Goal: Task Accomplishment & Management: Manage account settings

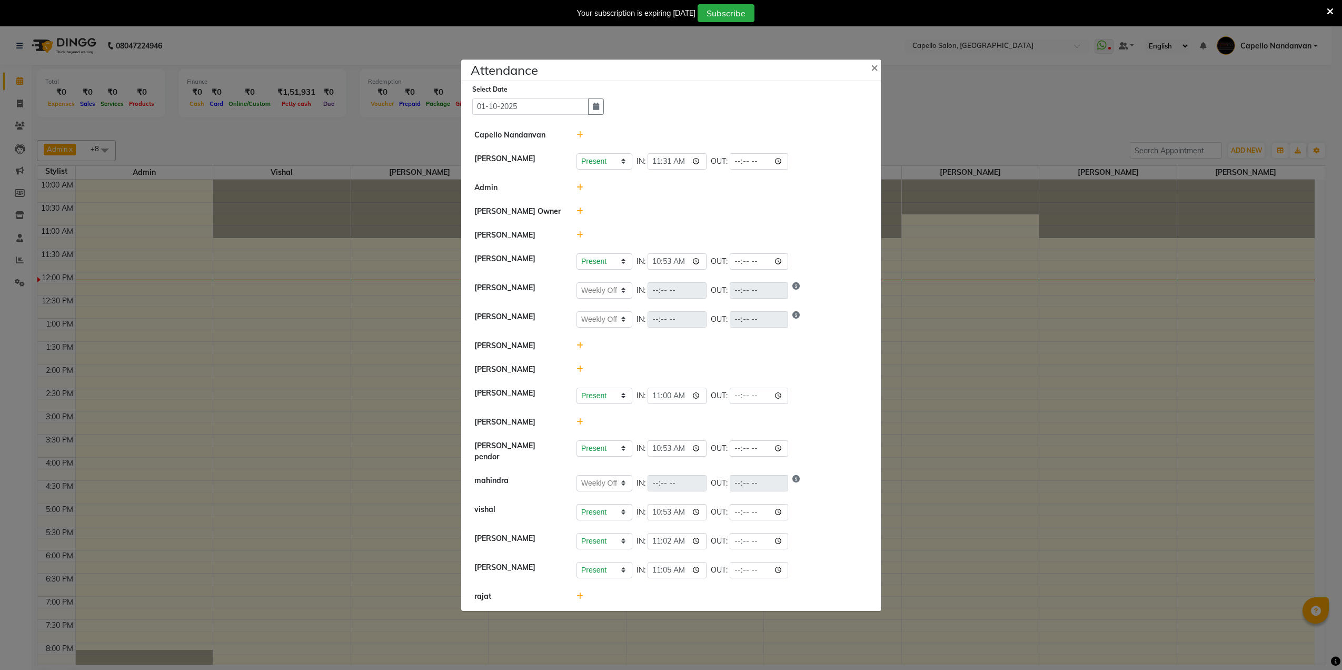
select select "W"
click at [1019, 62] on ngb-modal-window "Attendance × Select Date 01-10-2025 Capello Nandanvan CHETNA SONI Present Absen…" at bounding box center [671, 335] width 1342 height 670
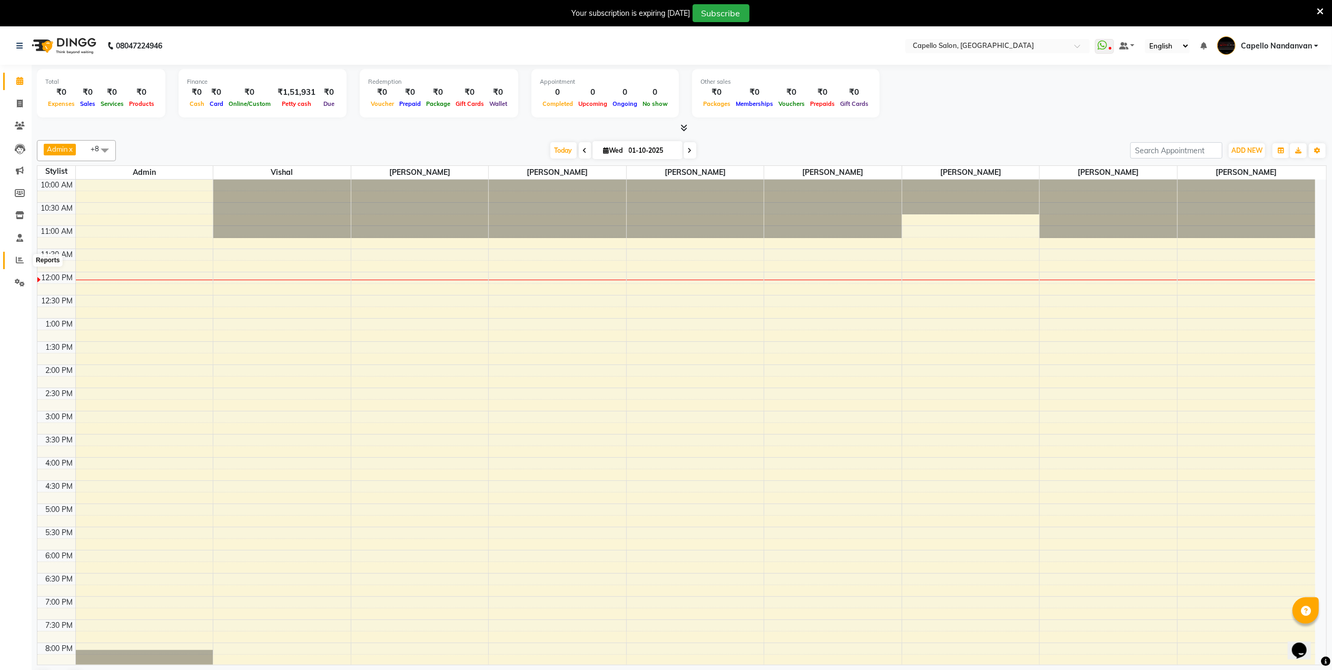
click at [22, 257] on icon at bounding box center [20, 260] width 8 height 8
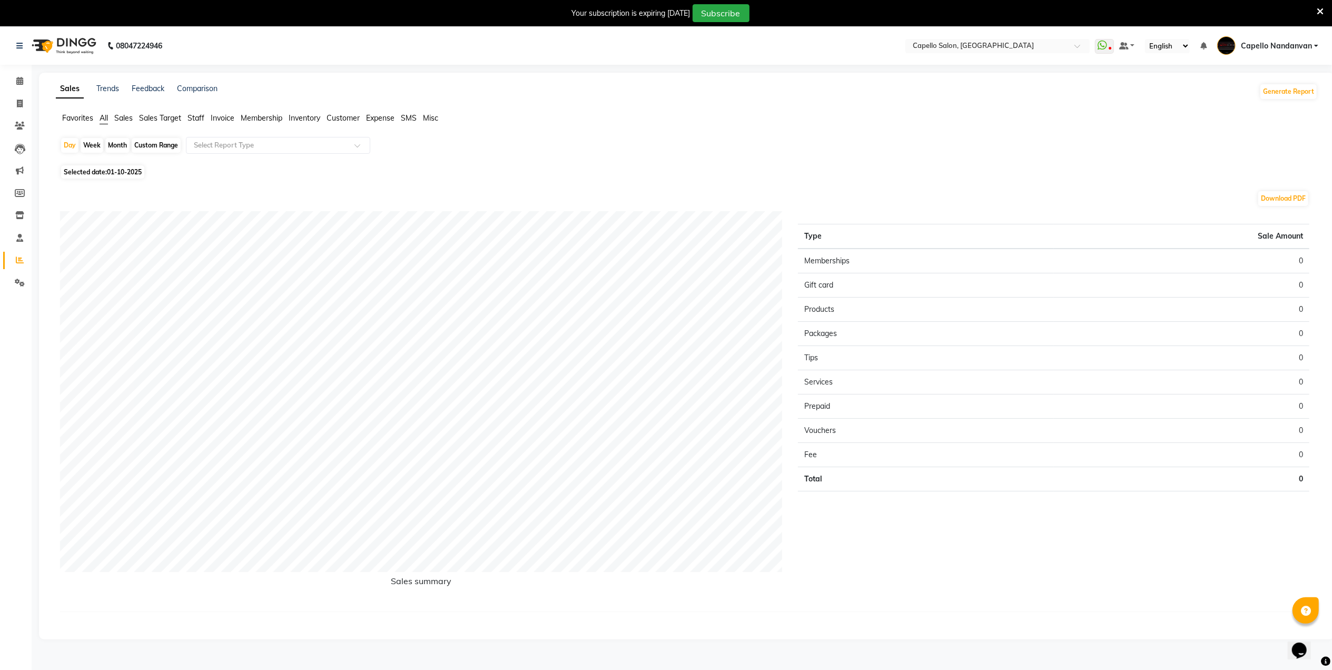
click at [118, 141] on div "Month" at bounding box center [117, 145] width 24 height 15
select select "10"
select select "2025"
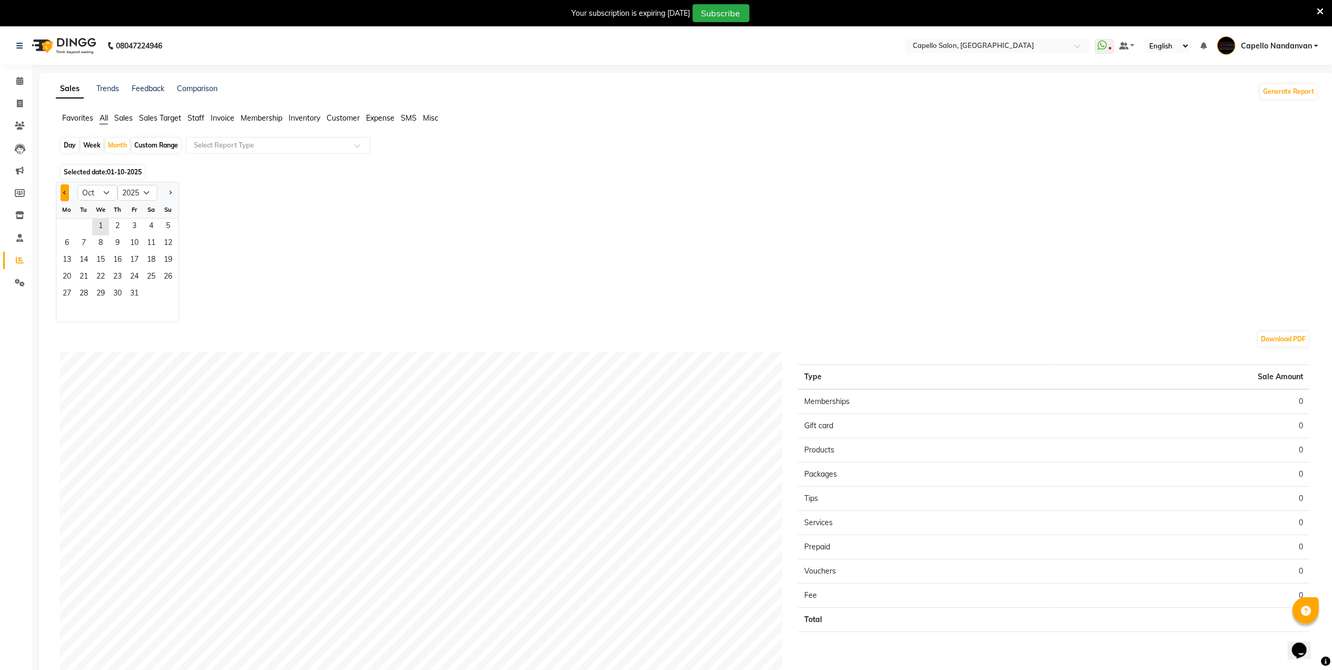
click at [66, 190] on button "Previous month" at bounding box center [65, 192] width 8 height 17
select select "9"
click at [137, 254] on span "19" at bounding box center [134, 260] width 17 height 17
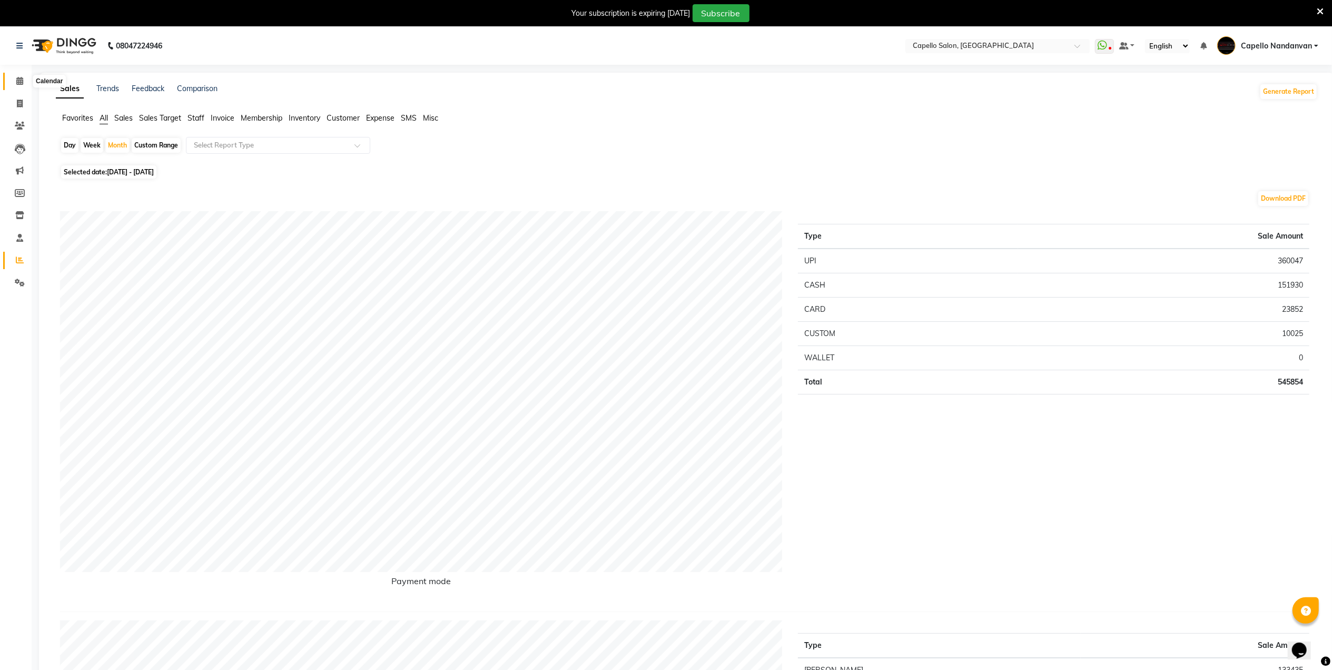
click at [19, 86] on span at bounding box center [20, 81] width 18 height 12
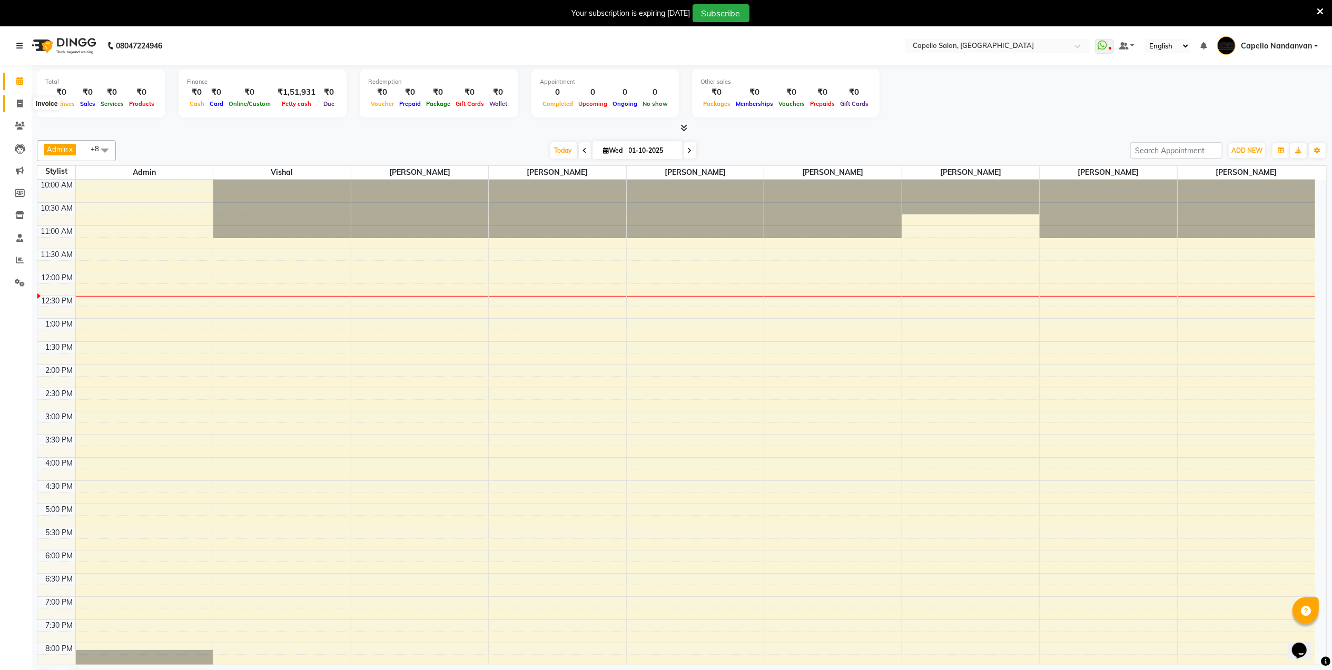
click at [13, 102] on span at bounding box center [20, 104] width 18 height 12
select select "service"
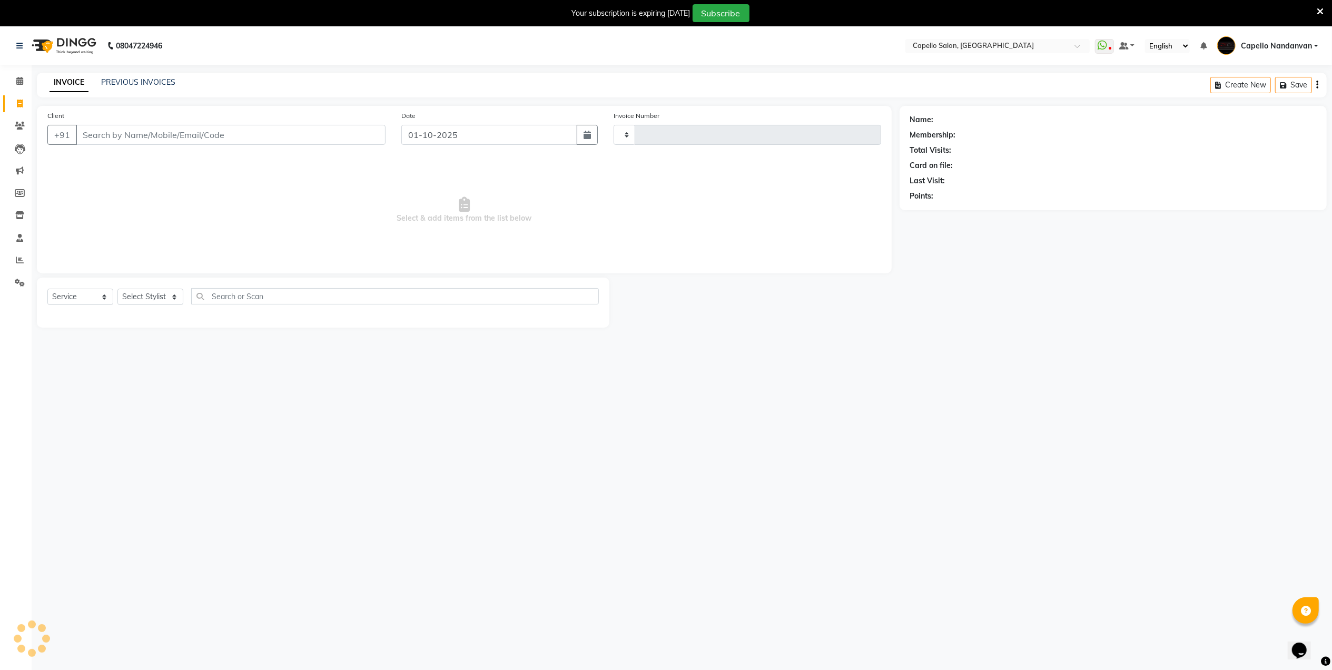
type input "4600"
select select "830"
click at [169, 135] on input "Client" at bounding box center [231, 135] width 310 height 20
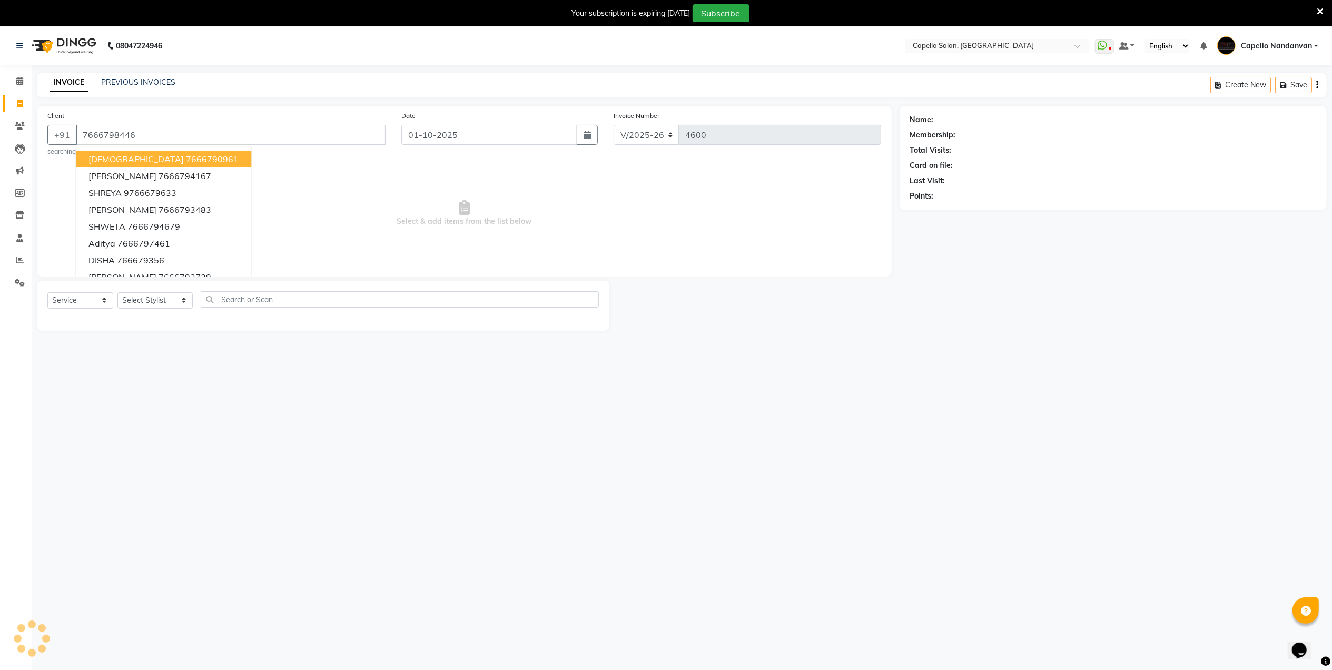
type input "7666798446"
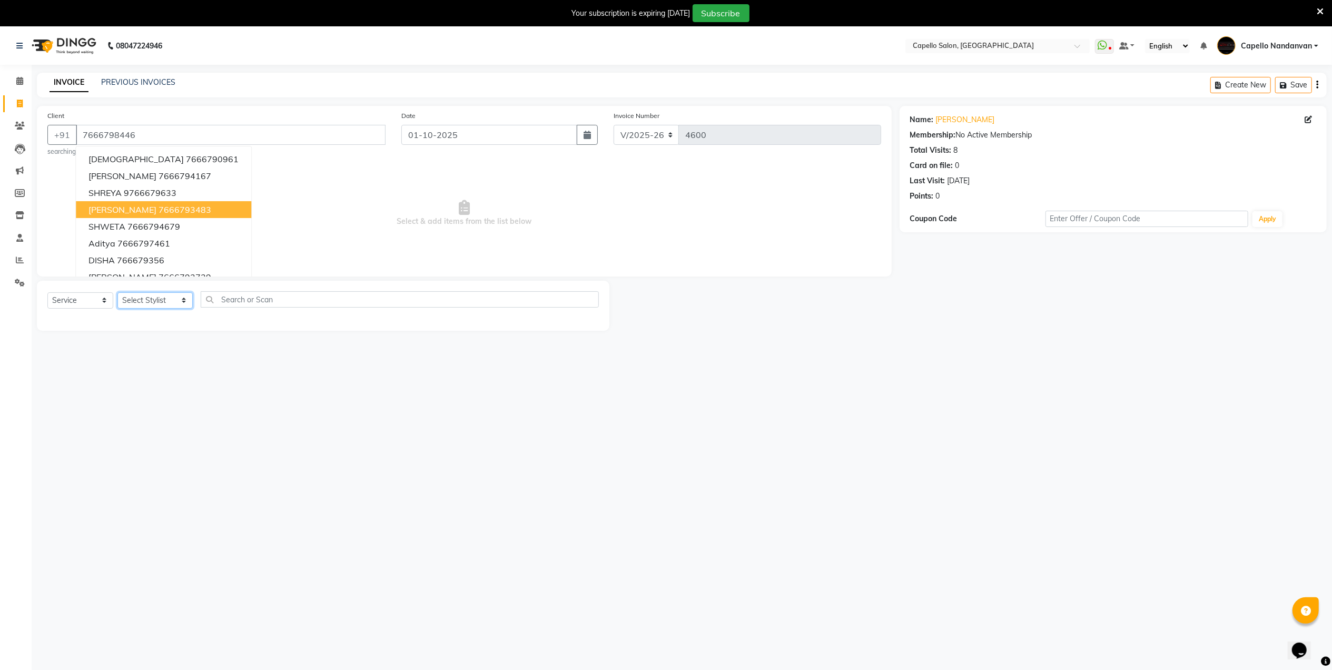
click at [180, 300] on select "Select Stylist Admin [PERSON_NAME] [PERSON_NAME] [PERSON_NAME] [PERSON_NAME] Ow…" at bounding box center [154, 300] width 75 height 16
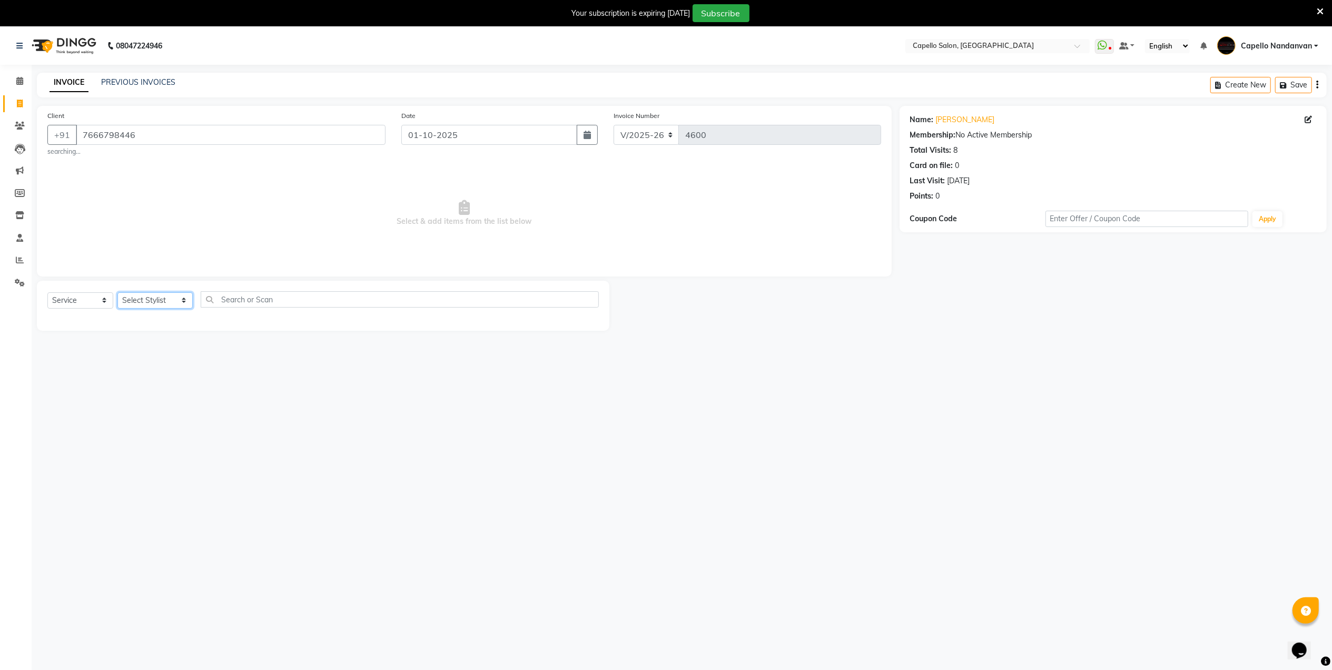
select select "83973"
click at [117, 292] on select "Select Stylist Admin [PERSON_NAME] [PERSON_NAME] [PERSON_NAME] [PERSON_NAME] Ow…" at bounding box center [154, 300] width 75 height 16
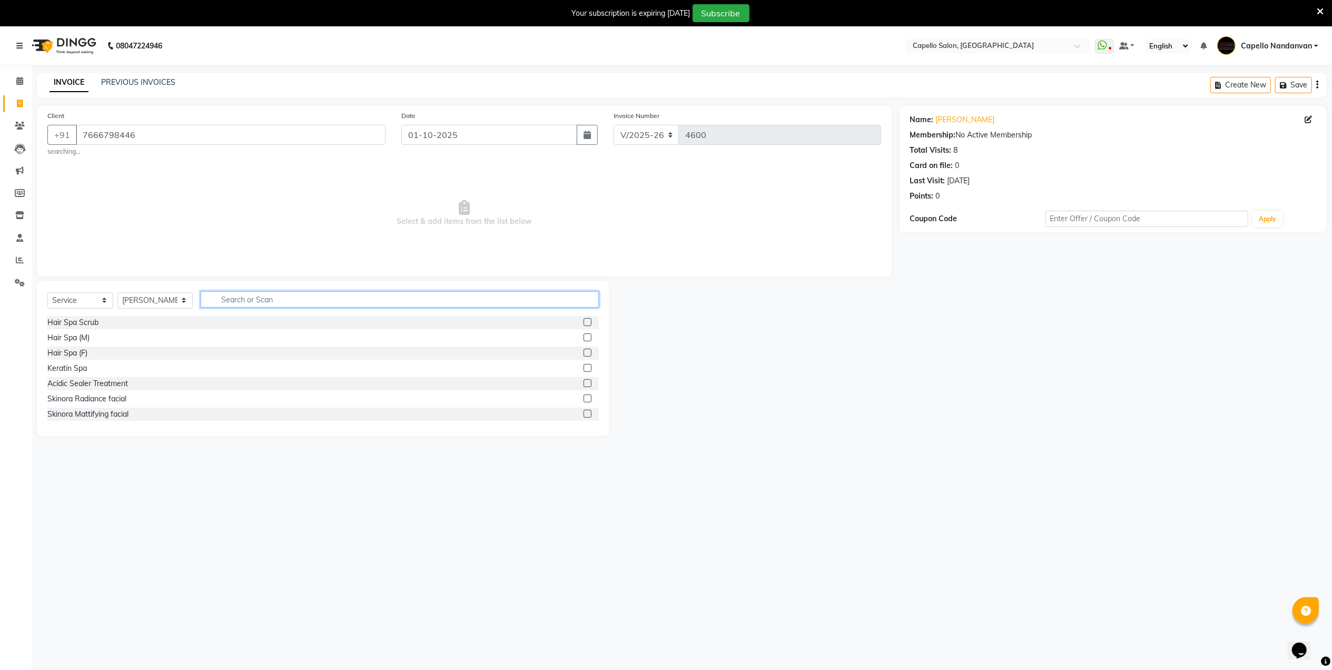
click at [236, 292] on input "text" at bounding box center [400, 299] width 398 height 16
type input "cut"
click at [91, 356] on div "haircut + [PERSON_NAME]" at bounding box center [92, 353] width 91 height 11
checkbox input "false"
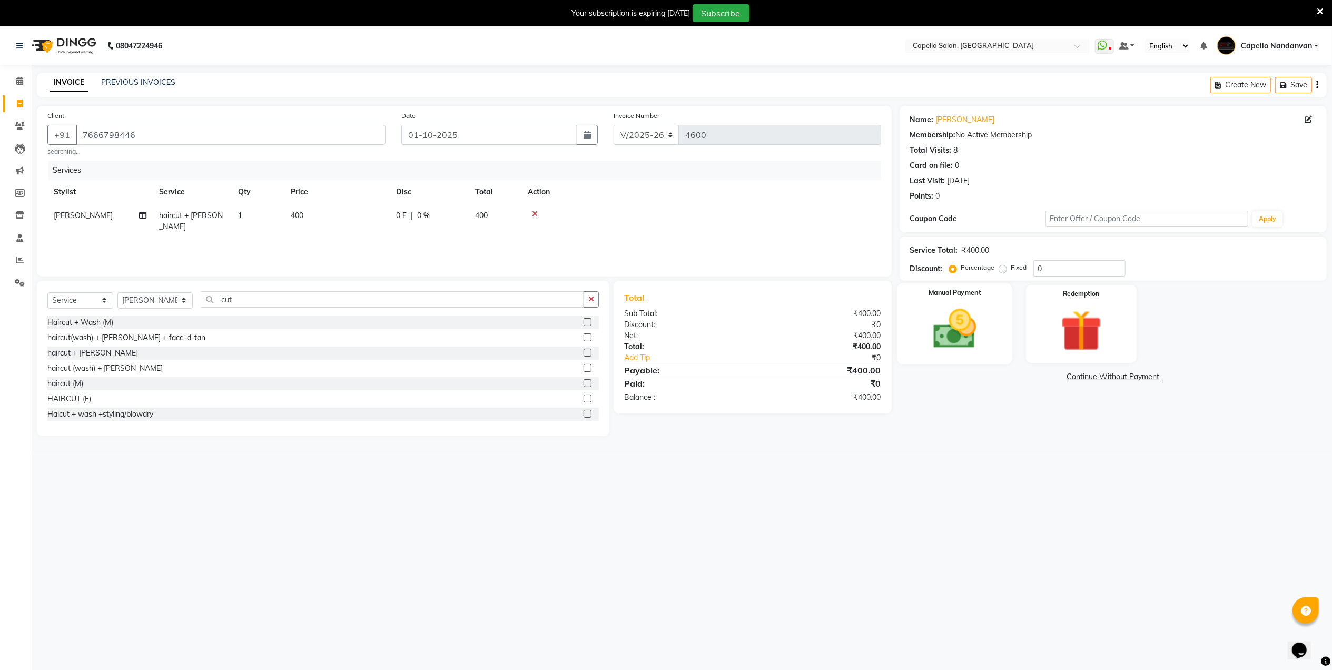
click at [944, 342] on img at bounding box center [954, 328] width 70 height 49
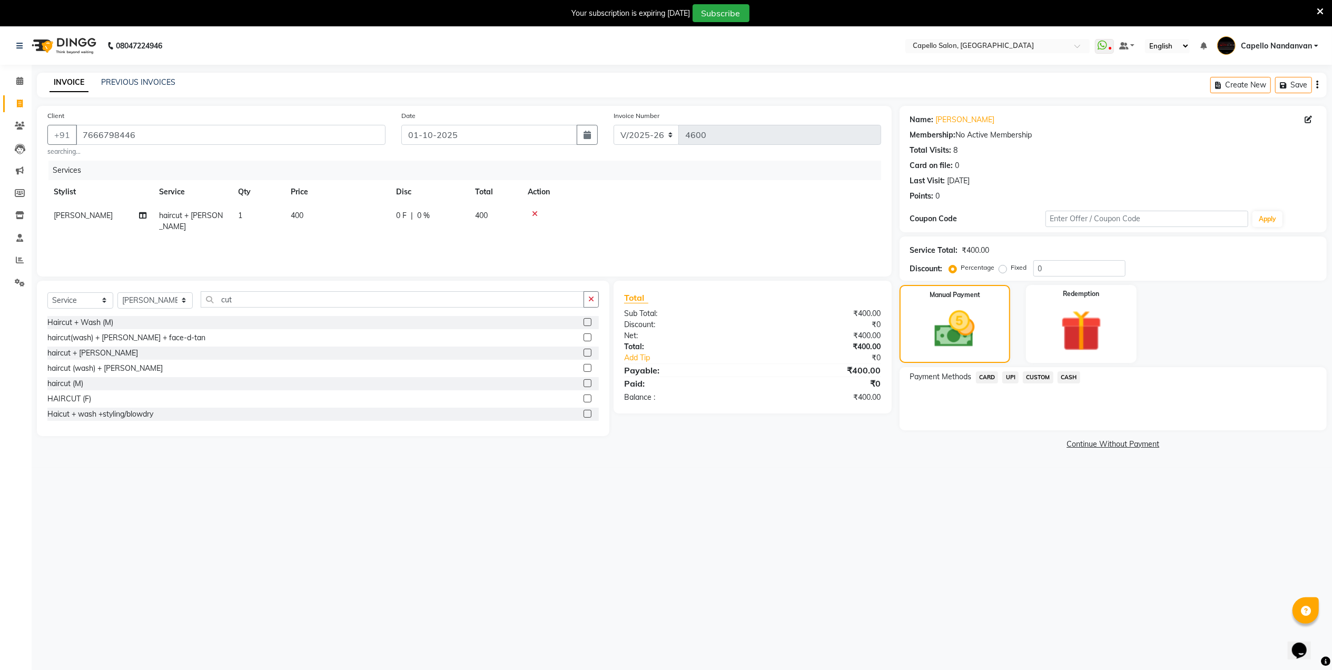
click at [1014, 376] on span "UPI" at bounding box center [1010, 377] width 16 height 12
click at [1059, 428] on button "Add Payment" at bounding box center [1183, 433] width 265 height 16
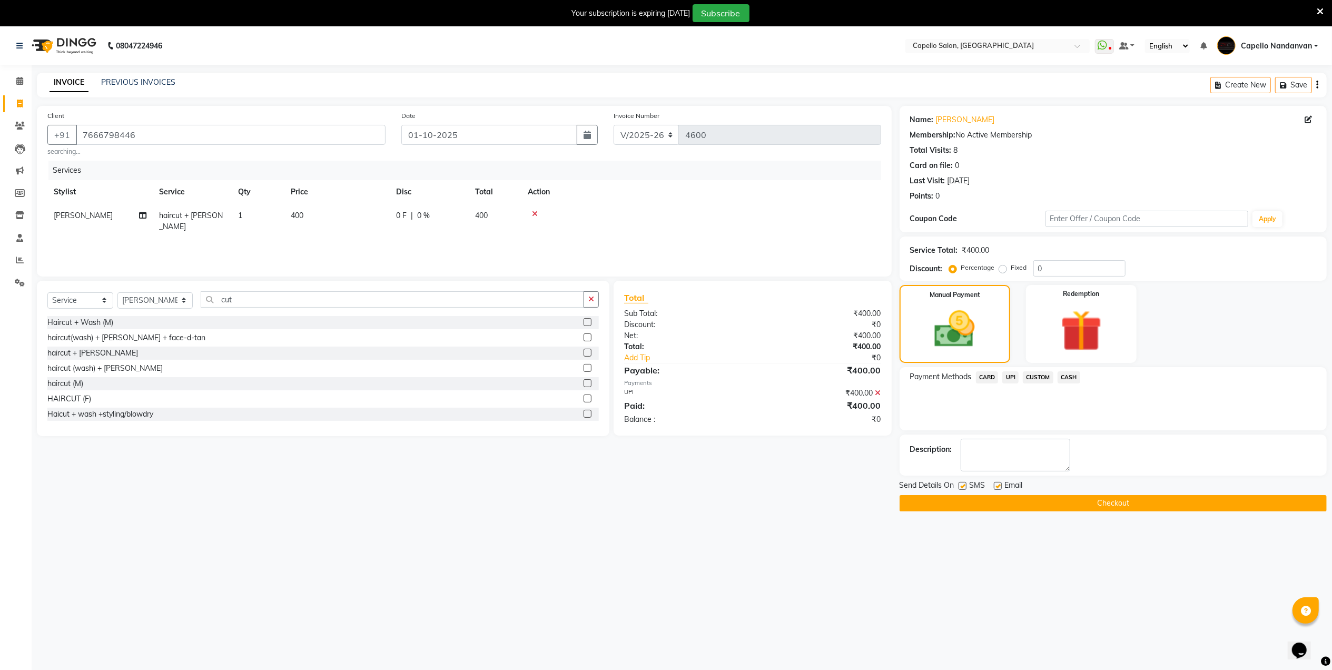
click at [1083, 498] on button "Checkout" at bounding box center [1112, 503] width 427 height 16
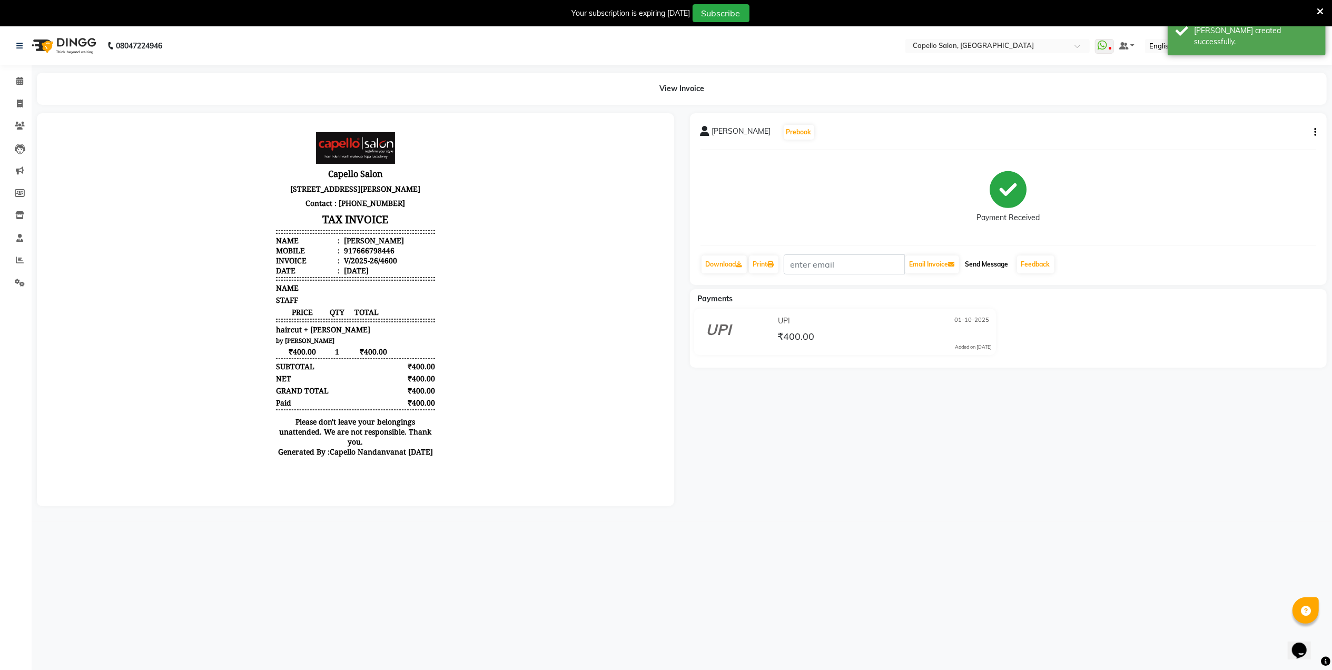
click at [972, 260] on button "Send Message" at bounding box center [987, 264] width 52 height 18
click at [1035, 264] on link "Feedback" at bounding box center [1035, 264] width 37 height 18
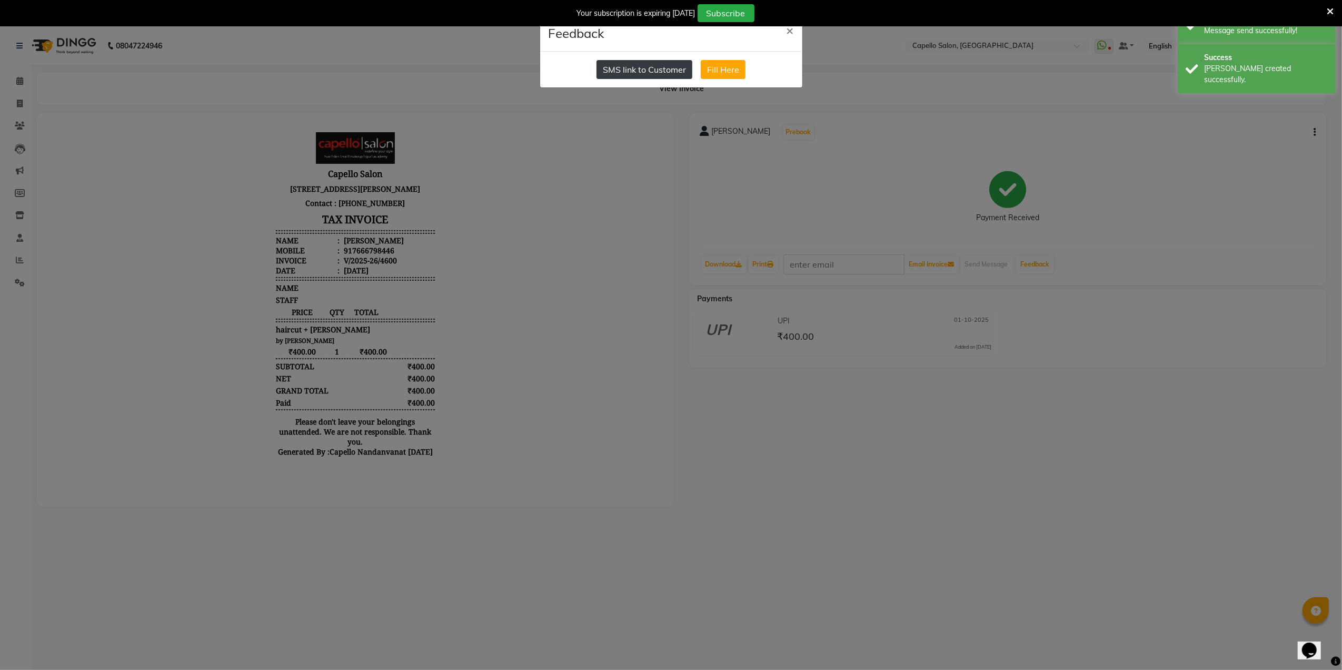
click at [632, 70] on button "SMS link to Customer" at bounding box center [645, 69] width 96 height 19
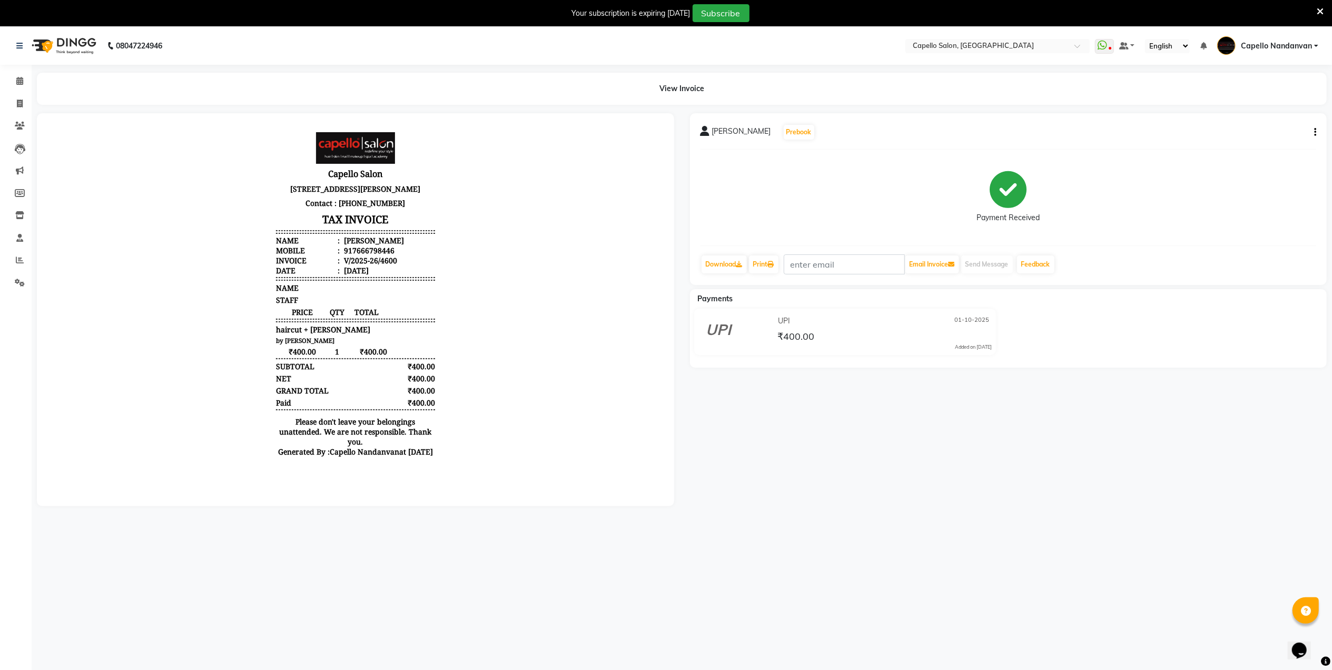
click at [1140, 231] on div "Payment Received" at bounding box center [1008, 197] width 616 height 79
click at [16, 87] on span at bounding box center [20, 81] width 18 height 12
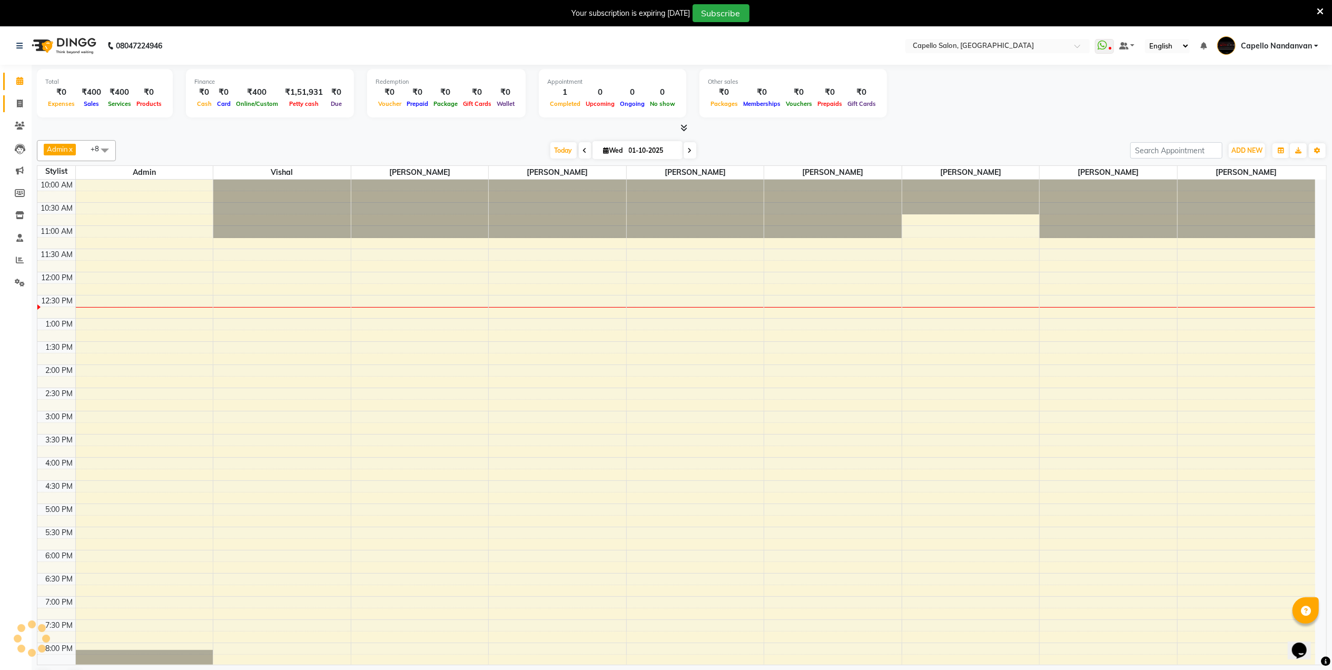
scroll to position [59, 0]
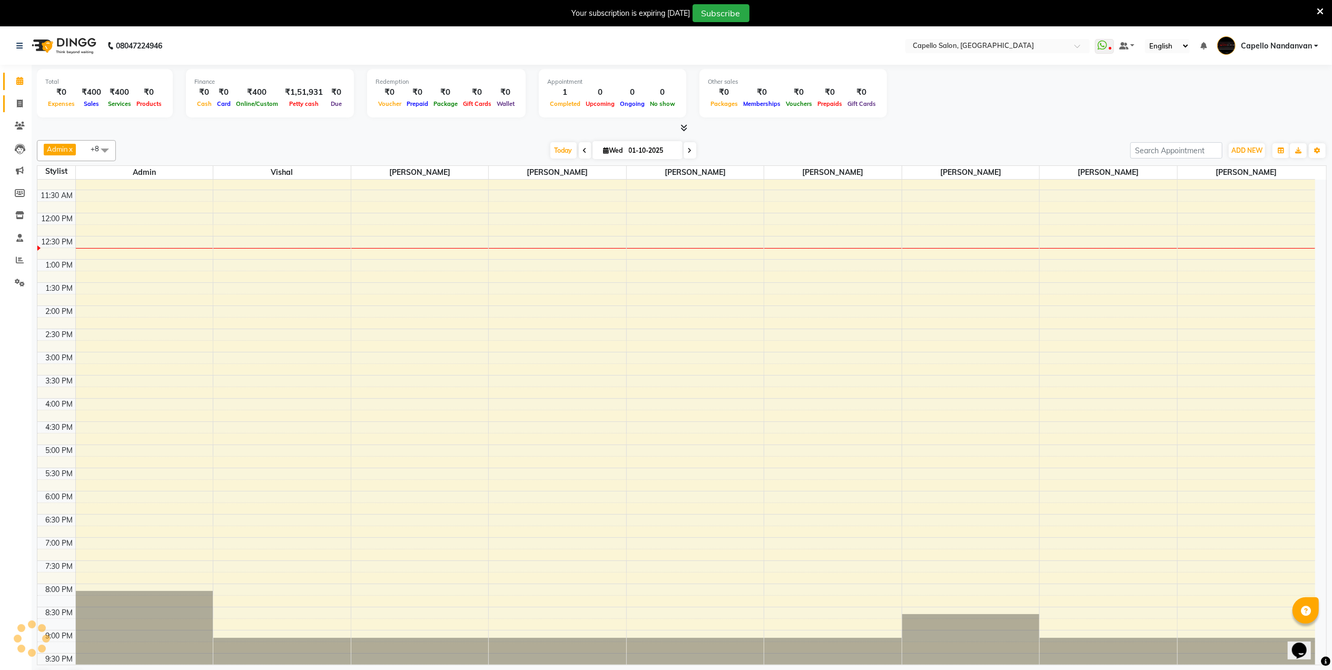
click at [18, 108] on span at bounding box center [20, 104] width 18 height 12
select select "service"
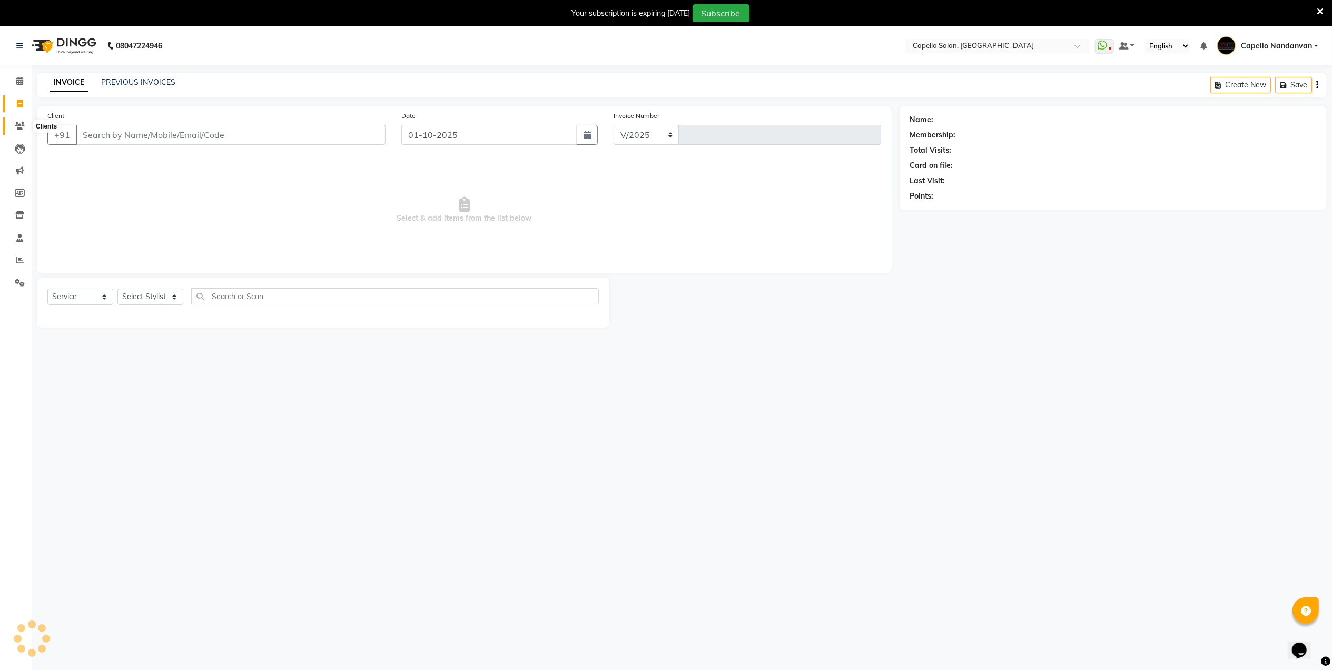
select select "830"
type input "4601"
click at [167, 302] on select "Select Stylist" at bounding box center [150, 297] width 66 height 16
select select "66495"
click at [117, 289] on select "Select Stylist Admin [PERSON_NAME] [PERSON_NAME] [PERSON_NAME] [PERSON_NAME] Ow…" at bounding box center [154, 297] width 75 height 16
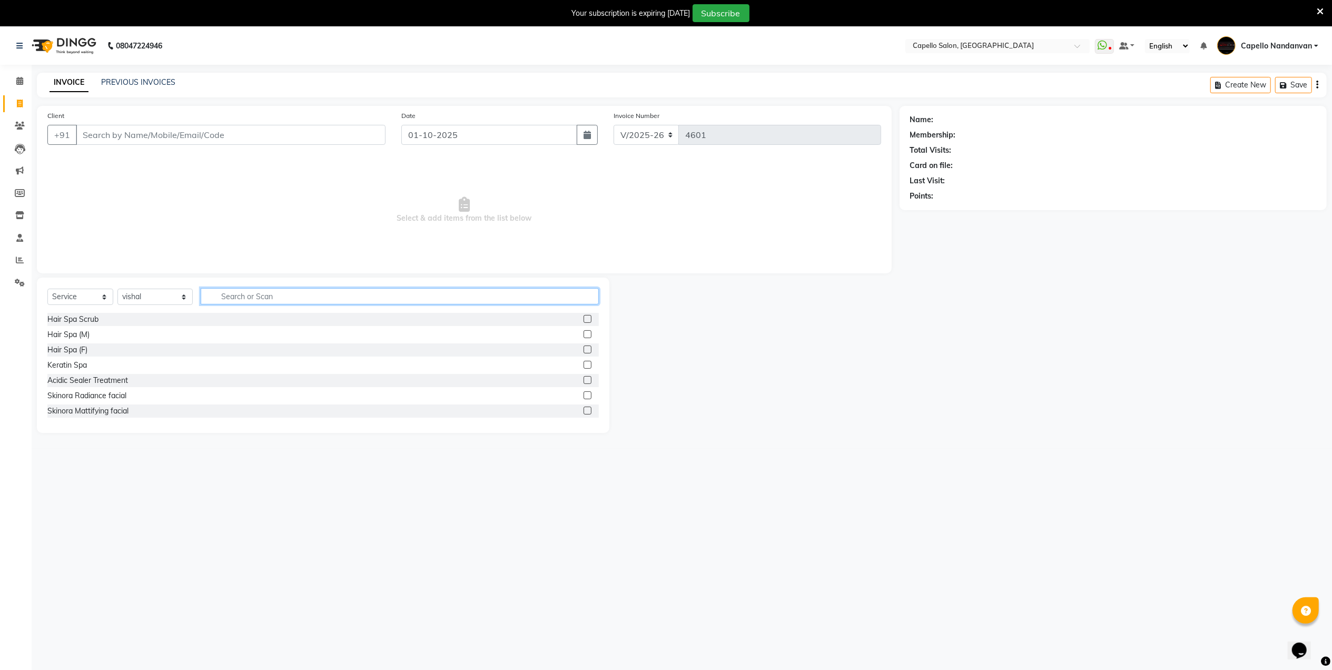
click at [277, 292] on input "text" at bounding box center [400, 296] width 398 height 16
type input "cut"
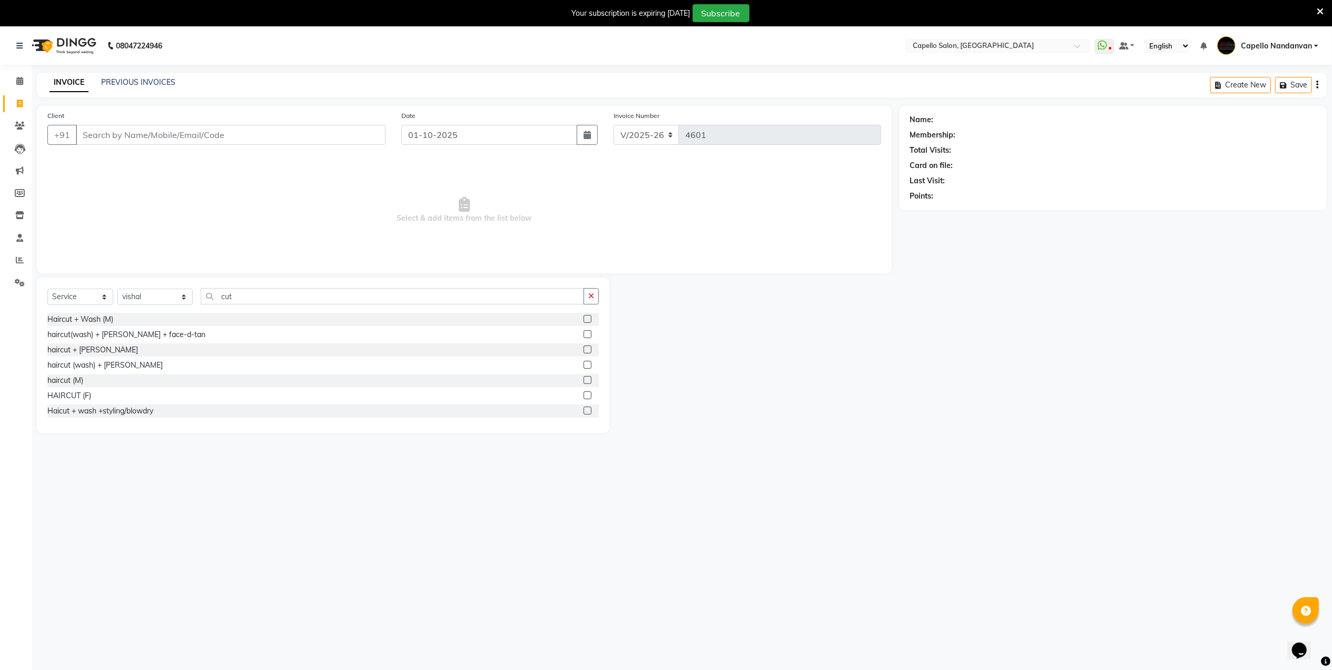
click at [583, 318] on label at bounding box center [587, 319] width 8 height 8
click at [583, 318] on input "checkbox" at bounding box center [586, 319] width 7 height 7
checkbox input "false"
click at [352, 140] on input "Client" at bounding box center [231, 135] width 310 height 20
type input "9"
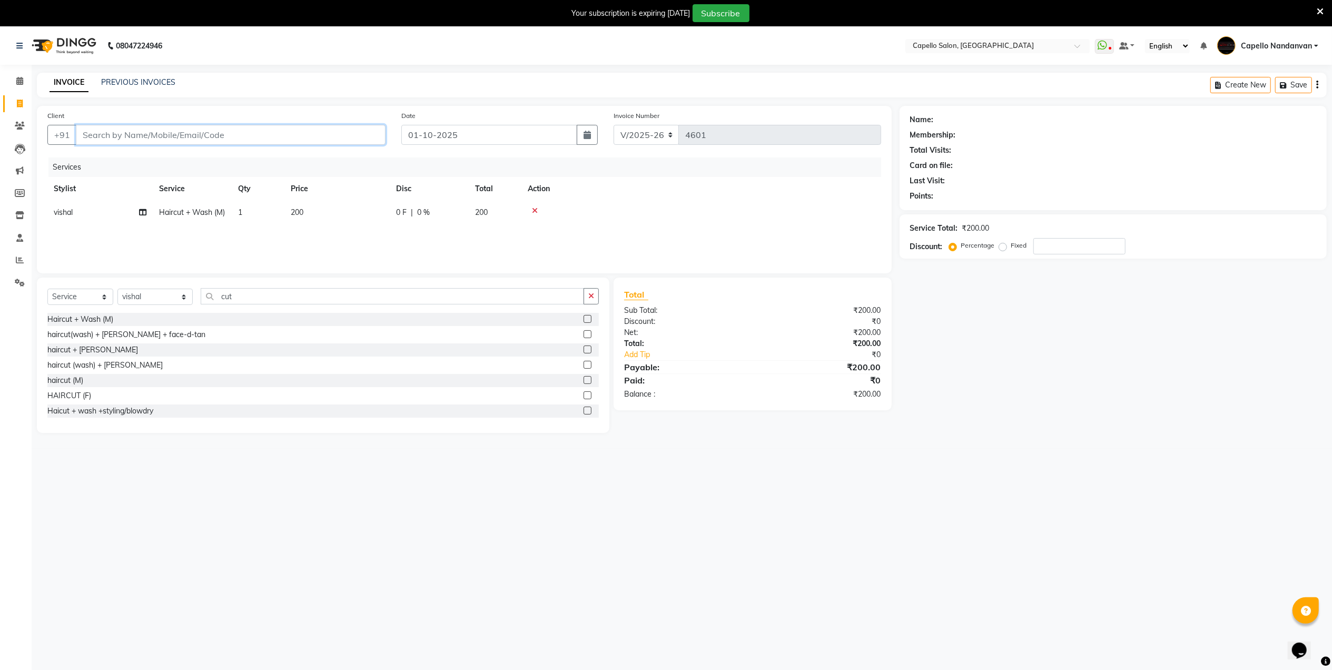
type input "0"
type input "9699972112"
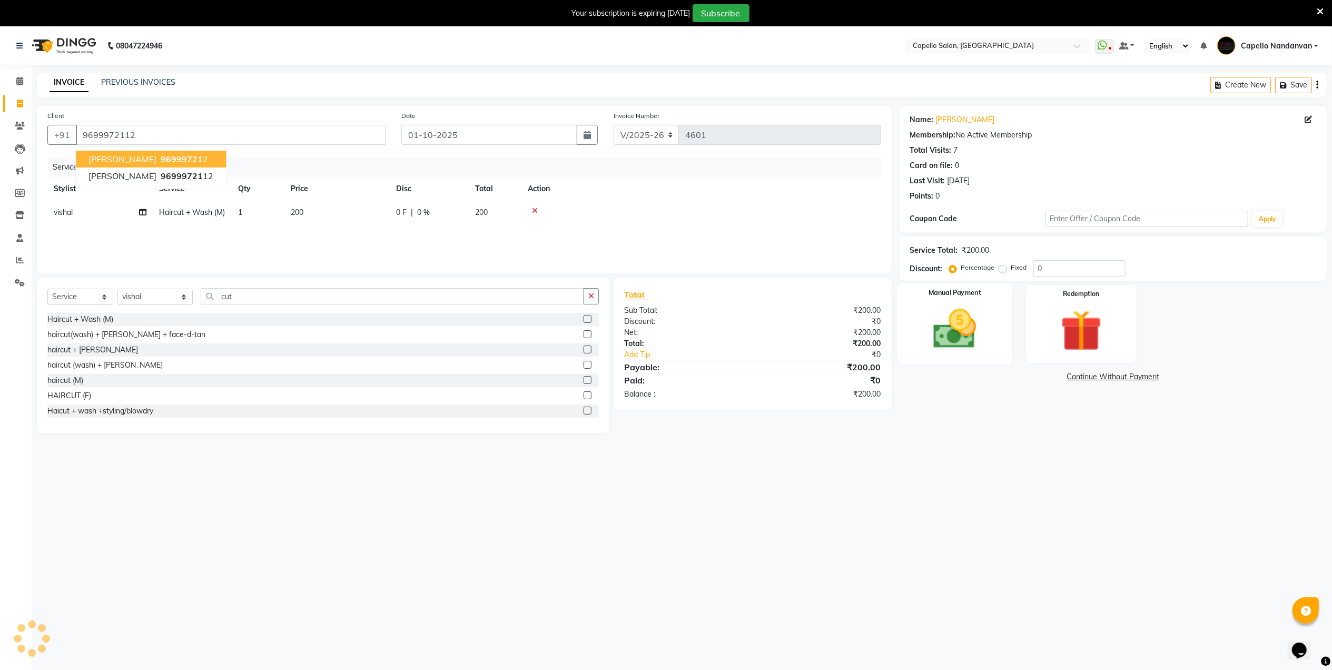
click at [965, 351] on img at bounding box center [954, 328] width 70 height 49
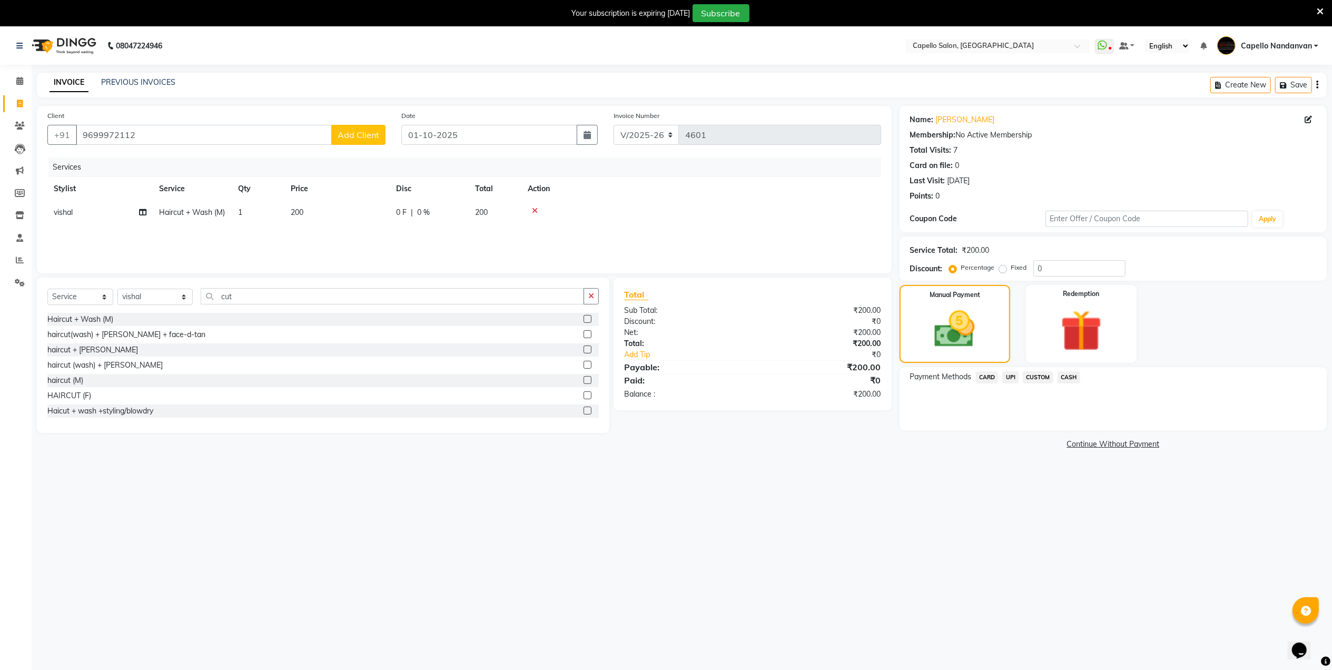
click at [1010, 380] on span "UPI" at bounding box center [1010, 377] width 16 height 12
click at [1066, 378] on span "CASH" at bounding box center [1068, 377] width 23 height 12
click at [1067, 430] on button "Add Payment" at bounding box center [1183, 433] width 265 height 16
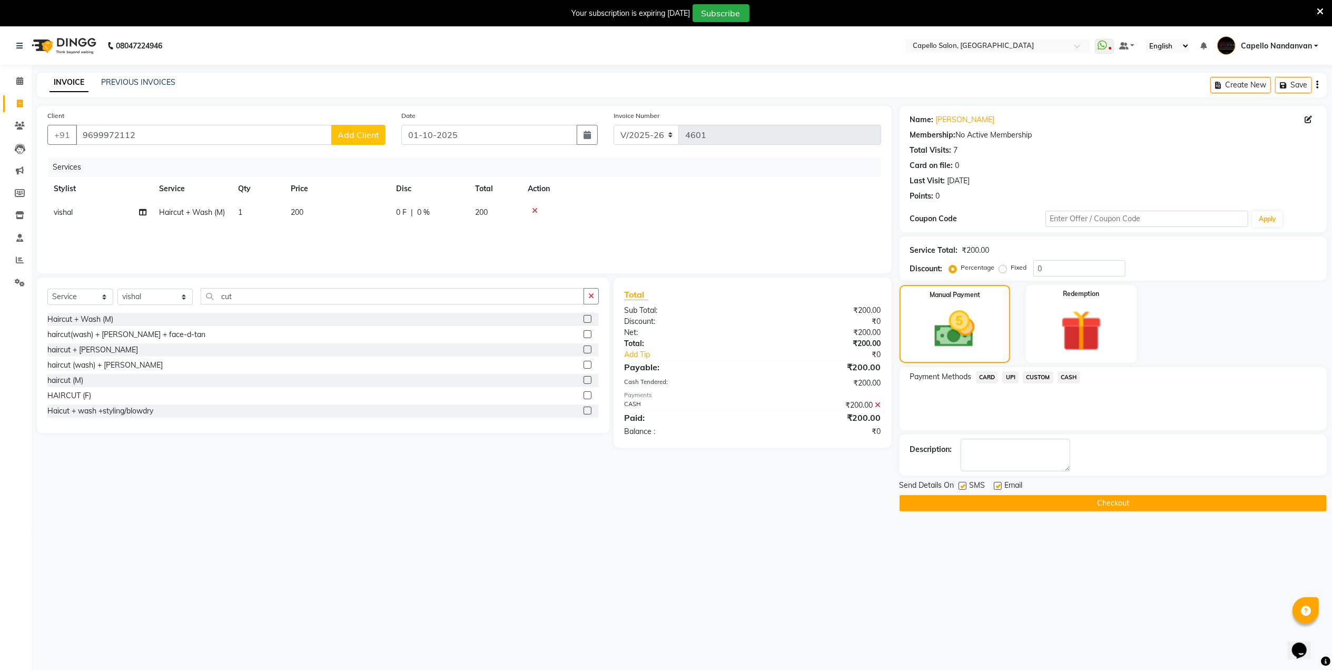
click at [1031, 504] on button "Checkout" at bounding box center [1112, 503] width 427 height 16
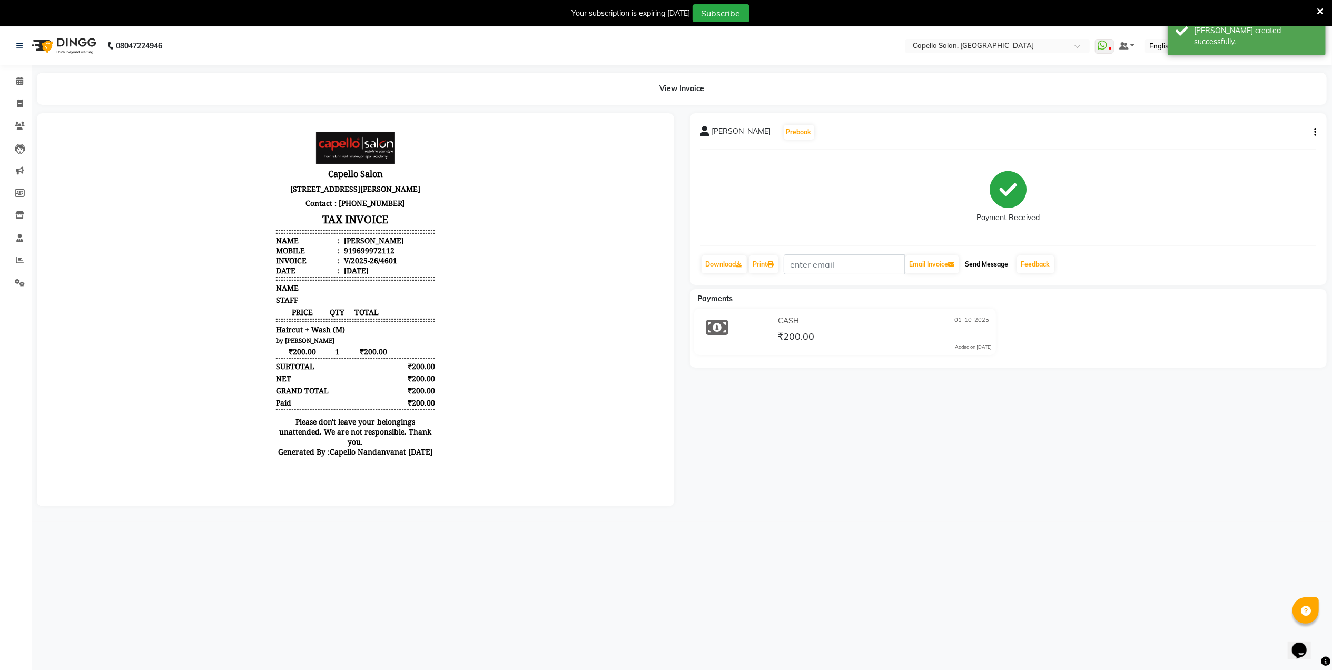
click at [999, 266] on button "Send Message" at bounding box center [987, 264] width 52 height 18
click at [1028, 262] on link "Feedback" at bounding box center [1035, 264] width 37 height 18
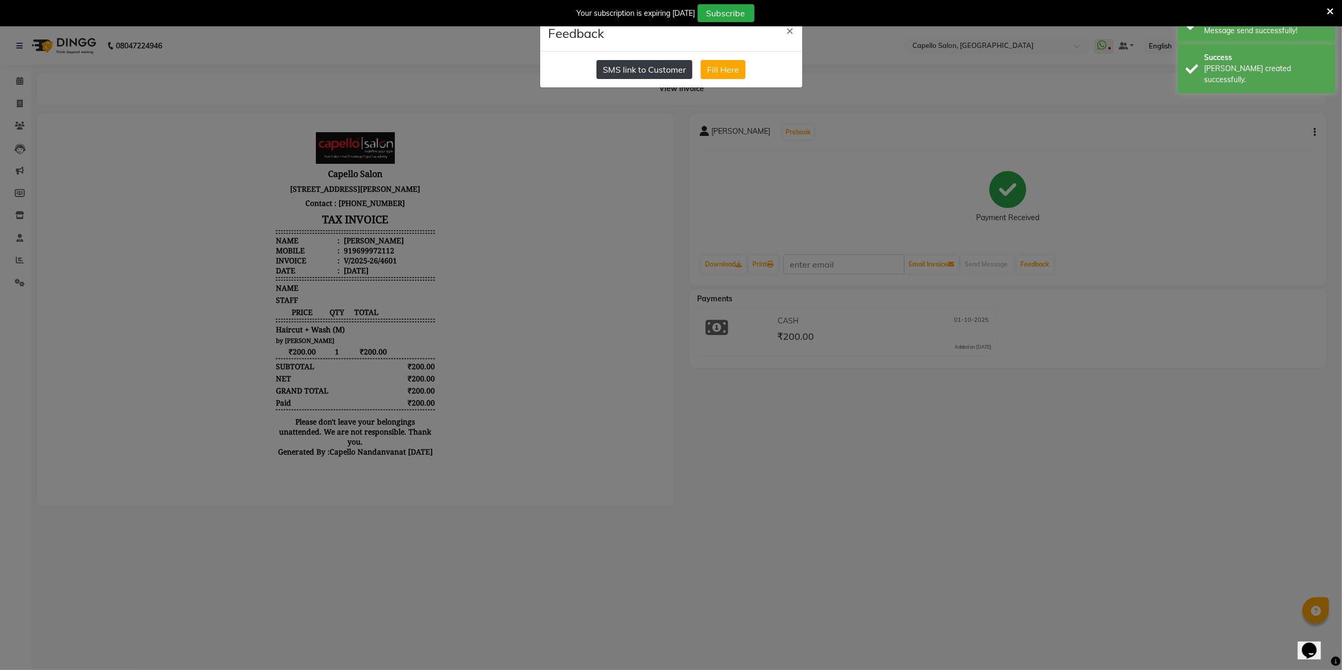
click at [628, 72] on button "SMS link to Customer" at bounding box center [645, 69] width 96 height 19
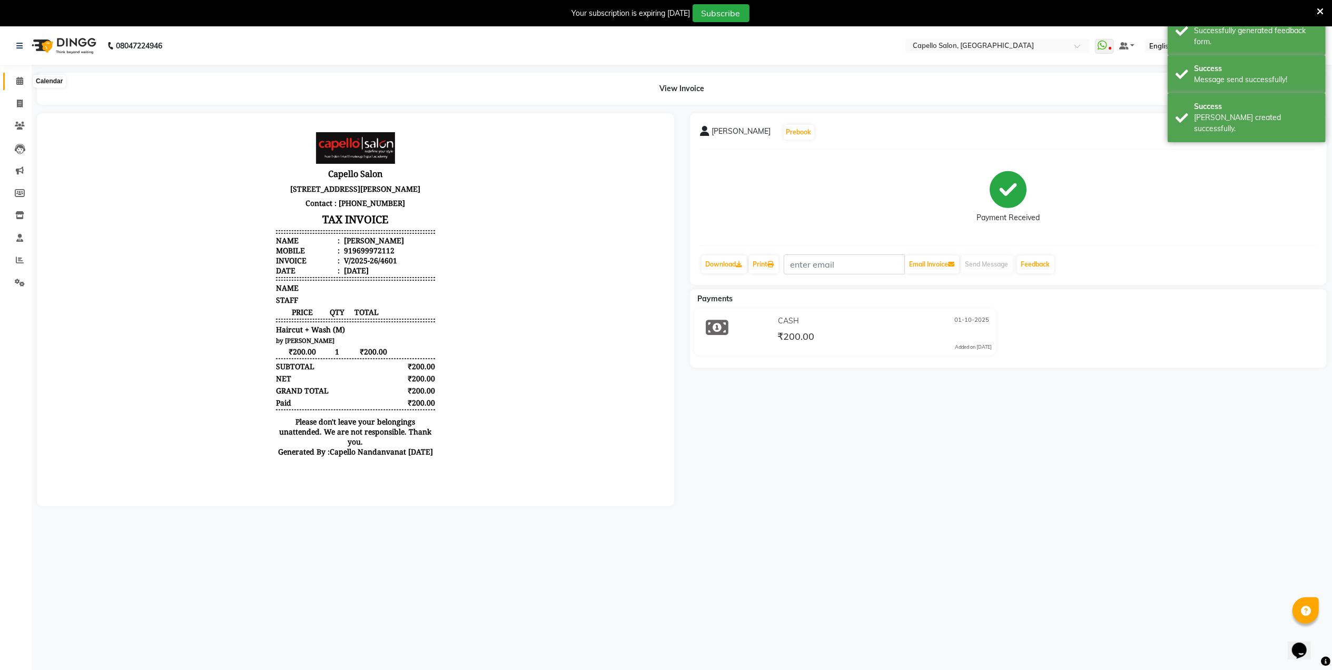
click at [19, 78] on icon at bounding box center [19, 81] width 7 height 8
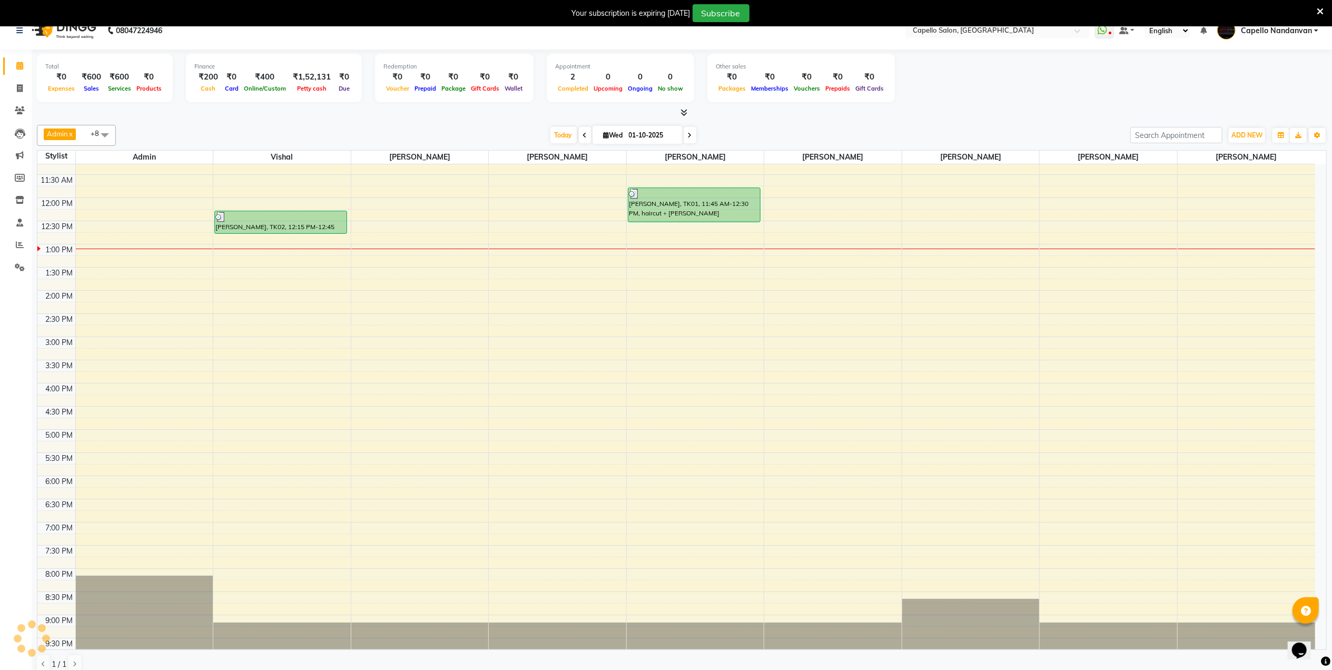
scroll to position [27, 0]
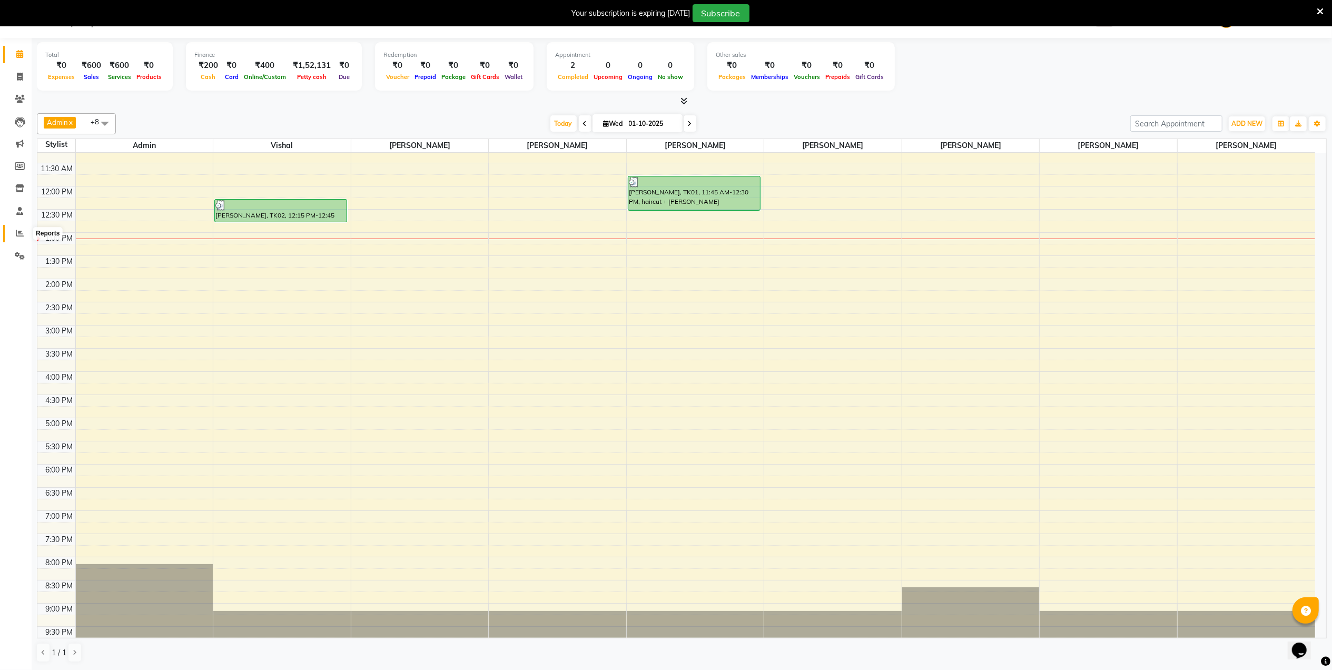
click at [23, 233] on icon at bounding box center [20, 233] width 8 height 8
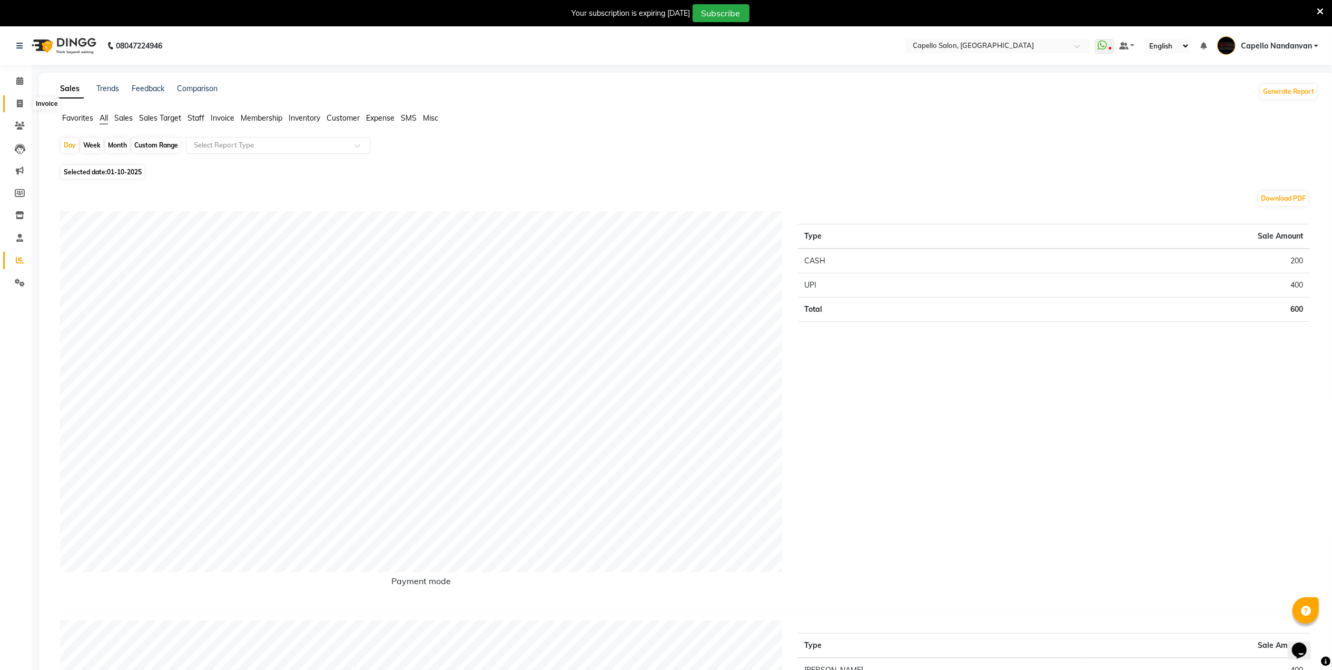
drag, startPoint x: 20, startPoint y: 99, endPoint x: 21, endPoint y: 104, distance: 5.4
click at [21, 100] on icon at bounding box center [20, 104] width 6 height 8
select select "service"
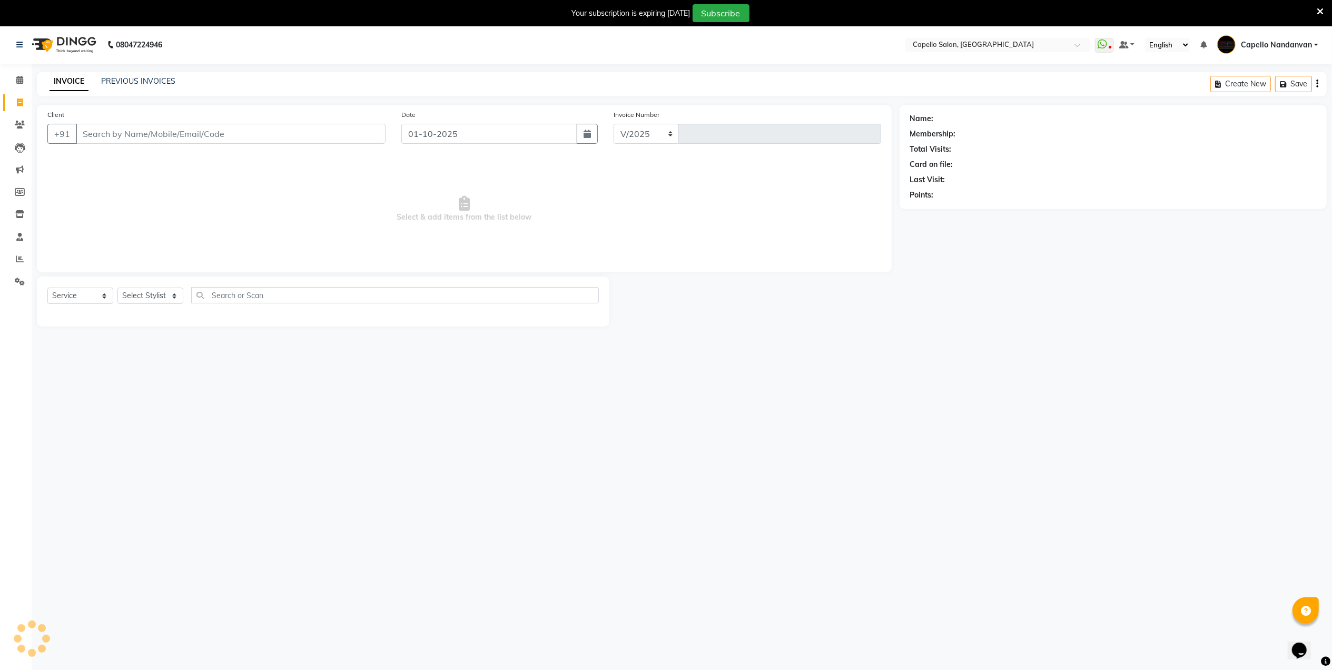
select select "830"
type input "4602"
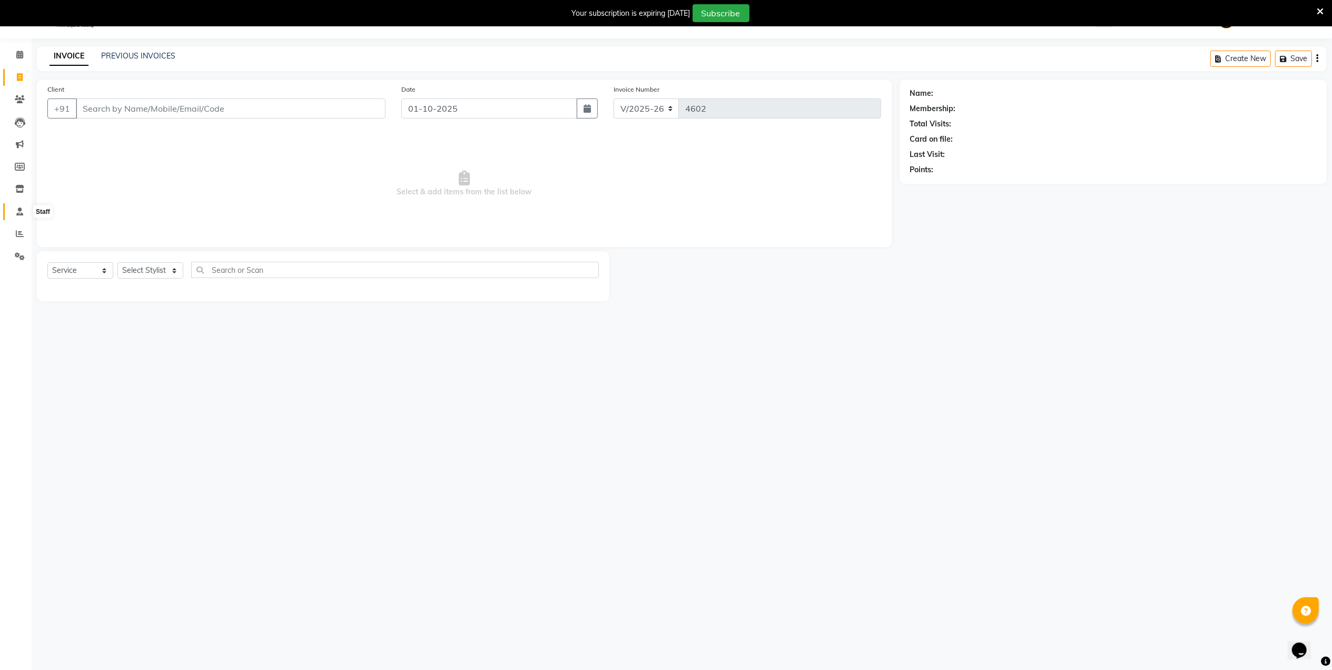
click at [13, 209] on span at bounding box center [20, 212] width 18 height 12
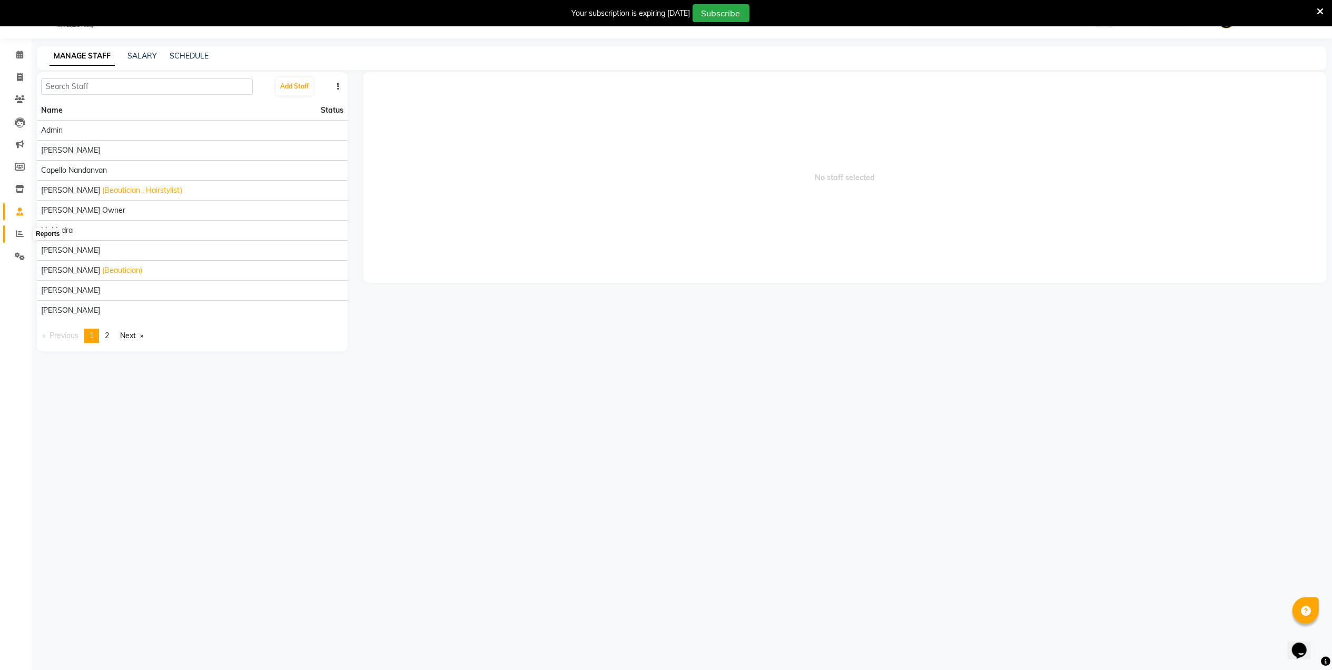
click at [23, 231] on icon at bounding box center [20, 234] width 8 height 8
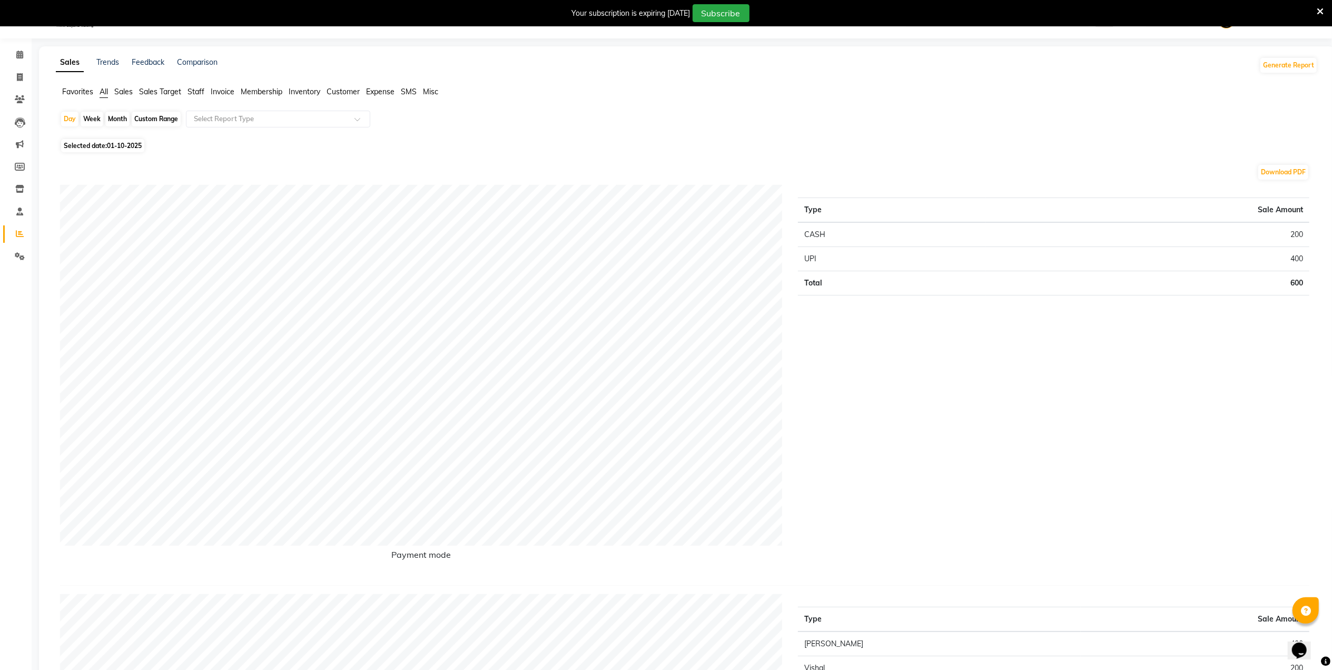
click at [118, 116] on div "Month" at bounding box center [117, 119] width 24 height 15
select select "10"
select select "2025"
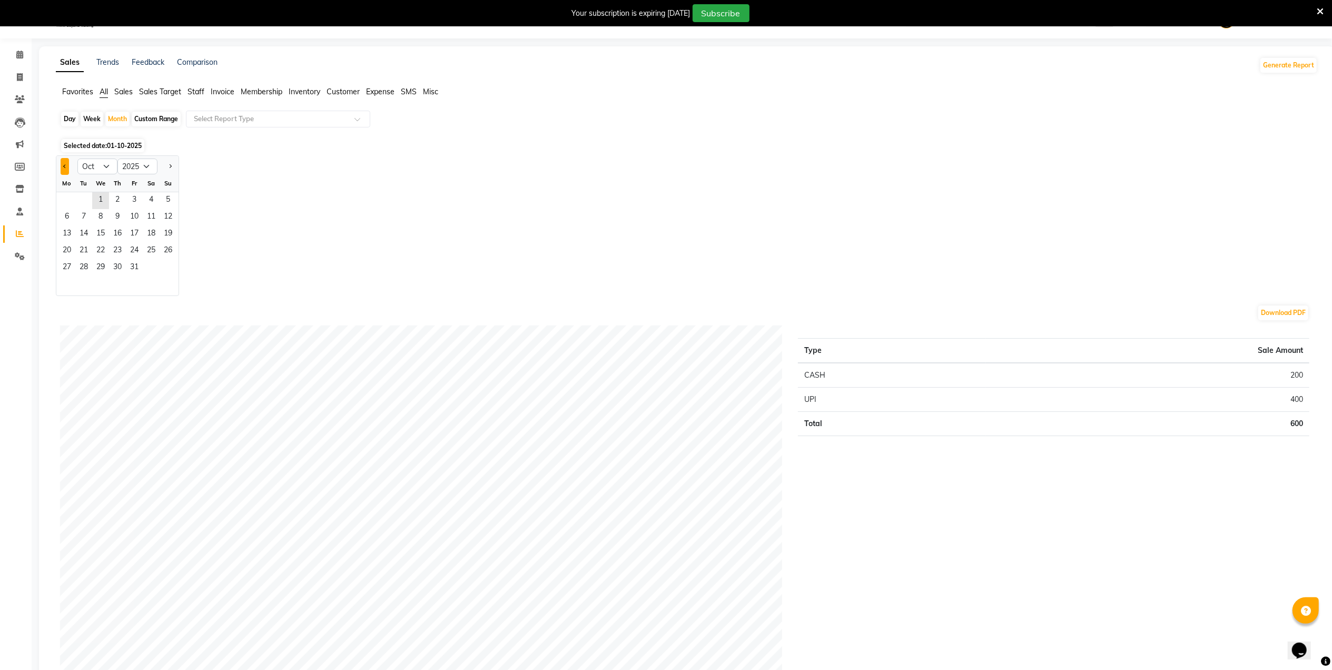
click at [62, 165] on button "Previous month" at bounding box center [65, 166] width 8 height 17
select select "9"
click at [61, 205] on span "1" at bounding box center [66, 200] width 17 height 17
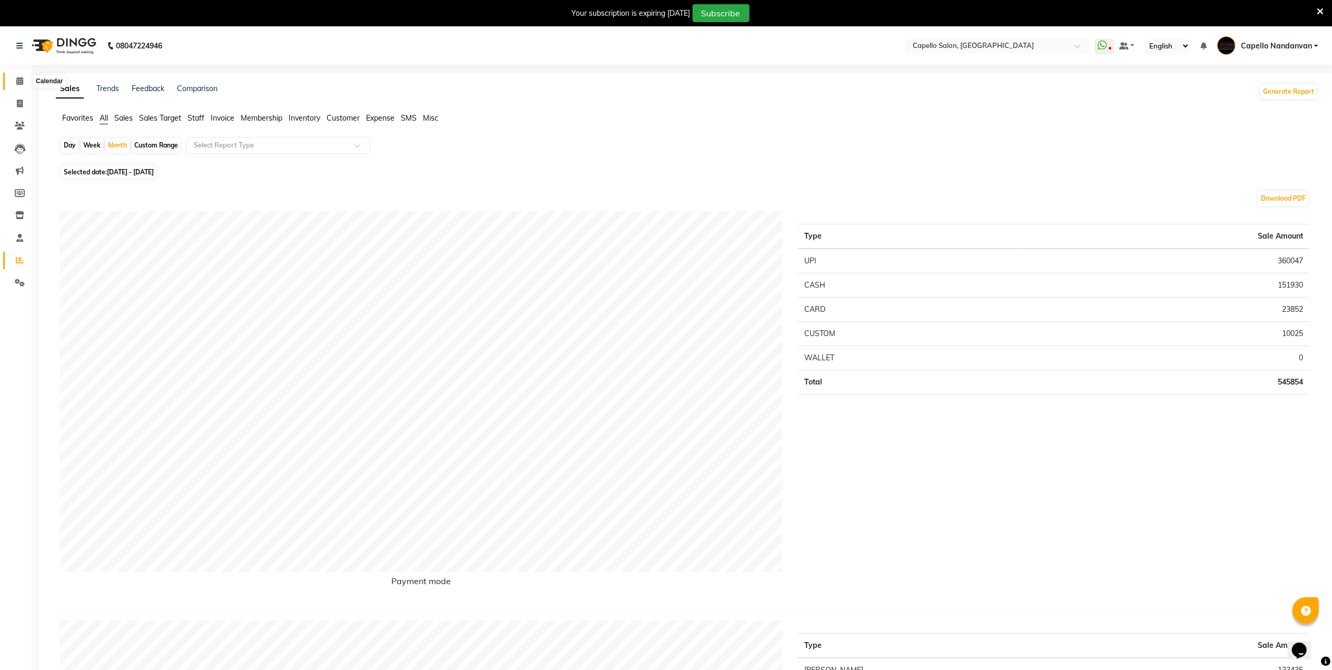
click at [19, 85] on icon at bounding box center [19, 81] width 7 height 8
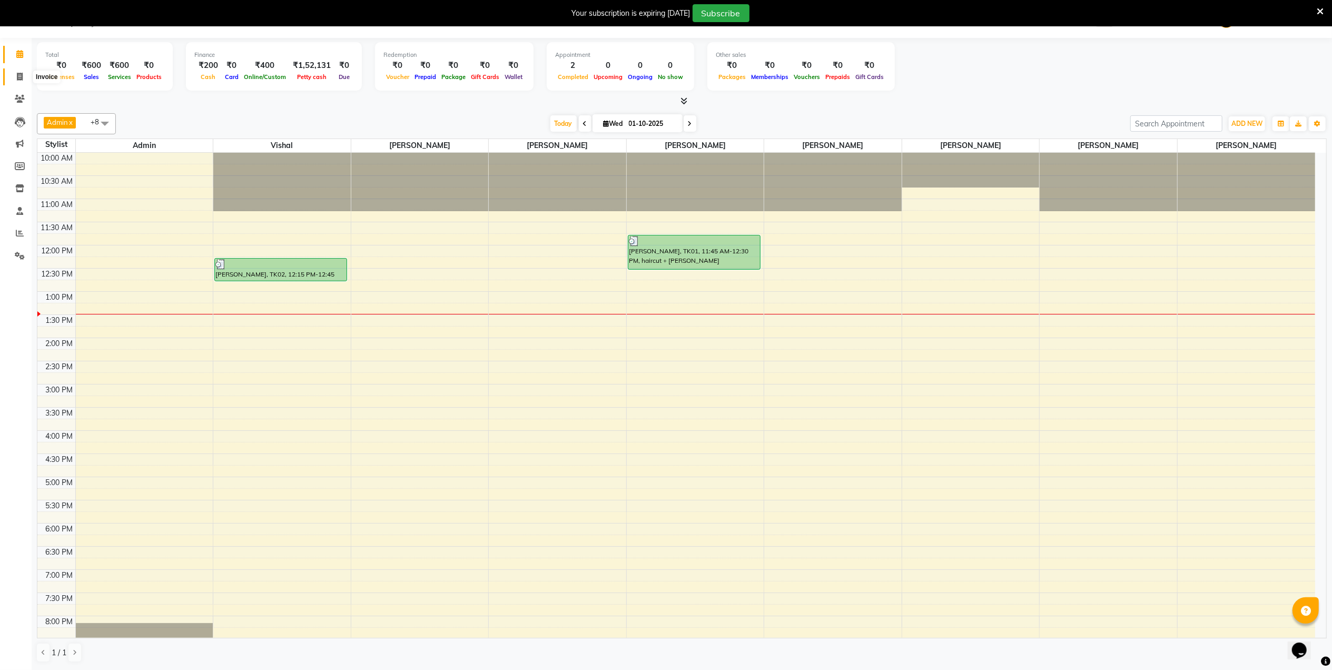
click at [17, 77] on icon at bounding box center [20, 77] width 6 height 8
select select "service"
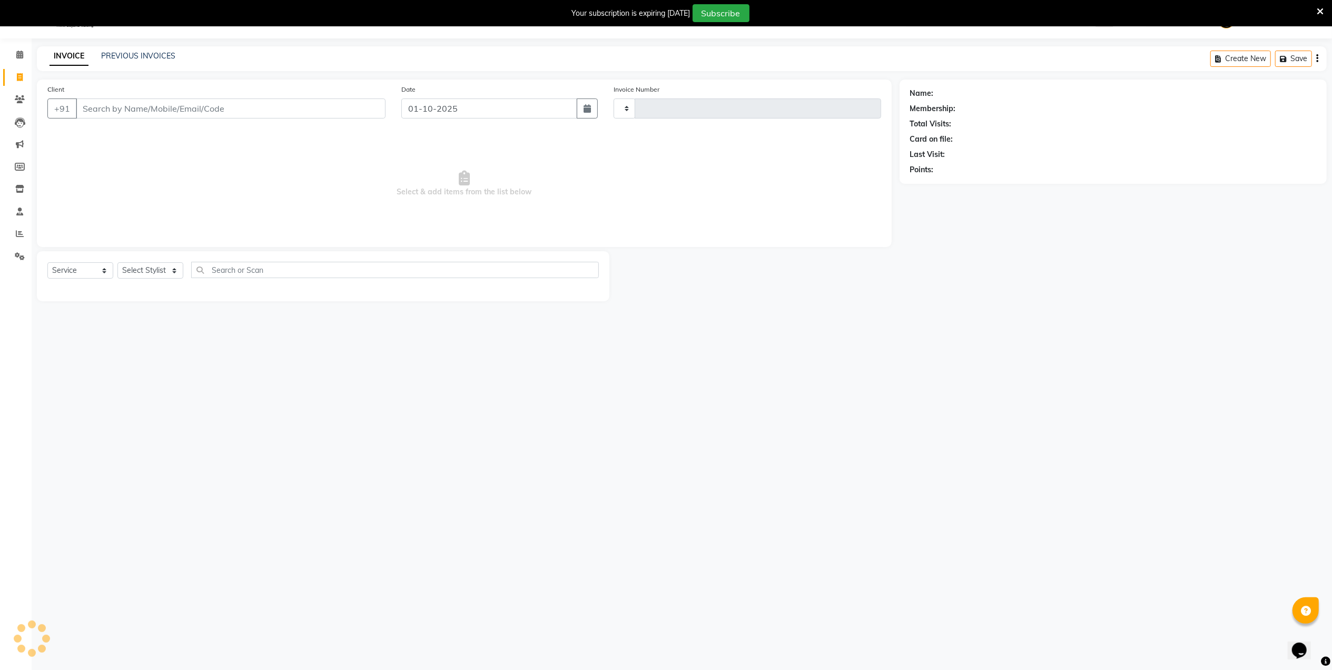
type input "4602"
select select "830"
click at [119, 110] on input "Client" at bounding box center [231, 108] width 310 height 20
click at [129, 104] on input "Client" at bounding box center [231, 108] width 310 height 20
click at [266, 192] on span "Select & add items from the list below" at bounding box center [464, 183] width 834 height 105
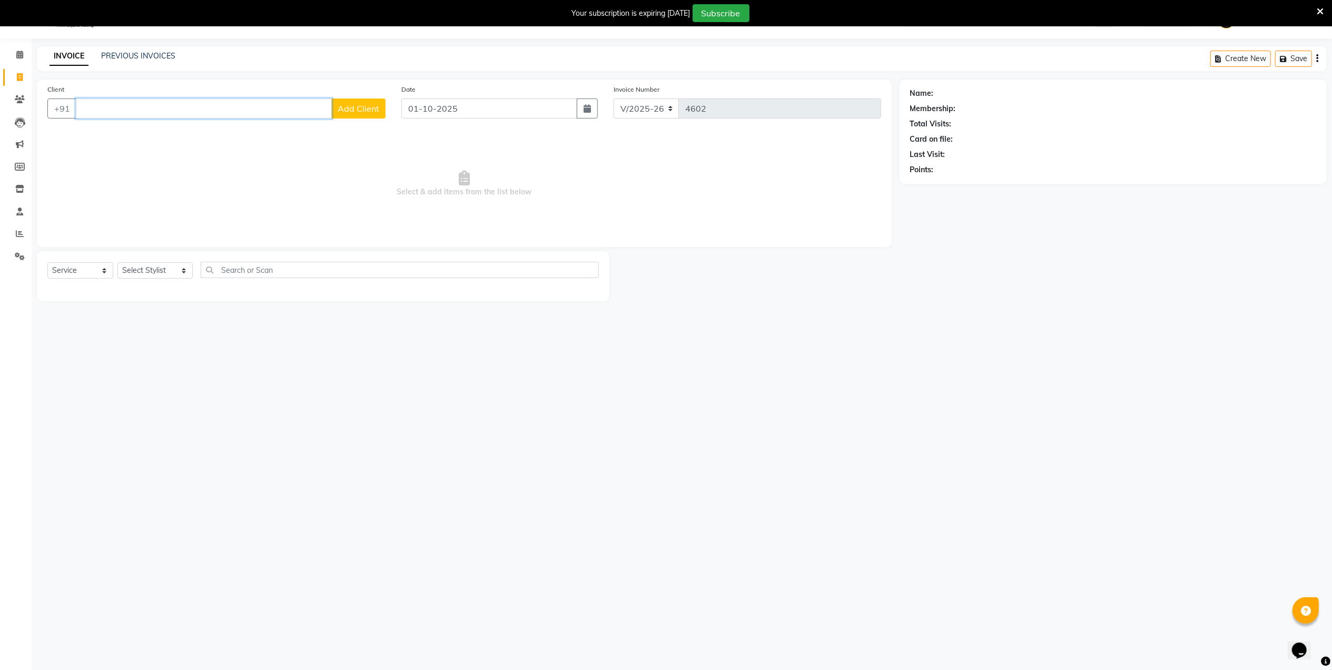
click at [133, 102] on input "Client" at bounding box center [204, 108] width 256 height 20
type input "8087985833"
click at [237, 196] on span "Select & add items from the list below" at bounding box center [464, 183] width 834 height 105
click at [177, 270] on select "Select Stylist Admin [PERSON_NAME] [PERSON_NAME] [PERSON_NAME] [PERSON_NAME] Ow…" at bounding box center [154, 270] width 75 height 16
select select "66495"
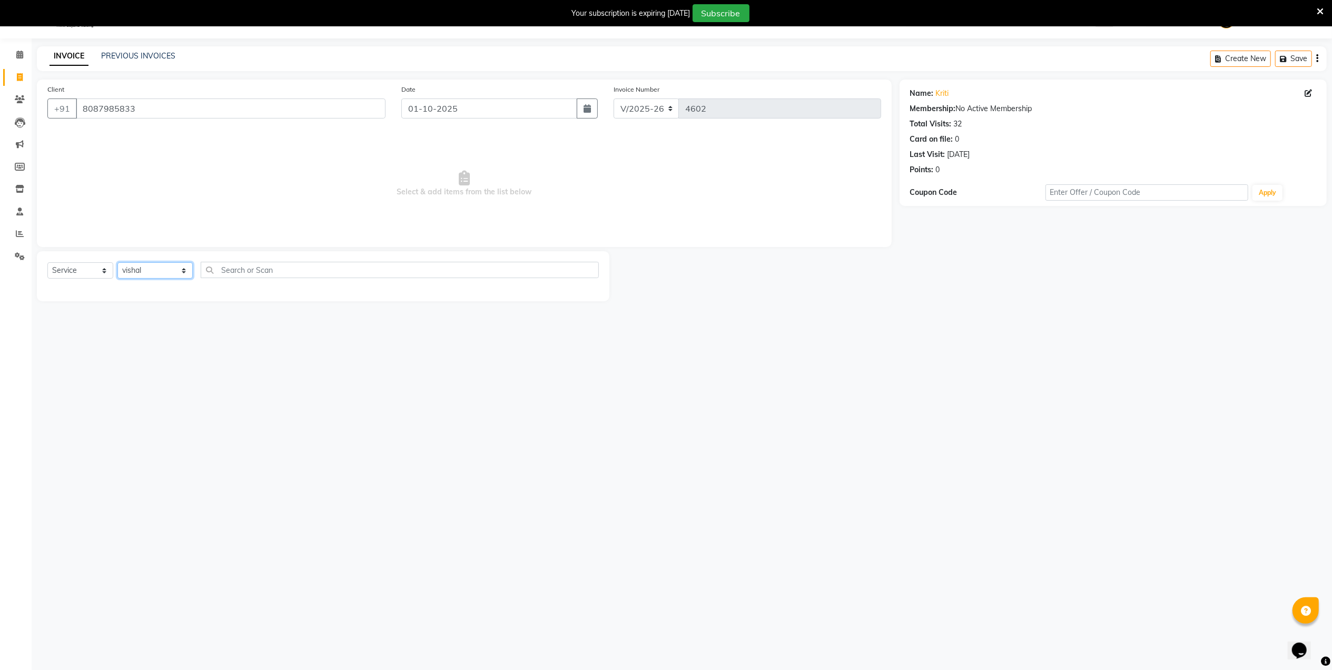
click at [117, 262] on select "Select Stylist Admin [PERSON_NAME] [PERSON_NAME] [PERSON_NAME] [PERSON_NAME] Ow…" at bounding box center [154, 270] width 75 height 16
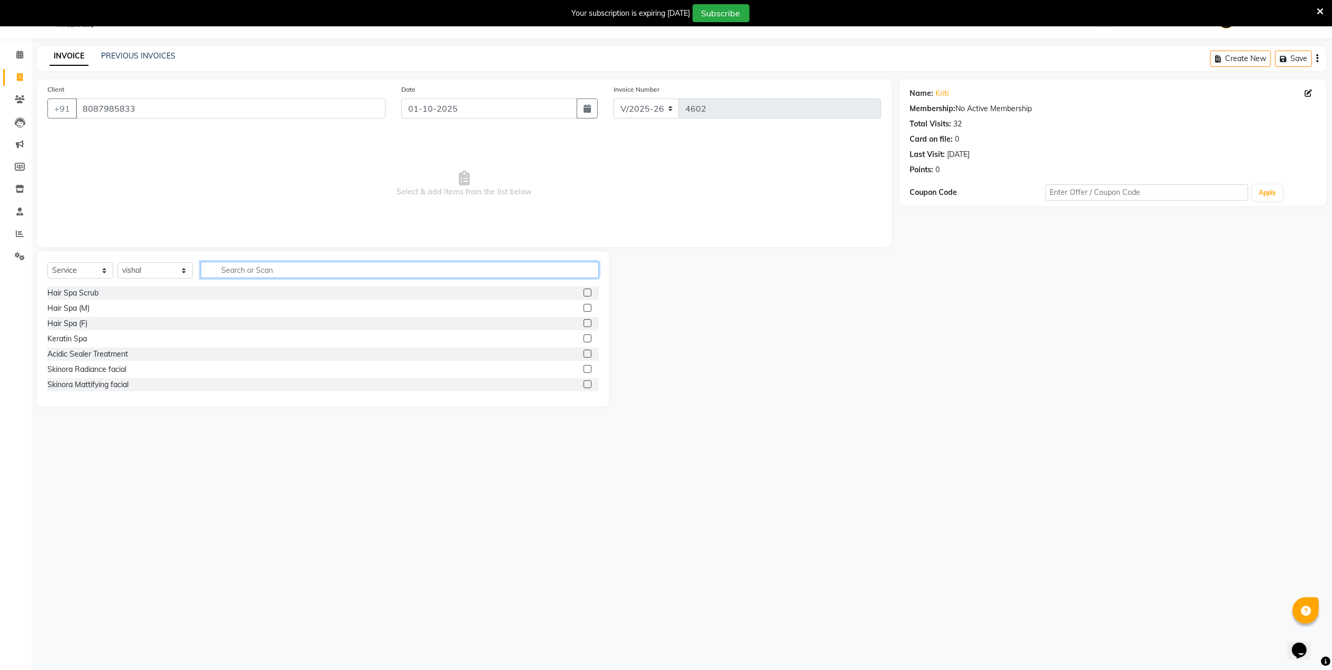
click at [247, 268] on input "text" at bounding box center [400, 270] width 398 height 16
type input "cut"
click at [87, 321] on div "haircut + [PERSON_NAME]" at bounding box center [92, 323] width 91 height 11
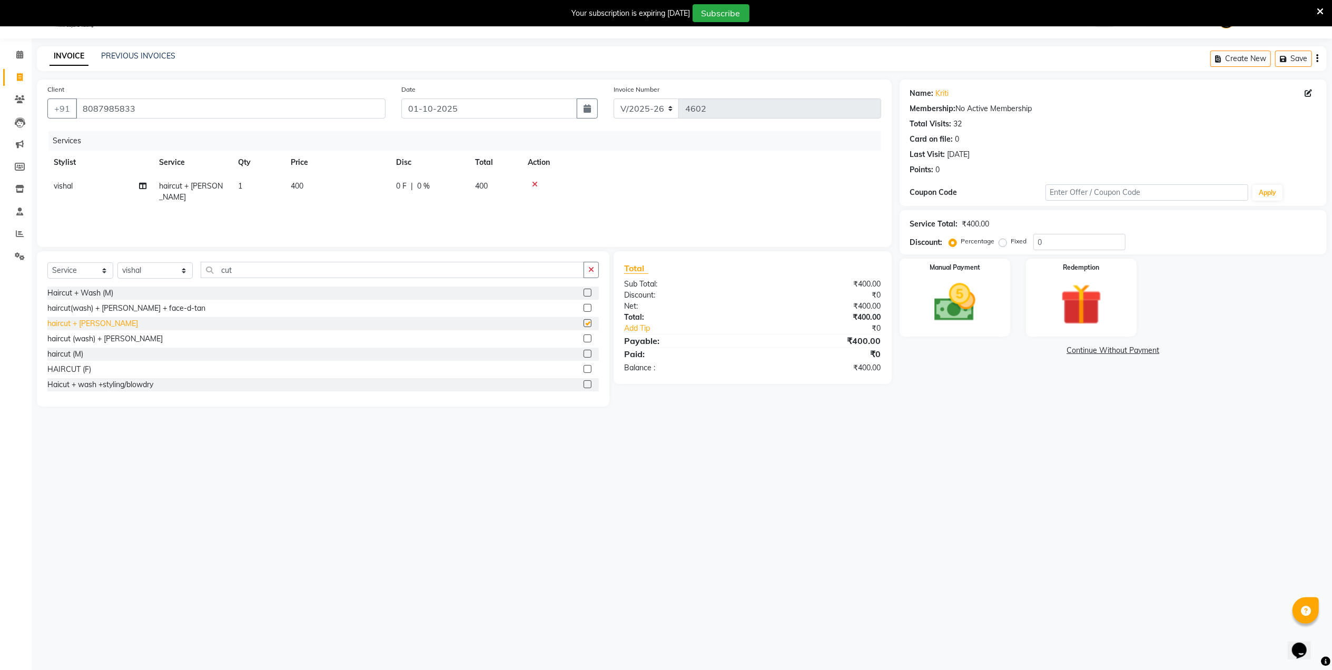
checkbox input "false"
click at [972, 283] on img at bounding box center [954, 302] width 70 height 49
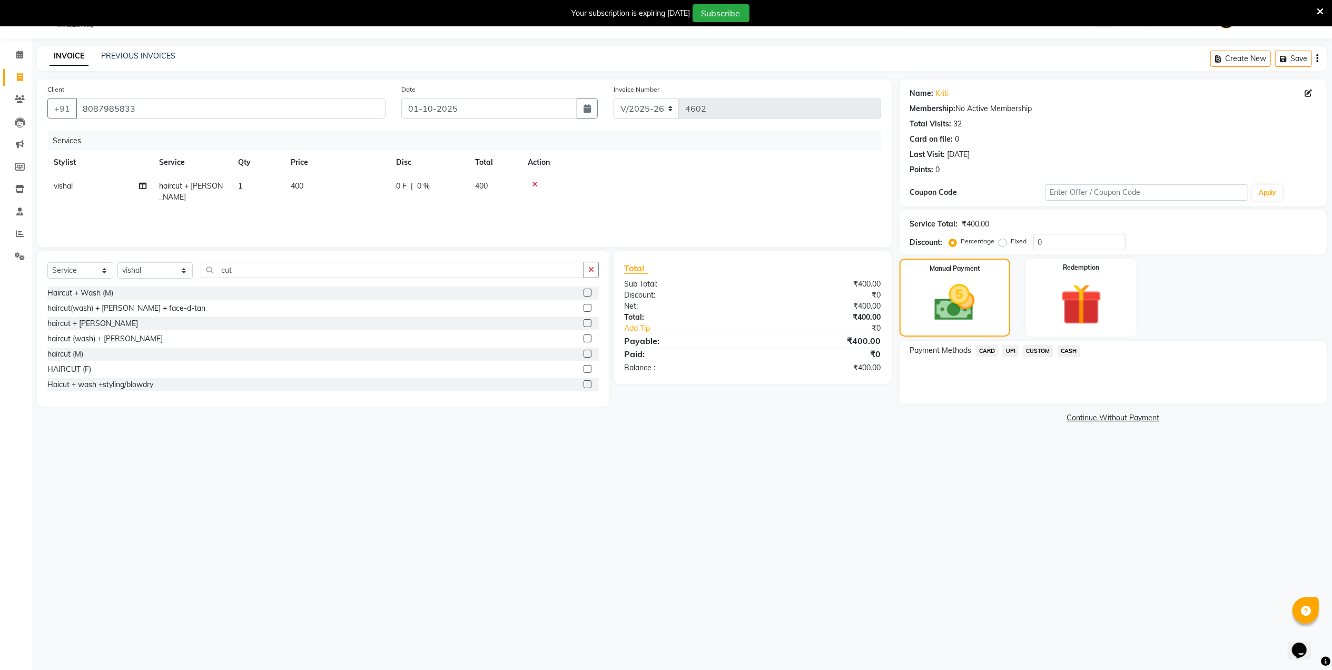
click at [1069, 348] on span "CASH" at bounding box center [1068, 351] width 23 height 12
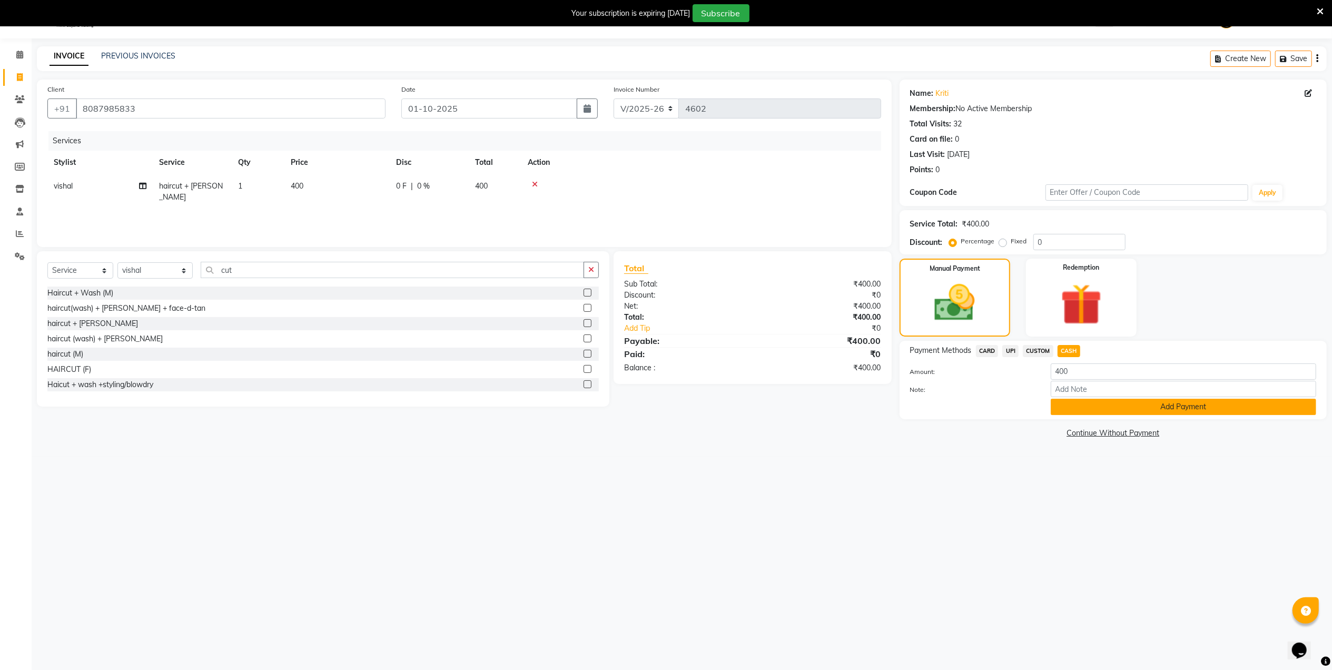
click at [1088, 405] on button "Add Payment" at bounding box center [1183, 407] width 265 height 16
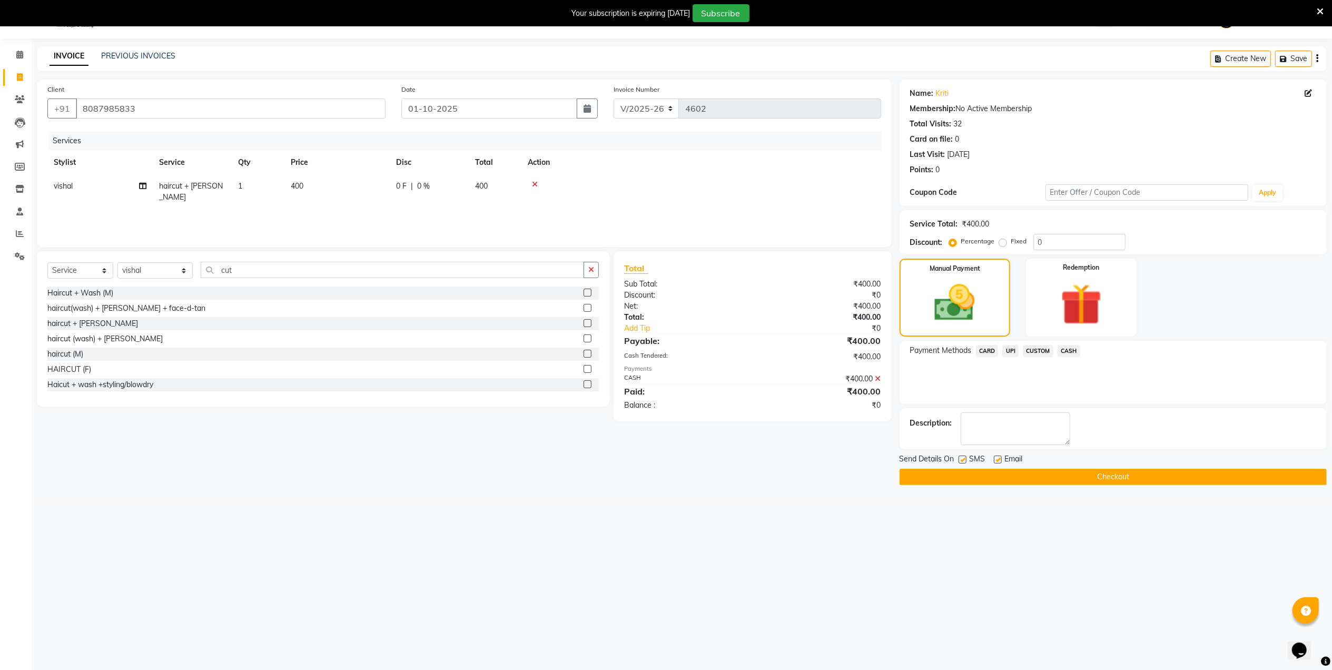
click at [970, 480] on button "Checkout" at bounding box center [1112, 477] width 427 height 16
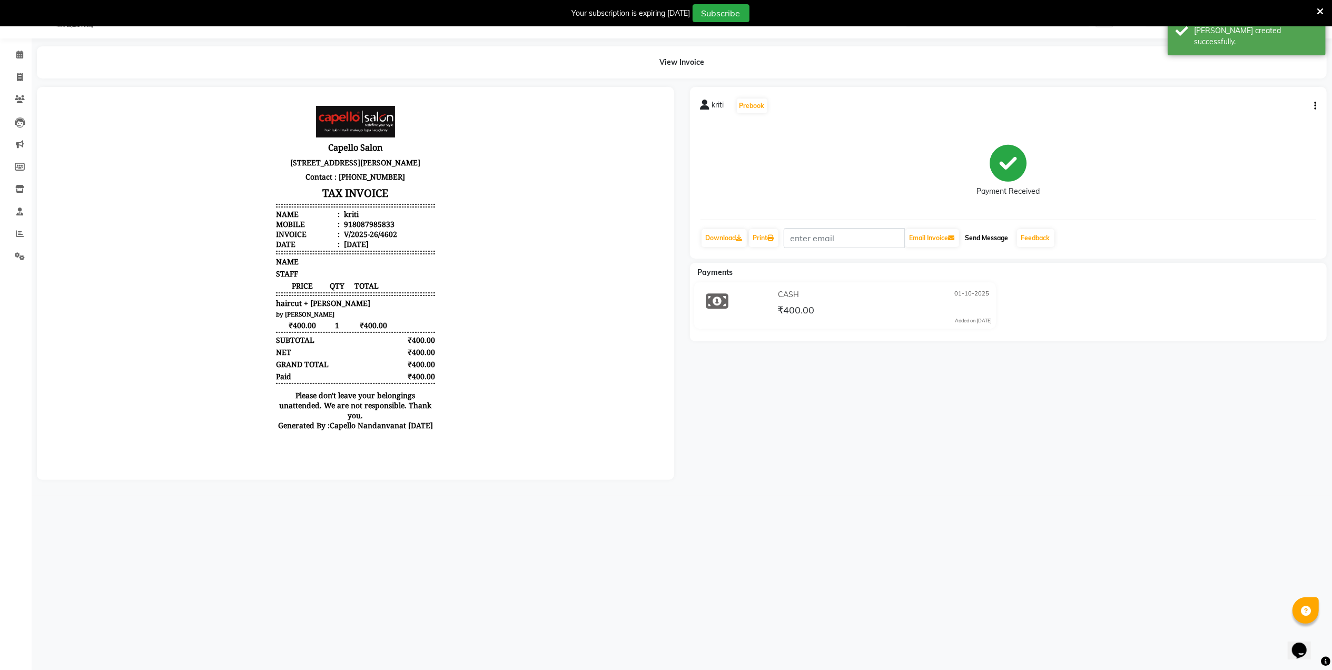
click at [983, 241] on button "Send Message" at bounding box center [987, 238] width 52 height 18
select select "service"
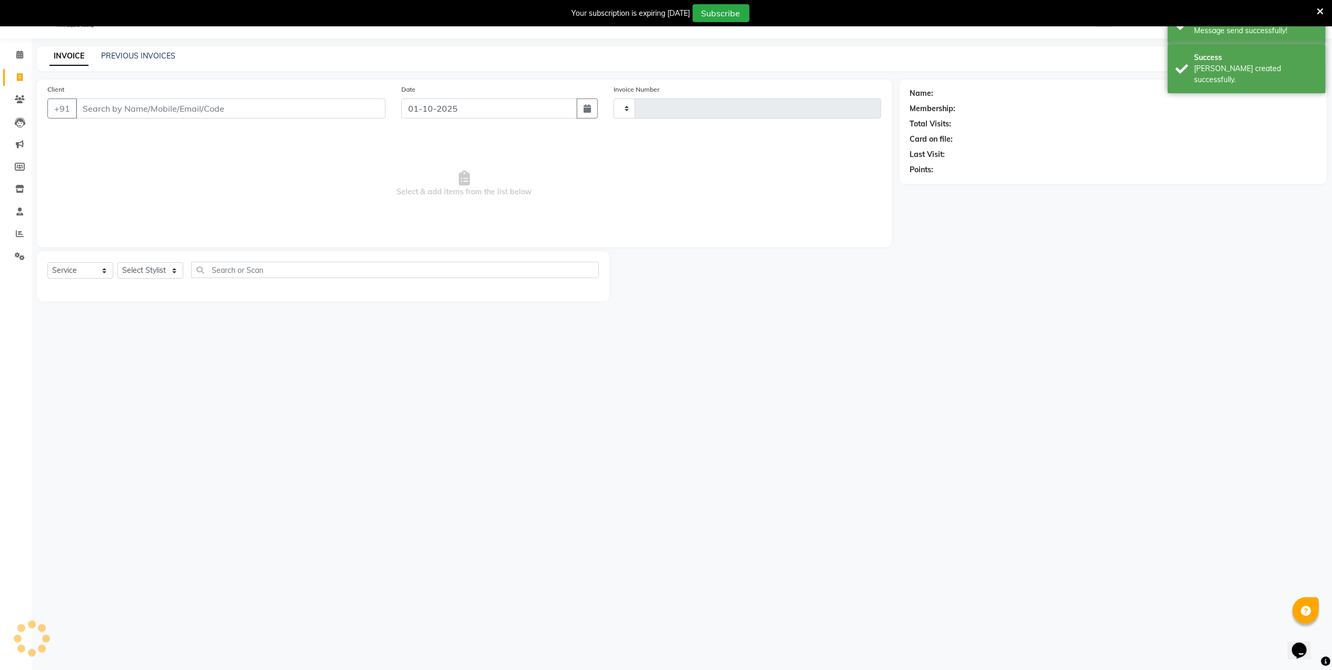
type input "4603"
select select "830"
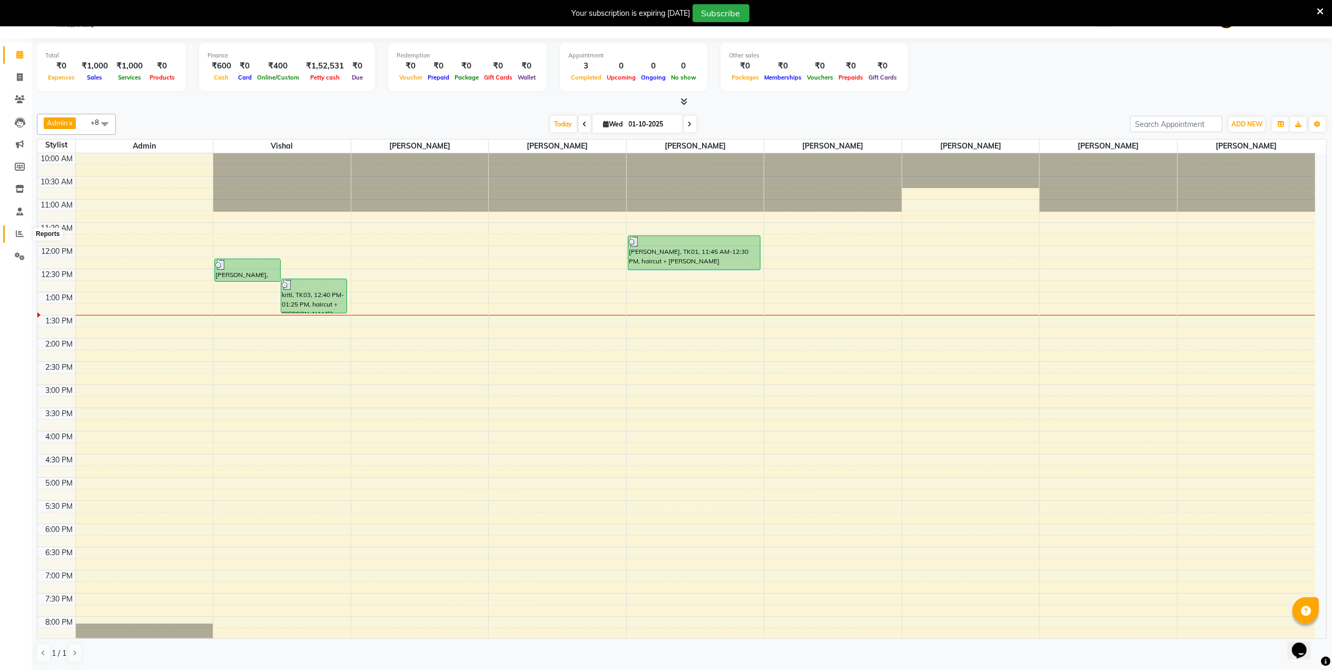
click at [24, 232] on span at bounding box center [20, 234] width 18 height 12
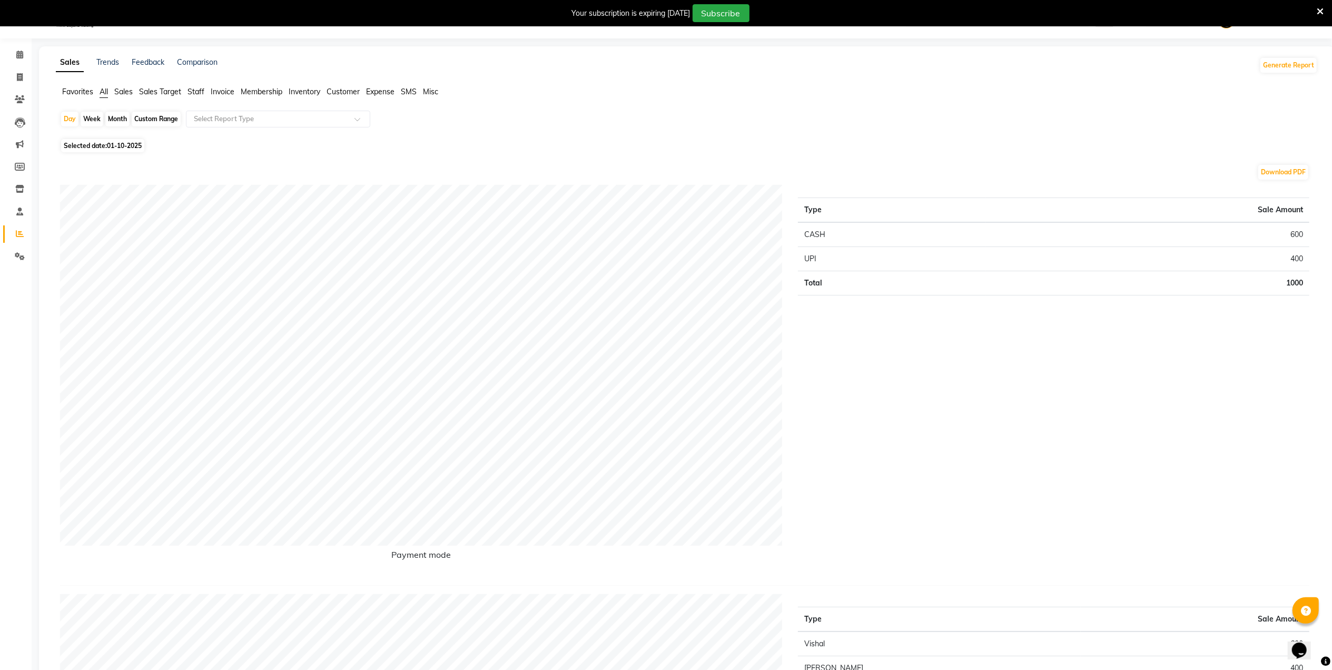
click at [117, 122] on div "Month" at bounding box center [117, 119] width 24 height 15
select select "10"
select select "2025"
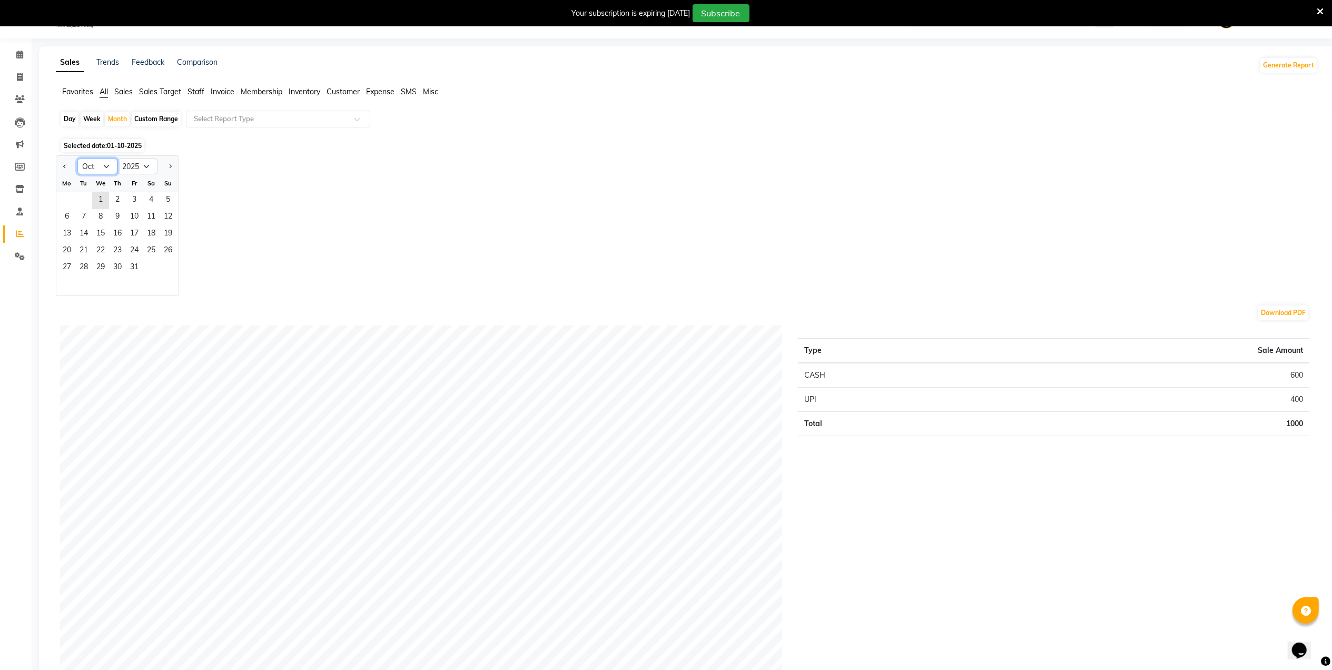
click at [102, 163] on select "Jan Feb Mar Apr May Jun Jul Aug Sep Oct Nov Dec" at bounding box center [97, 167] width 40 height 16
select select "9"
click at [77, 159] on select "Jan Feb Mar Apr May Jun Jul Aug Sep Oct Nov Dec" at bounding box center [97, 167] width 40 height 16
drag, startPoint x: 75, startPoint y: 199, endPoint x: 116, endPoint y: 209, distance: 42.7
click at [89, 203] on div "1 2 3 4 5 6 7" at bounding box center [117, 200] width 122 height 17
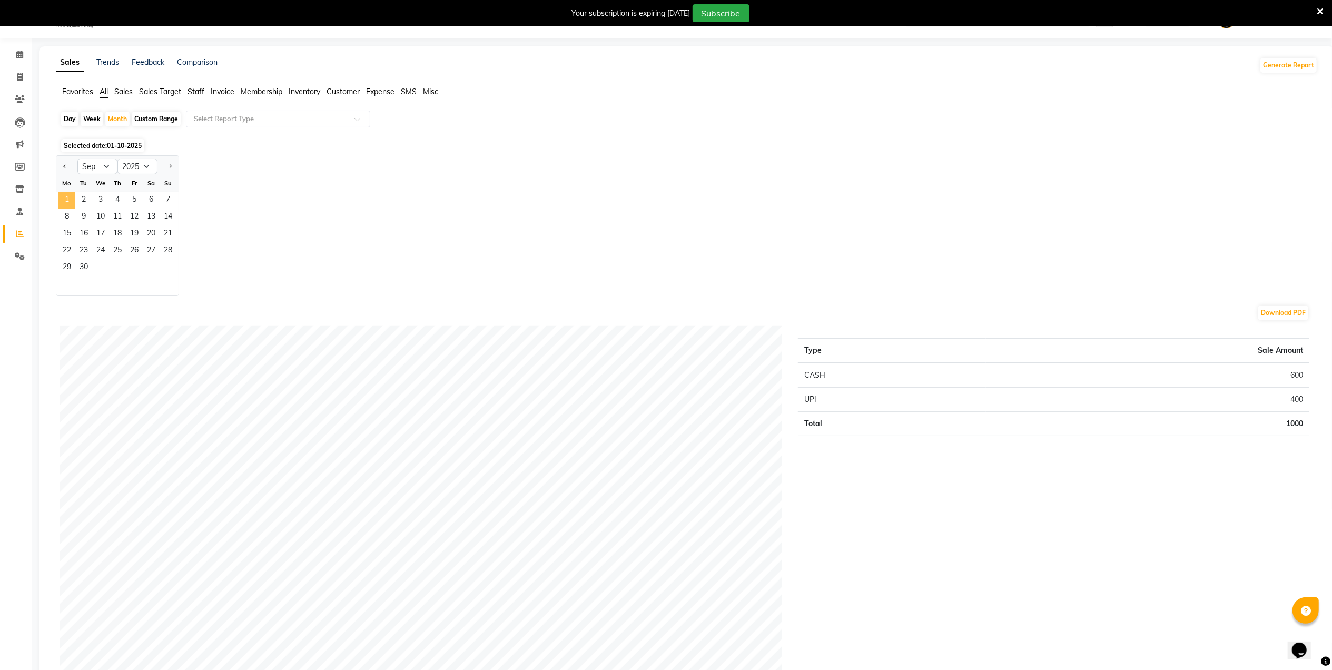
click at [68, 198] on span "1" at bounding box center [66, 200] width 17 height 17
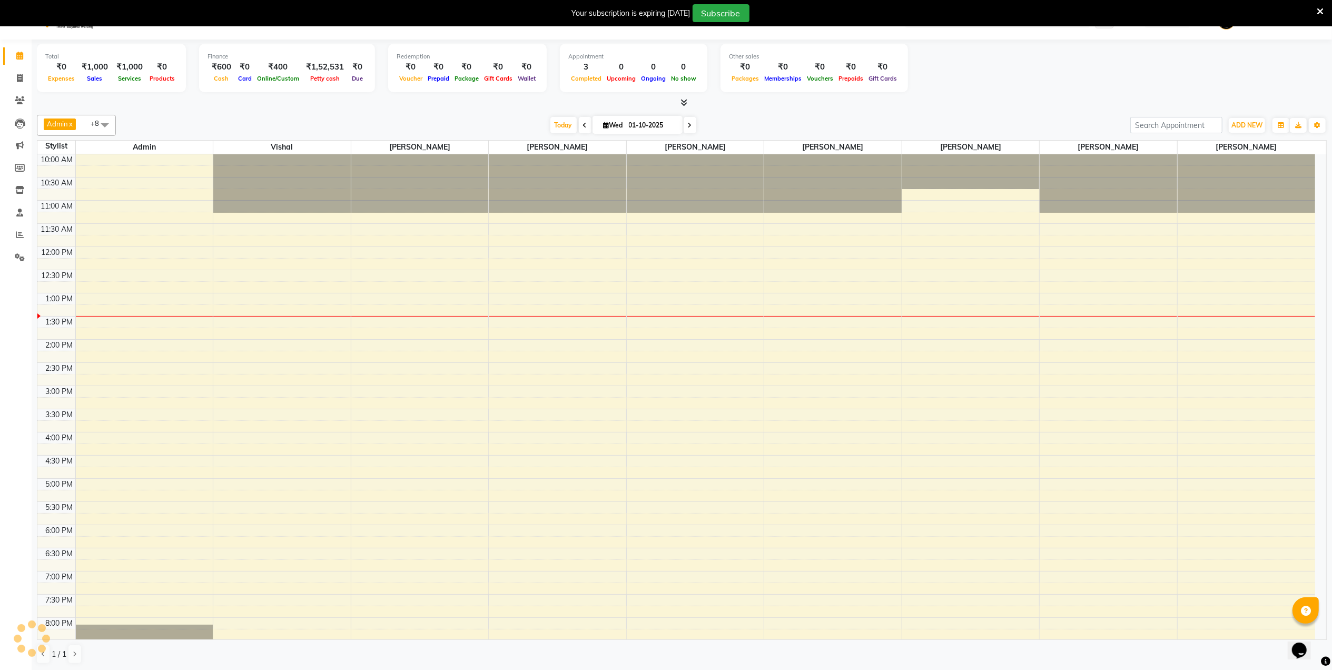
scroll to position [26, 0]
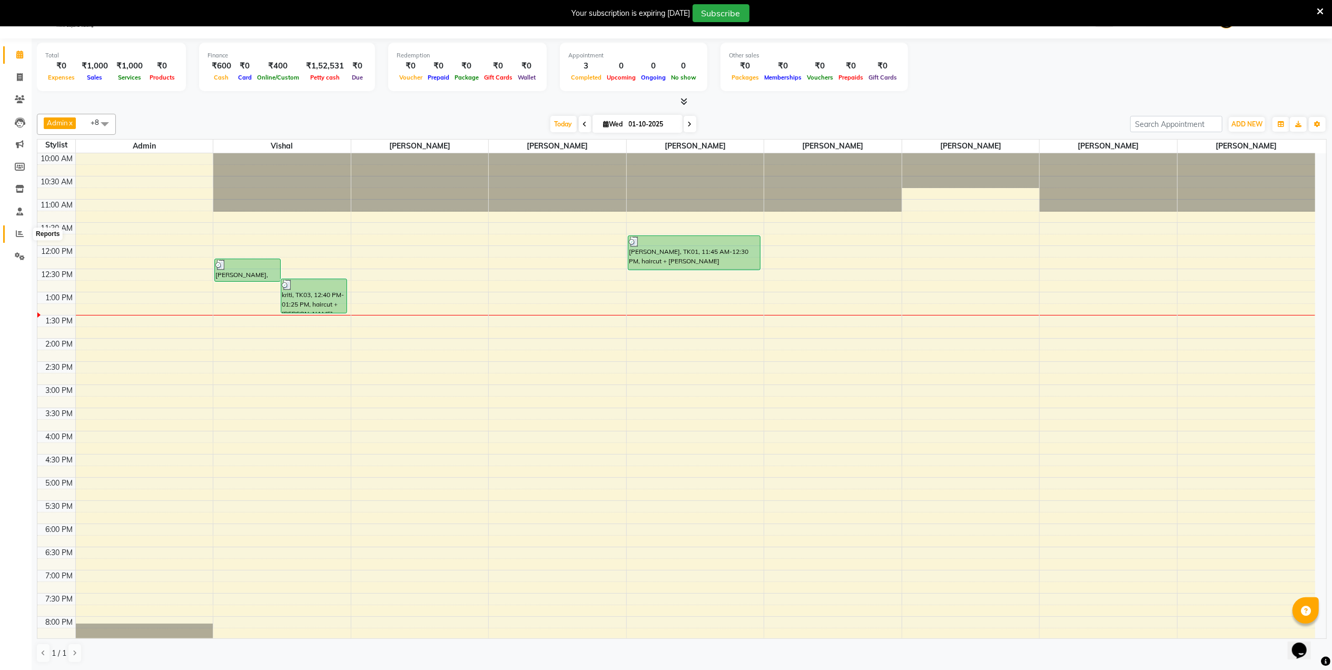
click at [19, 233] on icon at bounding box center [20, 234] width 8 height 8
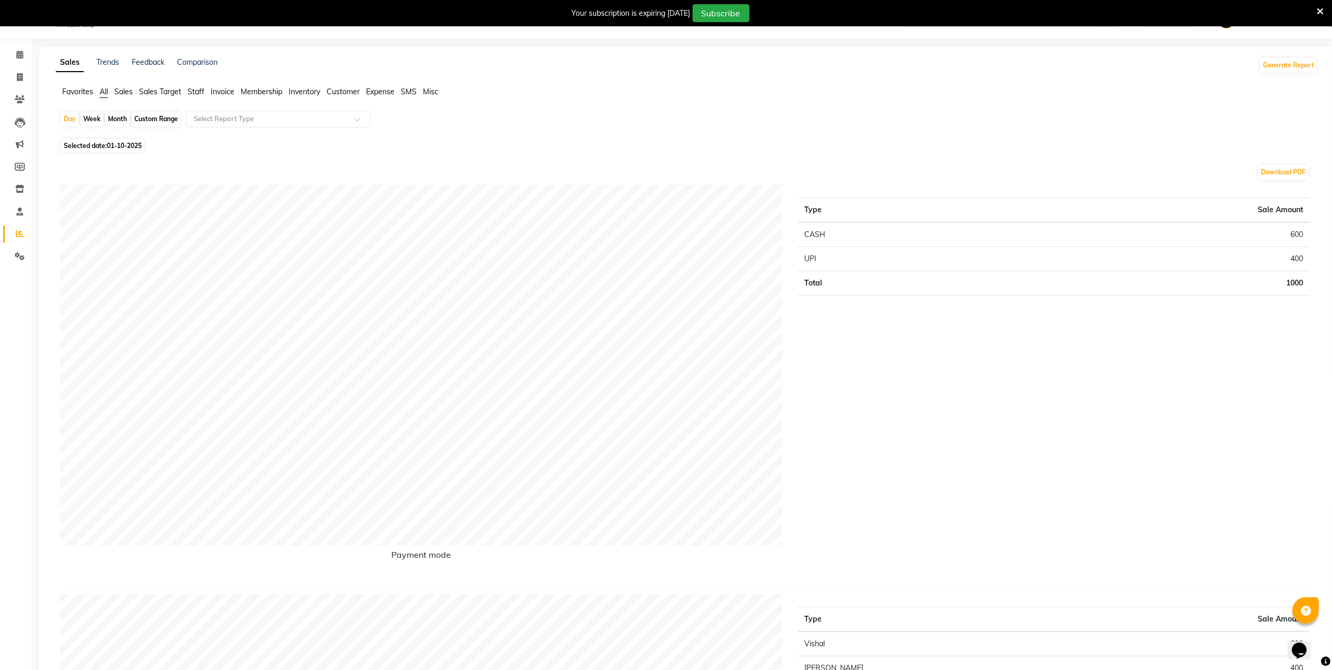
click at [157, 116] on div "Custom Range" at bounding box center [156, 119] width 49 height 15
select select "10"
select select "2025"
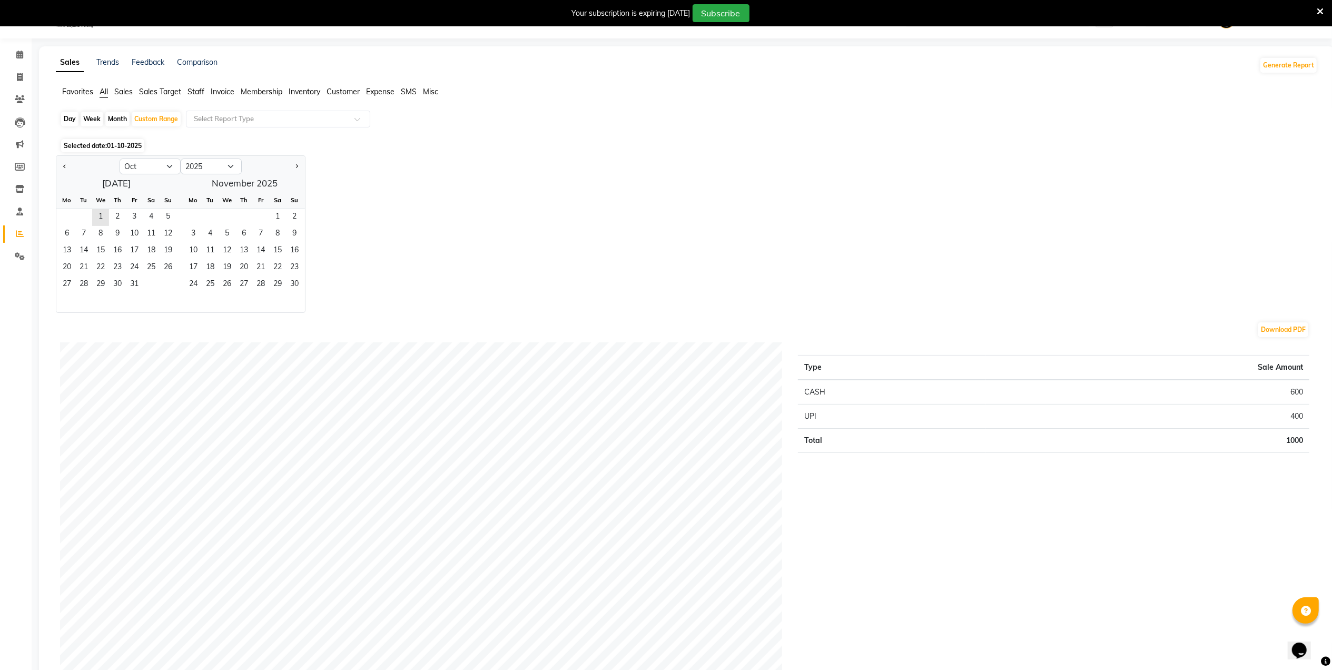
drag, startPoint x: 462, startPoint y: 171, endPoint x: 455, endPoint y: 174, distance: 7.8
click at [458, 173] on div "Jan Feb Mar Apr May Jun Jul Aug Sep Oct Nov Dec 2015 2016 2017 2018 2019 2020 2…" at bounding box center [687, 233] width 1262 height 157
click at [186, 87] on ul "Favorites All Sales Sales Target Staff Invoice Membership Inventory Customer Ex…" at bounding box center [687, 92] width 1262 height 12
click at [200, 87] on span "Staff" at bounding box center [195, 91] width 17 height 9
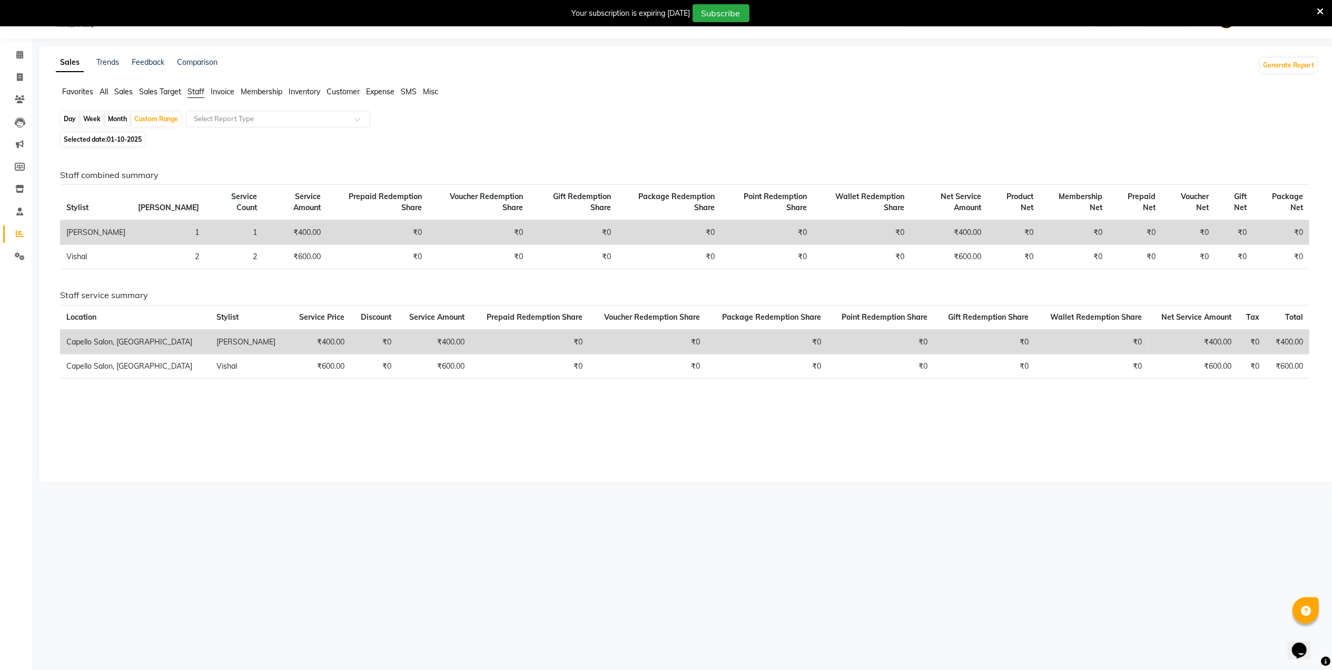
click at [106, 90] on span "All" at bounding box center [104, 91] width 8 height 9
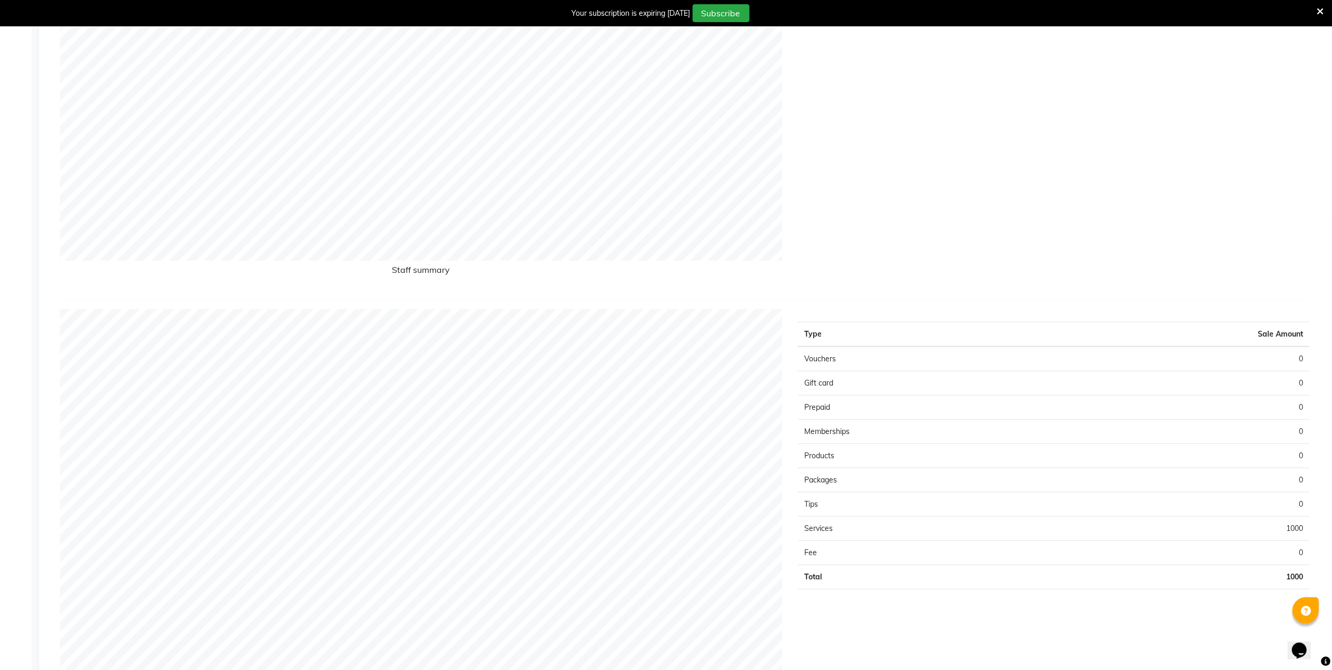
scroll to position [518, 0]
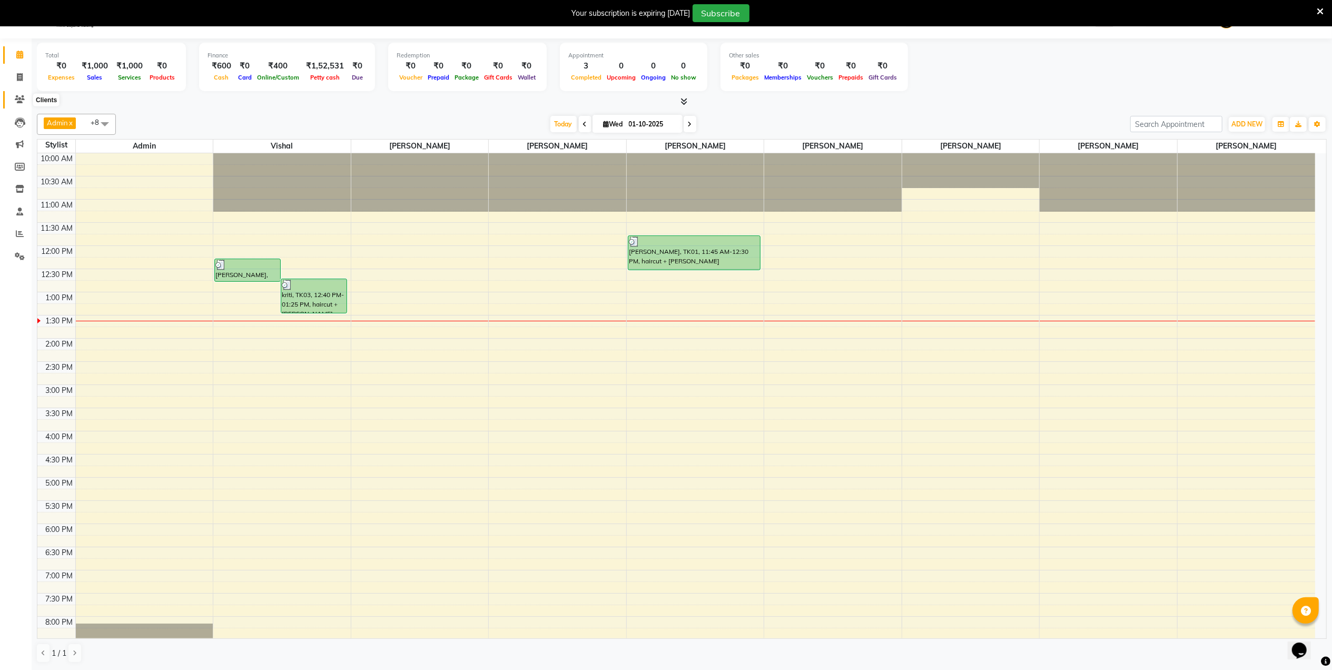
click at [21, 94] on span at bounding box center [20, 100] width 18 height 12
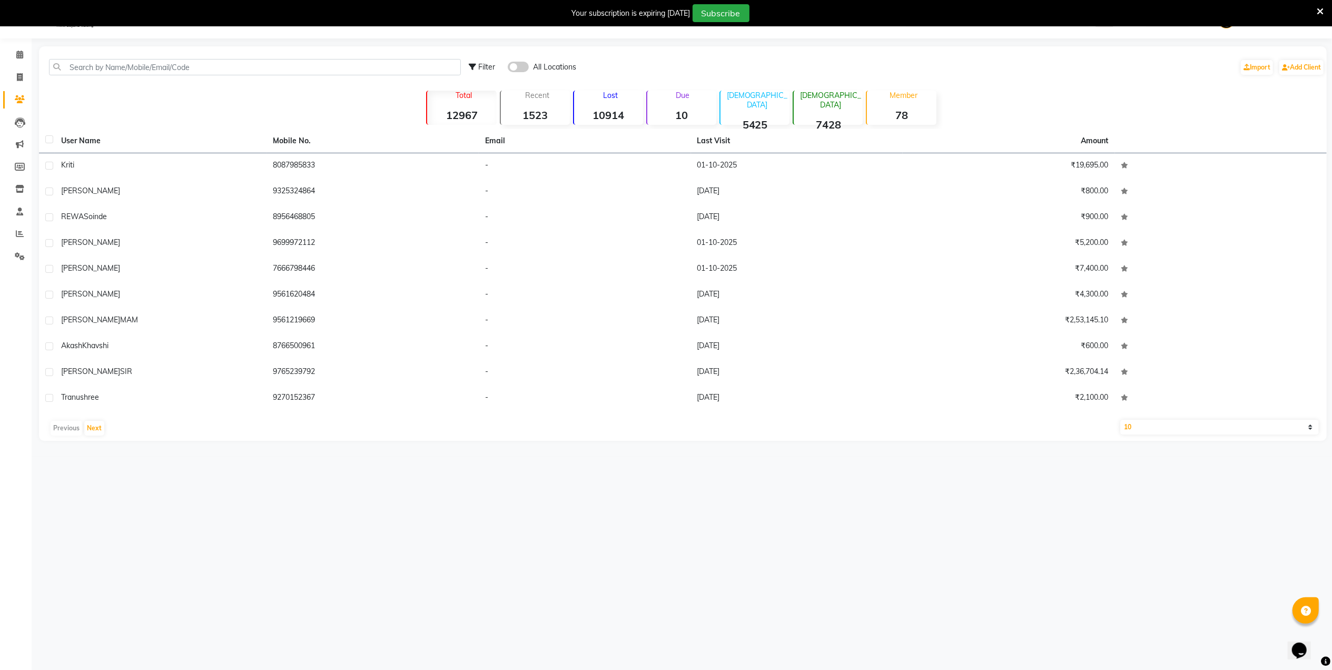
click at [213, 54] on div "Filter All Locations Import Add Client" at bounding box center [682, 67] width 1283 height 33
click at [215, 66] on input "text" at bounding box center [255, 67] width 412 height 16
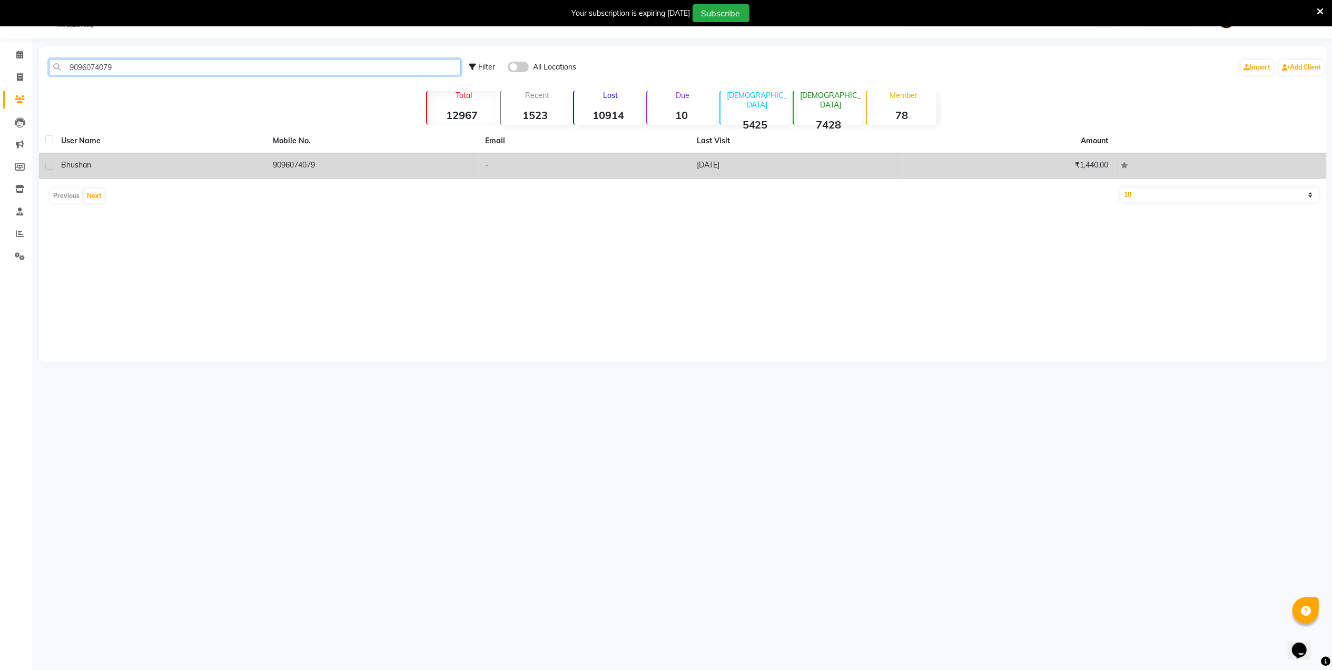
type input "9096074079"
click at [99, 161] on div "bhushan" at bounding box center [161, 165] width 200 height 11
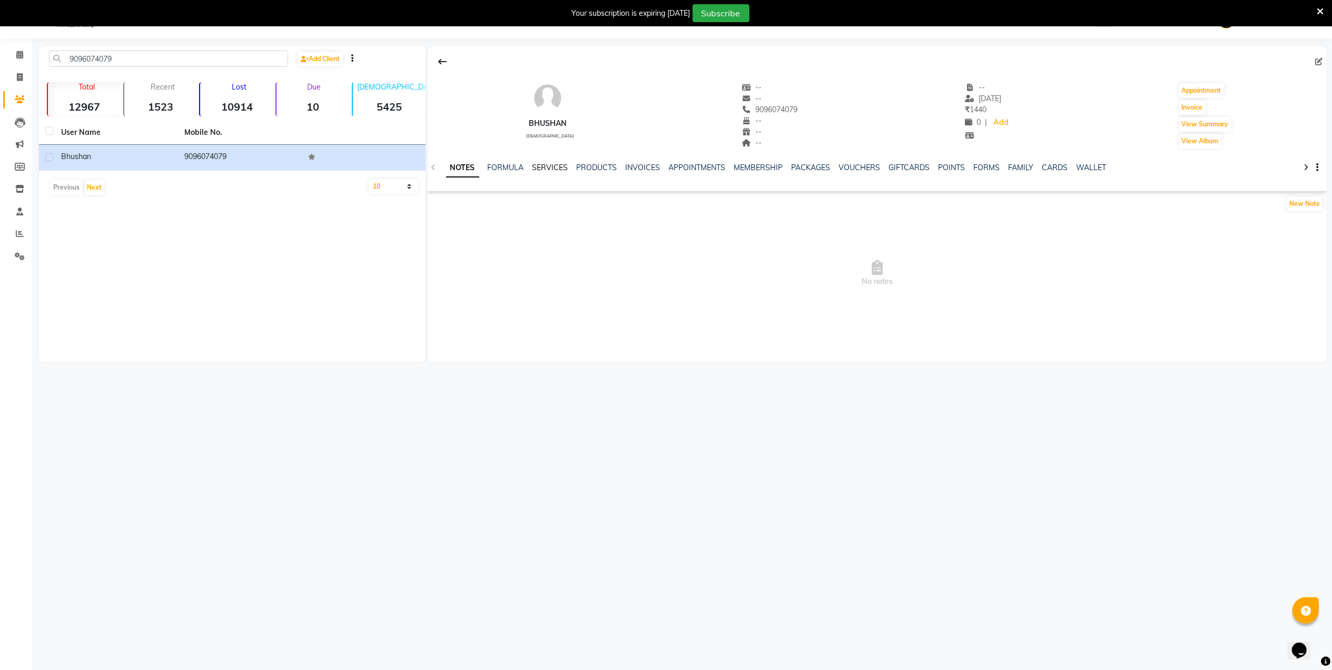
click at [536, 171] on link "SERVICES" at bounding box center [550, 167] width 36 height 9
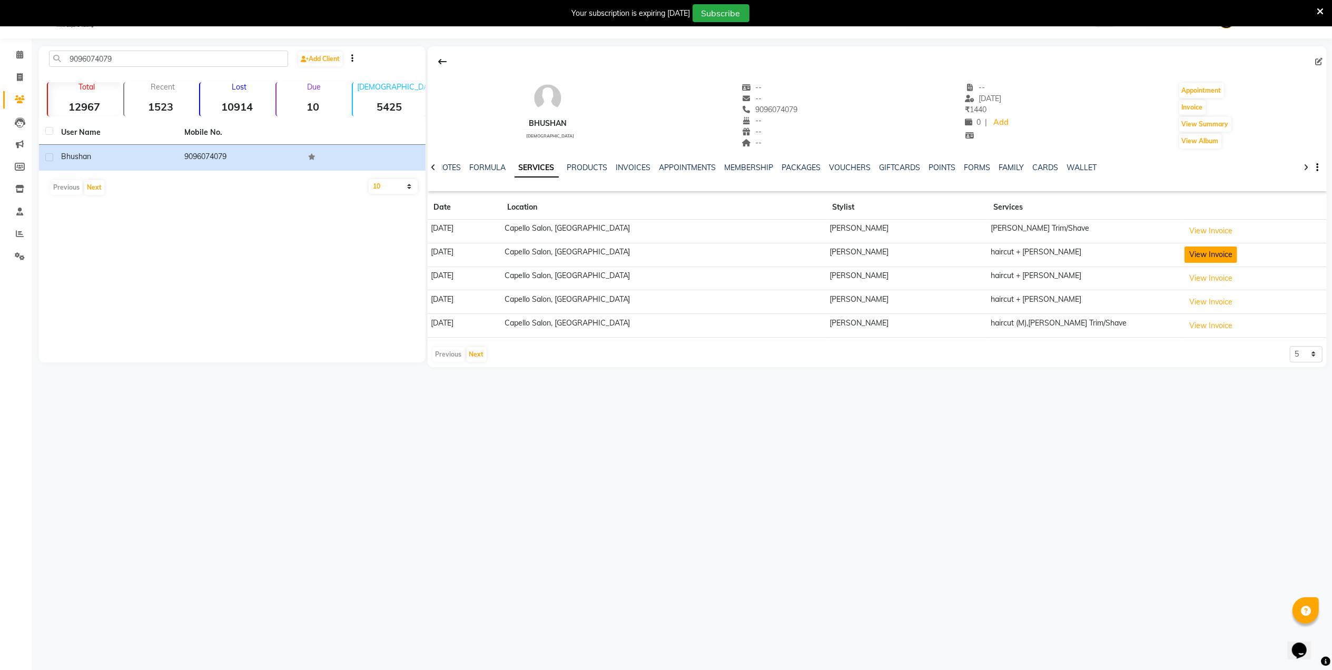
click at [1192, 253] on button "View Invoice" at bounding box center [1210, 254] width 53 height 16
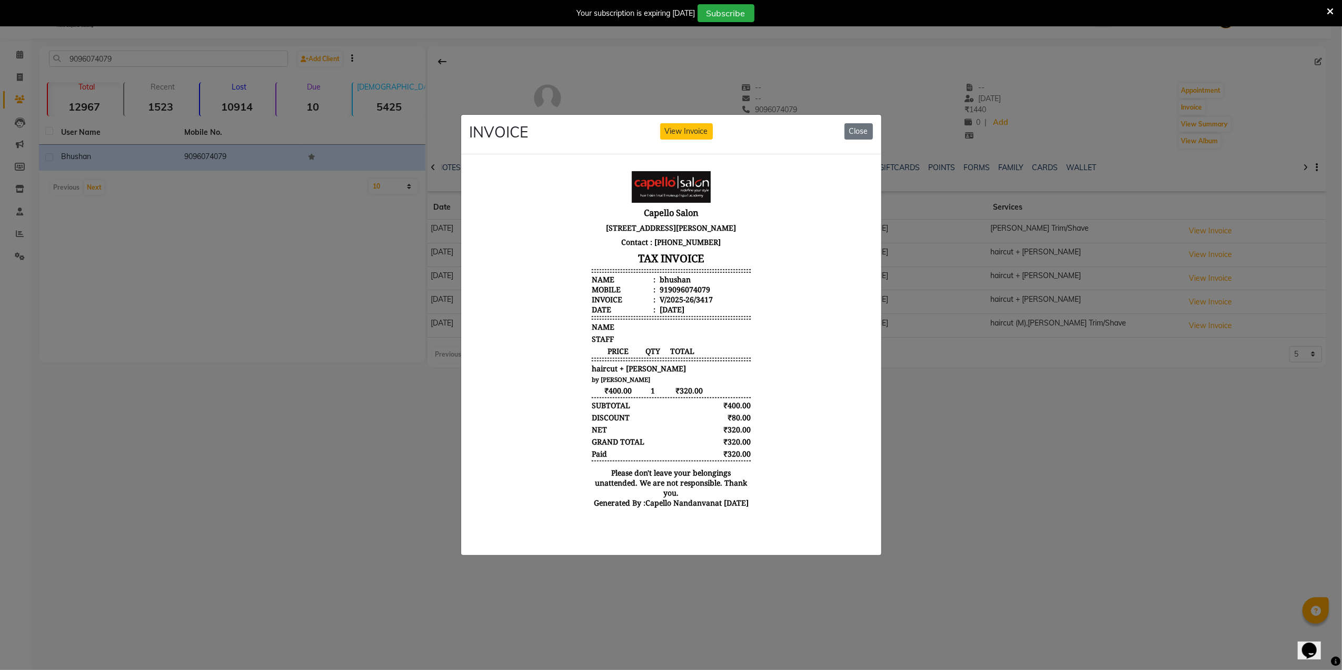
click at [1099, 117] on ngb-modal-window "INVOICE View Invoice Close" at bounding box center [671, 335] width 1342 height 670
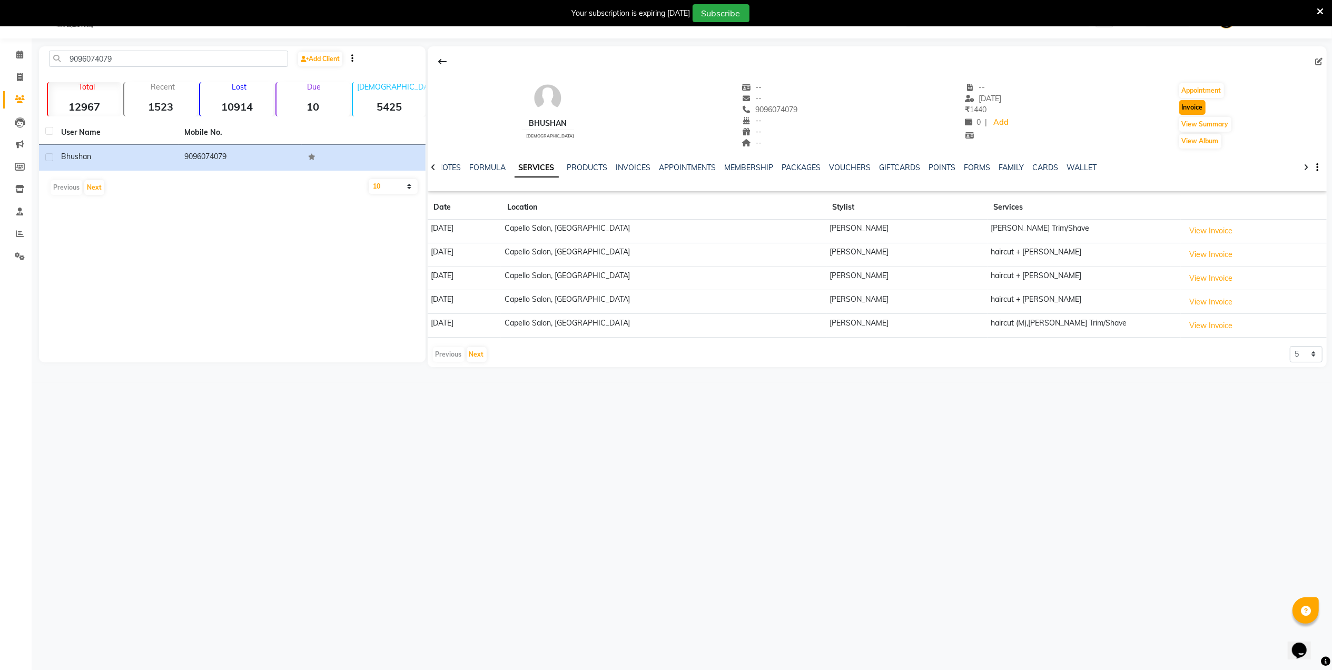
click at [1190, 106] on button "Invoice" at bounding box center [1192, 107] width 26 height 15
select select "830"
select select "service"
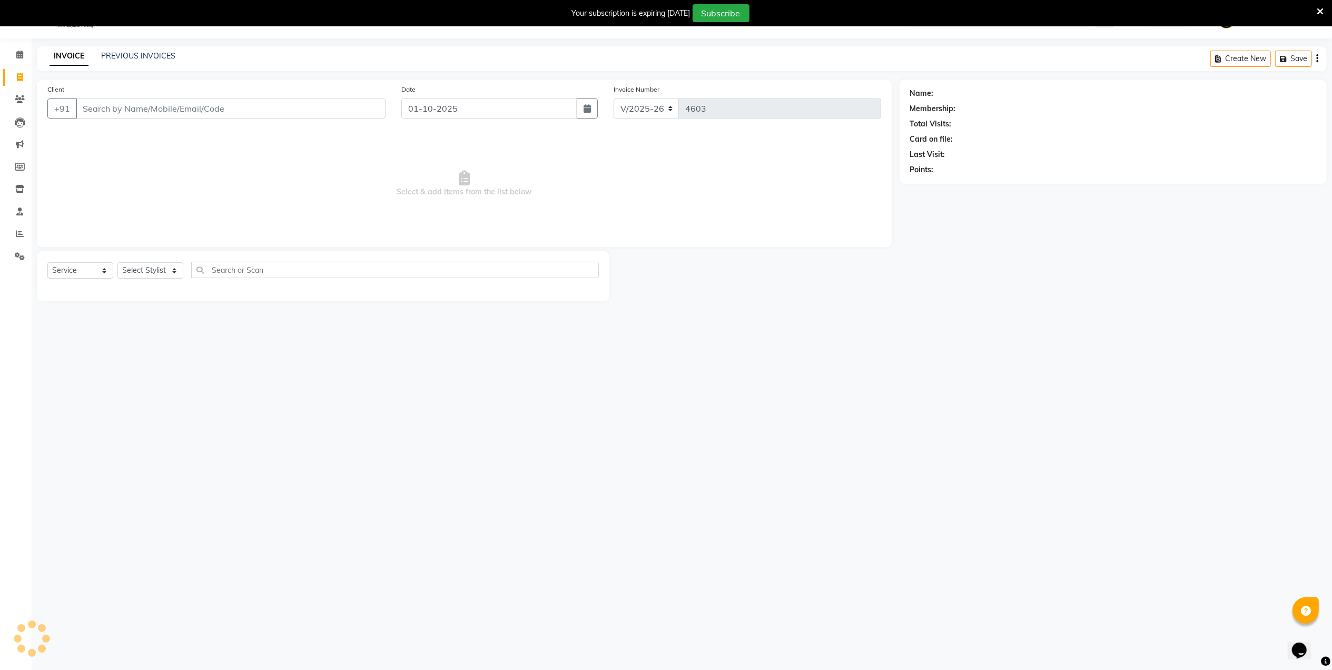
type input "9096074079"
click at [161, 264] on select "Select Stylist Admin [PERSON_NAME] [PERSON_NAME] [PERSON_NAME] [PERSON_NAME] Ow…" at bounding box center [154, 270] width 75 height 16
select select "42453"
click at [117, 262] on select "Select Stylist Admin [PERSON_NAME] [PERSON_NAME] [PERSON_NAME] [PERSON_NAME] Ow…" at bounding box center [154, 270] width 75 height 16
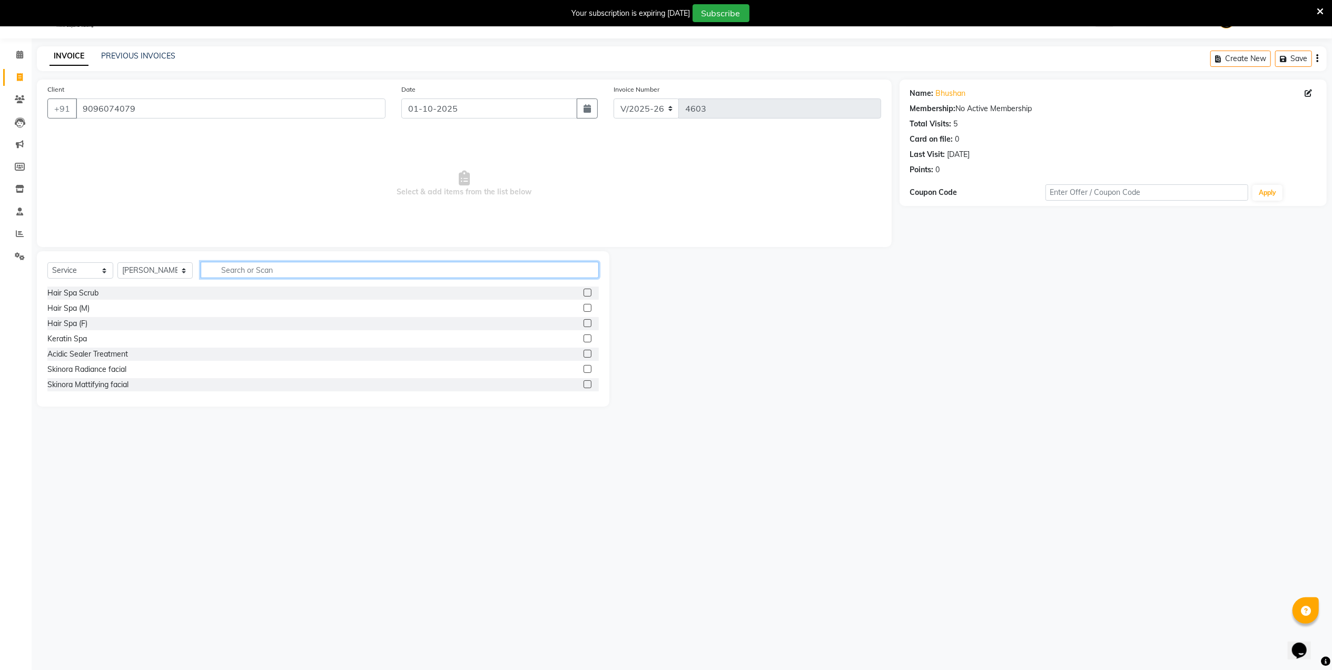
click at [275, 268] on input "text" at bounding box center [400, 270] width 398 height 16
type input "cut"
click at [60, 323] on div "haircut + [PERSON_NAME]" at bounding box center [92, 323] width 91 height 11
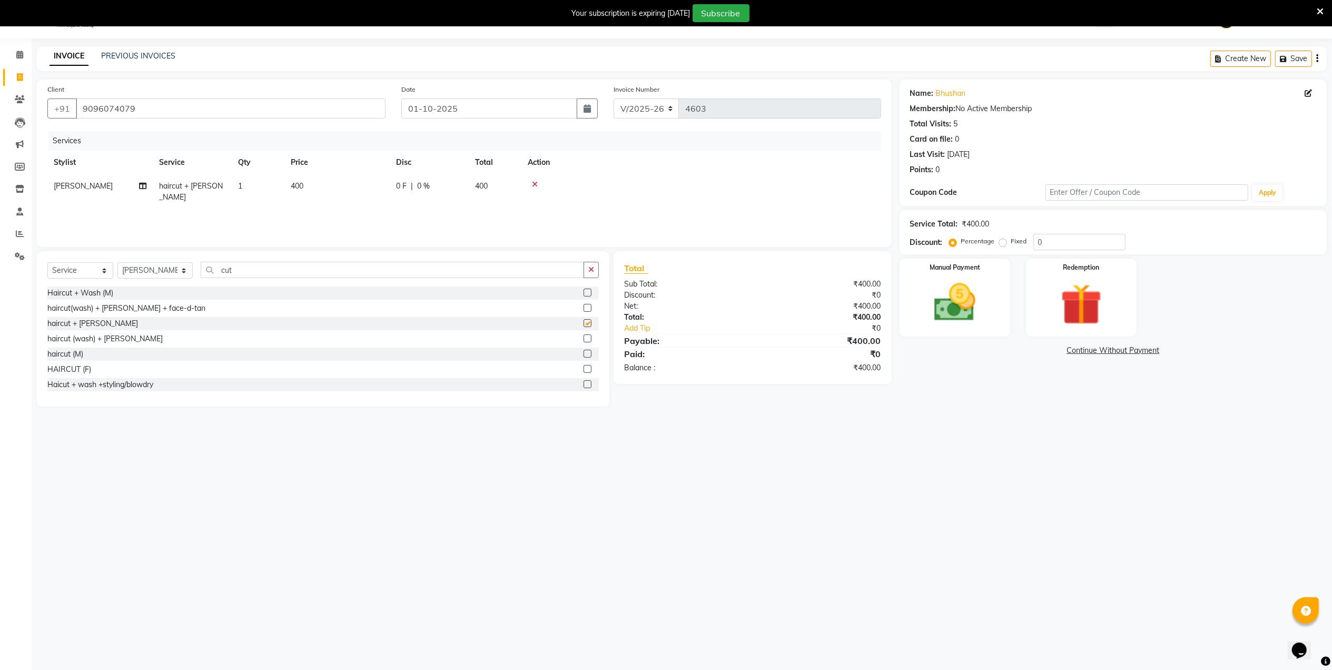
checkbox input "false"
click at [1068, 244] on input "0" at bounding box center [1079, 242] width 92 height 16
type input "20"
click at [1031, 493] on div "08047224946 Select Location × Capello Salon, Nandanvan WhatsApp Status ✕ Status…" at bounding box center [666, 336] width 1332 height 670
click at [946, 318] on img at bounding box center [954, 302] width 70 height 49
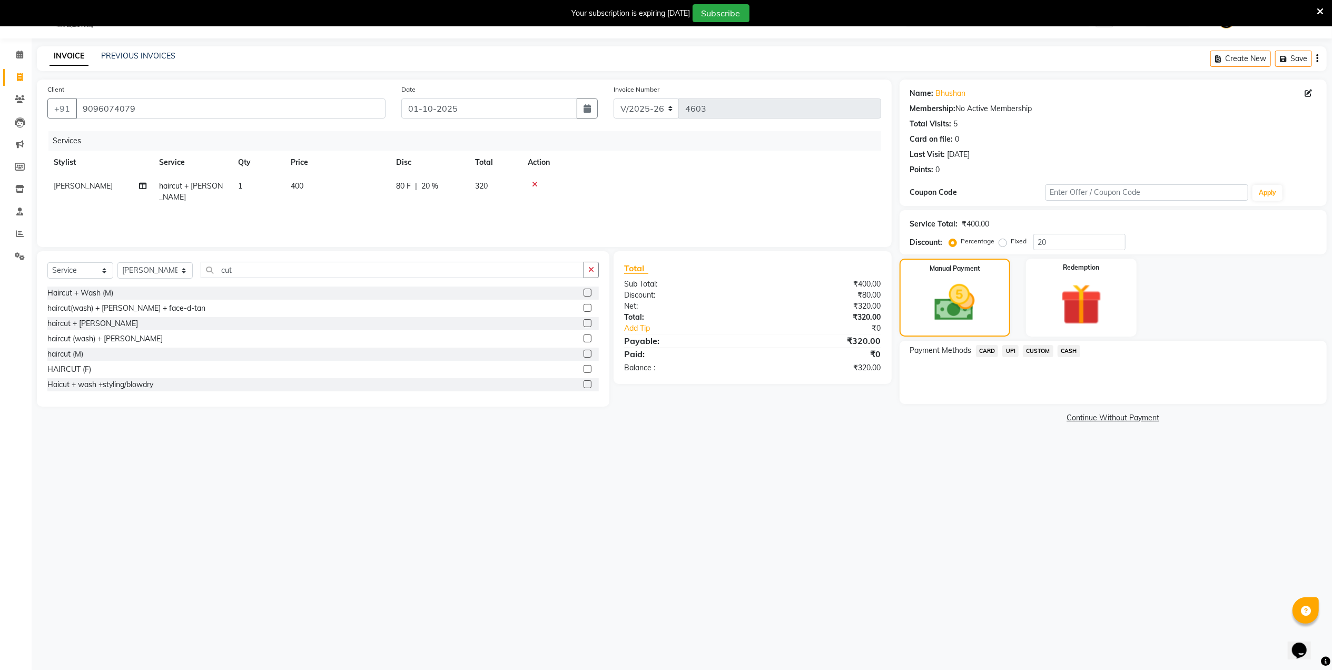
click at [1014, 348] on span "UPI" at bounding box center [1010, 351] width 16 height 12
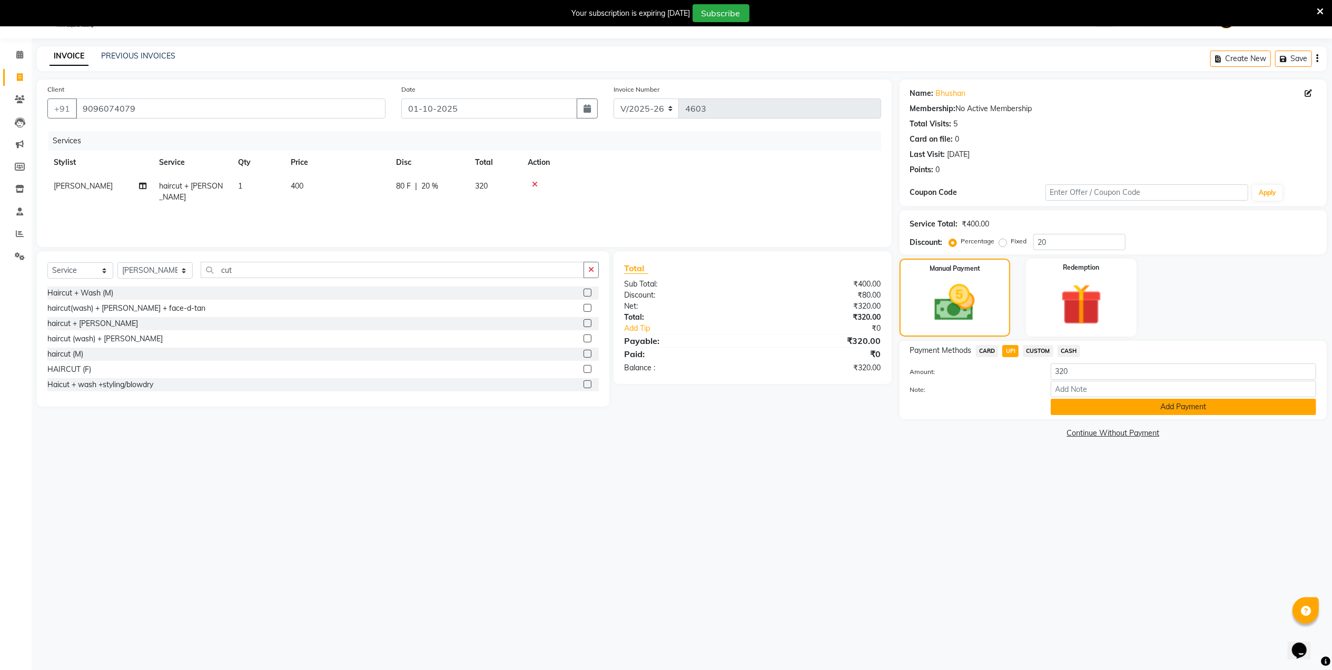
click at [1171, 407] on button "Add Payment" at bounding box center [1183, 407] width 265 height 16
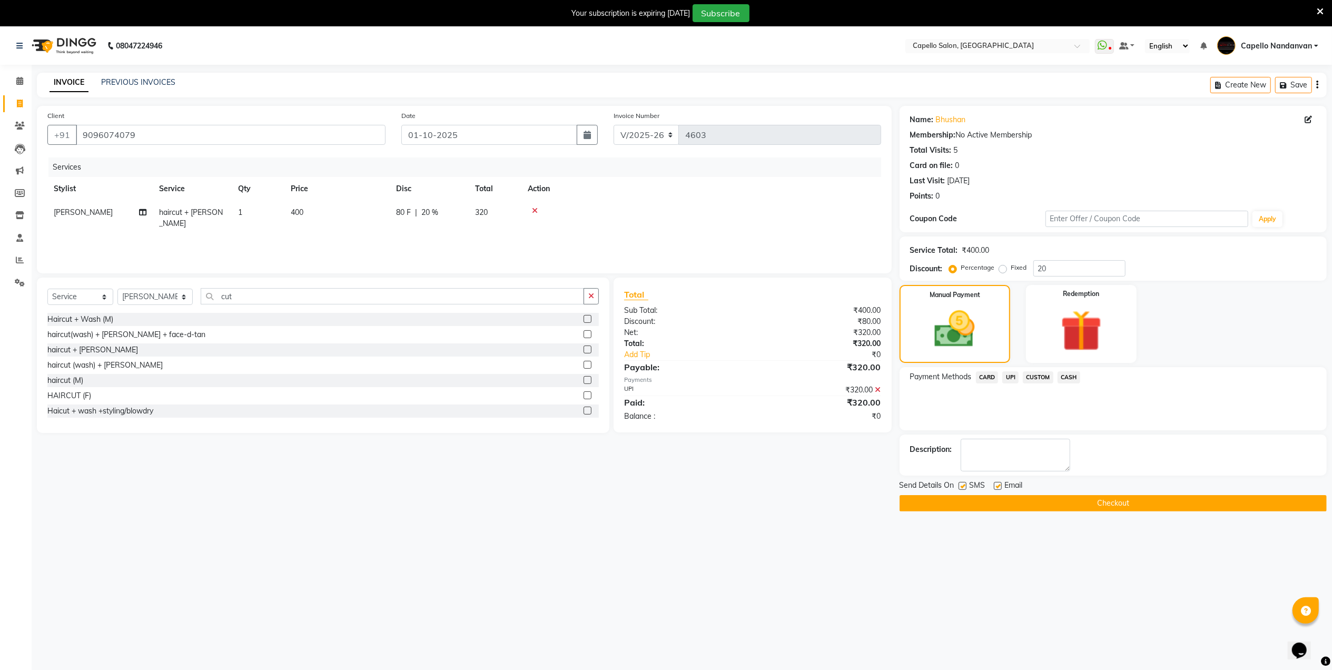
scroll to position [26, 0]
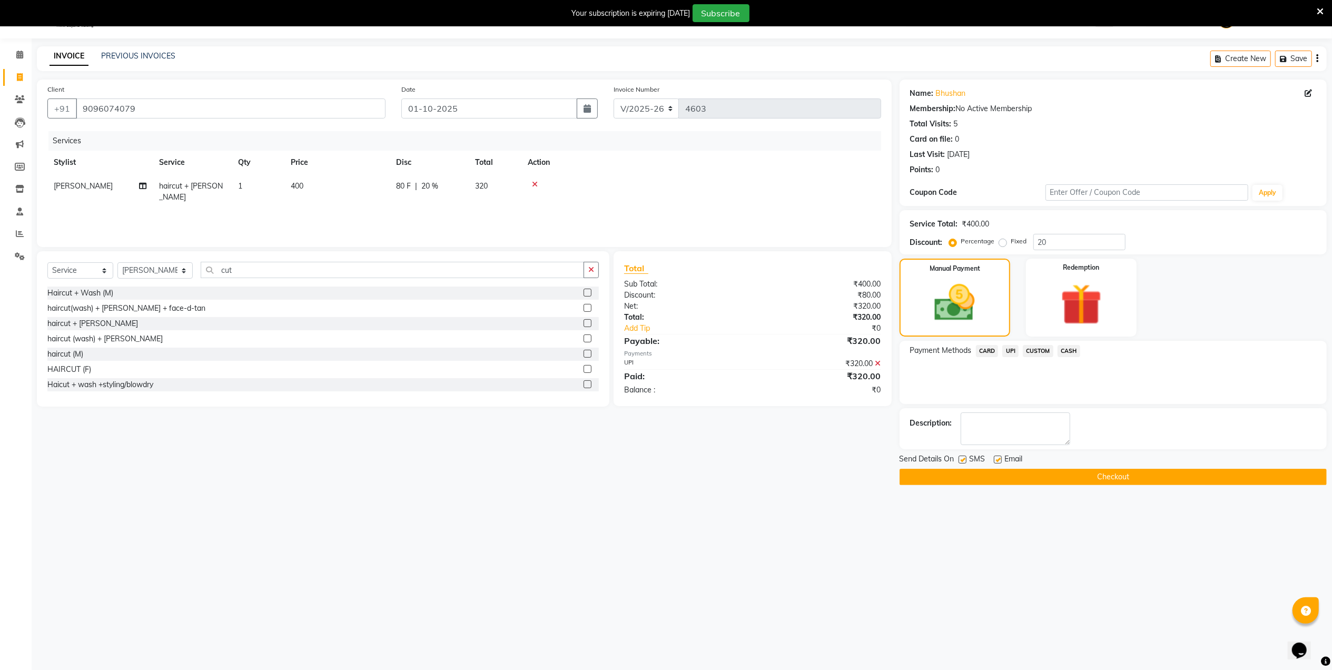
click at [1022, 479] on button "Checkout" at bounding box center [1112, 477] width 427 height 16
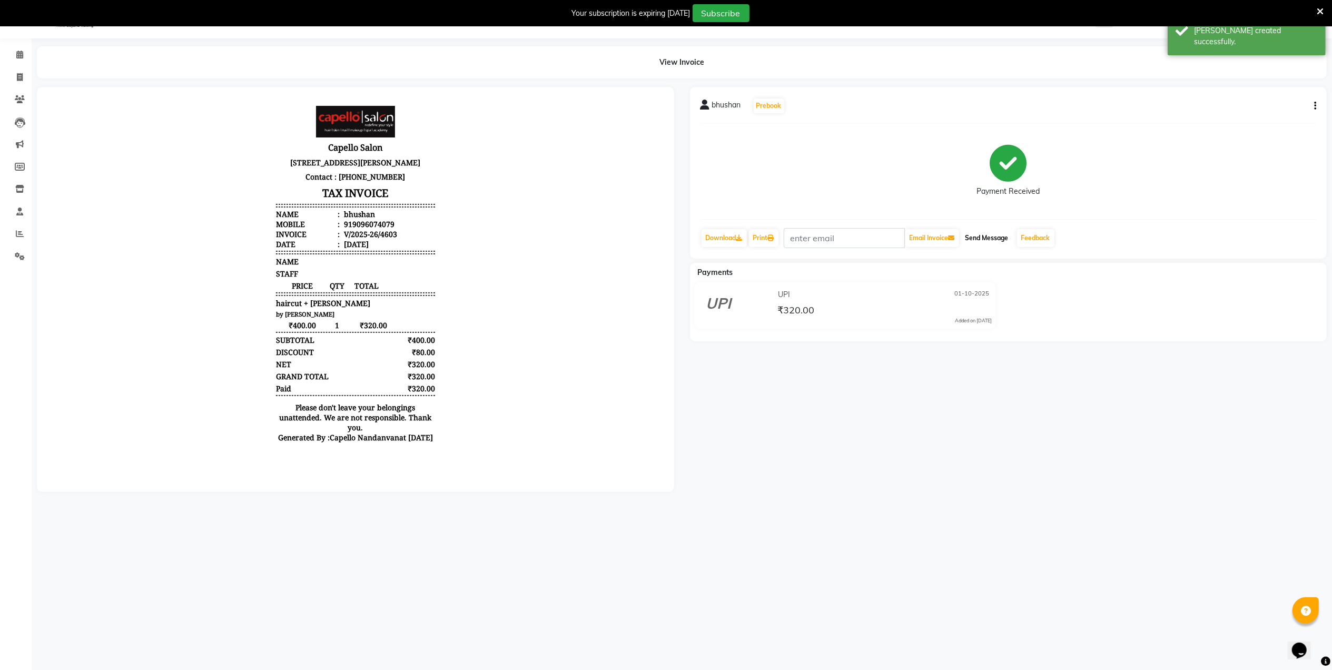
click at [998, 241] on button "Send Message" at bounding box center [987, 238] width 52 height 18
click at [1021, 239] on link "Feedback" at bounding box center [1035, 238] width 37 height 18
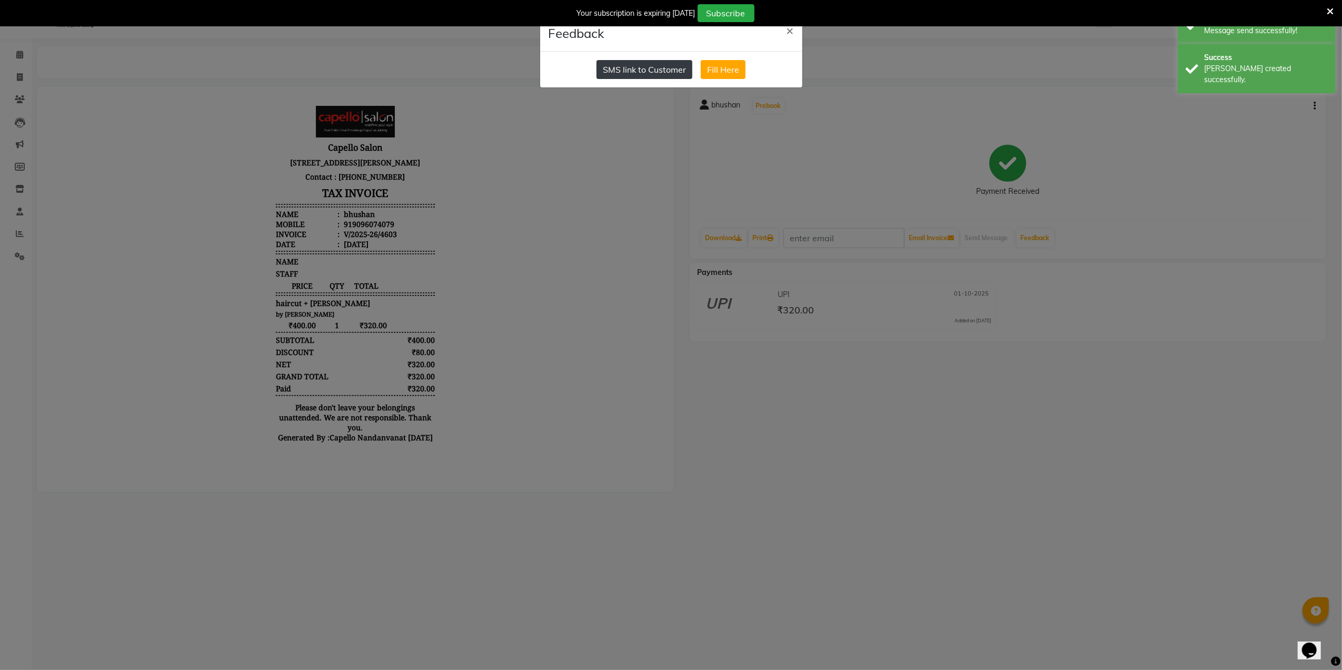
click at [662, 63] on button "SMS link to Customer" at bounding box center [645, 69] width 96 height 19
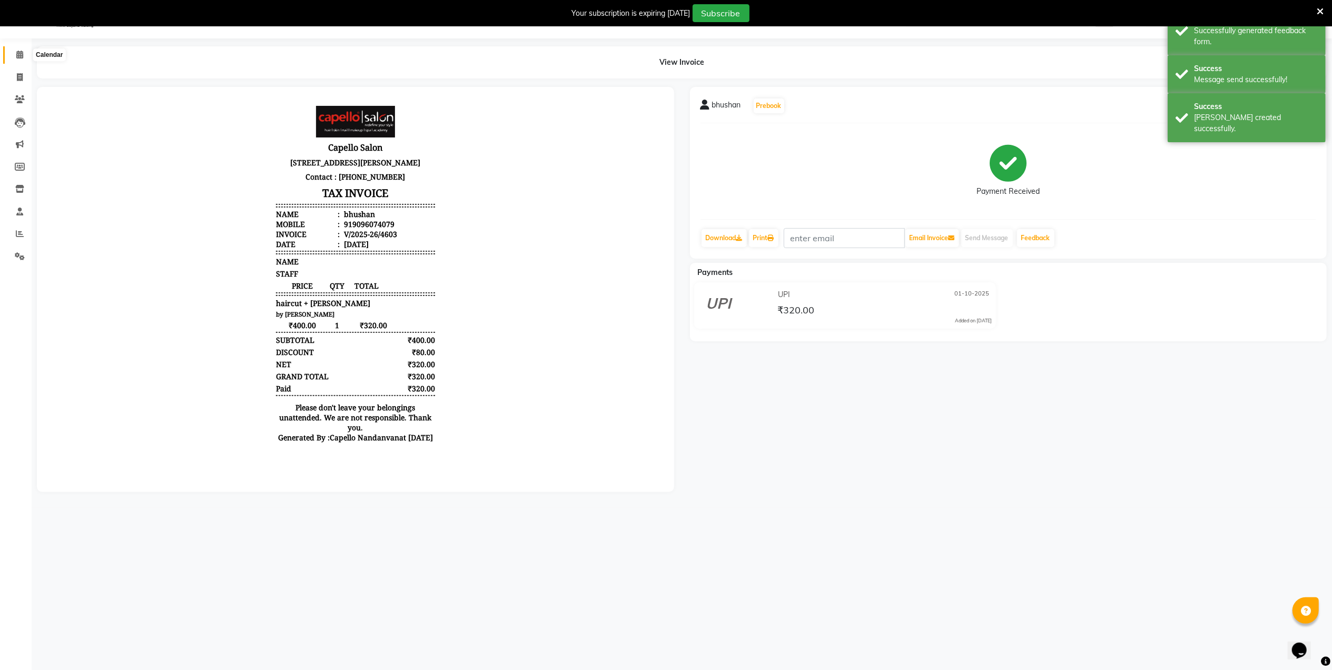
click at [16, 55] on icon at bounding box center [19, 55] width 7 height 8
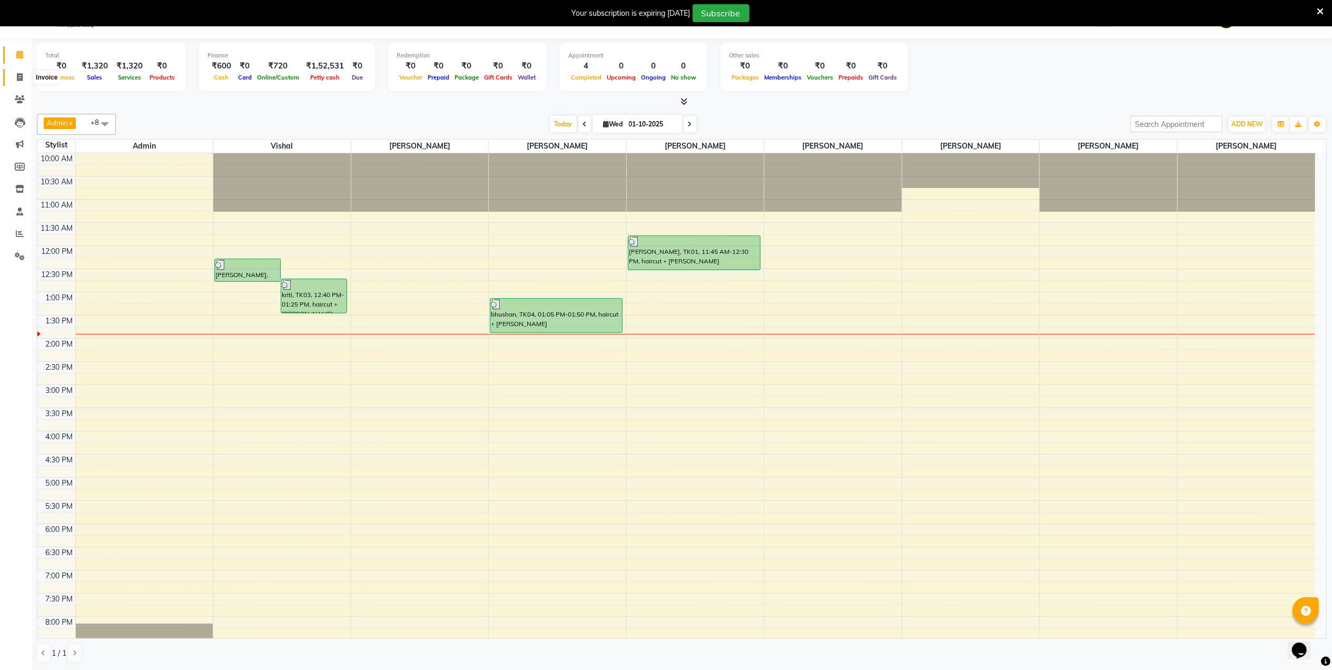
click at [24, 72] on span at bounding box center [20, 78] width 18 height 12
select select "service"
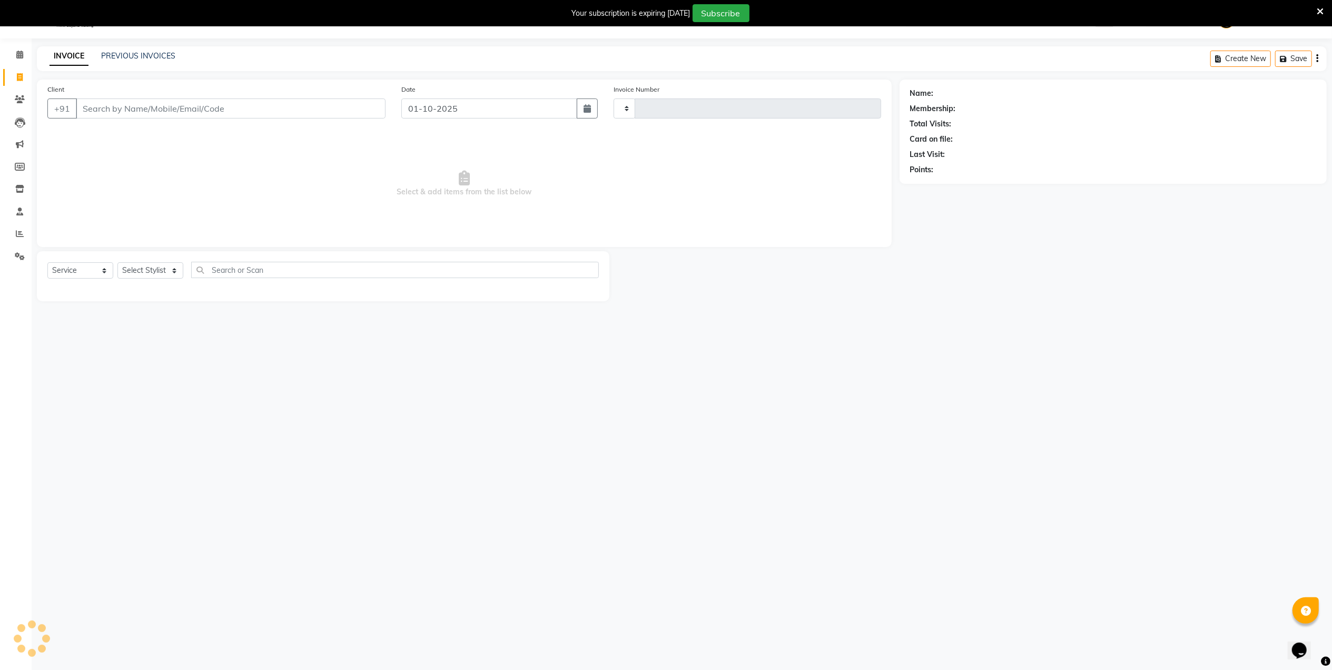
type input "4604"
select select "830"
click at [177, 108] on input "Client" at bounding box center [231, 108] width 310 height 20
type input "7666533937"
click at [142, 277] on select "Select Stylist Admin [PERSON_NAME] [PERSON_NAME] [PERSON_NAME] [PERSON_NAME] Ow…" at bounding box center [154, 274] width 75 height 16
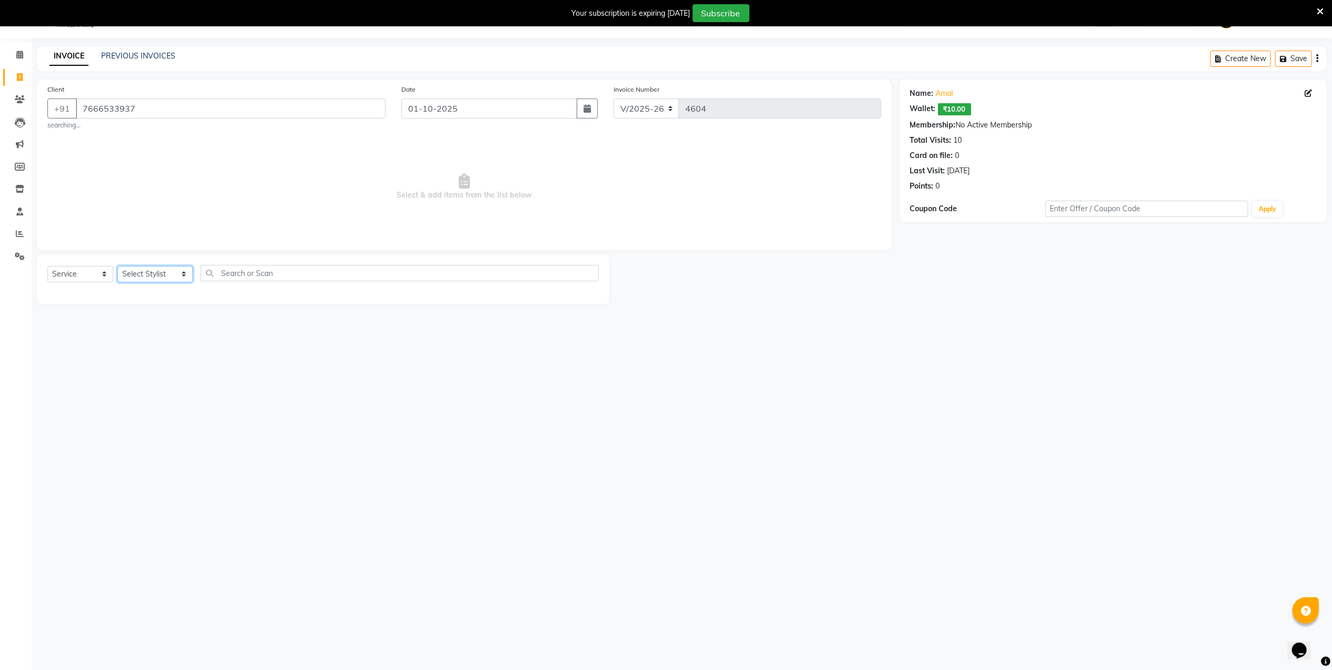
select select "42453"
click at [117, 266] on select "Select Stylist Admin [PERSON_NAME] [PERSON_NAME] [PERSON_NAME] [PERSON_NAME] Ow…" at bounding box center [154, 274] width 75 height 16
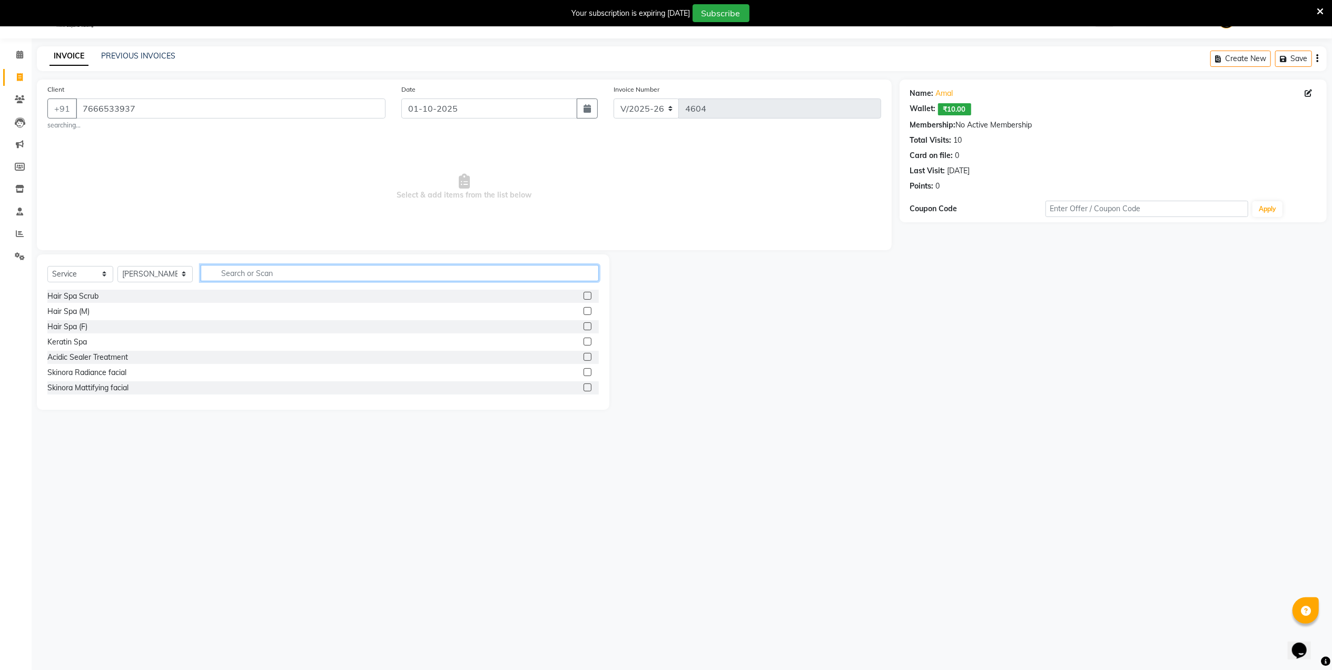
drag, startPoint x: 258, startPoint y: 278, endPoint x: 254, endPoint y: 266, distance: 12.3
click at [255, 275] on input "text" at bounding box center [400, 273] width 398 height 16
type input "cut"
click at [75, 356] on div "haircut (M)" at bounding box center [65, 357] width 36 height 11
checkbox input "false"
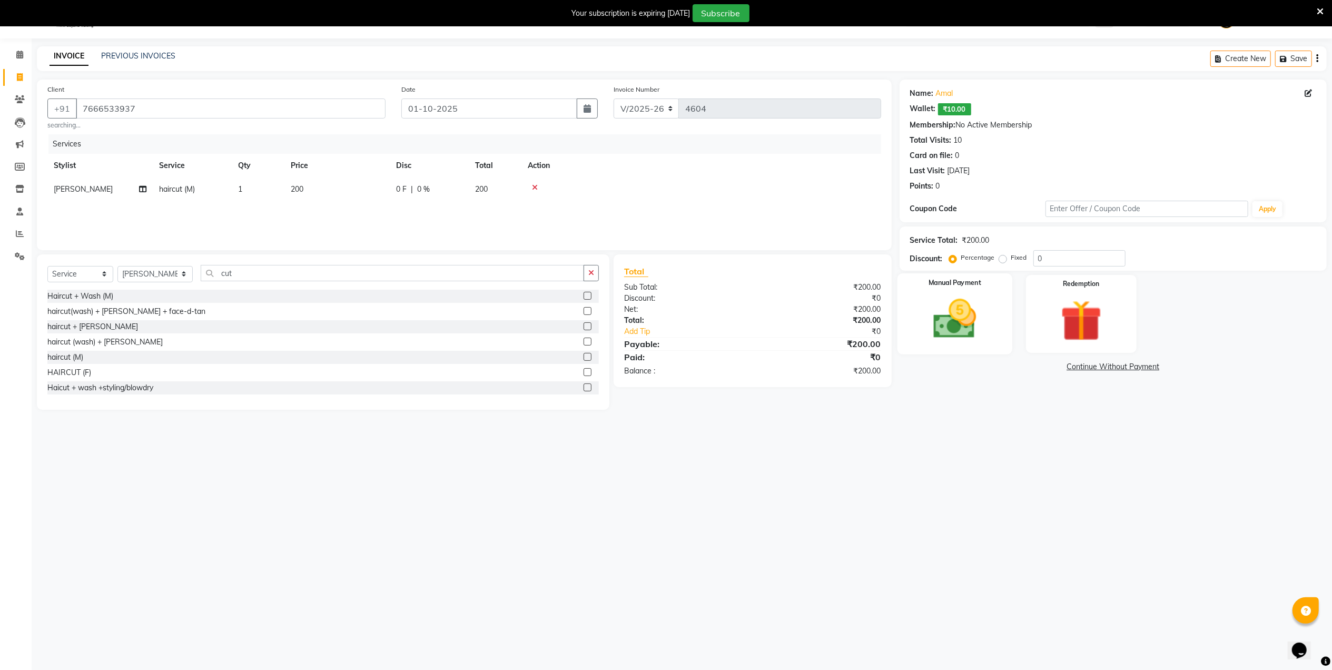
click at [949, 320] on img at bounding box center [954, 318] width 70 height 49
click at [1064, 365] on span "CASH" at bounding box center [1068, 367] width 23 height 12
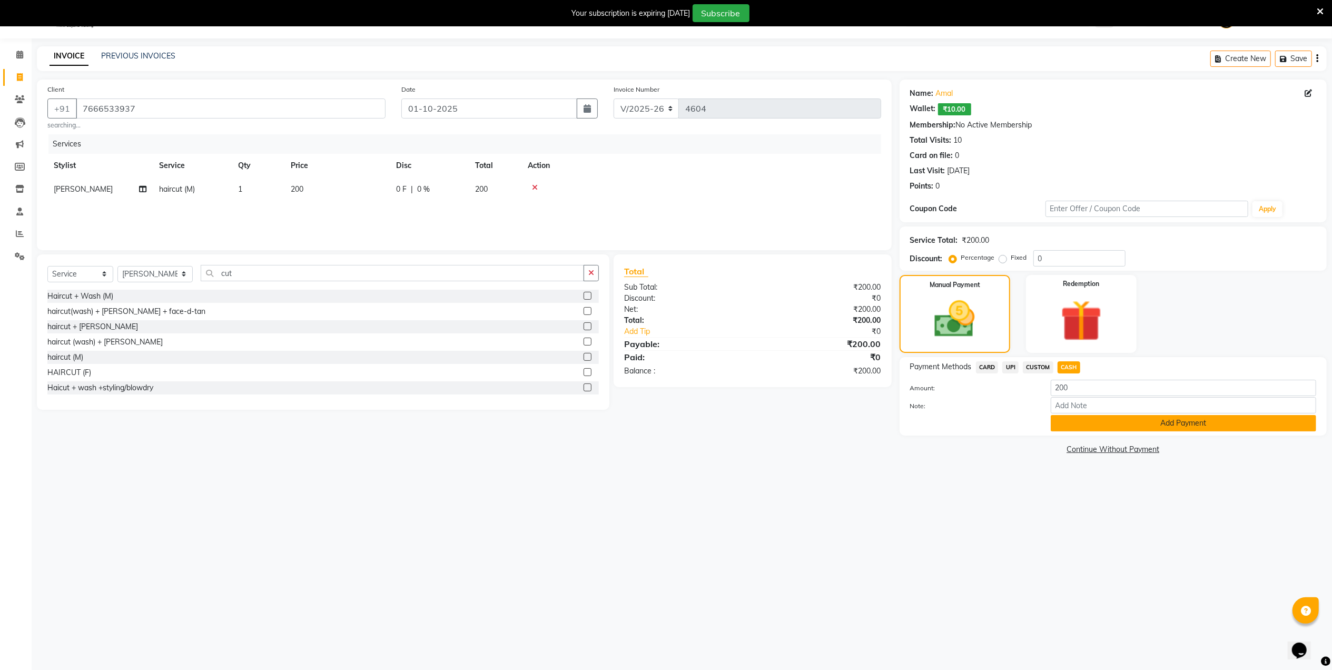
click at [1153, 429] on button "Add Payment" at bounding box center [1183, 423] width 265 height 16
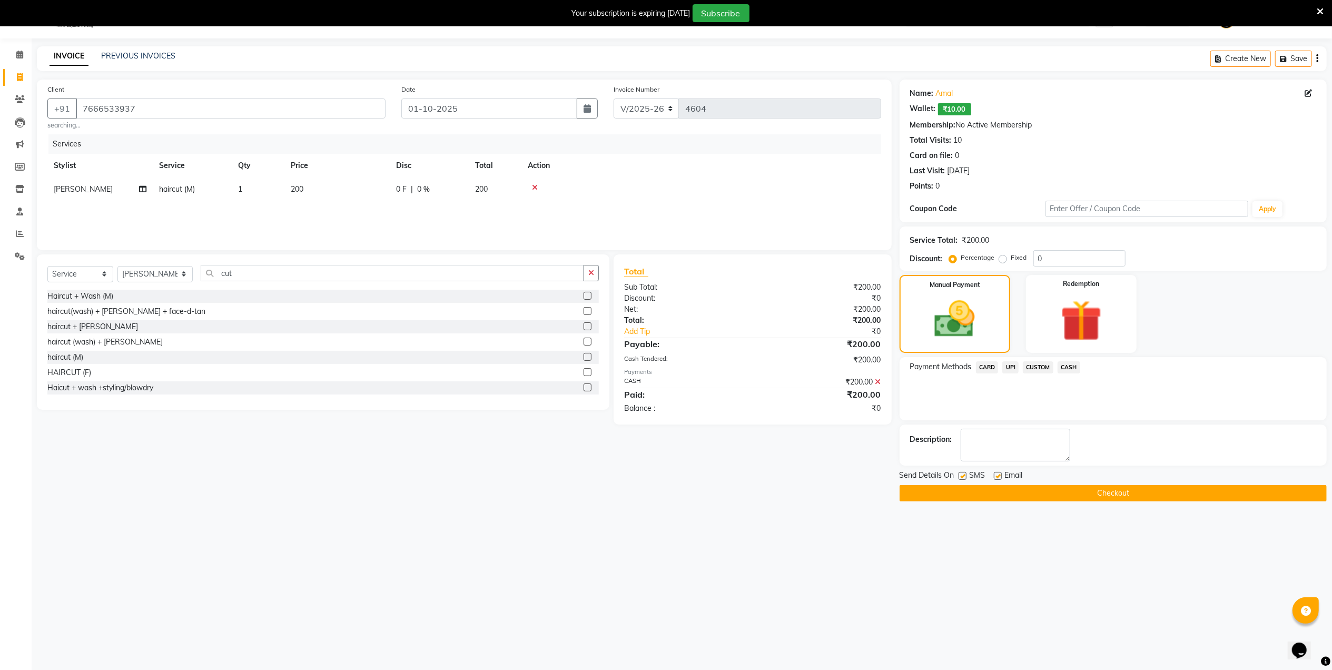
click at [1086, 501] on button "Checkout" at bounding box center [1112, 493] width 427 height 16
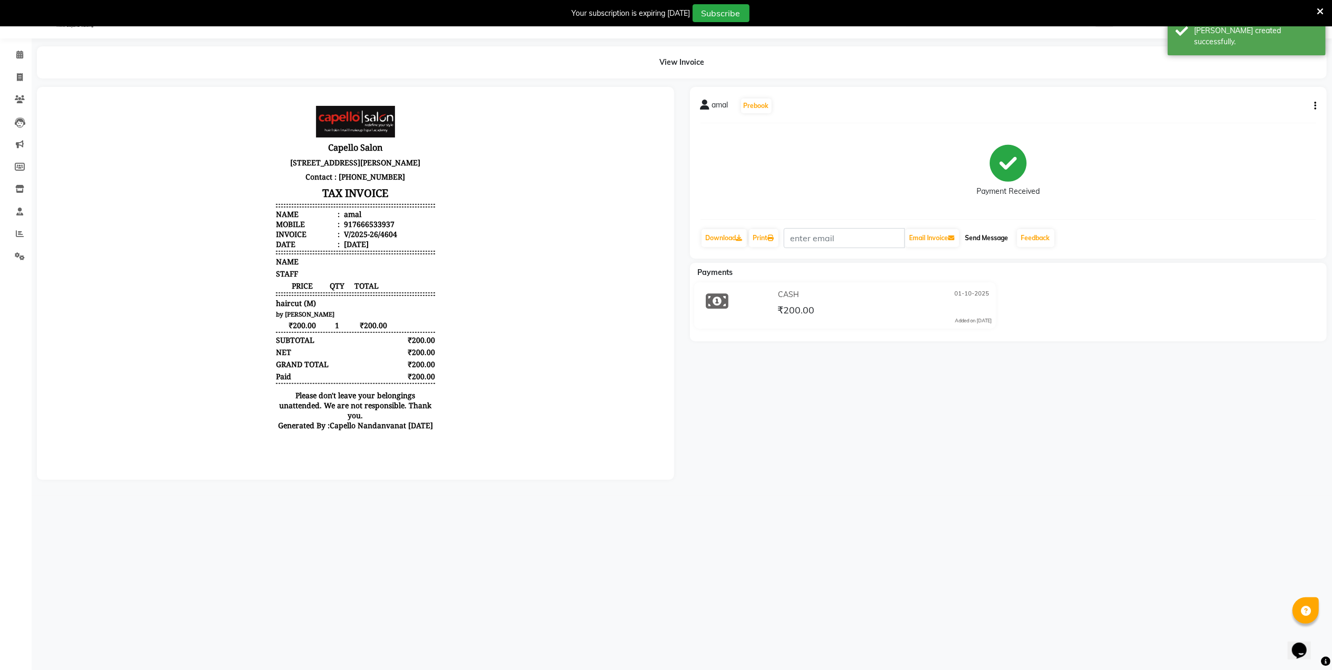
click at [990, 242] on button "Send Message" at bounding box center [987, 238] width 52 height 18
click at [1052, 237] on link "Feedback" at bounding box center [1035, 238] width 37 height 18
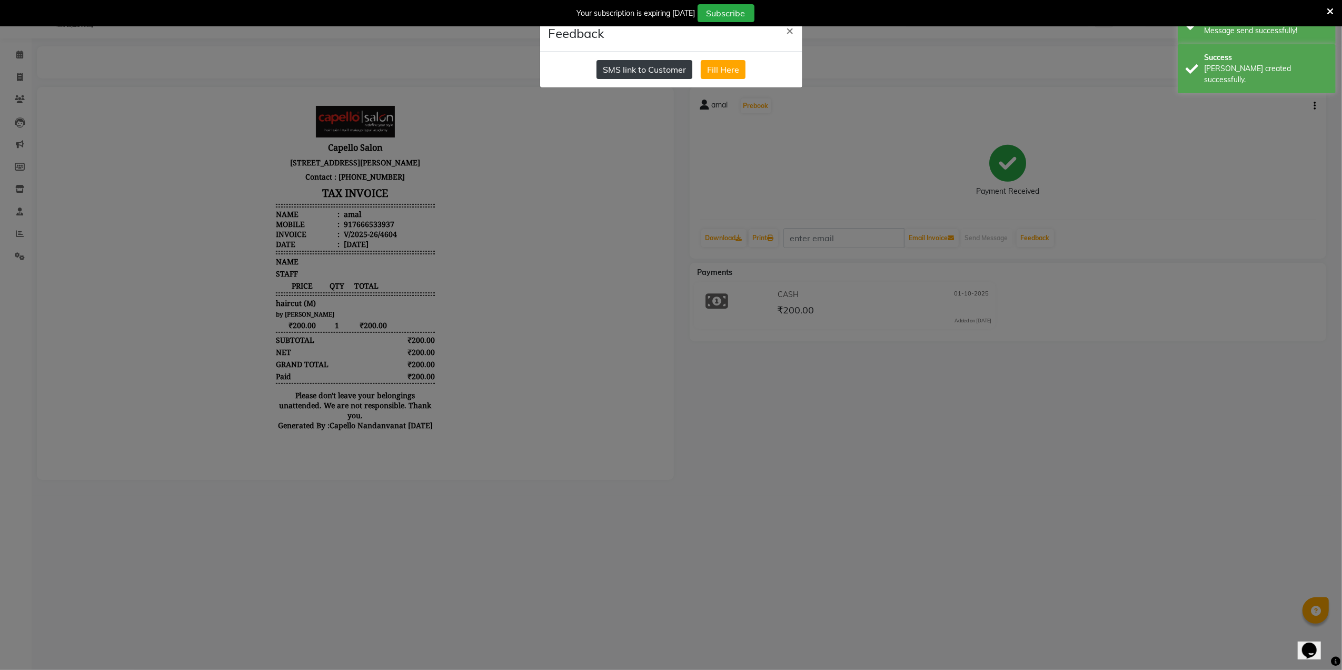
click at [664, 61] on button "SMS link to Customer" at bounding box center [645, 69] width 96 height 19
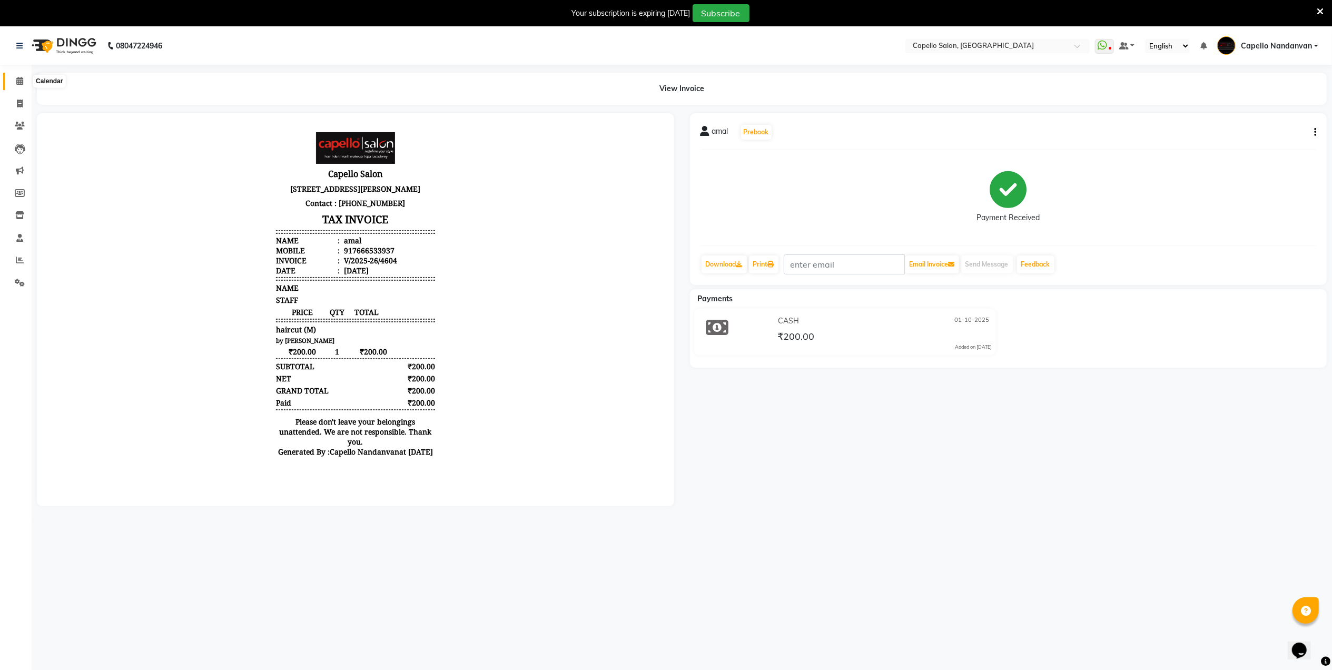
click at [21, 83] on icon at bounding box center [19, 81] width 7 height 8
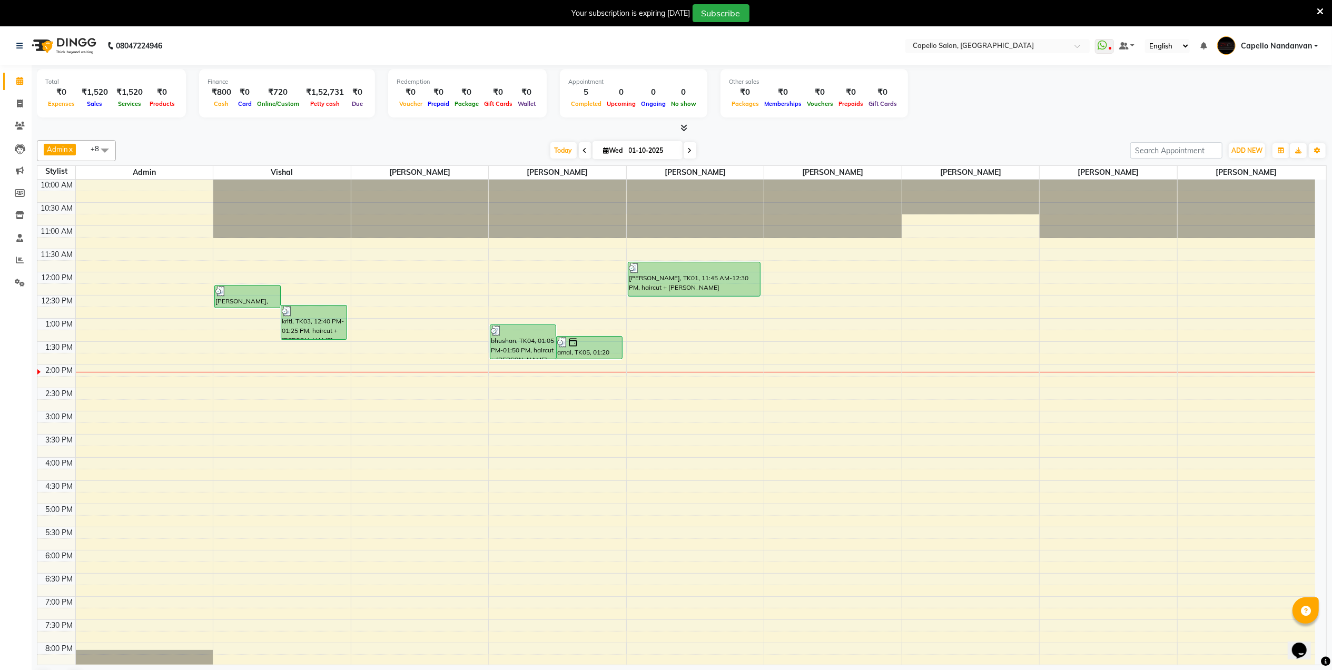
scroll to position [27, 0]
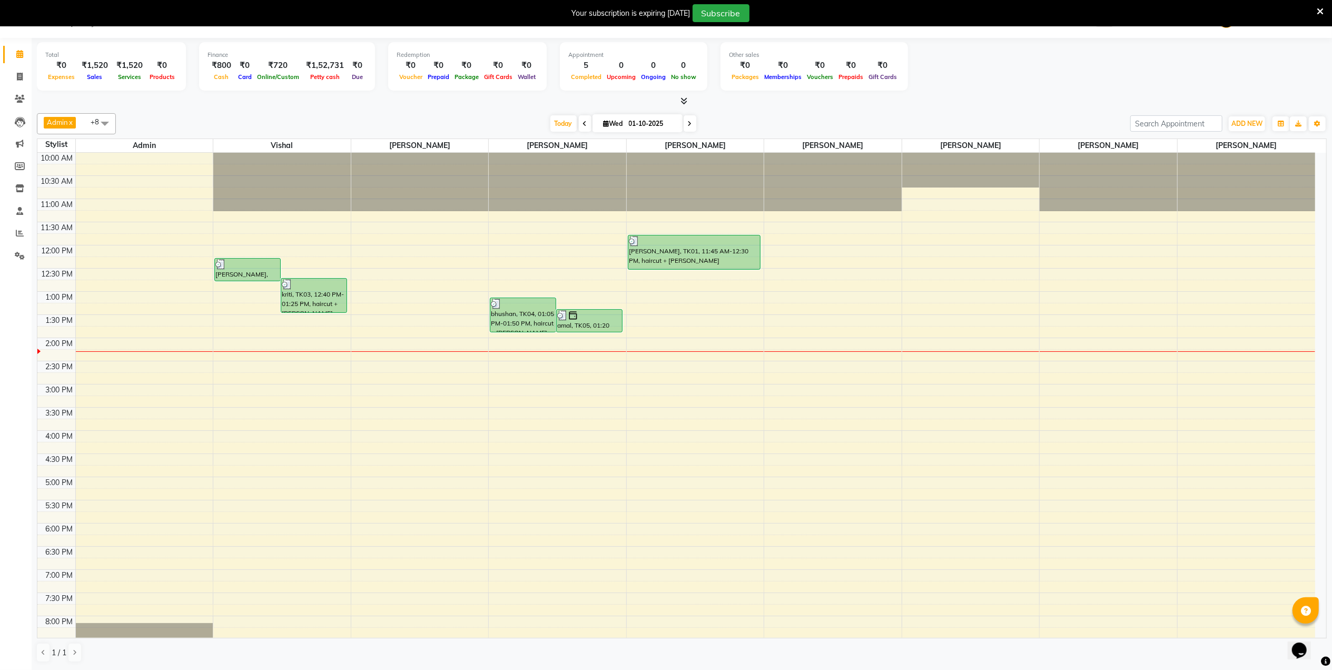
click at [1043, 82] on div "Total ₹0 Expenses ₹1,520 Sales ₹1,520 Services ₹0 Products Finance ₹800 Cash ₹0…" at bounding box center [682, 68] width 1290 height 52
click at [583, 126] on icon at bounding box center [585, 124] width 4 height 6
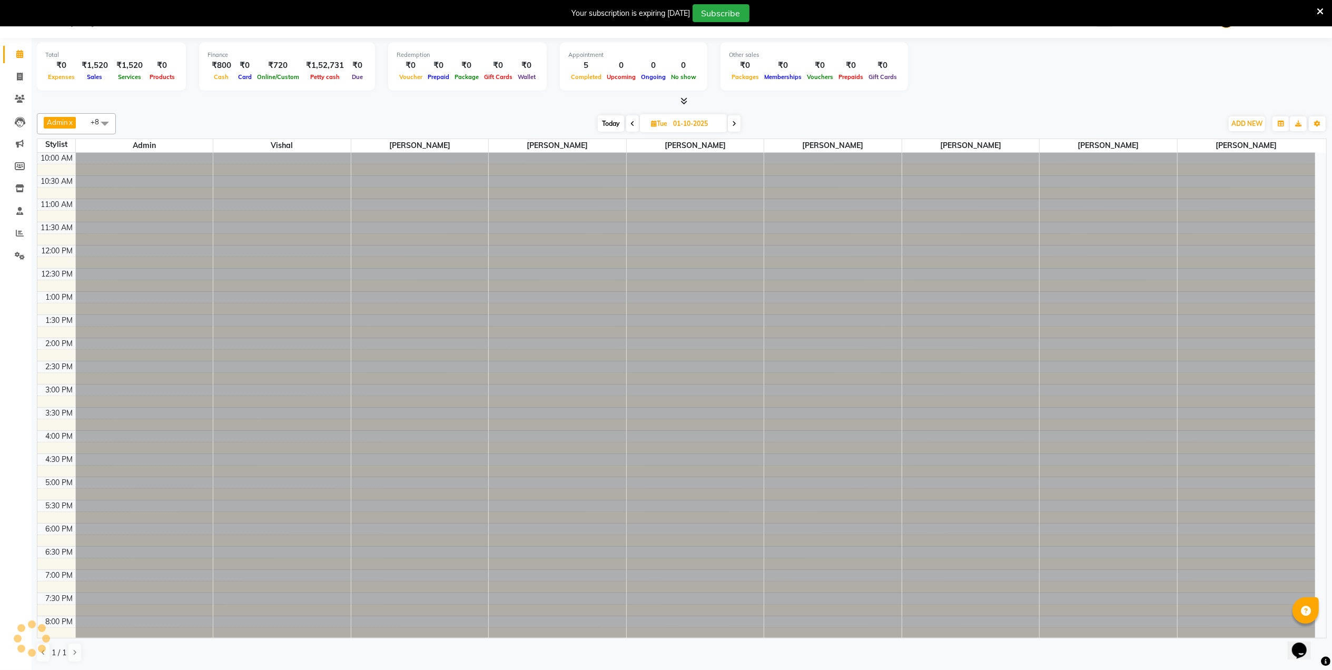
type input "30-09-2025"
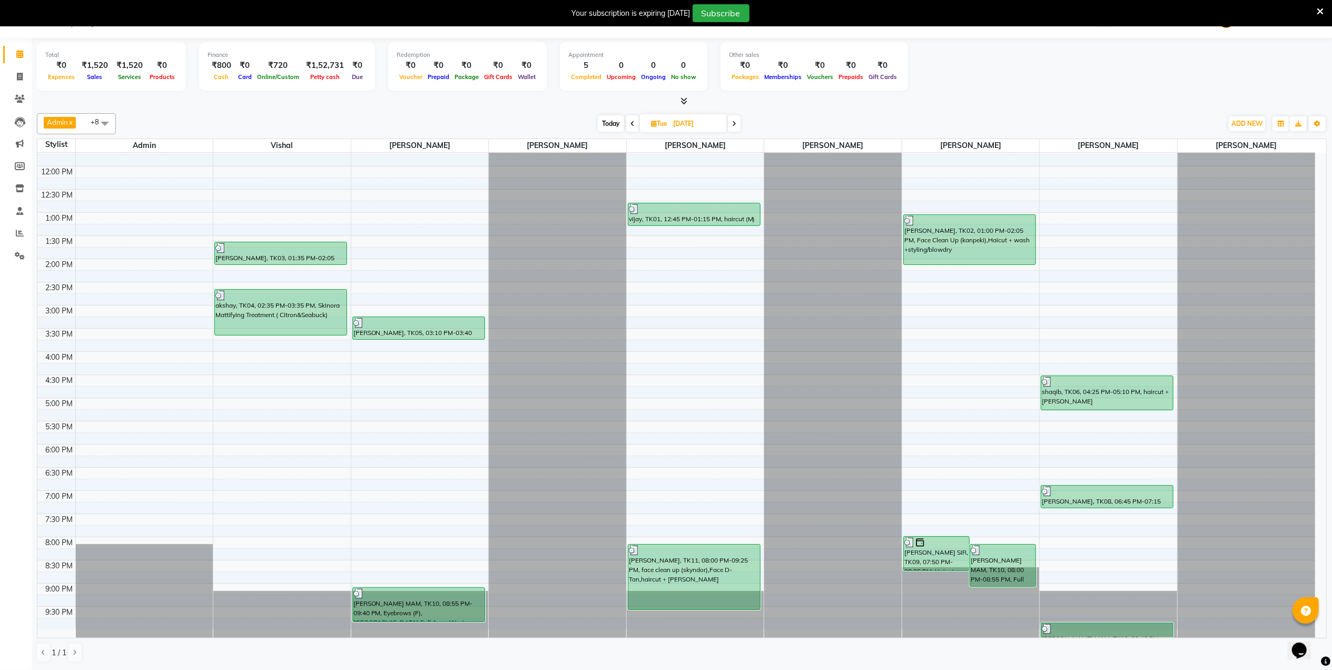
drag, startPoint x: 1336, startPoint y: 285, endPoint x: 1334, endPoint y: 266, distance: 19.1
click at [1332, 266] on html "08047224946 Select Location × Capello Salon, Nandanvan WhatsApp Status ✕ Status…" at bounding box center [666, 308] width 1332 height 670
click at [319, 333] on div "akshay, TK04, 02:35 PM-03:35 PM, Skinora Mattifying Treatment ( Citron&Seabuck)" at bounding box center [281, 312] width 132 height 45
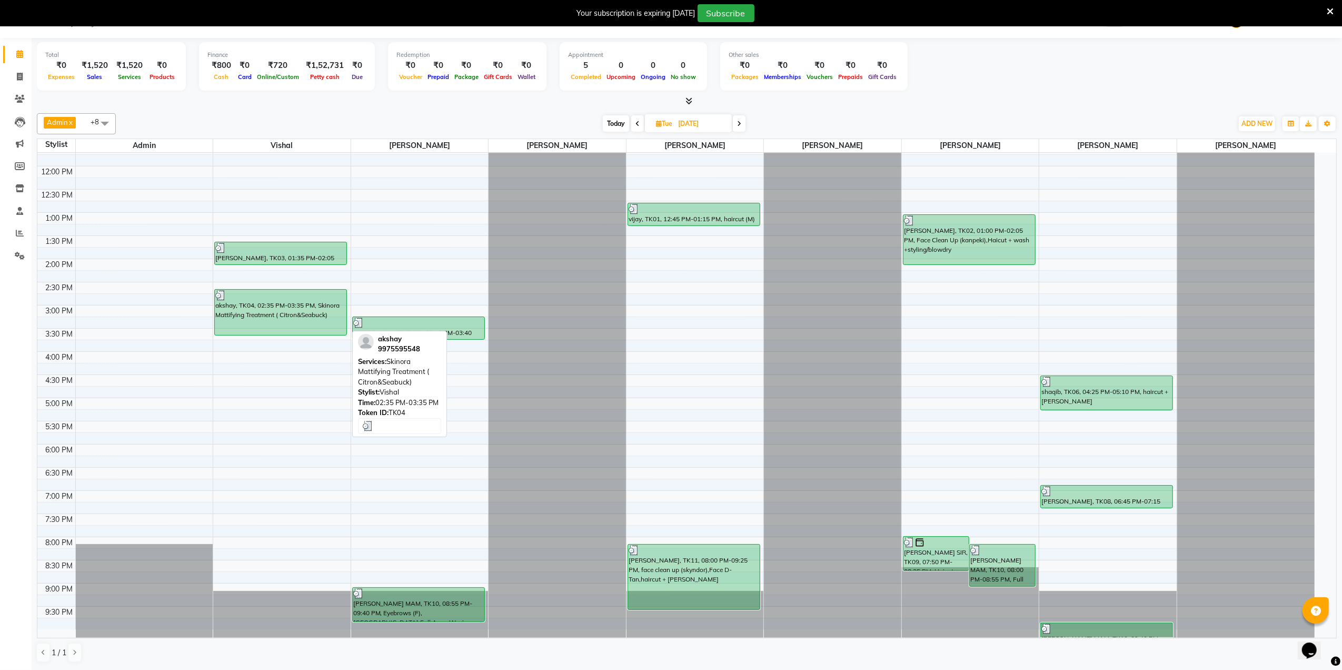
select select "3"
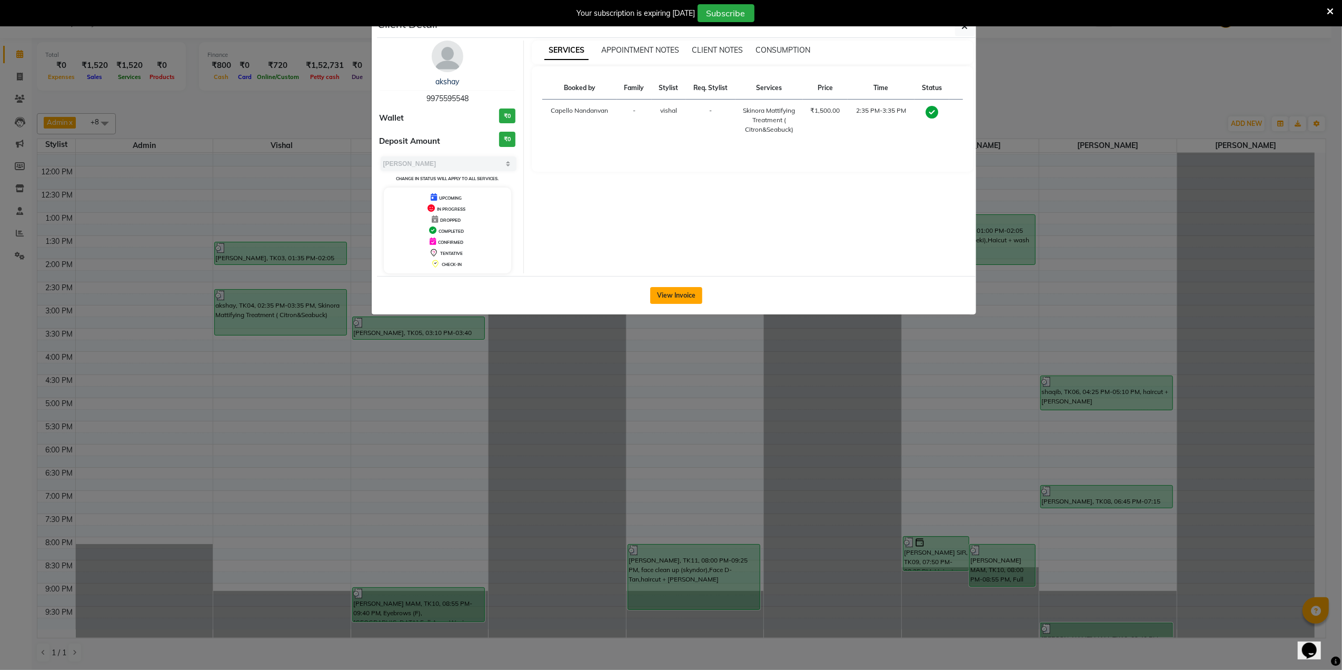
click at [665, 300] on button "View Invoice" at bounding box center [676, 295] width 52 height 17
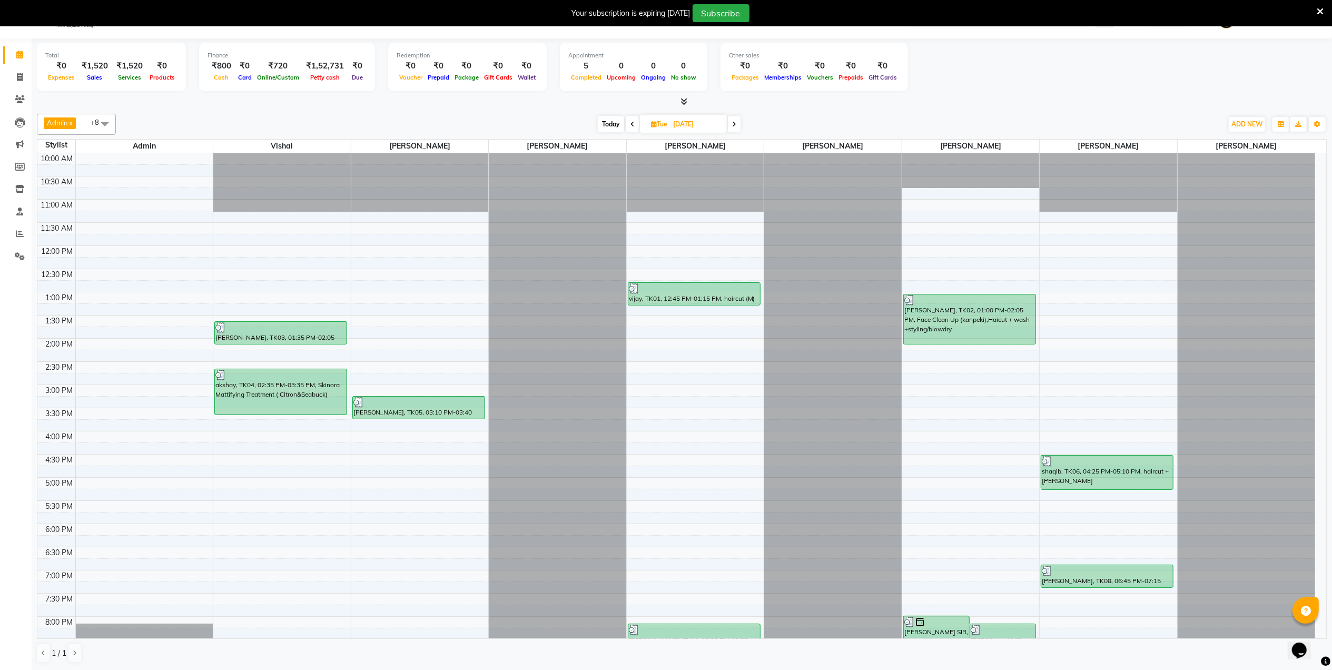
click at [736, 129] on span at bounding box center [734, 124] width 13 height 16
type input "01-10-2025"
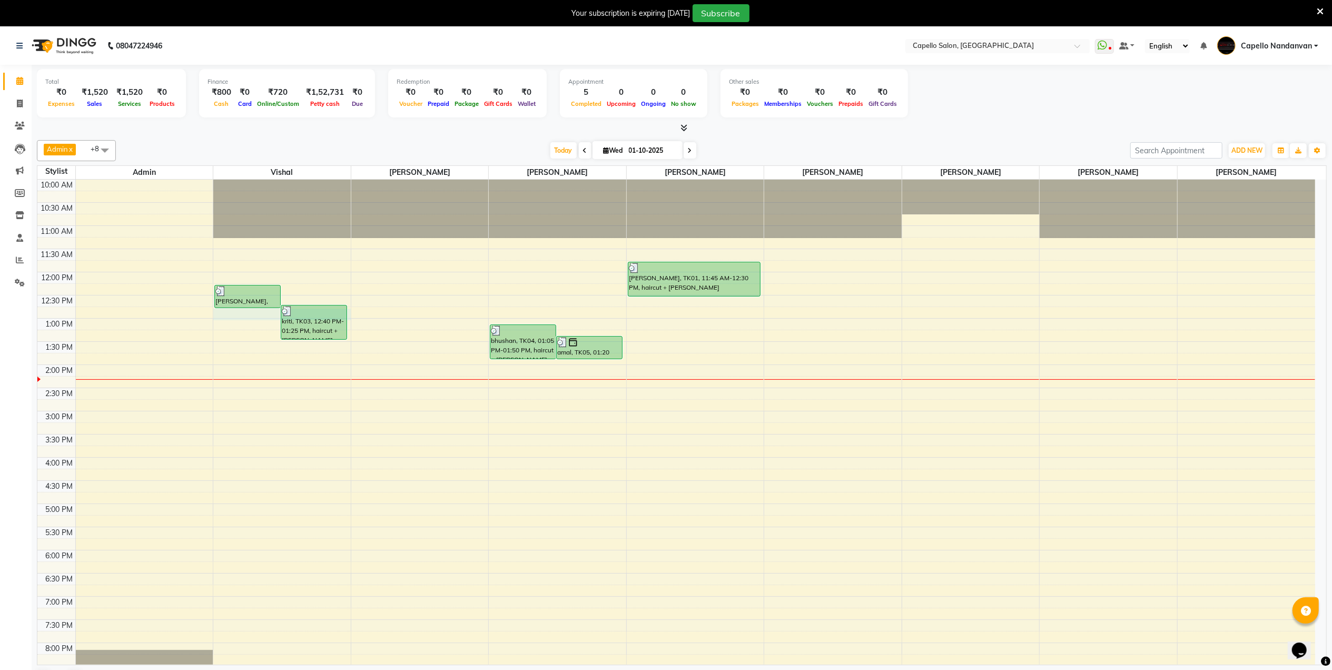
click at [276, 312] on div "10:00 AM 10:30 AM 11:00 AM 11:30 AM 12:00 PM 12:30 PM 1:00 PM 1:30 PM 2:00 PM 2…" at bounding box center [675, 458] width 1277 height 556
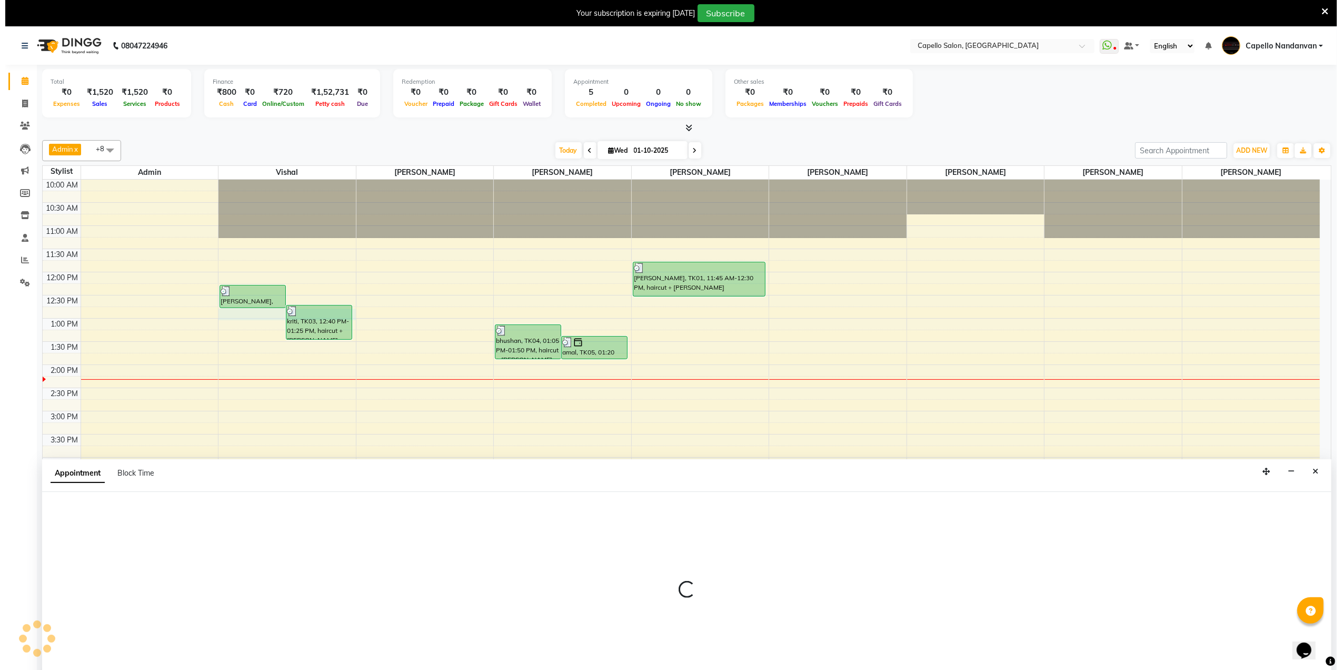
scroll to position [27, 0]
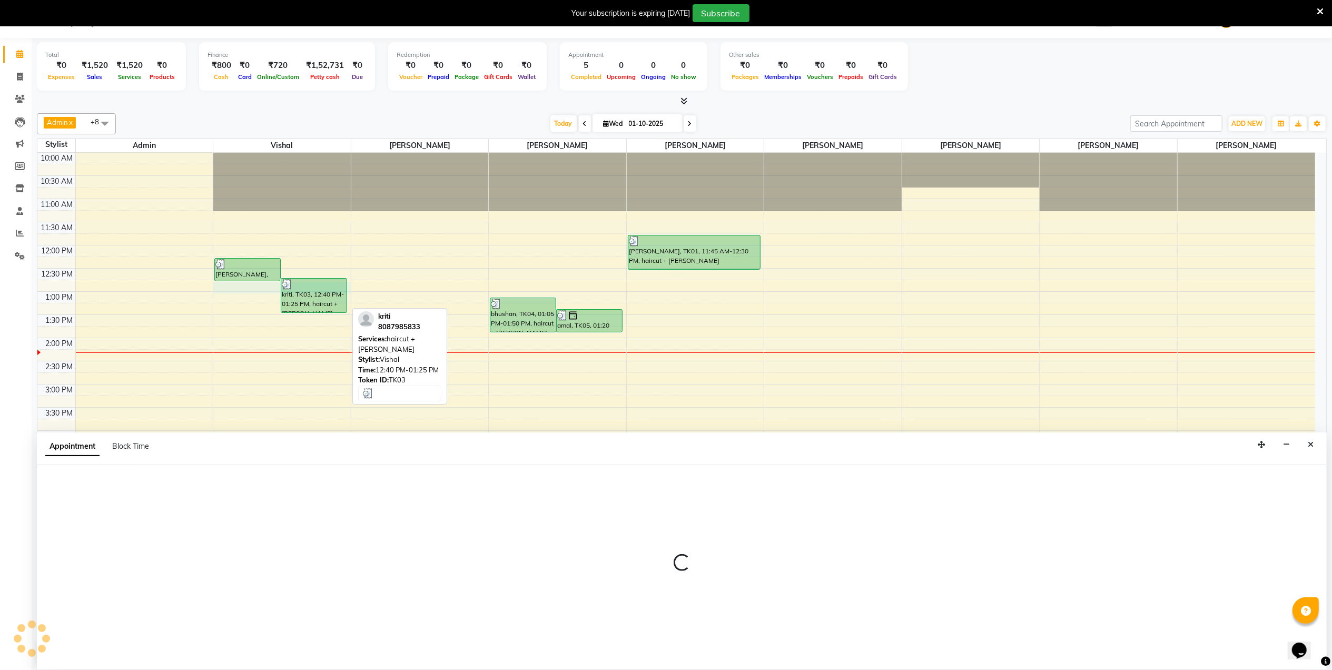
select select "66495"
select select "tentative"
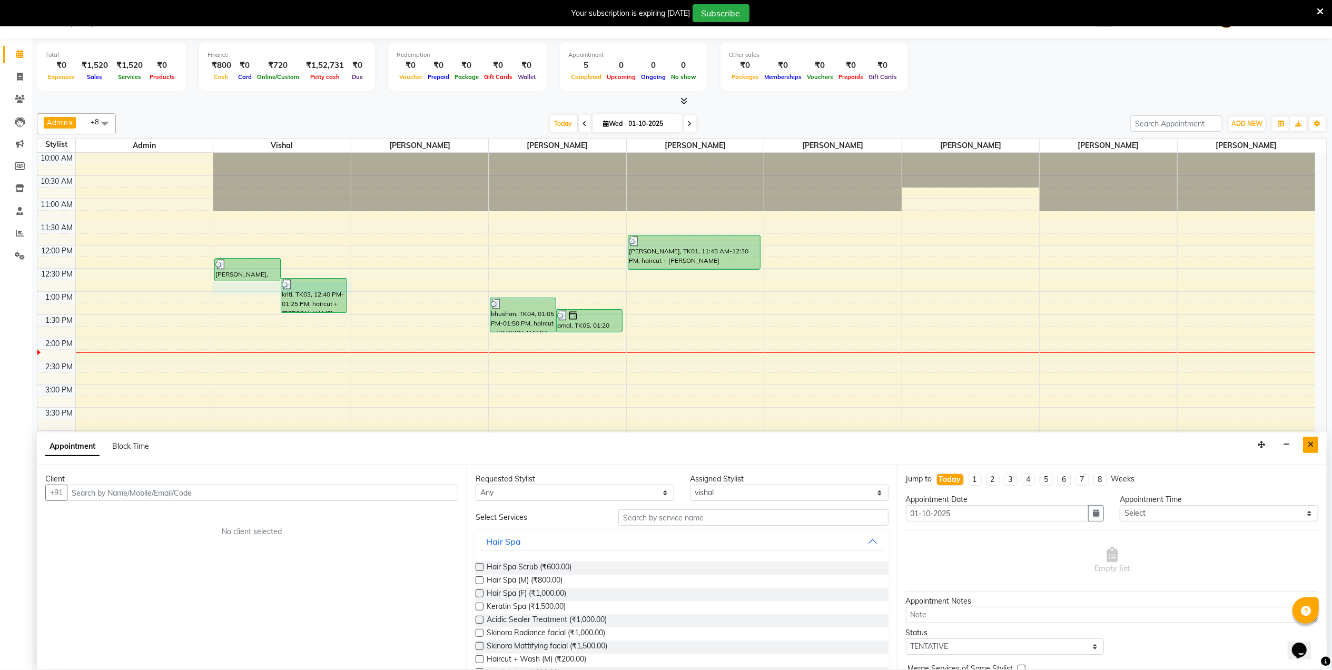
click at [1311, 445] on icon "Close" at bounding box center [1310, 444] width 6 height 7
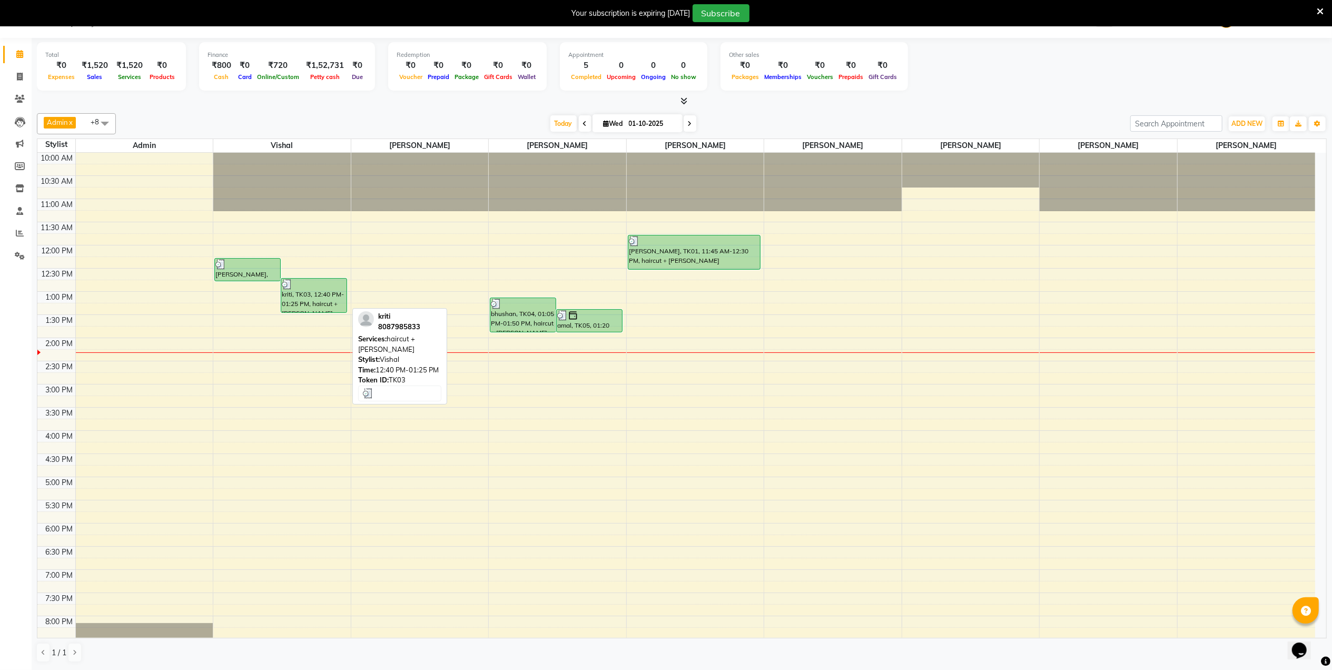
click at [295, 302] on div "kriti, TK03, 12:40 PM-01:25 PM, haircut + [PERSON_NAME]" at bounding box center [313, 296] width 65 height 34
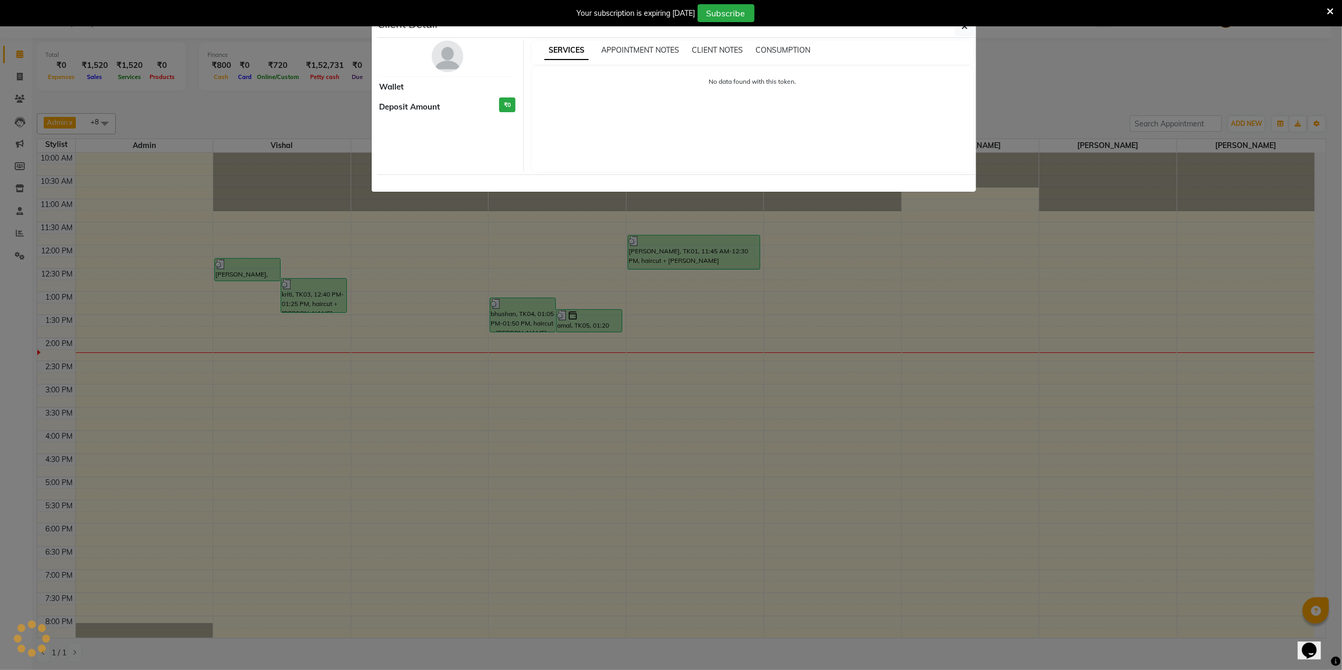
select select "3"
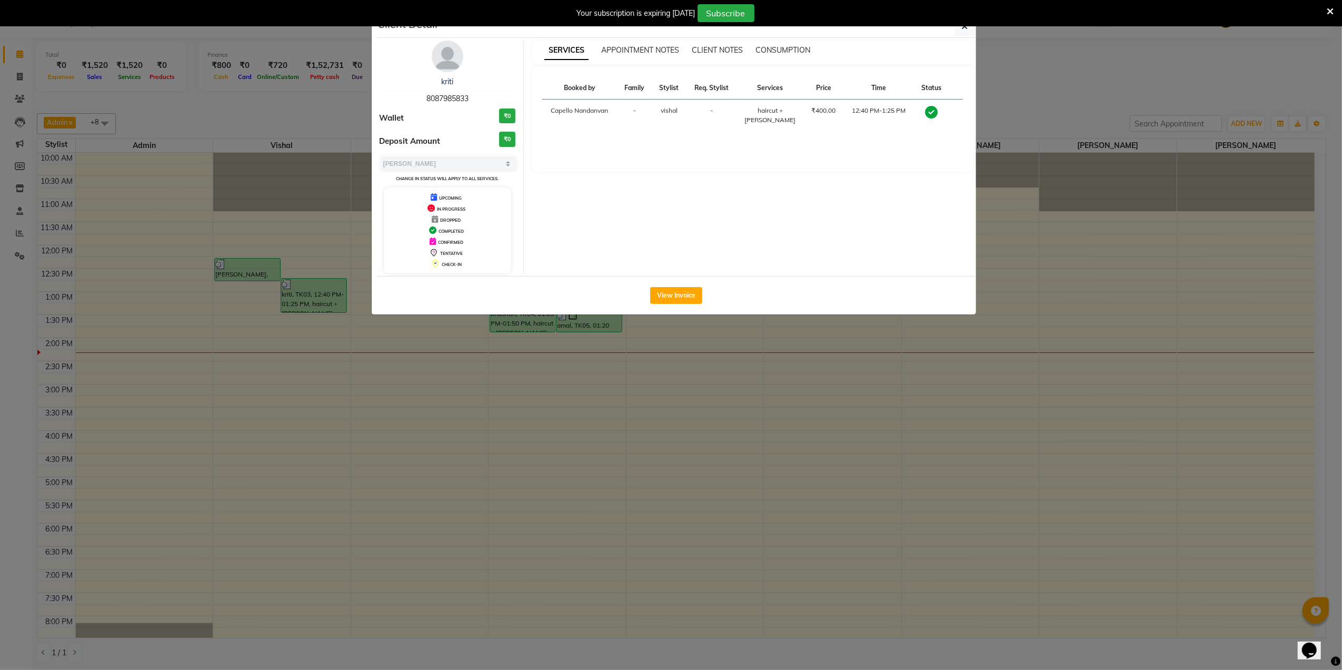
click at [601, 87] on th "Booked by" at bounding box center [579, 88] width 75 height 23
click at [626, 87] on th "Family" at bounding box center [634, 88] width 35 height 23
click at [576, 48] on span "SERVICES" at bounding box center [566, 50] width 44 height 19
click at [677, 298] on button "View Invoice" at bounding box center [676, 295] width 52 height 17
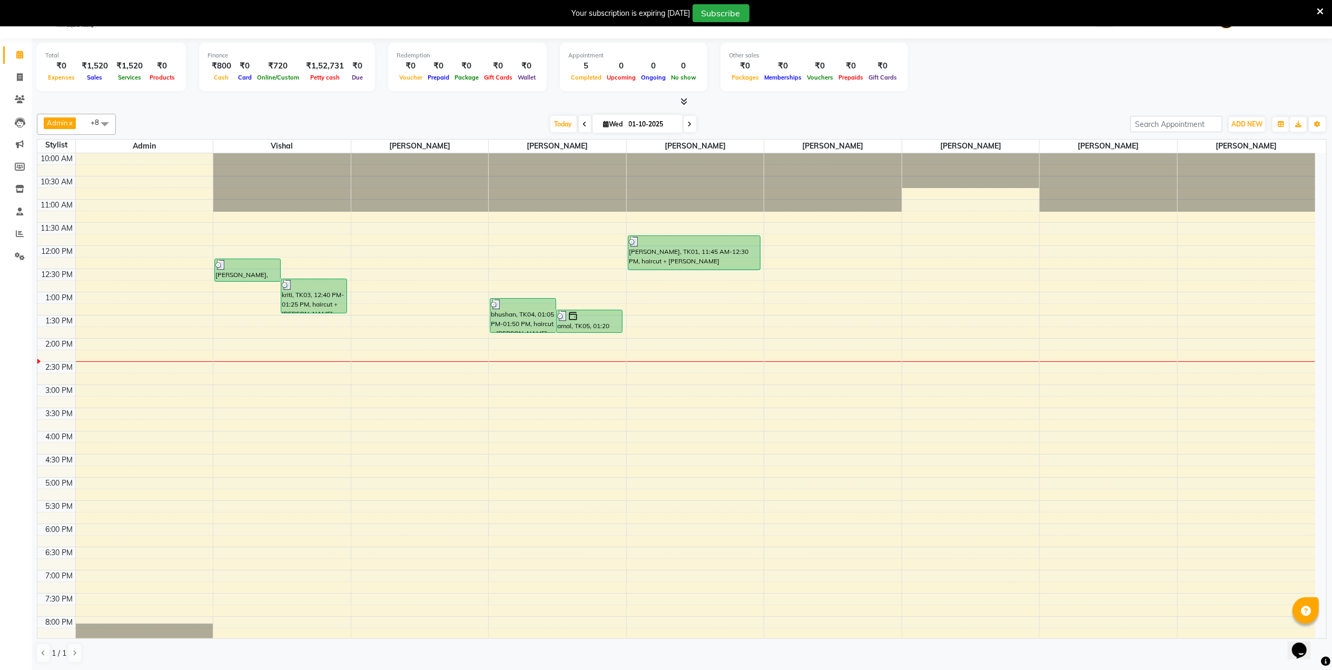
scroll to position [27, 0]
click at [21, 78] on icon at bounding box center [20, 77] width 6 height 8
select select "service"
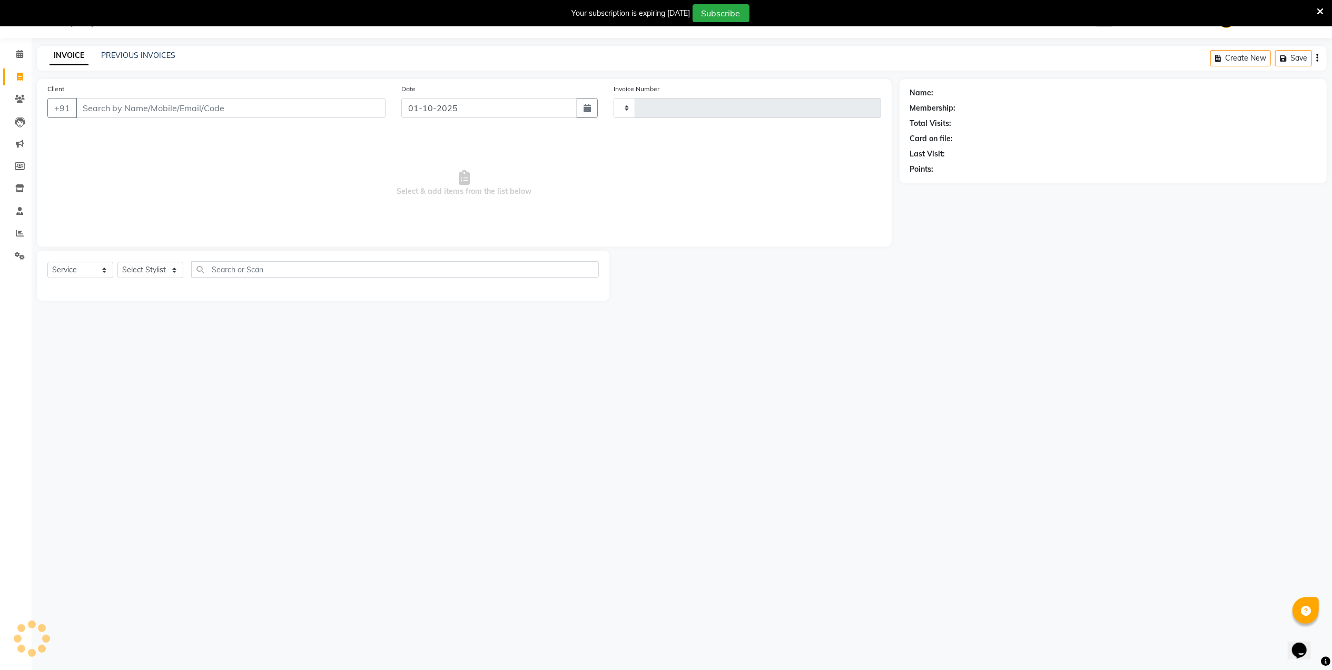
scroll to position [26, 0]
type input "4605"
select select "830"
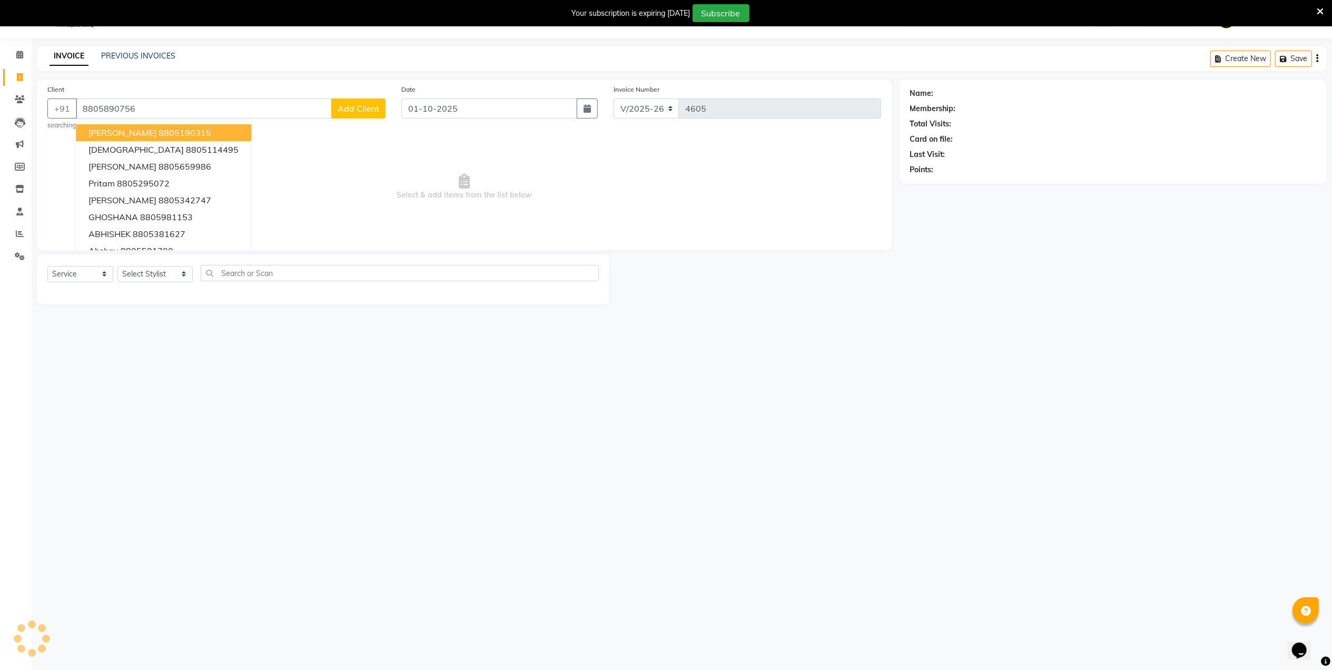
type input "8805890756"
click at [340, 110] on span "Add Client" at bounding box center [359, 108] width 42 height 11
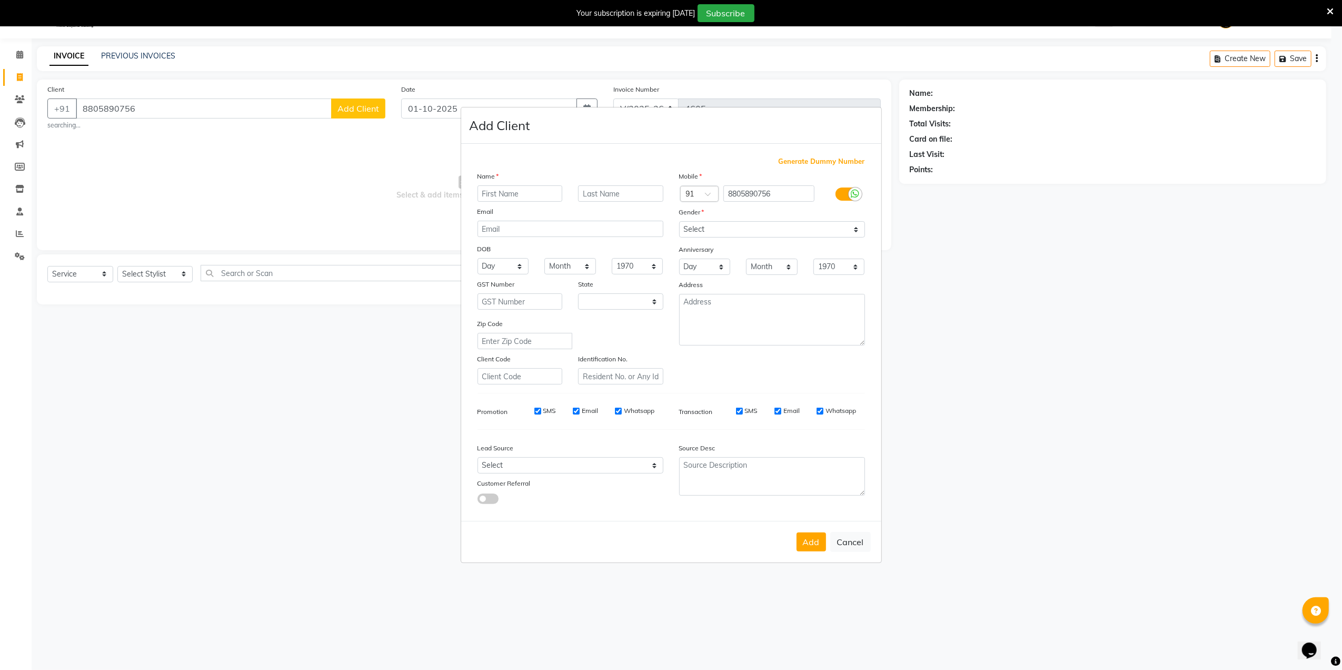
select select "22"
type input "antara"
click at [691, 225] on select "Select Male Female Other Prefer Not To Say" at bounding box center [772, 229] width 186 height 16
select select "female"
click at [679, 222] on select "Select Male Female Other Prefer Not To Say" at bounding box center [772, 229] width 186 height 16
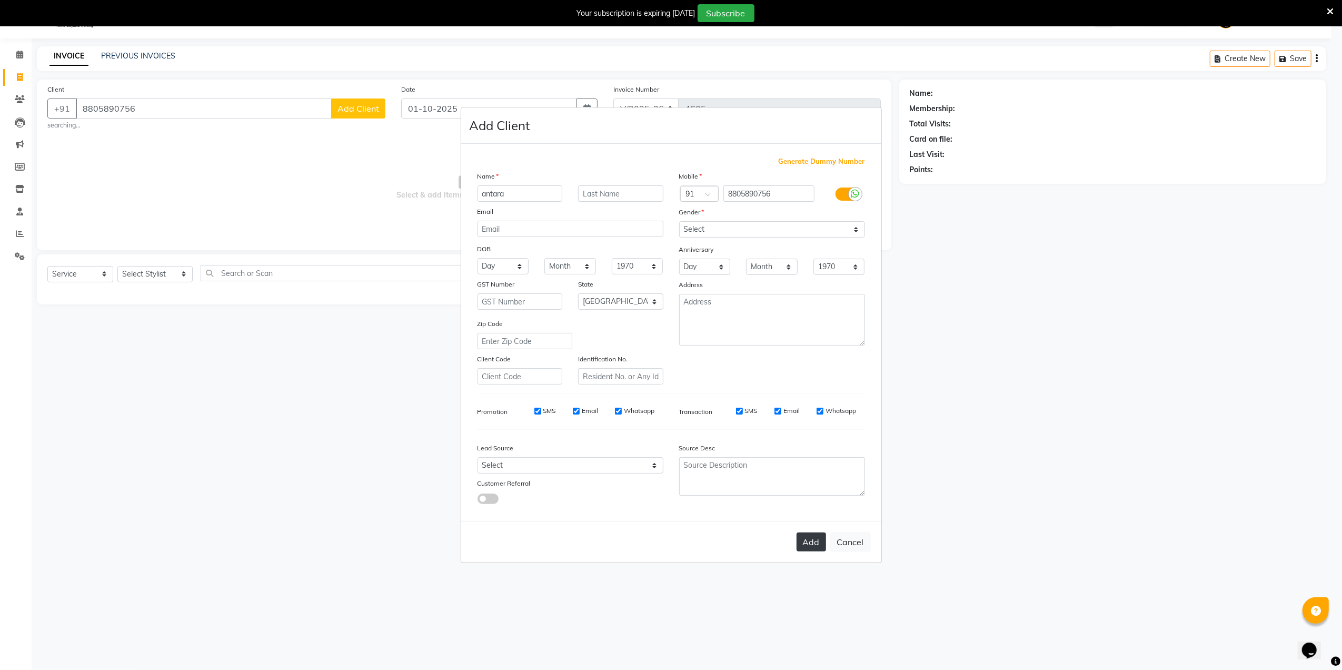
click at [806, 544] on button "Add" at bounding box center [811, 541] width 29 height 19
select select
select select "null"
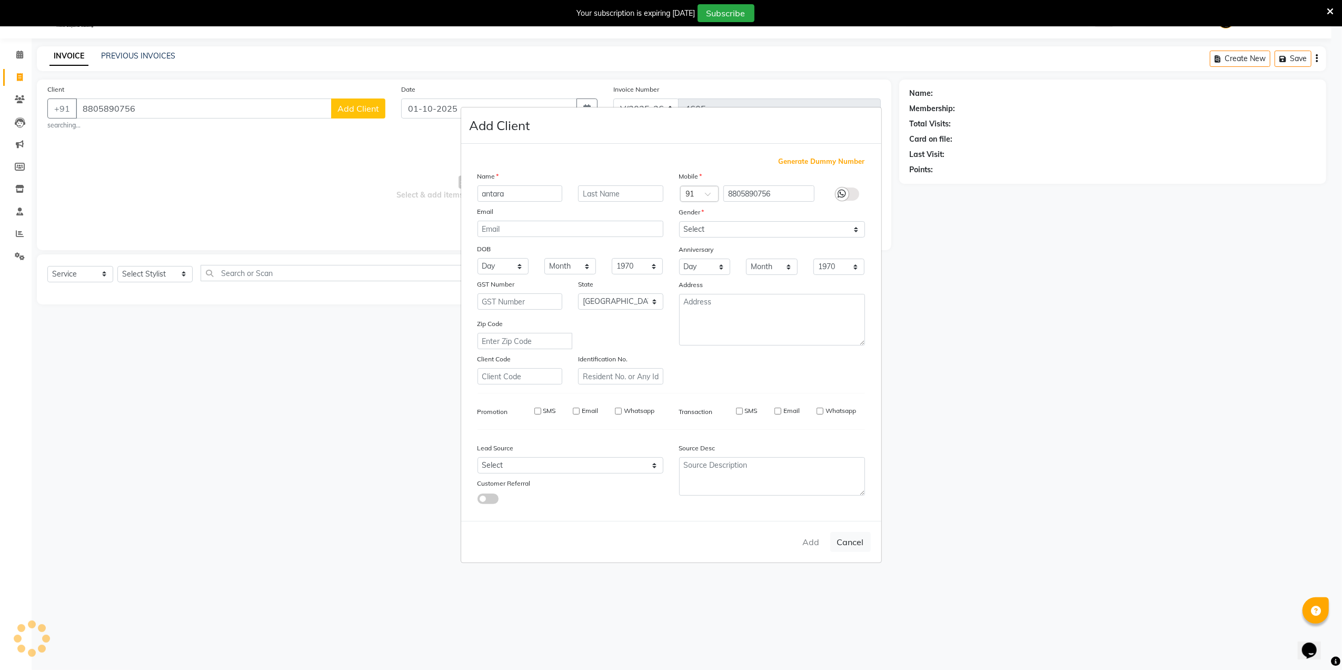
select select
checkbox input "false"
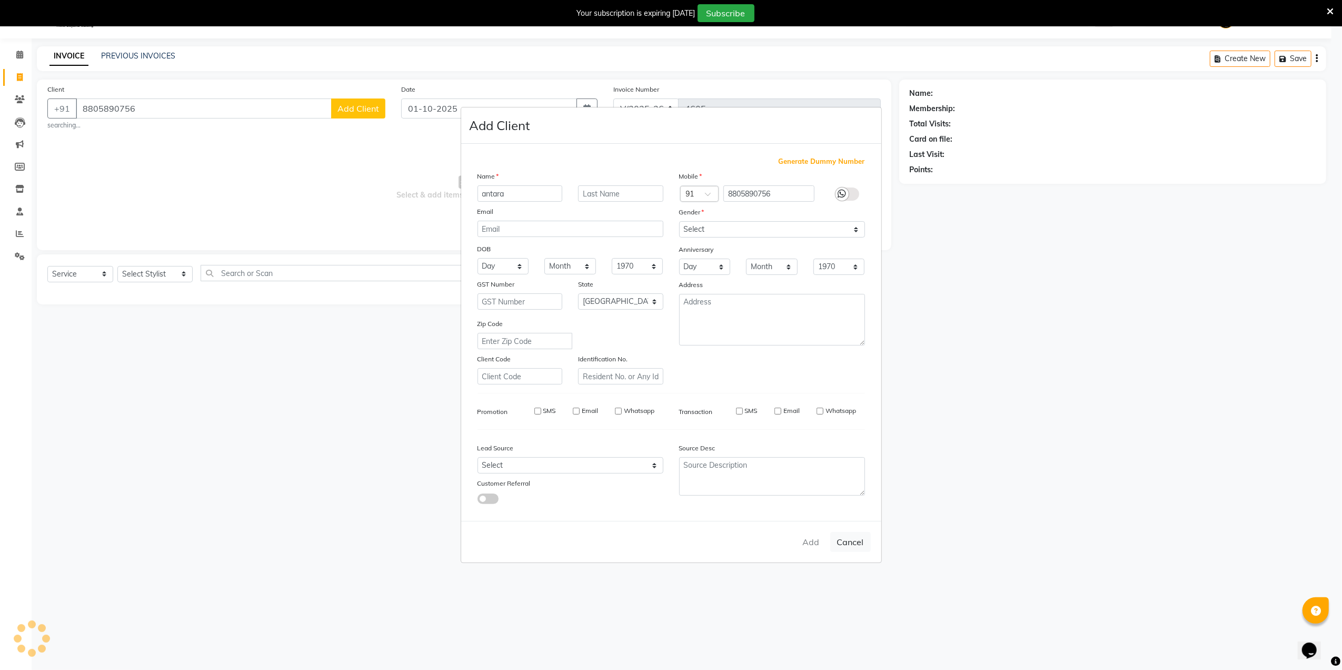
checkbox input "false"
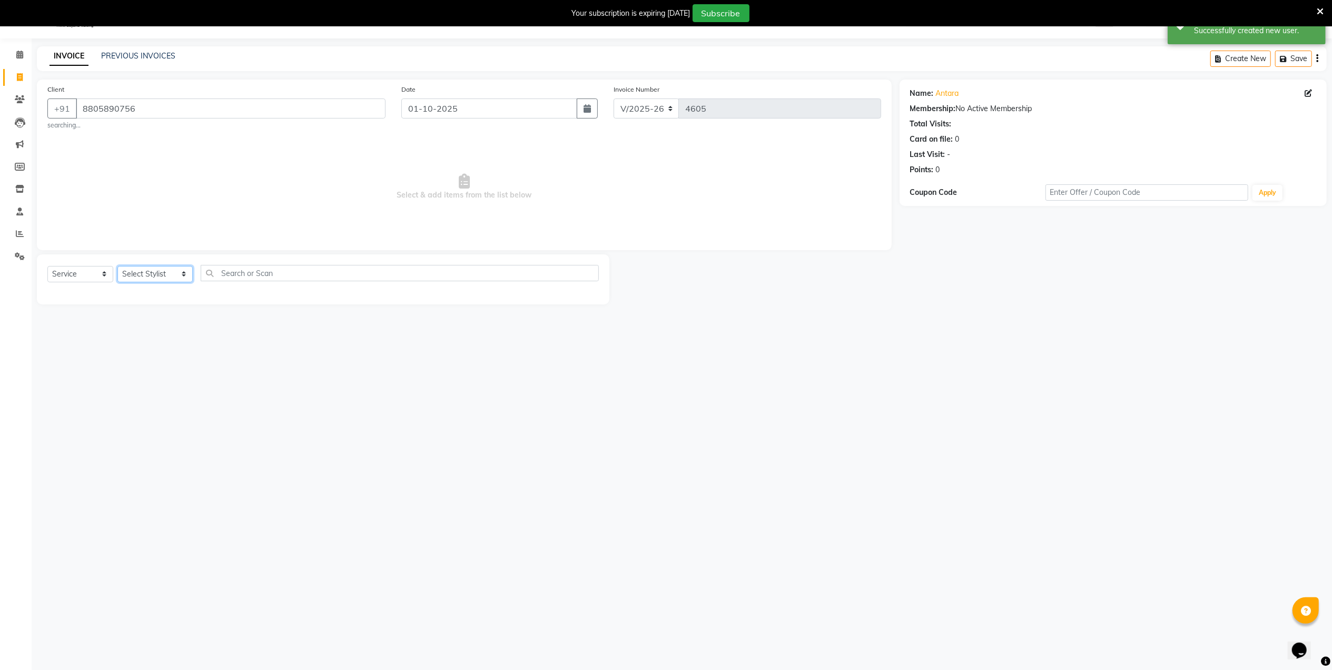
click at [163, 277] on select "Select Stylist Admin [PERSON_NAME] [PERSON_NAME] [PERSON_NAME] [PERSON_NAME] Ow…" at bounding box center [154, 274] width 75 height 16
select select "83973"
click at [117, 266] on select "Select Stylist Admin [PERSON_NAME] [PERSON_NAME] [PERSON_NAME] [PERSON_NAME] Ow…" at bounding box center [154, 274] width 75 height 16
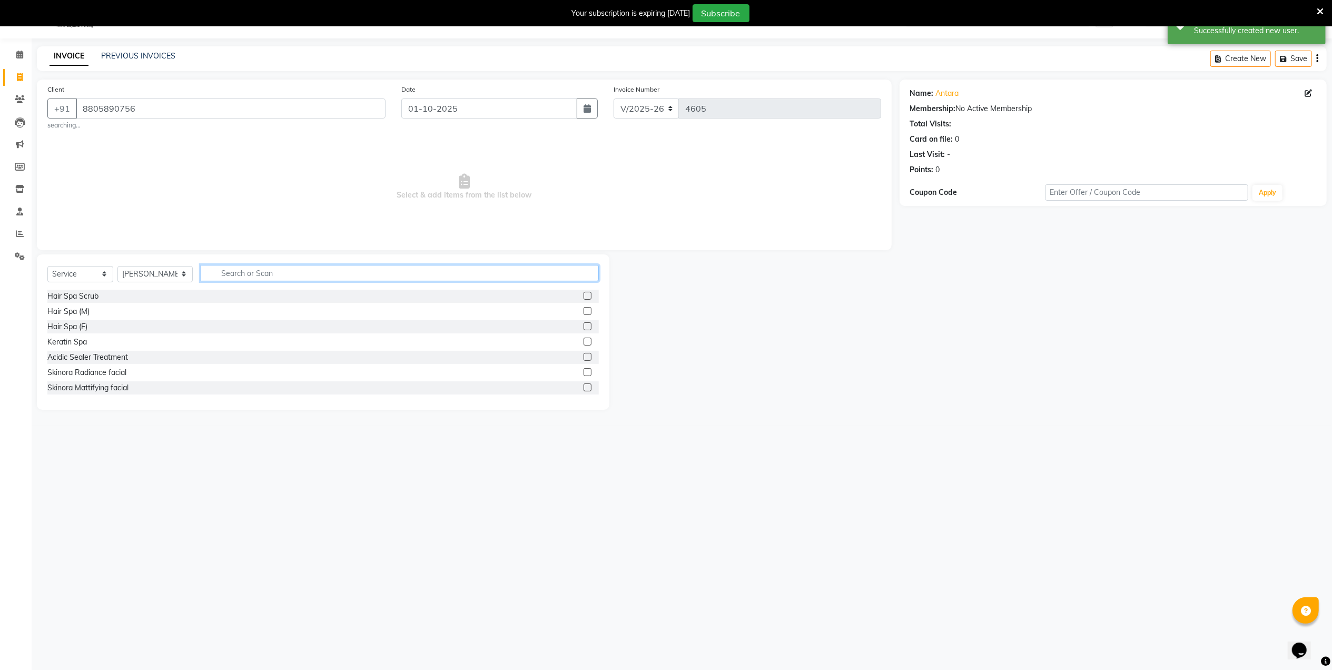
click at [264, 270] on input "text" at bounding box center [400, 273] width 398 height 16
type input "spa"
click at [588, 327] on label at bounding box center [587, 326] width 8 height 8
click at [588, 327] on input "checkbox" at bounding box center [586, 326] width 7 height 7
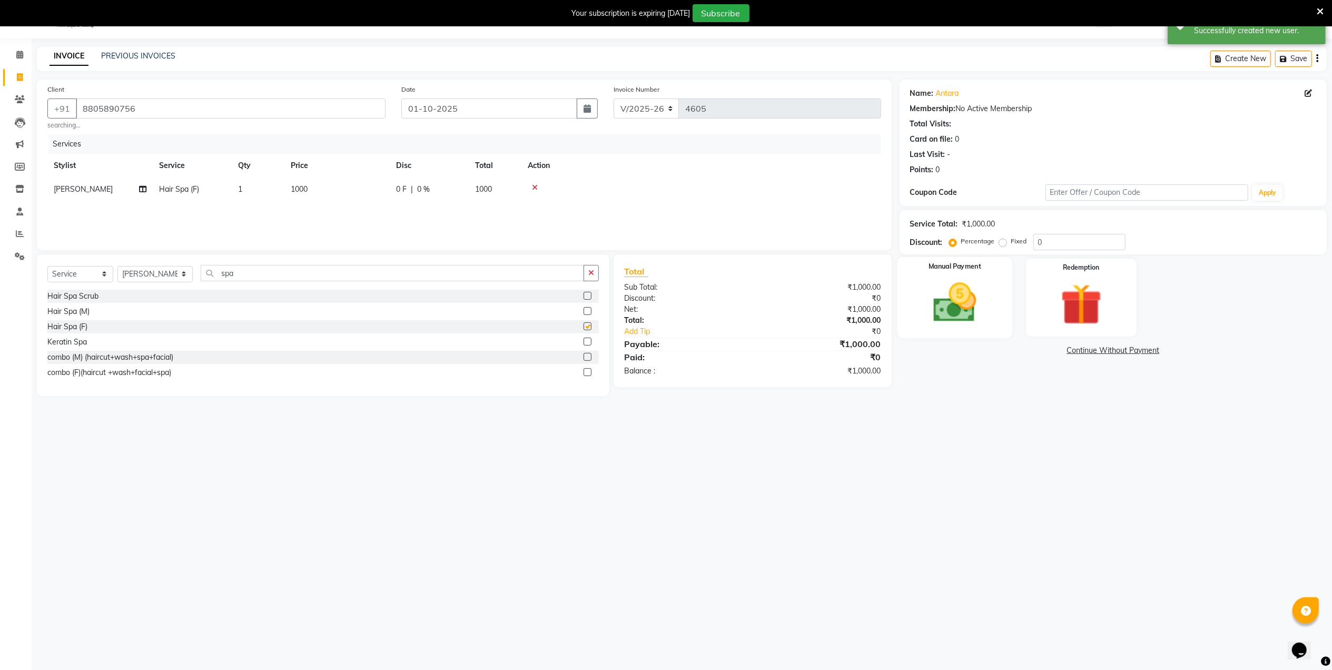
checkbox input "false"
click at [936, 329] on div "Manual Payment" at bounding box center [954, 297] width 115 height 81
click at [284, 193] on td "1000" at bounding box center [336, 189] width 105 height 24
select select "83973"
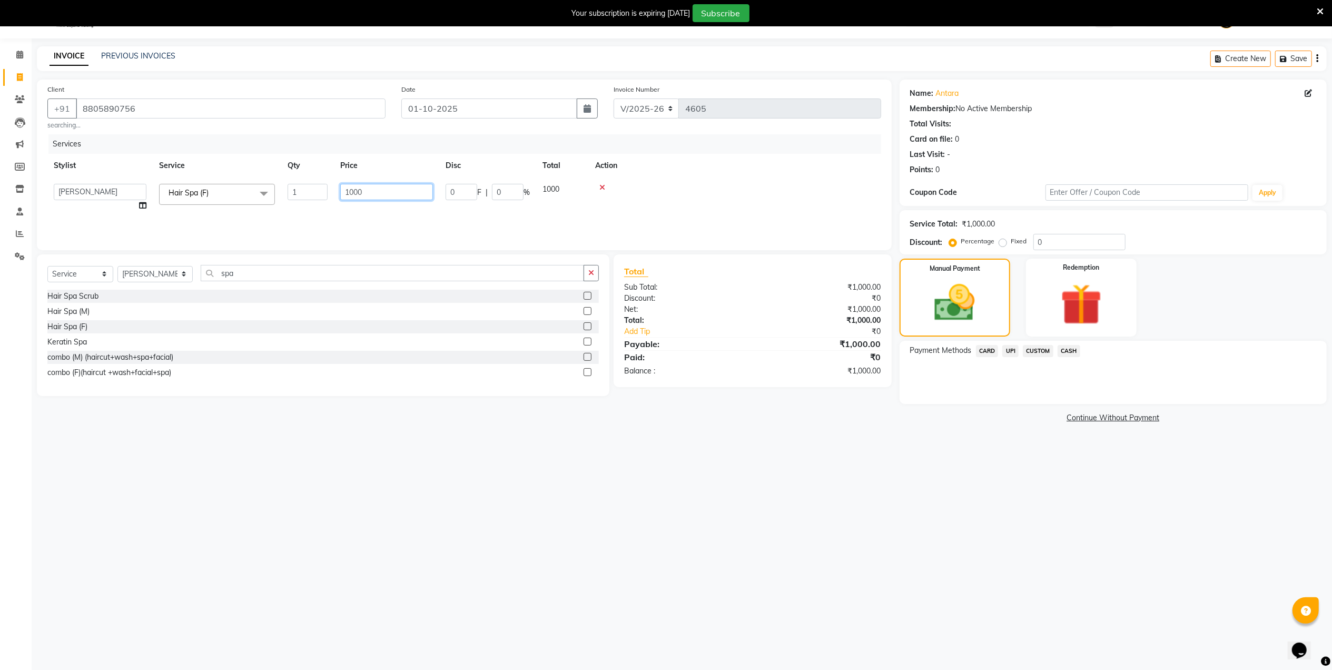
click at [354, 199] on input "1000" at bounding box center [386, 192] width 93 height 16
type input "1500"
click at [679, 489] on div "08047224946 Select Location × Capello Salon, Nandanvan WhatsApp Status ✕ Status…" at bounding box center [666, 336] width 1332 height 670
click at [1010, 353] on span "UPI" at bounding box center [1010, 351] width 16 height 12
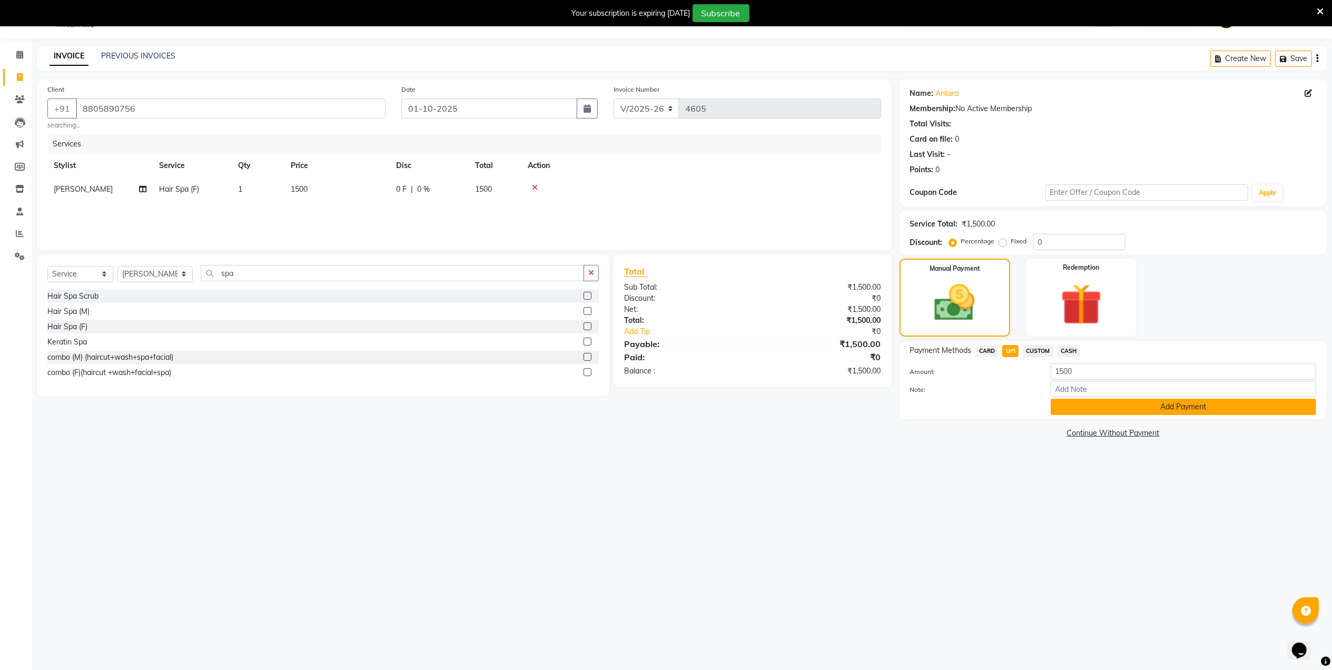
click at [1082, 413] on button "Add Payment" at bounding box center [1183, 407] width 265 height 16
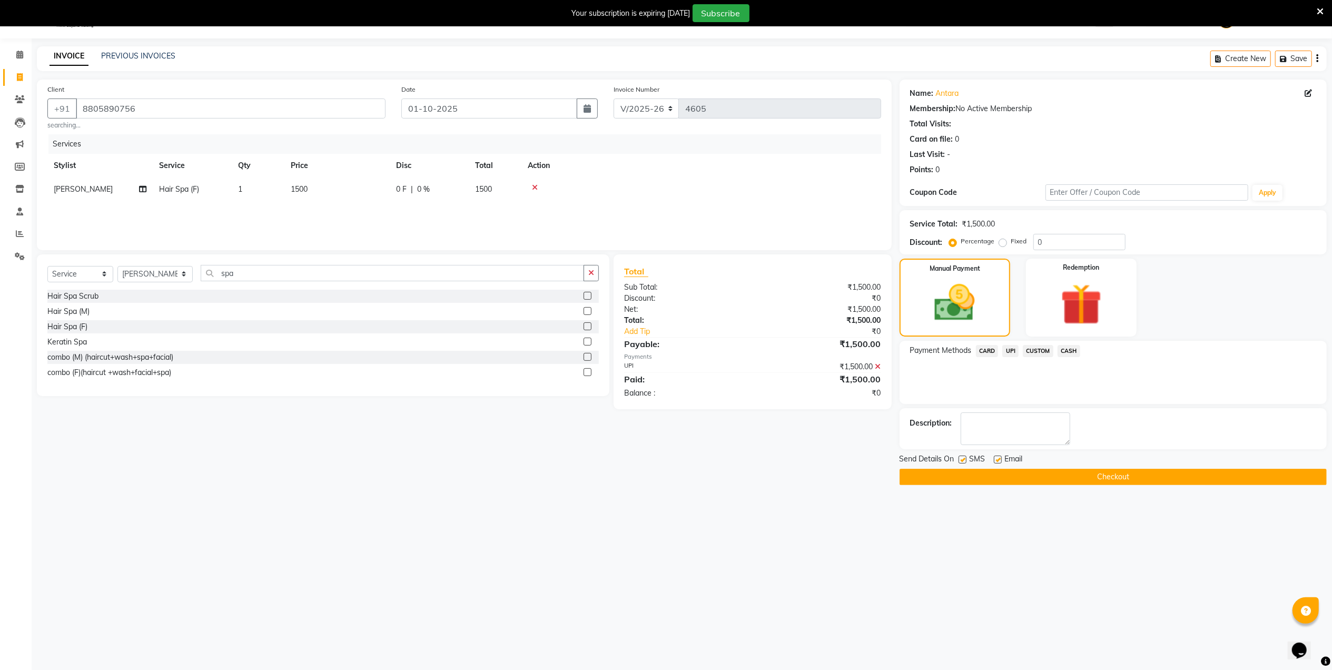
click at [993, 481] on button "Checkout" at bounding box center [1112, 477] width 427 height 16
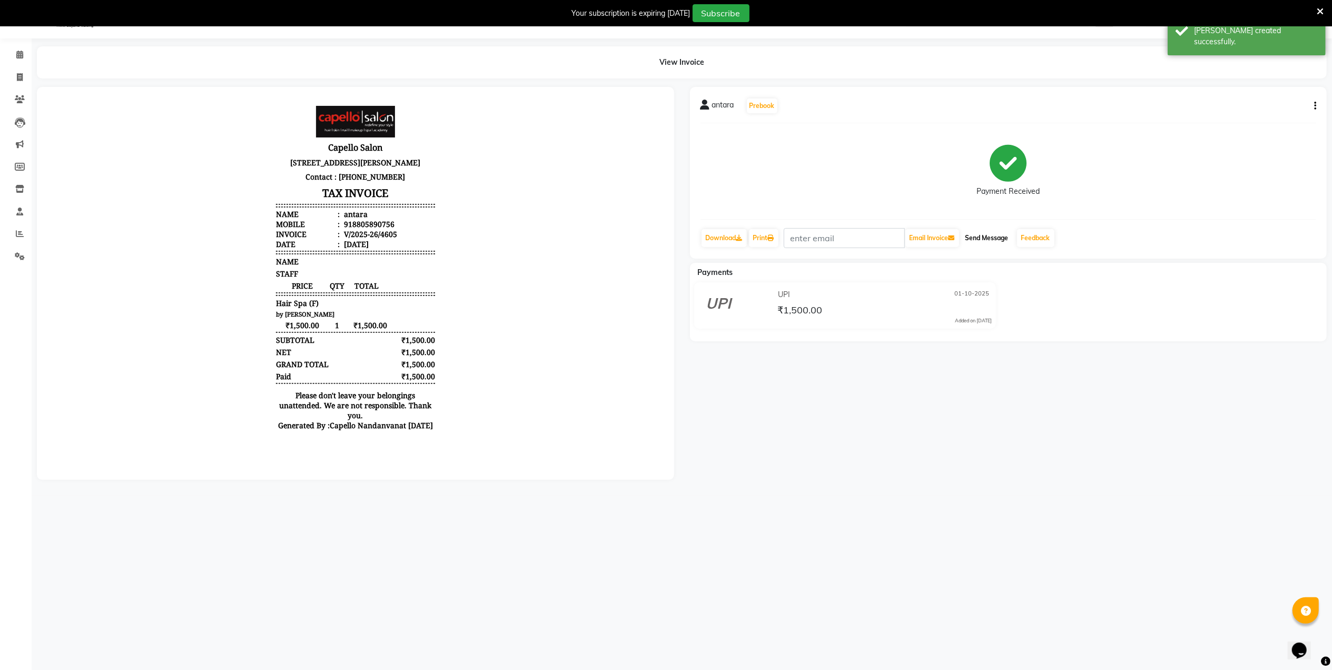
click at [1007, 242] on button "Send Message" at bounding box center [987, 238] width 52 height 18
click at [1022, 241] on link "Feedback" at bounding box center [1035, 238] width 37 height 18
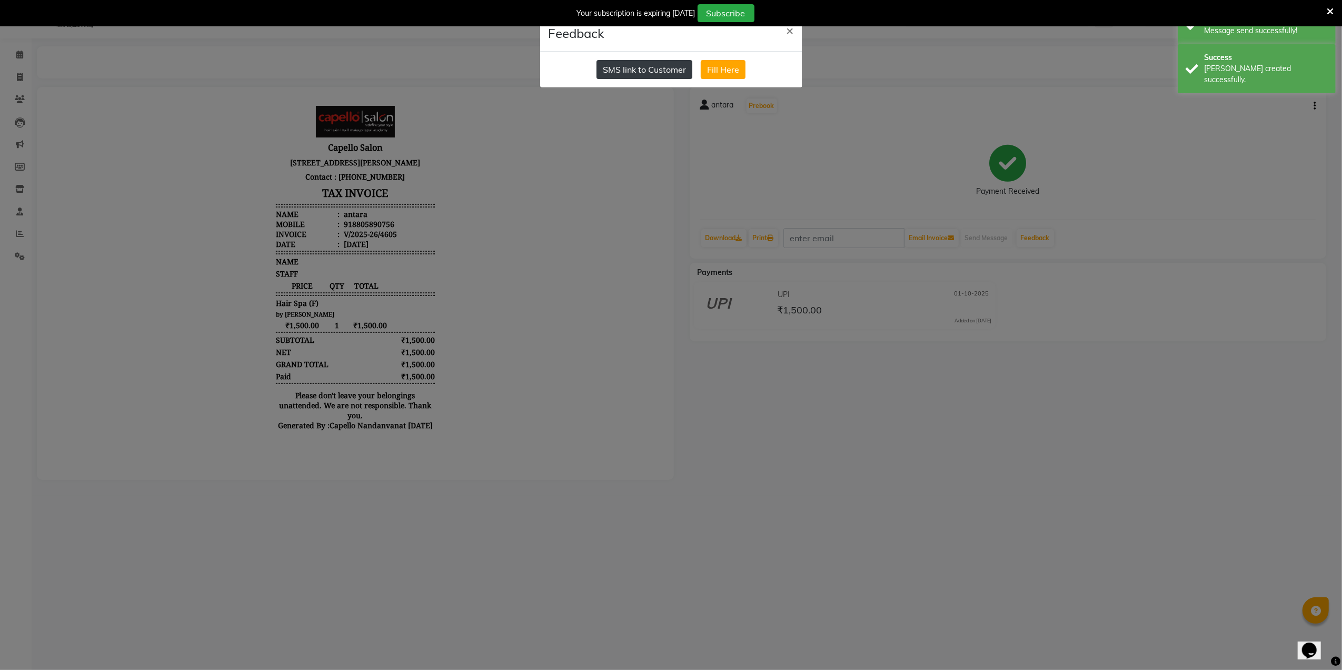
click at [653, 71] on button "SMS link to Customer" at bounding box center [645, 69] width 96 height 19
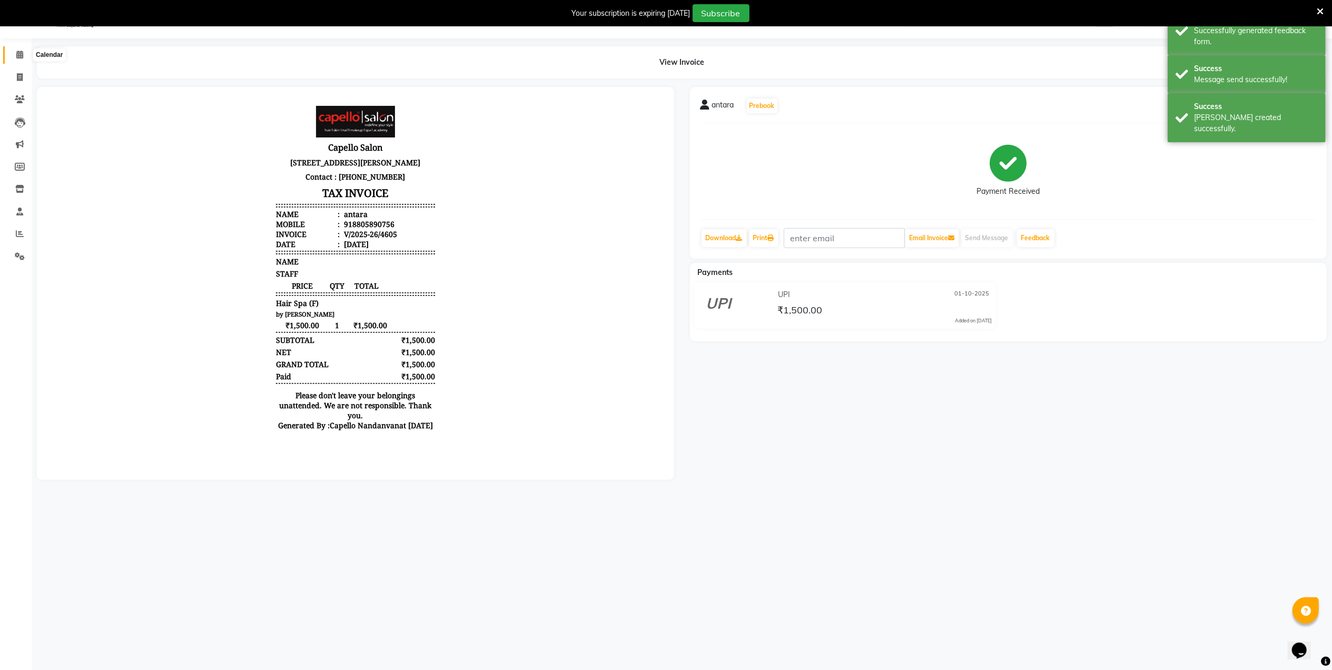
click at [19, 58] on icon at bounding box center [19, 55] width 7 height 8
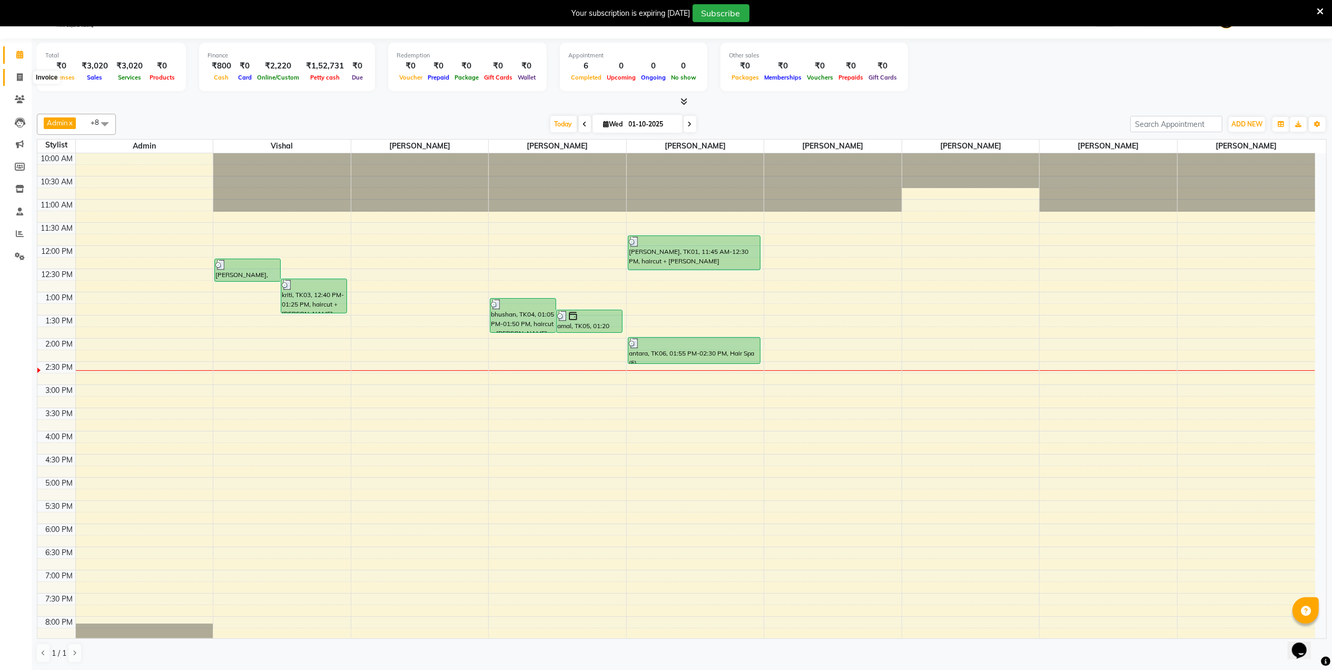
click at [19, 78] on icon at bounding box center [20, 77] width 6 height 8
select select "service"
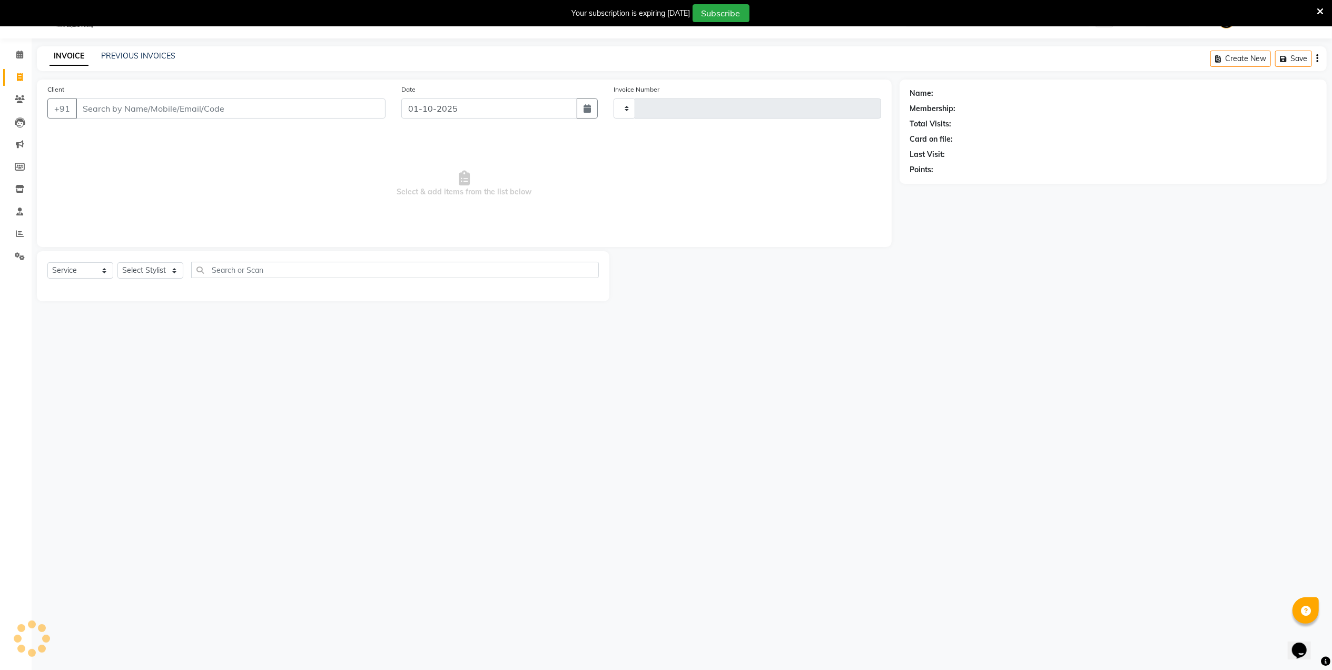
type input "4606"
select select "830"
type input "9325738414"
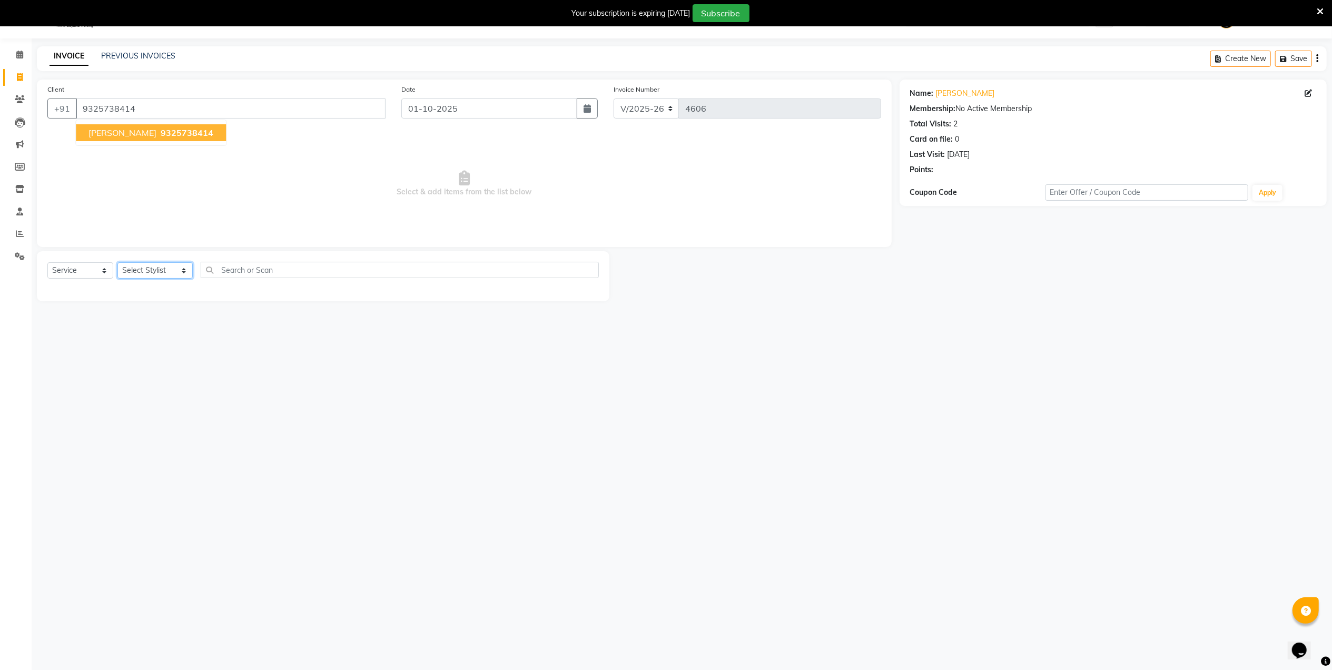
click at [167, 271] on select "Select Stylist Admin [PERSON_NAME] [PERSON_NAME] [PERSON_NAME] [PERSON_NAME] Ow…" at bounding box center [154, 270] width 75 height 16
select select "29083"
click at [117, 262] on select "Select Stylist Admin [PERSON_NAME] [PERSON_NAME] [PERSON_NAME] [PERSON_NAME] Ow…" at bounding box center [154, 270] width 75 height 16
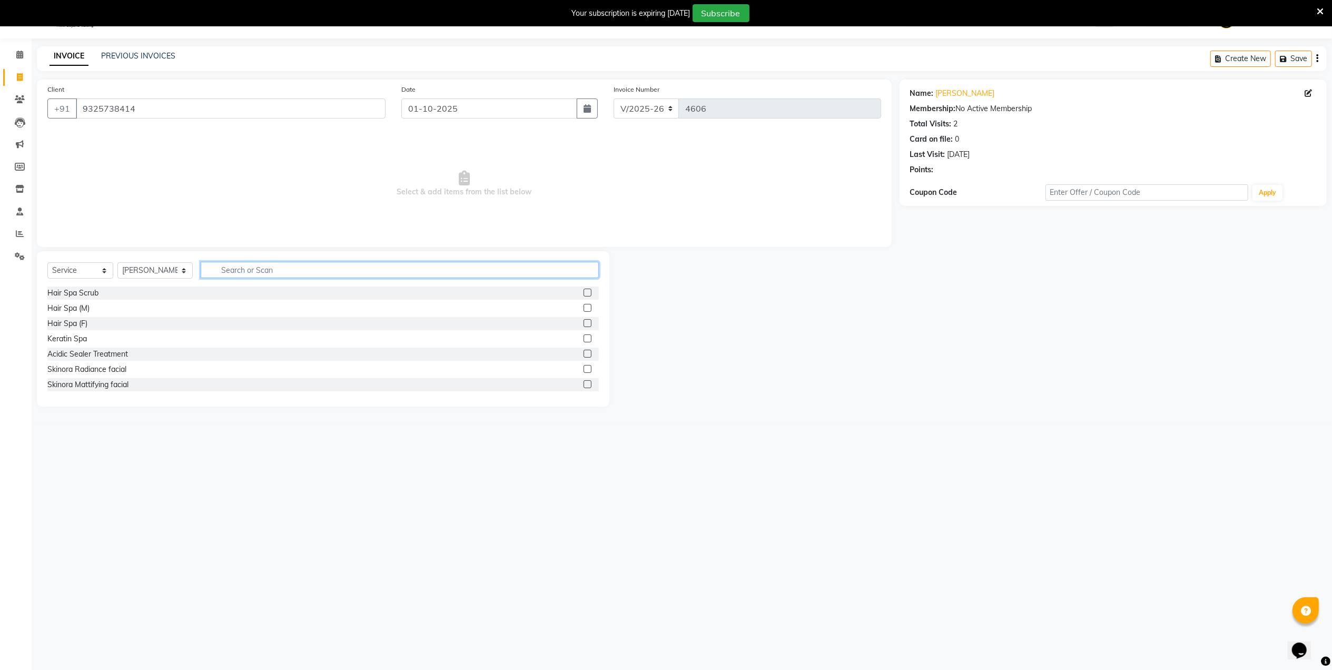
click at [306, 270] on input "text" at bounding box center [400, 270] width 398 height 16
type input "cut"
click at [583, 384] on label at bounding box center [587, 384] width 8 height 8
click at [583, 384] on input "checkbox" at bounding box center [586, 384] width 7 height 7
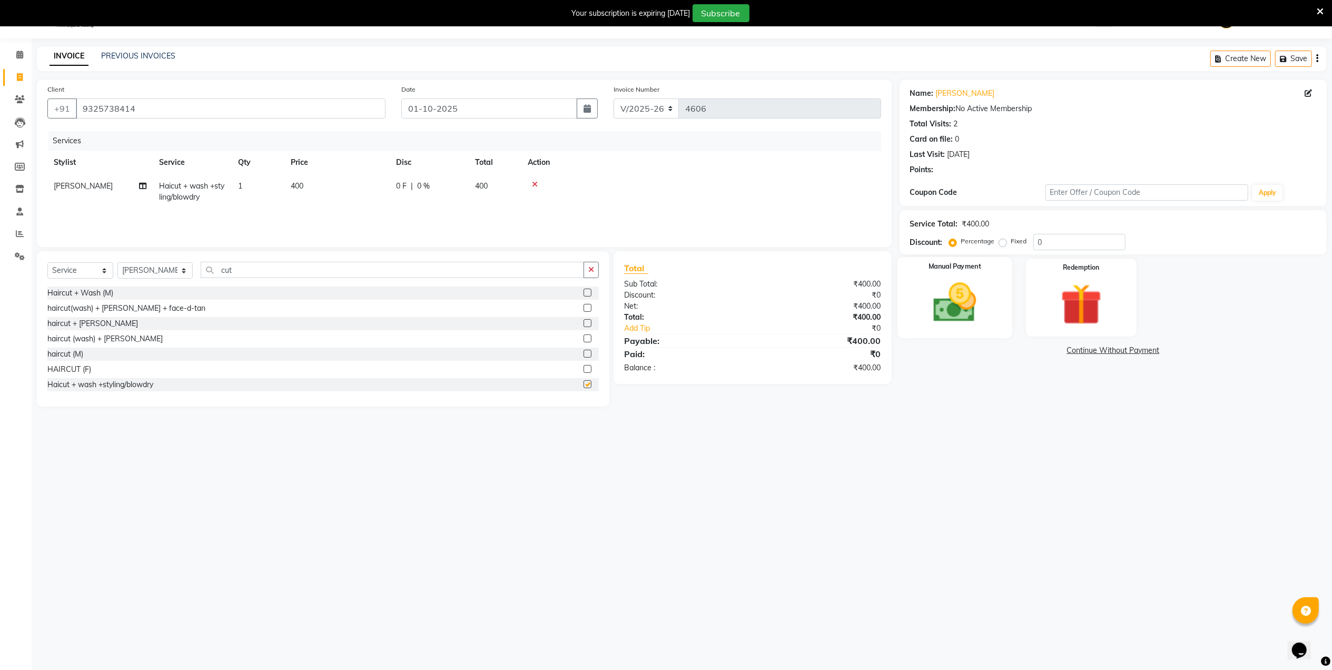
checkbox input "false"
click at [967, 316] on img at bounding box center [954, 302] width 70 height 49
click at [1014, 354] on span "UPI" at bounding box center [1010, 351] width 16 height 12
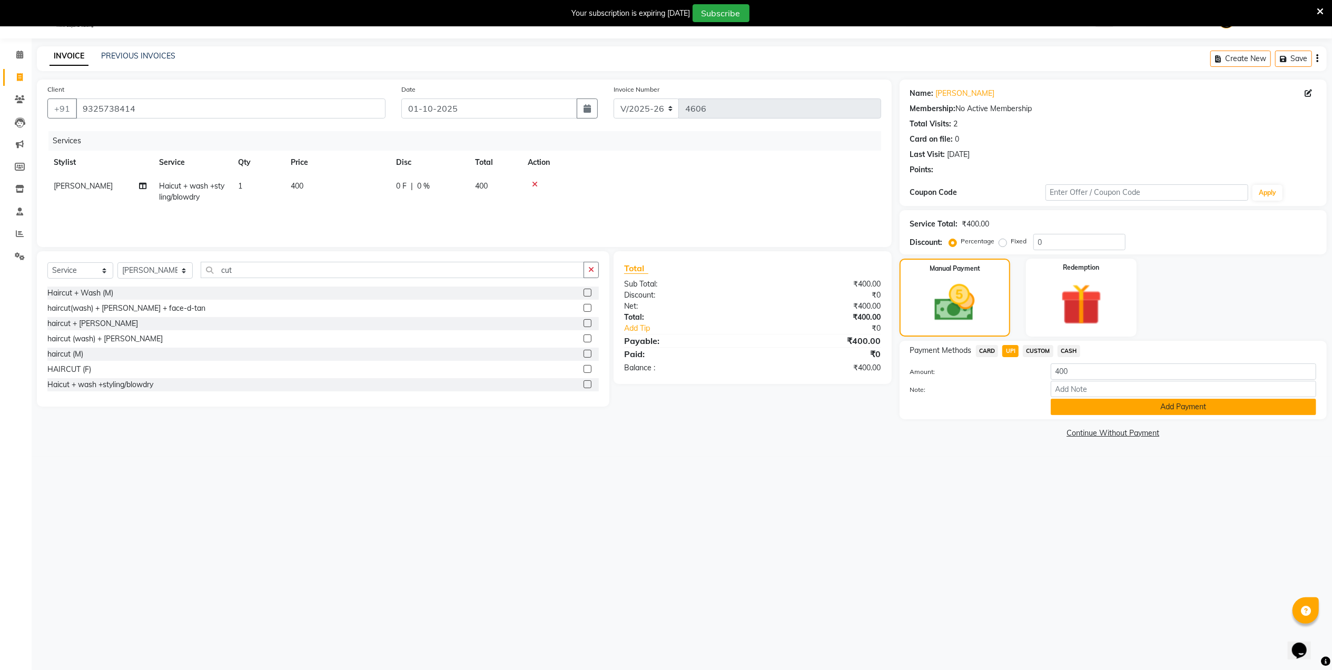
click at [1065, 403] on button "Add Payment" at bounding box center [1183, 407] width 265 height 16
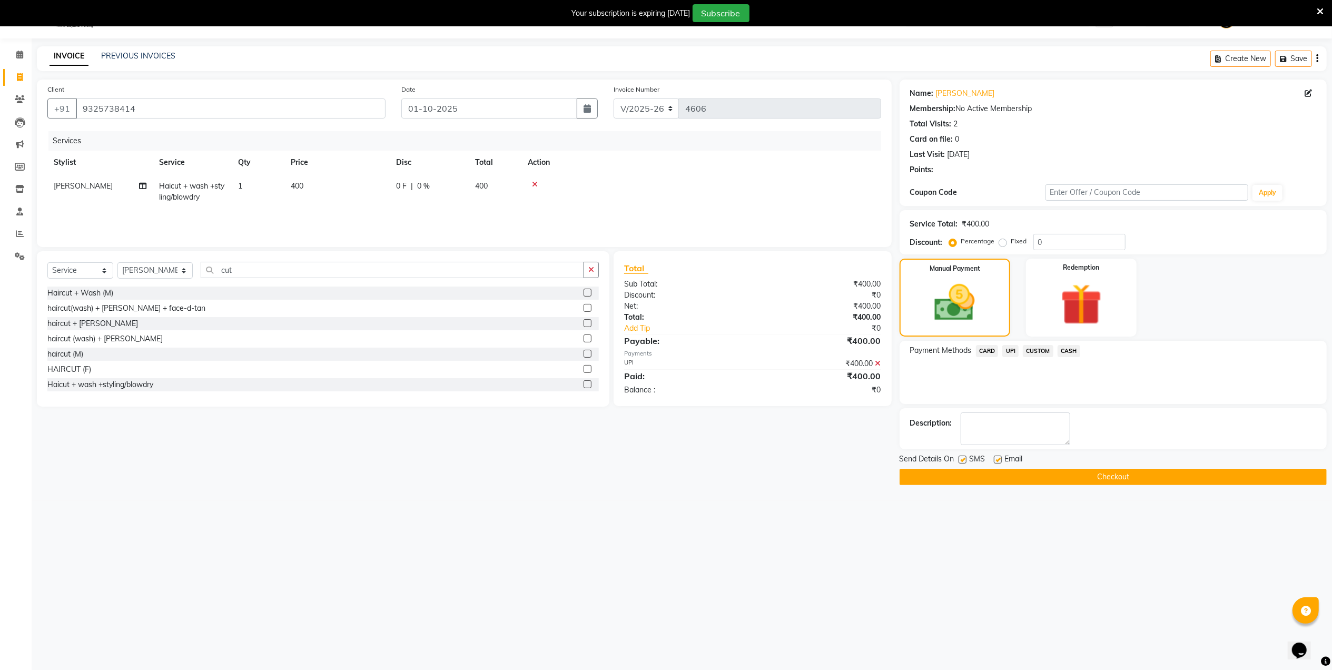
click at [1064, 478] on button "Checkout" at bounding box center [1112, 477] width 427 height 16
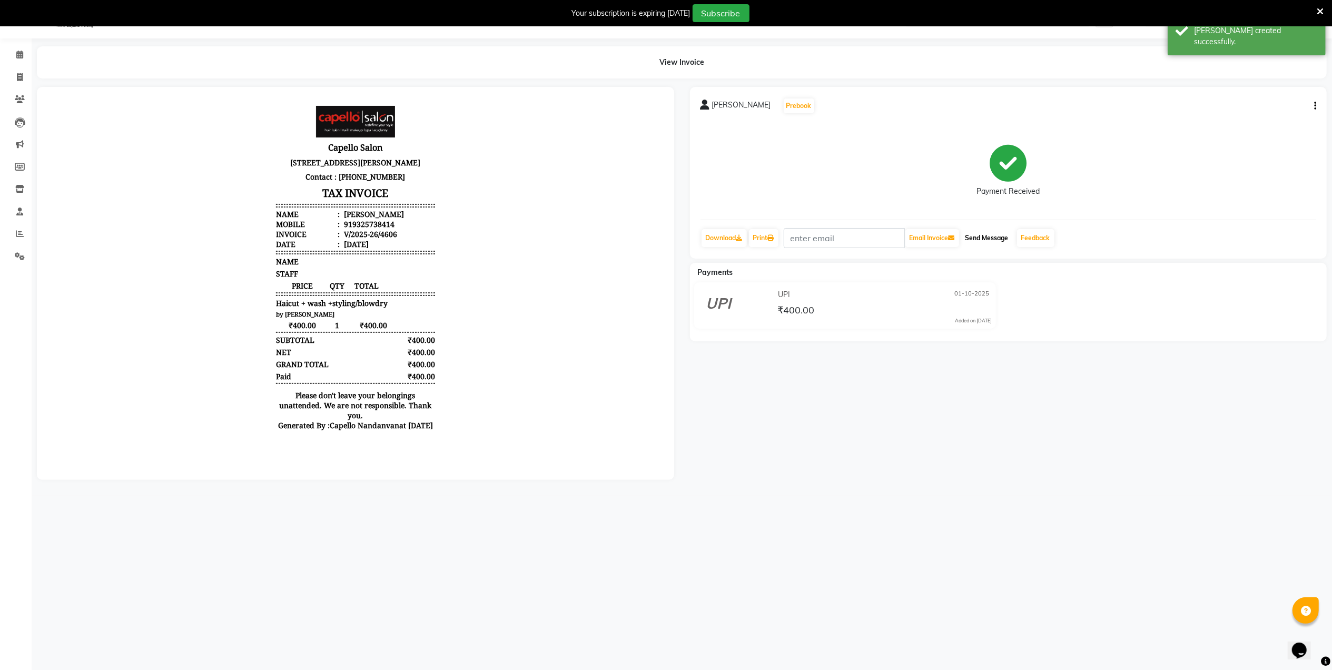
click at [1005, 236] on button "Send Message" at bounding box center [987, 238] width 52 height 18
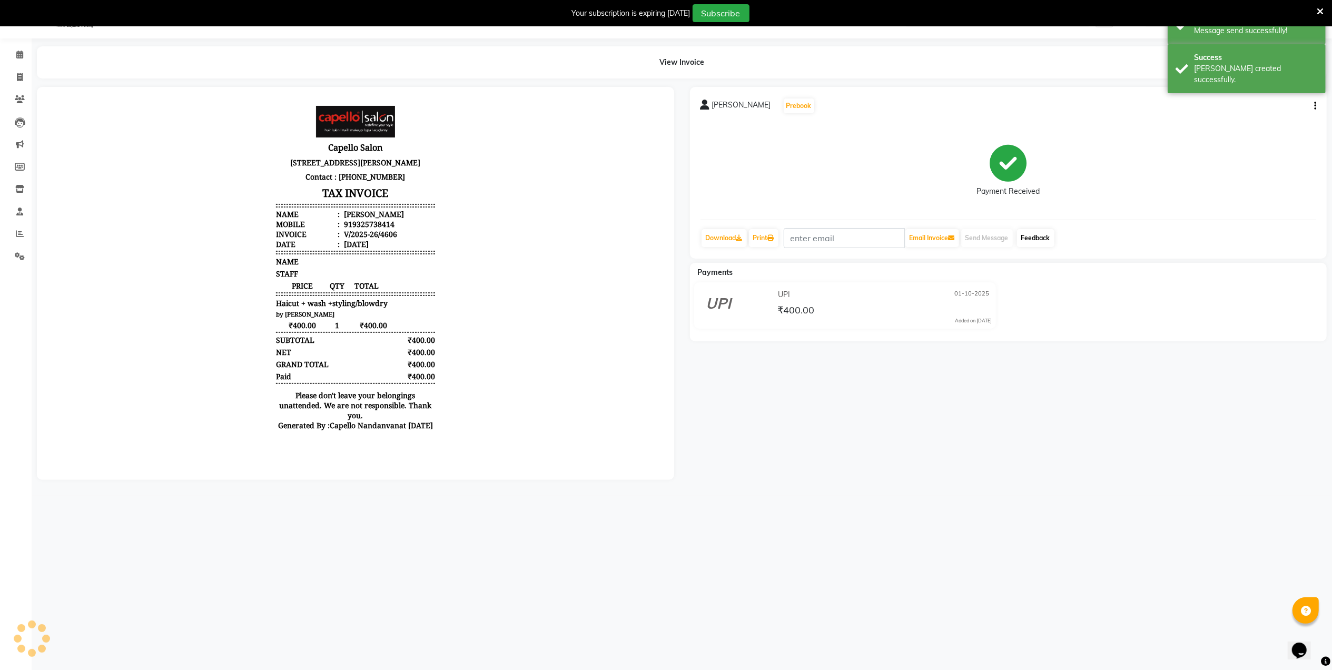
click at [1049, 237] on link "Feedback" at bounding box center [1035, 238] width 37 height 18
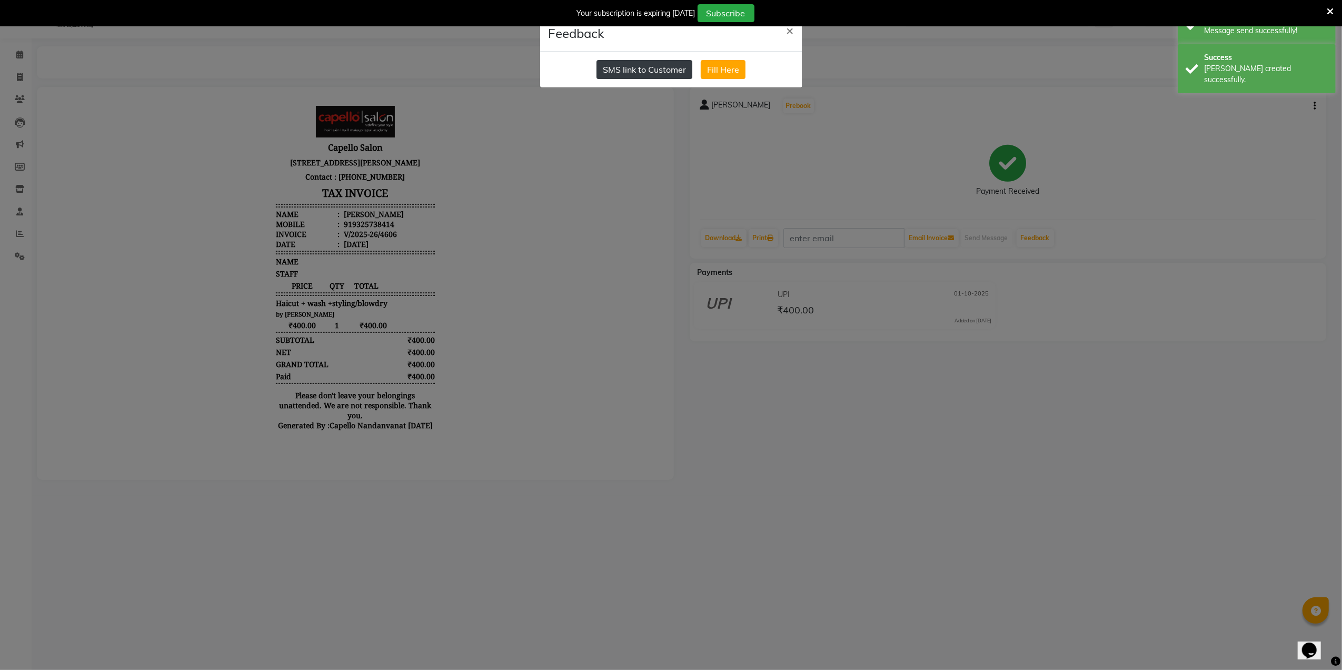
click at [631, 72] on button "SMS link to Customer" at bounding box center [645, 69] width 96 height 19
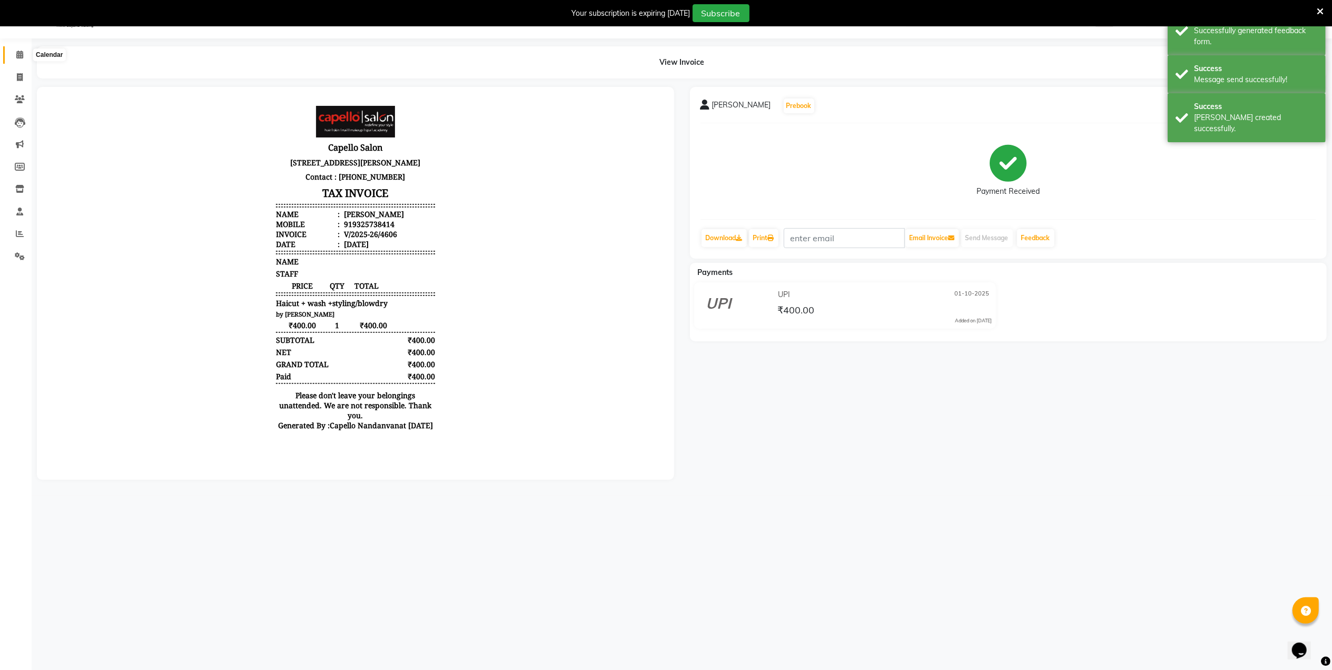
click at [15, 57] on span at bounding box center [20, 55] width 18 height 12
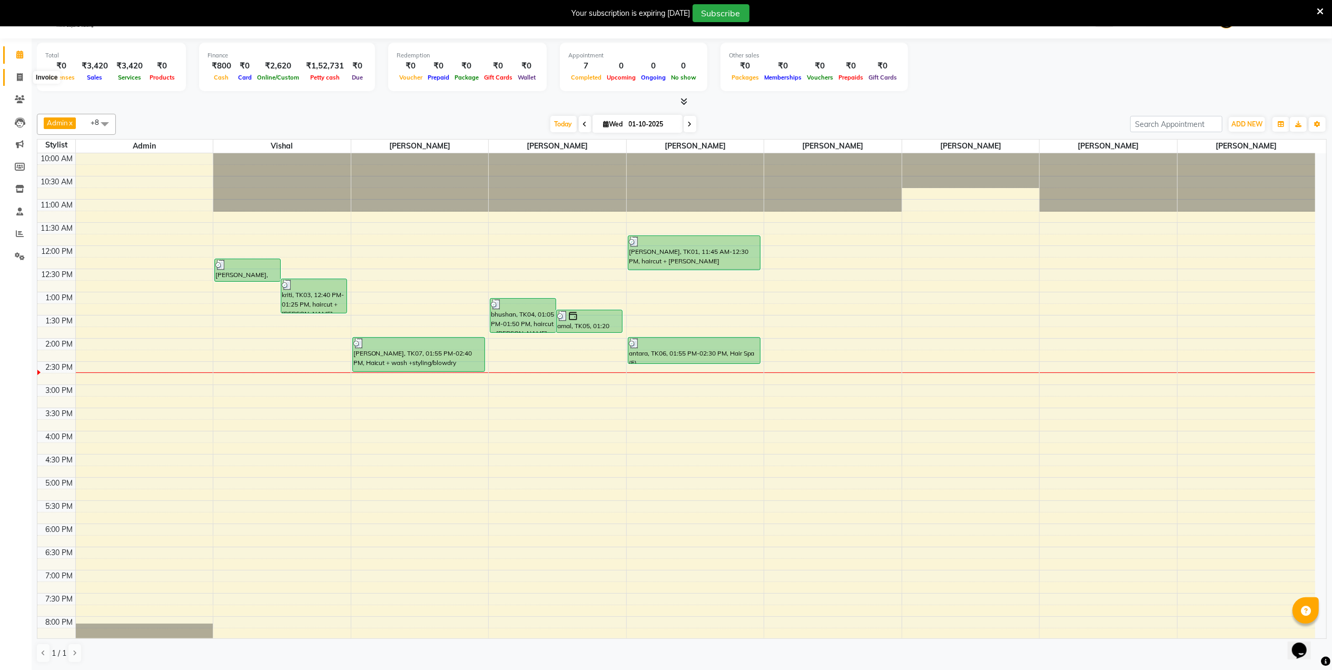
click at [18, 78] on icon at bounding box center [20, 77] width 6 height 8
select select "service"
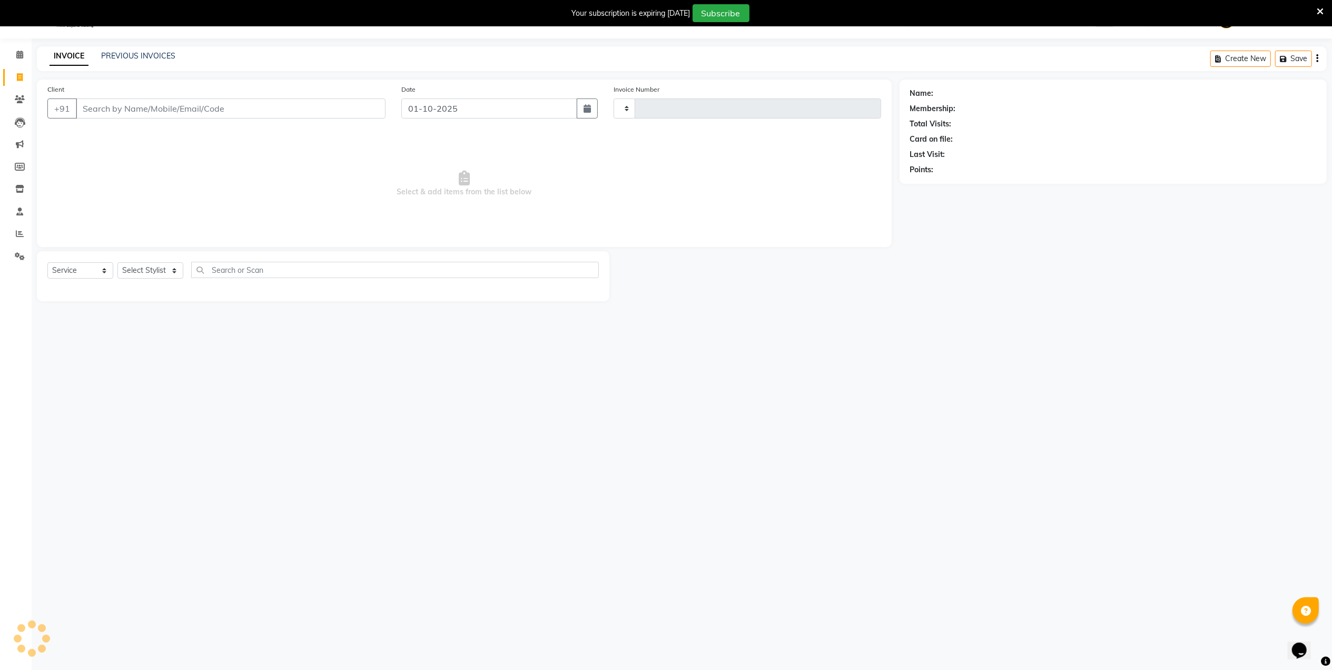
type input "4607"
select select "830"
type input "7875130030"
click at [148, 272] on select "Select Stylist Admin [PERSON_NAME] [PERSON_NAME] [PERSON_NAME] [PERSON_NAME] Ow…" at bounding box center [154, 270] width 75 height 16
select select "42453"
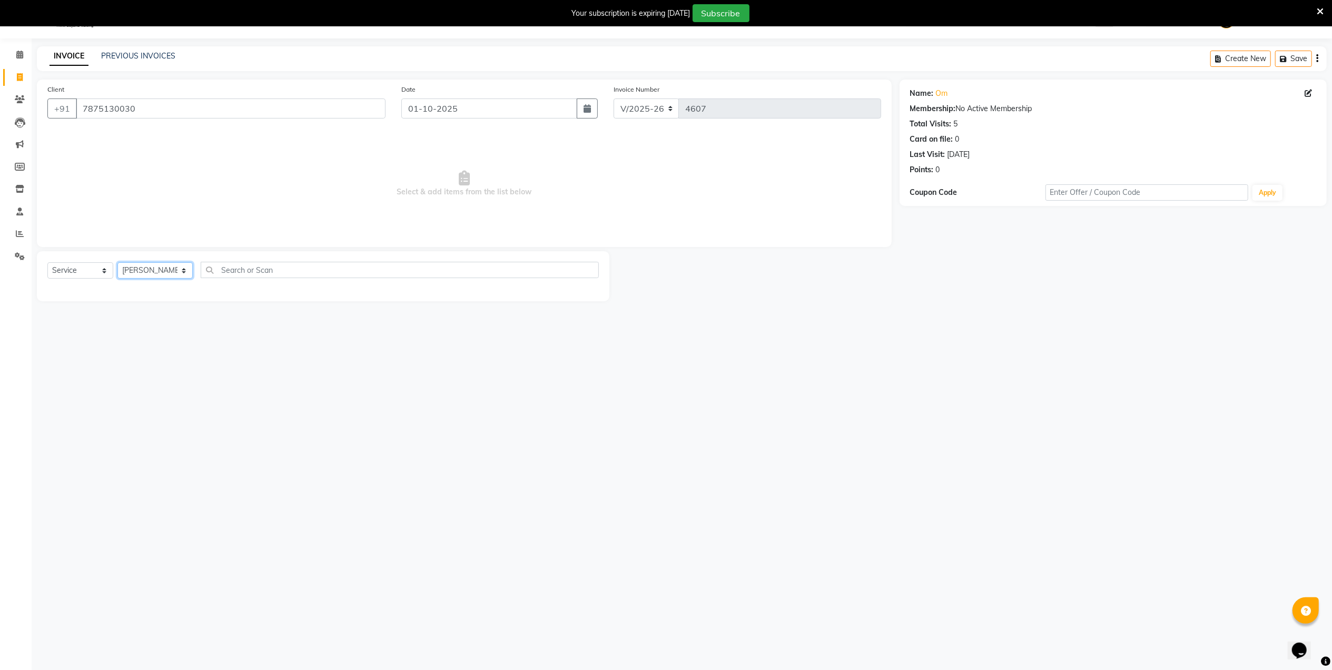
click at [117, 262] on select "Select Stylist Admin [PERSON_NAME] [PERSON_NAME] [PERSON_NAME] [PERSON_NAME] Ow…" at bounding box center [154, 270] width 75 height 16
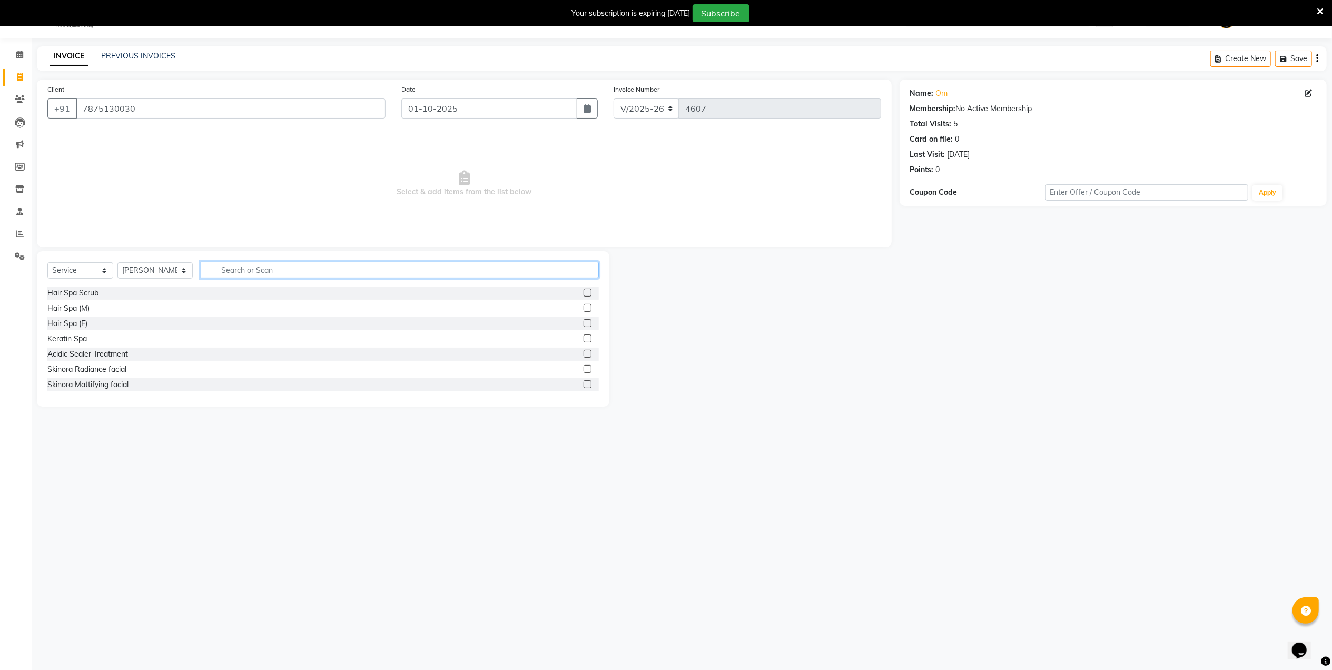
click at [285, 273] on input "text" at bounding box center [400, 270] width 398 height 16
type input "cut"
click at [583, 352] on label at bounding box center [587, 354] width 8 height 8
click at [583, 352] on input "checkbox" at bounding box center [586, 354] width 7 height 7
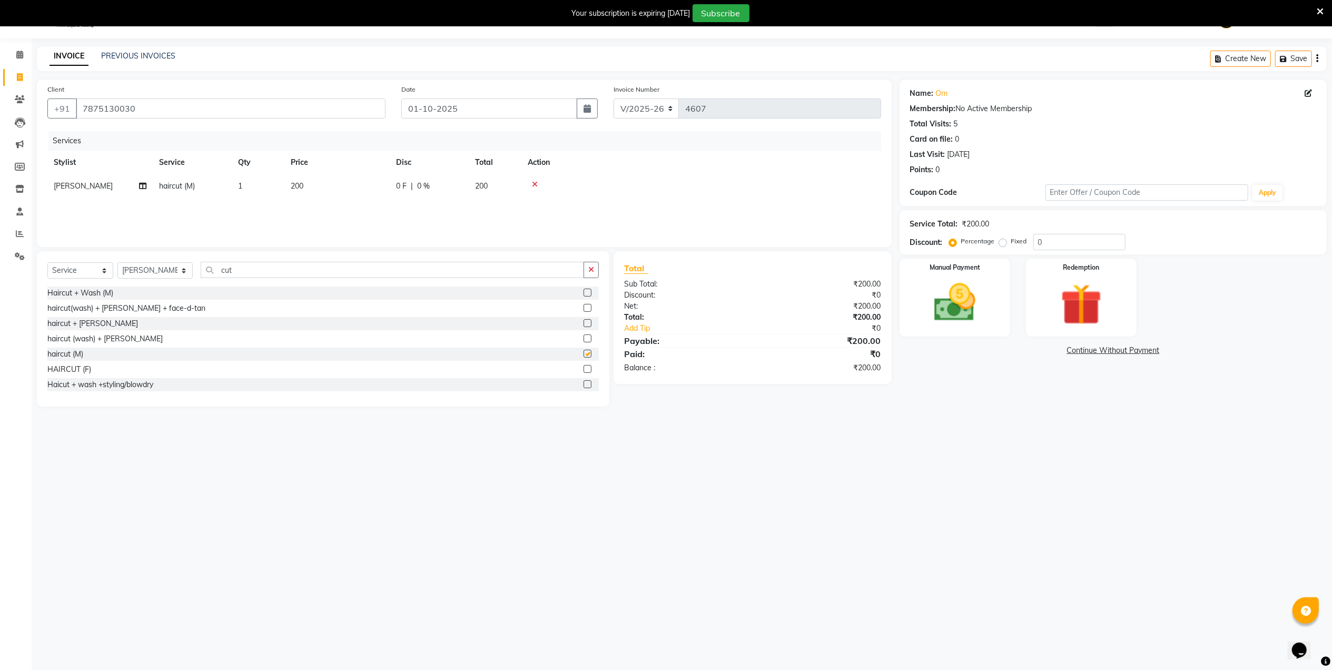
checkbox input "false"
click at [997, 314] on div "Manual Payment" at bounding box center [954, 297] width 115 height 81
click at [1067, 350] on span "CASH" at bounding box center [1068, 351] width 23 height 12
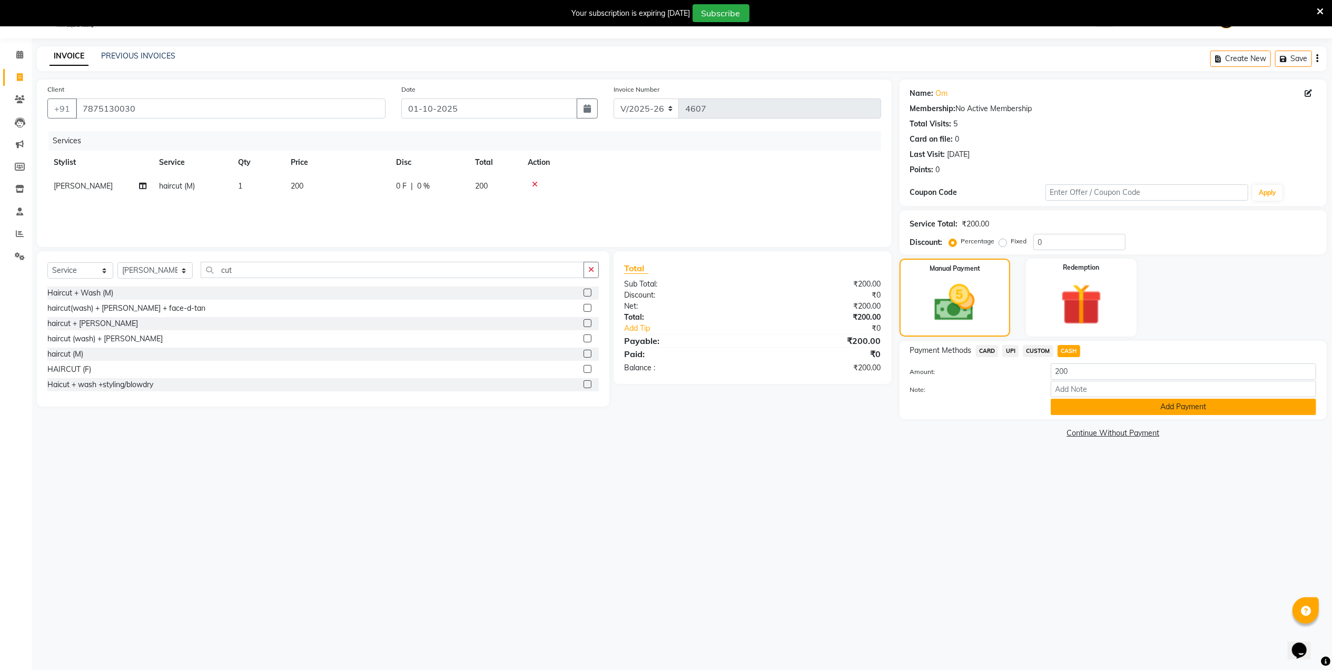
click at [1073, 405] on button "Add Payment" at bounding box center [1183, 407] width 265 height 16
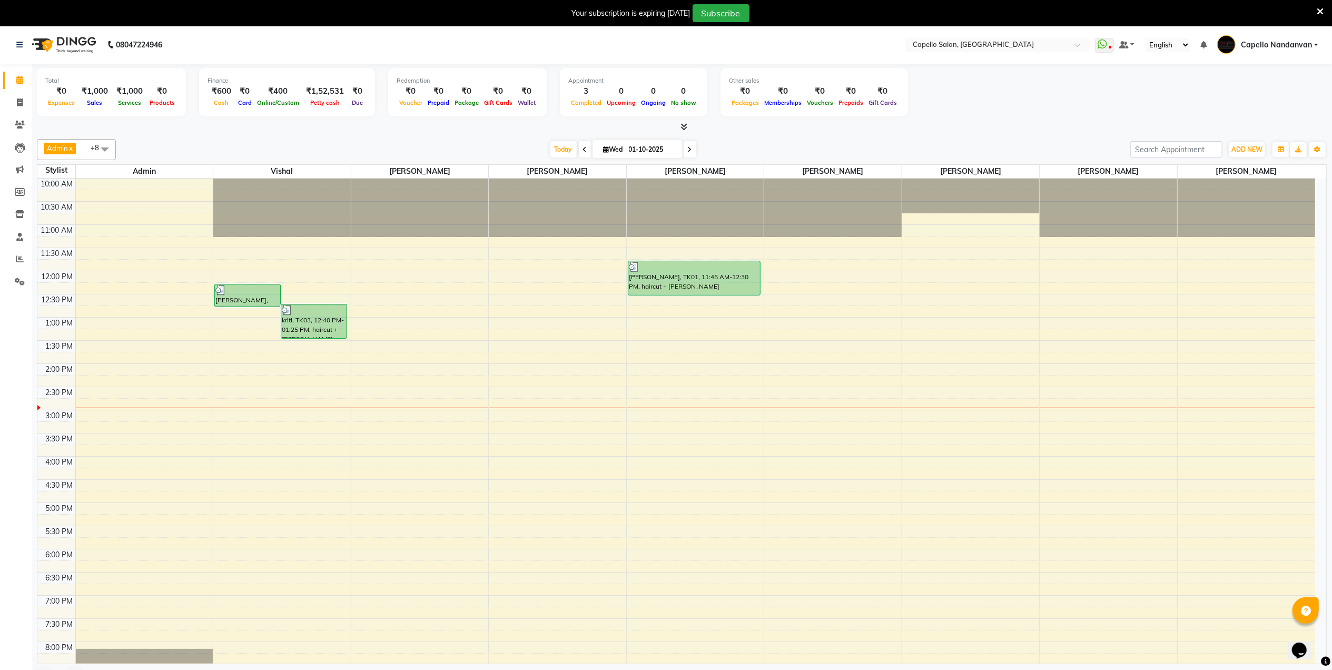
scroll to position [27, 0]
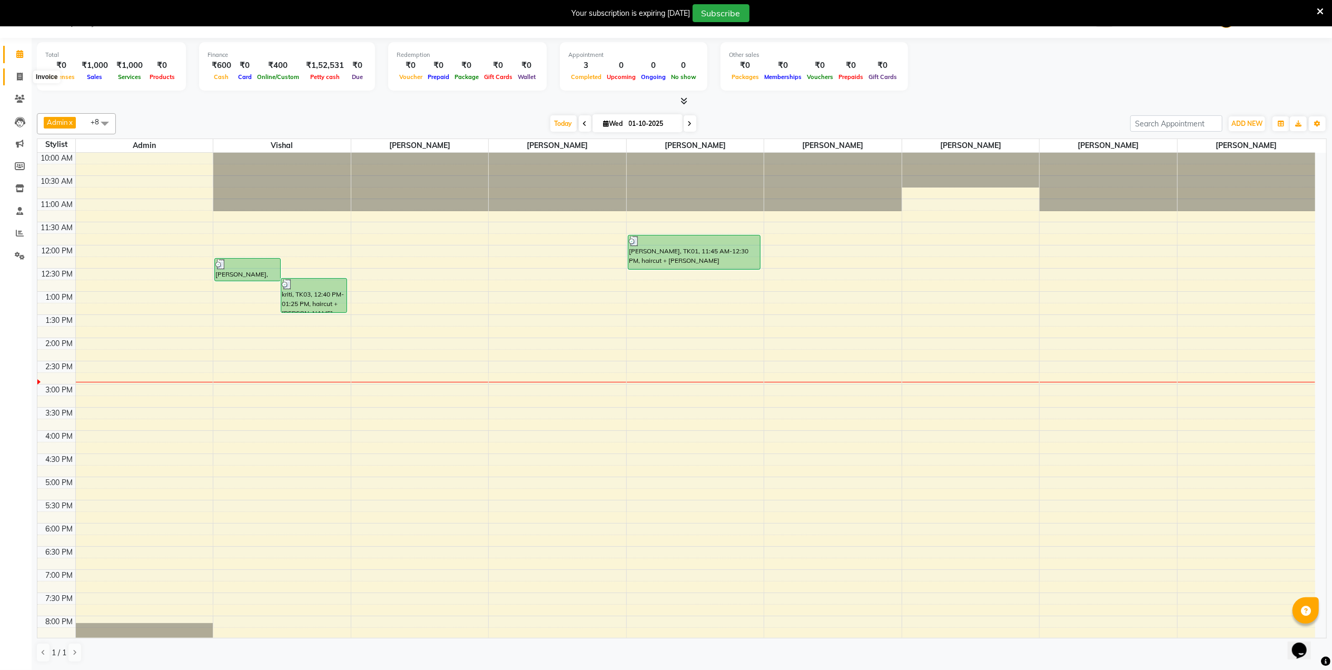
click at [15, 75] on span at bounding box center [20, 77] width 18 height 12
select select "830"
select select "service"
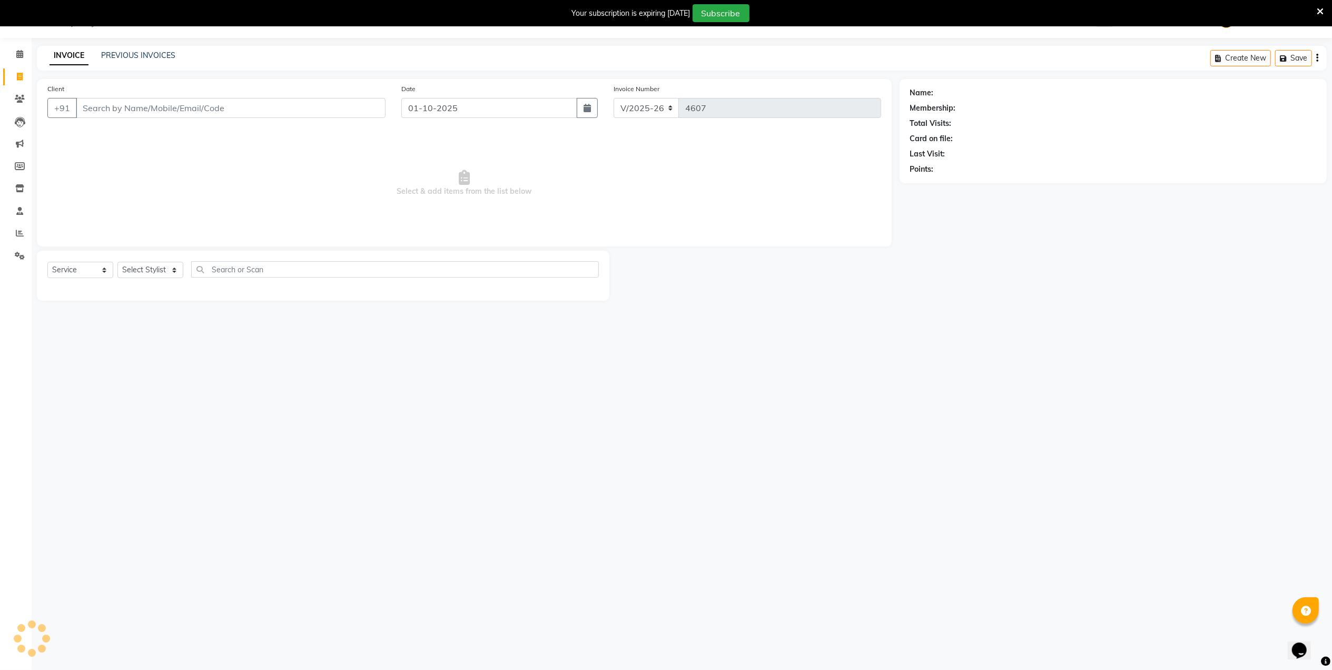
scroll to position [26, 0]
click at [144, 263] on select "Select Stylist" at bounding box center [150, 270] width 66 height 16
select select "66495"
click at [117, 262] on select "Select Stylist Admin [PERSON_NAME] [PERSON_NAME] [PERSON_NAME] [PERSON_NAME] Ow…" at bounding box center [154, 270] width 75 height 16
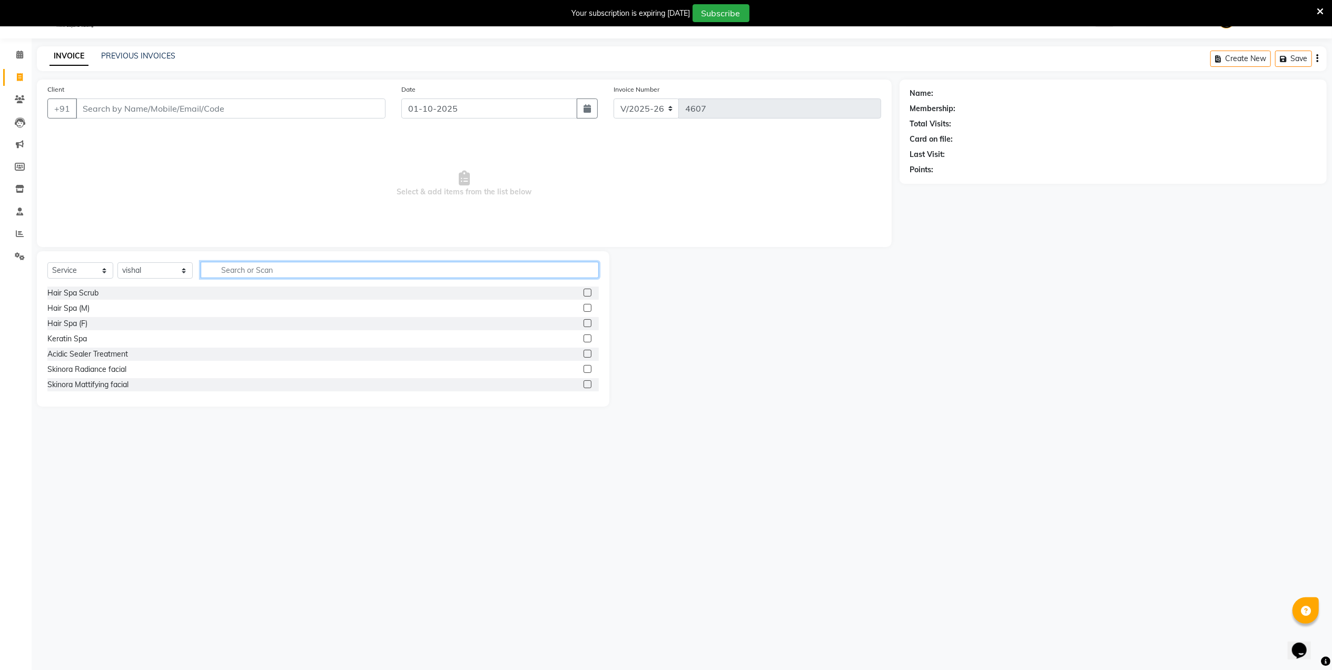
click at [252, 272] on input "text" at bounding box center [400, 270] width 398 height 16
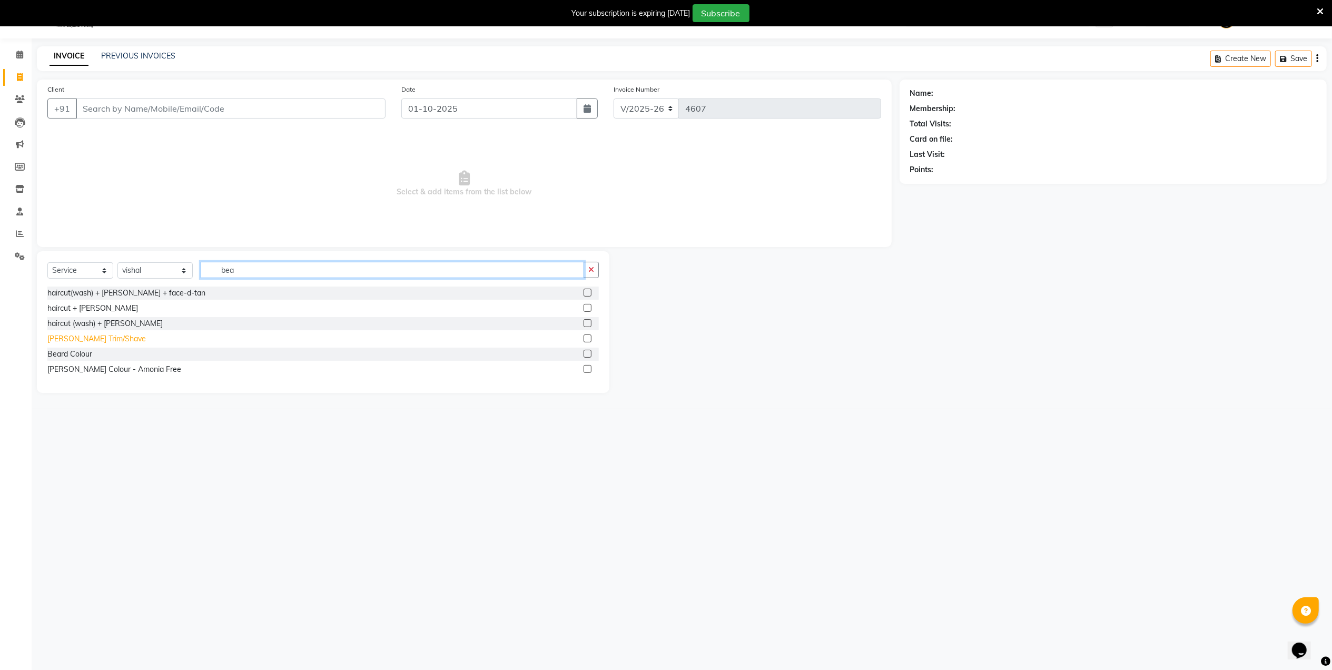
type input "bea"
click at [104, 336] on div "[PERSON_NAME] Trim/Shave" at bounding box center [96, 338] width 98 height 11
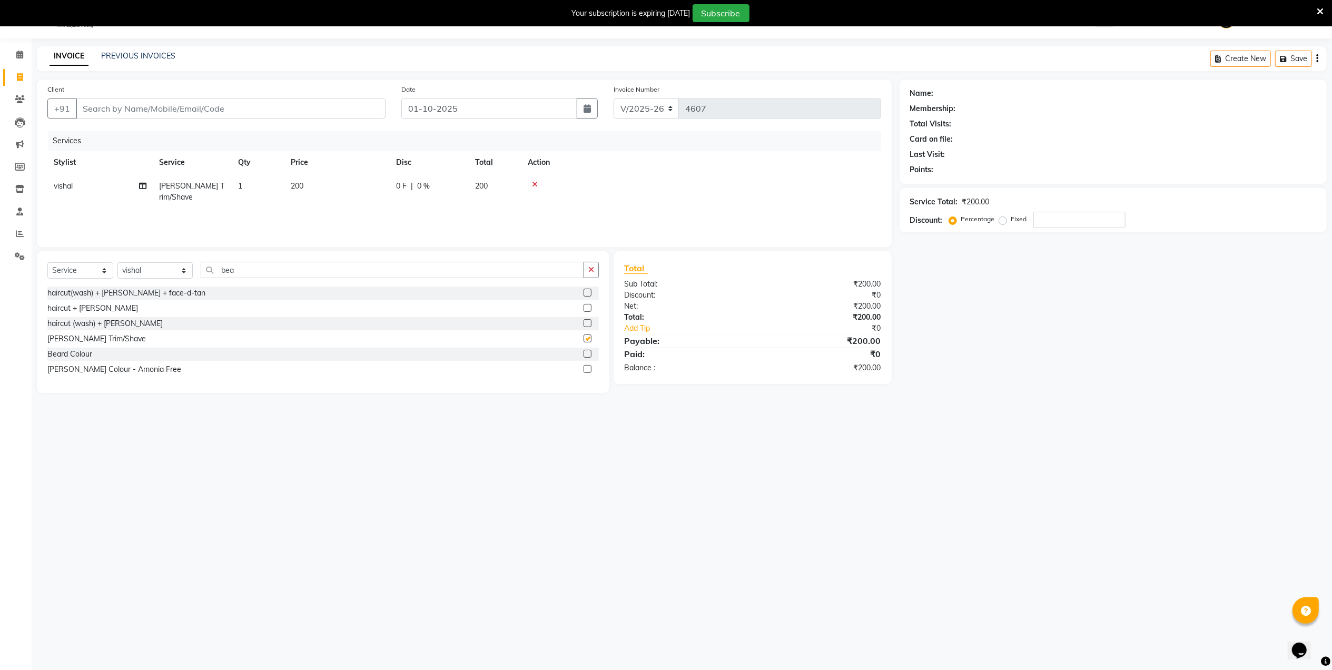
checkbox input "false"
click at [150, 102] on input "Client" at bounding box center [231, 108] width 310 height 20
click at [198, 110] on input "Client" at bounding box center [231, 108] width 310 height 20
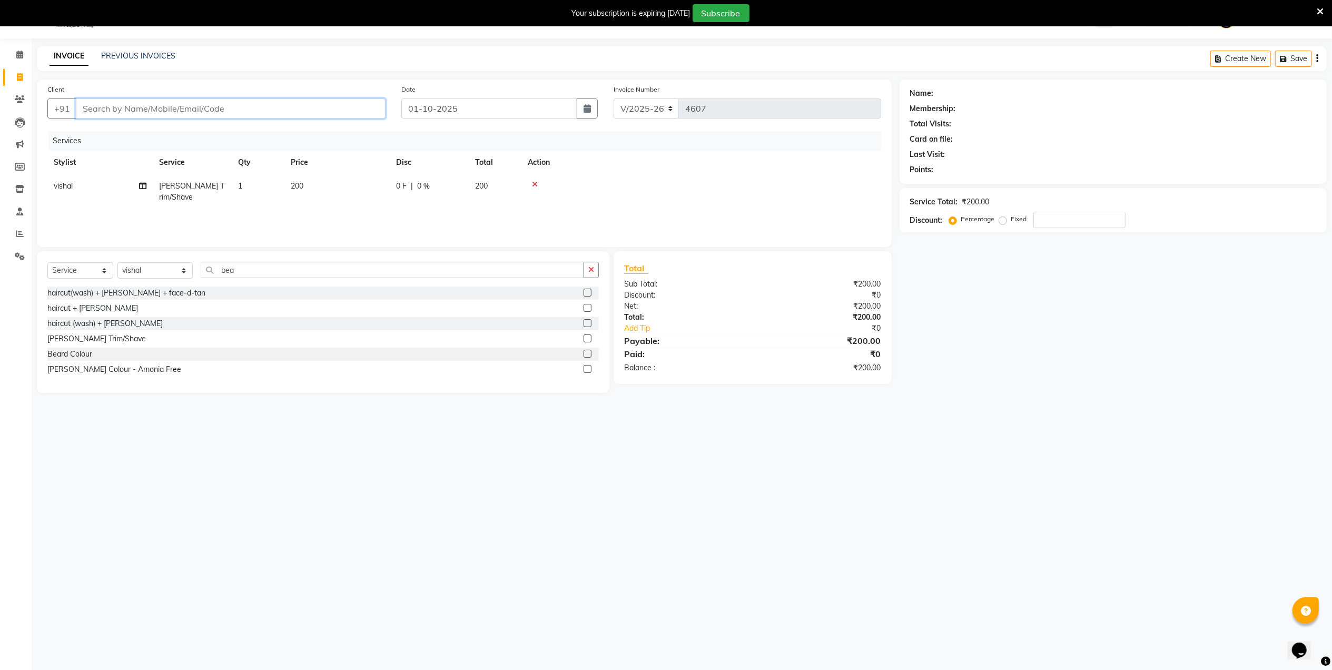
click at [198, 110] on input "Client" at bounding box center [231, 108] width 310 height 20
drag, startPoint x: 154, startPoint y: 105, endPoint x: 377, endPoint y: 458, distance: 416.8
click at [377, 458] on div "08047224946 Select Location × Capello Salon, Nandanvan WhatsApp Status ✕ Status…" at bounding box center [666, 336] width 1332 height 670
click at [107, 112] on input "Client" at bounding box center [231, 108] width 310 height 20
type input "9"
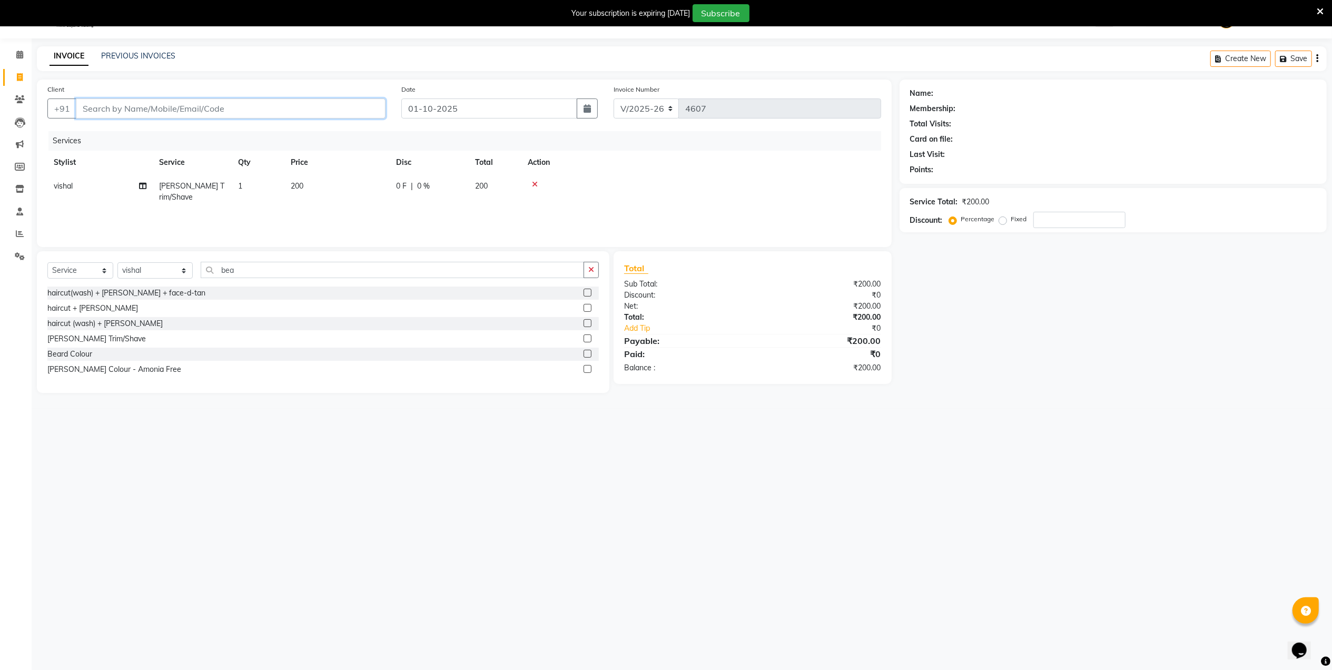
type input "0"
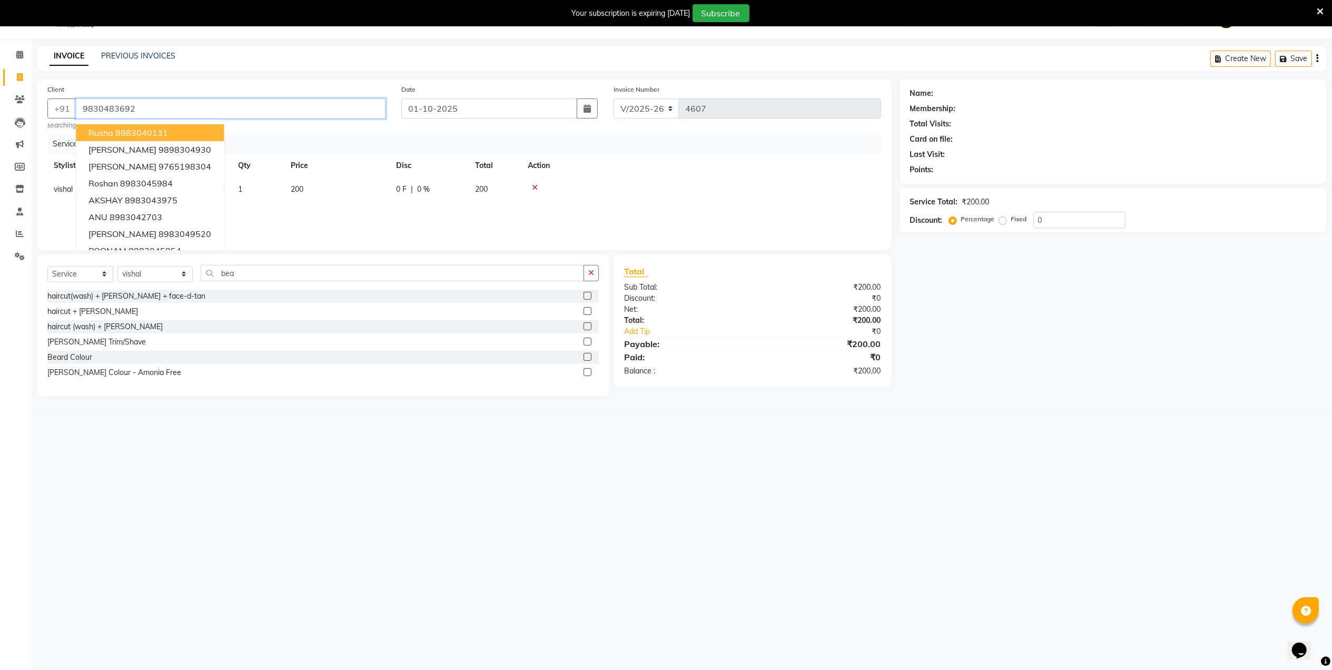
type input "9830483692"
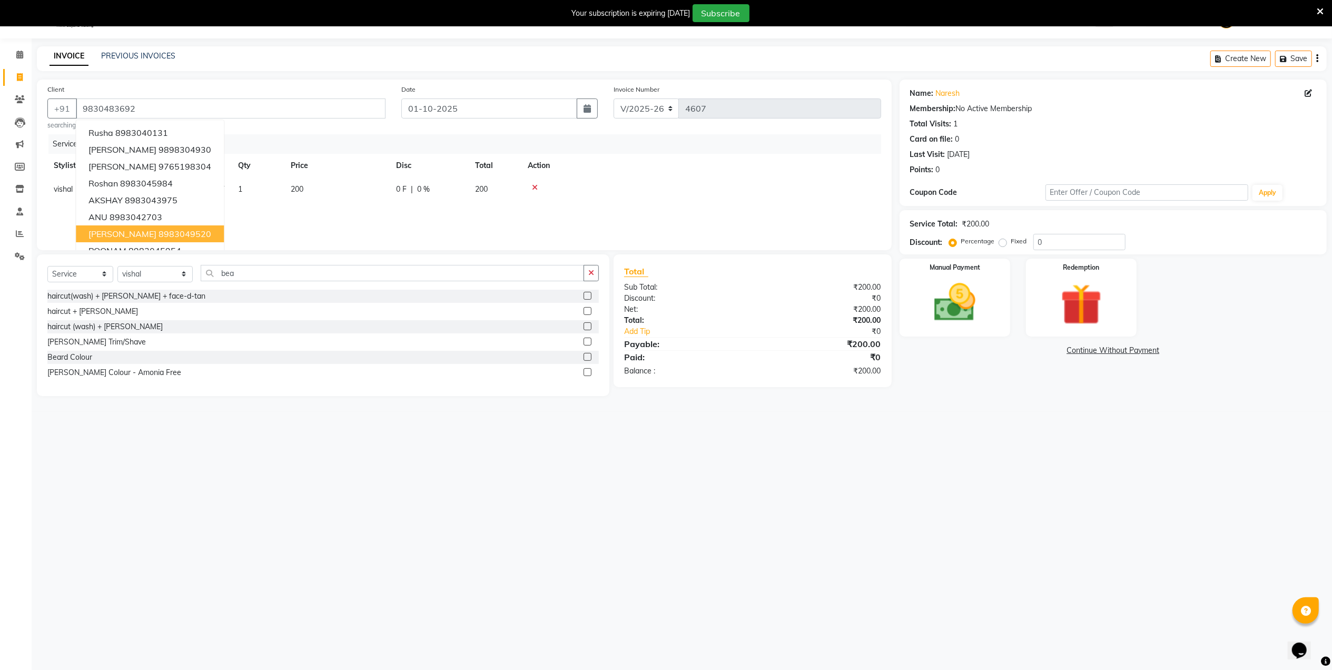
click at [246, 499] on div "08047224946 Select Location × Capello Salon, Nandanvan WhatsApp Status ✕ Status…" at bounding box center [666, 336] width 1332 height 670
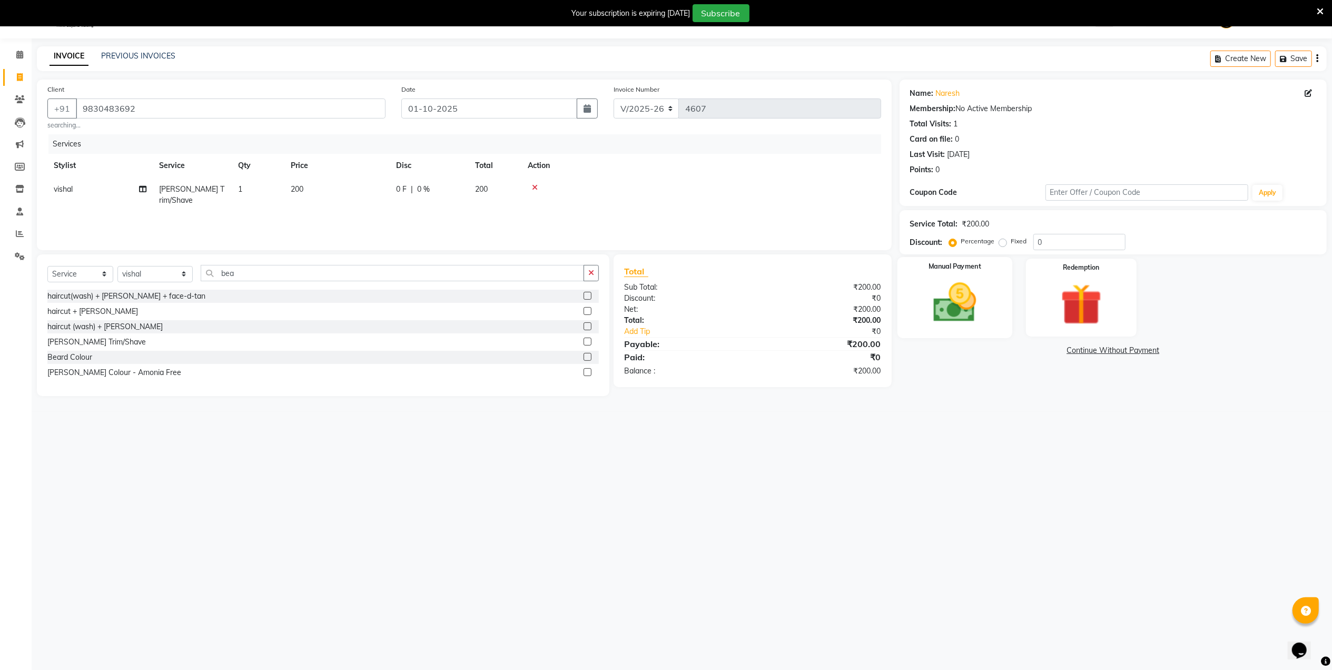
click at [968, 305] on img at bounding box center [954, 302] width 70 height 49
click at [1007, 349] on span "UPI" at bounding box center [1010, 351] width 16 height 12
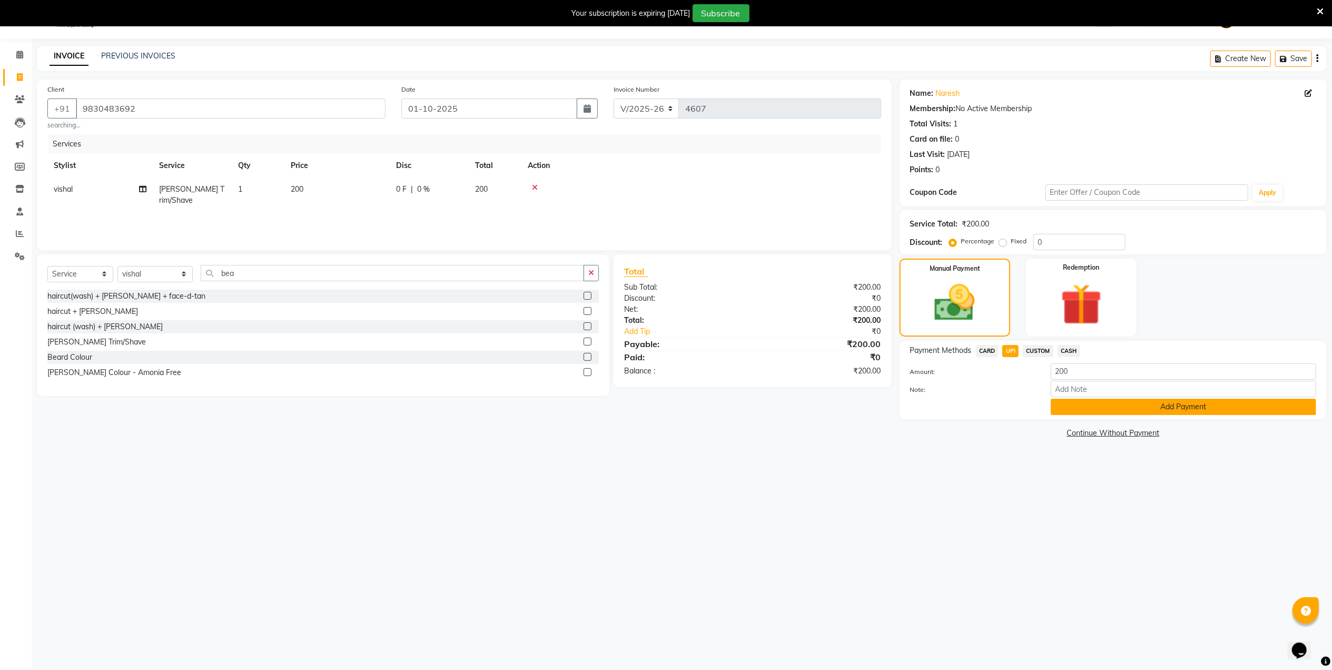
click at [1083, 401] on button "Add Payment" at bounding box center [1183, 407] width 265 height 16
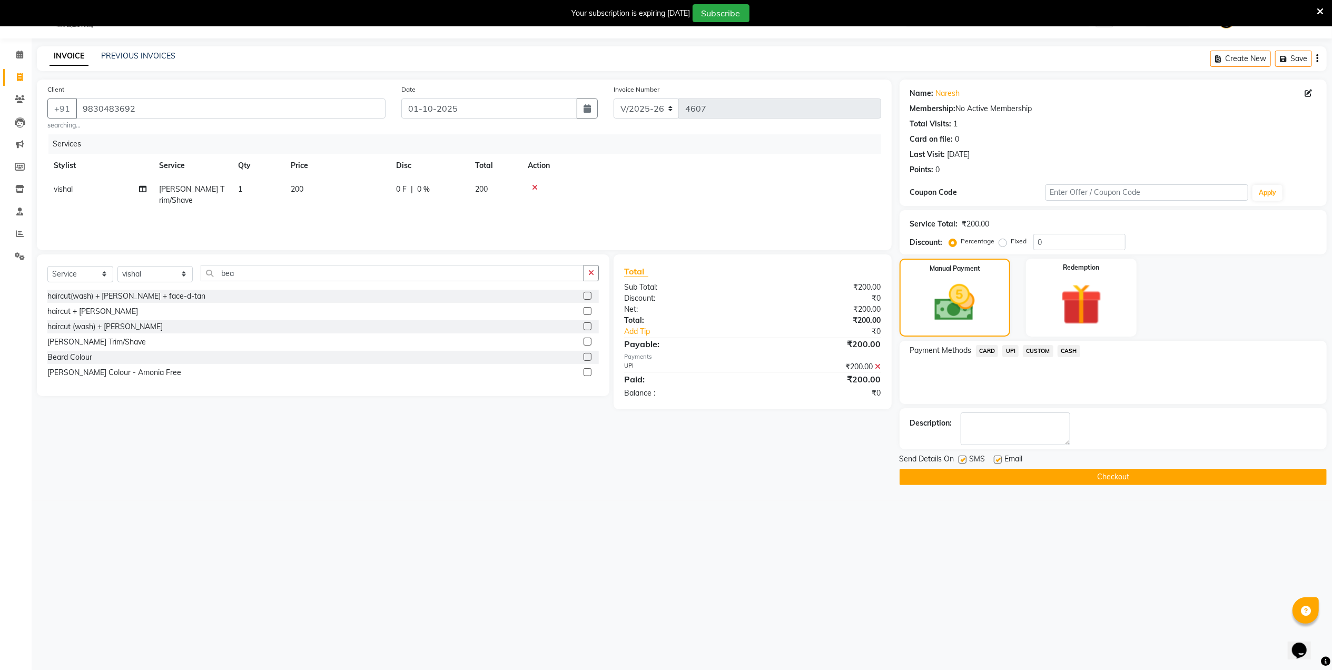
click at [975, 481] on button "Checkout" at bounding box center [1112, 477] width 427 height 16
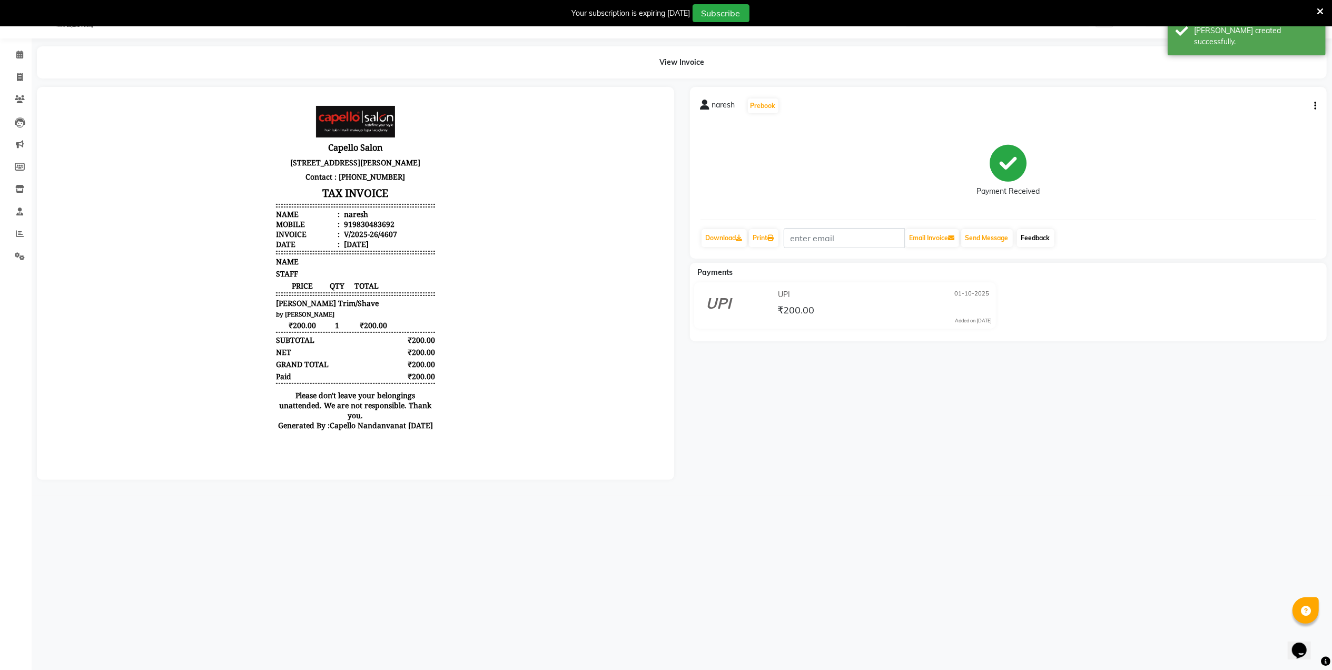
click at [1045, 236] on link "Feedback" at bounding box center [1035, 238] width 37 height 18
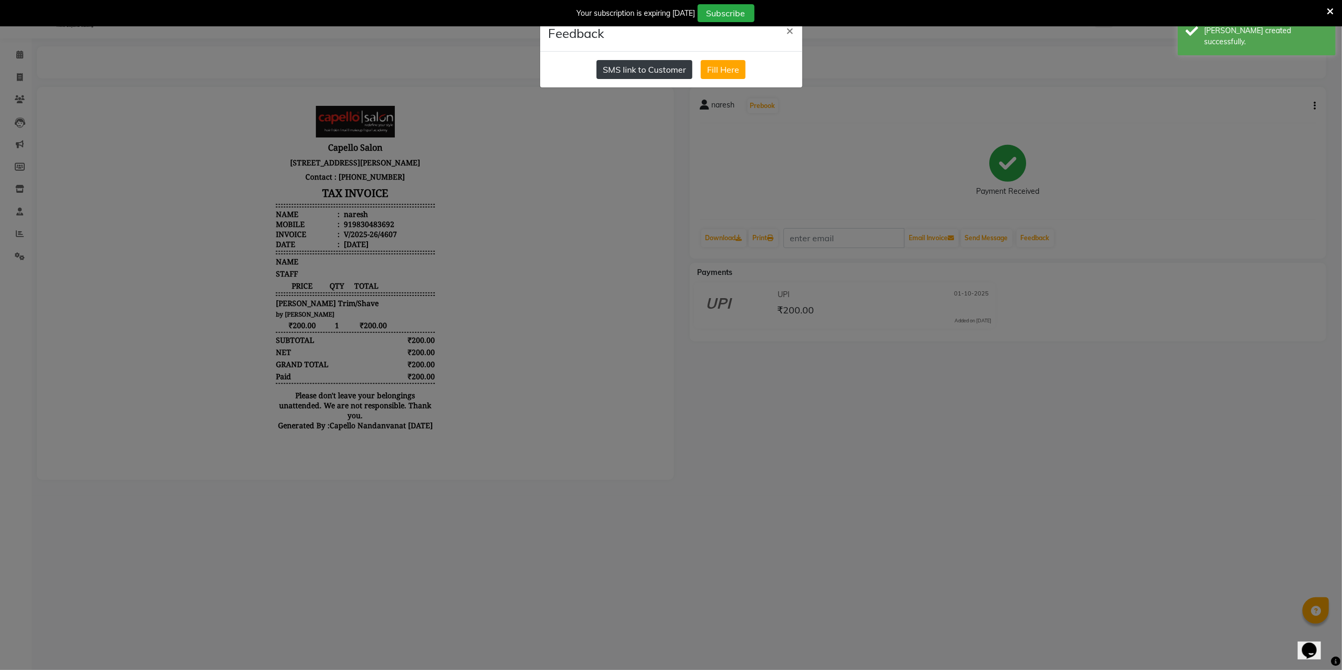
click at [681, 73] on button "SMS link to Customer" at bounding box center [645, 69] width 96 height 19
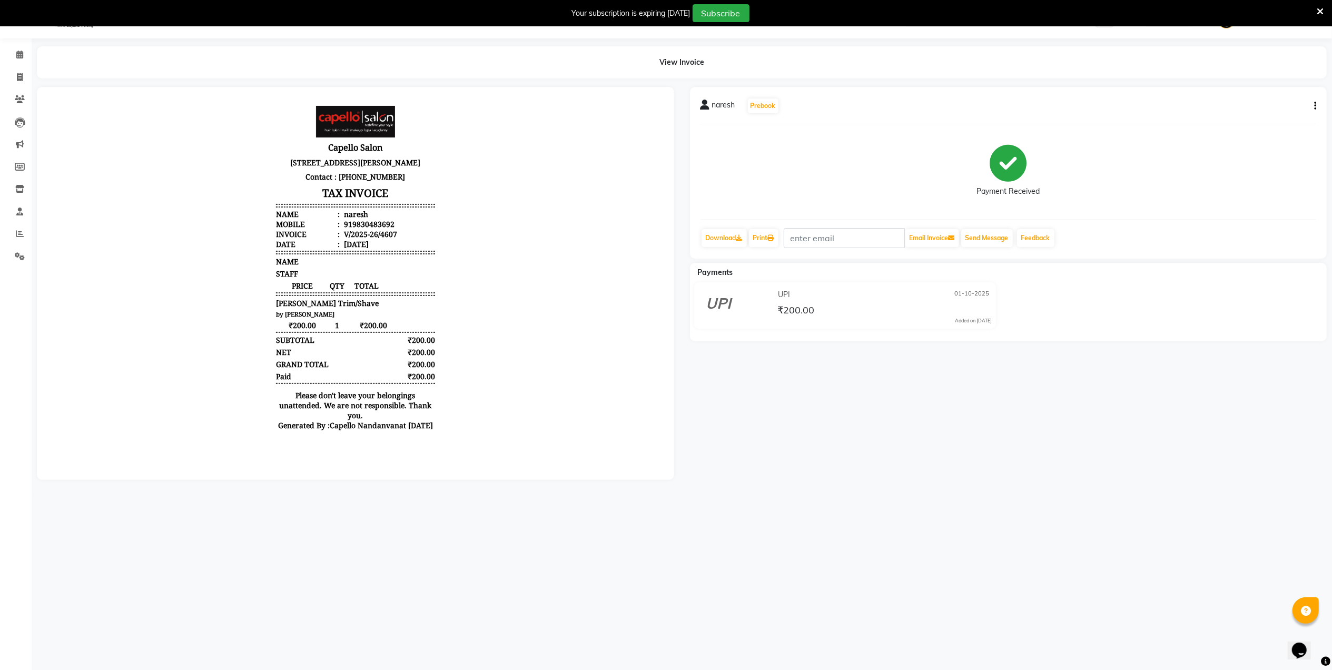
select select "service"
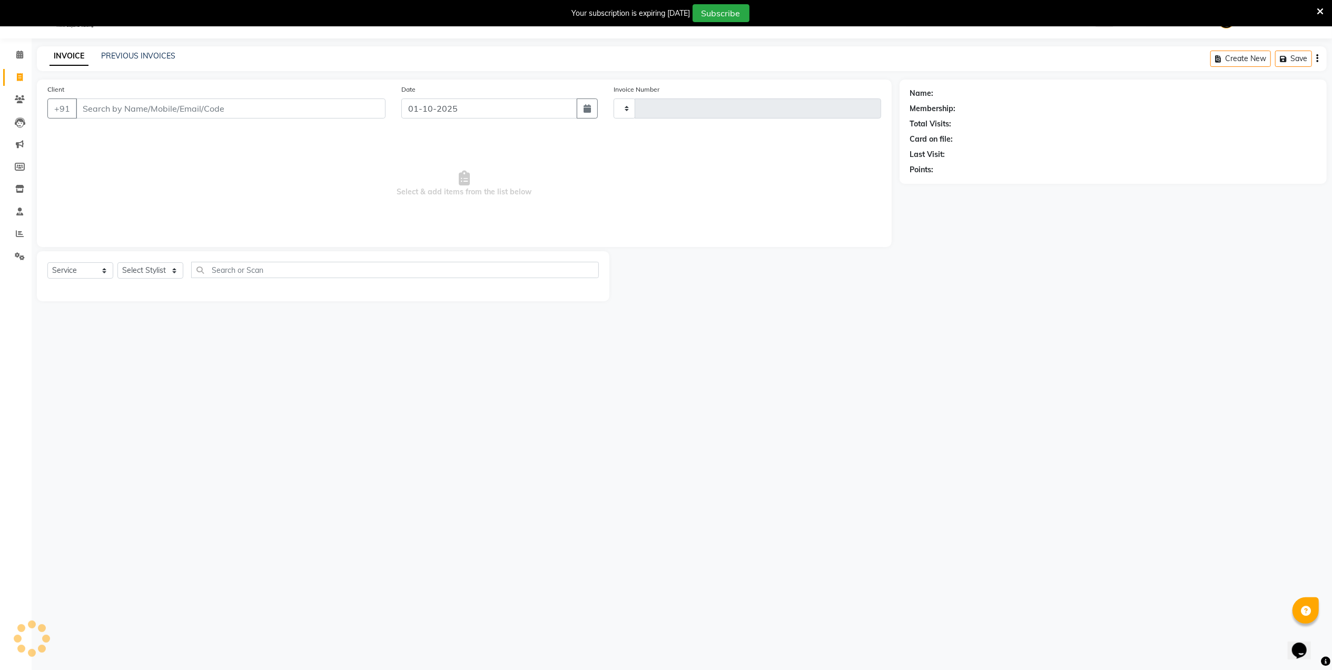
type input "4608"
select select "830"
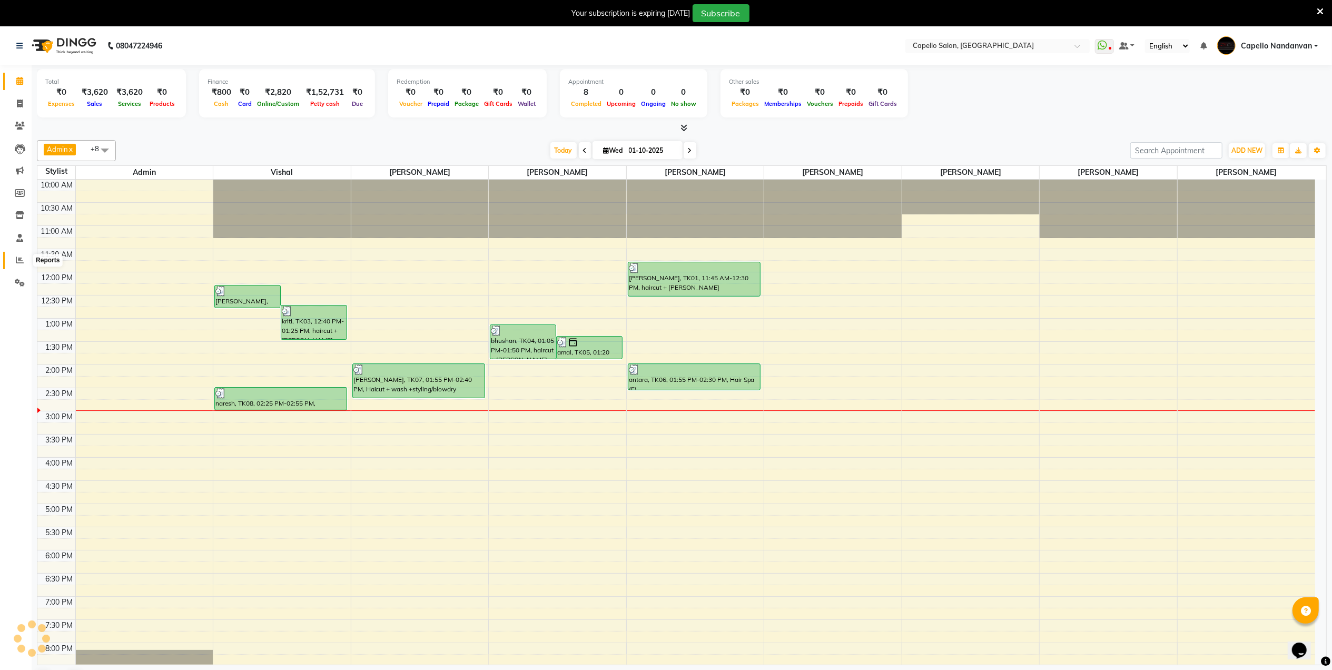
click at [17, 262] on icon at bounding box center [20, 260] width 8 height 8
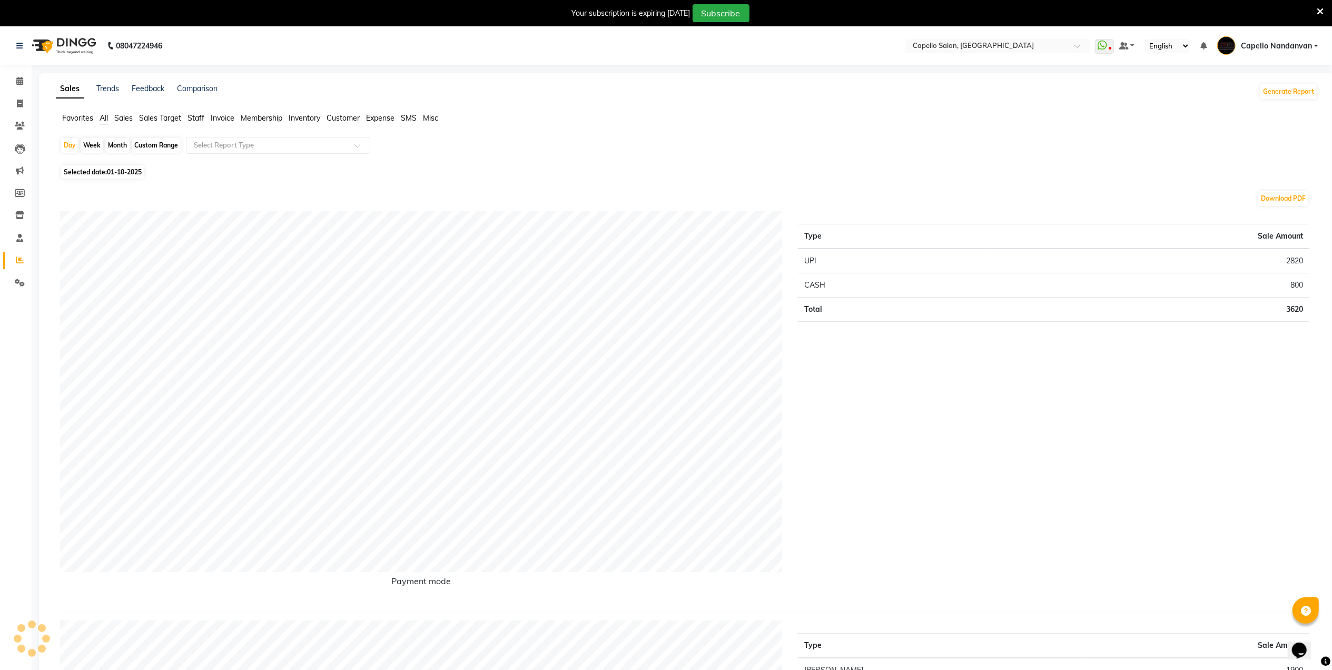
click at [116, 146] on div "Month" at bounding box center [117, 145] width 24 height 15
select select "10"
select select "2025"
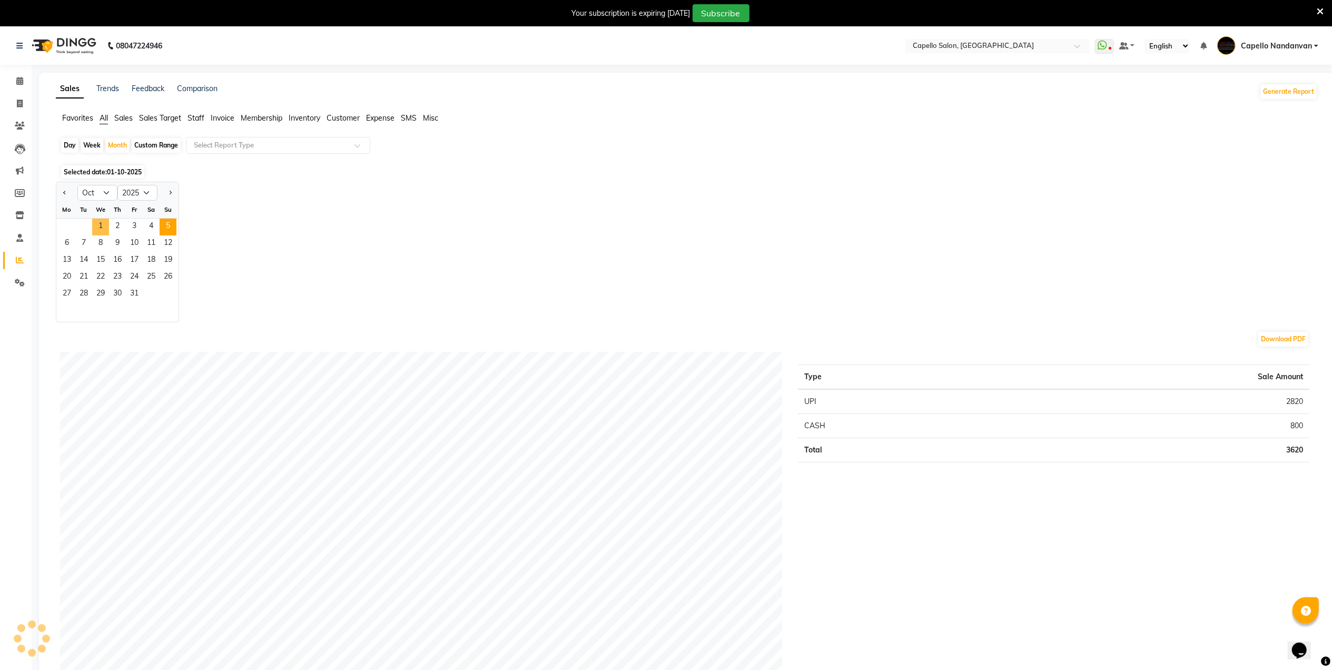
drag, startPoint x: 104, startPoint y: 222, endPoint x: 161, endPoint y: 222, distance: 56.9
click at [108, 222] on span "1" at bounding box center [100, 227] width 17 height 17
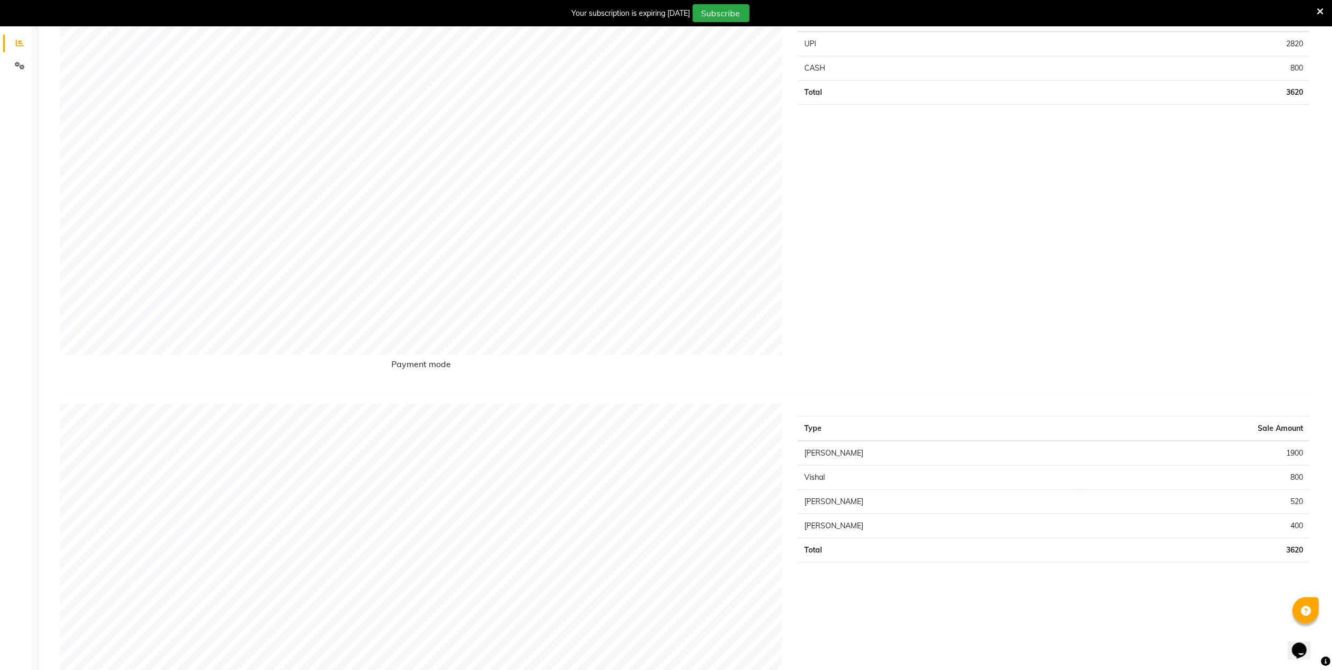
scroll to position [140, 0]
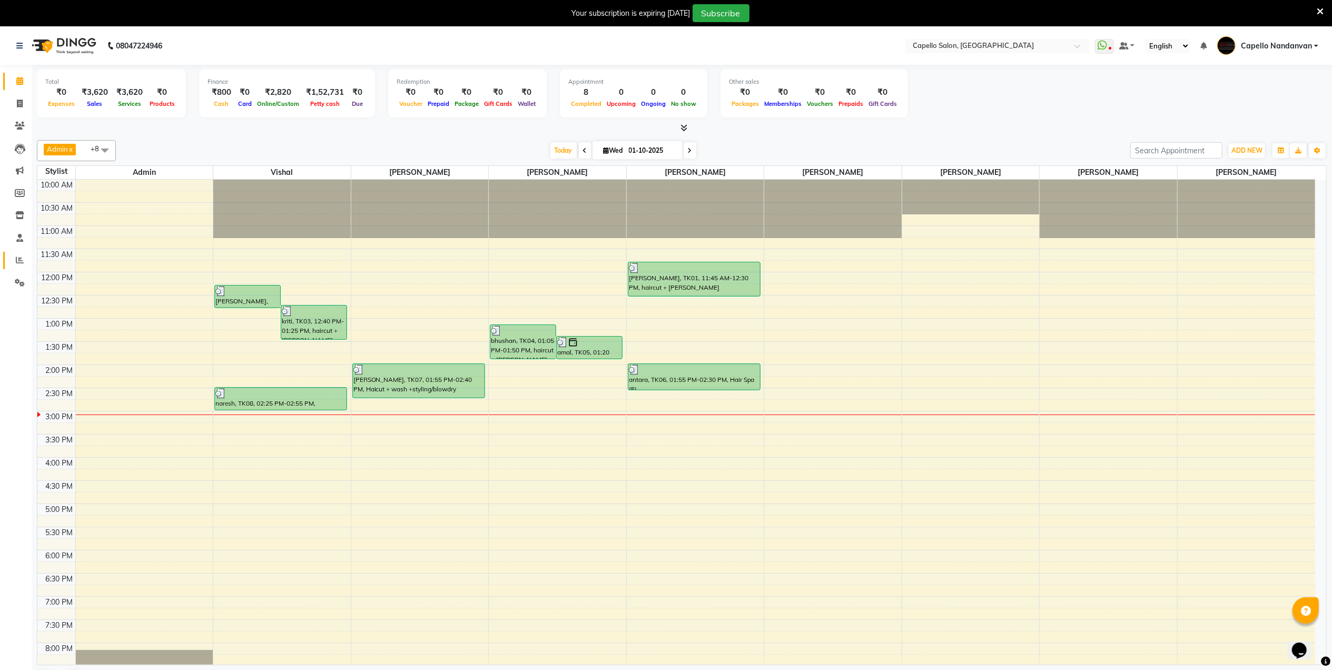
click at [9, 259] on link "Reports" at bounding box center [15, 260] width 25 height 17
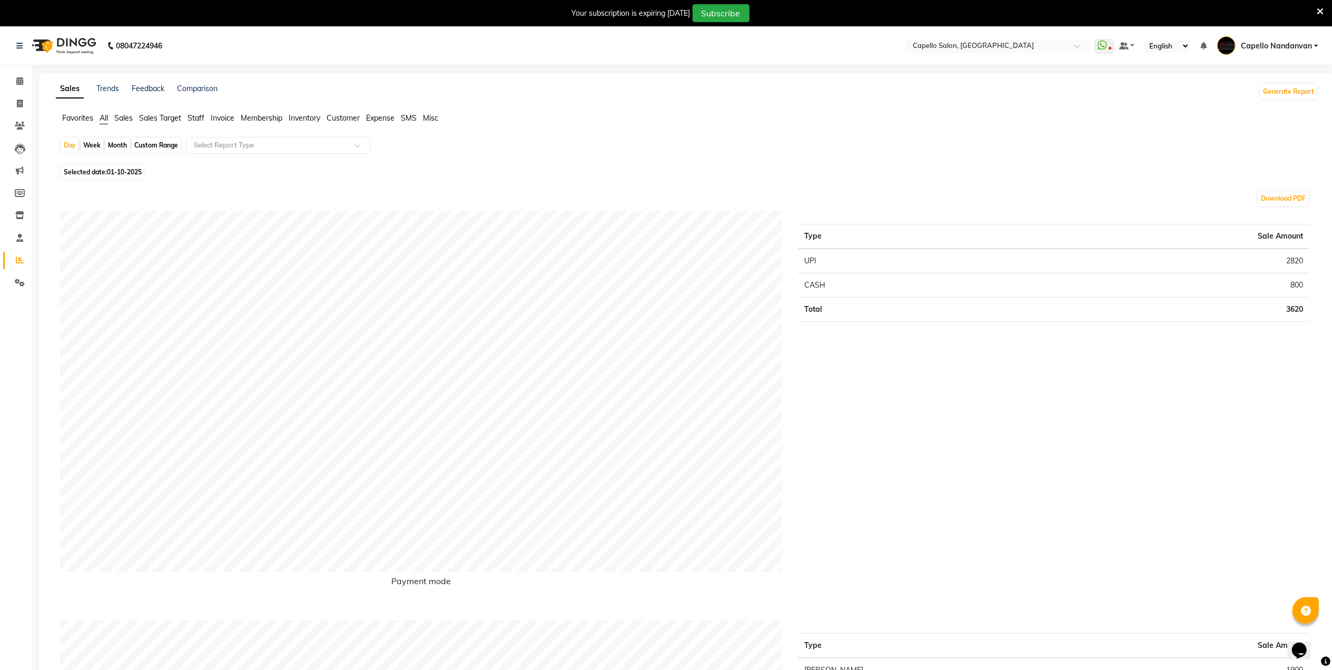
click at [196, 123] on li "Staff" at bounding box center [195, 118] width 17 height 11
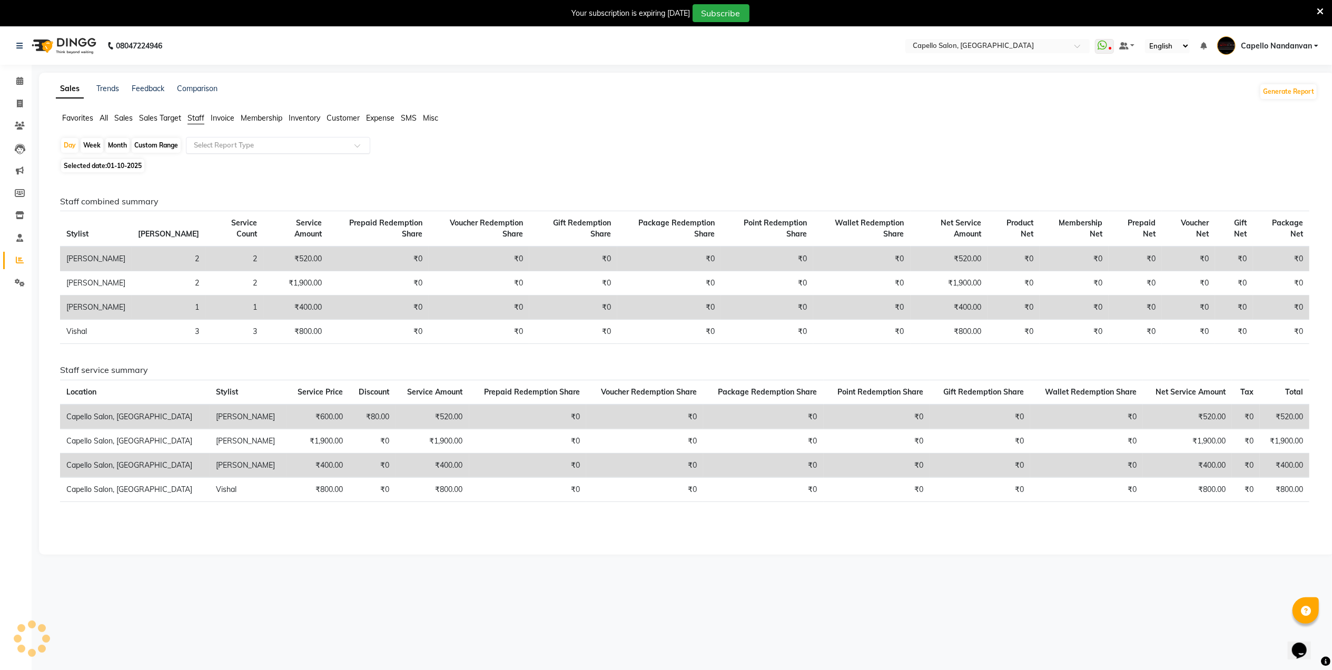
click at [202, 146] on input "text" at bounding box center [268, 145] width 152 height 11
click at [106, 142] on div "Month" at bounding box center [117, 145] width 24 height 15
select select "10"
select select "2025"
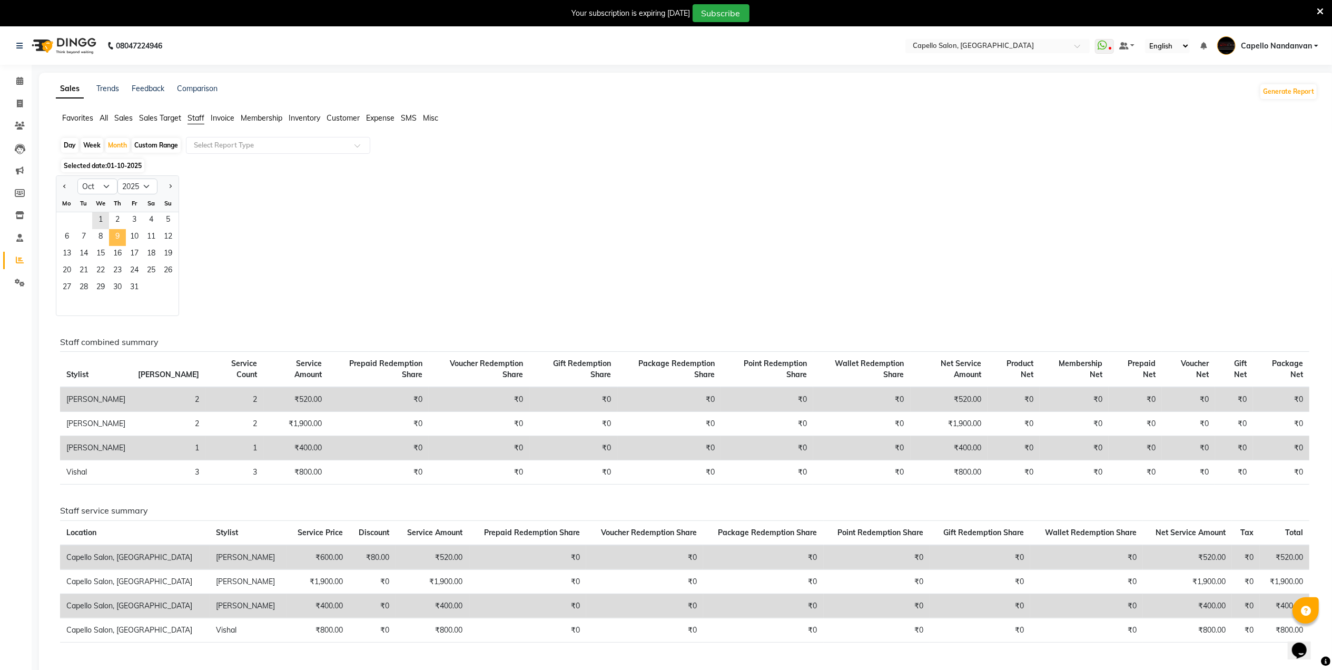
click at [118, 236] on span "9" at bounding box center [117, 237] width 17 height 17
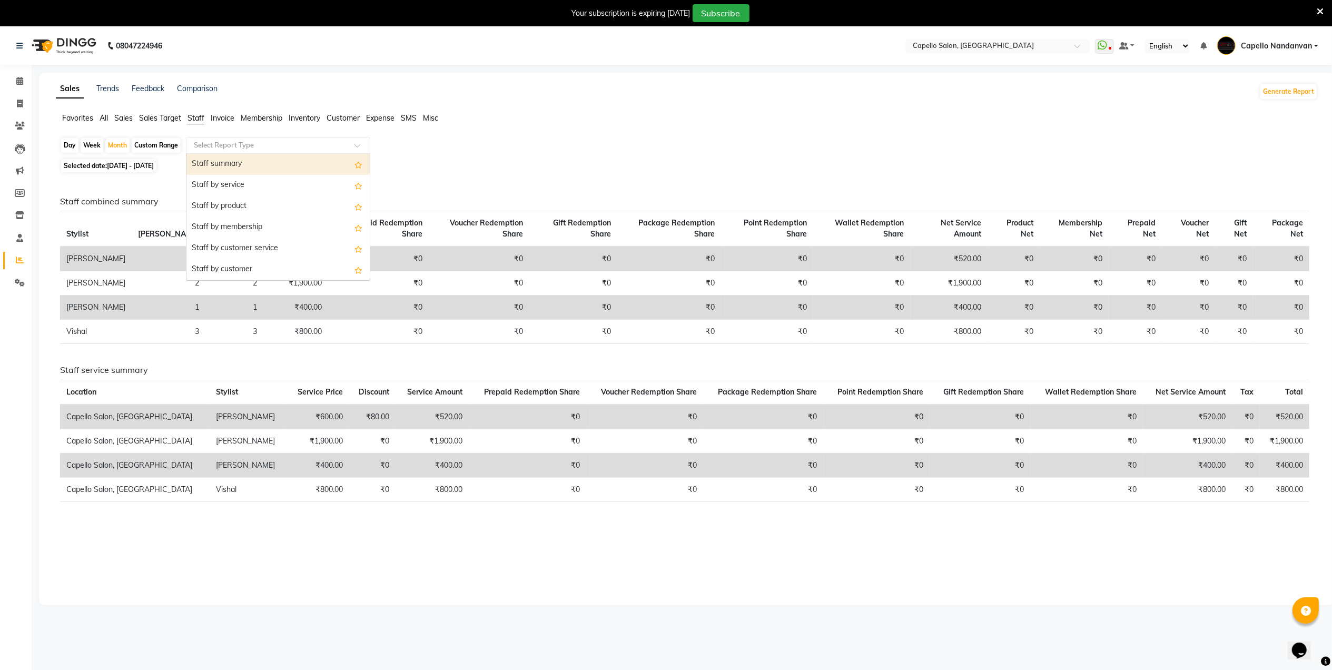
click at [237, 141] on input "text" at bounding box center [268, 145] width 152 height 11
click at [228, 162] on div "Staff summary" at bounding box center [277, 164] width 183 height 21
select select "full_report"
select select "csv"
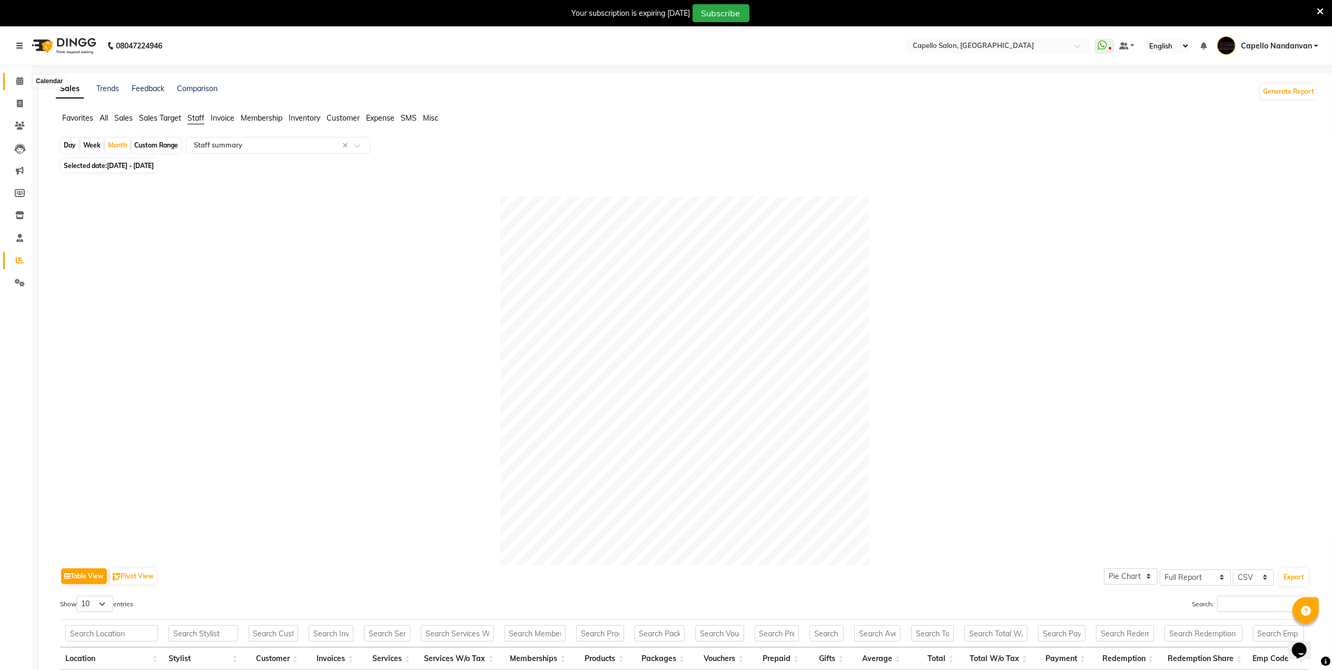
click at [11, 78] on span at bounding box center [20, 81] width 18 height 12
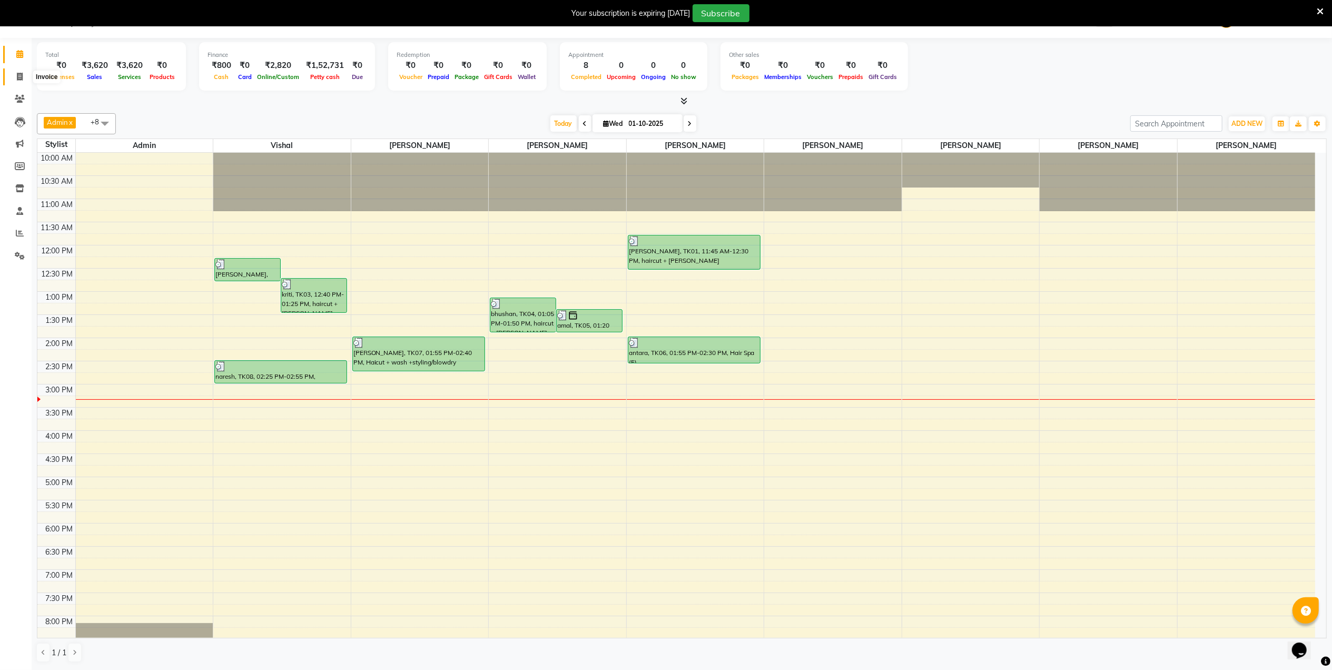
click at [17, 76] on icon at bounding box center [20, 77] width 6 height 8
select select "service"
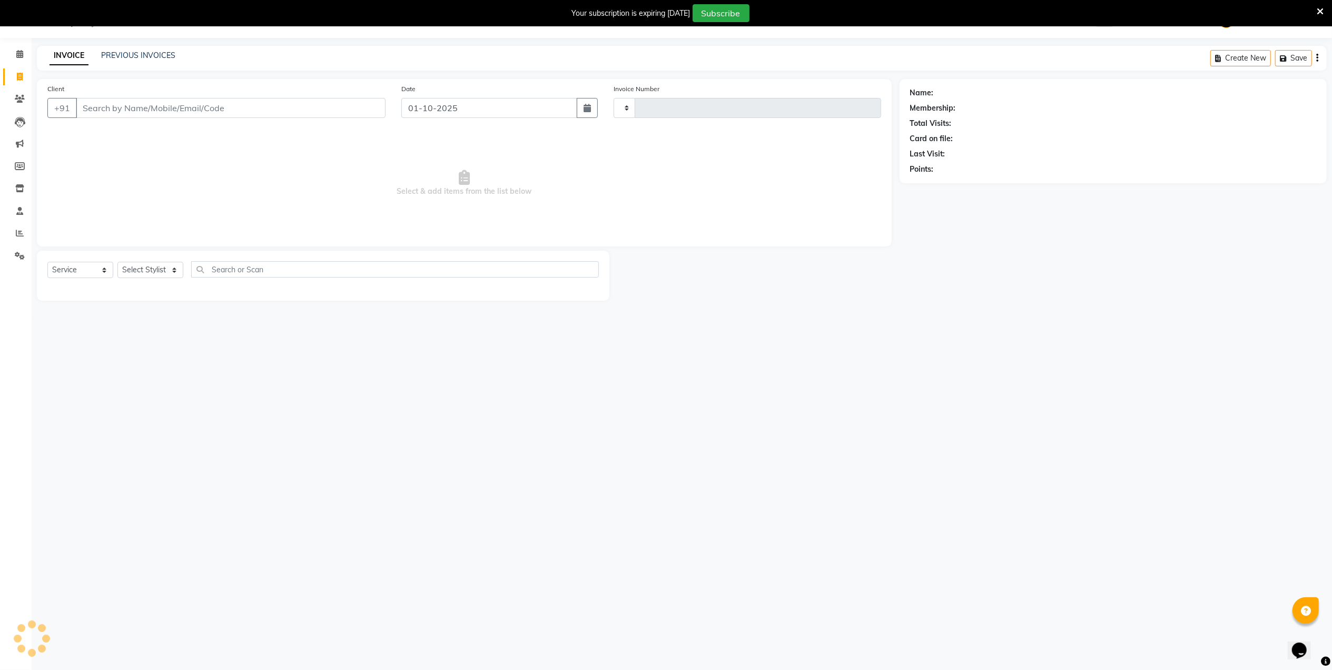
scroll to position [26, 0]
type input "4608"
select select "830"
click at [107, 108] on input "Client" at bounding box center [231, 108] width 310 height 20
type input "73884242551"
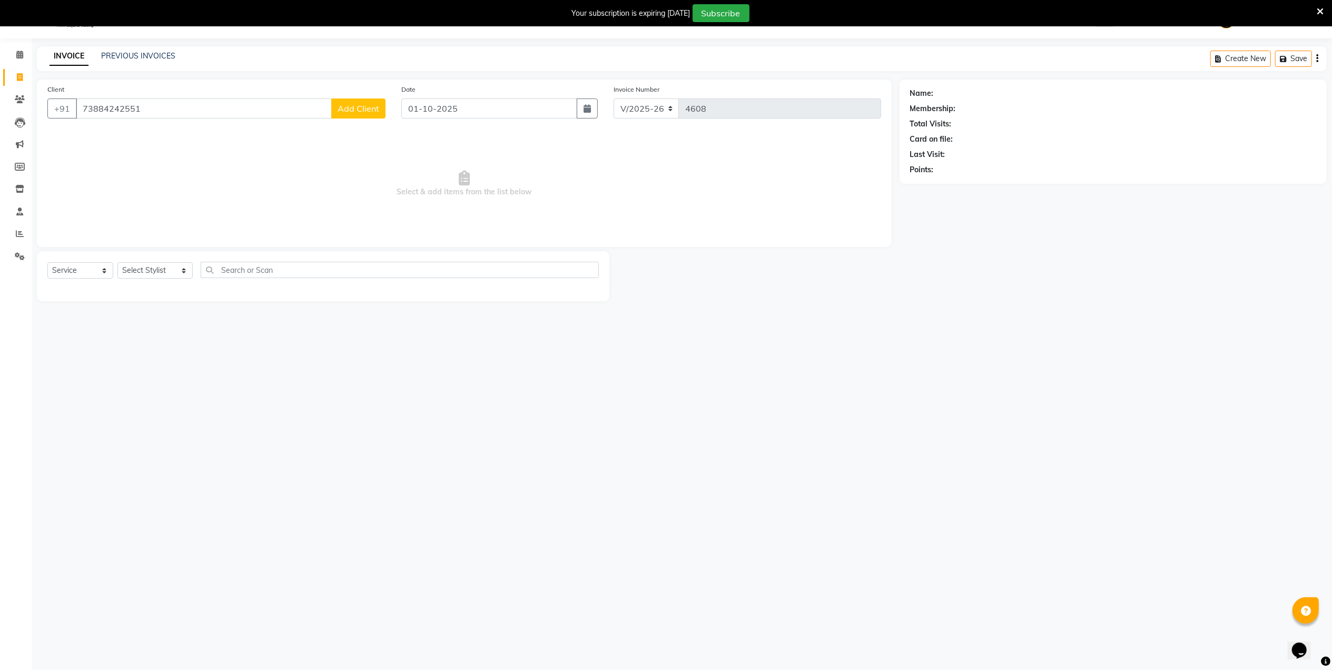
click at [341, 106] on span "Add Client" at bounding box center [359, 108] width 42 height 11
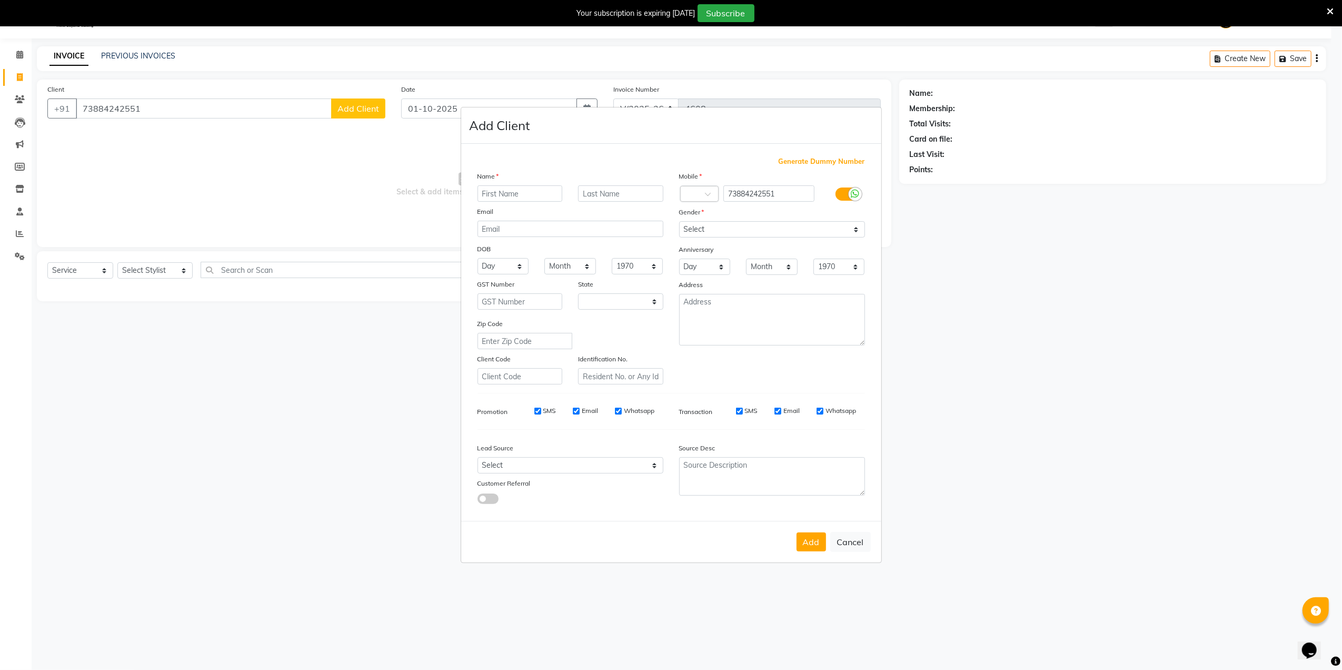
select select "22"
type input "[PERSON_NAME]"
click at [713, 225] on select "Select Male Female Other Prefer Not To Say" at bounding box center [772, 229] width 186 height 16
select select "male"
click at [679, 222] on select "Select Male Female Other Prefer Not To Say" at bounding box center [772, 229] width 186 height 16
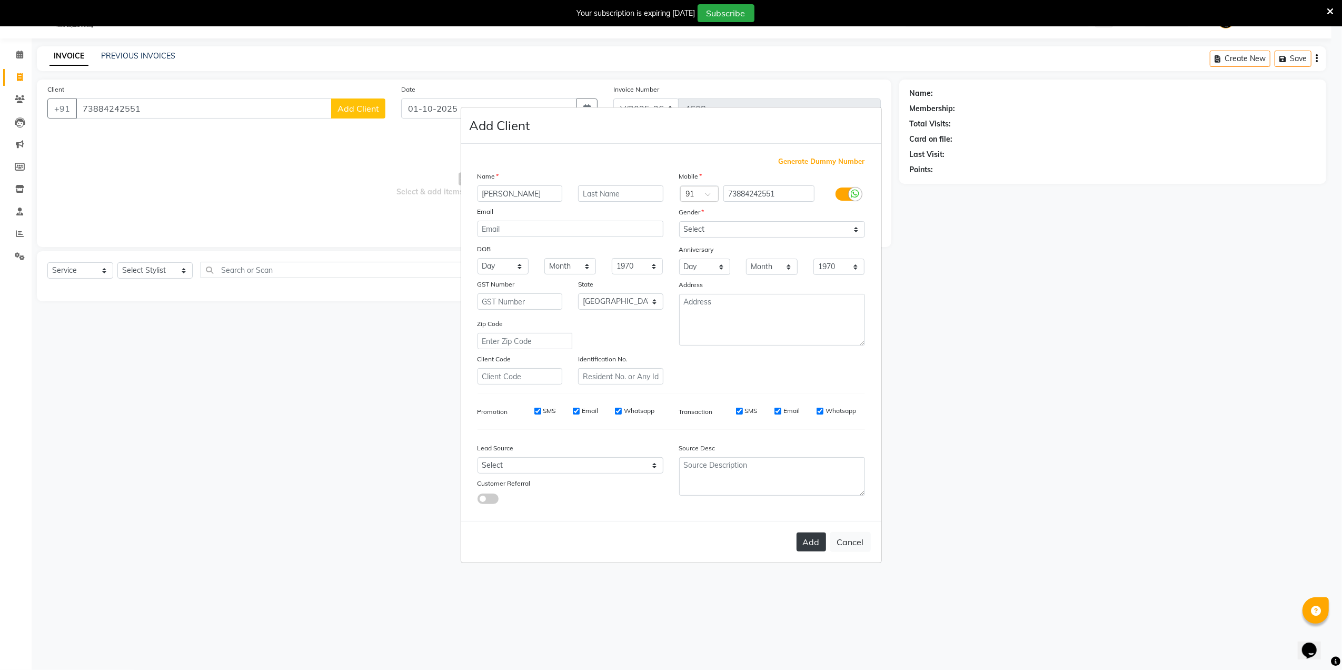
click at [818, 542] on button "Add" at bounding box center [811, 541] width 29 height 19
select select
select select "null"
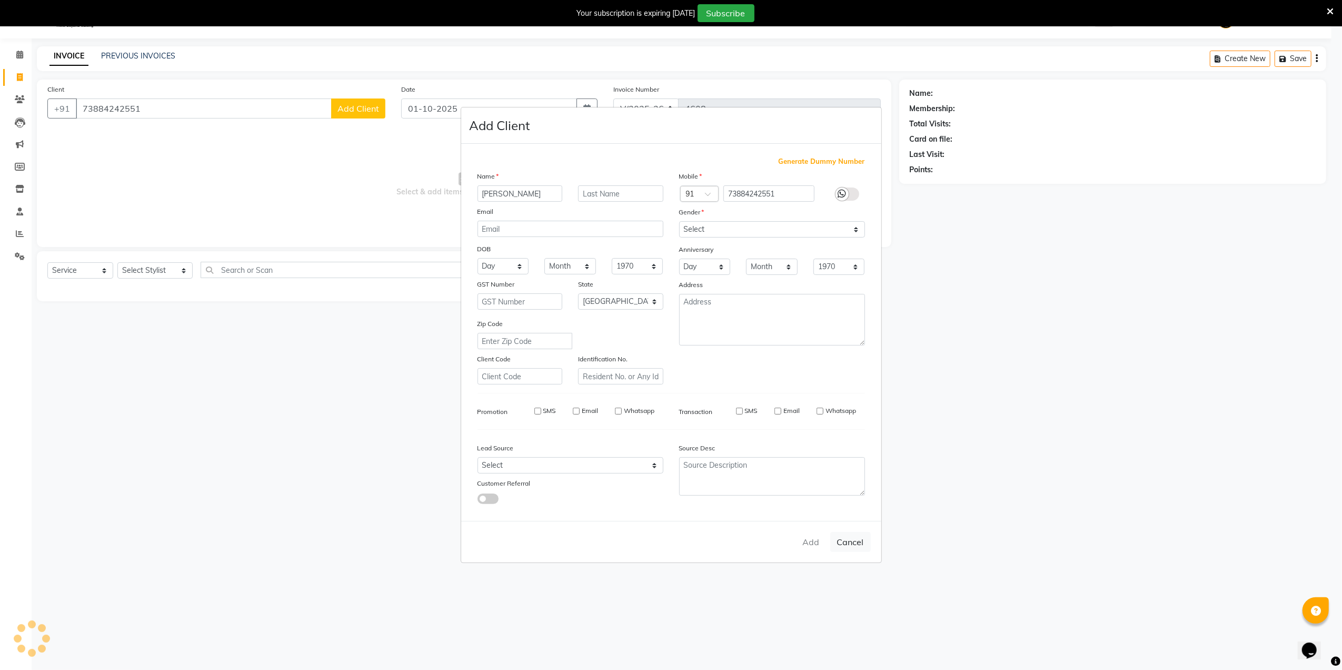
select select
checkbox input "false"
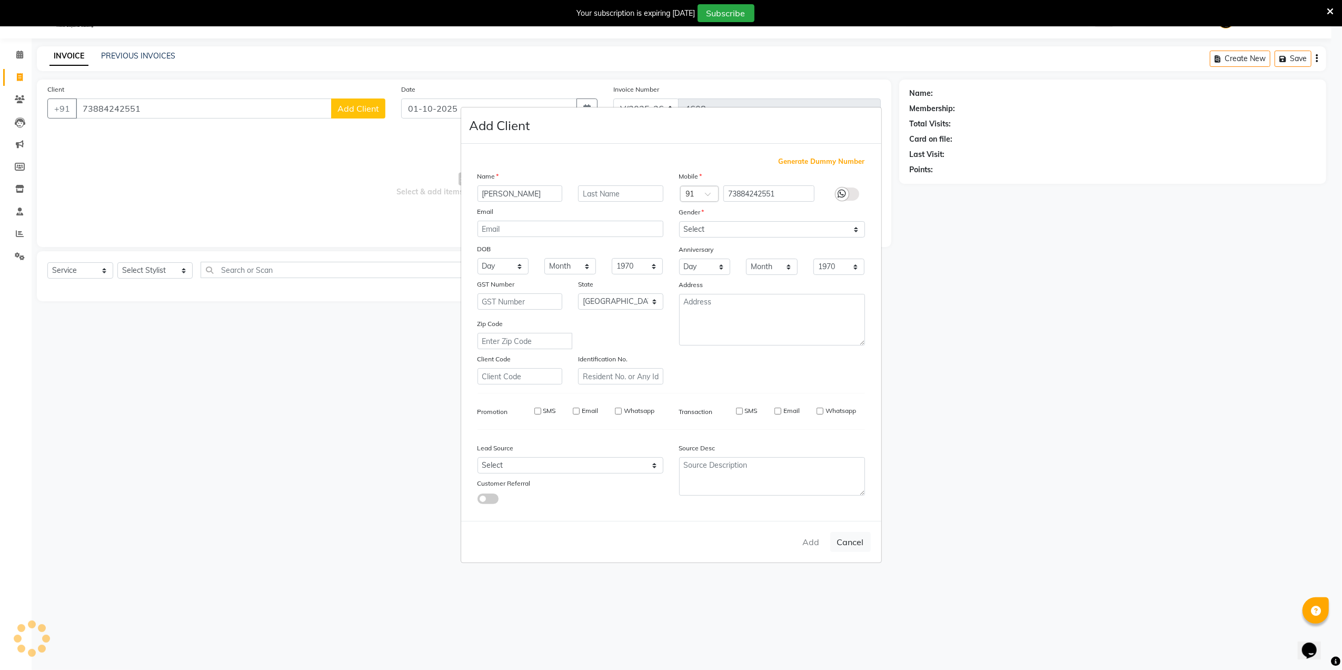
checkbox input "false"
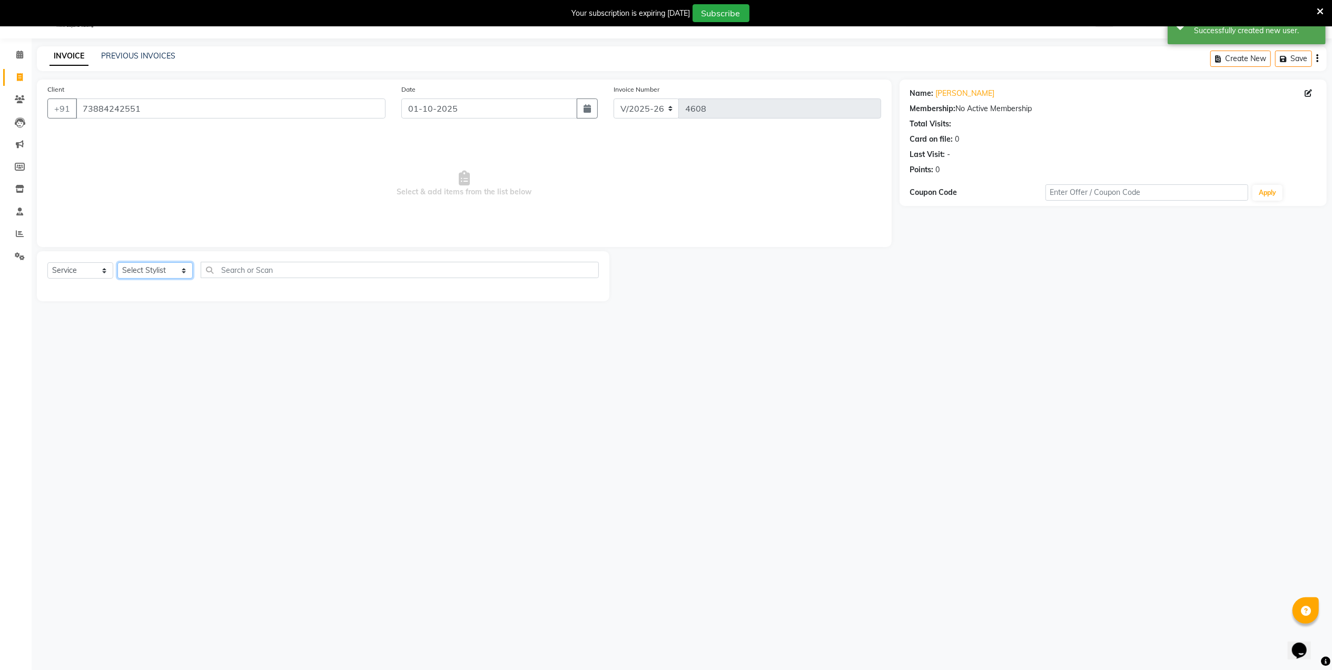
click at [155, 275] on select "Select Stylist Admin [PERSON_NAME] [PERSON_NAME] [PERSON_NAME] [PERSON_NAME] Ow…" at bounding box center [154, 270] width 75 height 16
click at [314, 365] on div "08047224946 Select Location × Capello Salon, Nandanvan WhatsApp Status ✕ Status…" at bounding box center [666, 336] width 1332 height 670
click at [178, 269] on select "Select Stylist Admin [PERSON_NAME] [PERSON_NAME] [PERSON_NAME] [PERSON_NAME] Ow…" at bounding box center [154, 270] width 75 height 16
select select "83973"
click at [117, 262] on select "Select Stylist Admin [PERSON_NAME] [PERSON_NAME] [PERSON_NAME] [PERSON_NAME] Ow…" at bounding box center [154, 270] width 75 height 16
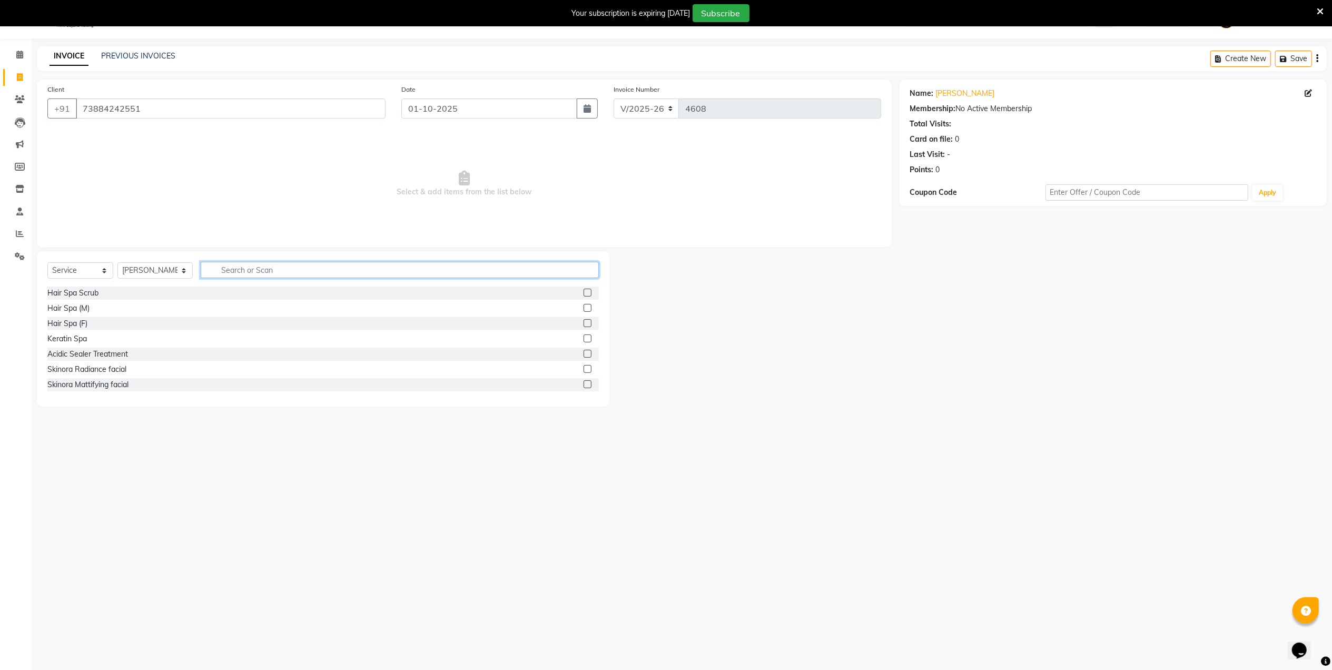
click at [243, 275] on input "text" at bounding box center [400, 270] width 398 height 16
type input "cut"
click at [583, 292] on label at bounding box center [587, 293] width 8 height 8
click at [583, 292] on input "checkbox" at bounding box center [586, 293] width 7 height 7
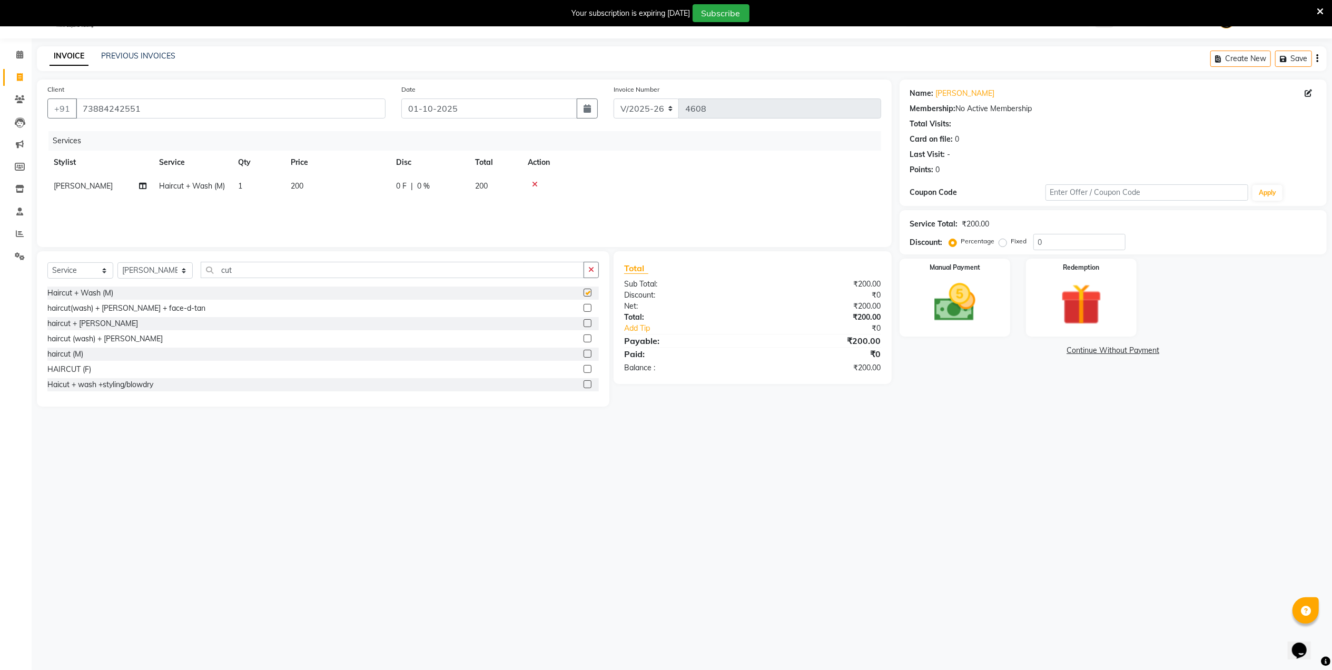
checkbox input "false"
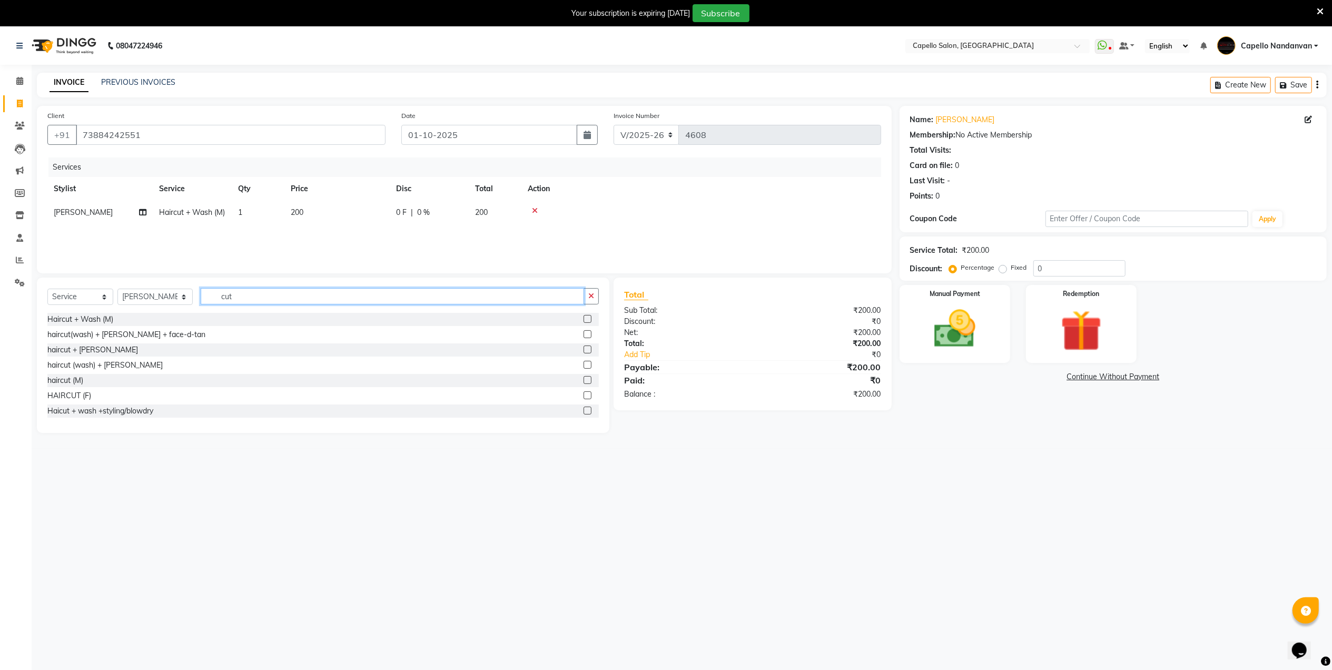
click at [384, 302] on input "cut" at bounding box center [392, 296] width 383 height 16
type input "c"
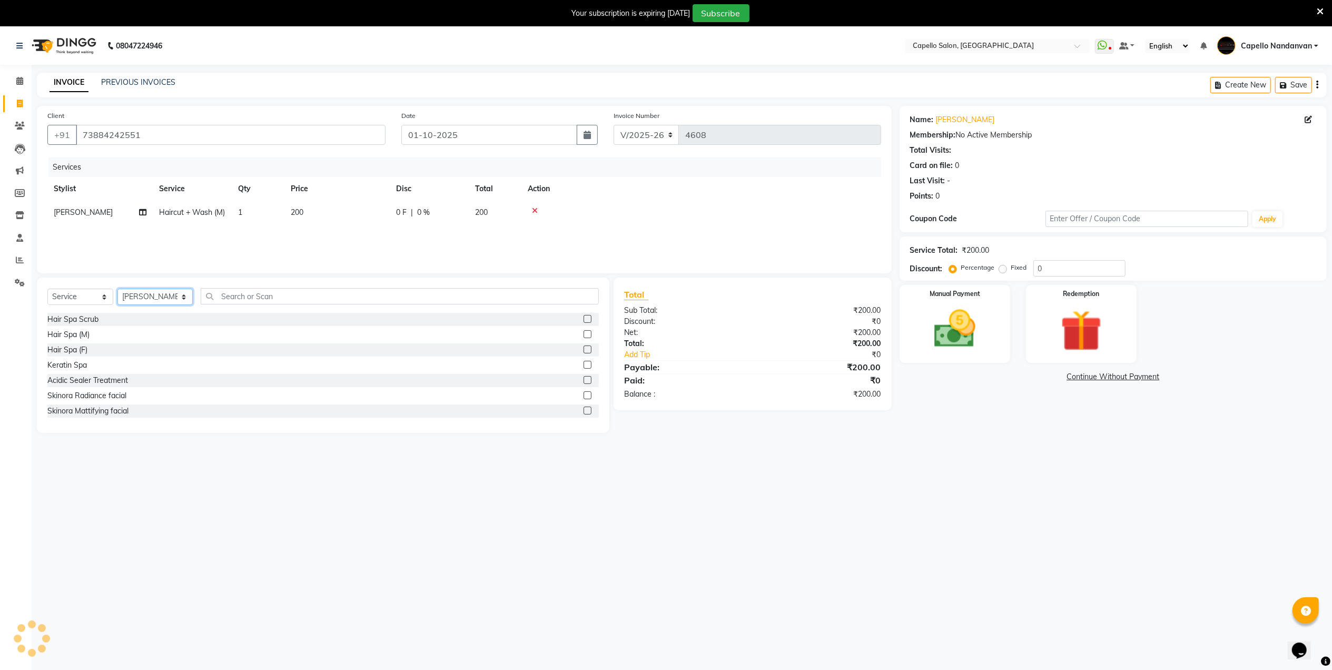
click at [187, 296] on select "Select Stylist Admin [PERSON_NAME] [PERSON_NAME] [PERSON_NAME] [PERSON_NAME] Ow…" at bounding box center [154, 297] width 75 height 16
select select "42453"
click at [117, 289] on select "Select Stylist Admin [PERSON_NAME] [PERSON_NAME] [PERSON_NAME] [PERSON_NAME] Ow…" at bounding box center [154, 297] width 75 height 16
click at [276, 300] on input "text" at bounding box center [400, 296] width 398 height 16
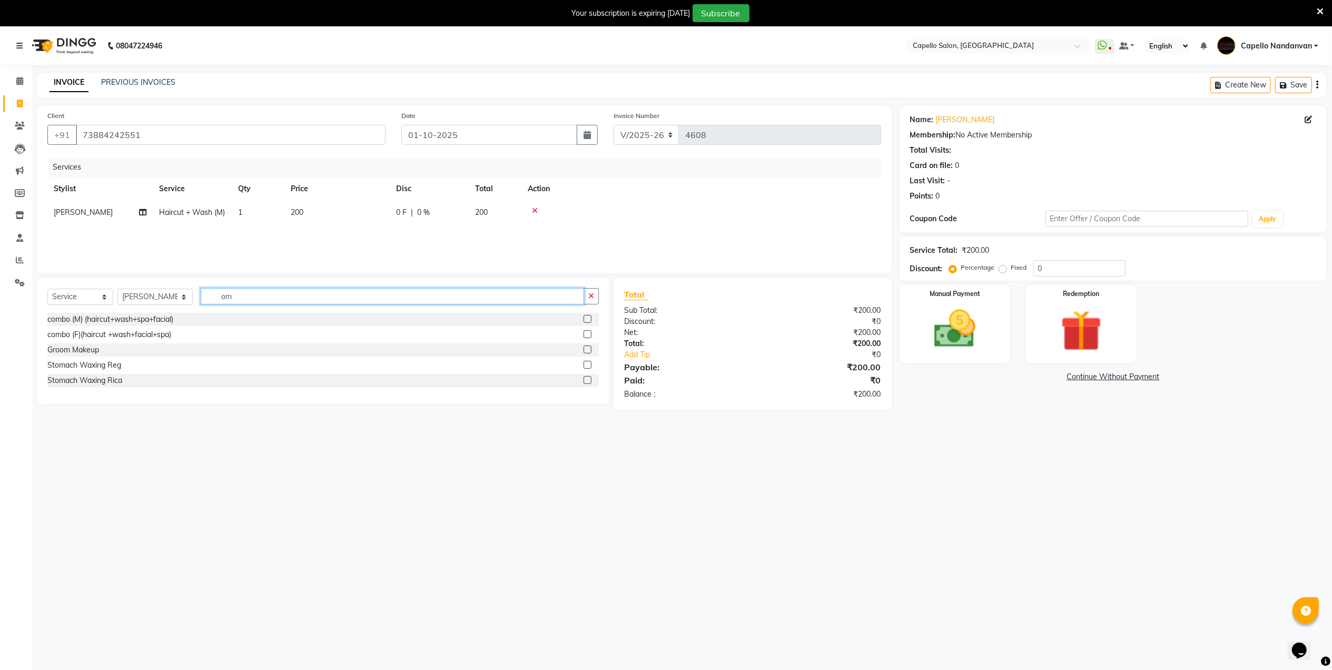
type input "o"
type input "cut"
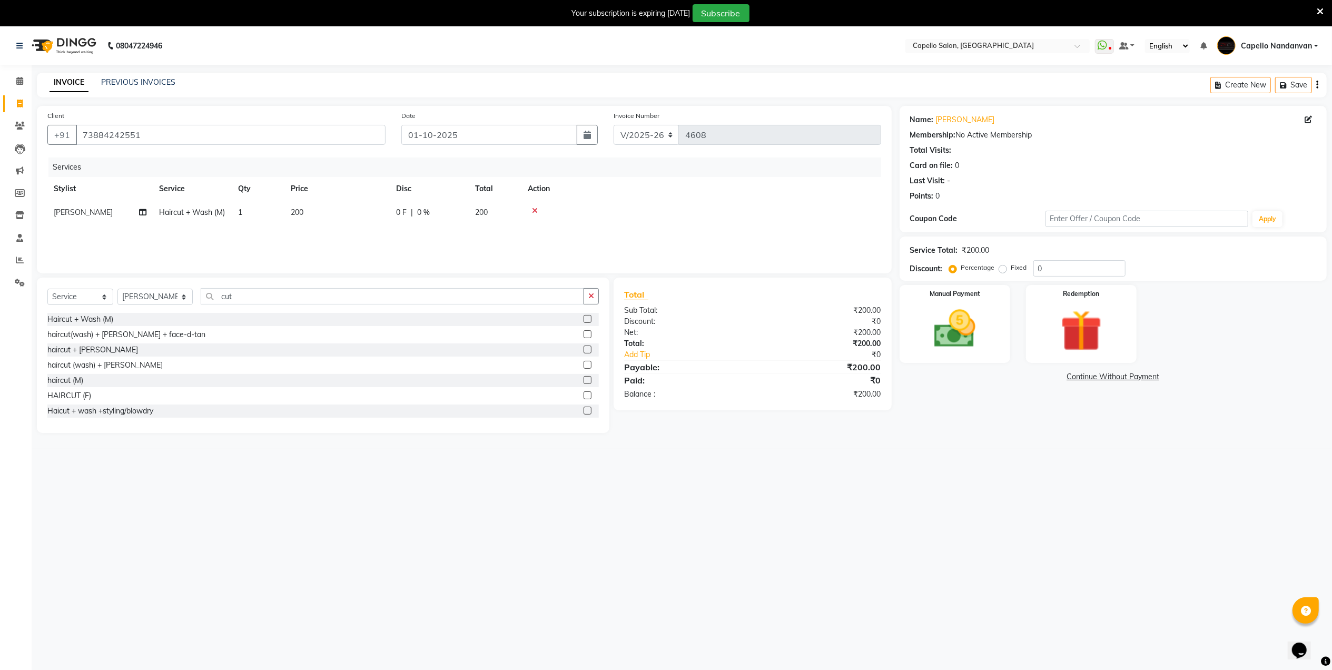
click at [583, 321] on label at bounding box center [587, 319] width 8 height 8
click at [583, 321] on input "checkbox" at bounding box center [586, 319] width 7 height 7
checkbox input "false"
click at [976, 306] on img at bounding box center [954, 328] width 70 height 49
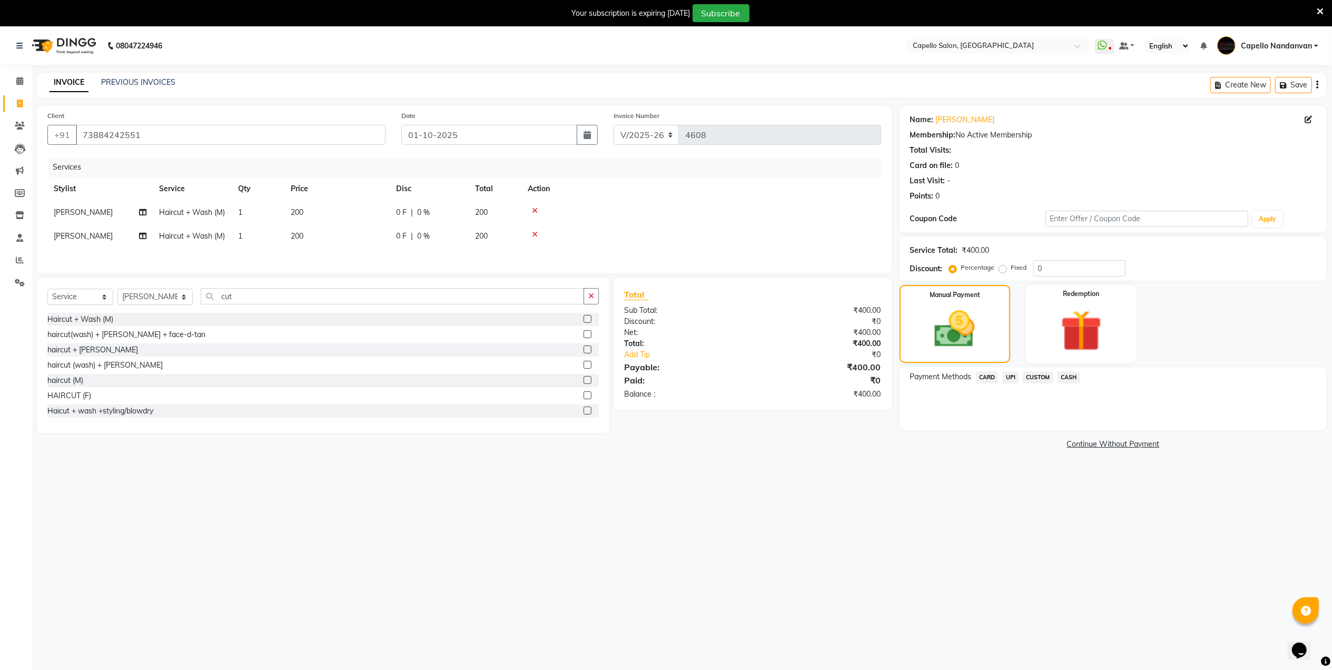
click at [1074, 380] on span "CASH" at bounding box center [1068, 377] width 23 height 12
click at [1096, 432] on button "Add Payment" at bounding box center [1183, 433] width 265 height 16
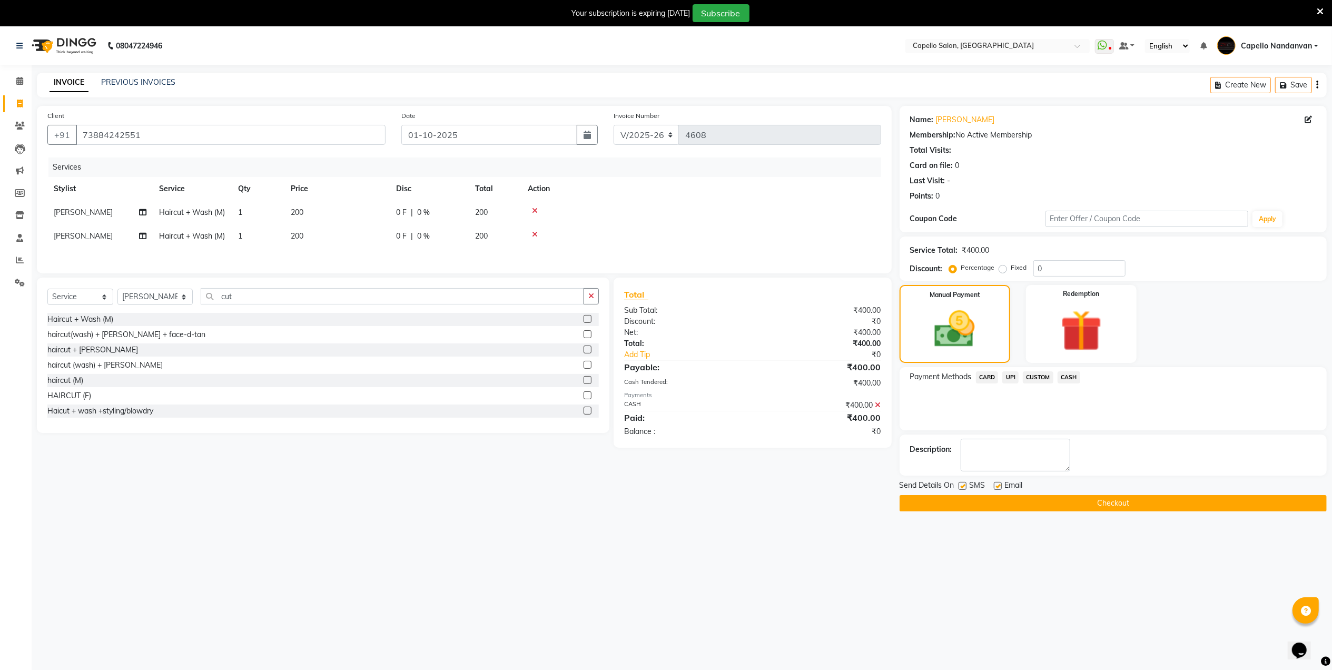
click at [1079, 502] on button "Checkout" at bounding box center [1112, 503] width 427 height 16
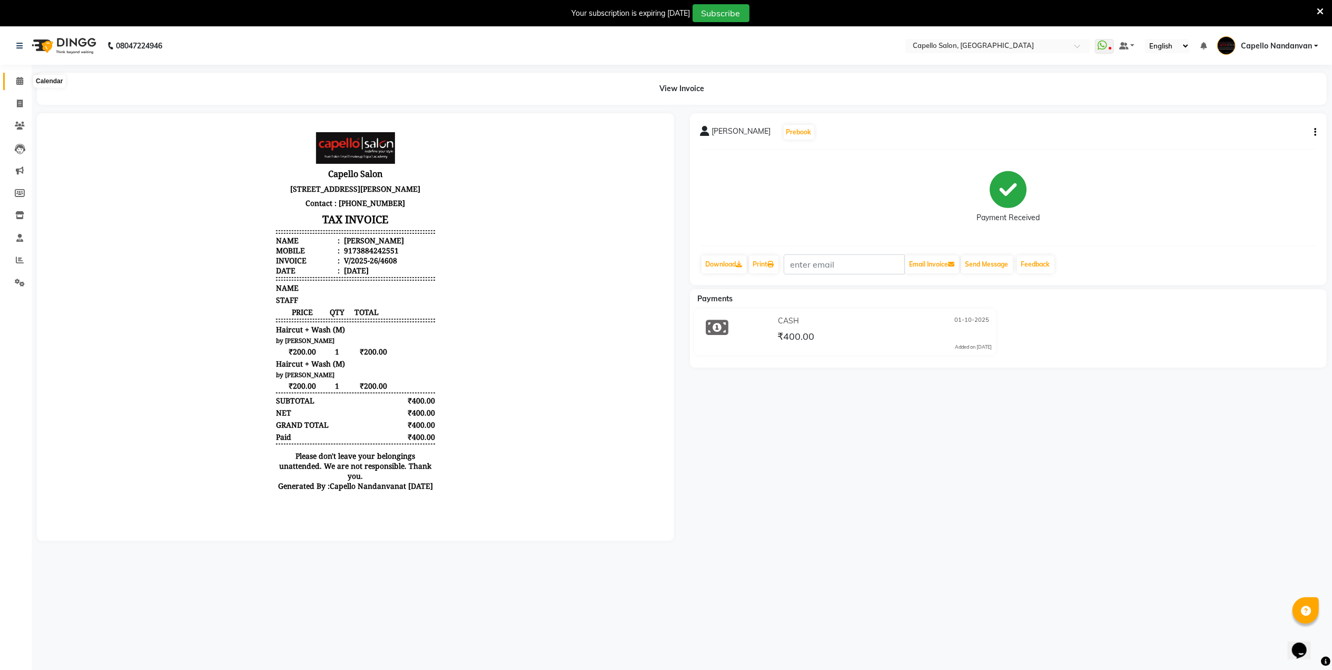
click at [22, 78] on icon at bounding box center [19, 81] width 7 height 8
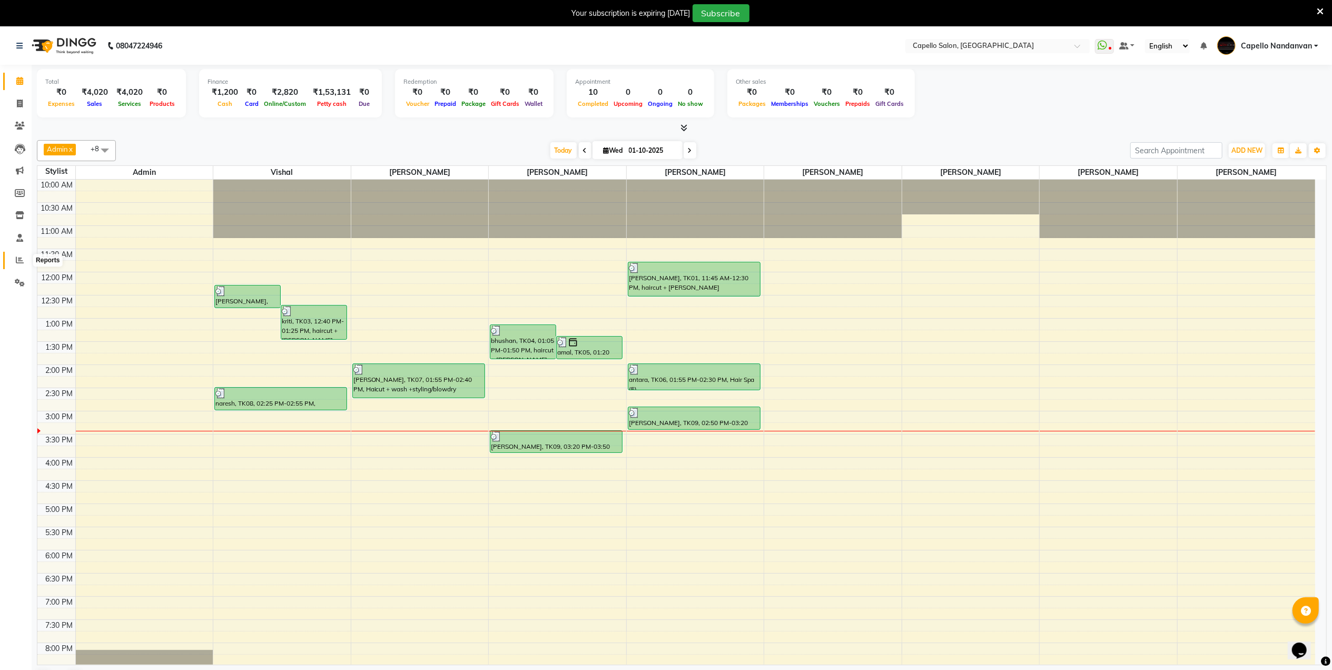
click at [23, 262] on icon at bounding box center [20, 260] width 8 height 8
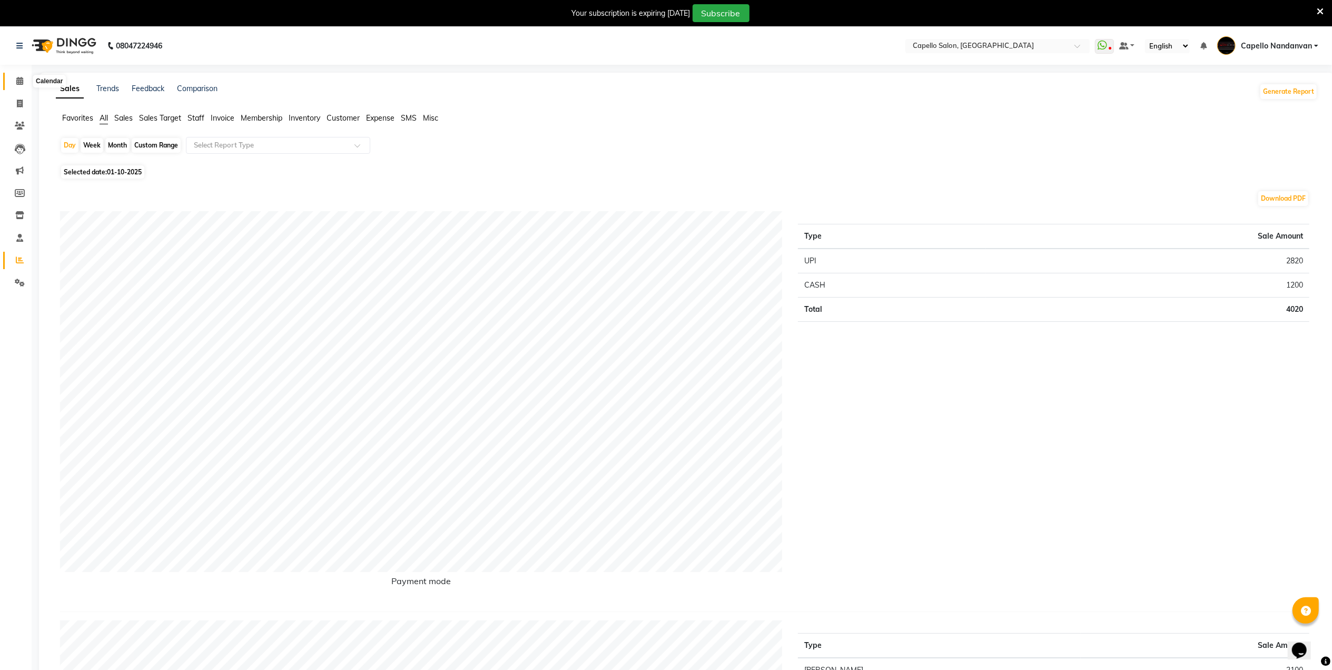
click at [14, 81] on span at bounding box center [20, 81] width 18 height 12
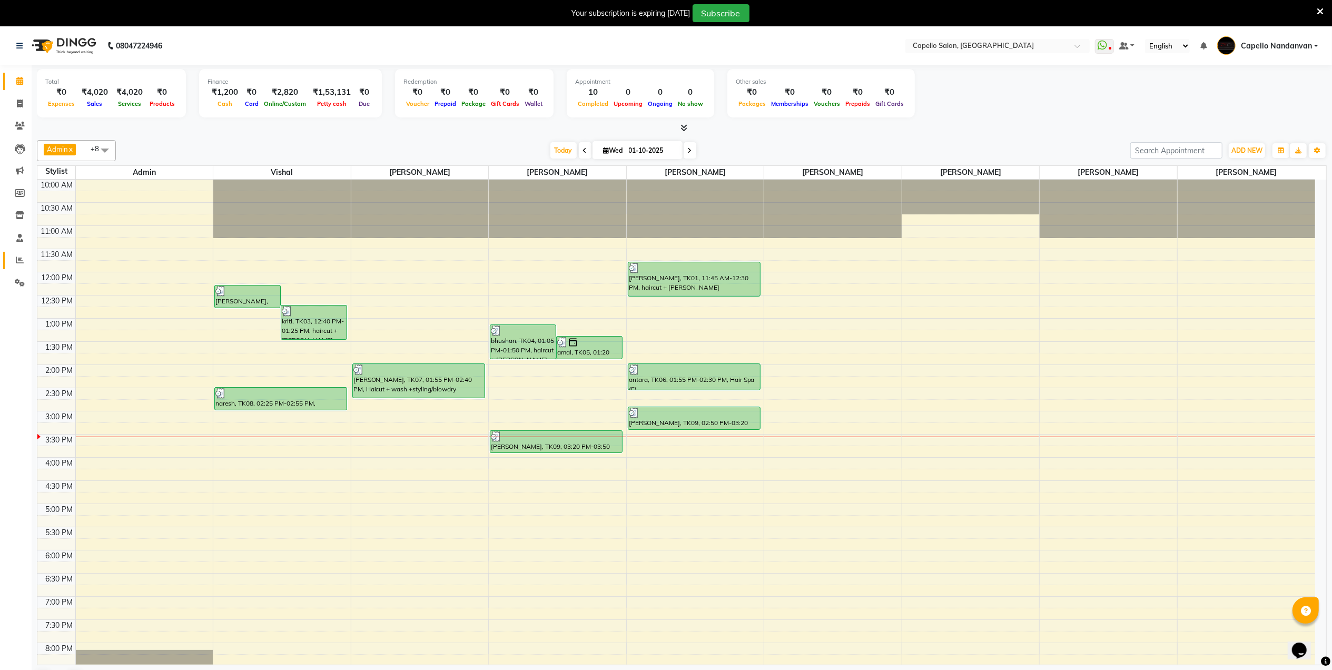
click at [19, 256] on icon at bounding box center [20, 260] width 8 height 8
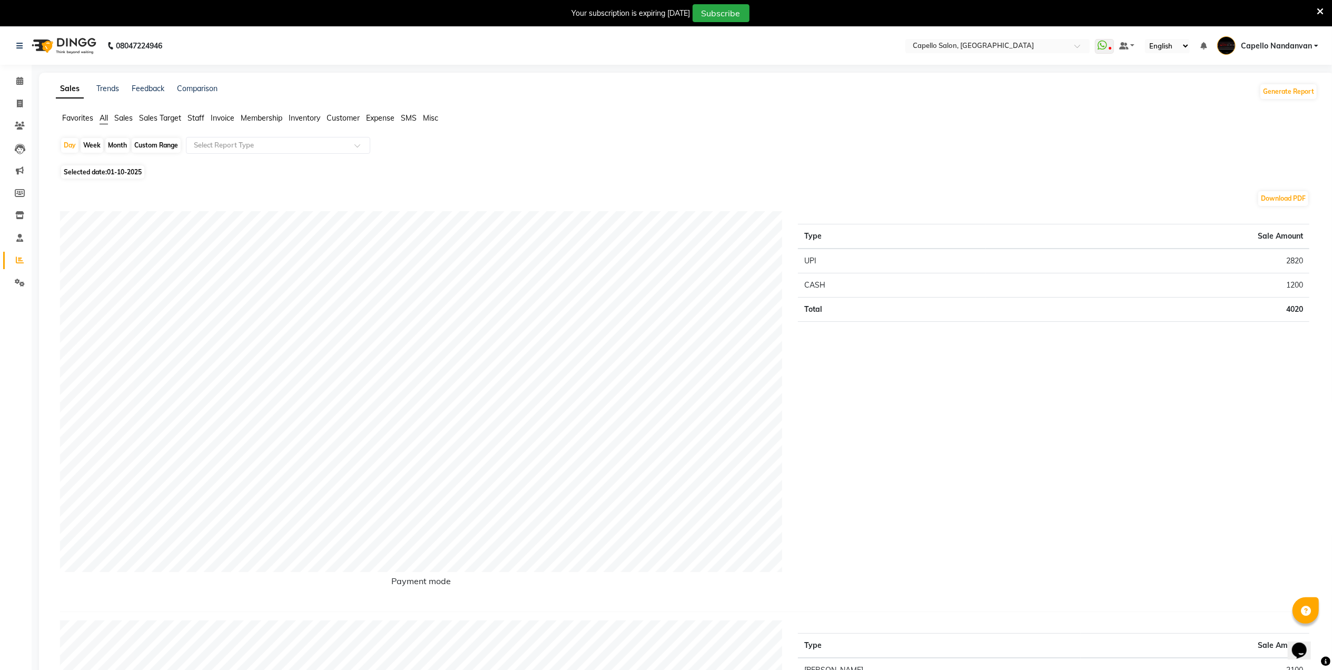
click at [116, 142] on div "Month" at bounding box center [117, 145] width 24 height 15
select select "10"
select select "2025"
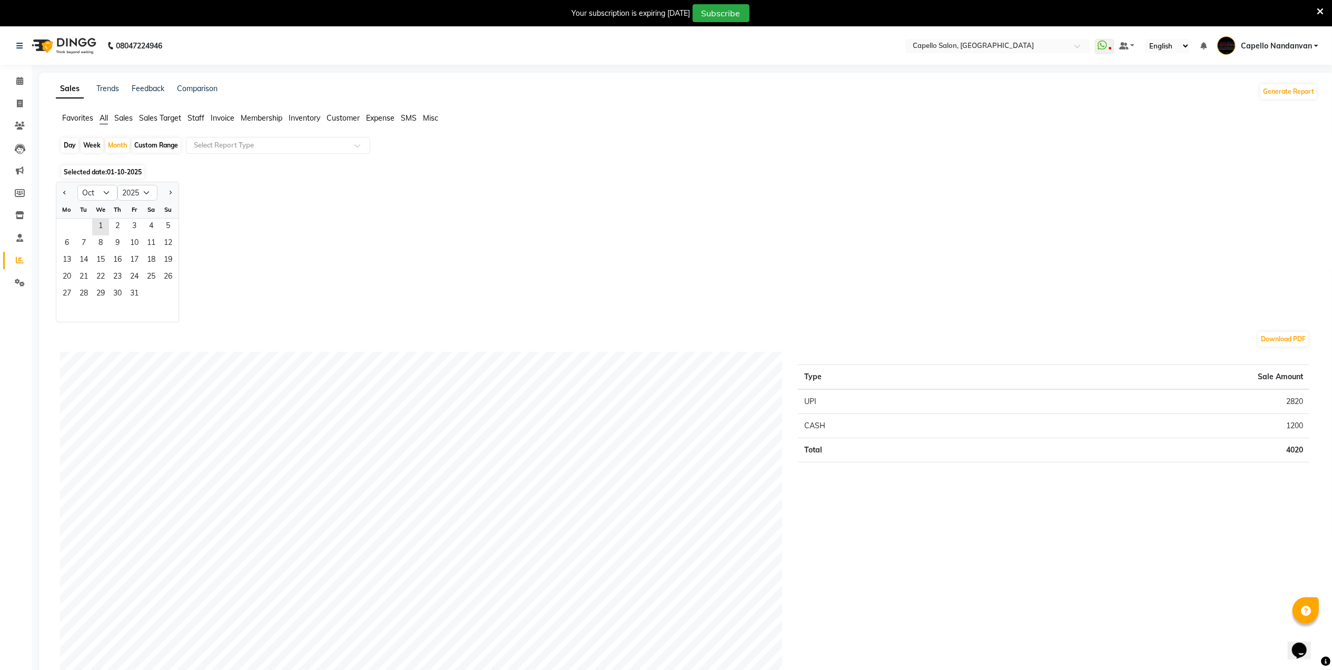
click at [57, 194] on div at bounding box center [66, 192] width 21 height 17
click at [62, 191] on button "Previous month" at bounding box center [65, 192] width 8 height 17
select select "9"
click at [70, 230] on span "1" at bounding box center [66, 227] width 17 height 17
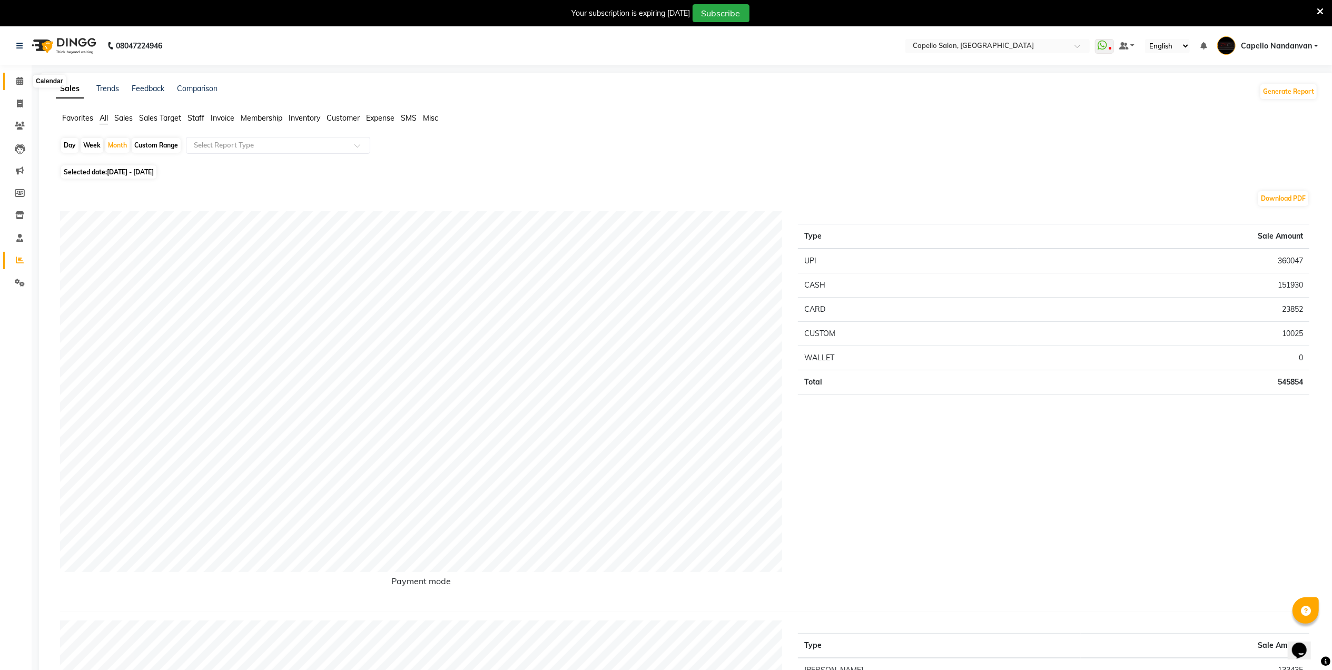
drag, startPoint x: 22, startPoint y: 78, endPoint x: 28, endPoint y: 89, distance: 12.3
click at [22, 78] on icon at bounding box center [19, 81] width 7 height 8
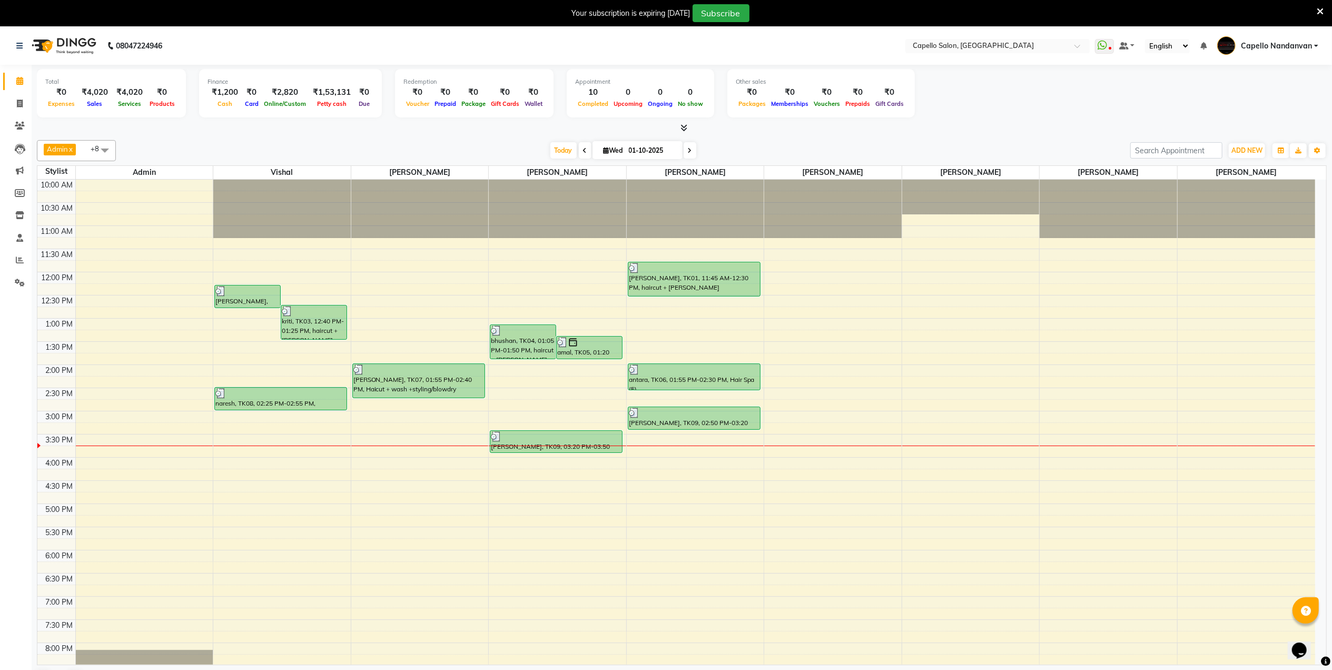
scroll to position [27, 0]
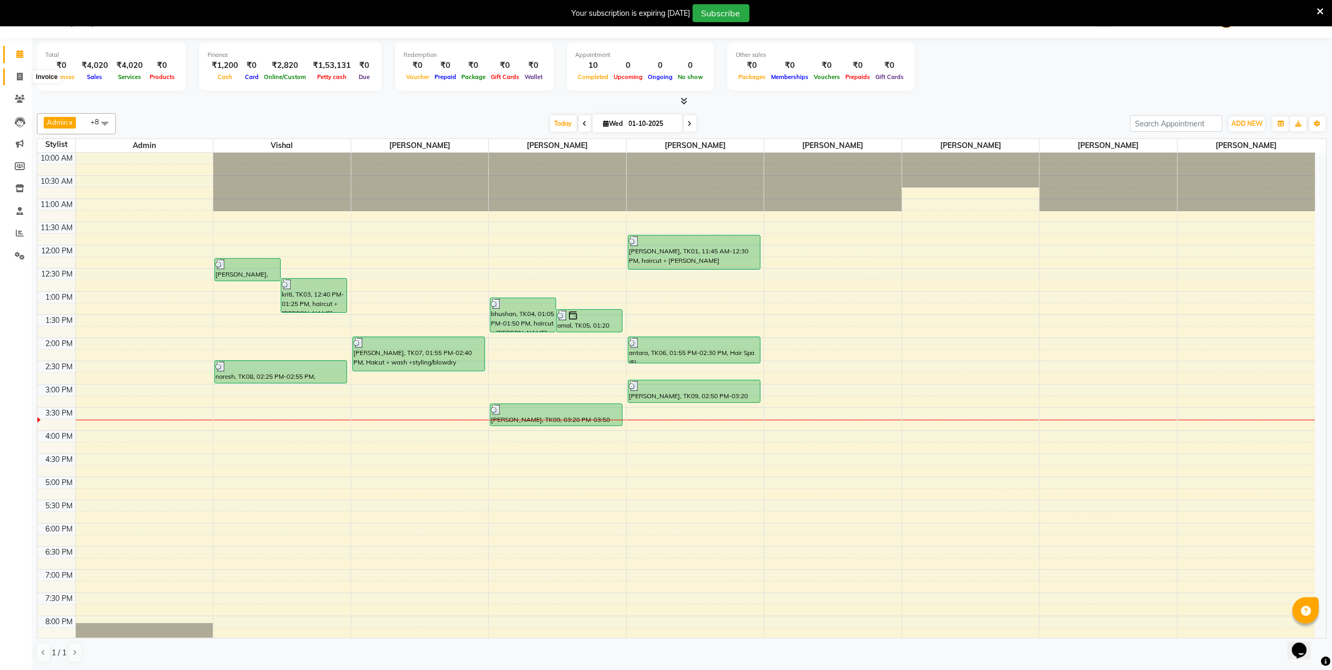
drag, startPoint x: 15, startPoint y: 70, endPoint x: 17, endPoint y: 76, distance: 6.7
click at [15, 71] on span at bounding box center [20, 77] width 18 height 12
select select "service"
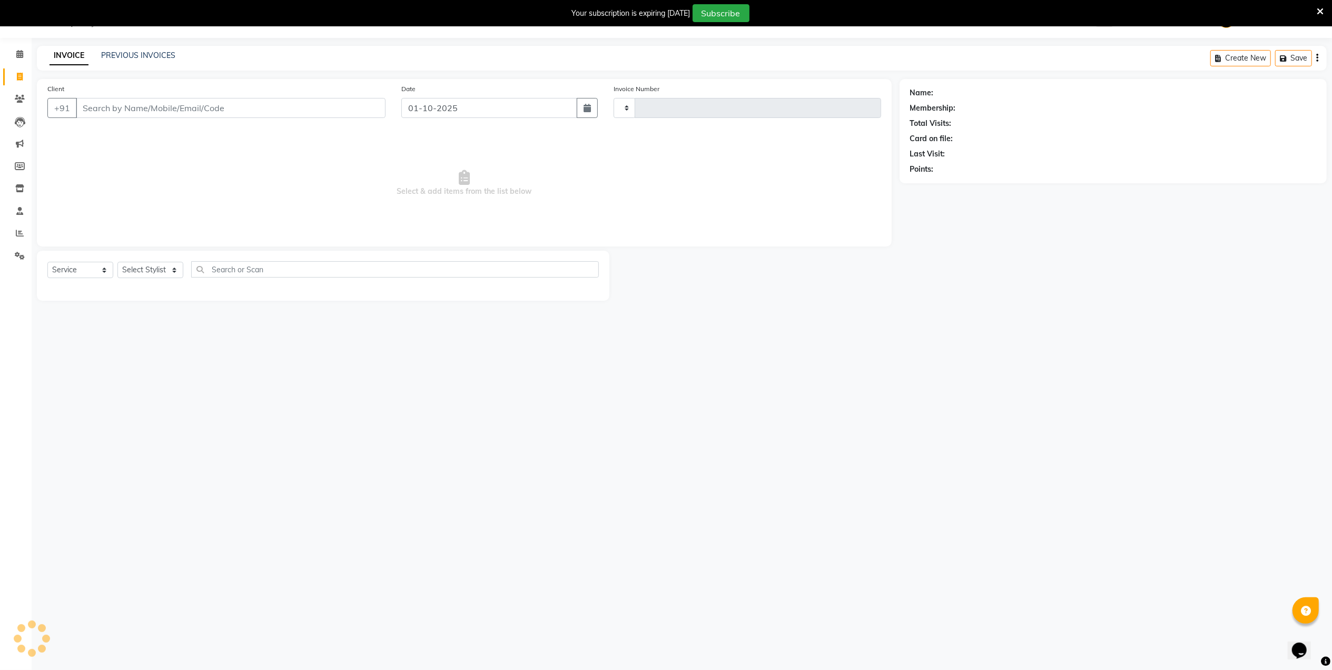
scroll to position [26, 0]
type input "4609"
select select "830"
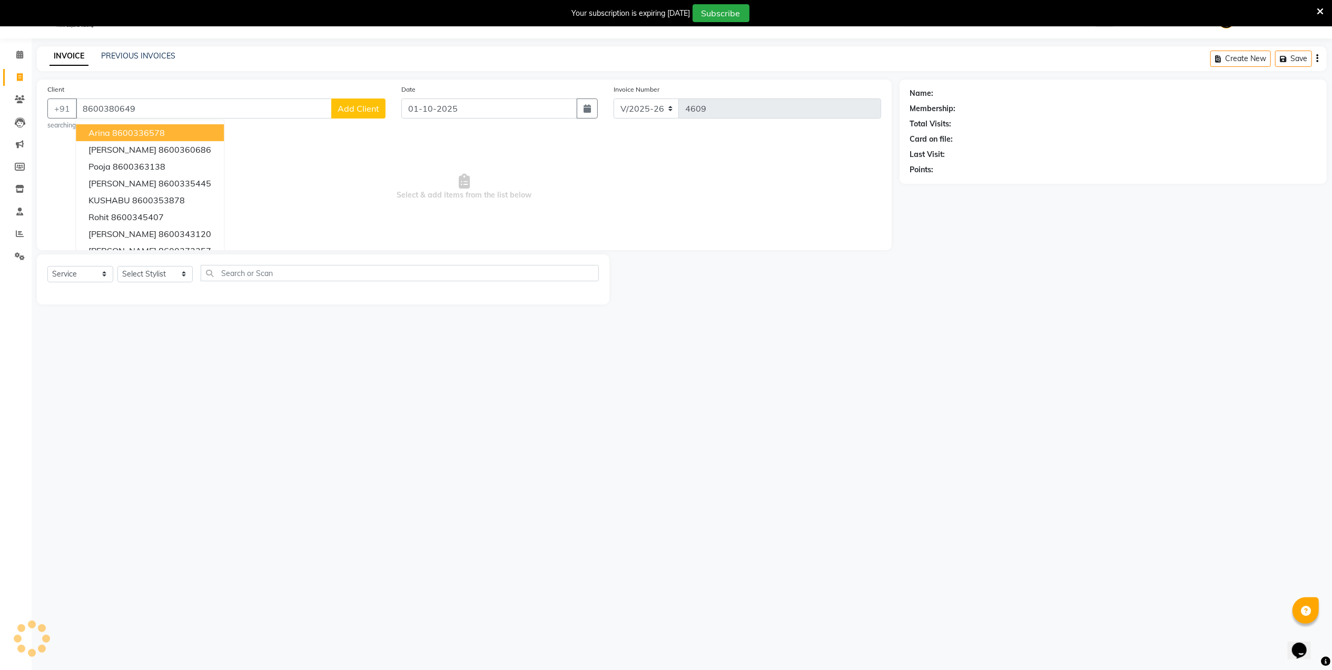
type input "8600380649"
click at [348, 111] on span "Add Client" at bounding box center [359, 108] width 42 height 11
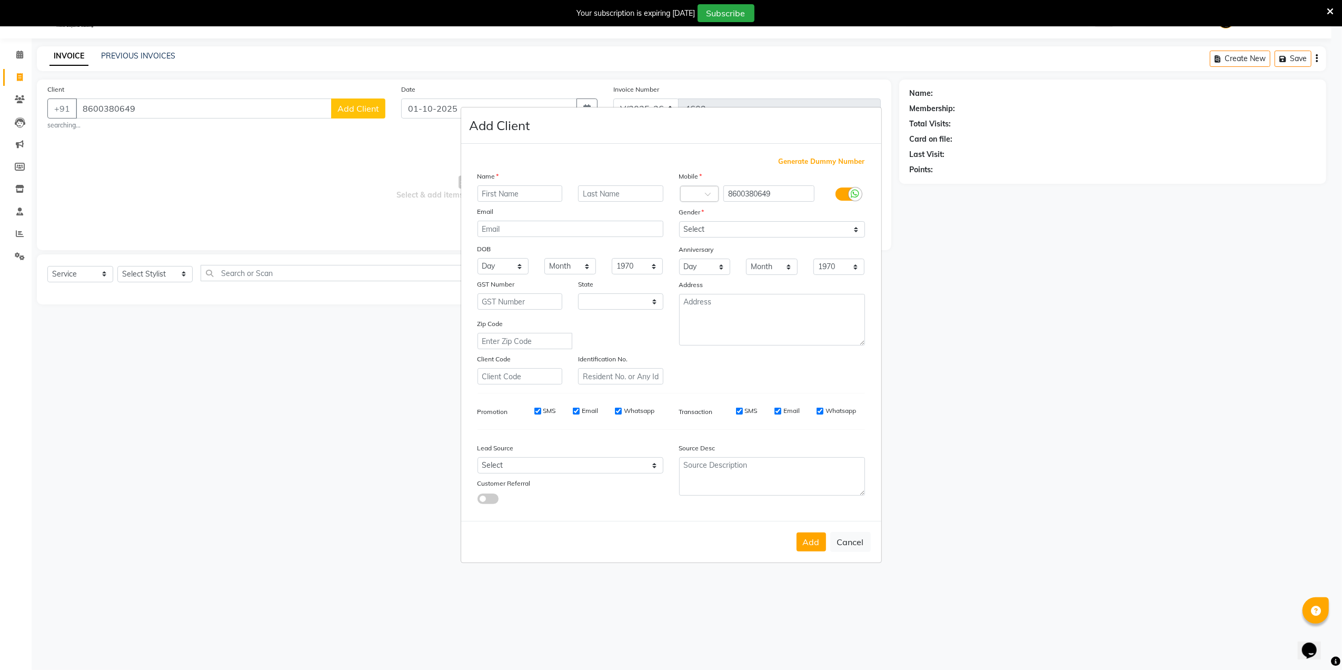
select select "22"
type input "vishakha"
click at [717, 232] on select "Select Male Female Other Prefer Not To Say" at bounding box center [772, 229] width 186 height 16
select select "female"
click at [679, 222] on select "Select Male Female Other Prefer Not To Say" at bounding box center [772, 229] width 186 height 16
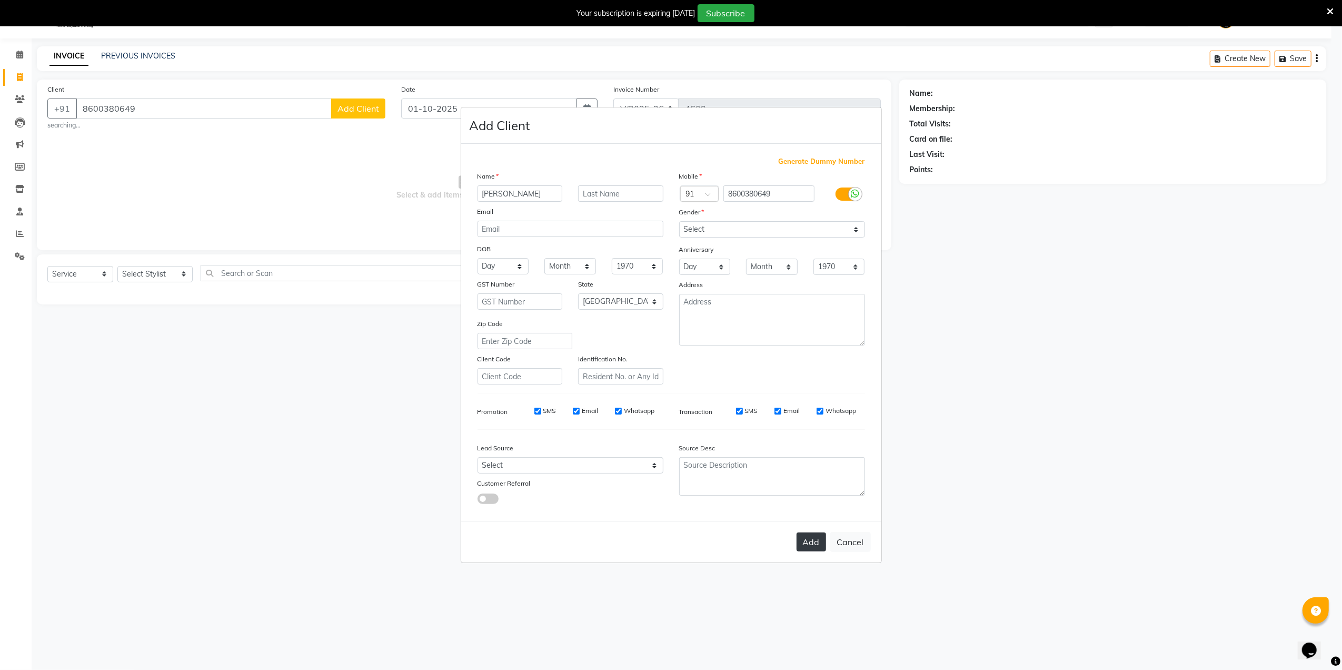
click at [803, 540] on button "Add" at bounding box center [811, 541] width 29 height 19
select select
select select "null"
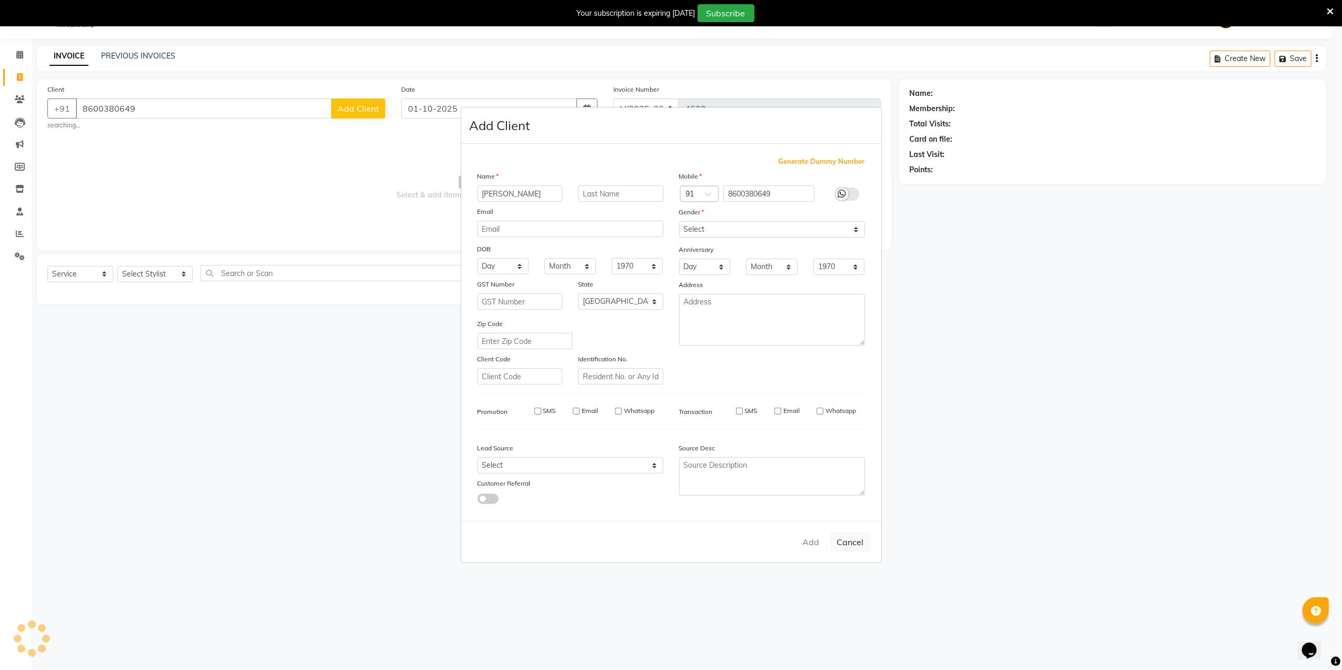
select select
checkbox input "false"
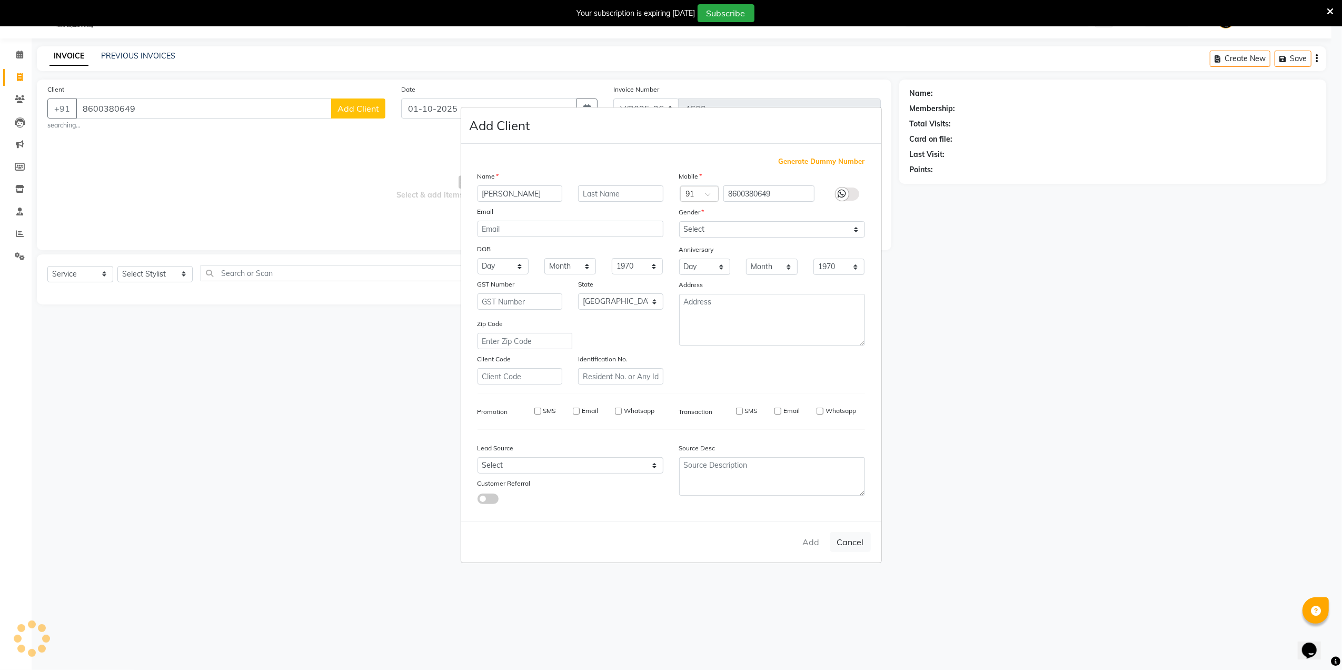
checkbox input "false"
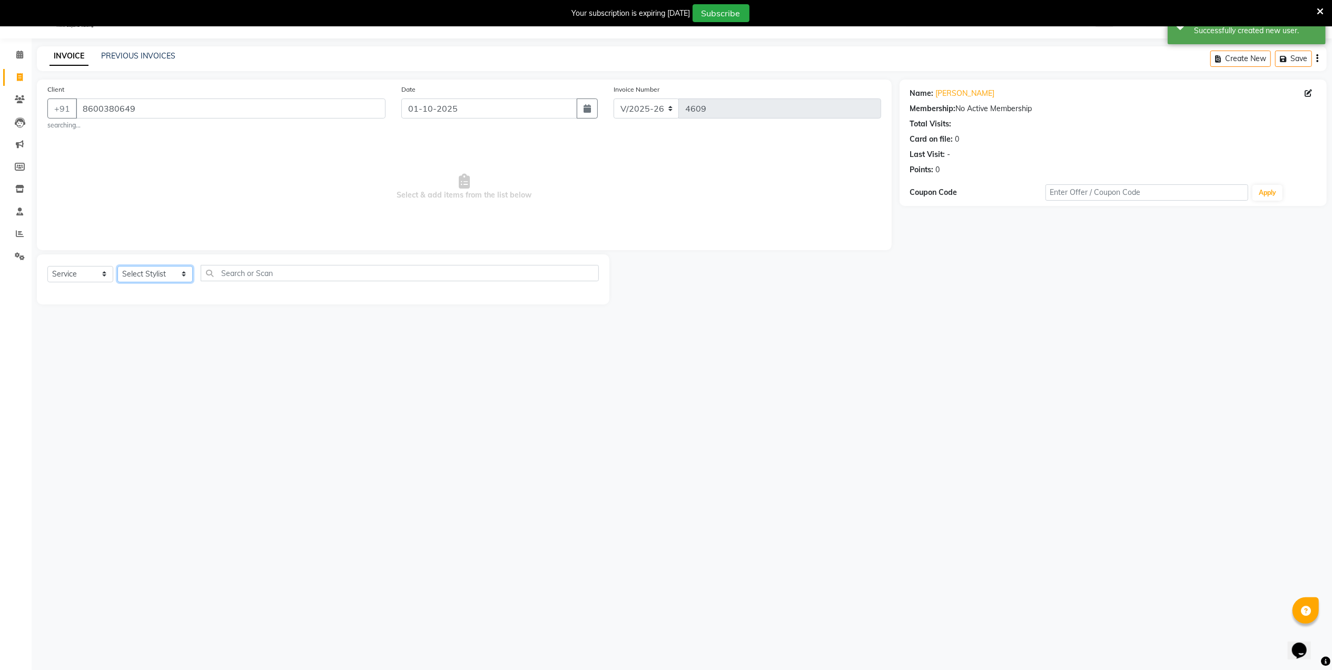
click at [158, 273] on select "Select Stylist Admin [PERSON_NAME] [PERSON_NAME] [PERSON_NAME] [PERSON_NAME] Ow…" at bounding box center [154, 274] width 75 height 16
select select "88160"
click at [117, 266] on select "Select Stylist Admin [PERSON_NAME] [PERSON_NAME] [PERSON_NAME] [PERSON_NAME] Ow…" at bounding box center [154, 274] width 75 height 16
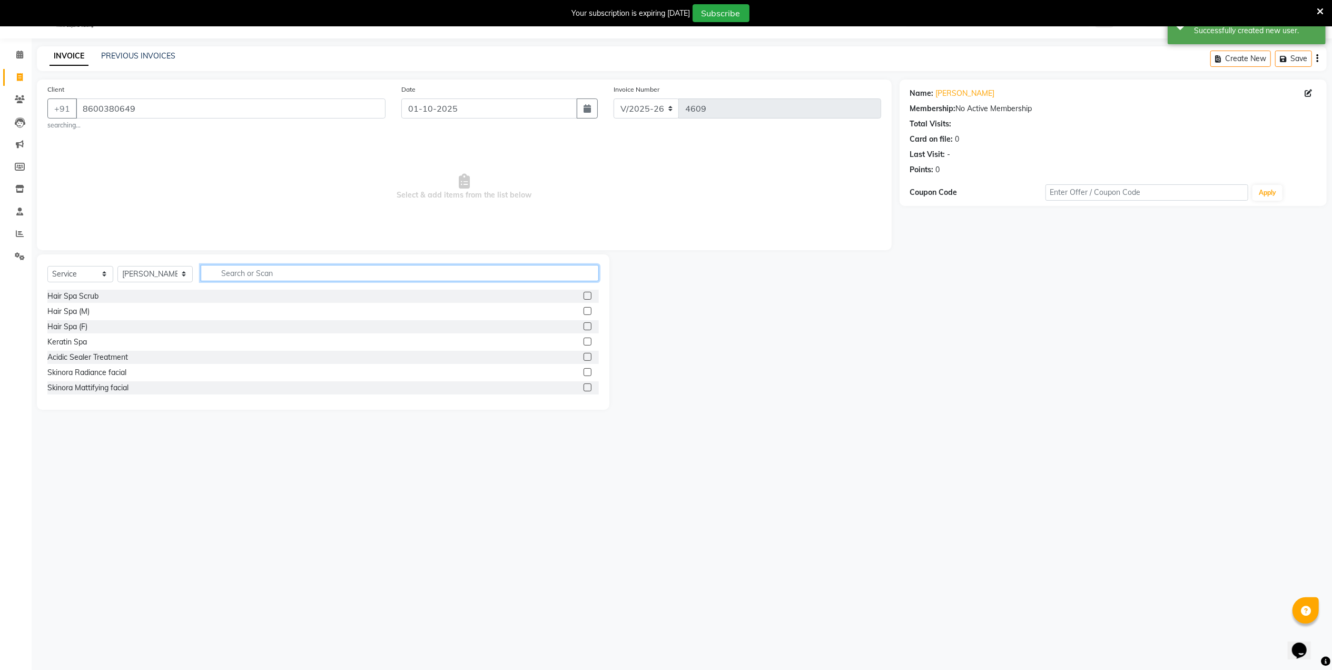
click at [281, 277] on input "text" at bounding box center [400, 273] width 398 height 16
type input "cut"
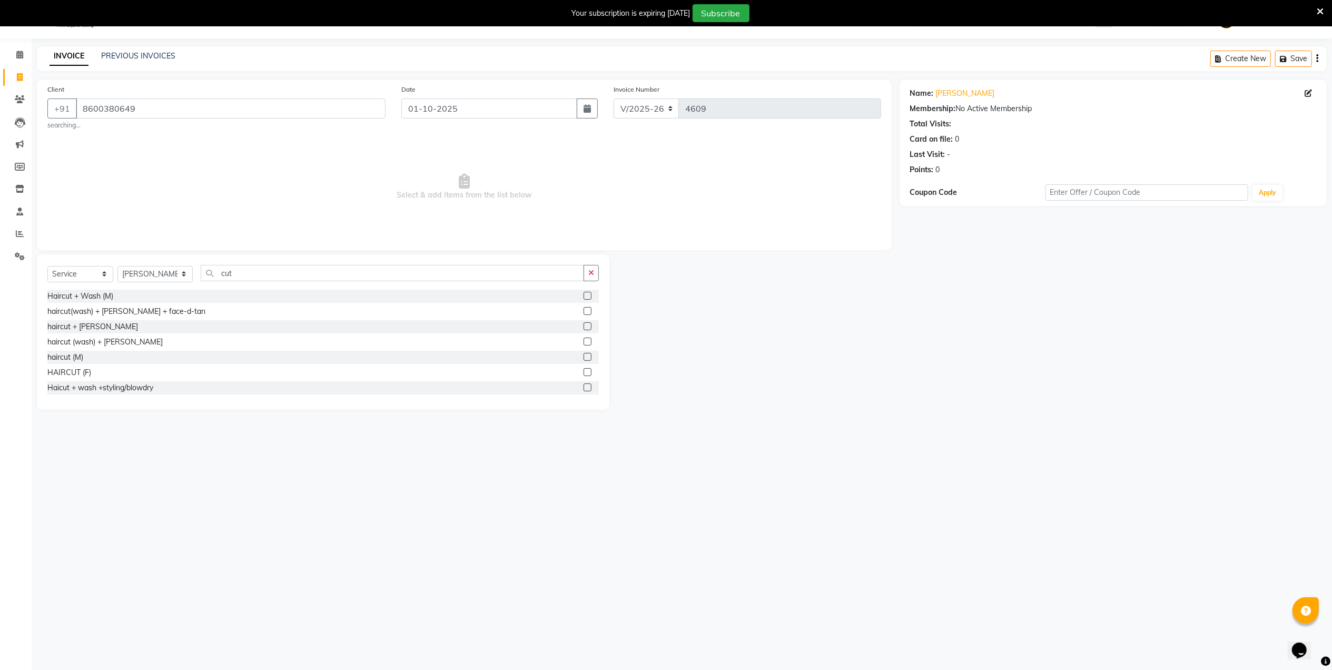
click at [583, 386] on label at bounding box center [587, 387] width 8 height 8
click at [583, 386] on input "checkbox" at bounding box center [586, 387] width 7 height 7
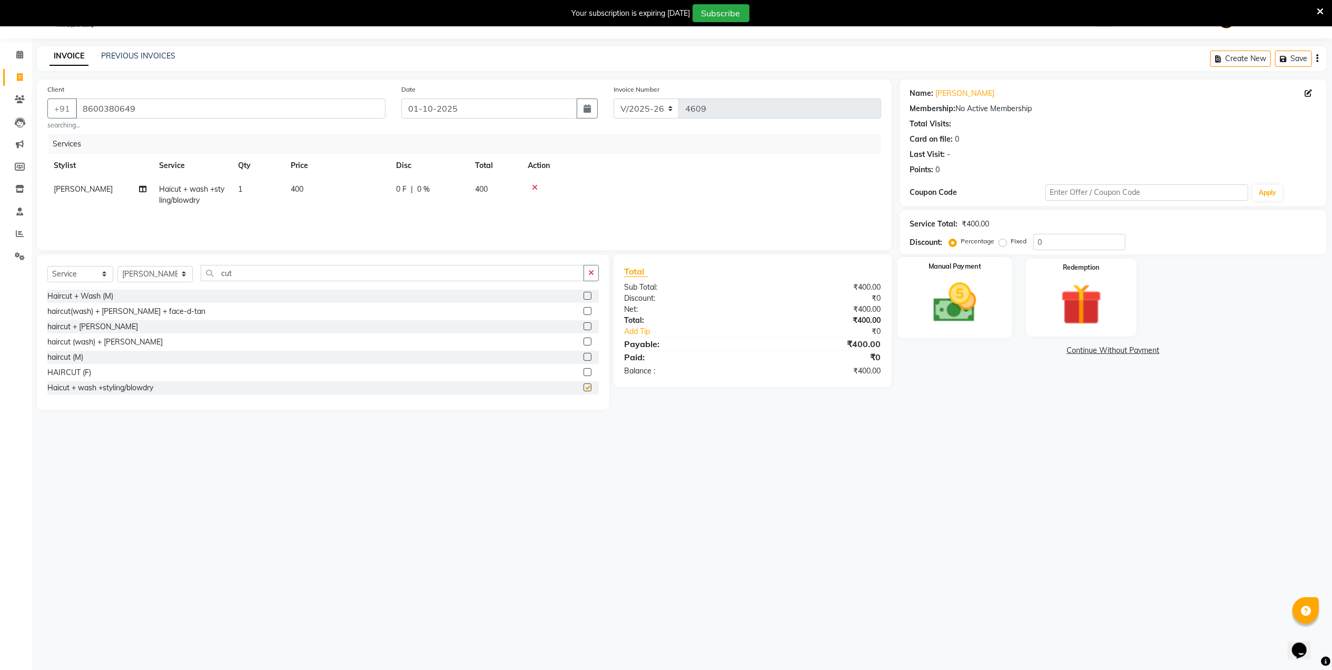
checkbox input "false"
click at [951, 334] on div "Manual Payment" at bounding box center [954, 297] width 115 height 81
click at [1064, 349] on span "CASH" at bounding box center [1068, 351] width 23 height 12
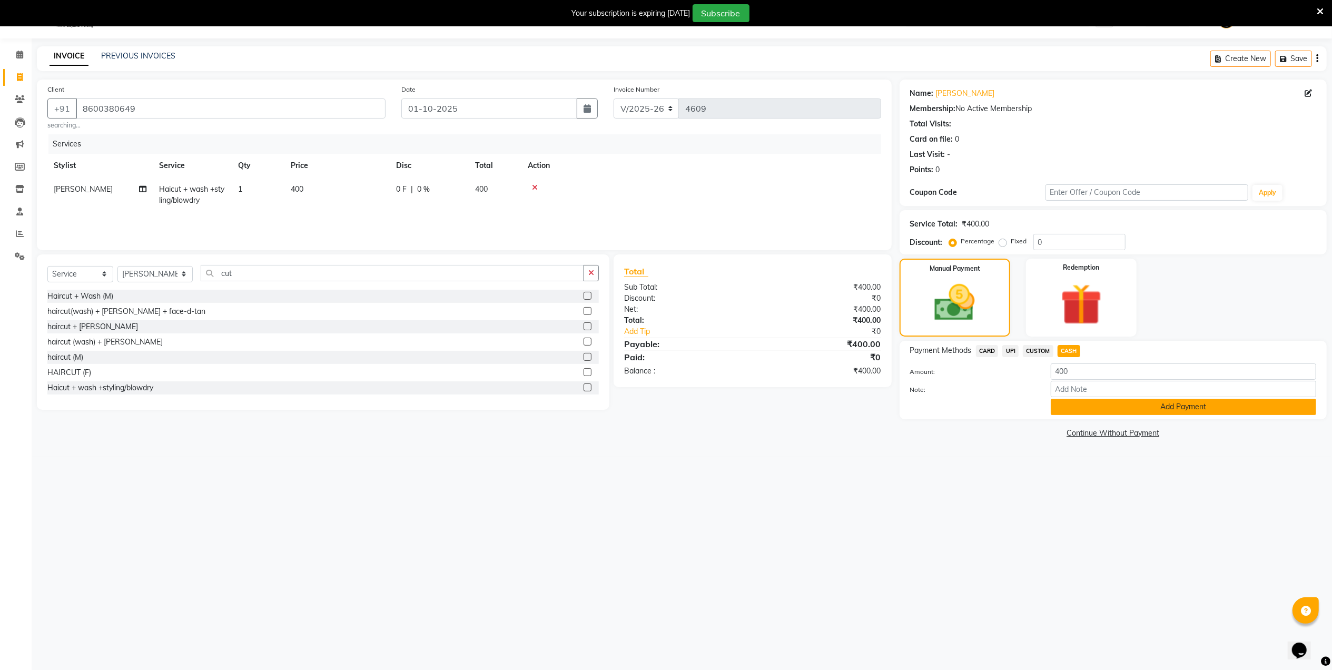
click at [1077, 411] on button "Add Payment" at bounding box center [1183, 407] width 265 height 16
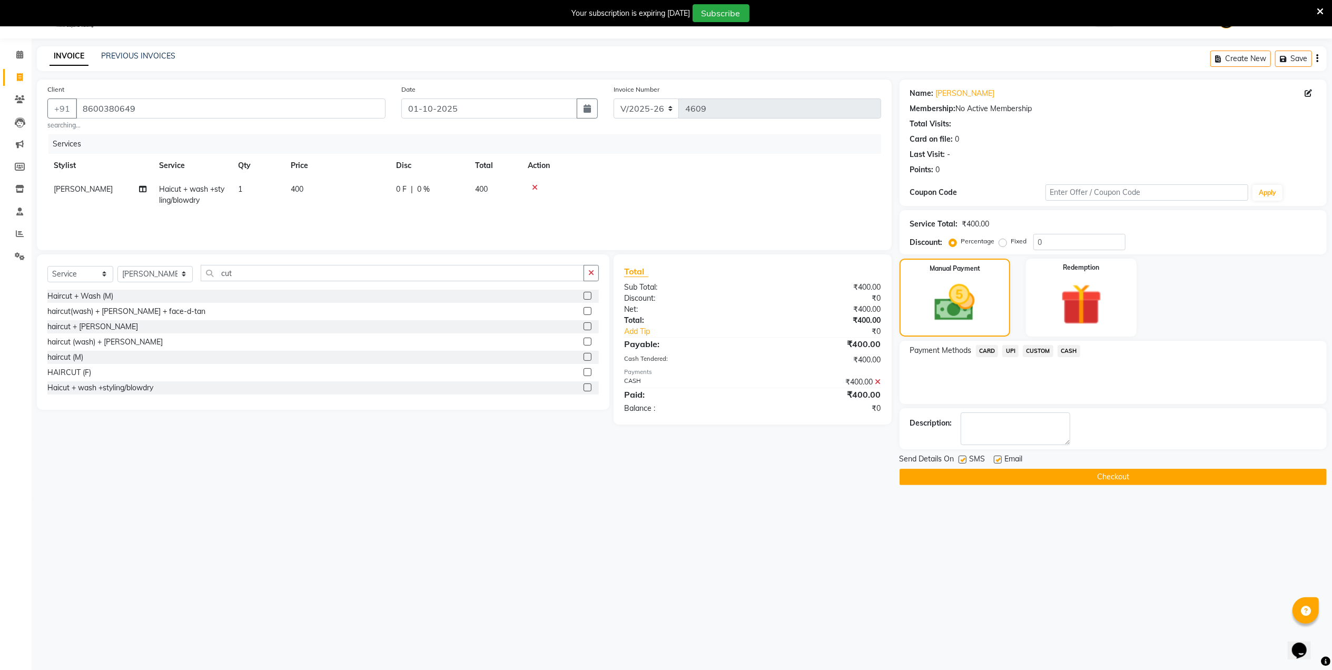
click at [1064, 477] on button "Checkout" at bounding box center [1112, 477] width 427 height 16
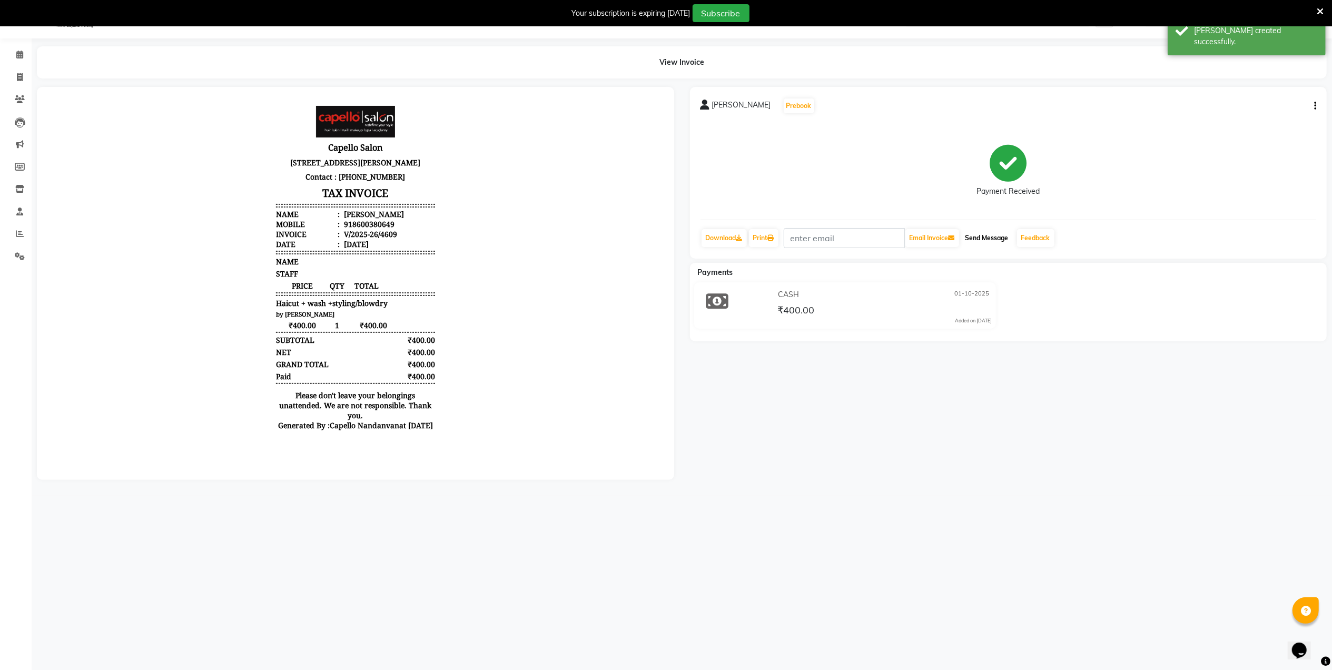
click at [1001, 238] on button "Send Message" at bounding box center [987, 238] width 52 height 18
click at [1033, 235] on link "Feedback" at bounding box center [1035, 238] width 37 height 18
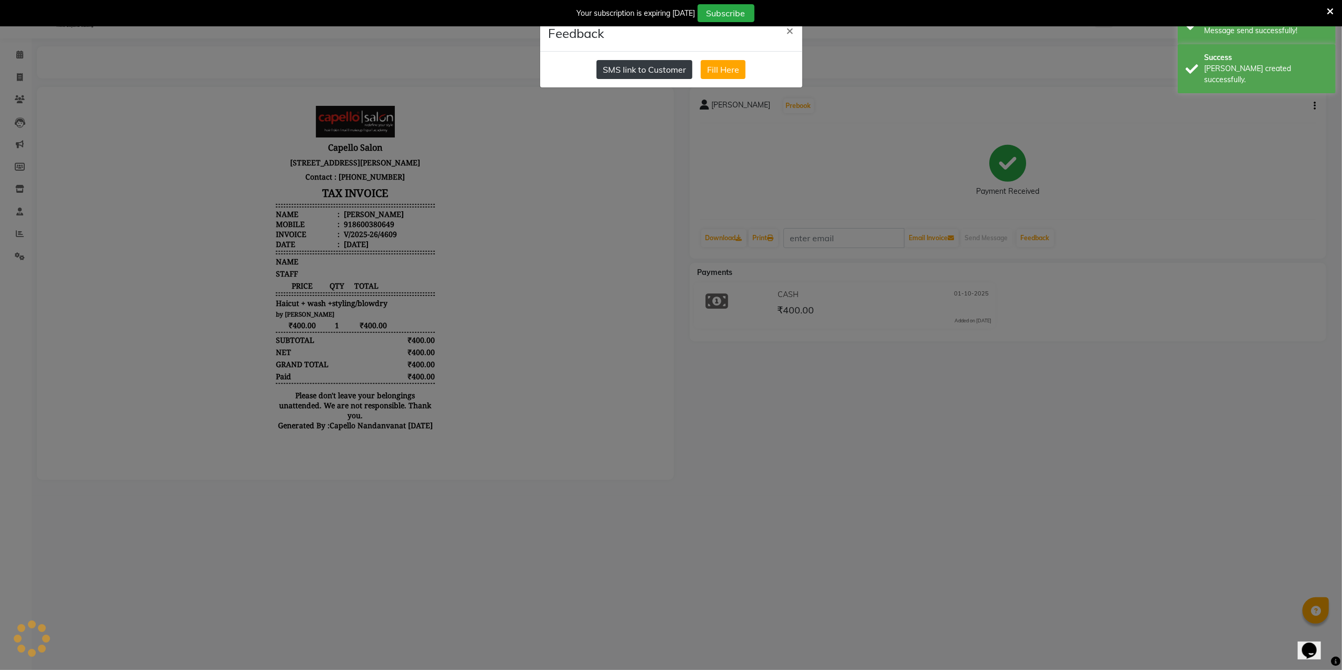
click at [647, 72] on button "SMS link to Customer" at bounding box center [645, 69] width 96 height 19
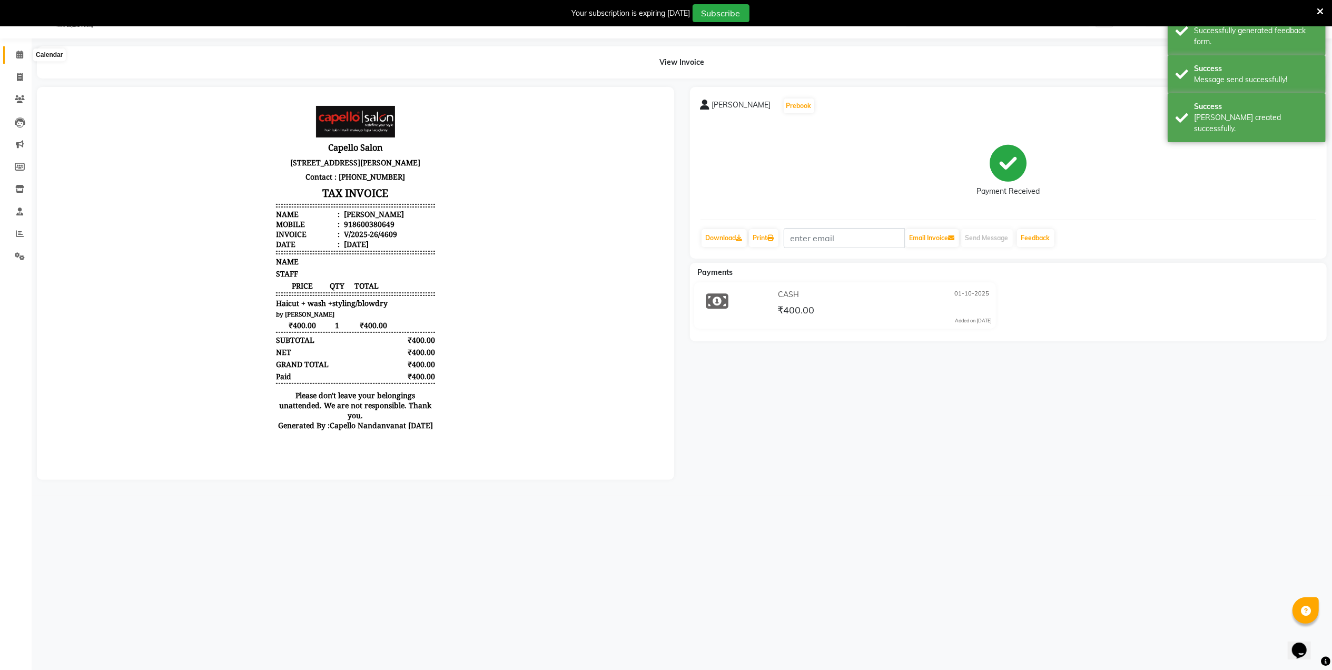
click at [27, 57] on span at bounding box center [20, 55] width 18 height 12
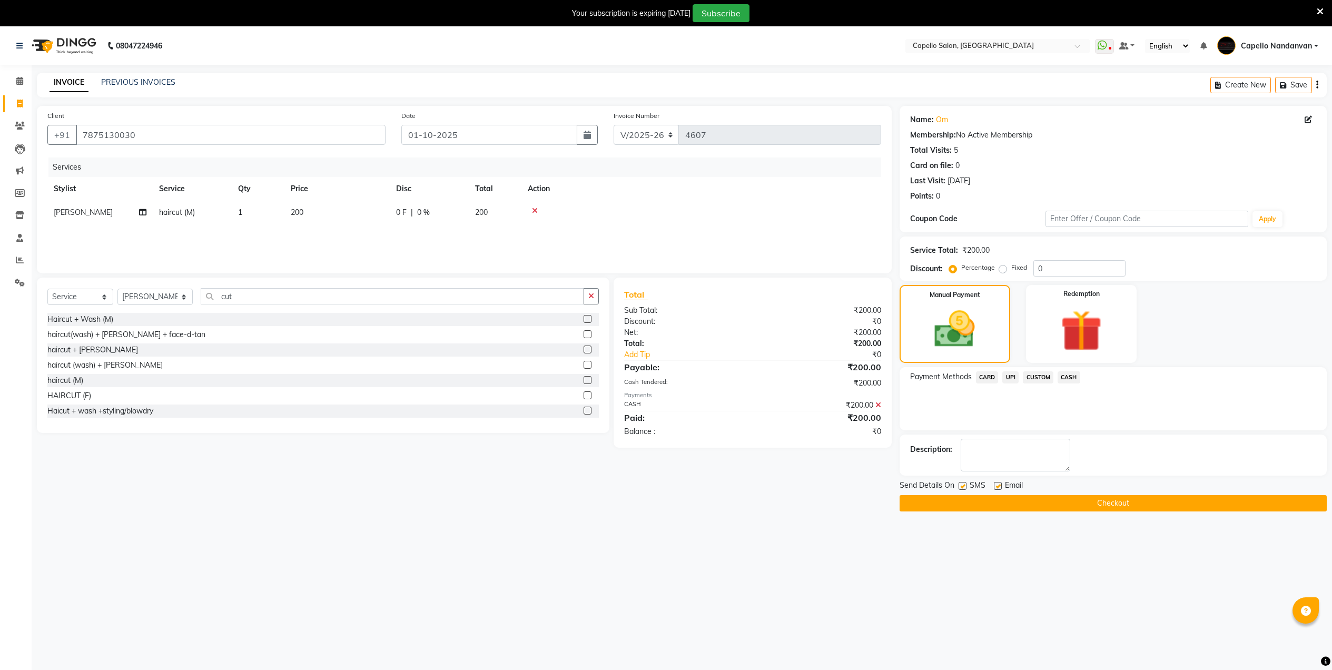
select select "830"
select select "service"
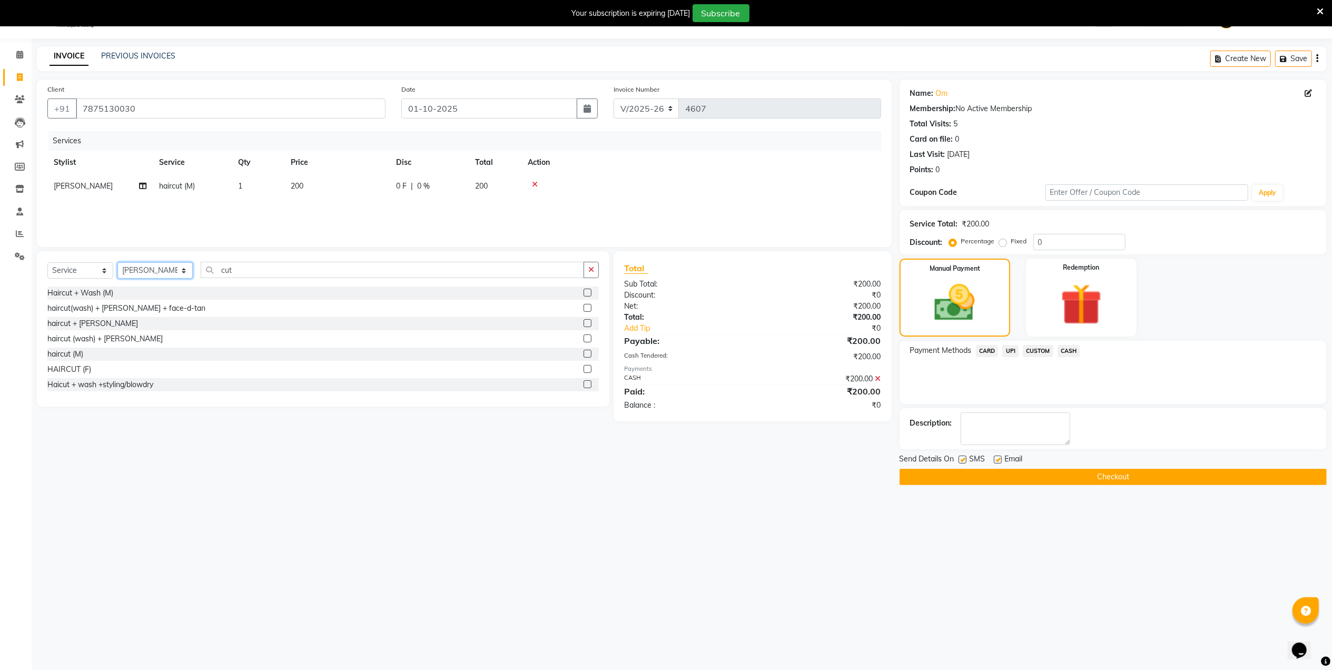
click at [136, 272] on select "Select Stylist Admin [PERSON_NAME] [PERSON_NAME] [PERSON_NAME] [PERSON_NAME] Ow…" at bounding box center [154, 270] width 75 height 16
select select "14478"
click at [117, 262] on select "Select Stylist Admin [PERSON_NAME] [PERSON_NAME] [PERSON_NAME] [PERSON_NAME] Ow…" at bounding box center [154, 270] width 75 height 16
click at [266, 268] on input "cut" at bounding box center [392, 270] width 383 height 16
type input "cut"
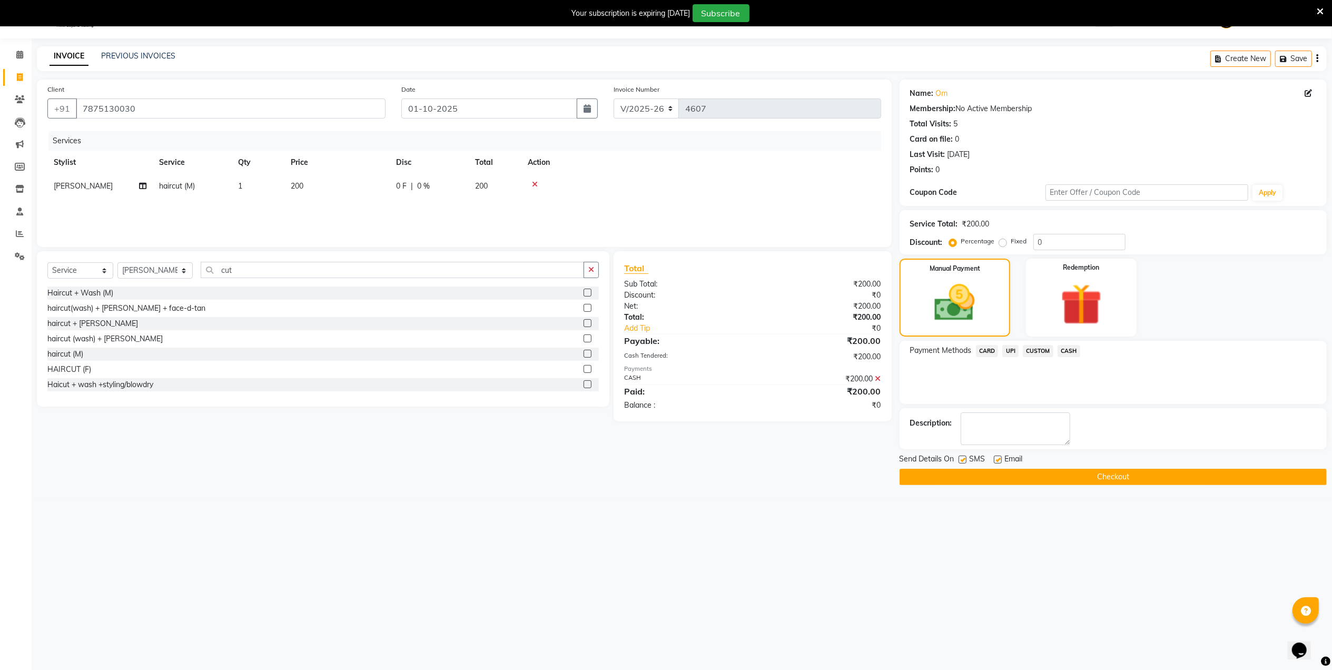
click at [583, 371] on label at bounding box center [587, 369] width 8 height 8
click at [583, 371] on input "checkbox" at bounding box center [586, 369] width 7 height 7
checkbox input "false"
click at [1014, 346] on span "UPI" at bounding box center [1010, 351] width 16 height 12
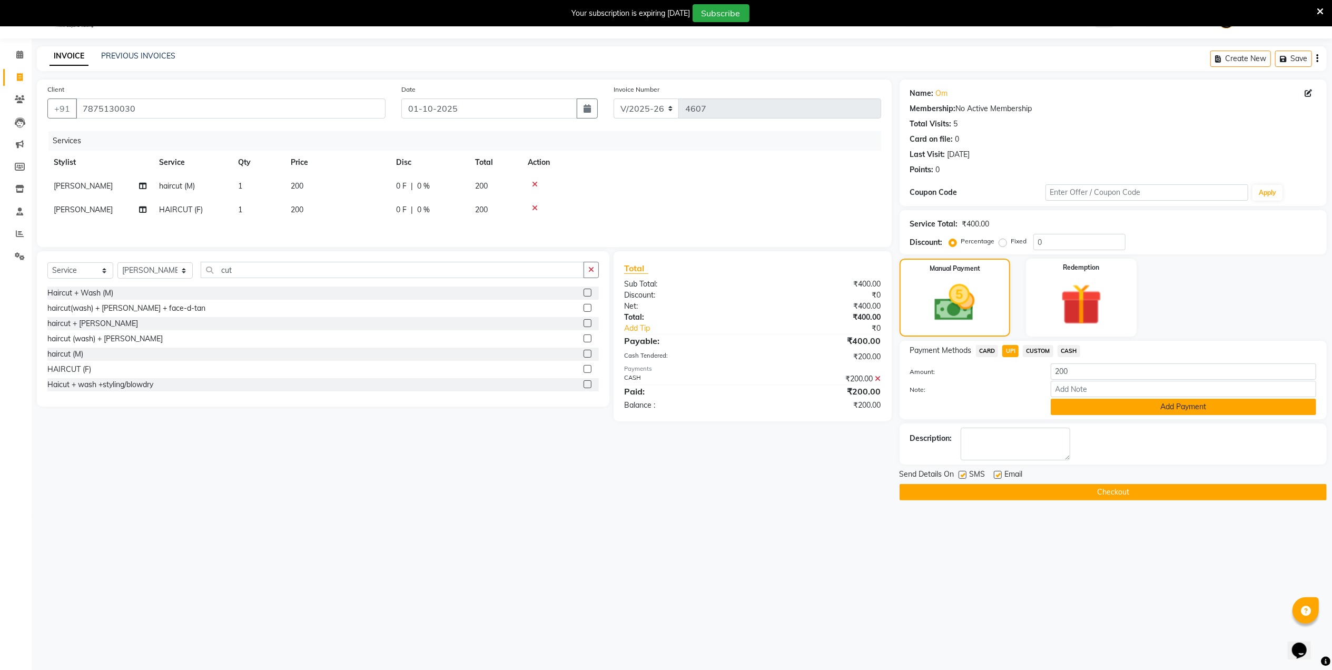
click at [1092, 408] on button "Add Payment" at bounding box center [1183, 407] width 265 height 16
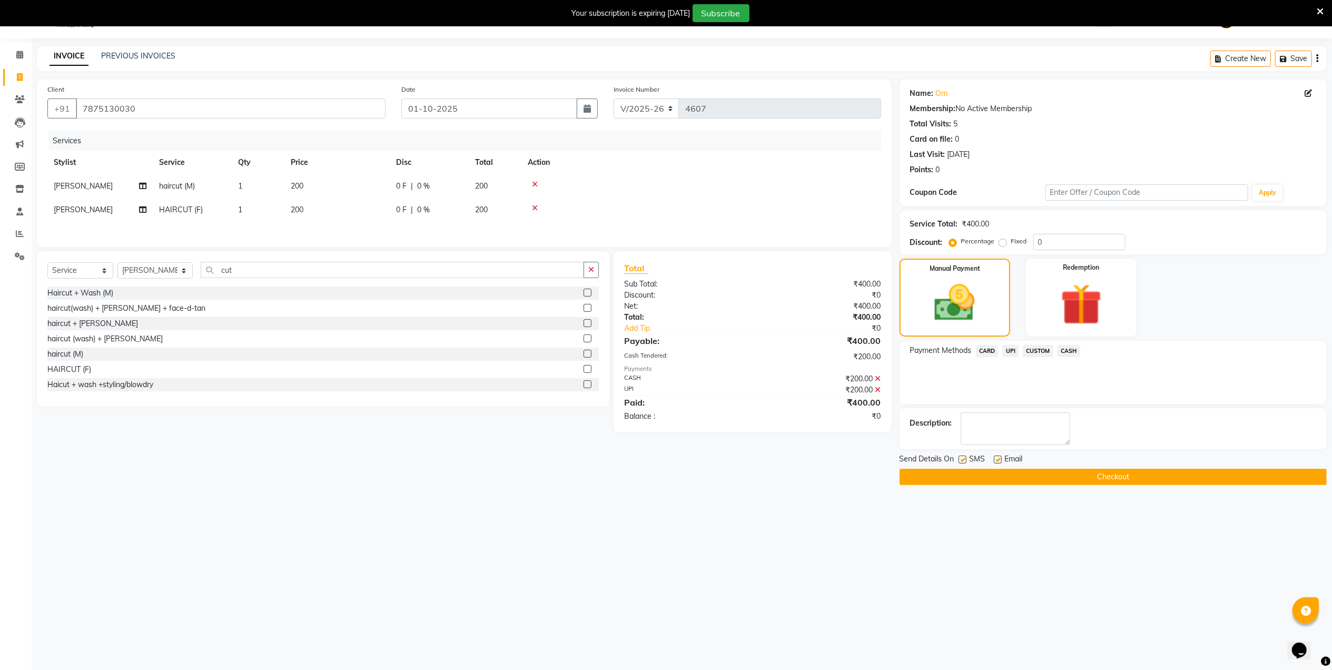
click at [1088, 479] on button "Checkout" at bounding box center [1112, 477] width 427 height 16
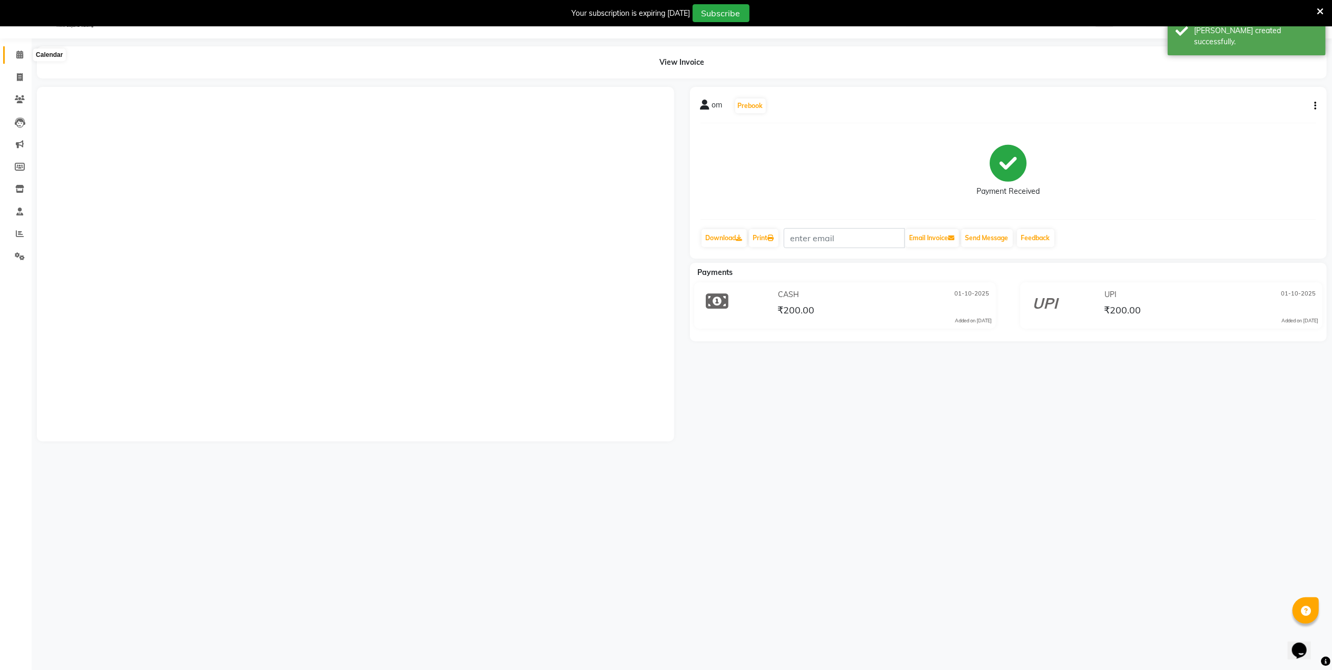
click at [22, 55] on icon at bounding box center [19, 55] width 7 height 8
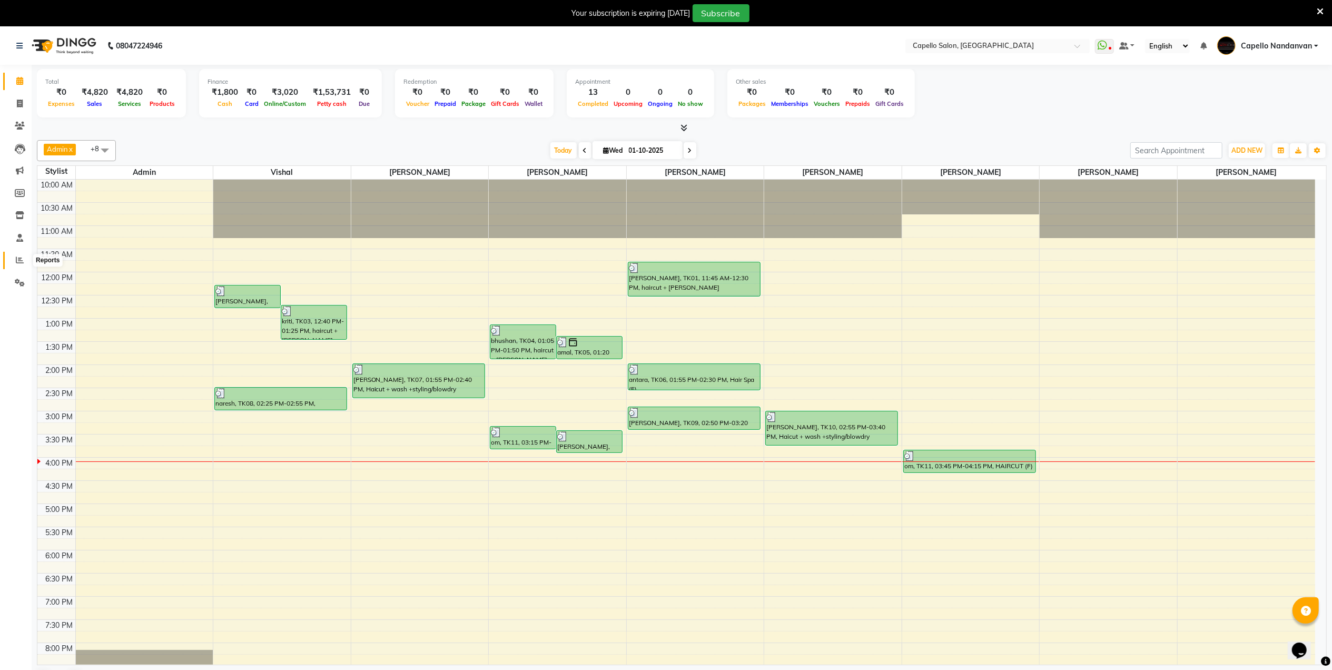
click at [17, 256] on icon at bounding box center [20, 260] width 8 height 8
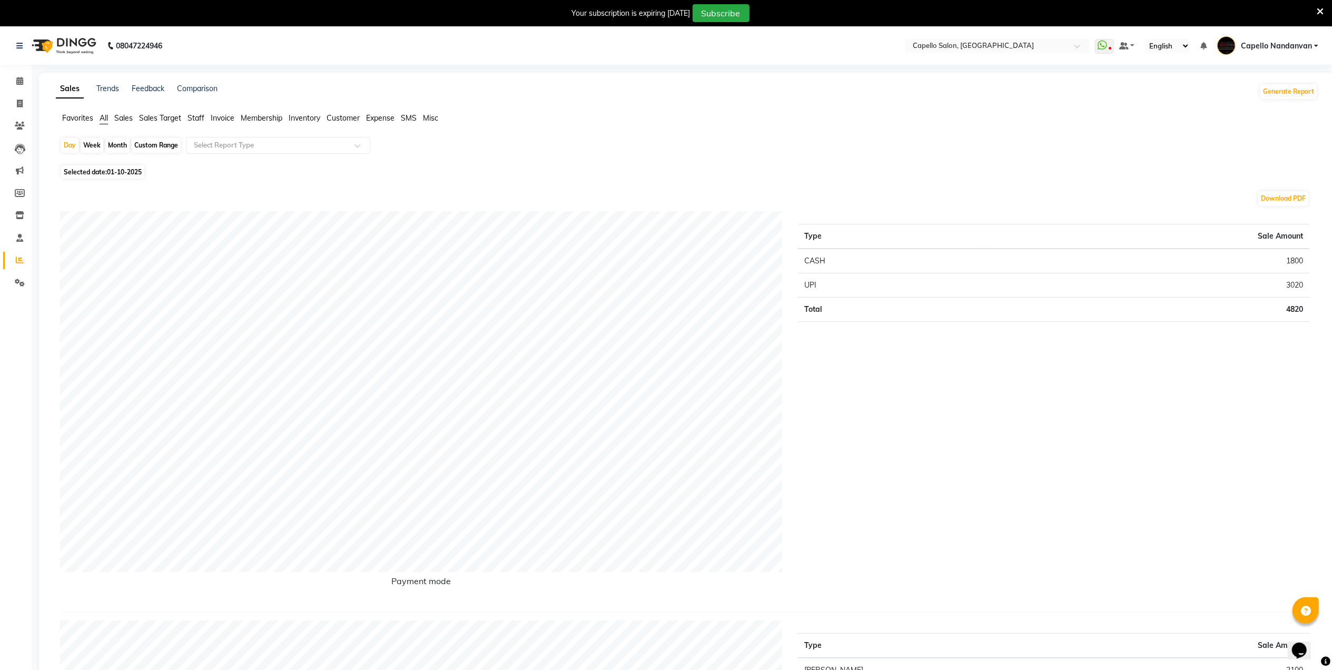
click at [108, 140] on div "Month" at bounding box center [117, 145] width 24 height 15
select select "10"
select select "2025"
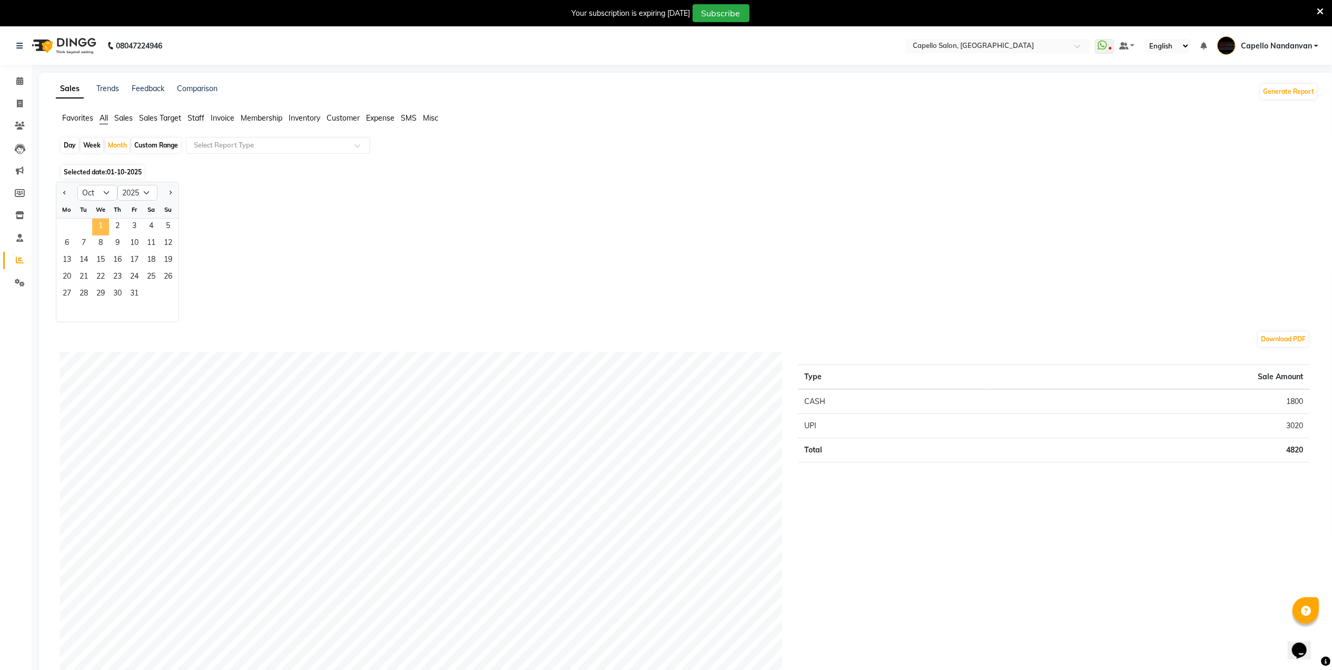
click at [94, 222] on span "1" at bounding box center [100, 227] width 17 height 17
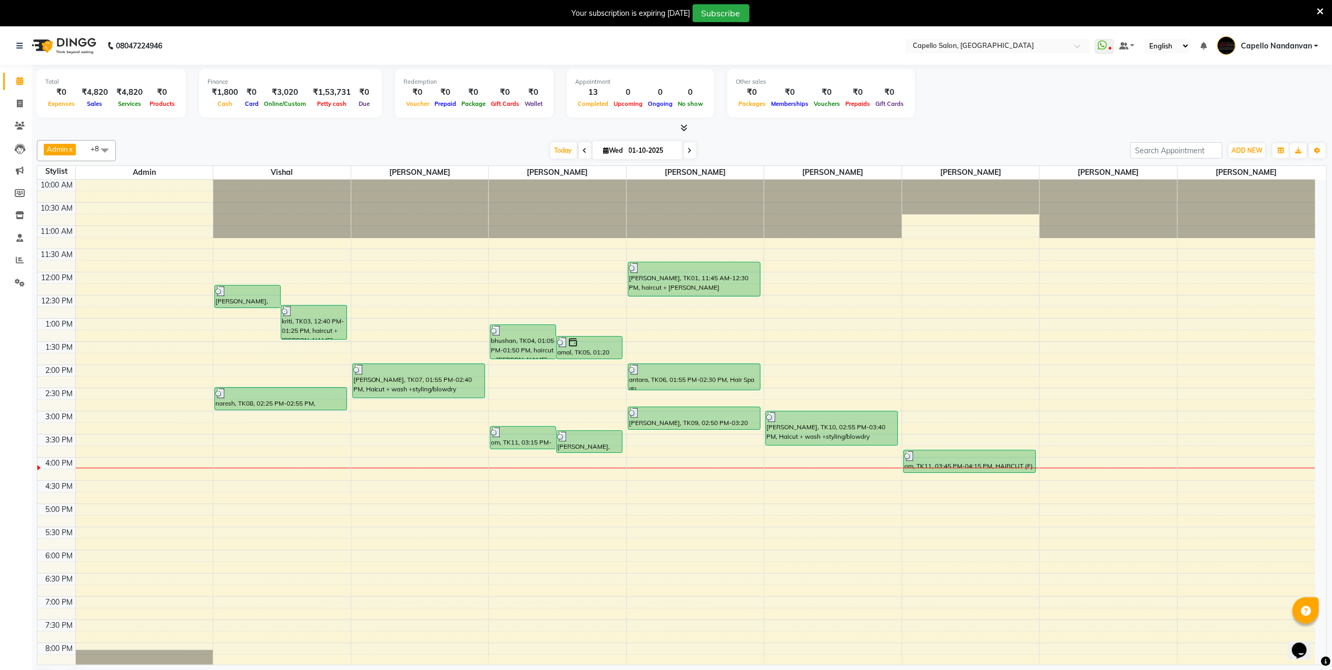
click at [960, 98] on div "Total ₹0 Expenses ₹4,820 Sales ₹4,820 Services ₹0 Products Finance ₹1,800 Cash …" at bounding box center [682, 95] width 1290 height 52
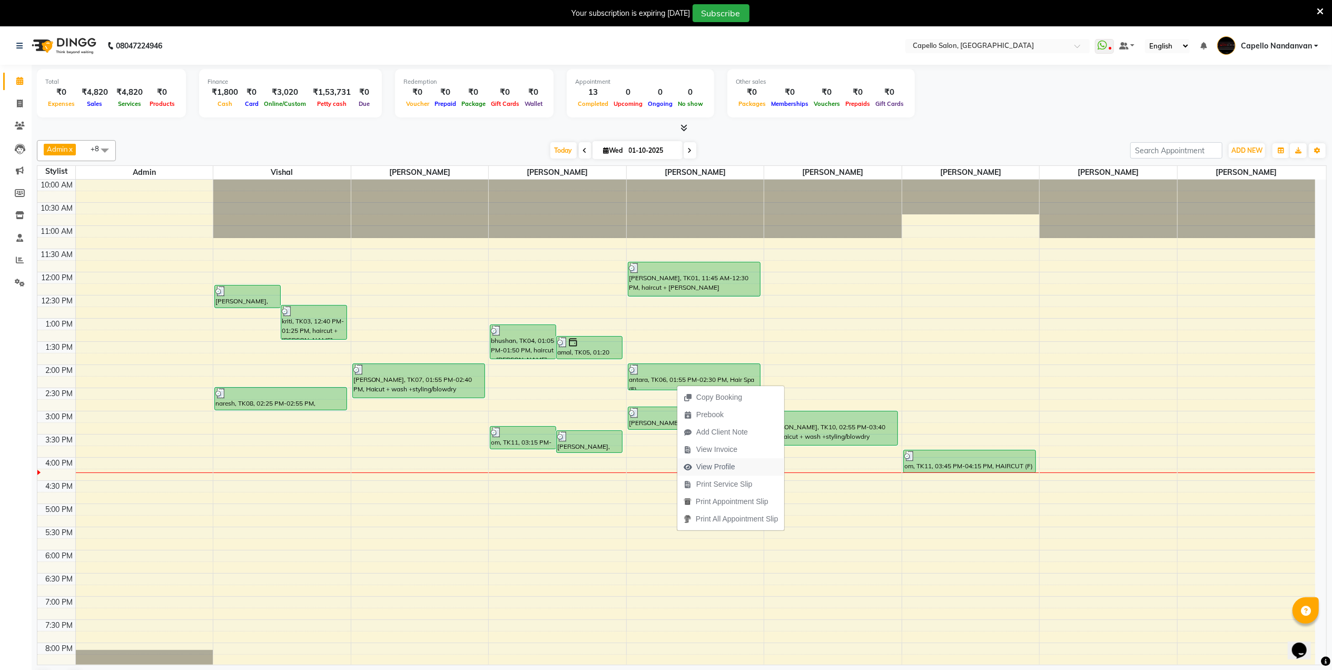
click at [710, 468] on span "View Profile" at bounding box center [715, 466] width 39 height 11
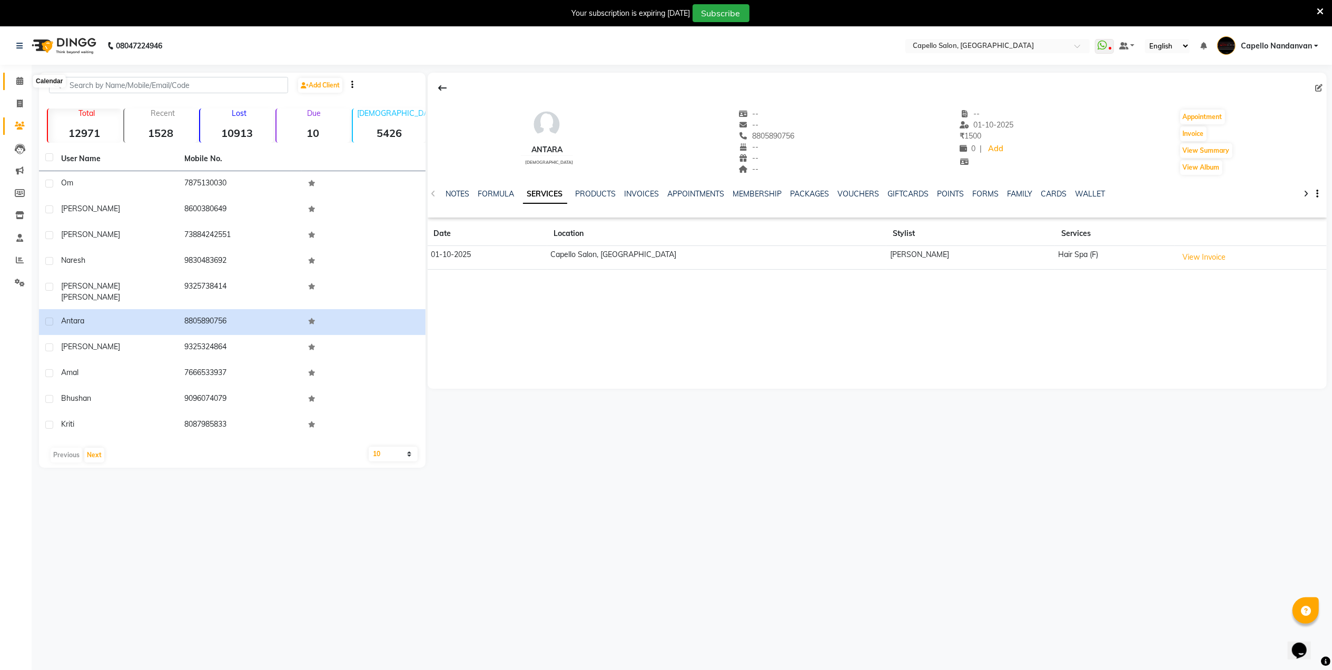
click at [20, 83] on icon at bounding box center [19, 81] width 7 height 8
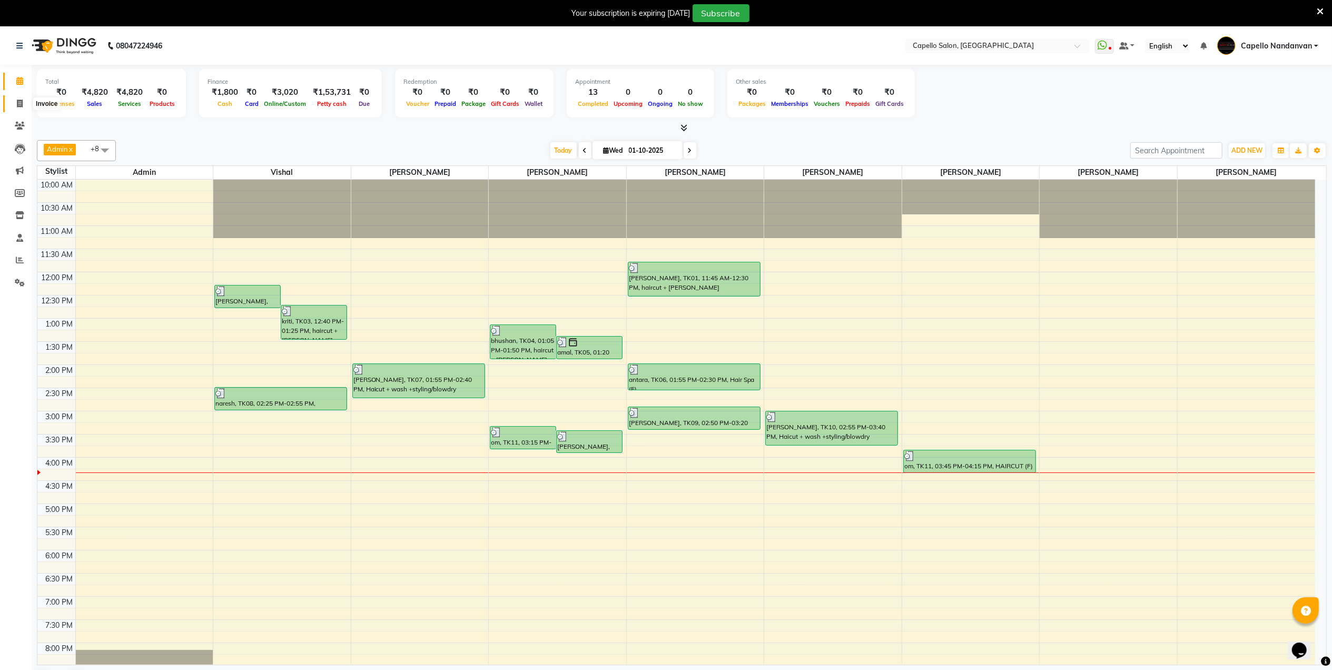
click at [24, 106] on span at bounding box center [20, 104] width 18 height 12
select select "service"
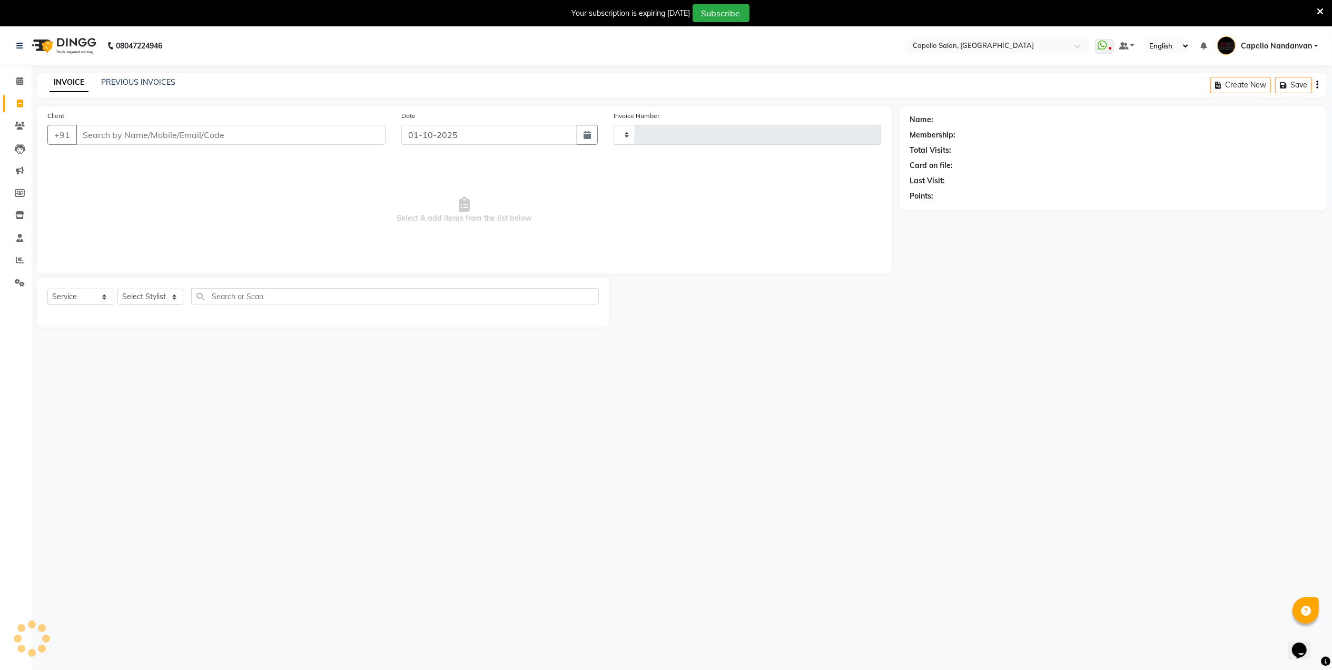
type input "4611"
select select "830"
click at [182, 300] on select "Select Stylist Admin [PERSON_NAME] [PERSON_NAME] [PERSON_NAME] [PERSON_NAME] Ow…" at bounding box center [154, 297] width 75 height 16
select select "66495"
click at [117, 289] on select "Select Stylist Admin [PERSON_NAME] [PERSON_NAME] [PERSON_NAME] [PERSON_NAME] Ow…" at bounding box center [154, 297] width 75 height 16
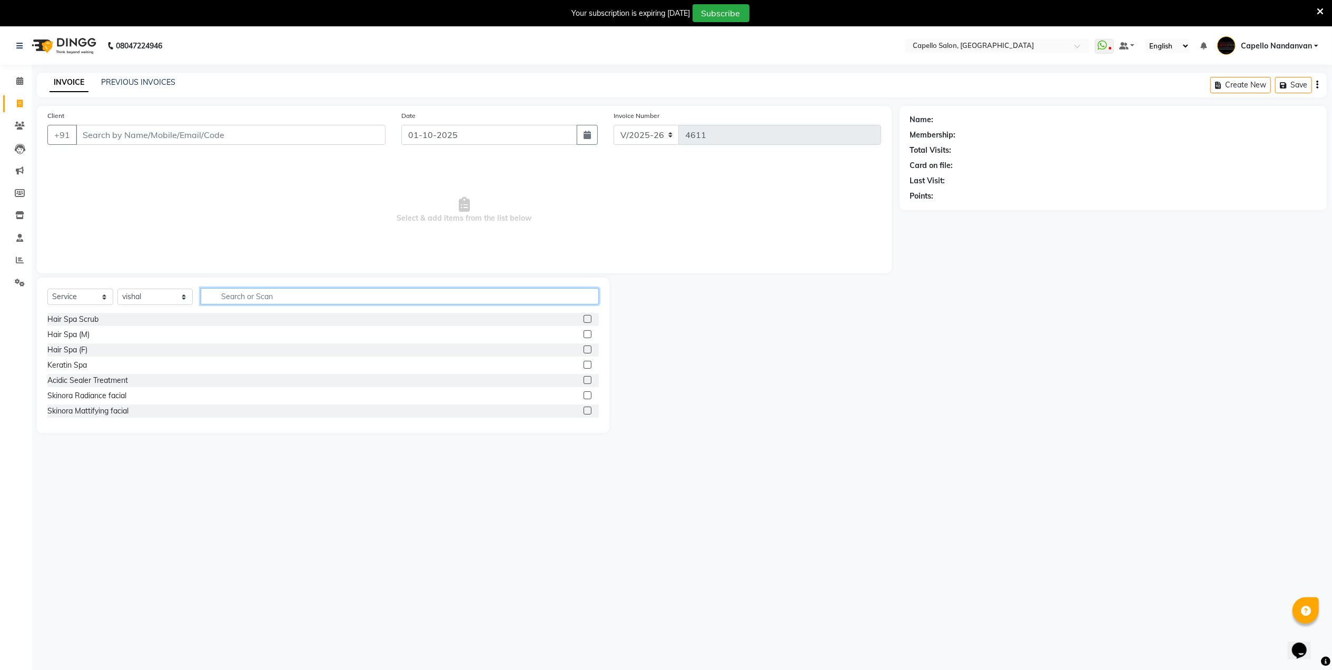
click at [249, 299] on input "text" at bounding box center [400, 296] width 398 height 16
click at [11, 87] on link "Calendar" at bounding box center [15, 81] width 25 height 17
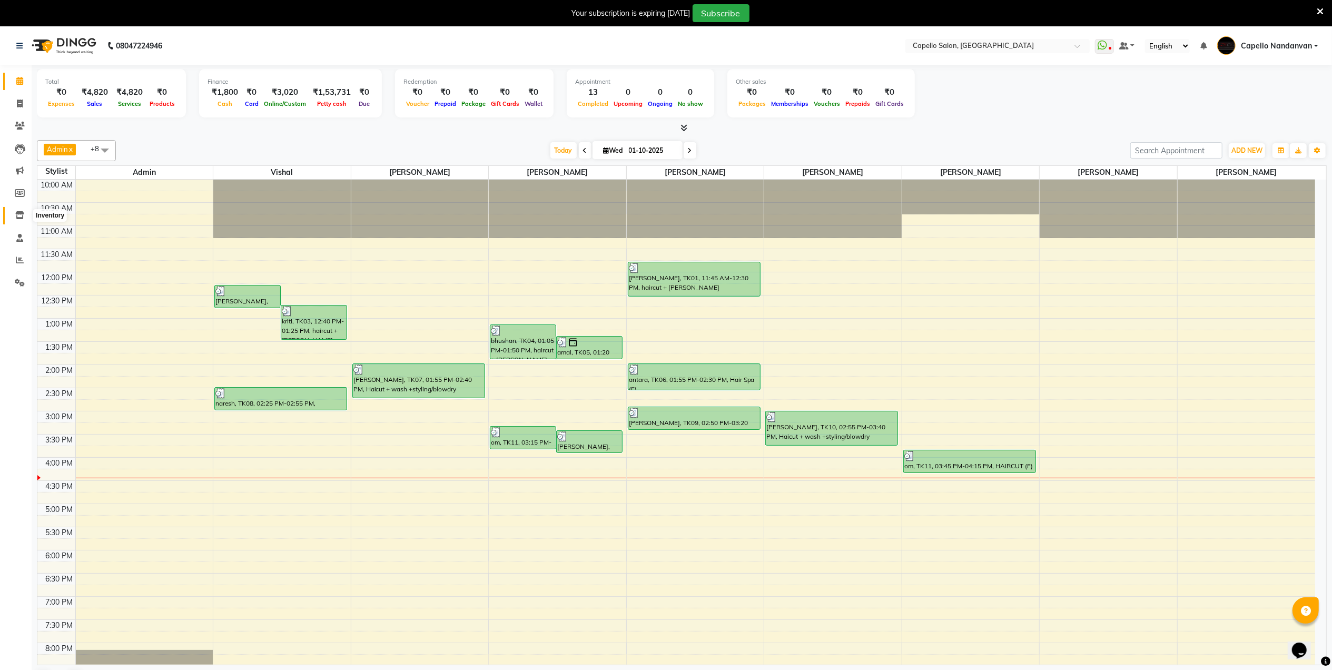
click at [20, 213] on icon at bounding box center [19, 215] width 9 height 8
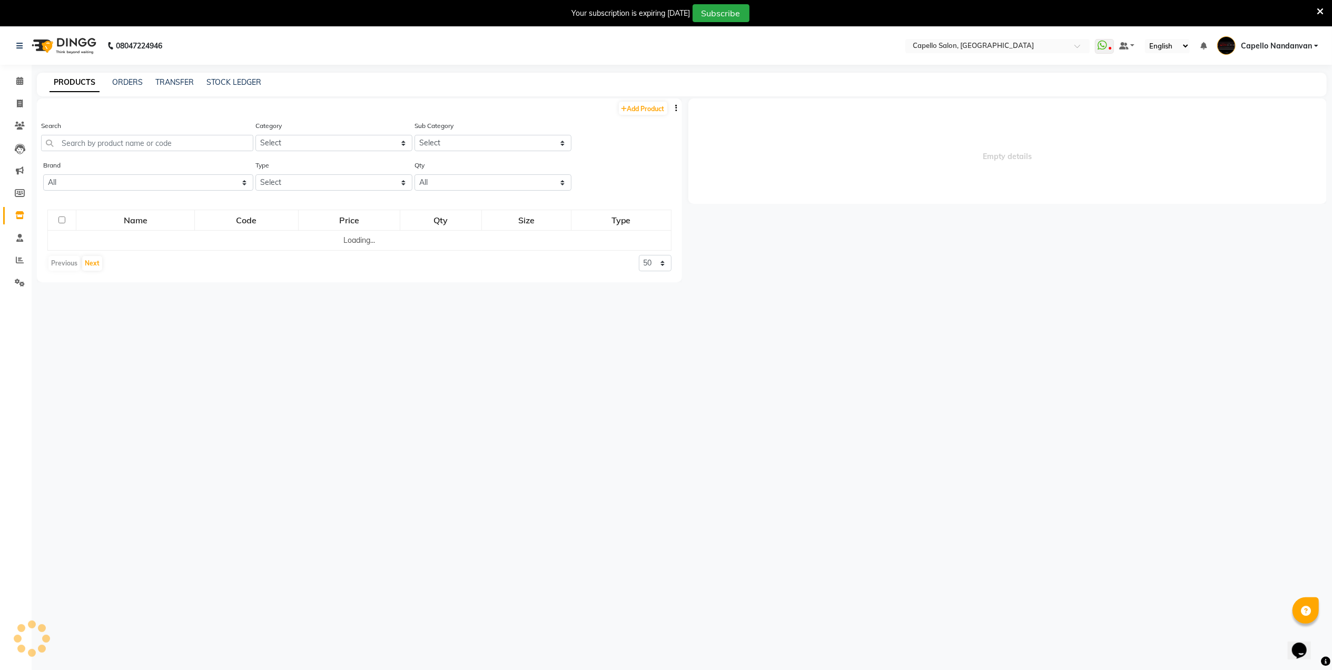
select select
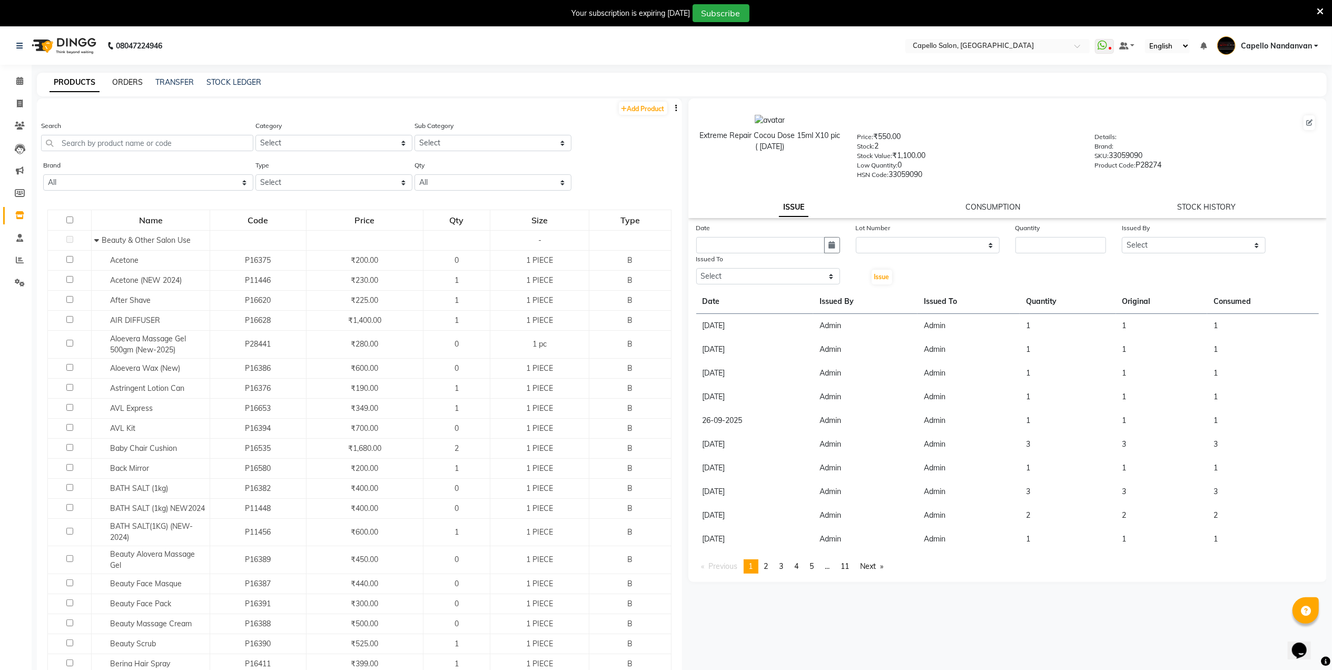
click at [131, 80] on link "ORDERS" at bounding box center [127, 81] width 31 height 9
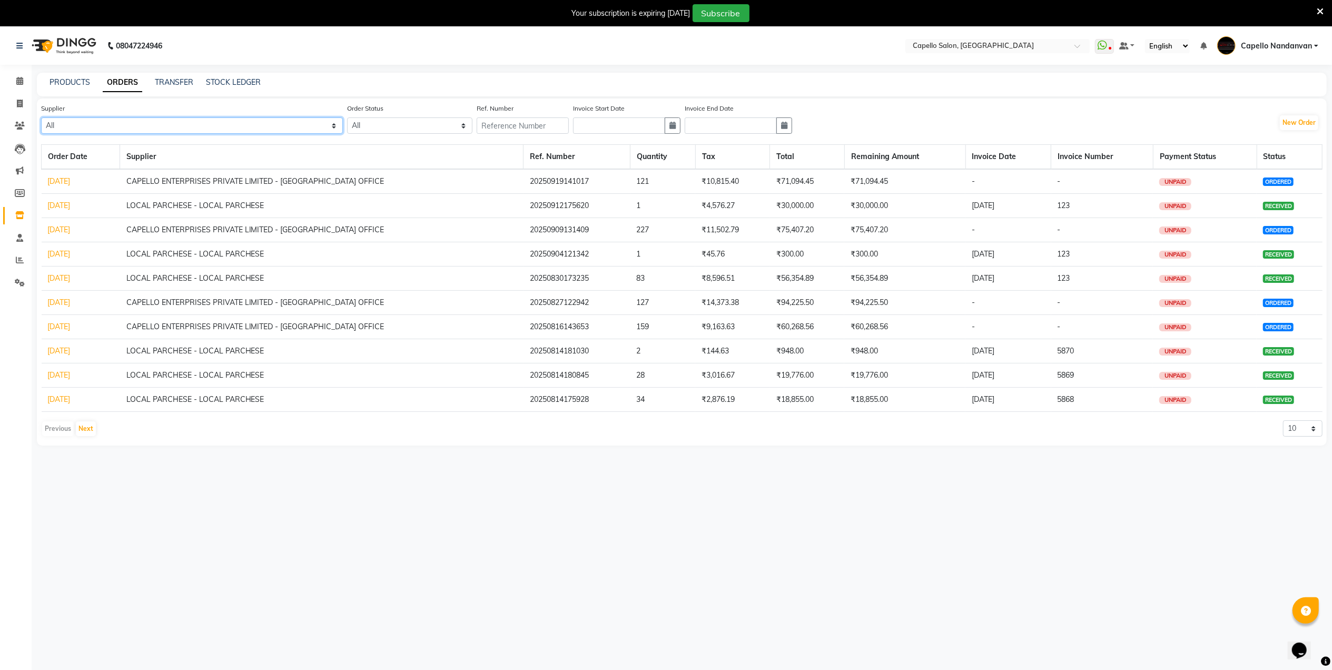
click at [153, 117] on select "All CAPELLO ENTERPRISES PRIVATE LIMITED - CAPELLO HEAD OFFICE LOCAL PARCHESE - …" at bounding box center [192, 125] width 302 height 16
select select "603"
click at [41, 117] on select "All CAPELLO ENTERPRISES PRIVATE LIMITED - CAPELLO HEAD OFFICE LOCAL PARCHESE - …" at bounding box center [192, 125] width 302 height 16
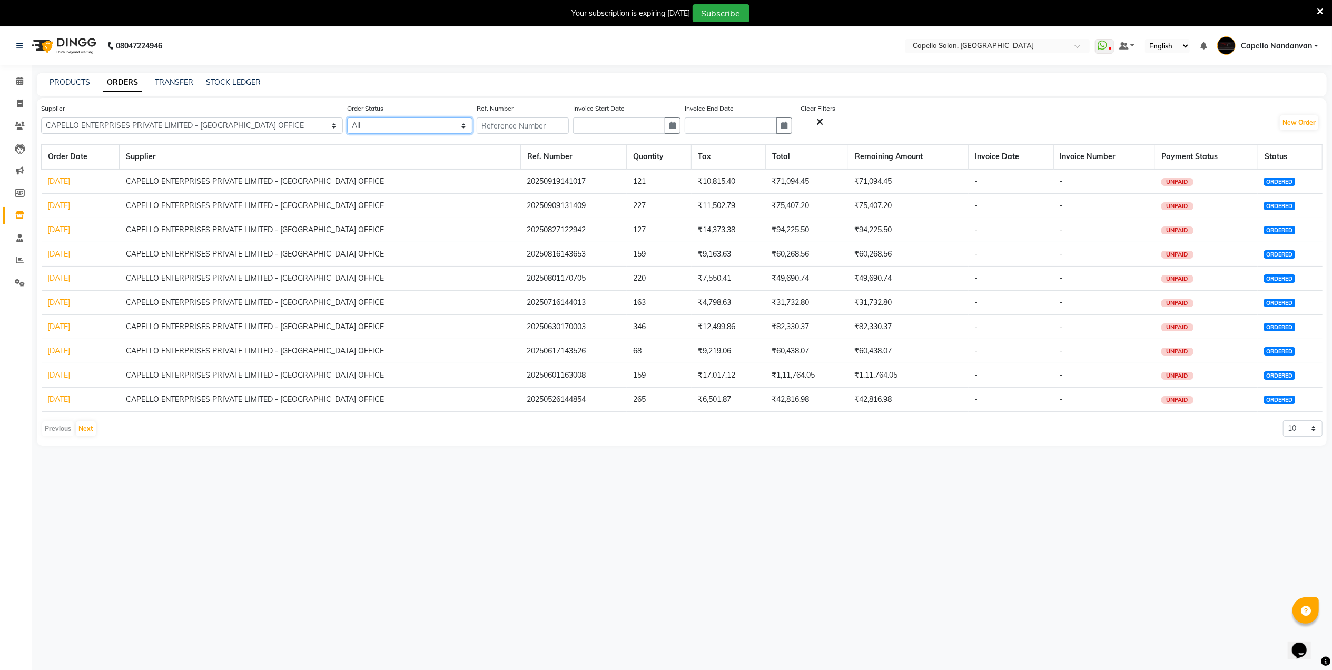
click at [379, 131] on select "All ORDERED PARTIAL-RECEIVED RECEIVED CANCELLED RETURNED" at bounding box center [409, 125] width 125 height 16
click at [1299, 125] on button "New Order" at bounding box center [1299, 122] width 38 height 15
select select "true"
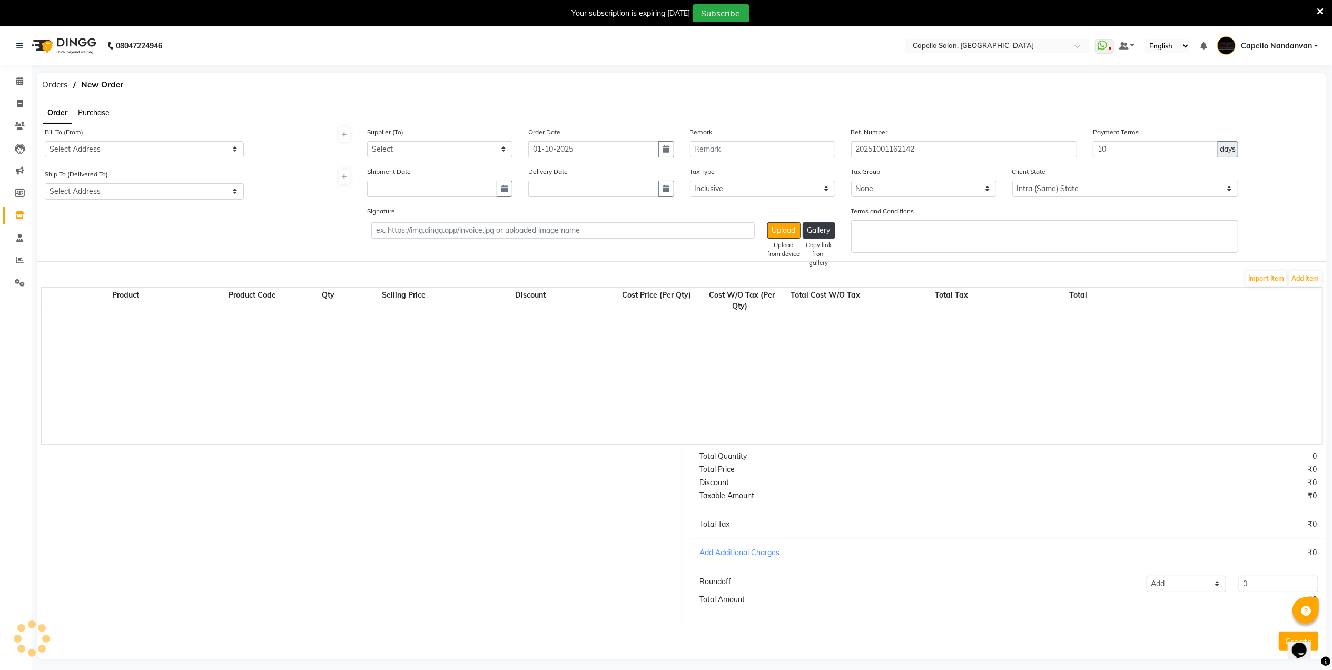
select select "1095"
click at [232, 150] on select "Select Address [STREET_ADDRESS]" at bounding box center [144, 149] width 199 height 16
select select "133"
click at [45, 141] on select "Select Address [STREET_ADDRESS]" at bounding box center [144, 149] width 199 height 16
click at [188, 187] on select "Select Address [STREET_ADDRESS]" at bounding box center [144, 191] width 199 height 16
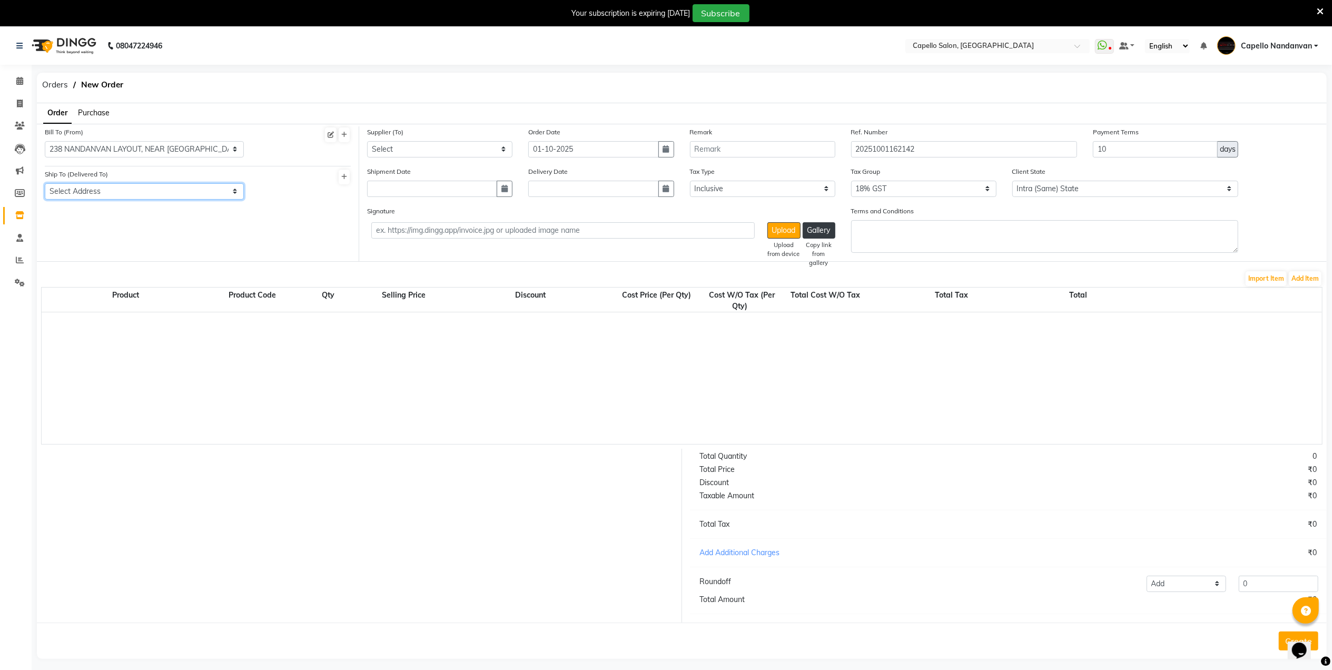
select select "134"
click at [45, 183] on select "Select Address [STREET_ADDRESS]" at bounding box center [144, 191] width 199 height 16
click at [479, 146] on select "Select CAPELLO ENTERPRISES PRIVATE LIMITED - [GEOGRAPHIC_DATA] OFFICE LOCAL PAR…" at bounding box center [439, 149] width 145 height 16
select select "603"
click at [367, 141] on select "Select CAPELLO ENTERPRISES PRIVATE LIMITED - [GEOGRAPHIC_DATA] OFFICE LOCAL PAR…" at bounding box center [439, 149] width 145 height 16
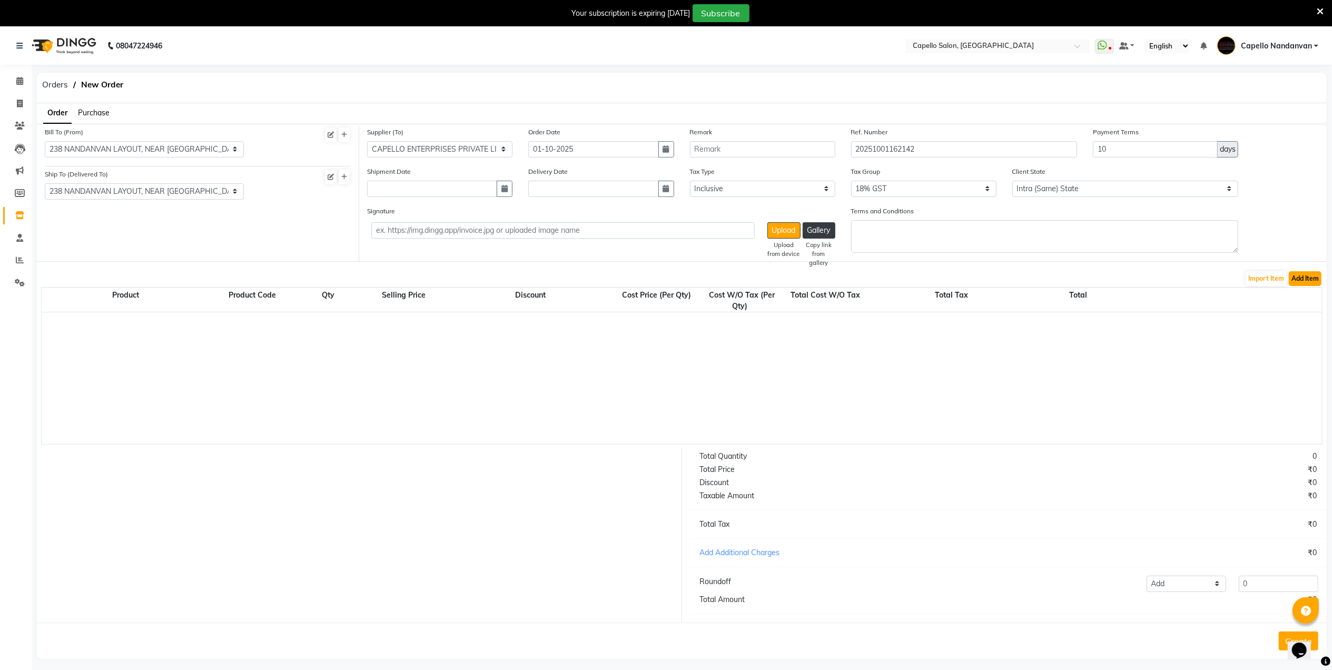
click at [1297, 279] on button "Add Item" at bounding box center [1305, 278] width 33 height 15
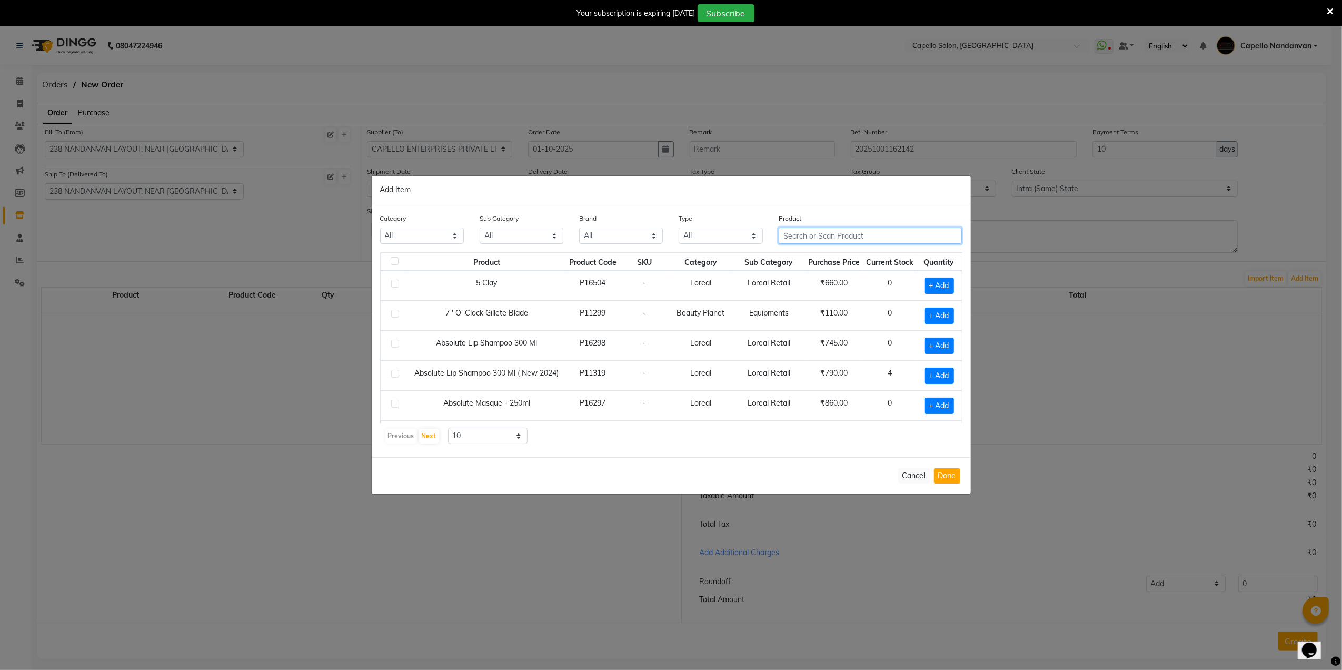
click at [861, 236] on input "text" at bounding box center [871, 235] width 184 height 16
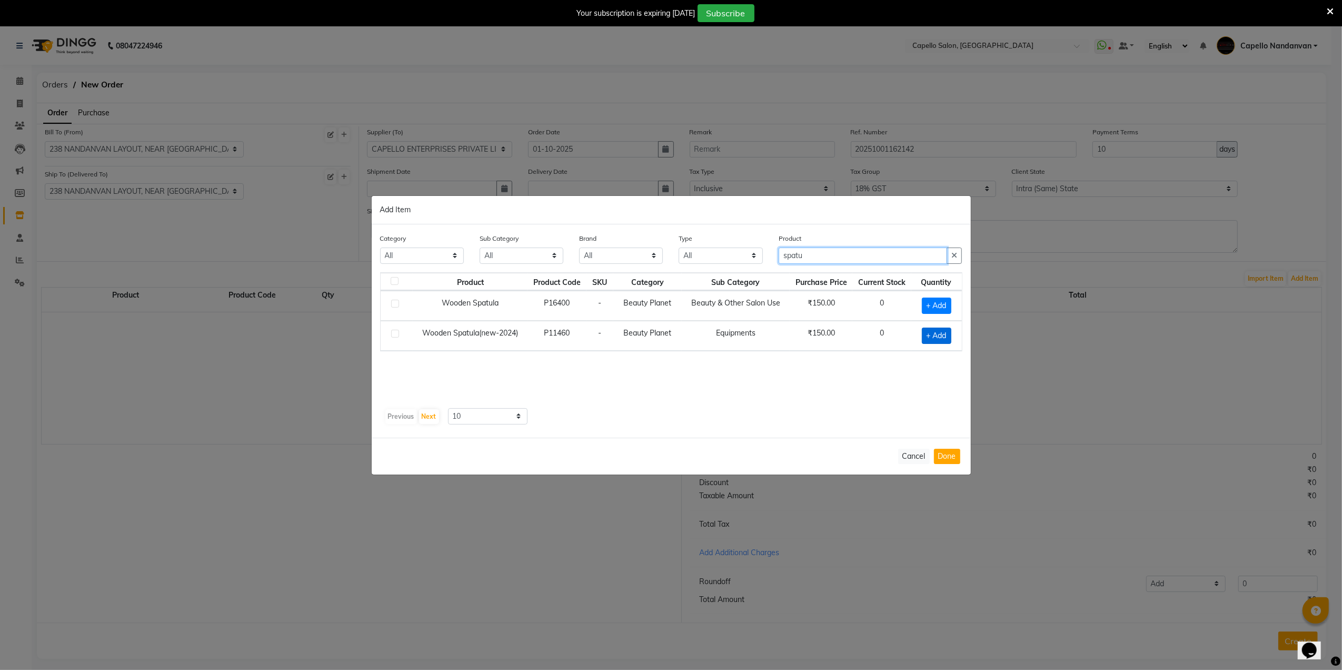
type input "spatu"
click at [940, 333] on span "+ Add" at bounding box center [936, 336] width 29 height 16
checkbox input "true"
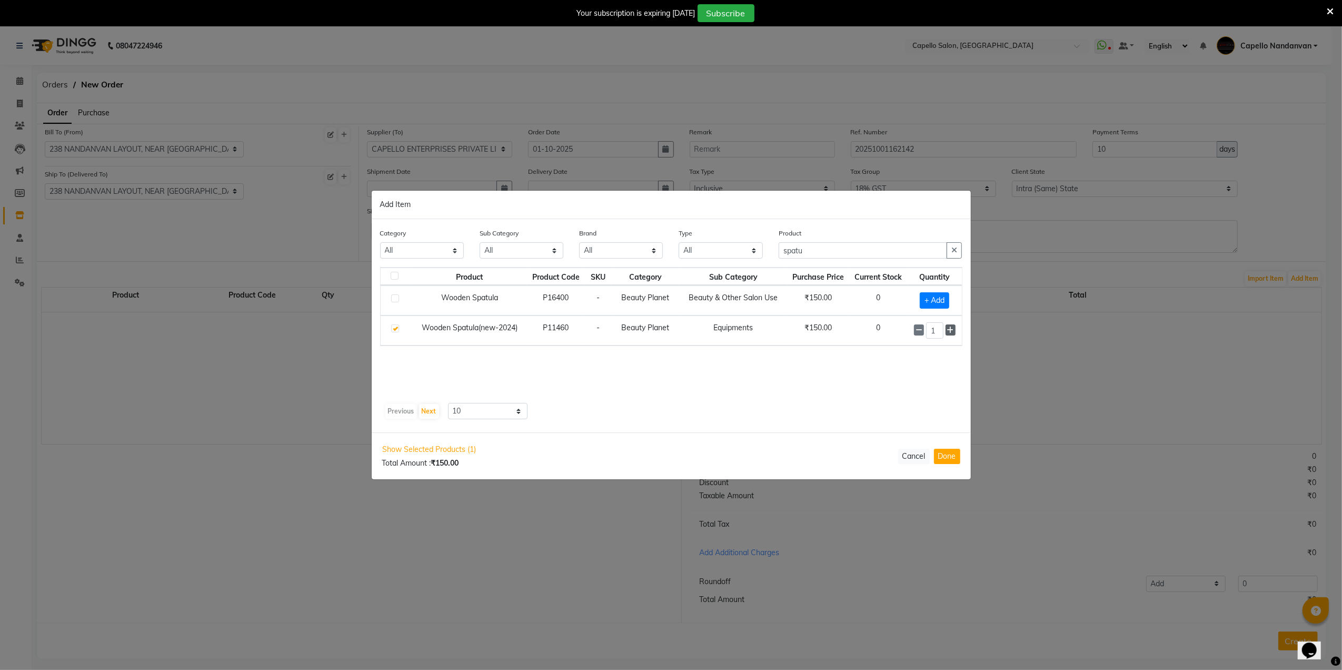
click at [951, 333] on icon at bounding box center [950, 329] width 7 height 7
type input "2"
click at [902, 254] on input "spatu" at bounding box center [863, 250] width 169 height 16
type input "s"
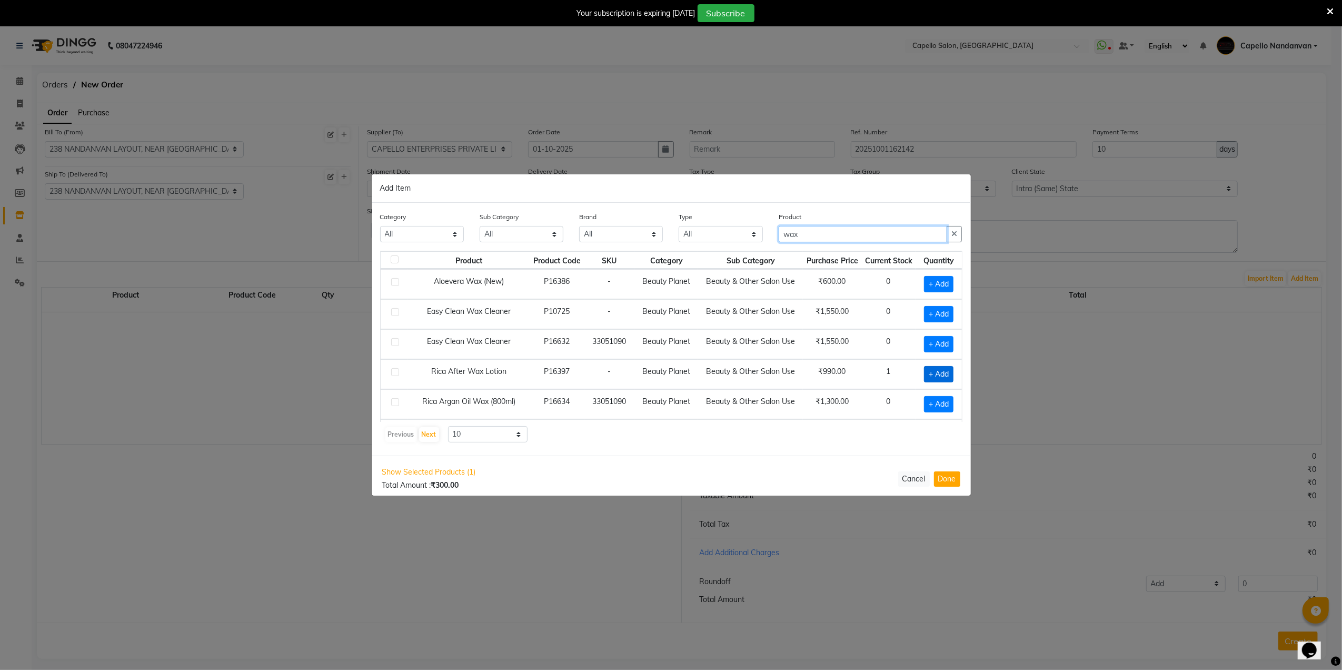
type input "wax"
click at [924, 378] on span "+ Add" at bounding box center [938, 374] width 29 height 16
checkbox input "true"
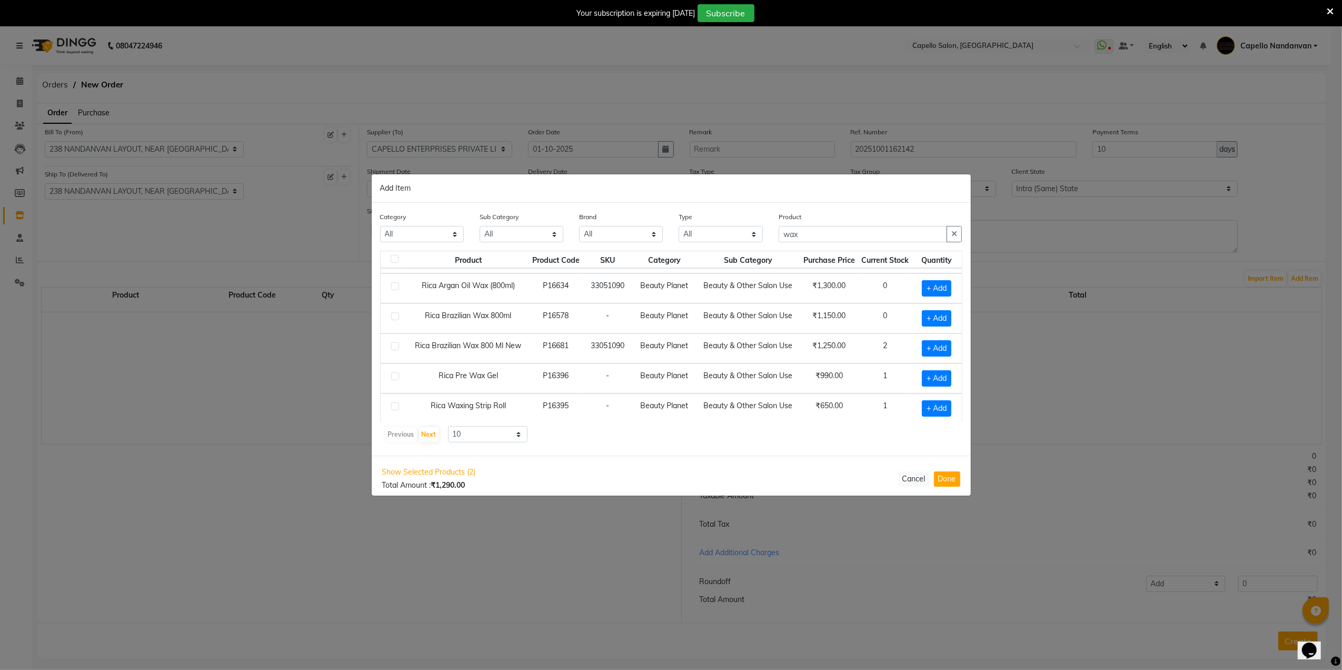
scroll to position [140, 0]
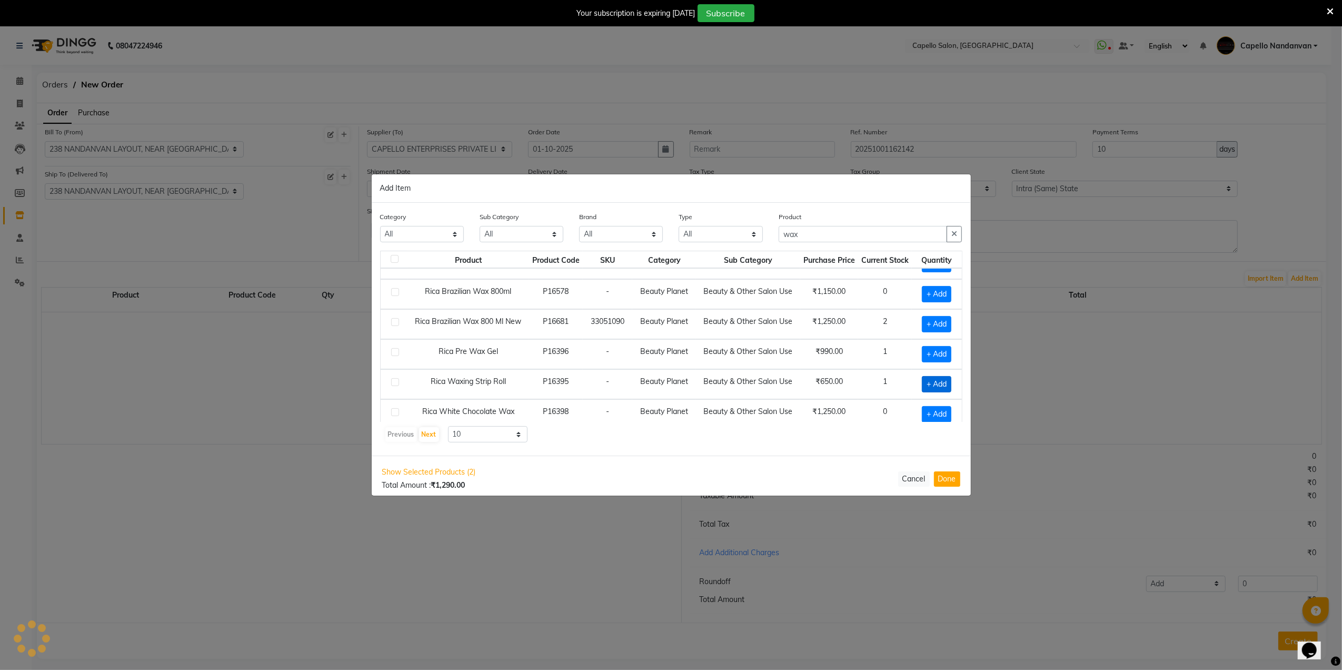
click at [928, 389] on span "+ Add" at bounding box center [936, 384] width 29 height 16
checkbox input "true"
click at [948, 388] on icon at bounding box center [951, 383] width 7 height 7
type input "2"
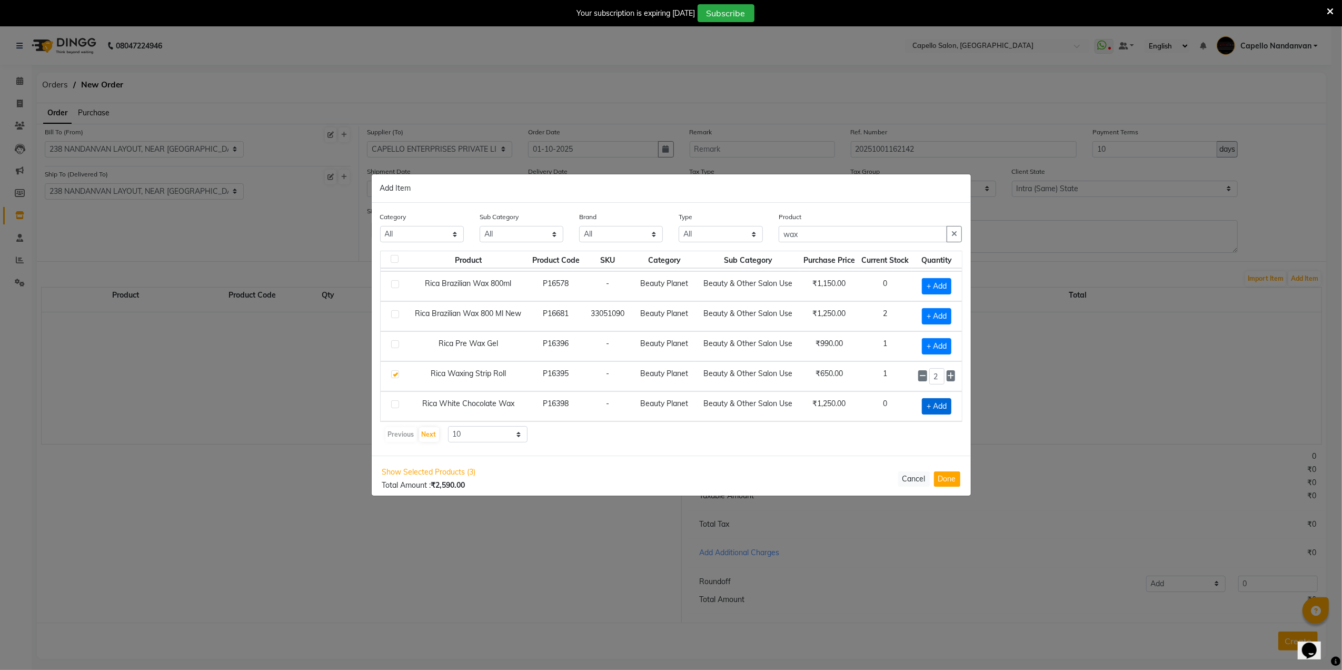
click at [922, 411] on span "+ Add" at bounding box center [936, 406] width 29 height 16
checkbox input "true"
click at [948, 405] on icon at bounding box center [951, 405] width 7 height 7
type input "2"
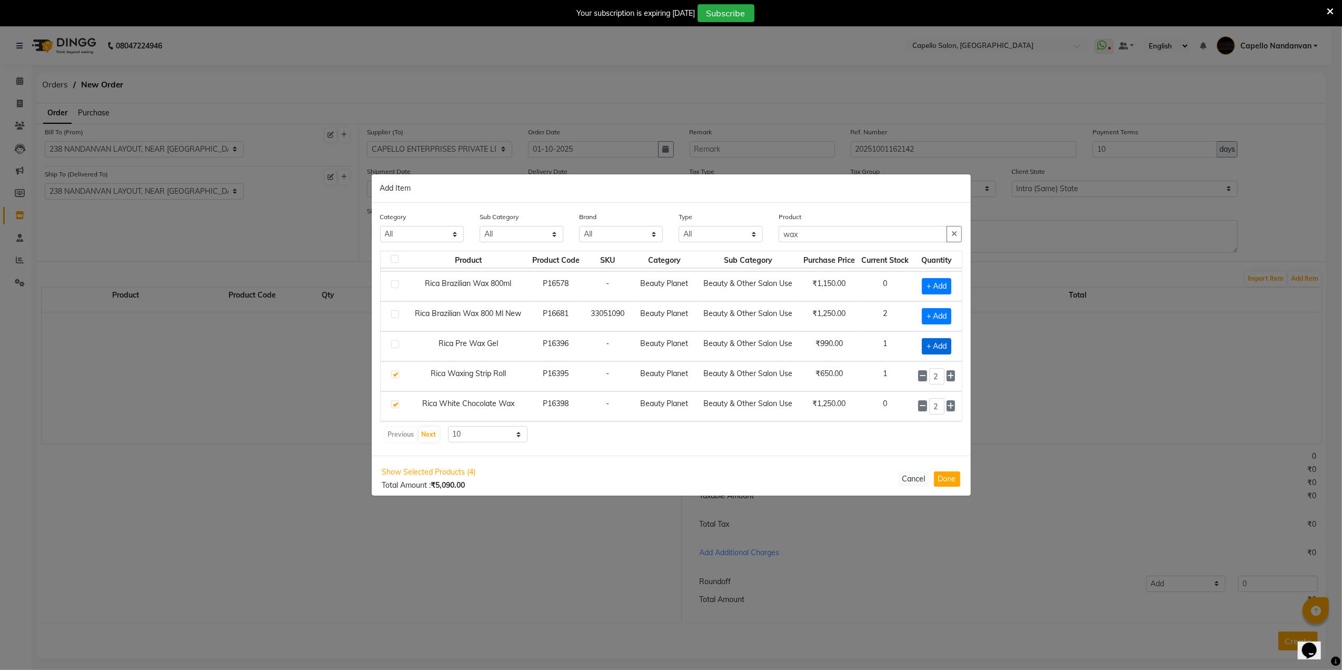
click at [929, 351] on span "+ Add" at bounding box center [936, 346] width 29 height 16
checkbox input "true"
click at [948, 405] on icon at bounding box center [951, 405] width 7 height 7
type input "3"
click at [866, 240] on input "wax" at bounding box center [863, 234] width 169 height 16
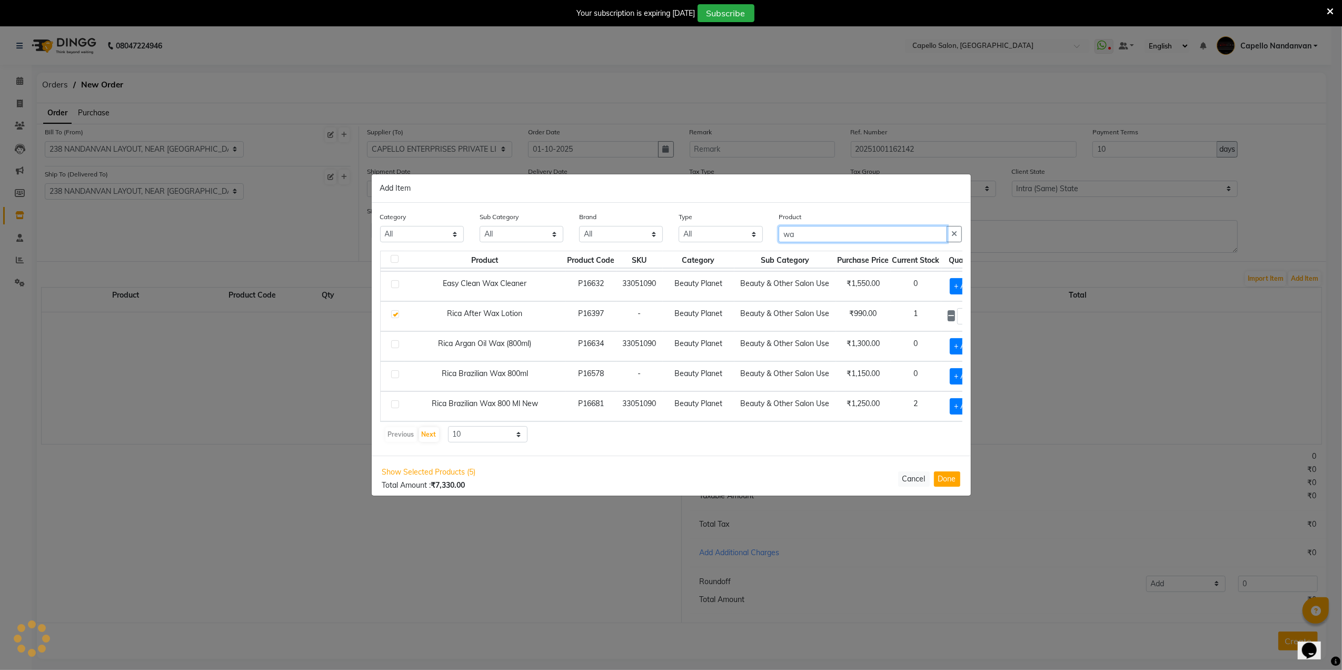
type input "w"
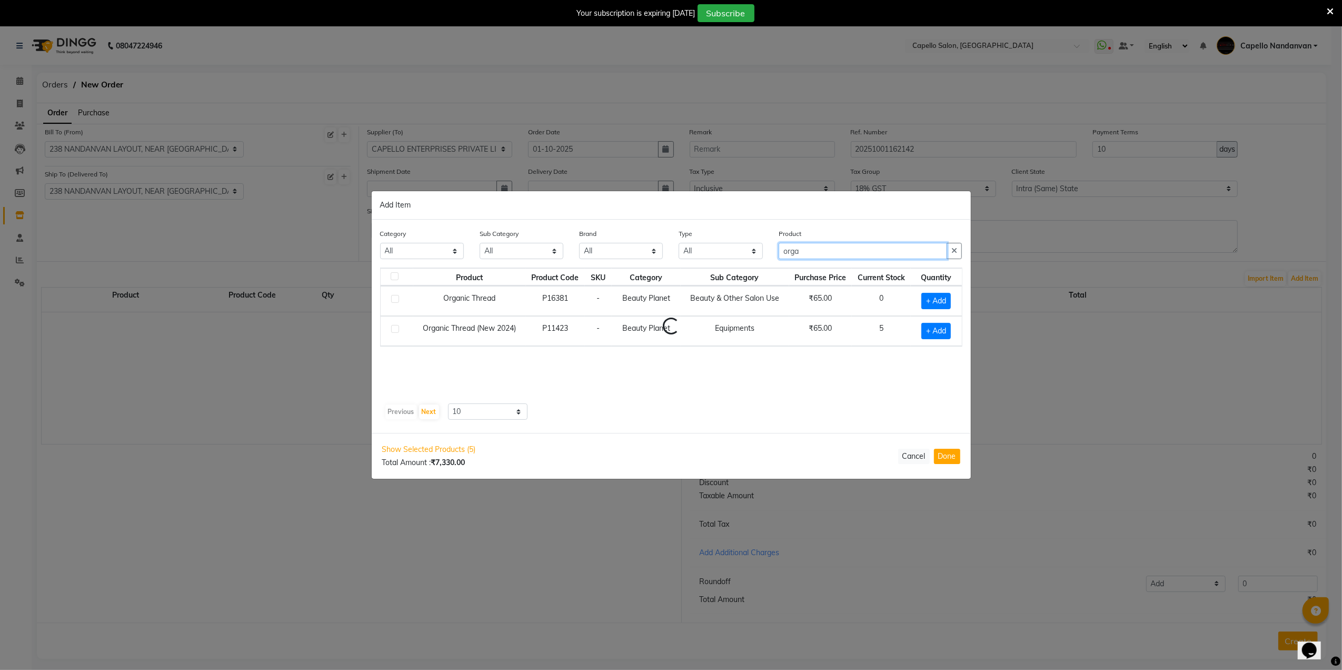
scroll to position [0, 0]
type input "organic"
click at [925, 334] on span "+ Add" at bounding box center [936, 331] width 29 height 16
checkbox input "true"
click at [947, 334] on icon at bounding box center [950, 329] width 7 height 7
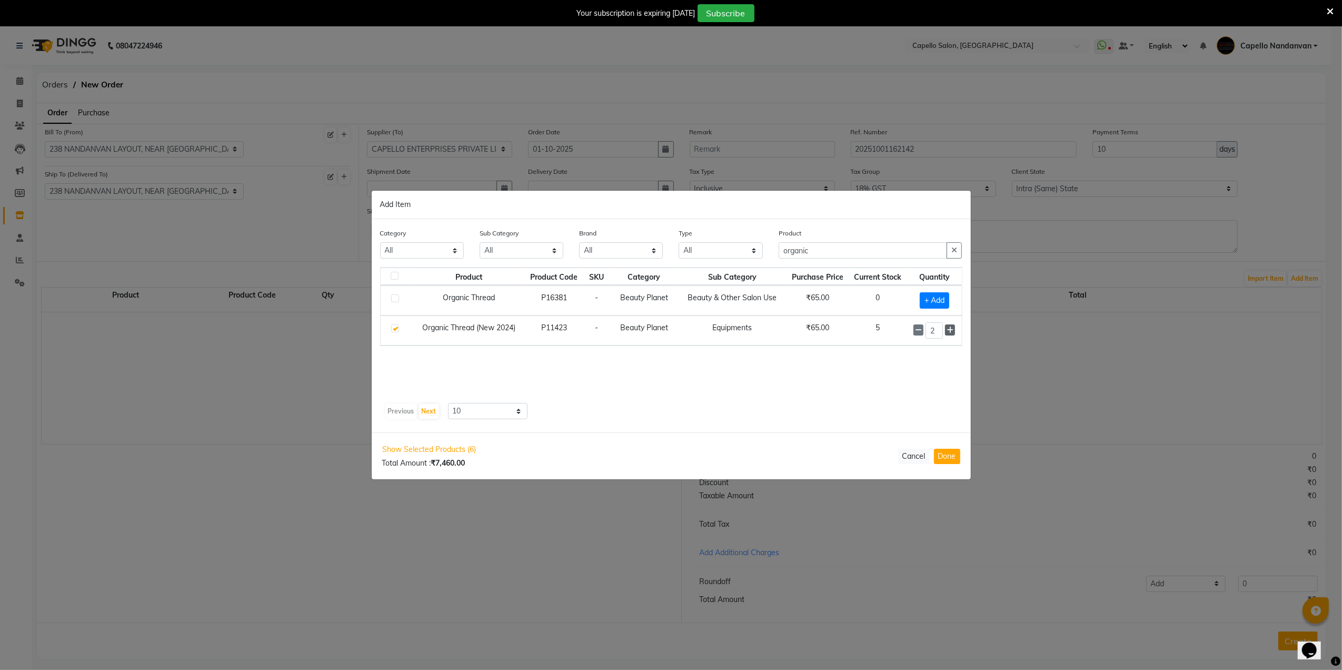
click at [947, 334] on icon at bounding box center [950, 329] width 7 height 7
type input "5"
click at [875, 251] on input "organic" at bounding box center [863, 251] width 169 height 16
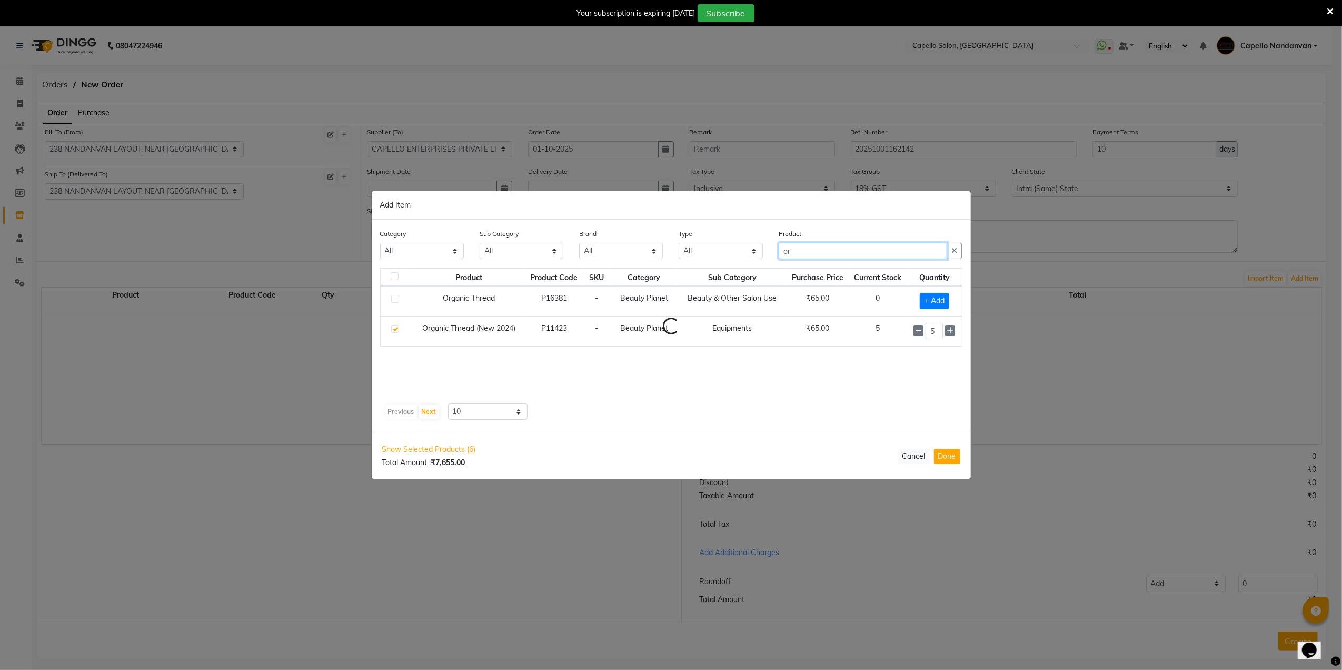
type input "o"
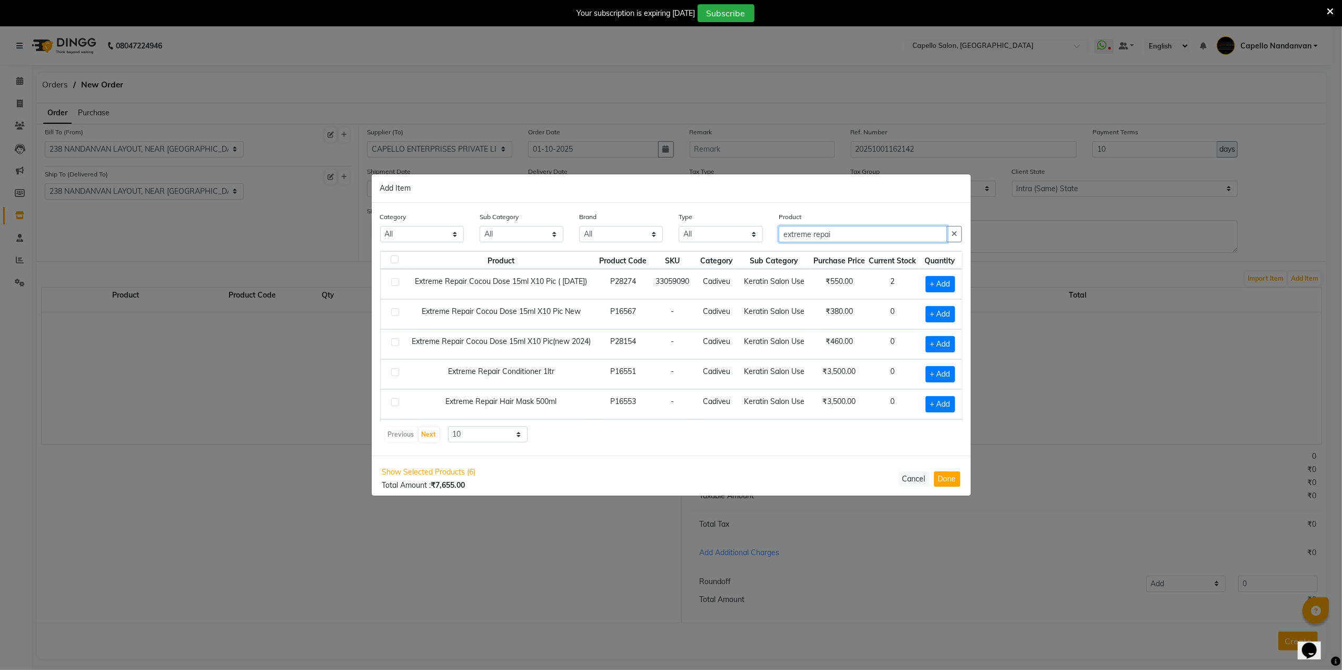
type input "extreme repai"
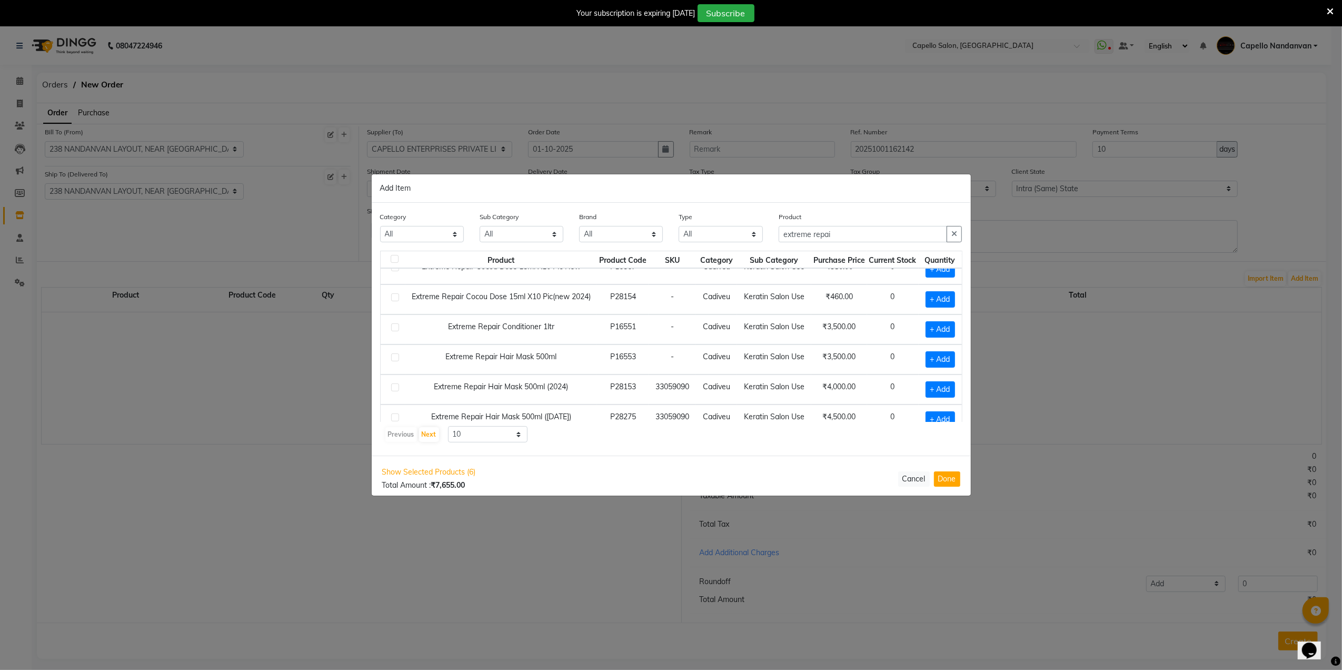
scroll to position [70, 11]
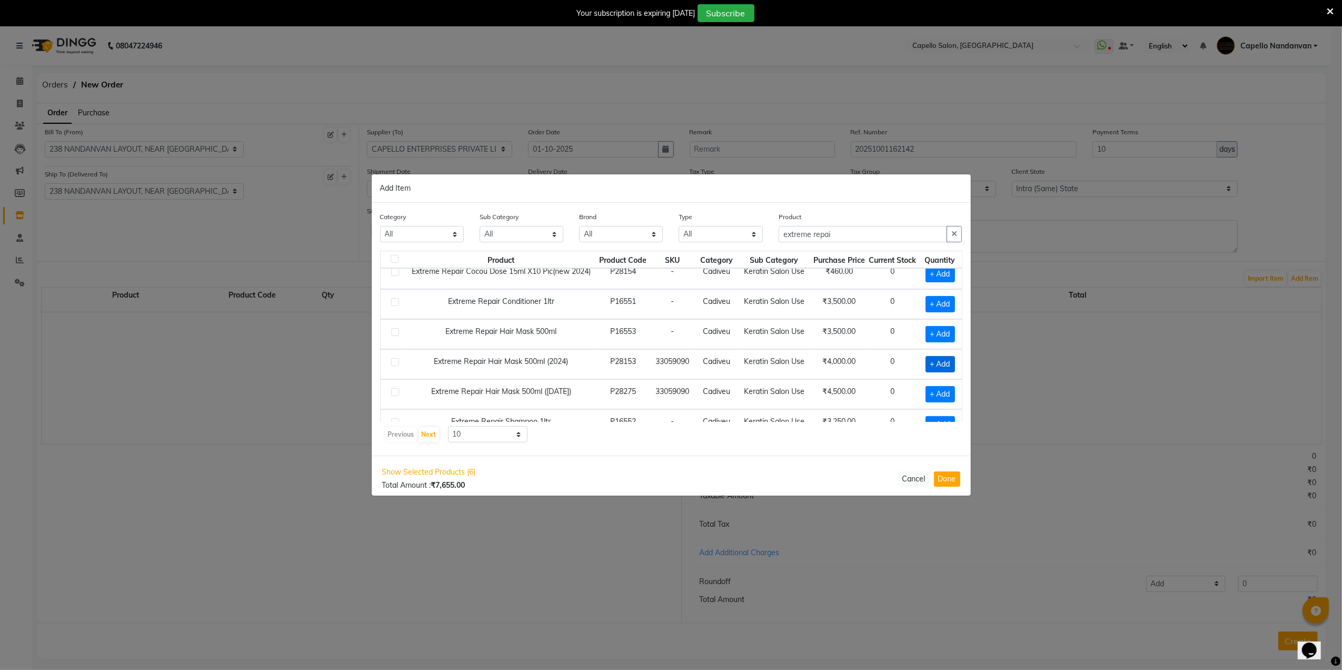
click at [926, 367] on span "+ Add" at bounding box center [940, 364] width 29 height 16
checkbox input "true"
click at [948, 368] on icon at bounding box center [951, 363] width 7 height 7
type input "2"
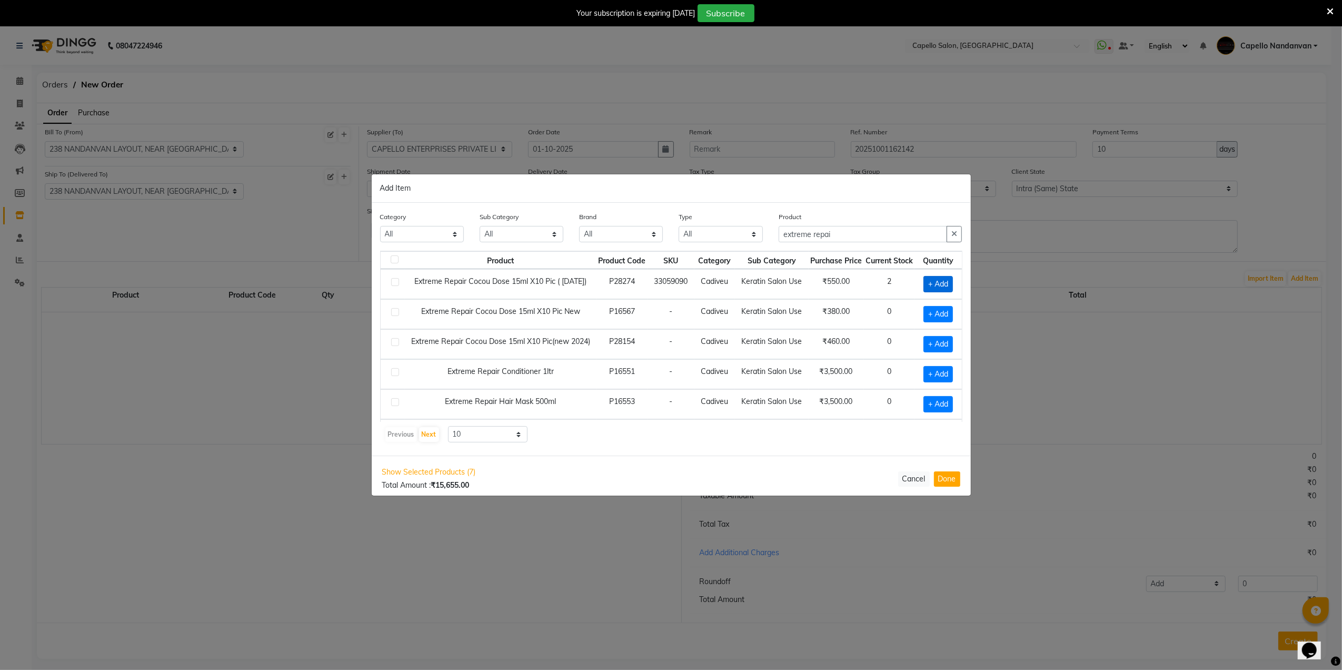
click at [924, 281] on span "+ Add" at bounding box center [938, 284] width 29 height 16
checkbox input "true"
click at [934, 286] on input "1" at bounding box center [938, 284] width 14 height 16
type input "20"
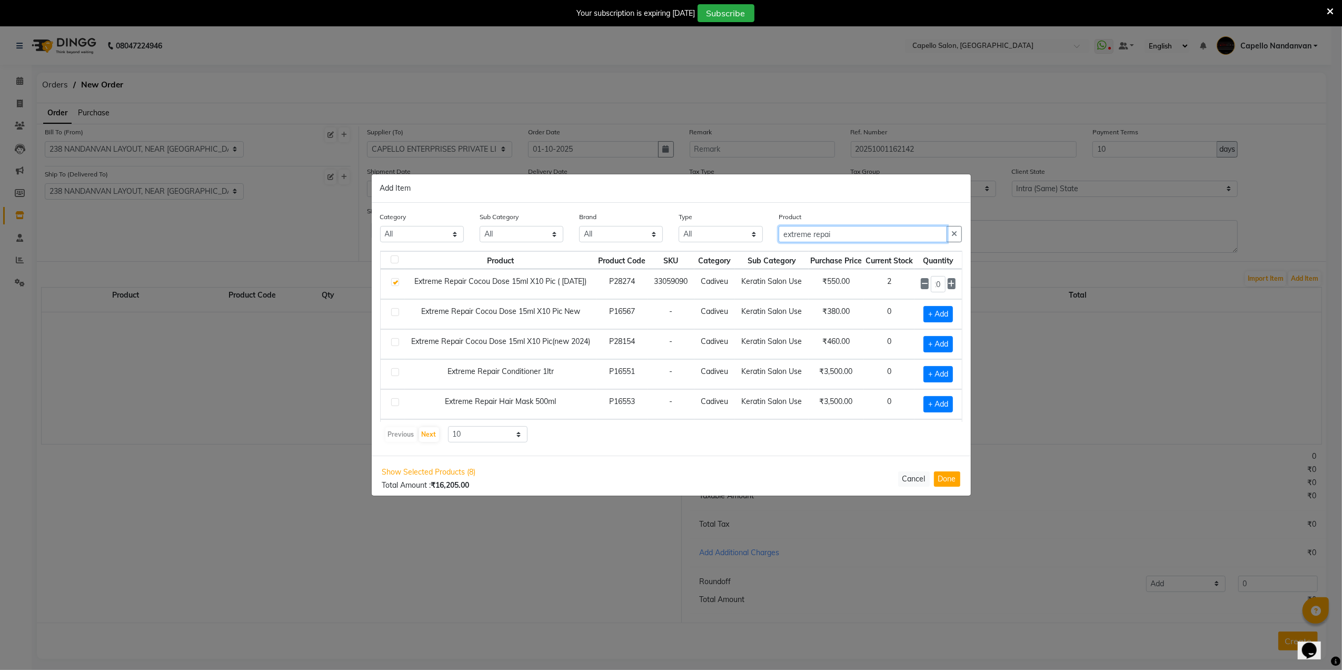
click at [860, 234] on input "extreme repai" at bounding box center [863, 234] width 169 height 16
type input "e"
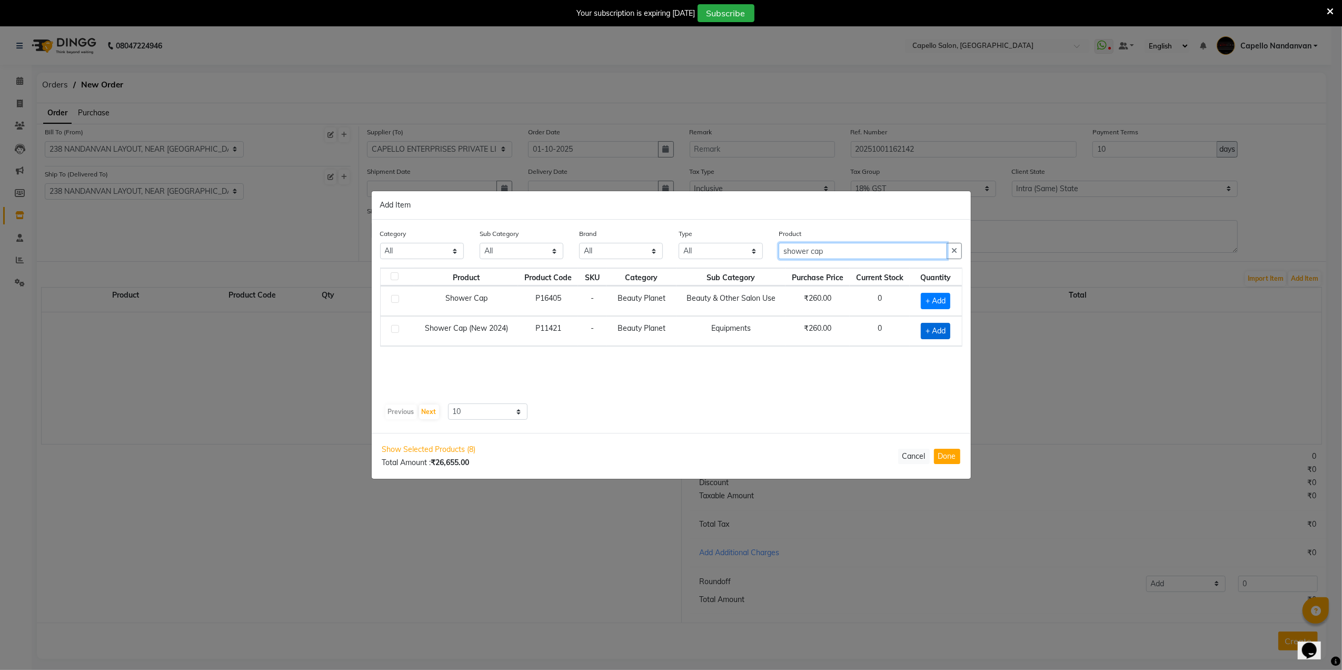
type input "shower cap"
click at [937, 330] on span "+ Add" at bounding box center [935, 331] width 29 height 16
checkbox input "true"
click at [946, 328] on icon at bounding box center [949, 330] width 7 height 7
type input "2"
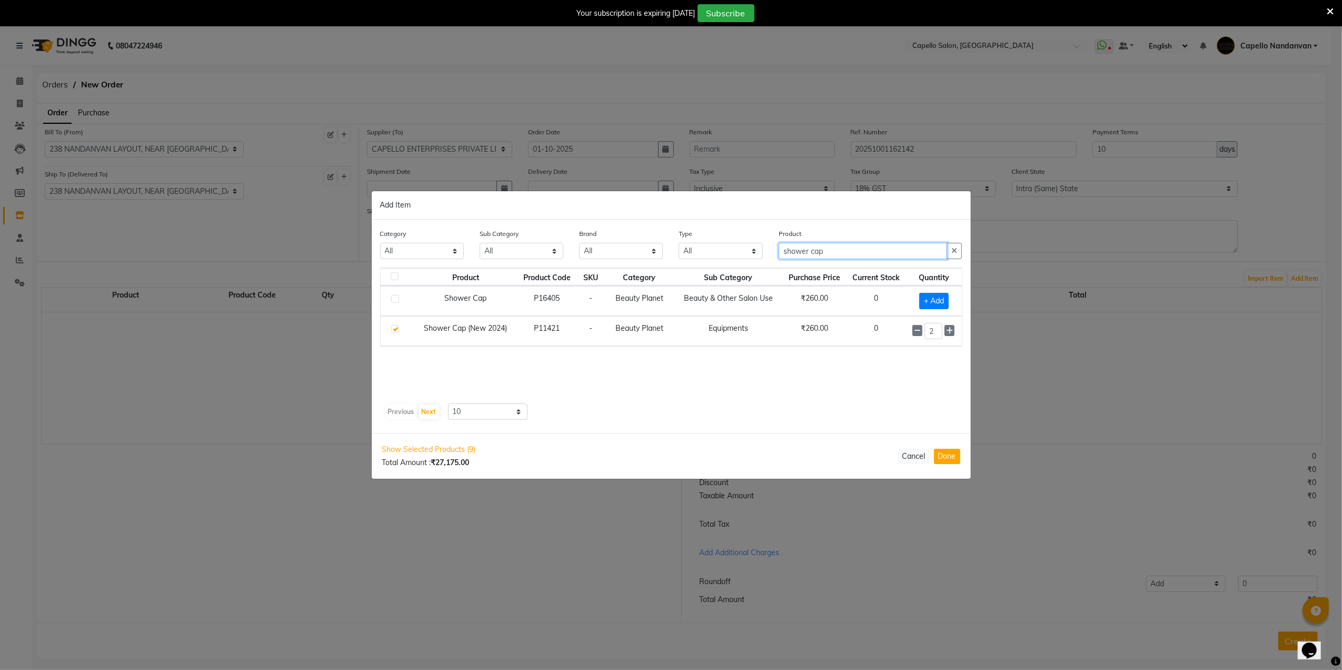
click at [860, 249] on input "shower cap" at bounding box center [863, 251] width 169 height 16
type input "s"
type input "gloves"
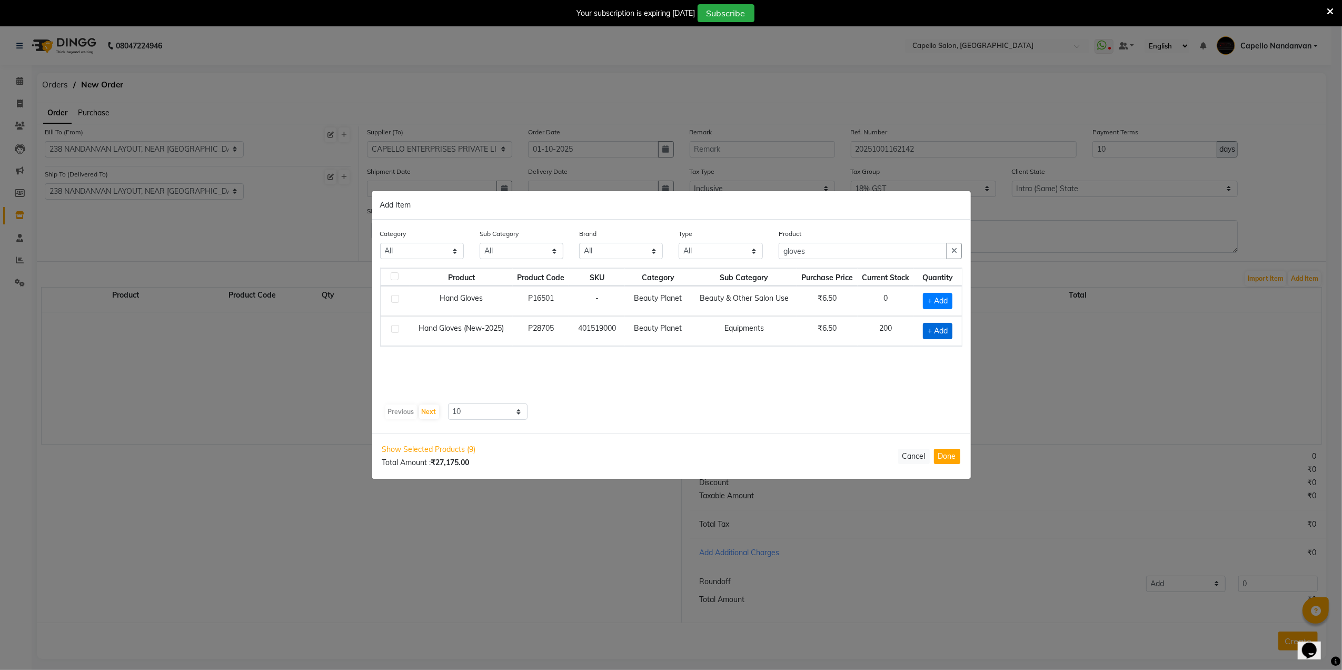
click at [932, 329] on span "+ Add" at bounding box center [937, 331] width 29 height 16
checkbox input "true"
click at [942, 329] on input "1" at bounding box center [936, 330] width 16 height 16
type input "100"
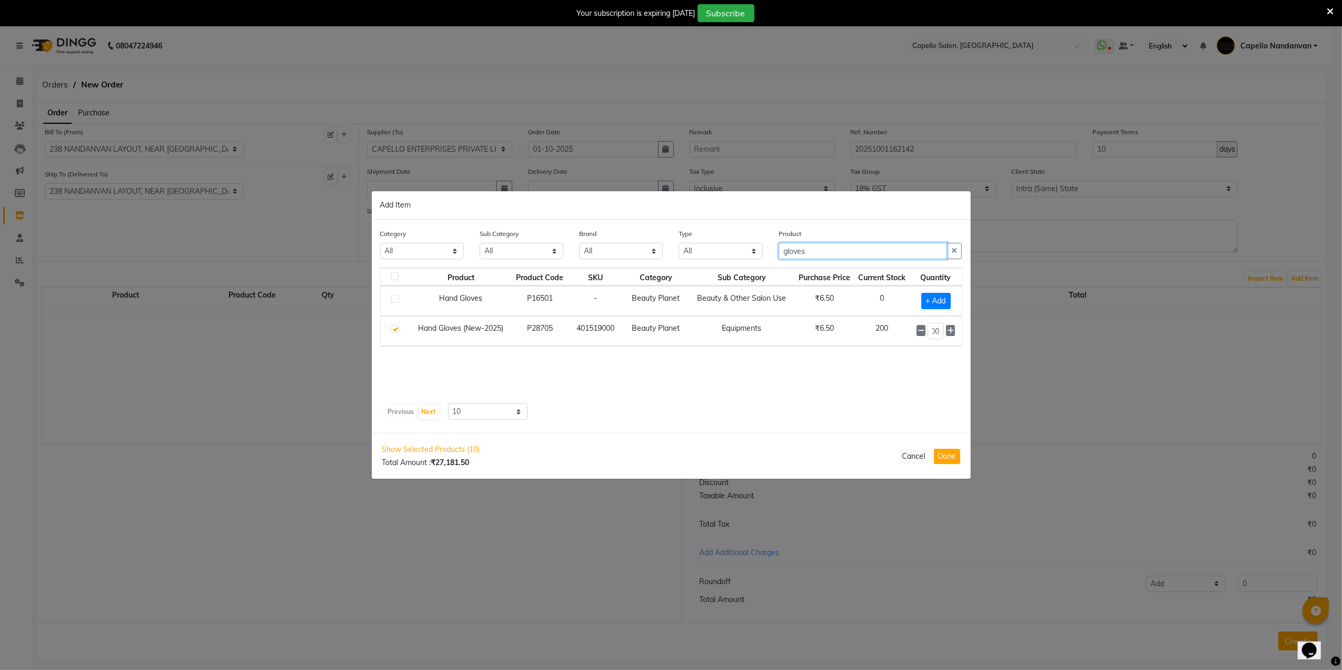
scroll to position [0, 0]
click at [870, 251] on input "gloves" at bounding box center [863, 251] width 169 height 16
type input "g"
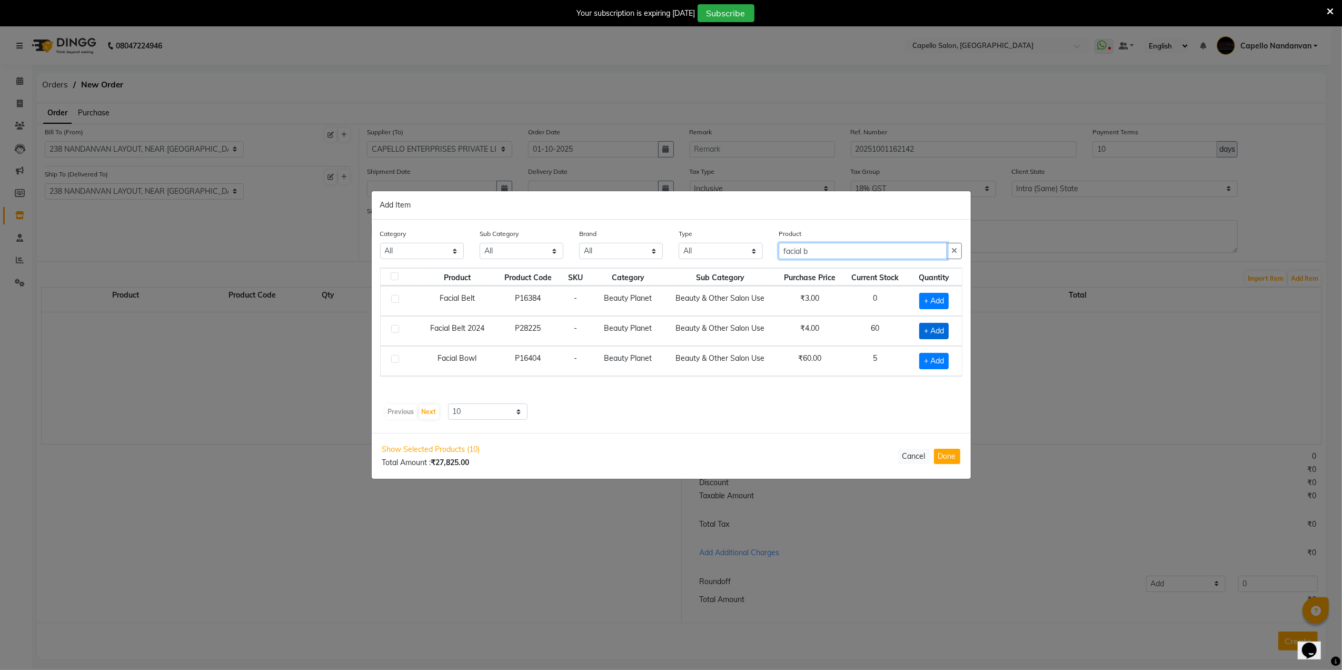
type input "facial b"
click at [935, 332] on span "+ Add" at bounding box center [933, 331] width 29 height 16
checkbox input "true"
click at [935, 335] on input "1" at bounding box center [931, 330] width 19 height 16
type input "50"
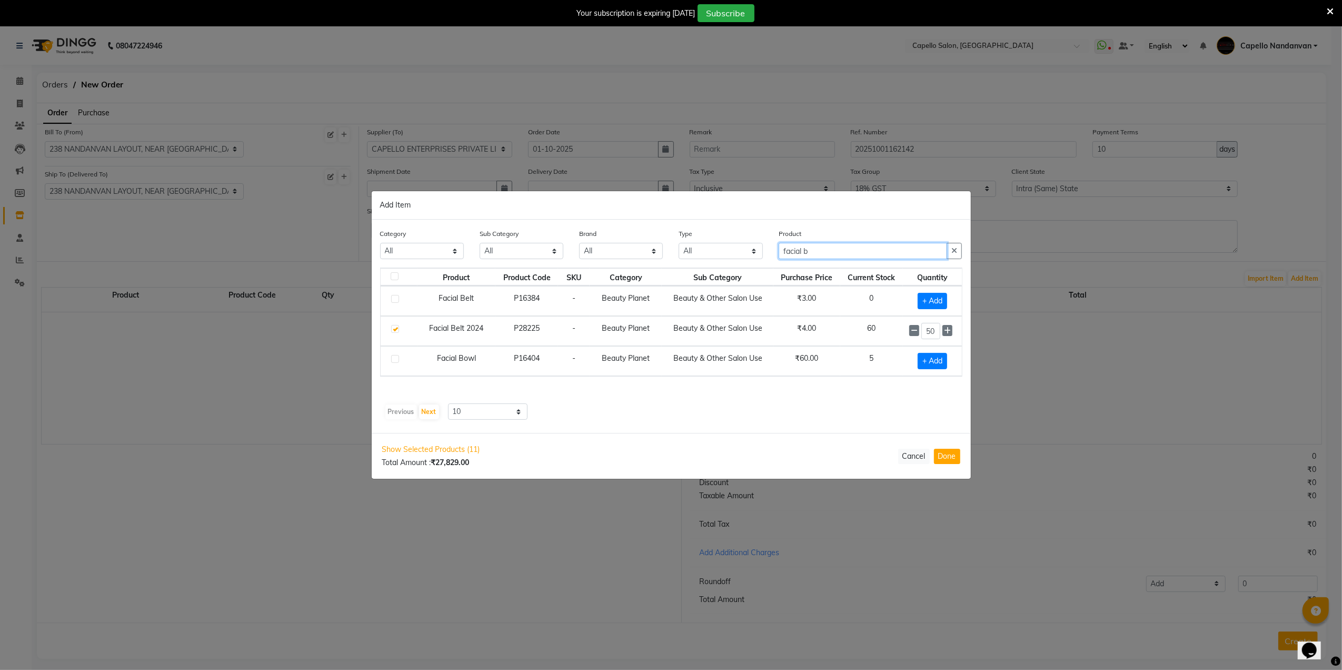
click at [860, 251] on input "facial b" at bounding box center [863, 251] width 169 height 16
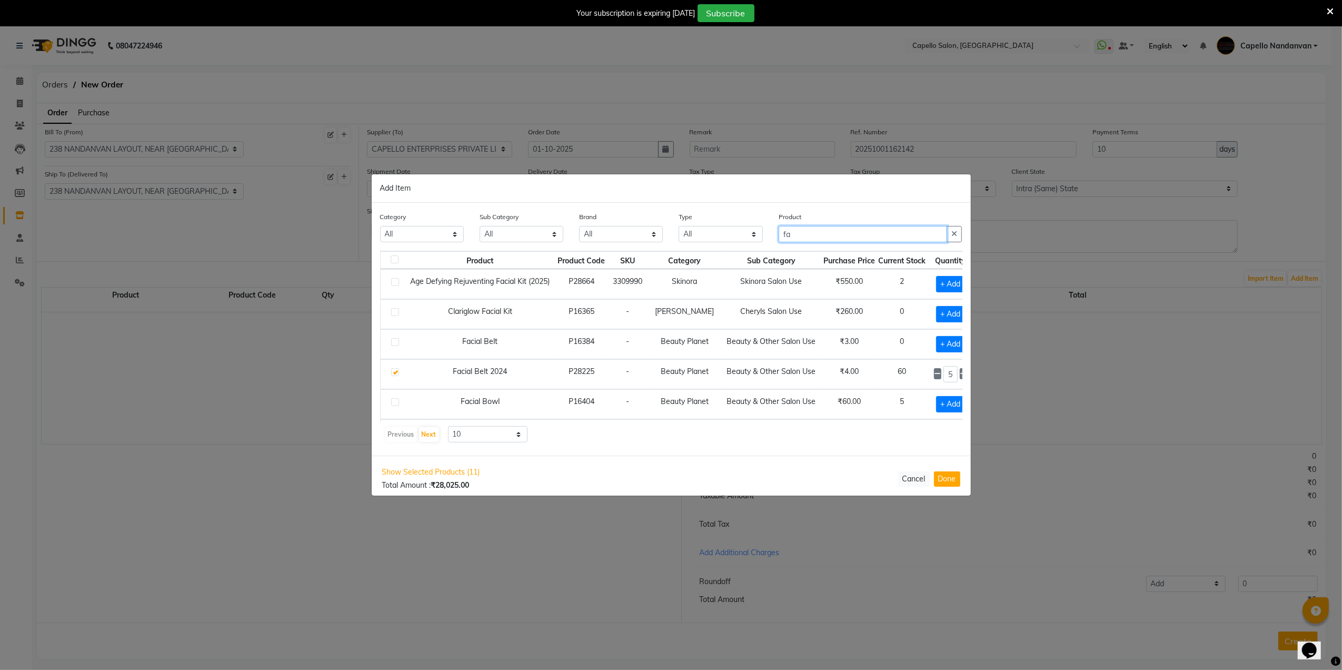
type input "f"
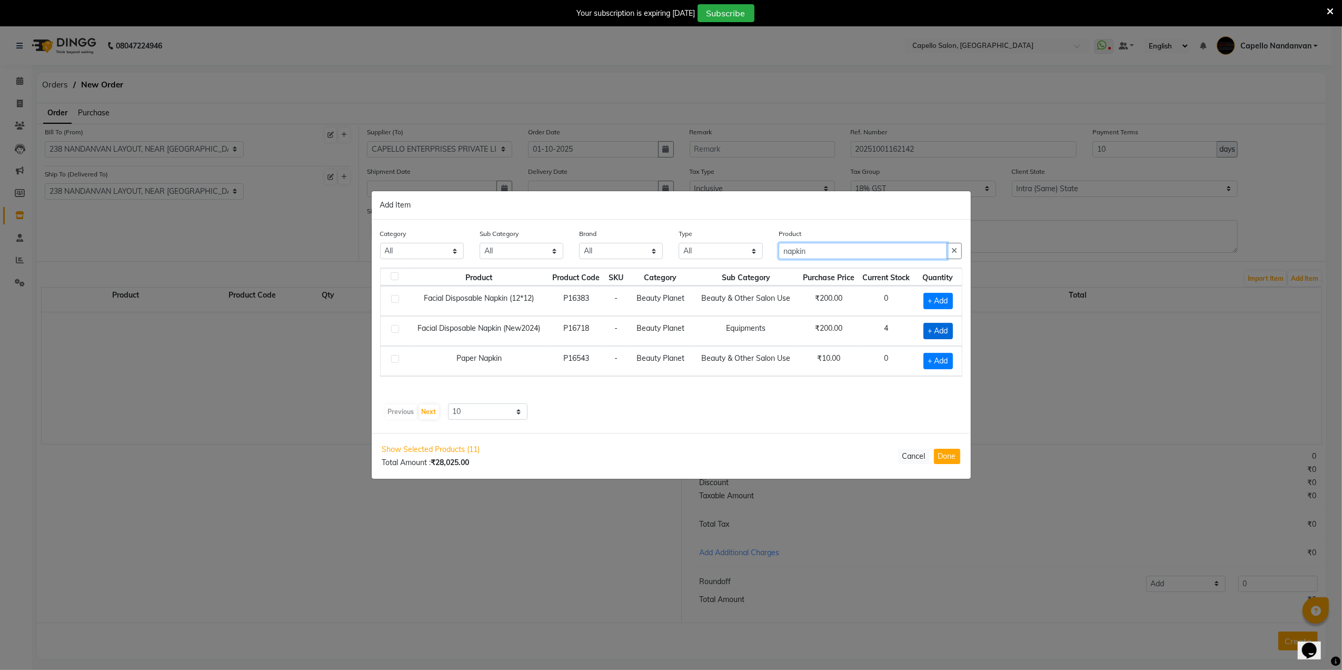
type input "napkin"
click at [926, 333] on span "+ Add" at bounding box center [938, 331] width 29 height 16
checkbox input "true"
click at [950, 331] on icon at bounding box center [950, 329] width 7 height 7
type input "2"
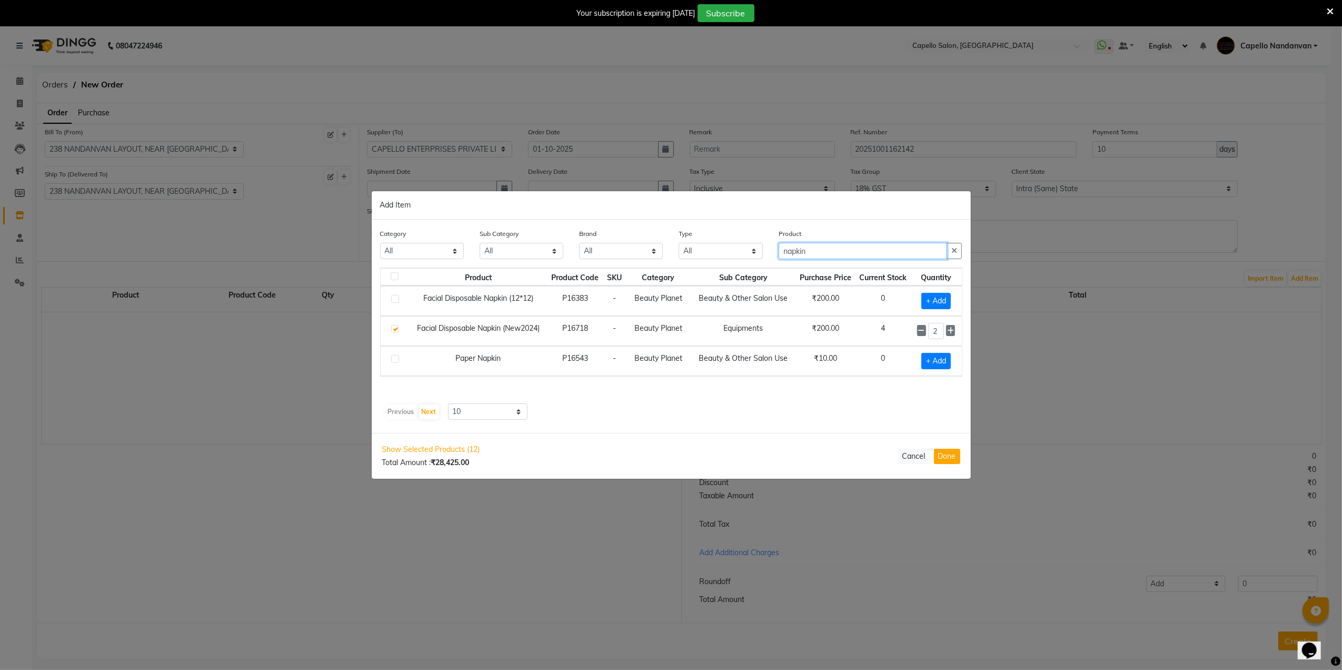
click at [861, 249] on input "napkin" at bounding box center [863, 251] width 169 height 16
type input "napki"
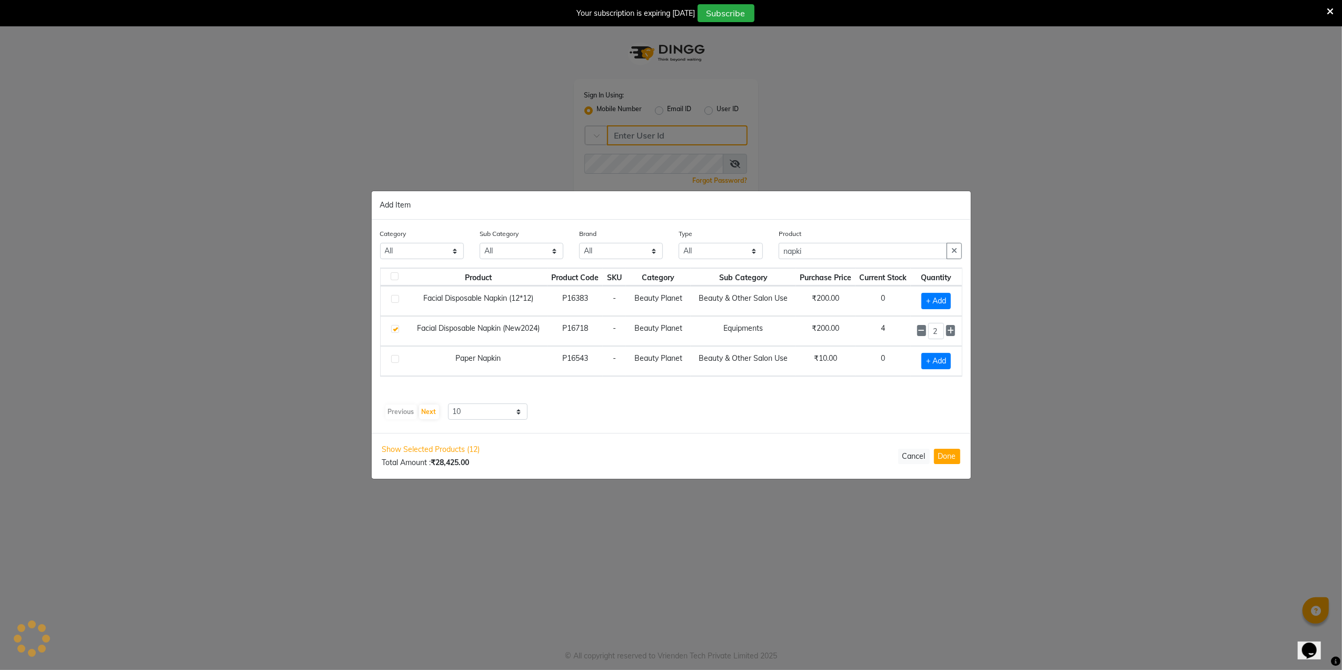
type input "9607783777"
type input "n"
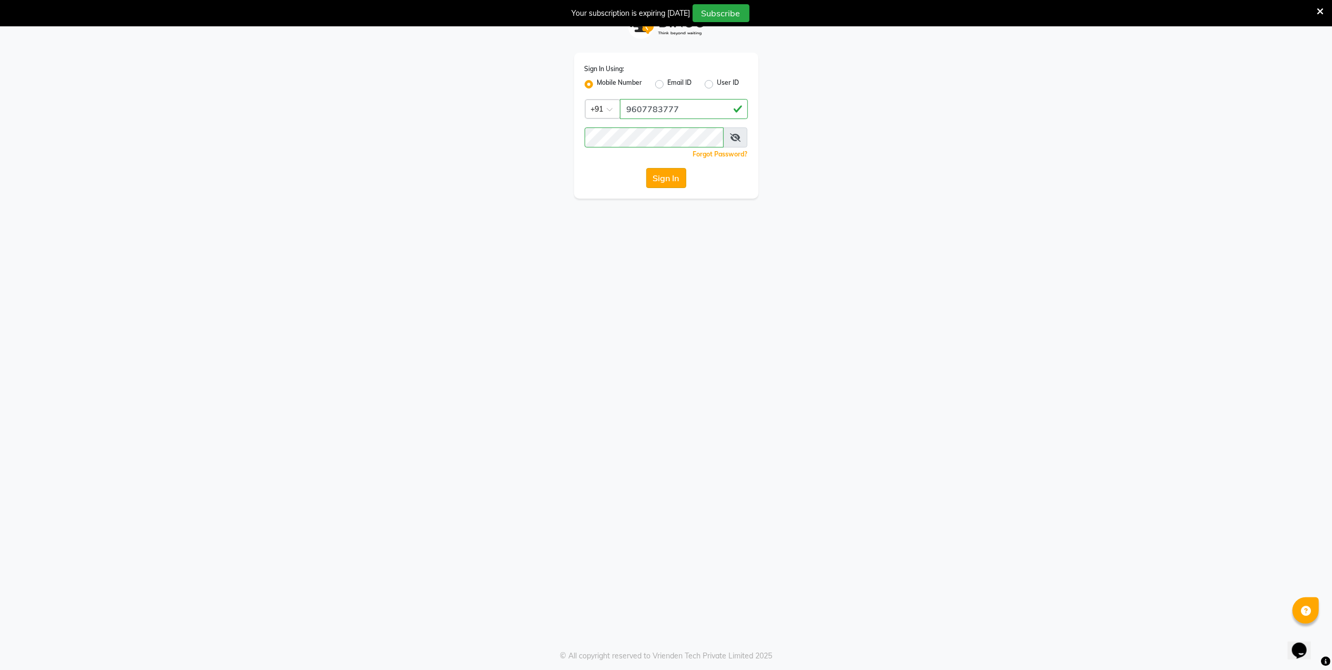
click at [656, 182] on button "Sign In" at bounding box center [666, 178] width 40 height 20
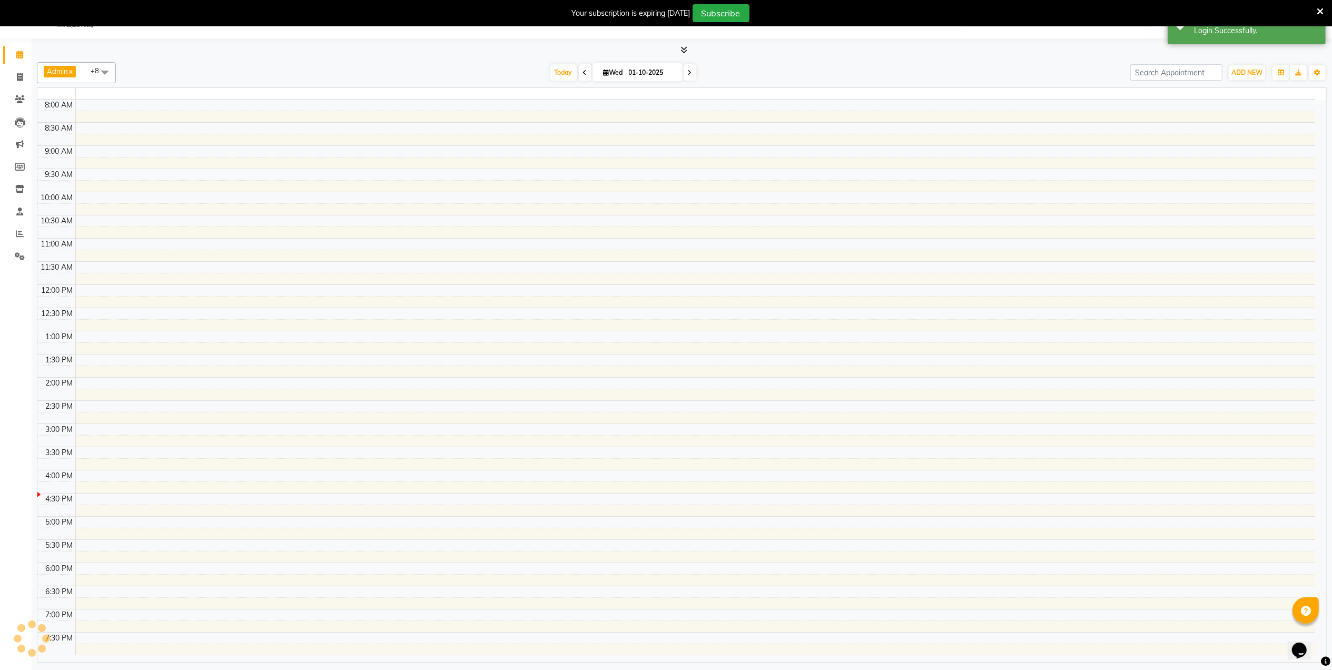
select select "en"
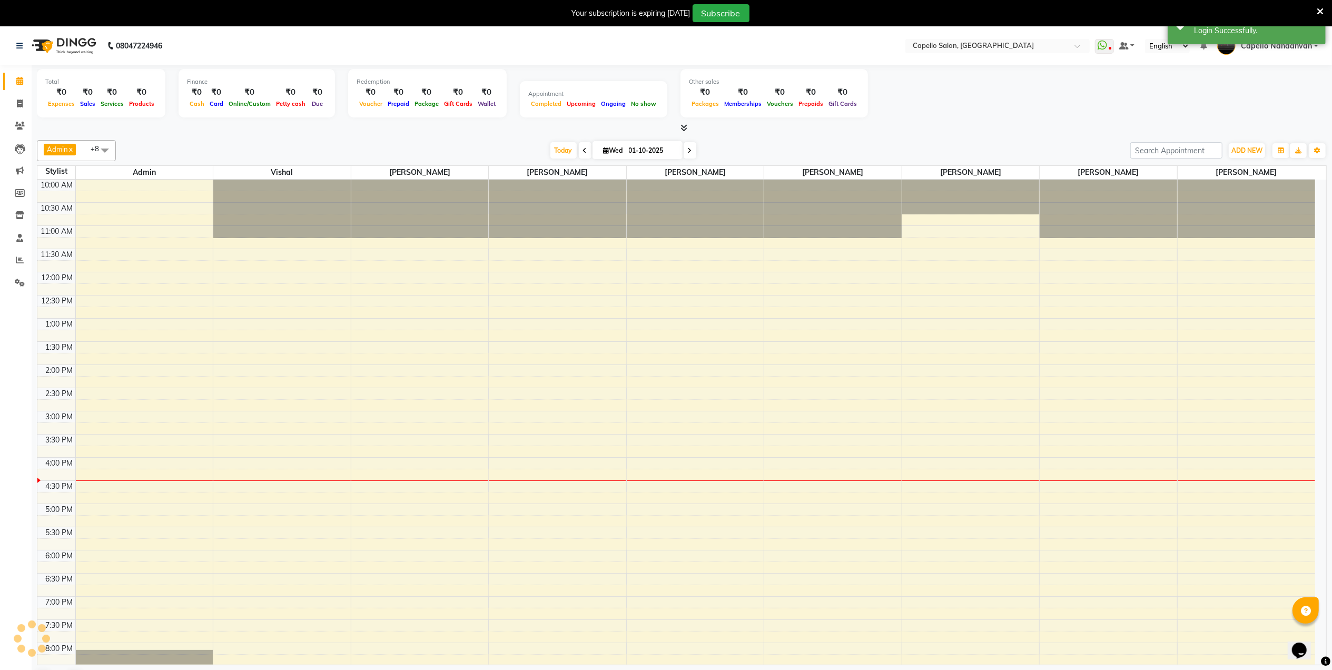
scroll to position [59, 0]
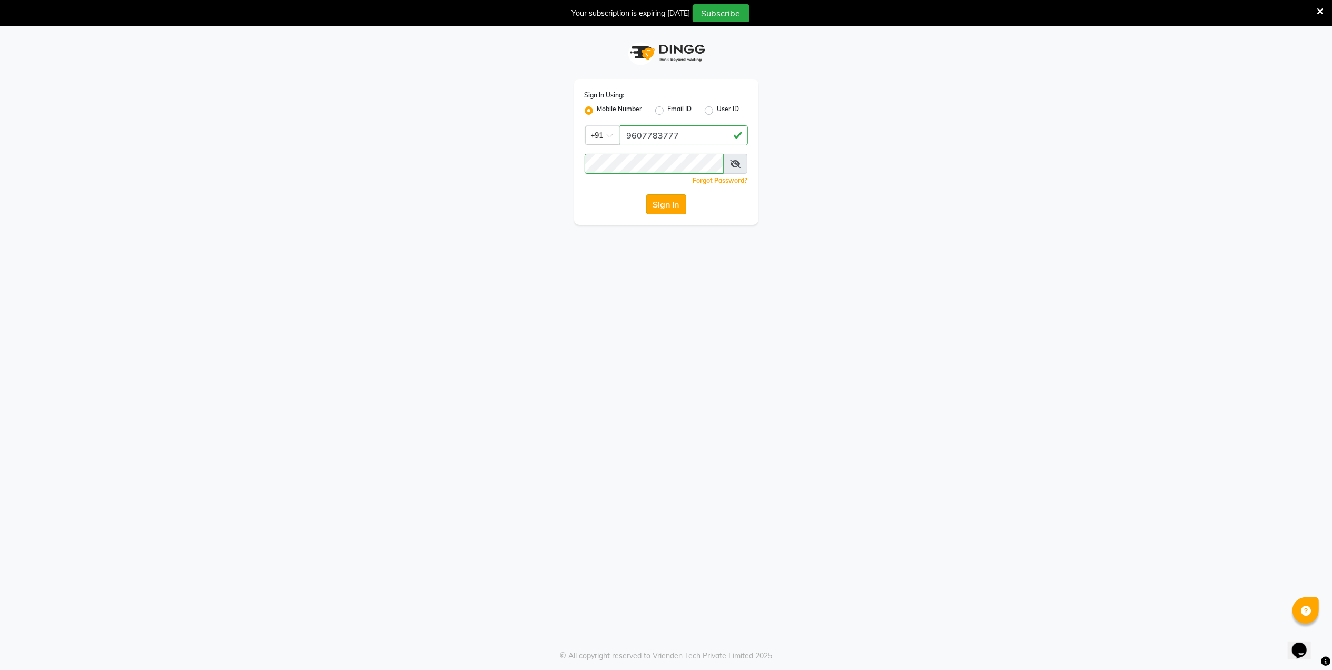
click at [672, 205] on button "Sign In" at bounding box center [666, 204] width 40 height 20
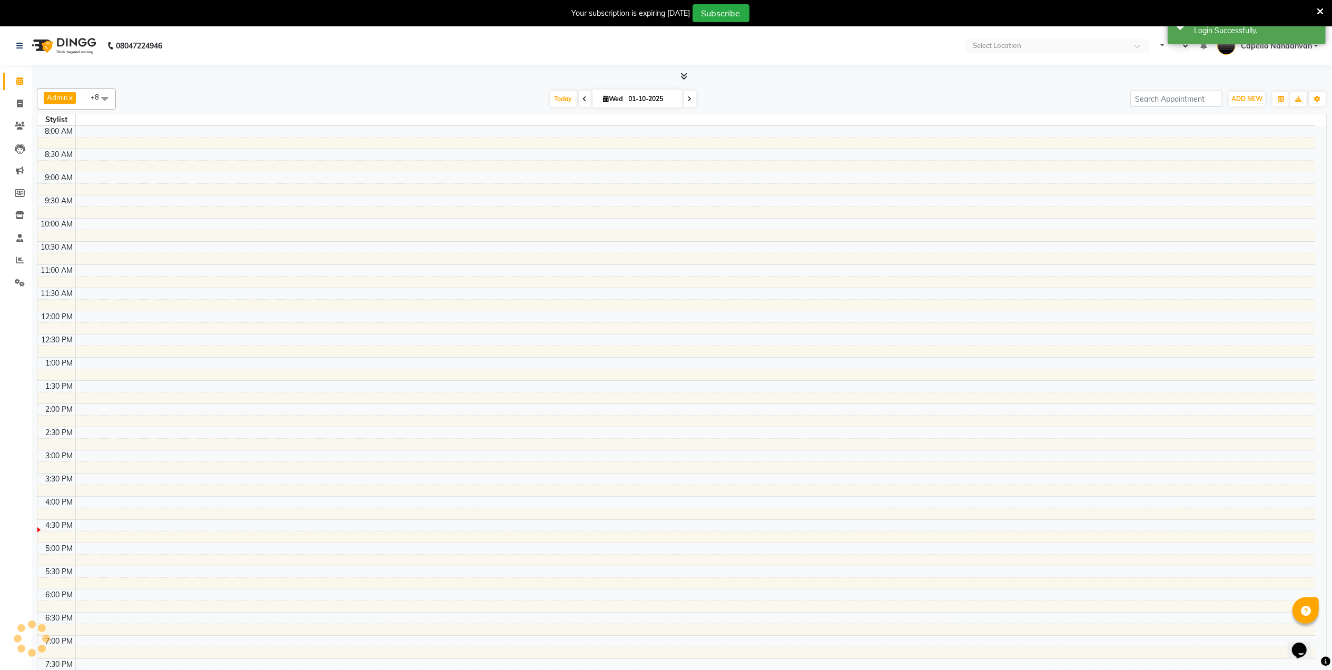
select select "en"
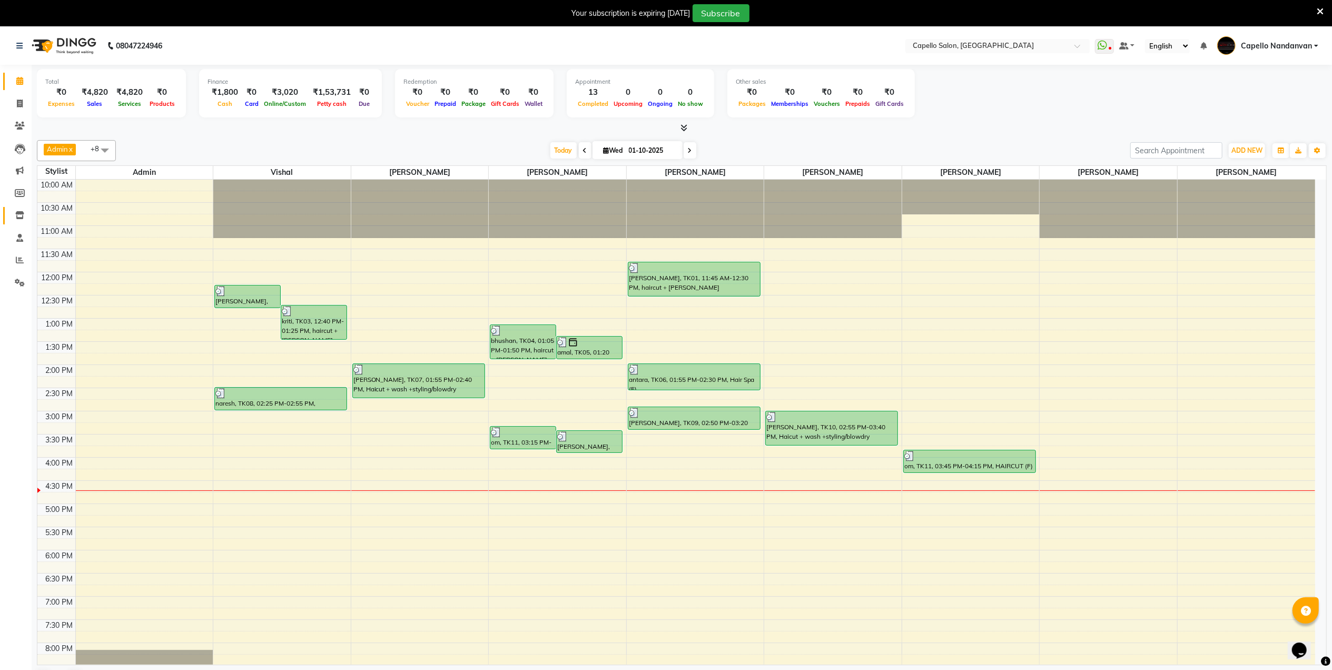
click at [19, 207] on link "Inventory" at bounding box center [15, 215] width 25 height 17
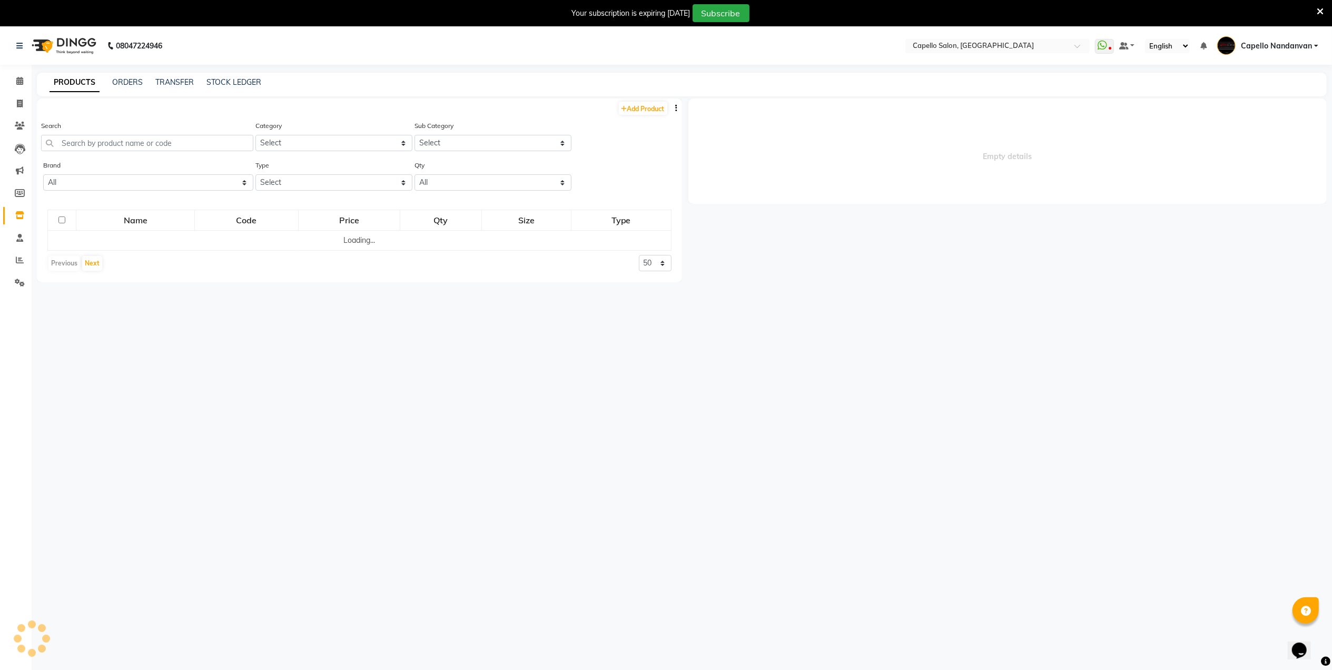
select select
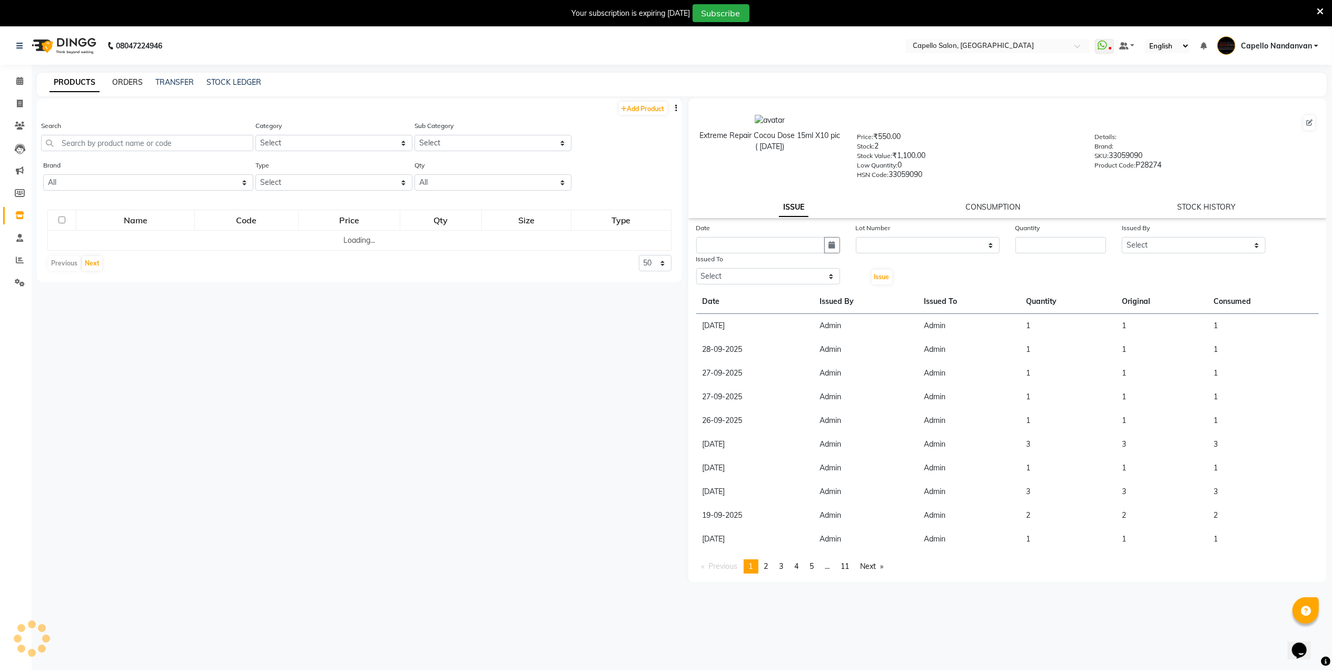
click at [131, 82] on link "ORDERS" at bounding box center [127, 81] width 31 height 9
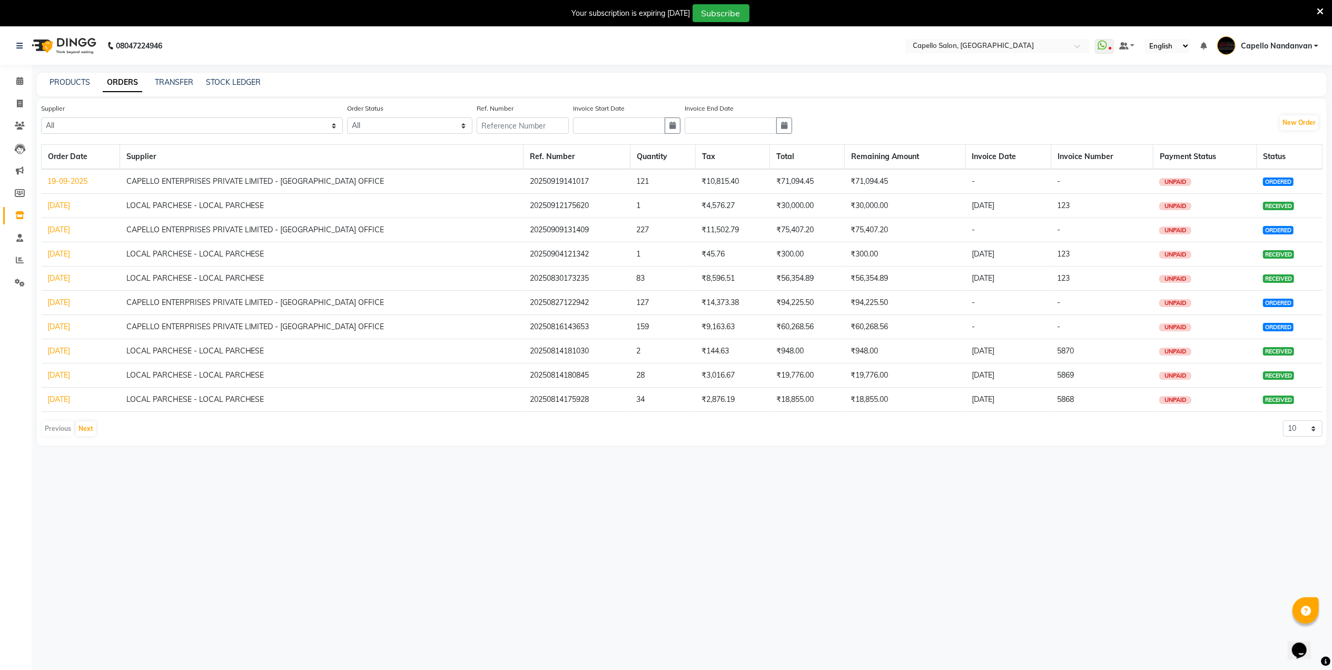
click at [57, 203] on link "[DATE]" at bounding box center [59, 205] width 23 height 9
click at [60, 254] on link "[DATE]" at bounding box center [59, 253] width 23 height 9
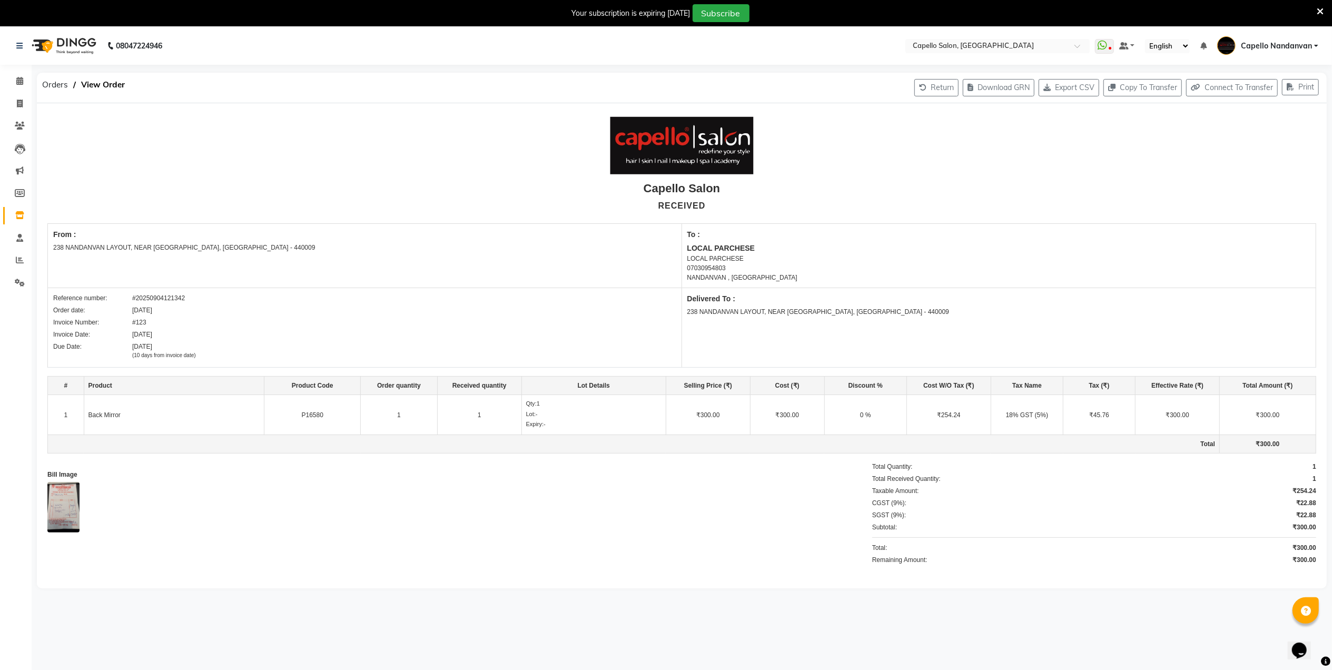
scroll to position [26, 0]
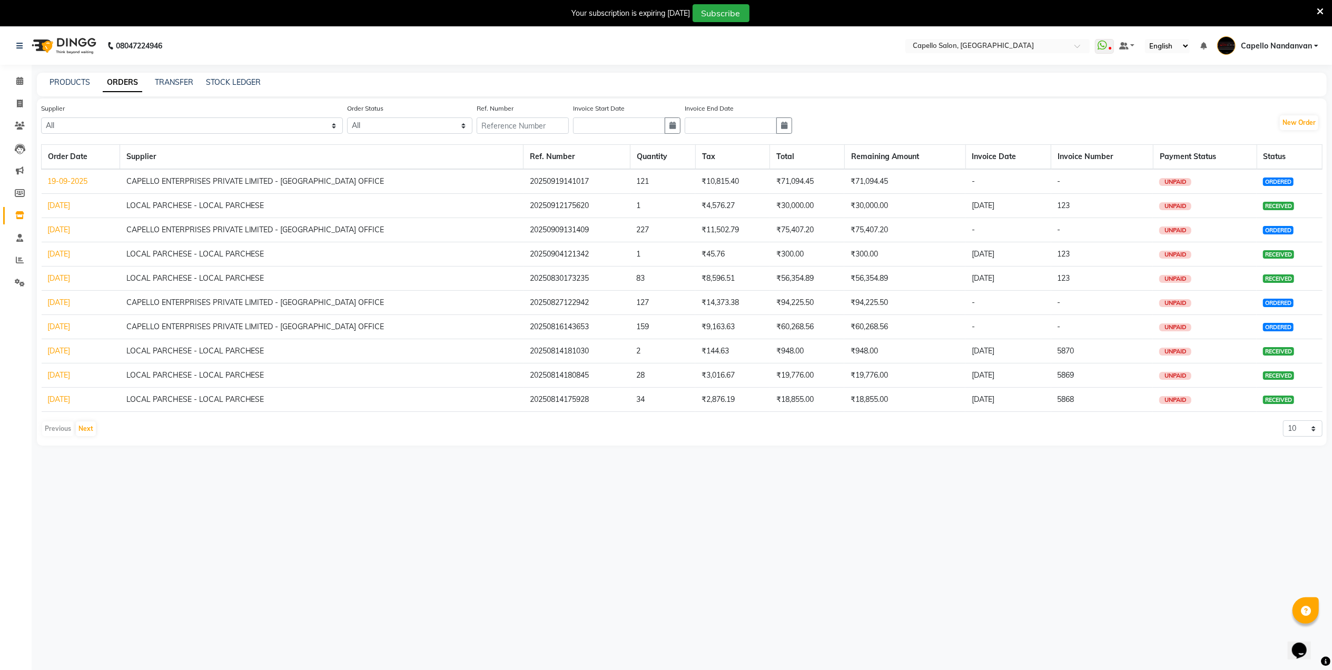
click at [62, 228] on link "[DATE]" at bounding box center [59, 229] width 23 height 9
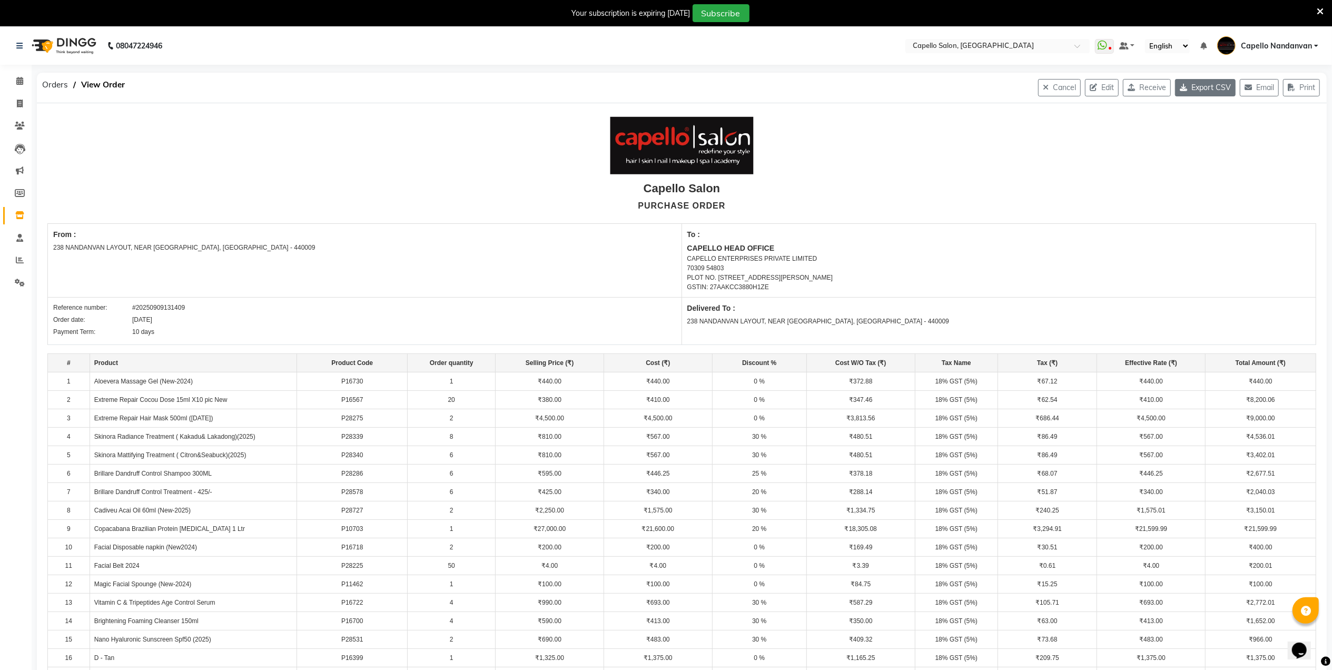
click at [1205, 85] on button "Export CSV" at bounding box center [1205, 87] width 61 height 17
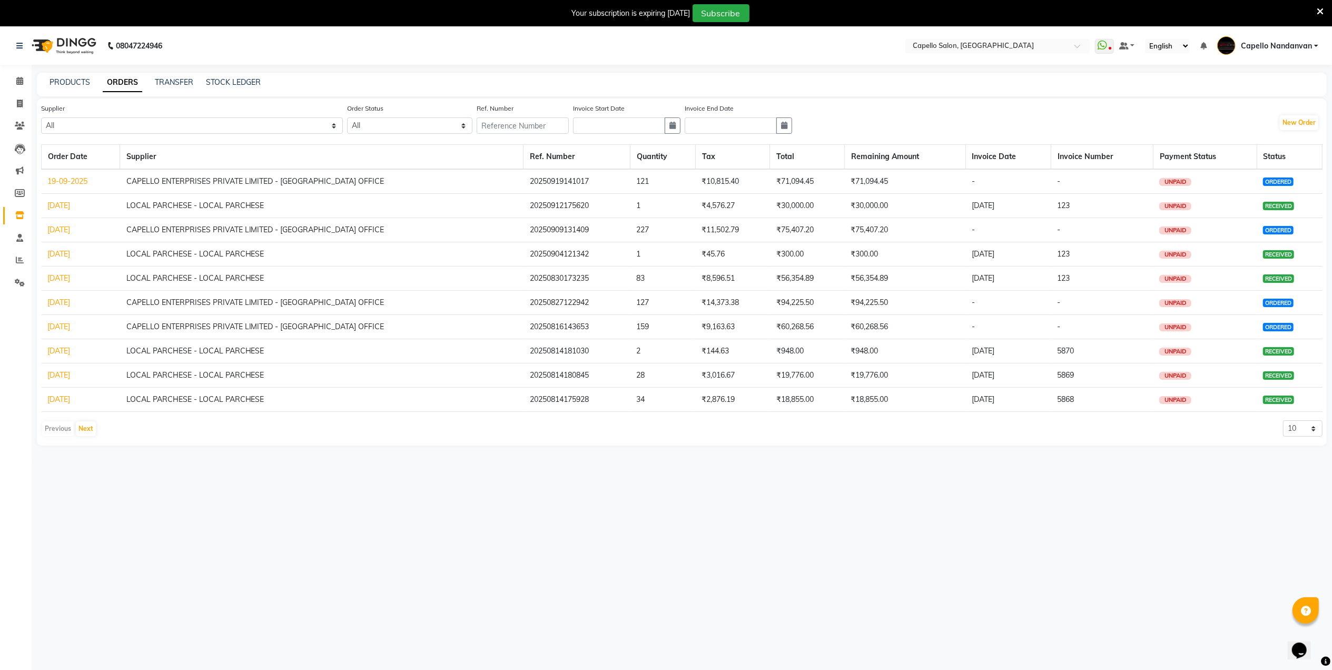
click at [76, 180] on link "19-09-2025" at bounding box center [68, 180] width 40 height 9
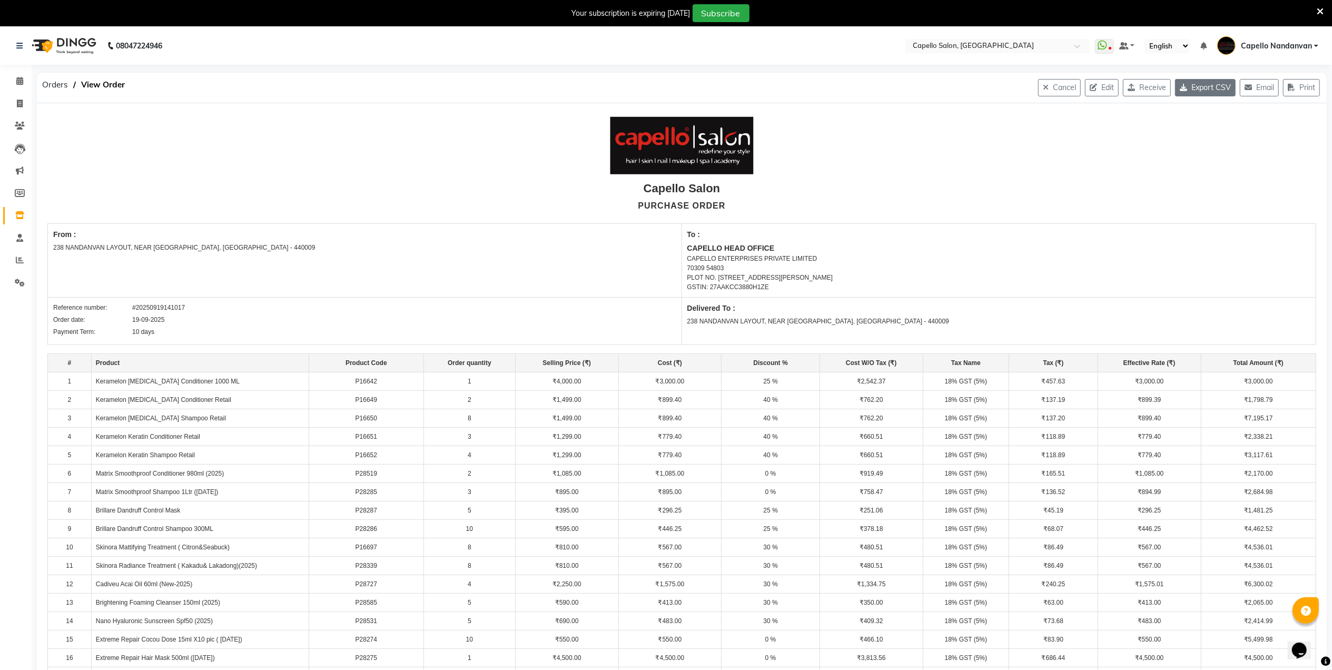
click at [1200, 84] on button "Export CSV" at bounding box center [1205, 87] width 61 height 17
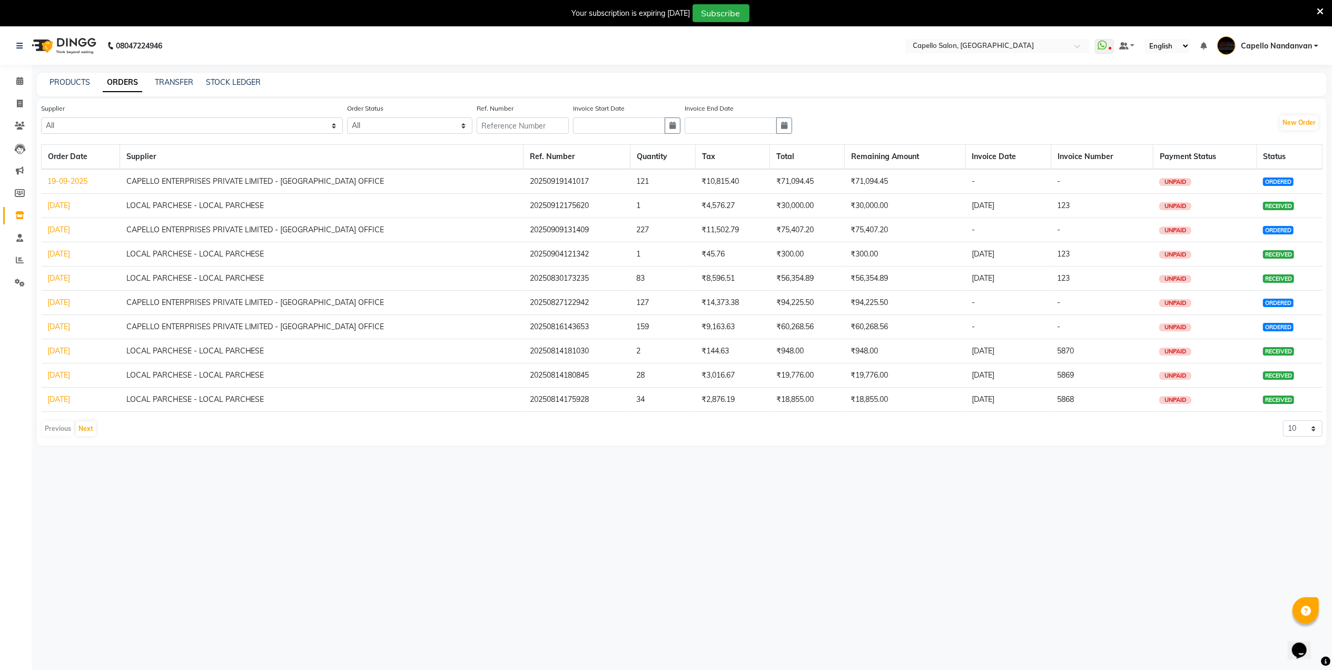
click at [60, 205] on link "[DATE]" at bounding box center [59, 205] width 23 height 9
click at [71, 254] on link "[DATE]" at bounding box center [59, 253] width 23 height 9
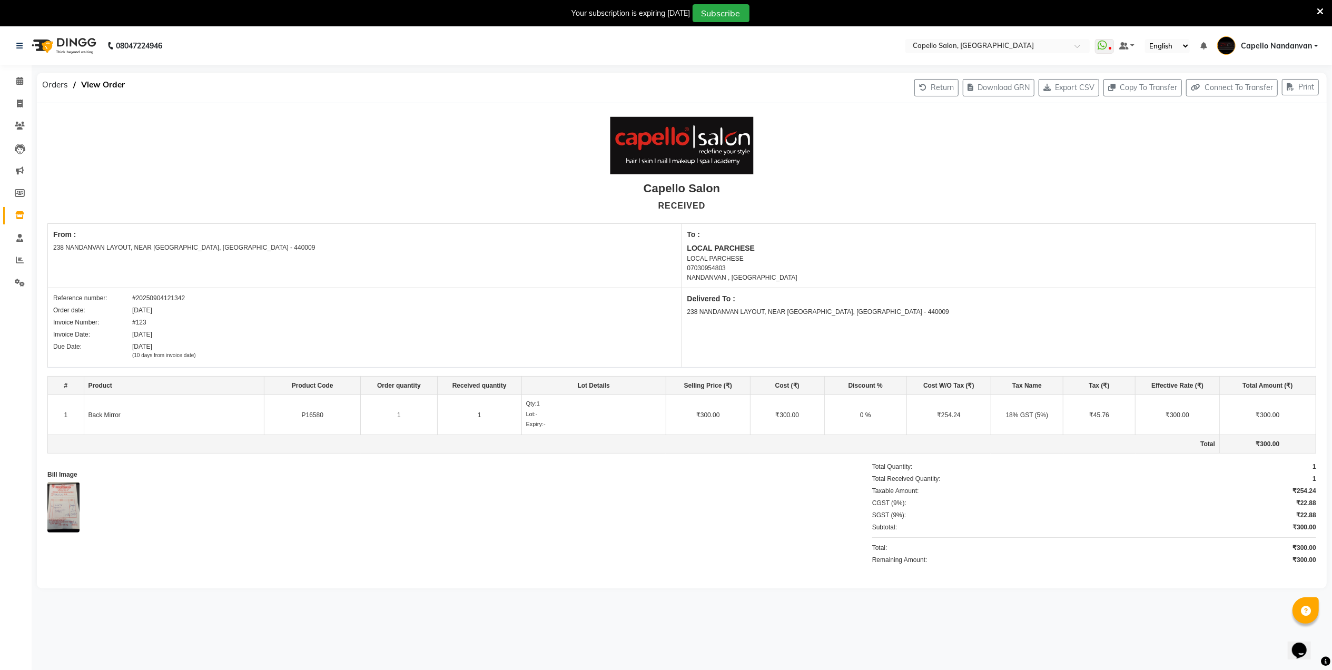
scroll to position [26, 0]
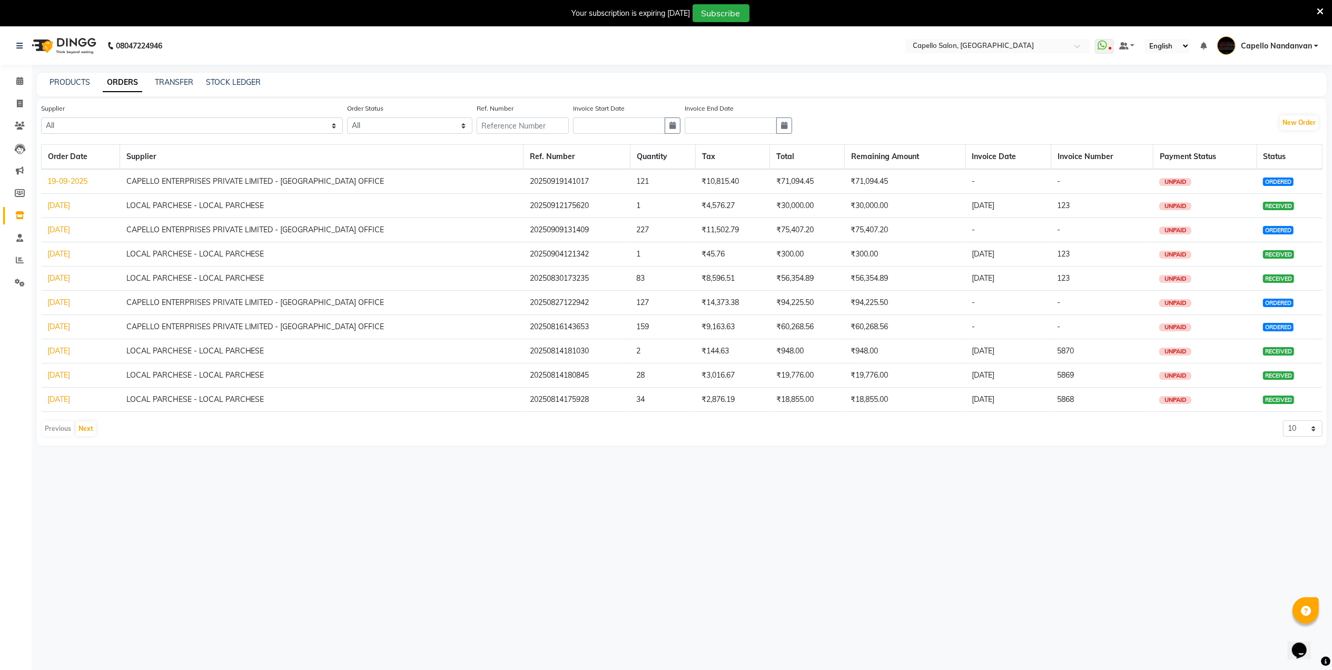
click at [71, 230] on link "[DATE]" at bounding box center [59, 229] width 23 height 9
click at [214, 83] on link "STOCK LEDGER" at bounding box center [233, 81] width 55 height 9
select select "all"
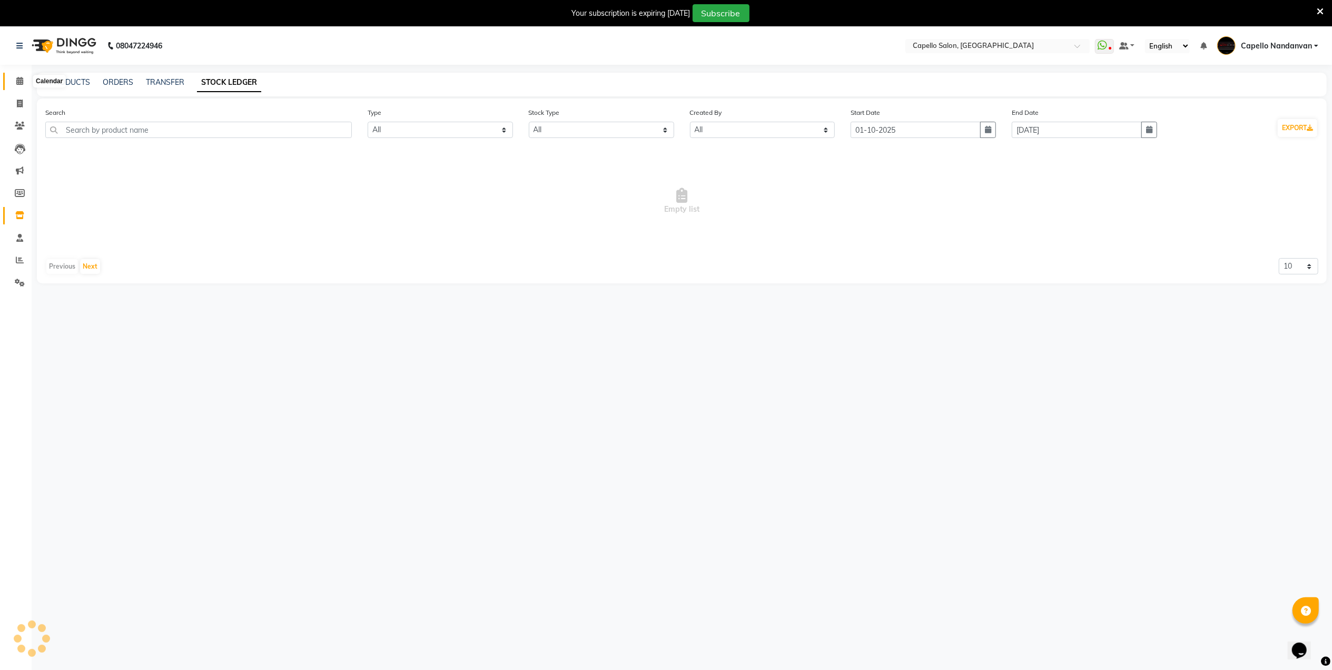
click at [19, 82] on icon at bounding box center [19, 81] width 7 height 8
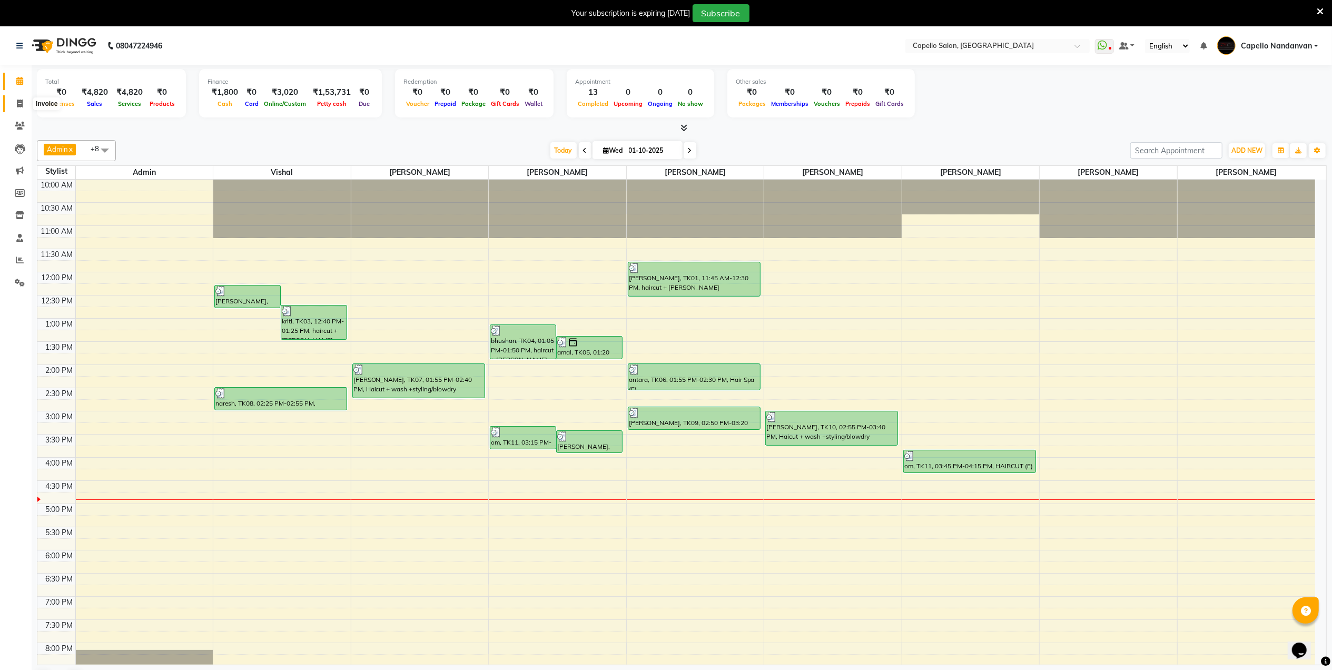
click at [20, 104] on icon at bounding box center [20, 104] width 6 height 8
select select "service"
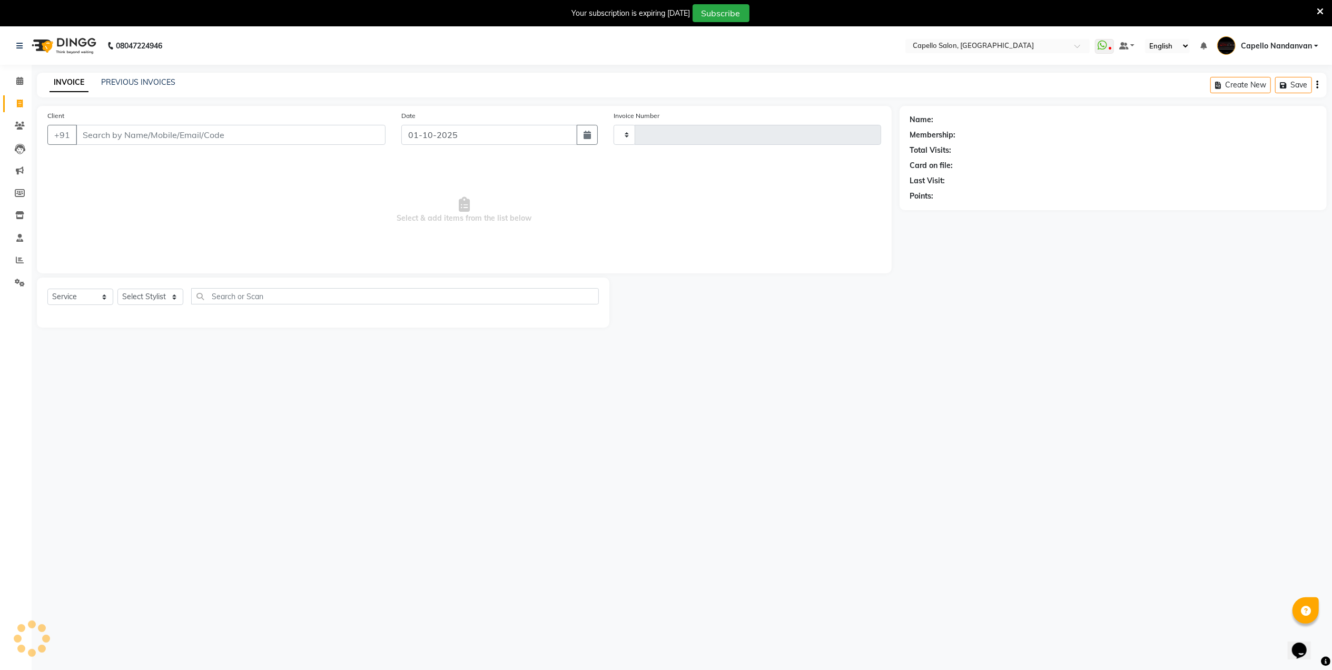
type input "4611"
select select "830"
type input "9028241463"
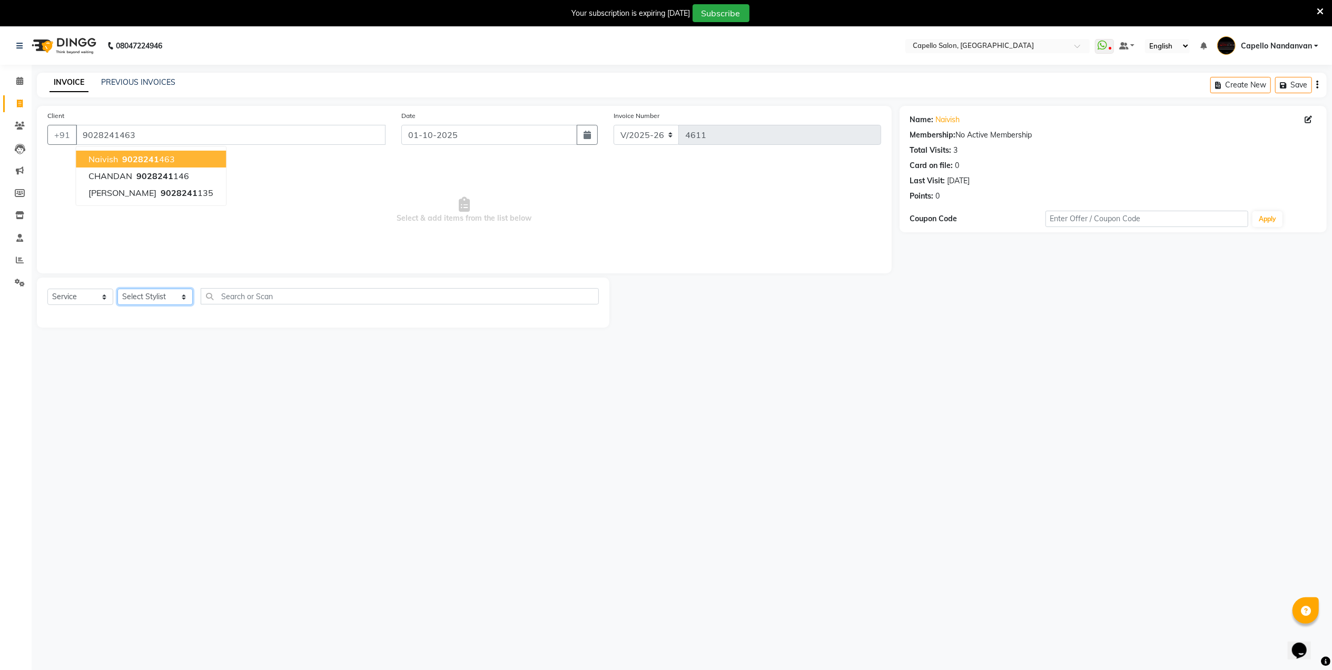
click at [150, 298] on select "Select Stylist Admin [PERSON_NAME] [PERSON_NAME] [PERSON_NAME] [PERSON_NAME] Ow…" at bounding box center [154, 297] width 75 height 16
select select "14131"
click at [117, 289] on select "Select Stylist Admin [PERSON_NAME] [PERSON_NAME] [PERSON_NAME] [PERSON_NAME] Ow…" at bounding box center [154, 297] width 75 height 16
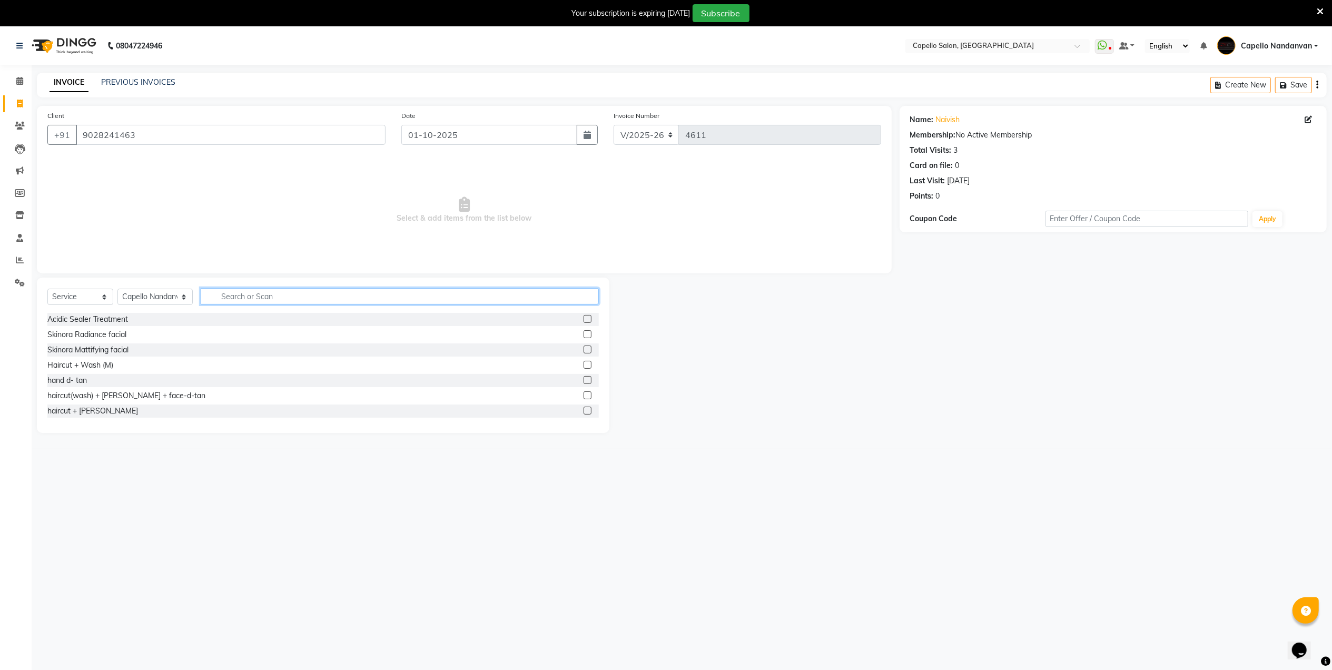
click at [281, 296] on input "text" at bounding box center [400, 296] width 398 height 16
type input "ey"
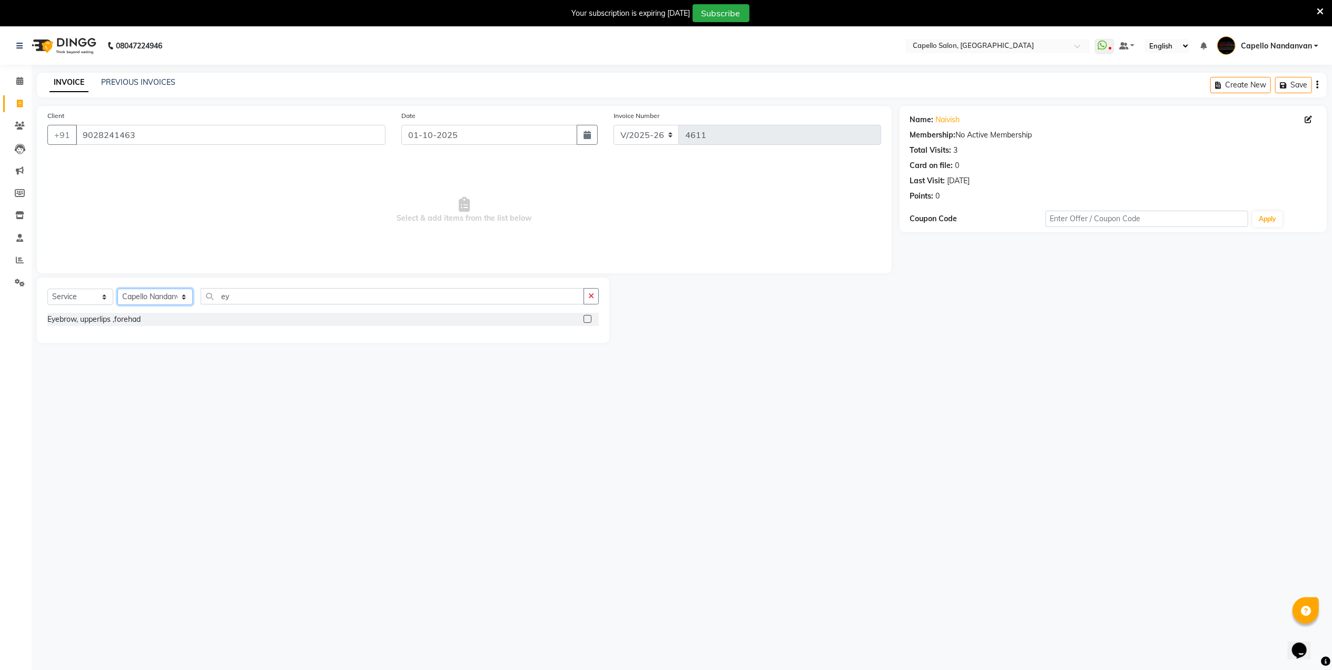
click at [128, 300] on select "Select Stylist Admin [PERSON_NAME] [PERSON_NAME] [PERSON_NAME] [PERSON_NAME] Ow…" at bounding box center [154, 297] width 75 height 16
select select "14478"
click at [117, 289] on select "Select Stylist Admin [PERSON_NAME] [PERSON_NAME] [PERSON_NAME] [PERSON_NAME] Ow…" at bounding box center [154, 297] width 75 height 16
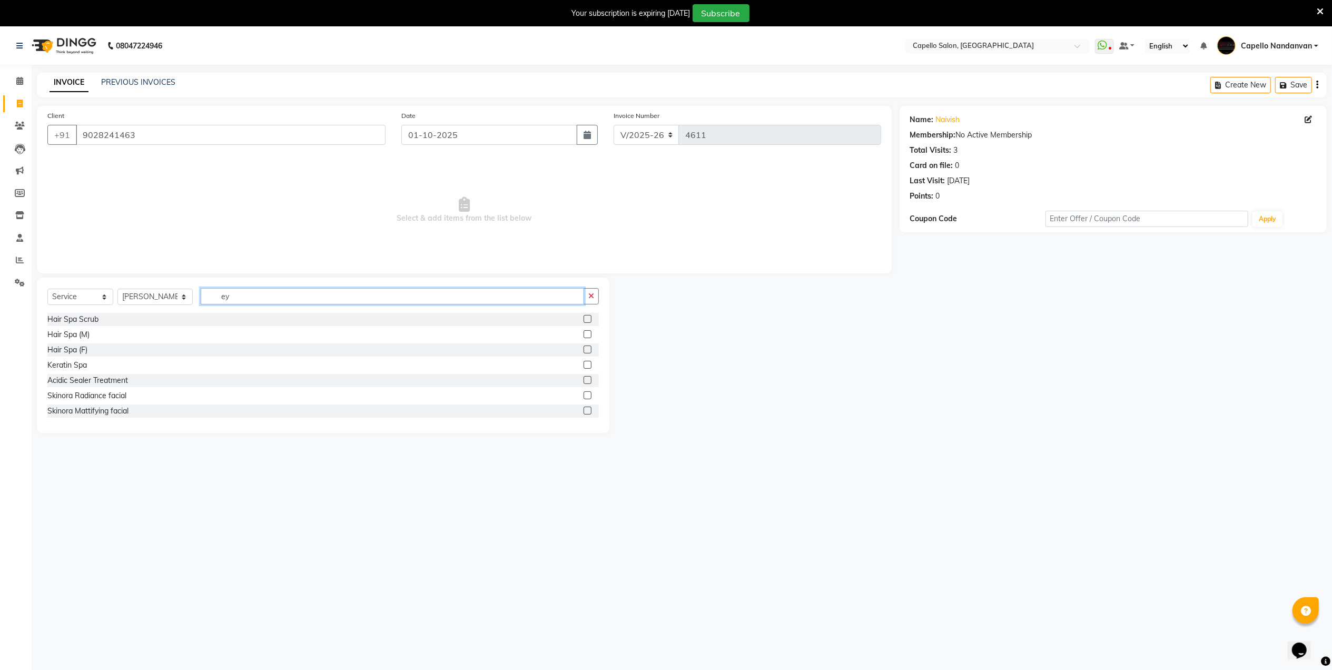
click at [286, 296] on input "ey" at bounding box center [392, 296] width 383 height 16
type input "e"
type input "ey"
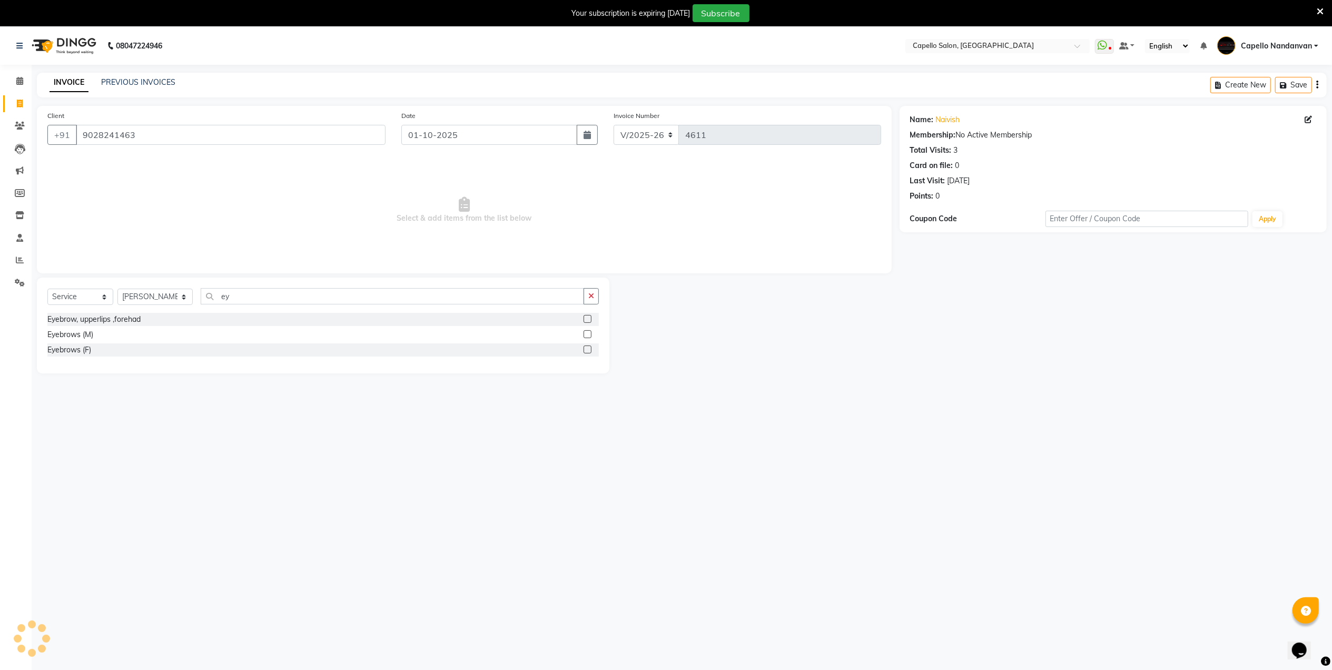
click at [590, 350] on label at bounding box center [587, 349] width 8 height 8
click at [590, 350] on input "checkbox" at bounding box center [586, 349] width 7 height 7
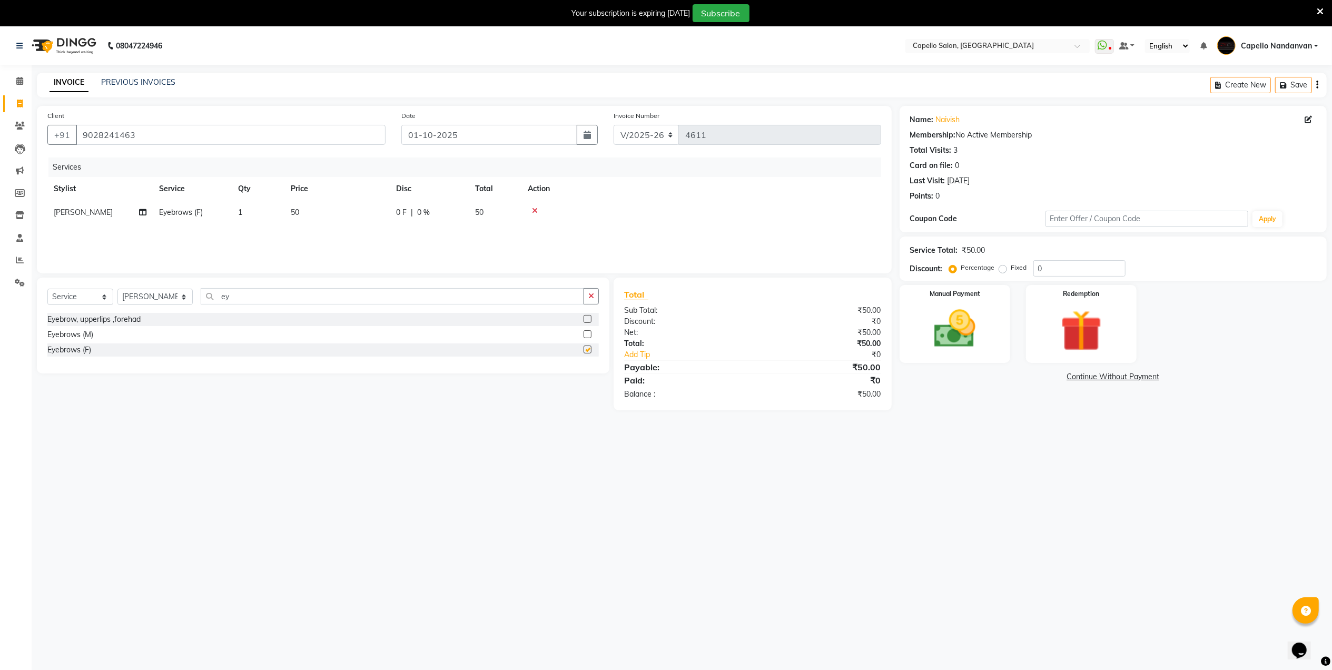
checkbox input "false"
click at [954, 341] on img at bounding box center [954, 328] width 70 height 49
click at [1011, 380] on span "UPI" at bounding box center [1010, 377] width 16 height 12
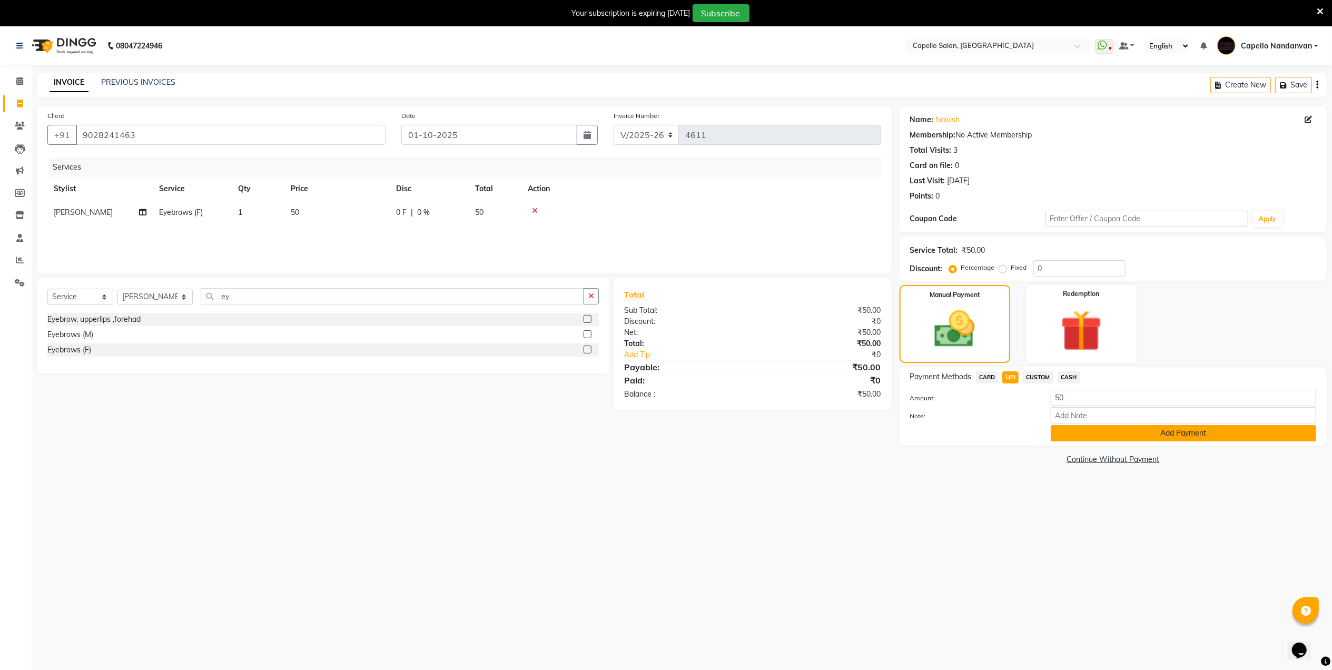
click at [1074, 439] on button "Add Payment" at bounding box center [1183, 433] width 265 height 16
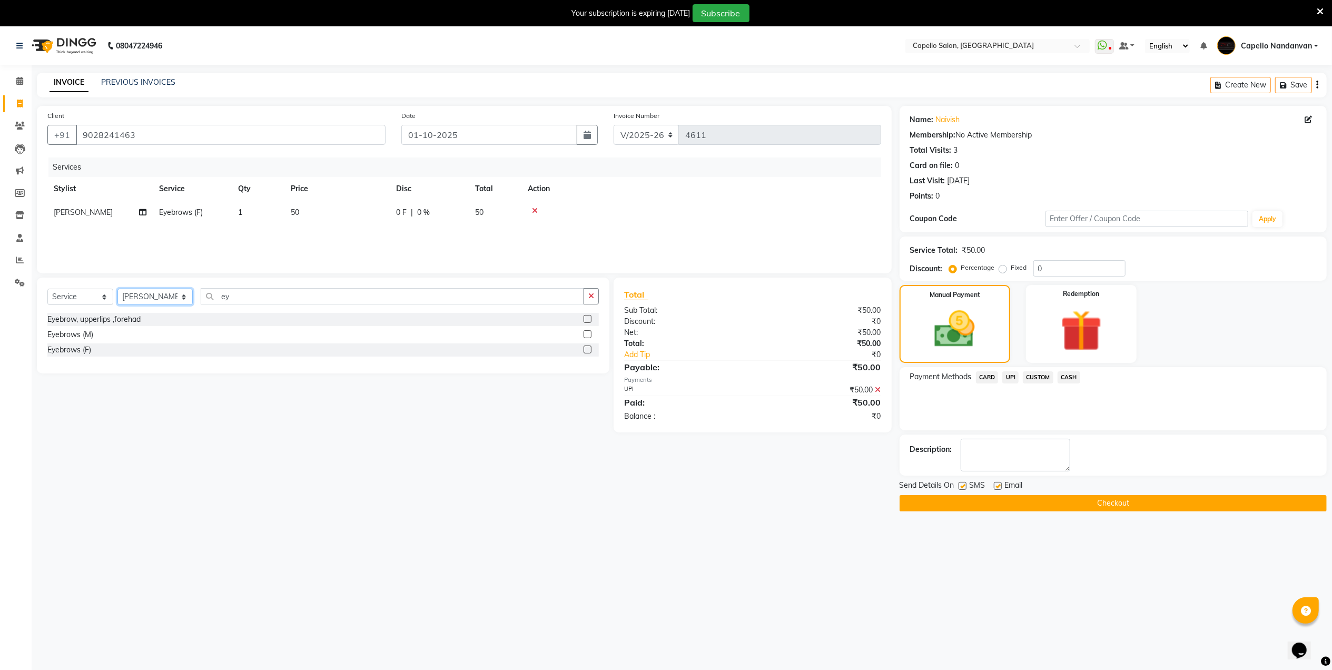
click at [175, 291] on select "Select Stylist Admin [PERSON_NAME] [PERSON_NAME] [PERSON_NAME] [PERSON_NAME] Ow…" at bounding box center [154, 297] width 75 height 16
select select "40366"
click at [117, 289] on select "Select Stylist Admin [PERSON_NAME] [PERSON_NAME] [PERSON_NAME] [PERSON_NAME] Ow…" at bounding box center [154, 297] width 75 height 16
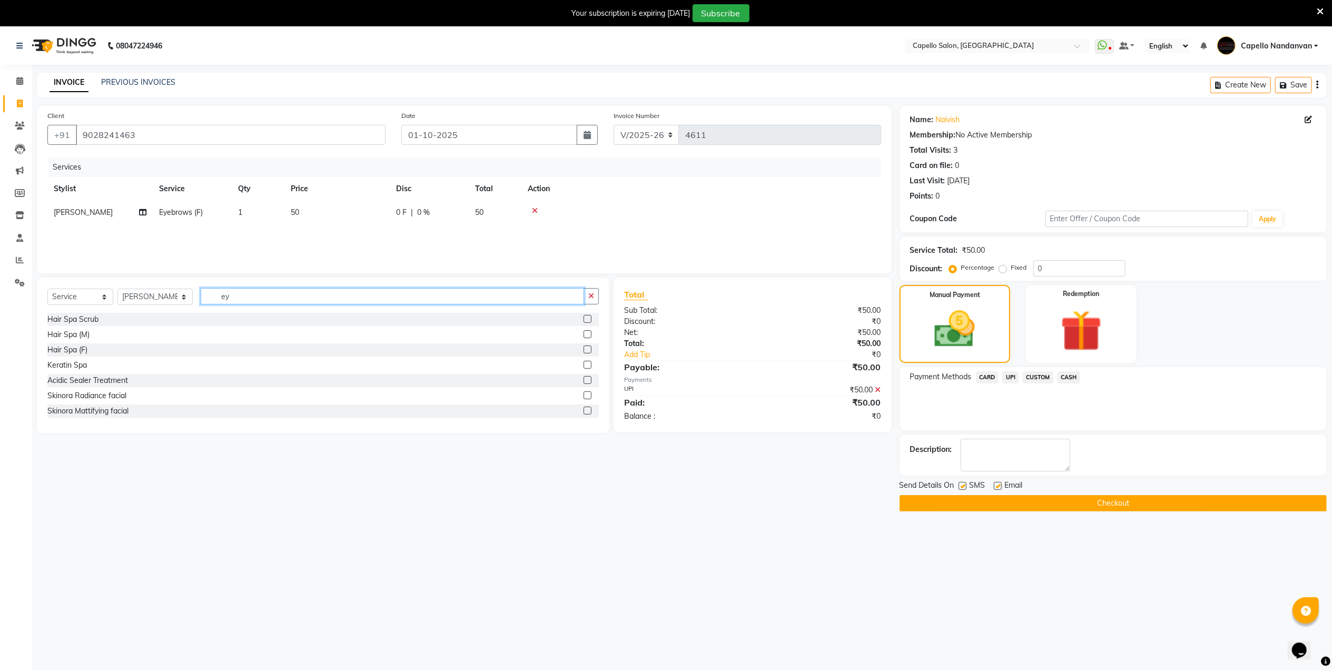
click at [249, 293] on input "ey" at bounding box center [392, 296] width 383 height 16
type input "e"
type input "kera"
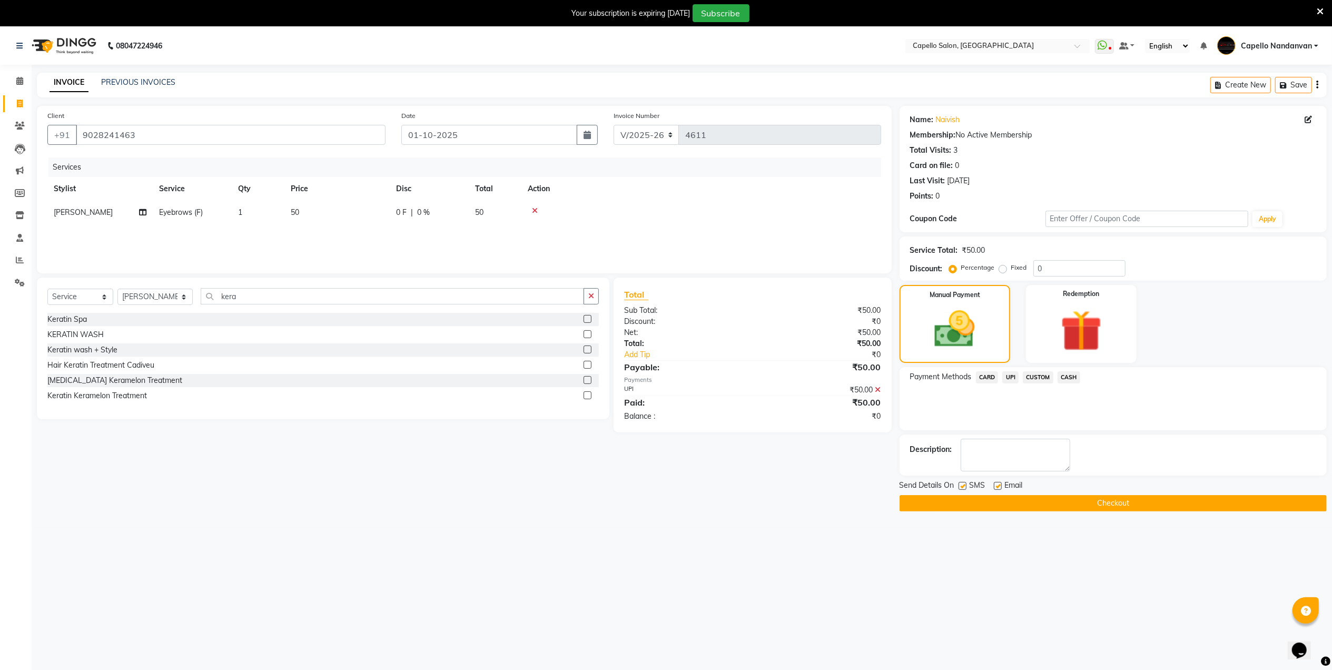
click at [586, 346] on label at bounding box center [587, 349] width 8 height 8
click at [586, 346] on input "checkbox" at bounding box center [586, 349] width 7 height 7
checkbox input "false"
click at [1014, 376] on span "UPI" at bounding box center [1010, 377] width 16 height 12
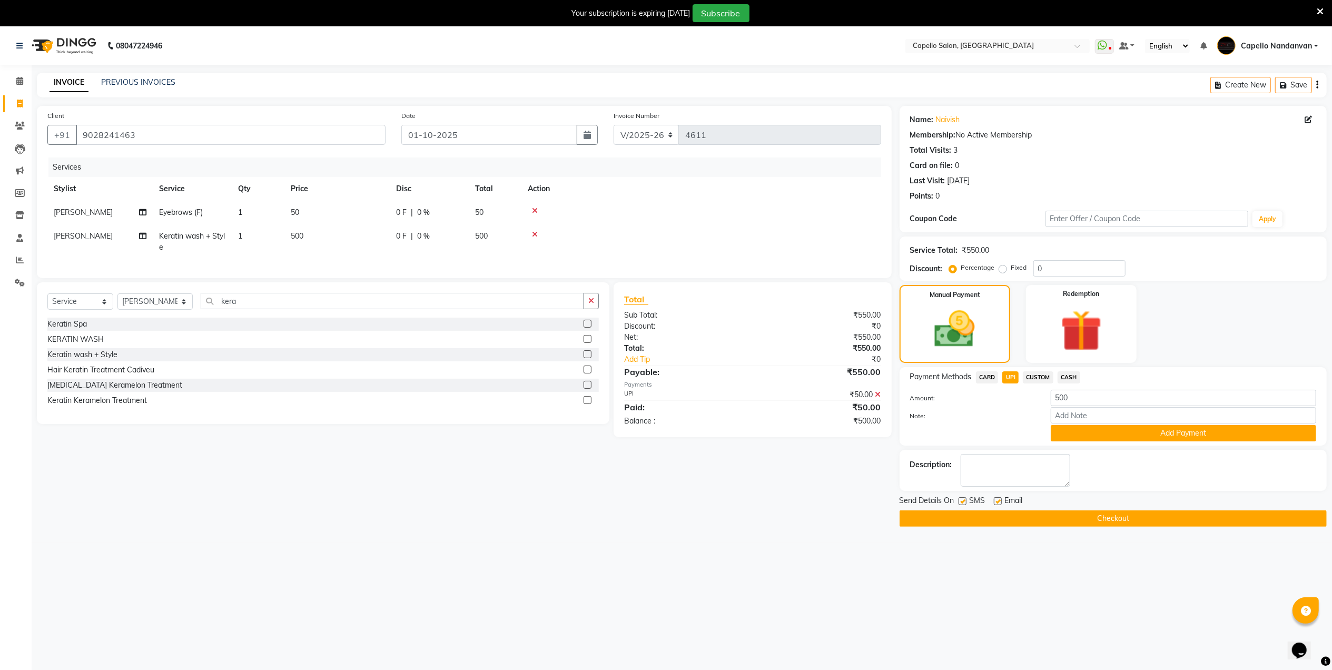
click at [533, 234] on icon at bounding box center [535, 234] width 6 height 7
click at [589, 334] on label at bounding box center [587, 334] width 8 height 8
click at [589, 334] on input "checkbox" at bounding box center [586, 334] width 7 height 7
checkbox input "false"
click at [1060, 409] on input "Note:" at bounding box center [1183, 415] width 265 height 16
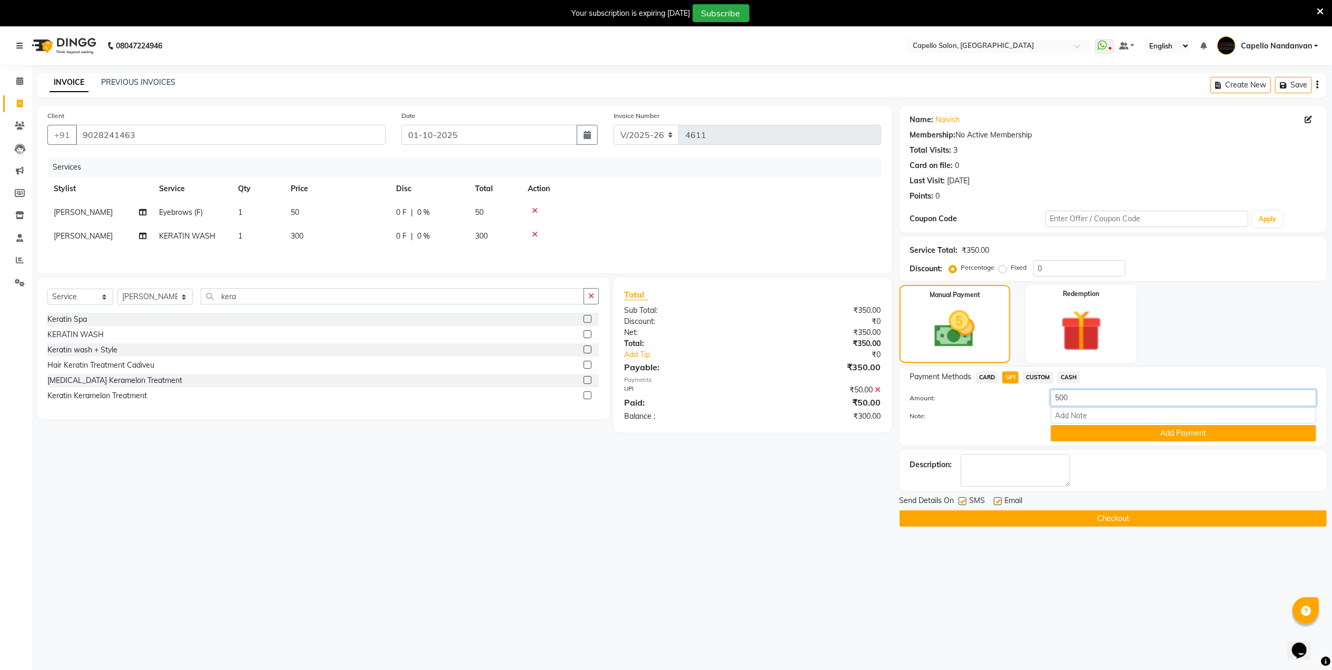
click at [1062, 399] on input "500" at bounding box center [1183, 398] width 265 height 16
type input "300"
click at [1109, 437] on button "Add Payment" at bounding box center [1183, 433] width 265 height 16
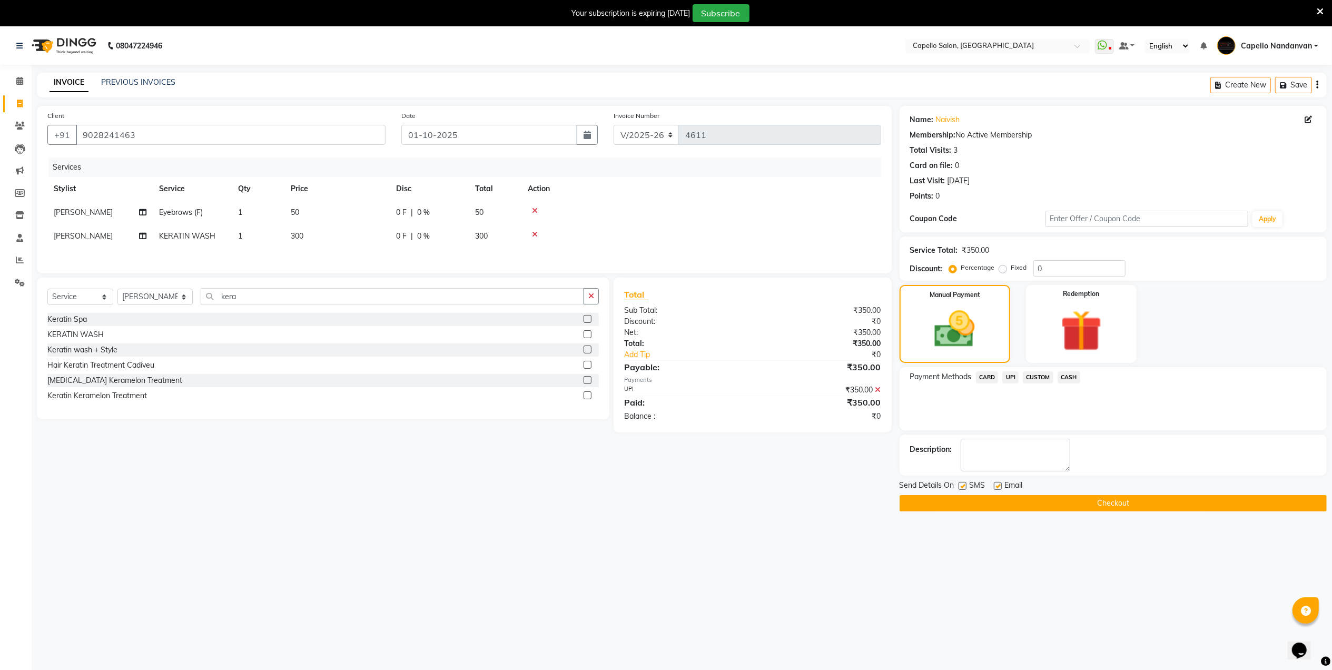
click at [1027, 502] on button "Checkout" at bounding box center [1112, 503] width 427 height 16
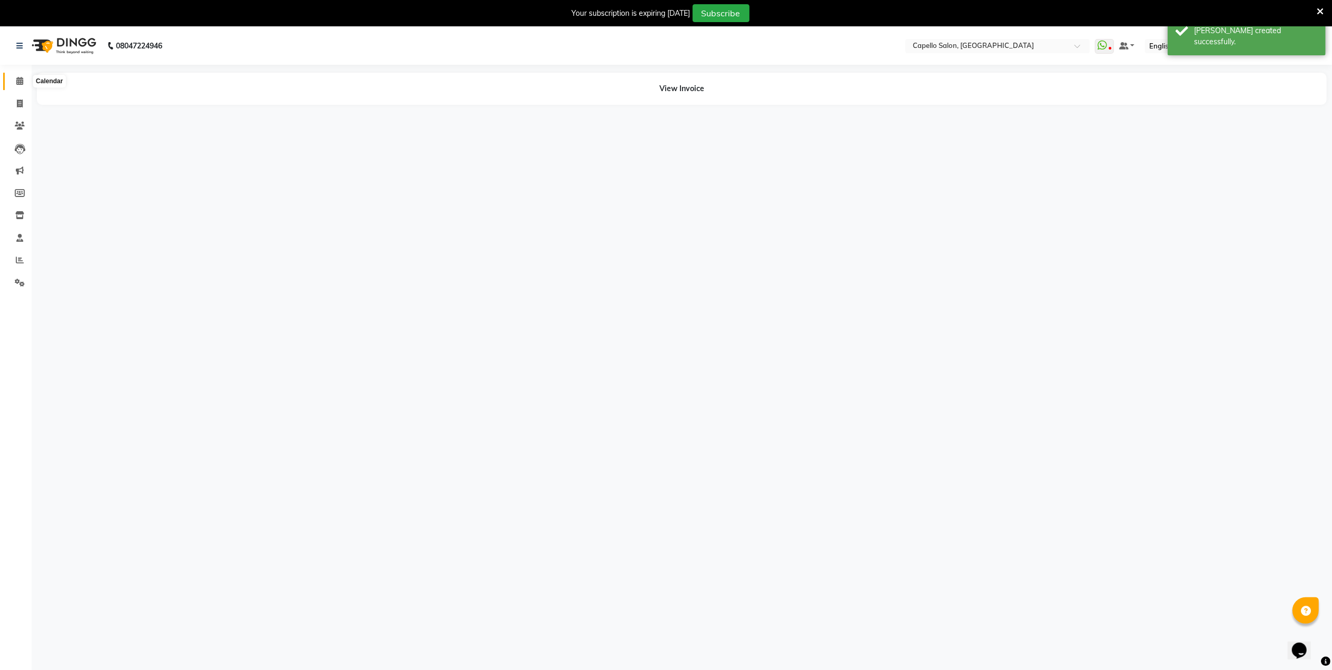
click at [23, 81] on span at bounding box center [20, 81] width 18 height 12
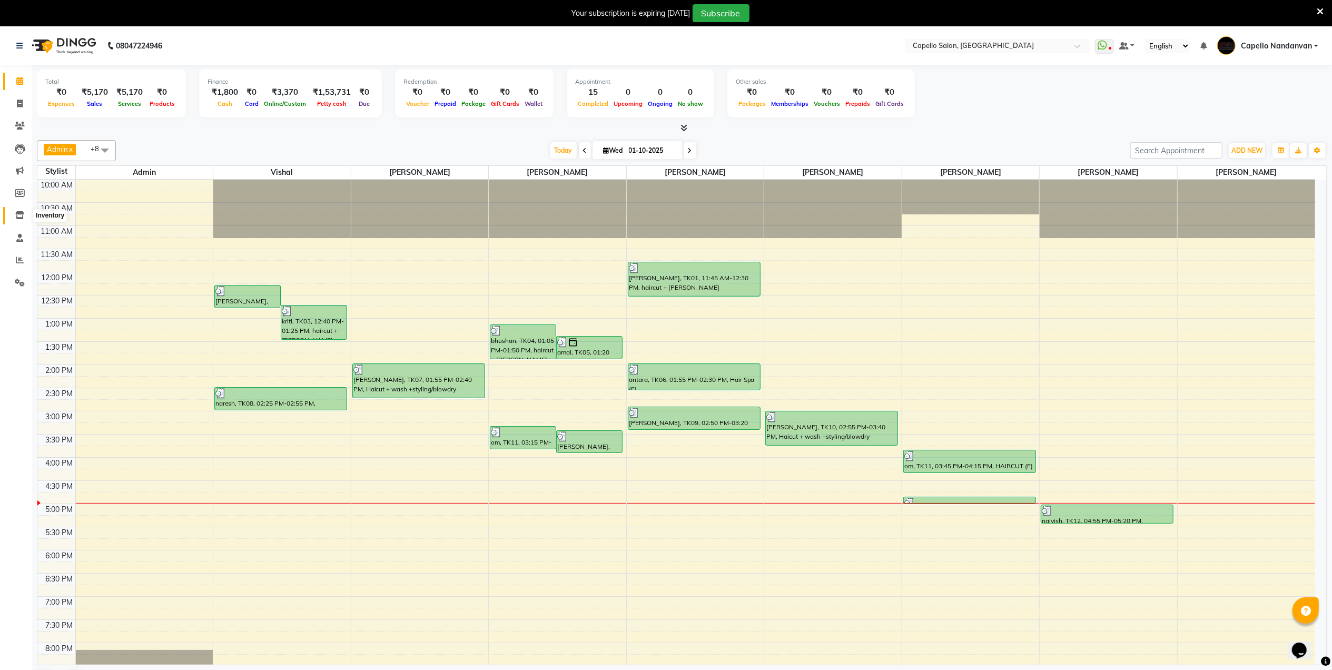
click at [21, 213] on icon at bounding box center [19, 215] width 9 height 8
select select
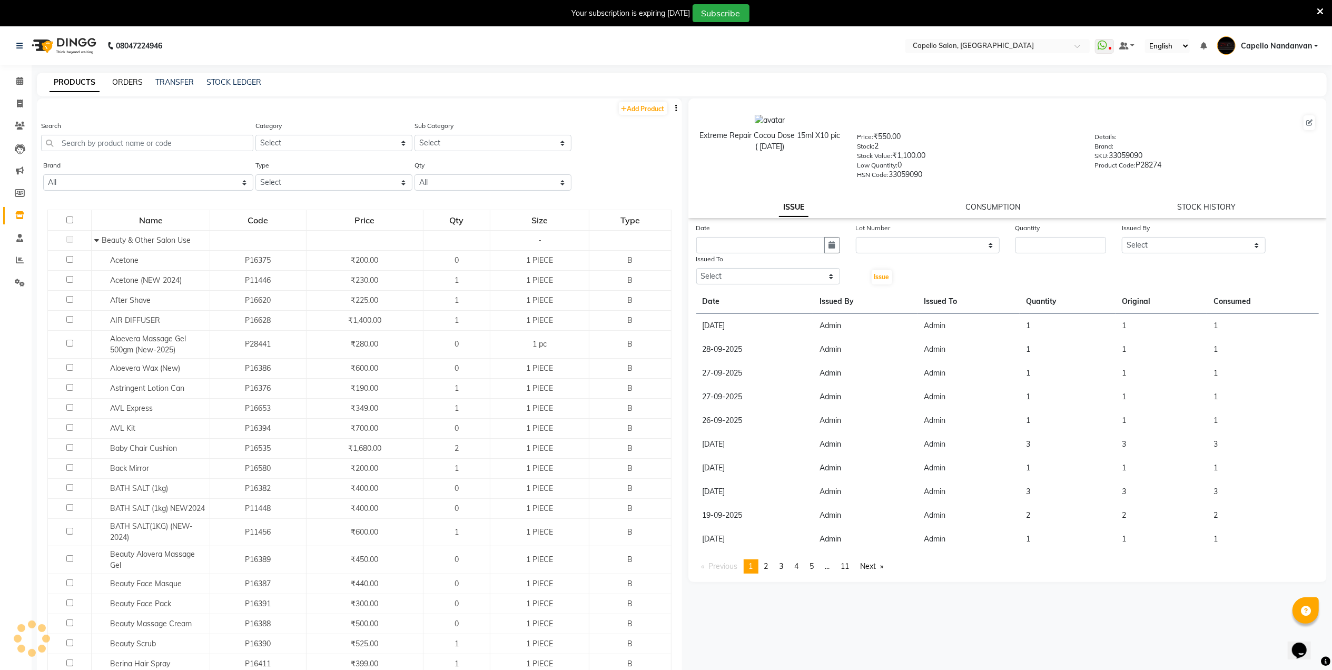
click at [122, 79] on link "ORDERS" at bounding box center [127, 81] width 31 height 9
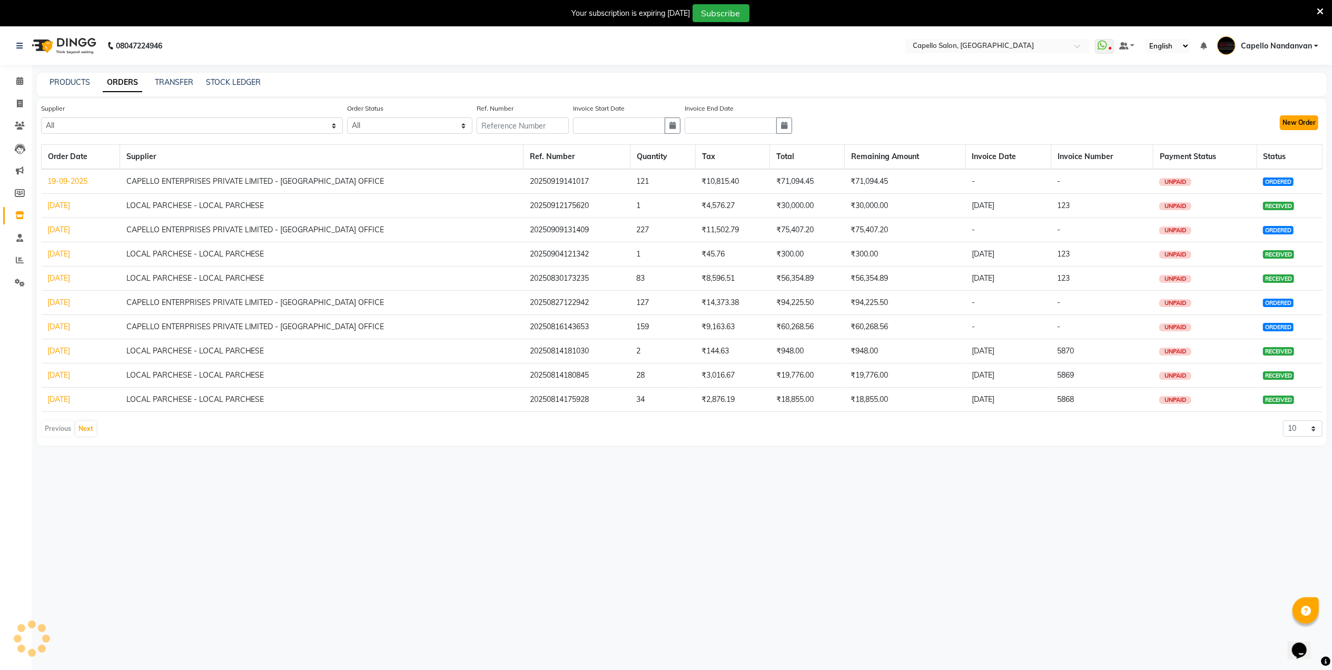
click at [1289, 125] on button "New Order" at bounding box center [1299, 122] width 38 height 15
select select "true"
select select "1095"
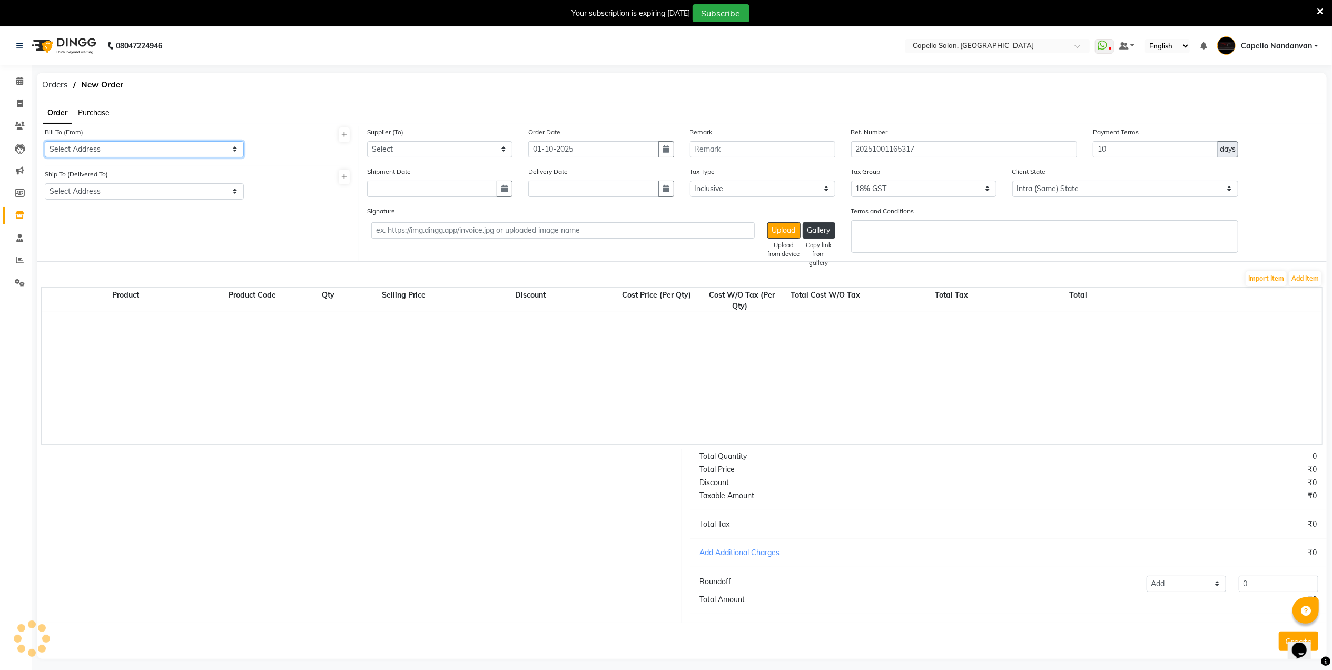
click at [221, 146] on select "Select Address 238 NANDANVAN LAYOUT, NEAR 7 STAR HOSPITAL, NAGPUR - 440009" at bounding box center [144, 149] width 199 height 16
select select "133"
click at [45, 141] on select "Select Address 238 NANDANVAN LAYOUT, NEAR 7 STAR HOSPITAL, NAGPUR - 440009" at bounding box center [144, 149] width 199 height 16
click at [182, 184] on select "Select Address 238 NANDANVAN LAYOUT, NEAR 7 STAR HOSPITAL, NAGPUR - 440009" at bounding box center [144, 191] width 199 height 16
click at [45, 183] on select "Select Address 238 NANDANVAN LAYOUT, NEAR 7 STAR HOSPITAL, NAGPUR - 440009" at bounding box center [144, 191] width 199 height 16
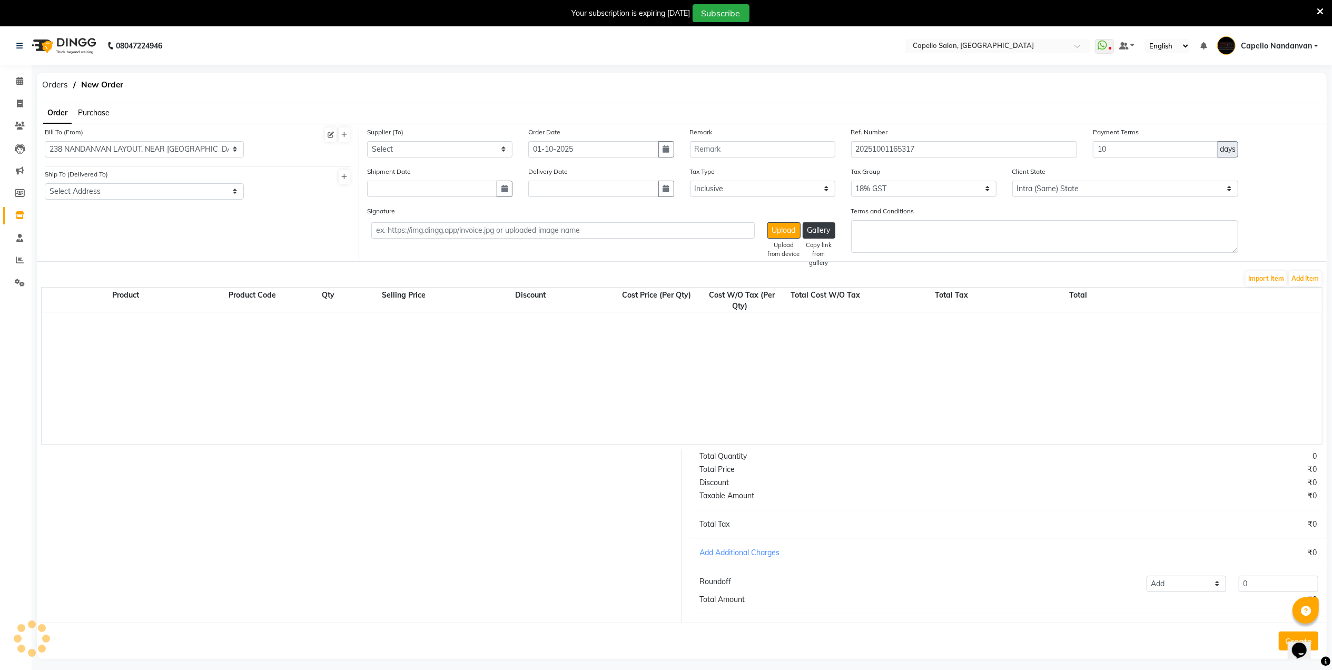
click at [177, 200] on div "Ship To (Delivered To) Select Address 238 NANDANVAN LAYOUT, NEAR 7 STAR HOSPITA…" at bounding box center [144, 188] width 215 height 39
click at [200, 188] on select "Select Address 238 NANDANVAN LAYOUT, NEAR 7 STAR HOSPITAL, NAGPUR - 440009" at bounding box center [144, 191] width 199 height 16
select select "134"
click at [45, 183] on select "Select Address 238 NANDANVAN LAYOUT, NEAR 7 STAR HOSPITAL, NAGPUR - 440009" at bounding box center [144, 191] width 199 height 16
click at [504, 150] on select "Select CAPELLO ENTERPRISES PRIVATE LIMITED - CAPELLO HEAD OFFICE LOCAL PARCHESE…" at bounding box center [439, 149] width 145 height 16
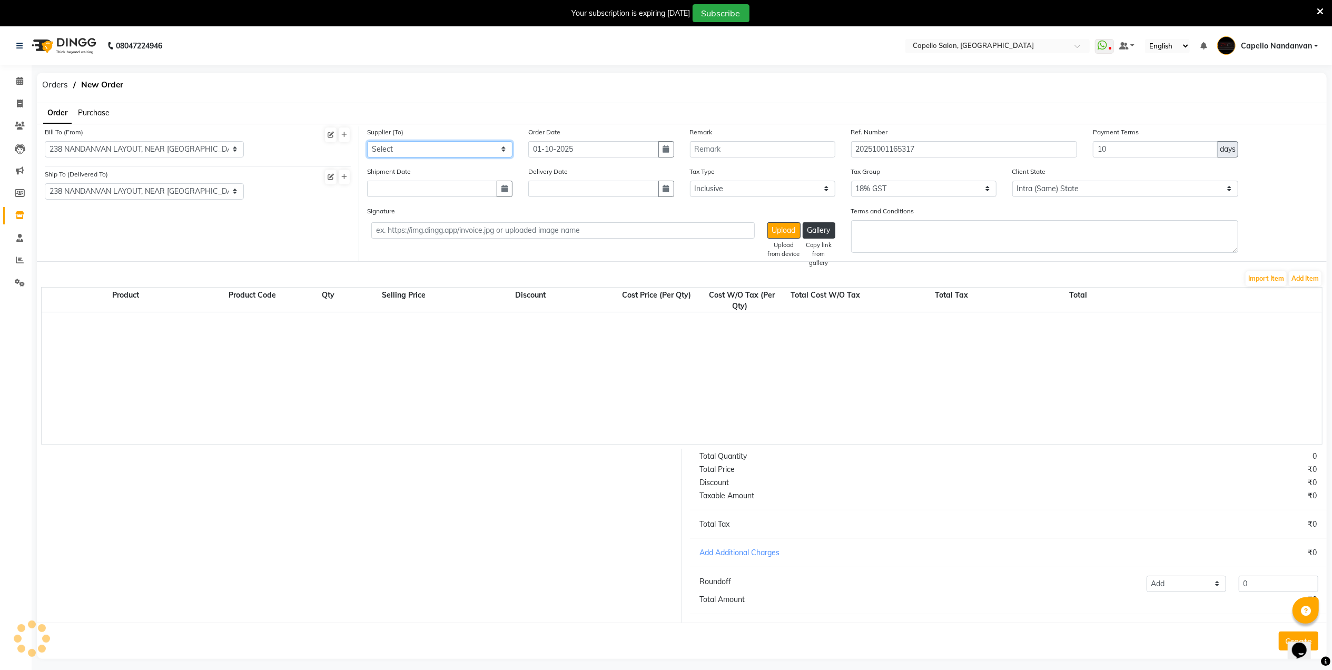
select select "603"
click at [367, 141] on select "Select CAPELLO ENTERPRISES PRIVATE LIMITED - CAPELLO HEAD OFFICE LOCAL PARCHESE…" at bounding box center [439, 149] width 145 height 16
click at [1311, 280] on button "Add Item" at bounding box center [1305, 278] width 33 height 15
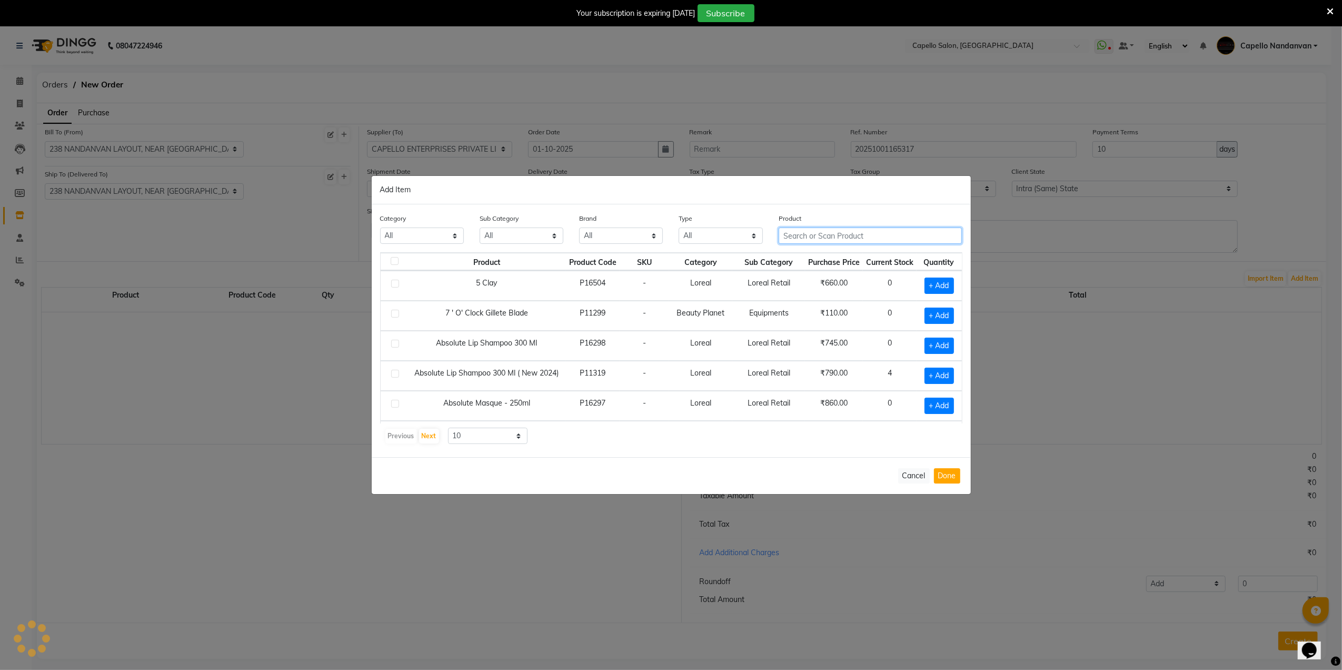
click at [806, 241] on input "text" at bounding box center [871, 235] width 184 height 16
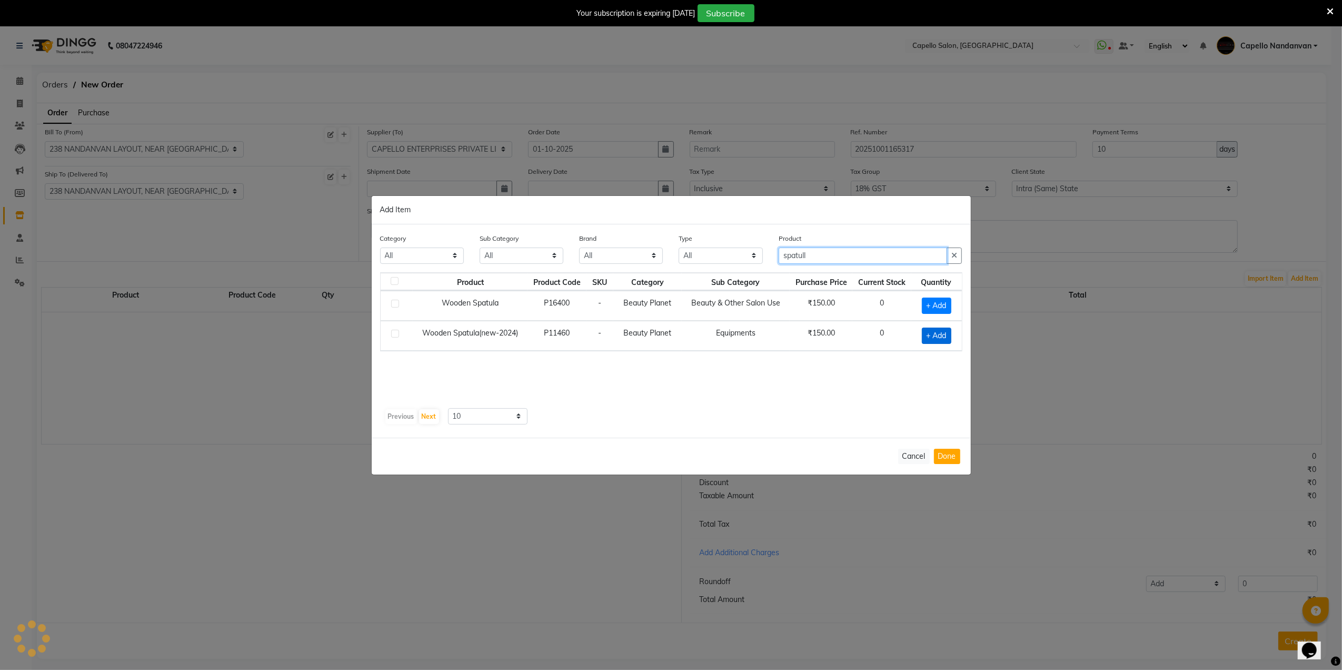
type input "spatull"
click at [933, 333] on span "+ Add" at bounding box center [936, 336] width 29 height 16
checkbox input "true"
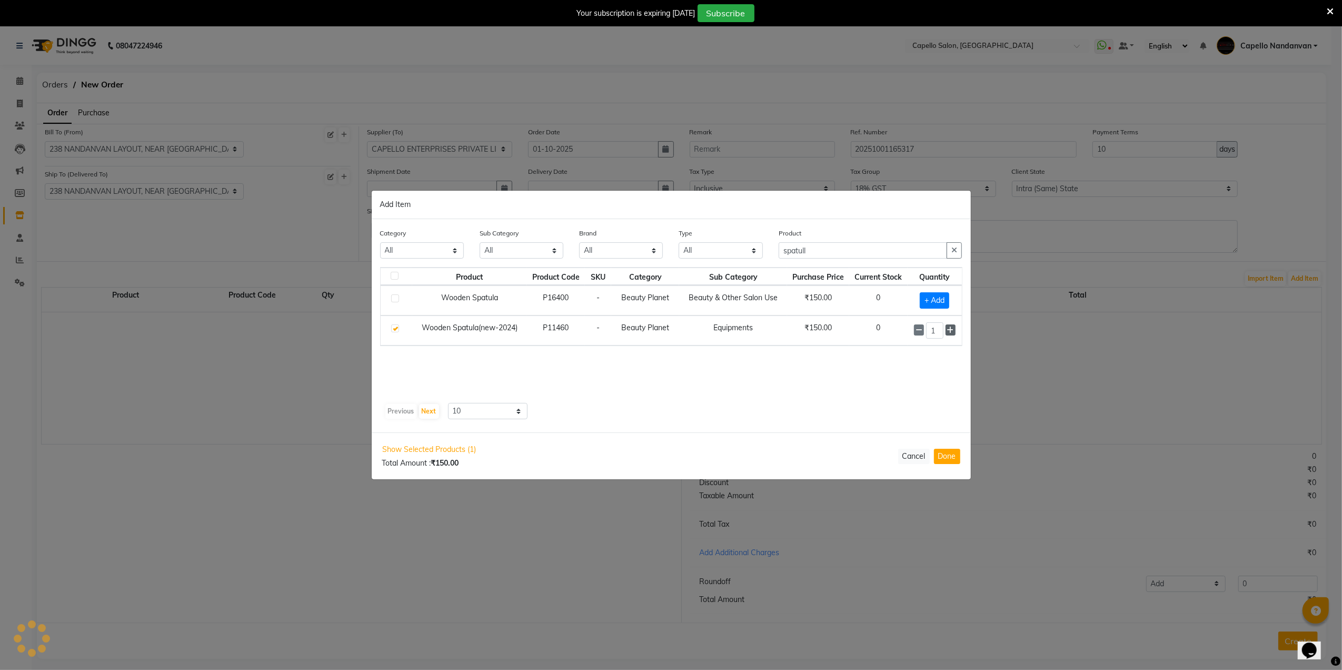
click at [950, 334] on icon at bounding box center [950, 329] width 7 height 7
type input "2"
click at [869, 257] on input "spatull" at bounding box center [863, 250] width 169 height 16
type input "s"
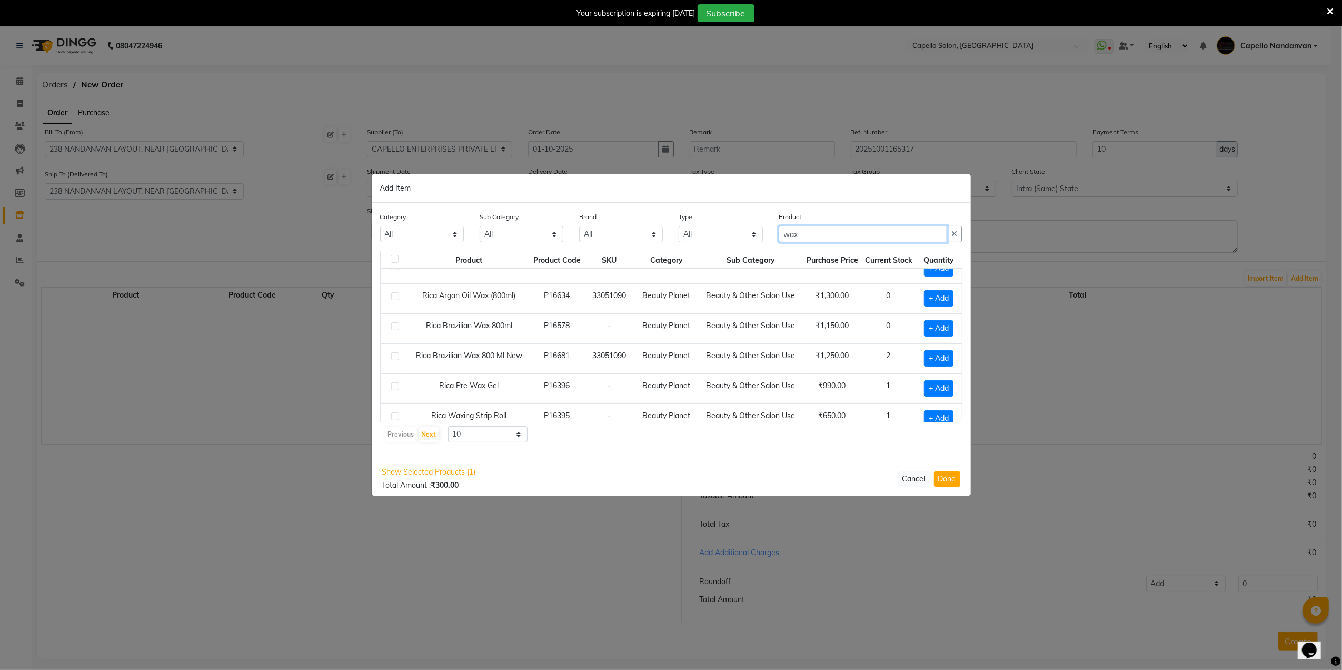
scroll to position [140, 0]
type input "wax"
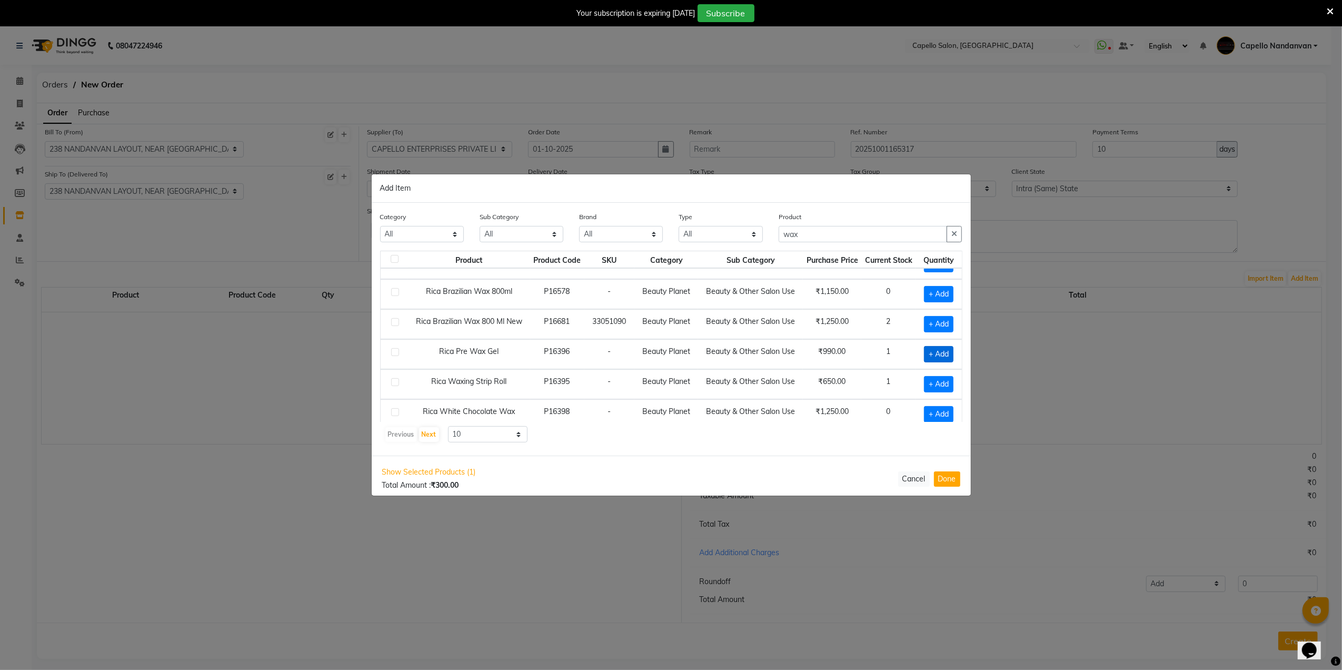
click at [924, 362] on span "+ Add" at bounding box center [938, 354] width 29 height 16
checkbox input "true"
click at [922, 384] on span "+ Add" at bounding box center [936, 384] width 29 height 16
checkbox input "true"
click at [948, 388] on icon at bounding box center [951, 383] width 7 height 7
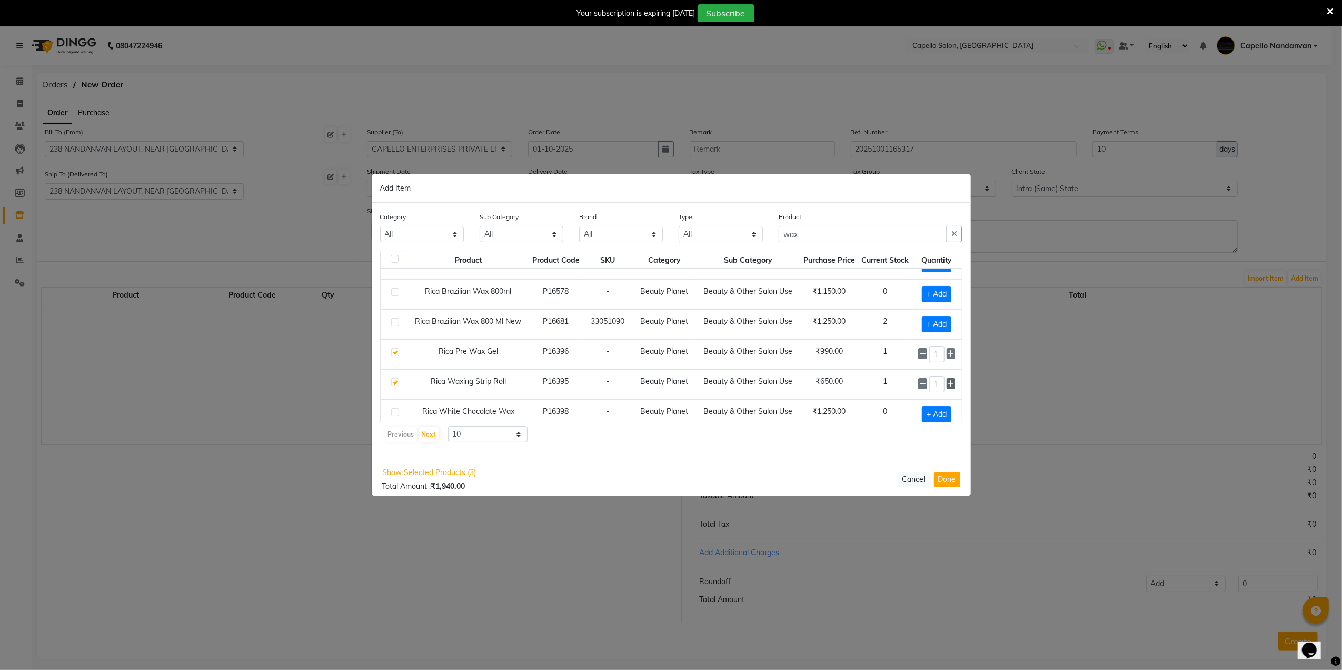
type input "2"
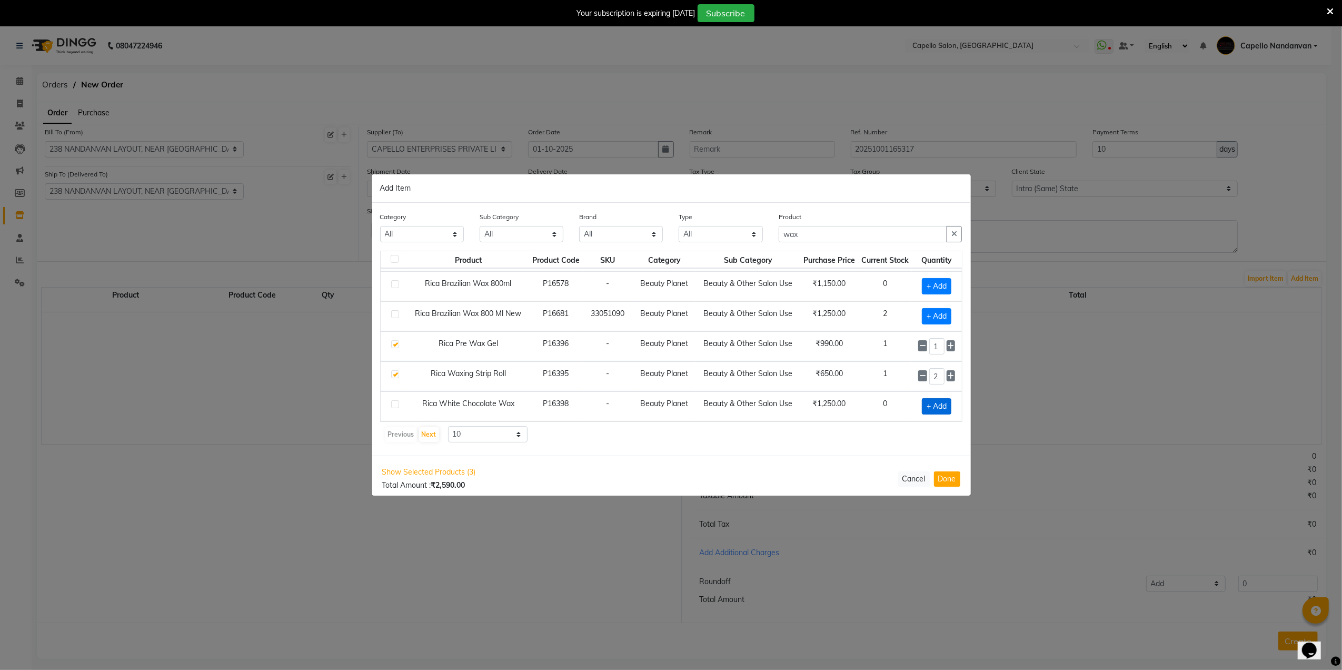
click at [922, 405] on span "+ Add" at bounding box center [936, 406] width 29 height 16
checkbox input "true"
click at [947, 407] on span at bounding box center [951, 405] width 9 height 11
type input "2"
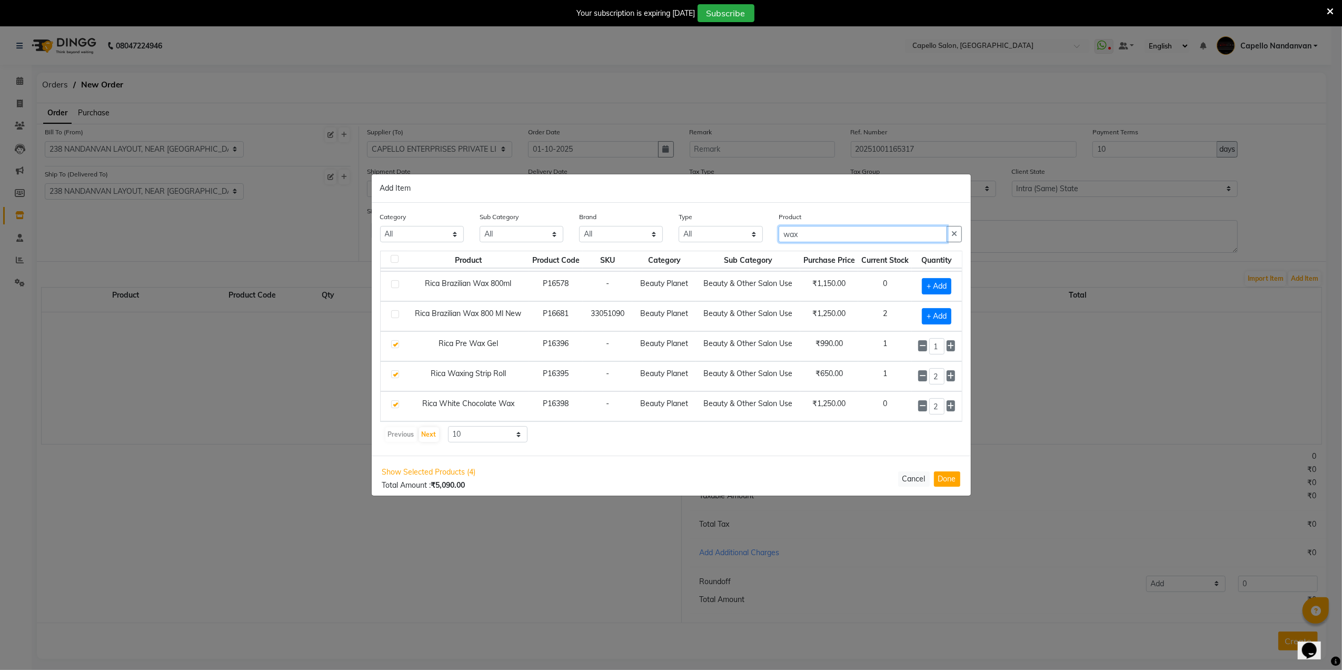
click at [825, 232] on input "wax" at bounding box center [863, 234] width 169 height 16
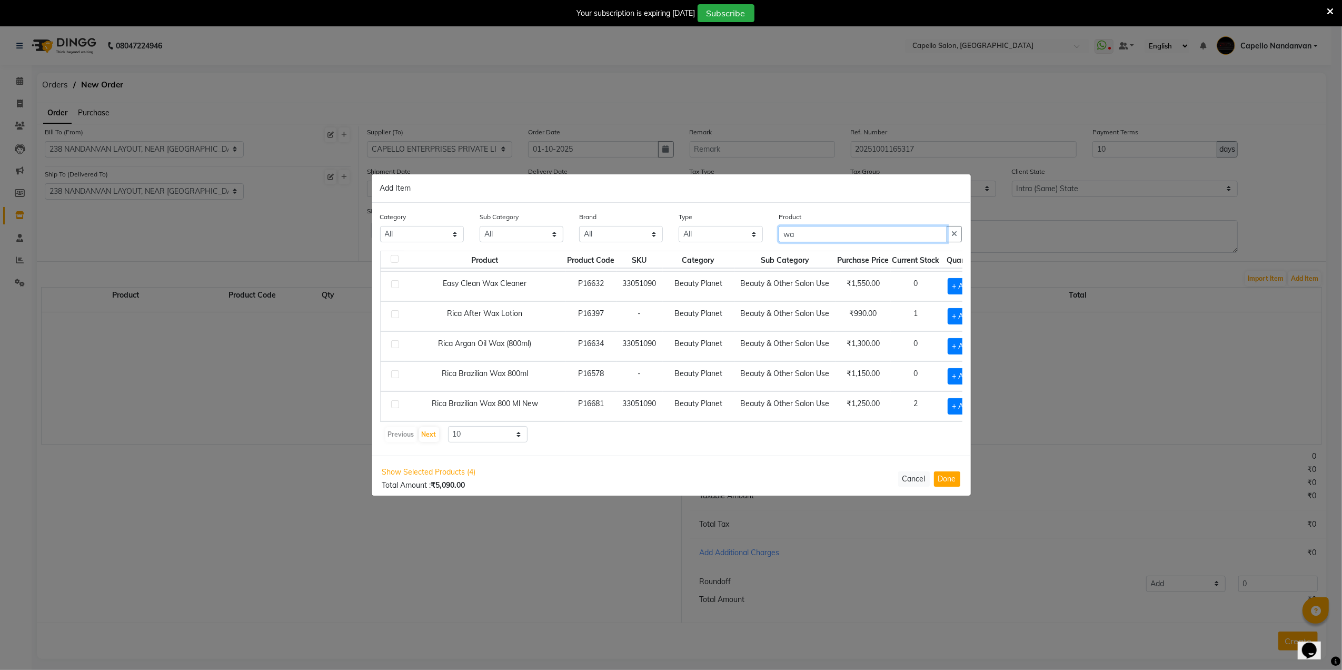
type input "w"
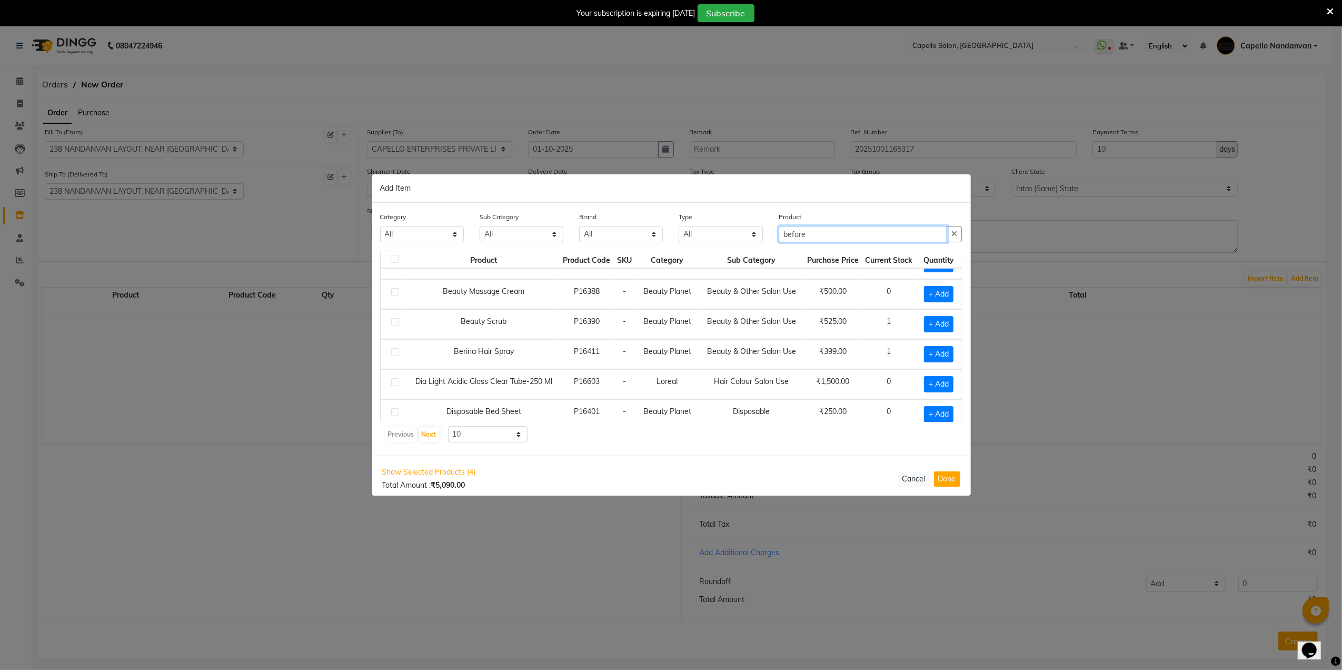
scroll to position [155, 0]
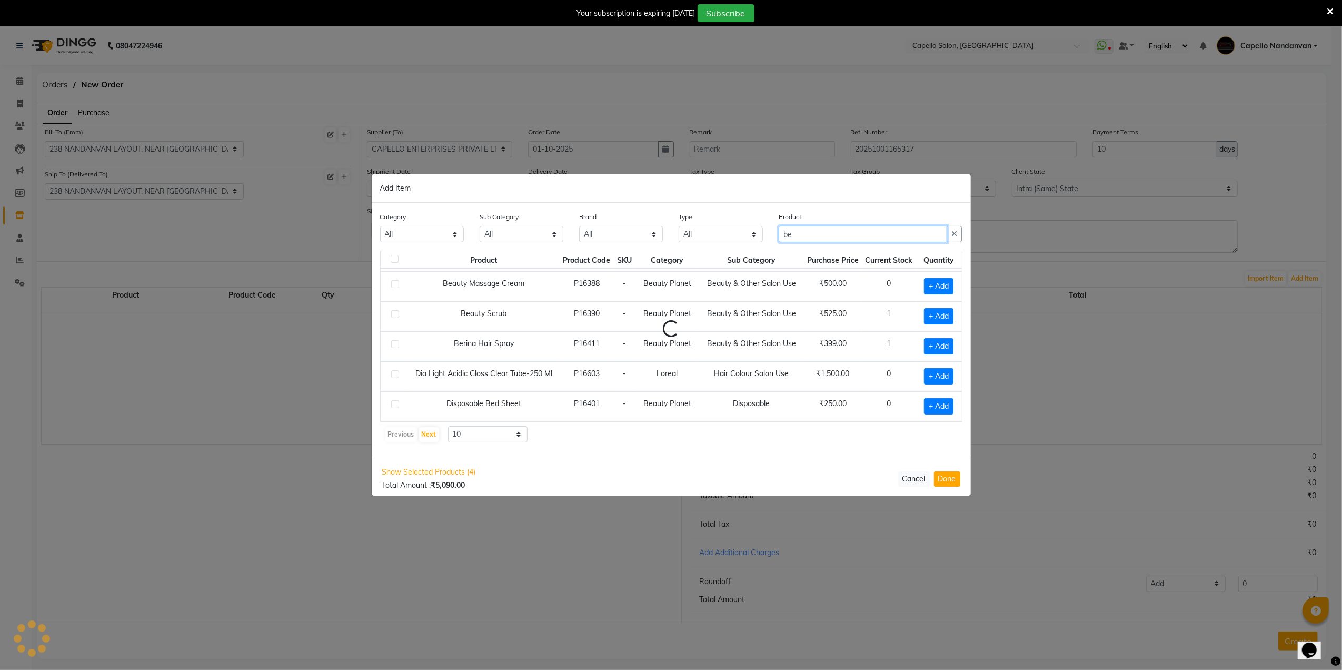
type input "b"
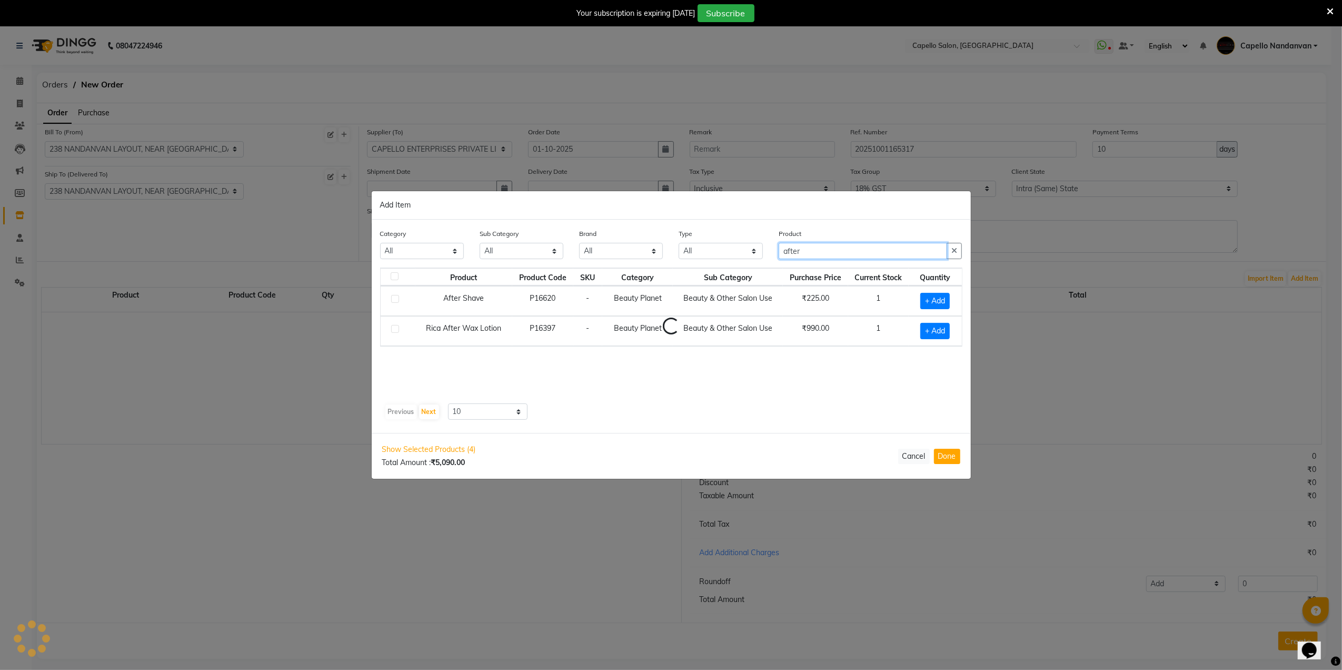
scroll to position [0, 0]
type input "after wa"
click at [933, 304] on span "+ Add" at bounding box center [934, 301] width 29 height 16
checkbox input "true"
click at [837, 251] on input "after wa" at bounding box center [863, 250] width 169 height 16
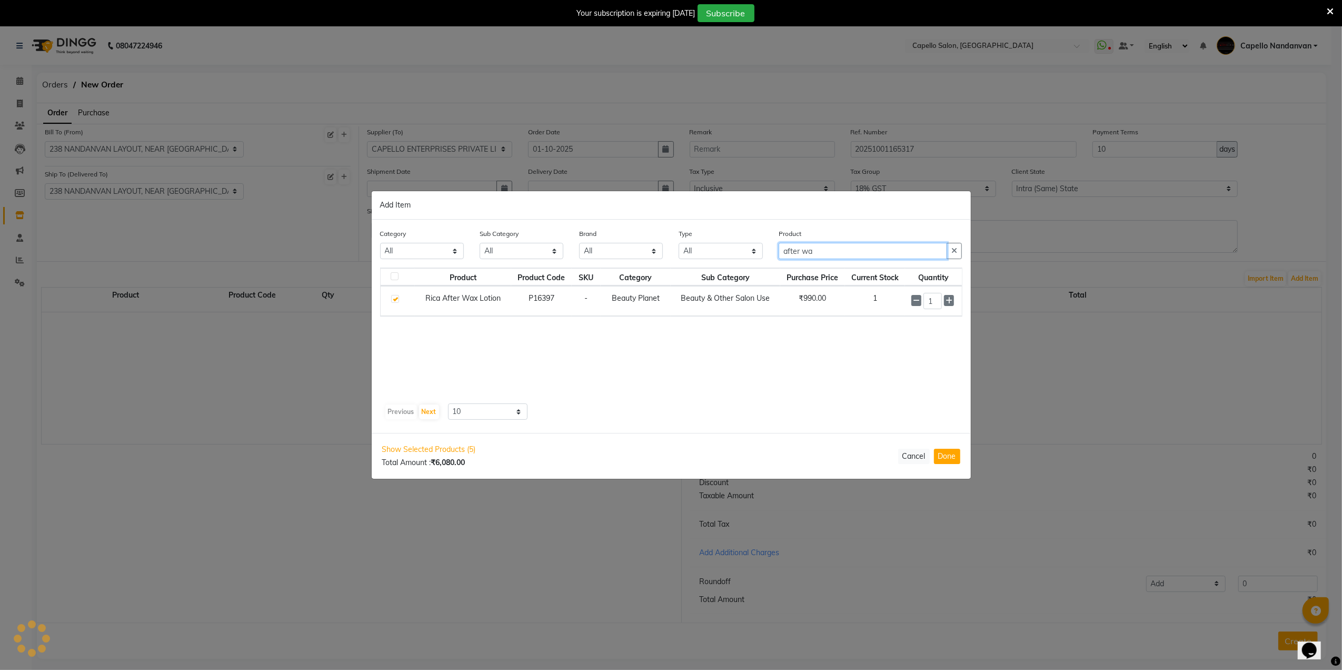
click at [801, 251] on input "after wa" at bounding box center [863, 251] width 169 height 16
type input "b"
type input "organic"
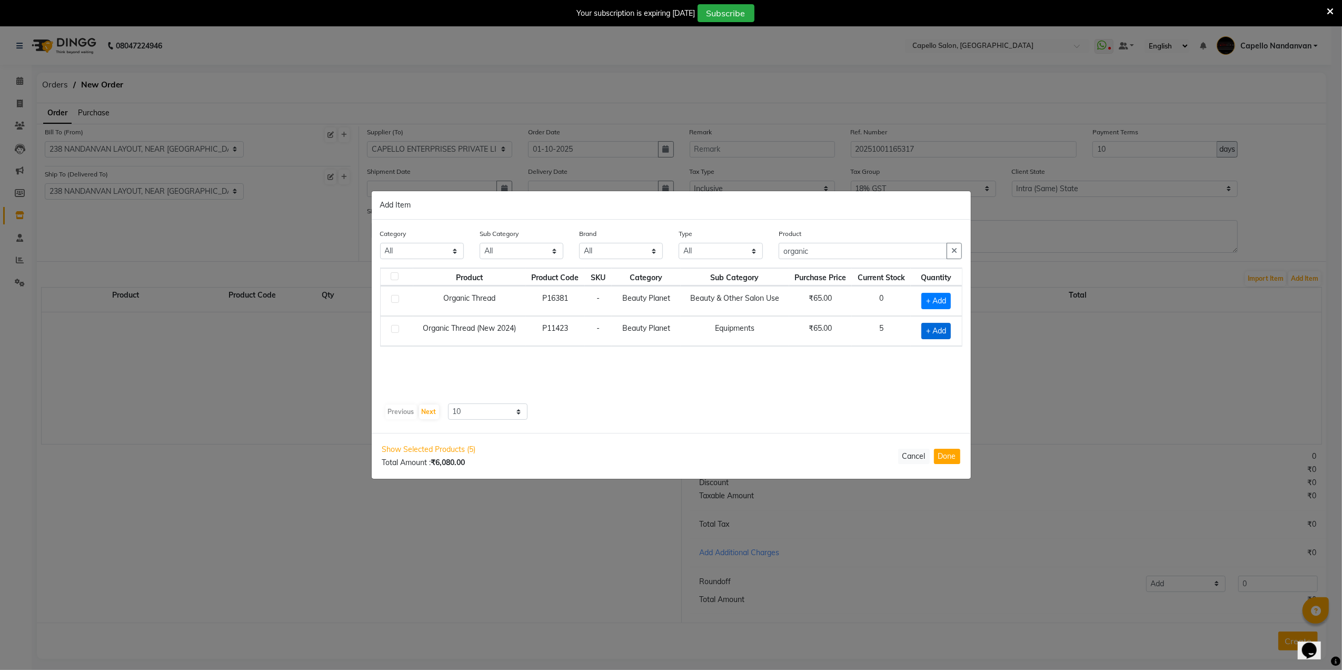
click at [940, 330] on span "+ Add" at bounding box center [936, 331] width 29 height 16
checkbox input "true"
click at [950, 333] on icon at bounding box center [950, 329] width 7 height 7
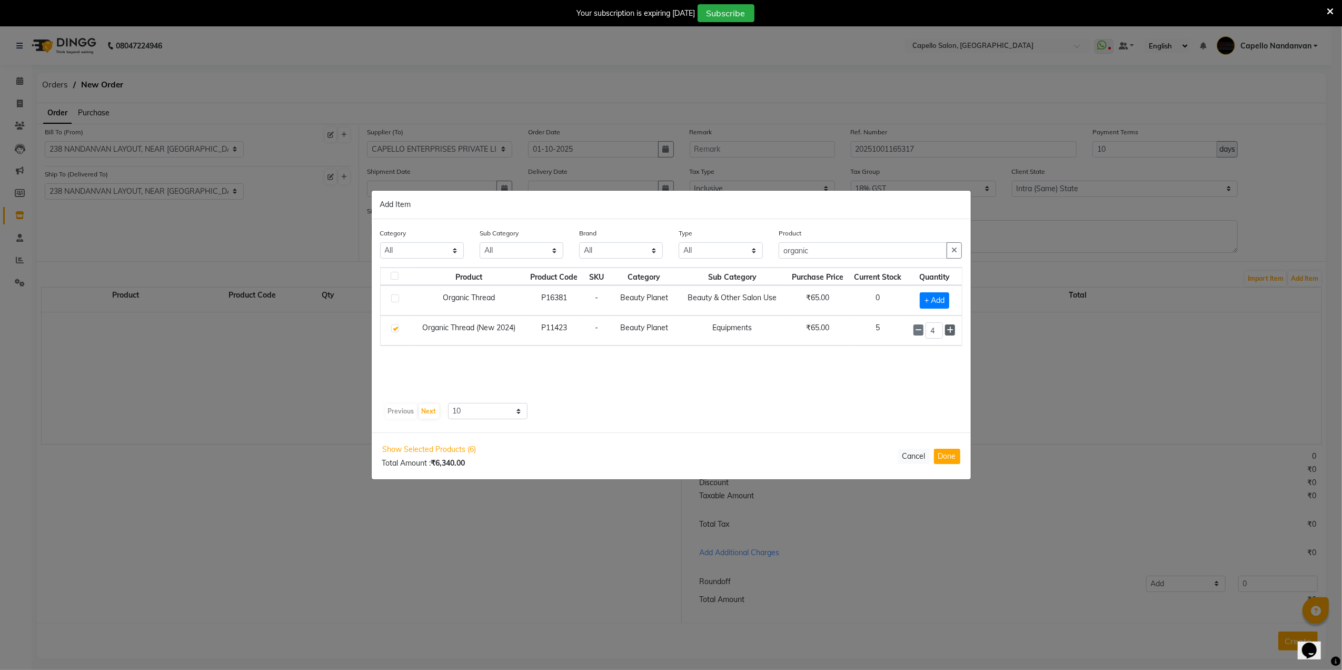
click at [950, 333] on icon at bounding box center [950, 329] width 7 height 7
type input "6"
click at [852, 253] on input "organic" at bounding box center [863, 251] width 169 height 16
type input "o"
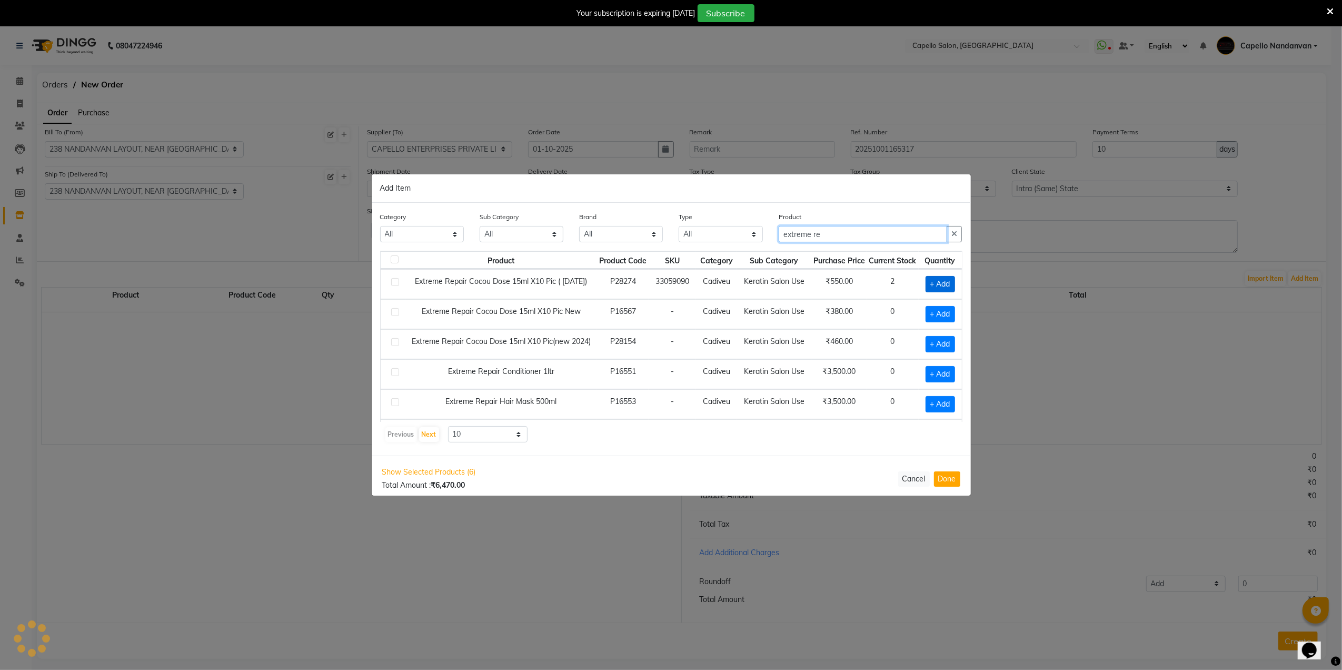
type input "extreme re"
click at [928, 284] on span "+ Add" at bounding box center [940, 284] width 29 height 16
checkbox input "true"
click at [944, 285] on input "1" at bounding box center [938, 284] width 14 height 16
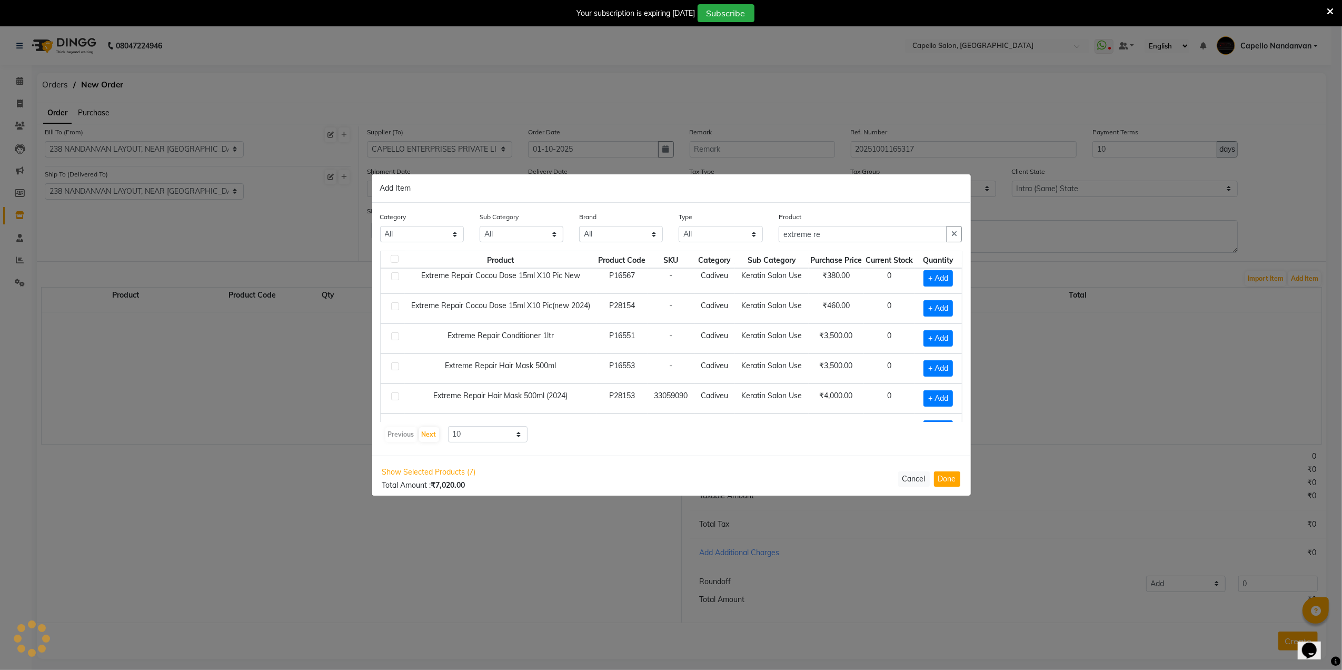
scroll to position [70, 0]
type input "20"
click at [928, 335] on span "+ Add" at bounding box center [938, 334] width 29 height 16
checkbox input "true"
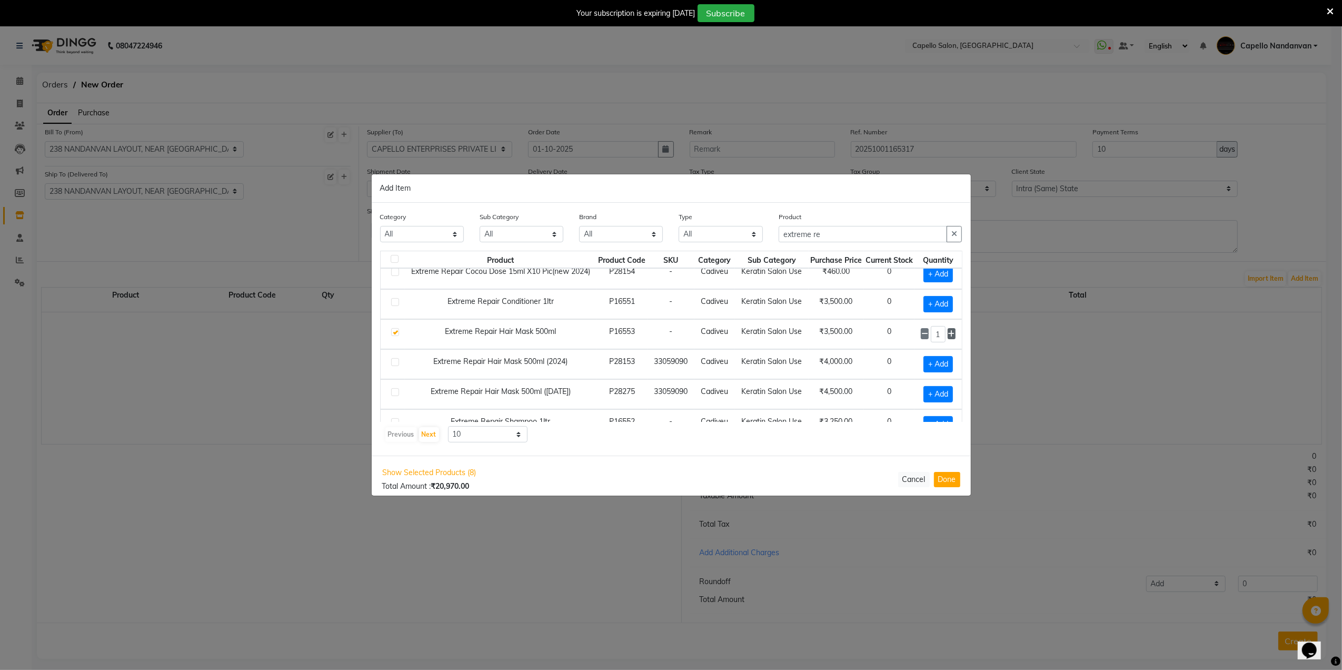
click at [948, 336] on icon at bounding box center [951, 333] width 7 height 7
type input "2"
click at [841, 237] on input "extreme re" at bounding box center [863, 234] width 169 height 16
type input "e"
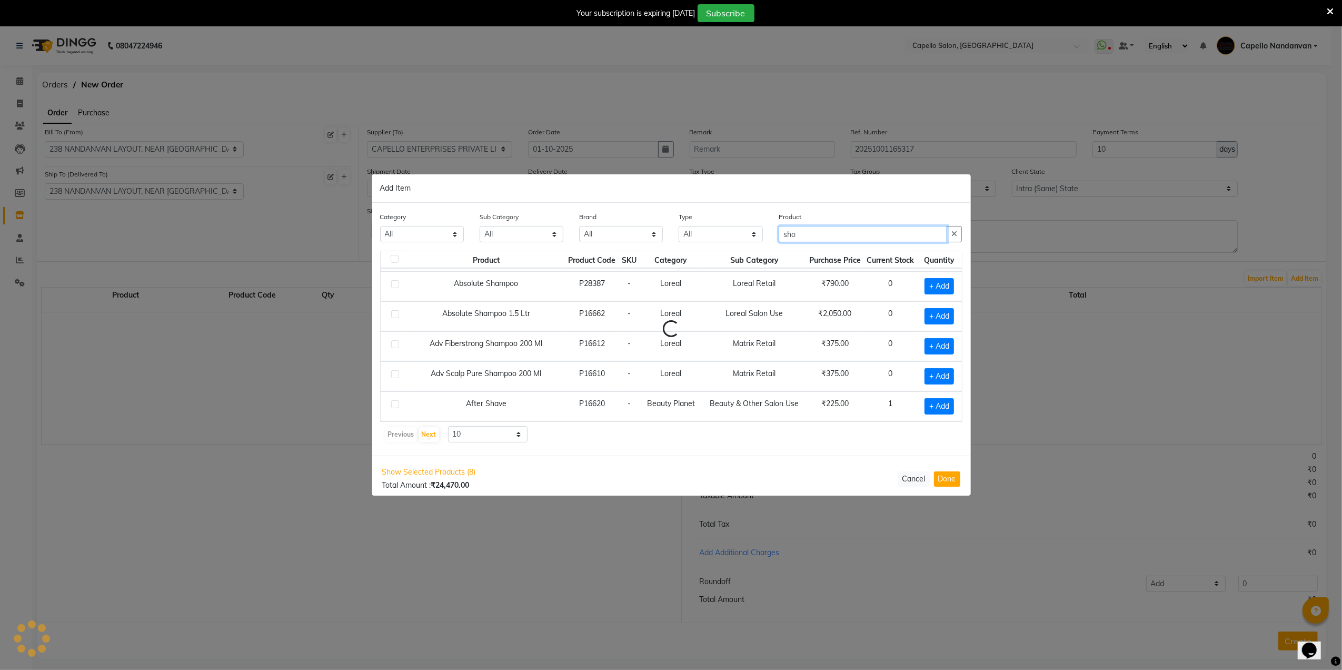
scroll to position [0, 0]
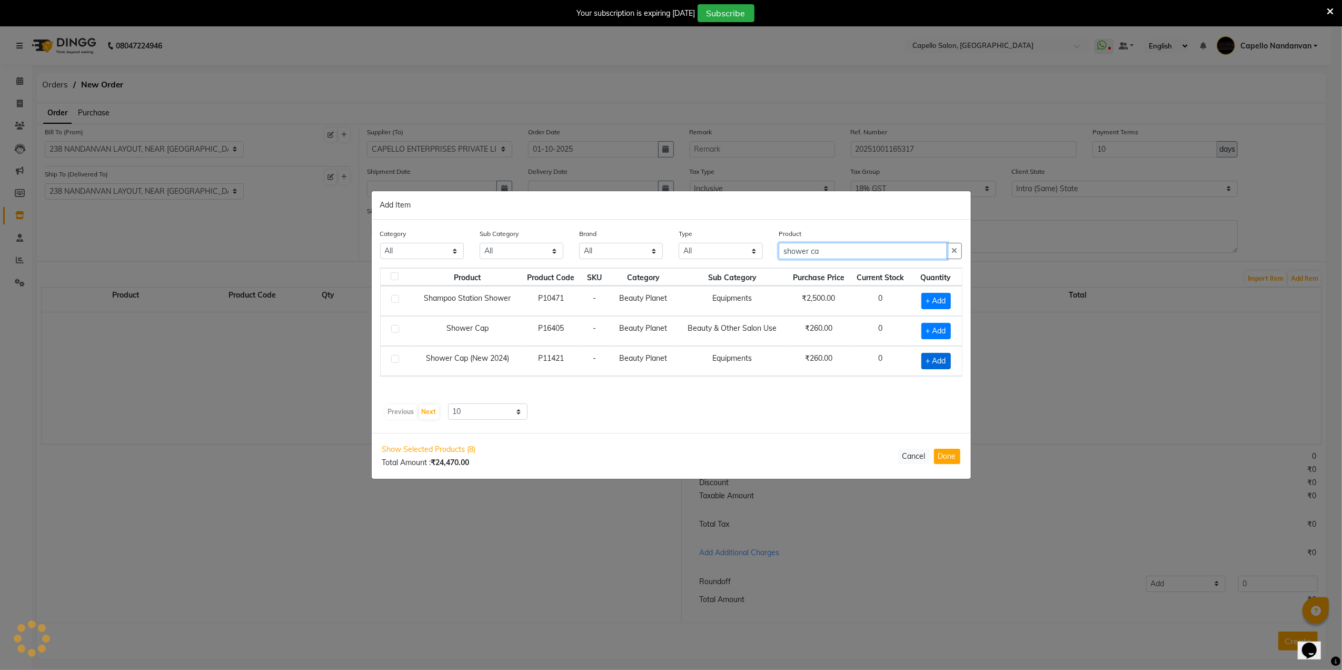
type input "shower ca"
click at [942, 365] on span "+ Add" at bounding box center [936, 361] width 29 height 16
checkbox input "true"
click at [950, 361] on icon at bounding box center [949, 359] width 7 height 7
type input "2"
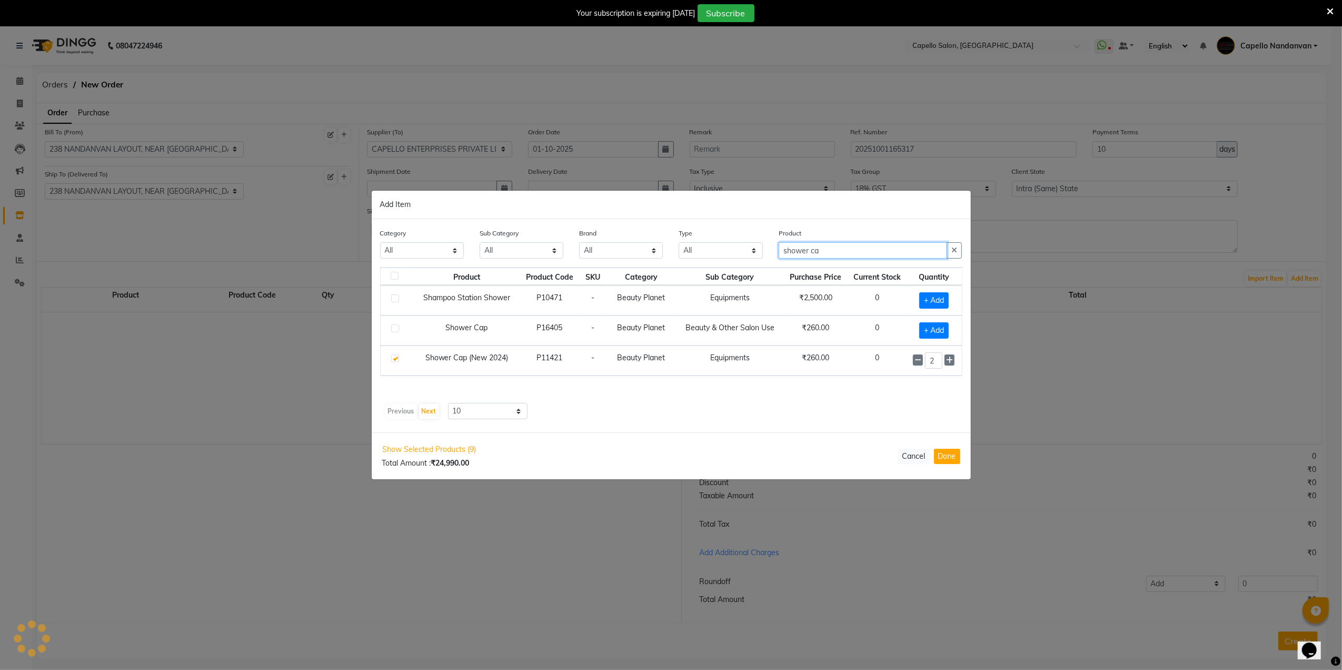
click at [881, 252] on input "shower ca" at bounding box center [863, 250] width 169 height 16
type input "s"
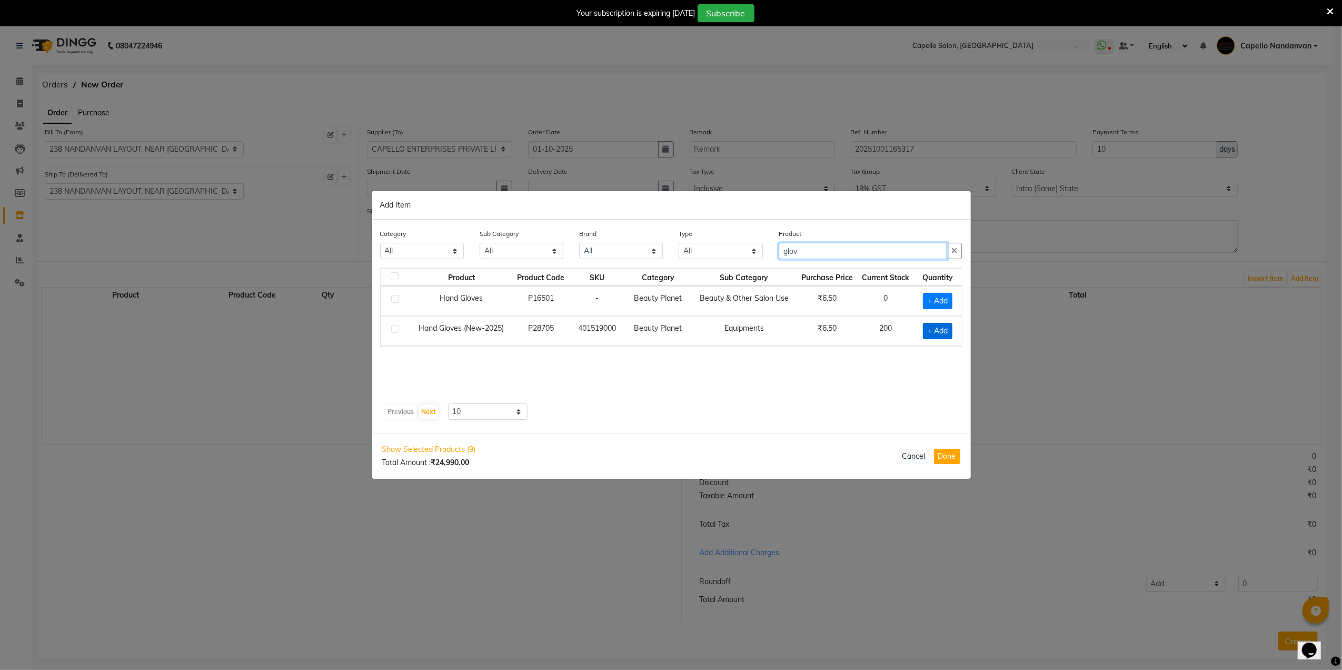
type input "glov"
click at [934, 331] on span "+ Add" at bounding box center [937, 331] width 29 height 16
checkbox input "true"
click at [939, 333] on input "1" at bounding box center [936, 330] width 16 height 16
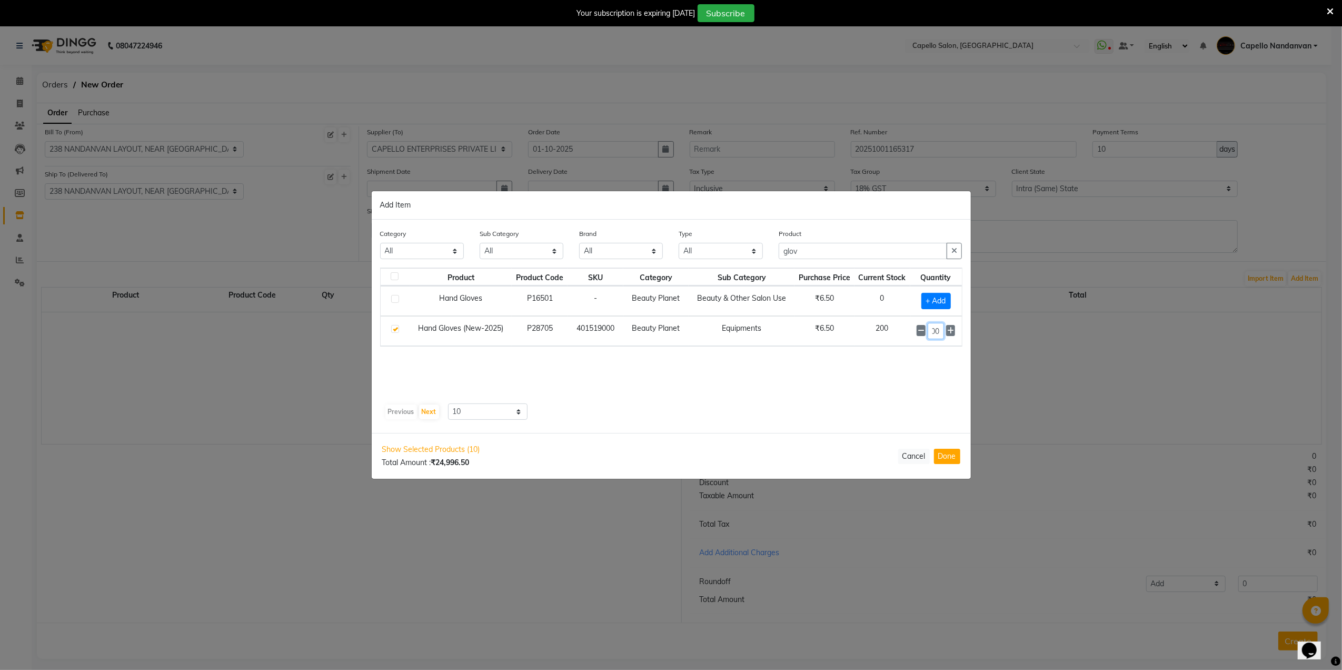
type input "100"
click at [830, 254] on input "glov" at bounding box center [863, 251] width 169 height 16
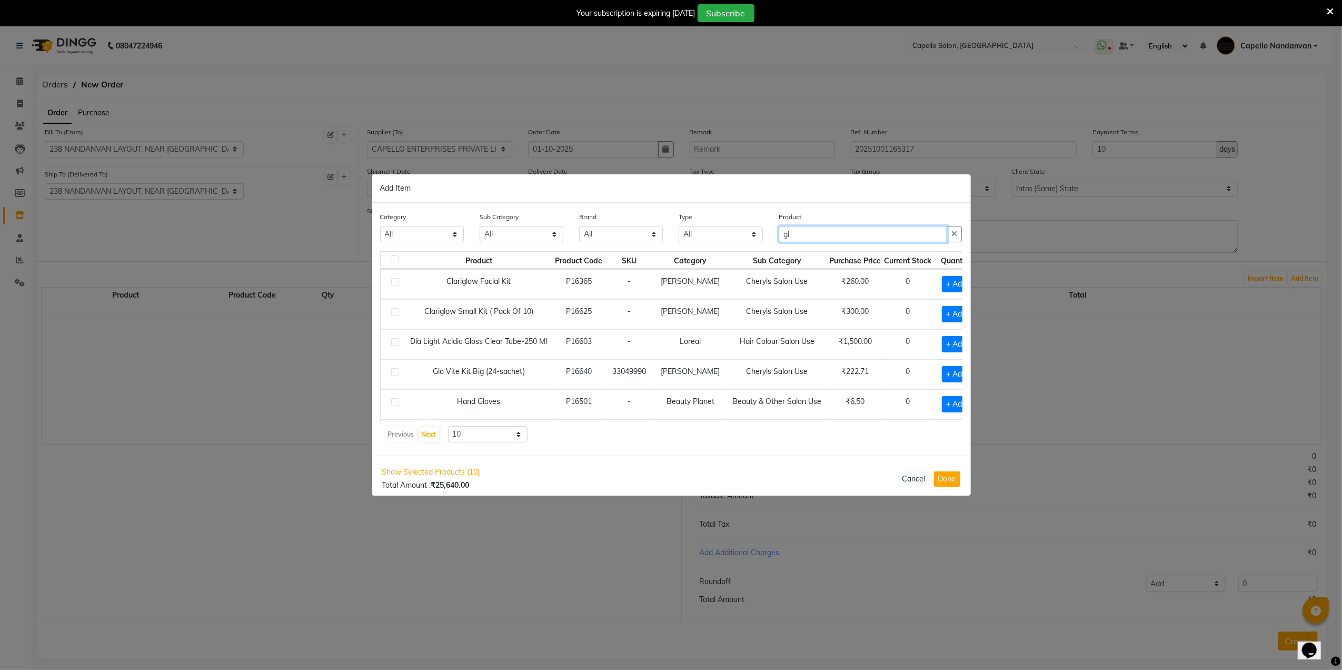
type input "g"
type input "facial"
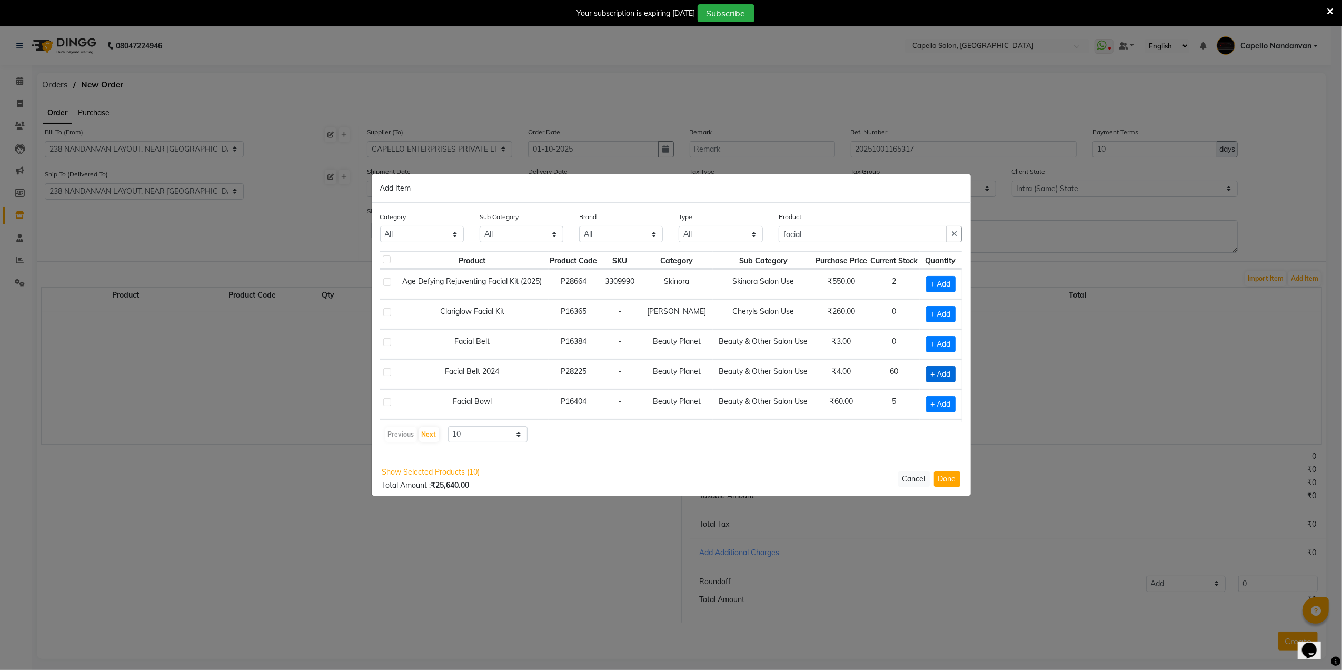
click at [927, 379] on span "+ Add" at bounding box center [940, 374] width 29 height 16
checkbox input "true"
click at [937, 380] on input "1" at bounding box center [939, 374] width 14 height 16
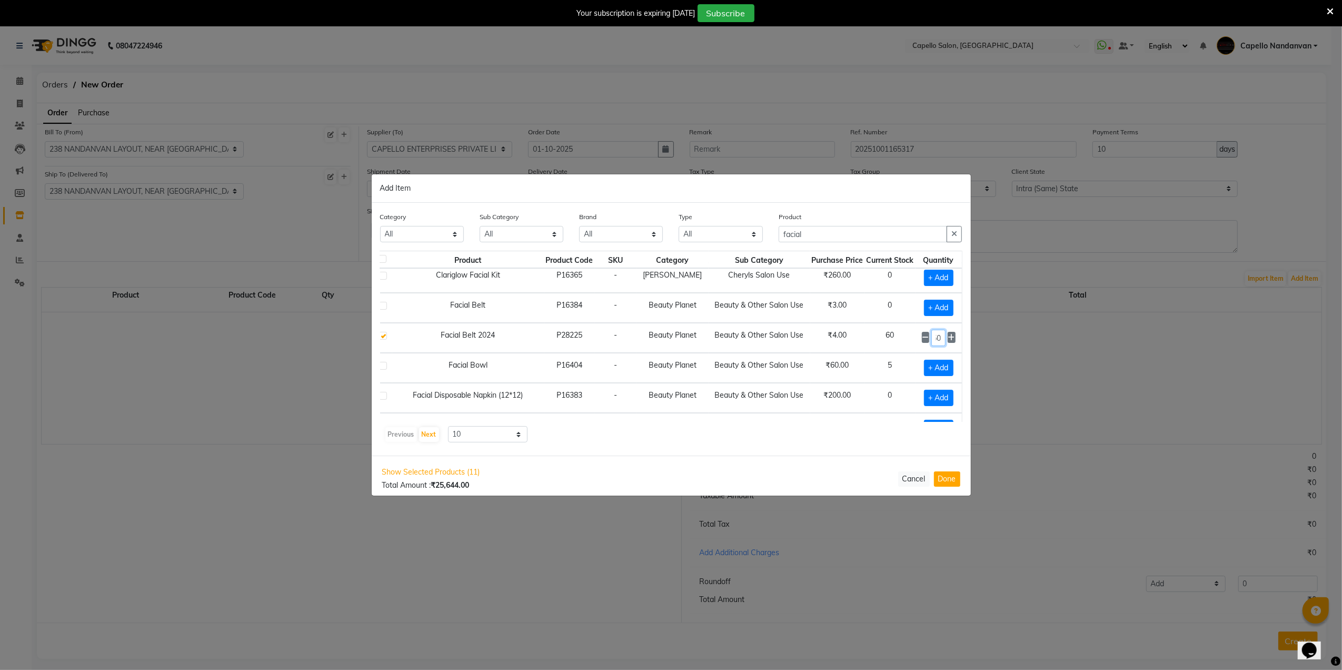
scroll to position [70, 13]
type input "50"
click at [924, 398] on span "+ Add" at bounding box center [938, 394] width 29 height 16
checkbox input "true"
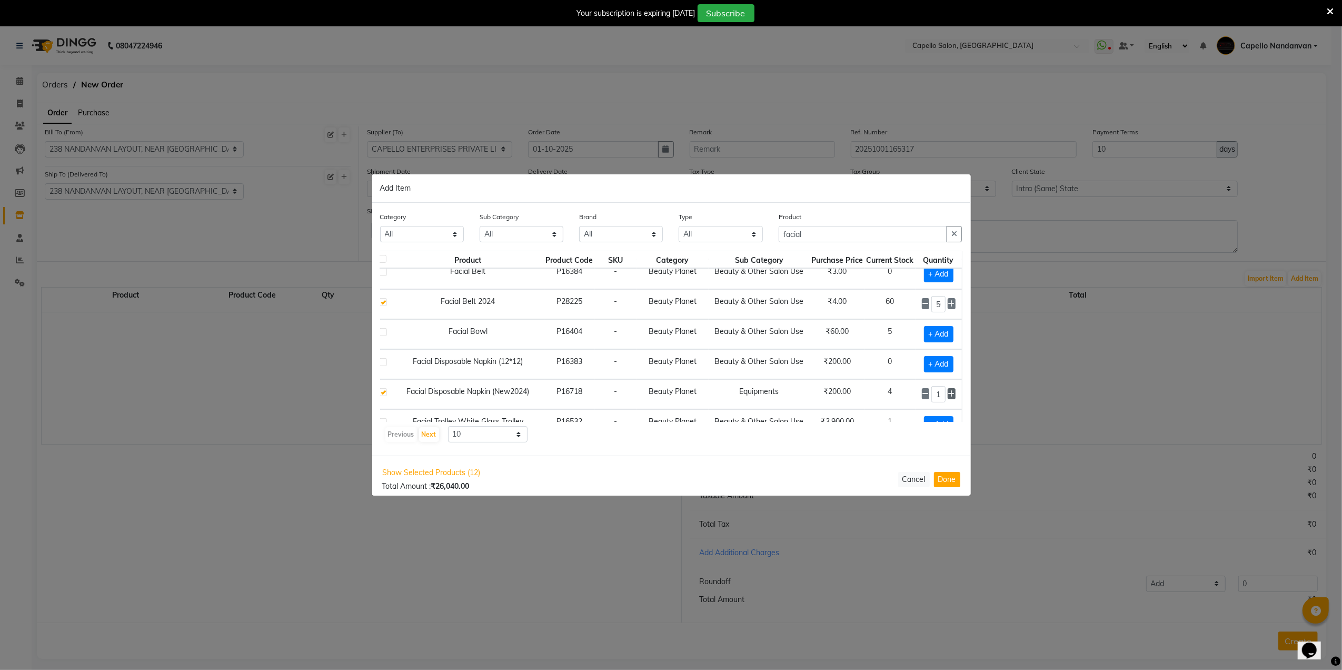
click at [948, 398] on icon at bounding box center [951, 393] width 7 height 7
type input "2"
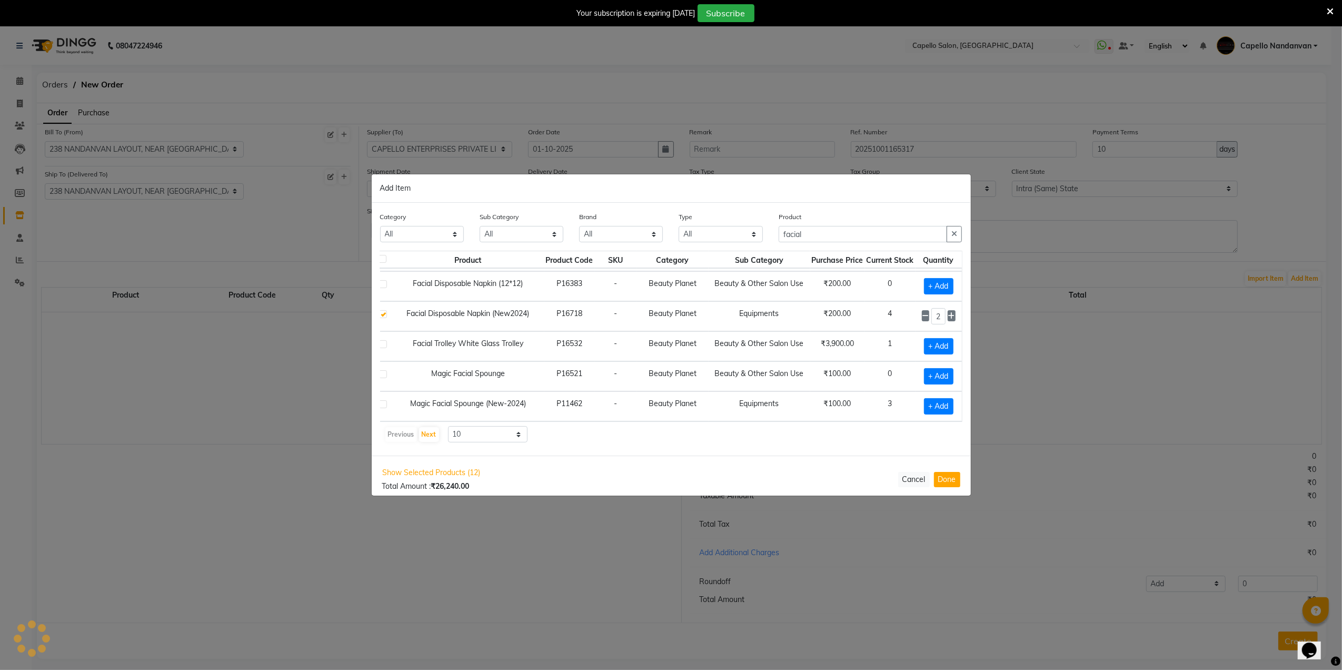
scroll to position [165, 13]
click at [931, 399] on span "+ Add" at bounding box center [938, 406] width 29 height 16
checkbox input "true"
click at [846, 234] on input "facial" at bounding box center [863, 234] width 169 height 16
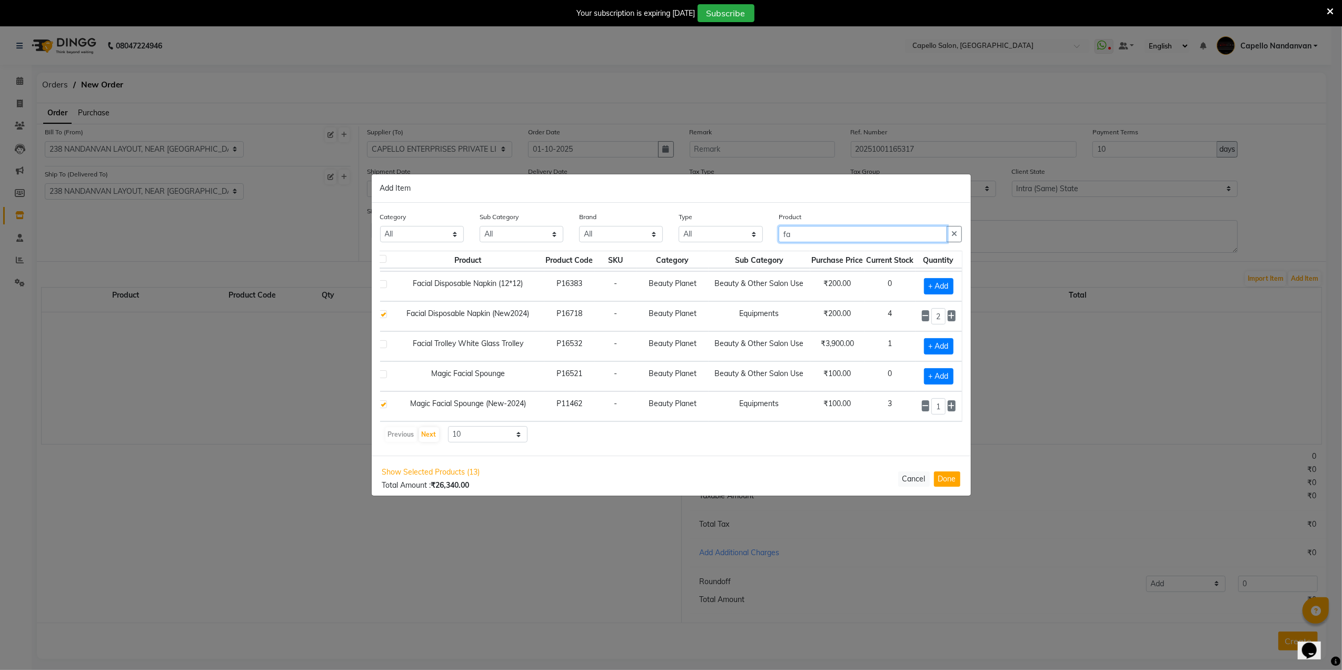
type input "f"
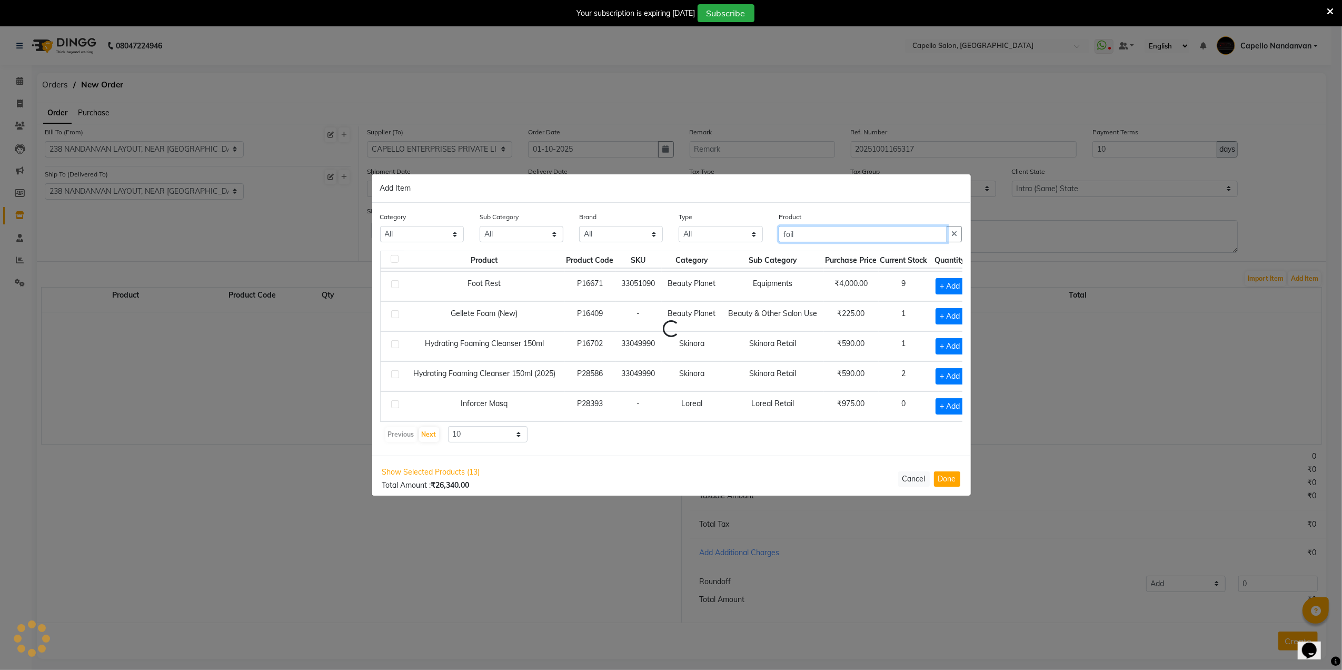
scroll to position [0, 0]
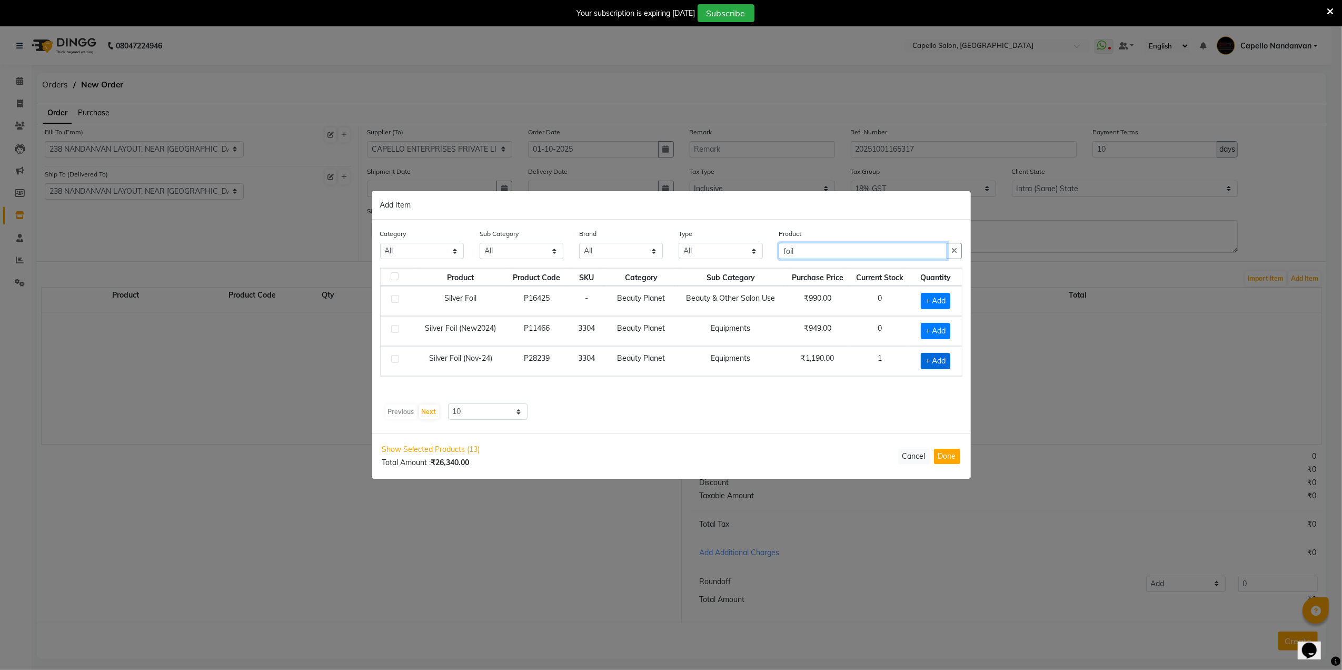
type input "foil"
click at [940, 362] on span "+ Add" at bounding box center [935, 361] width 29 height 16
checkbox input "true"
click at [950, 363] on icon at bounding box center [949, 359] width 7 height 7
type input "2"
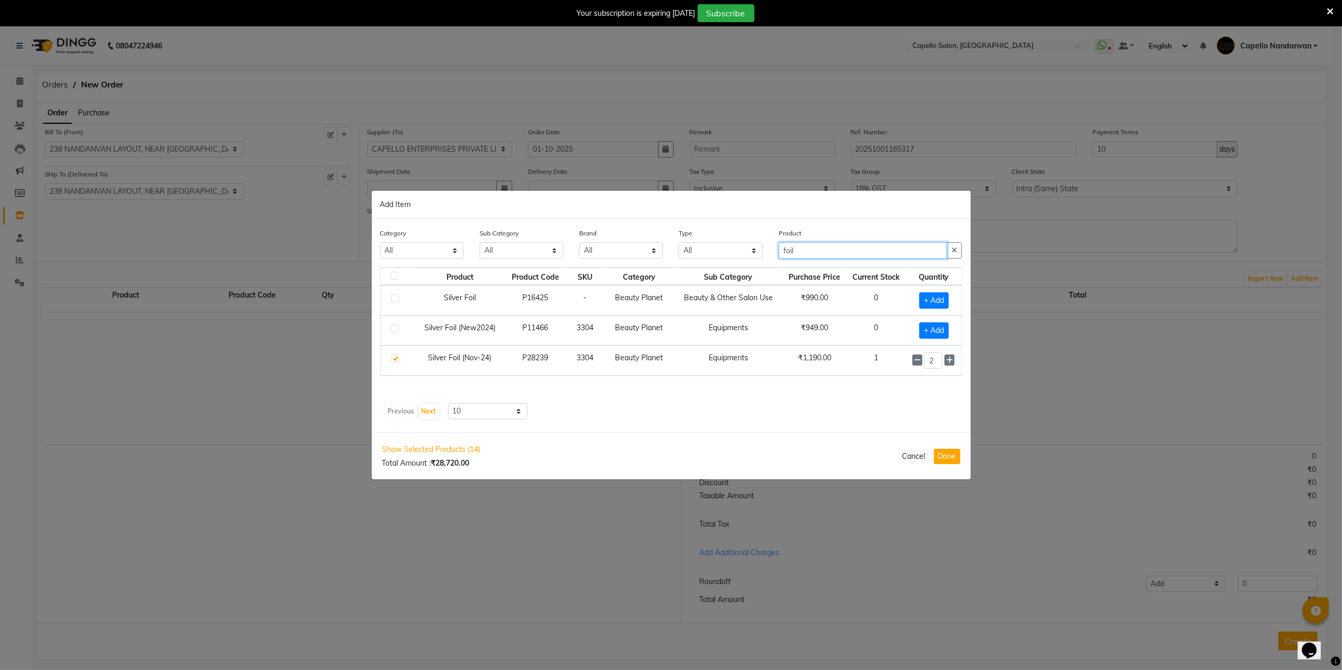
click at [858, 253] on input "foil" at bounding box center [863, 250] width 169 height 16
type input "f"
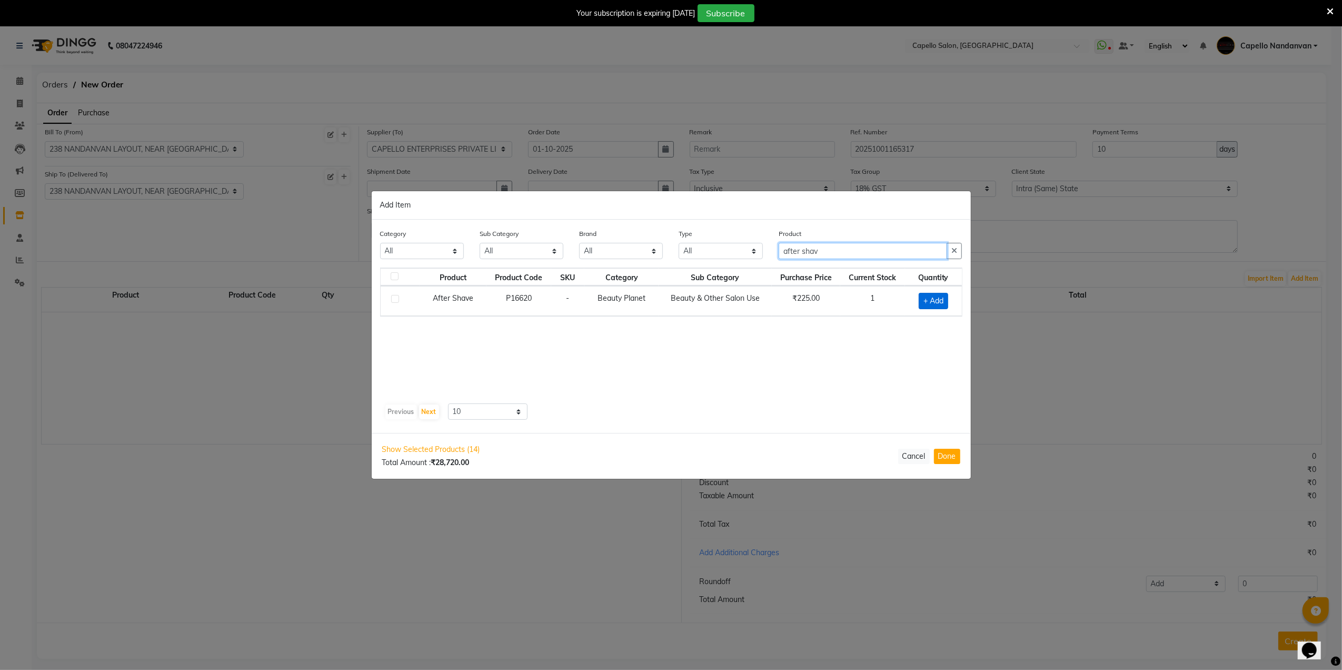
type input "after shav"
click at [924, 304] on span "+ Add" at bounding box center [933, 301] width 29 height 16
checkbox input "true"
click at [948, 300] on icon at bounding box center [947, 299] width 7 height 7
type input "2"
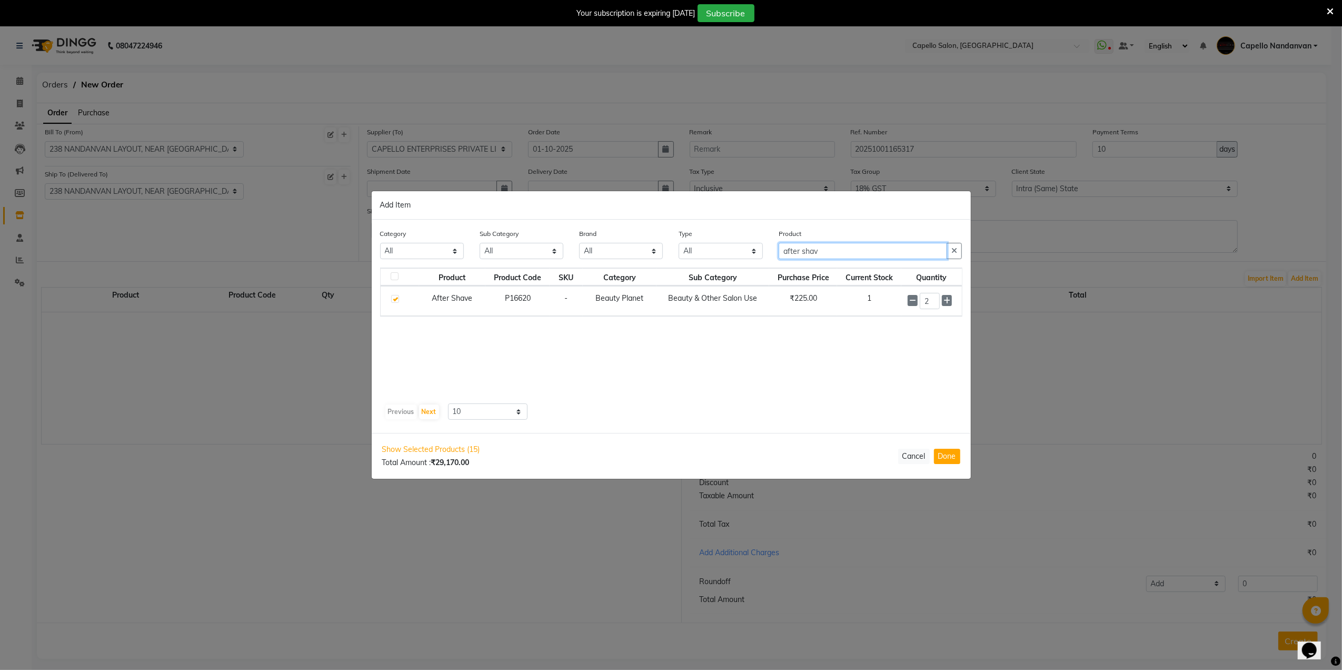
click at [856, 256] on input "after shav" at bounding box center [863, 251] width 169 height 16
type input "a"
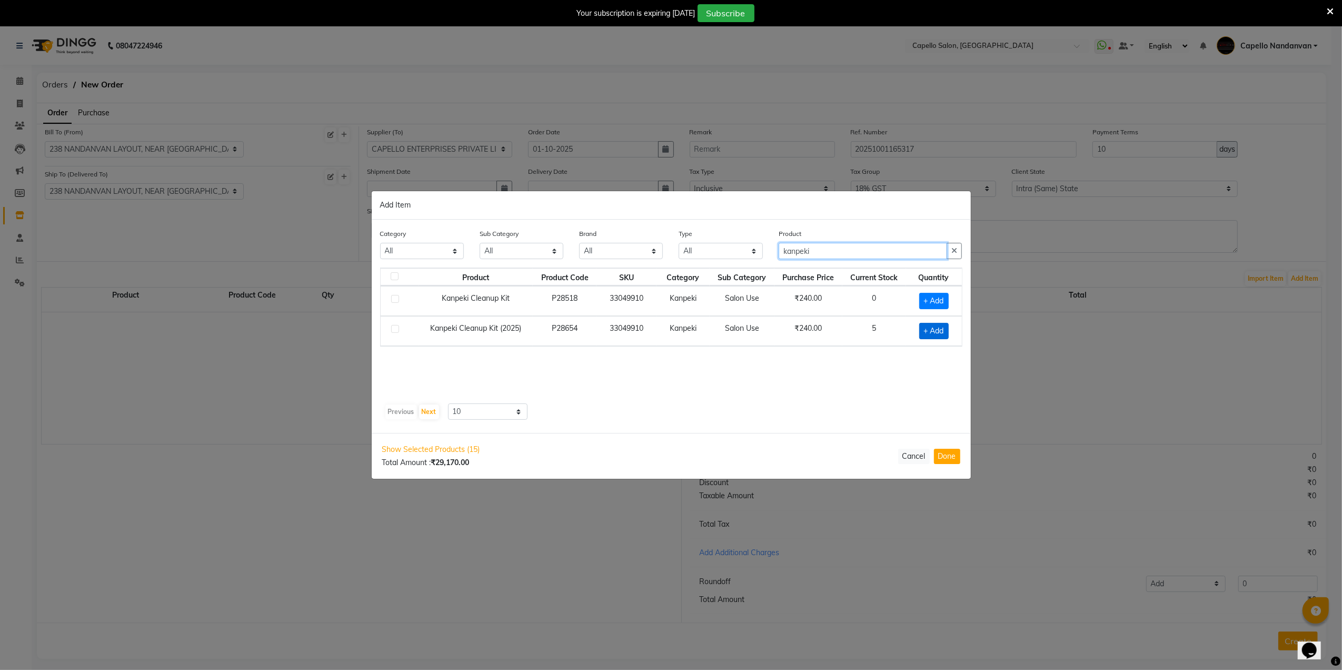
type input "kanpeki"
click at [929, 335] on span "+ Add" at bounding box center [933, 331] width 29 height 16
checkbox input "true"
click at [946, 328] on icon at bounding box center [947, 329] width 7 height 7
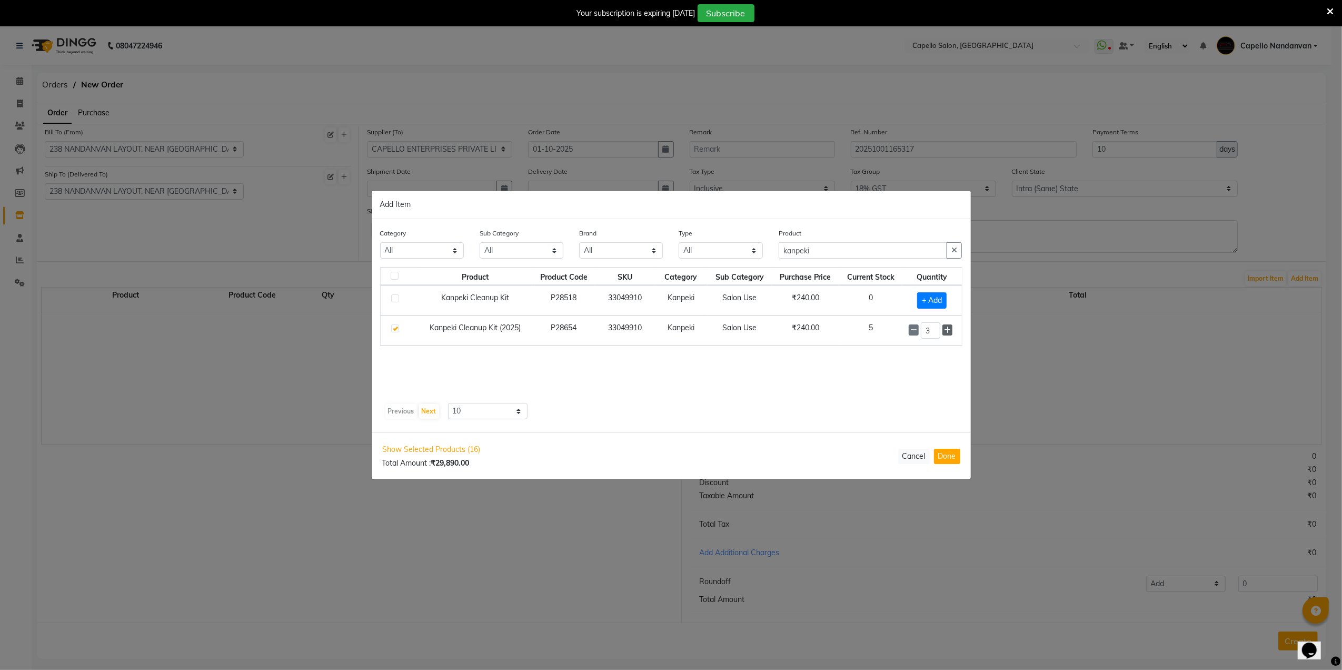
click at [946, 328] on icon at bounding box center [947, 329] width 7 height 7
click at [946, 328] on icon at bounding box center [947, 330] width 7 height 7
type input "6"
click at [854, 255] on input "kanpeki" at bounding box center [863, 251] width 169 height 16
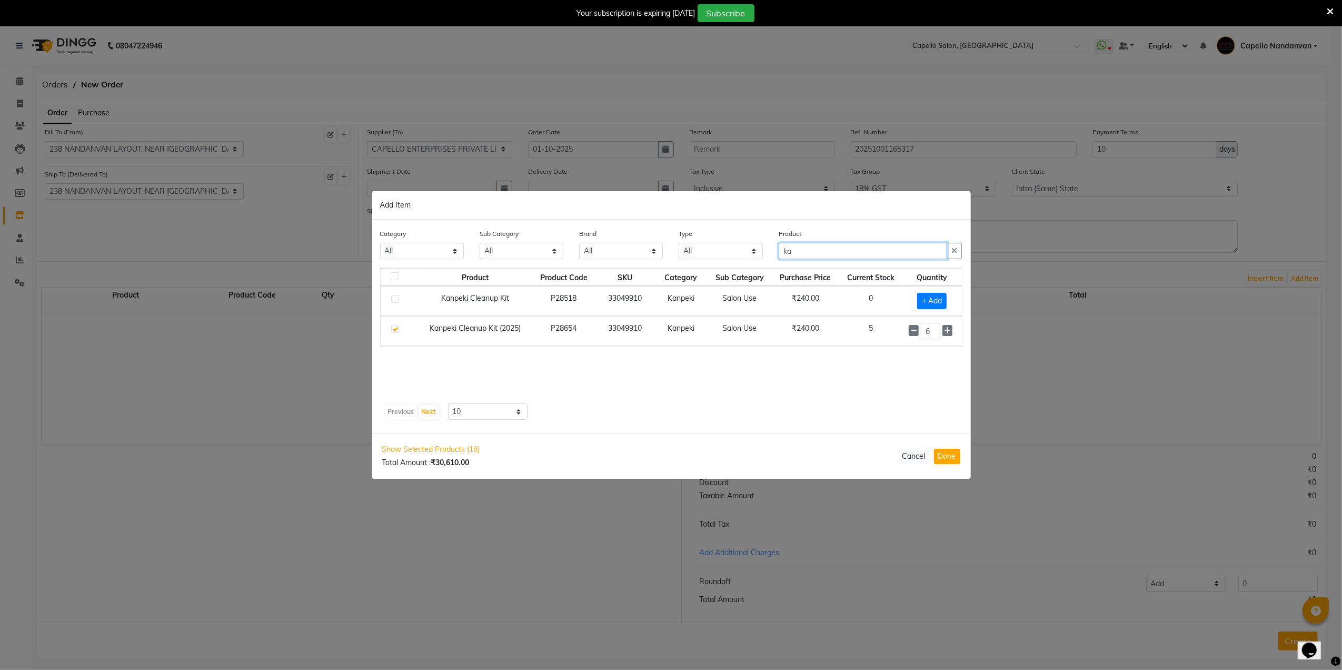
type input "k"
type input "bombini"
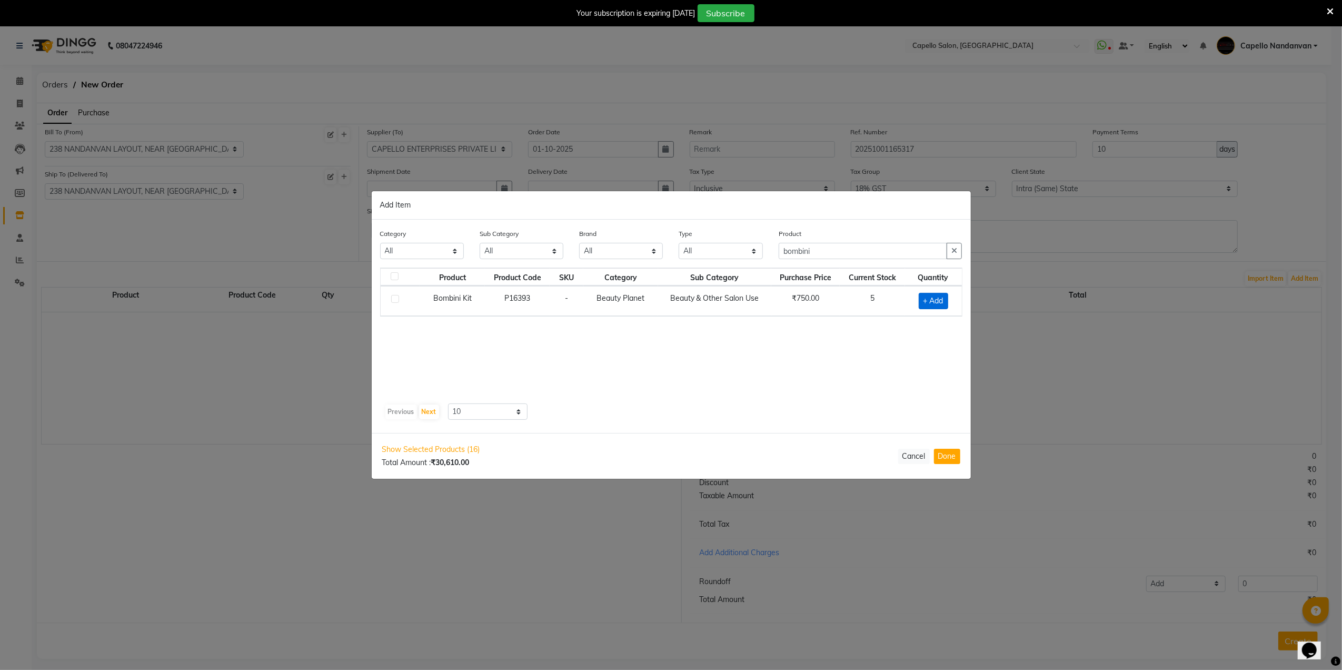
click at [932, 298] on span "+ Add" at bounding box center [933, 301] width 29 height 16
checkbox input "true"
click at [948, 300] on icon at bounding box center [947, 299] width 7 height 7
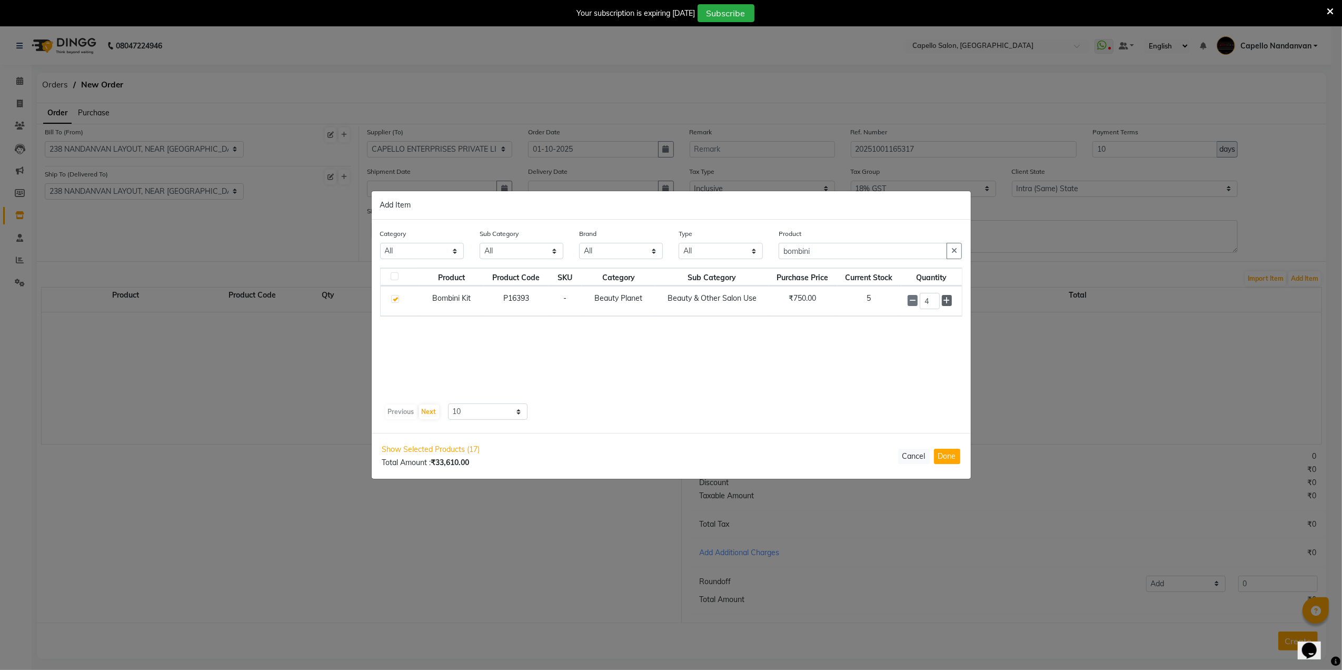
click at [948, 300] on icon at bounding box center [947, 300] width 7 height 7
type input "6"
click at [875, 250] on input "bombini" at bounding box center [863, 251] width 169 height 16
type input "b"
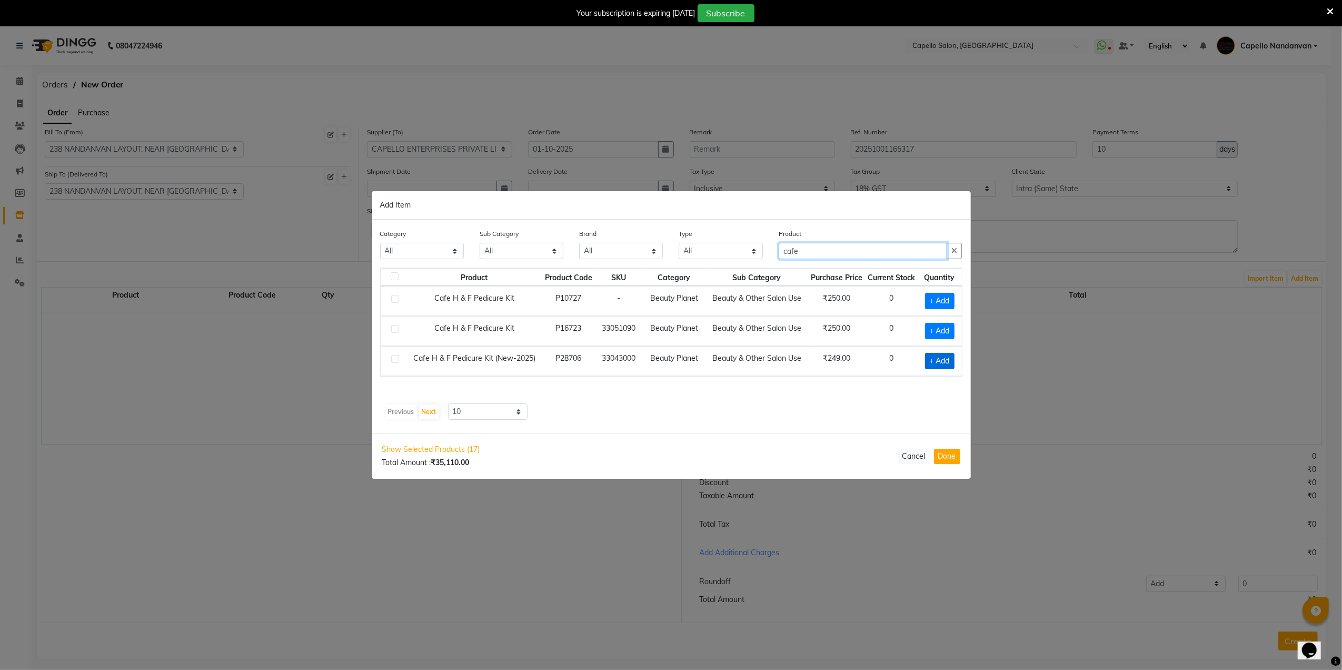
type input "cafe"
click at [926, 363] on span "+ Add" at bounding box center [939, 361] width 29 height 16
checkbox input "true"
click at [948, 361] on icon at bounding box center [951, 359] width 7 height 7
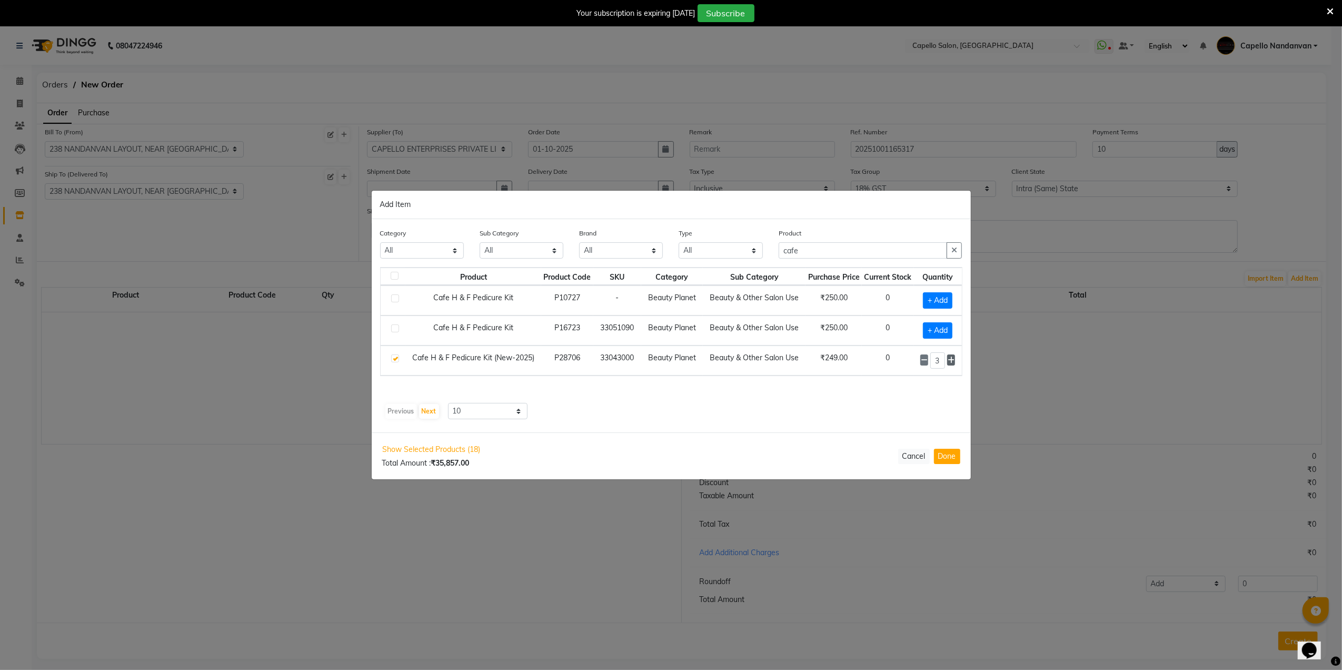
click at [948, 361] on icon at bounding box center [951, 359] width 7 height 7
click at [948, 361] on icon at bounding box center [951, 360] width 7 height 7
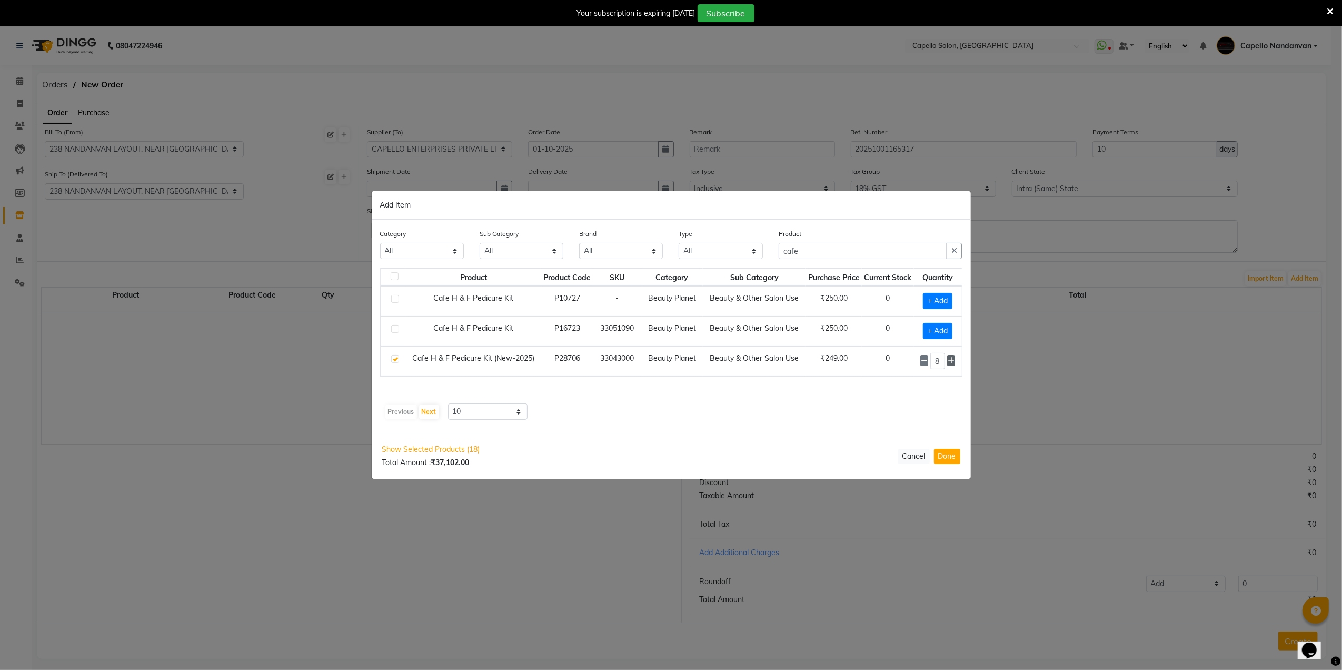
click at [948, 361] on icon at bounding box center [951, 360] width 7 height 7
drag, startPoint x: 940, startPoint y: 359, endPoint x: 917, endPoint y: 365, distance: 24.0
click at [939, 361] on input "10" at bounding box center [937, 361] width 15 height 16
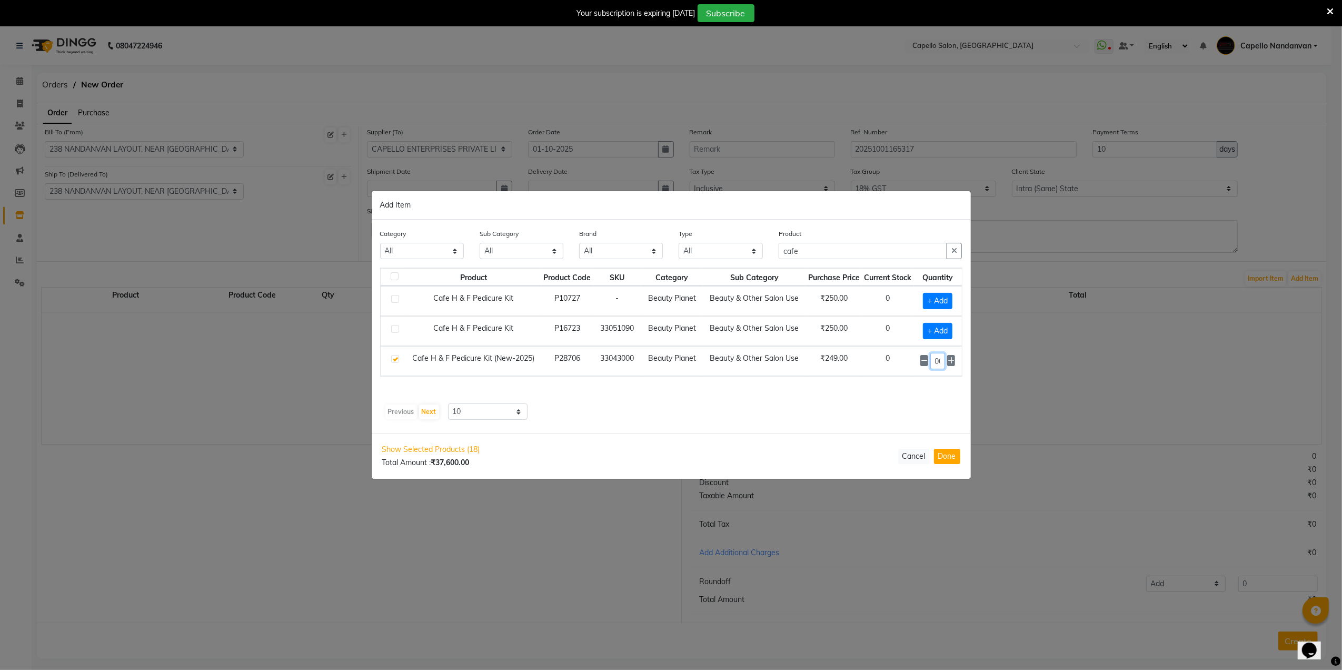
type input "100"
click at [855, 254] on input "cafe" at bounding box center [863, 251] width 169 height 16
type input "c"
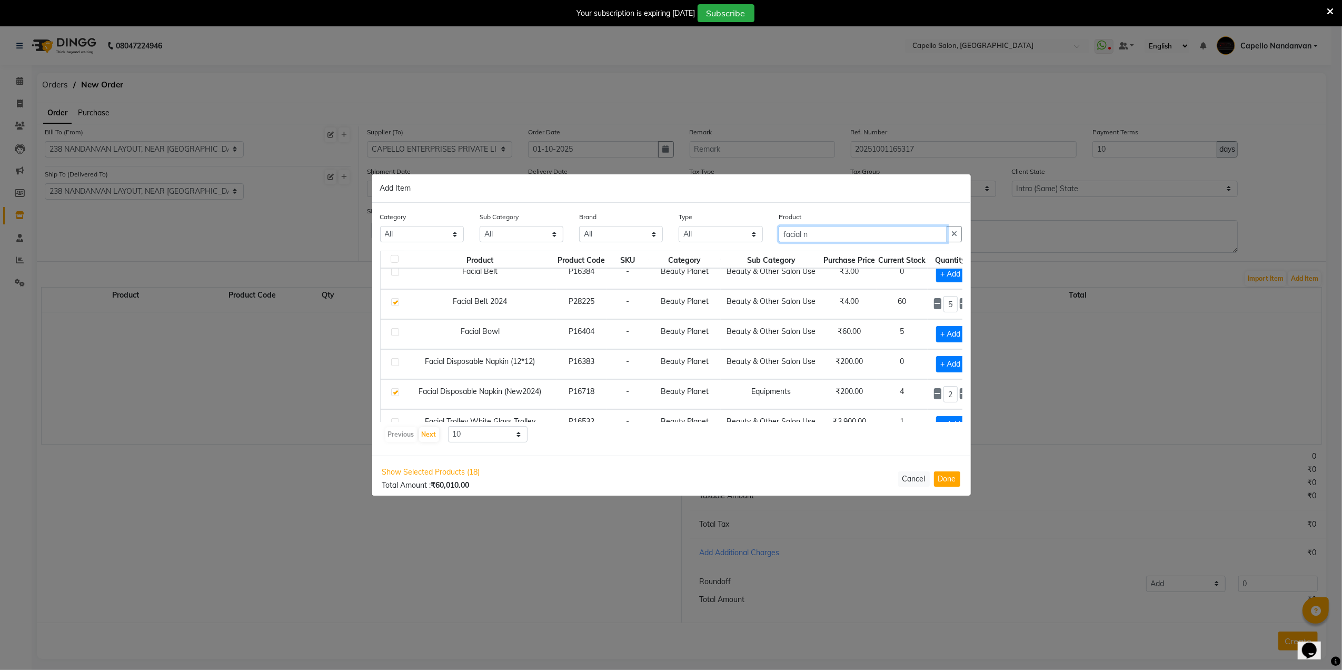
scroll to position [140, 0]
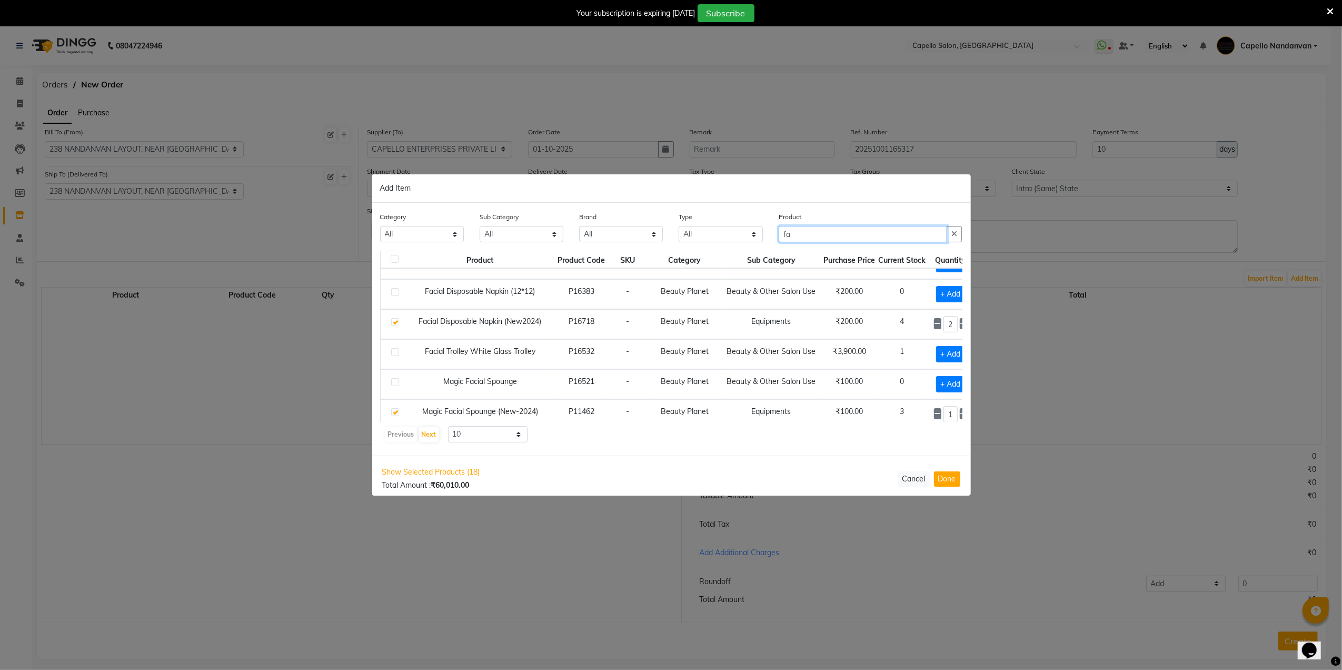
type input "f"
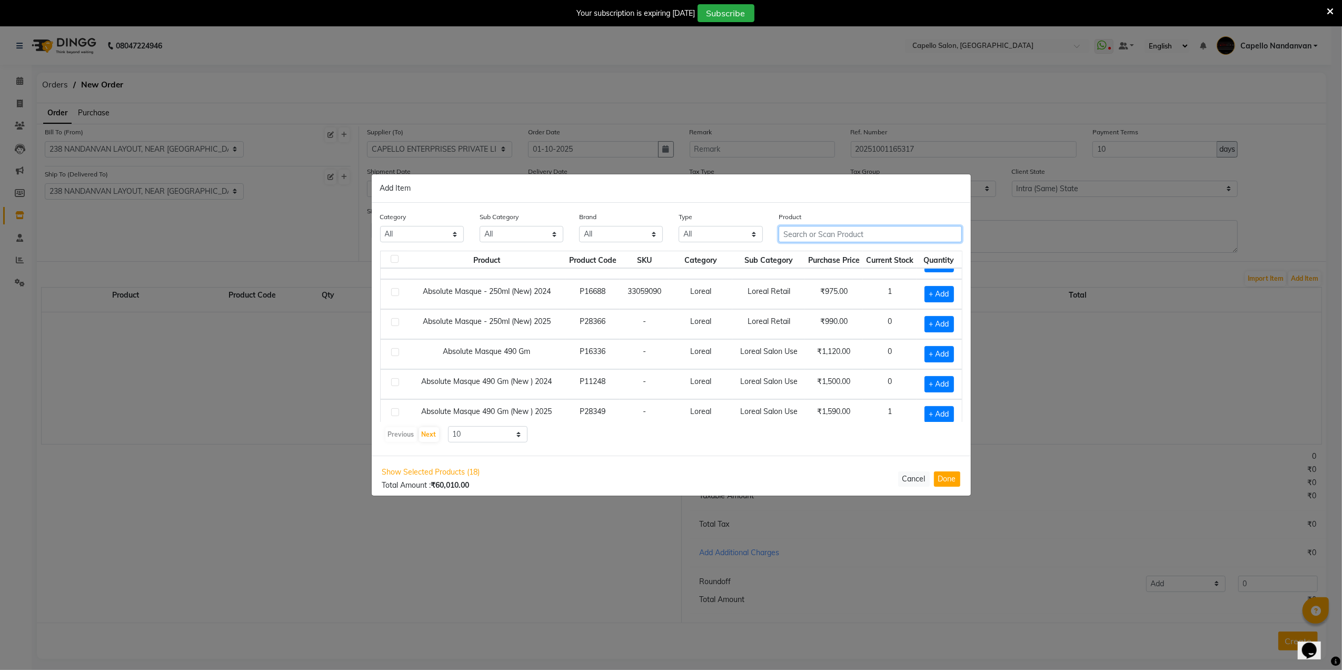
type input "b"
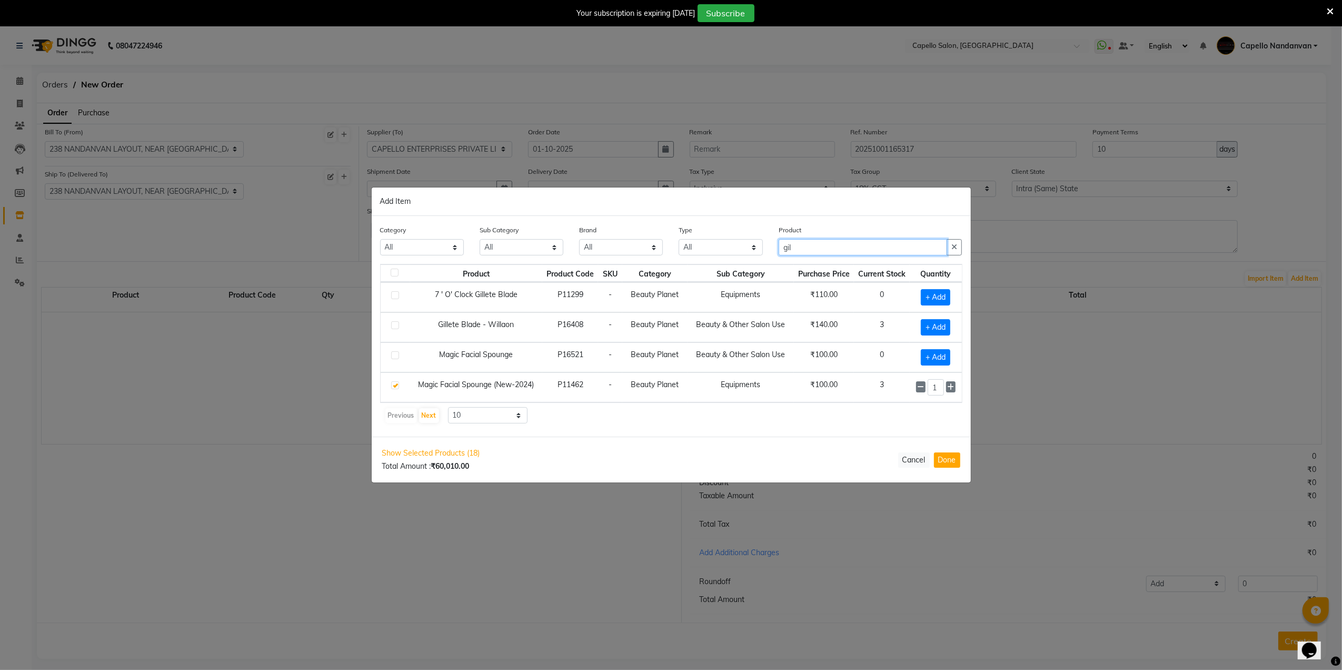
scroll to position [0, 0]
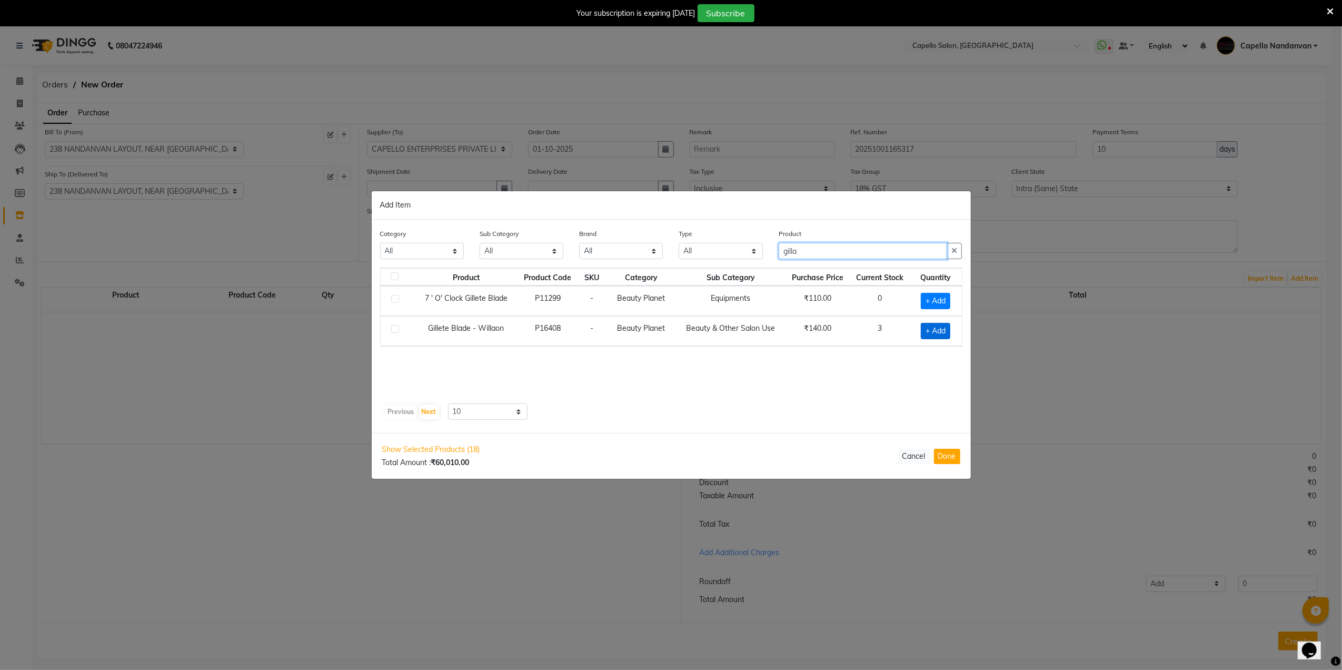
type input "gilla"
click at [931, 333] on span "+ Add" at bounding box center [935, 331] width 29 height 16
checkbox input "true"
click at [950, 329] on icon at bounding box center [949, 329] width 7 height 7
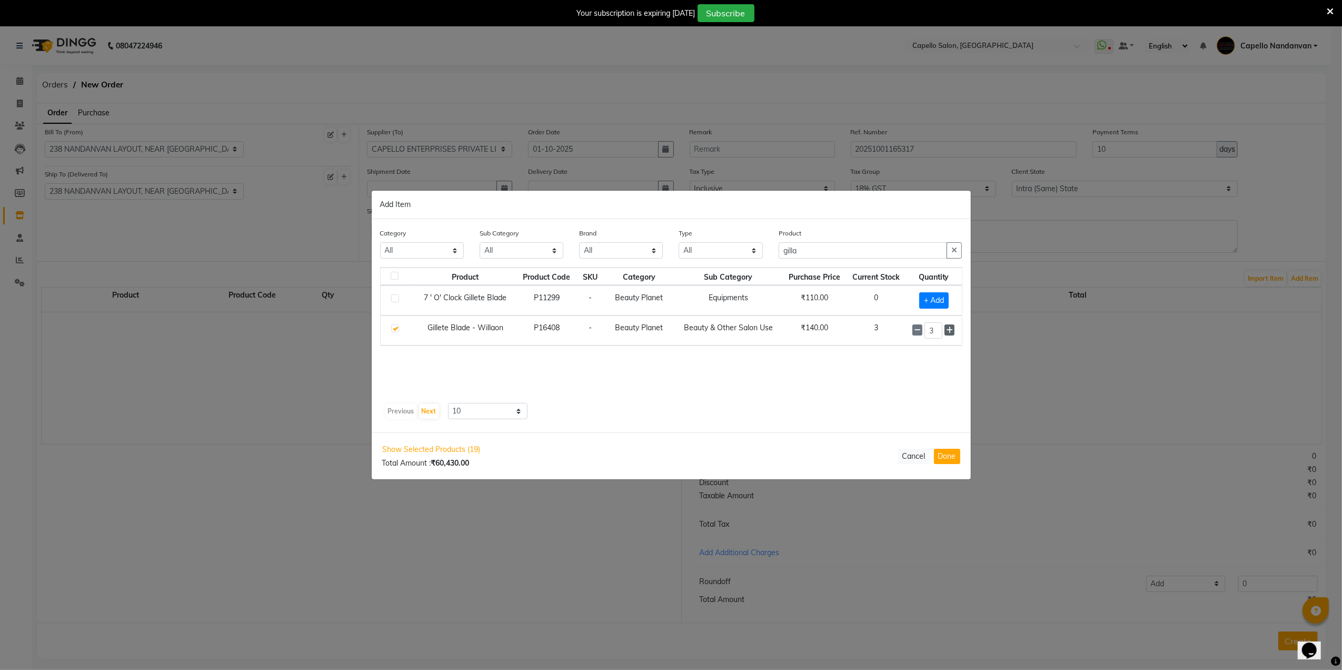
click at [950, 329] on icon at bounding box center [949, 329] width 7 height 7
type input "5"
drag, startPoint x: 950, startPoint y: 329, endPoint x: 879, endPoint y: 251, distance: 105.9
click at [879, 251] on input "gilla" at bounding box center [863, 251] width 169 height 16
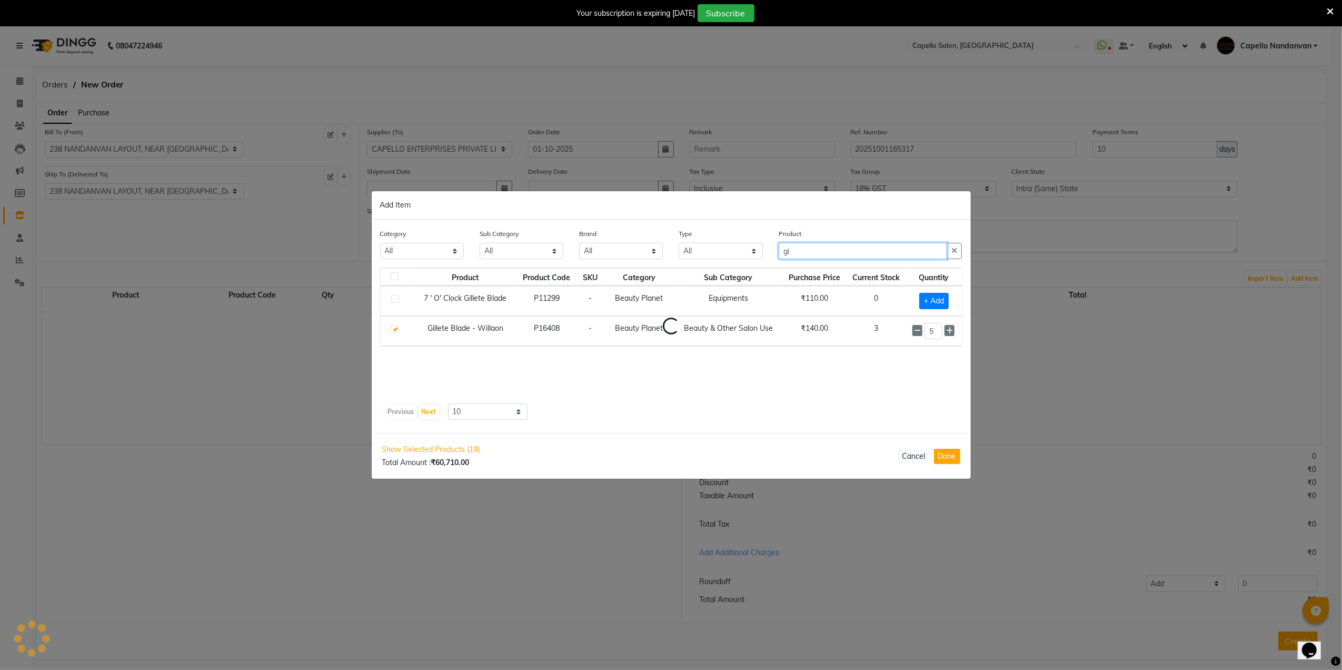
type input "g"
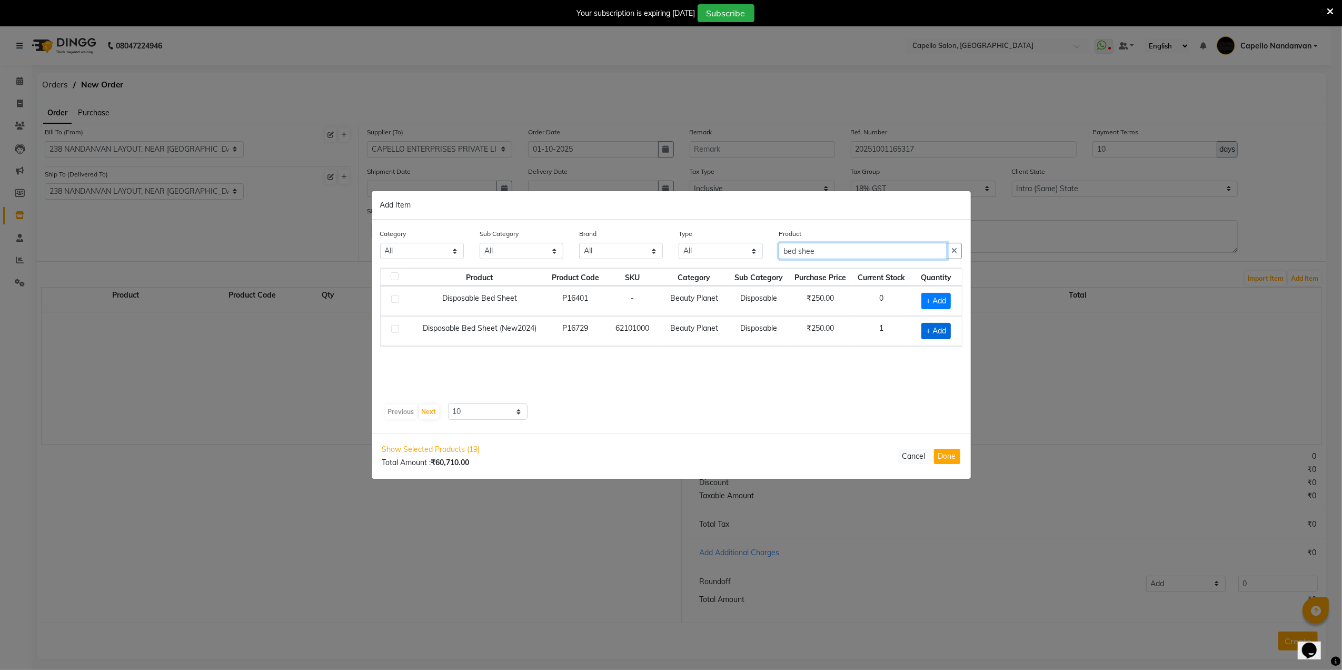
type input "bed shee"
click at [931, 330] on span "+ Add" at bounding box center [936, 331] width 29 height 16
checkbox input "true"
click at [950, 331] on icon at bounding box center [950, 329] width 7 height 7
type input "2"
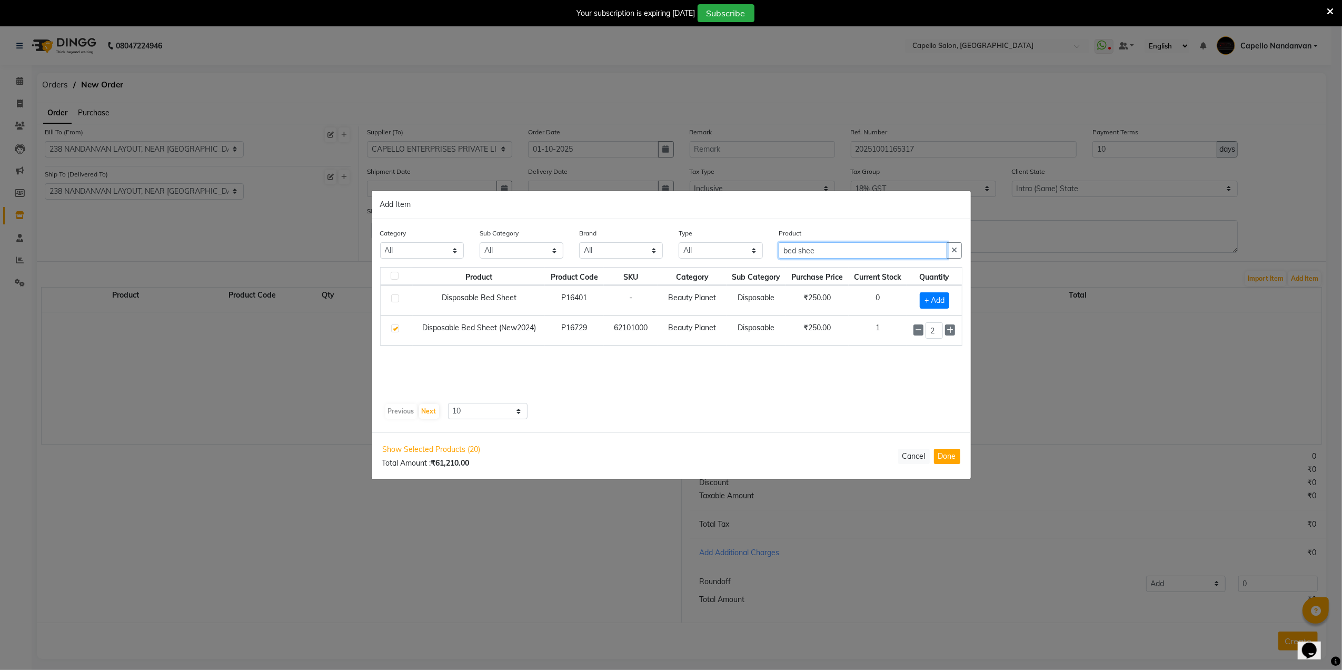
click at [860, 250] on input "bed shee" at bounding box center [863, 250] width 169 height 16
type input "b"
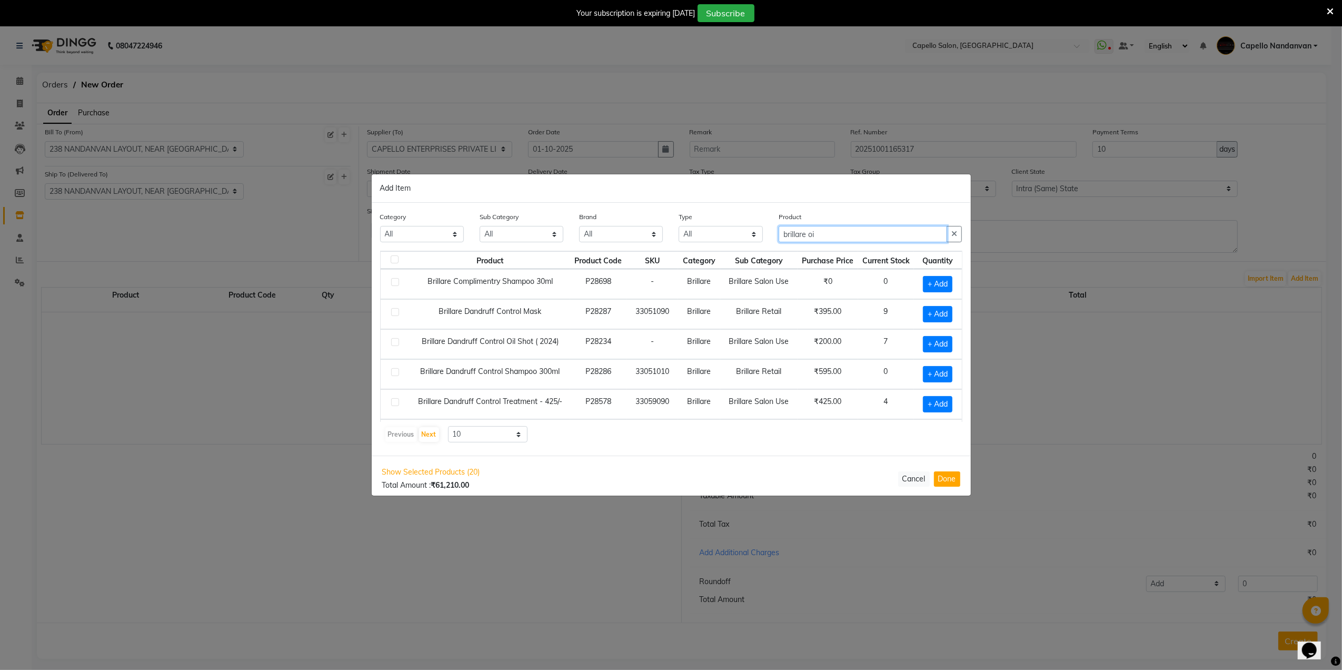
scroll to position [32, 0]
type input "brillare oi"
click at [923, 346] on span "+ Add" at bounding box center [937, 346] width 29 height 16
checkbox input "true"
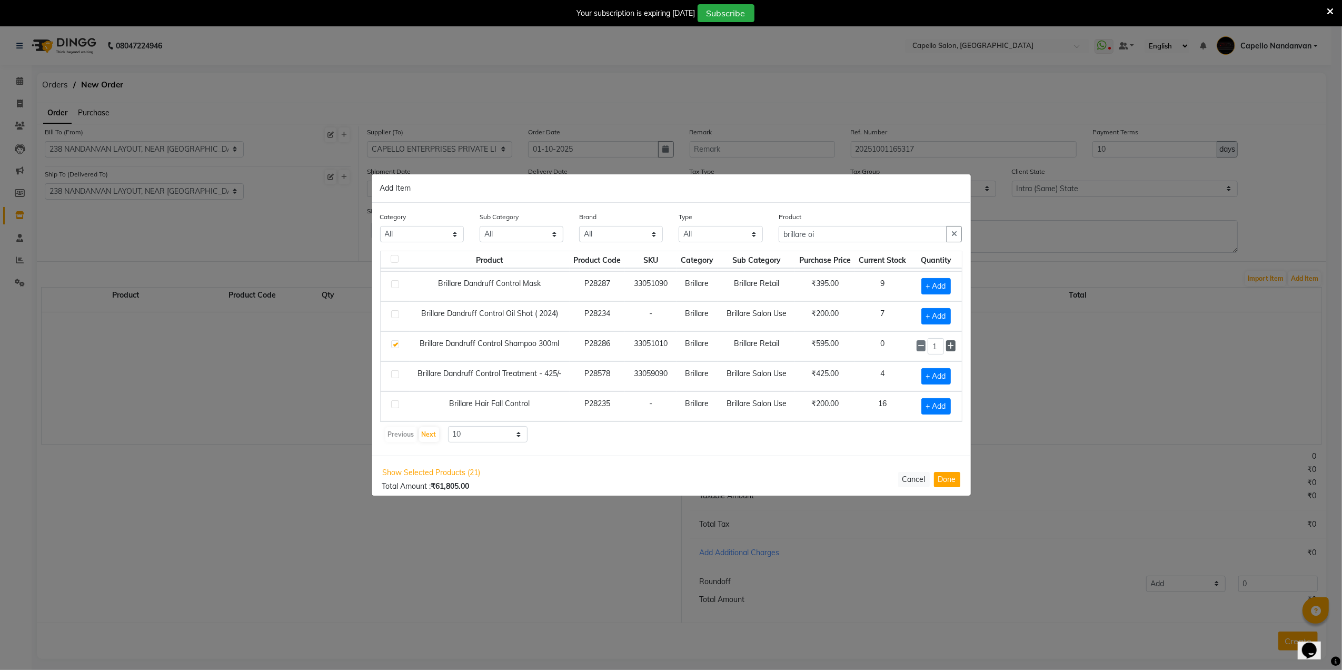
click at [947, 344] on icon at bounding box center [950, 345] width 7 height 7
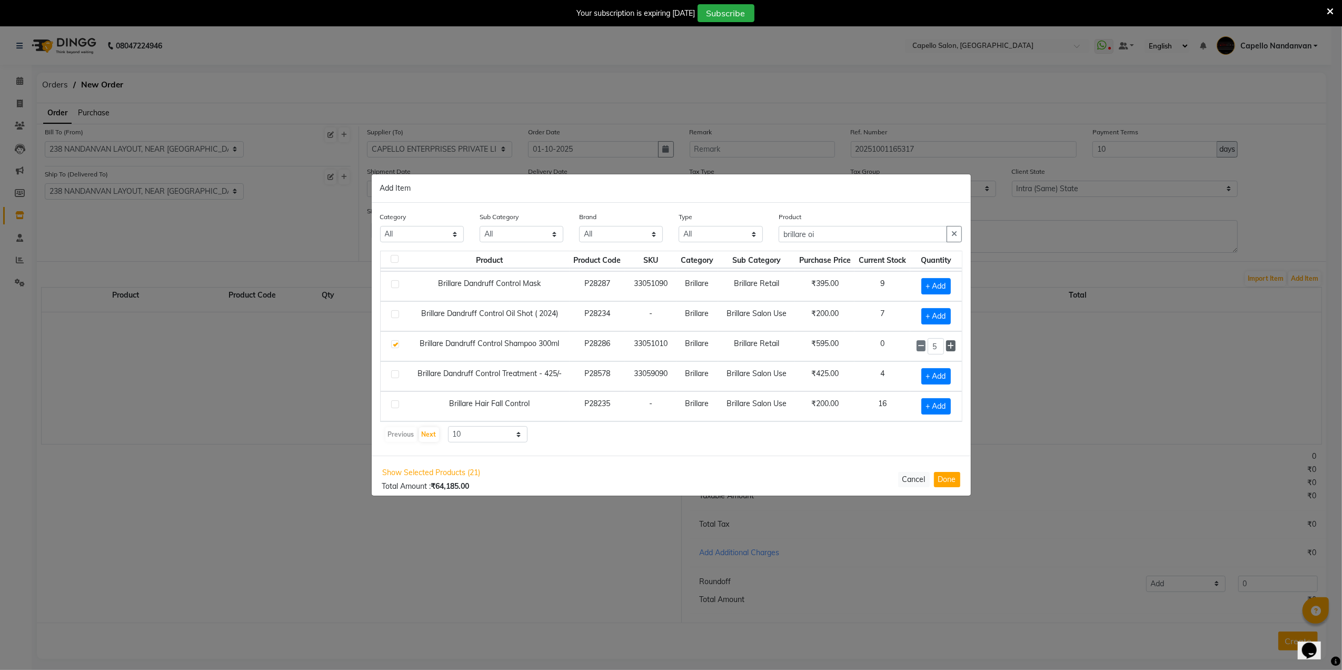
type input "6"
click at [922, 375] on span "+ Add" at bounding box center [936, 376] width 29 height 16
checkbox input "true"
click at [947, 375] on icon at bounding box center [950, 375] width 7 height 7
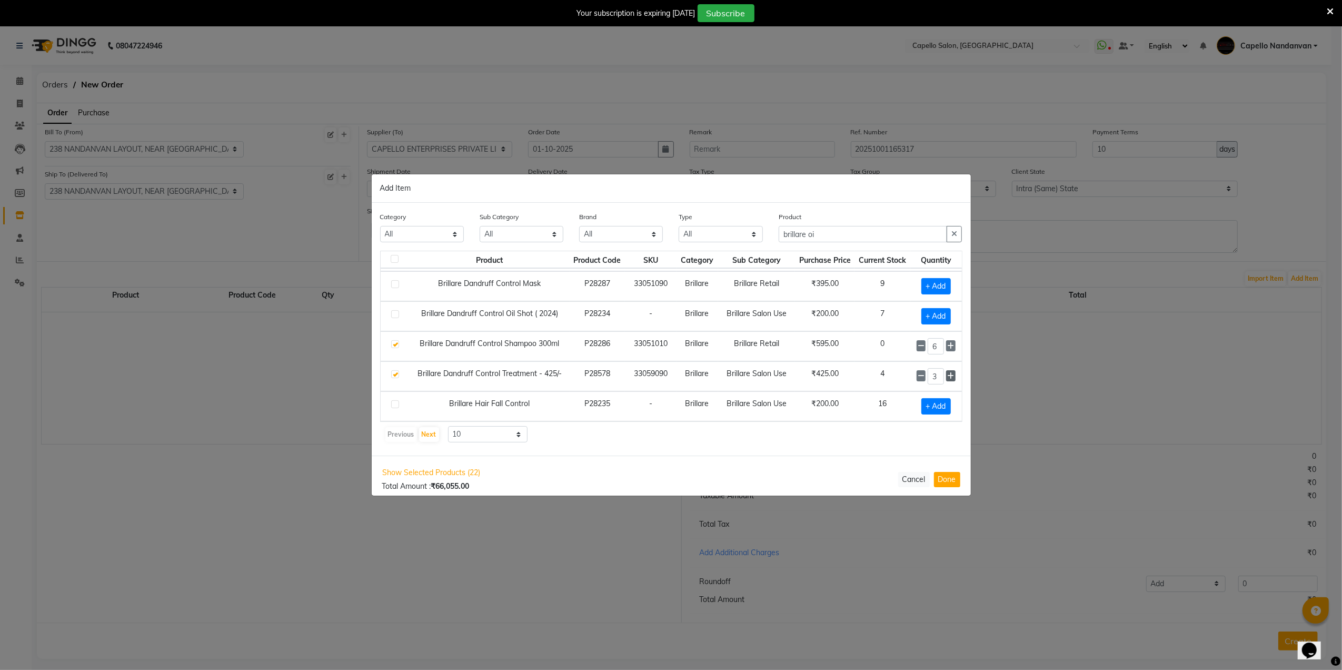
click at [947, 375] on icon at bounding box center [950, 375] width 7 height 7
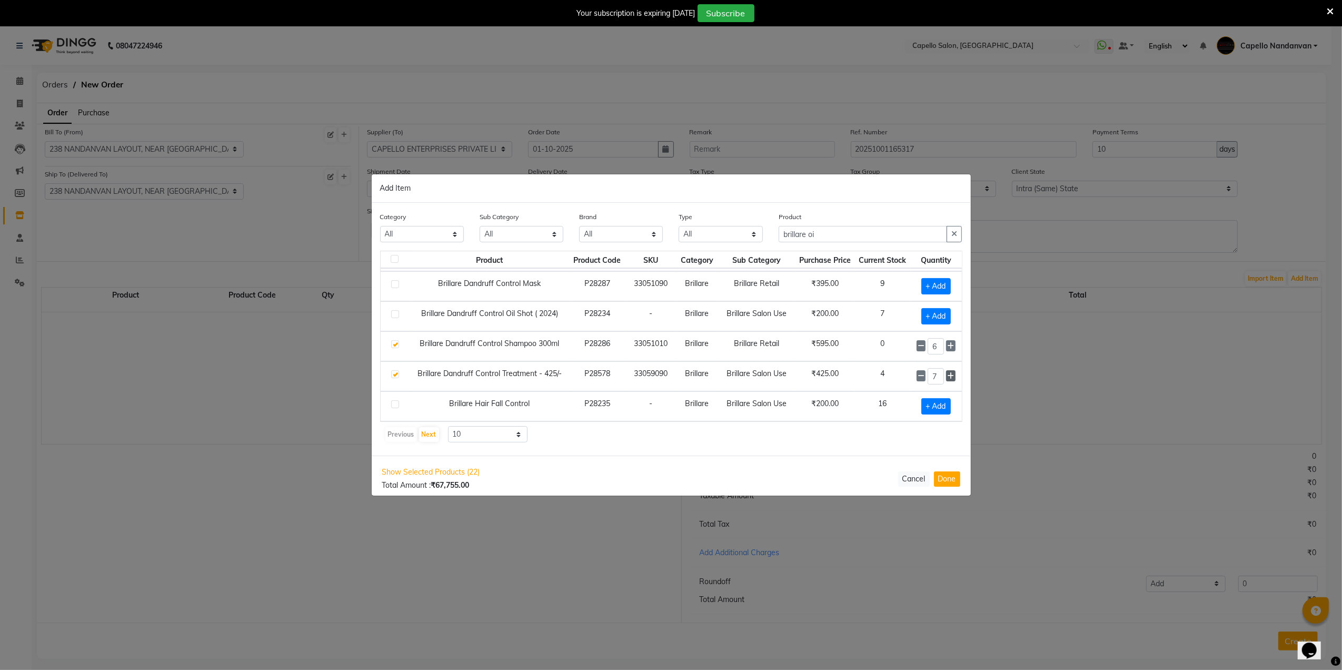
type input "8"
click at [874, 239] on input "brillare oi" at bounding box center [863, 234] width 169 height 16
type input "b"
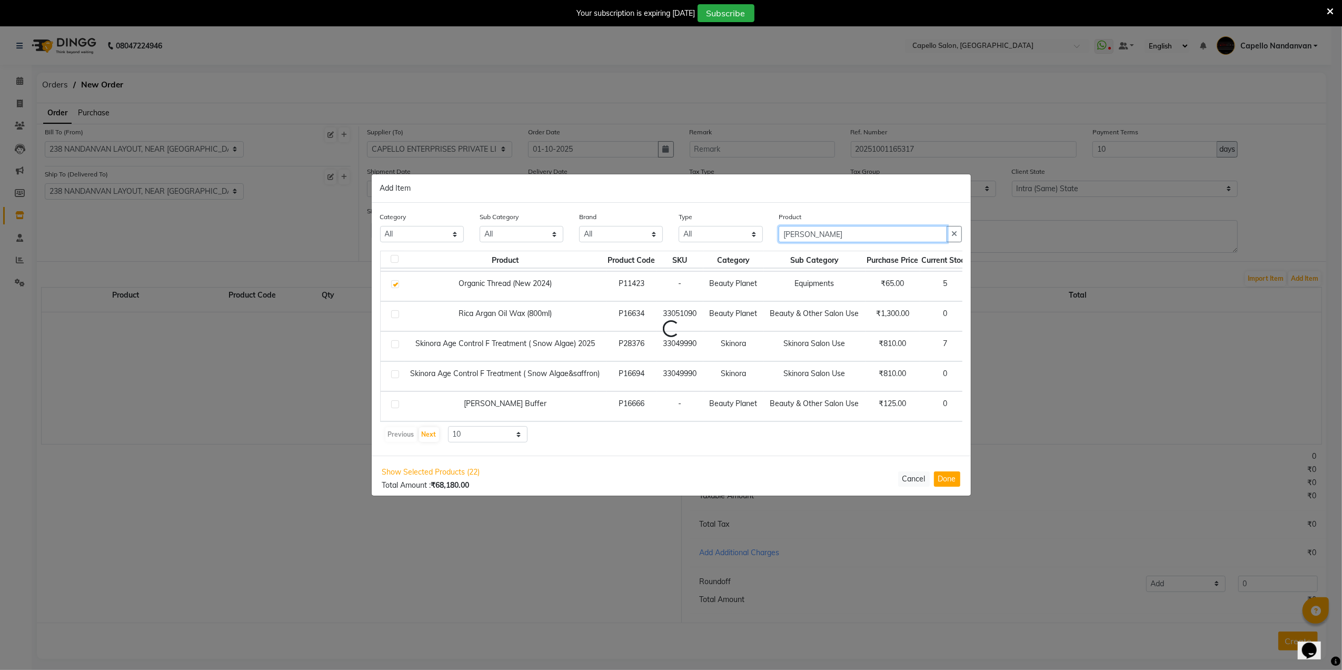
scroll to position [0, 0]
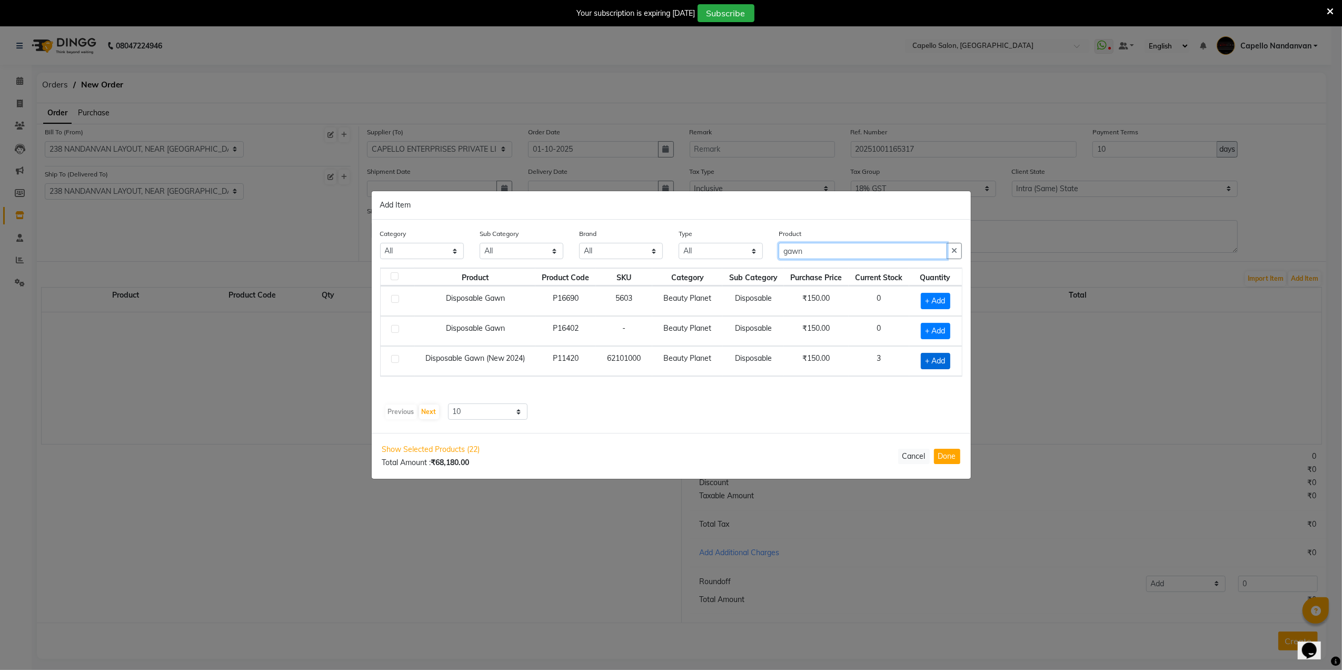
type input "gawn"
click at [929, 363] on span "+ Add" at bounding box center [935, 361] width 29 height 16
checkbox input "true"
click at [953, 363] on span at bounding box center [949, 360] width 10 height 11
type input "2"
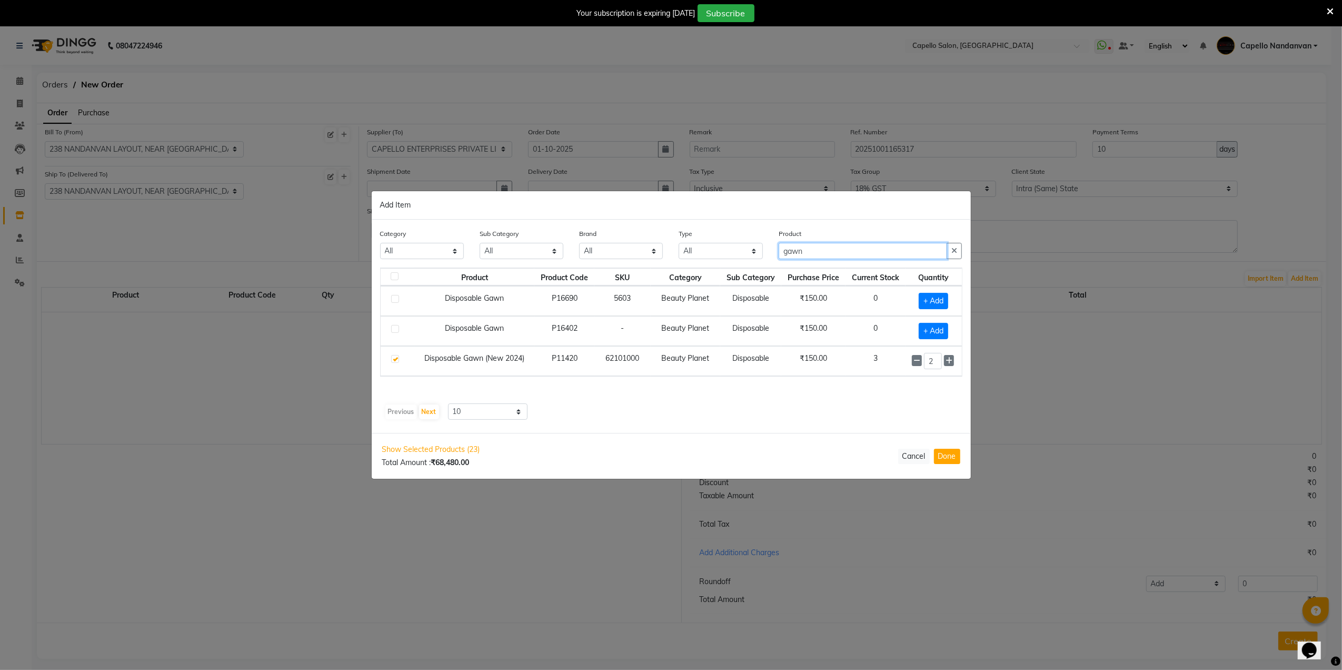
click at [904, 255] on input "gawn" at bounding box center [863, 251] width 169 height 16
type input "g"
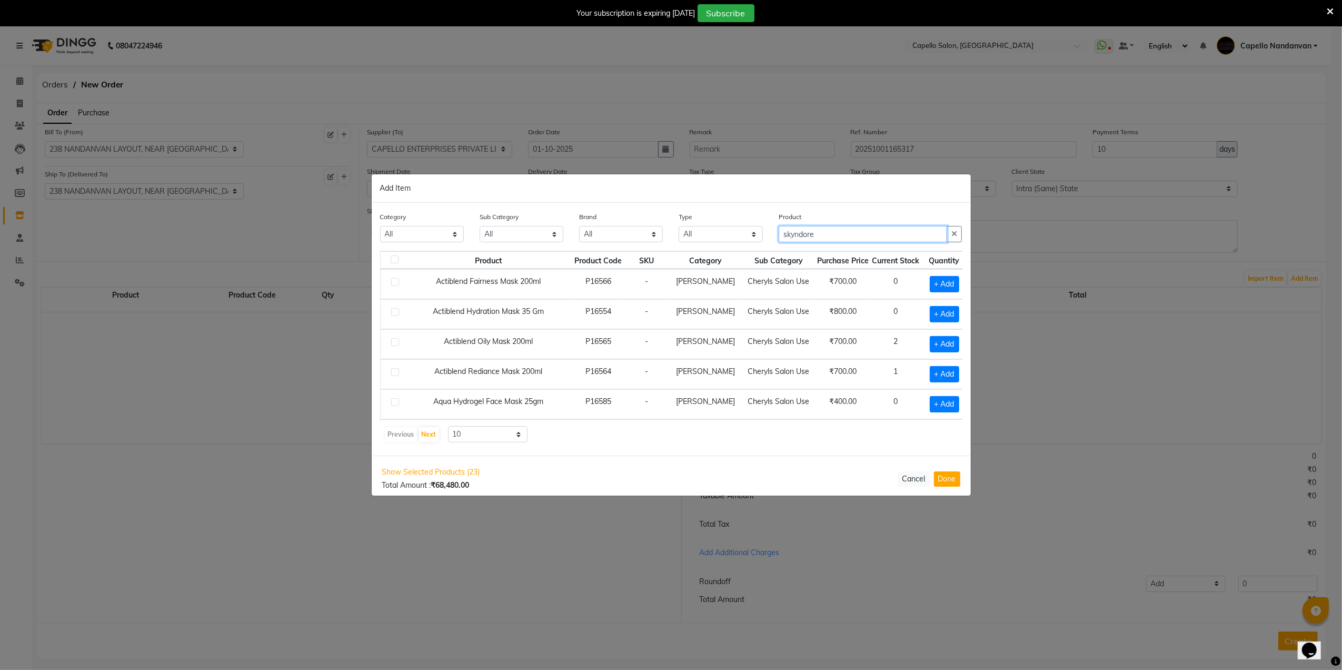
type input "skyndore"
click at [523, 227] on select "All Lips Botox Salon Use Bath & Body Beauty & Other Salon Use Shampoo Houskeepi…" at bounding box center [522, 234] width 84 height 16
click at [443, 233] on select "All Keramelon Skin Makeup Personal Care Appliances Beard Beauty Planet Botox Ca…" at bounding box center [422, 234] width 84 height 16
select select "332902350"
click at [380, 226] on select "All Keramelon Skin Makeup Personal Care Appliances Beard Beauty Planet Botox Ca…" at bounding box center [422, 234] width 84 height 16
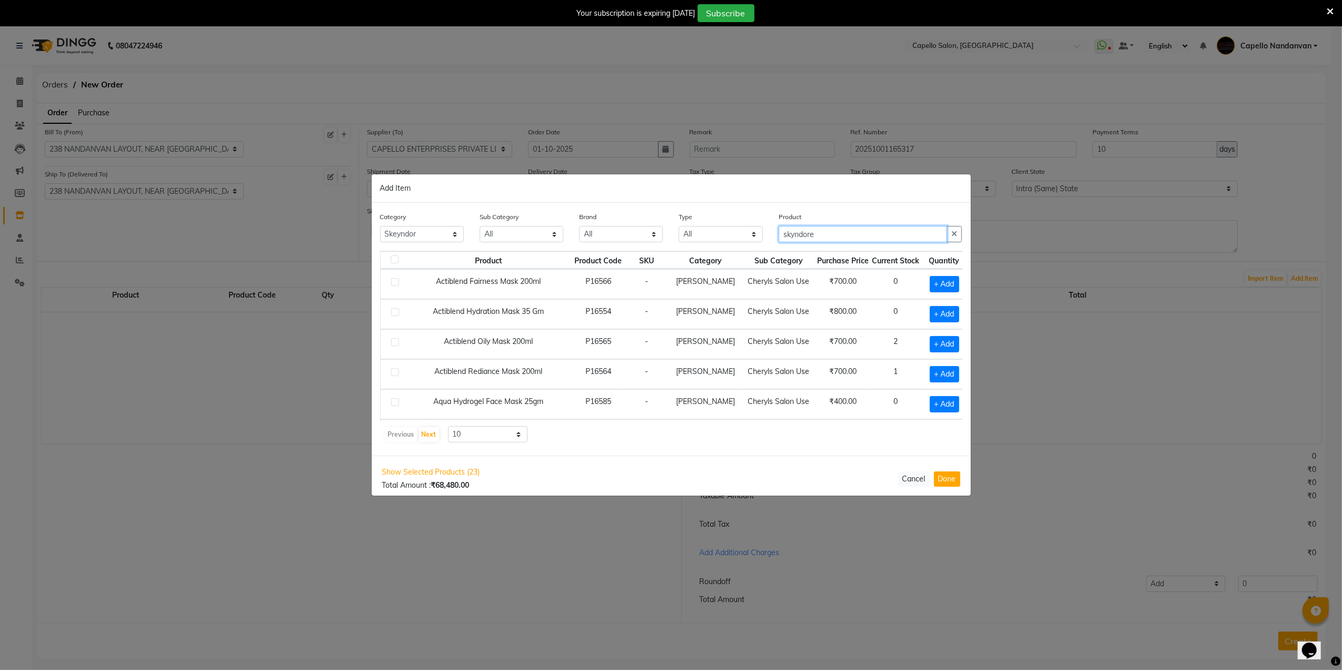
click at [837, 228] on input "skyndore" at bounding box center [863, 234] width 169 height 16
type input "s"
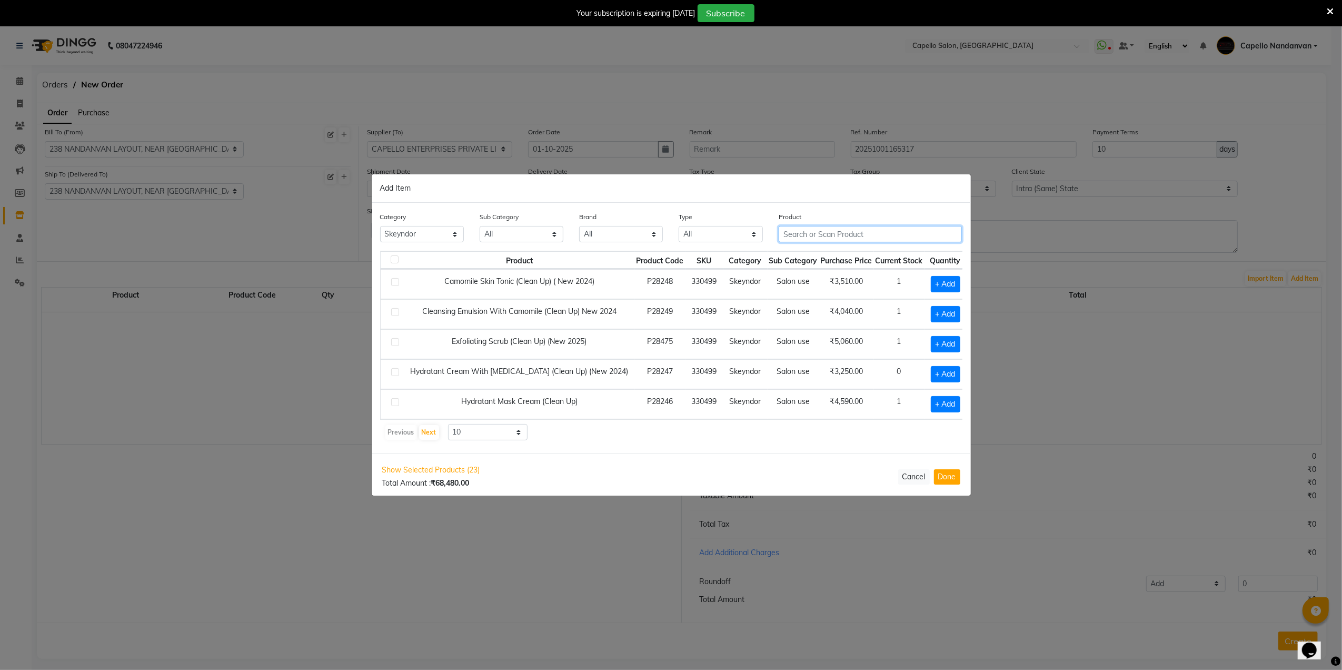
scroll to position [12, 0]
click at [936, 367] on span "+ Add" at bounding box center [945, 374] width 29 height 16
checkbox input "true"
click at [451, 236] on select "All Keramelon Skin Makeup Personal Care Appliances Beard Beauty Planet Botox Ca…" at bounding box center [422, 234] width 84 height 16
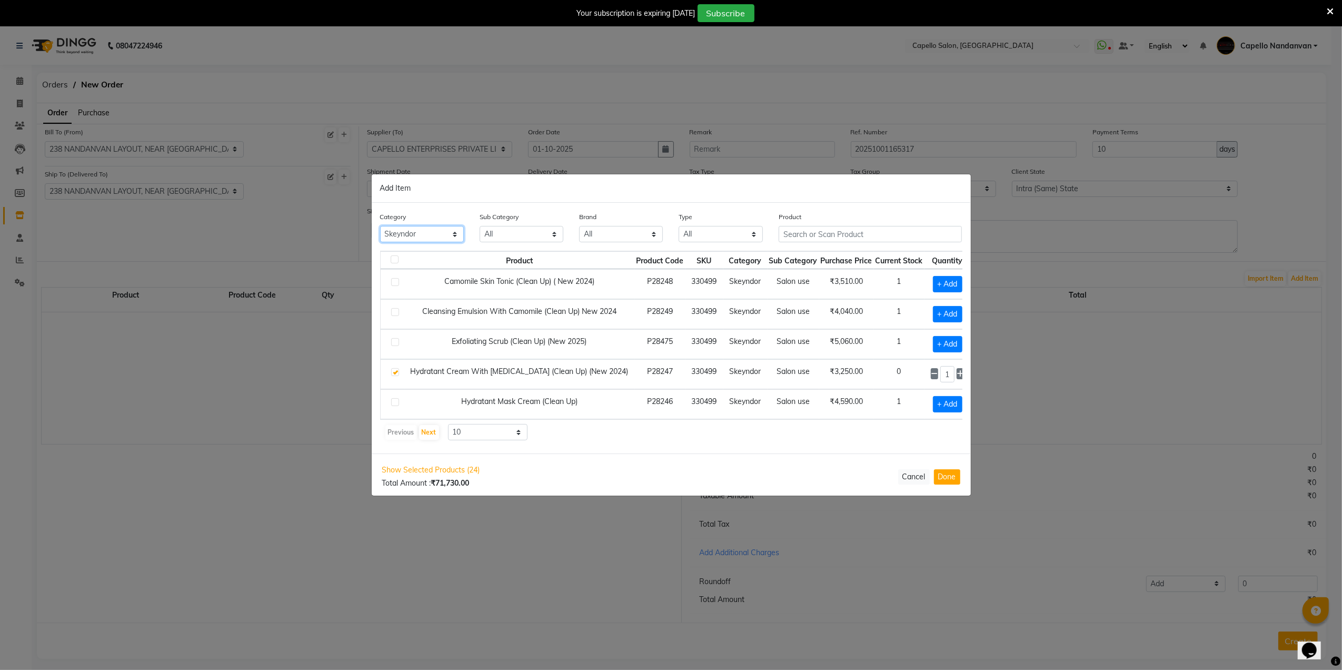
select select
click at [380, 226] on select "All Keramelon Skin Makeup Personal Care Appliances Beard Beauty Planet Botox Ca…" at bounding box center [422, 234] width 84 height 16
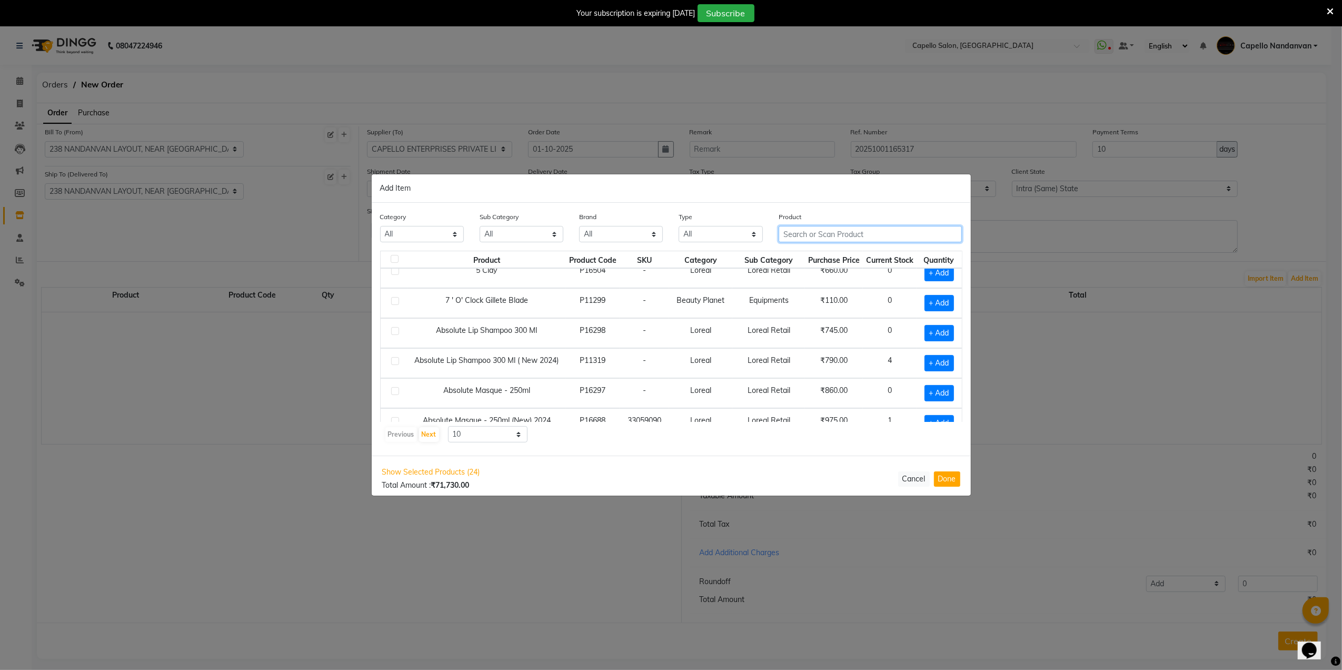
click at [826, 232] on input "text" at bounding box center [871, 234] width 184 height 16
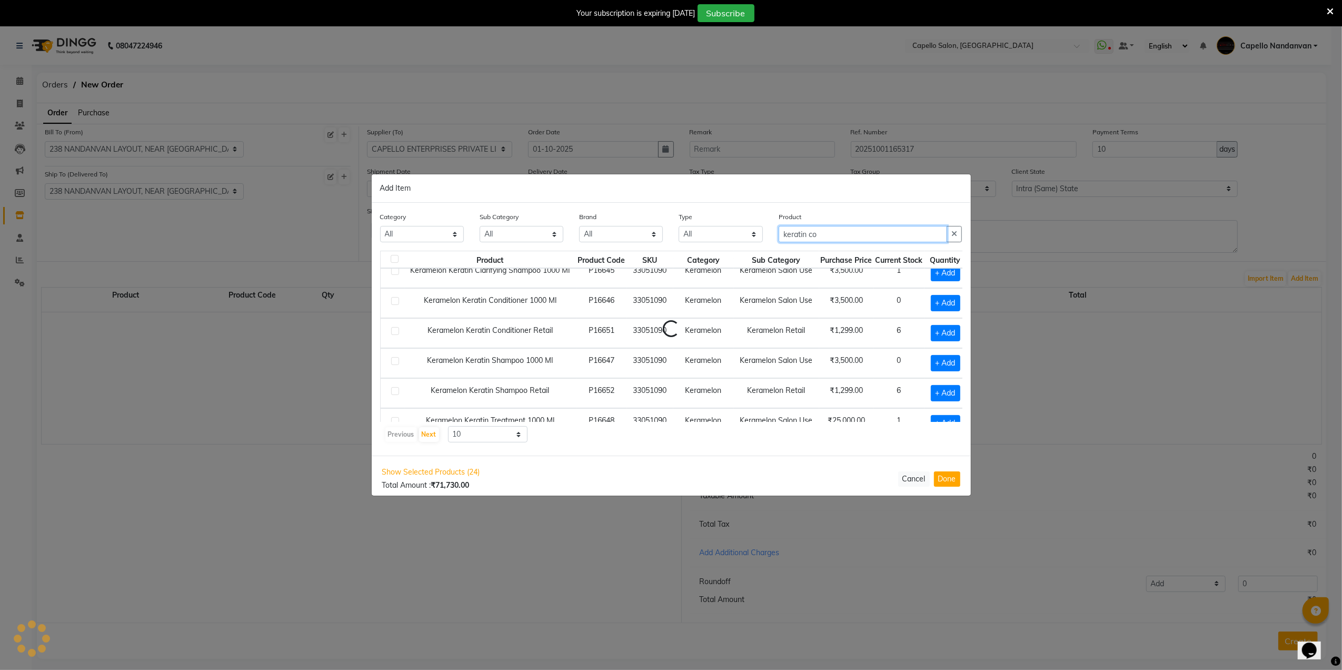
scroll to position [0, 0]
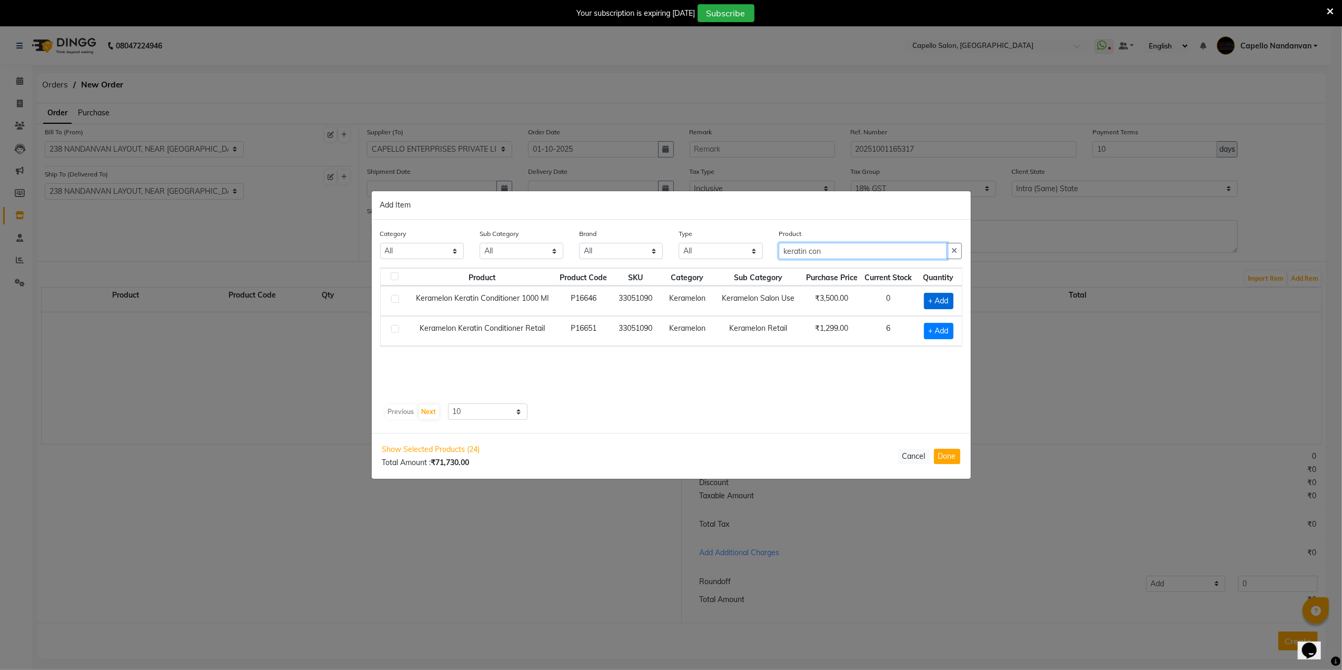
type input "keratin con"
click at [930, 303] on span "+ Add" at bounding box center [938, 301] width 29 height 16
checkbox input "true"
click at [846, 257] on input "keratin con" at bounding box center [863, 251] width 169 height 16
type input "keratin sham"
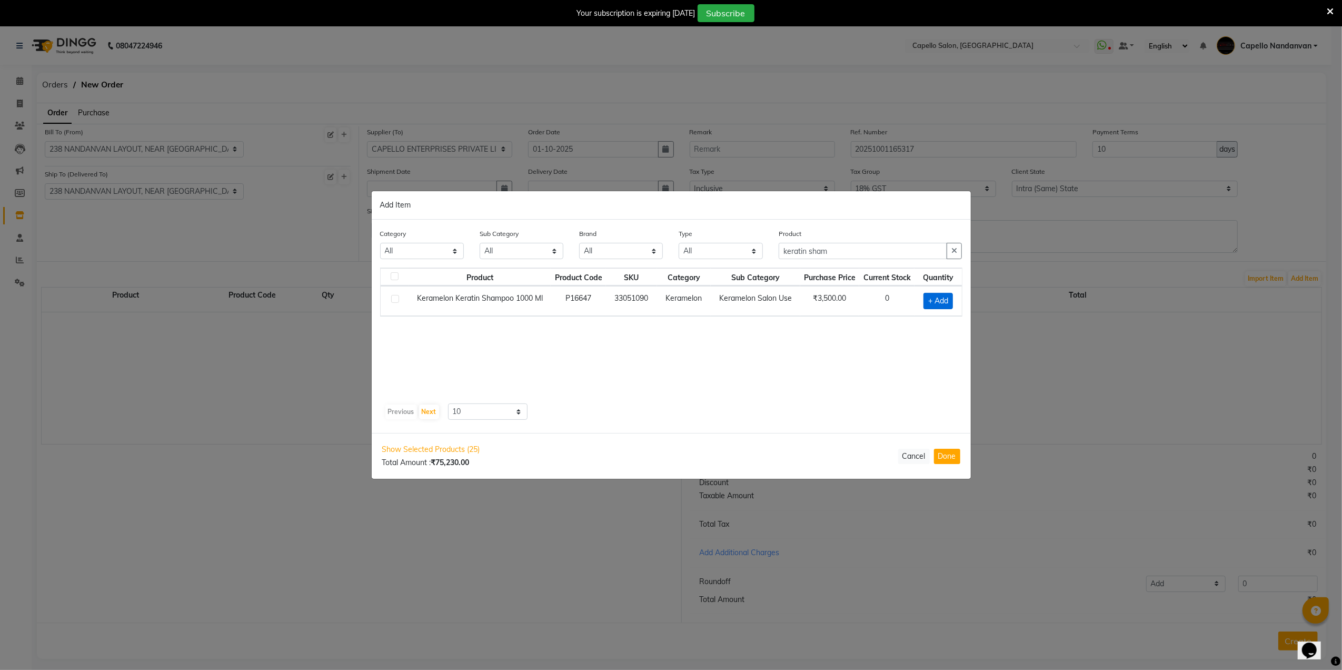
click at [940, 303] on span "+ Add" at bounding box center [938, 301] width 29 height 16
checkbox input "true"
click at [948, 301] on icon at bounding box center [950, 299] width 7 height 7
type input "2"
click at [870, 255] on input "keratin sham" at bounding box center [863, 250] width 169 height 16
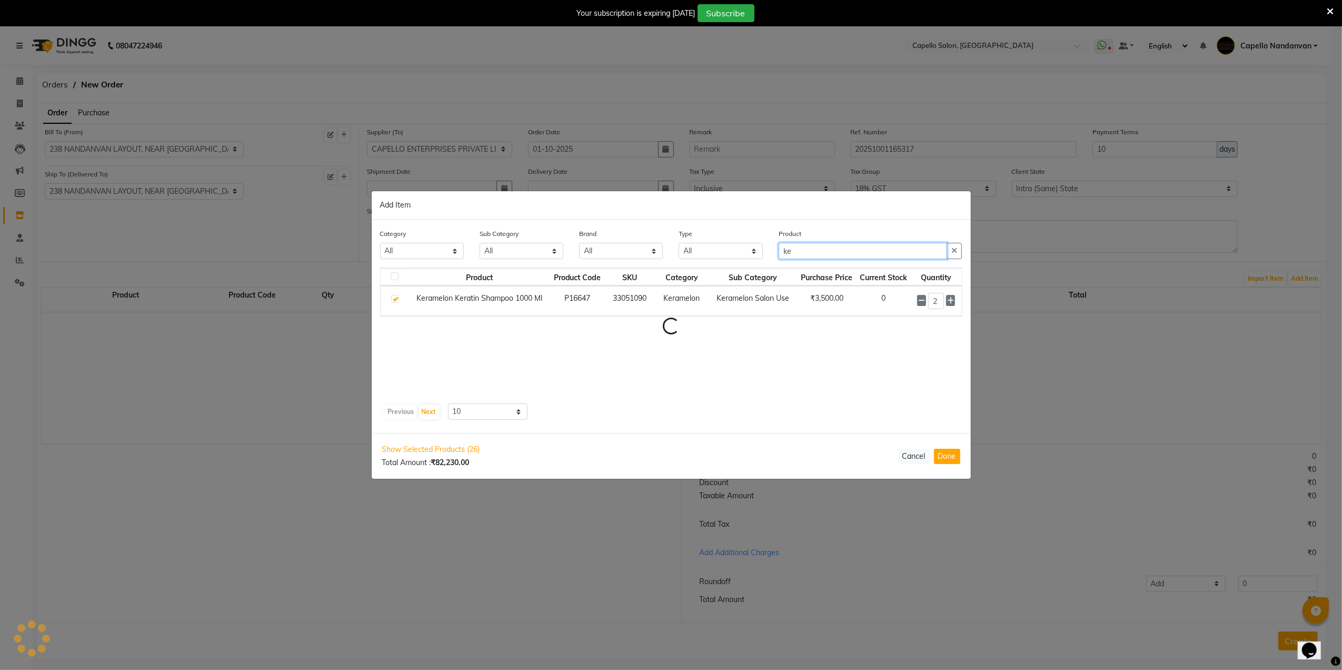
type input "k"
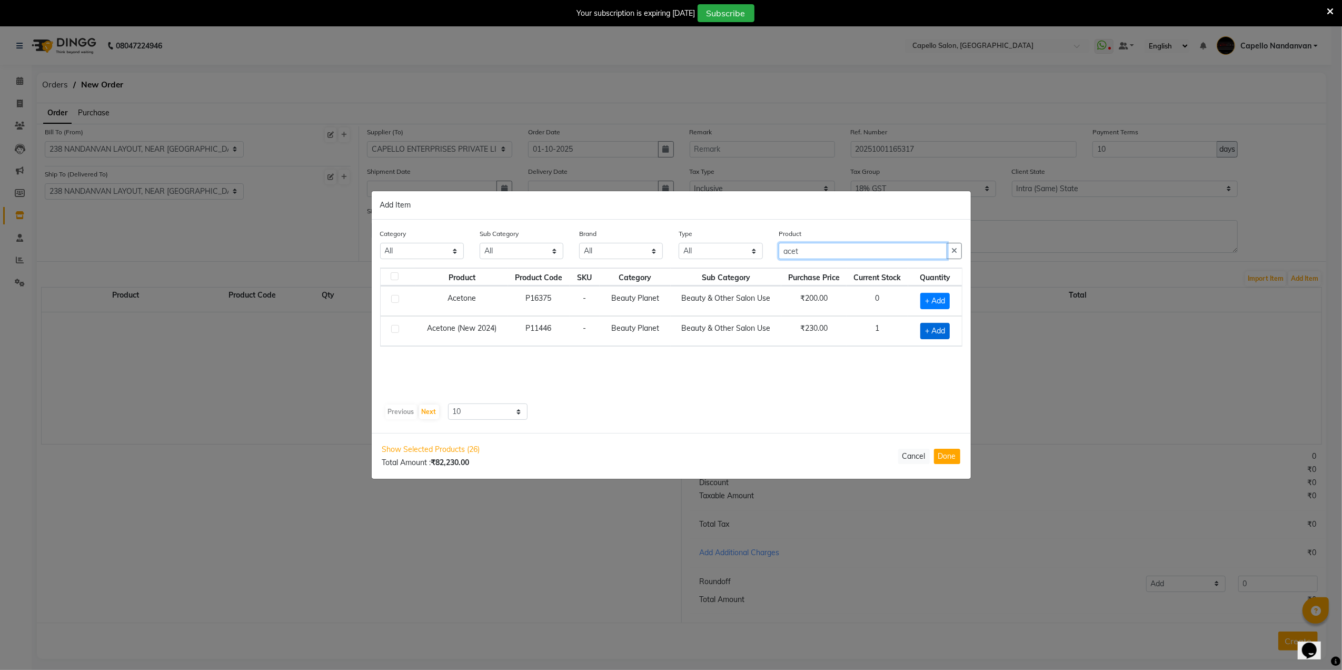
type input "acet"
click at [927, 335] on span "+ Add" at bounding box center [934, 331] width 29 height 16
checkbox input "true"
click at [890, 258] on div "acet" at bounding box center [871, 250] width 184 height 16
click at [890, 253] on input "acet" at bounding box center [863, 250] width 169 height 16
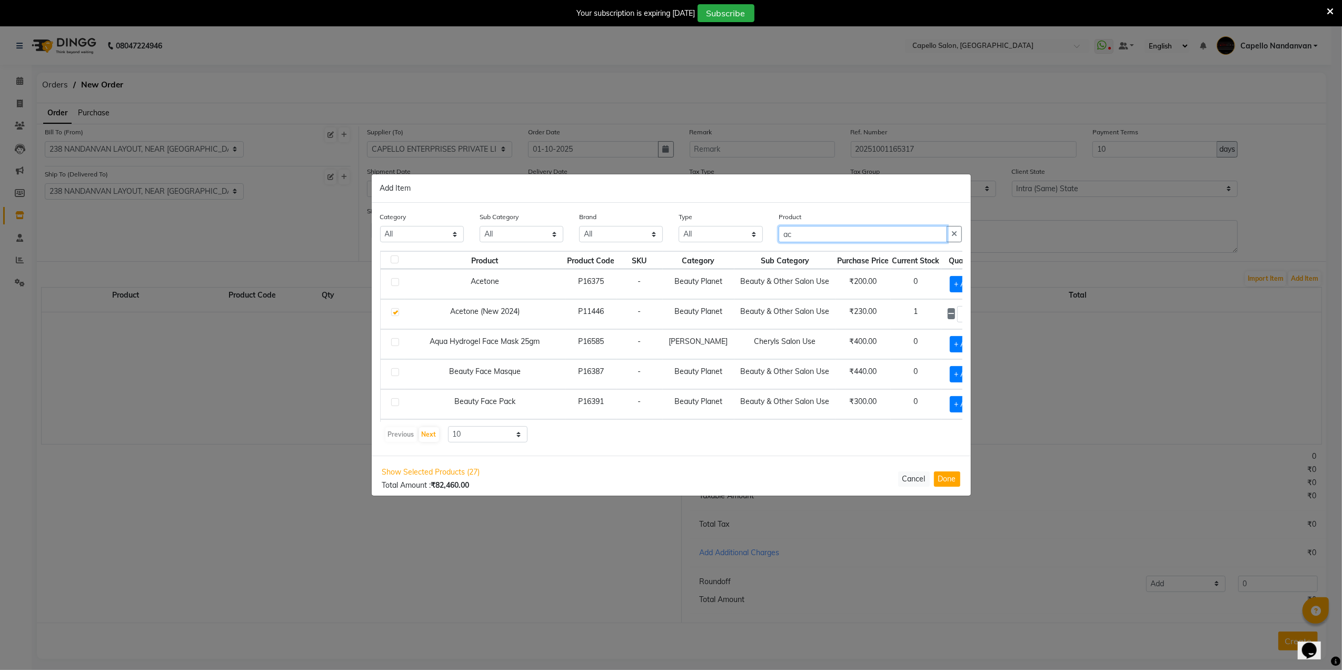
type input "a"
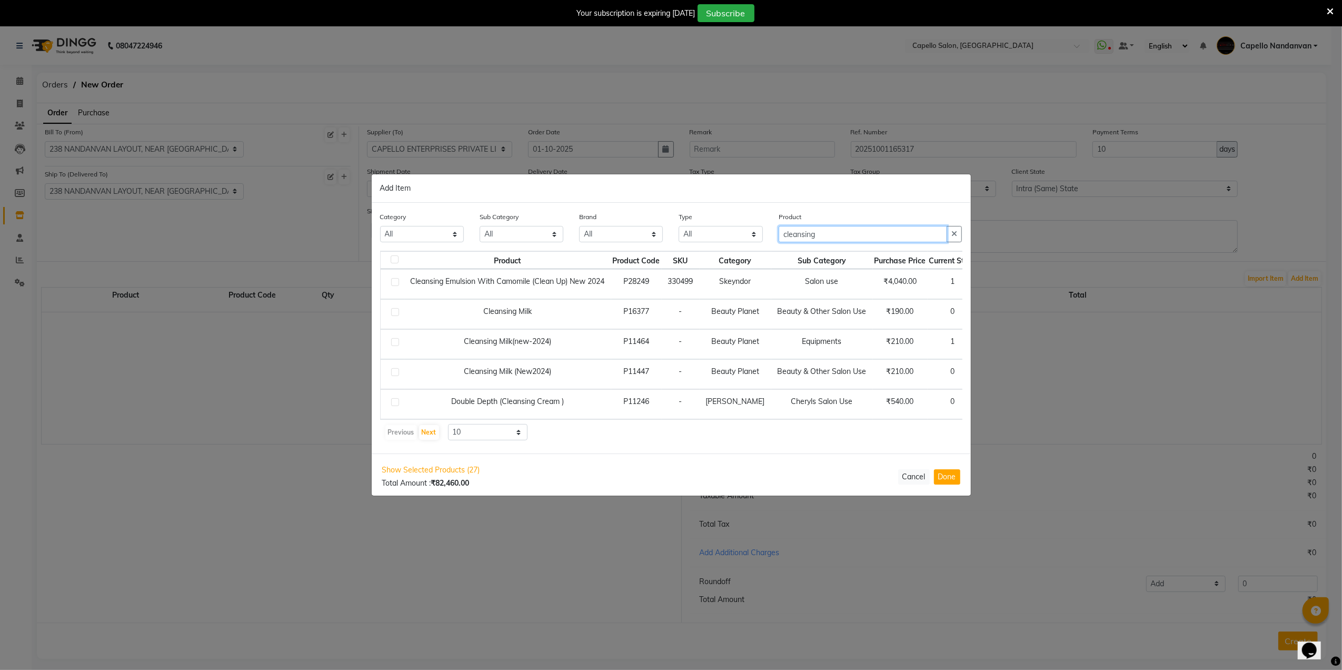
type input "cleansing"
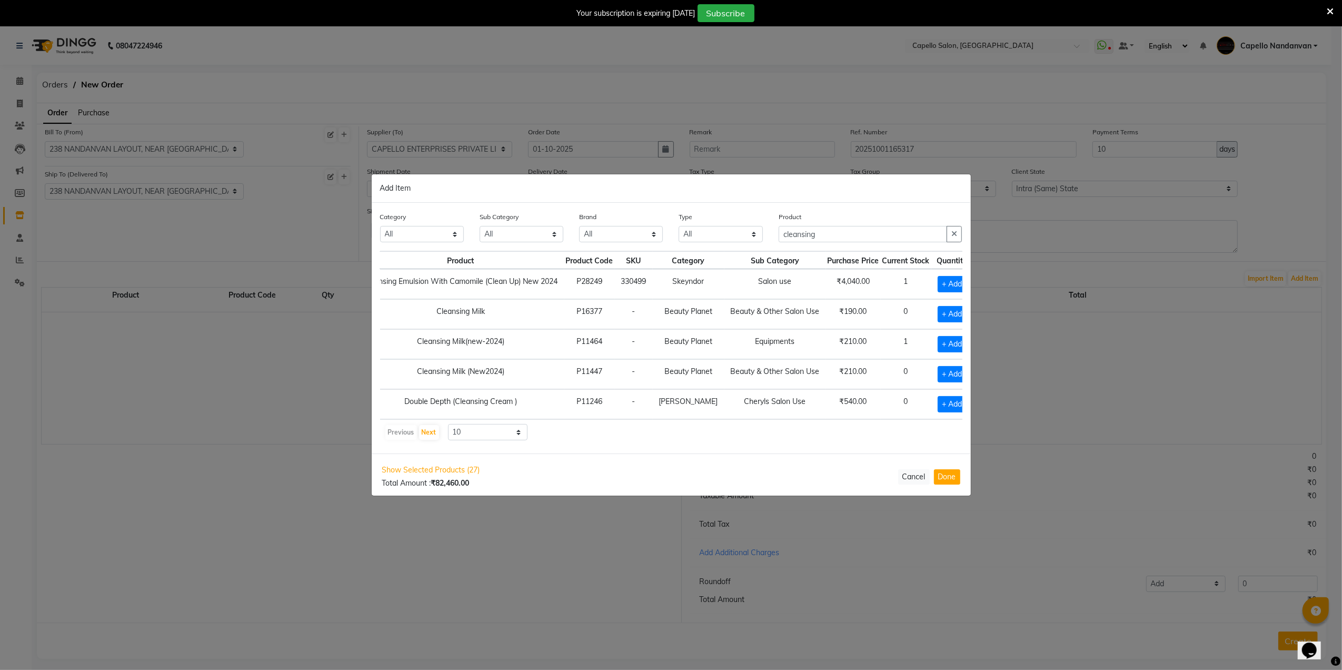
scroll to position [0, 63]
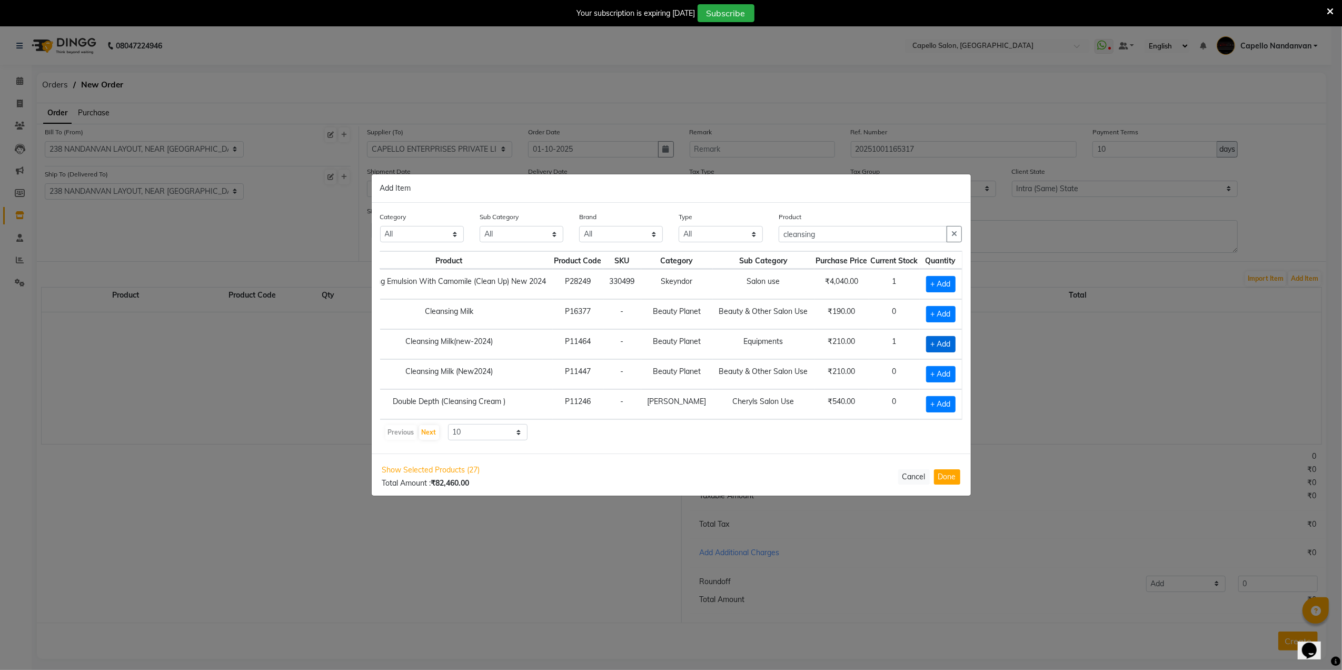
click at [926, 342] on span "+ Add" at bounding box center [940, 344] width 29 height 16
checkbox input "true"
click at [853, 237] on input "cleansing" at bounding box center [863, 234] width 169 height 16
type input "c"
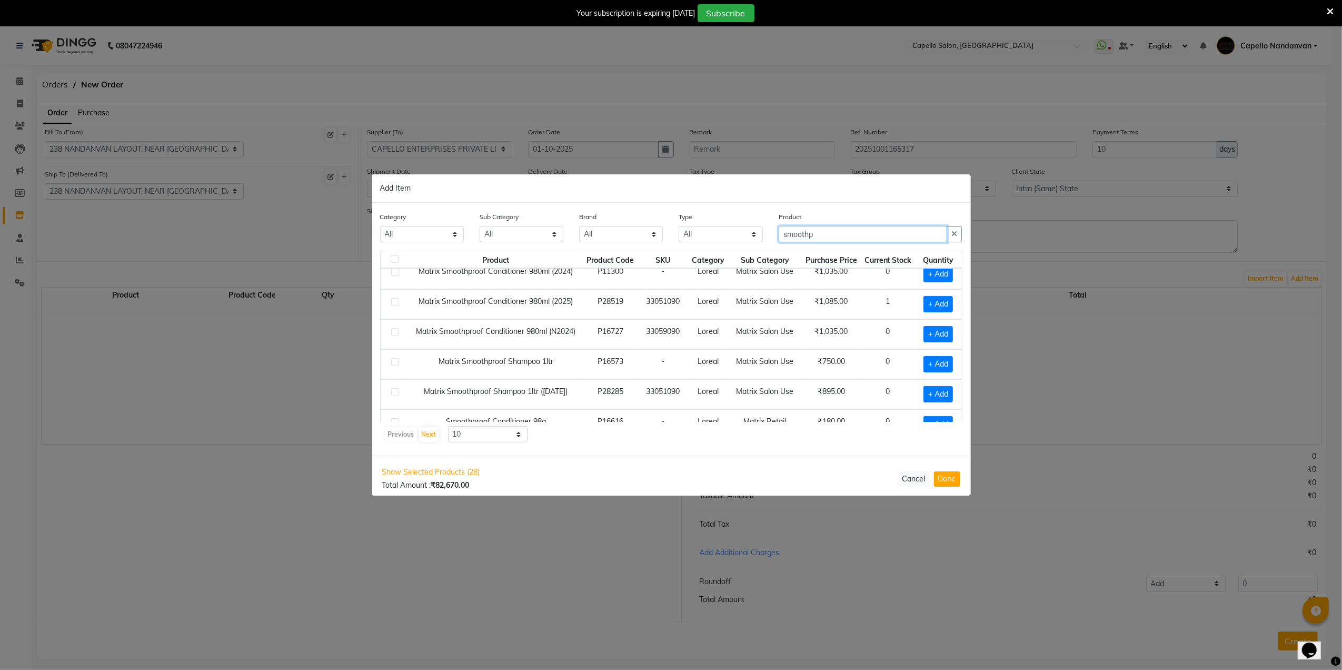
scroll to position [124, 0]
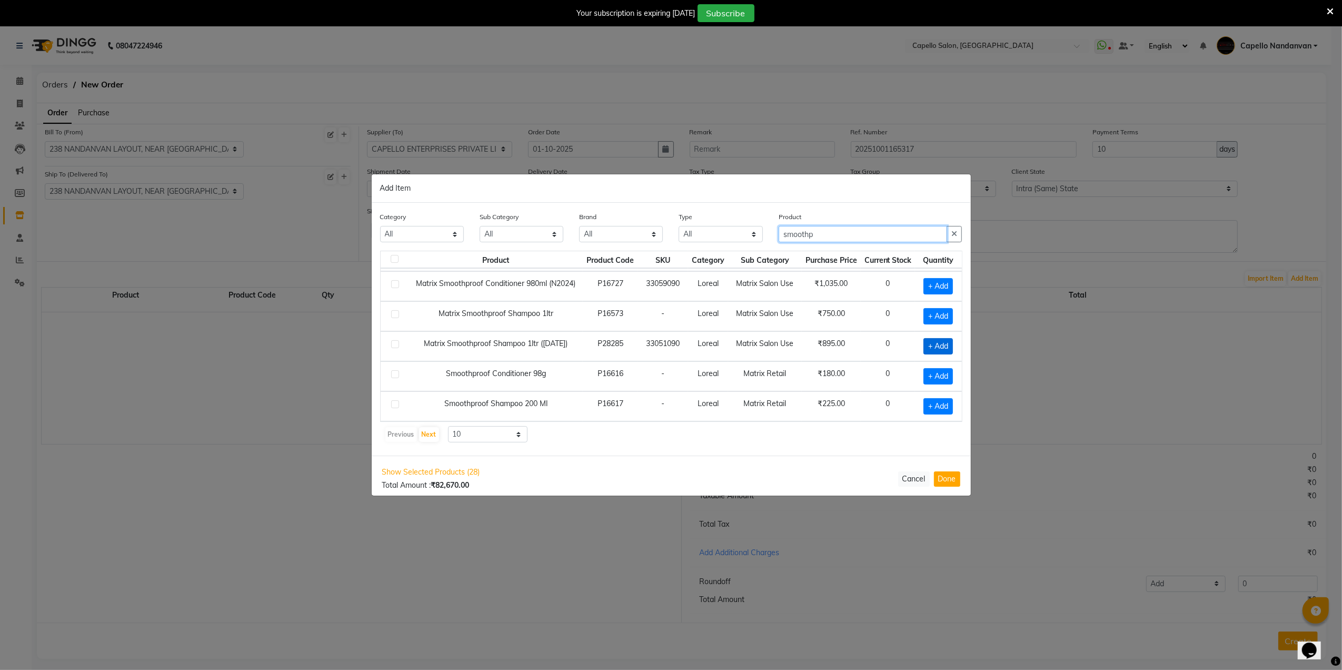
type input "smoothp"
click at [924, 340] on span "+ Add" at bounding box center [938, 346] width 29 height 16
checkbox input "true"
click at [948, 343] on icon at bounding box center [951, 345] width 7 height 7
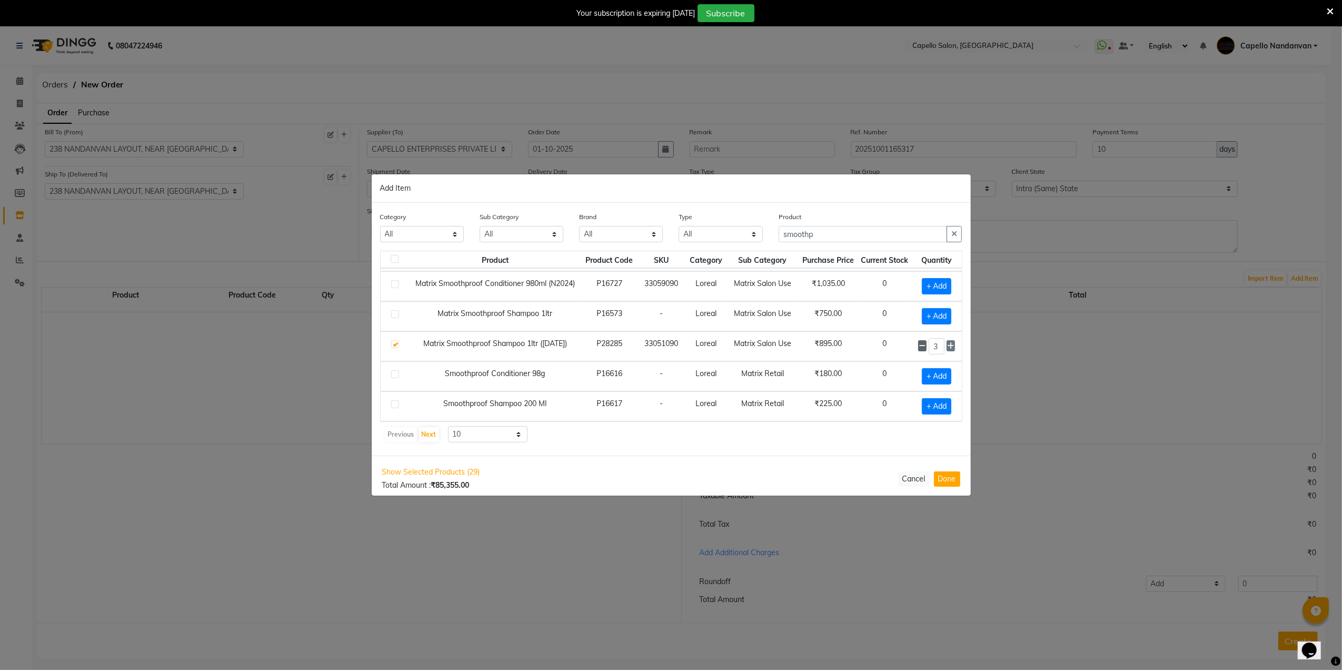
click at [919, 342] on icon at bounding box center [922, 345] width 7 height 7
type input "2"
click at [923, 325] on span "+ Add" at bounding box center [936, 320] width 29 height 16
checkbox input "true"
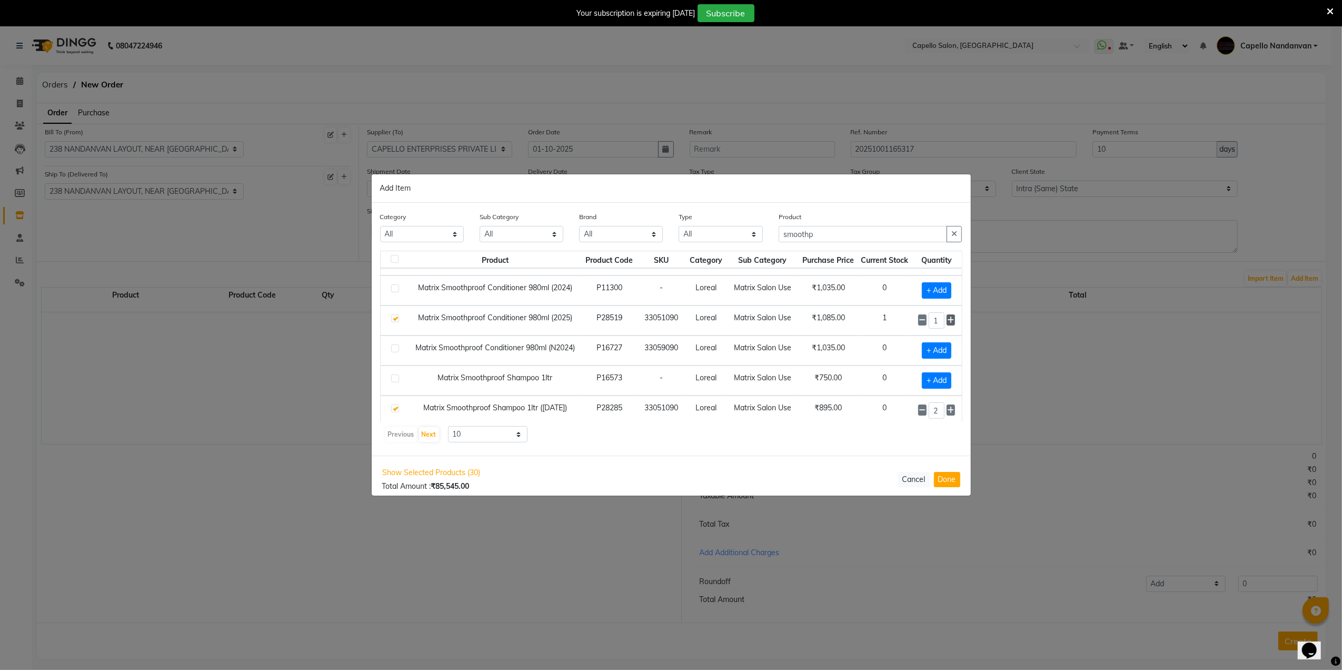
click at [948, 322] on icon at bounding box center [951, 319] width 7 height 7
type input "2"
click at [824, 239] on input "smoothp" at bounding box center [863, 234] width 169 height 16
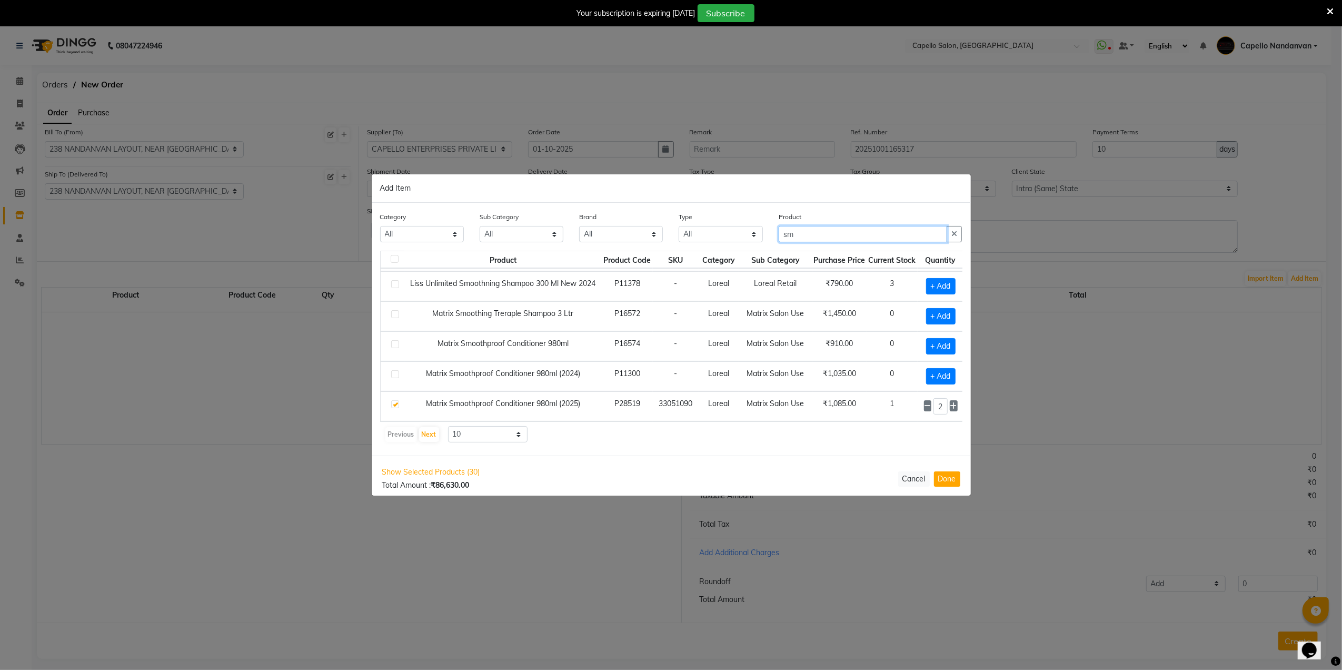
type input "s"
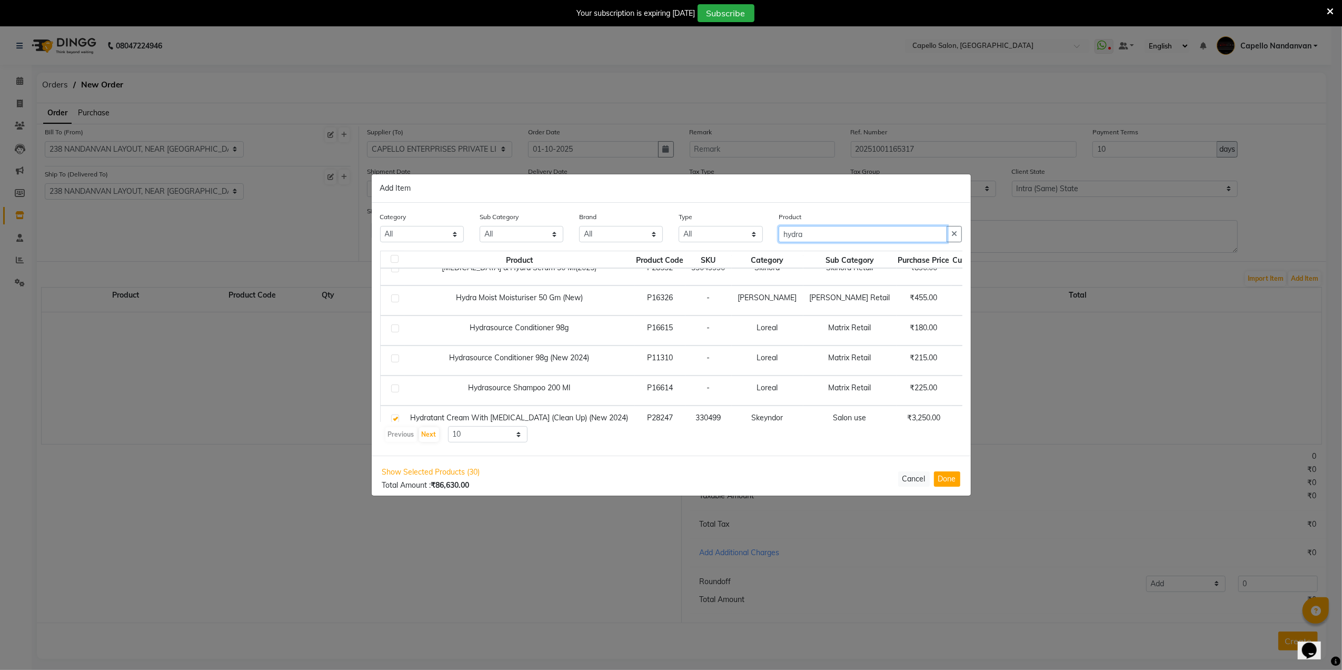
scroll to position [165, 0]
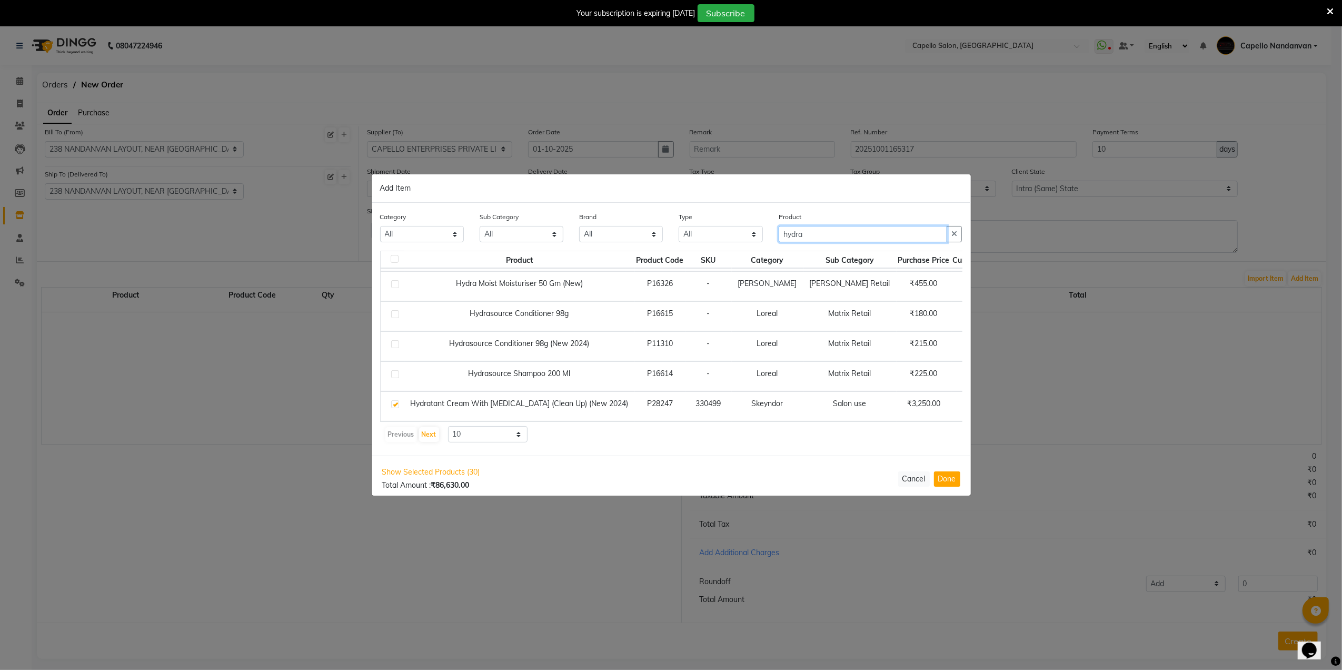
type input "hydra"
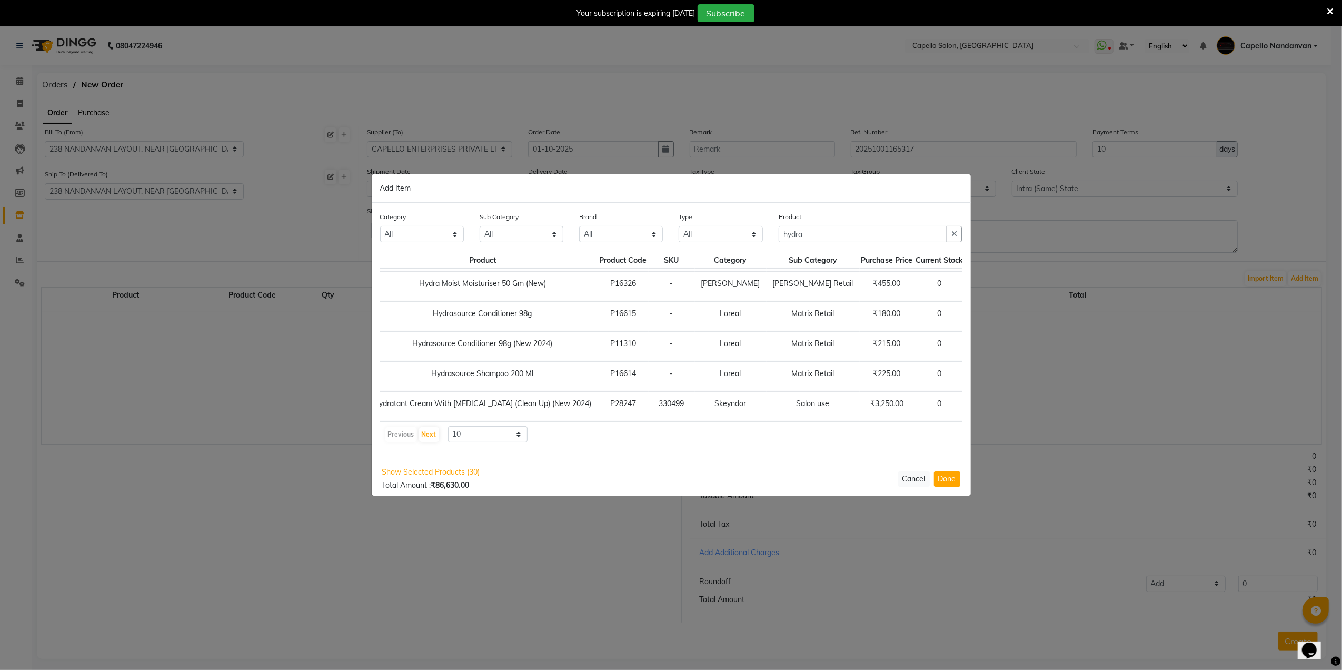
scroll to position [165, 39]
click at [972, 368] on span "+ Add" at bounding box center [986, 376] width 29 height 16
checkbox input "true"
click at [996, 372] on icon at bounding box center [999, 375] width 7 height 7
type input "2"
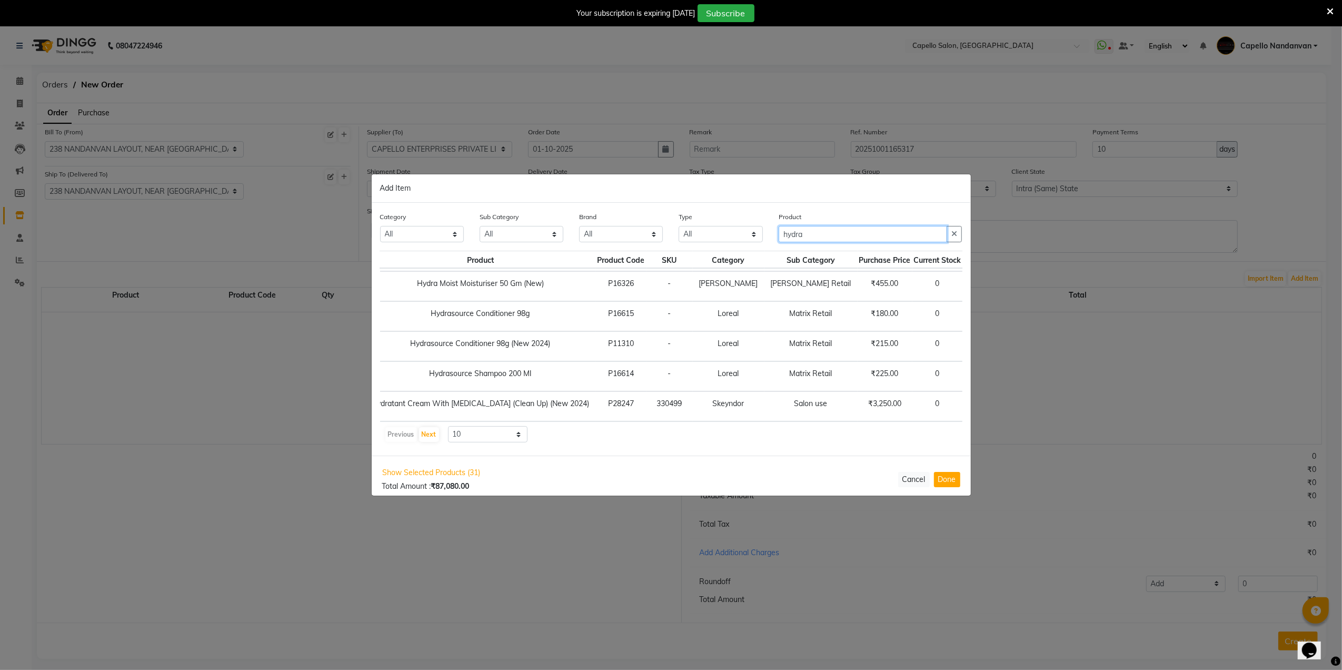
click at [843, 235] on input "hydra" at bounding box center [863, 234] width 169 height 16
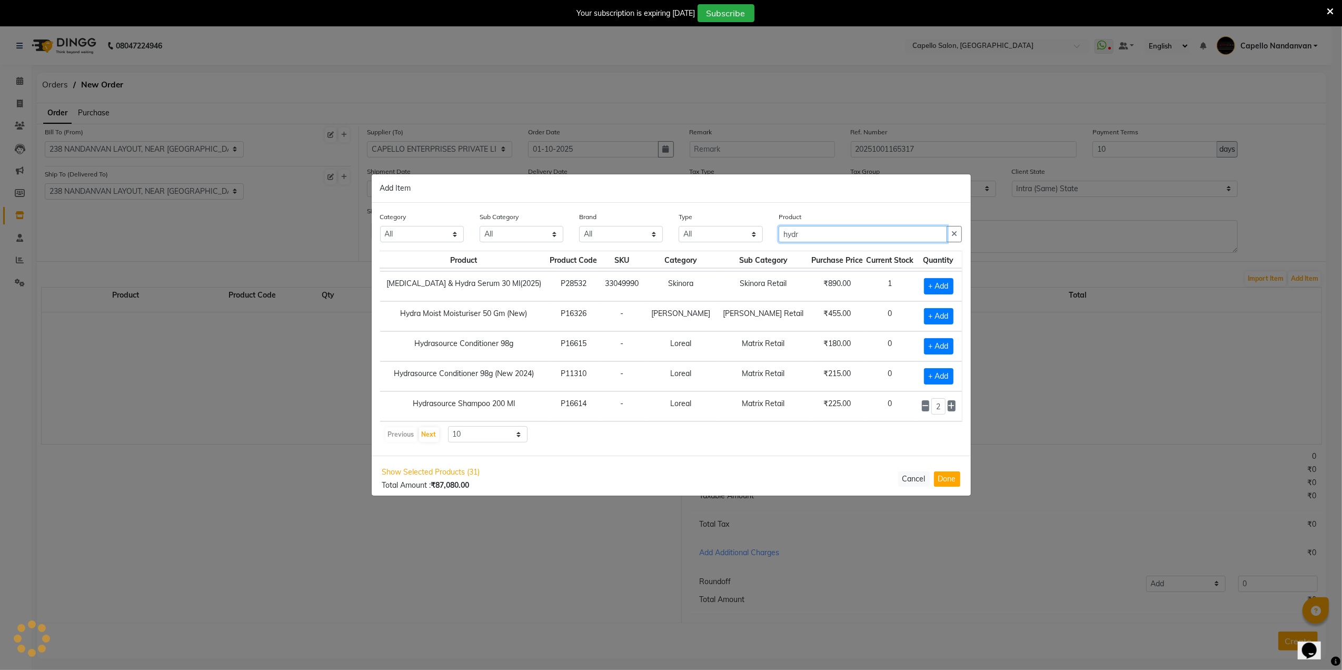
scroll to position [154, 0]
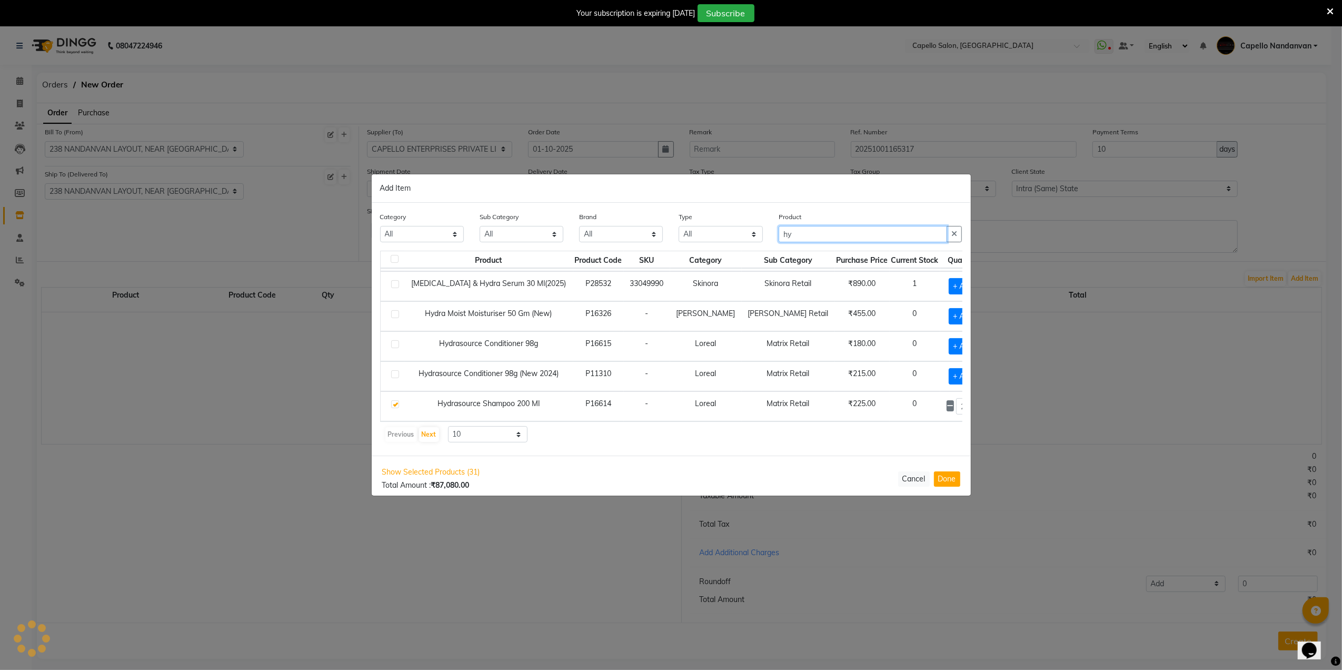
type input "h"
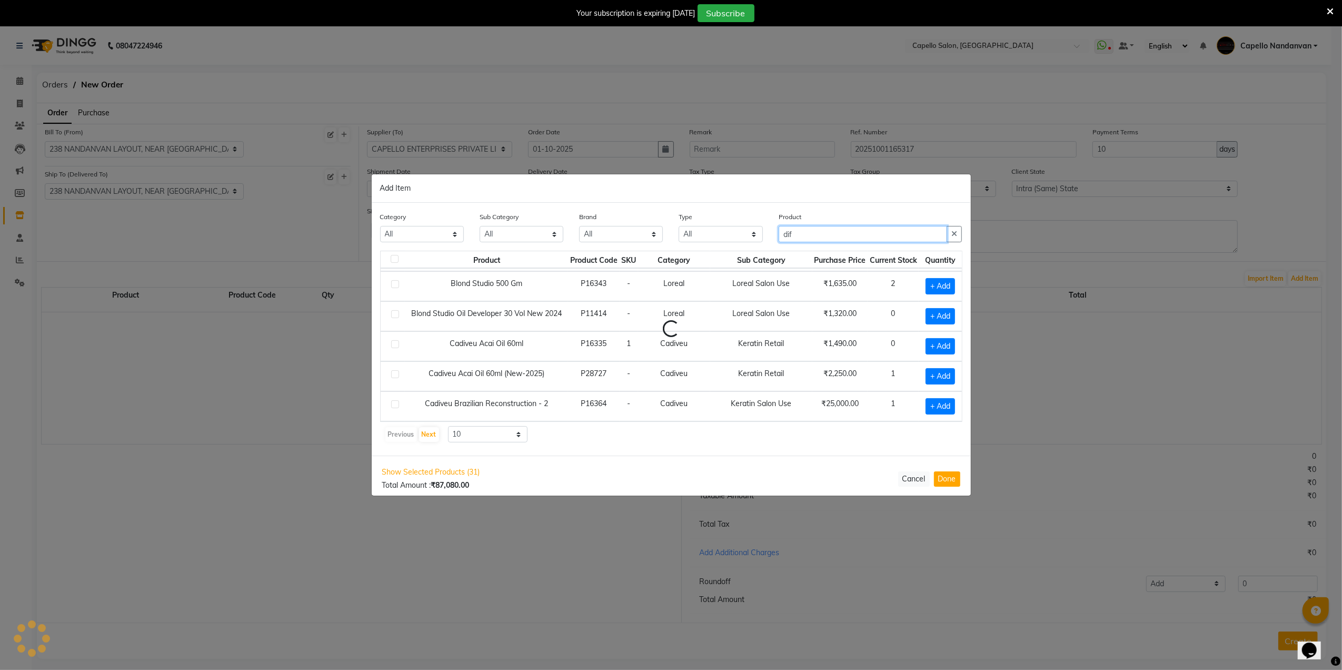
scroll to position [0, 0]
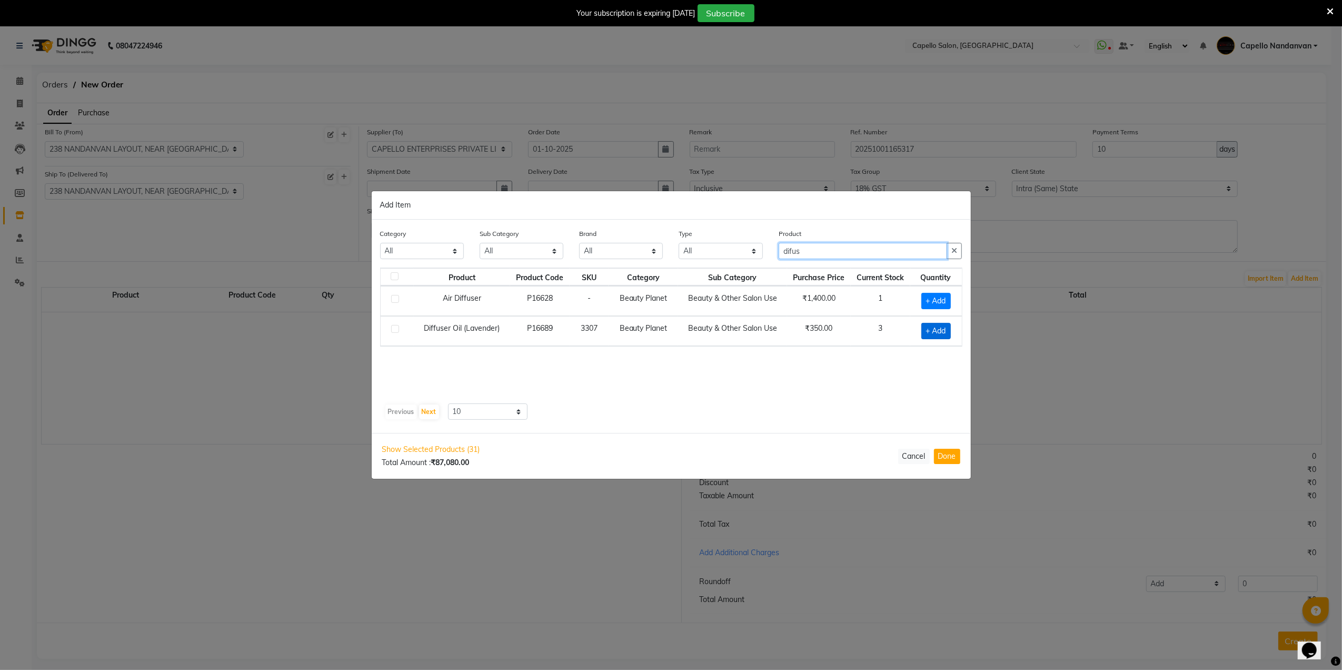
type input "difus"
click at [929, 330] on span "+ Add" at bounding box center [936, 331] width 29 height 16
checkbox input "true"
click at [854, 253] on input "difus" at bounding box center [863, 250] width 169 height 16
type input "d"
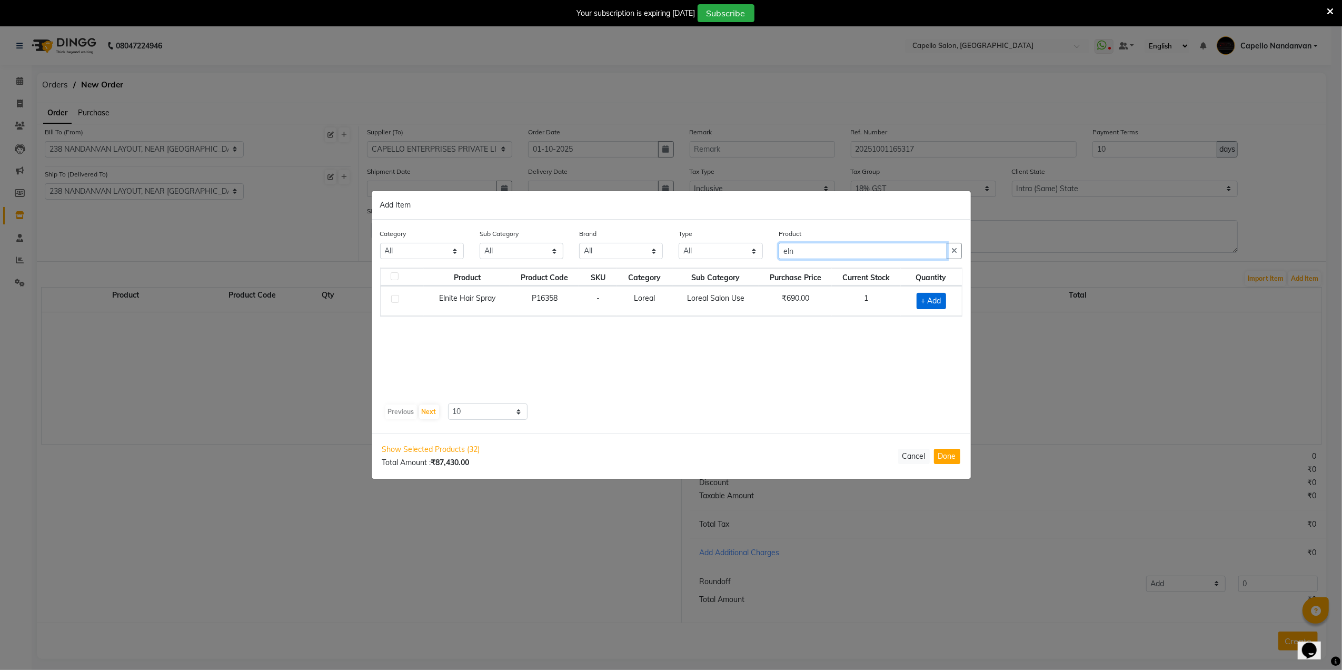
type input "eln"
click at [925, 306] on span "+ Add" at bounding box center [931, 301] width 29 height 16
checkbox input "true"
click at [885, 249] on input "eln" at bounding box center [863, 251] width 169 height 16
type input "e"
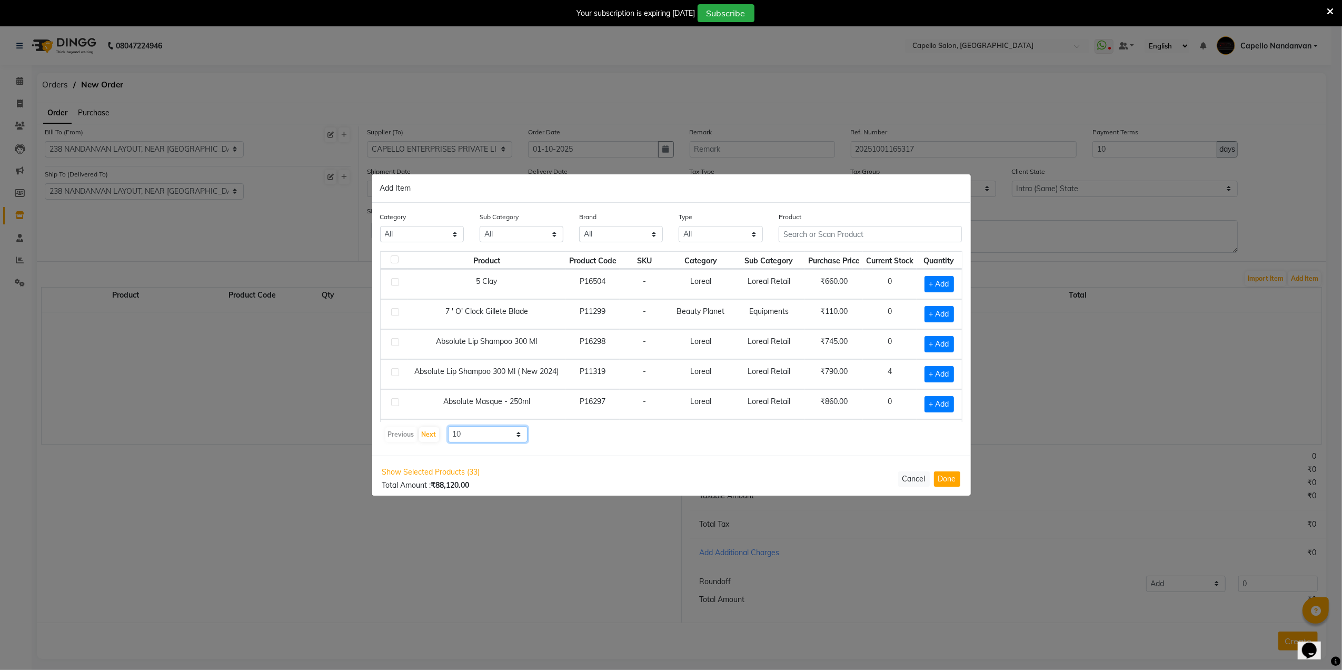
click at [482, 437] on select "10 50 100" at bounding box center [488, 434] width 80 height 16
select select "100"
click at [448, 426] on select "10 50 100" at bounding box center [488, 434] width 80 height 16
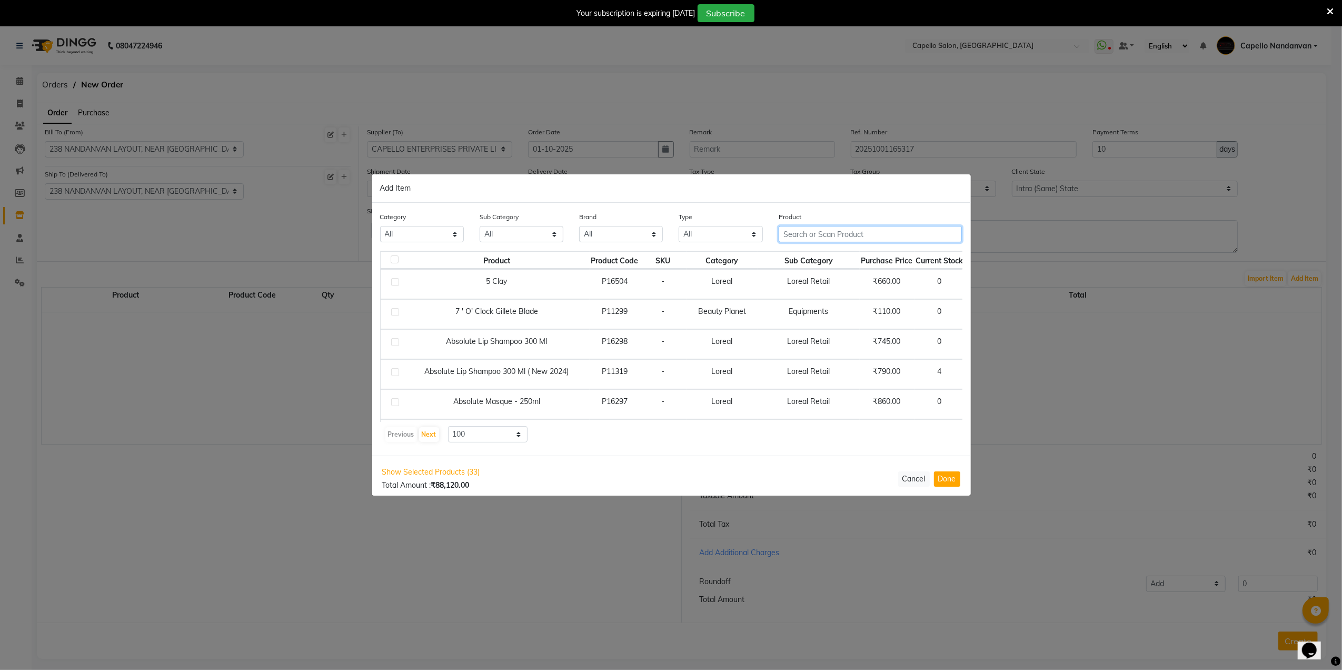
click at [858, 238] on input "text" at bounding box center [871, 234] width 184 height 16
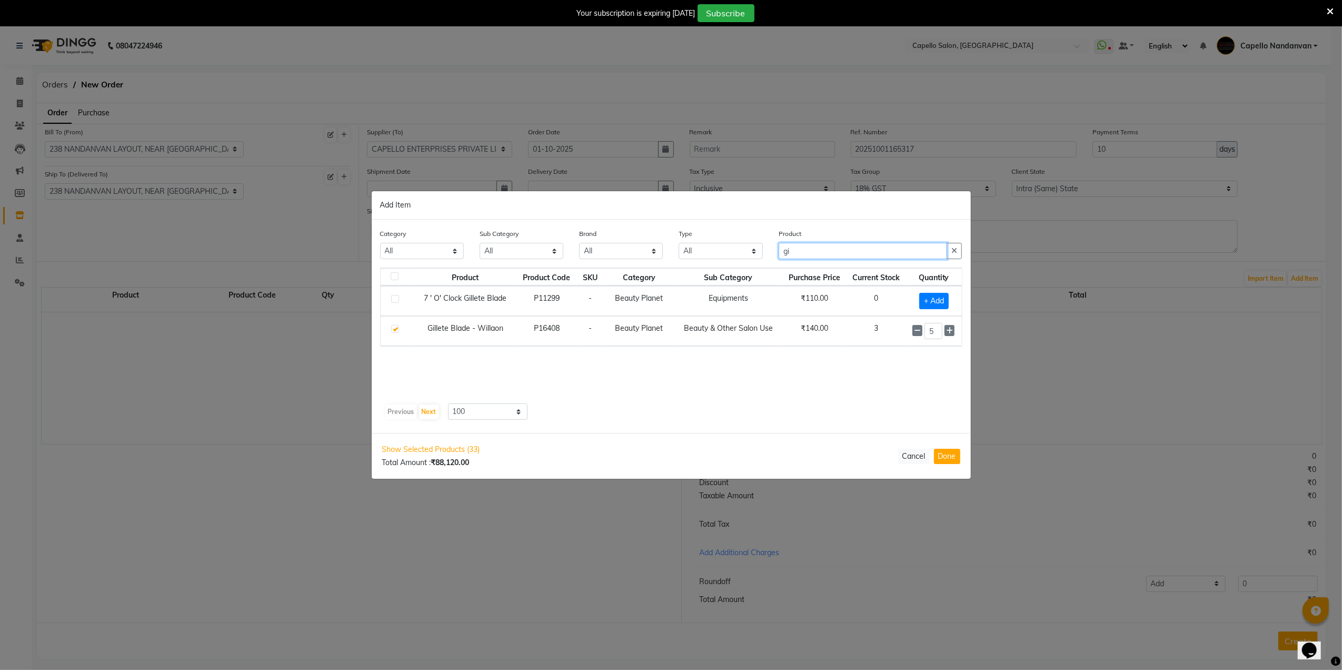
type input "g"
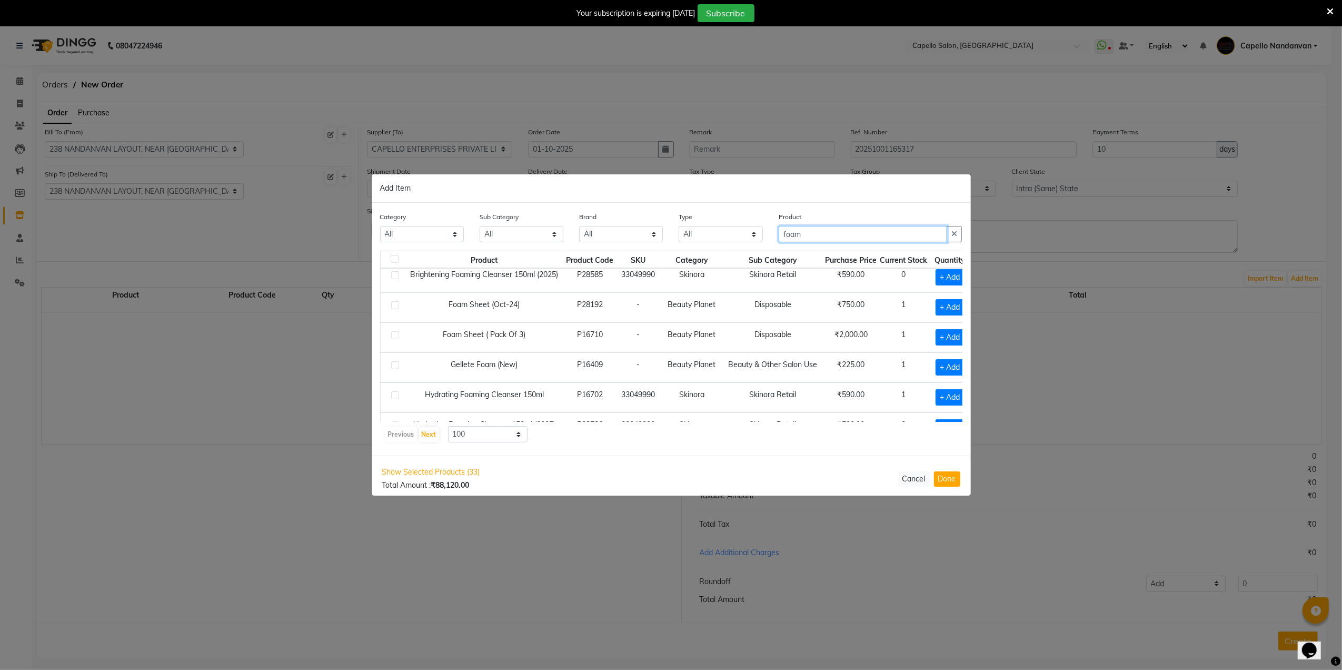
scroll to position [70, 0]
type input "foam"
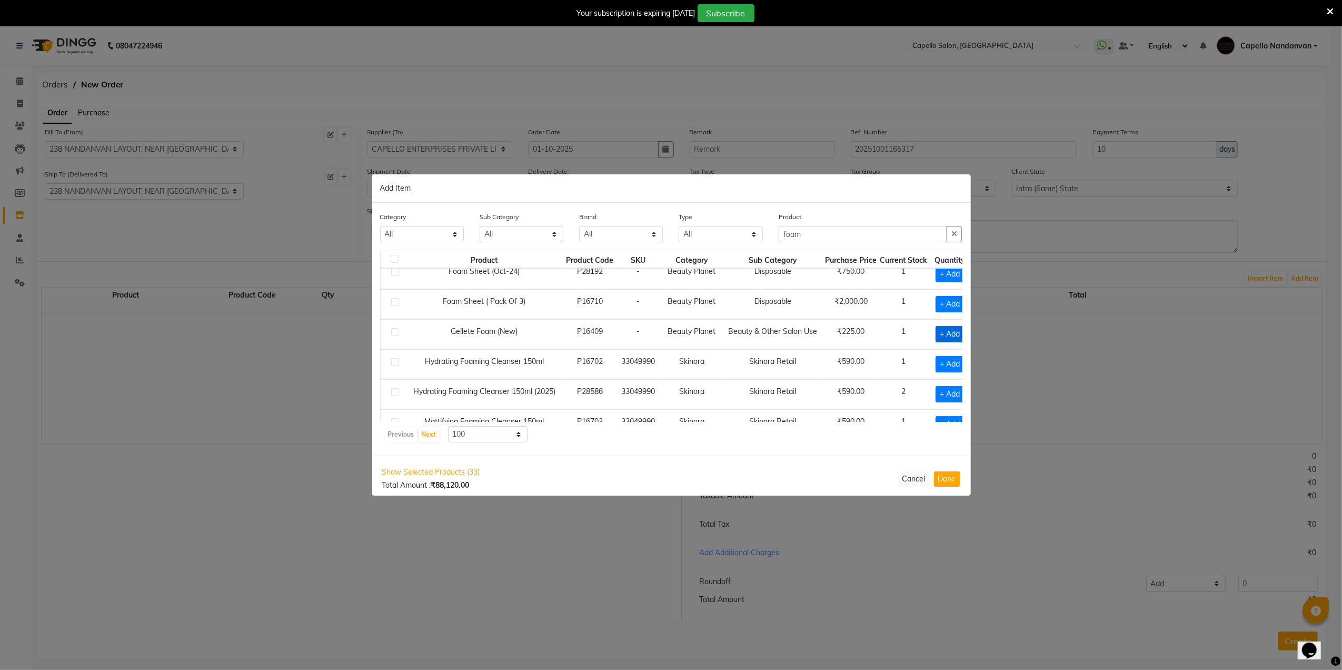
click at [948, 335] on span "+ Add" at bounding box center [950, 334] width 29 height 16
checkbox input "true"
click at [849, 240] on input "foam" at bounding box center [863, 234] width 169 height 16
type input "f"
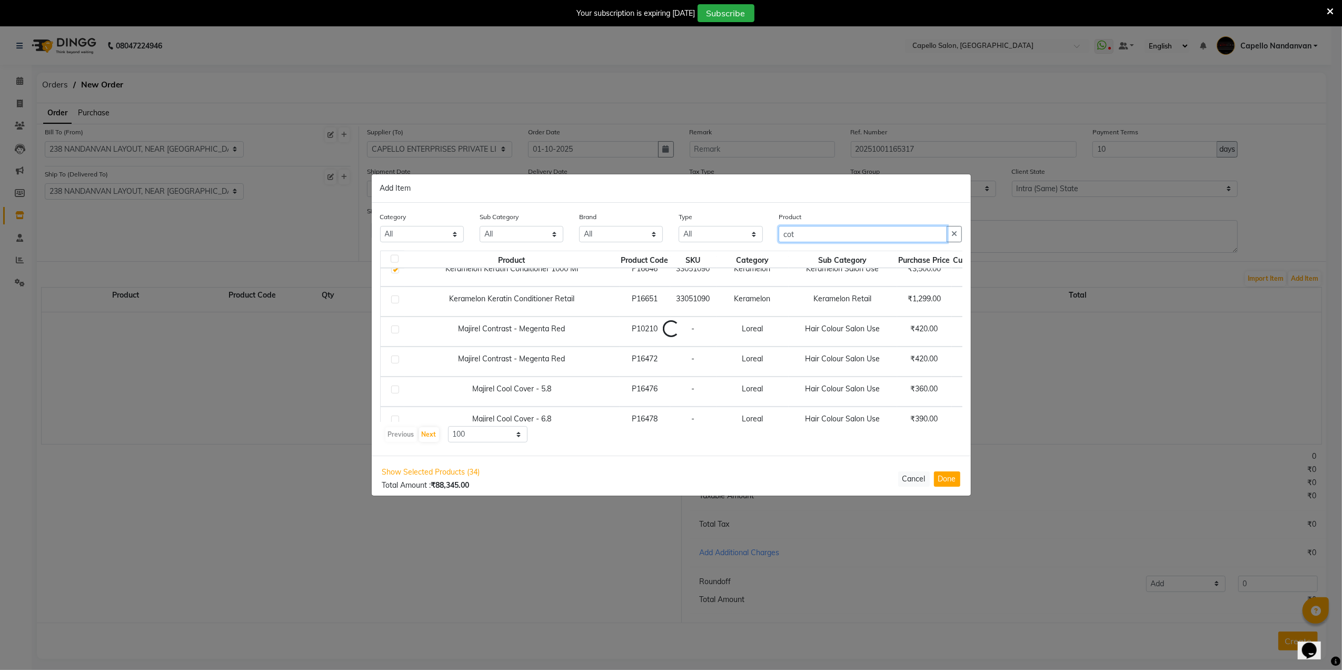
scroll to position [0, 0]
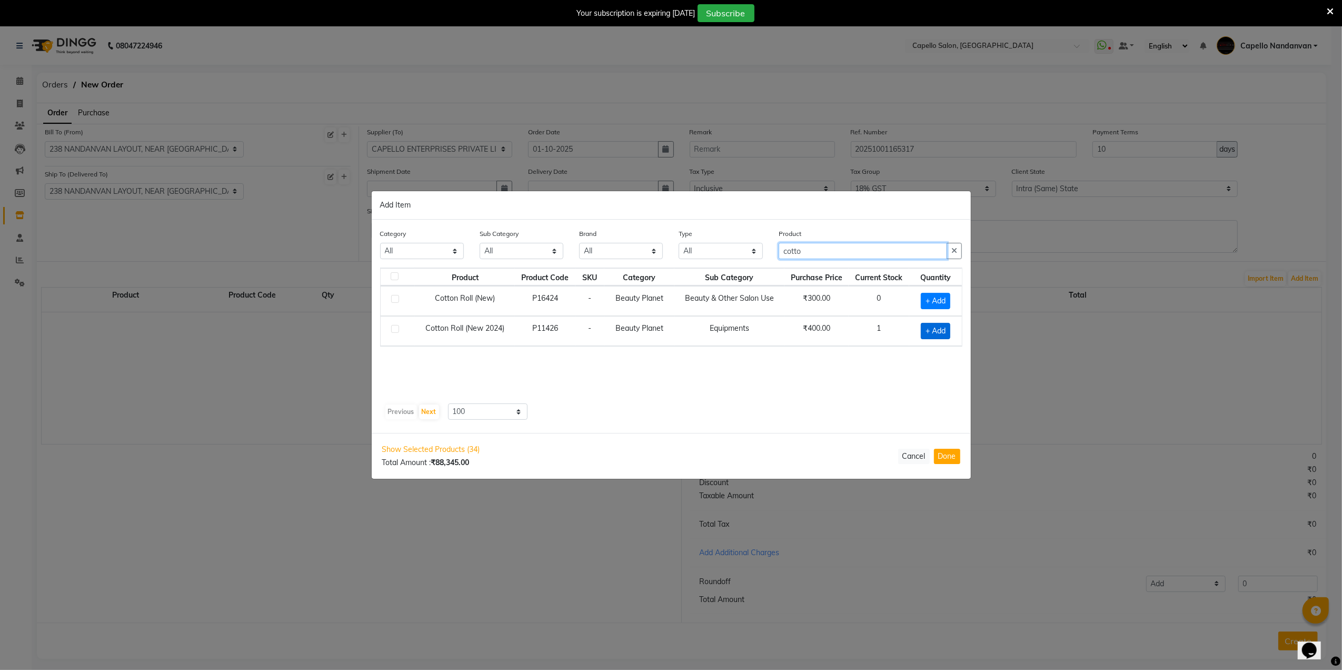
type input "cotto"
click at [942, 331] on span "+ Add" at bounding box center [935, 331] width 29 height 16
checkbox input "true"
click at [899, 255] on input "cotto" at bounding box center [863, 250] width 169 height 16
type input "c"
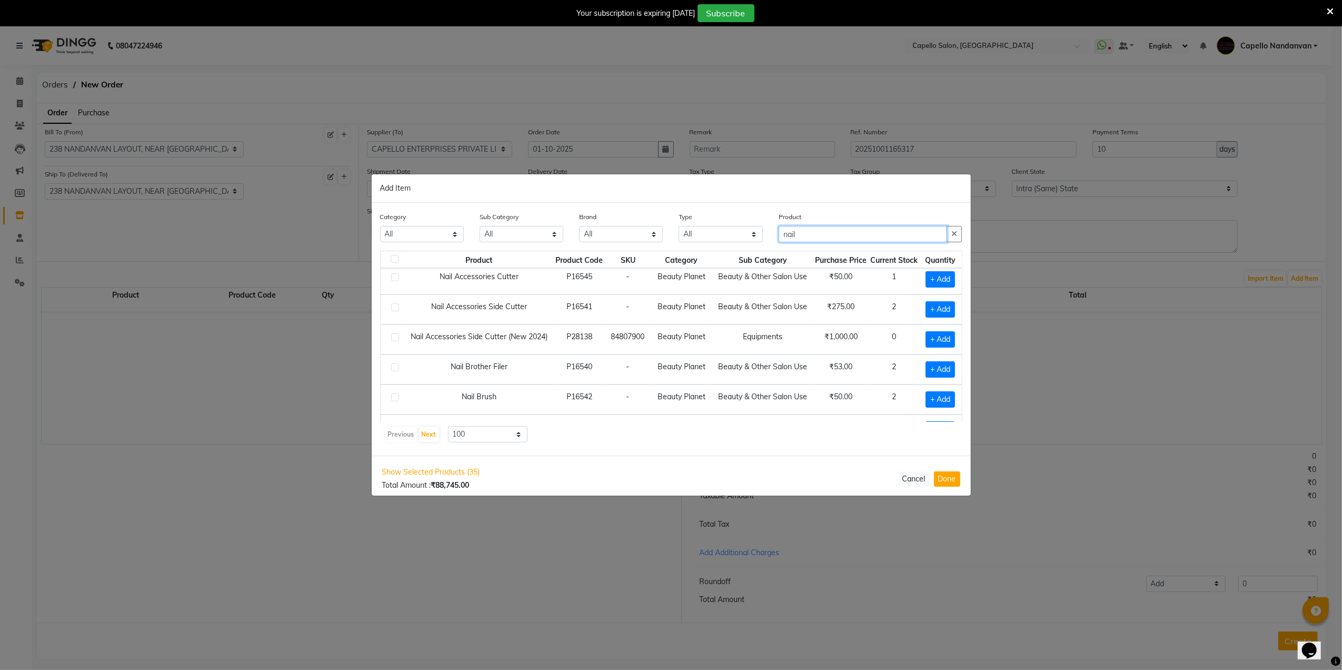
scroll to position [211, 0]
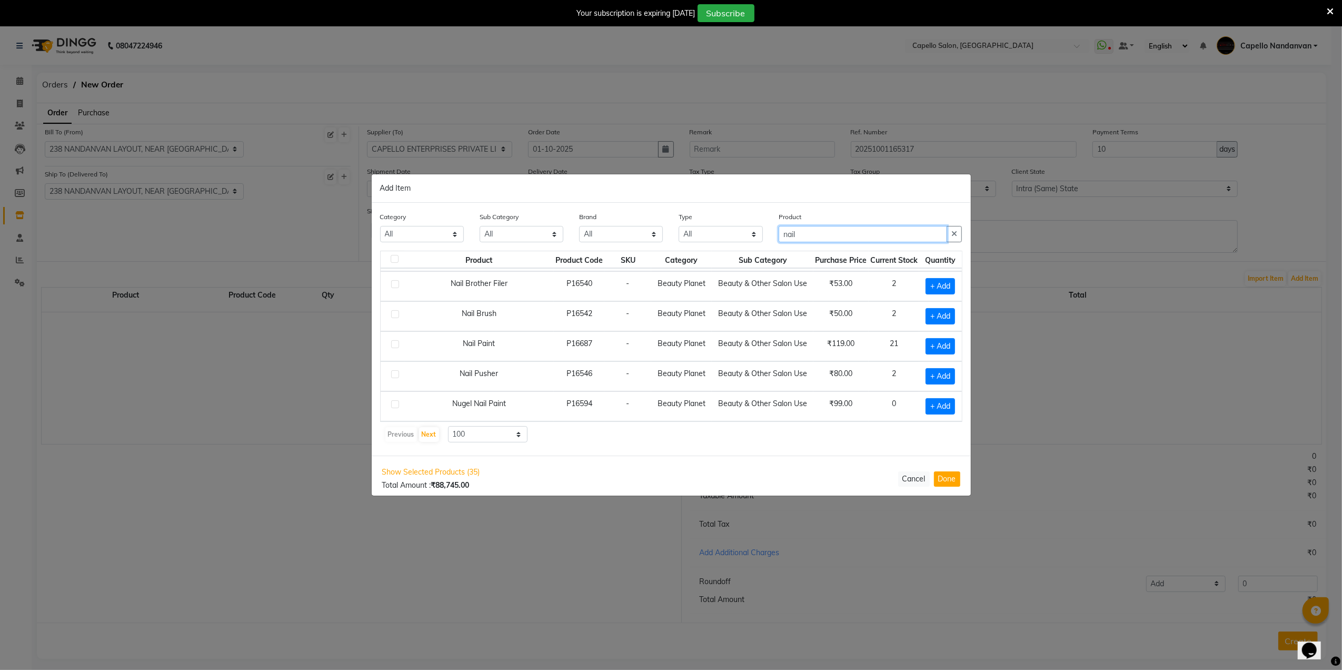
click at [930, 233] on input "nail" at bounding box center [863, 234] width 169 height 16
type input "n"
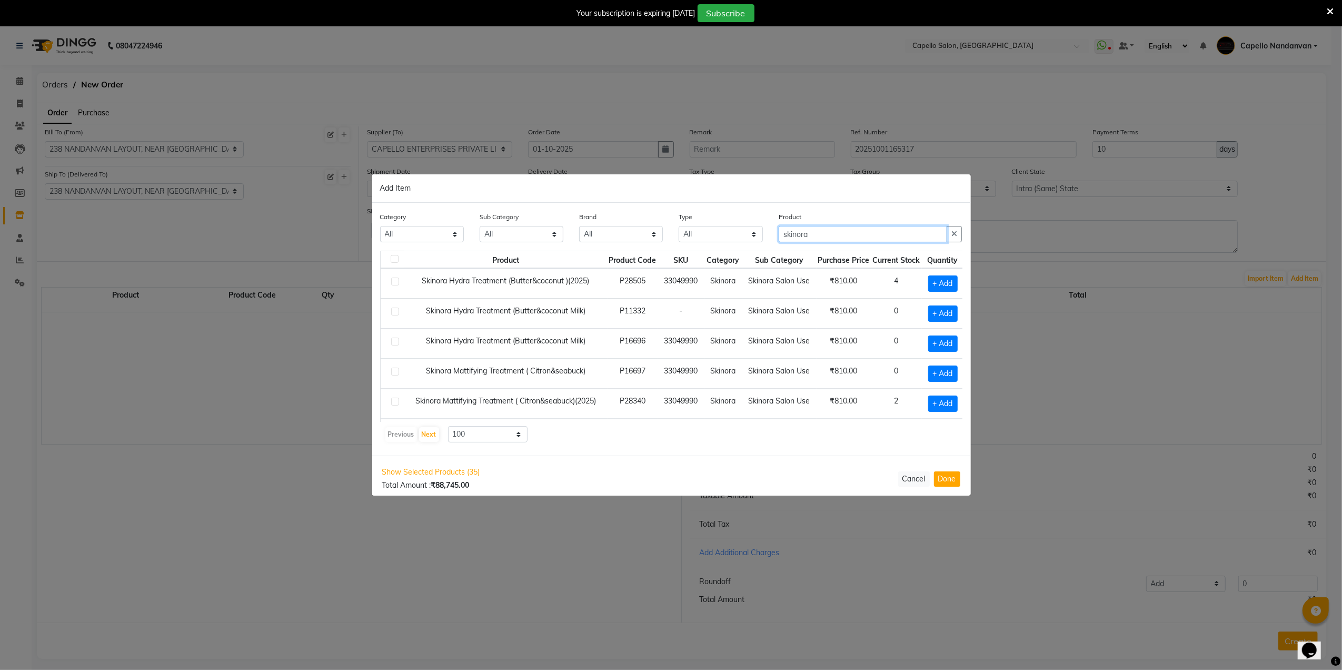
type input "skinora"
click at [936, 292] on span "+ Add" at bounding box center [940, 283] width 29 height 16
checkbox input "true"
click at [948, 287] on icon at bounding box center [951, 283] width 7 height 7
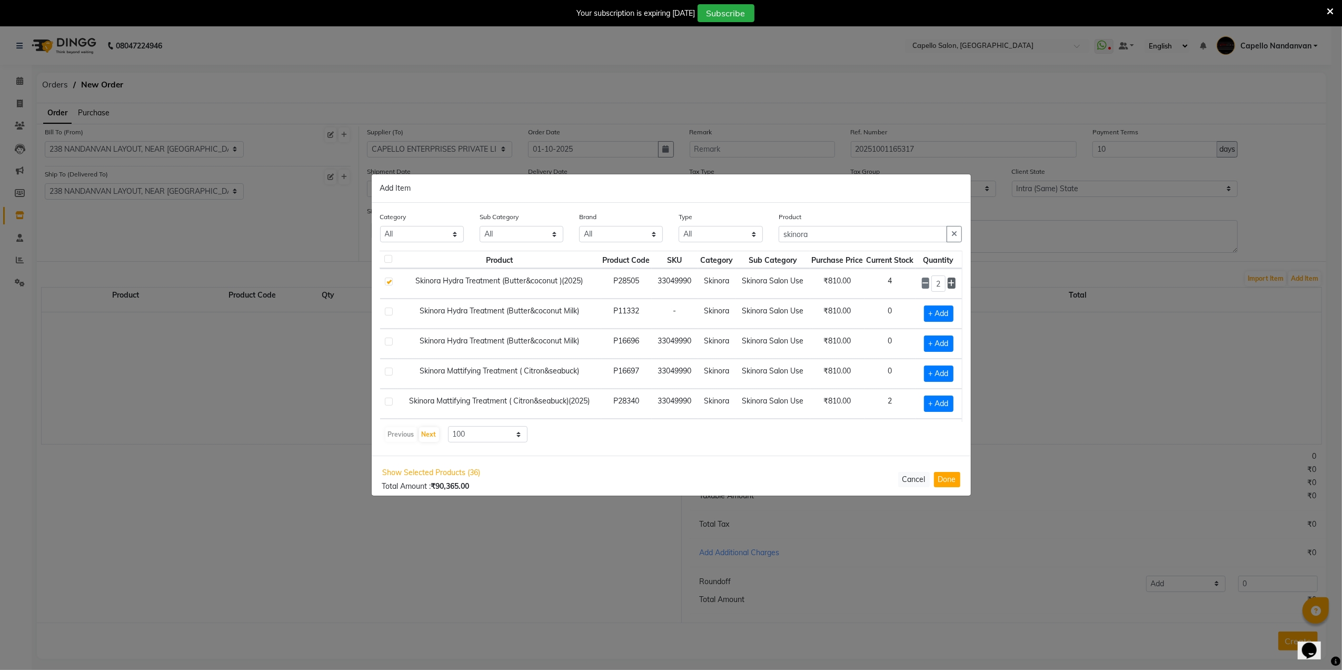
click at [948, 287] on icon at bounding box center [951, 283] width 7 height 7
click at [922, 287] on icon at bounding box center [925, 283] width 7 height 7
type input "4"
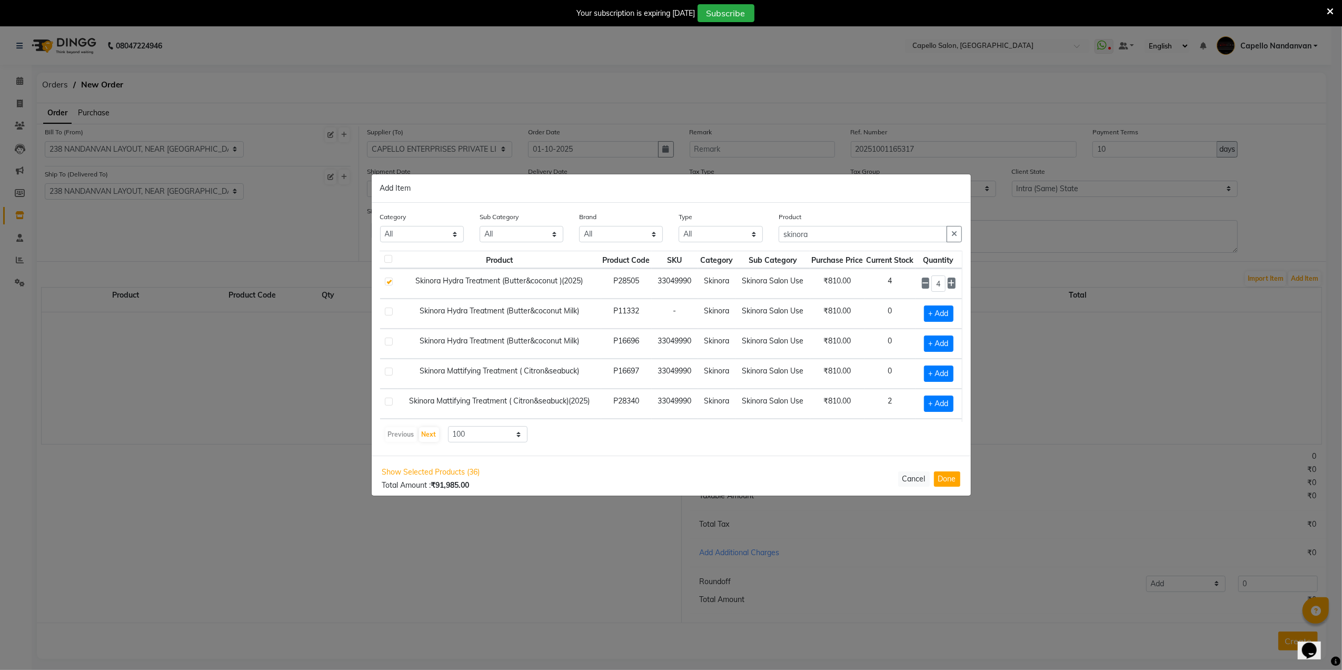
scroll to position [281, 21]
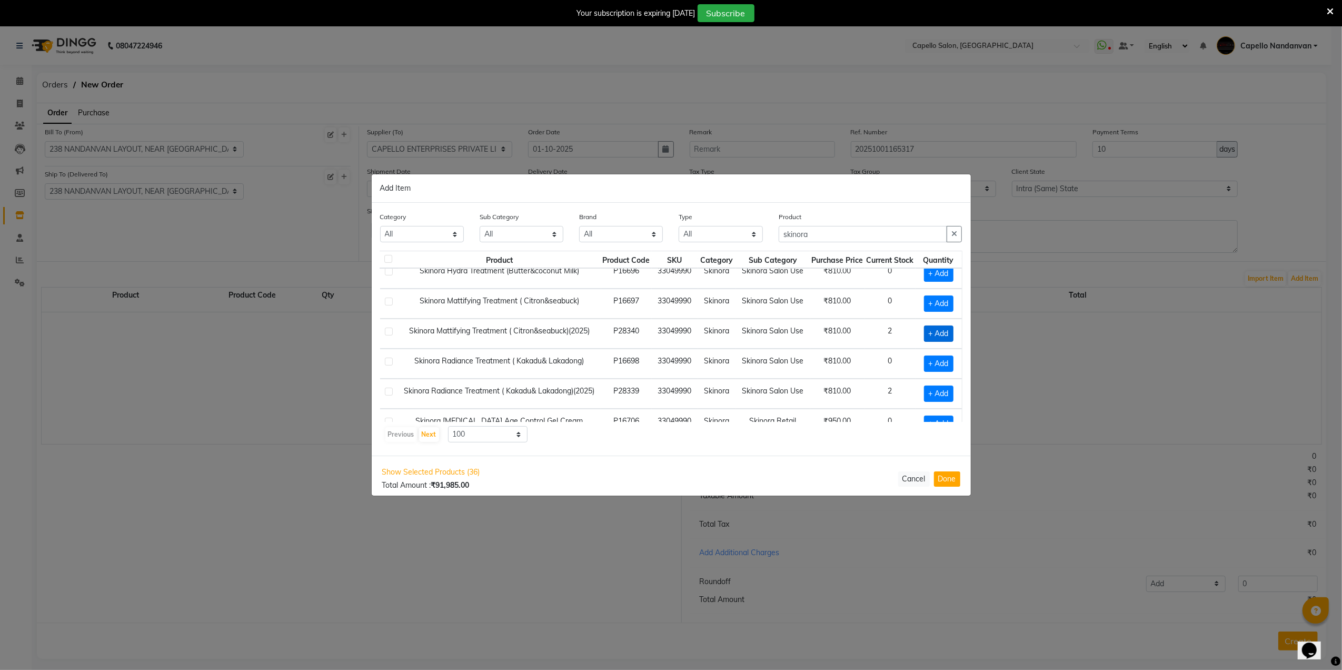
click at [929, 338] on span "+ Add" at bounding box center [938, 333] width 29 height 16
checkbox input "true"
click at [948, 337] on icon at bounding box center [951, 333] width 7 height 7
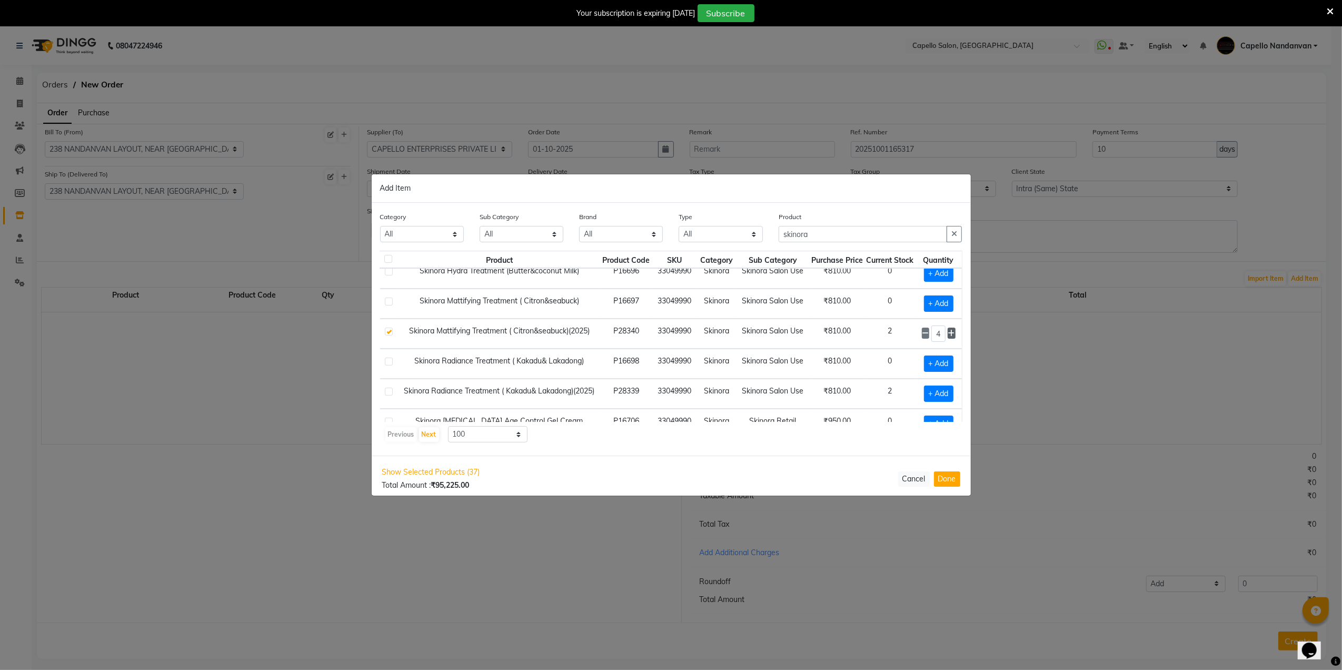
click at [948, 337] on icon at bounding box center [951, 333] width 7 height 7
type input "6"
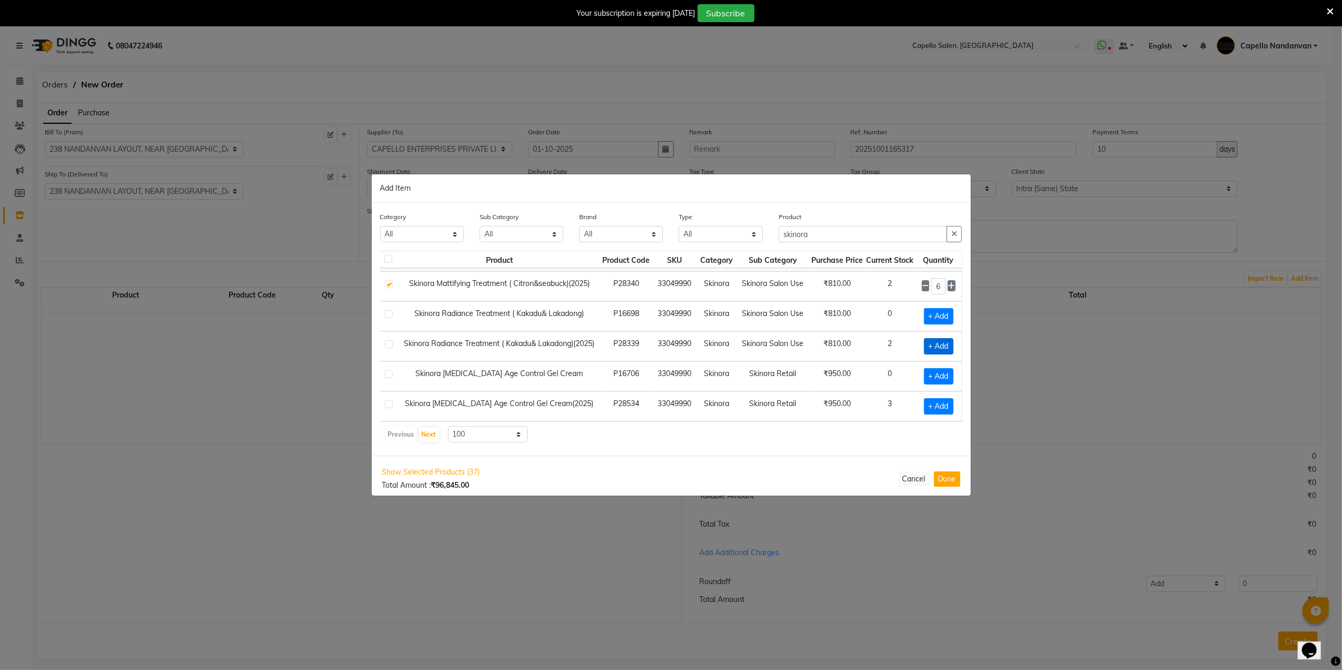
click at [929, 338] on span "+ Add" at bounding box center [938, 346] width 29 height 16
checkbox input "true"
click at [948, 342] on icon at bounding box center [951, 345] width 7 height 7
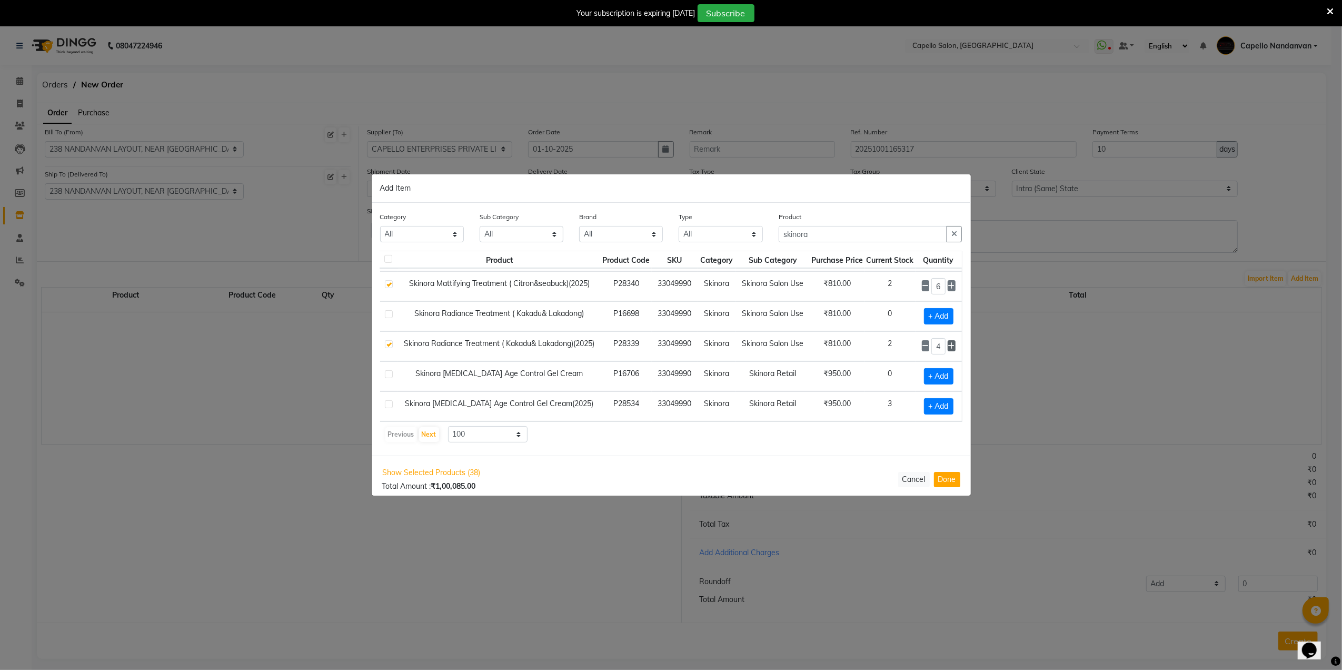
click at [948, 342] on icon at bounding box center [951, 345] width 7 height 7
type input "8"
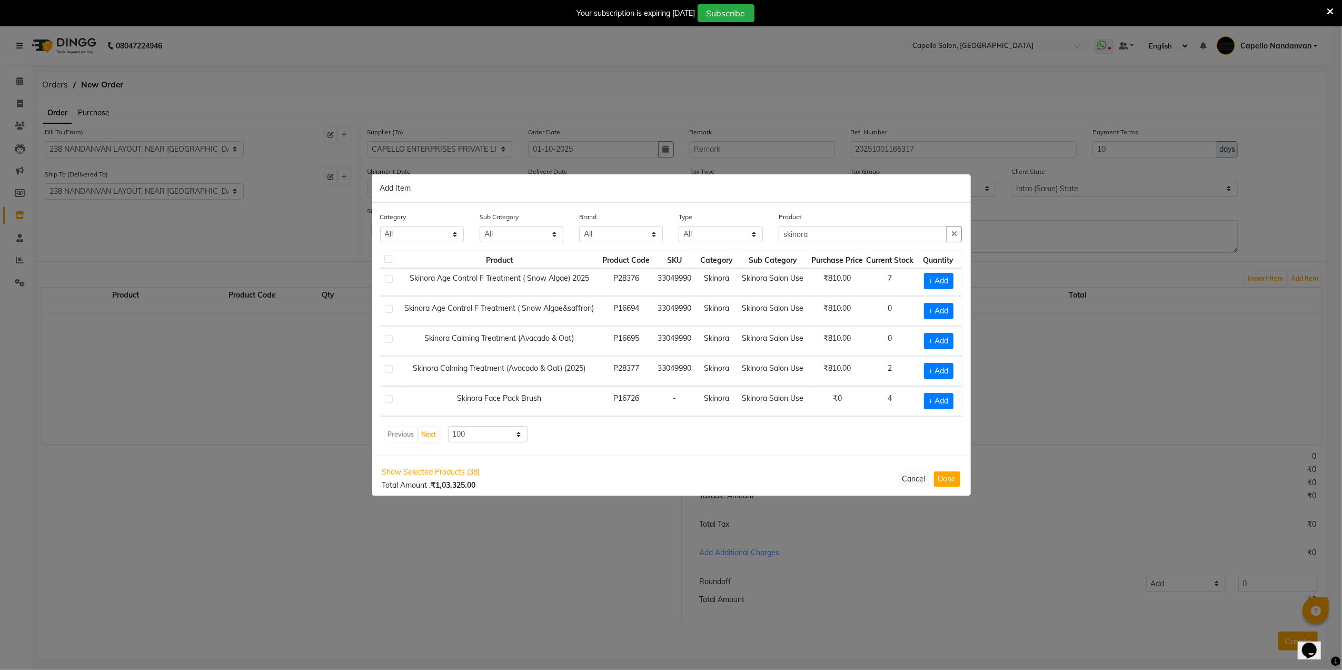
scroll to position [0, 21]
click at [824, 234] on input "skinora" at bounding box center [863, 234] width 169 height 16
type input "s"
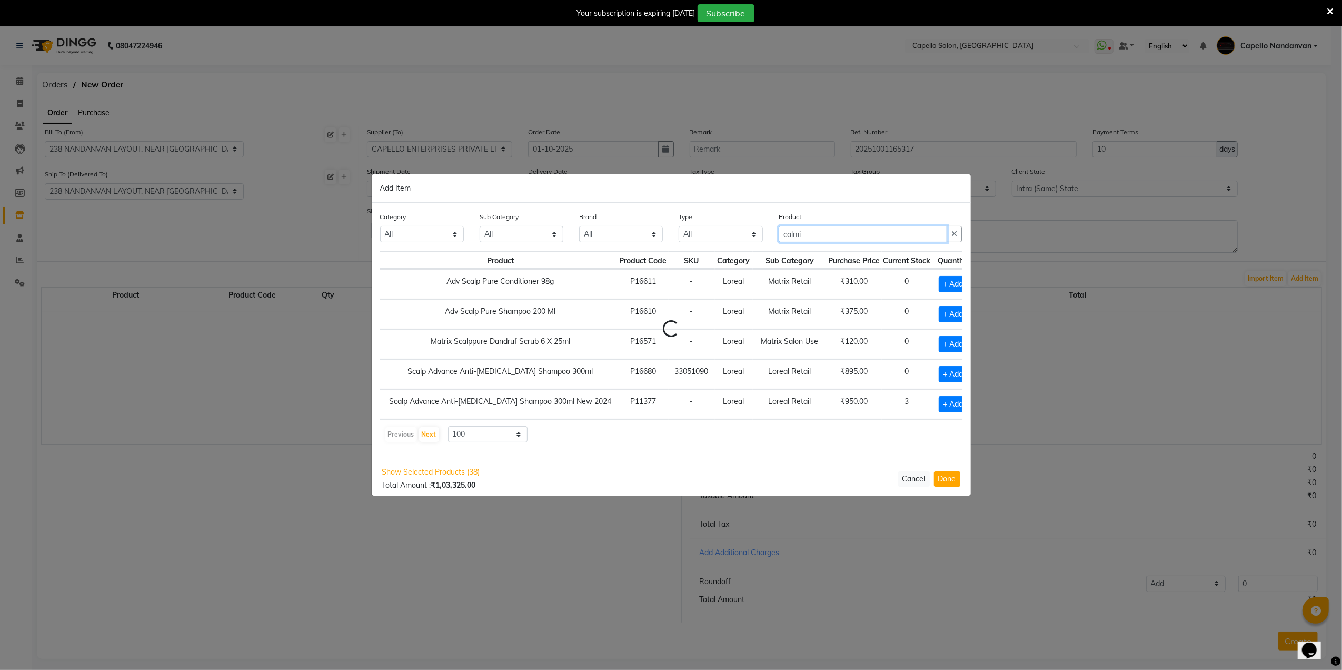
scroll to position [0, 0]
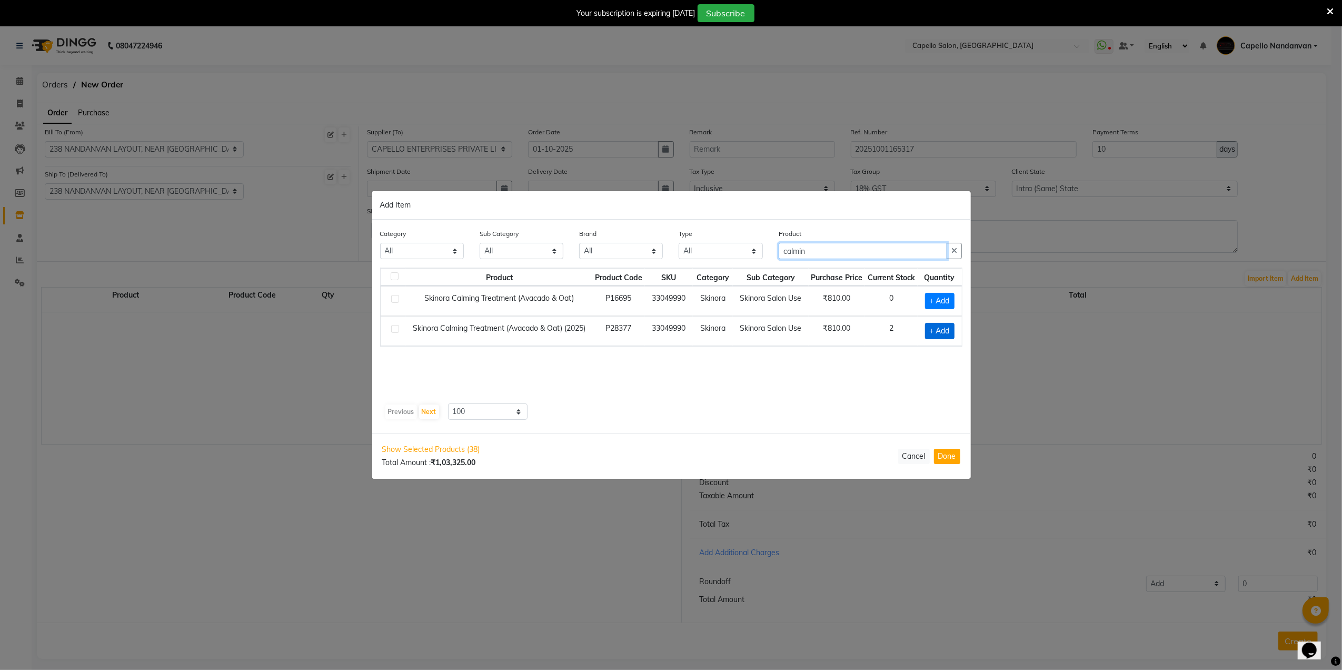
type input "calmin"
click at [930, 328] on span "+ Add" at bounding box center [939, 331] width 29 height 16
checkbox input "true"
click at [950, 330] on icon at bounding box center [951, 329] width 7 height 7
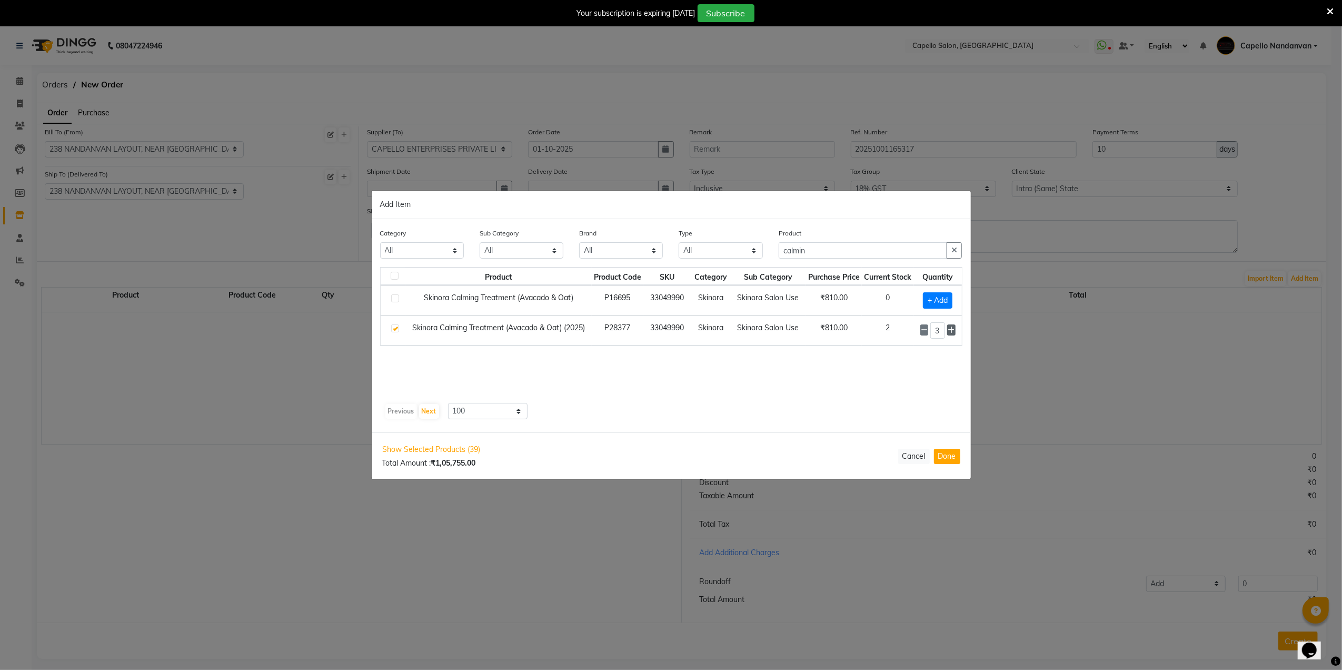
click at [950, 330] on icon at bounding box center [951, 329] width 7 height 7
type input "6"
click at [830, 251] on input "calmin" at bounding box center [863, 251] width 169 height 16
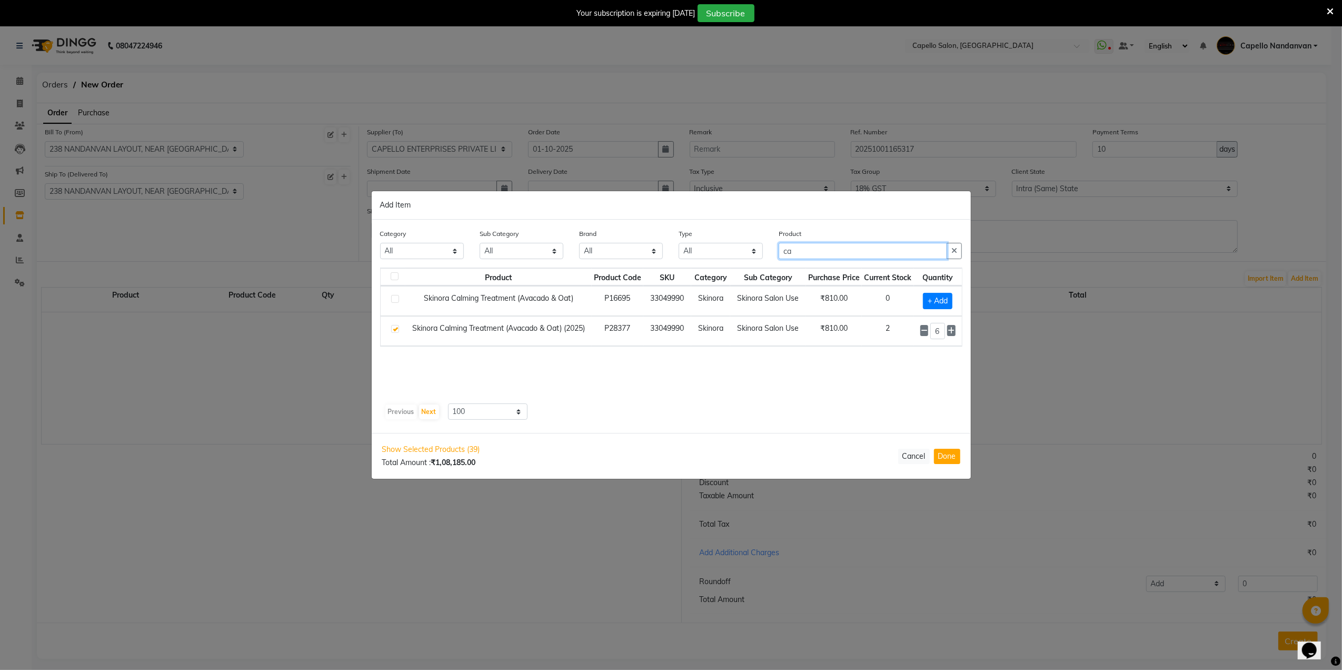
type input "c"
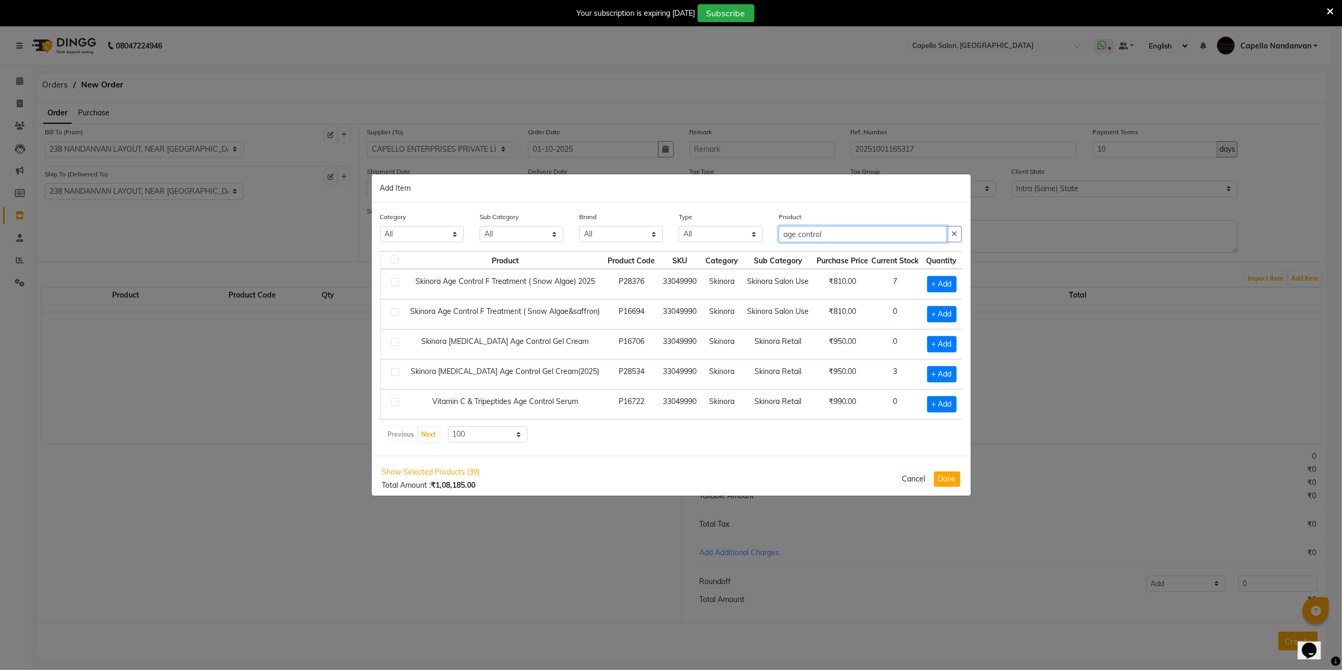
scroll to position [43, 0]
type input "a"
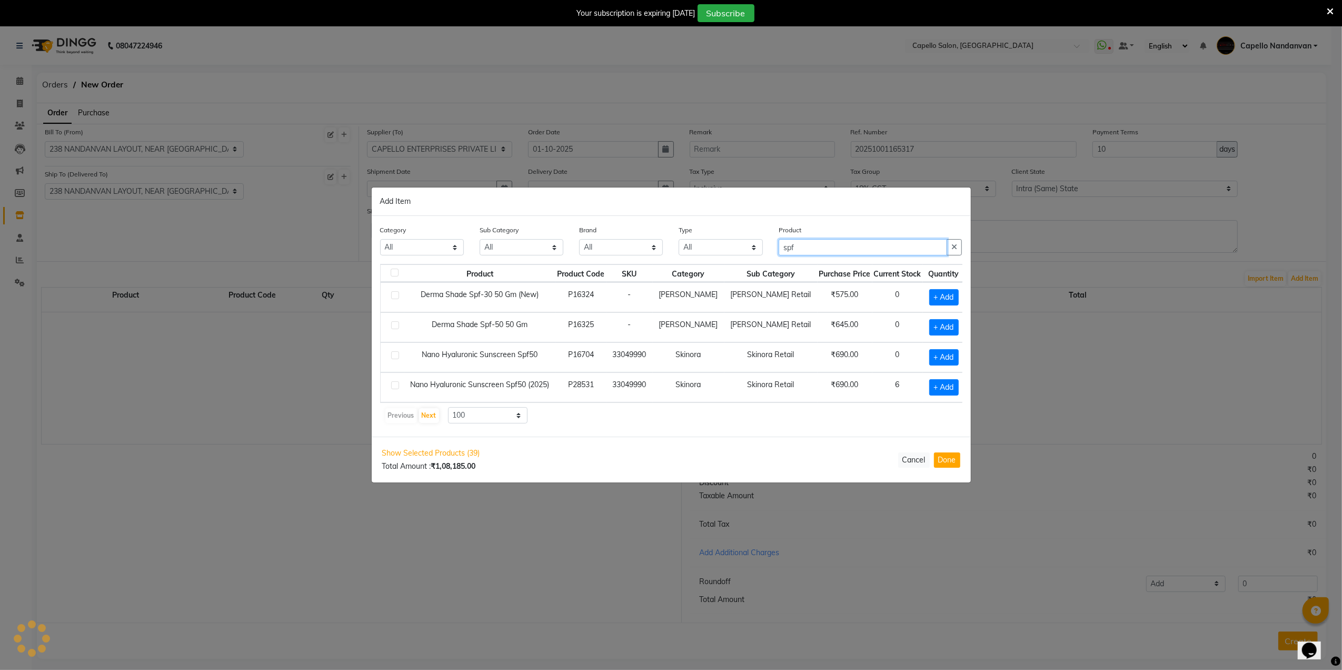
scroll to position [0, 0]
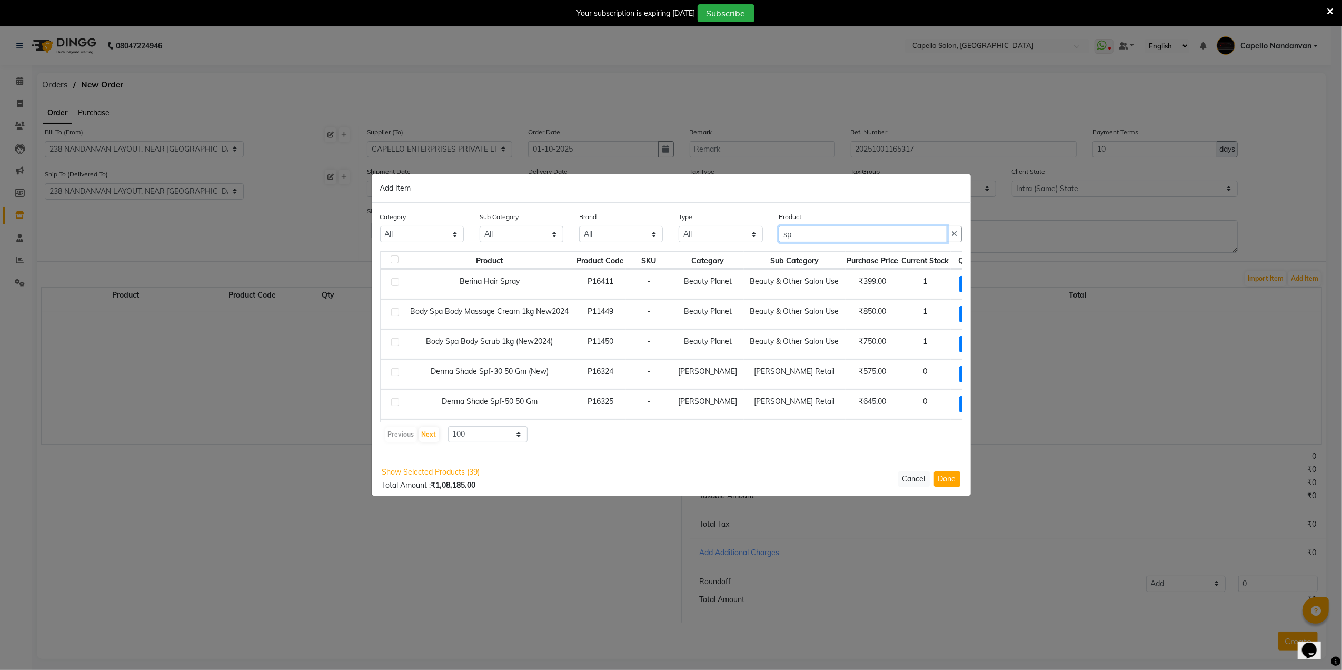
type input "s"
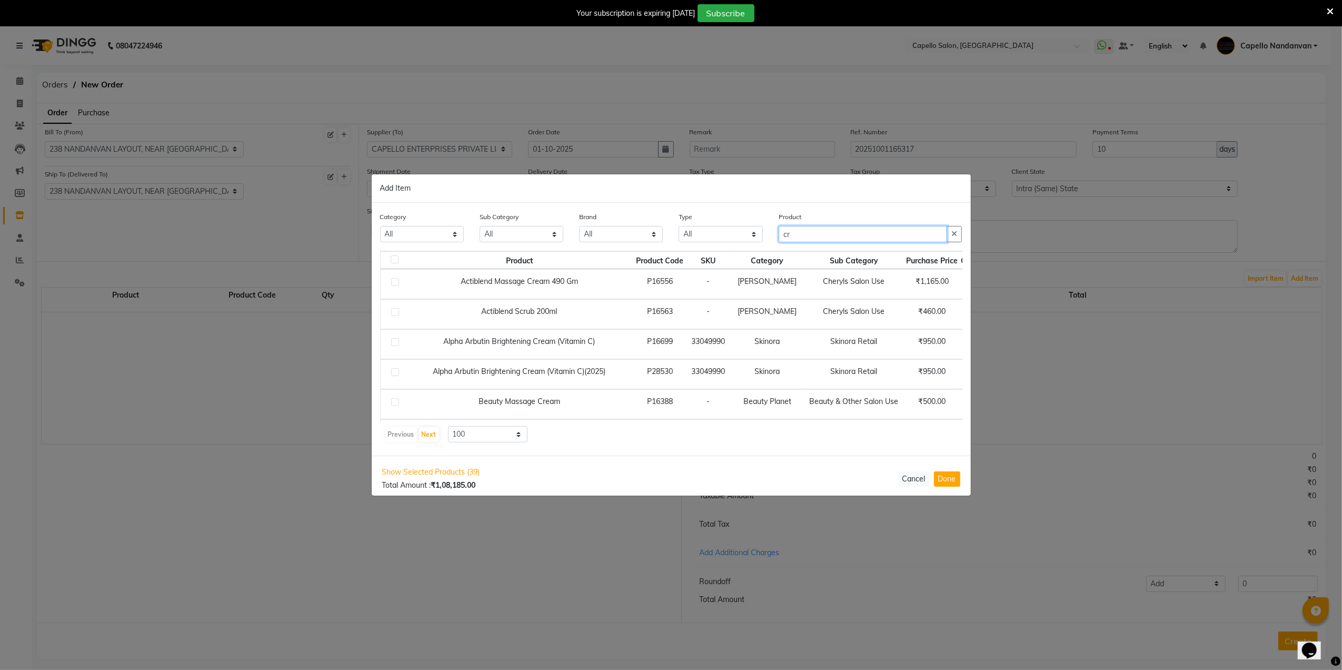
type input "cr"
click at [435, 232] on select "All Keramelon Skin Makeup Personal Care Appliances Beard Beauty Planet Botox Ca…" at bounding box center [422, 234] width 84 height 16
select select "332902450"
click at [380, 226] on select "All Keramelon Skin Makeup Personal Care Appliances Beard Beauty Planet Botox Ca…" at bounding box center [422, 234] width 84 height 16
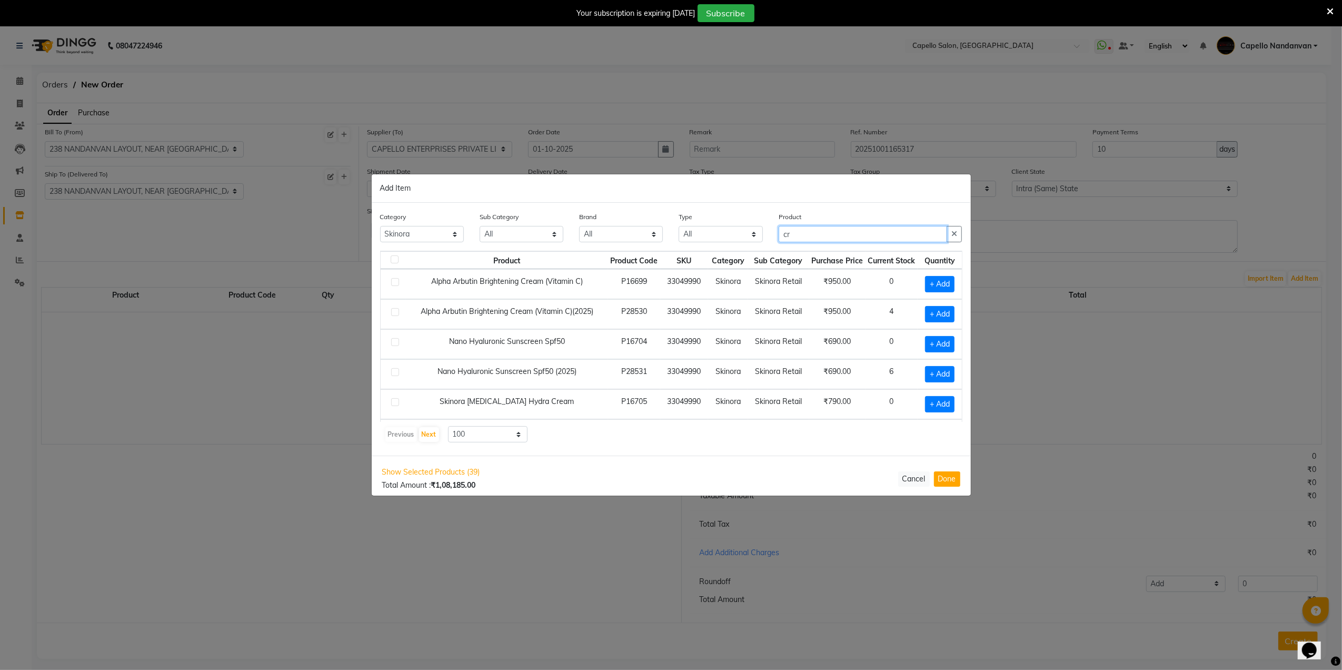
click at [837, 236] on input "cr" at bounding box center [863, 234] width 169 height 16
type input "c"
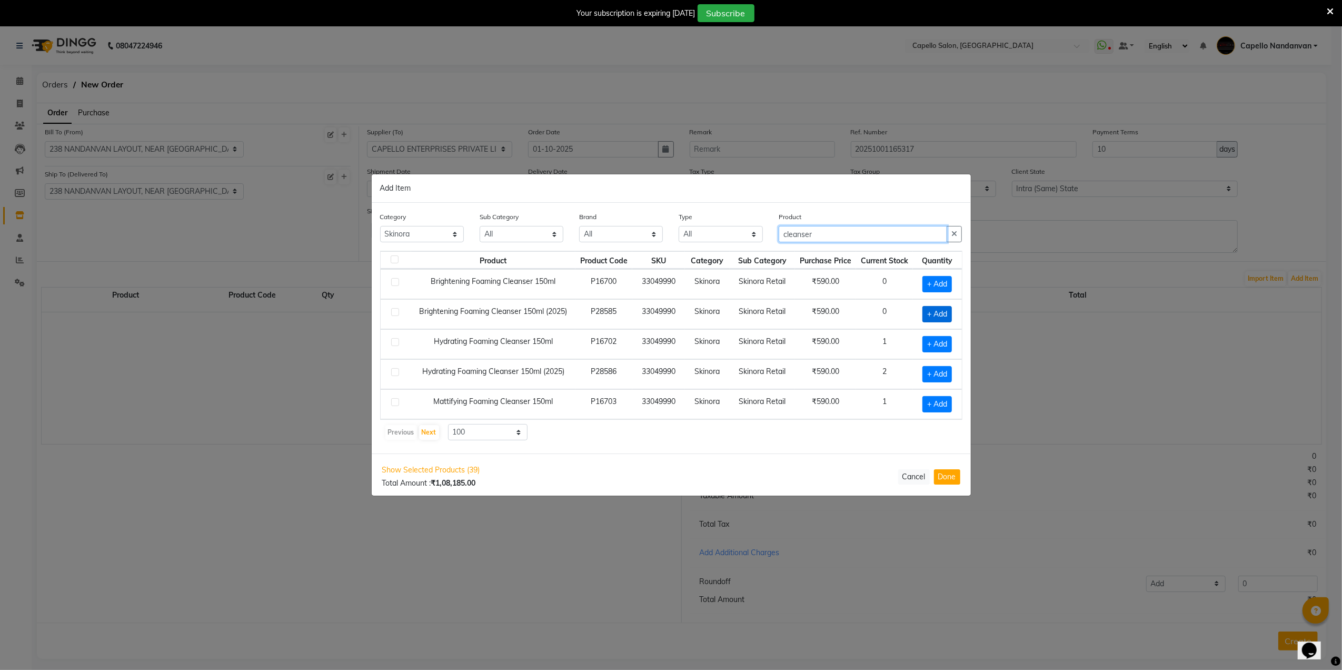
type input "cleanser"
click at [923, 312] on span "+ Add" at bounding box center [937, 314] width 29 height 16
checkbox input "true"
click at [947, 313] on icon at bounding box center [950, 313] width 7 height 7
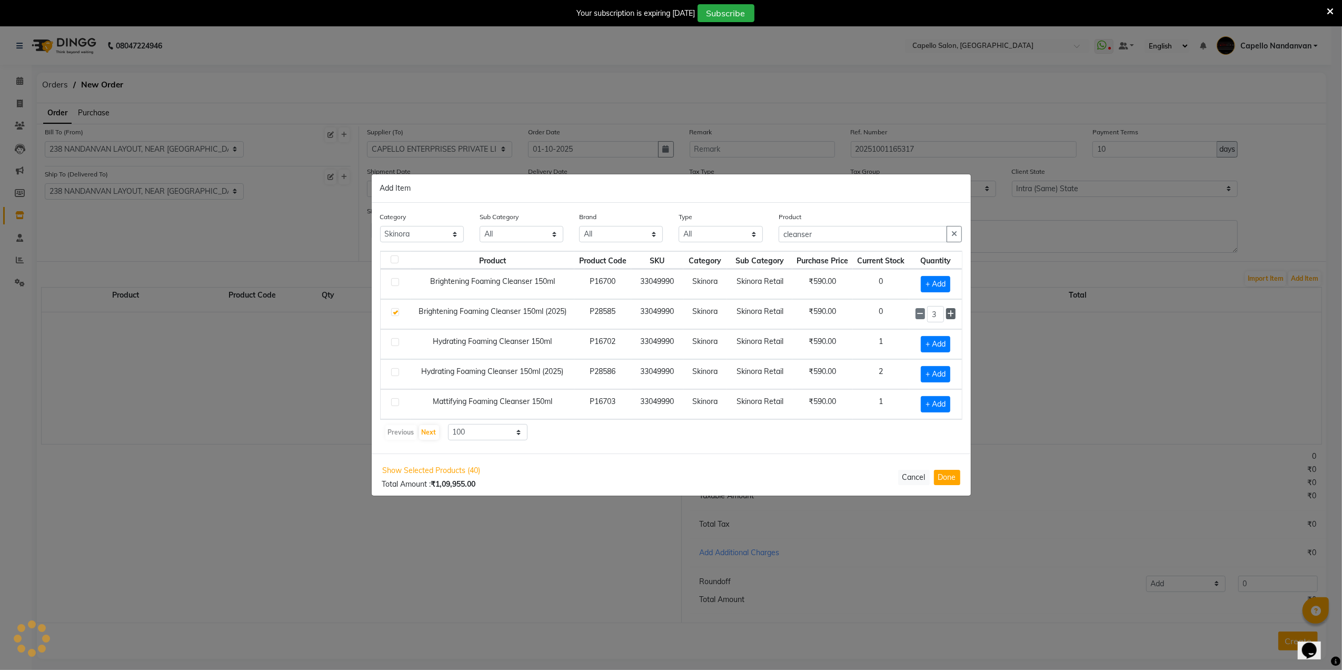
click at [947, 313] on icon at bounding box center [950, 313] width 7 height 7
type input "4"
click at [838, 241] on input "cleanser" at bounding box center [863, 234] width 169 height 16
click at [932, 411] on span "+ Add" at bounding box center [935, 404] width 29 height 16
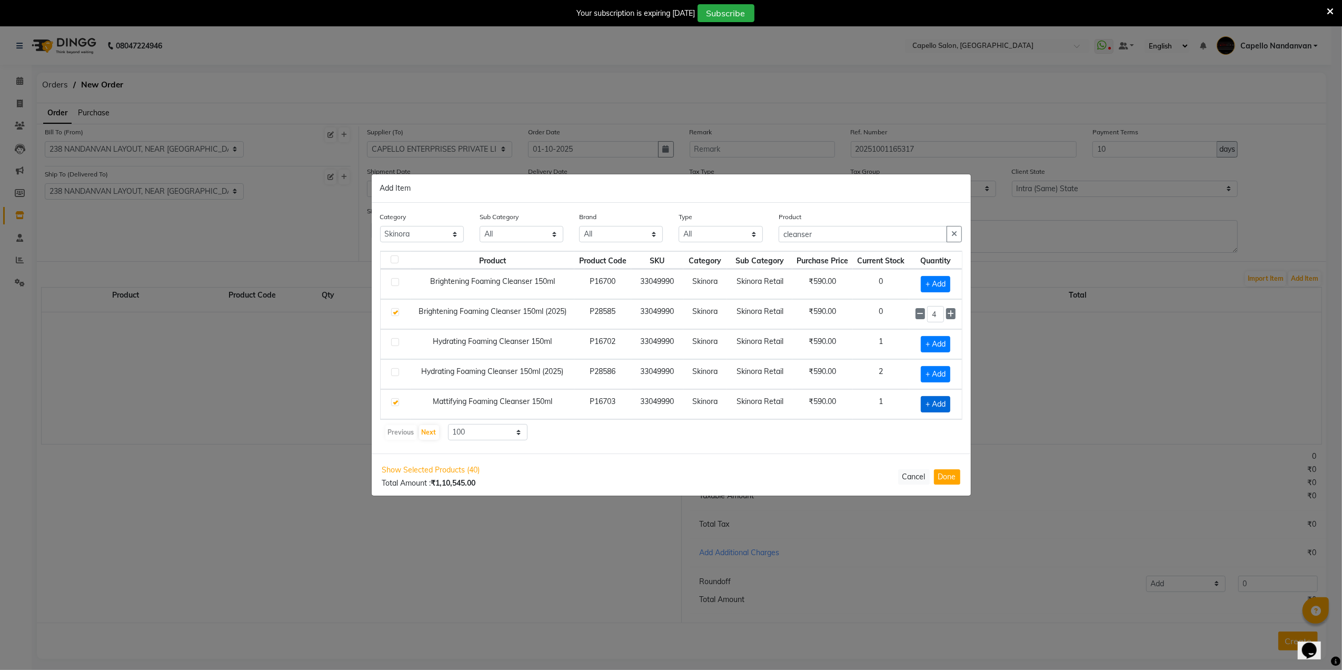
checkbox input "true"
click at [947, 407] on icon at bounding box center [950, 403] width 7 height 7
type input "2"
click at [849, 239] on input "cleanser" at bounding box center [863, 234] width 169 height 16
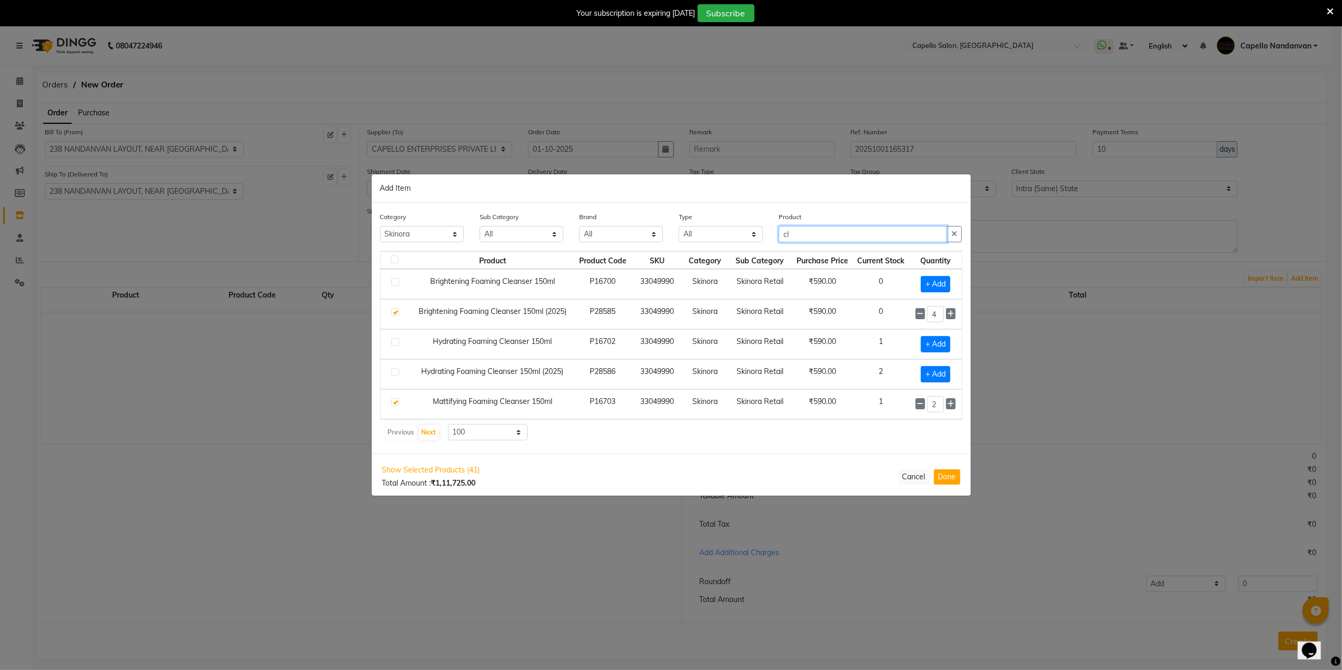
type input "c"
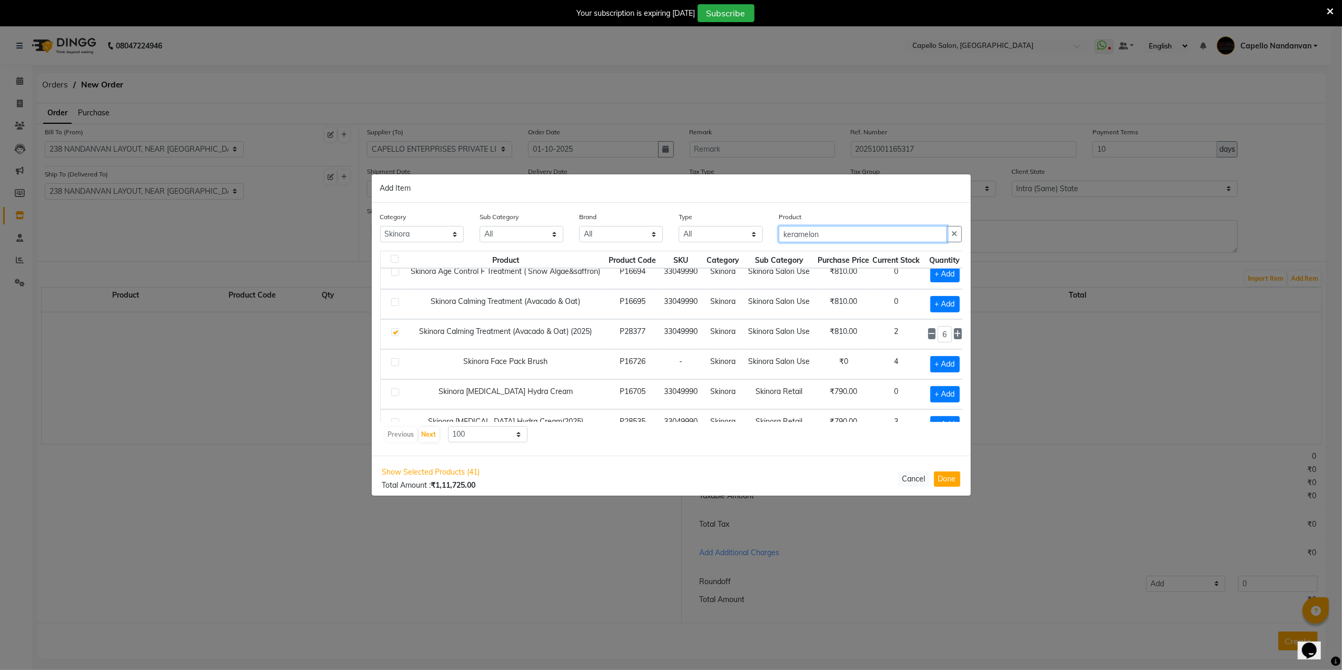
scroll to position [0, 0]
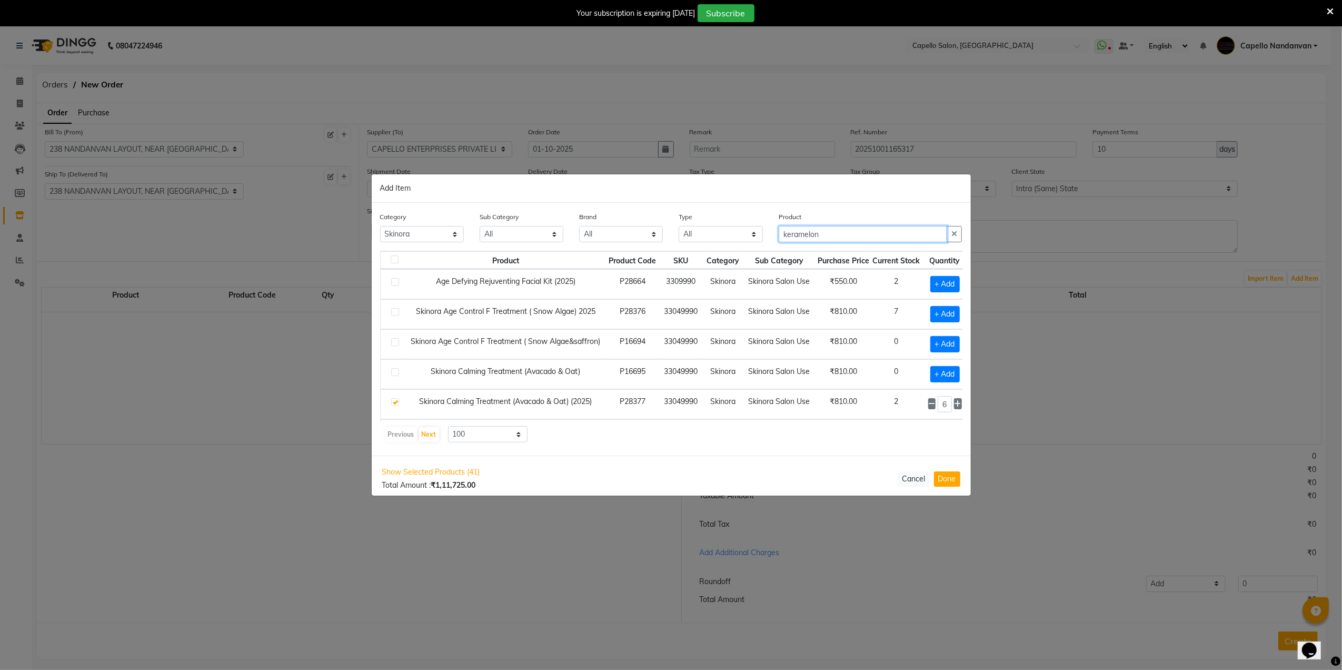
type input "keramelon"
click at [439, 229] on select "All Keramelon Skin Makeup Personal Care Appliances Beard Beauty Planet Botox Ca…" at bounding box center [422, 234] width 84 height 16
select select "332902150"
click at [380, 226] on select "All Keramelon Skin Makeup Personal Care Appliances Beard Beauty Planet Botox Ca…" at bounding box center [422, 234] width 84 height 16
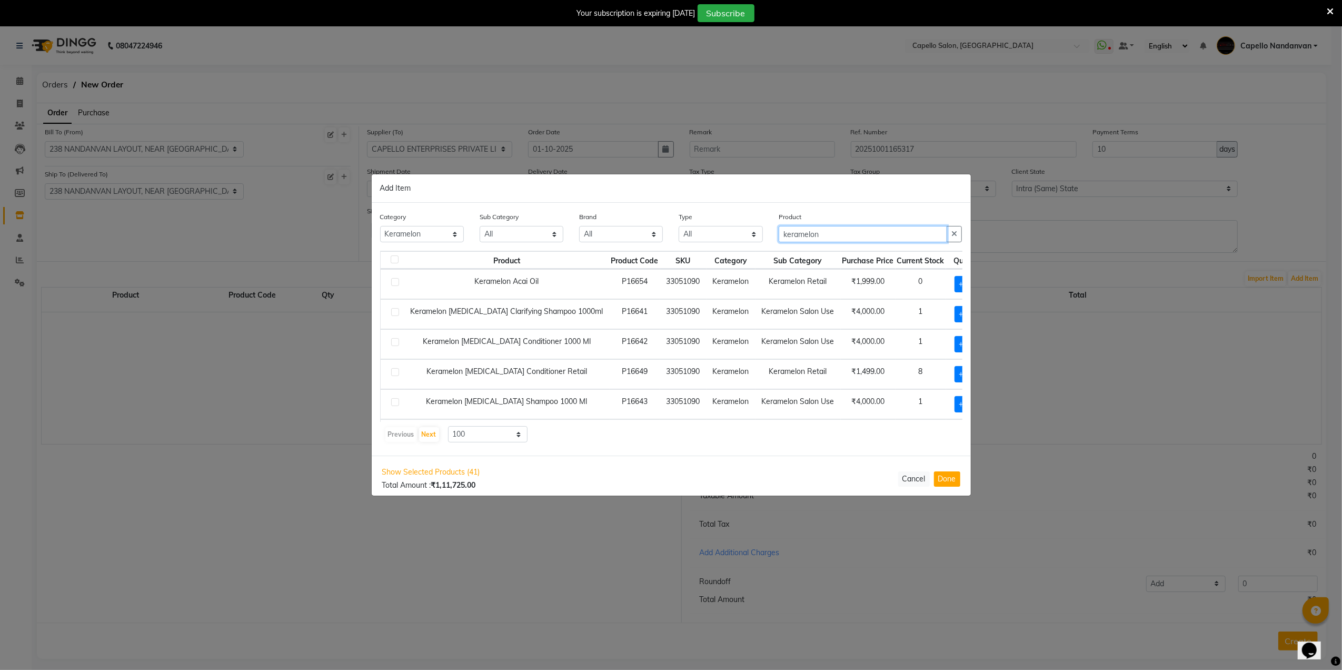
click at [833, 239] on input "keramelon" at bounding box center [863, 234] width 169 height 16
type input "keramelon"
click at [955, 282] on span "+ Add" at bounding box center [969, 284] width 29 height 16
checkbox input "true"
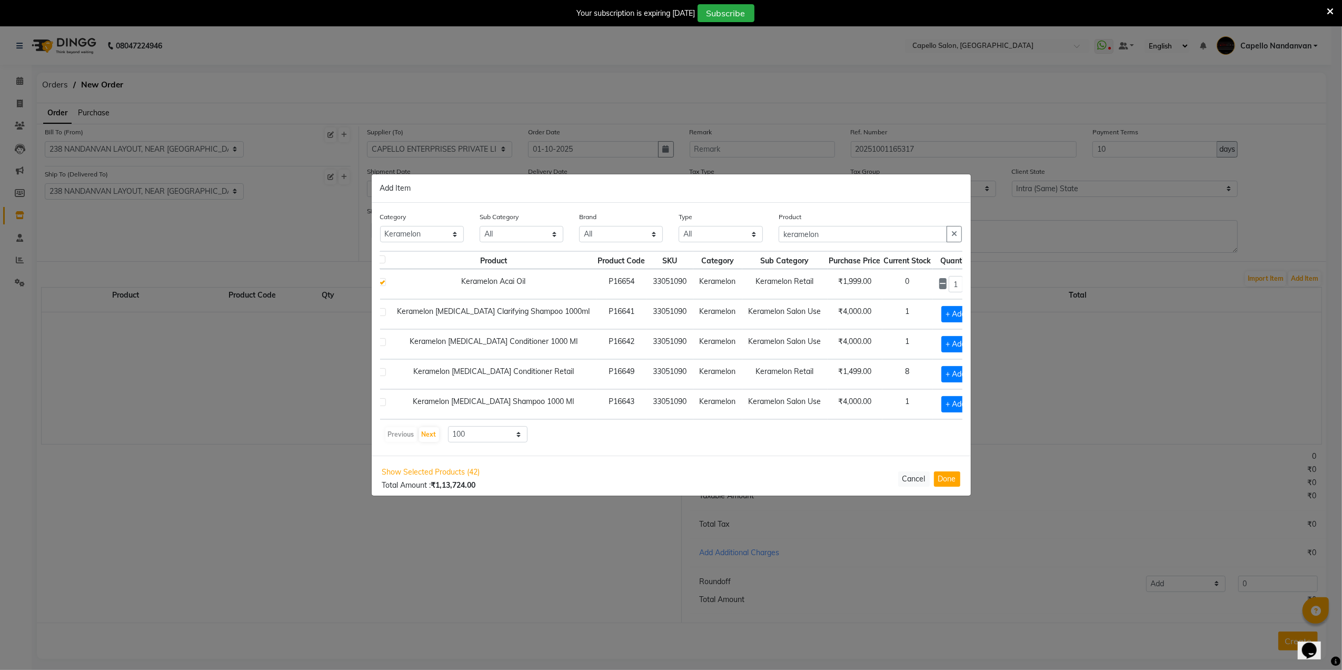
click at [966, 283] on icon at bounding box center [969, 283] width 7 height 7
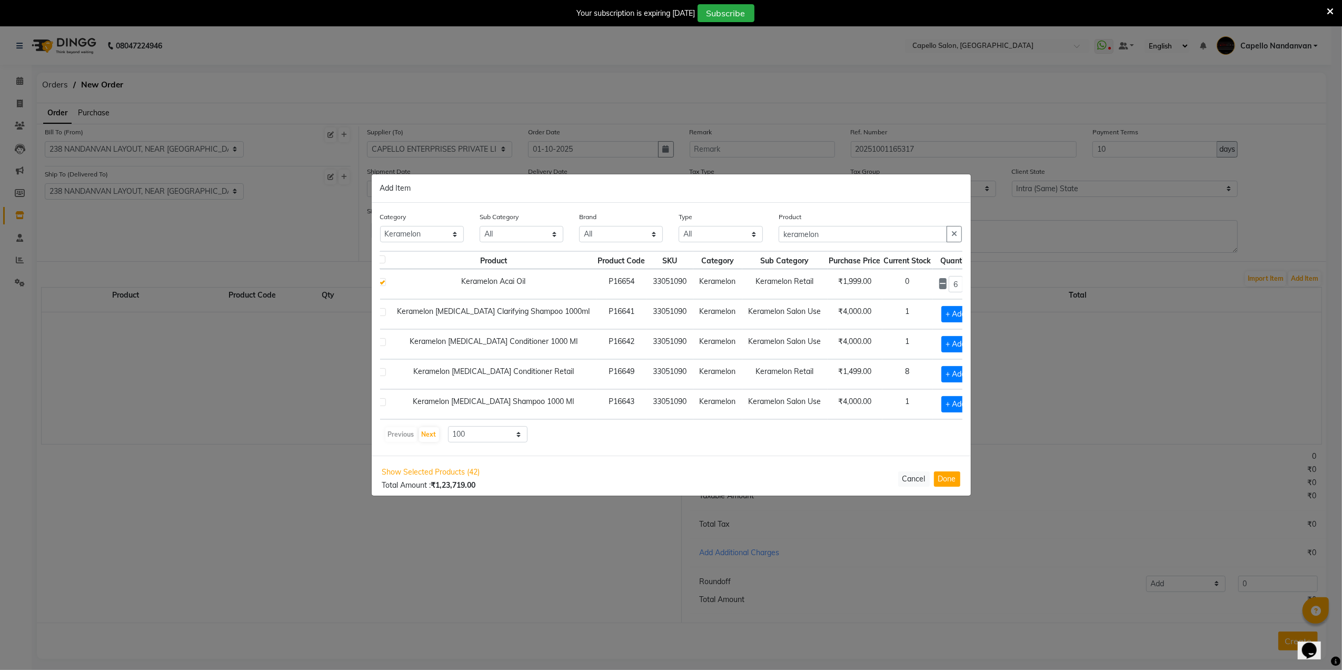
click at [966, 283] on icon at bounding box center [969, 283] width 7 height 7
type input "8"
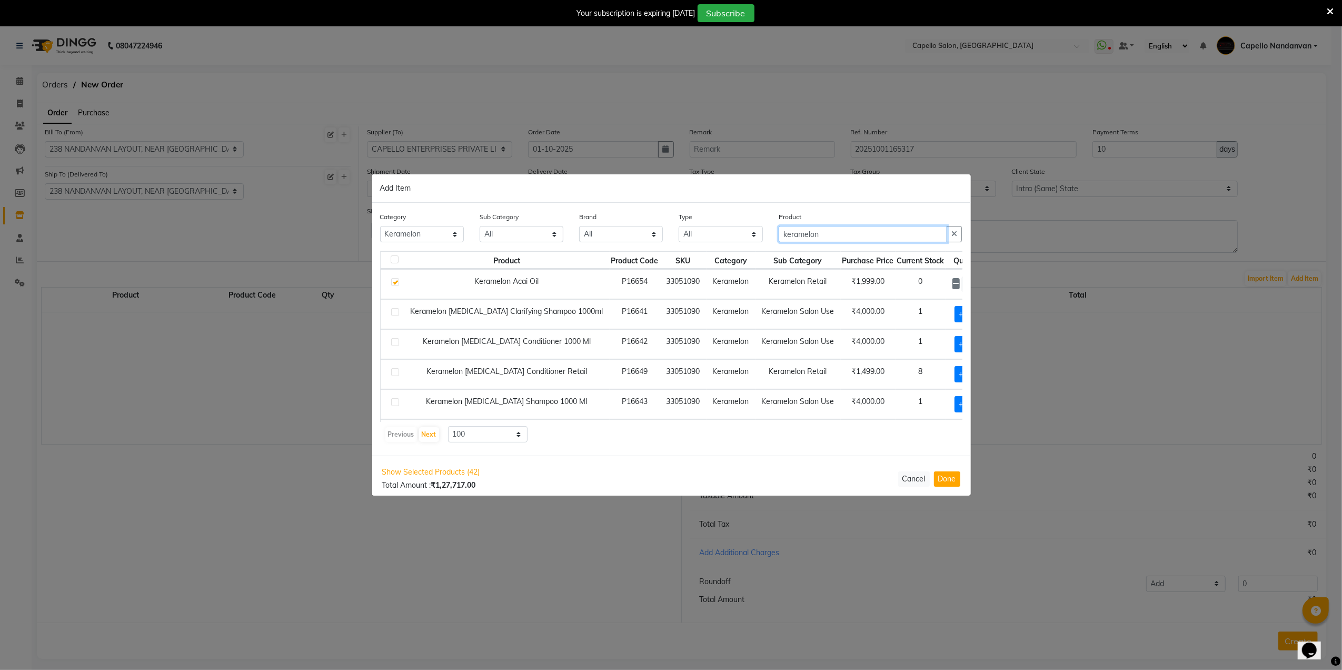
click at [833, 236] on input "keramelon" at bounding box center [863, 234] width 169 height 16
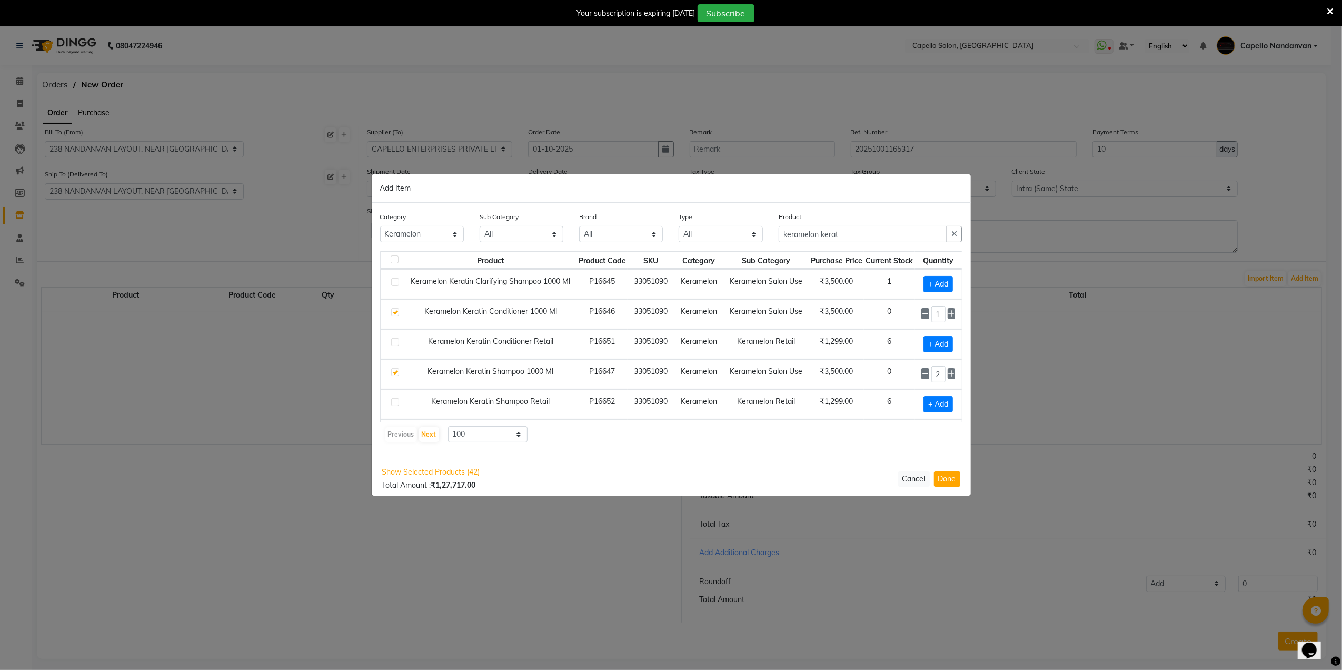
scroll to position [42, 13]
click at [849, 238] on input "keramelon kerat" at bounding box center [863, 234] width 169 height 16
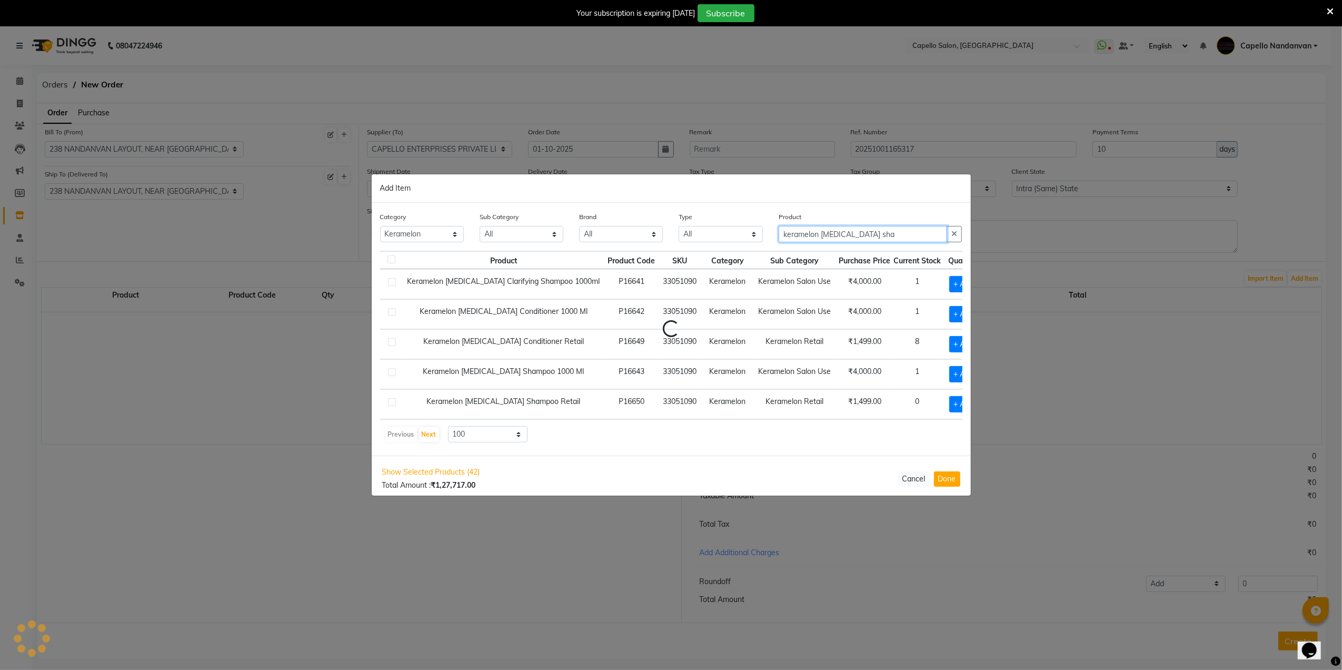
scroll to position [0, 0]
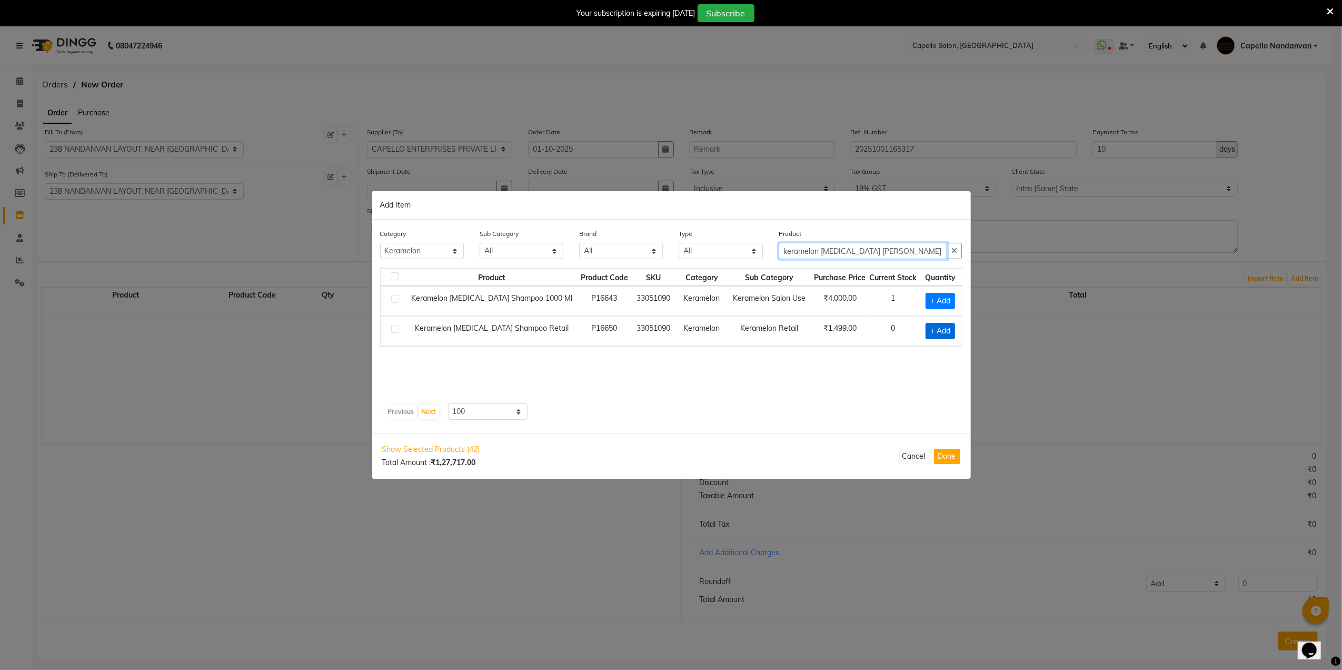
type input "keramelon botox shamp"
click at [931, 332] on span "+ Add" at bounding box center [940, 331] width 29 height 16
checkbox input "true"
click at [942, 332] on input "1" at bounding box center [939, 330] width 14 height 16
type input "6"
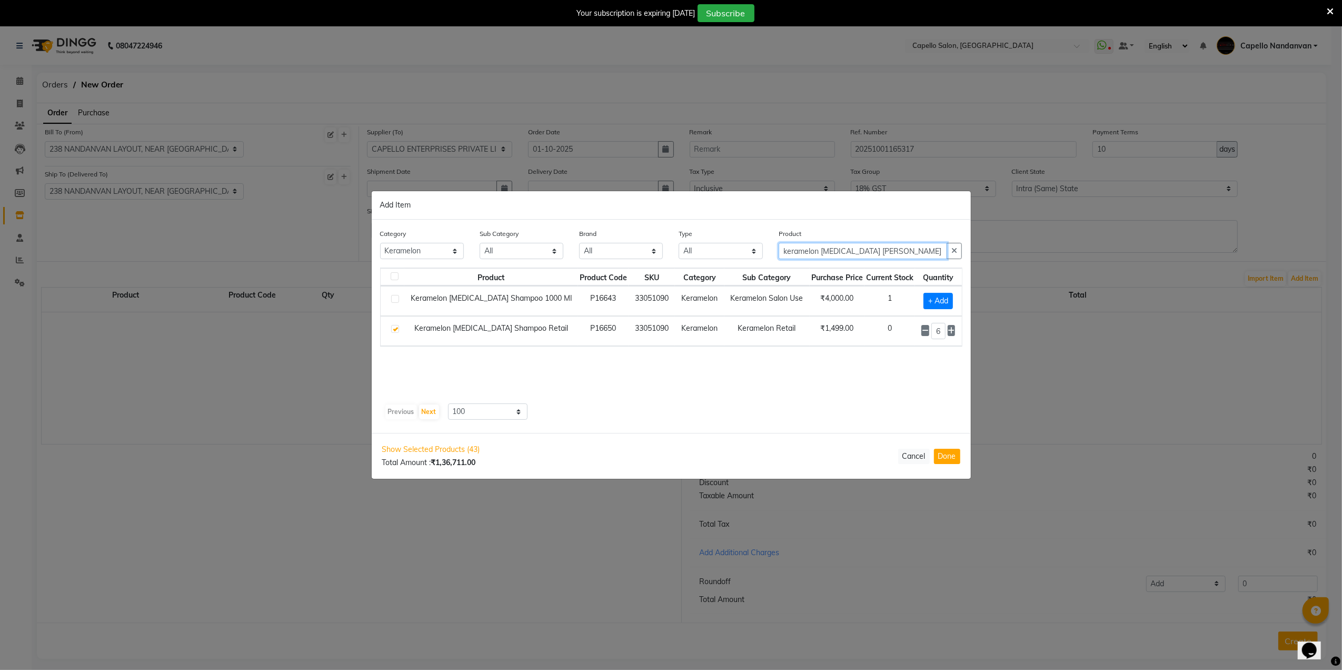
click at [879, 252] on input "keramelon botox shamp" at bounding box center [863, 251] width 169 height 16
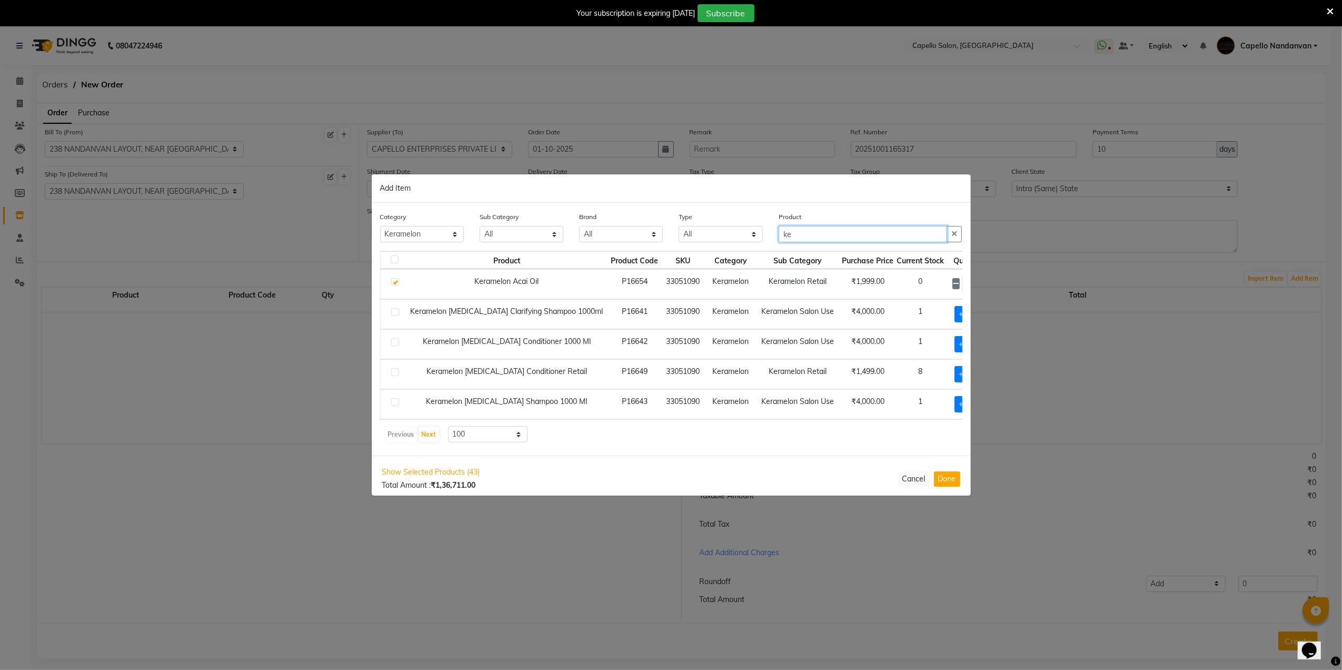
type input "k"
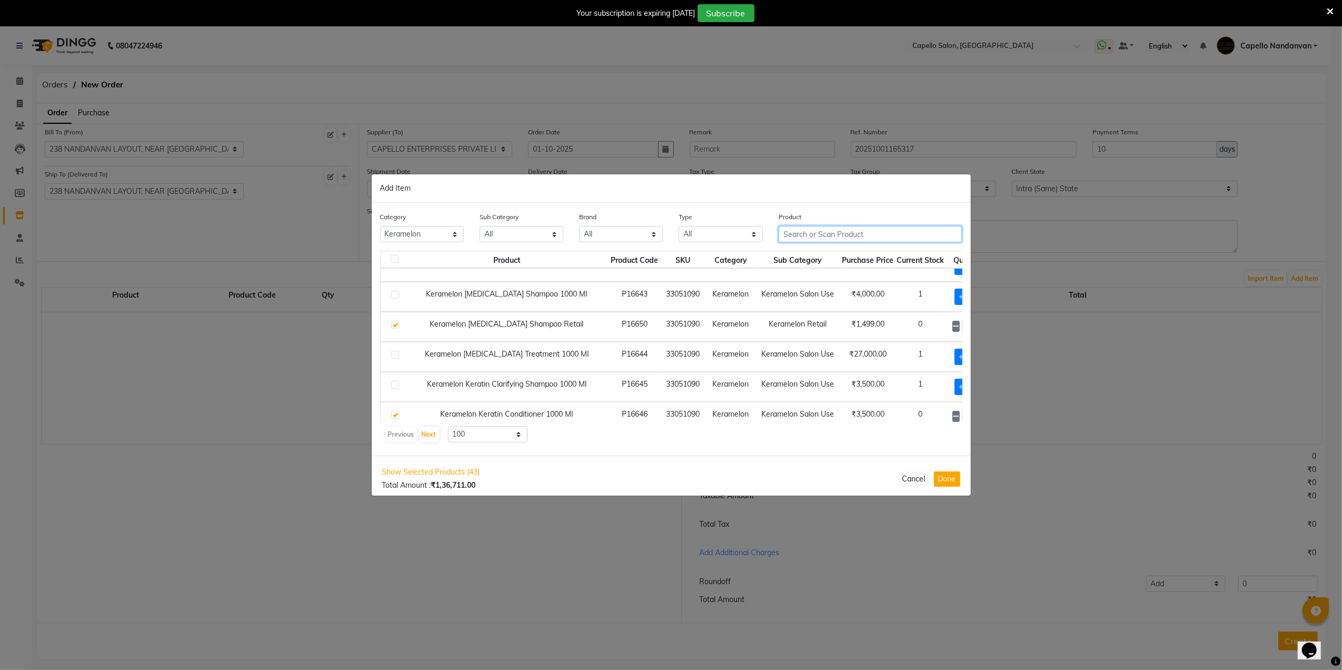
scroll to position [140, 0]
click at [450, 230] on select "All Keramelon Skin Makeup Personal Care Appliances Beard Beauty Planet Botox Ca…" at bounding box center [422, 234] width 84 height 16
click at [380, 226] on select "All Keramelon Skin Makeup Personal Care Appliances Beard Beauty Planet Botox Ca…" at bounding box center [422, 234] width 84 height 16
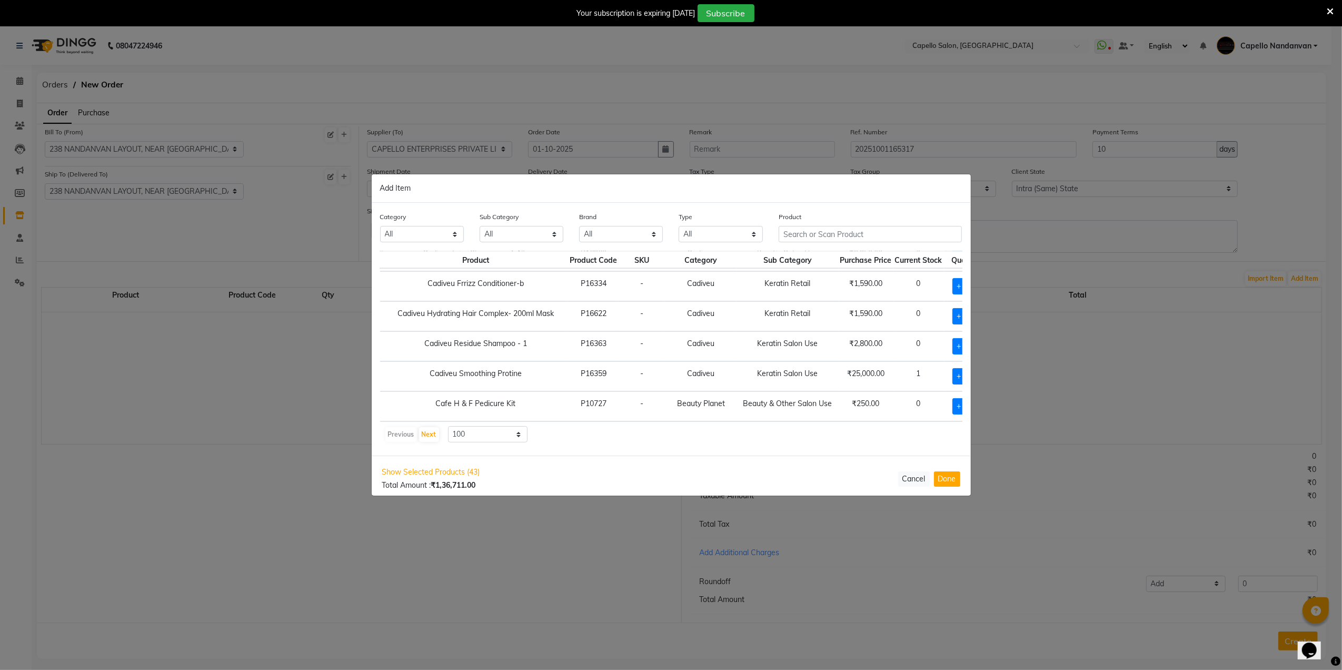
scroll to position [2928, 21]
click at [810, 232] on input "text" at bounding box center [871, 234] width 184 height 16
click at [445, 238] on select "All Keramelon Skin Makeup Personal Care Appliances Beard Beauty Planet Botox Ca…" at bounding box center [422, 234] width 84 height 16
click at [380, 226] on select "All Keramelon Skin Makeup Personal Care Appliances Beard Beauty Planet Botox Ca…" at bounding box center [422, 234] width 84 height 16
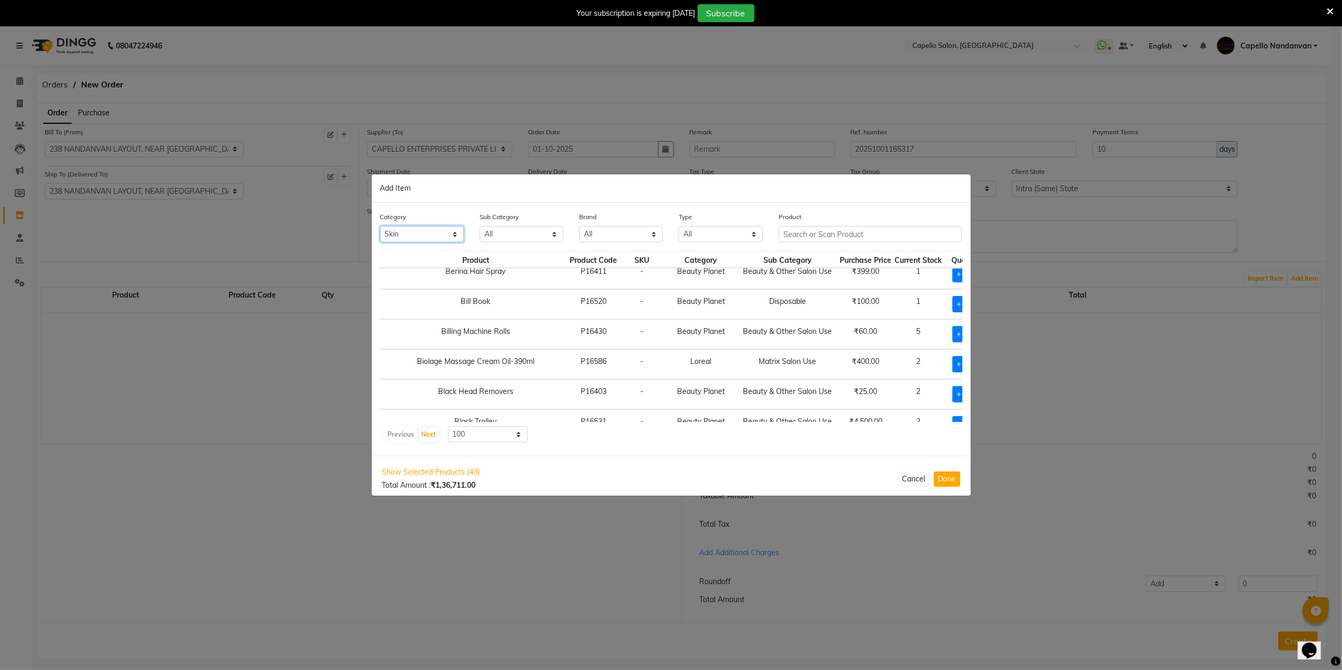
scroll to position [1804, 21]
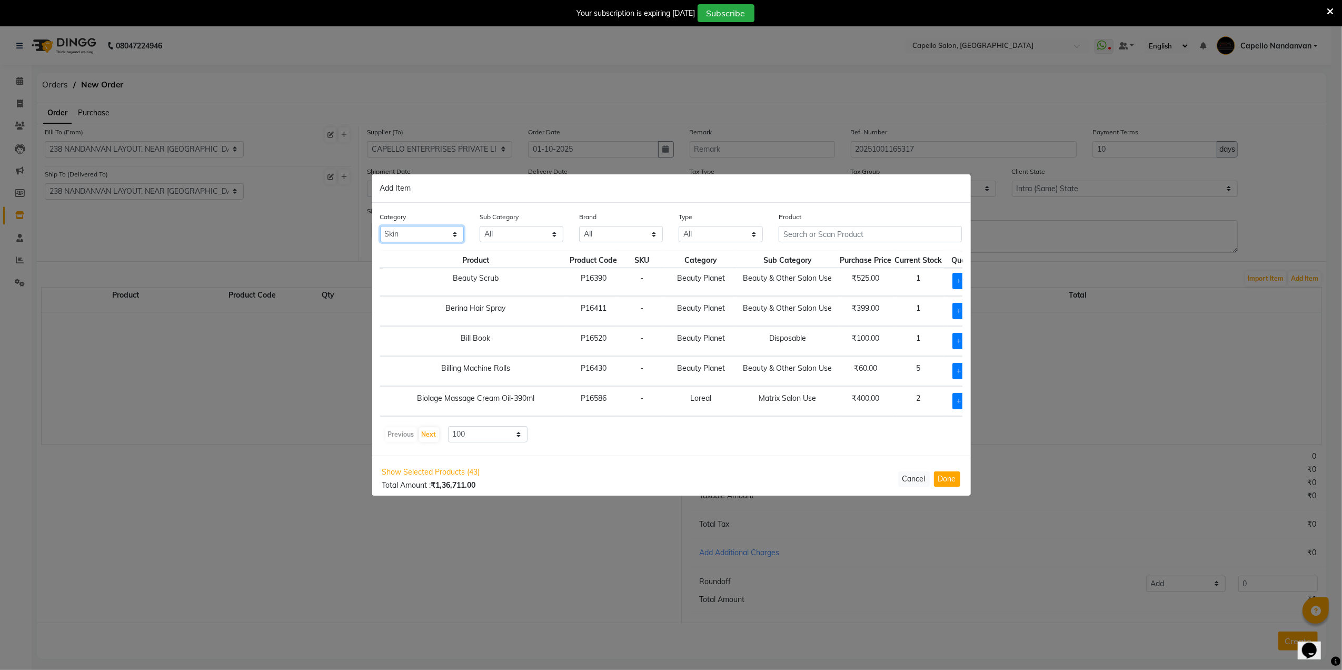
click at [405, 228] on select "All Keramelon Skin Makeup Personal Care Appliances Beard Beauty Planet Botox Ca…" at bounding box center [422, 234] width 84 height 16
select select "332901700"
click at [380, 226] on select "All Keramelon Skin Makeup Personal Care Appliances Beard Beauty Planet Botox Ca…" at bounding box center [422, 234] width 84 height 16
click at [449, 236] on select "All Keramelon Skin Makeup Personal Care Appliances Beard Beauty Planet Botox Ca…" at bounding box center [422, 234] width 84 height 16
select select
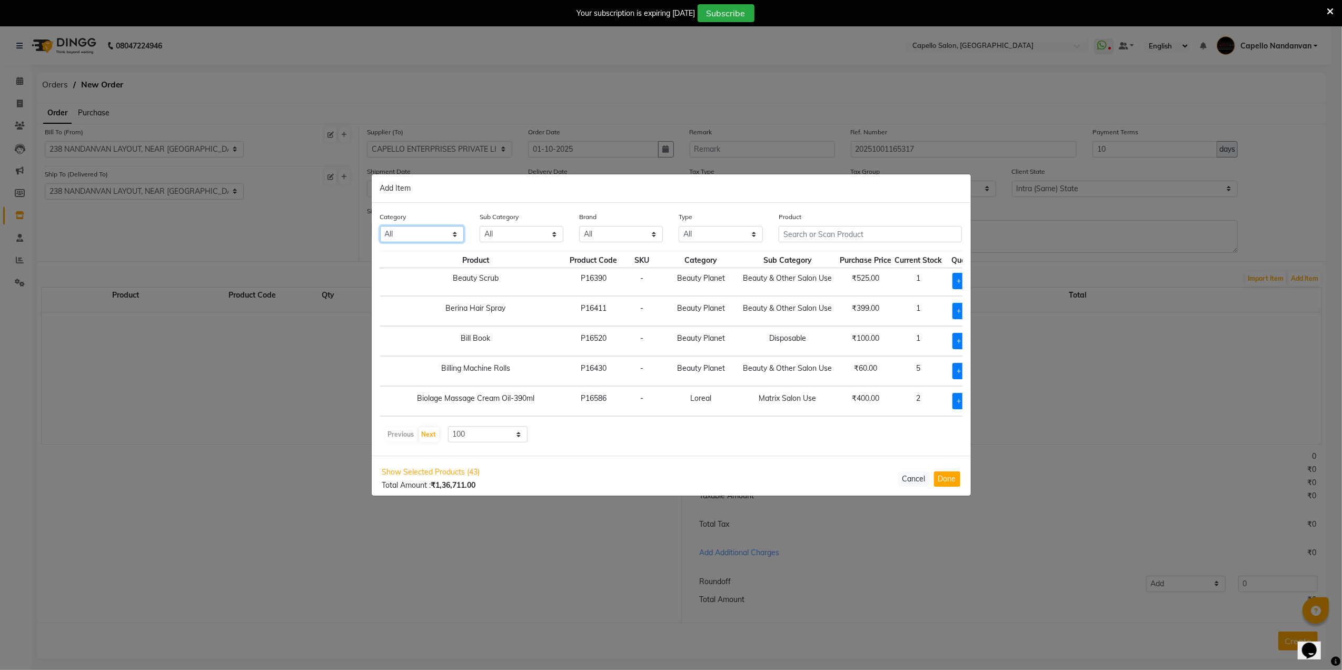
click at [380, 226] on select "All Keramelon Skin Makeup Personal Care Appliances Beard Beauty Planet Botox Ca…" at bounding box center [422, 234] width 84 height 16
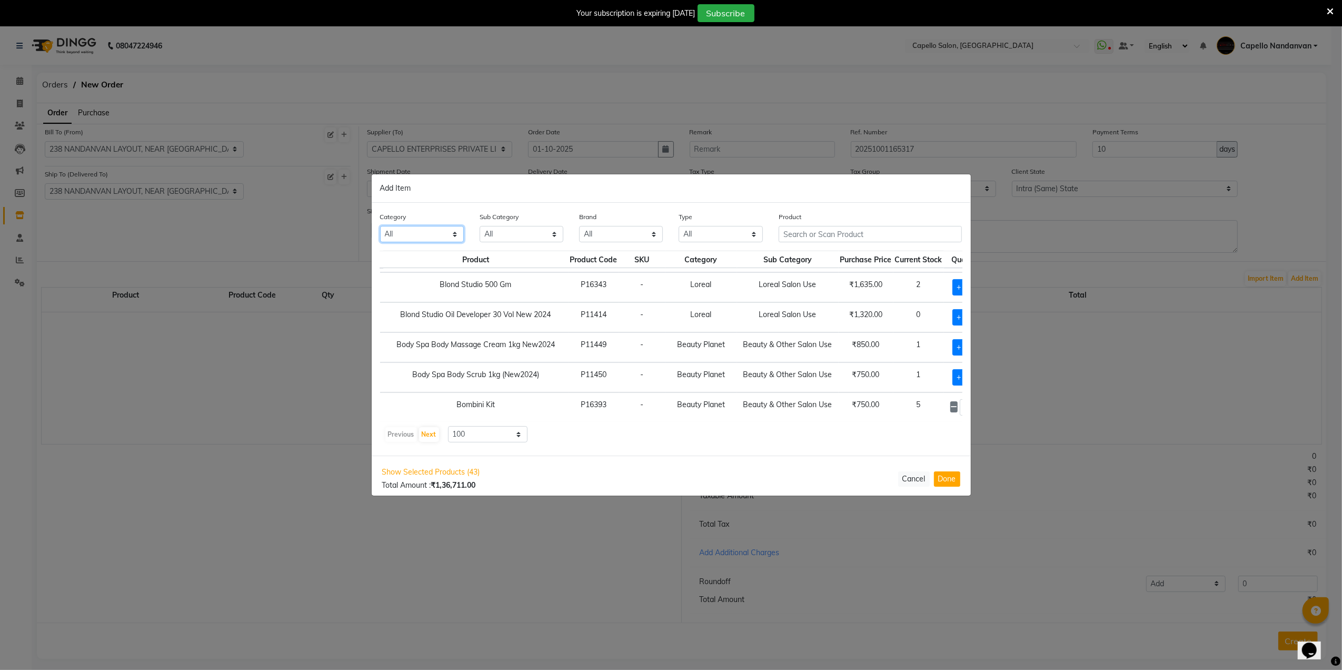
scroll to position [2015, 21]
click at [474, 437] on select "10 50 100" at bounding box center [488, 434] width 80 height 16
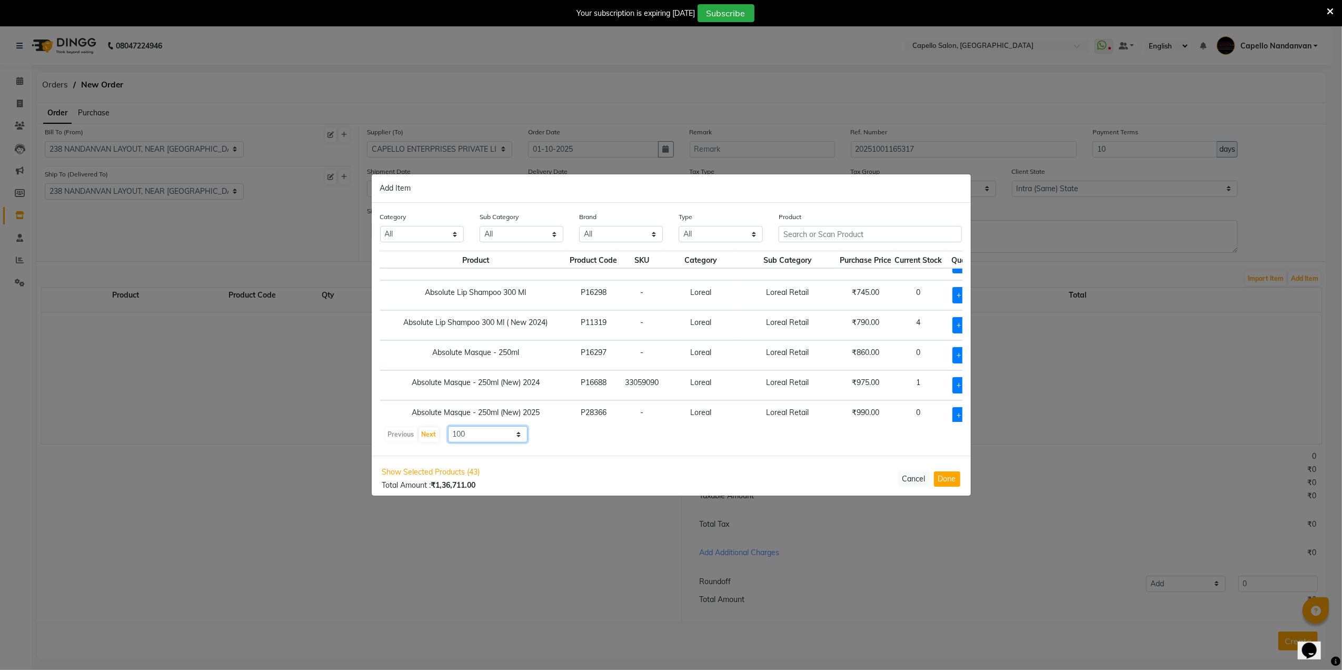
scroll to position [0, 21]
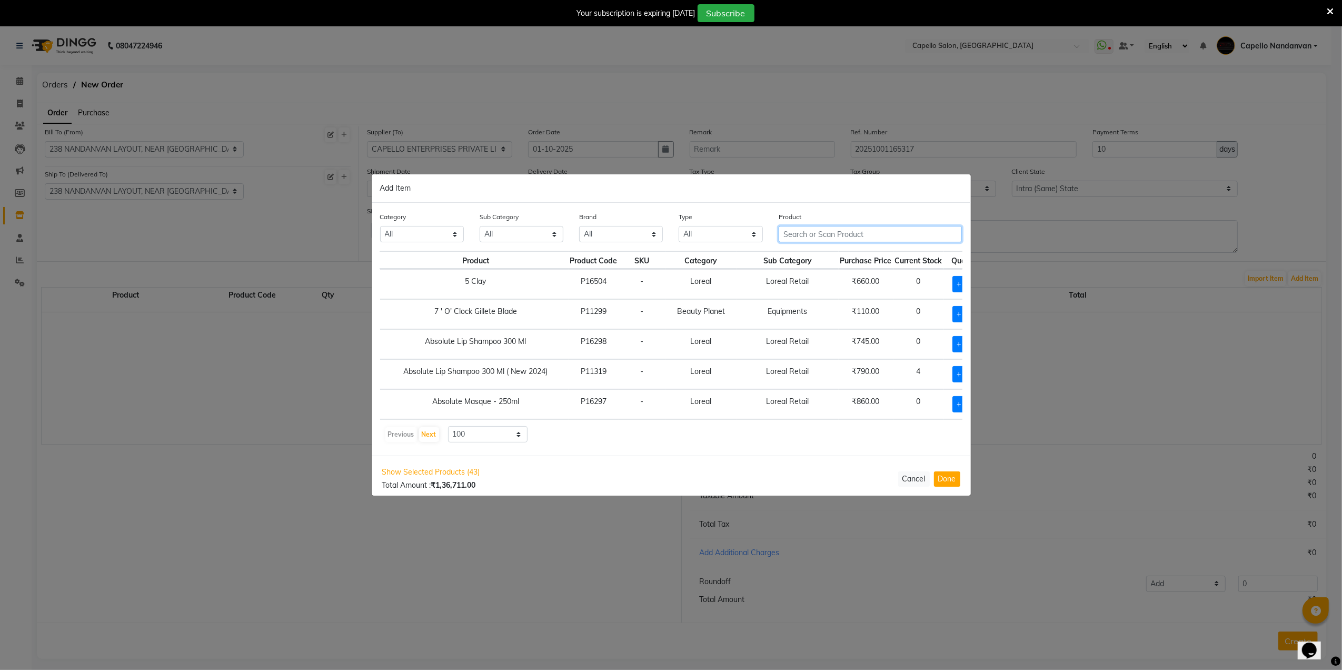
click at [818, 235] on input "text" at bounding box center [871, 234] width 184 height 16
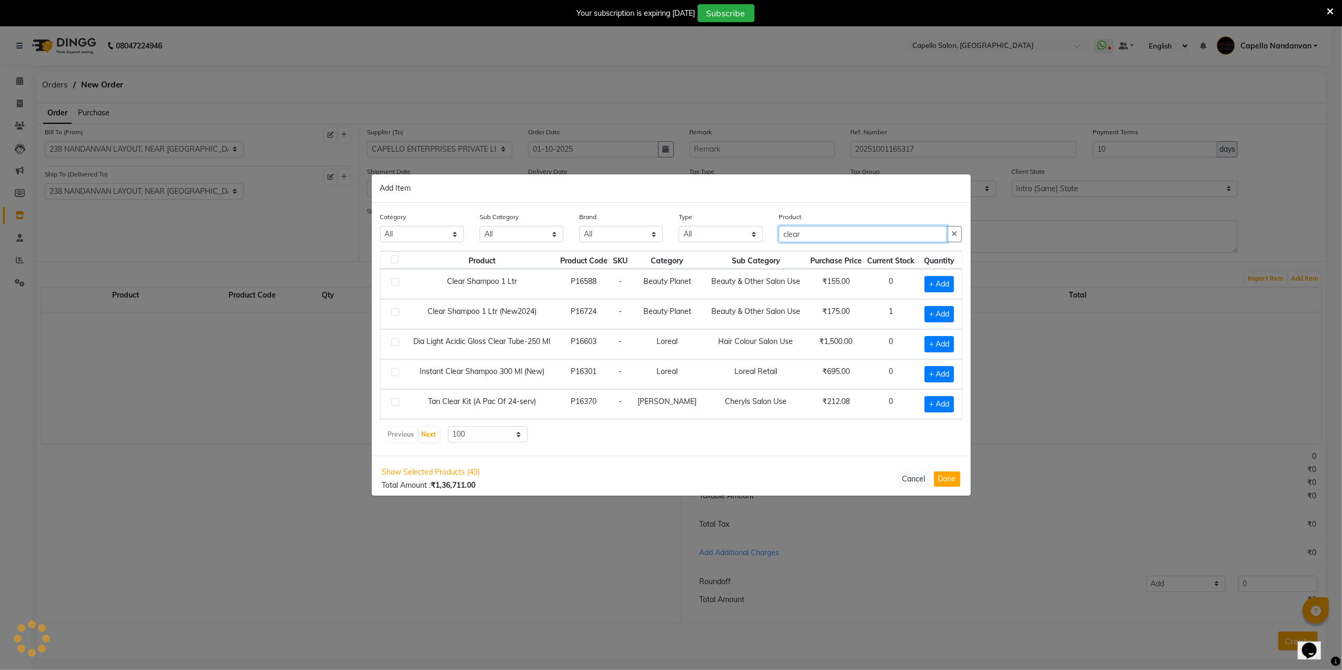
scroll to position [0, 0]
type input "clear"
click at [935, 313] on span "+ Add" at bounding box center [939, 314] width 29 height 16
checkbox input "true"
click at [890, 239] on input "clear" at bounding box center [863, 234] width 169 height 16
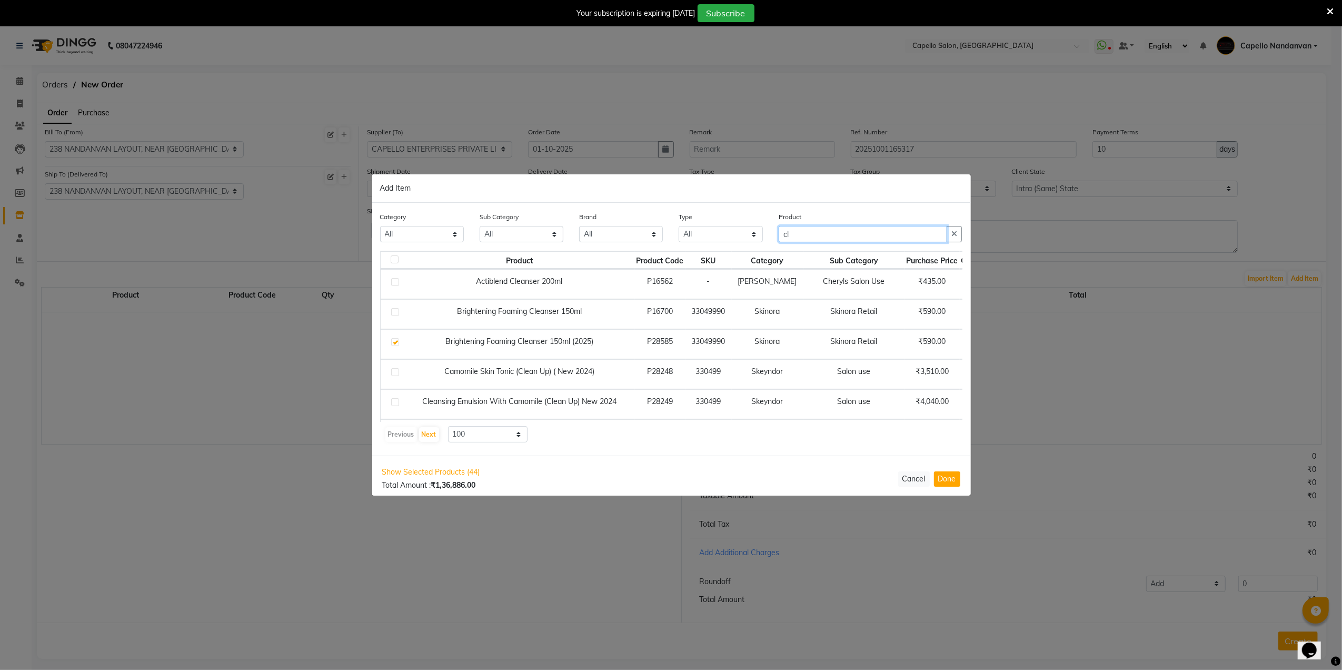
type input "c"
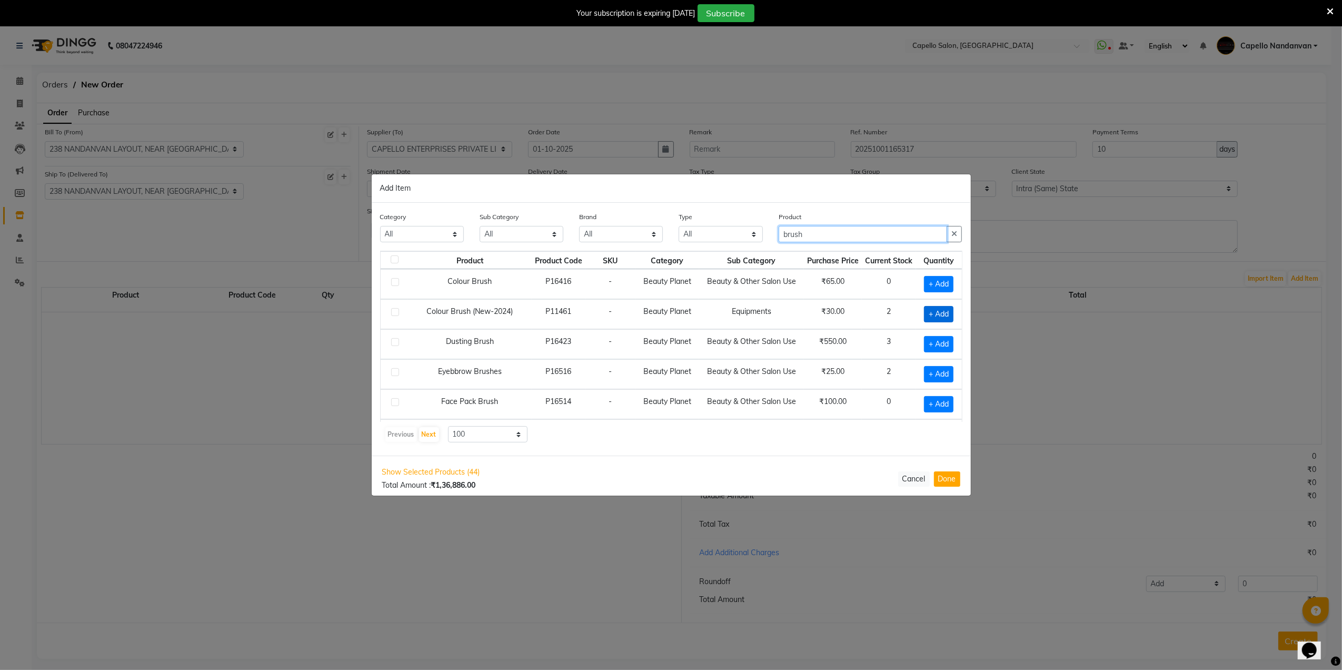
type input "brush"
click at [924, 312] on span "+ Add" at bounding box center [938, 314] width 29 height 16
checkbox input "true"
click at [948, 316] on icon at bounding box center [951, 313] width 7 height 7
type input "2"
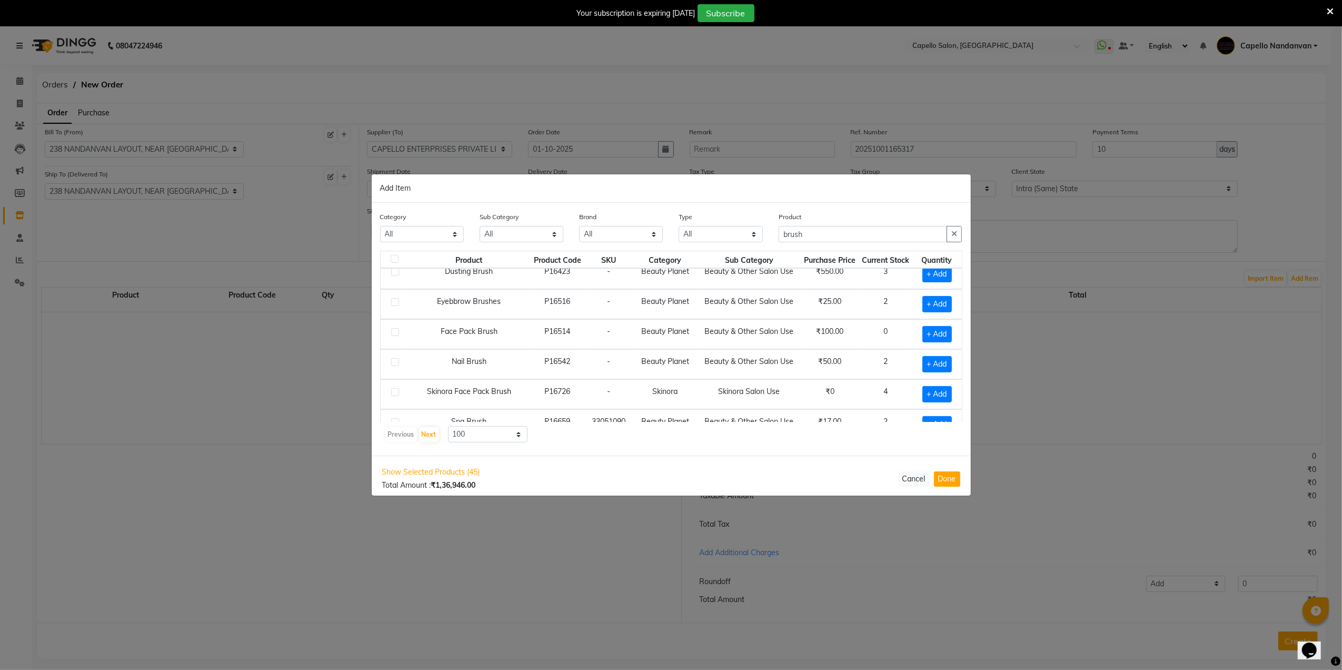
scroll to position [124, 0]
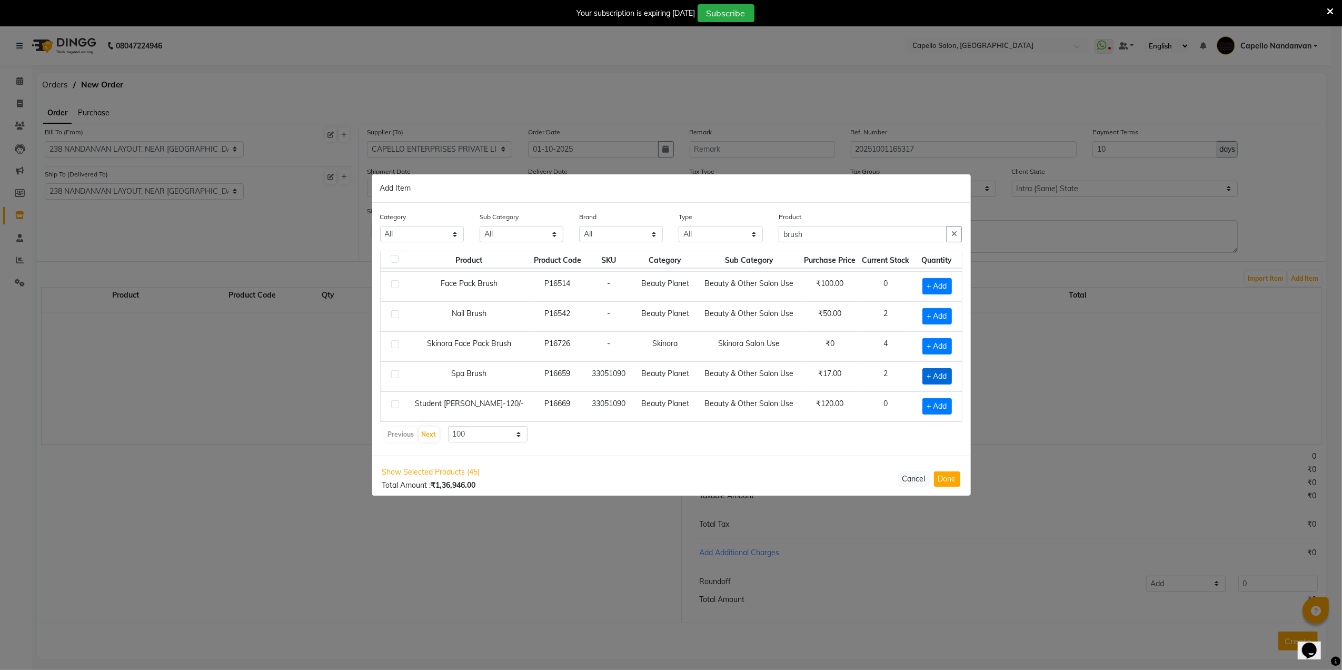
click at [923, 375] on span "+ Add" at bounding box center [937, 376] width 29 height 16
checkbox input "true"
click at [948, 376] on icon at bounding box center [951, 375] width 7 height 7
type input "2"
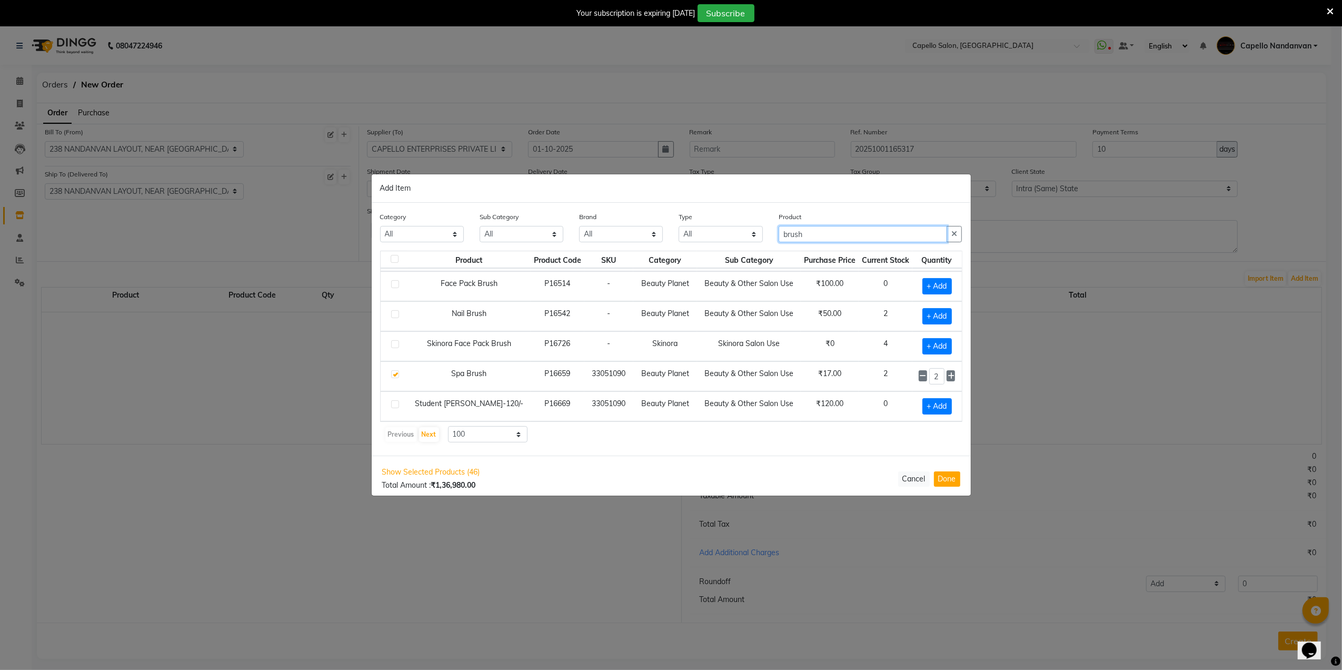
click at [843, 230] on input "brush" at bounding box center [863, 234] width 169 height 16
type input "b"
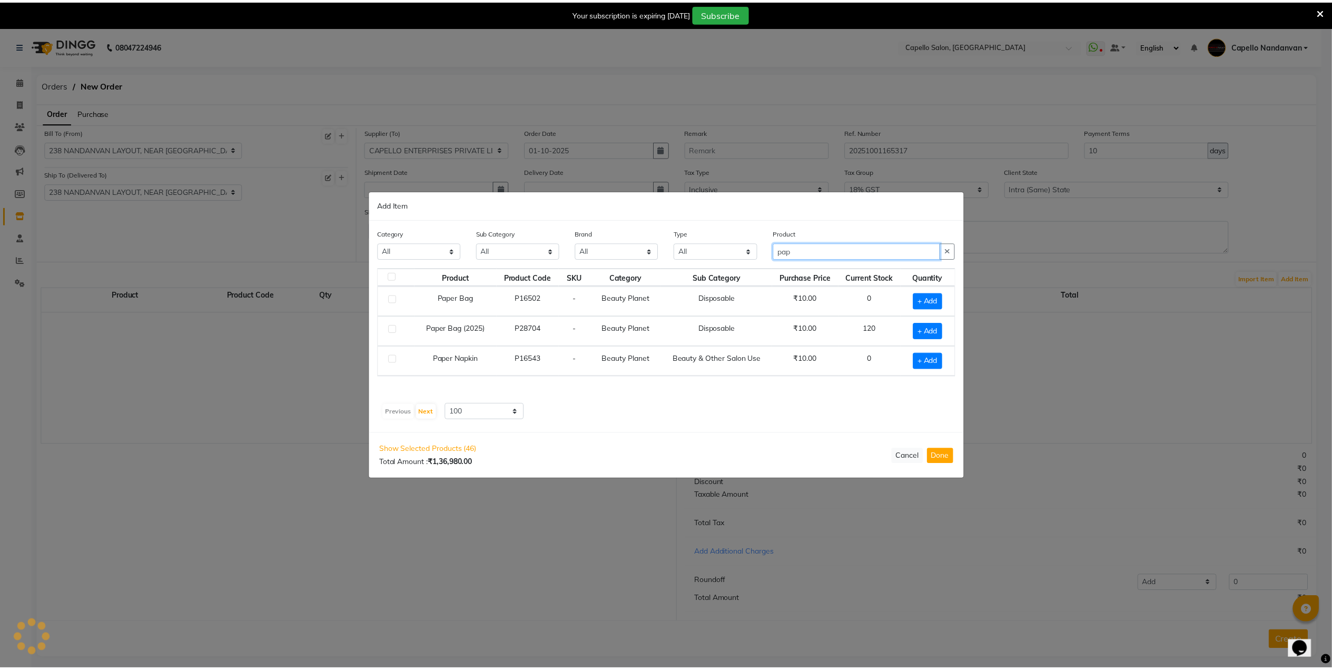
scroll to position [0, 0]
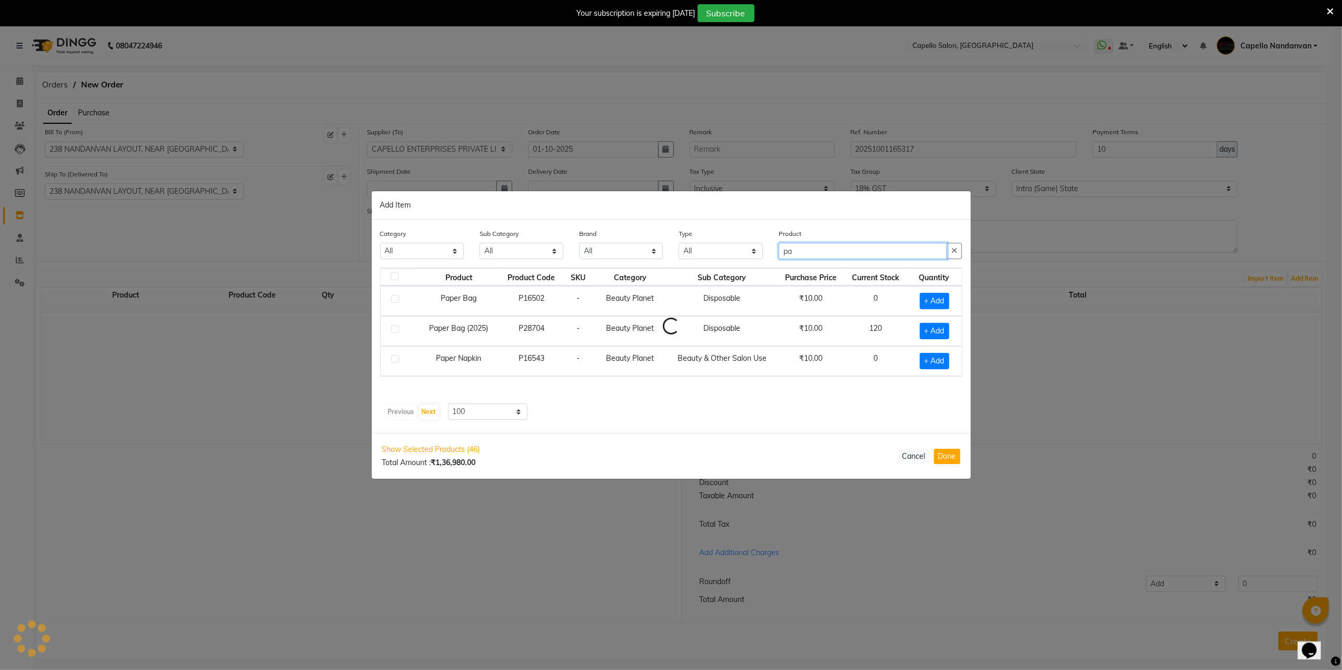
type input "p"
type input "neck ro"
click at [925, 333] on span "+ Add" at bounding box center [934, 331] width 29 height 16
checkbox input "true"
click at [824, 251] on input "neck ro" at bounding box center [863, 250] width 169 height 16
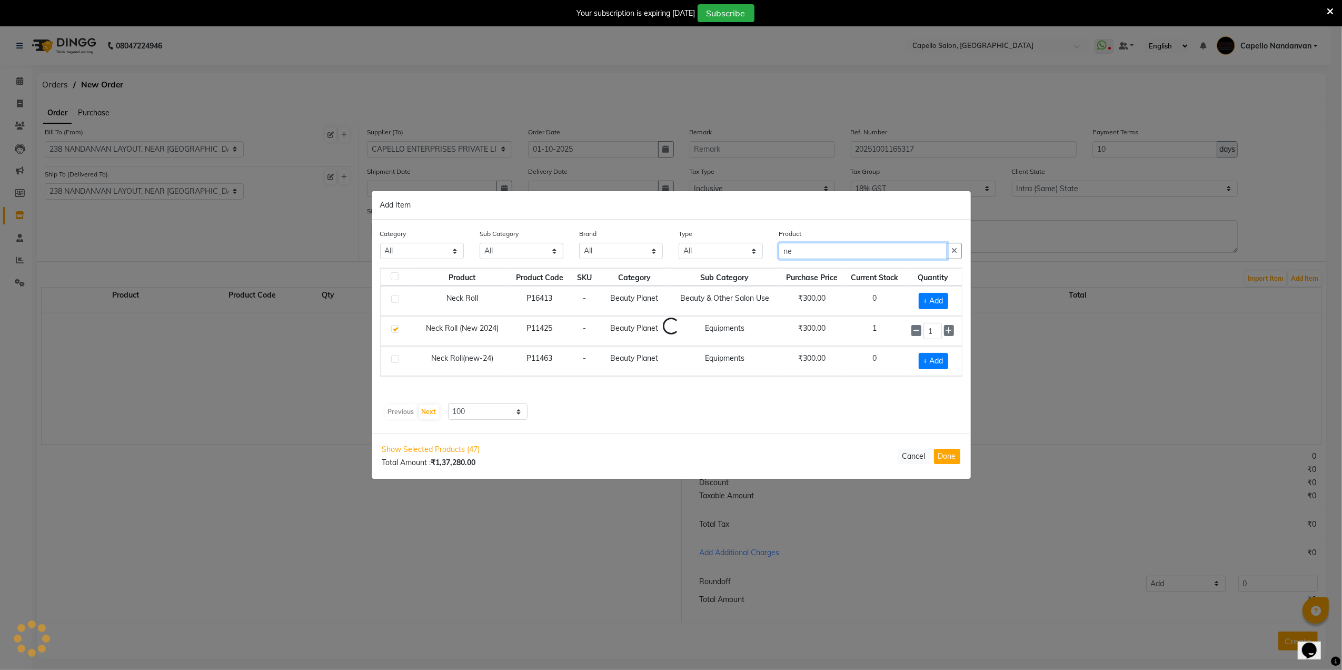
type input "n"
click at [946, 455] on button "Done" at bounding box center [947, 456] width 26 height 15
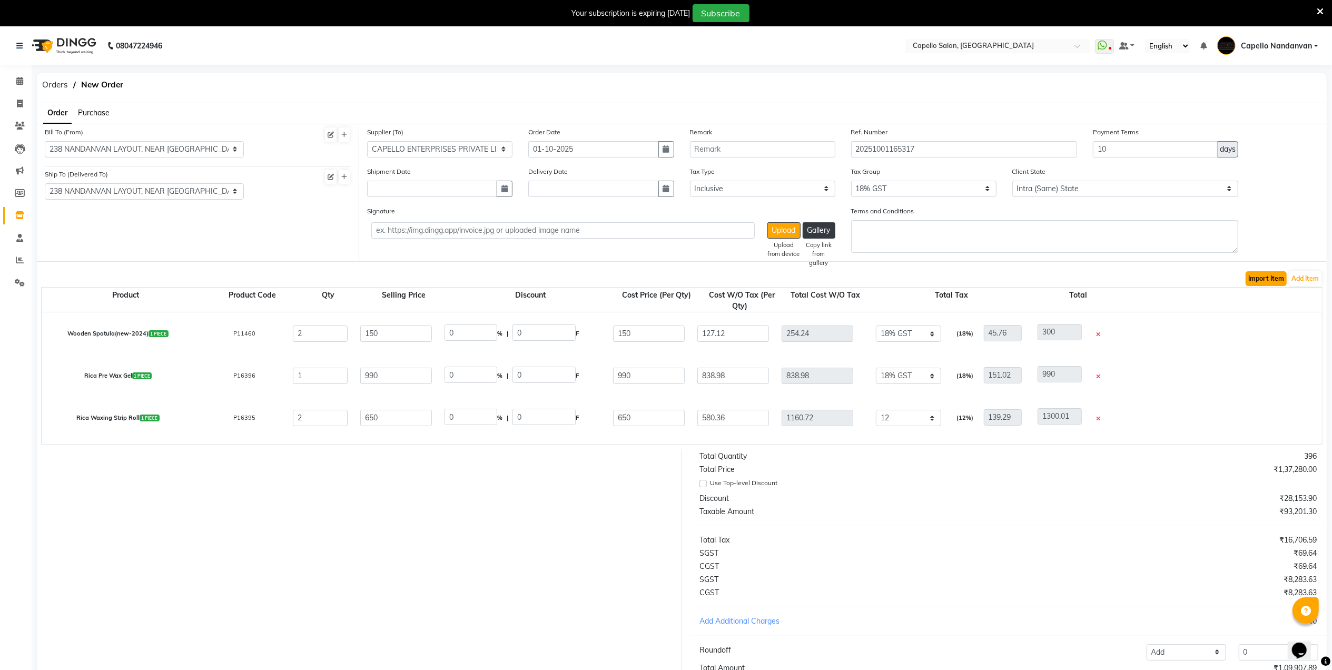
click at [1252, 282] on button "Import Item" at bounding box center [1265, 278] width 41 height 15
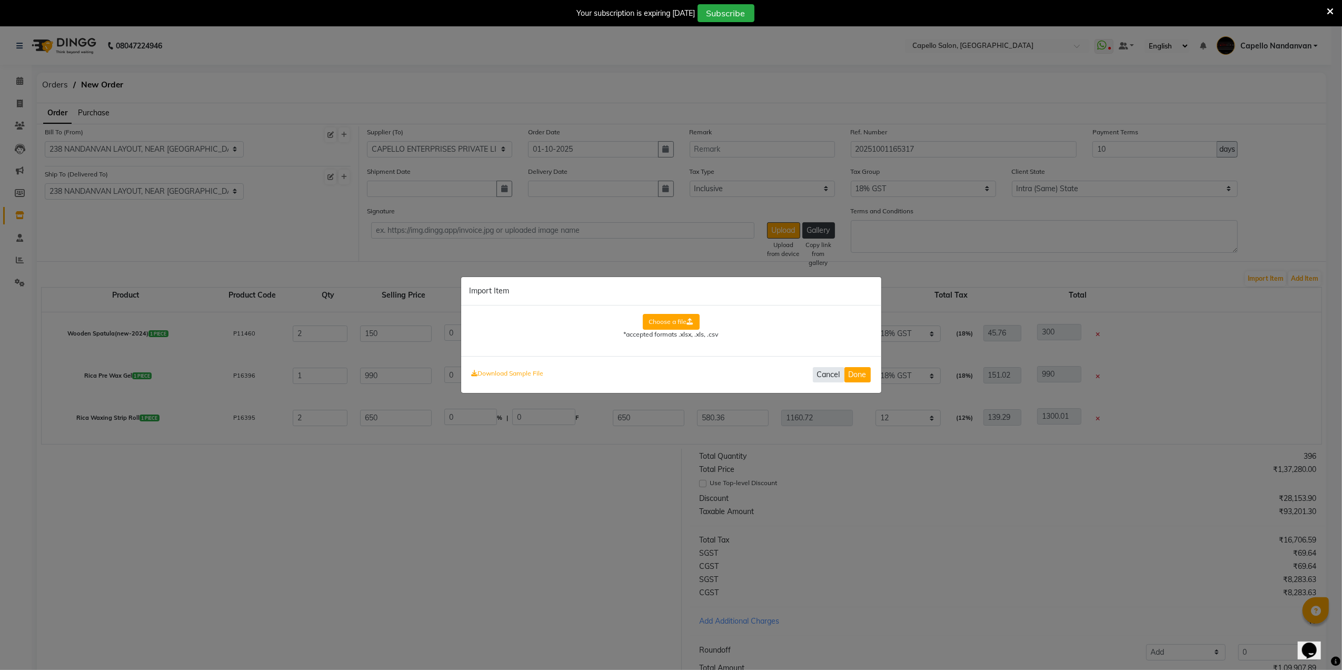
click at [826, 375] on button "Cancel" at bounding box center [829, 374] width 32 height 15
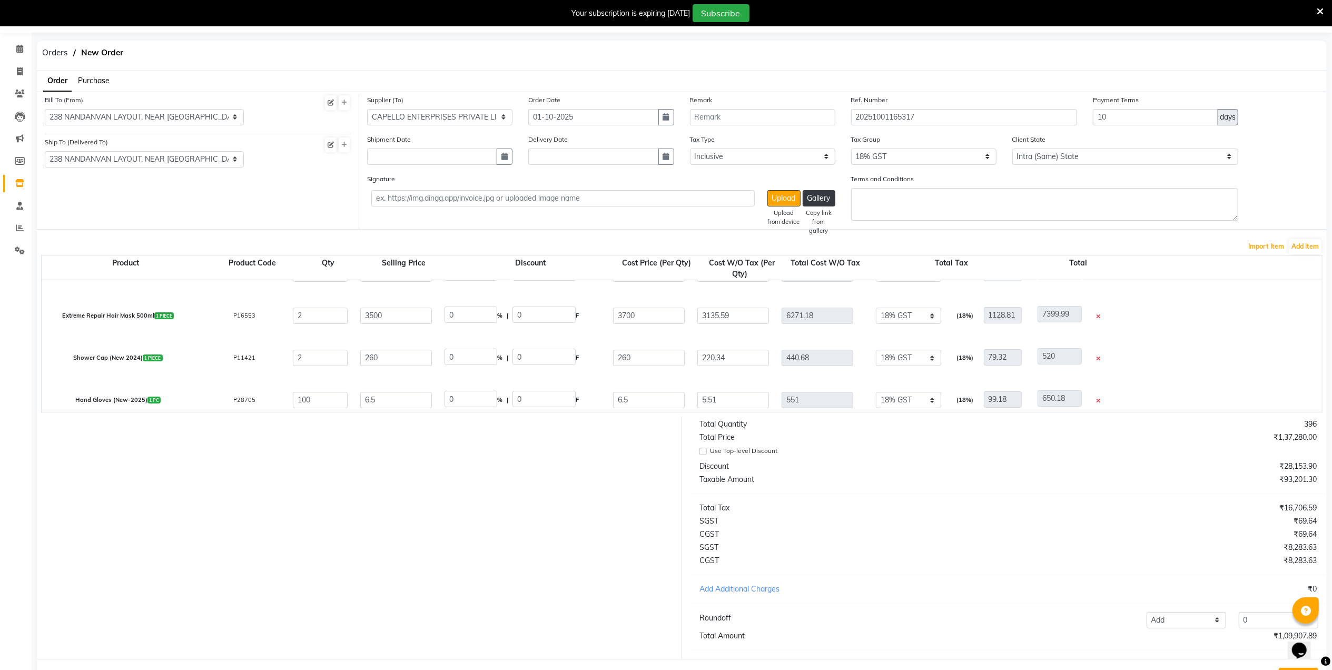
scroll to position [87, 0]
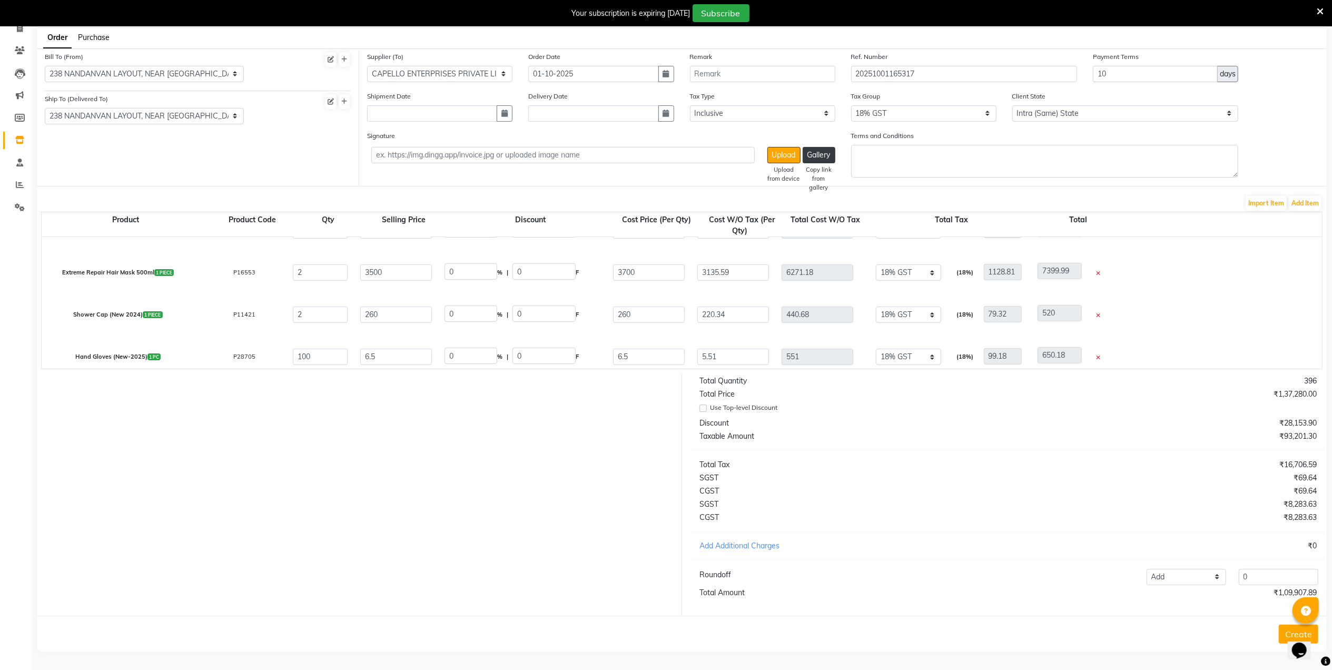
click at [1283, 635] on button "Create" at bounding box center [1298, 634] width 39 height 19
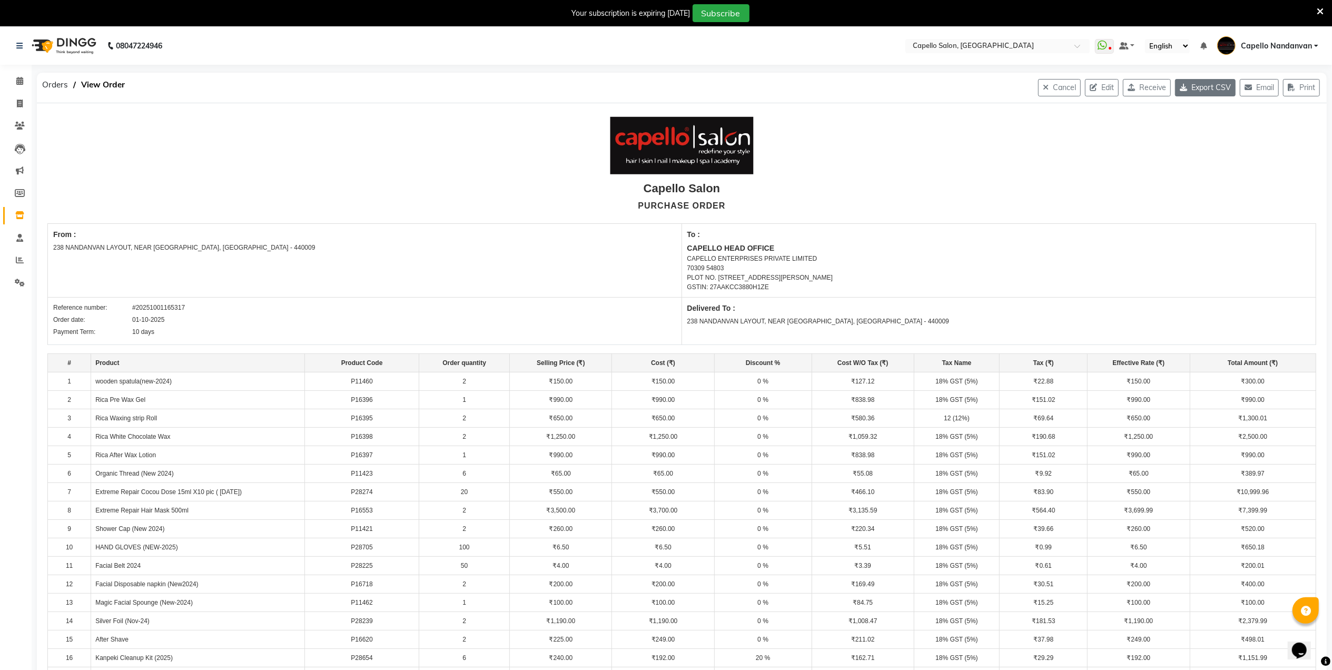
click at [1186, 92] on button "Export CSV" at bounding box center [1205, 87] width 61 height 17
drag, startPoint x: 1200, startPoint y: 94, endPoint x: 1202, endPoint y: 86, distance: 7.7
click at [1200, 93] on button "Export CSV" at bounding box center [1205, 87] width 61 height 17
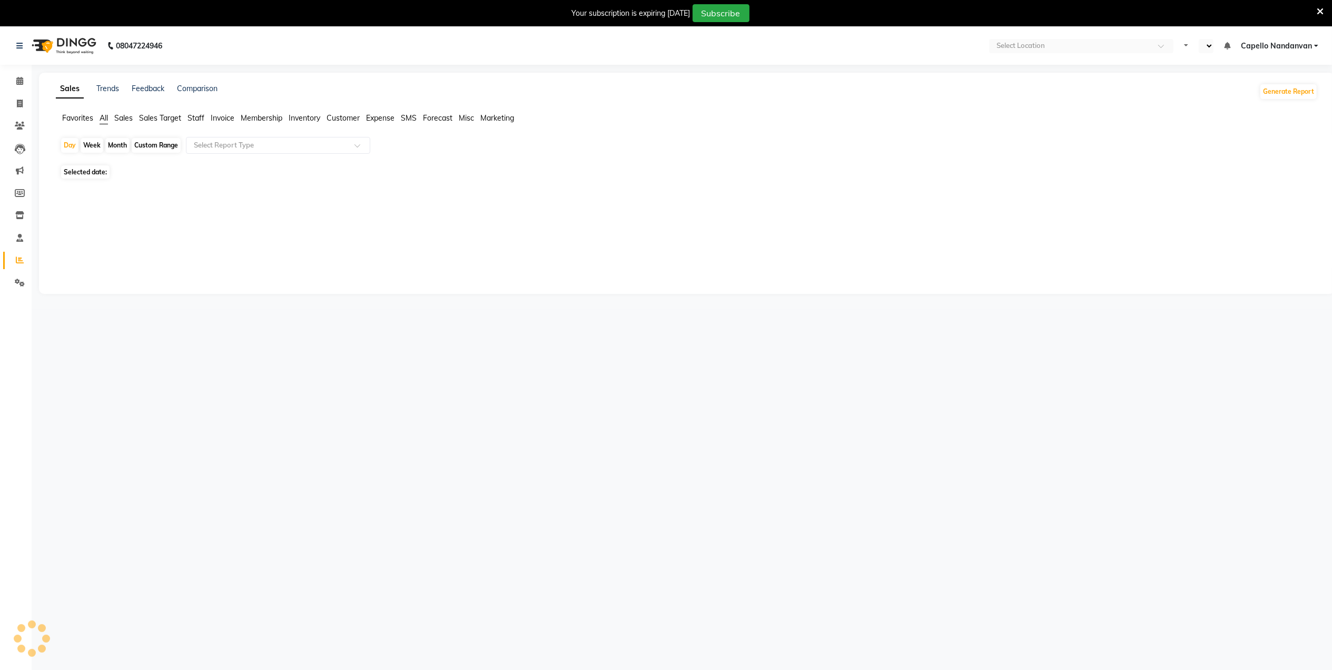
select select "en"
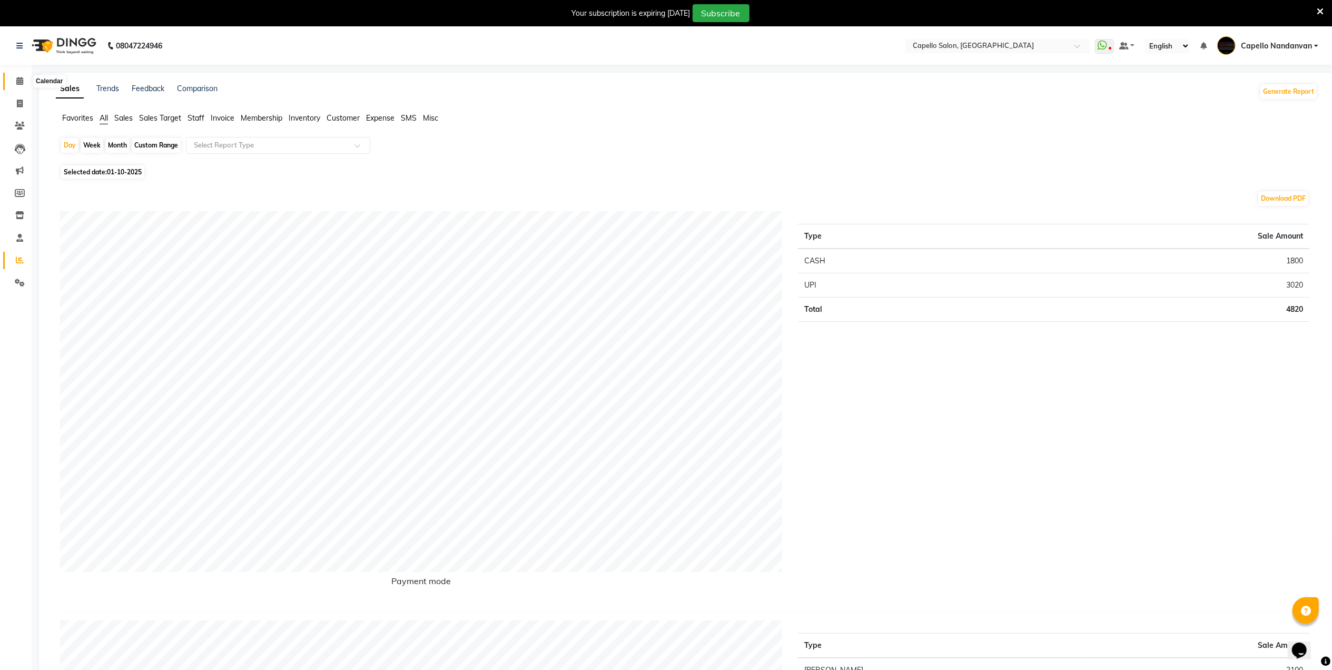
click at [17, 81] on icon at bounding box center [19, 81] width 7 height 8
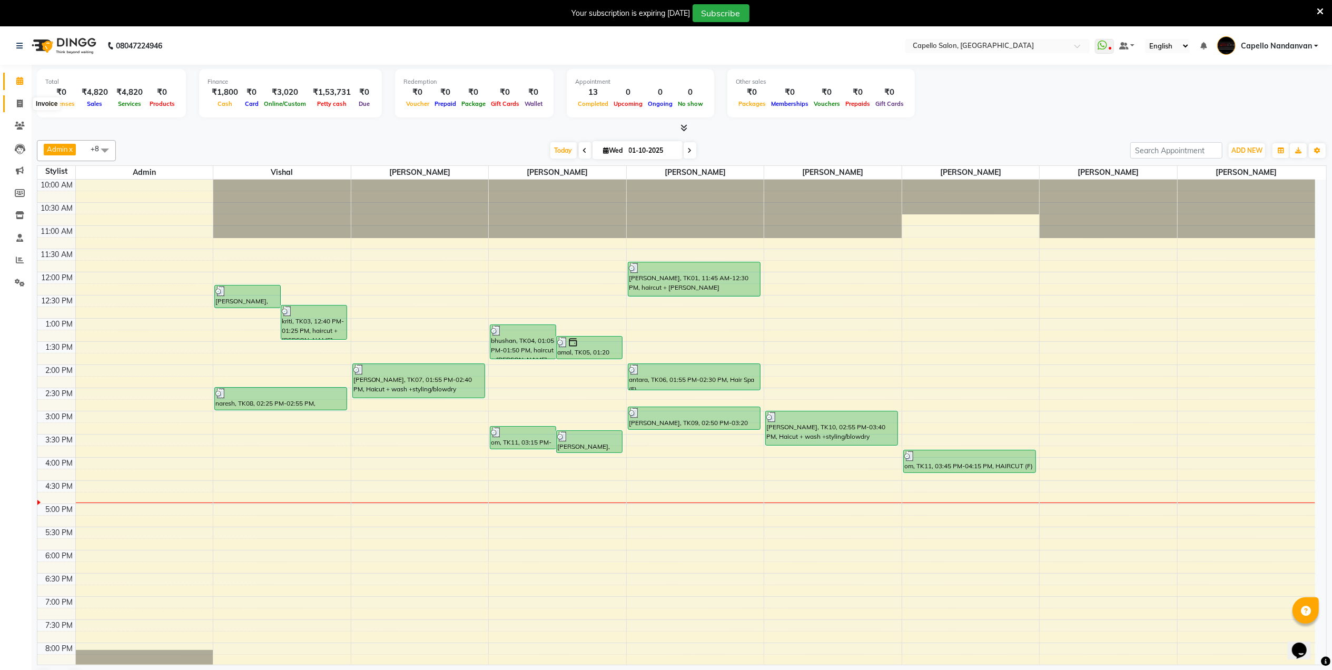
click at [24, 104] on span at bounding box center [20, 104] width 18 height 12
select select "service"
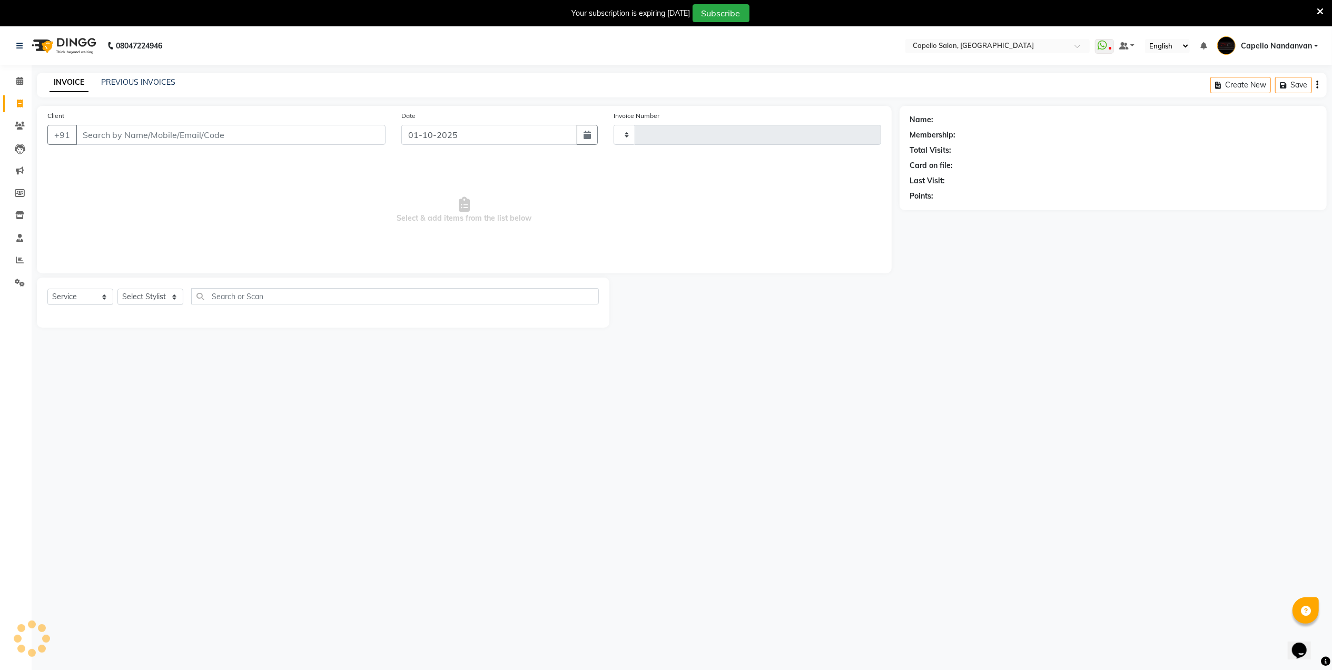
type input "4611"
select select "830"
click at [13, 81] on span at bounding box center [20, 81] width 18 height 12
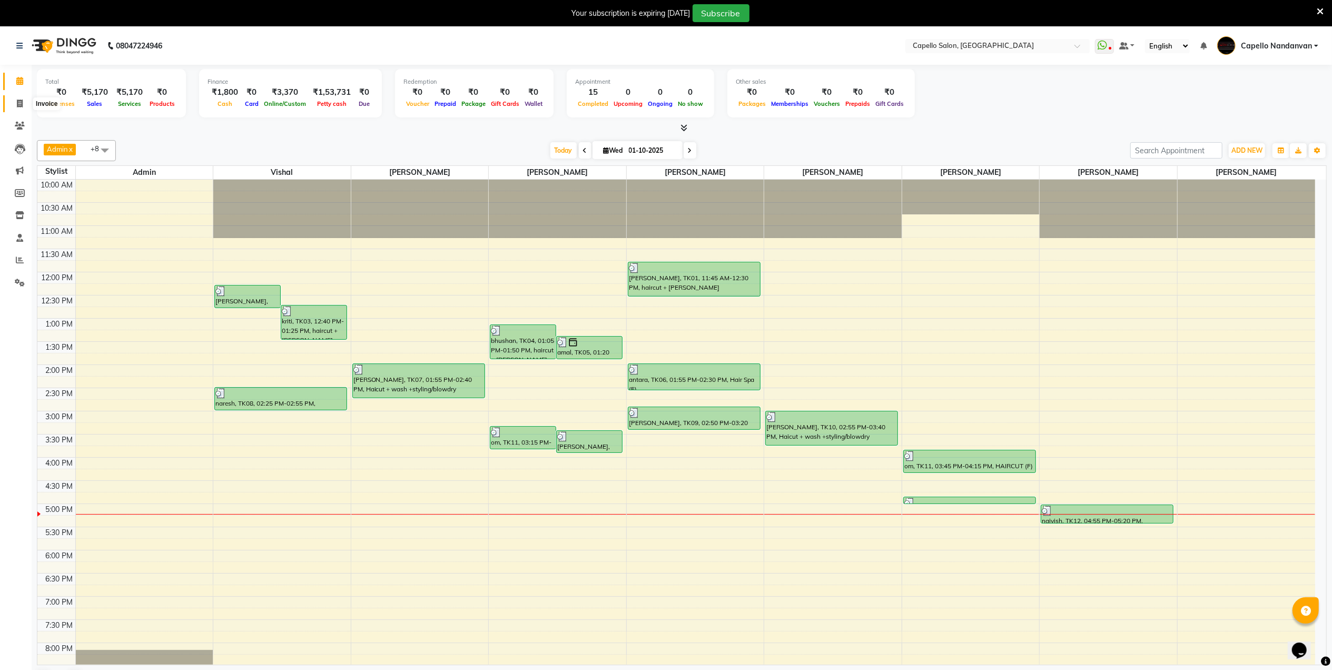
click at [17, 101] on icon at bounding box center [20, 104] width 6 height 8
select select "service"
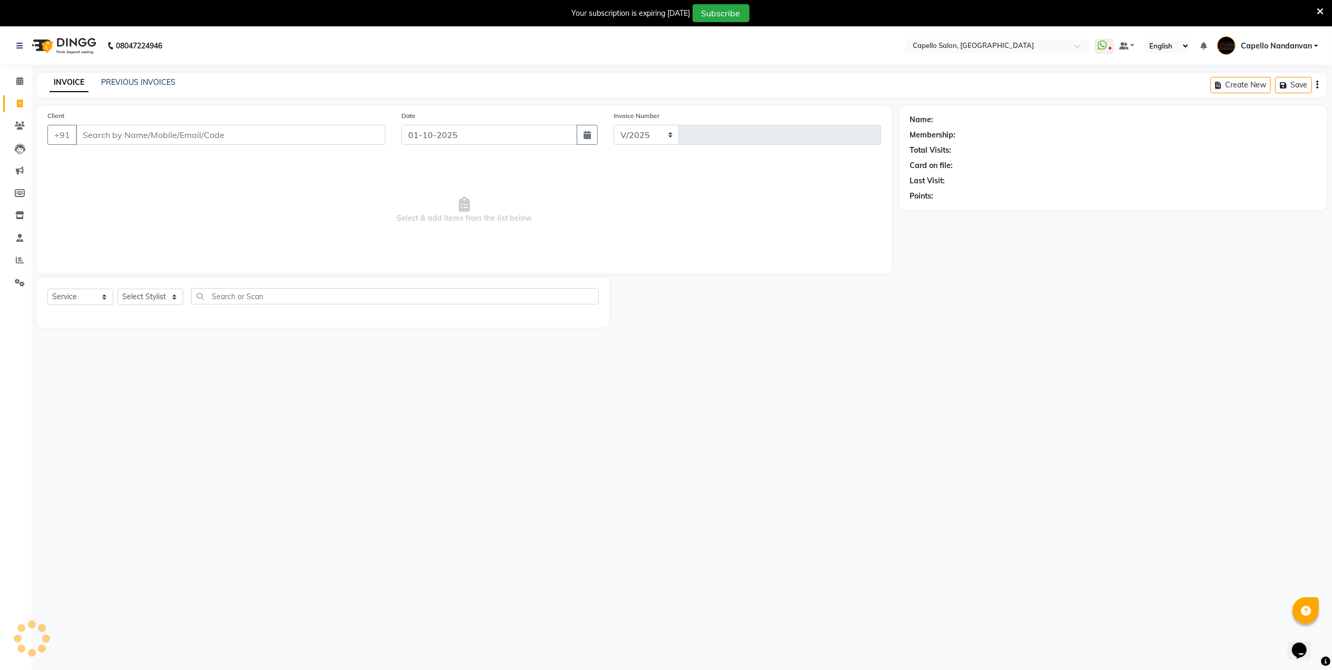
select select "830"
type input "4612"
type input "9322303907"
click at [178, 297] on select "Select Stylist Admin [PERSON_NAME] [PERSON_NAME] [PERSON_NAME] [PERSON_NAME] Ow…" at bounding box center [154, 297] width 75 height 16
select select "88160"
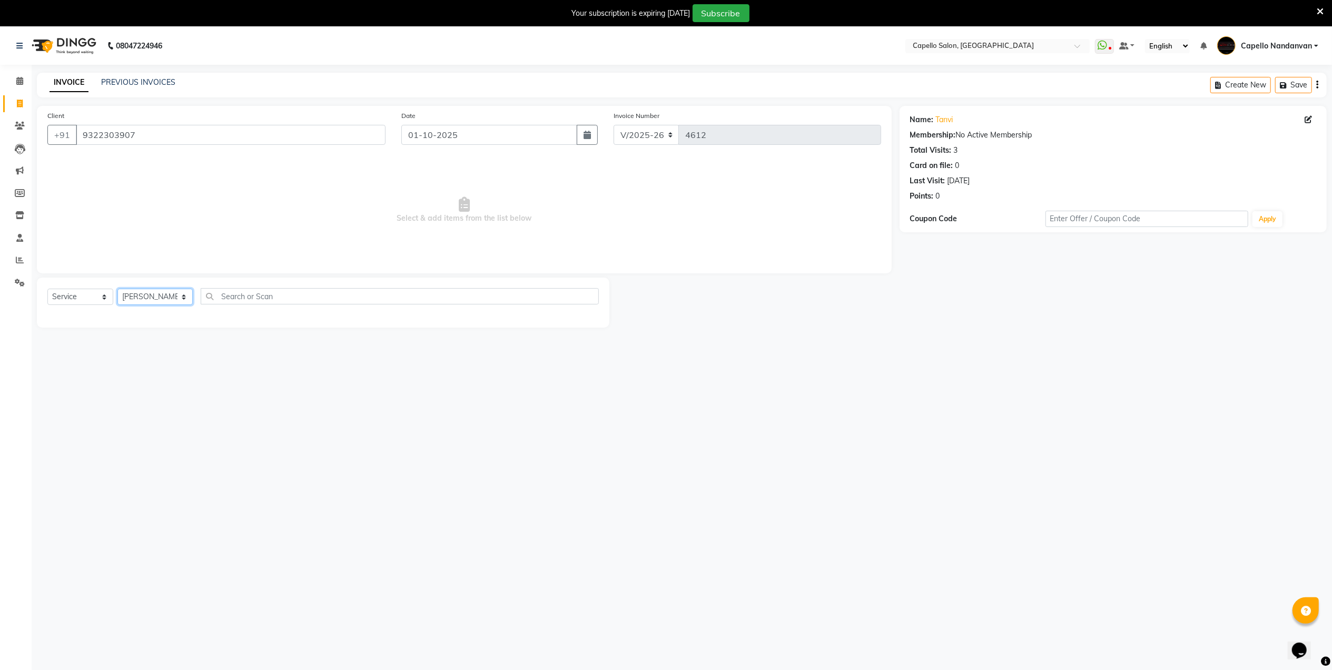
click at [117, 289] on select "Select Stylist Admin [PERSON_NAME] [PERSON_NAME] [PERSON_NAME] [PERSON_NAME] Ow…" at bounding box center [154, 297] width 75 height 16
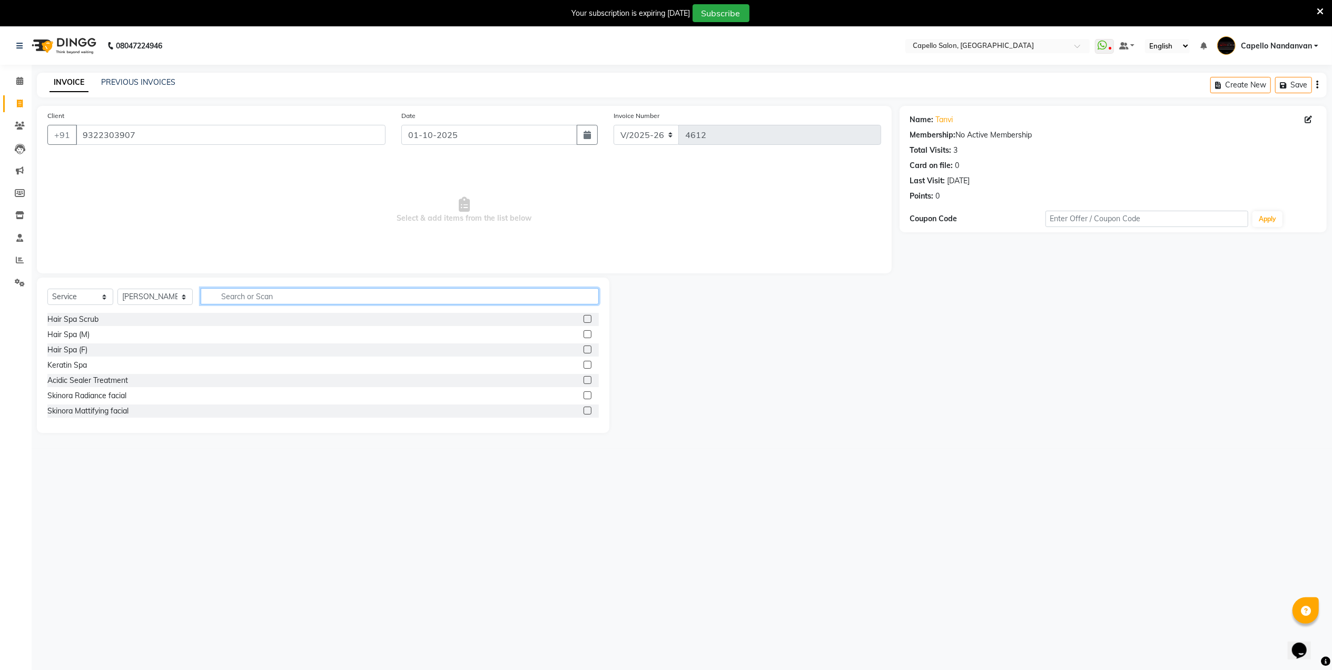
click at [291, 300] on input "text" at bounding box center [400, 296] width 398 height 16
type input "cut"
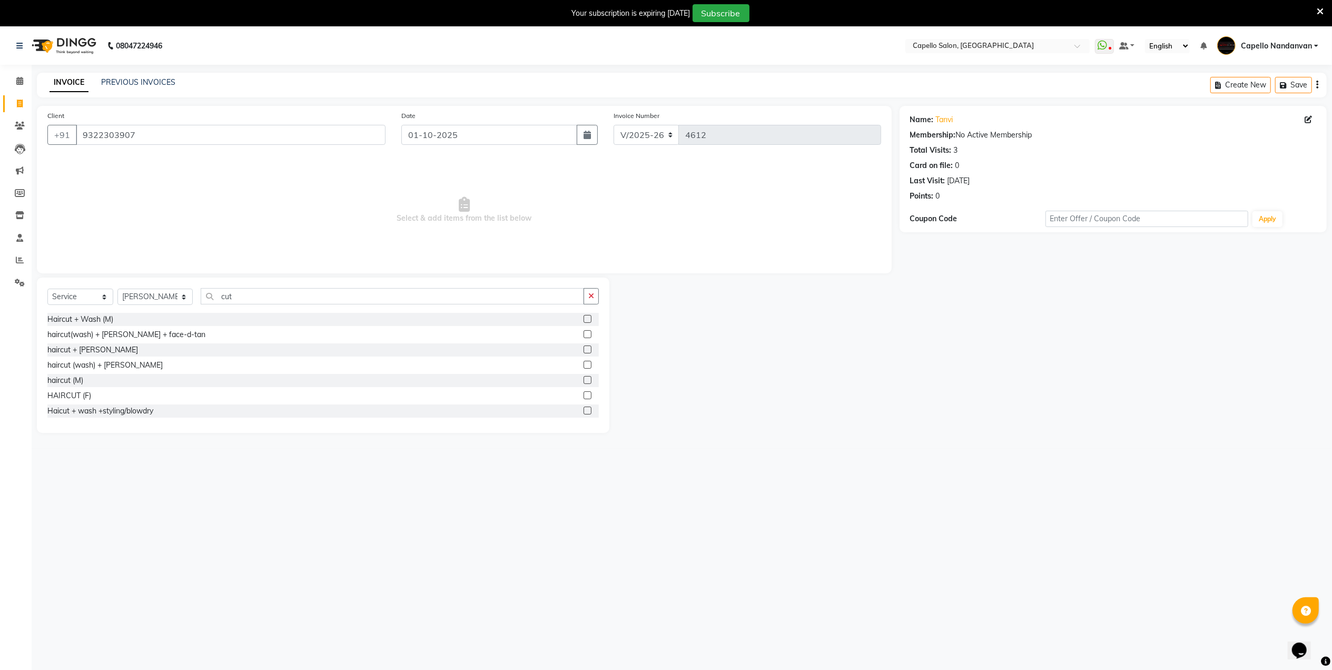
click at [583, 408] on label at bounding box center [587, 411] width 8 height 8
click at [583, 408] on input "checkbox" at bounding box center [586, 411] width 7 height 7
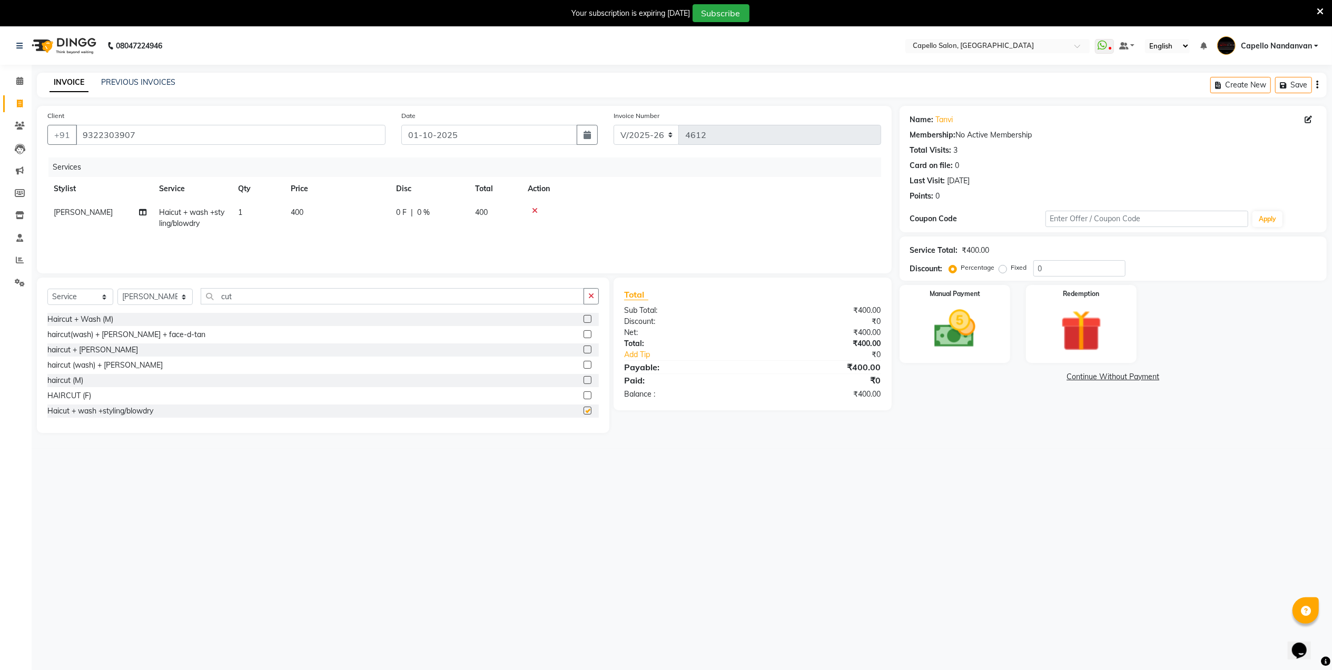
checkbox input "false"
click at [498, 295] on input "cut" at bounding box center [392, 296] width 383 height 16
type input "c"
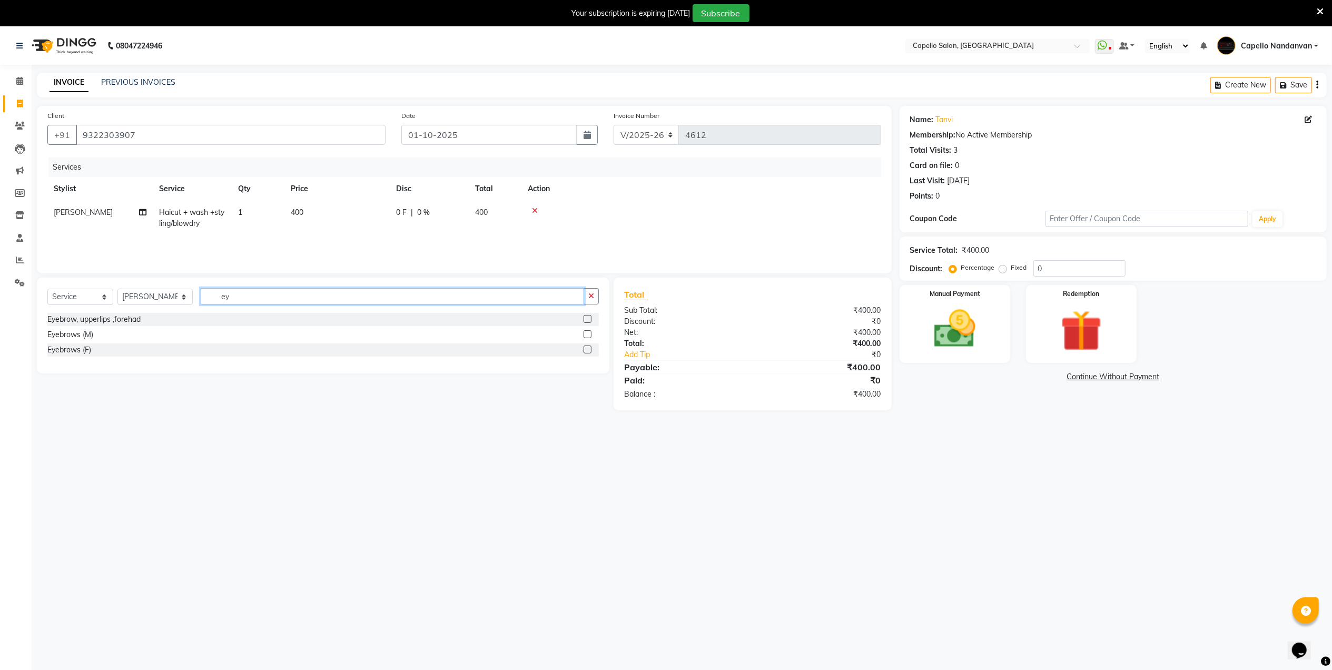
type input "ey"
click at [586, 348] on label at bounding box center [587, 349] width 8 height 8
click at [586, 348] on input "checkbox" at bounding box center [586, 349] width 7 height 7
checkbox input "false"
click at [552, 309] on input "ey" at bounding box center [392, 301] width 383 height 16
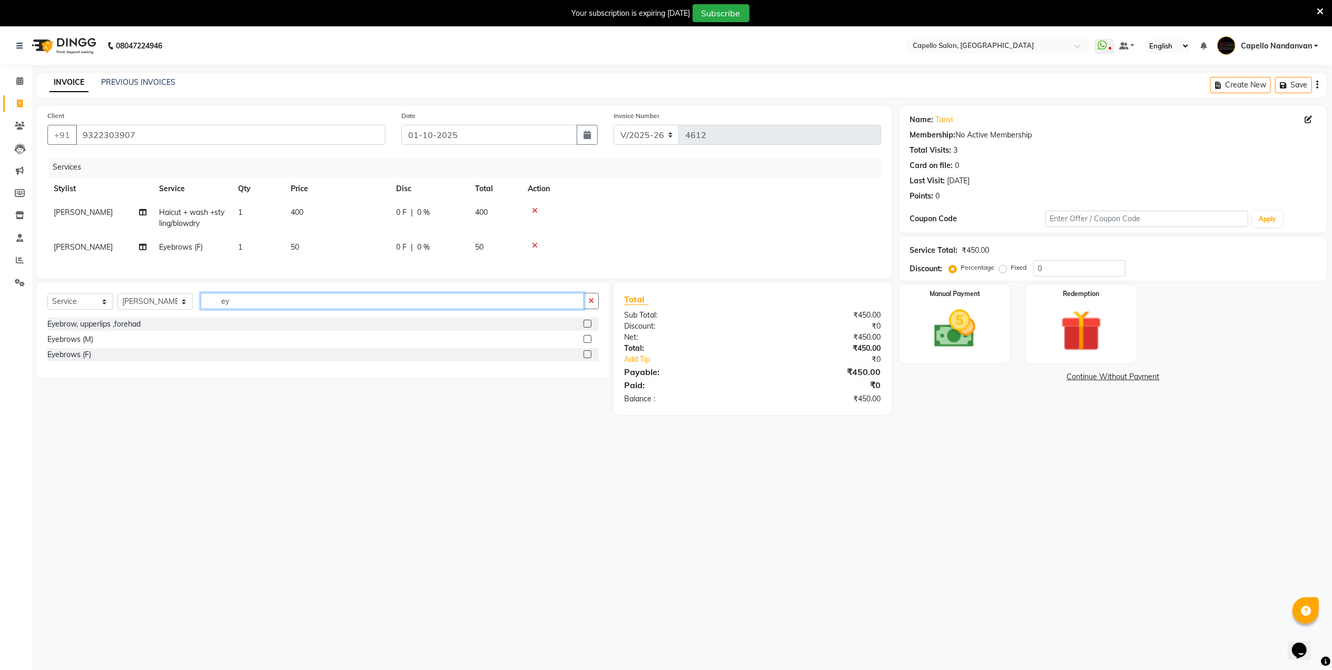
type input "e"
type input "for"
click at [587, 343] on label at bounding box center [587, 339] width 8 height 8
click at [587, 343] on input "checkbox" at bounding box center [586, 339] width 7 height 7
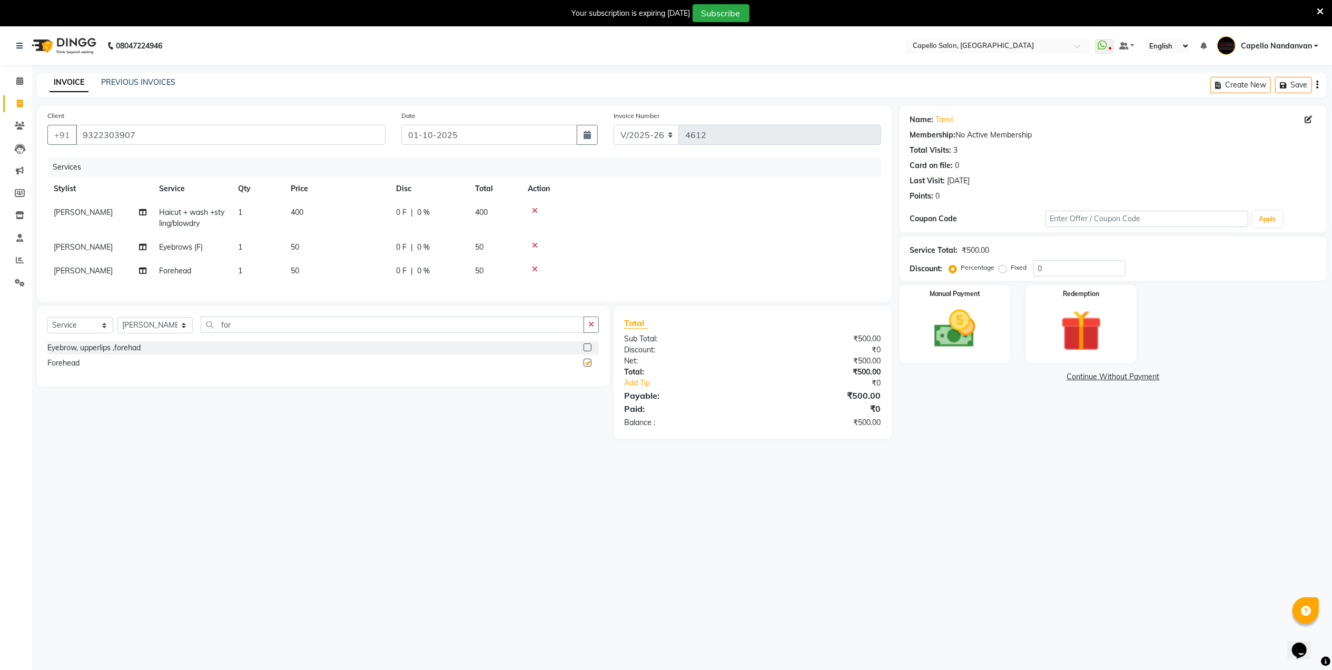
checkbox input "false"
click at [940, 346] on img at bounding box center [954, 328] width 70 height 49
click at [1007, 378] on span "UPI" at bounding box center [1010, 377] width 16 height 12
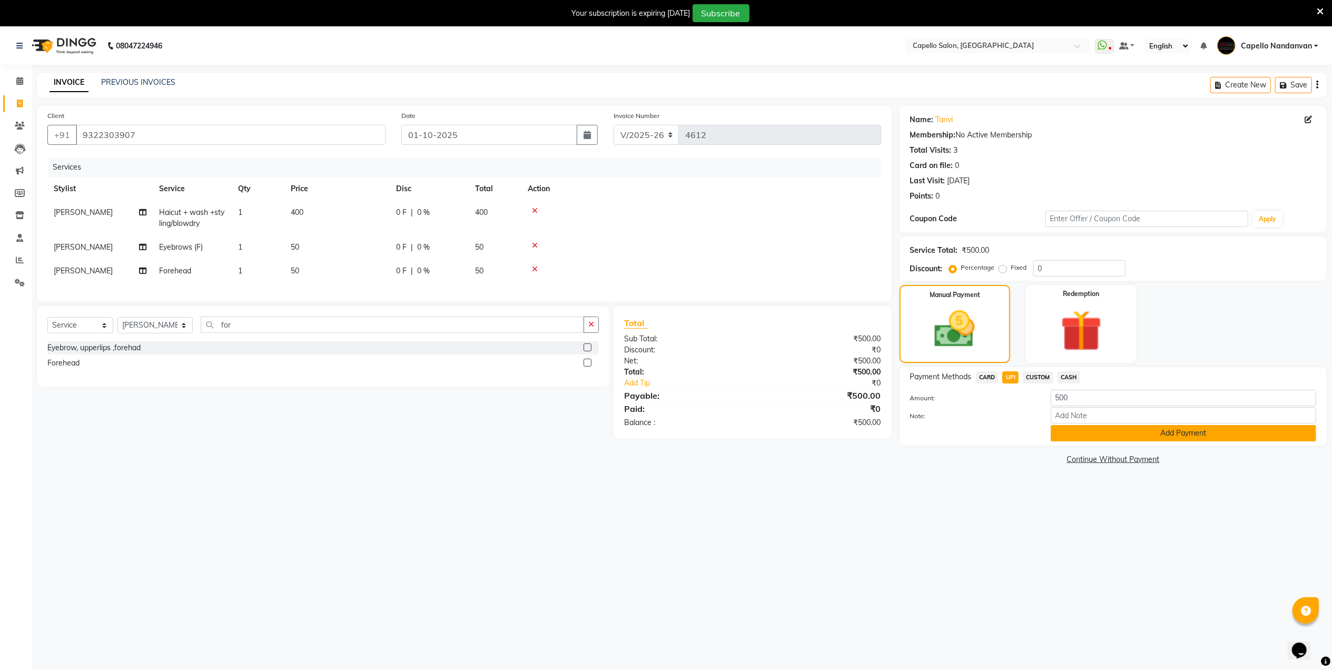
click at [1060, 434] on button "Add Payment" at bounding box center [1183, 433] width 265 height 16
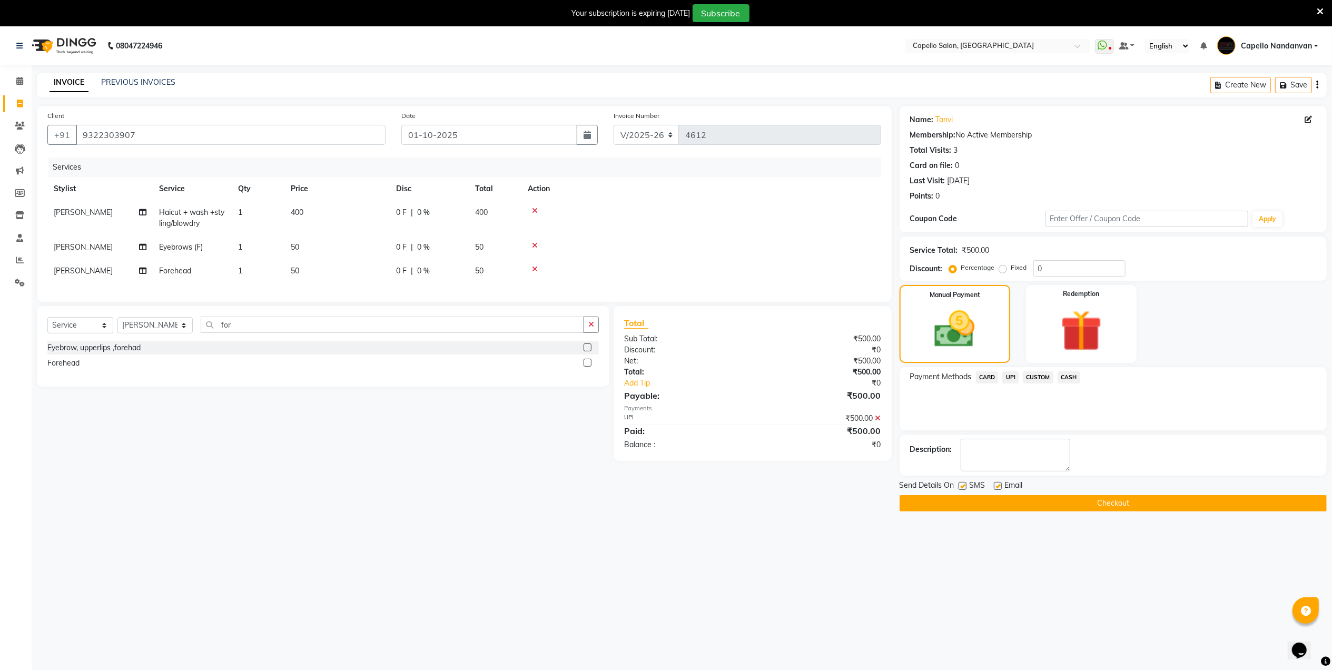
click at [1083, 503] on button "Checkout" at bounding box center [1112, 503] width 427 height 16
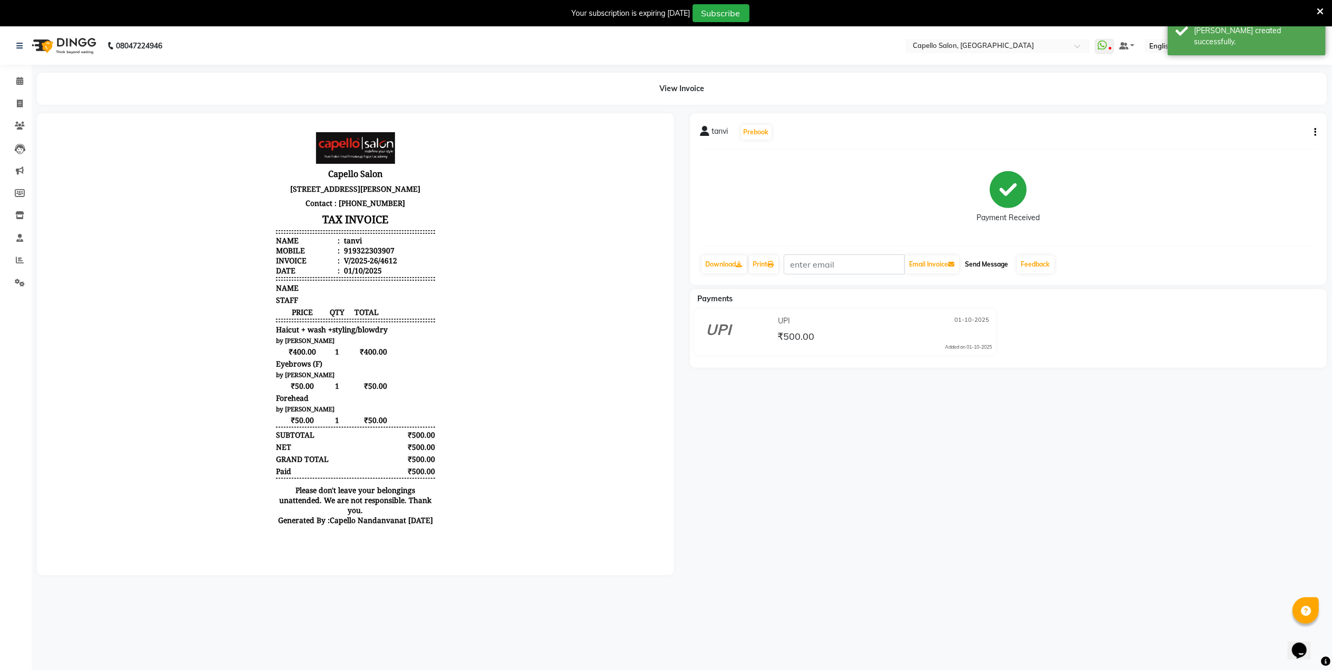
click at [1008, 265] on button "Send Message" at bounding box center [987, 264] width 52 height 18
click at [1031, 265] on link "Feedback" at bounding box center [1035, 264] width 37 height 18
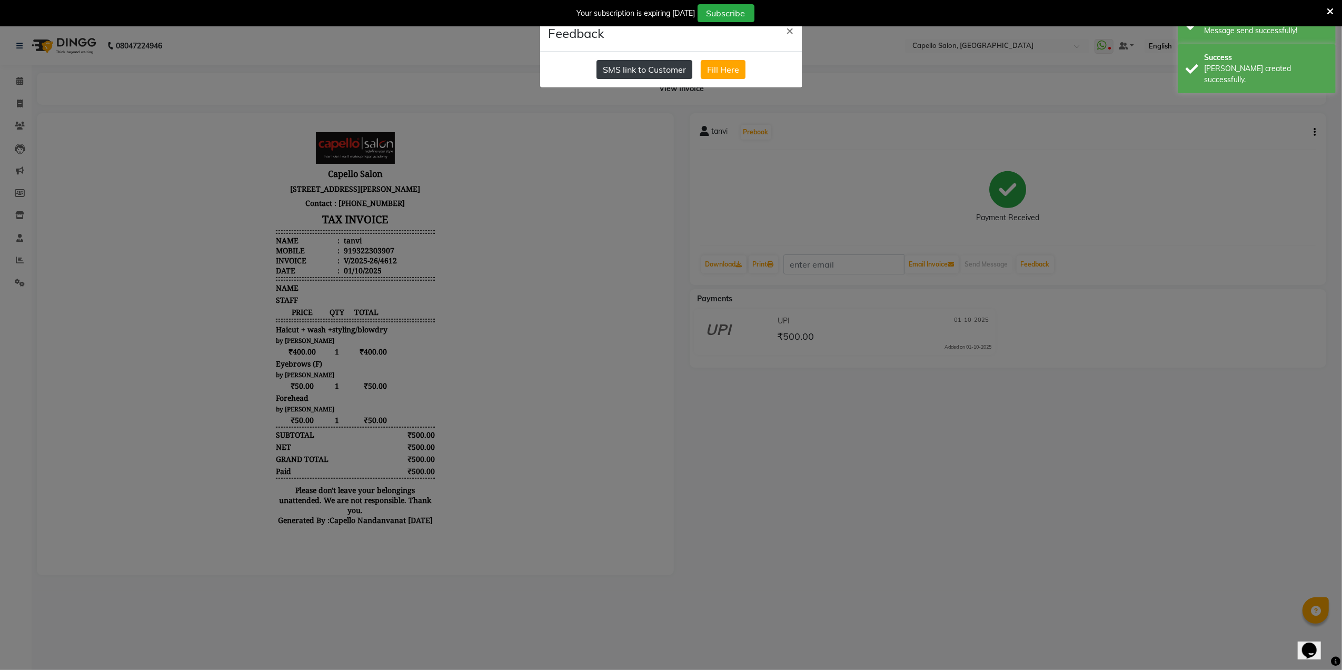
click at [621, 68] on button "SMS link to Customer" at bounding box center [645, 69] width 96 height 19
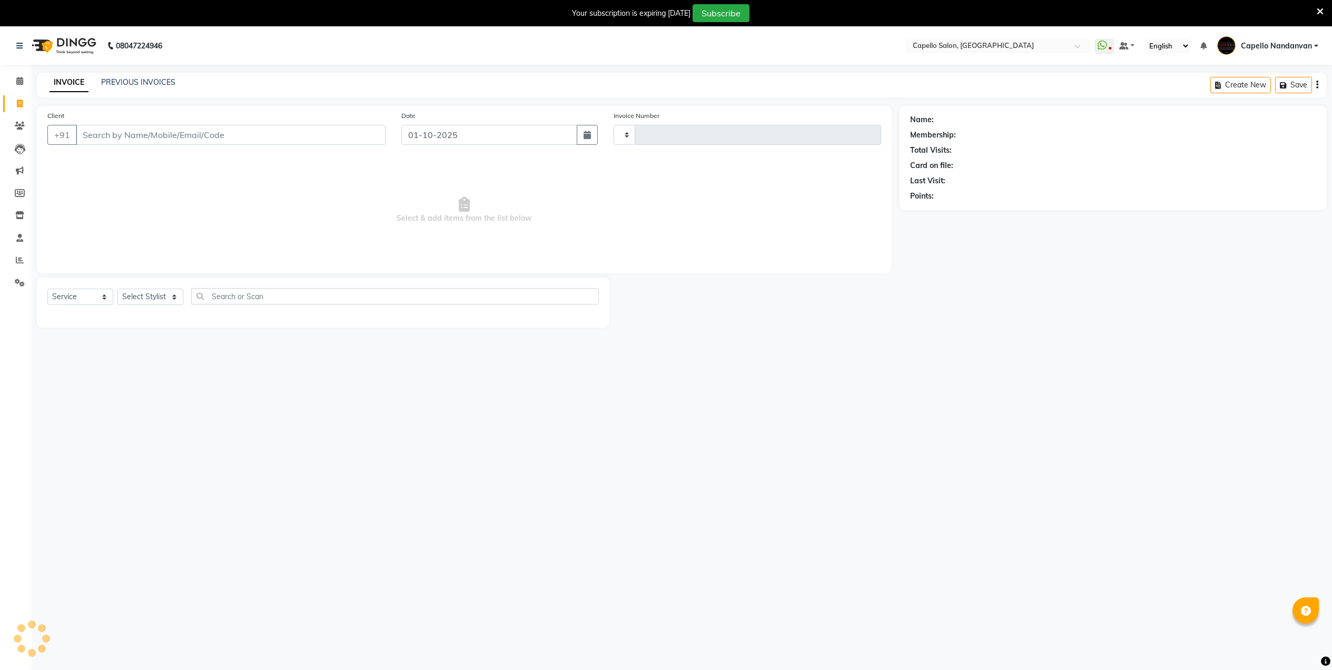
select select "service"
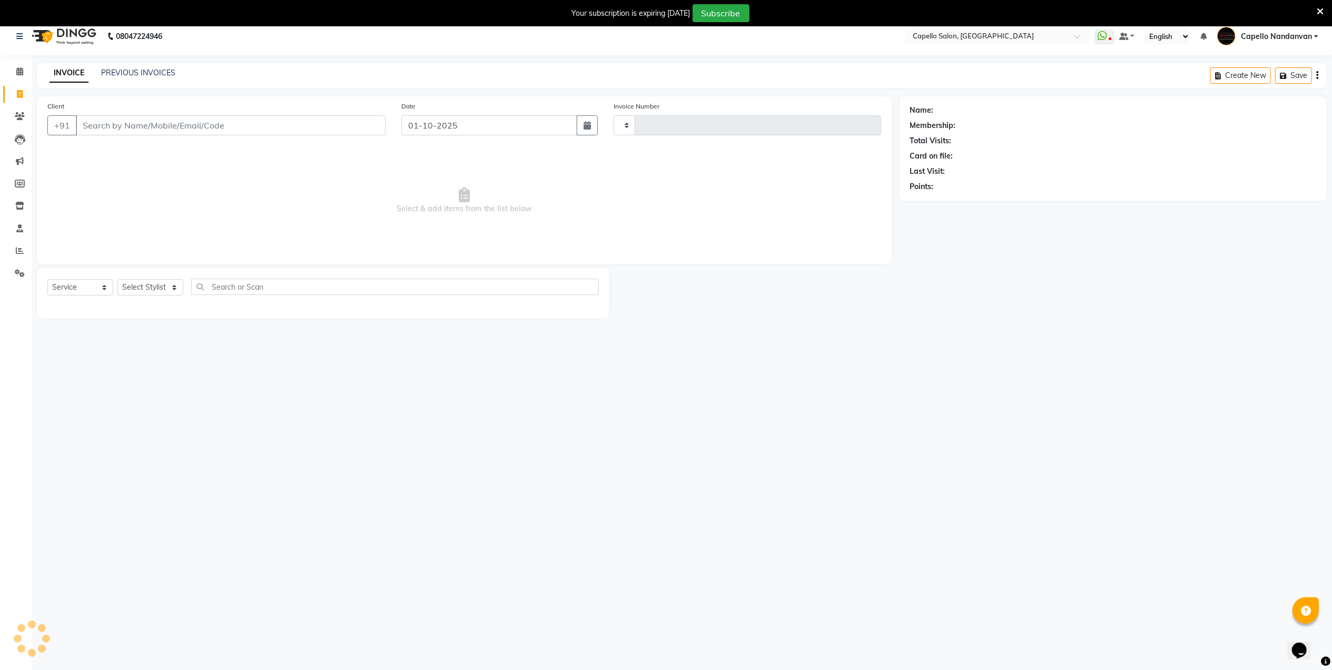
type input "4613"
select select "830"
click at [133, 293] on select "Select Stylist" at bounding box center [150, 287] width 66 height 16
click at [162, 291] on select "Select Stylist Admin [PERSON_NAME] [PERSON_NAME] [PERSON_NAME] [PERSON_NAME] Ow…" at bounding box center [154, 287] width 75 height 16
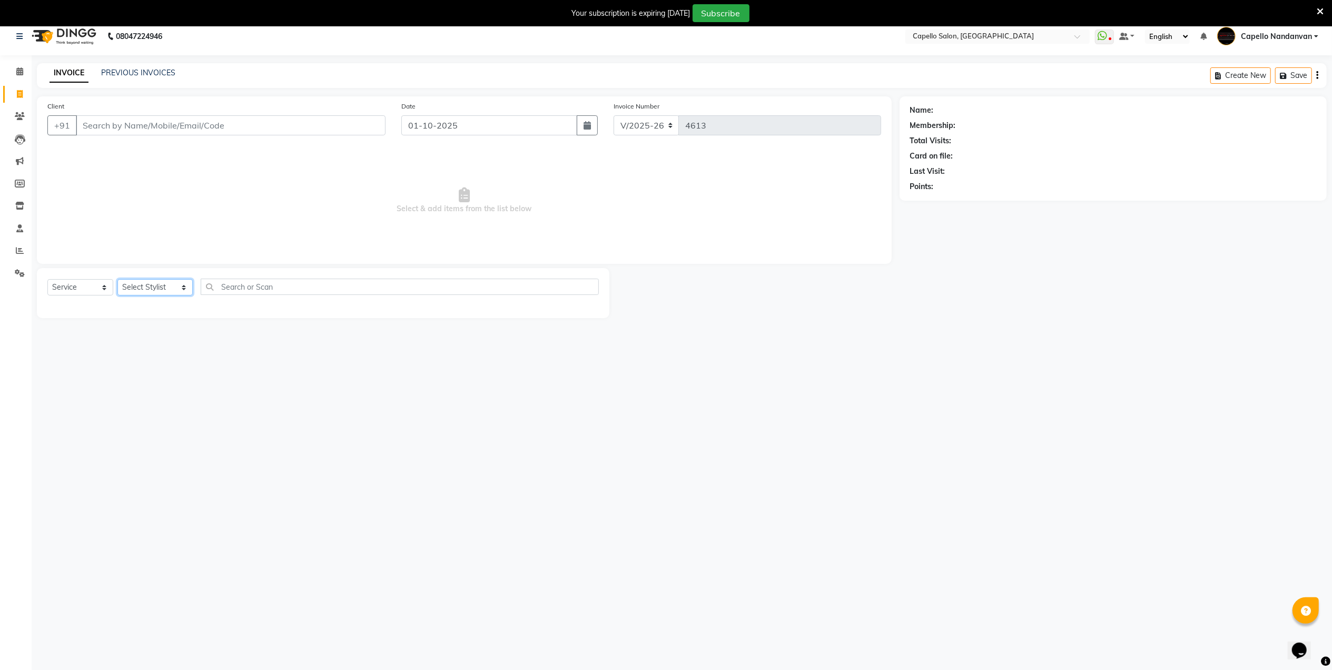
select select "29083"
click at [117, 279] on select "Select Stylist Admin [PERSON_NAME] [PERSON_NAME] [PERSON_NAME] [PERSON_NAME] Ow…" at bounding box center [154, 287] width 75 height 16
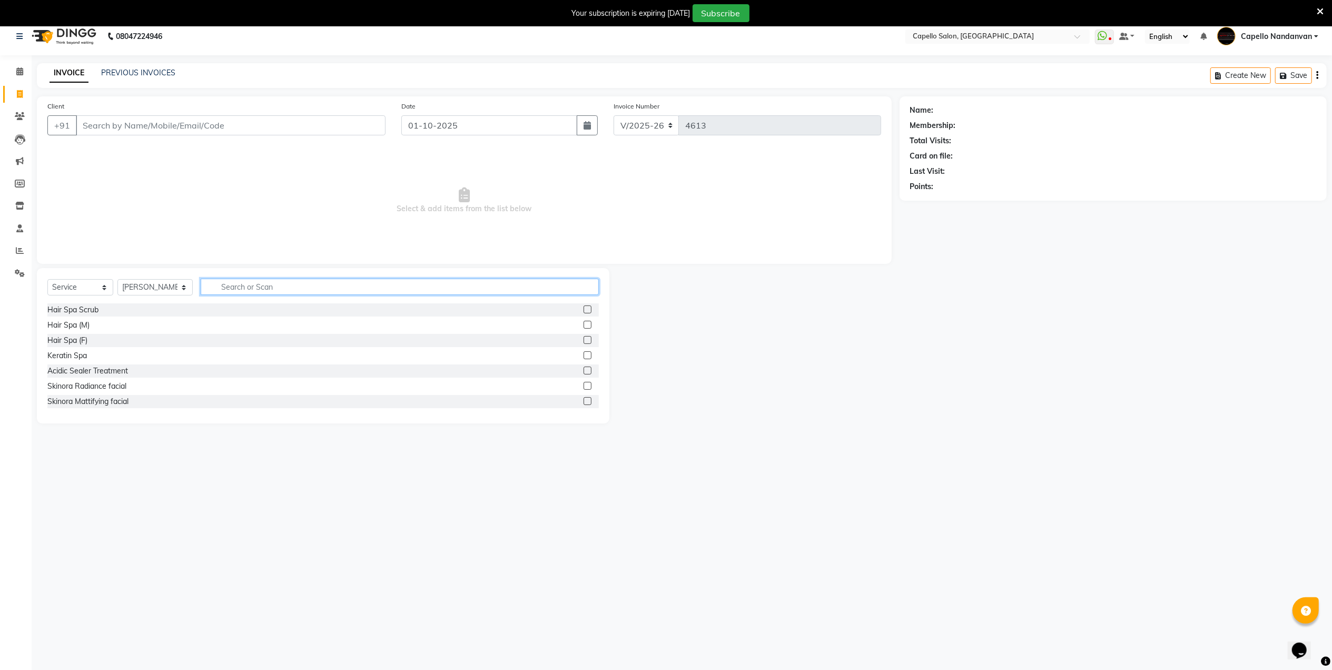
click at [316, 289] on input "text" at bounding box center [400, 287] width 398 height 16
type input "pedi"
click at [590, 341] on label at bounding box center [587, 340] width 8 height 8
click at [590, 341] on input "checkbox" at bounding box center [586, 340] width 7 height 7
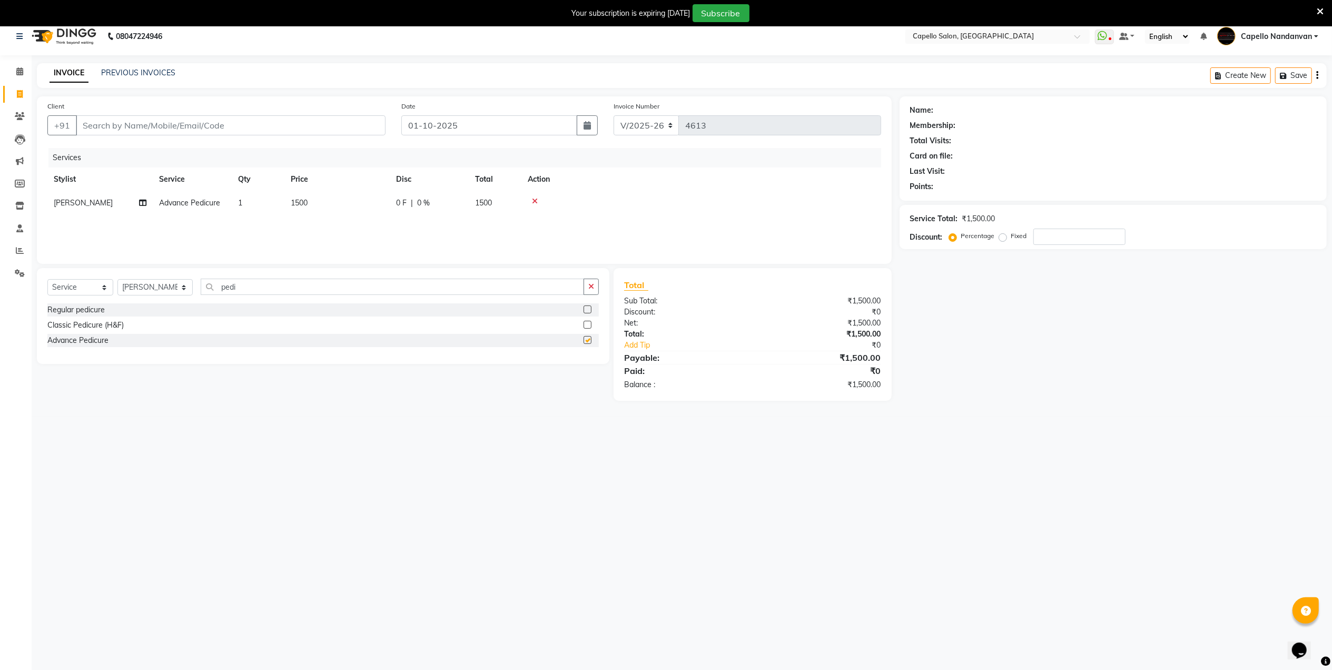
checkbox input "false"
click at [351, 289] on input "pedi" at bounding box center [392, 287] width 383 height 16
type input "p"
click at [532, 199] on icon at bounding box center [535, 200] width 6 height 7
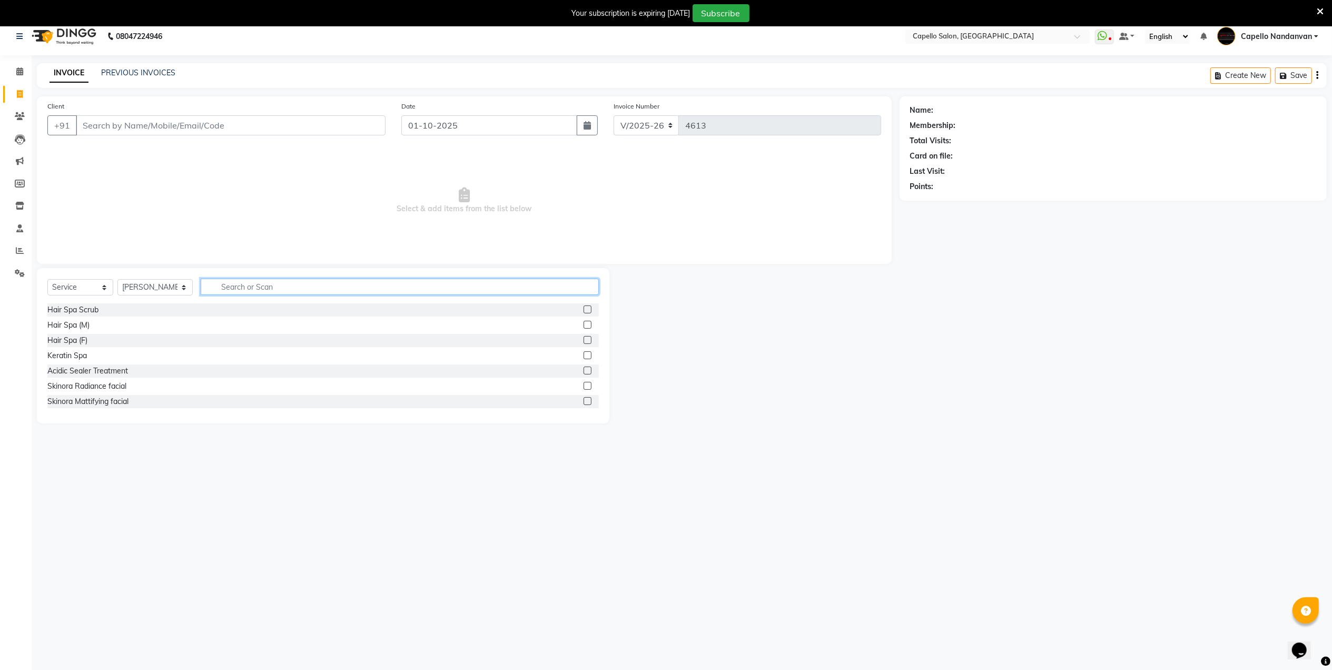
click at [360, 283] on input "text" at bounding box center [400, 287] width 398 height 16
type input "l"
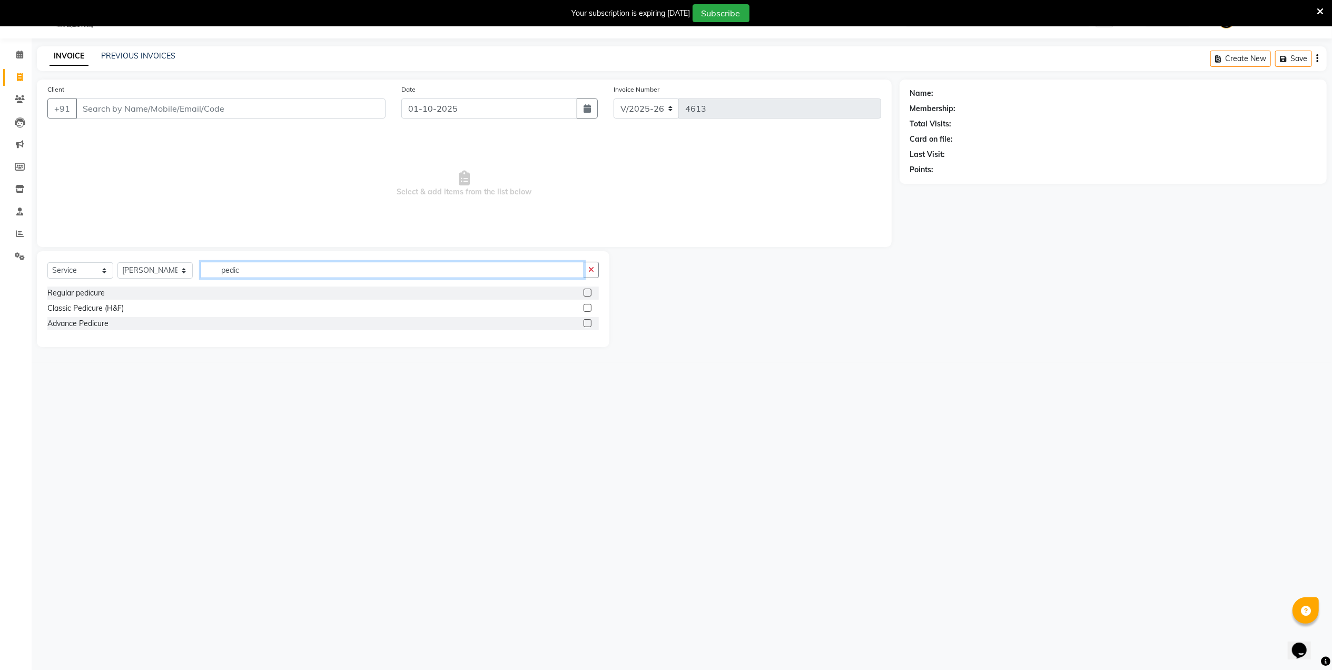
drag, startPoint x: 543, startPoint y: 272, endPoint x: 534, endPoint y: 257, distance: 17.1
click at [542, 269] on input "pedic" at bounding box center [392, 270] width 383 height 16
type input "p"
type input "lux"
click at [584, 293] on label at bounding box center [587, 293] width 8 height 8
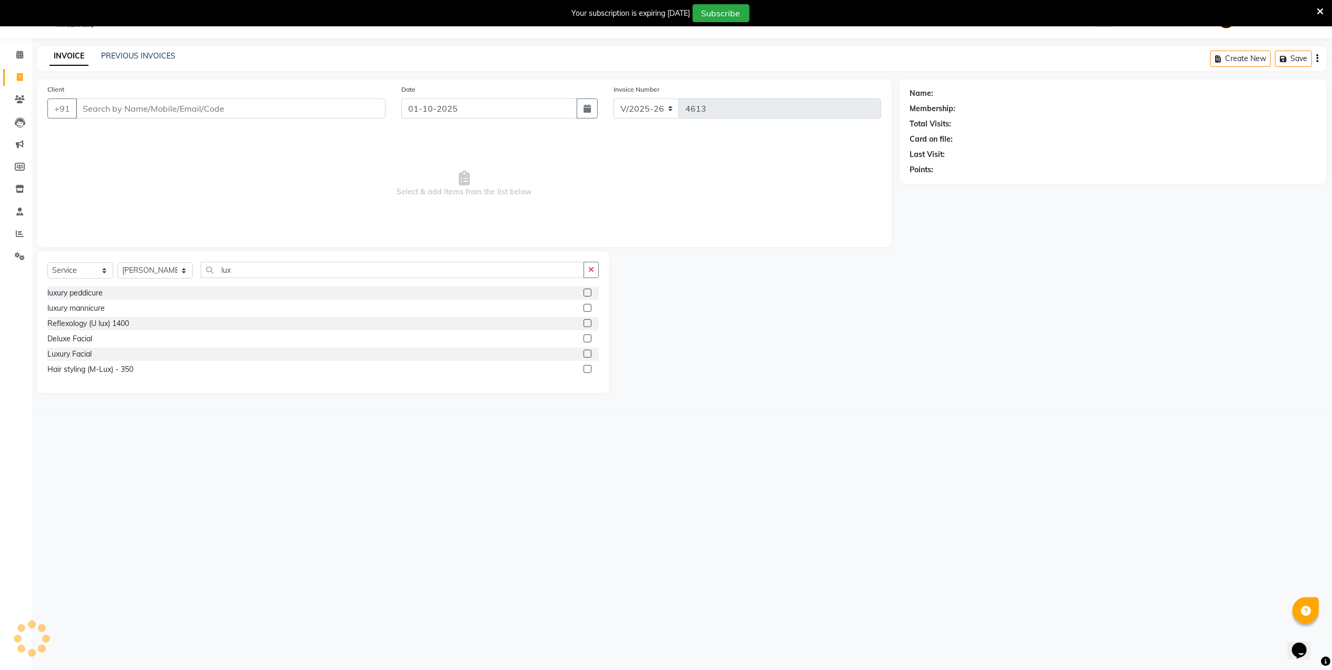
click at [584, 293] on input "checkbox" at bounding box center [586, 293] width 7 height 7
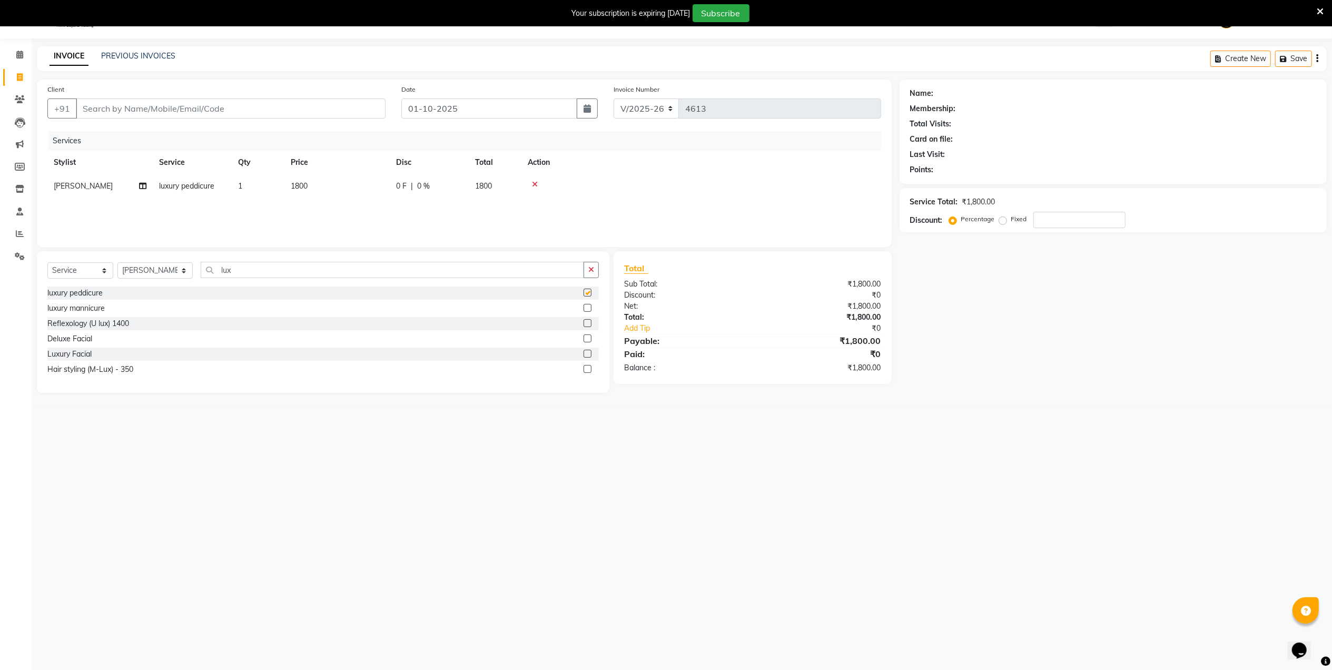
checkbox input "false"
click at [285, 268] on input "lux" at bounding box center [392, 270] width 383 height 16
type input "l"
type input "[PERSON_NAME]"
click at [586, 308] on label at bounding box center [587, 308] width 8 height 8
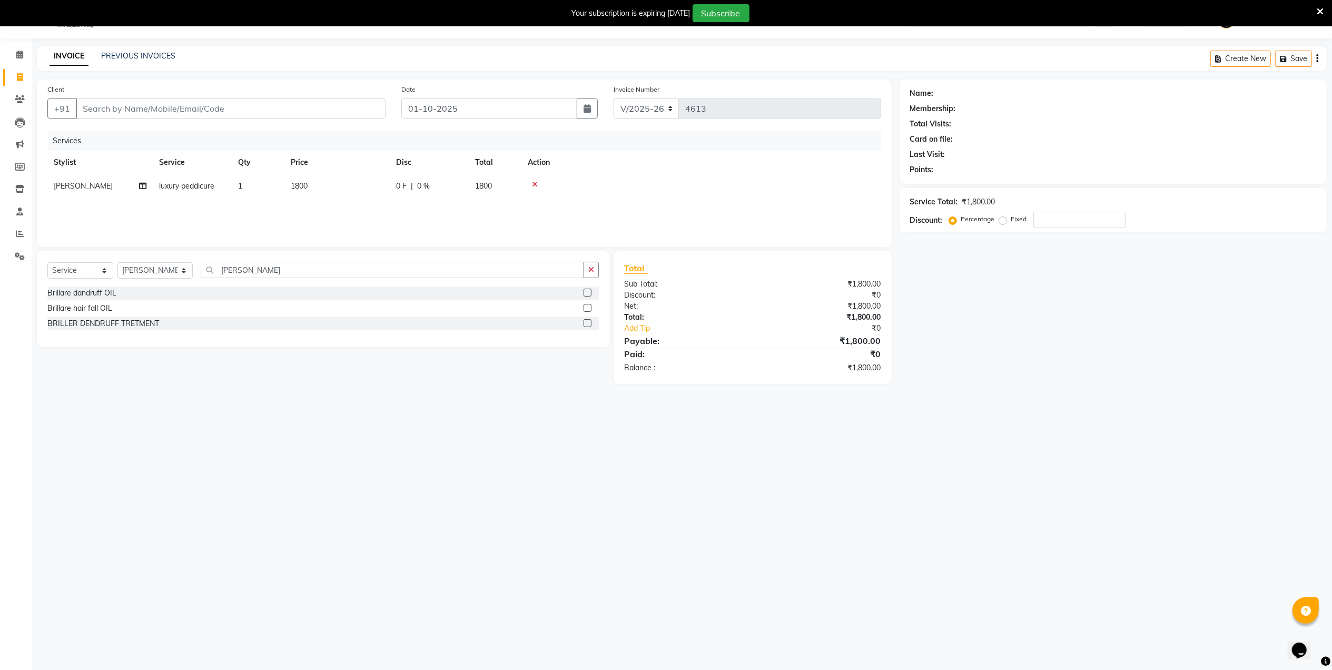
click at [586, 308] on input "checkbox" at bounding box center [586, 308] width 7 height 7
checkbox input "false"
click at [237, 107] on input "Client" at bounding box center [231, 108] width 310 height 20
type input "9"
type input "0"
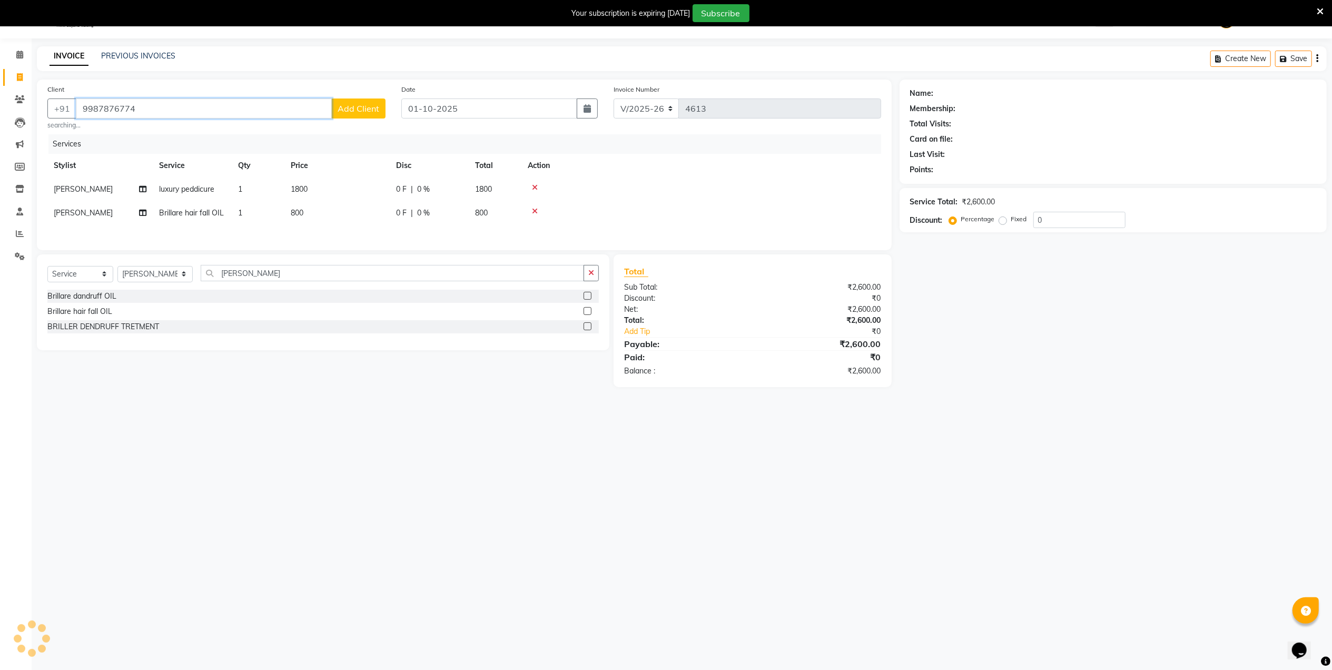
type input "9987876774"
click at [341, 110] on span "Add Client" at bounding box center [359, 108] width 42 height 11
select select "22"
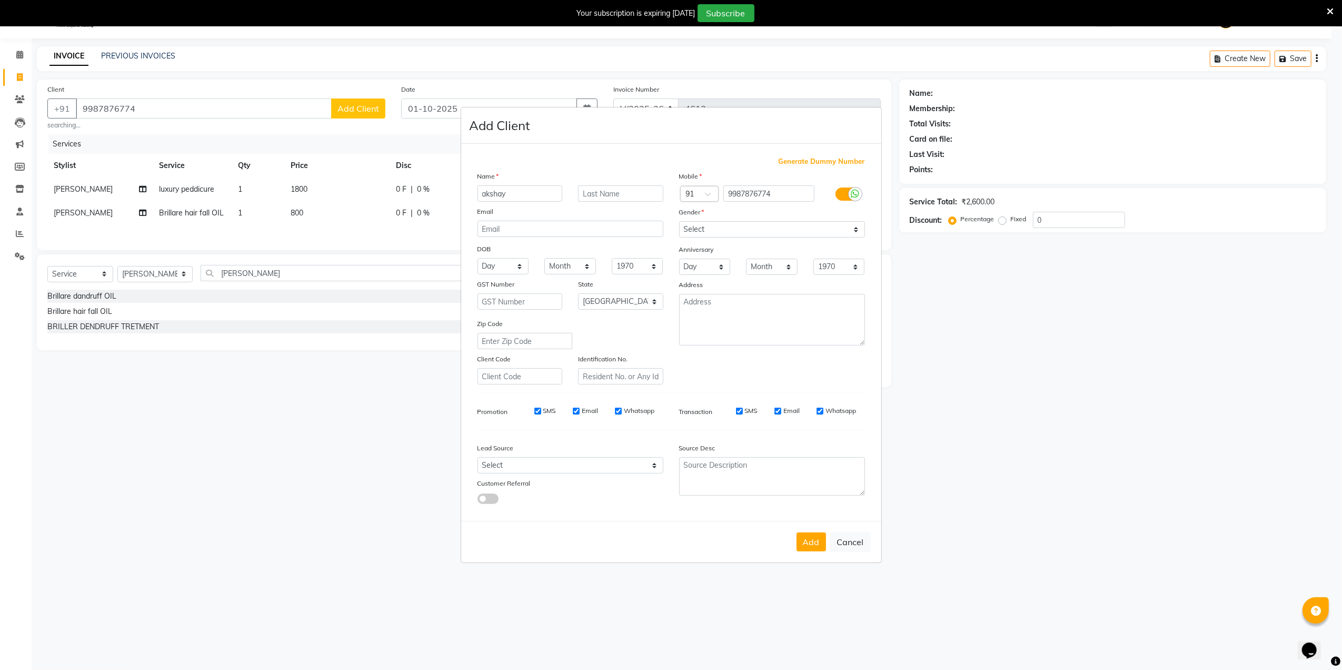
type input "akshay"
drag, startPoint x: 757, startPoint y: 231, endPoint x: 755, endPoint y: 236, distance: 6.4
click at [757, 231] on select "Select [DEMOGRAPHIC_DATA] [DEMOGRAPHIC_DATA] Other Prefer Not To Say" at bounding box center [772, 229] width 186 height 16
select select "[DEMOGRAPHIC_DATA]"
click at [679, 222] on select "Select [DEMOGRAPHIC_DATA] [DEMOGRAPHIC_DATA] Other Prefer Not To Say" at bounding box center [772, 229] width 186 height 16
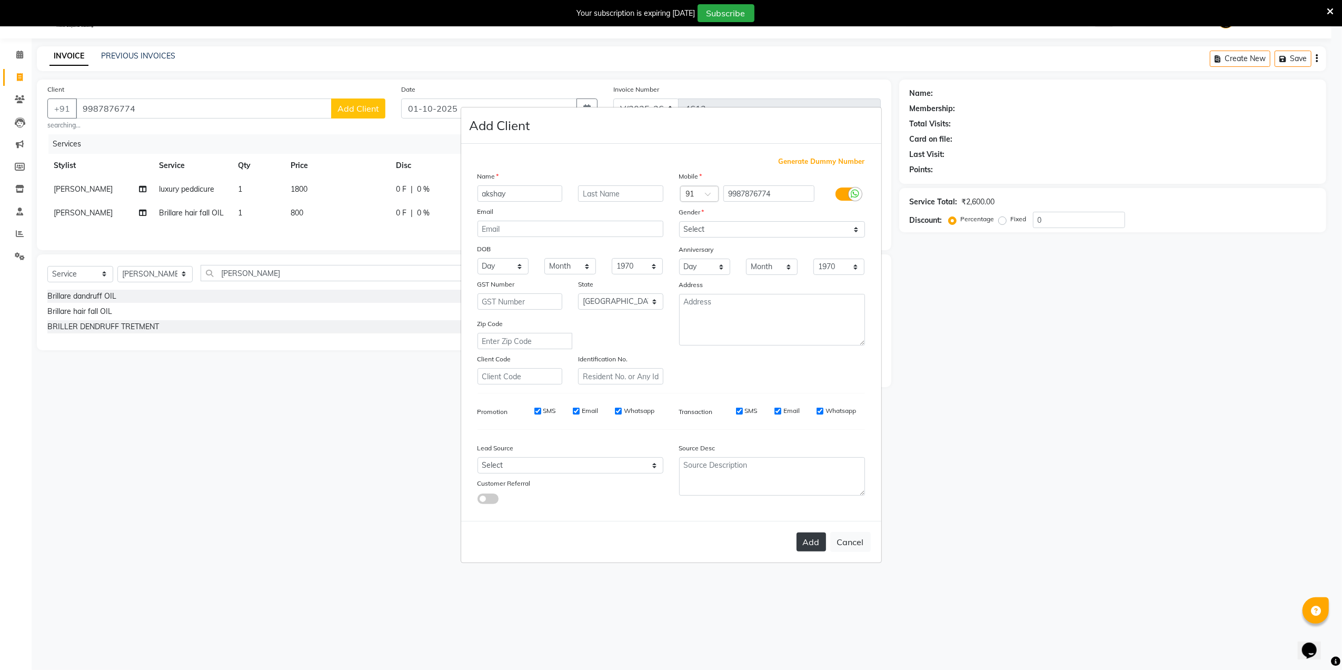
click at [805, 537] on button "Add" at bounding box center [811, 541] width 29 height 19
select select
select select "null"
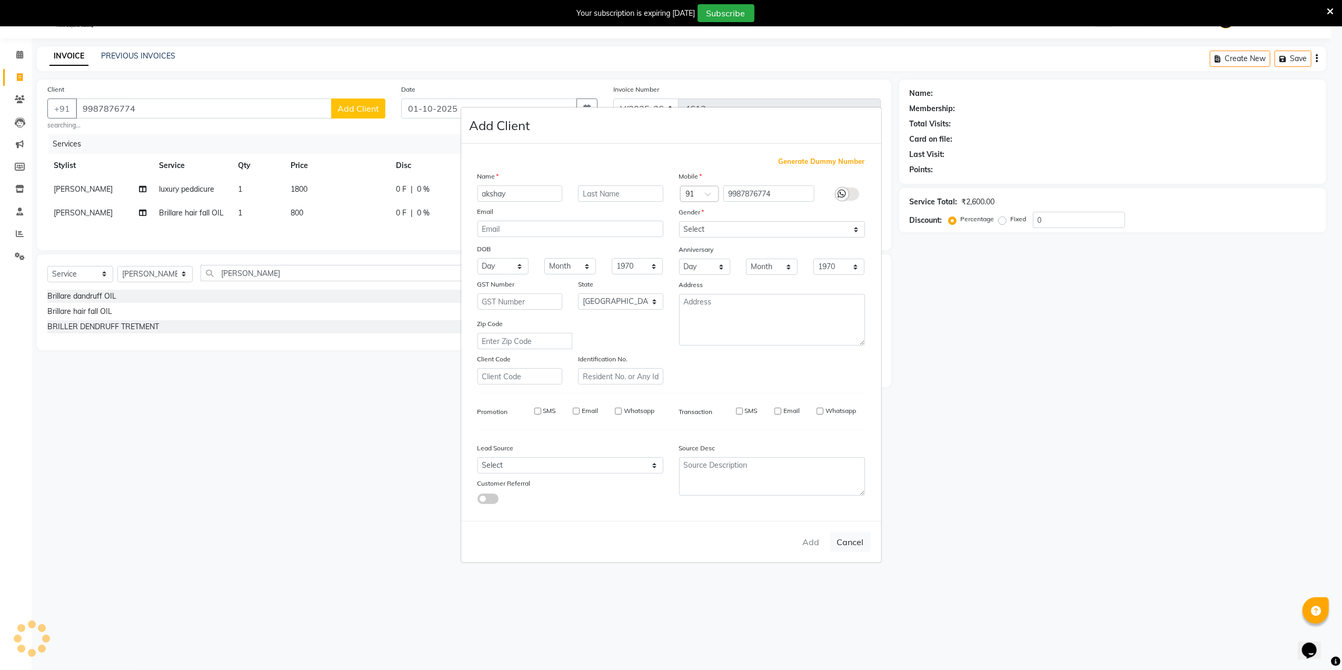
select select
checkbox input "false"
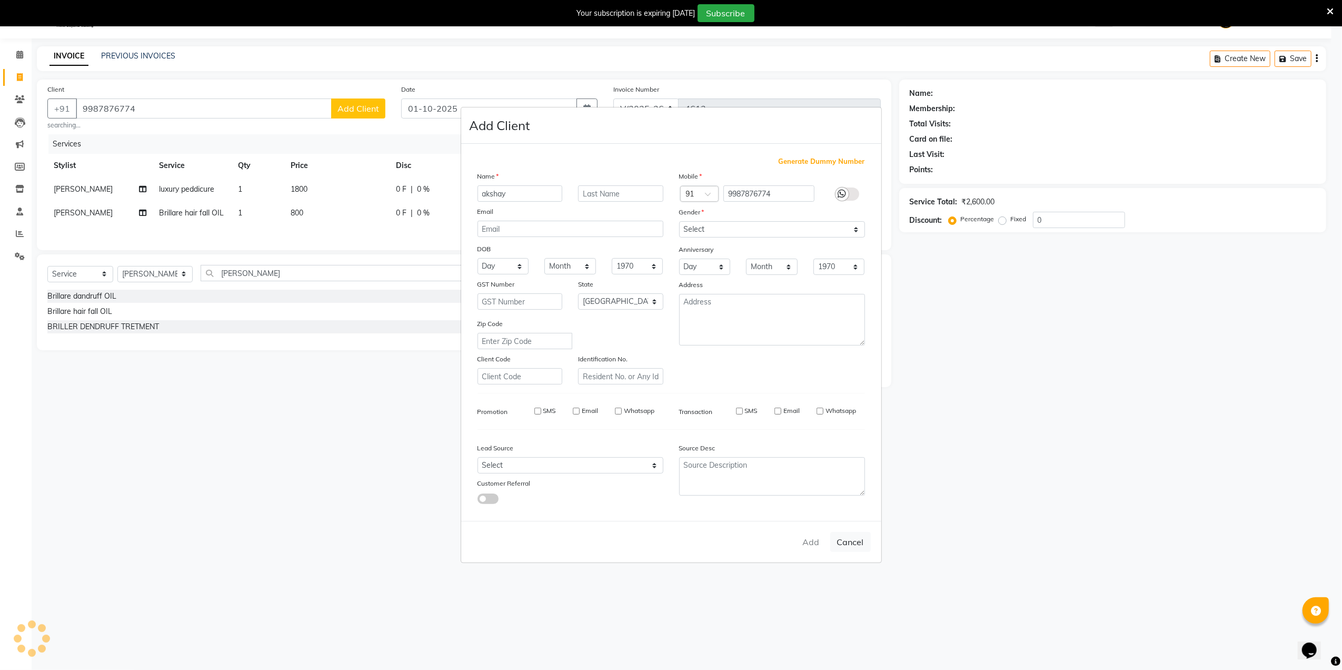
checkbox input "false"
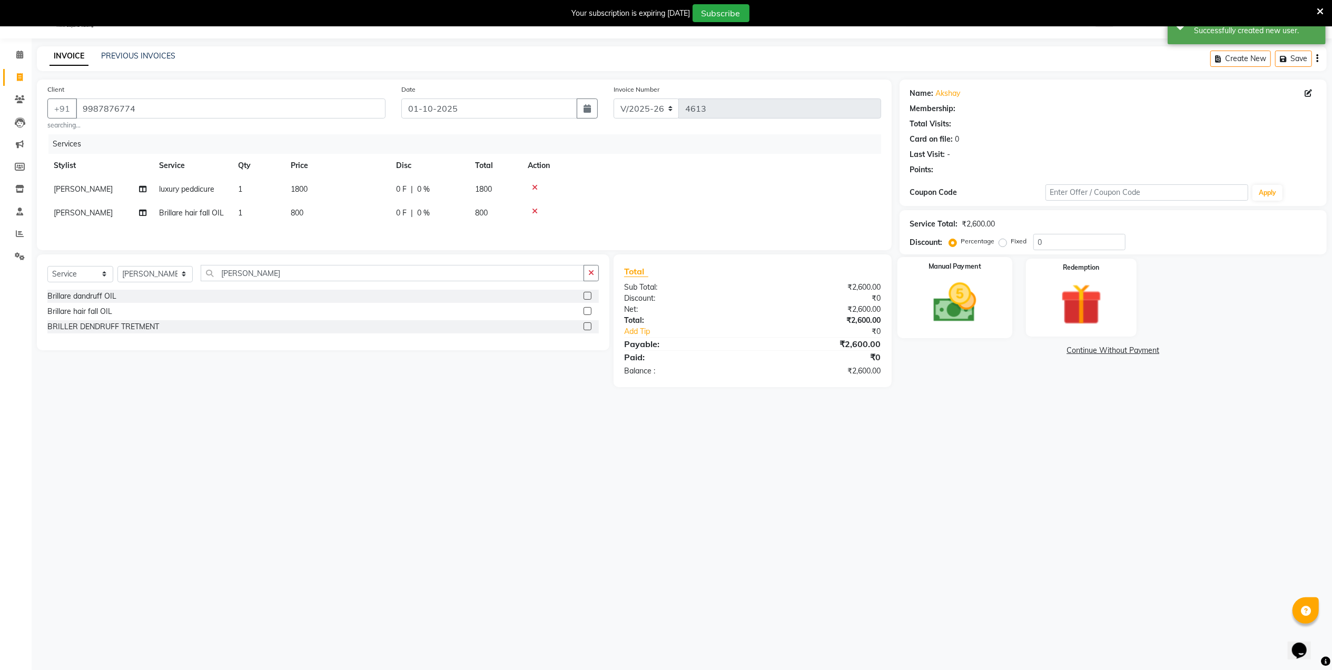
click at [963, 308] on img at bounding box center [954, 302] width 70 height 49
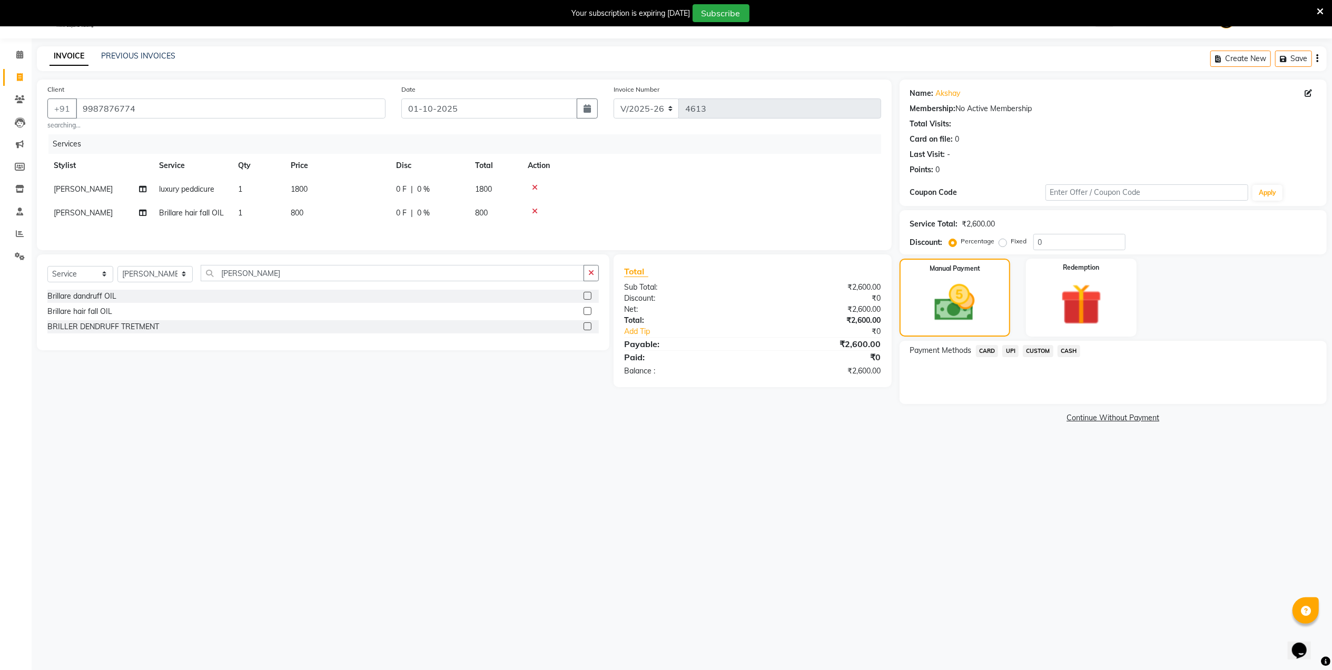
click at [1064, 350] on span "CASH" at bounding box center [1068, 351] width 23 height 12
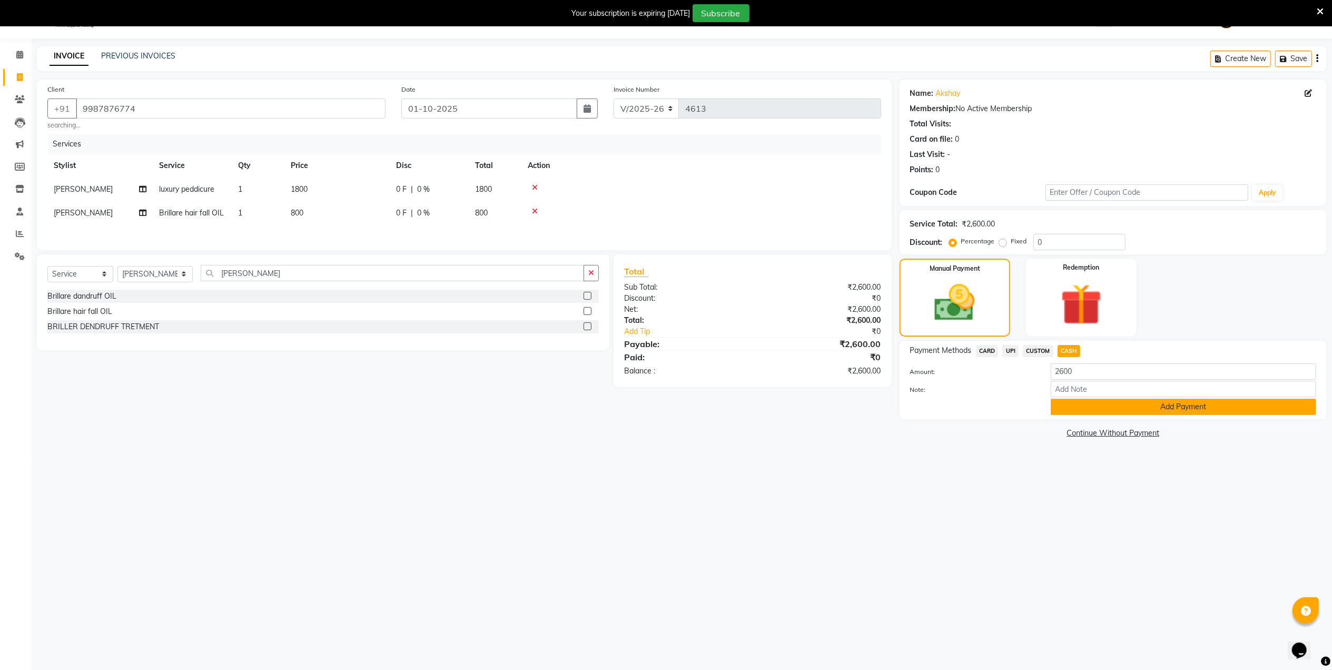
click at [1089, 399] on button "Add Payment" at bounding box center [1183, 407] width 265 height 16
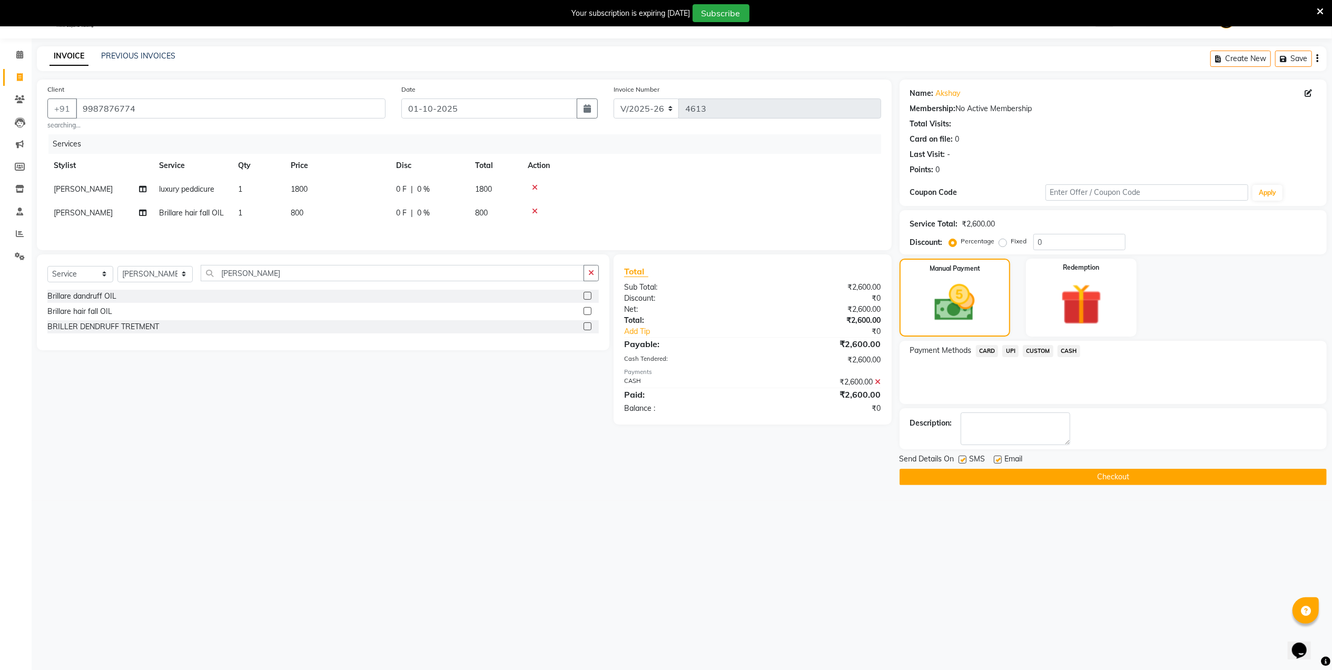
click at [113, 213] on span "[PERSON_NAME]" at bounding box center [83, 212] width 59 height 9
select select "29083"
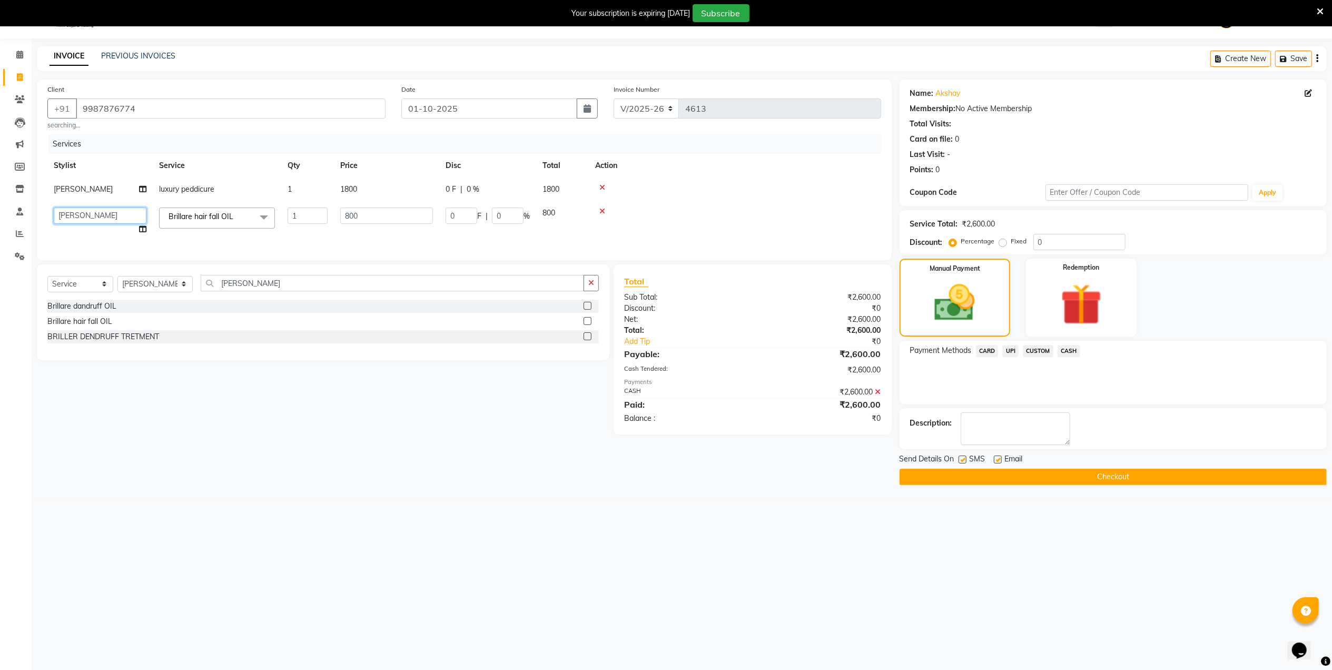
click at [123, 213] on select "Admin [PERSON_NAME] [PERSON_NAME] [PERSON_NAME] [PERSON_NAME] Owner mahindra [P…" at bounding box center [100, 215] width 93 height 16
select select "66495"
click at [352, 421] on div "Select Service Product Membership Package Voucher Prepaid Gift Card Select Styl…" at bounding box center [319, 349] width 580 height 170
click at [1054, 477] on button "Checkout" at bounding box center [1112, 477] width 427 height 16
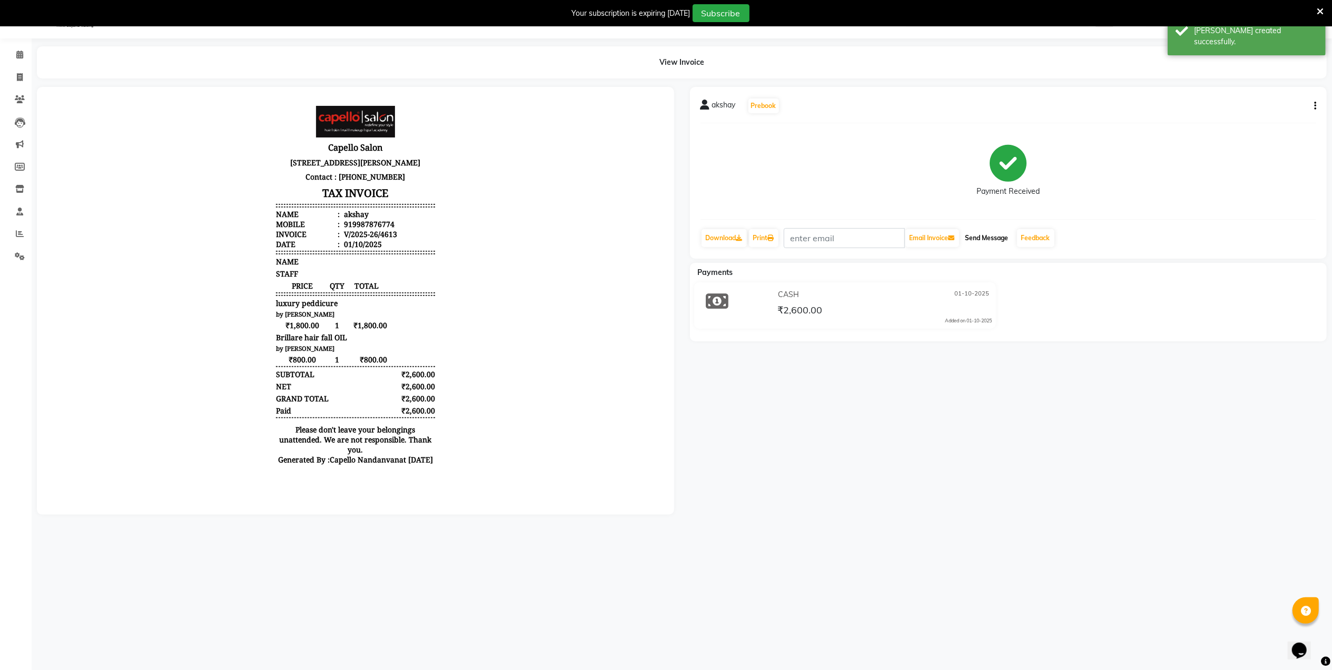
click at [993, 243] on button "Send Message" at bounding box center [987, 238] width 52 height 18
click at [1029, 238] on link "Feedback" at bounding box center [1035, 238] width 37 height 18
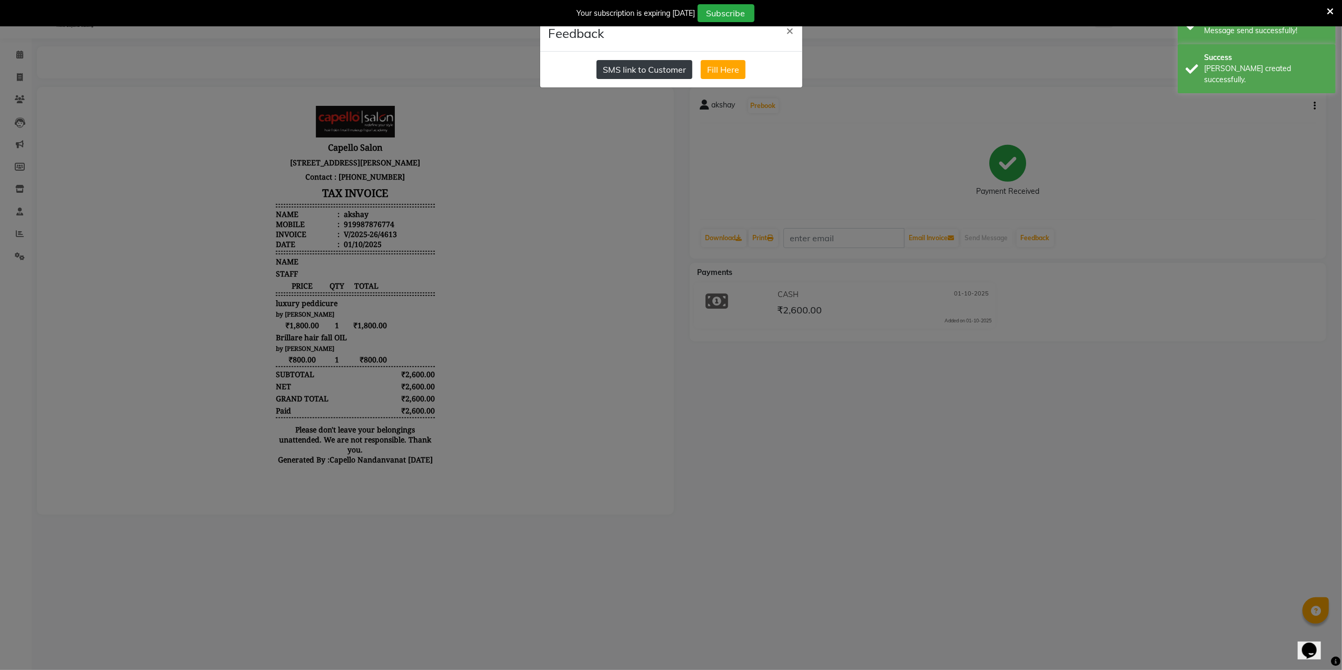
click at [631, 67] on button "SMS link to Customer" at bounding box center [645, 69] width 96 height 19
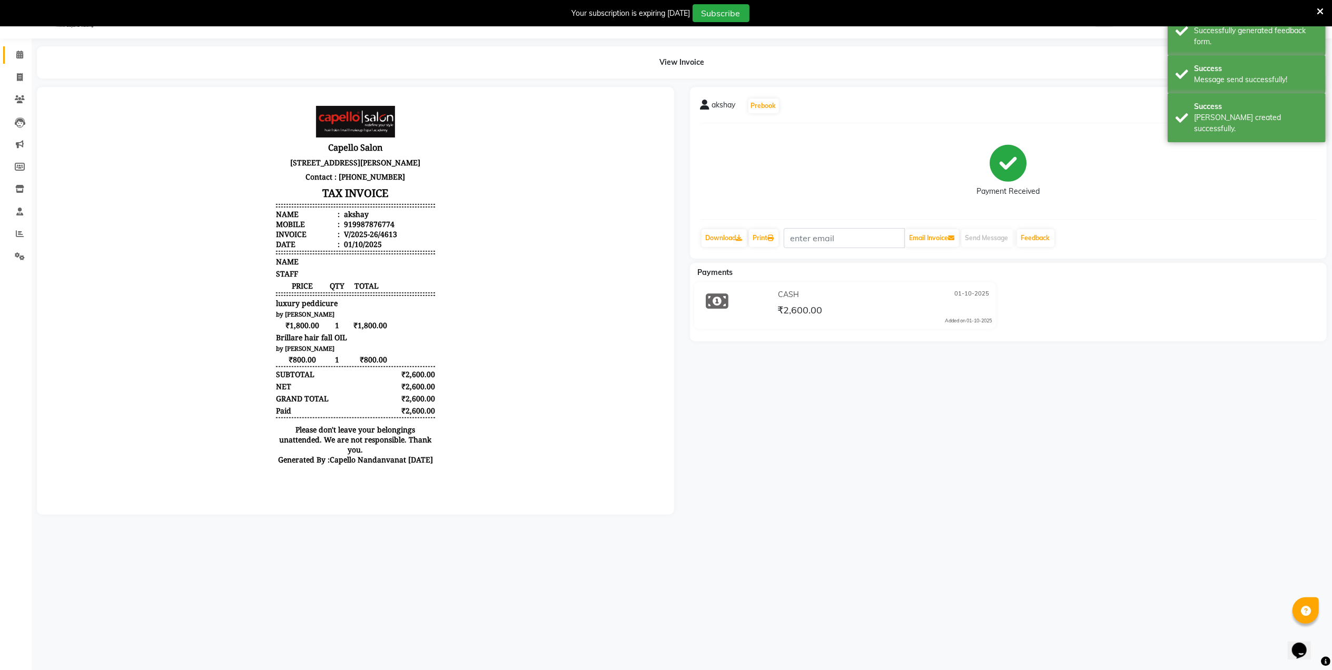
click at [18, 61] on link "Calendar" at bounding box center [15, 54] width 25 height 17
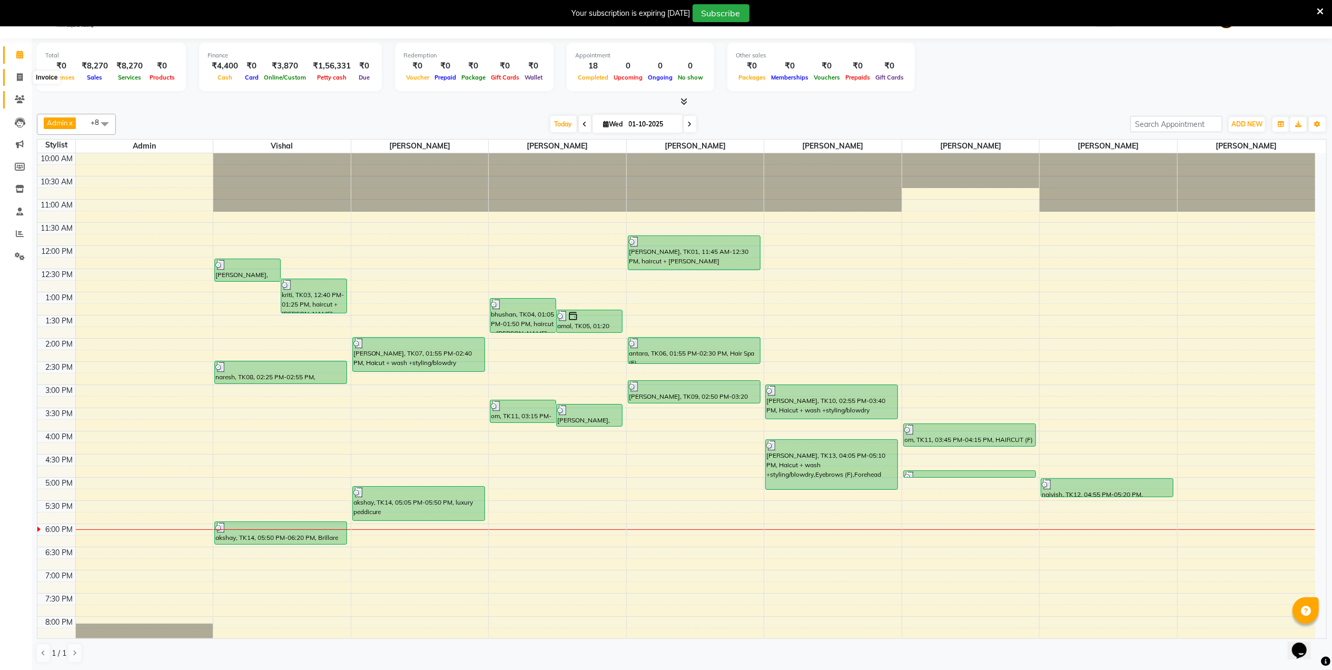
drag, startPoint x: 18, startPoint y: 75, endPoint x: 19, endPoint y: 104, distance: 29.0
click at [18, 75] on icon at bounding box center [20, 77] width 6 height 8
select select "service"
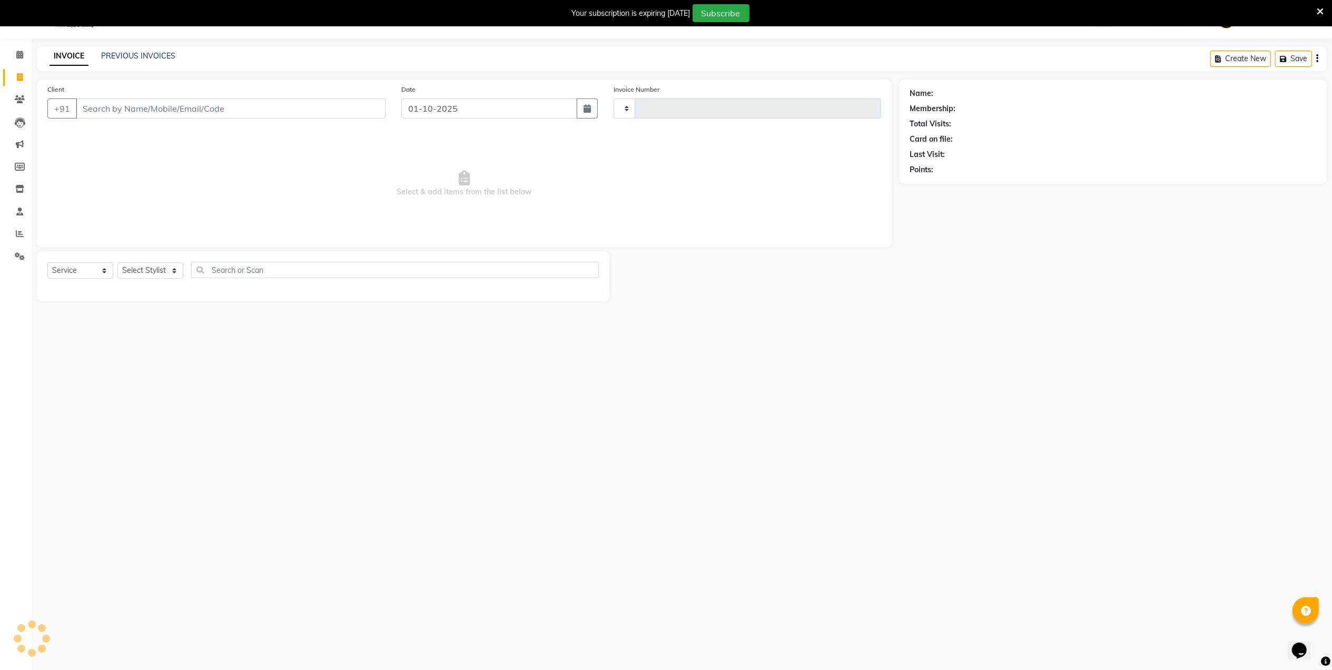
type input "4614"
select select "830"
click at [140, 270] on select "Select Stylist" at bounding box center [150, 270] width 66 height 16
select select "40366"
click at [117, 262] on select "Select Stylist Admin [PERSON_NAME] [PERSON_NAME] [PERSON_NAME] [PERSON_NAME] Ow…" at bounding box center [154, 270] width 75 height 16
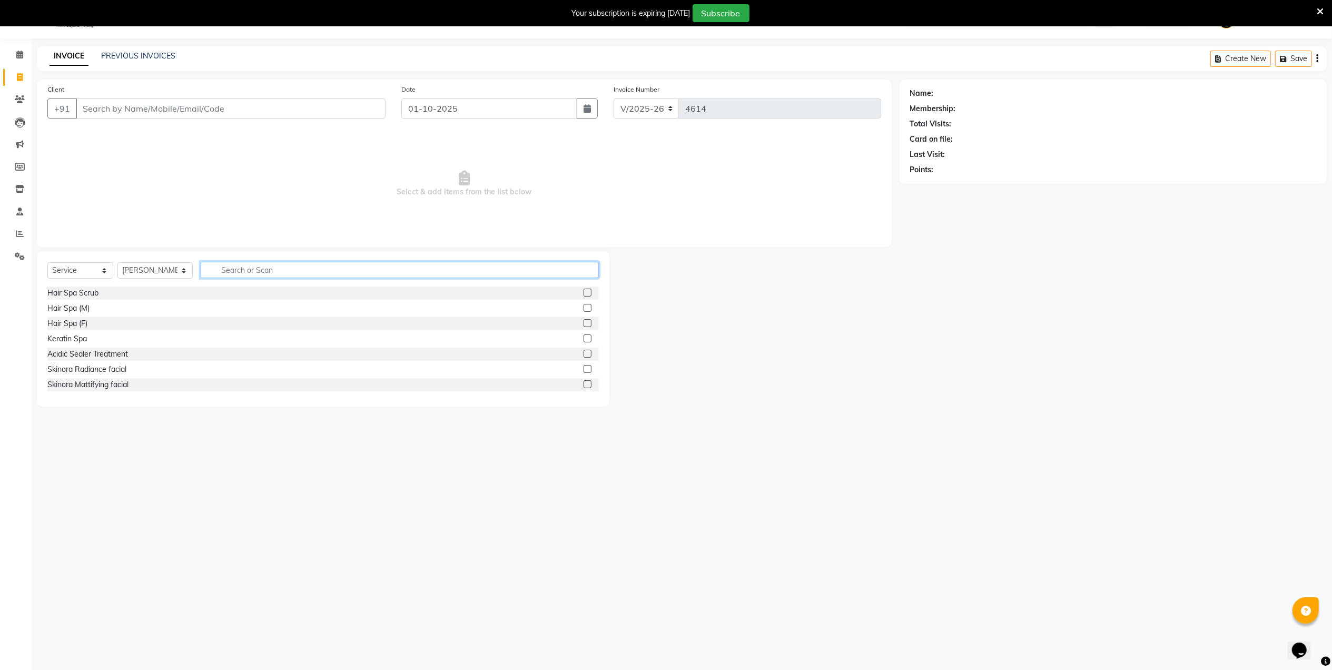
click at [264, 272] on input "text" at bounding box center [400, 270] width 398 height 16
type input "cut"
click at [583, 386] on label at bounding box center [587, 384] width 8 height 8
click at [583, 386] on input "checkbox" at bounding box center [586, 384] width 7 height 7
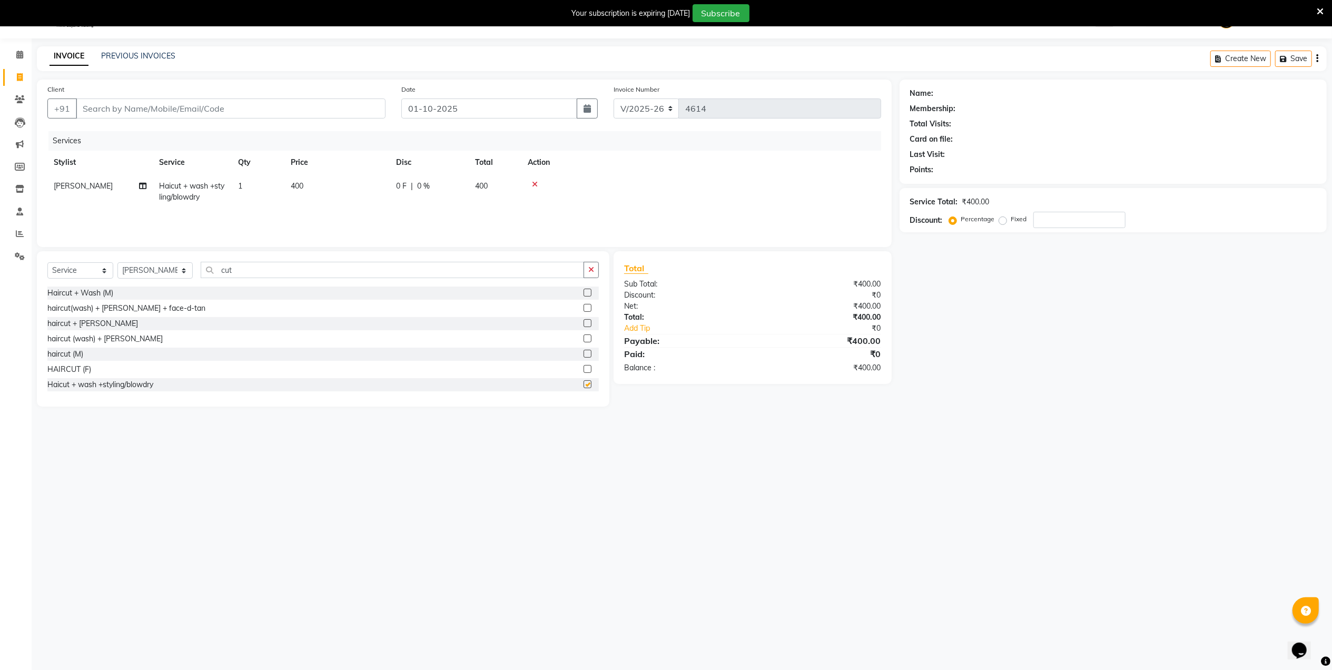
checkbox input "false"
click at [325, 112] on input "Client" at bounding box center [231, 108] width 310 height 20
click at [97, 274] on select "Select Service Product Membership Package Voucher Prepaid Gift Card" at bounding box center [80, 270] width 66 height 16
select select "product"
click at [47, 262] on select "Select Service Product Membership Package Voucher Prepaid Gift Card" at bounding box center [80, 270] width 66 height 16
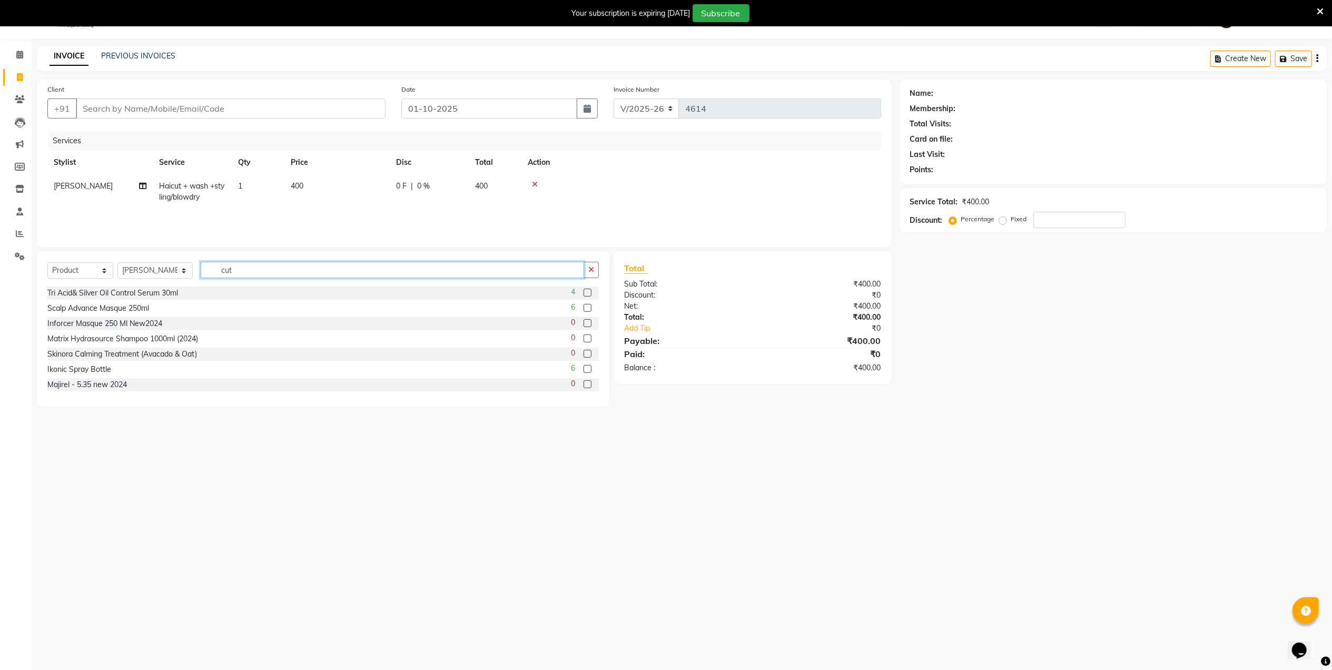
click at [239, 268] on input "cut" at bounding box center [392, 270] width 383 height 16
type input "c"
type input "brillare ma"
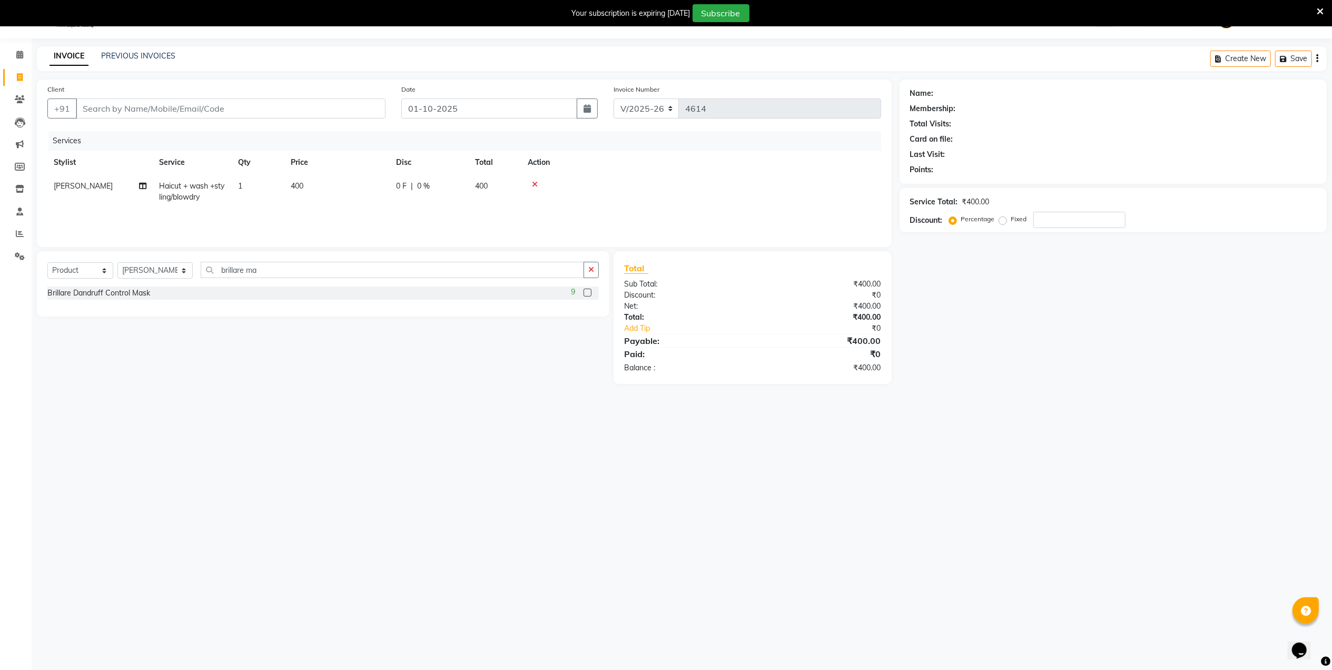
click at [585, 293] on label at bounding box center [587, 293] width 8 height 8
click at [585, 293] on input "checkbox" at bounding box center [586, 293] width 7 height 7
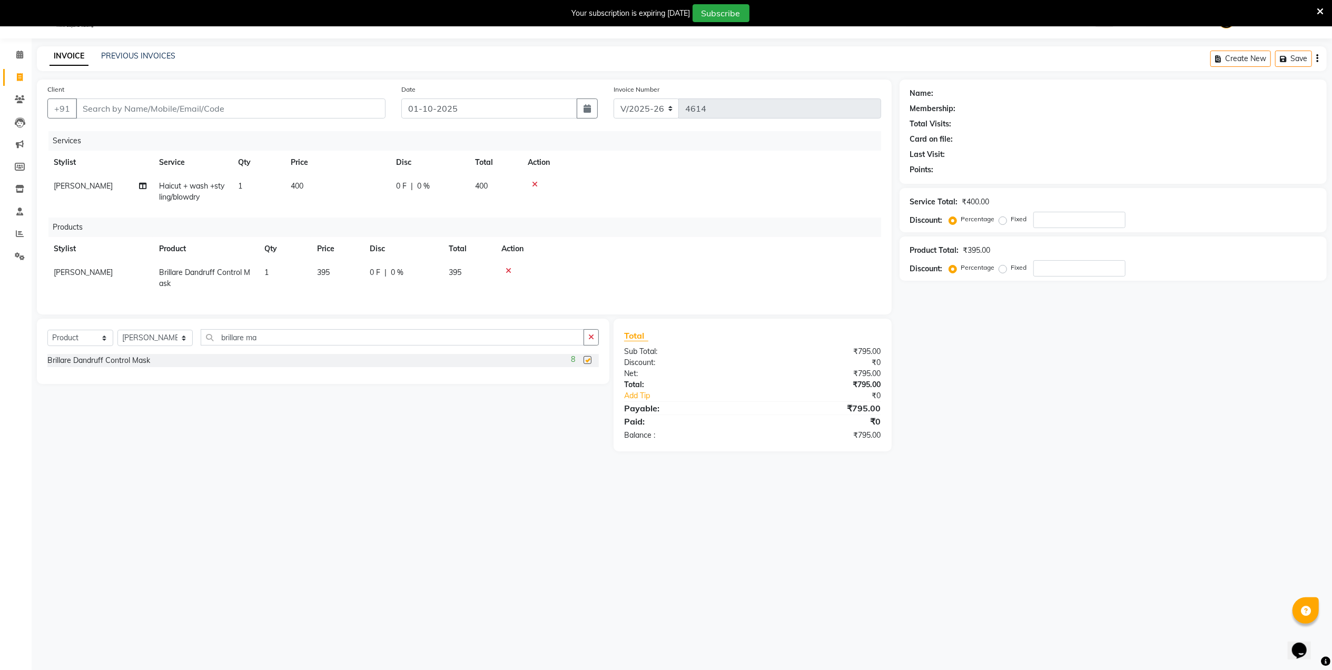
checkbox input "false"
click at [294, 114] on input "Client" at bounding box center [231, 108] width 310 height 20
click at [321, 111] on input "Client" at bounding box center [231, 108] width 310 height 20
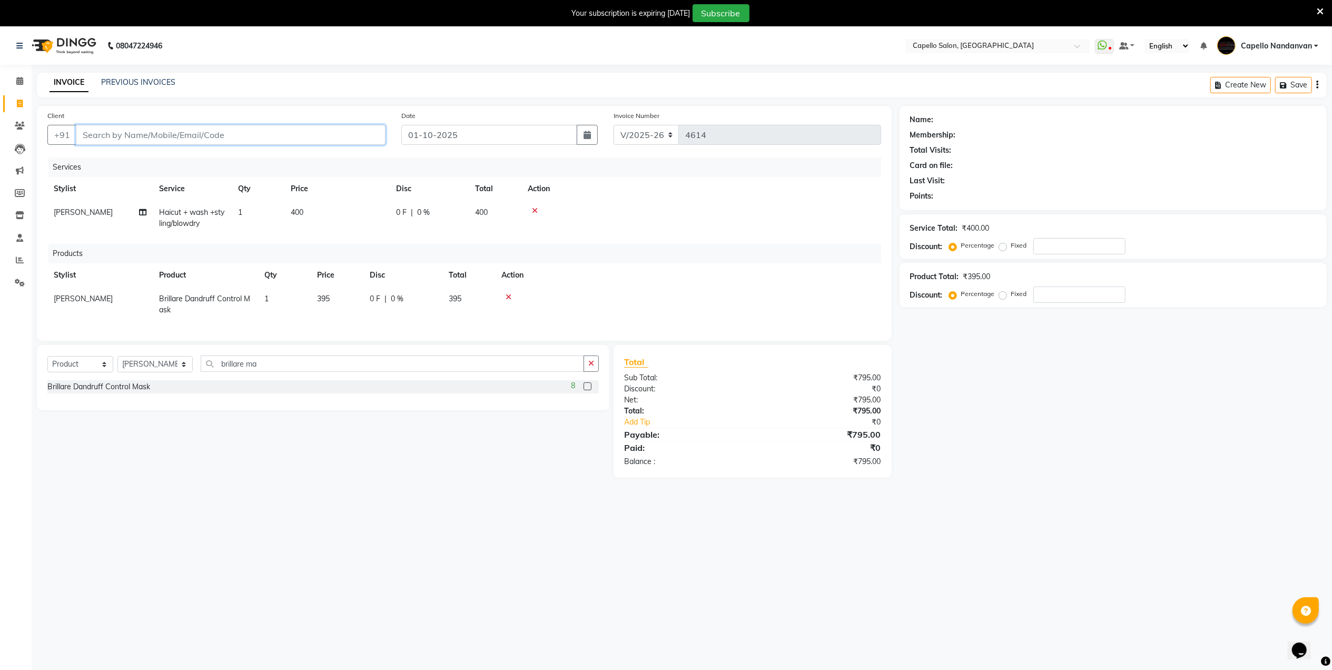
scroll to position [26, 0]
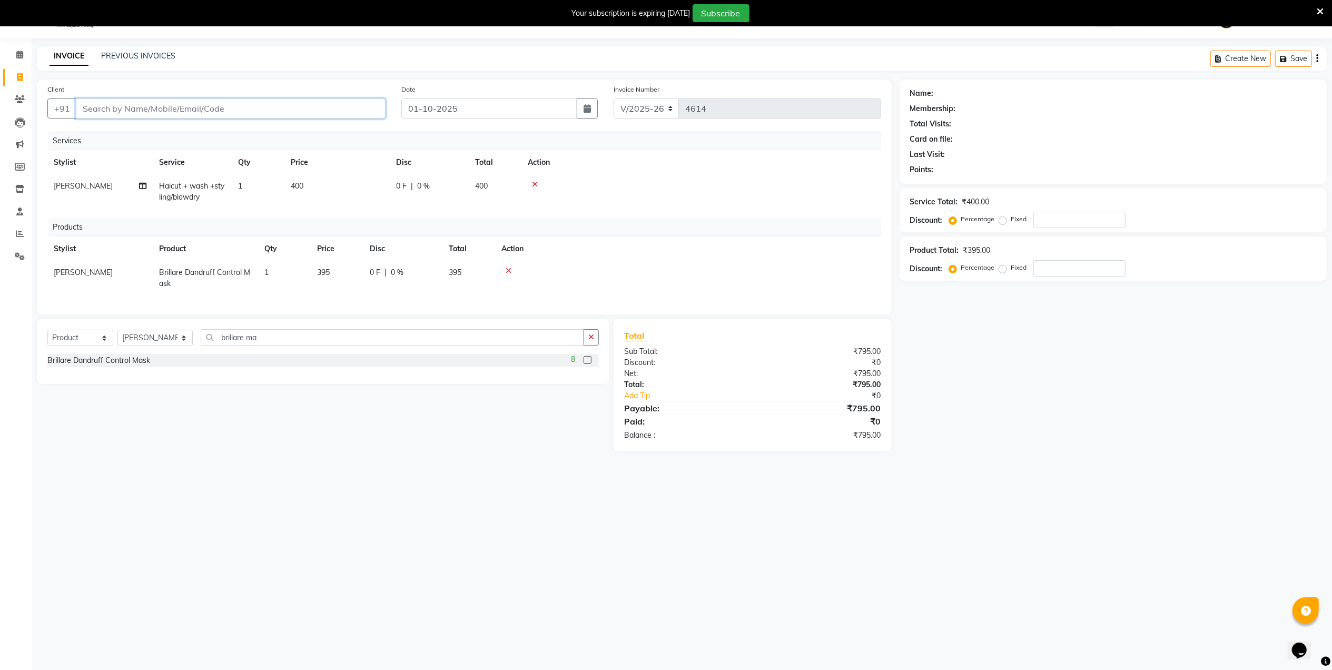
click at [272, 107] on input "Client" at bounding box center [231, 108] width 310 height 20
type input "7"
type input "0"
type input "7875533222"
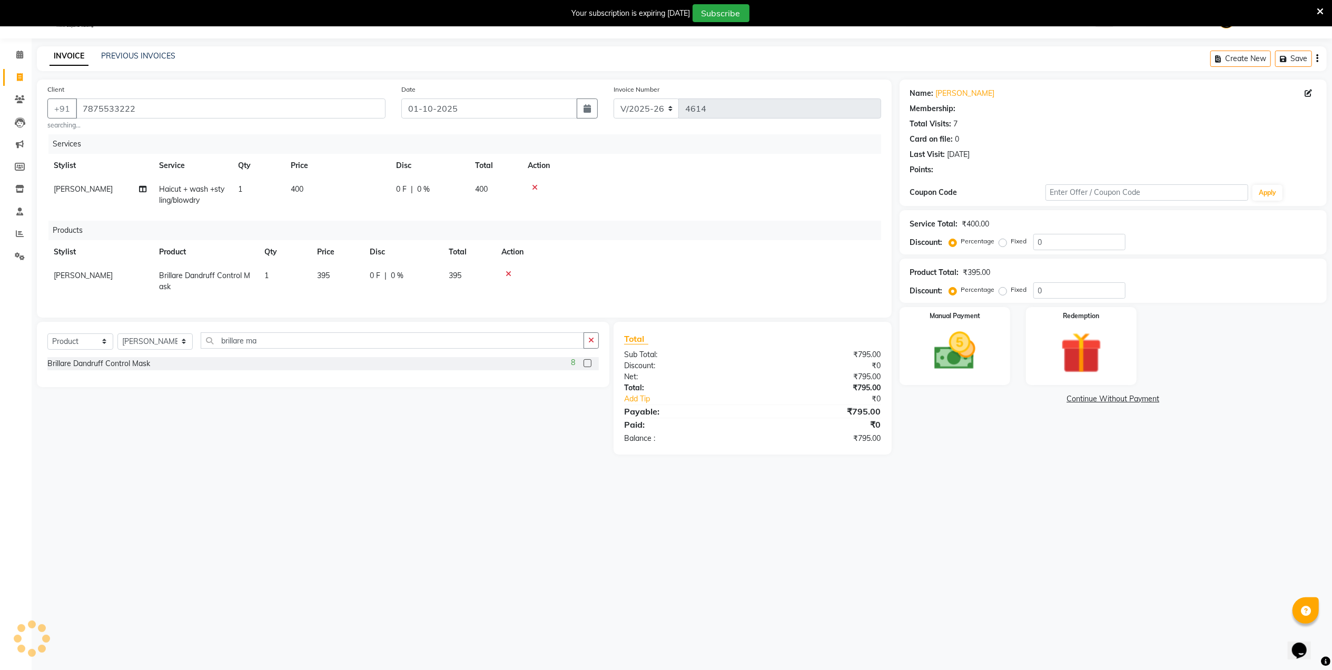
select select "1: Object"
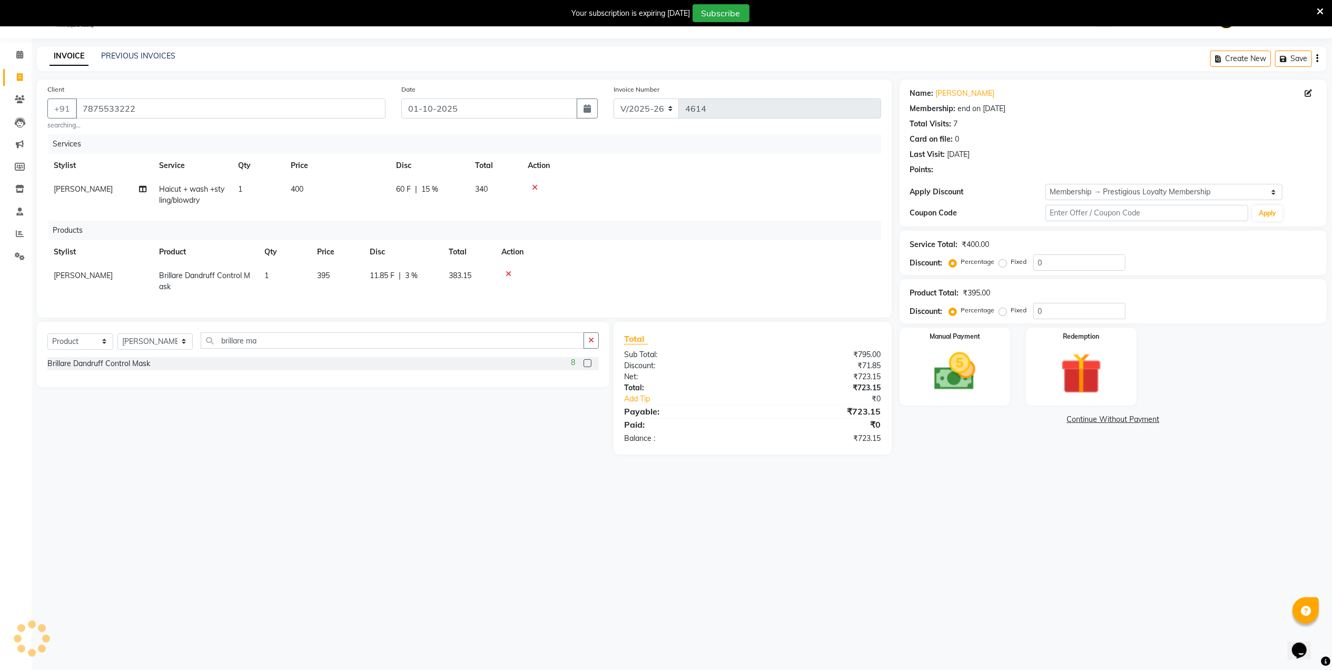
type input "15"
type input "3"
click at [1070, 270] on input "15" at bounding box center [1079, 262] width 92 height 16
type input "1"
click at [957, 497] on div "08047224946 Select Location × Capello Salon, Nandanvan WhatsApp Status ✕ Status…" at bounding box center [666, 336] width 1332 height 670
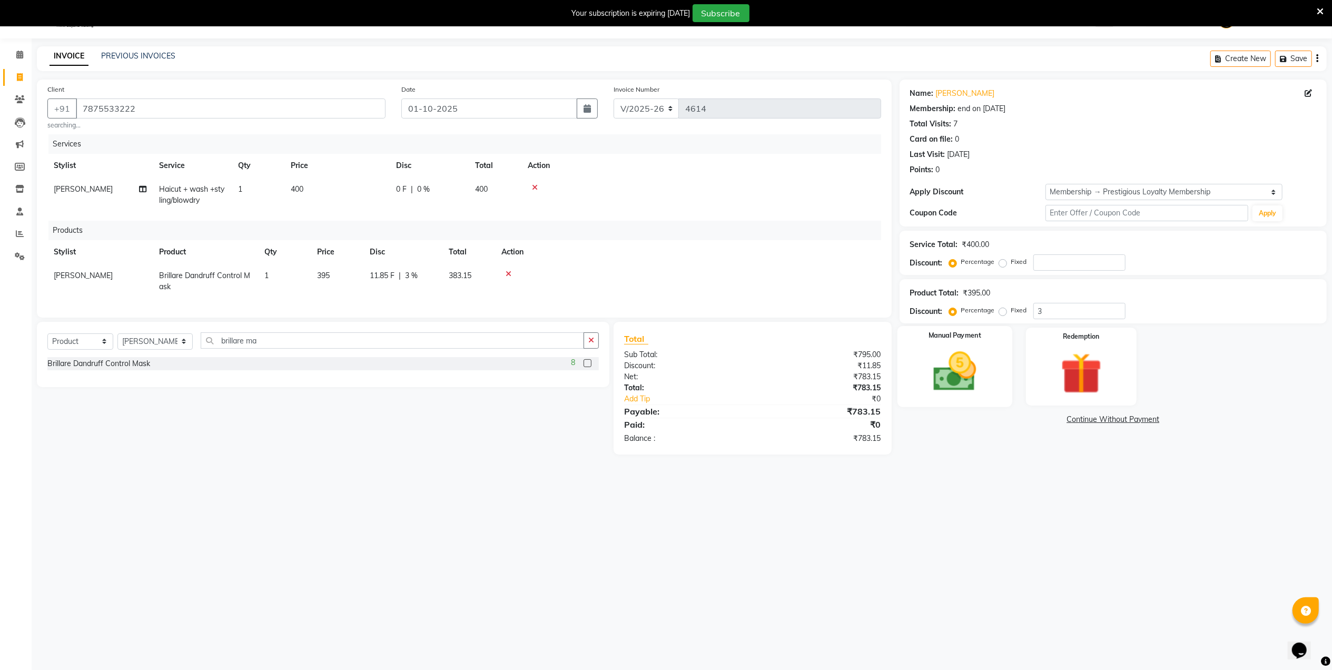
click at [970, 375] on img at bounding box center [954, 371] width 70 height 49
click at [1005, 421] on span "UPI" at bounding box center [1010, 420] width 16 height 12
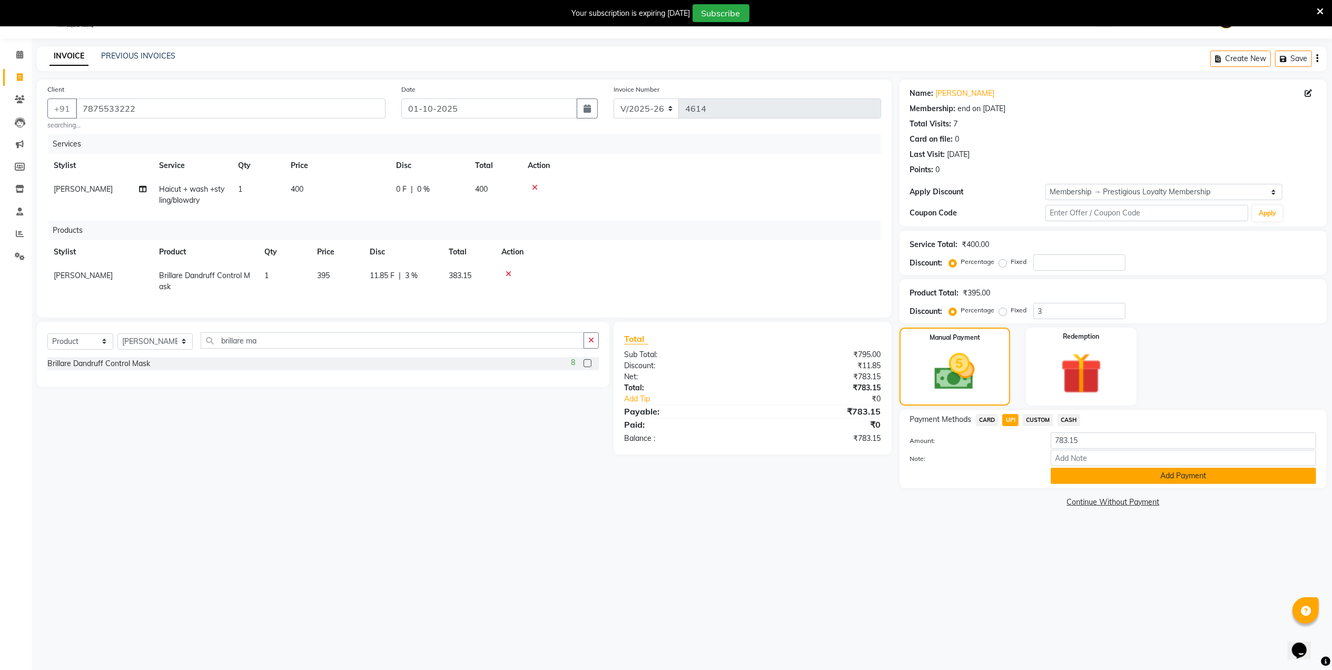
click at [1077, 480] on button "Add Payment" at bounding box center [1183, 476] width 265 height 16
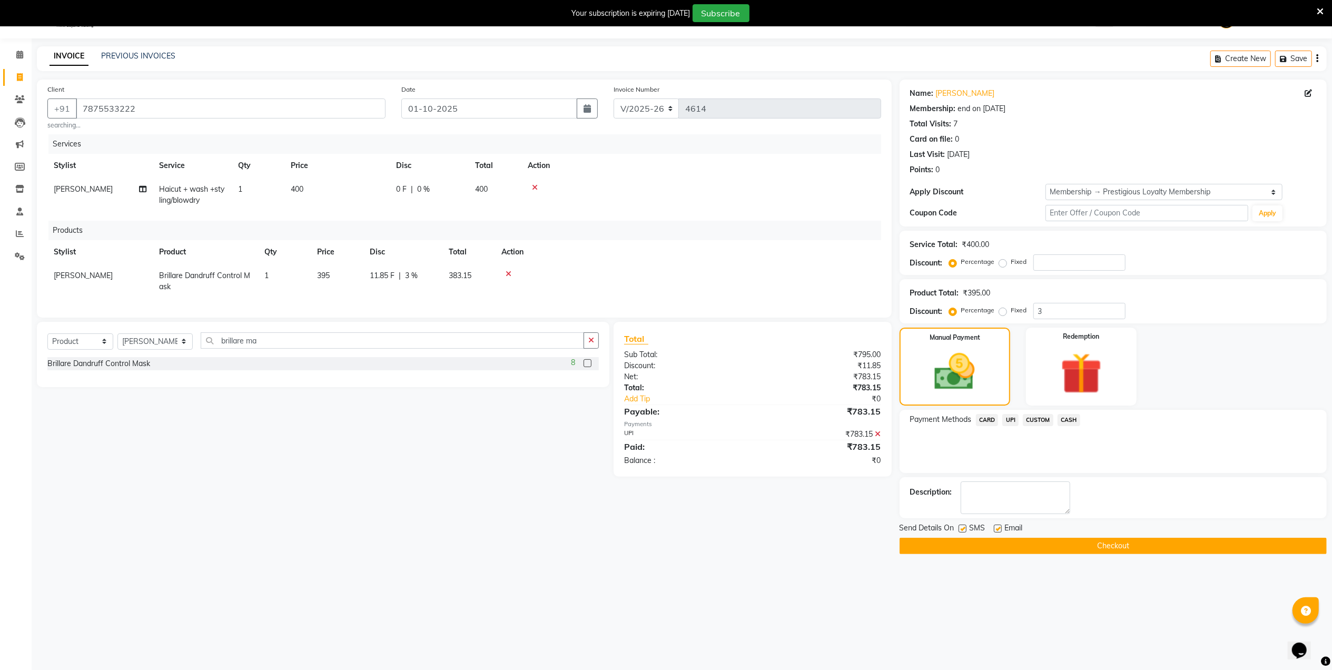
scroll to position [0, 0]
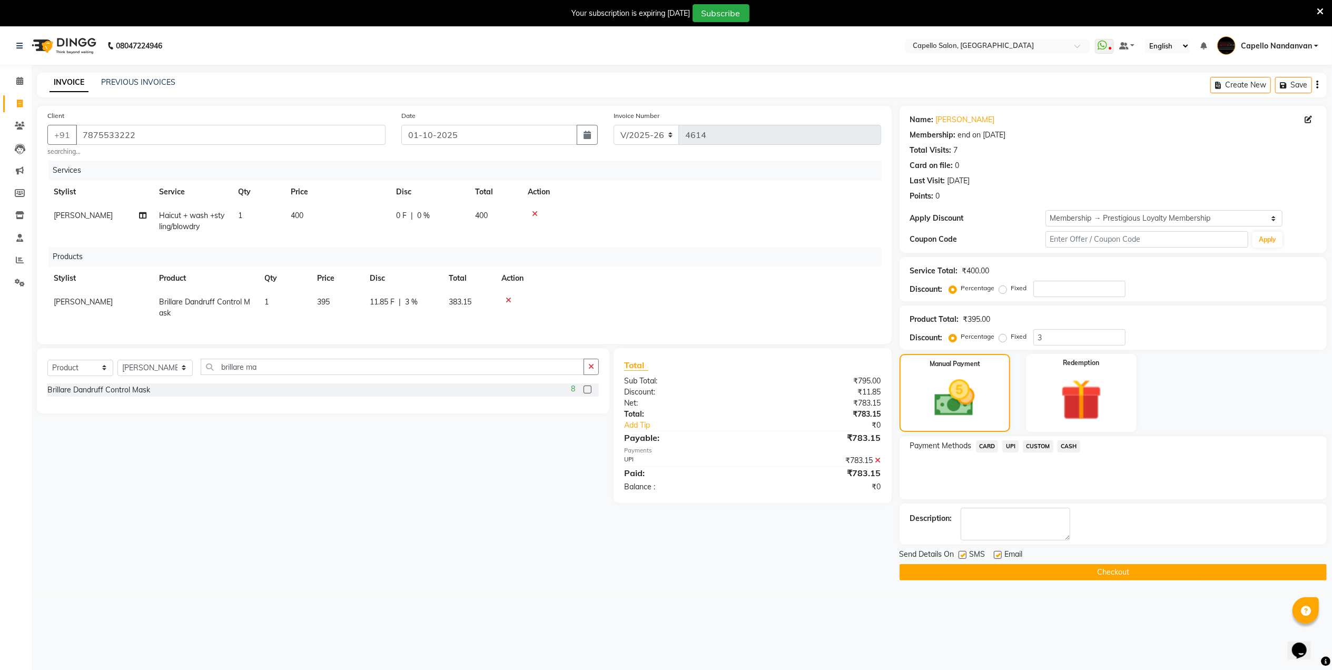
click at [1104, 571] on button "Checkout" at bounding box center [1112, 572] width 427 height 16
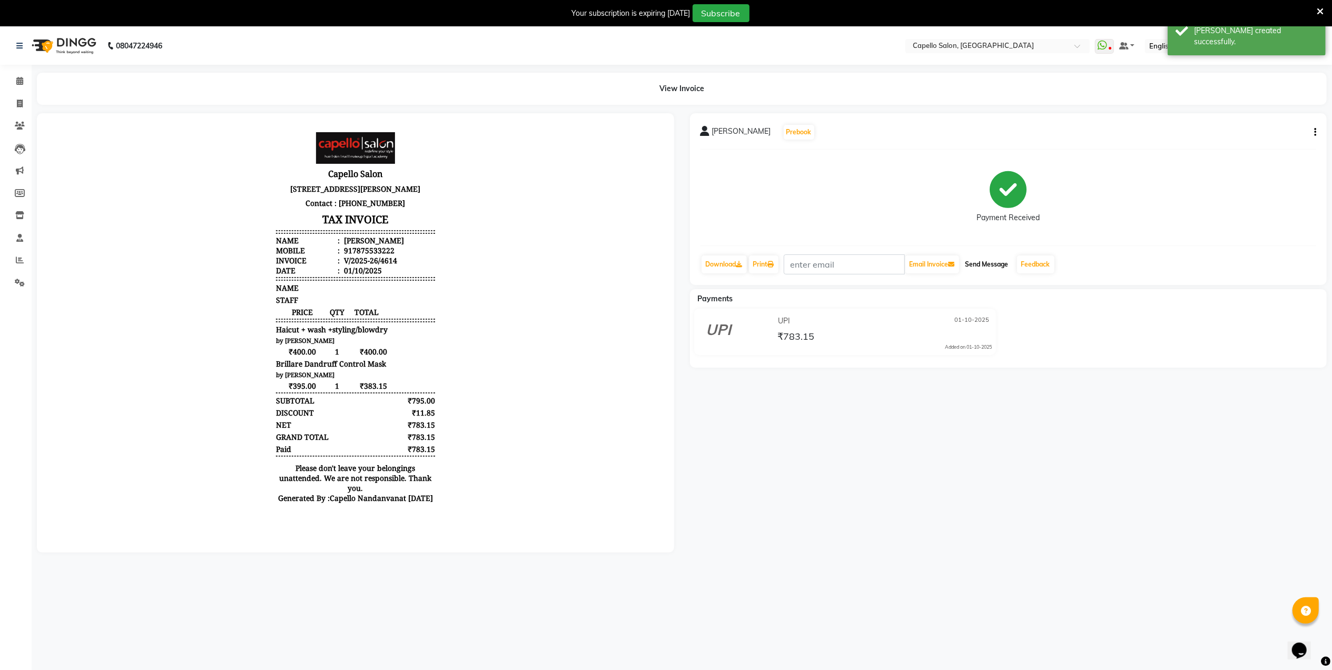
click at [1007, 264] on button "Send Message" at bounding box center [987, 264] width 52 height 18
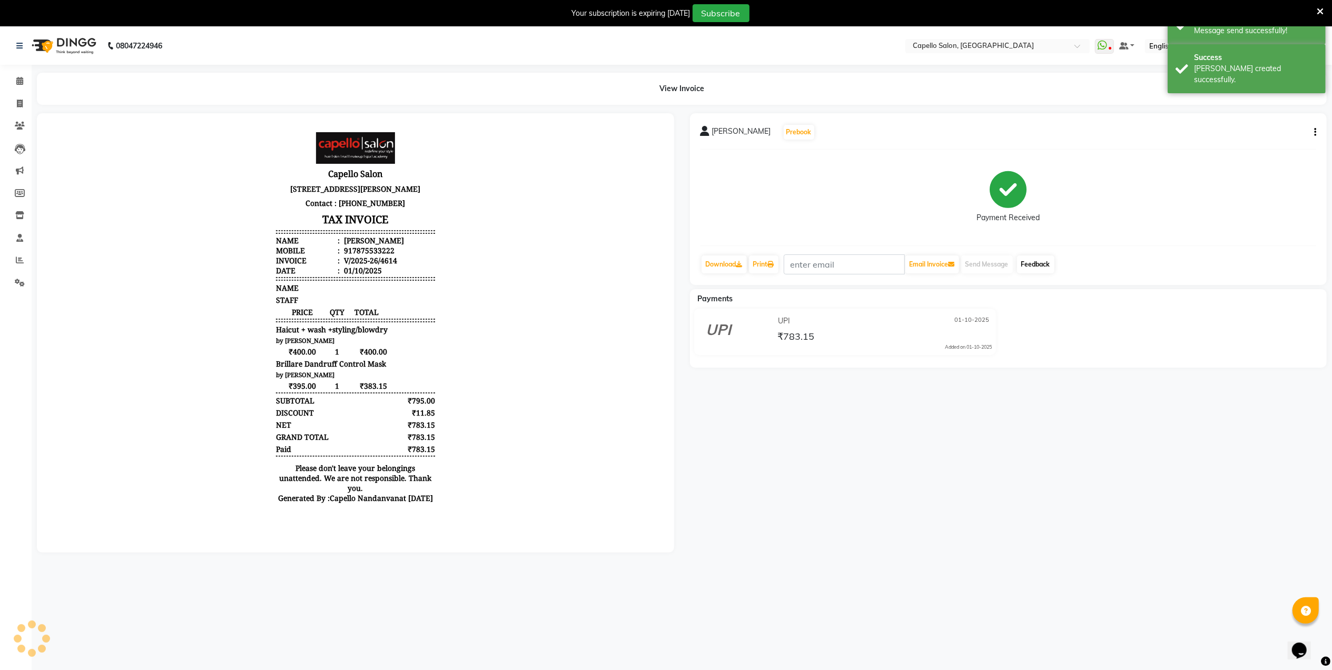
click at [1034, 266] on link "Feedback" at bounding box center [1035, 264] width 37 height 18
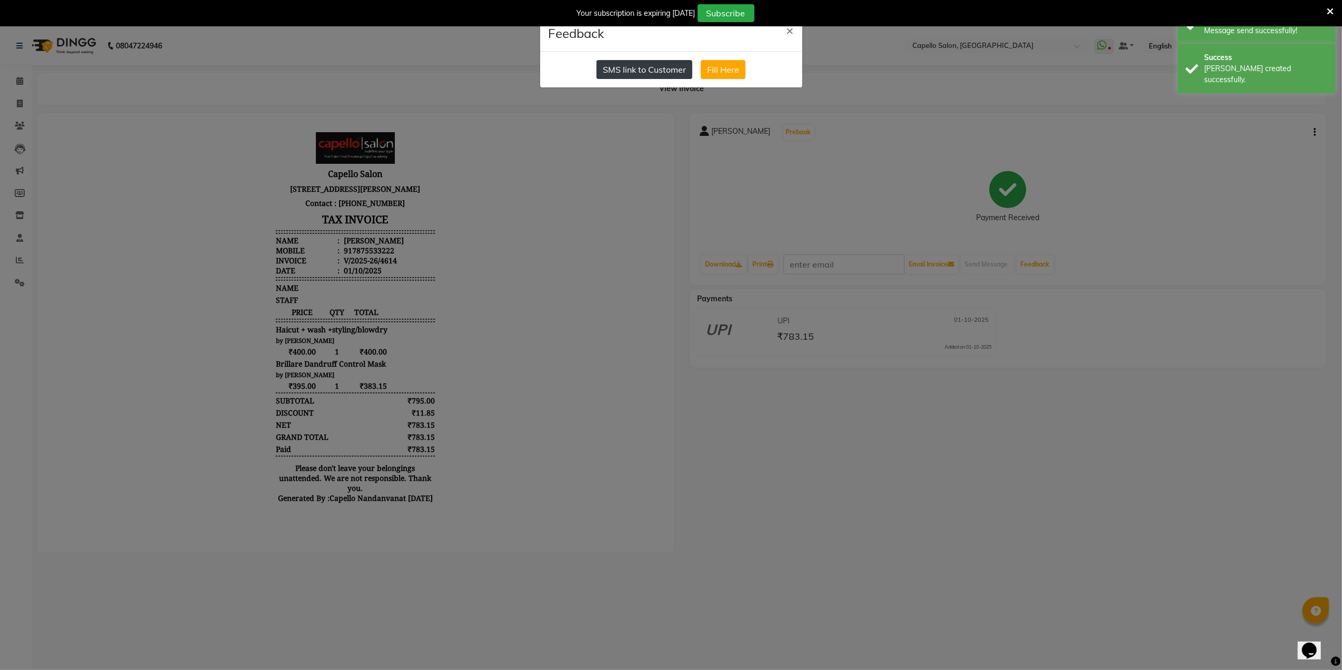
click at [653, 76] on button "SMS link to Customer" at bounding box center [645, 69] width 96 height 19
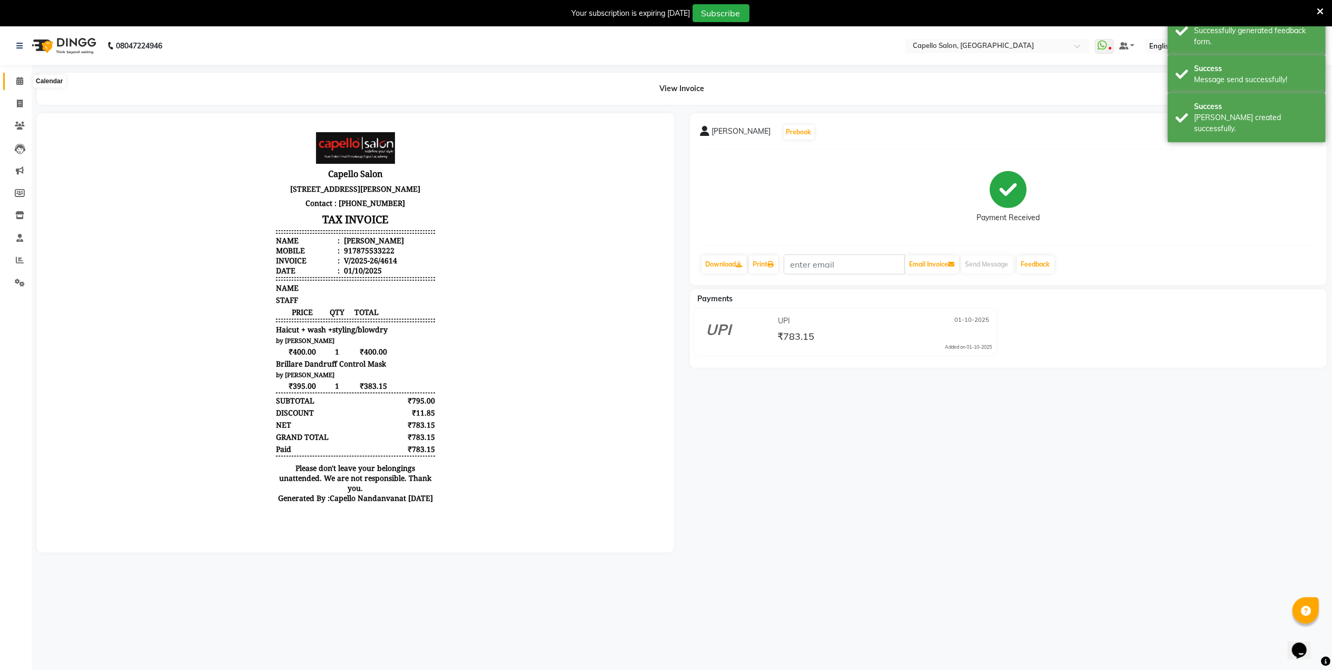
click at [17, 83] on icon at bounding box center [19, 81] width 7 height 8
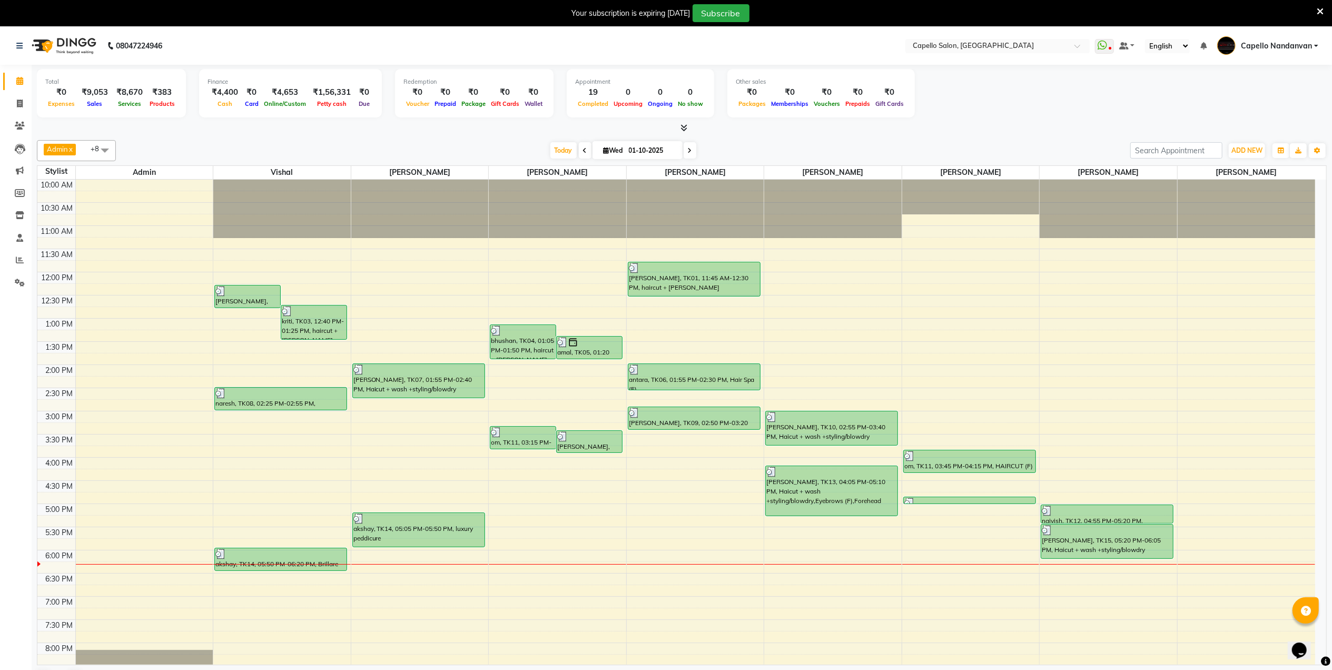
click at [935, 143] on div "Today Wed 01-10-2025" at bounding box center [623, 151] width 1004 height 16
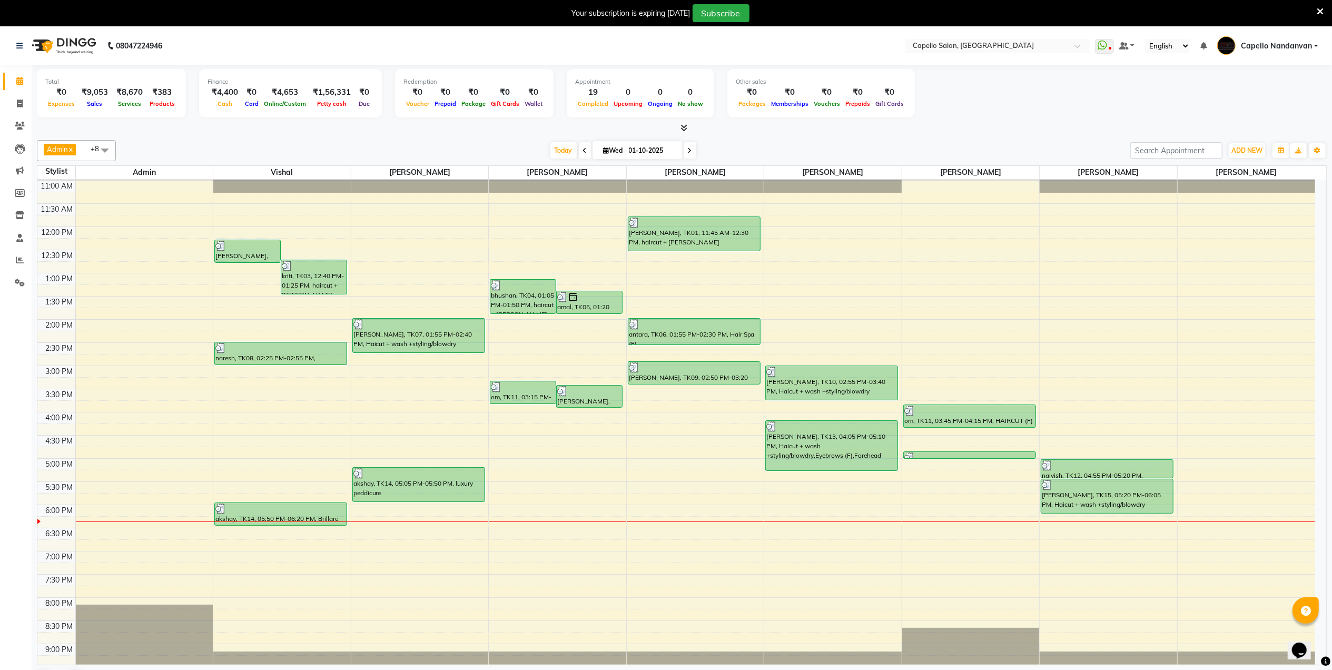
scroll to position [70, 0]
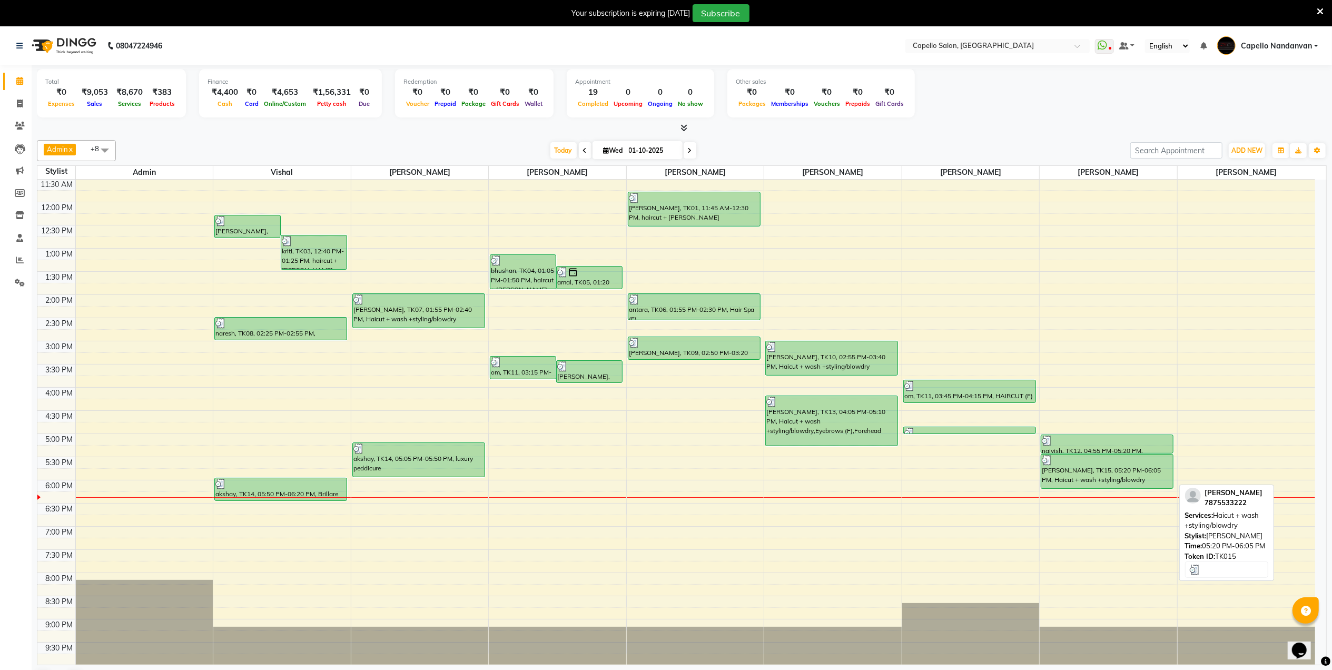
click at [1113, 468] on div "[PERSON_NAME], TK15, 05:20 PM-06:05 PM, Haicut + wash +styling/blowdry" at bounding box center [1107, 471] width 132 height 34
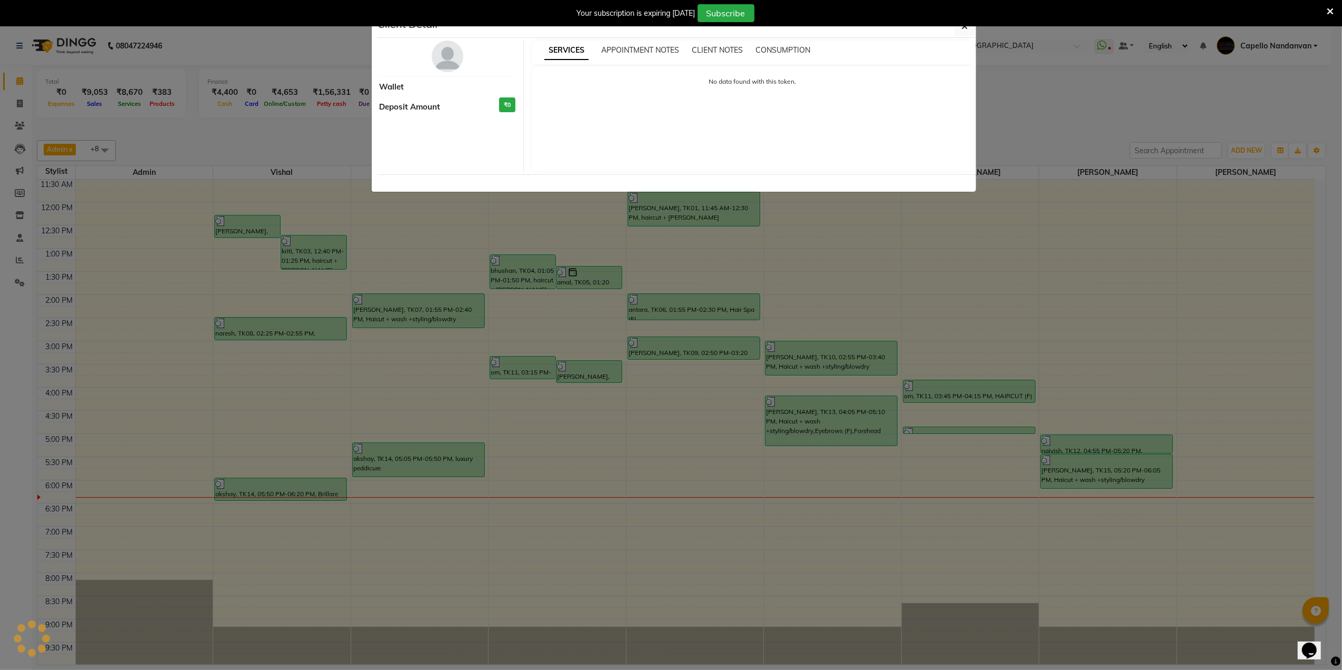
select select "3"
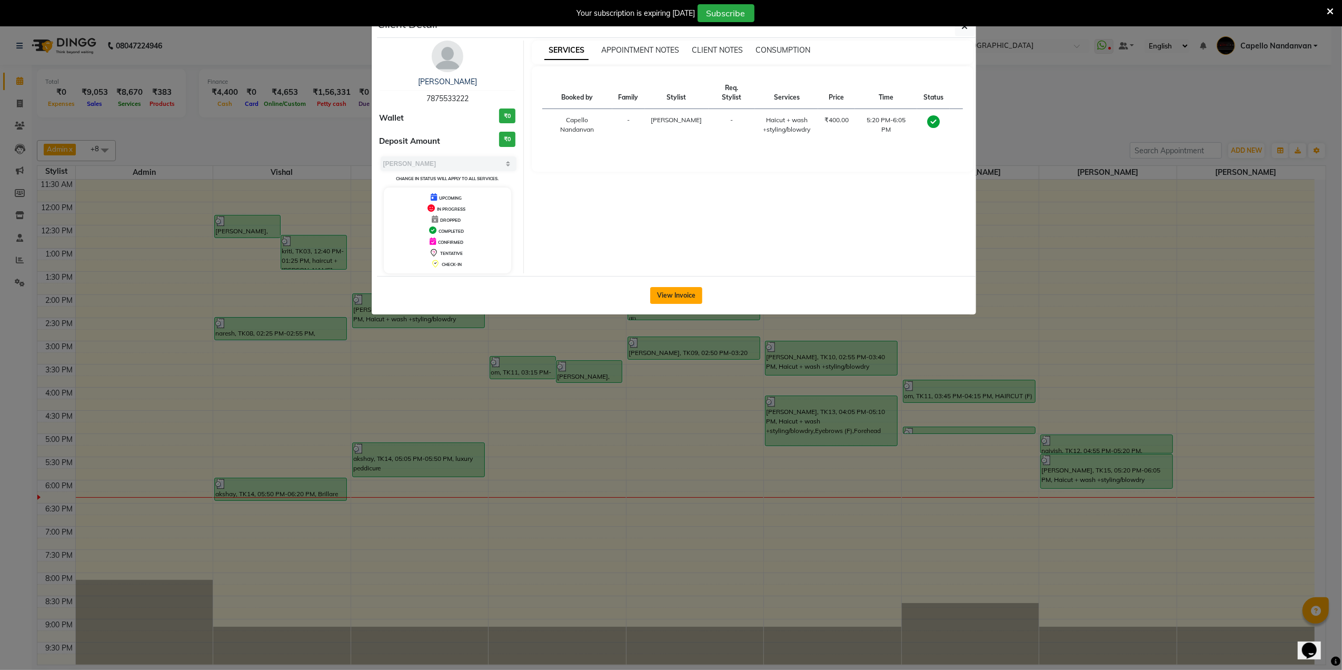
click at [685, 296] on button "View Invoice" at bounding box center [676, 295] width 52 height 17
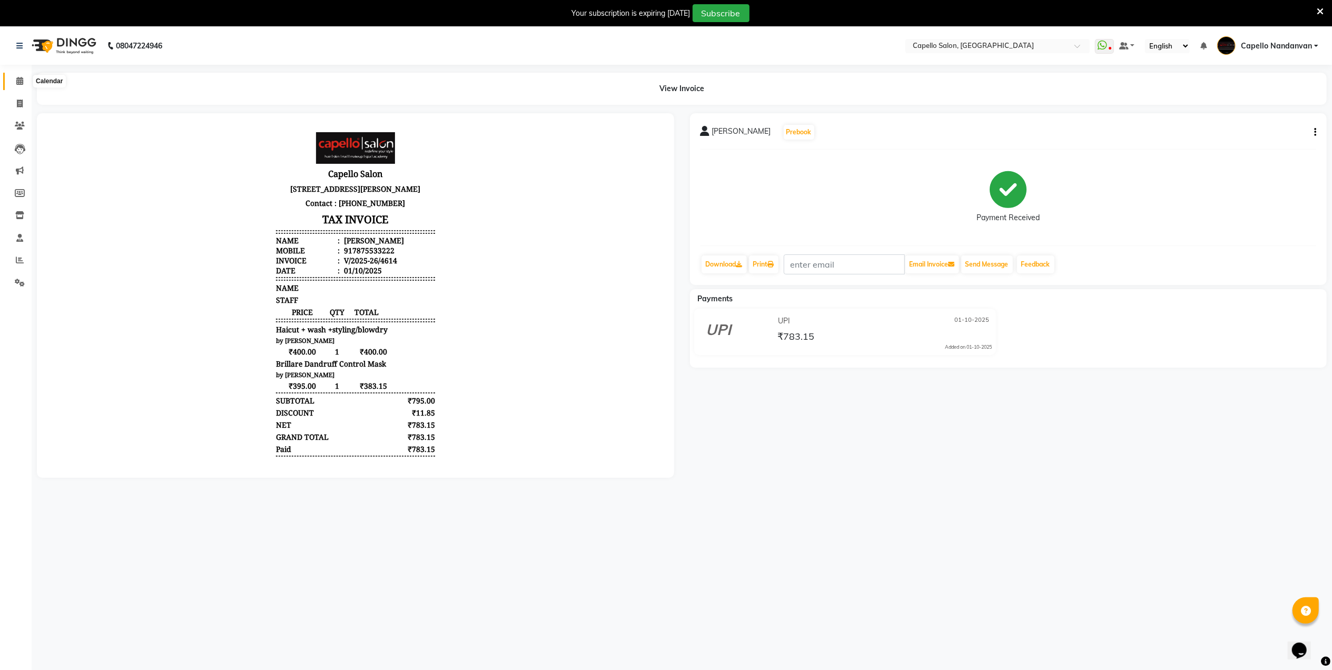
click at [18, 77] on icon at bounding box center [19, 81] width 7 height 8
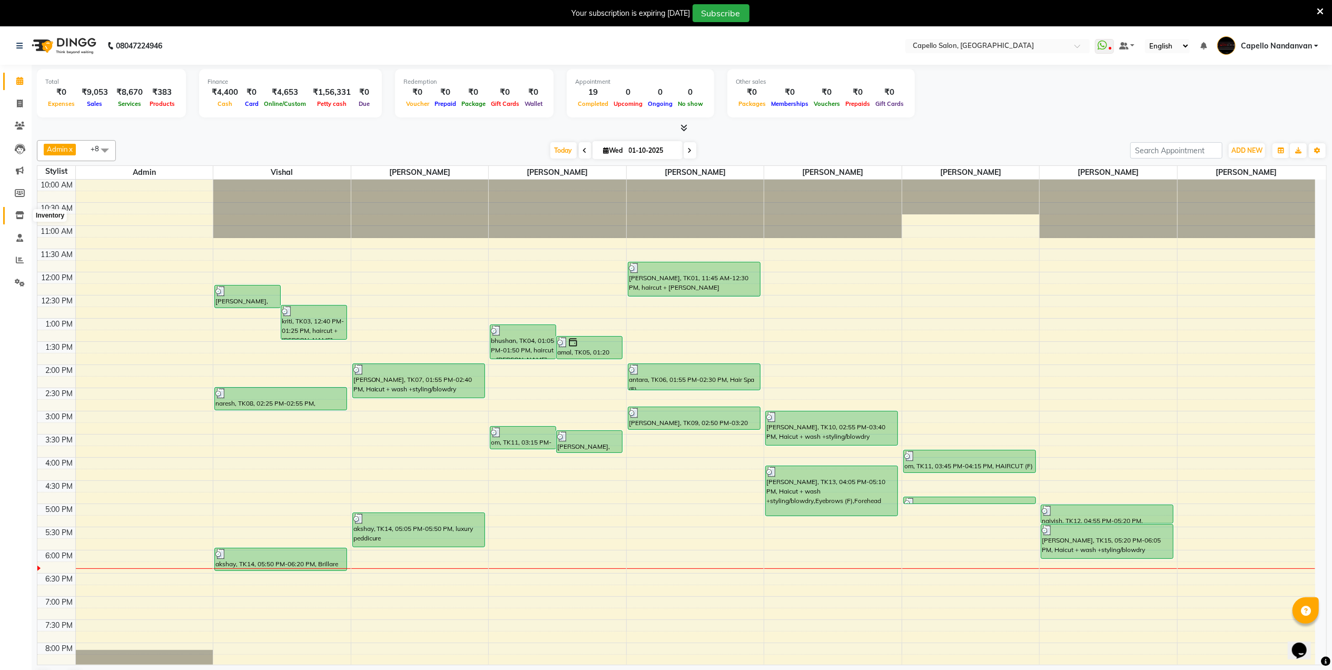
click at [19, 221] on span at bounding box center [20, 216] width 18 height 12
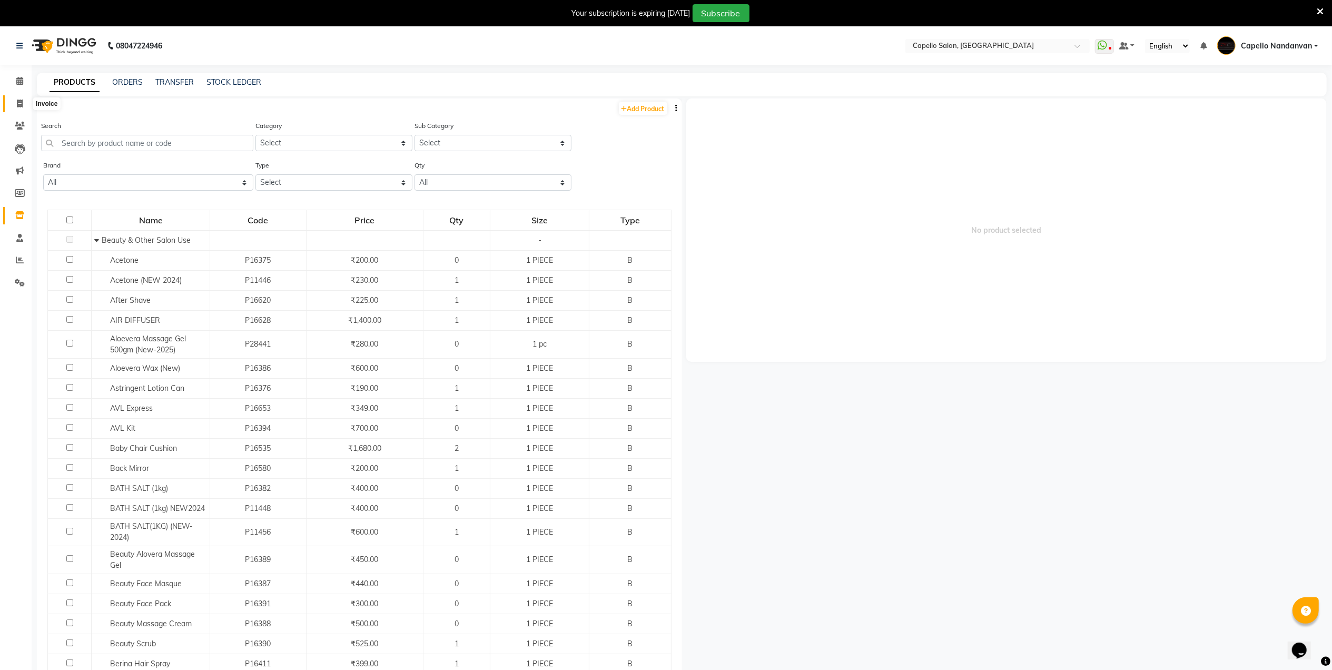
click at [17, 102] on icon at bounding box center [20, 104] width 6 height 8
select select "service"
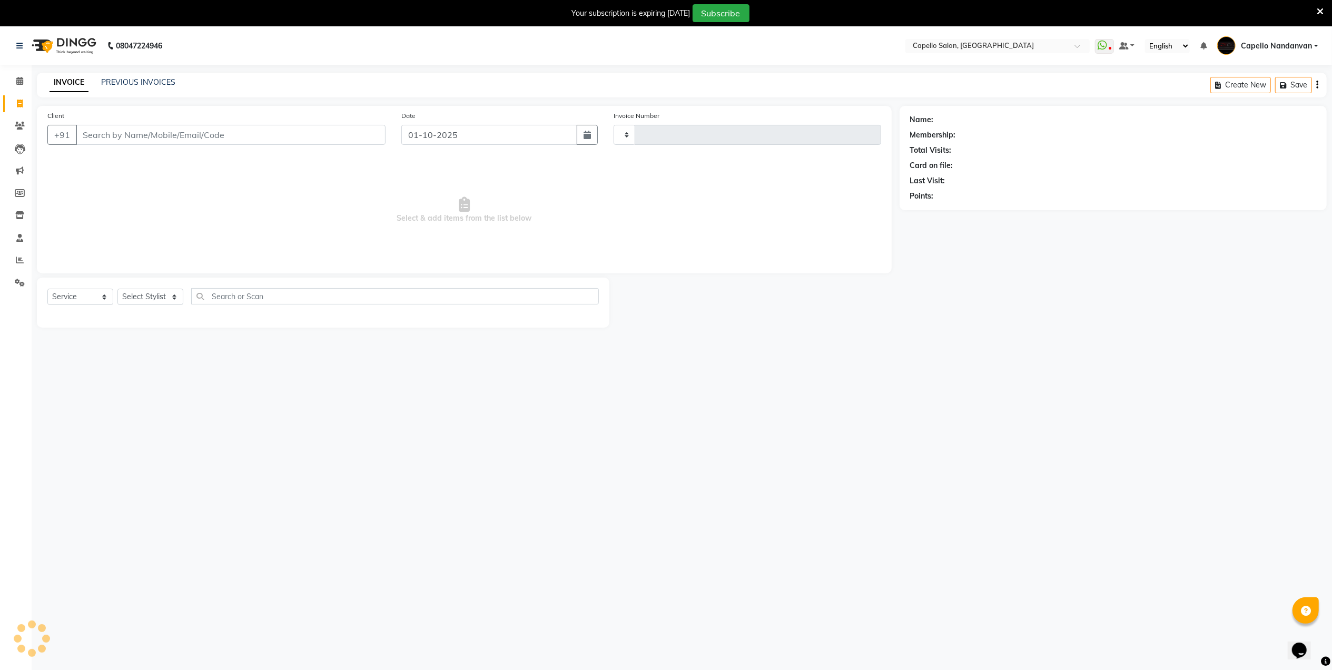
scroll to position [26, 0]
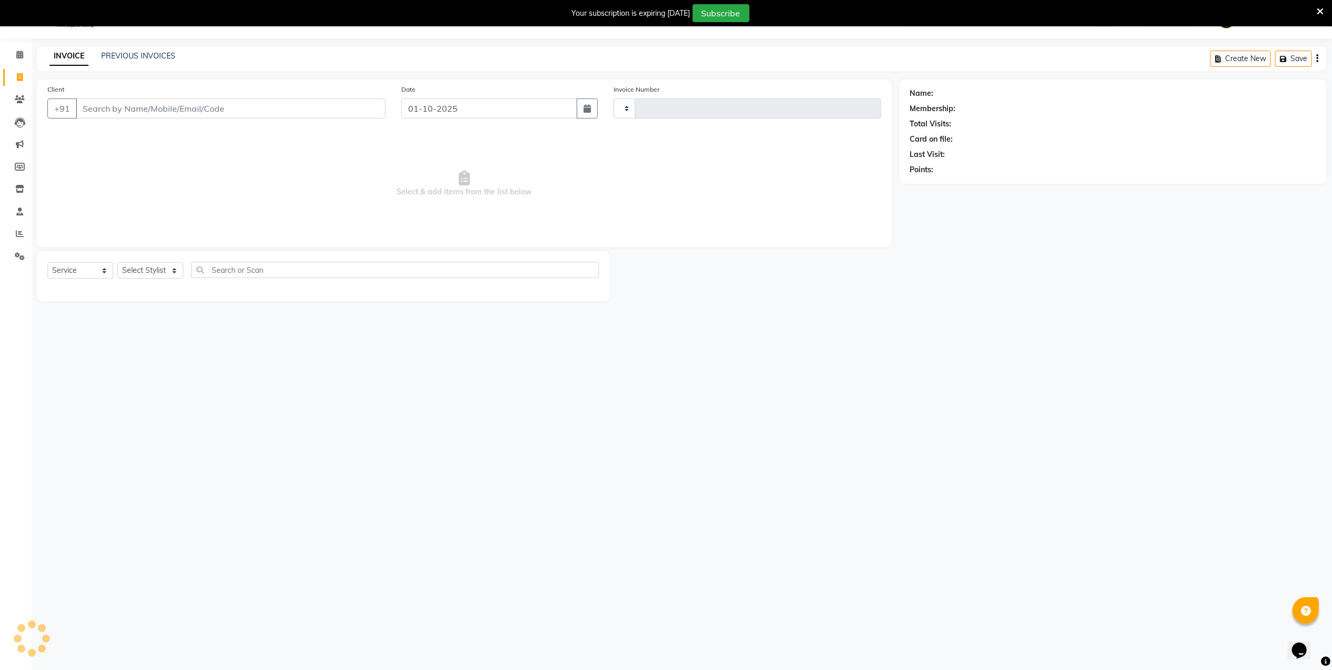
type input "4615"
select select "830"
click at [112, 102] on input "Client" at bounding box center [231, 108] width 310 height 20
click at [161, 269] on select "Select Stylist" at bounding box center [150, 270] width 66 height 16
select select "66495"
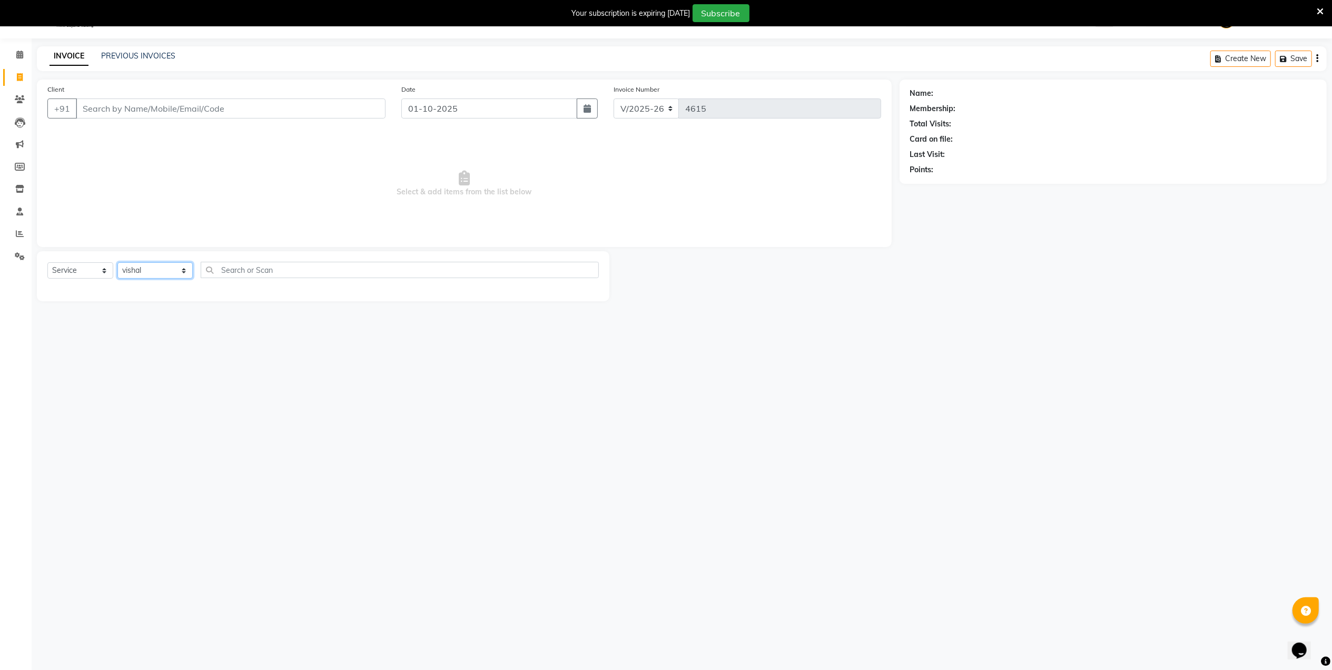
click at [117, 262] on select "Select Stylist Admin [PERSON_NAME] [PERSON_NAME] [PERSON_NAME] [PERSON_NAME] Ow…" at bounding box center [154, 270] width 75 height 16
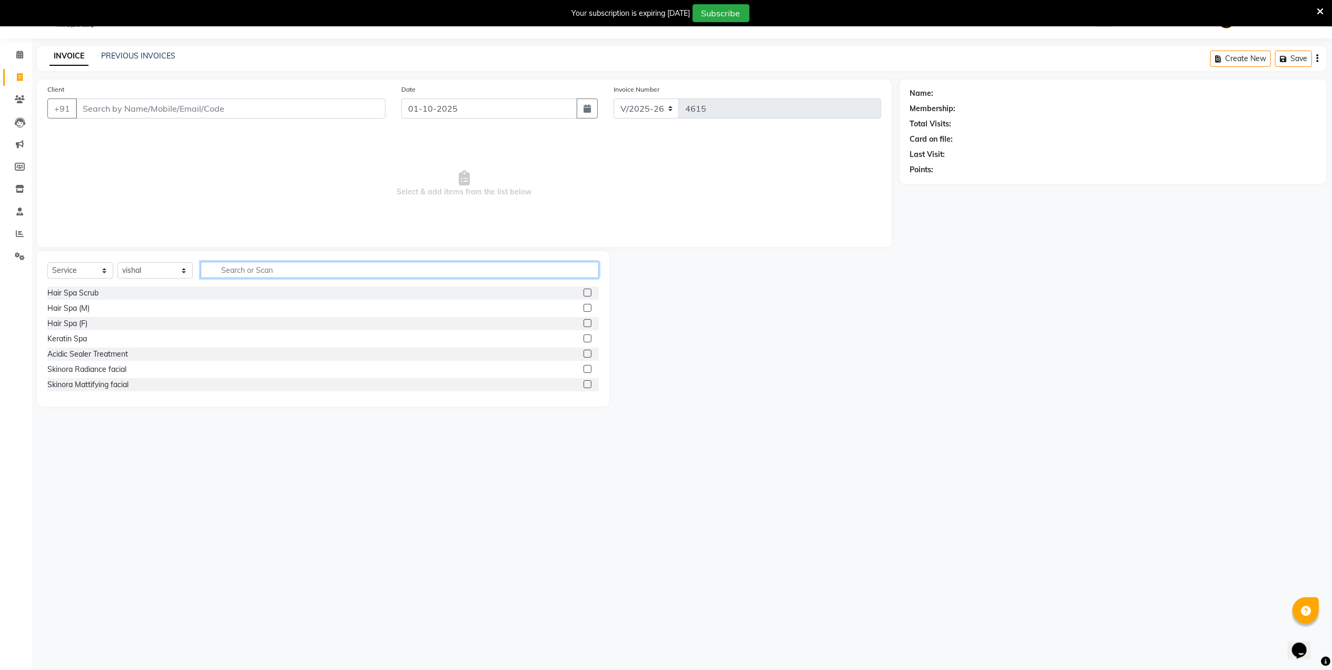
click at [223, 269] on input "text" at bounding box center [400, 270] width 398 height 16
type input "hair"
click at [102, 113] on input "Client" at bounding box center [231, 108] width 310 height 20
type input "8530086877"
click at [305, 269] on input "hair" at bounding box center [392, 273] width 383 height 16
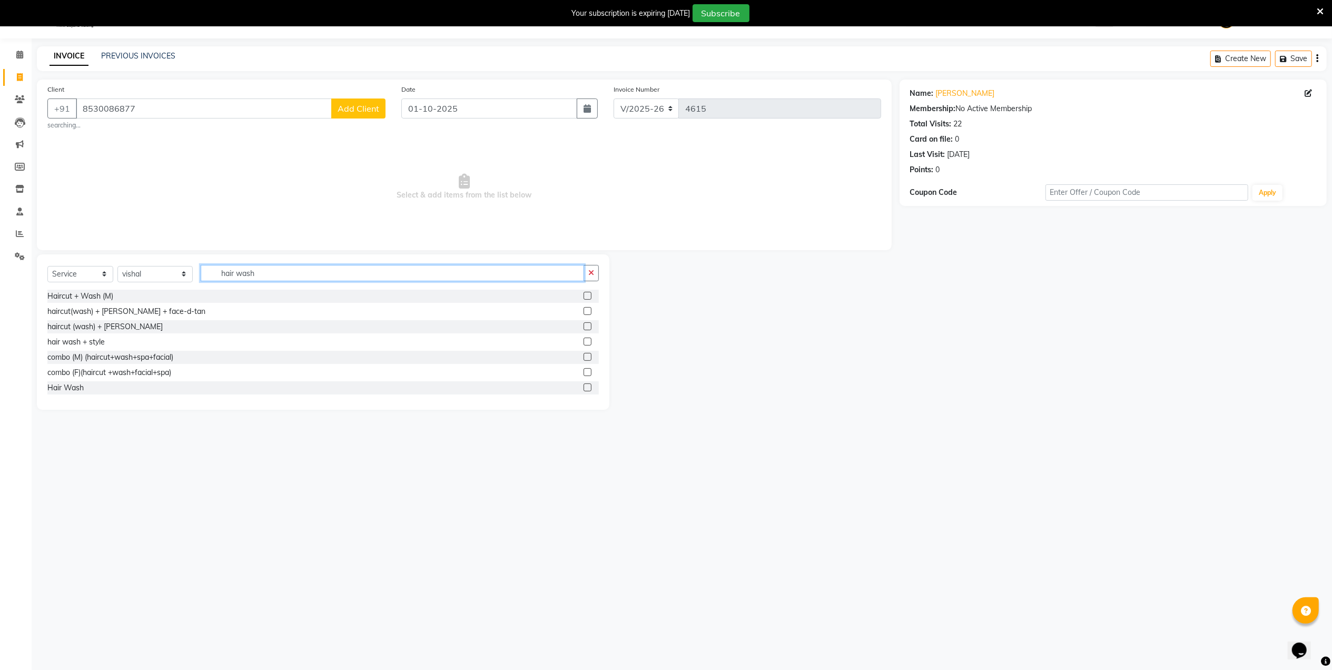
type input "hair wash"
click at [87, 391] on div "Hair Wash" at bounding box center [322, 387] width 551 height 13
click at [74, 381] on div "Hair Wash" at bounding box center [322, 387] width 551 height 13
click at [583, 385] on label at bounding box center [587, 387] width 8 height 8
click at [583, 385] on input "checkbox" at bounding box center [586, 387] width 7 height 7
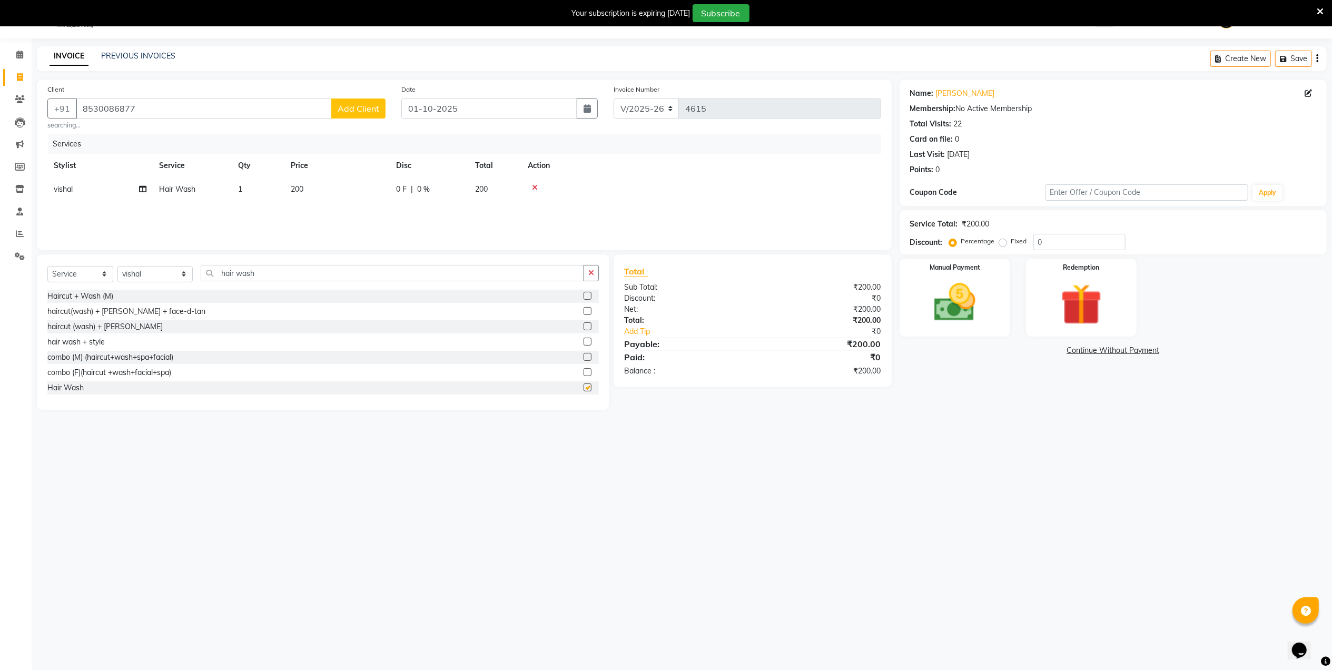
checkbox input "false"
click at [300, 187] on span "200" at bounding box center [297, 188] width 13 height 9
select select "66495"
click at [378, 187] on input "200" at bounding box center [386, 192] width 93 height 16
type input "2"
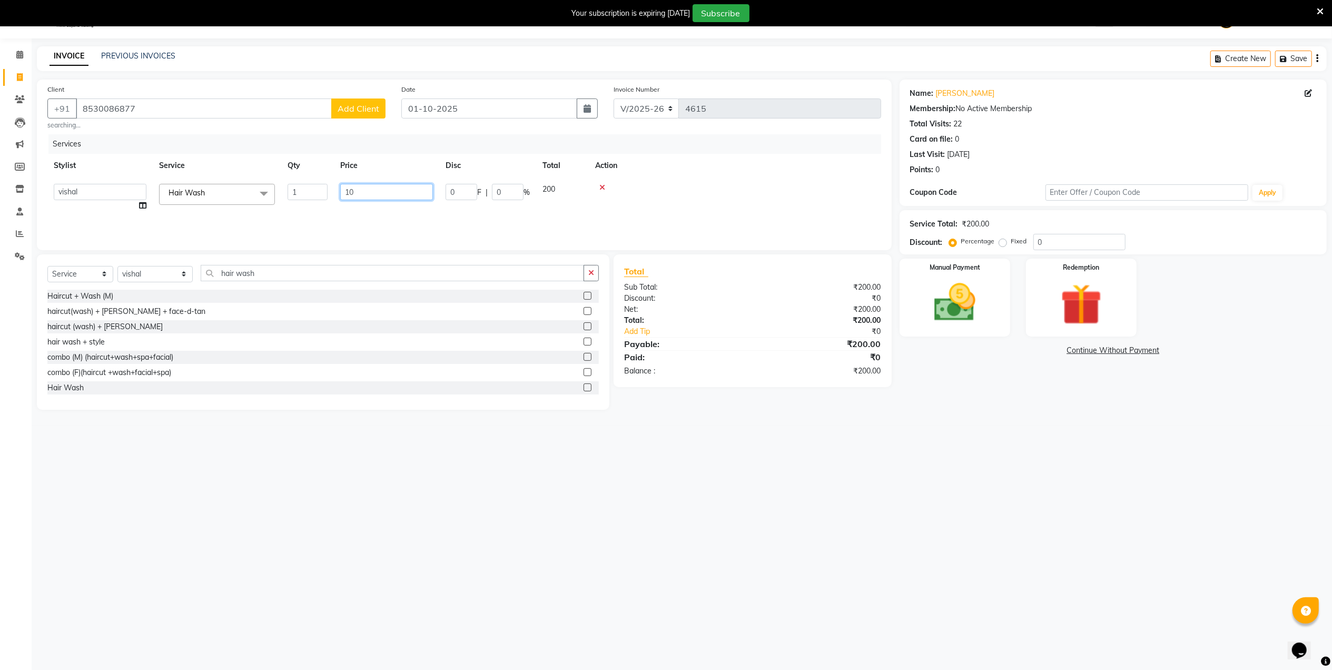
type input "100"
click at [696, 192] on td at bounding box center [701, 189] width 360 height 24
click at [998, 294] on div "Manual Payment" at bounding box center [954, 297] width 115 height 81
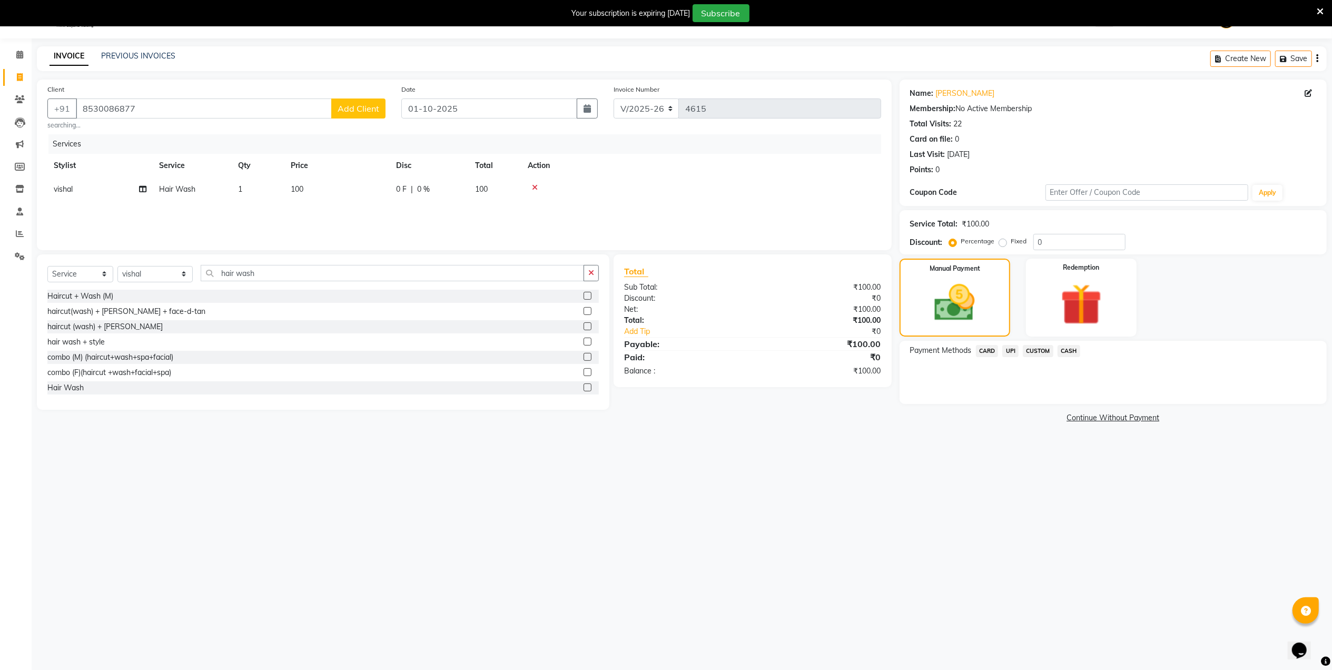
click at [1009, 348] on span "UPI" at bounding box center [1010, 351] width 16 height 12
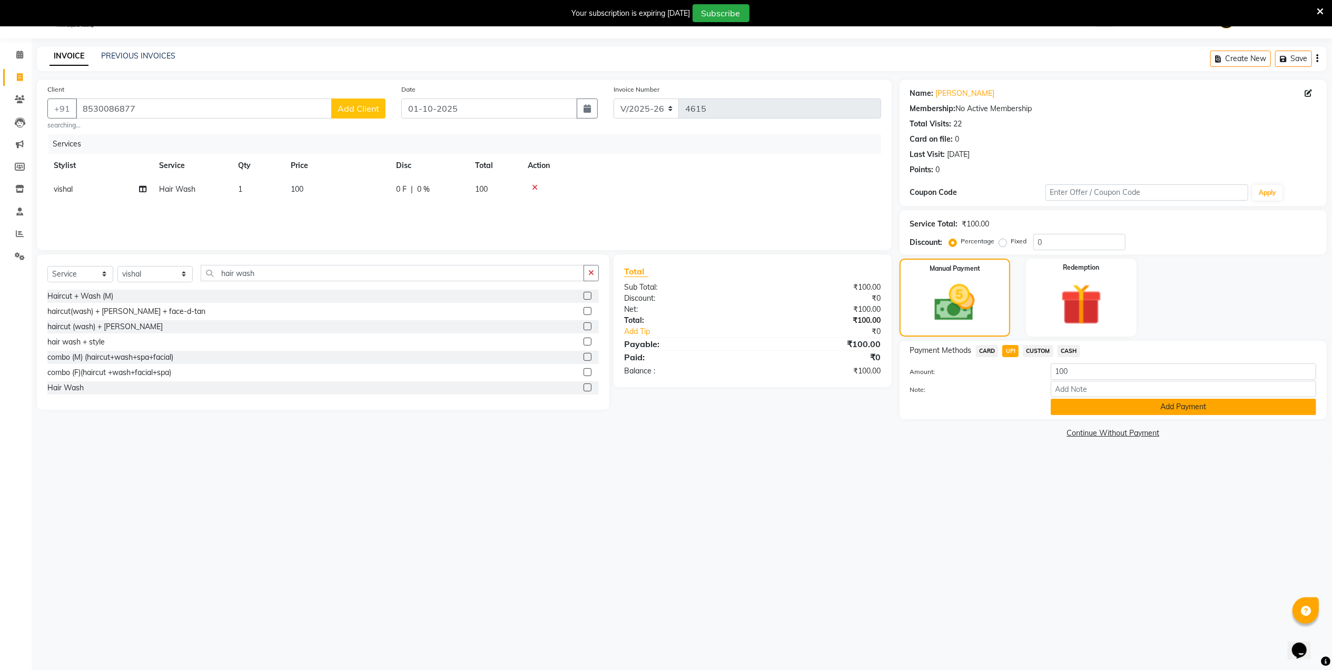
click at [1084, 409] on button "Add Payment" at bounding box center [1183, 407] width 265 height 16
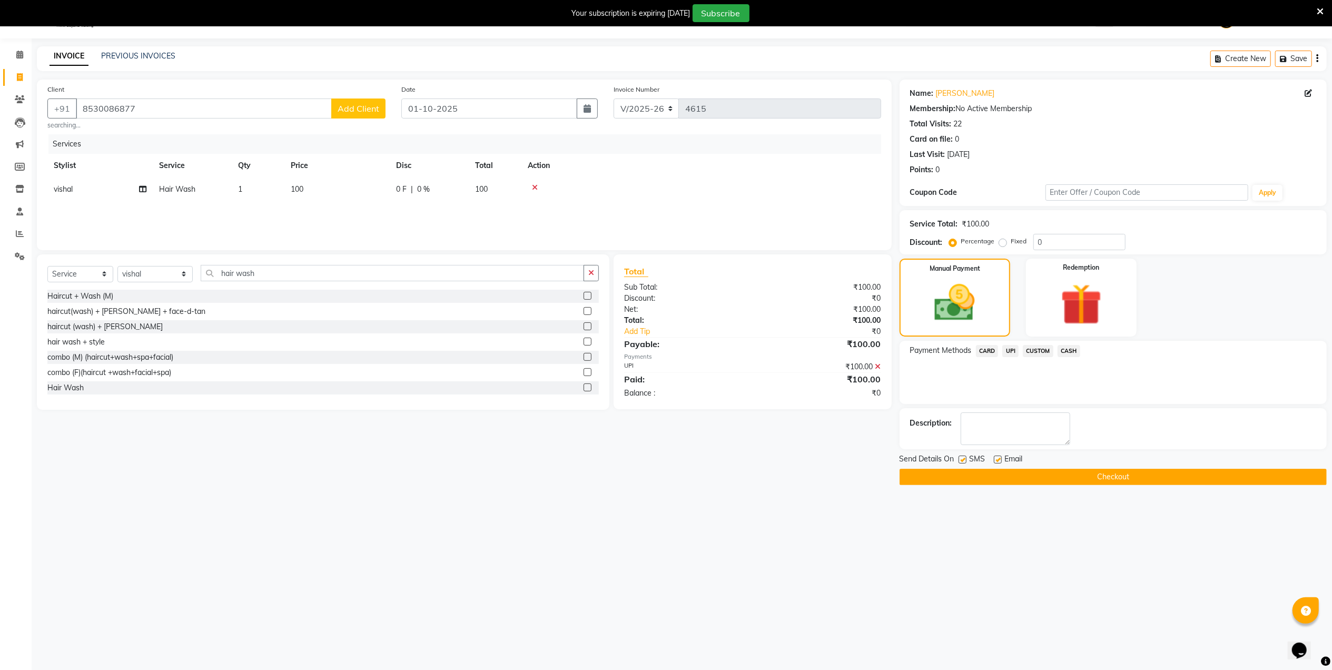
click at [1013, 479] on button "Checkout" at bounding box center [1112, 477] width 427 height 16
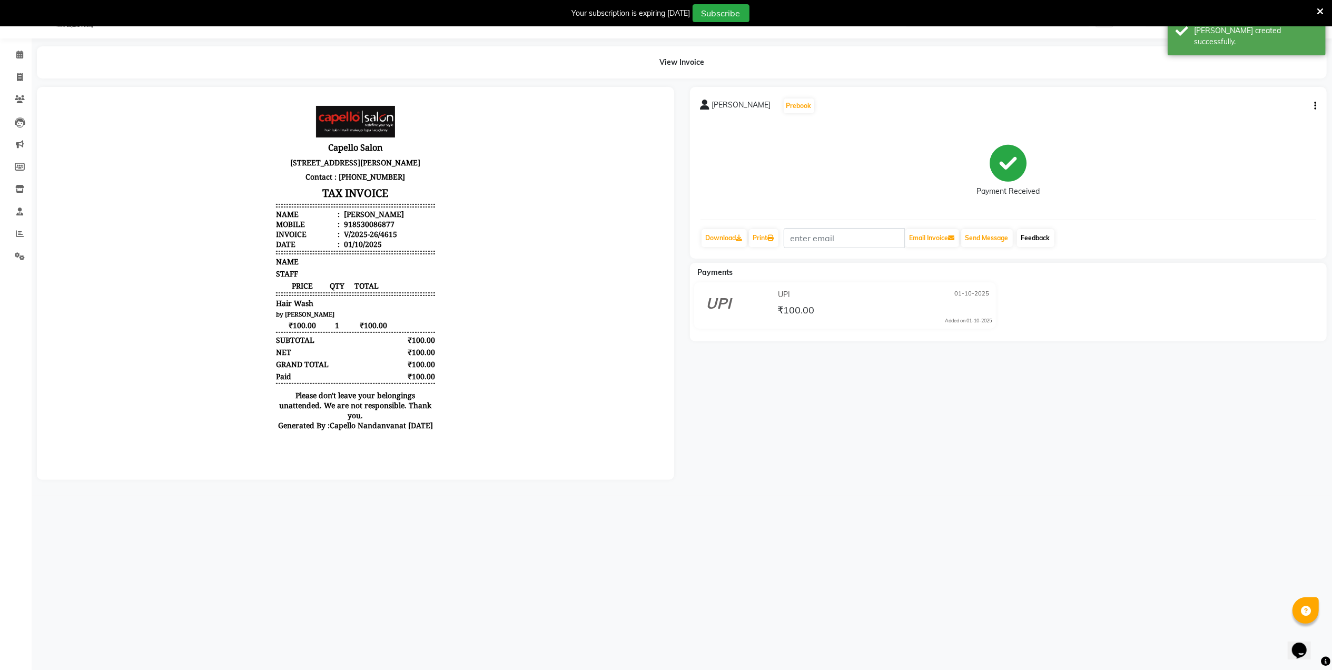
click at [1042, 234] on link "Feedback" at bounding box center [1035, 238] width 37 height 18
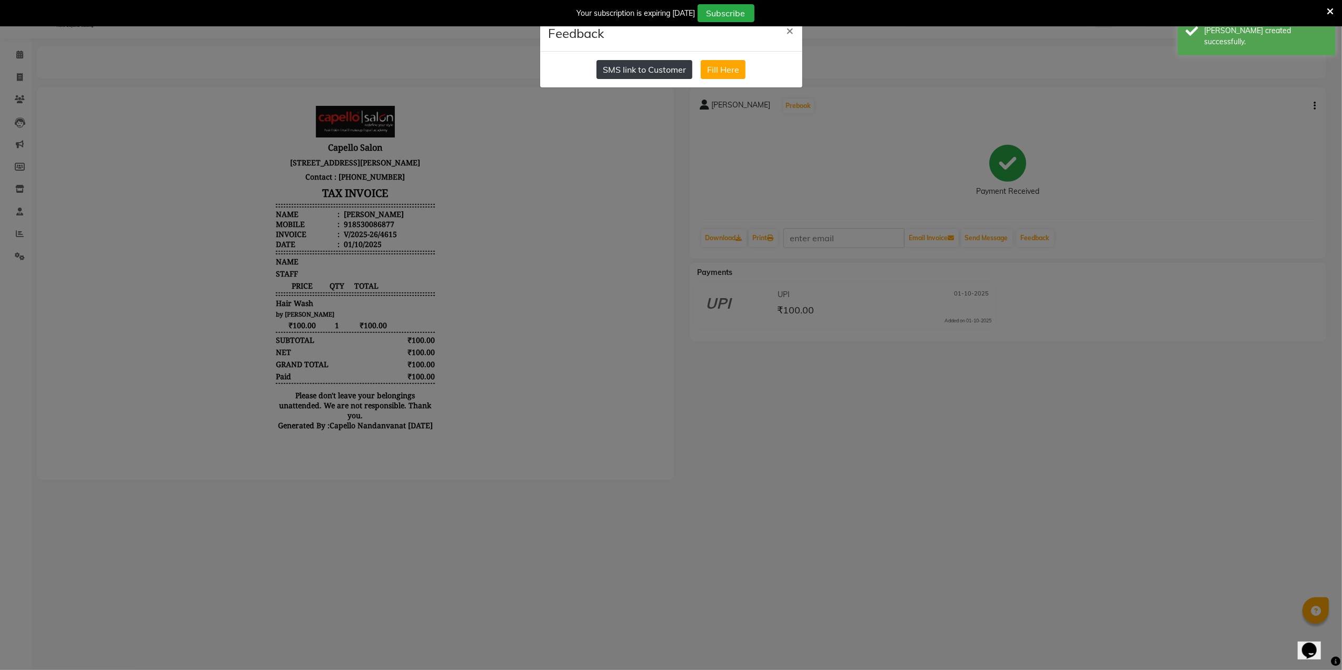
click at [632, 76] on button "SMS link to Customer" at bounding box center [645, 69] width 96 height 19
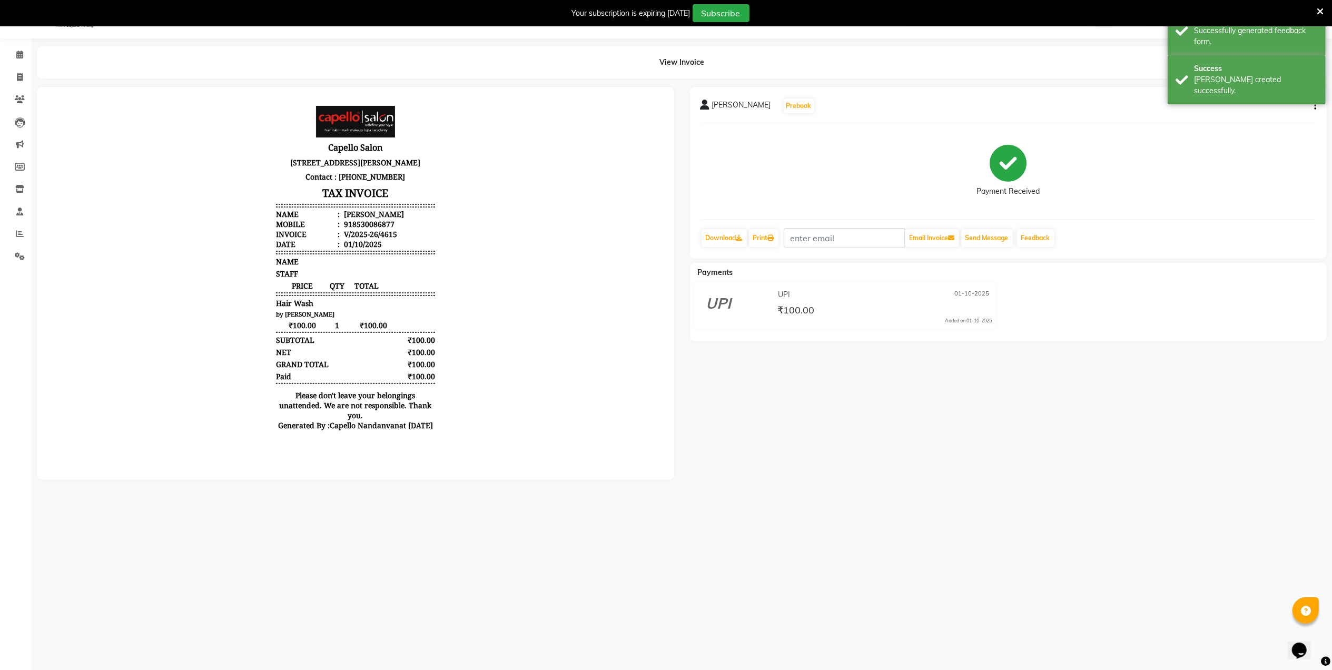
select select "service"
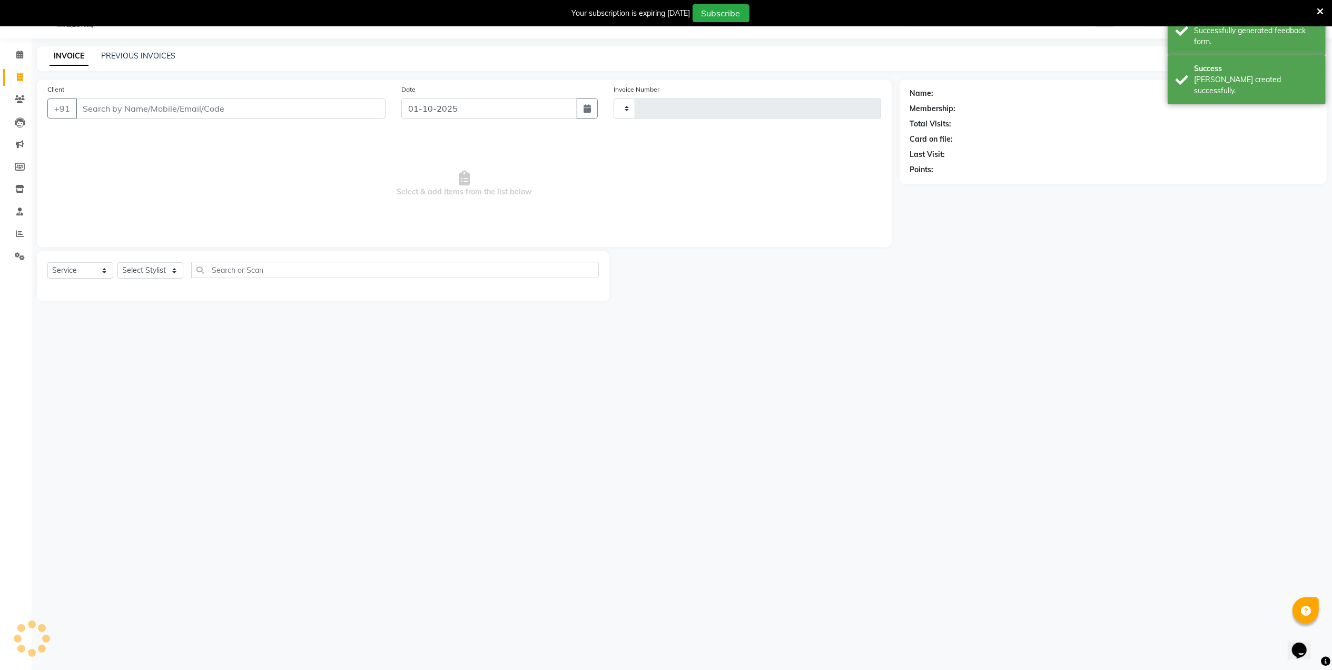
type input "4616"
select select "830"
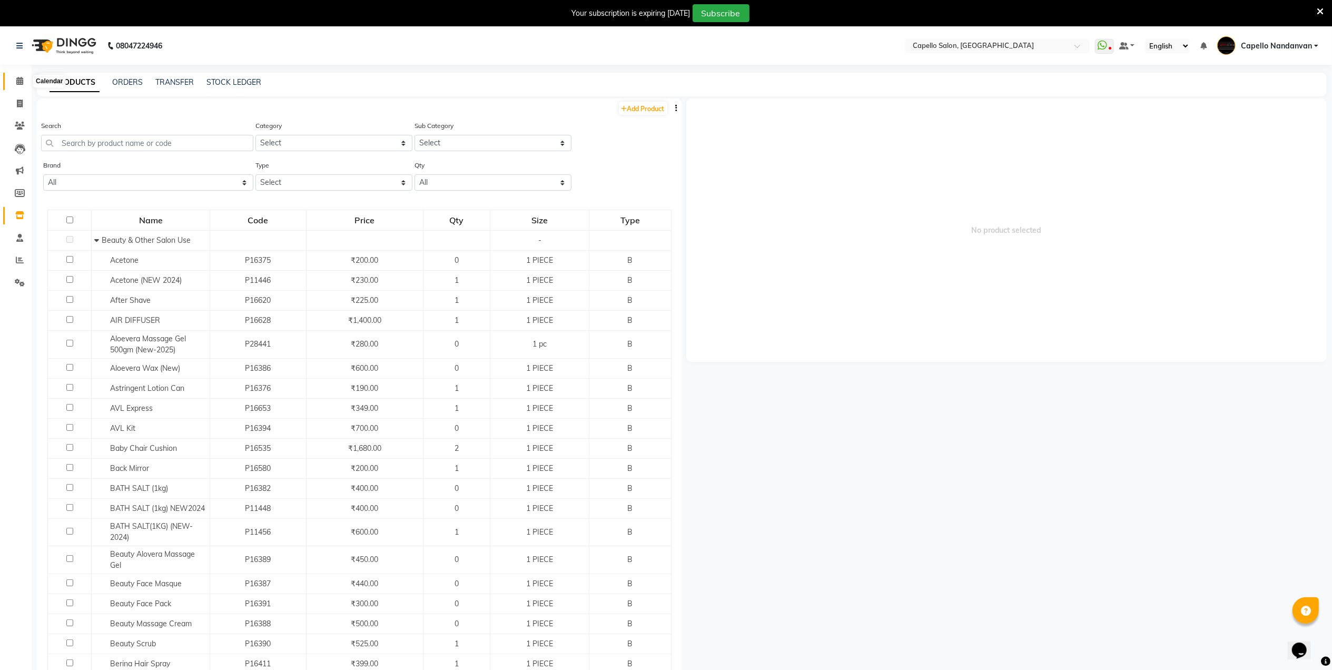
drag, startPoint x: 26, startPoint y: 85, endPoint x: 47, endPoint y: 76, distance: 23.2
click at [26, 85] on span at bounding box center [20, 81] width 18 height 12
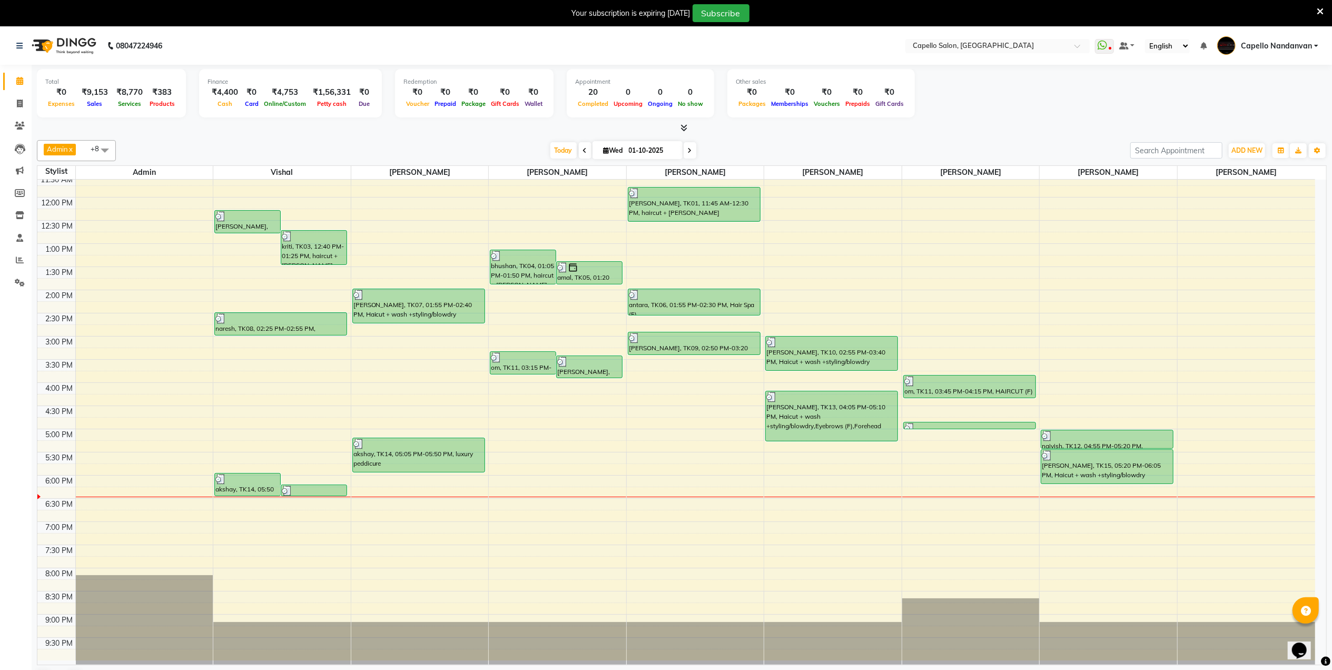
scroll to position [79, 0]
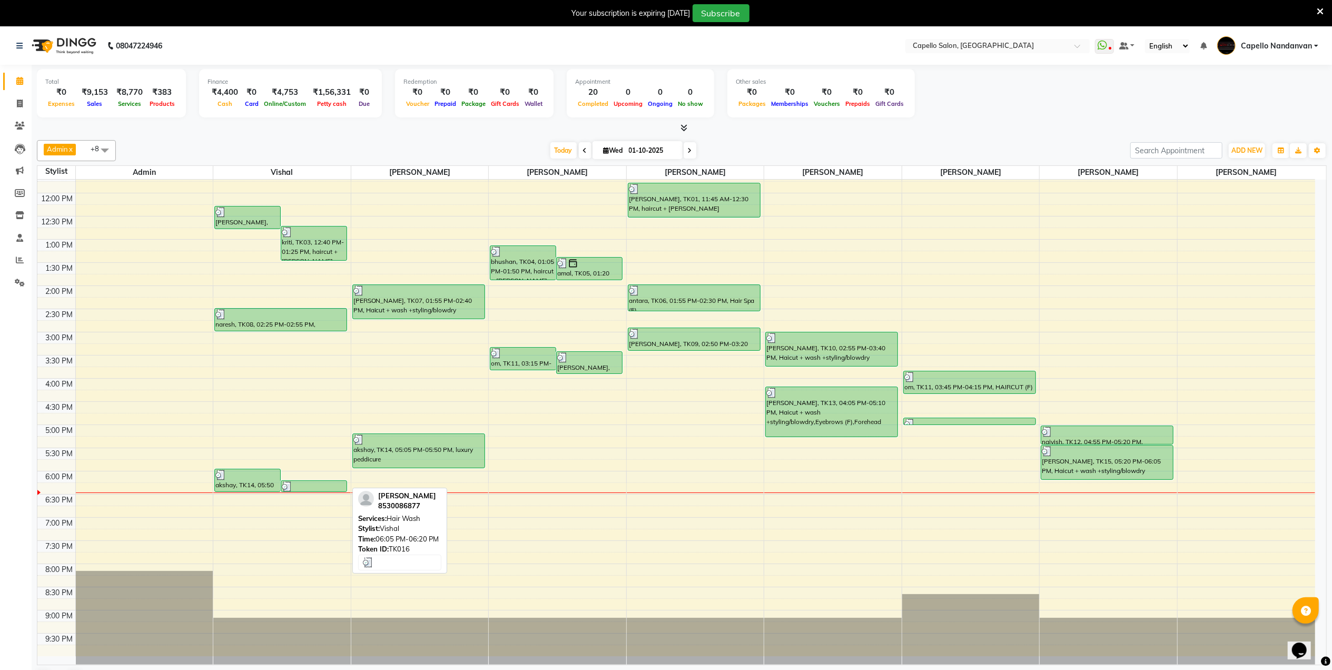
click at [300, 490] on div at bounding box center [314, 486] width 64 height 11
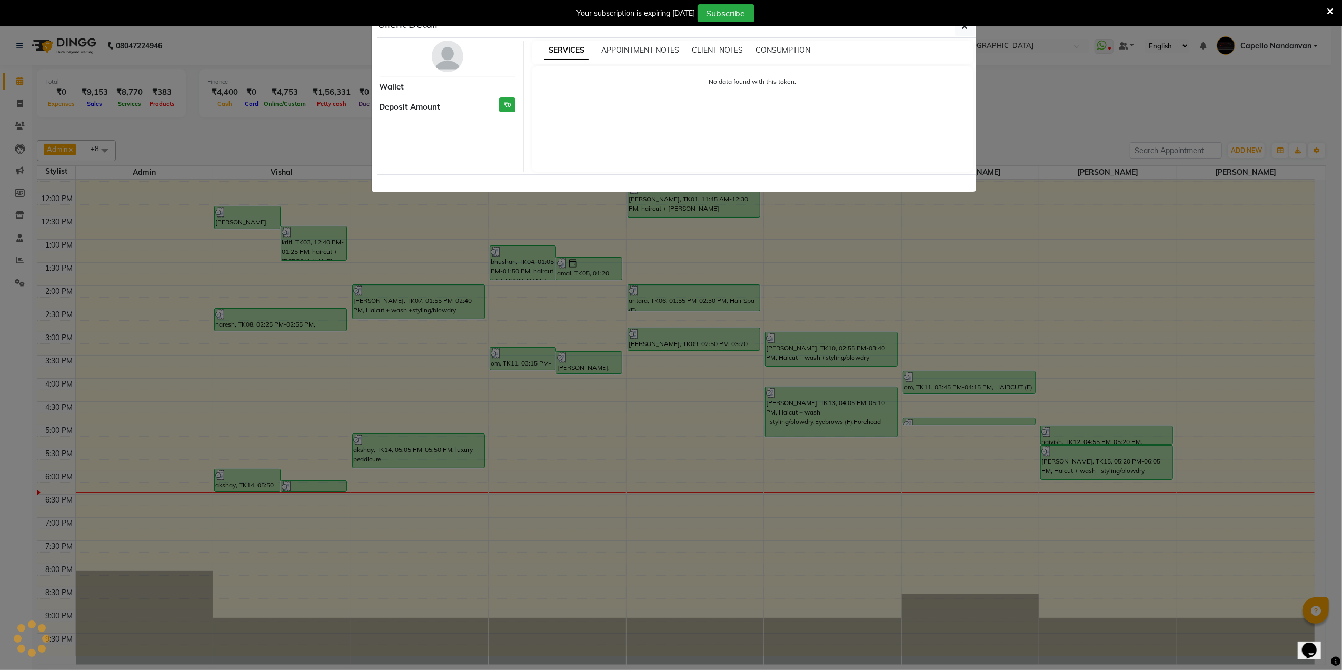
select select "3"
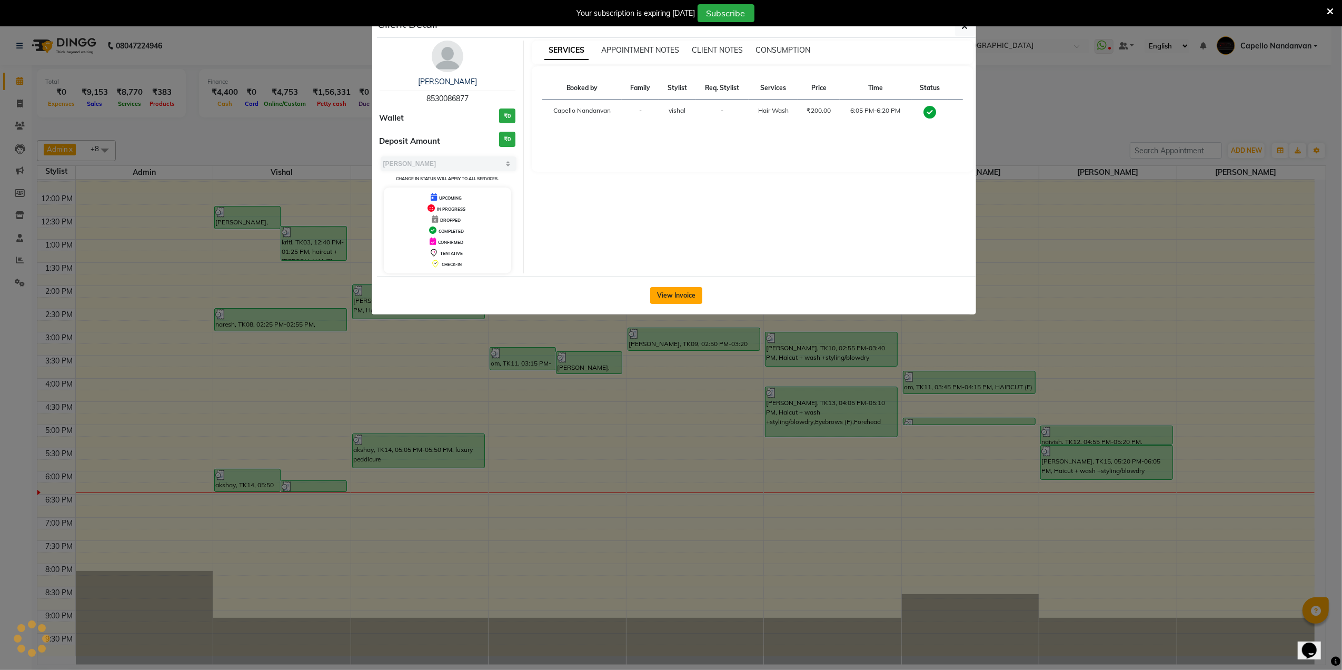
click at [651, 289] on button "View Invoice" at bounding box center [676, 295] width 52 height 17
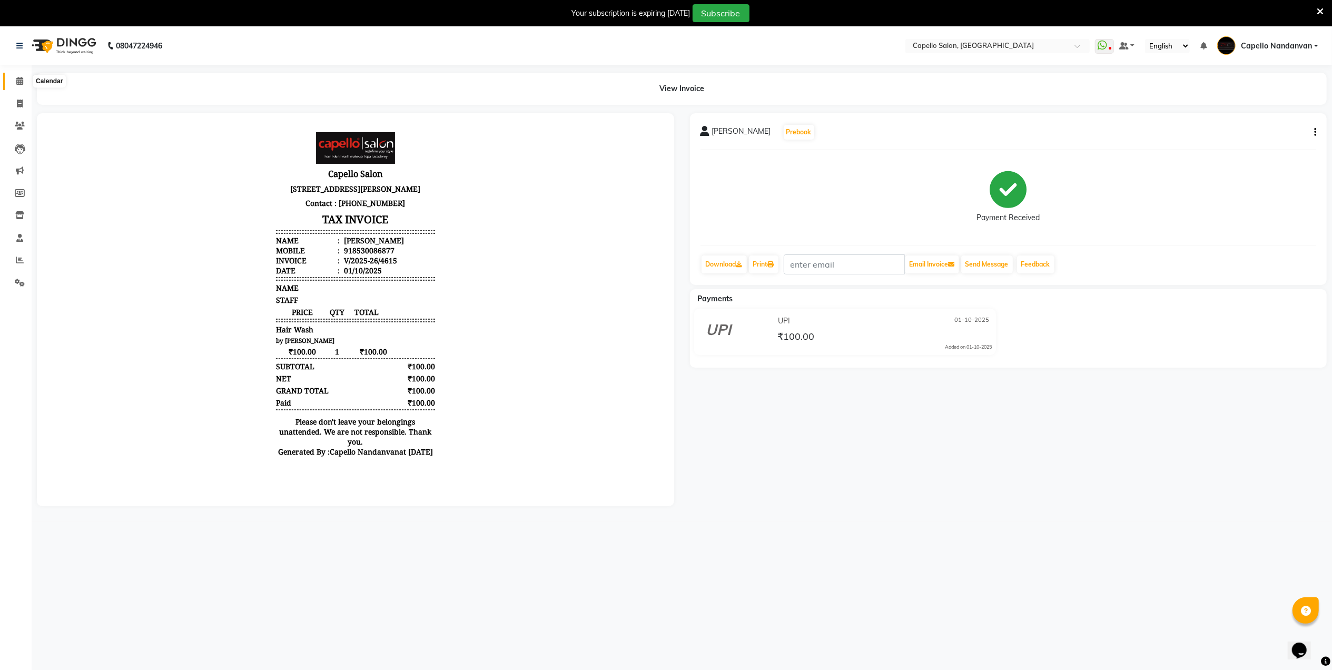
click at [26, 85] on span at bounding box center [20, 81] width 18 height 12
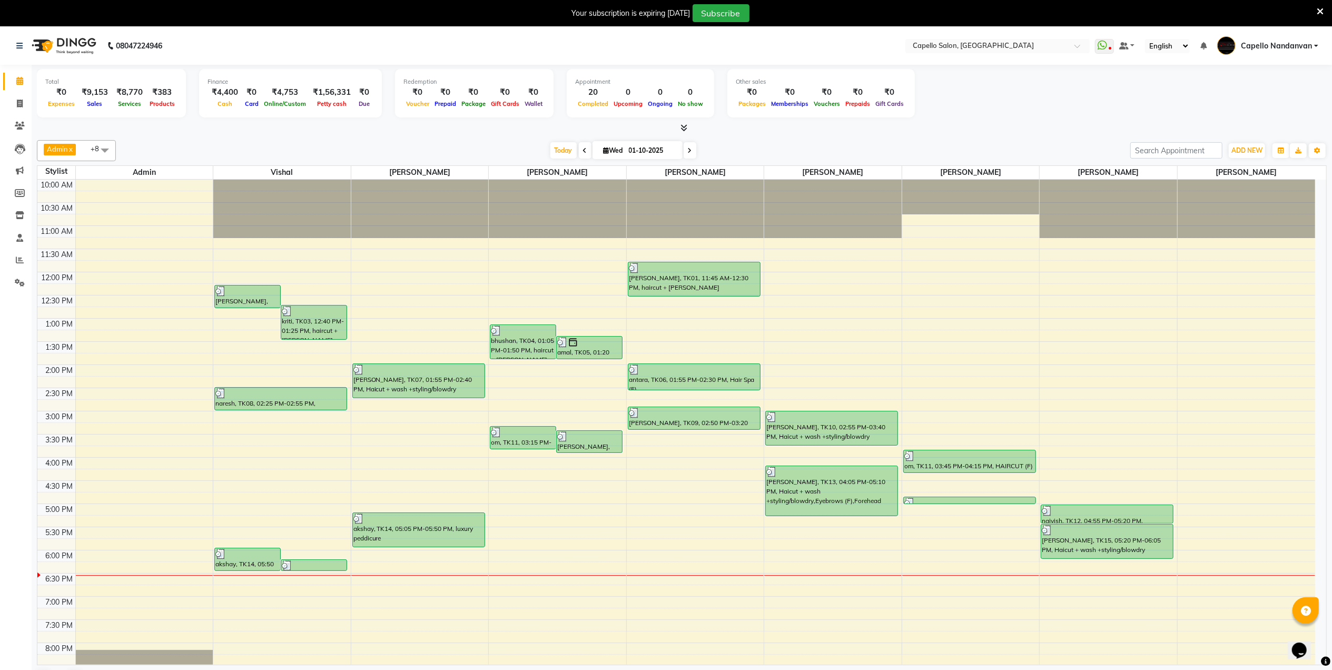
click at [1031, 101] on div "Total ₹0 Expenses ₹9,153 Sales ₹8,770 Services ₹383 Products Finance ₹4,400 Cas…" at bounding box center [682, 95] width 1290 height 52
drag, startPoint x: 807, startPoint y: 251, endPoint x: 820, endPoint y: 184, distance: 68.8
drag, startPoint x: 820, startPoint y: 184, endPoint x: 12, endPoint y: 220, distance: 809.6
click at [12, 220] on span at bounding box center [20, 216] width 18 height 12
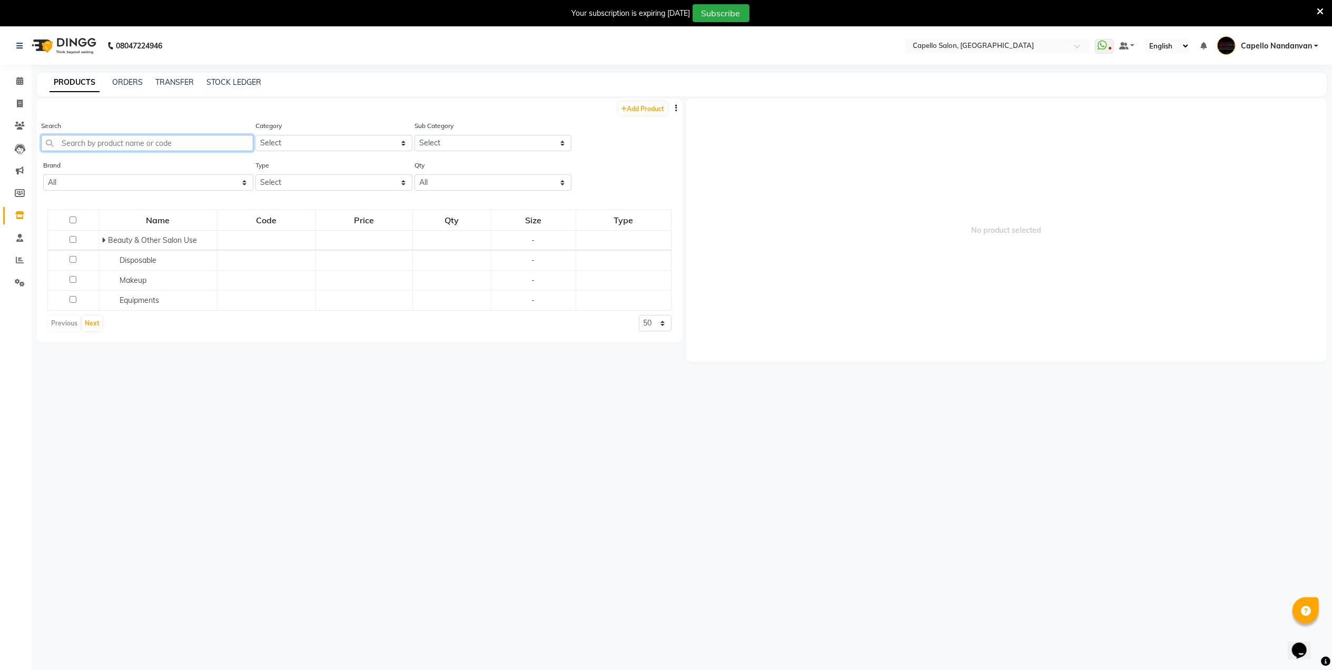
click at [171, 144] on input "text" at bounding box center [147, 143] width 212 height 16
type input "p"
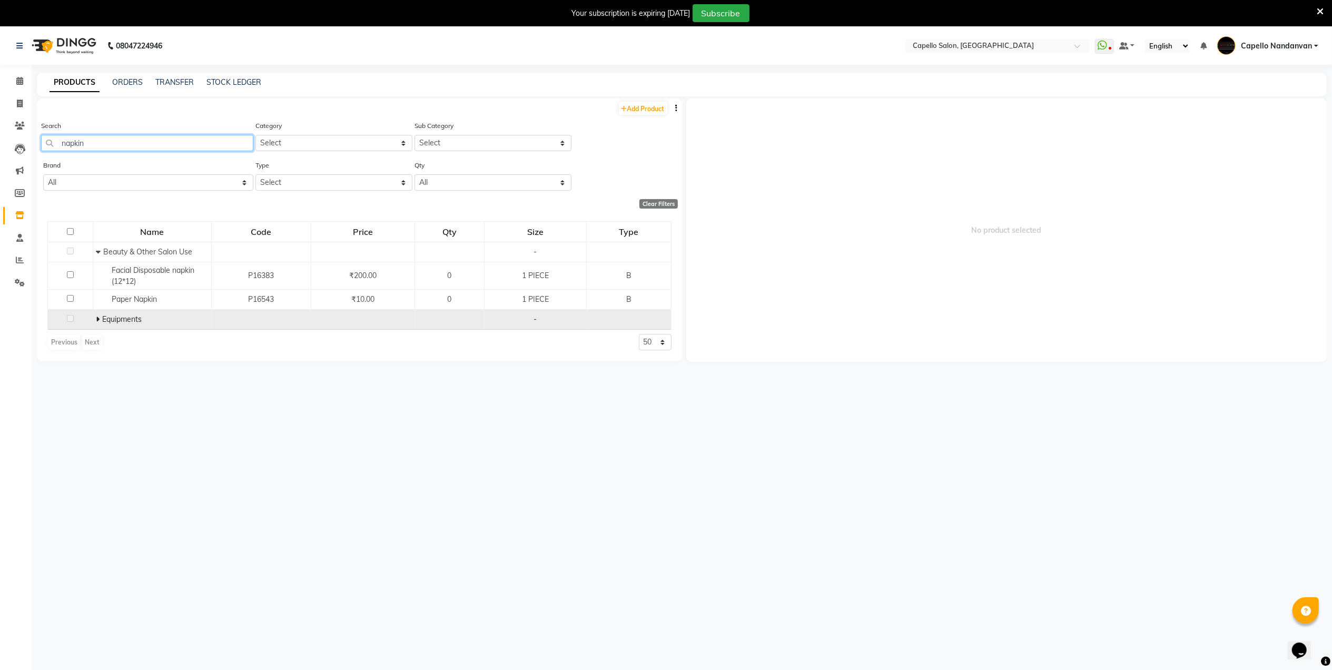
type input "napkin"
click at [94, 322] on td "Equipments" at bounding box center [152, 320] width 118 height 20
click at [96, 322] on icon at bounding box center [98, 318] width 4 height 7
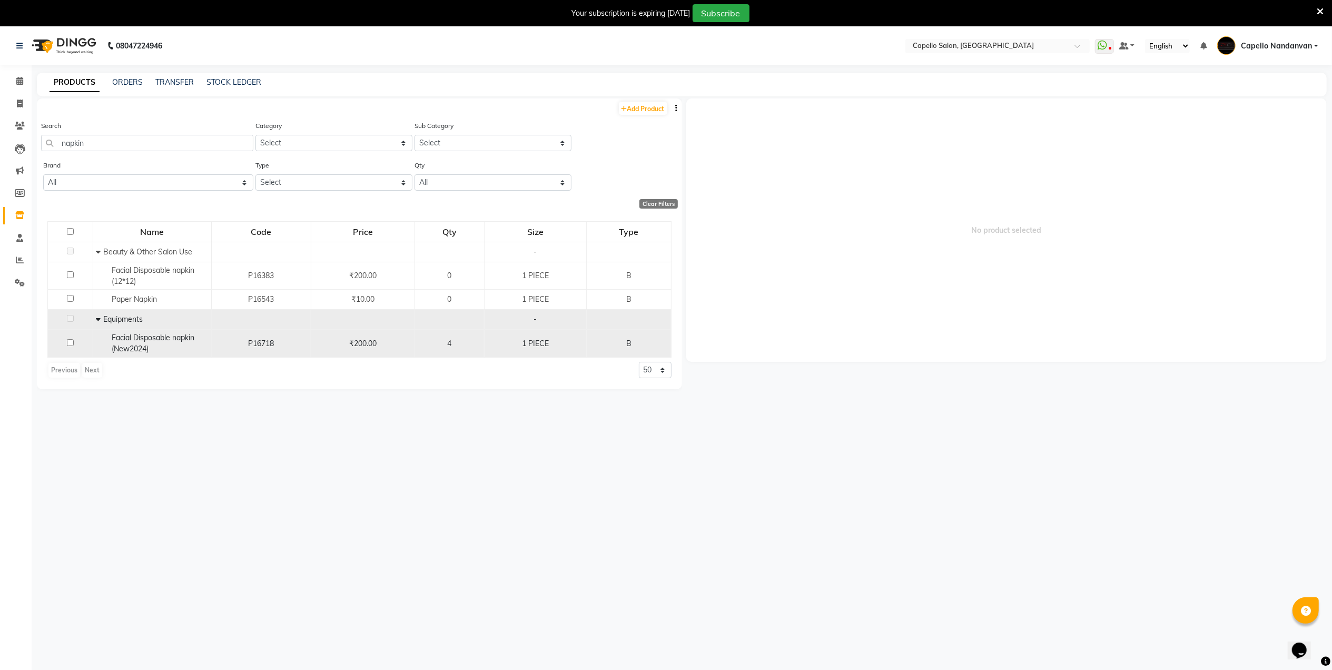
click at [70, 343] on input "checkbox" at bounding box center [70, 342] width 7 height 7
checkbox input "true"
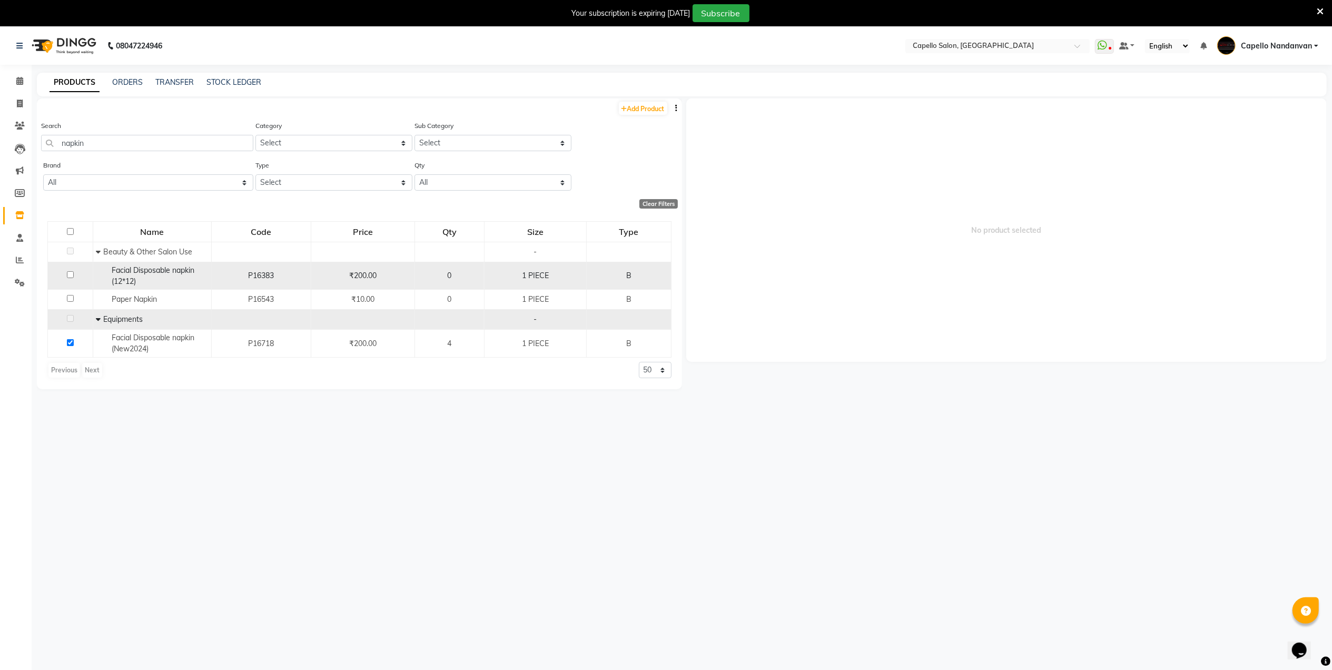
select select
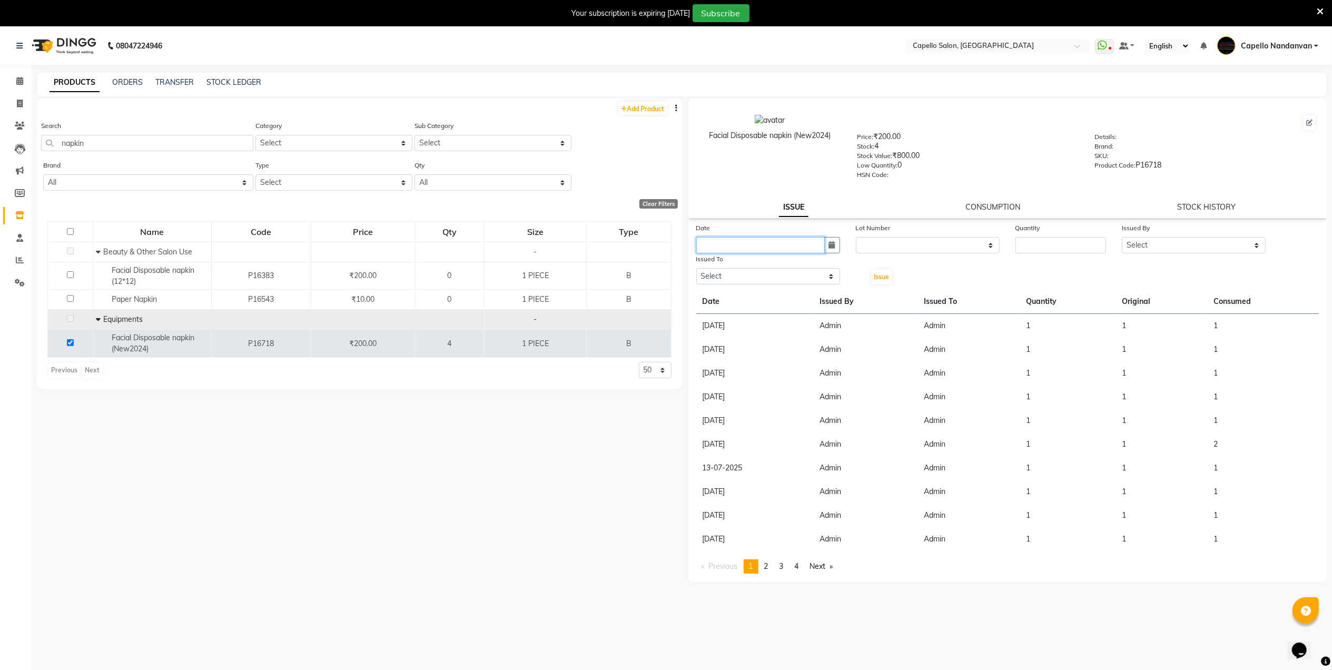
click at [807, 249] on input "text" at bounding box center [760, 245] width 128 height 16
select select "10"
select select "2025"
click at [744, 298] on div "1" at bounding box center [740, 299] width 17 height 17
type input "01-10-2025"
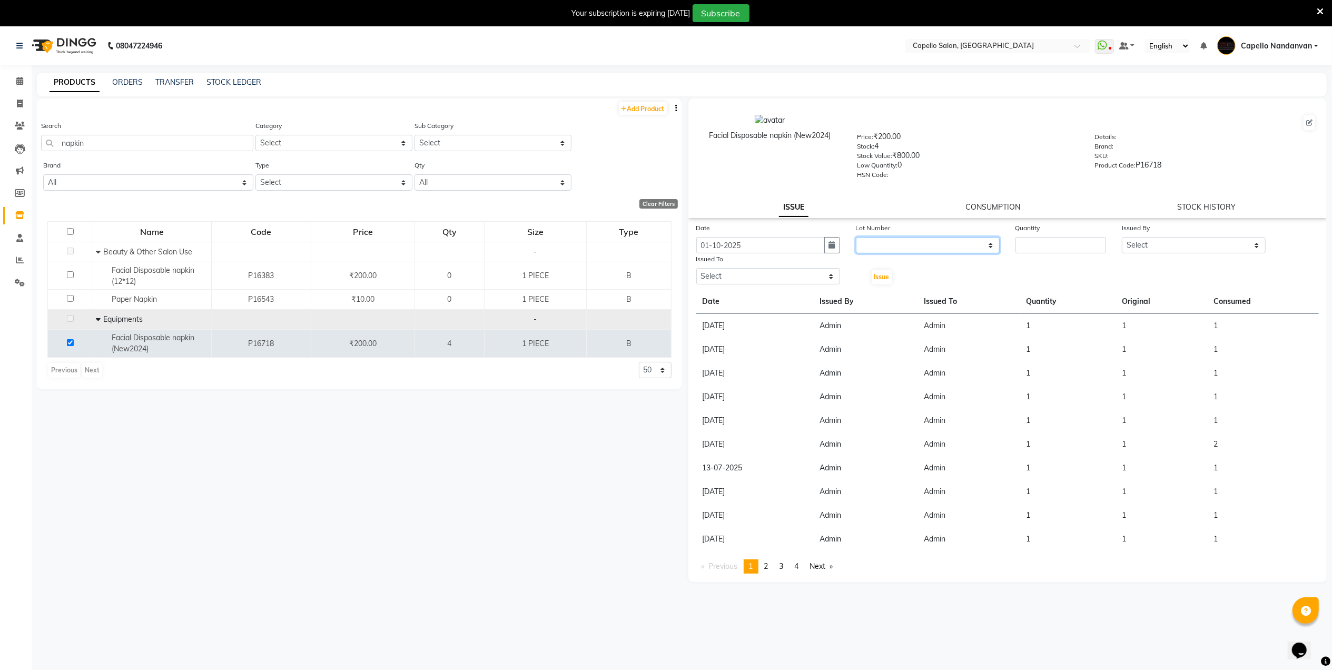
click at [902, 237] on select "None" at bounding box center [928, 245] width 144 height 16
select select "0: null"
click at [856, 237] on select "None" at bounding box center [928, 245] width 144 height 16
click at [1068, 249] on input "number" at bounding box center [1060, 245] width 91 height 16
type input "2"
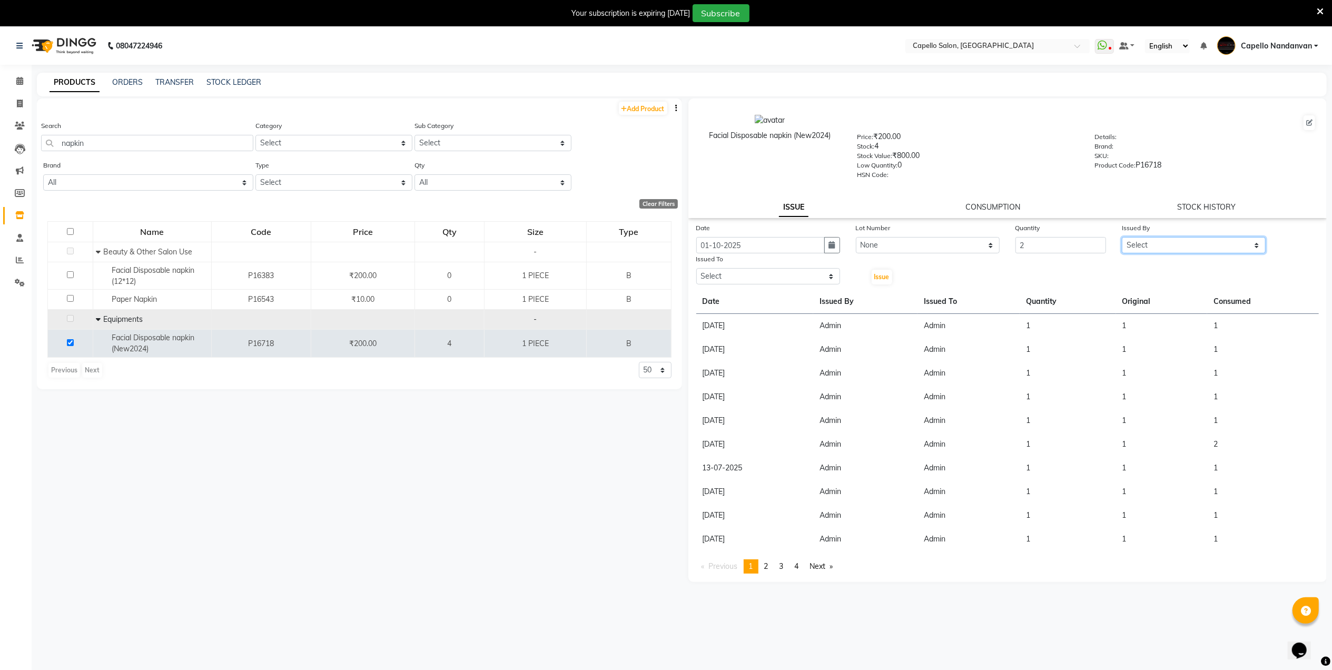
drag, startPoint x: 1142, startPoint y: 246, endPoint x: 1140, endPoint y: 252, distance: 5.7
click at [1142, 246] on select "Select Admin ASHIK DHAPODKAR Capello Nandanvan CHETNA SONI Himansu Owner mahind…" at bounding box center [1194, 245] width 144 height 16
click at [1122, 237] on select "Select Admin ASHIK DHAPODKAR Capello Nandanvan CHETNA SONI Himansu Owner mahind…" at bounding box center [1194, 245] width 144 height 16
drag, startPoint x: 1148, startPoint y: 243, endPoint x: 1147, endPoint y: 253, distance: 10.1
click at [1148, 243] on select "Select Admin ASHIK DHAPODKAR Capello Nandanvan CHETNA SONI Himansu Owner mahind…" at bounding box center [1194, 245] width 144 height 16
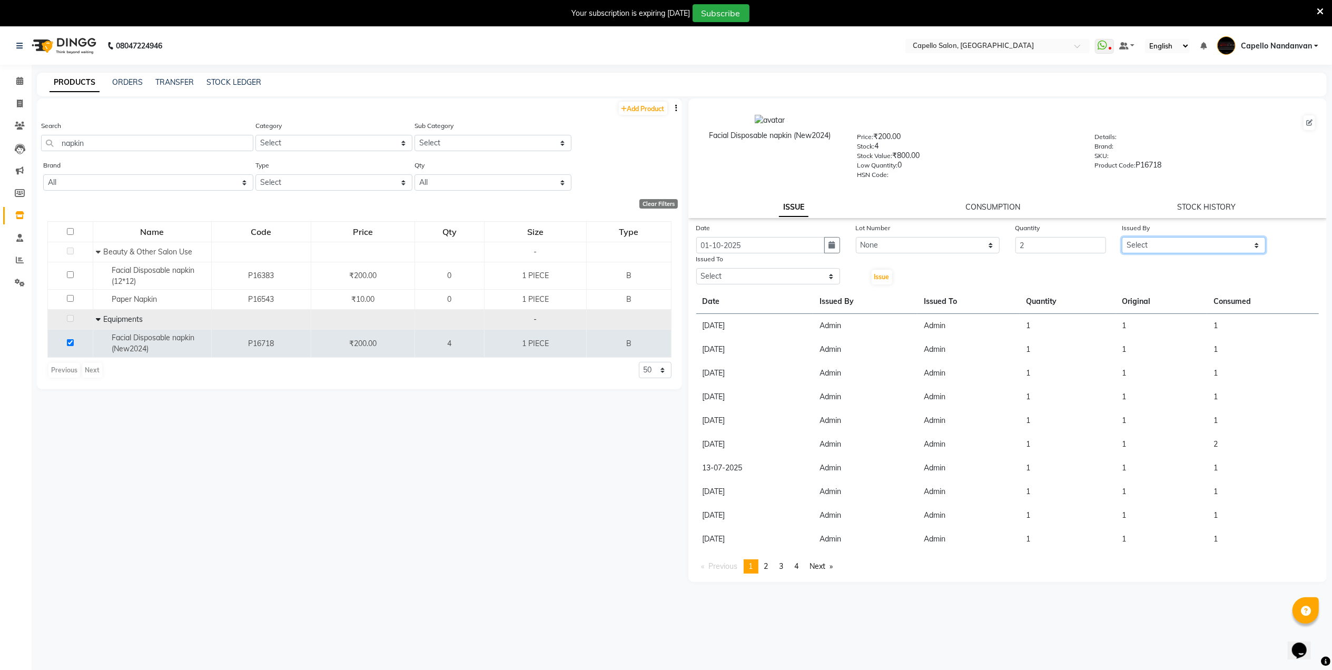
select select "14650"
click at [1122, 237] on select "Select Admin ASHIK DHAPODKAR Capello Nandanvan CHETNA SONI Himansu Owner mahind…" at bounding box center [1194, 245] width 144 height 16
click at [815, 270] on select "Select Admin ASHIK DHAPODKAR Capello Nandanvan CHETNA SONI Himansu Owner mahind…" at bounding box center [768, 276] width 144 height 16
select select "14650"
click at [696, 268] on select "Select Admin ASHIK DHAPODKAR Capello Nandanvan CHETNA SONI Himansu Owner mahind…" at bounding box center [768, 276] width 144 height 16
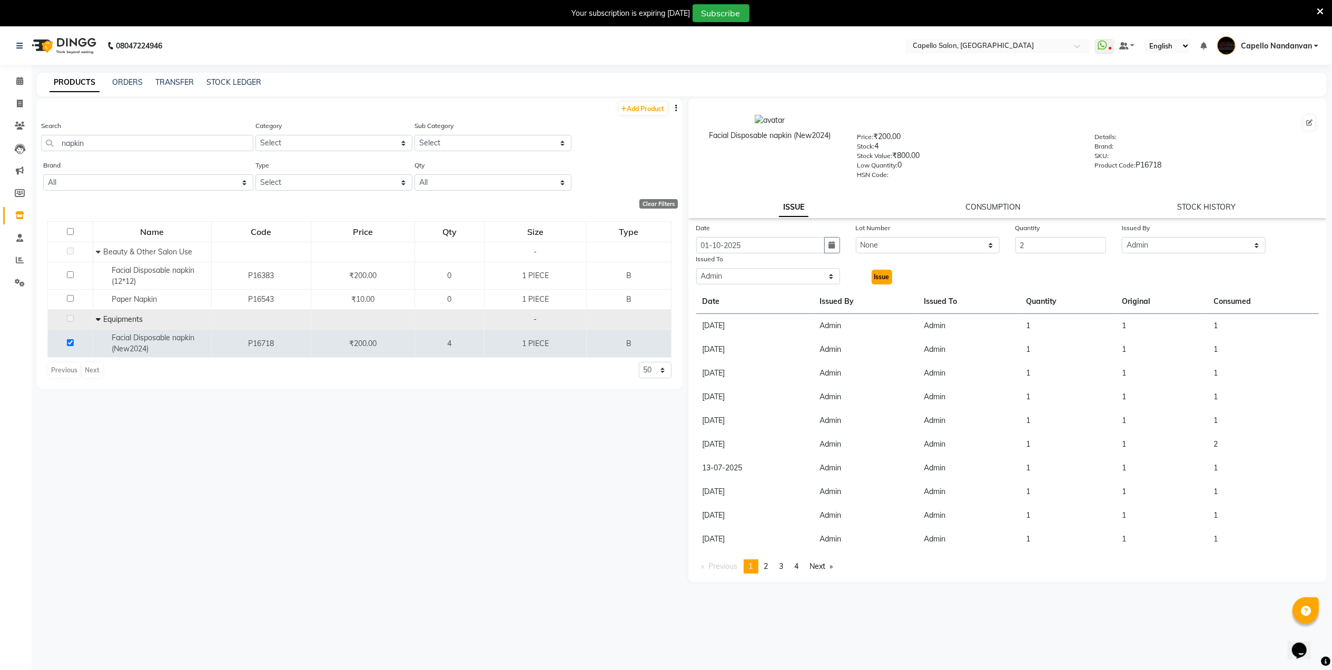
click at [874, 277] on span "Issue" at bounding box center [881, 277] width 15 height 8
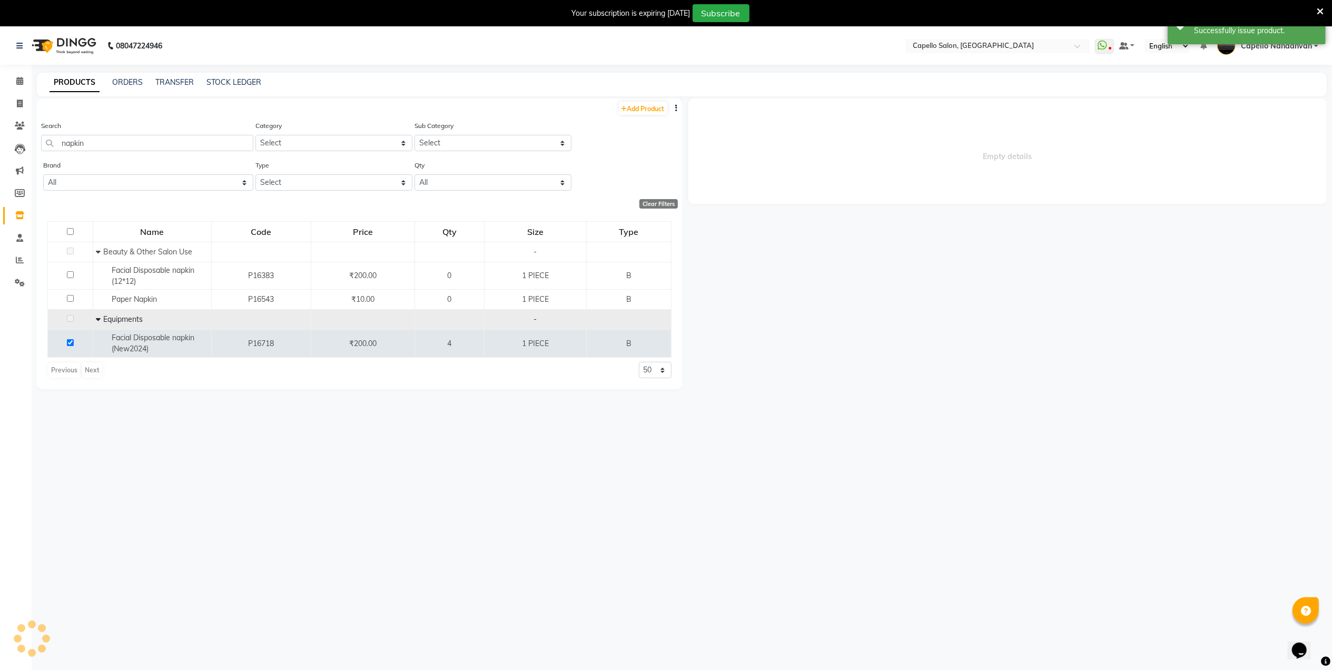
select select
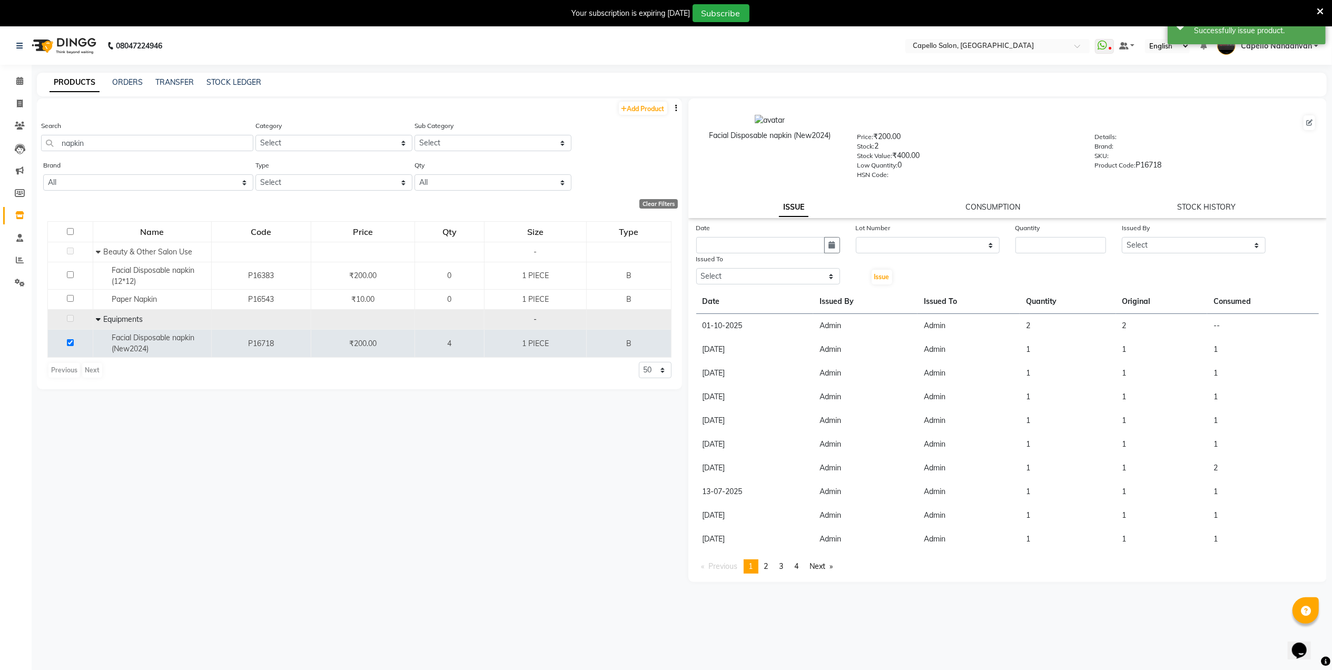
click at [988, 202] on link "CONSUMPTION" at bounding box center [992, 206] width 55 height 9
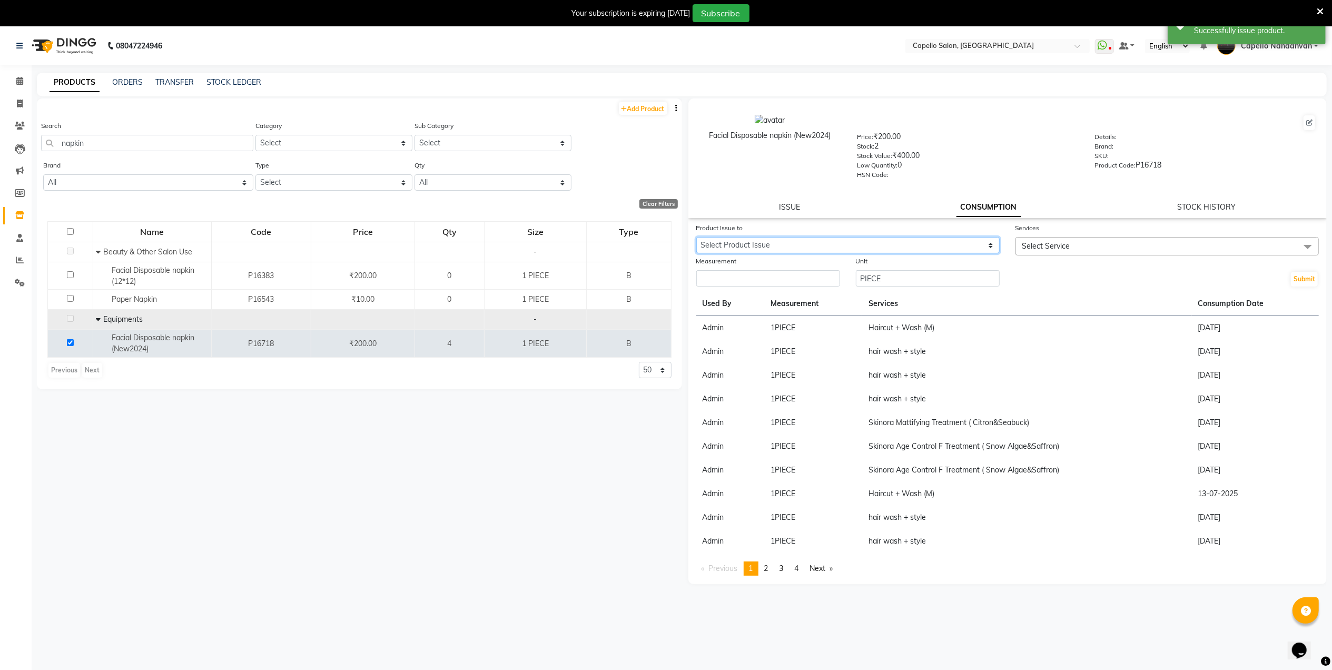
click at [927, 243] on select "Select Product Issue 2025-10-01, Issued to: Admin, Balance: 2" at bounding box center [847, 245] width 303 height 16
select select "1277796"
click at [696, 237] on select "Select Product Issue 2025-10-01, Issued to: Admin, Balance: 2" at bounding box center [847, 245] width 303 height 16
click at [808, 274] on input "number" at bounding box center [768, 278] width 144 height 16
type input "2"
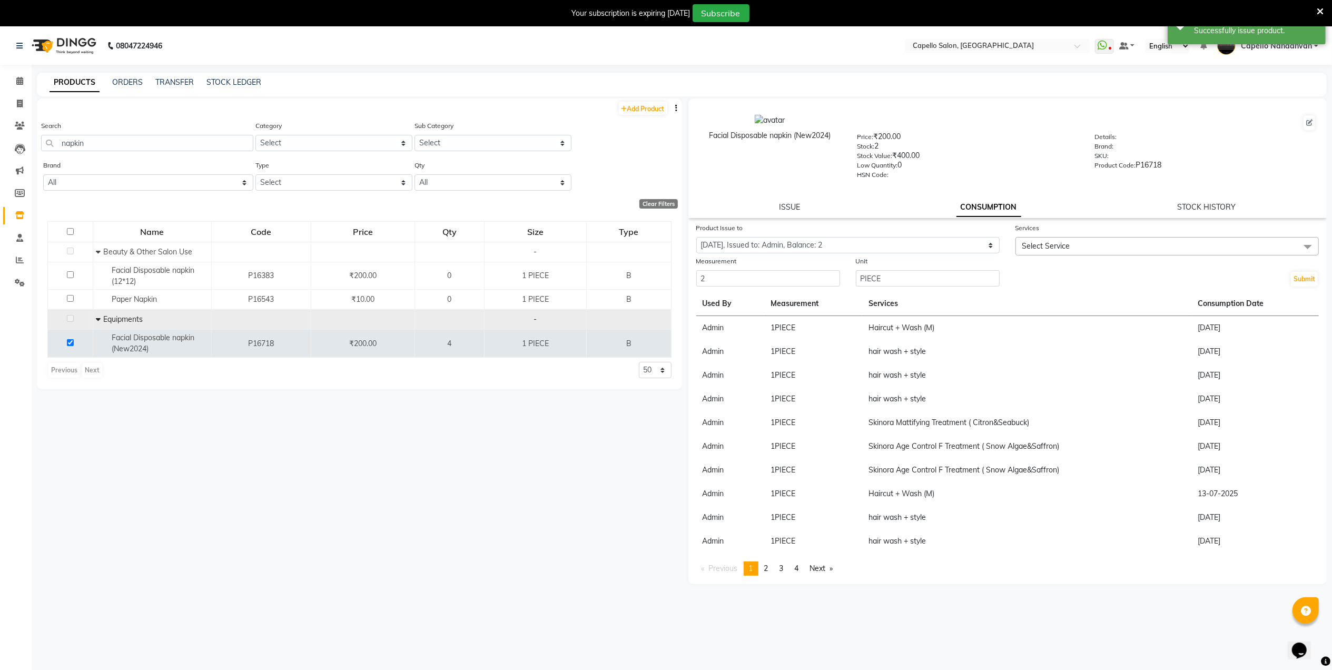
click at [1056, 237] on span "Select Service" at bounding box center [1166, 246] width 303 height 18
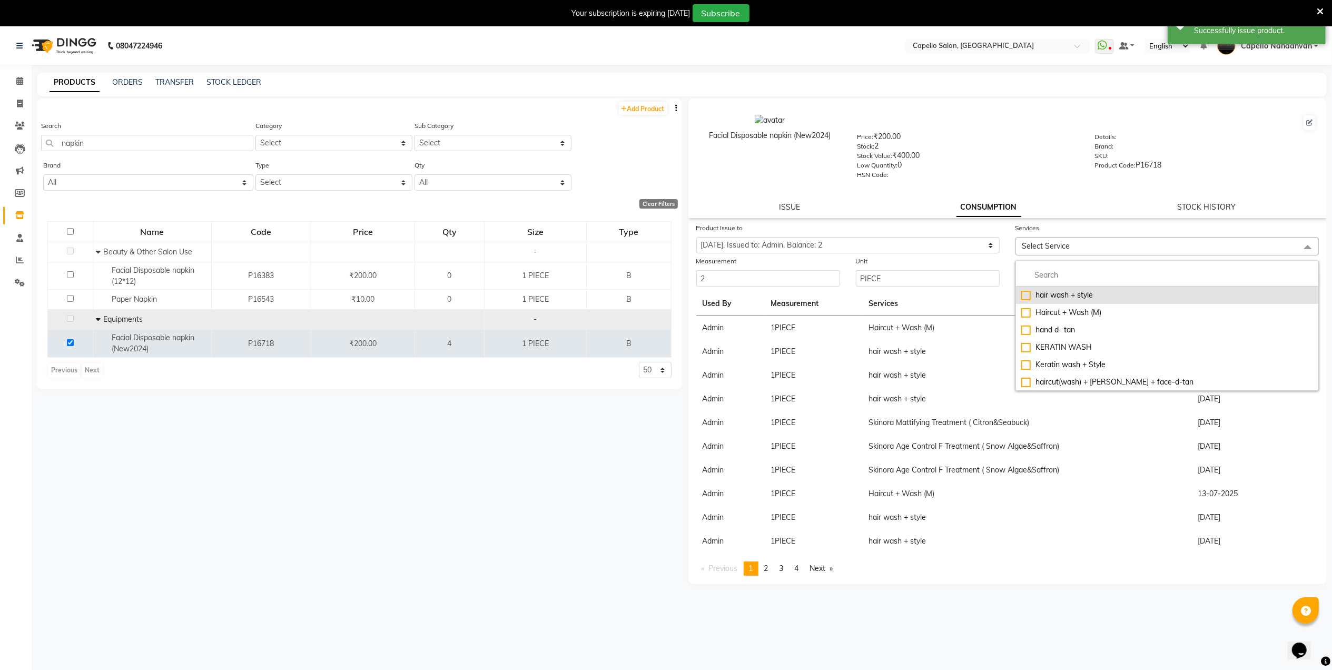
click at [1026, 295] on div "hair wash + style" at bounding box center [1167, 295] width 292 height 11
checkbox input "true"
click at [1030, 184] on div "Facial Disposable napkin (New2024) Price: ₹200.00 Stock: 2 Stock Value: ₹400.00…" at bounding box center [1007, 146] width 655 height 85
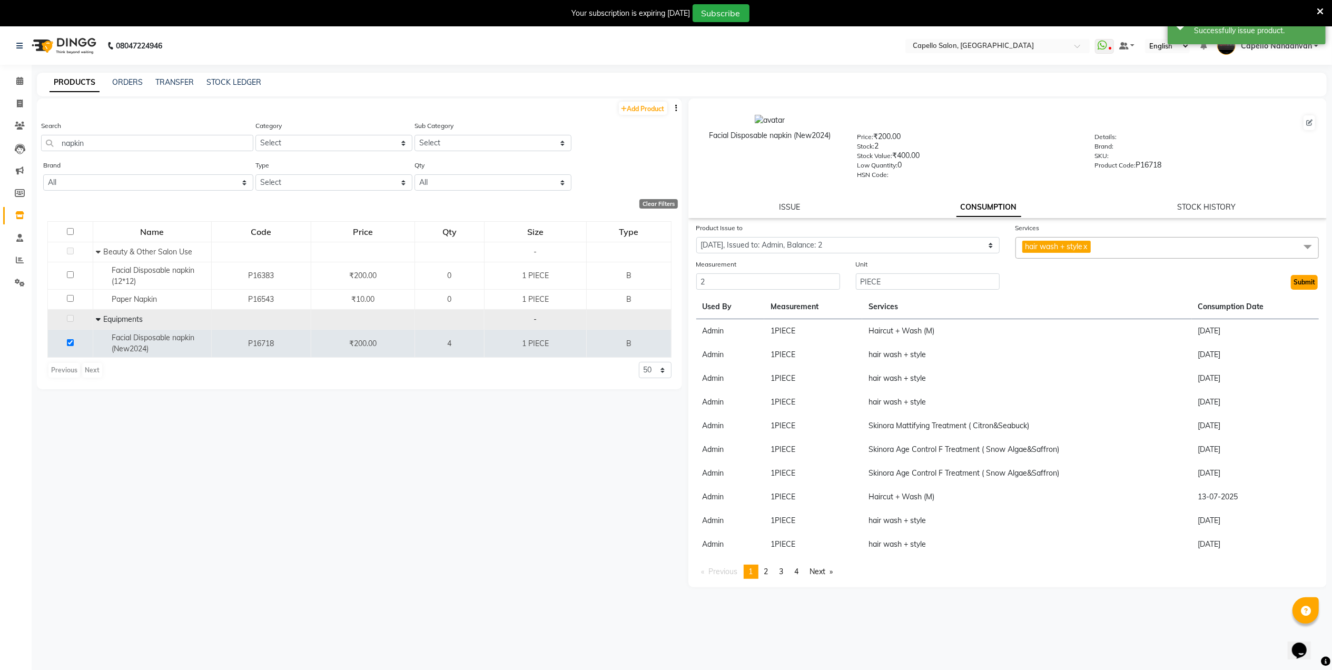
click at [1296, 278] on button "Submit" at bounding box center [1304, 282] width 27 height 15
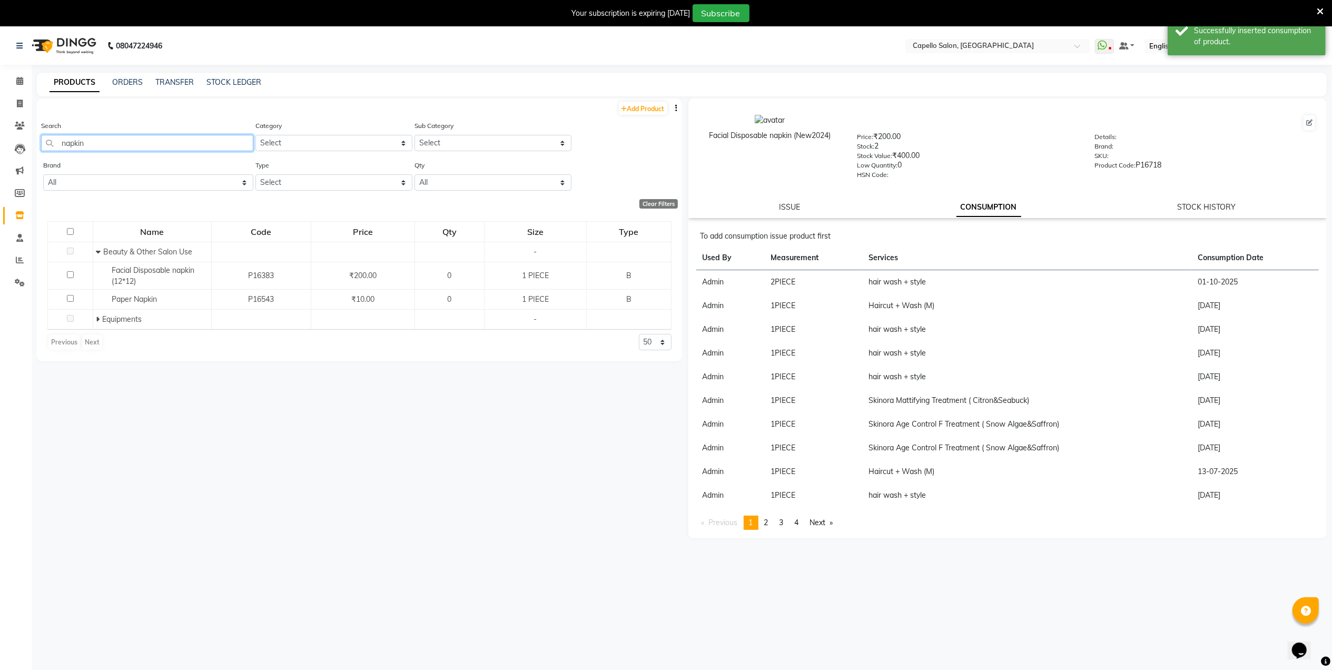
click at [232, 140] on input "napkin" at bounding box center [147, 143] width 212 height 16
type input "n"
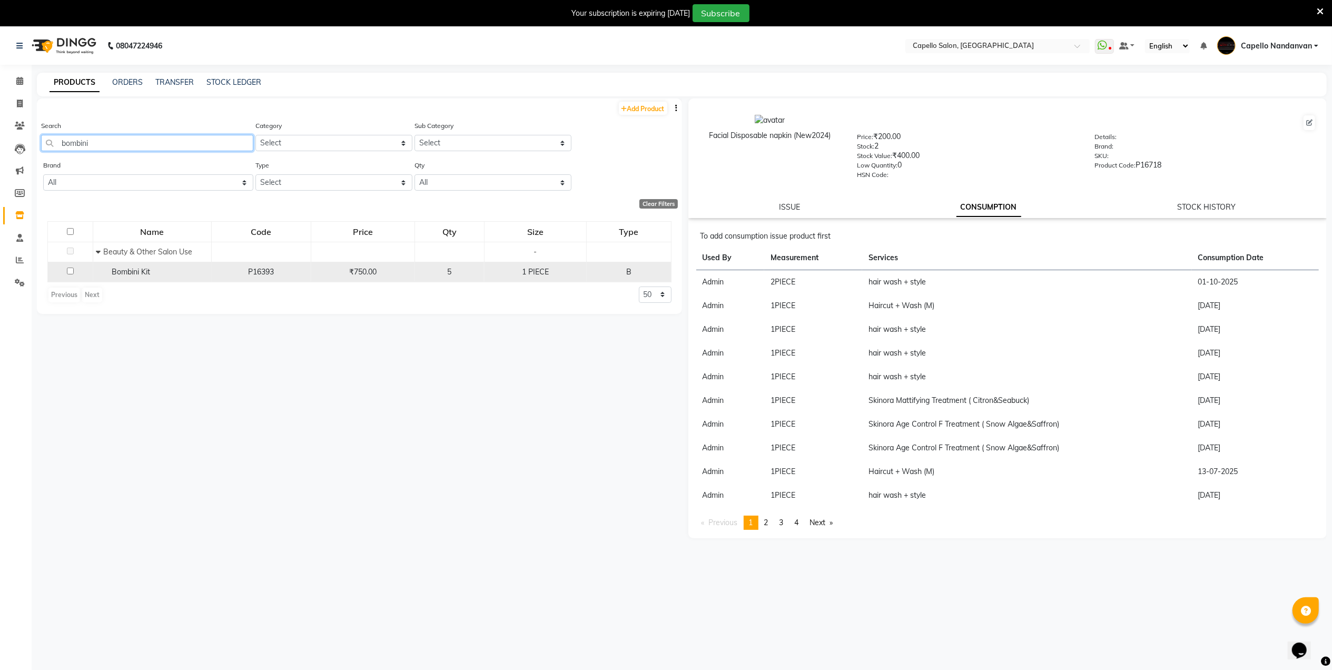
type input "bombini"
click at [68, 270] on input "checkbox" at bounding box center [70, 271] width 7 height 7
checkbox input "true"
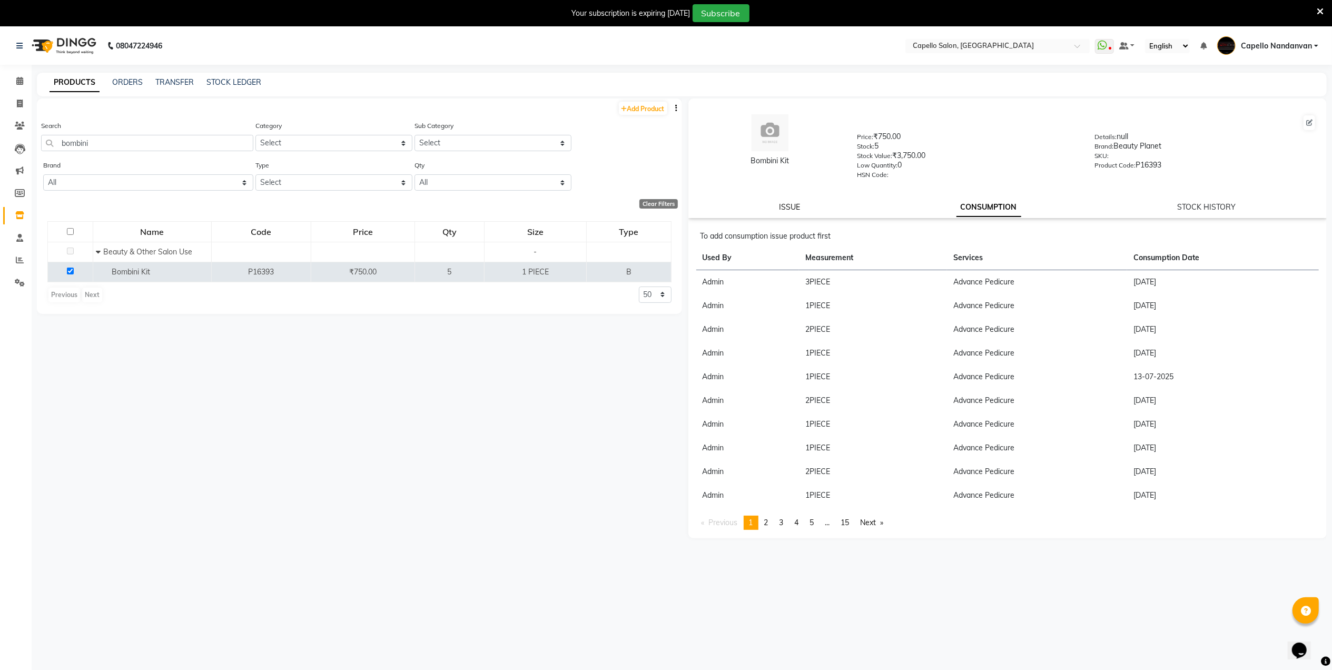
click at [787, 203] on link "ISSUE" at bounding box center [789, 206] width 21 height 9
select select
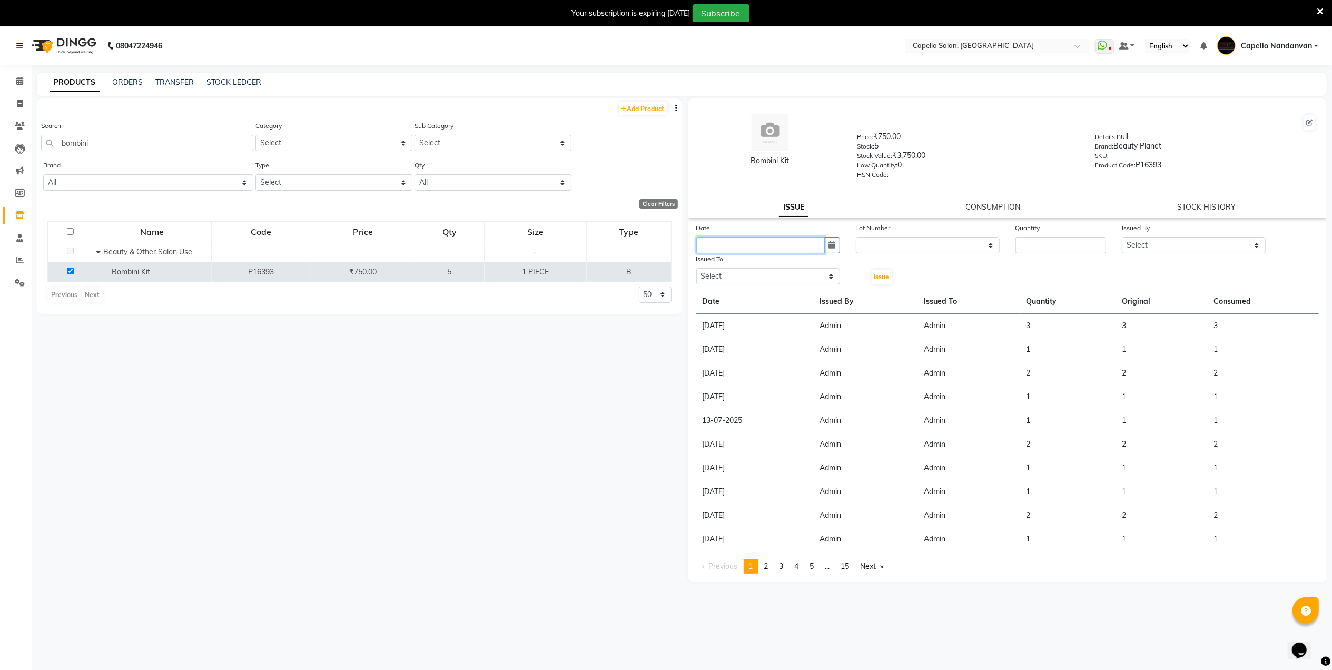
click at [770, 246] on input "text" at bounding box center [760, 245] width 128 height 16
select select "10"
select select "2025"
click at [738, 296] on div "1" at bounding box center [740, 299] width 17 height 17
type input "01-10-2025"
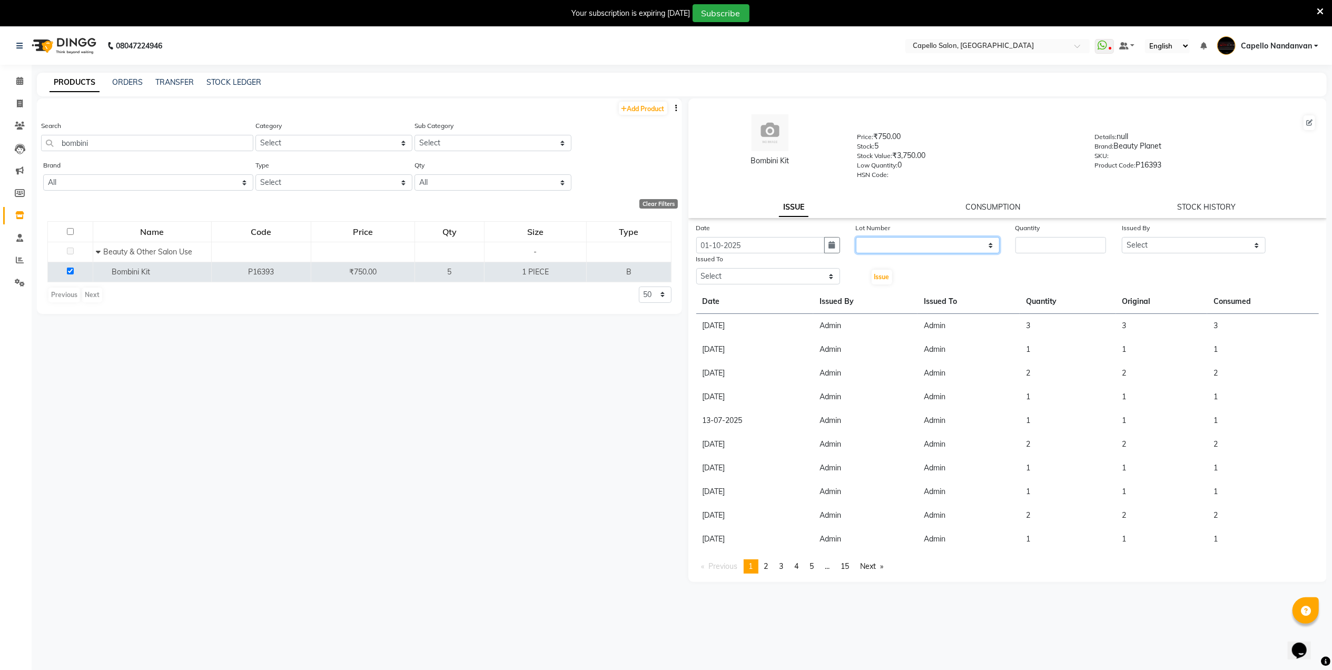
click at [939, 247] on select "None" at bounding box center [928, 245] width 144 height 16
select select "0: null"
click at [856, 237] on select "None" at bounding box center [928, 245] width 144 height 16
click at [1039, 245] on input "number" at bounding box center [1060, 245] width 91 height 16
type input "1"
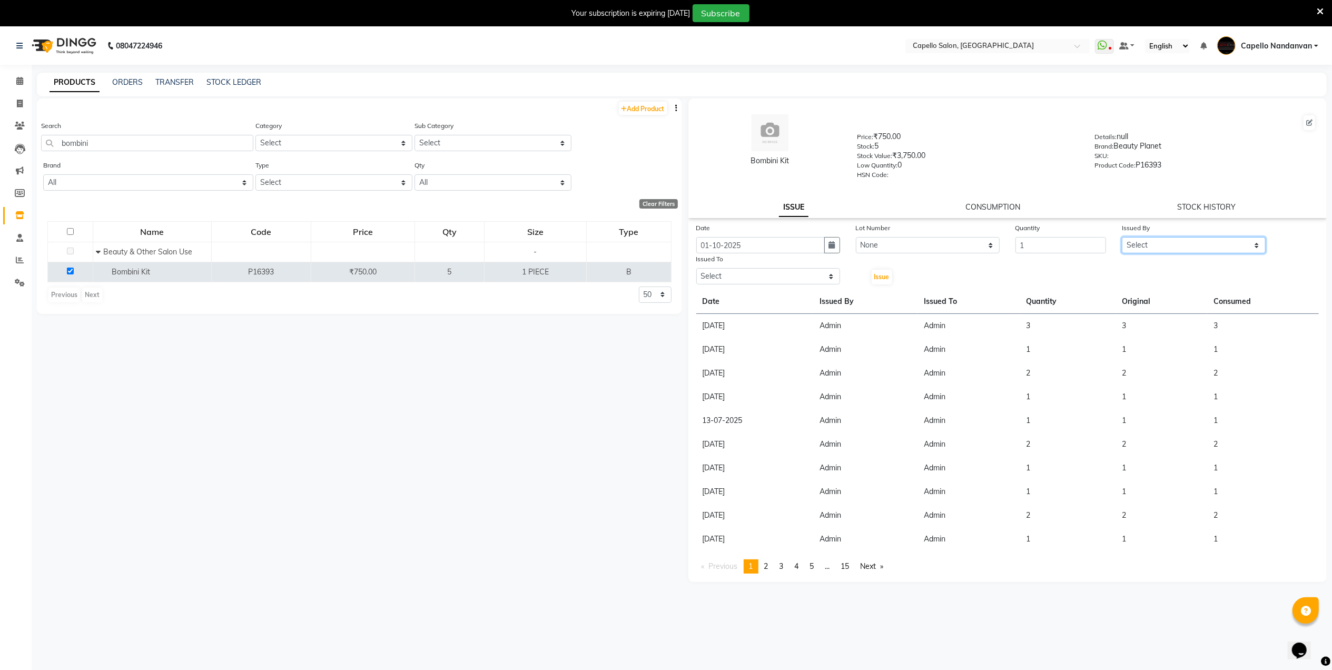
click at [1159, 247] on select "Select Admin ASHIK DHAPODKAR Capello Nandanvan CHETNA SONI Himansu Owner mahind…" at bounding box center [1194, 245] width 144 height 16
select select "14650"
click at [1122, 237] on select "Select Admin ASHIK DHAPODKAR Capello Nandanvan CHETNA SONI Himansu Owner mahind…" at bounding box center [1194, 245] width 144 height 16
click at [761, 278] on select "Select Admin ASHIK DHAPODKAR Capello Nandanvan CHETNA SONI Himansu Owner mahind…" at bounding box center [768, 276] width 144 height 16
select select "14650"
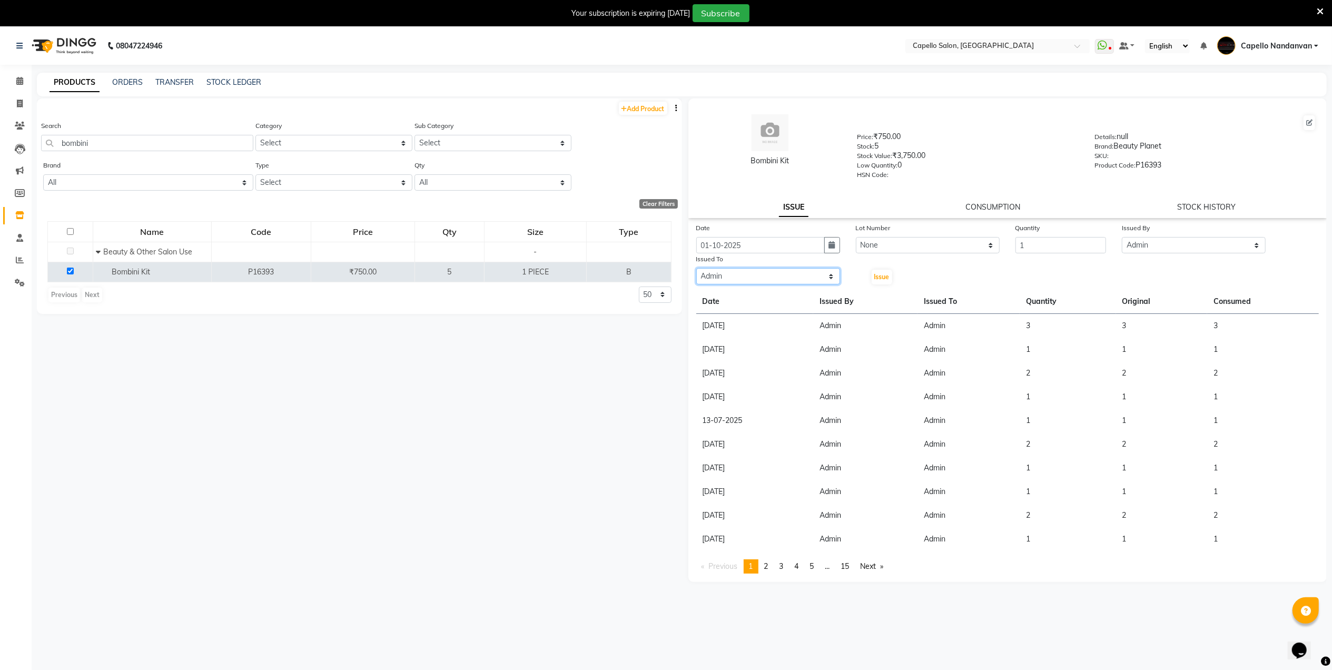
click at [696, 268] on select "Select Admin ASHIK DHAPODKAR Capello Nandanvan CHETNA SONI Himansu Owner mahind…" at bounding box center [768, 276] width 144 height 16
click at [881, 281] on button "Issue" at bounding box center [881, 277] width 21 height 15
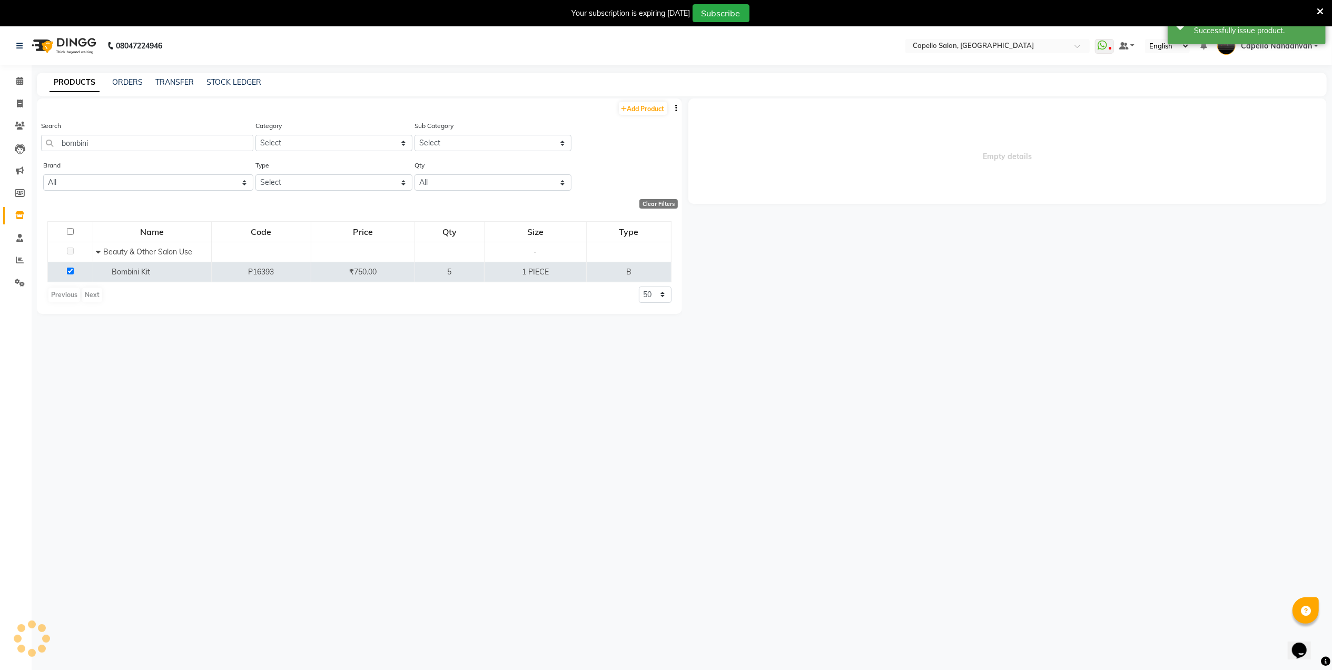
select select
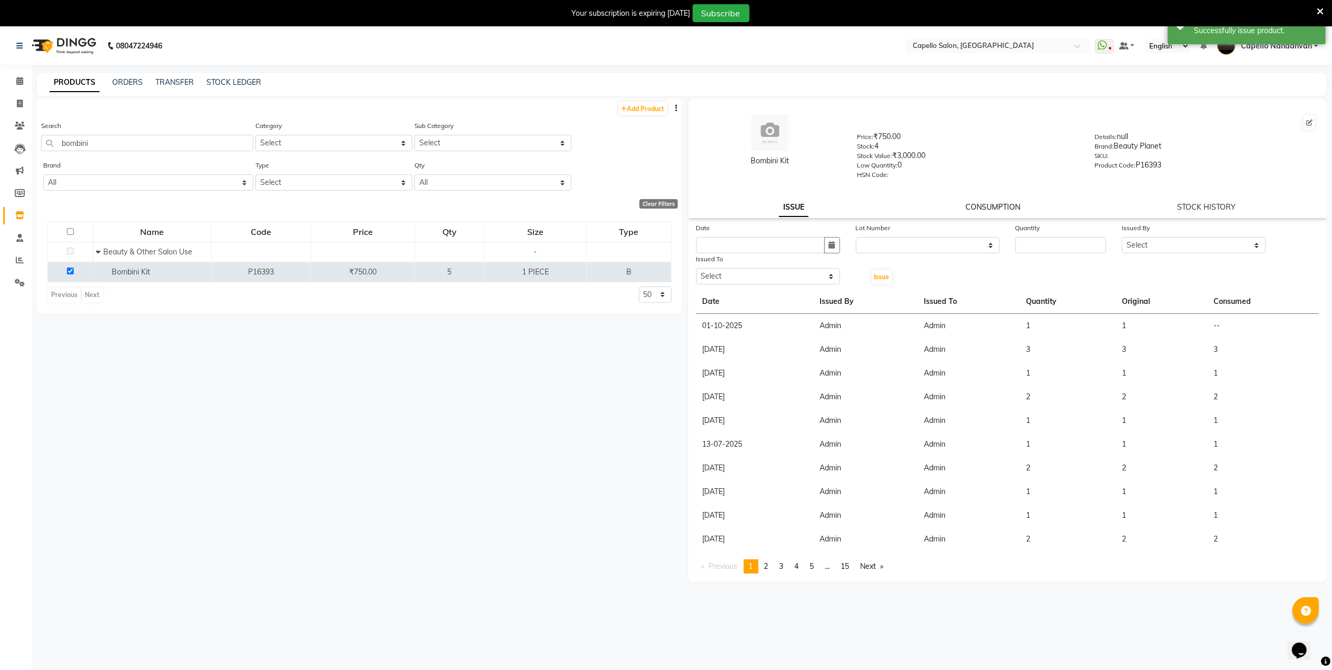
click at [1005, 203] on link "CONSUMPTION" at bounding box center [992, 206] width 55 height 9
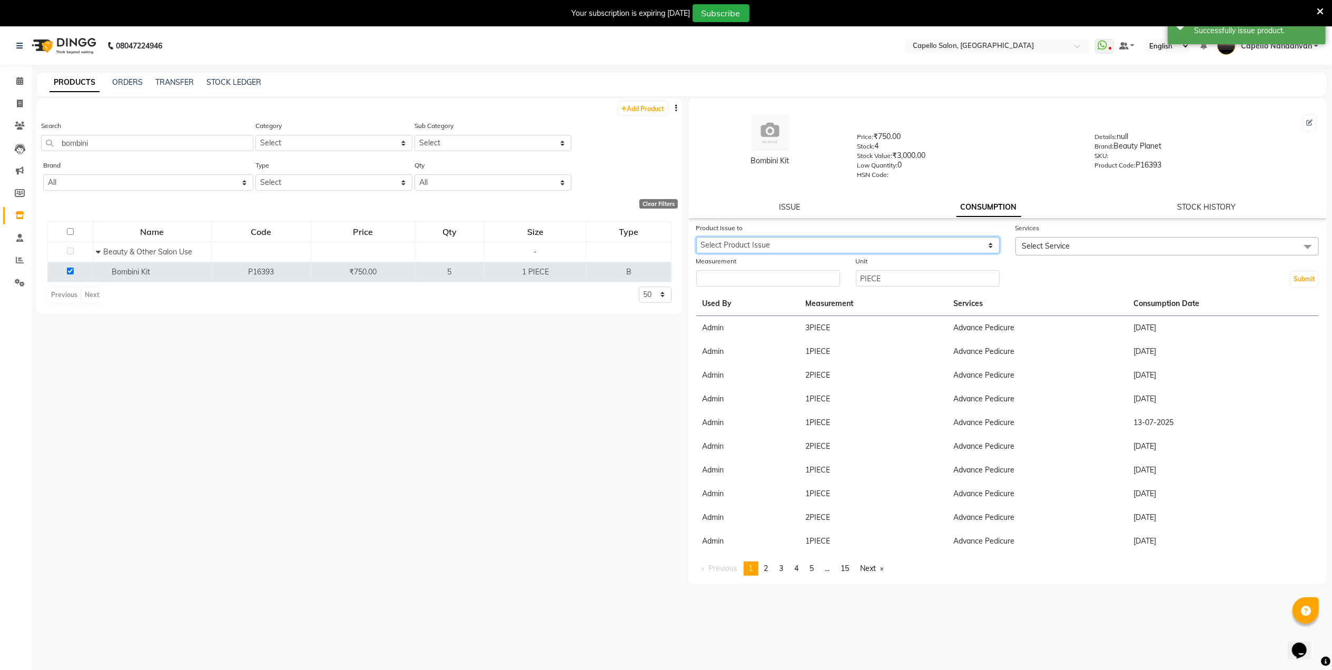
click at [963, 251] on select "Select Product Issue 2025-10-01, Issued to: Admin, Balance: 1" at bounding box center [847, 245] width 303 height 16
select select "1277805"
click at [696, 237] on select "Select Product Issue 2025-10-01, Issued to: Admin, Balance: 1" at bounding box center [847, 245] width 303 height 16
click at [805, 281] on input "number" at bounding box center [768, 278] width 144 height 16
type input "1"
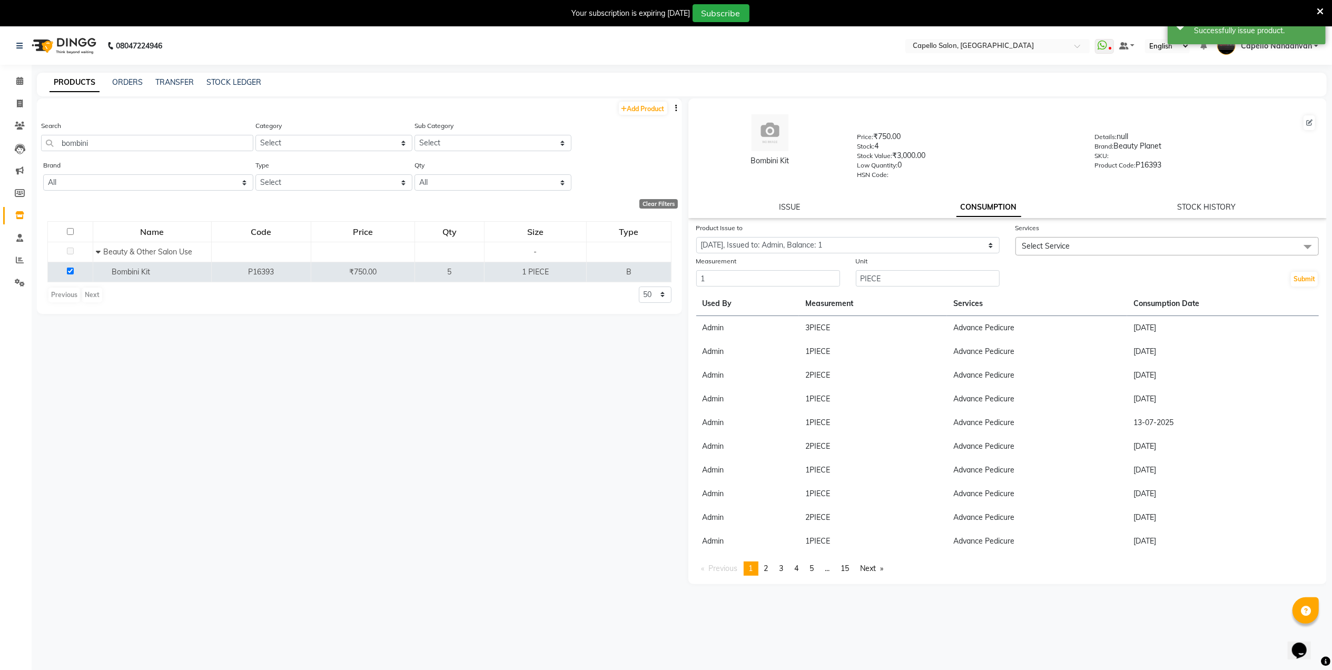
click at [1032, 247] on span "Select Service" at bounding box center [1046, 245] width 48 height 9
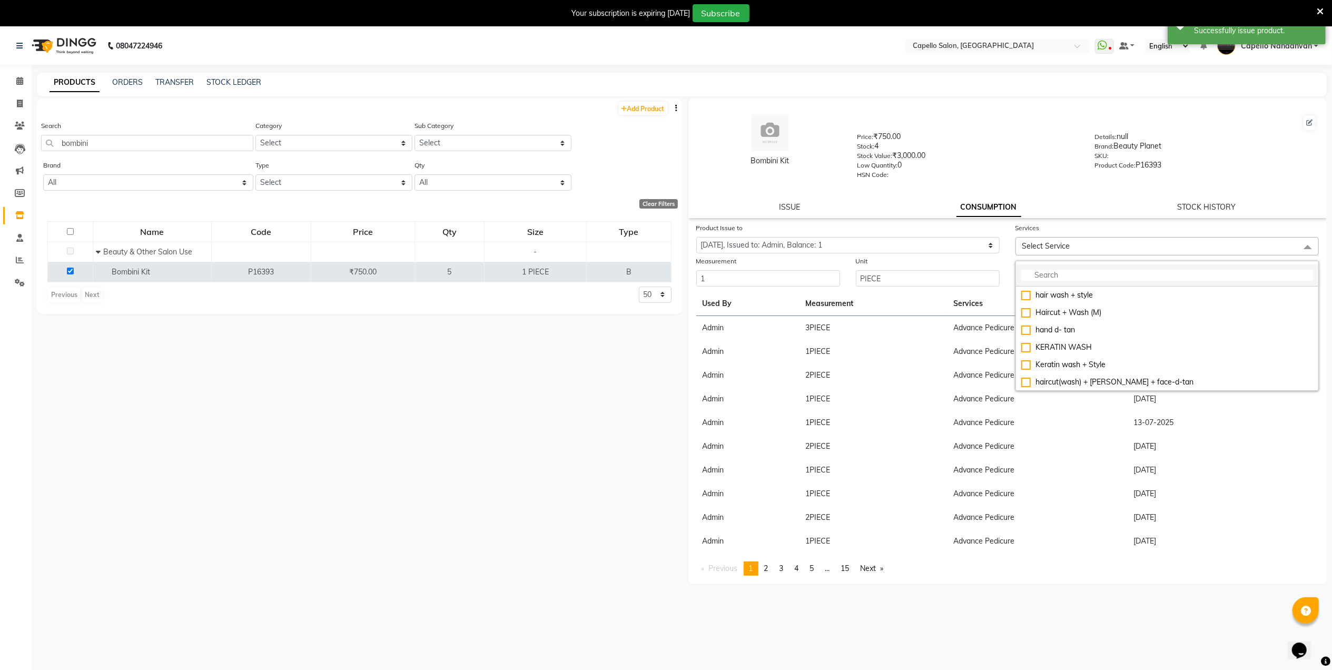
click at [1058, 274] on input "multiselect-search" at bounding box center [1167, 275] width 292 height 11
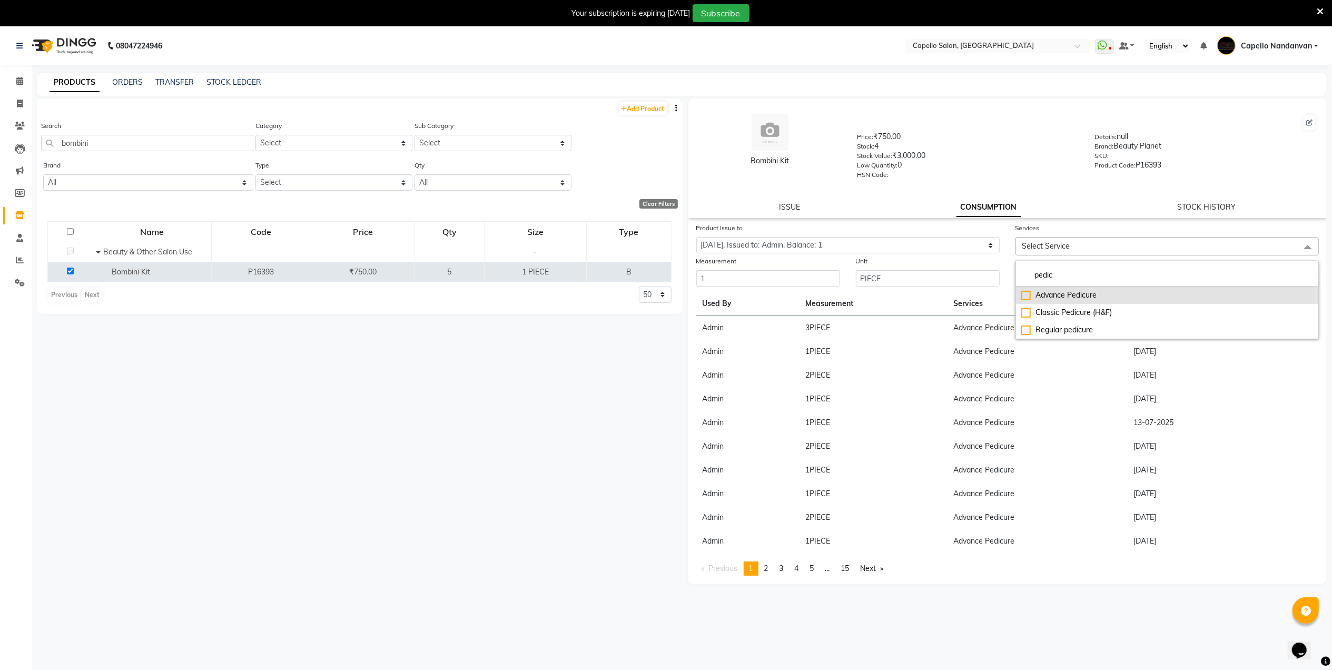
type input "pedic"
click at [1024, 293] on div "Advance Pedicure" at bounding box center [1167, 295] width 292 height 11
checkbox input "true"
click at [1026, 173] on div "HSN Code:" at bounding box center [968, 176] width 222 height 15
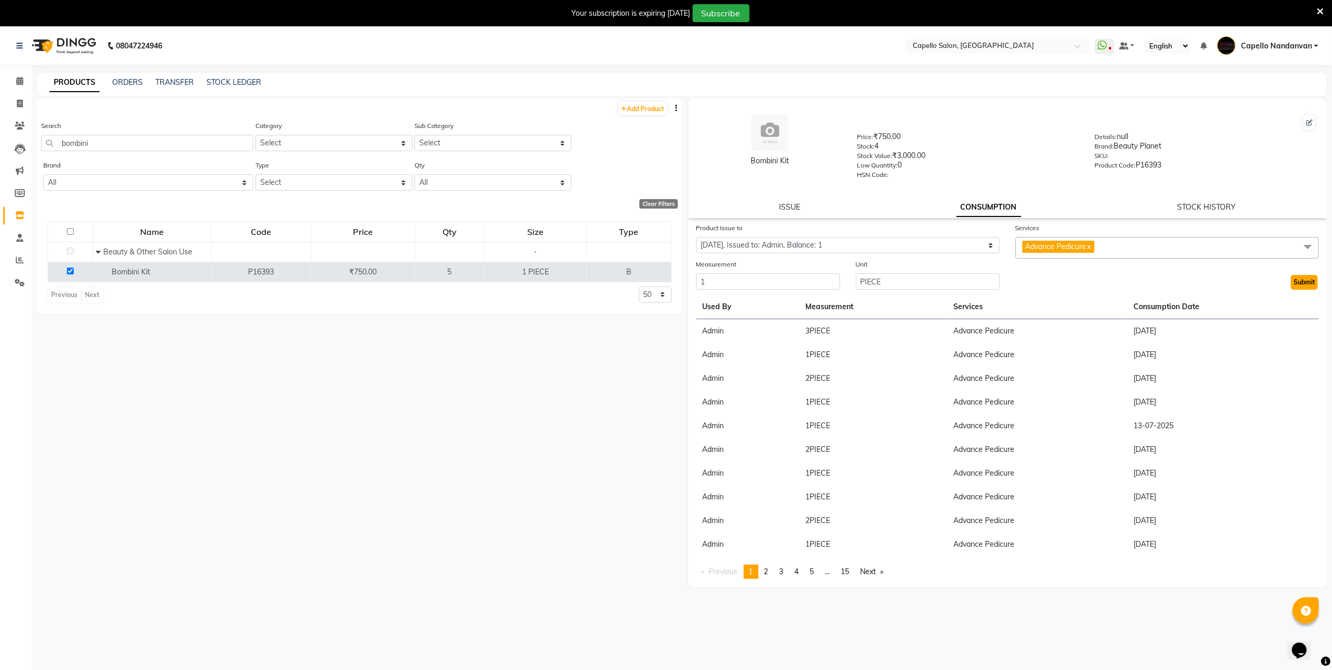
click at [1299, 278] on button "Submit" at bounding box center [1304, 282] width 27 height 15
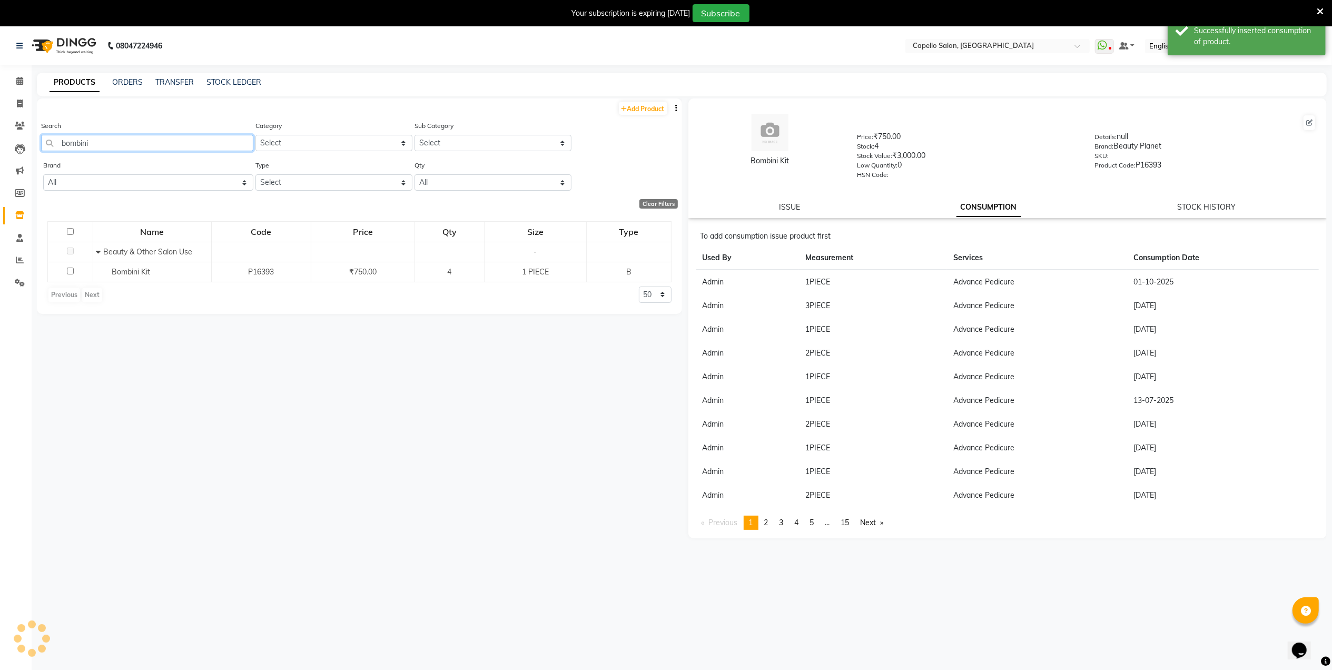
drag, startPoint x: 128, startPoint y: 138, endPoint x: 123, endPoint y: 133, distance: 7.1
click at [127, 137] on input "bombini" at bounding box center [147, 143] width 212 height 16
type input "b"
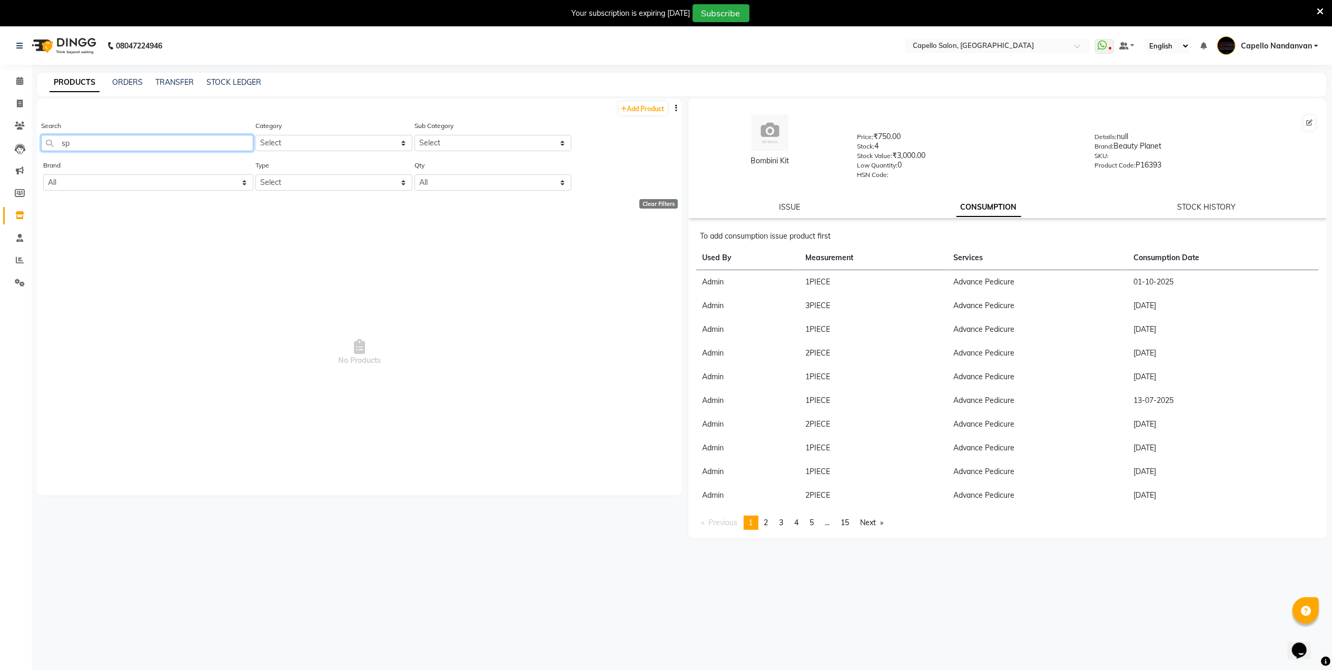
type input "s"
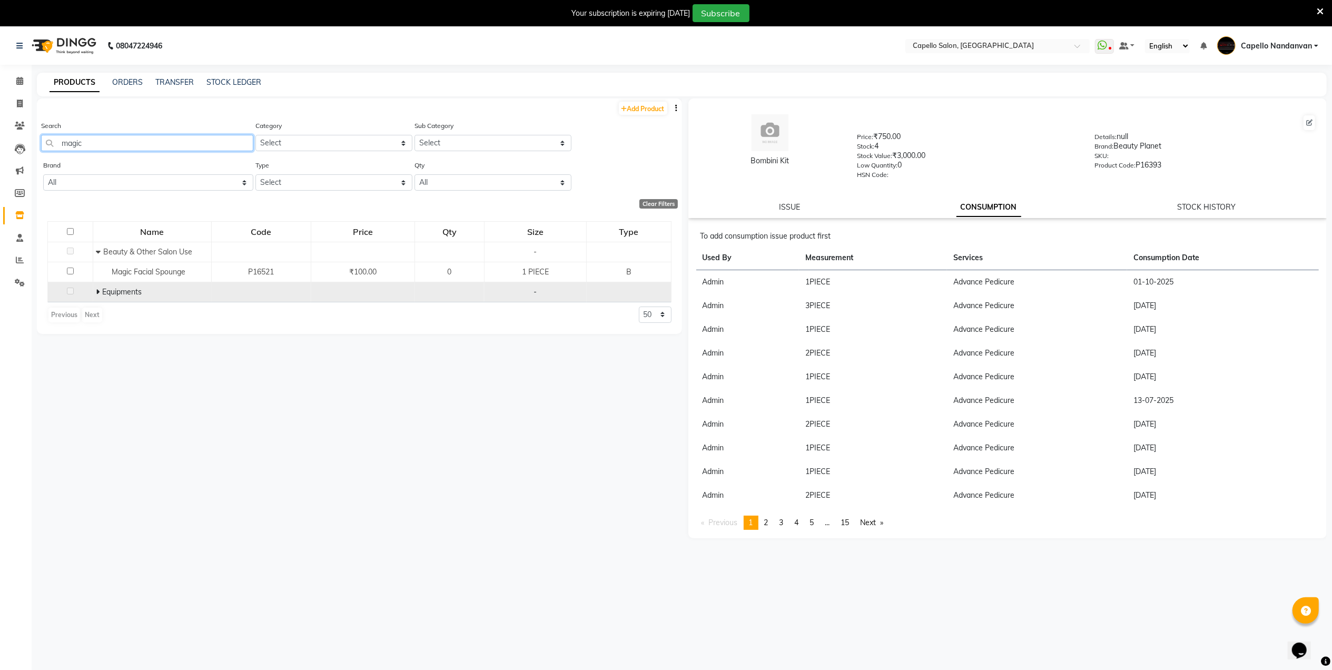
type input "magic"
click at [97, 292] on icon at bounding box center [98, 291] width 4 height 7
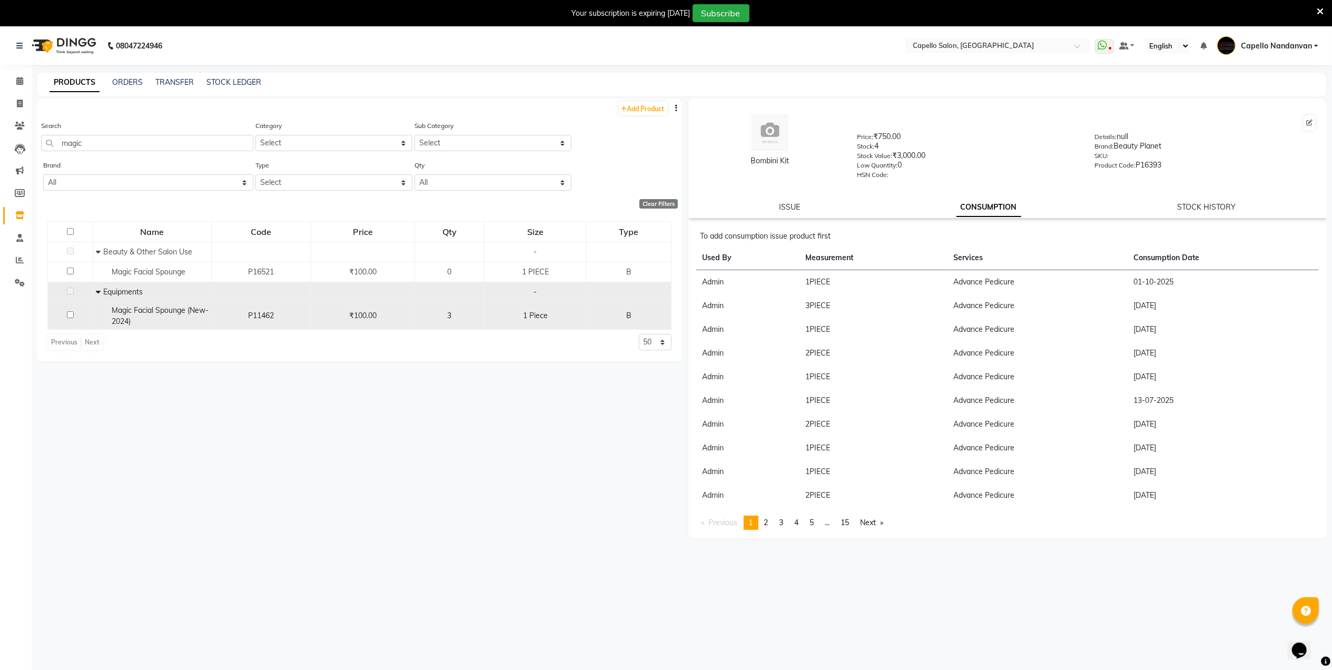
click at [73, 315] on input "checkbox" at bounding box center [70, 314] width 7 height 7
checkbox input "true"
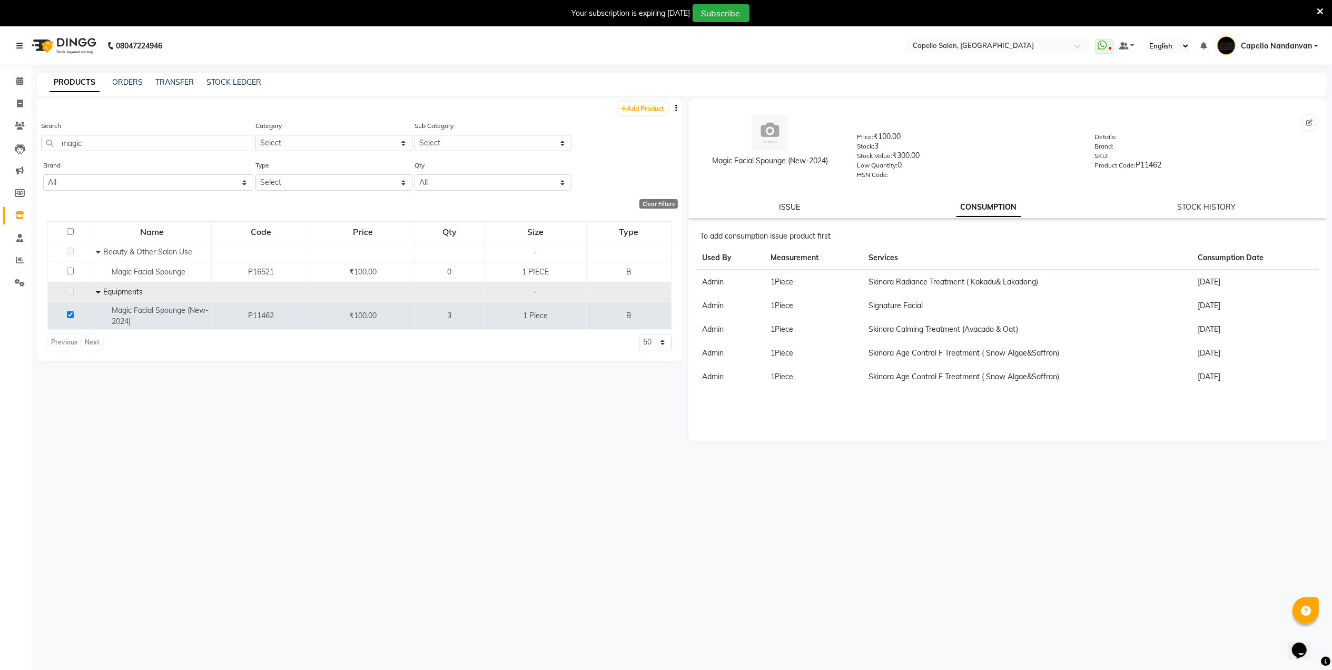
click at [784, 207] on link "ISSUE" at bounding box center [789, 206] width 21 height 9
select select
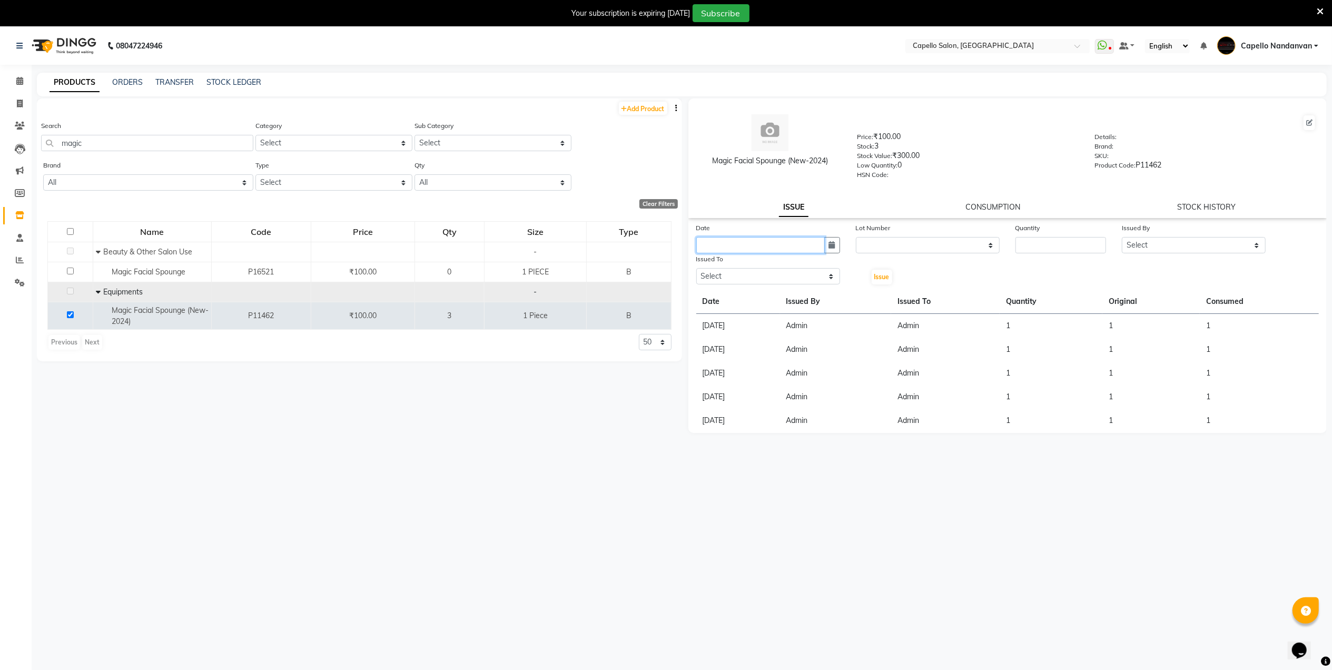
click at [785, 241] on input "text" at bounding box center [760, 245] width 128 height 16
select select "10"
select select "2025"
click at [736, 295] on div "1" at bounding box center [740, 299] width 17 height 17
type input "01-10-2025"
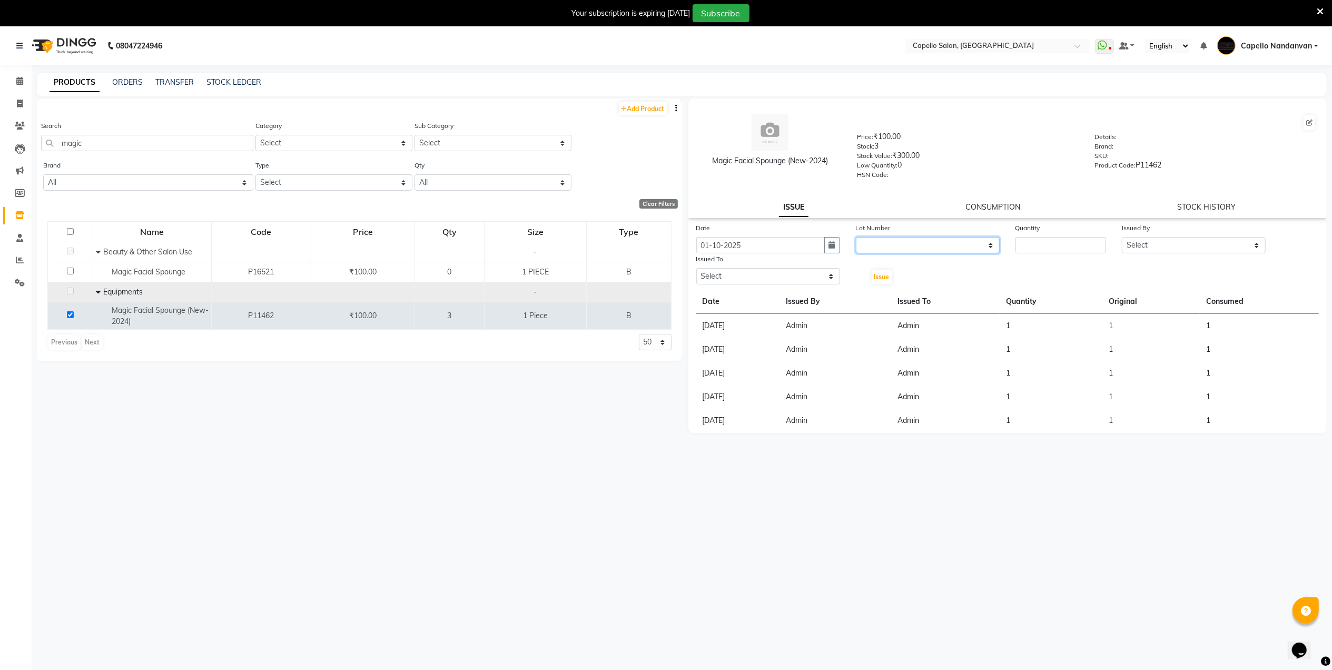
drag, startPoint x: 945, startPoint y: 244, endPoint x: 937, endPoint y: 251, distance: 9.7
click at [945, 244] on select "None" at bounding box center [928, 245] width 144 height 16
click at [927, 239] on select "None" at bounding box center [928, 245] width 144 height 16
click at [919, 247] on select "None" at bounding box center [928, 245] width 144 height 16
select select "0: null"
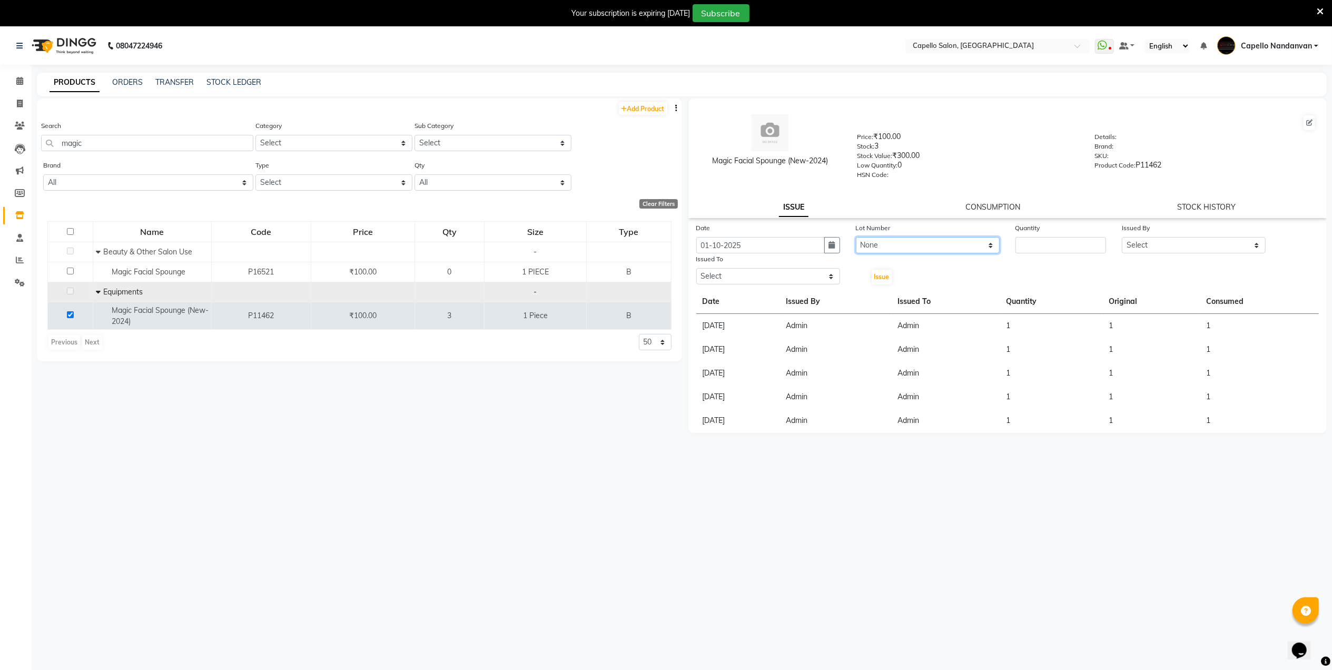
click at [856, 237] on select "None" at bounding box center [928, 245] width 144 height 16
click at [1041, 244] on input "number" at bounding box center [1060, 245] width 91 height 16
type input "1"
click at [1163, 244] on select "Select Admin ASHIK DHAPODKAR Capello Nandanvan CHETNA SONI Himansu Owner mahind…" at bounding box center [1194, 245] width 144 height 16
select select "14650"
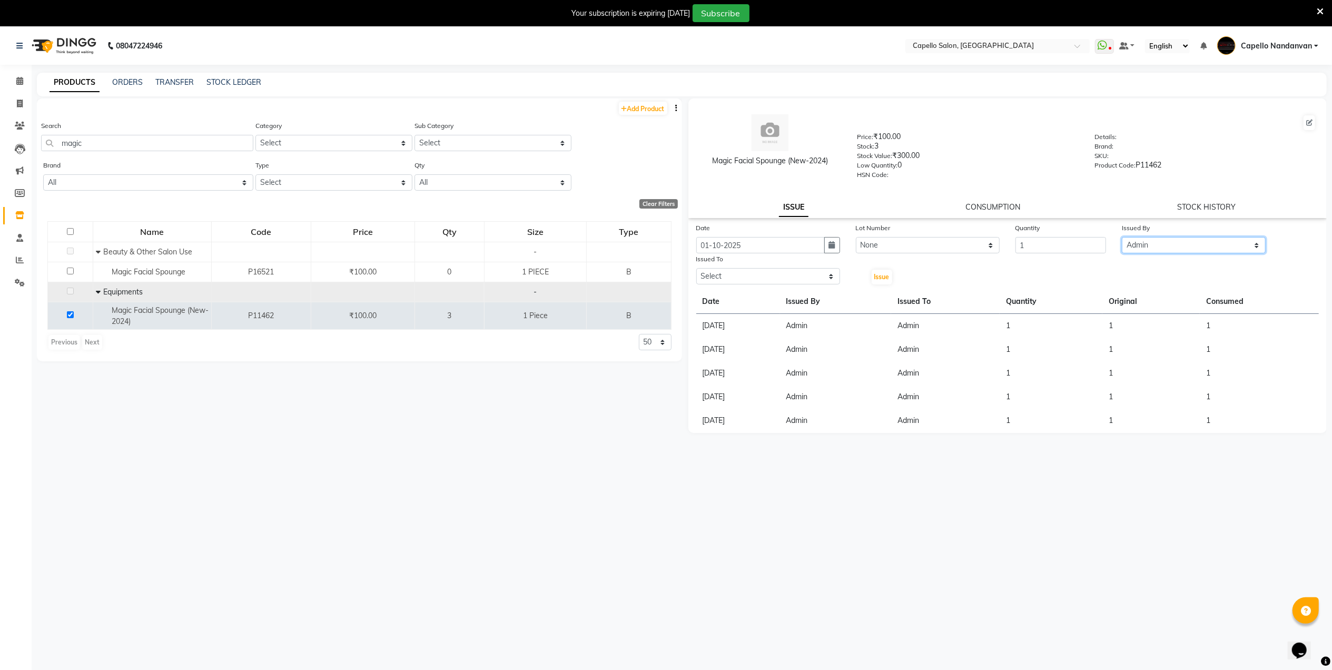
click at [1122, 237] on select "Select Admin ASHIK DHAPODKAR Capello Nandanvan CHETNA SONI Himansu Owner mahind…" at bounding box center [1194, 245] width 144 height 16
drag, startPoint x: 820, startPoint y: 274, endPoint x: 809, endPoint y: 283, distance: 13.8
click at [820, 274] on select "Select Admin ASHIK DHAPODKAR Capello Nandanvan CHETNA SONI Himansu Owner mahind…" at bounding box center [768, 276] width 144 height 16
select select "14650"
click at [696, 268] on select "Select Admin ASHIK DHAPODKAR Capello Nandanvan CHETNA SONI Himansu Owner mahind…" at bounding box center [768, 276] width 144 height 16
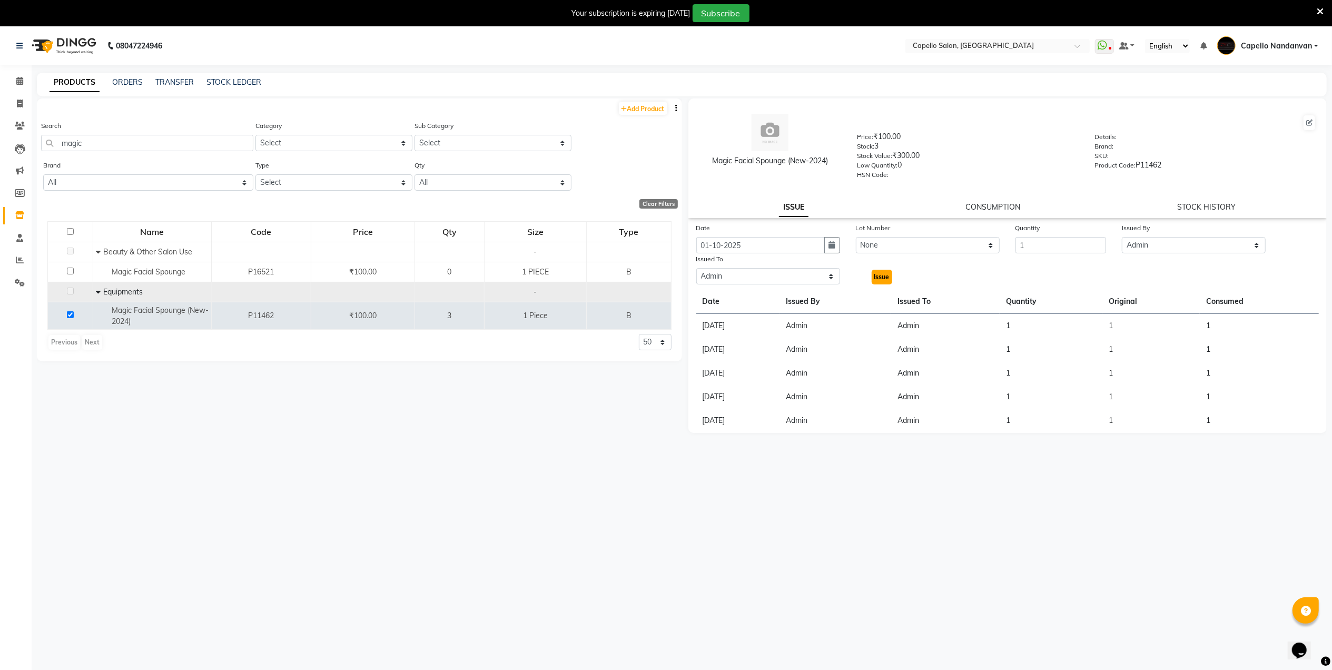
click at [888, 274] on span "Issue" at bounding box center [881, 277] width 15 height 8
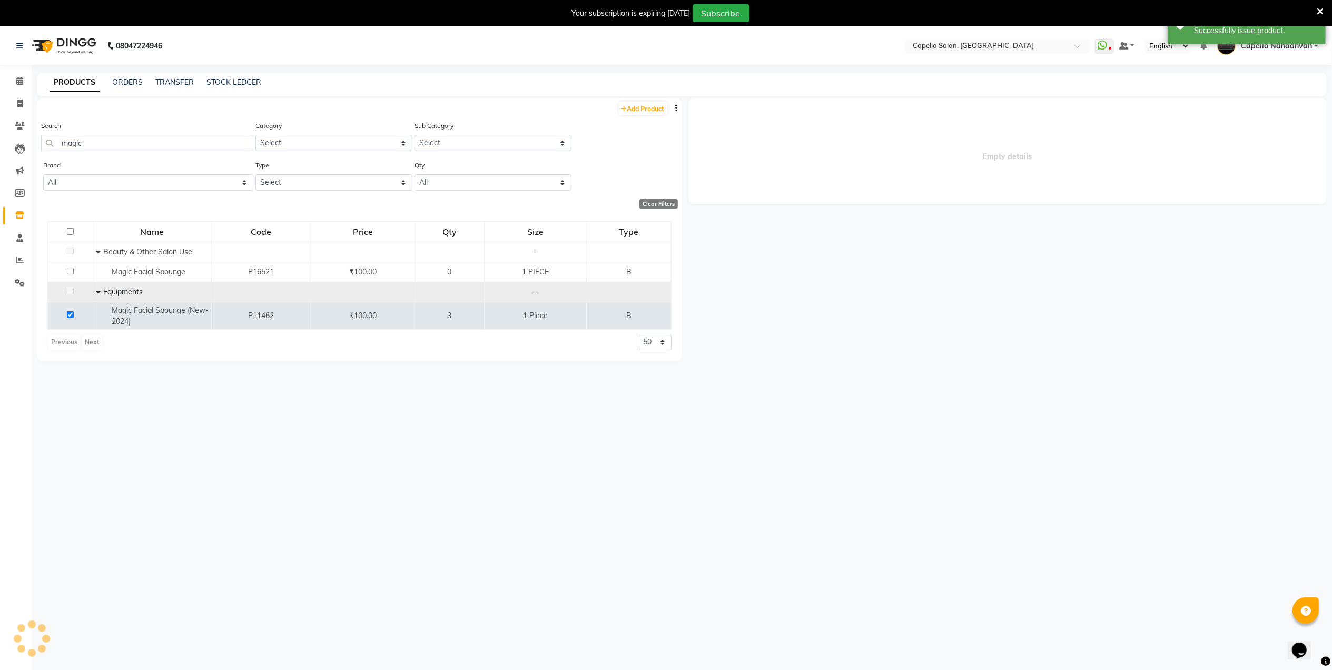
select select
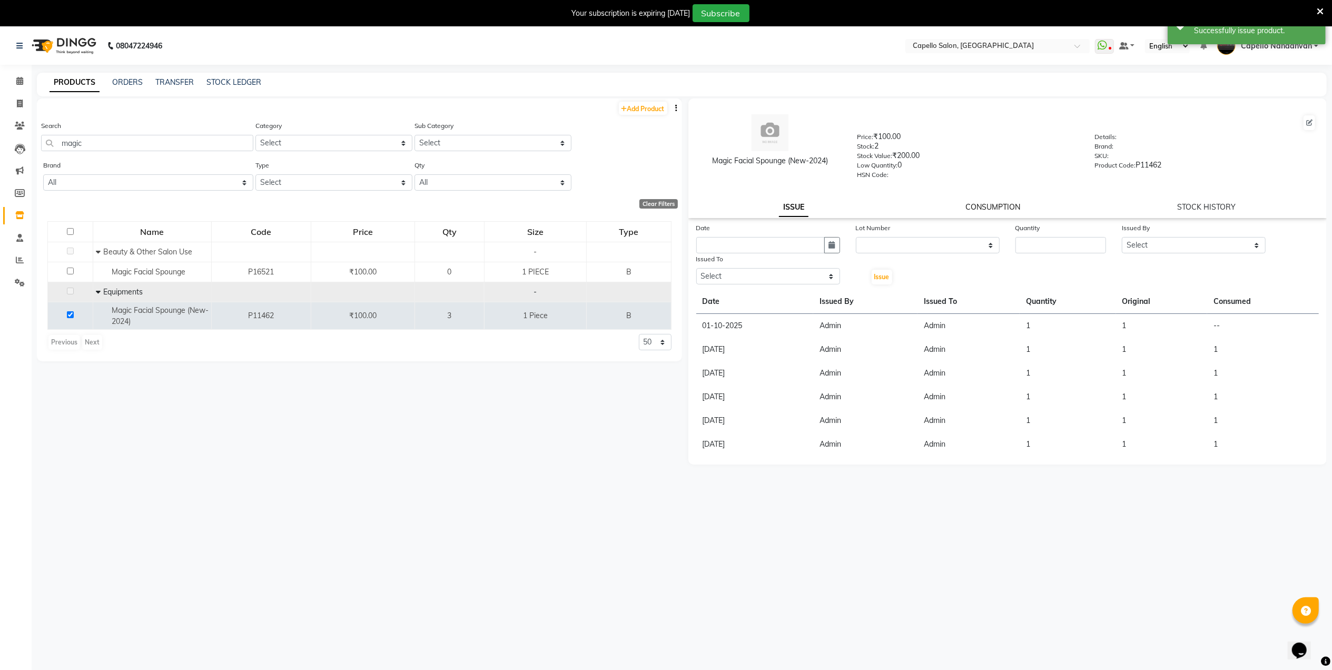
click at [980, 205] on link "CONSUMPTION" at bounding box center [992, 206] width 55 height 9
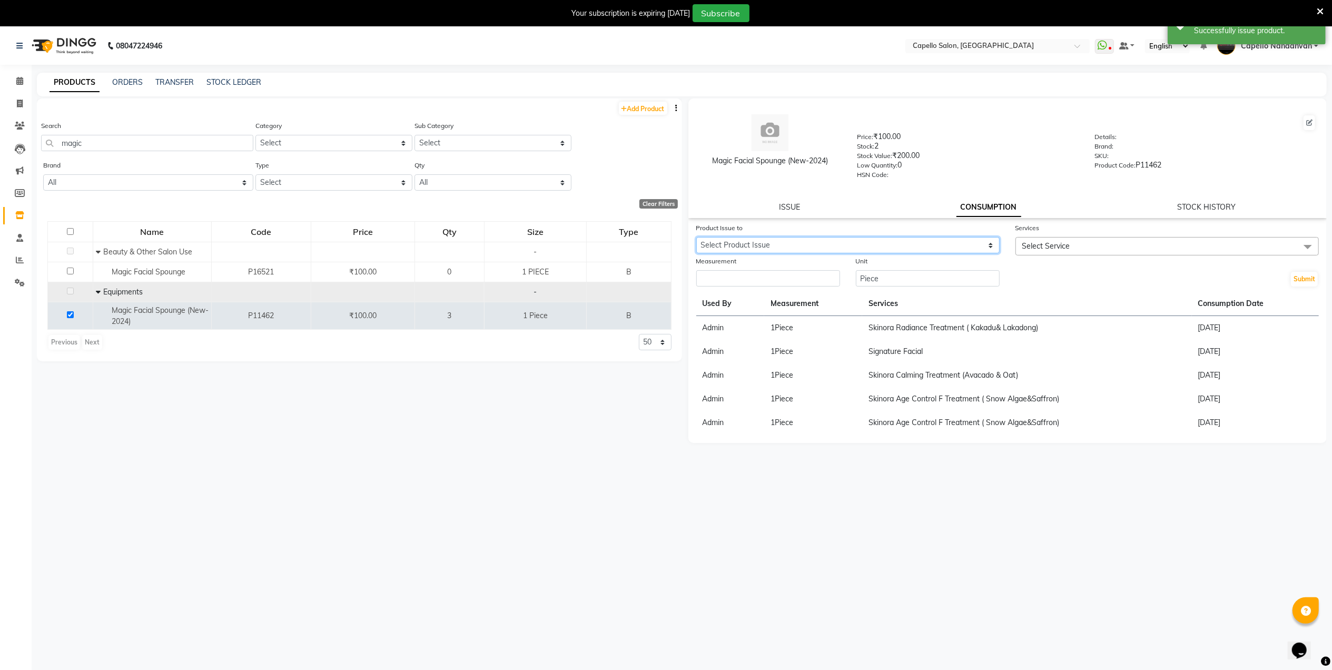
drag, startPoint x: 956, startPoint y: 243, endPoint x: 946, endPoint y: 251, distance: 12.7
click at [956, 243] on select "Select Product Issue 2025-10-01, Issued to: Admin, Balance: 1" at bounding box center [847, 245] width 303 height 16
select select "1277826"
click at [696, 237] on select "Select Product Issue 2025-10-01, Issued to: Admin, Balance: 1" at bounding box center [847, 245] width 303 height 16
click at [799, 277] on input "number" at bounding box center [768, 278] width 144 height 16
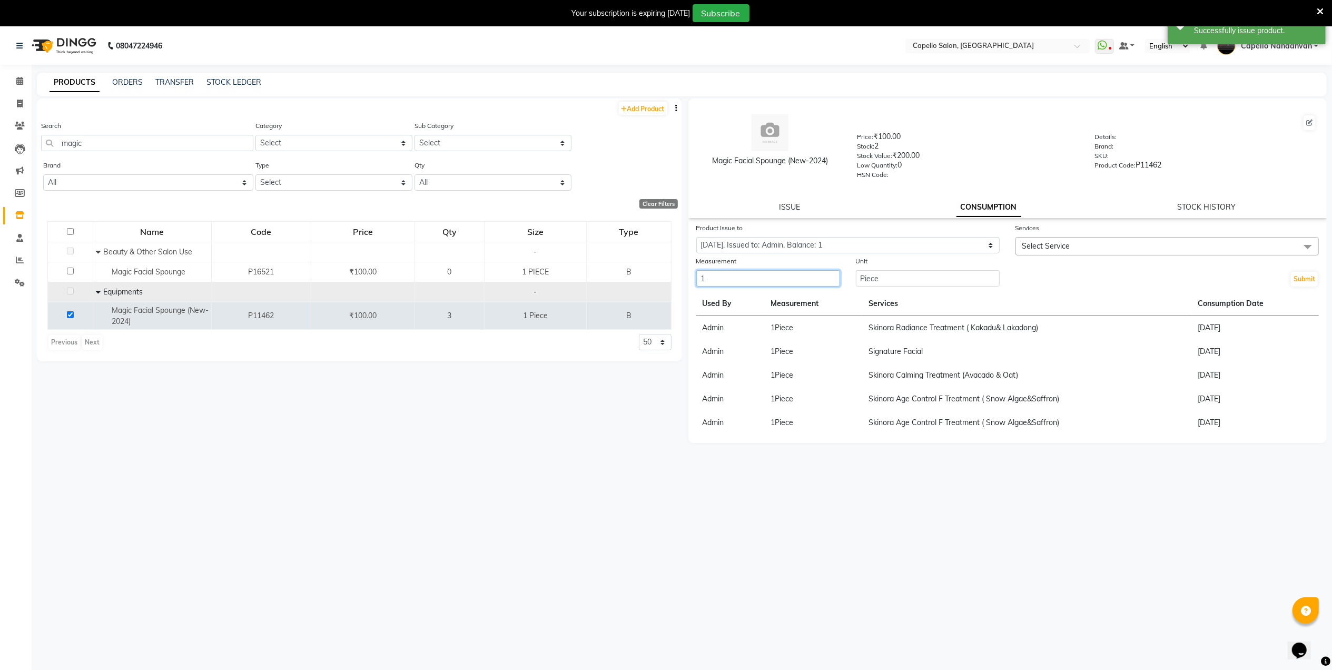
type input "1"
click at [1073, 247] on span "Select Service" at bounding box center [1166, 246] width 303 height 18
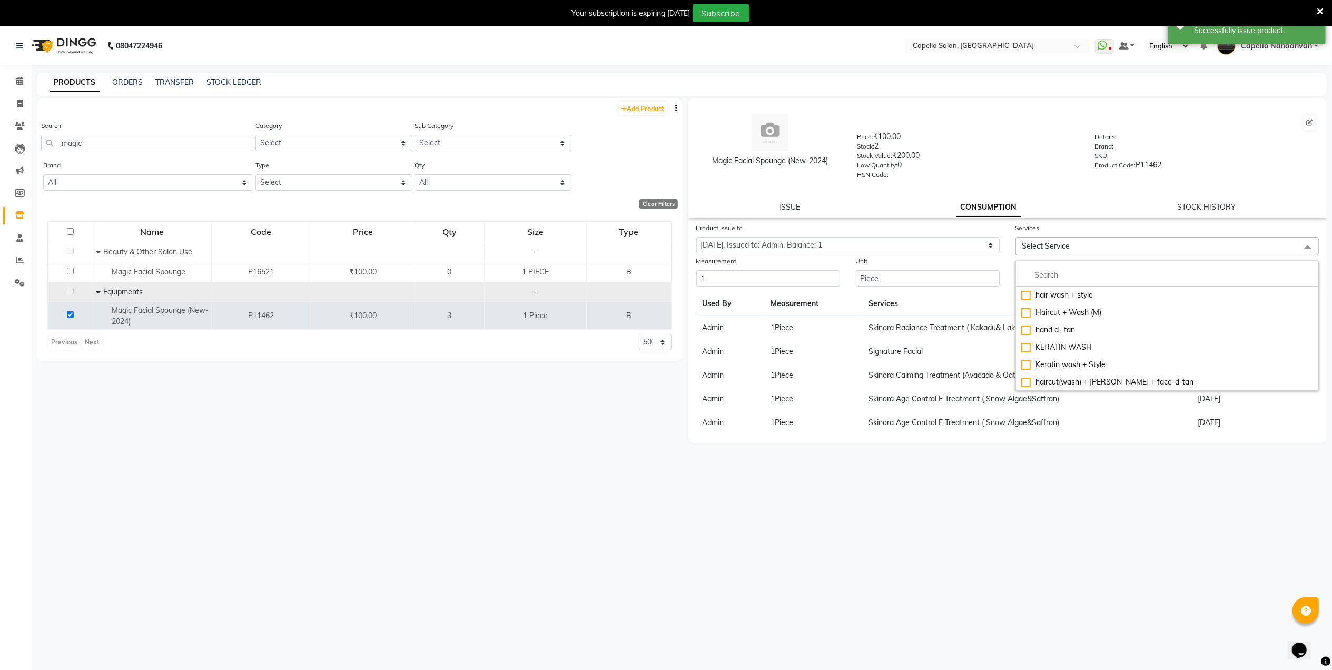
click at [1047, 261] on div "hair wash + style Haircut + Wash (M) hand d- tan KERATIN WASH Keratin wash + St…" at bounding box center [1166, 326] width 303 height 130
click at [1047, 270] on input "multiselect-search" at bounding box center [1167, 275] width 292 height 11
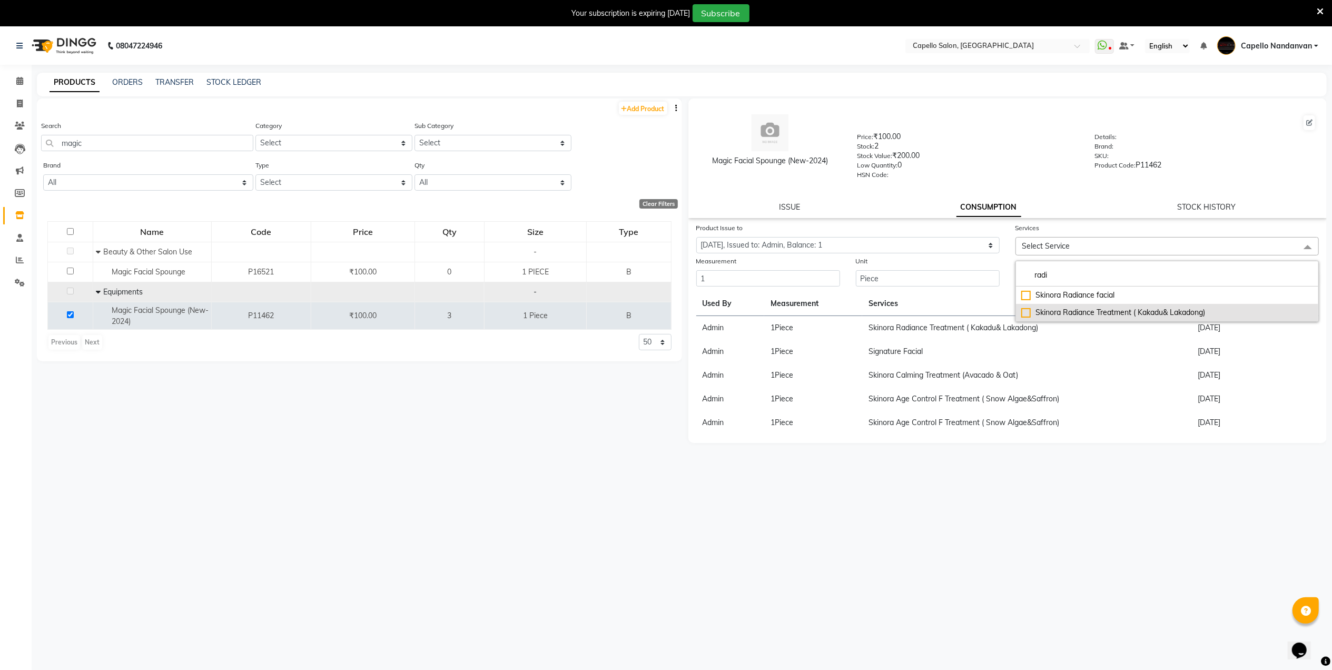
type input "radi"
click at [1027, 307] on div "Skinora Radiance Treatment ( Kakadu& Lakadong)" at bounding box center [1167, 312] width 292 height 11
checkbox input "true"
click at [1022, 152] on div "Stock Value: ₹200.00" at bounding box center [968, 157] width 222 height 15
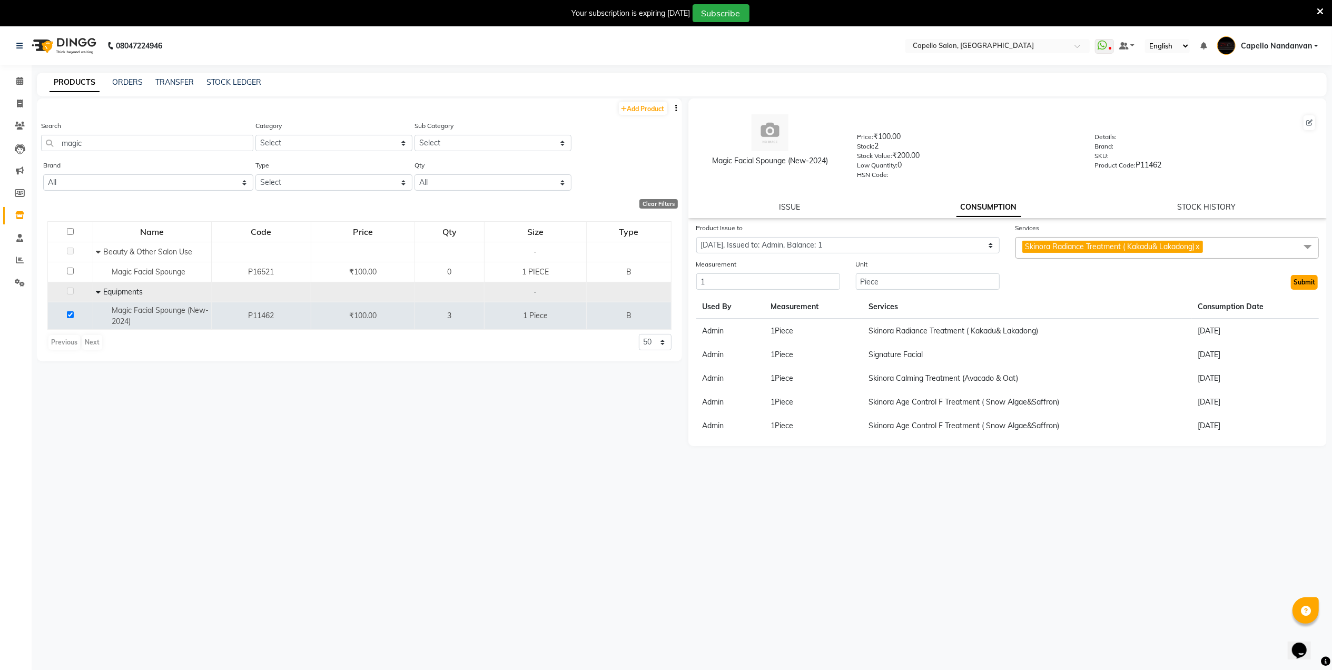
click at [1302, 281] on button "Submit" at bounding box center [1304, 282] width 27 height 15
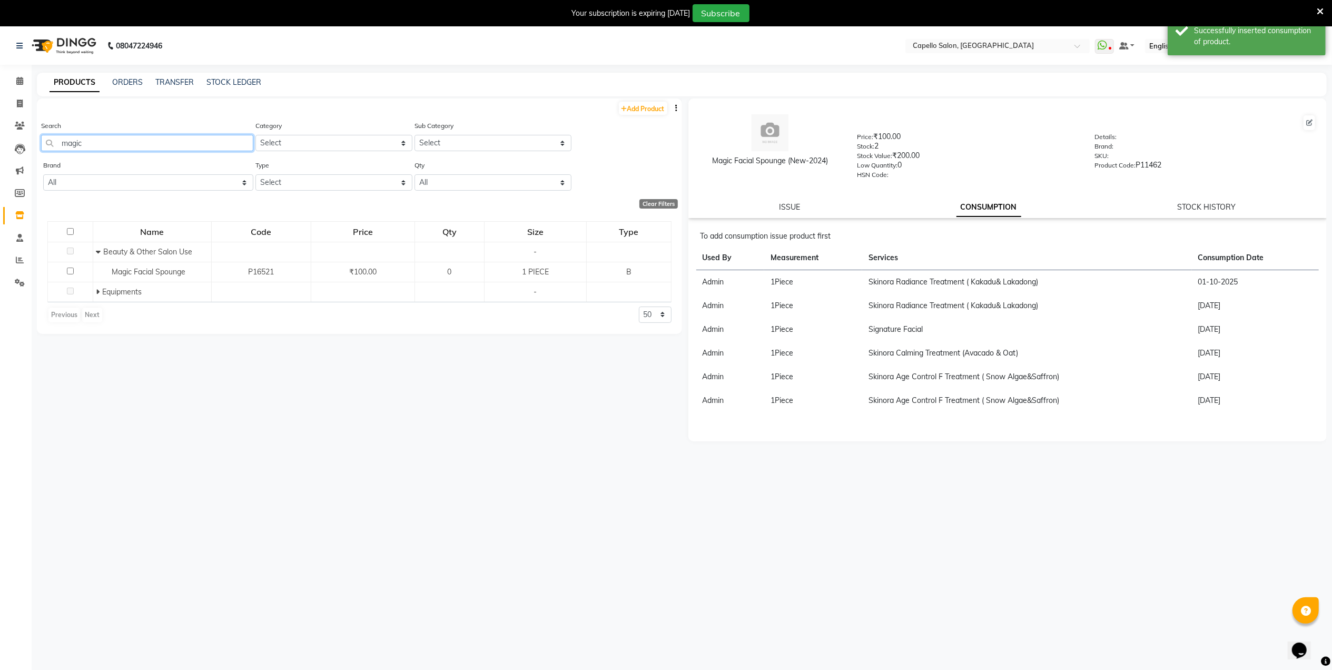
click at [91, 148] on input "magic" at bounding box center [147, 143] width 212 height 16
type input "m"
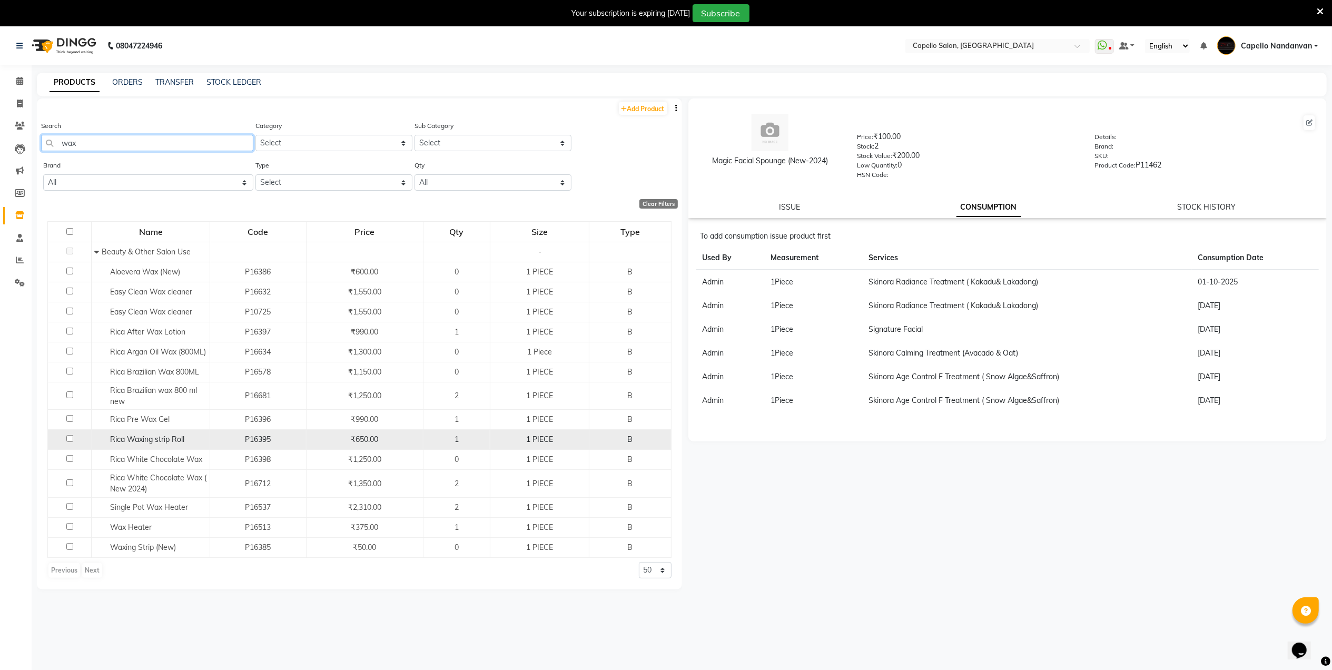
type input "wax"
click at [66, 442] on input "checkbox" at bounding box center [69, 438] width 7 height 7
checkbox input "true"
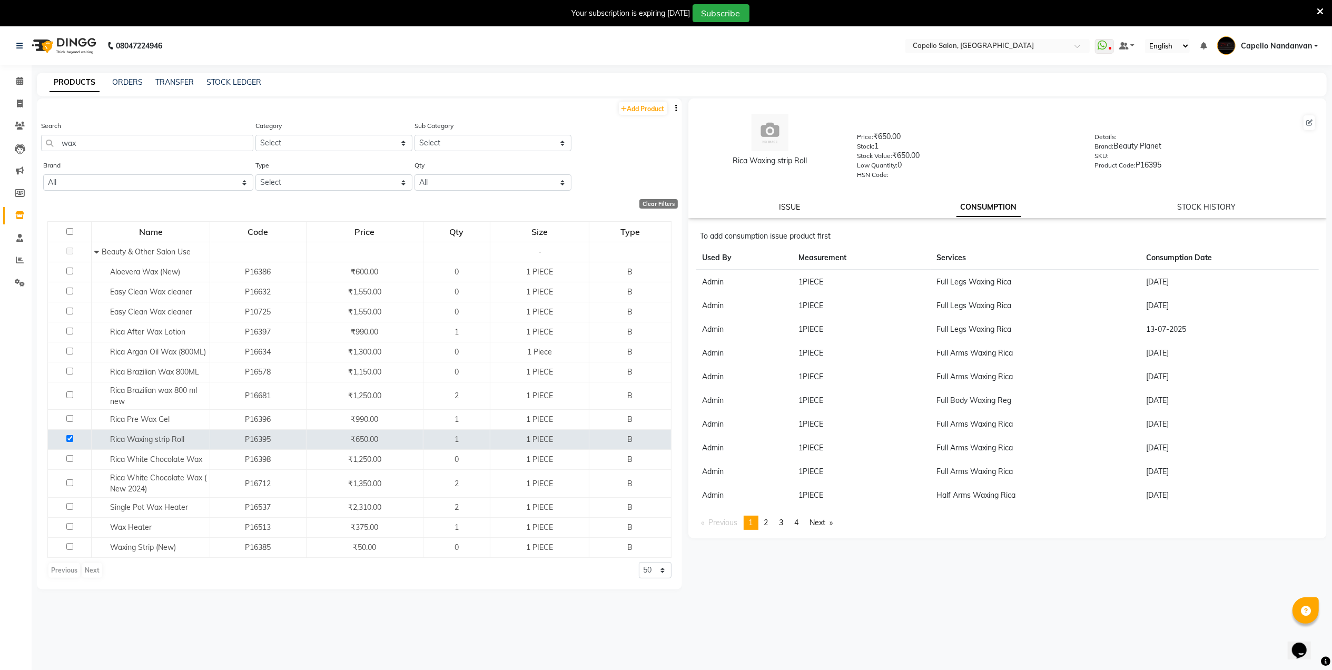
click at [795, 207] on link "ISSUE" at bounding box center [789, 206] width 21 height 9
select select
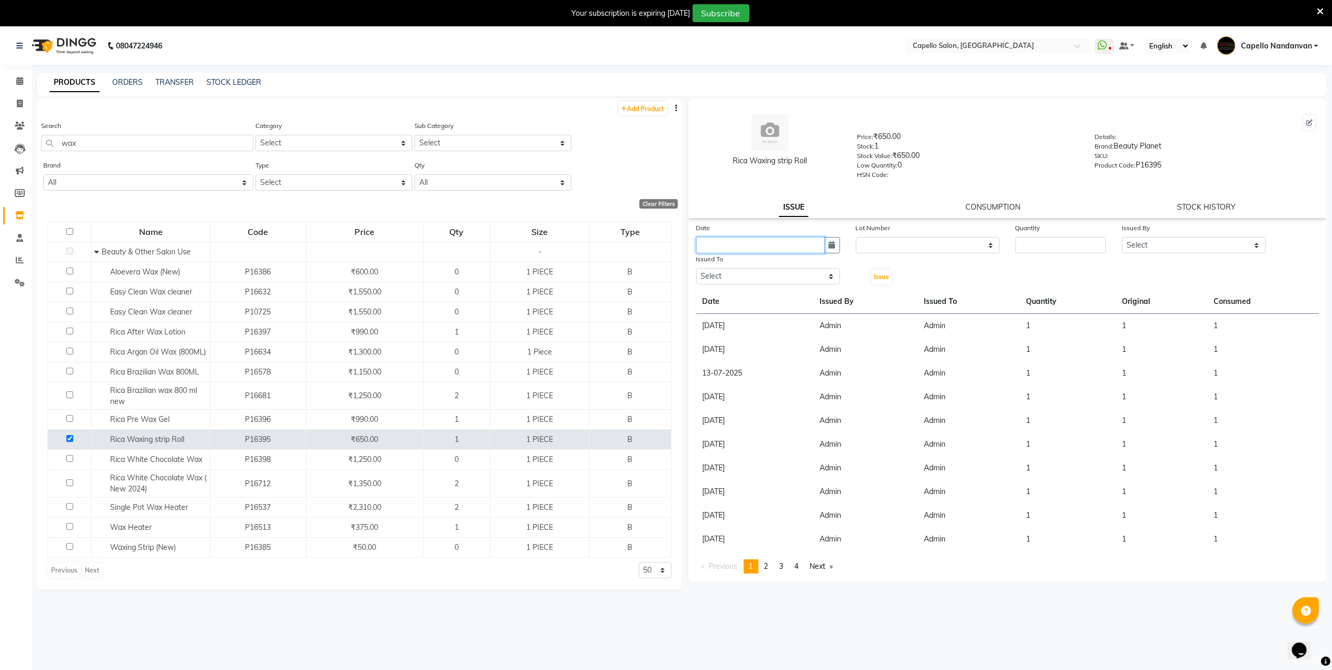
click at [788, 237] on input "text" at bounding box center [760, 245] width 128 height 16
select select "10"
select select "2025"
click at [738, 297] on div "1" at bounding box center [740, 299] width 17 height 17
type input "01-10-2025"
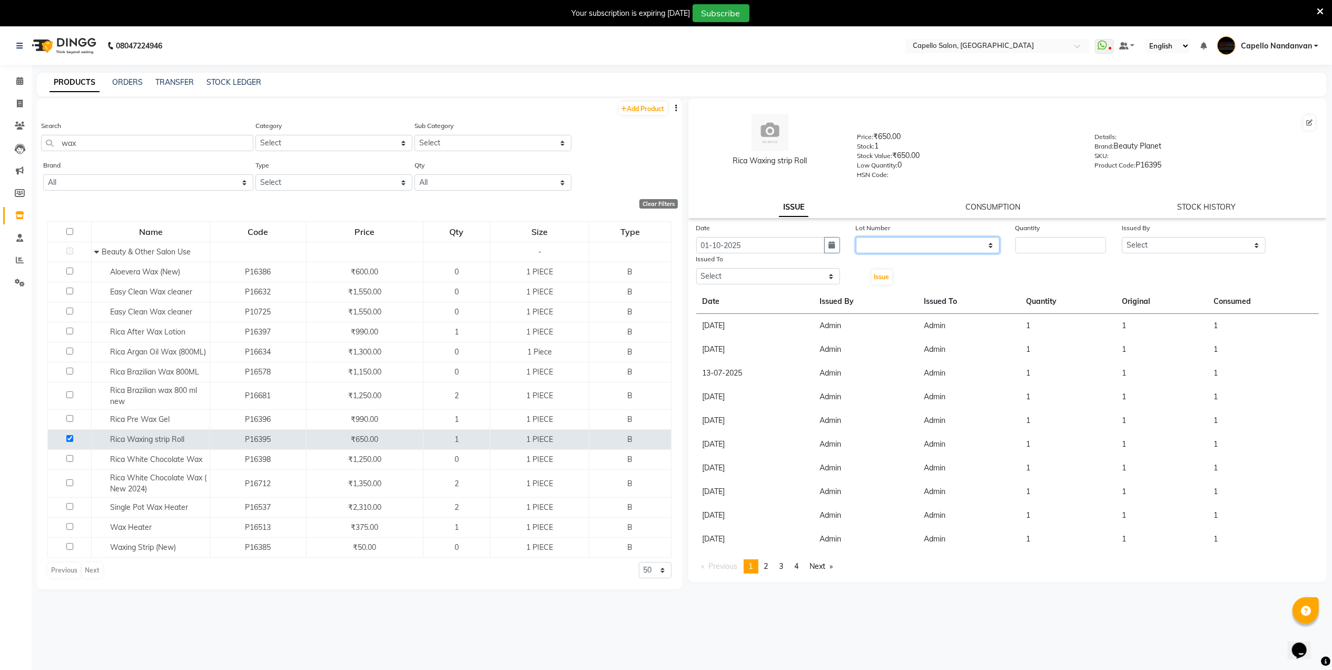
click at [918, 237] on select "None" at bounding box center [928, 245] width 144 height 16
select select "0: null"
click at [856, 237] on select "None" at bounding box center [928, 245] width 144 height 16
click at [1041, 243] on input "number" at bounding box center [1060, 245] width 91 height 16
type input "1"
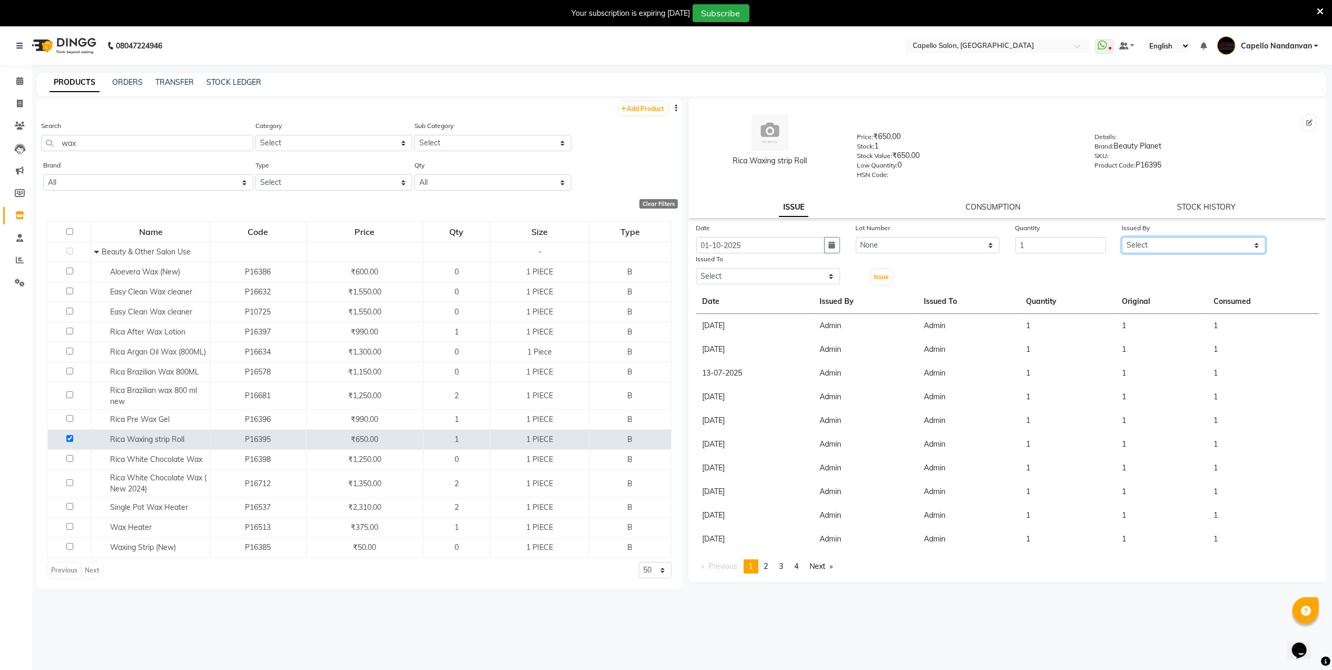
drag, startPoint x: 1174, startPoint y: 237, endPoint x: 1173, endPoint y: 242, distance: 5.3
click at [1174, 237] on select "Select Admin ASHIK DHAPODKAR Capello Nandanvan CHETNA SONI Himansu Owner mahind…" at bounding box center [1194, 245] width 144 height 16
select select "14650"
click at [1122, 237] on select "Select Admin ASHIK DHAPODKAR Capello Nandanvan CHETNA SONI Himansu Owner mahind…" at bounding box center [1194, 245] width 144 height 16
drag, startPoint x: 799, startPoint y: 276, endPoint x: 794, endPoint y: 283, distance: 8.3
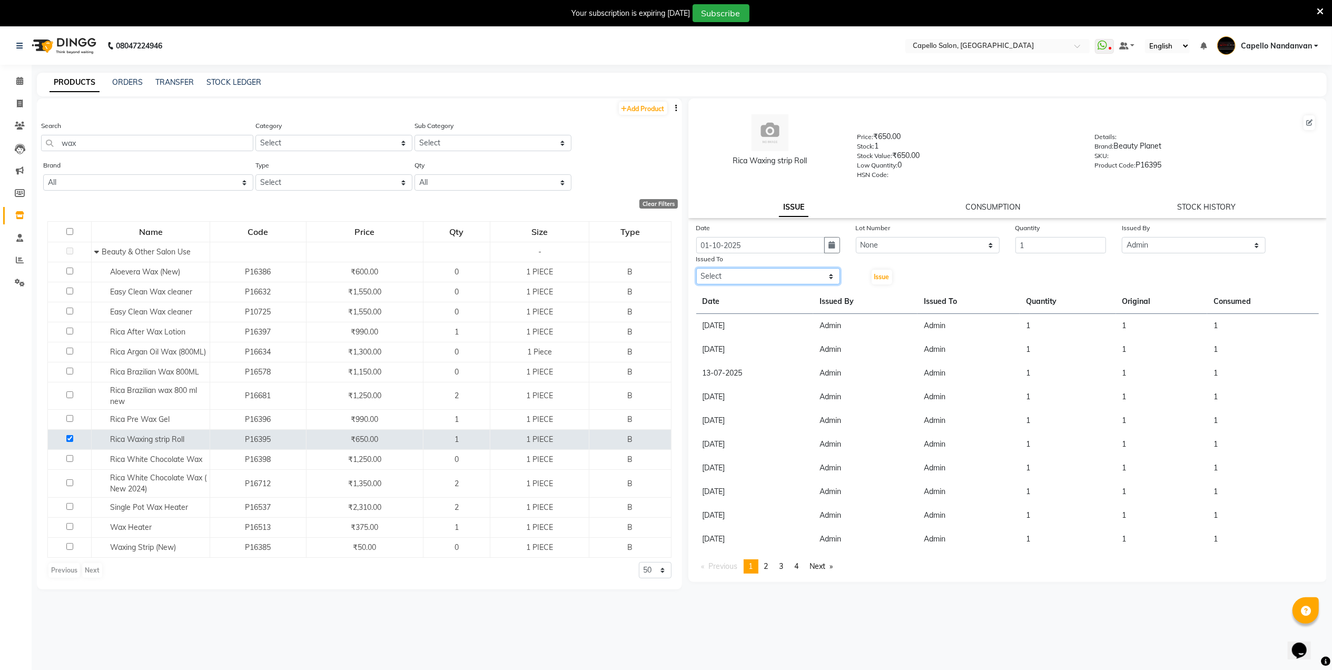
click at [799, 276] on select "Select Admin ASHIK DHAPODKAR Capello Nandanvan CHETNA SONI Himansu Owner mahind…" at bounding box center [768, 276] width 144 height 16
select select "14650"
click at [696, 268] on select "Select Admin ASHIK DHAPODKAR Capello Nandanvan CHETNA SONI Himansu Owner mahind…" at bounding box center [768, 276] width 144 height 16
click at [875, 274] on span "Issue" at bounding box center [881, 277] width 15 height 8
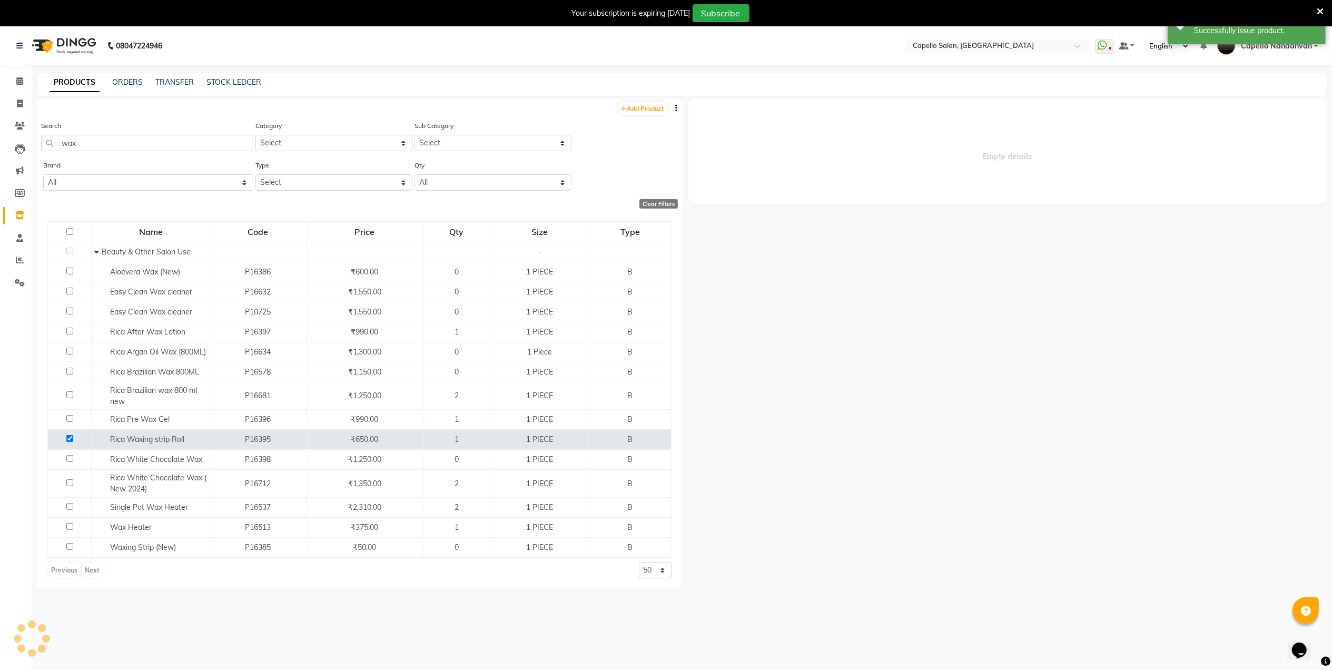
select select
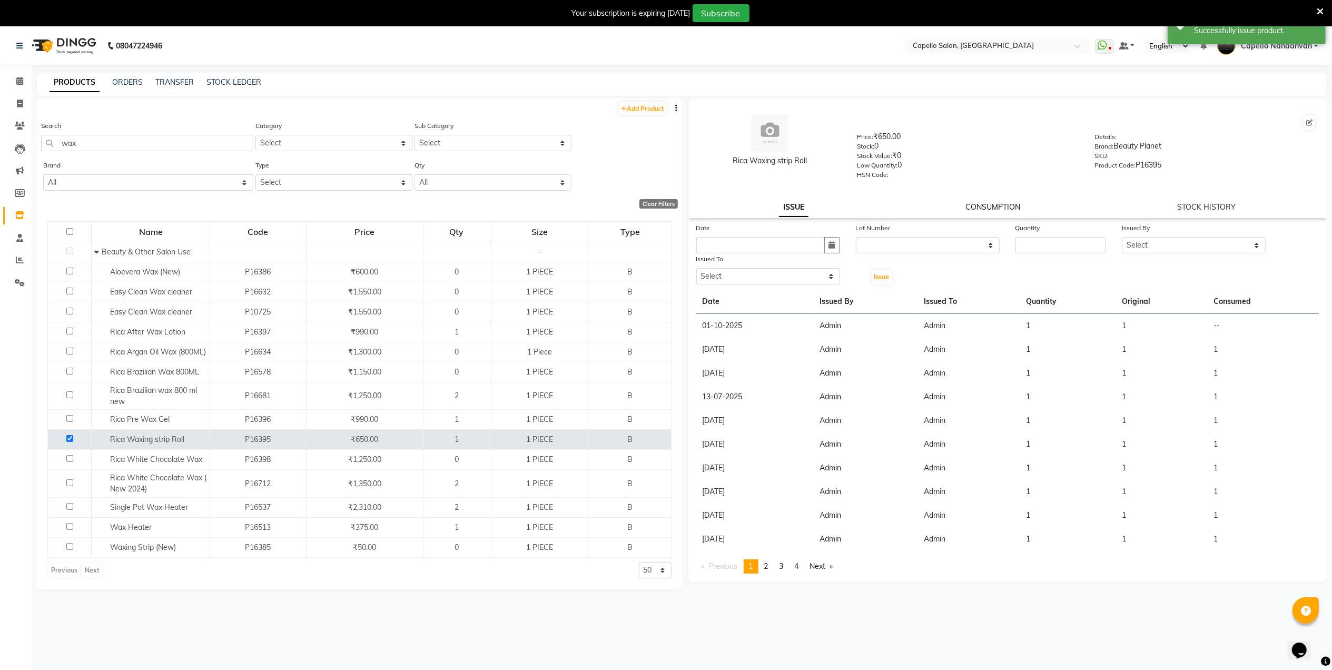
click at [987, 204] on link "CONSUMPTION" at bounding box center [992, 206] width 55 height 9
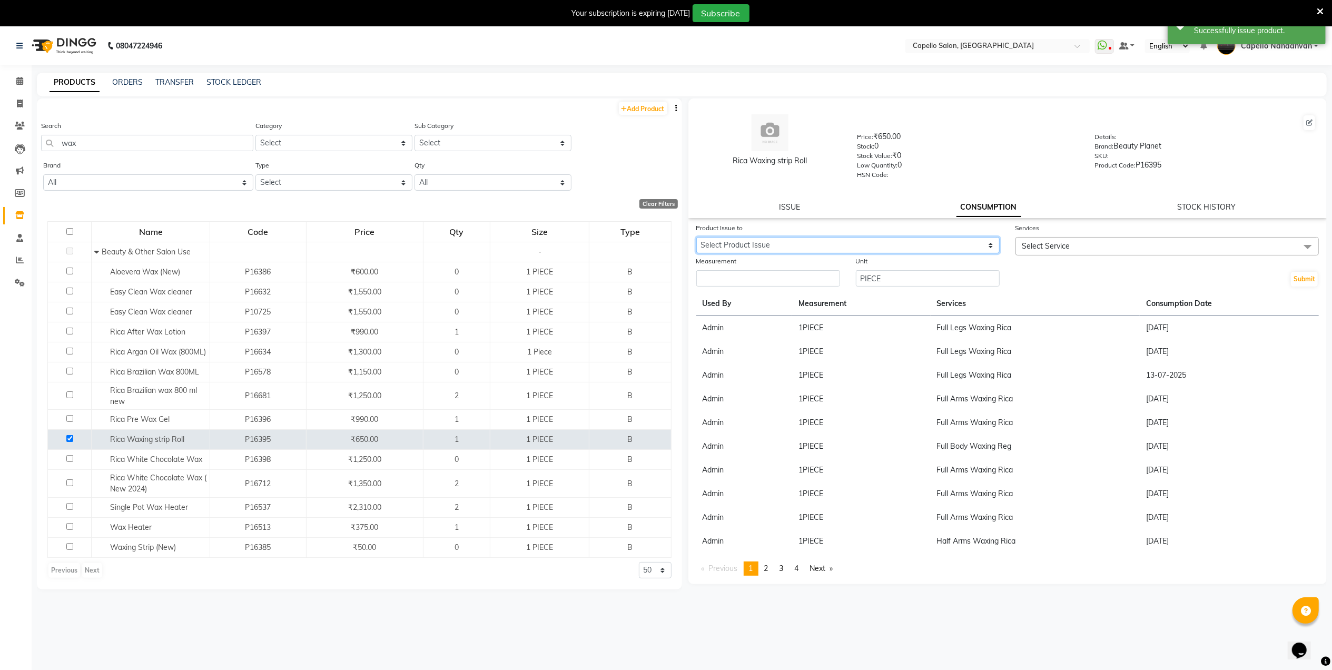
click at [938, 242] on select "Select Product Issue 2025-10-01, Issued to: Admin, Balance: 1" at bounding box center [847, 245] width 303 height 16
select select "1277831"
click at [696, 237] on select "Select Product Issue 2025-10-01, Issued to: Admin, Balance: 1" at bounding box center [847, 245] width 303 height 16
click at [794, 288] on div "Product Issue to Select Product Issue 2025-10-01, Issued to: Admin, Balance: 1 …" at bounding box center [1007, 398] width 639 height 353
click at [799, 281] on input "number" at bounding box center [768, 278] width 144 height 16
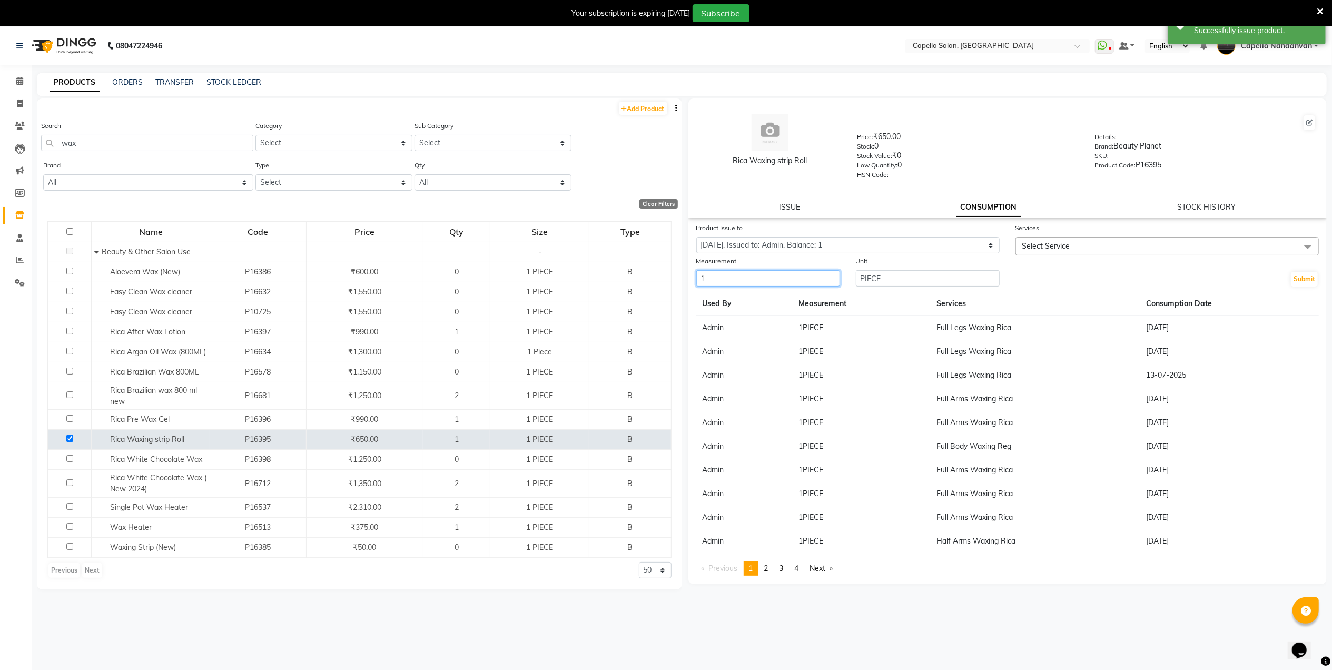
type input "1"
click at [1046, 255] on div at bounding box center [1166, 260] width 303 height 11
click at [1052, 247] on span "Select Service" at bounding box center [1046, 245] width 48 height 9
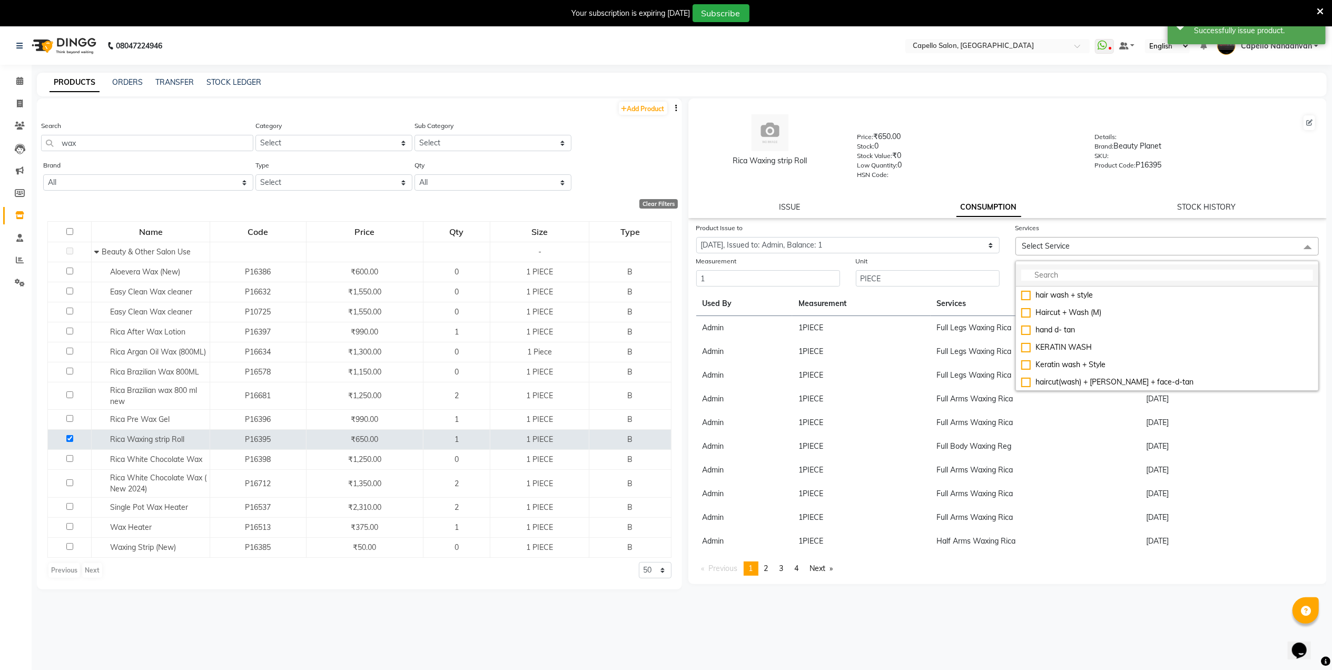
click at [1052, 274] on input "multiselect-search" at bounding box center [1167, 275] width 292 height 11
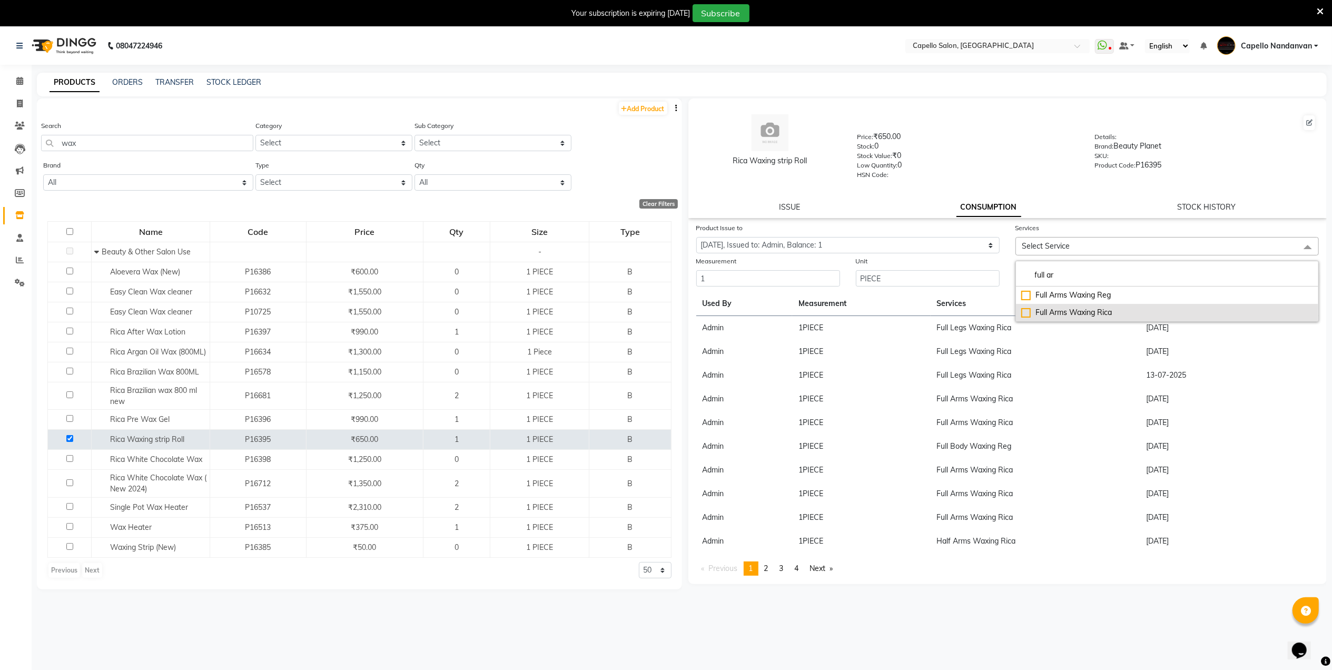
type input "full ar"
click at [1026, 308] on div "Full Arms Waxing Rica" at bounding box center [1167, 312] width 292 height 11
checkbox input "true"
click at [1031, 177] on div "HSN Code:" at bounding box center [968, 176] width 222 height 15
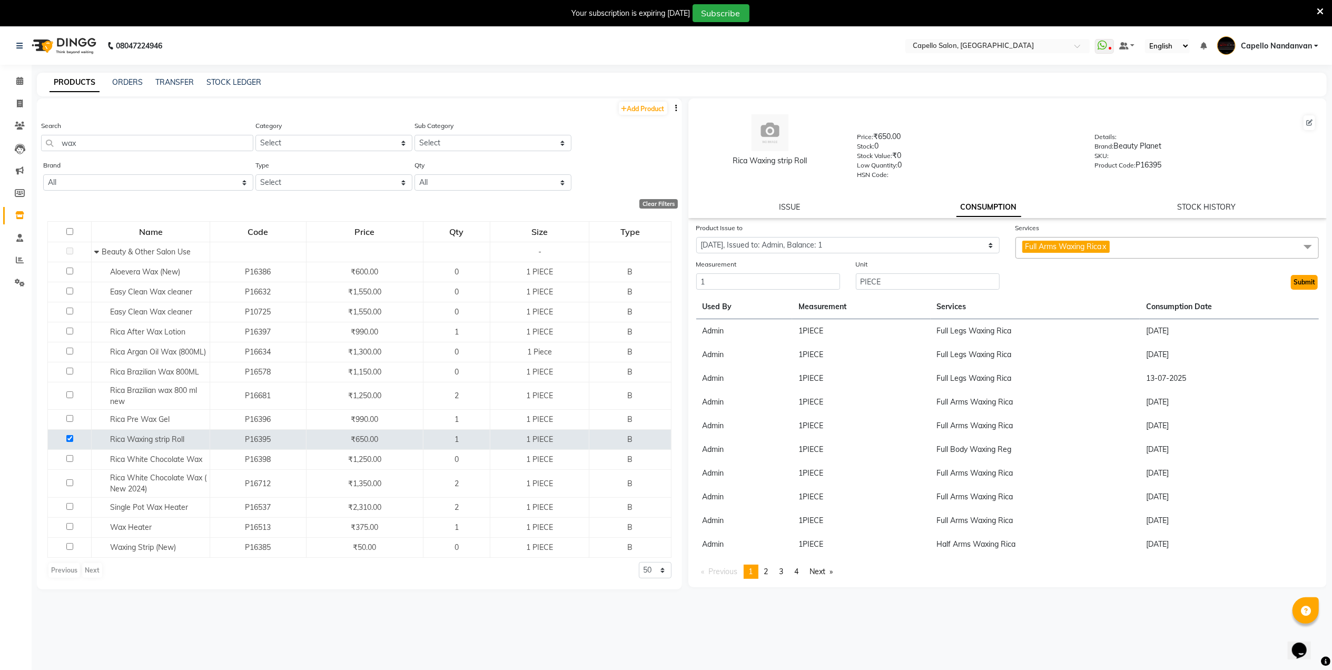
click at [1309, 277] on button "Submit" at bounding box center [1304, 282] width 27 height 15
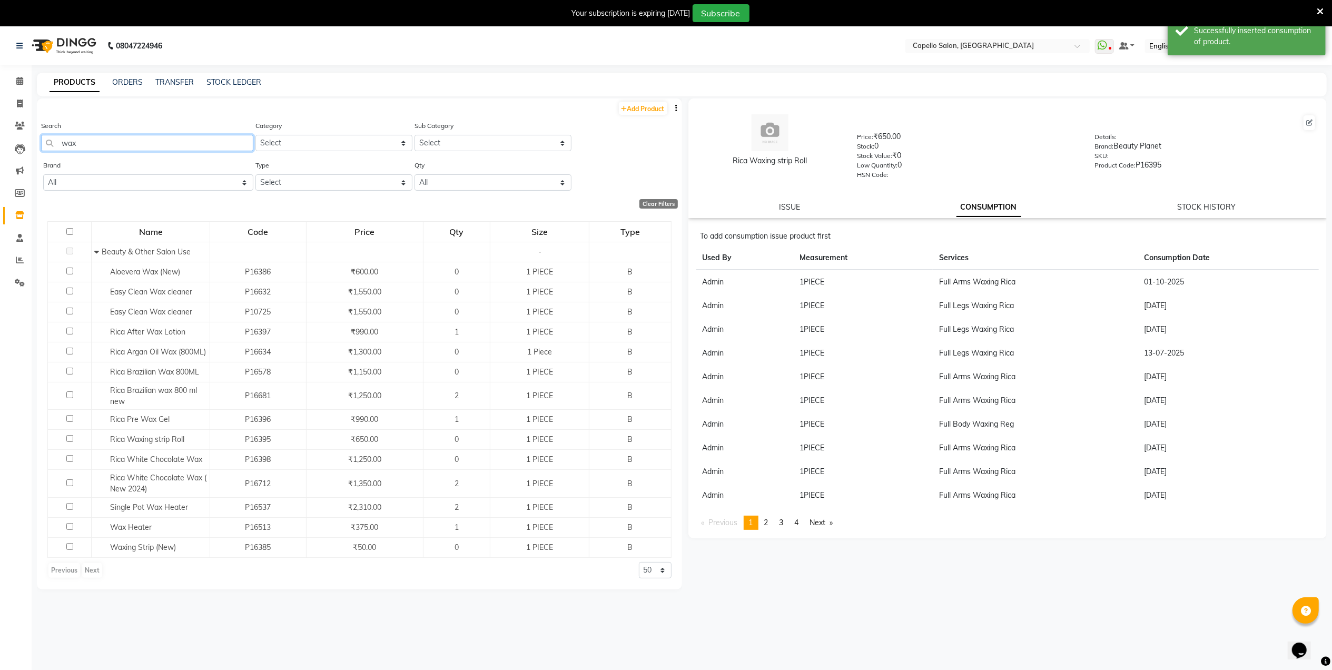
click at [173, 135] on input "wax" at bounding box center [147, 143] width 212 height 16
type input "w"
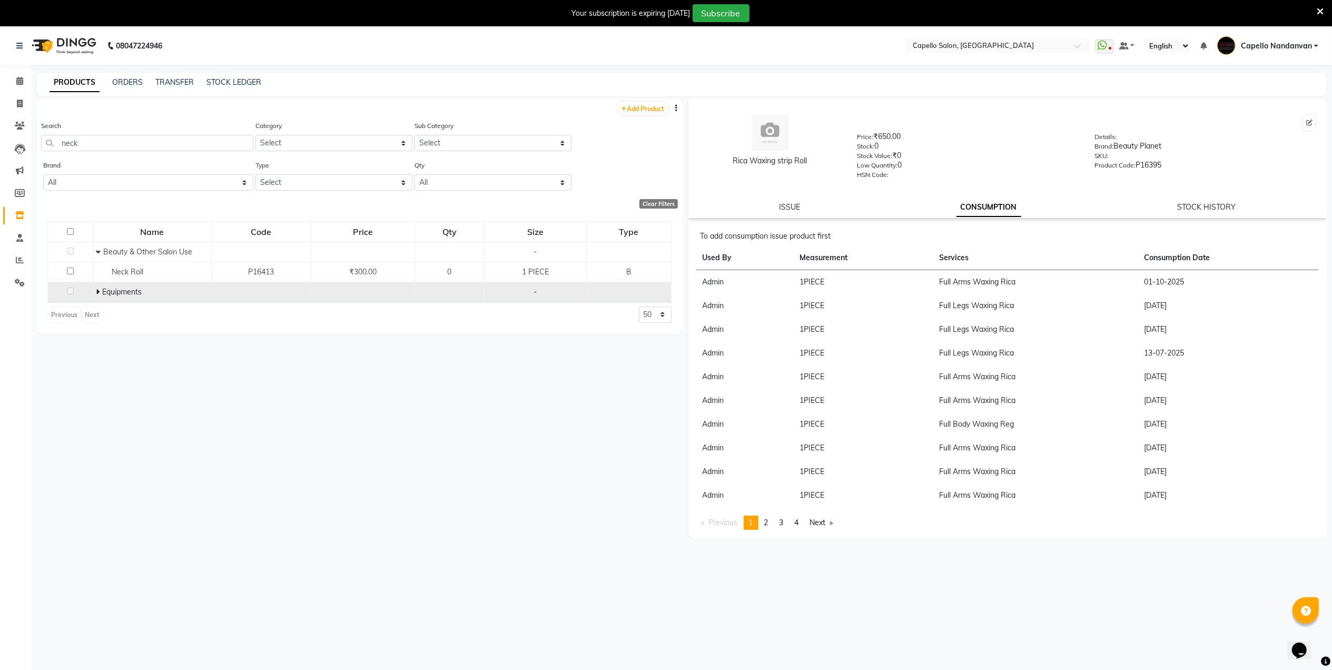
click at [100, 293] on span at bounding box center [99, 291] width 6 height 9
click at [185, 148] on input "neck" at bounding box center [147, 143] width 212 height 16
type input "n"
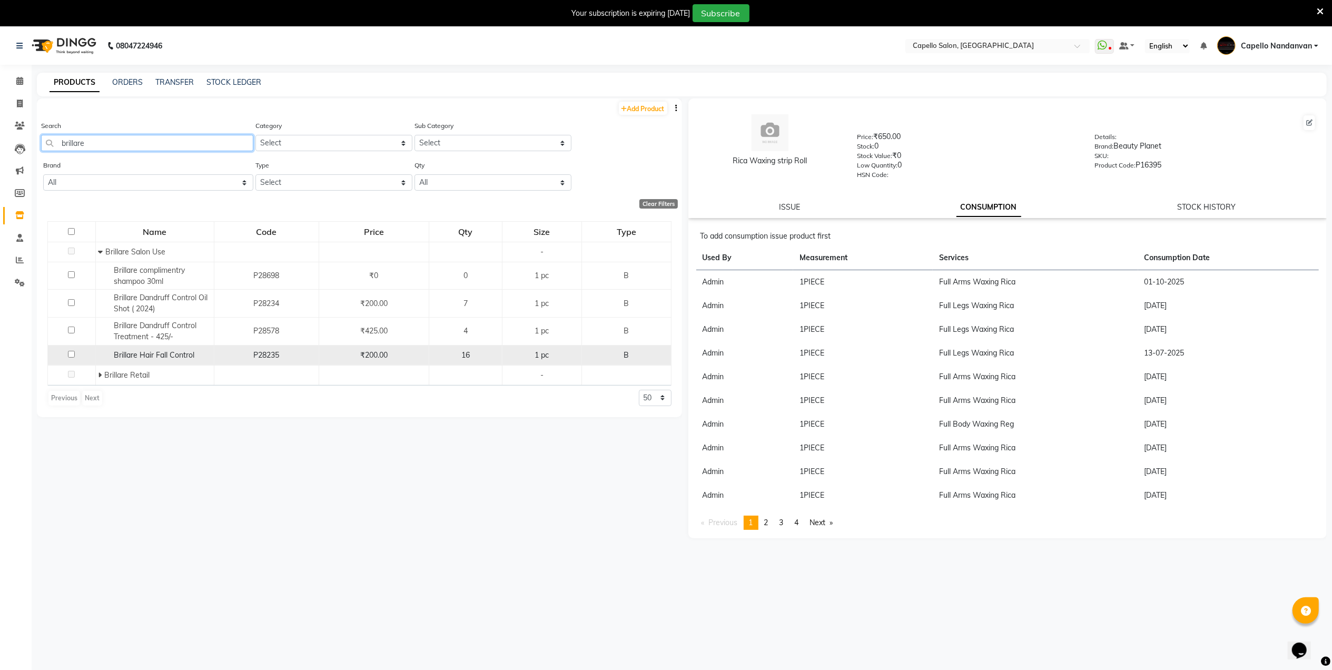
type input "brillare"
click at [74, 352] on input "checkbox" at bounding box center [71, 354] width 7 height 7
checkbox input "true"
click at [788, 209] on link "ISSUE" at bounding box center [789, 206] width 21 height 9
select select
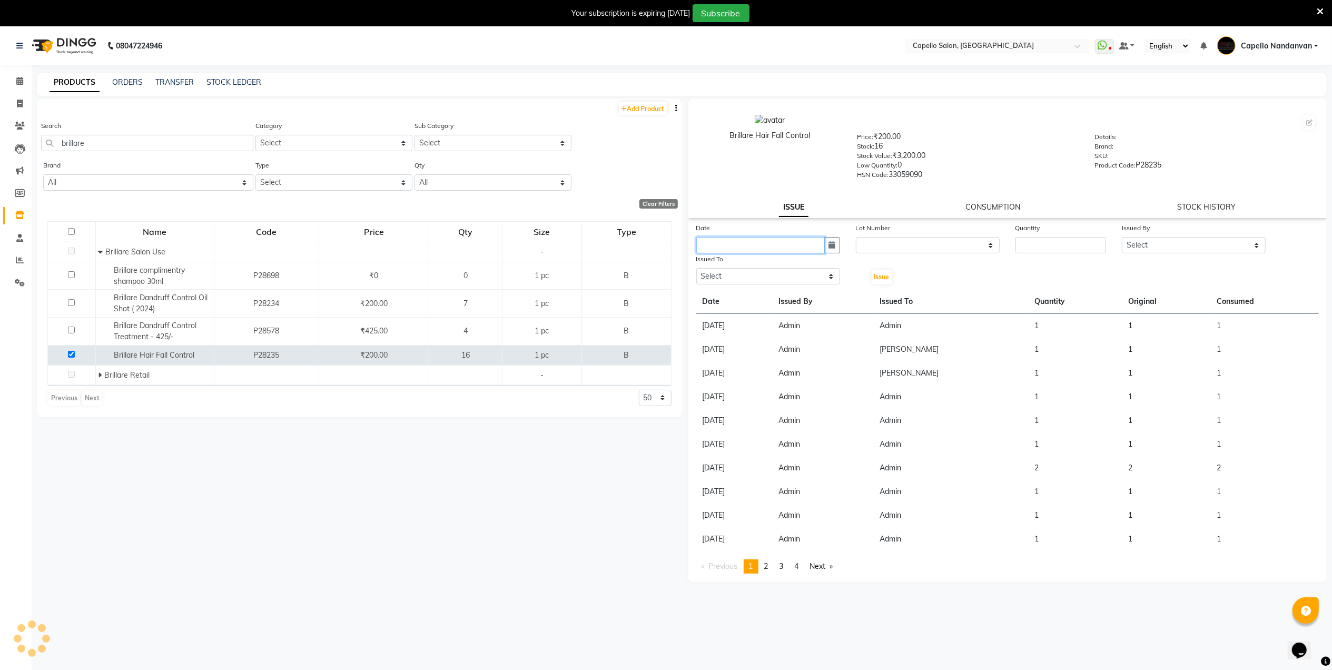
click at [780, 241] on input "text" at bounding box center [760, 245] width 128 height 16
select select "10"
select select "2025"
click at [742, 295] on div "1" at bounding box center [740, 299] width 17 height 17
type input "01-10-2025"
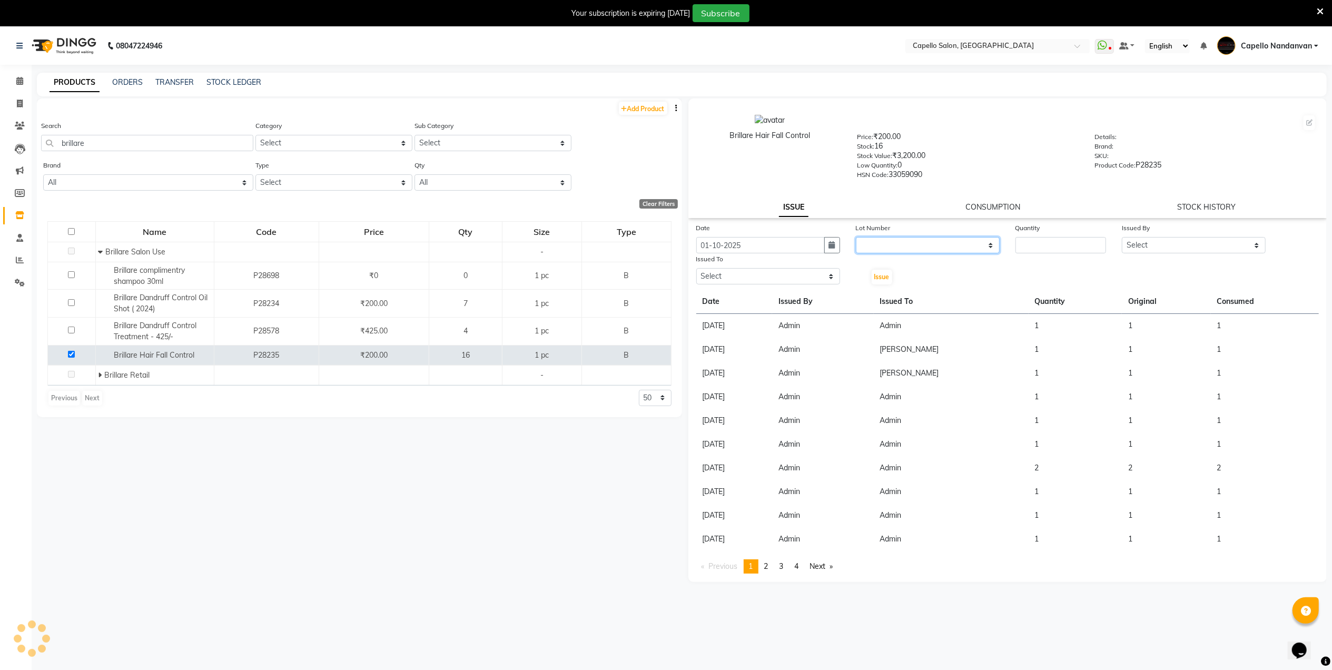
click at [889, 249] on select "None" at bounding box center [928, 245] width 144 height 16
select select "0: null"
click at [856, 237] on select "None" at bounding box center [928, 245] width 144 height 16
click at [1067, 243] on input "number" at bounding box center [1060, 245] width 91 height 16
type input "4"
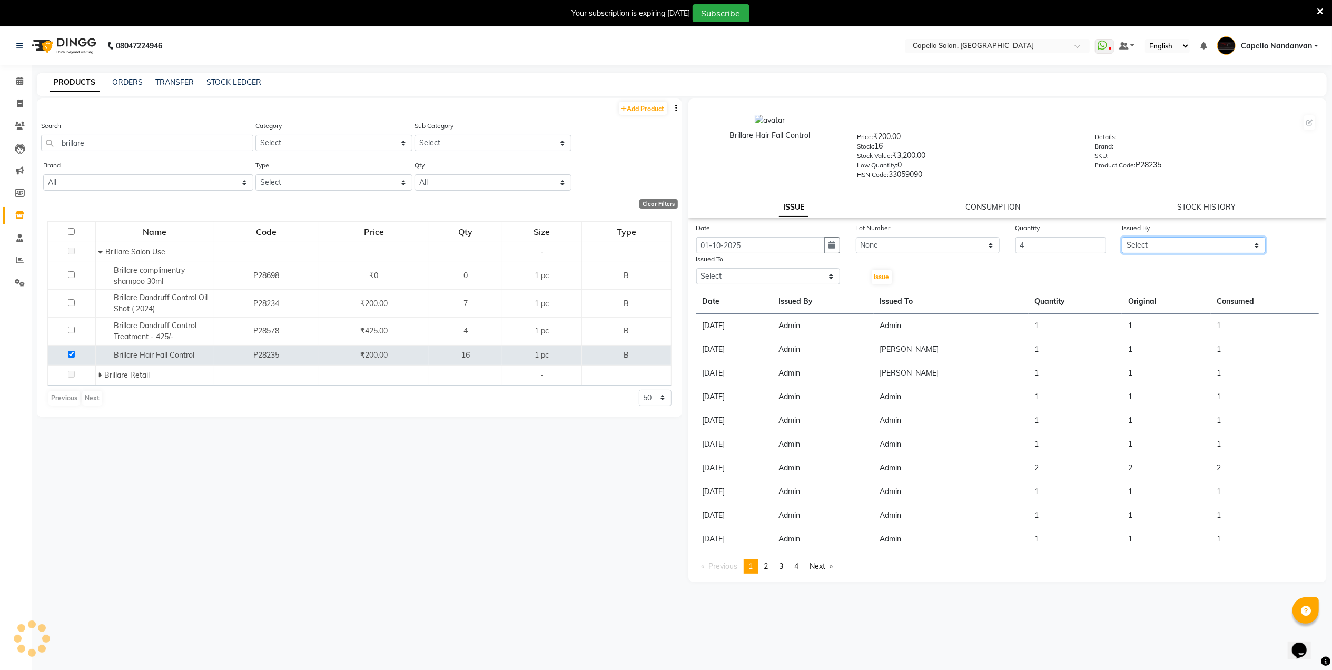
click at [1130, 241] on select "Select Admin ASHIK DHAPODKAR Capello Nandanvan CHETNA SONI Himansu Owner mahind…" at bounding box center [1194, 245] width 144 height 16
select select "14650"
click at [1122, 237] on select "Select Admin ASHIK DHAPODKAR Capello Nandanvan CHETNA SONI Himansu Owner mahind…" at bounding box center [1194, 245] width 144 height 16
click at [784, 270] on select "Select Admin ASHIK DHAPODKAR Capello Nandanvan CHETNA SONI Himansu Owner mahind…" at bounding box center [768, 276] width 144 height 16
select select "14650"
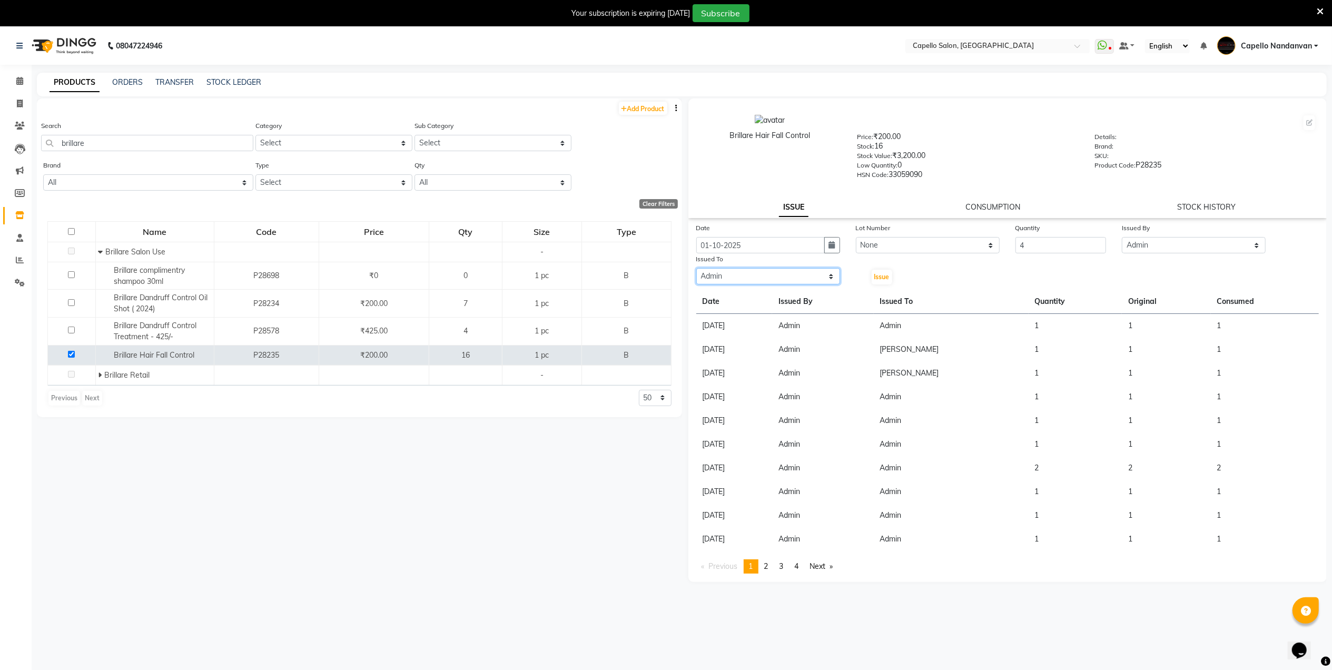
click at [696, 268] on select "Select Admin ASHIK DHAPODKAR Capello Nandanvan CHETNA SONI Himansu Owner mahind…" at bounding box center [768, 276] width 144 height 16
click at [877, 274] on span "Issue" at bounding box center [881, 277] width 15 height 8
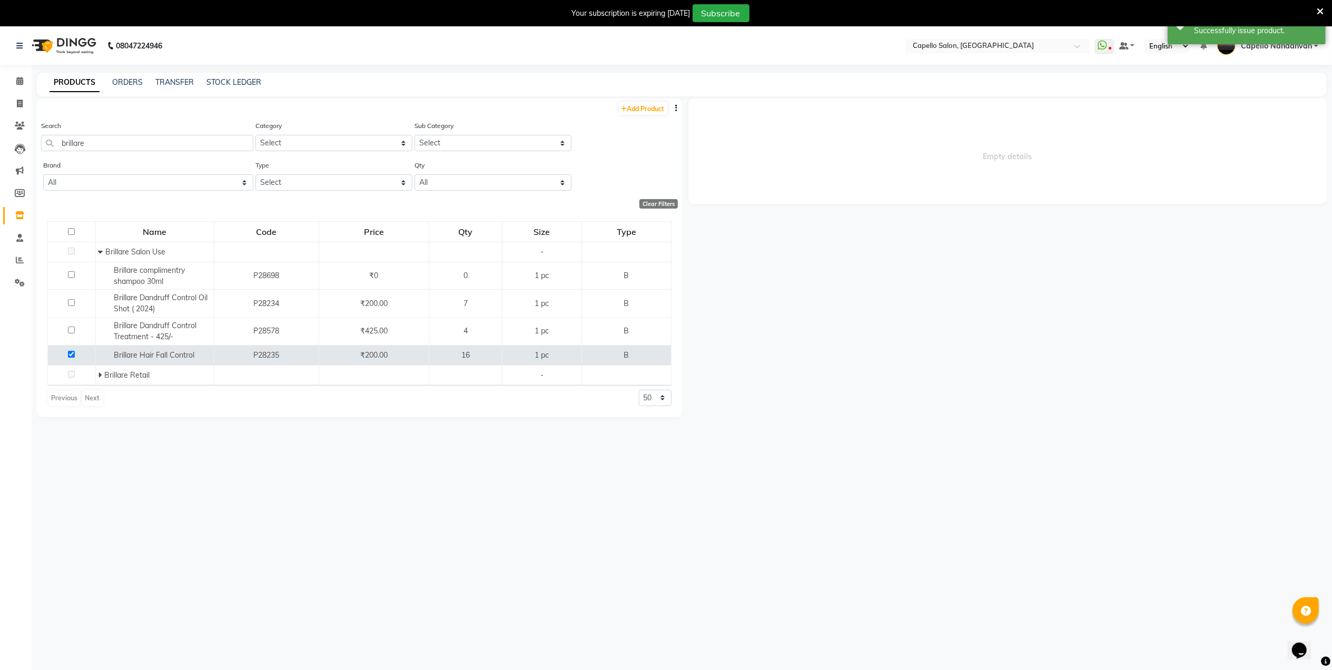
select select
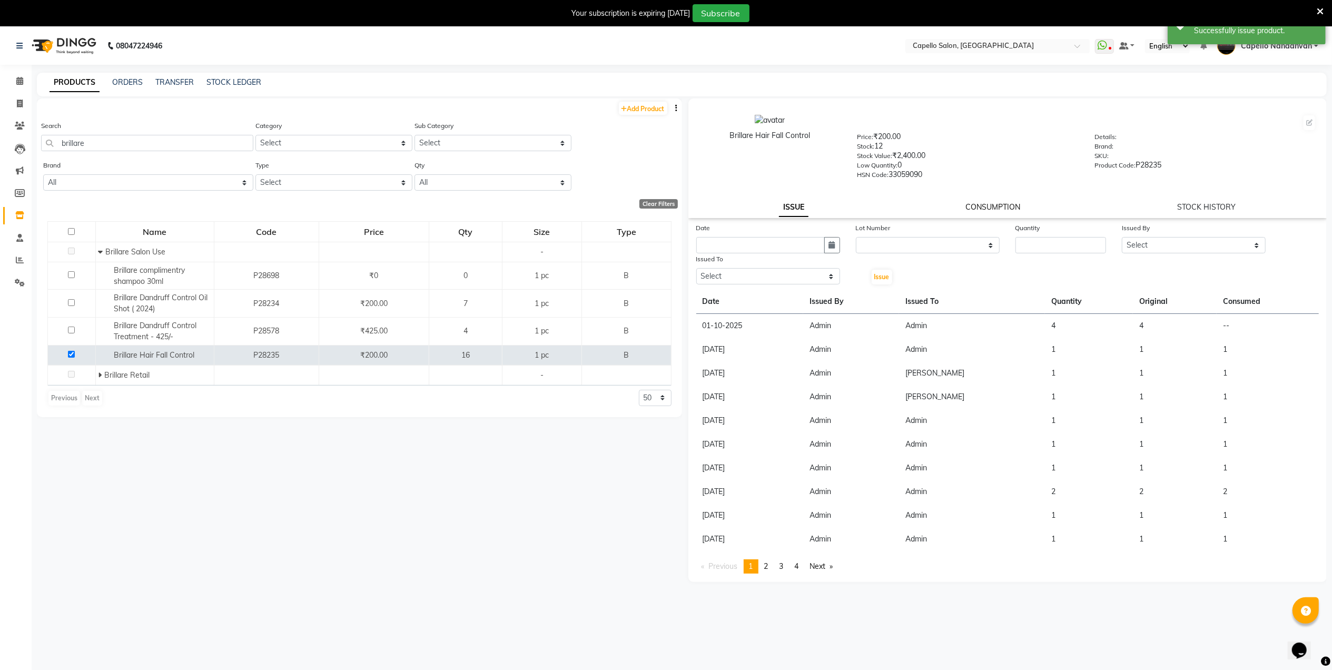
click at [1005, 202] on link "CONSUMPTION" at bounding box center [992, 206] width 55 height 9
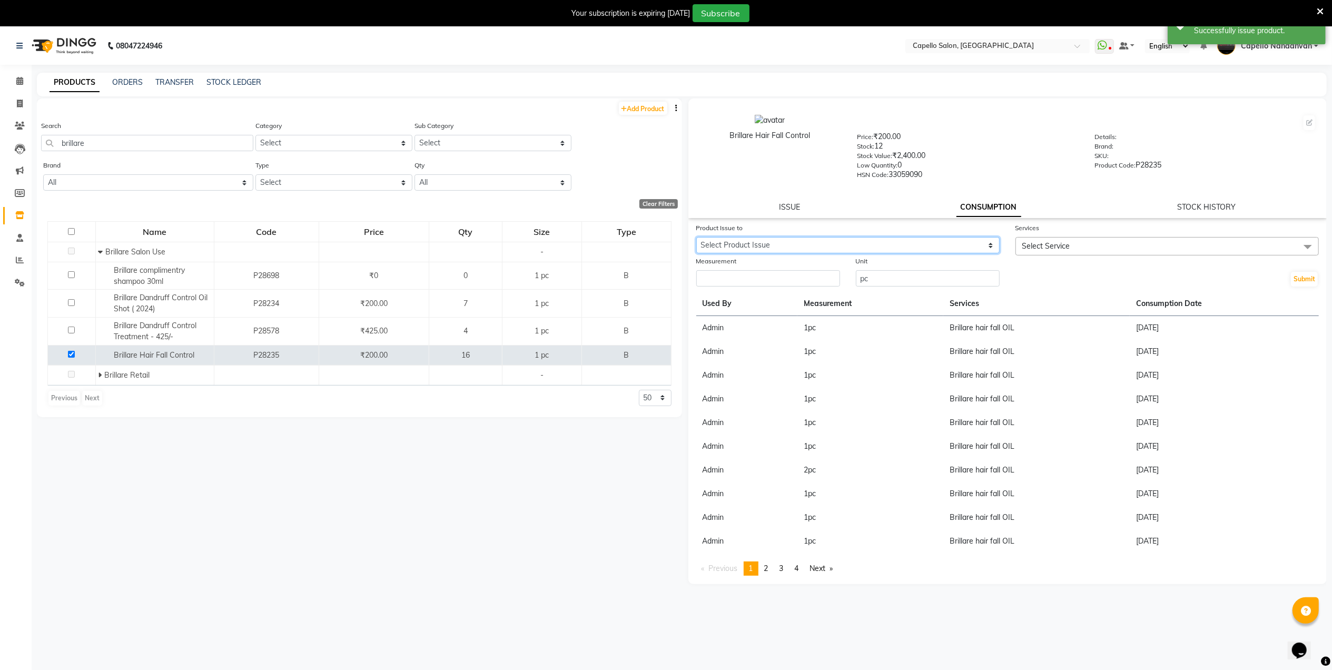
click at [959, 243] on select "Select Product Issue 2025-10-01, Issued to: Admin, Balance: 4" at bounding box center [847, 245] width 303 height 16
select select "1277835"
click at [696, 237] on select "Select Product Issue 2025-10-01, Issued to: Admin, Balance: 4" at bounding box center [847, 245] width 303 height 16
click at [819, 281] on input "number" at bounding box center [768, 278] width 144 height 16
type input "4"
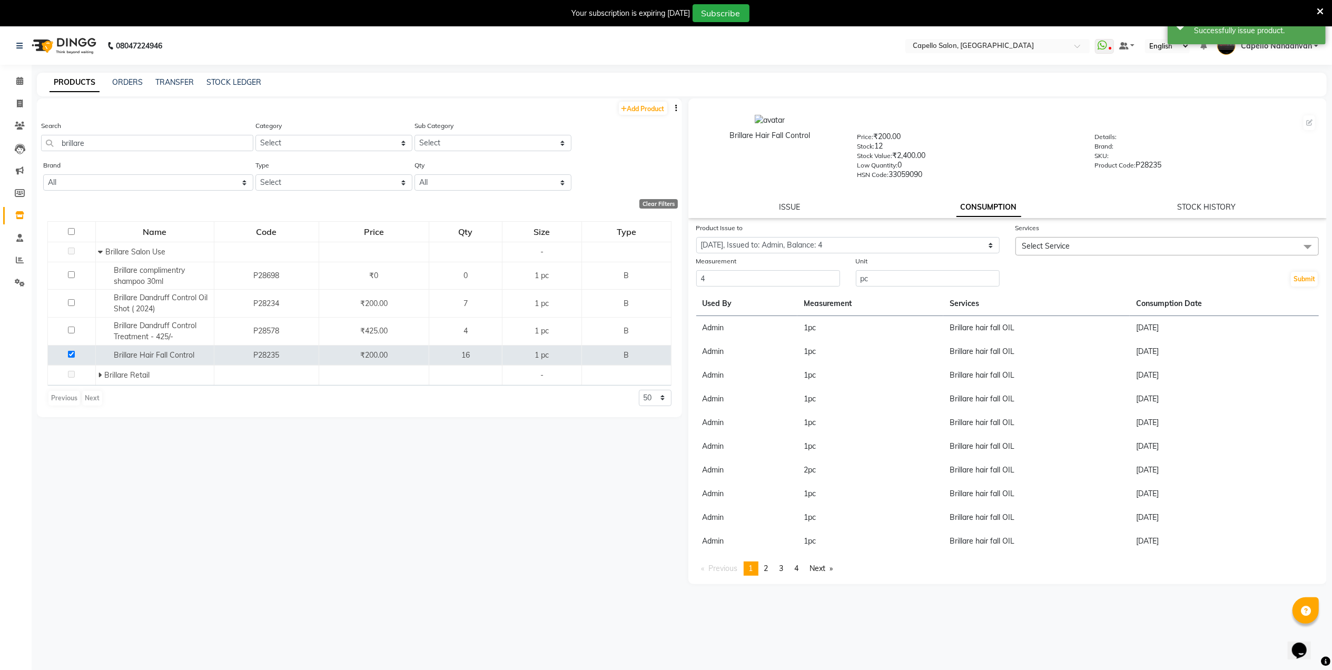
click at [1081, 255] on div at bounding box center [1166, 260] width 303 height 11
click at [1081, 251] on span "Select Service" at bounding box center [1166, 246] width 303 height 18
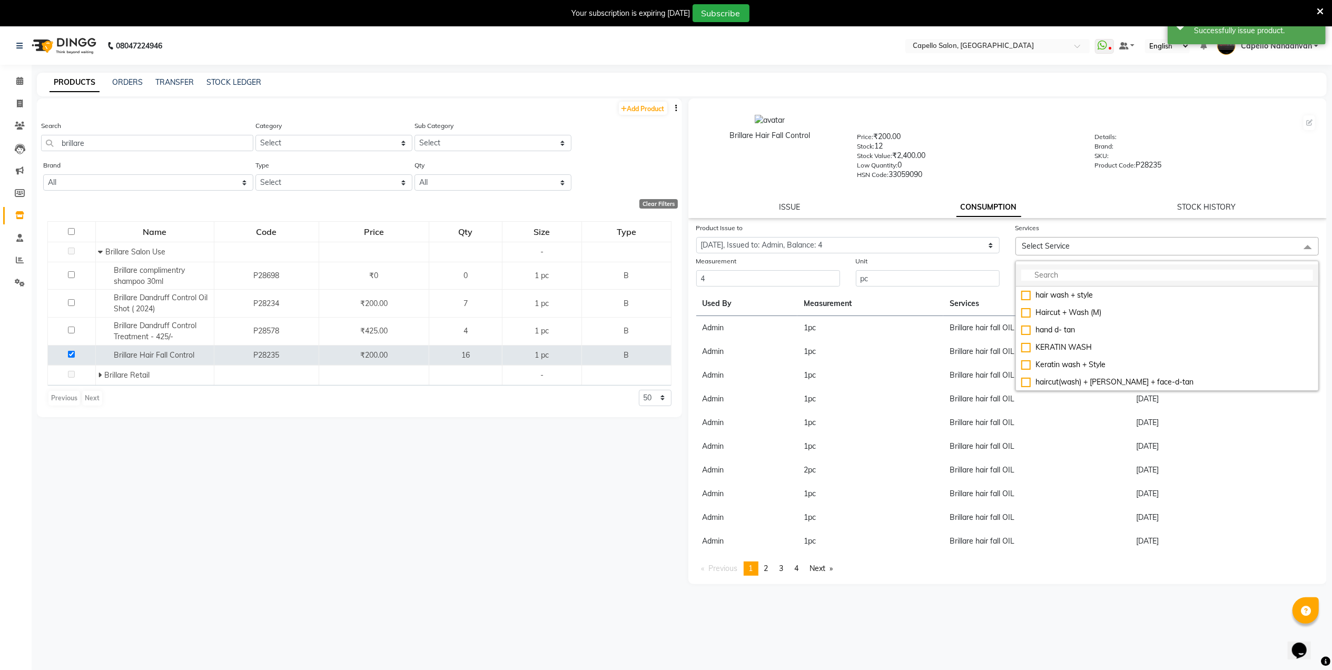
click at [1068, 266] on li at bounding box center [1167, 275] width 302 height 22
click at [1059, 278] on input "multiselect-search" at bounding box center [1167, 275] width 292 height 11
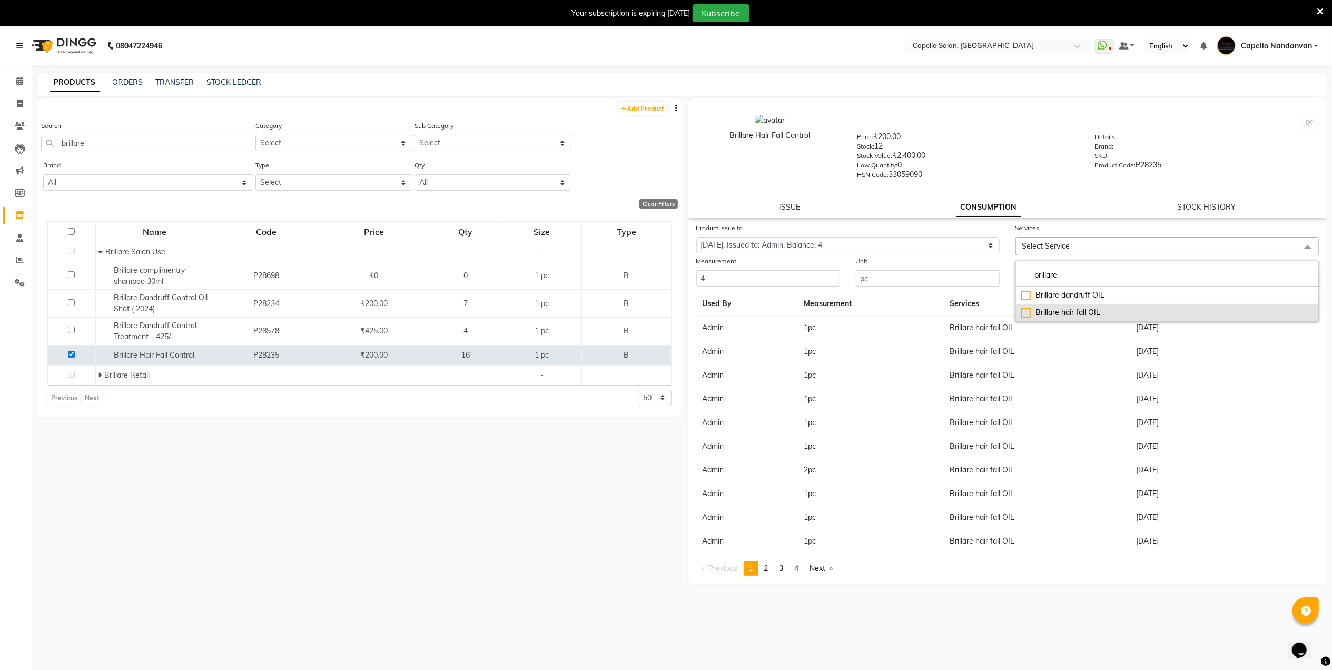
type input "brillare"
click at [1024, 310] on div "Brillare hair fall OIL" at bounding box center [1167, 312] width 292 height 11
checkbox input "true"
click at [1008, 157] on div "Stock Value: ₹2,400.00" at bounding box center [968, 157] width 222 height 15
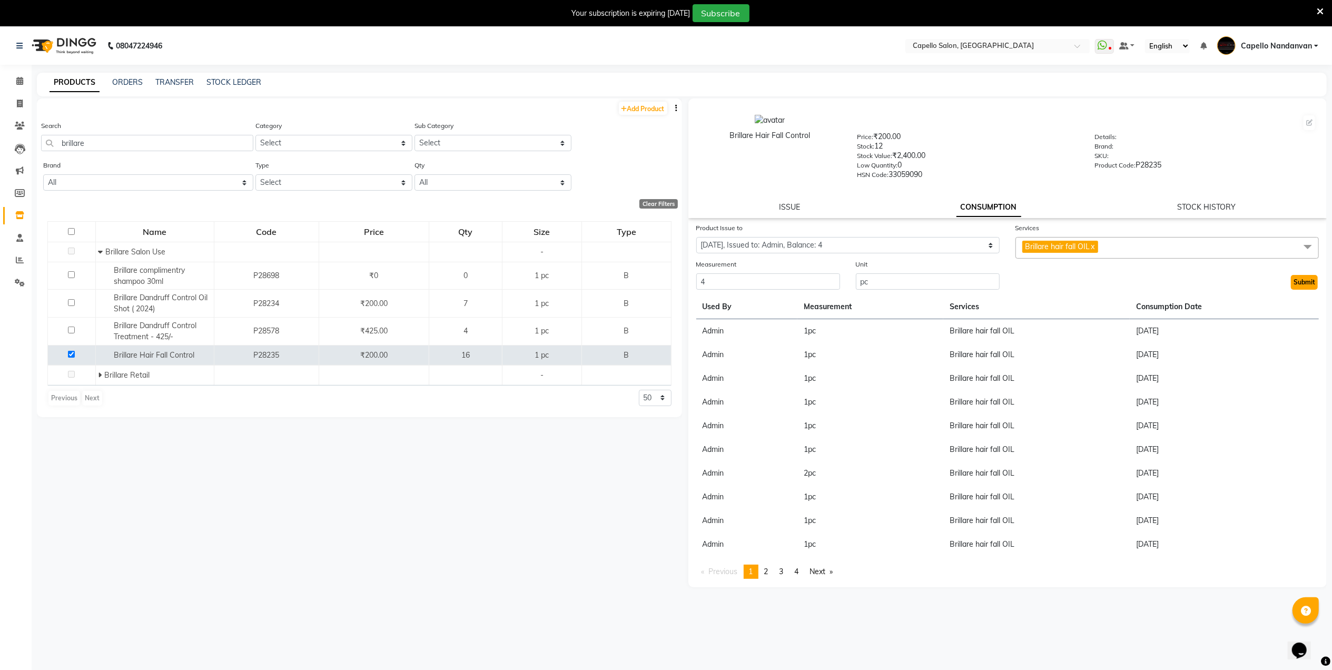
click at [1308, 283] on button "Submit" at bounding box center [1304, 282] width 27 height 15
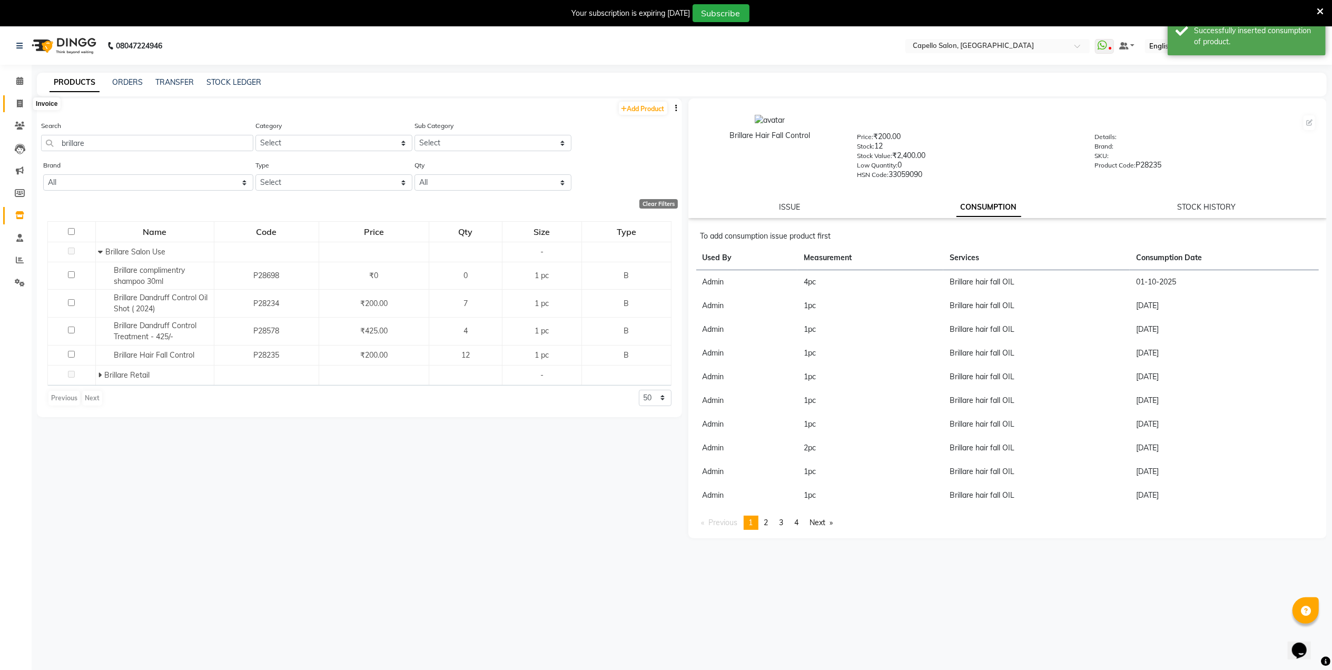
drag, startPoint x: 17, startPoint y: 102, endPoint x: 32, endPoint y: 104, distance: 15.4
click at [17, 102] on icon at bounding box center [20, 104] width 6 height 8
select select "service"
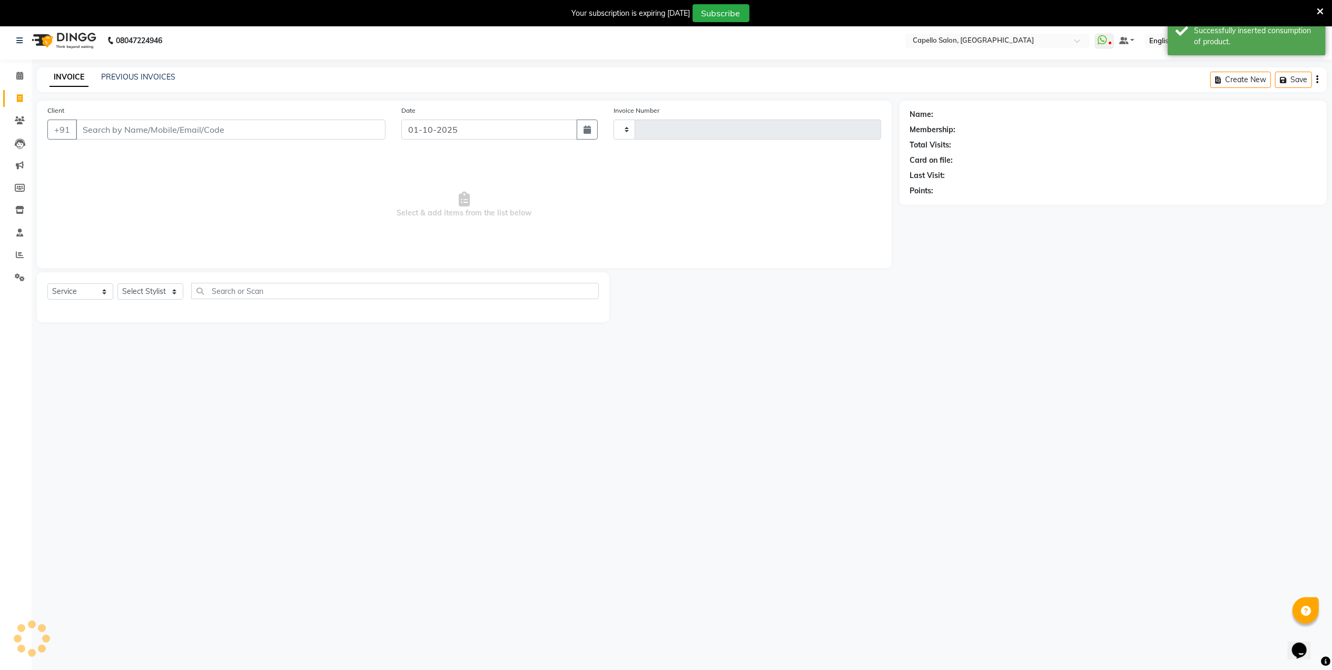
type input "4616"
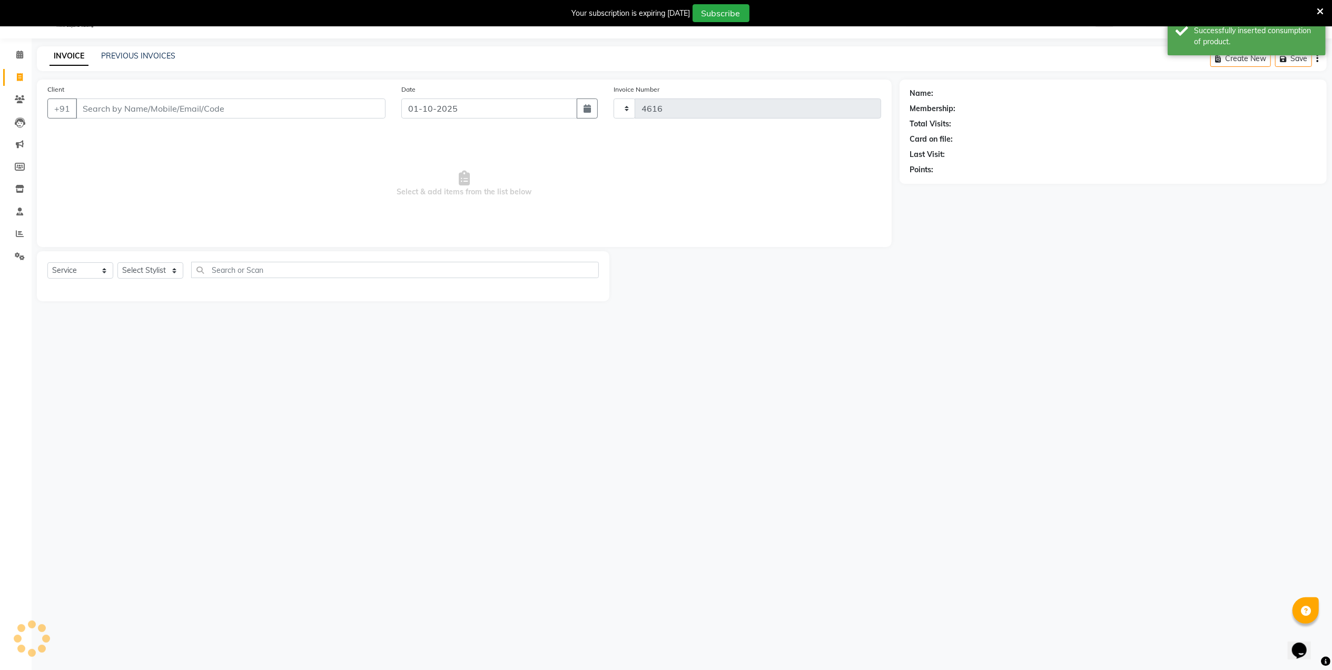
select select "830"
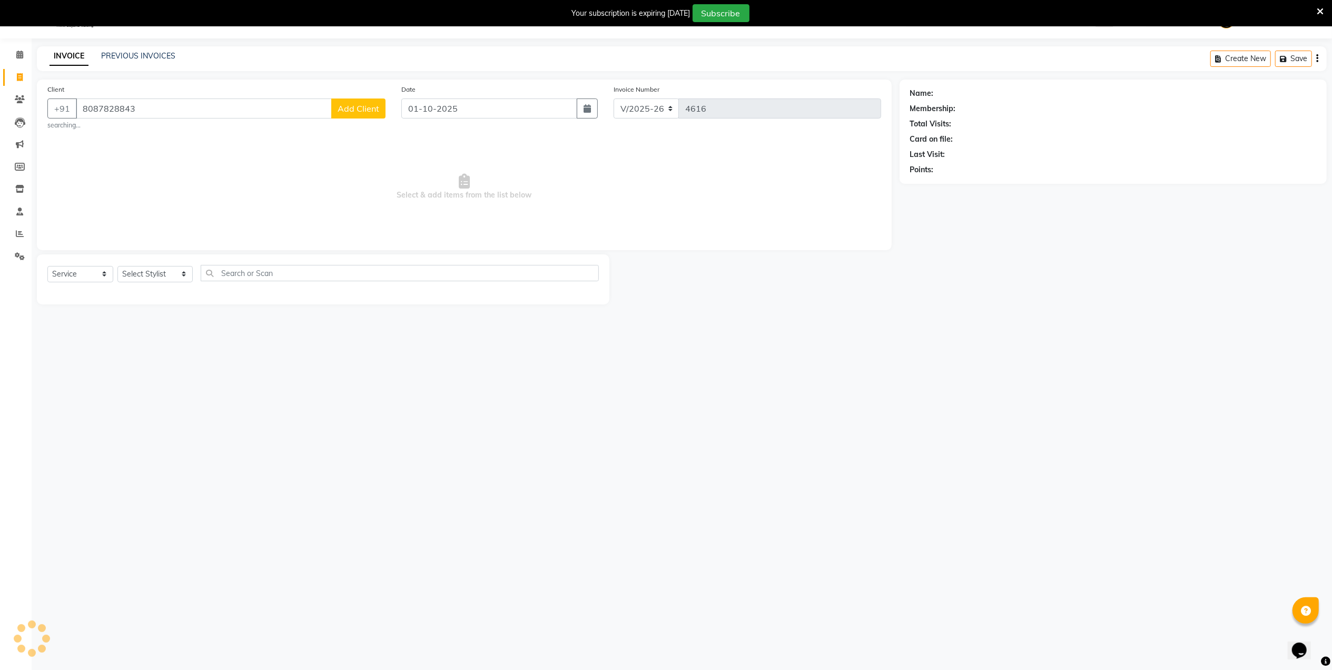
type input "8087828843"
click at [167, 271] on select "Select Stylist Admin [PERSON_NAME] [PERSON_NAME] [PERSON_NAME] [PERSON_NAME] Ow…" at bounding box center [154, 274] width 75 height 16
select select "83973"
click at [117, 266] on select "Select Stylist Admin [PERSON_NAME] [PERSON_NAME] [PERSON_NAME] [PERSON_NAME] Ow…" at bounding box center [154, 274] width 75 height 16
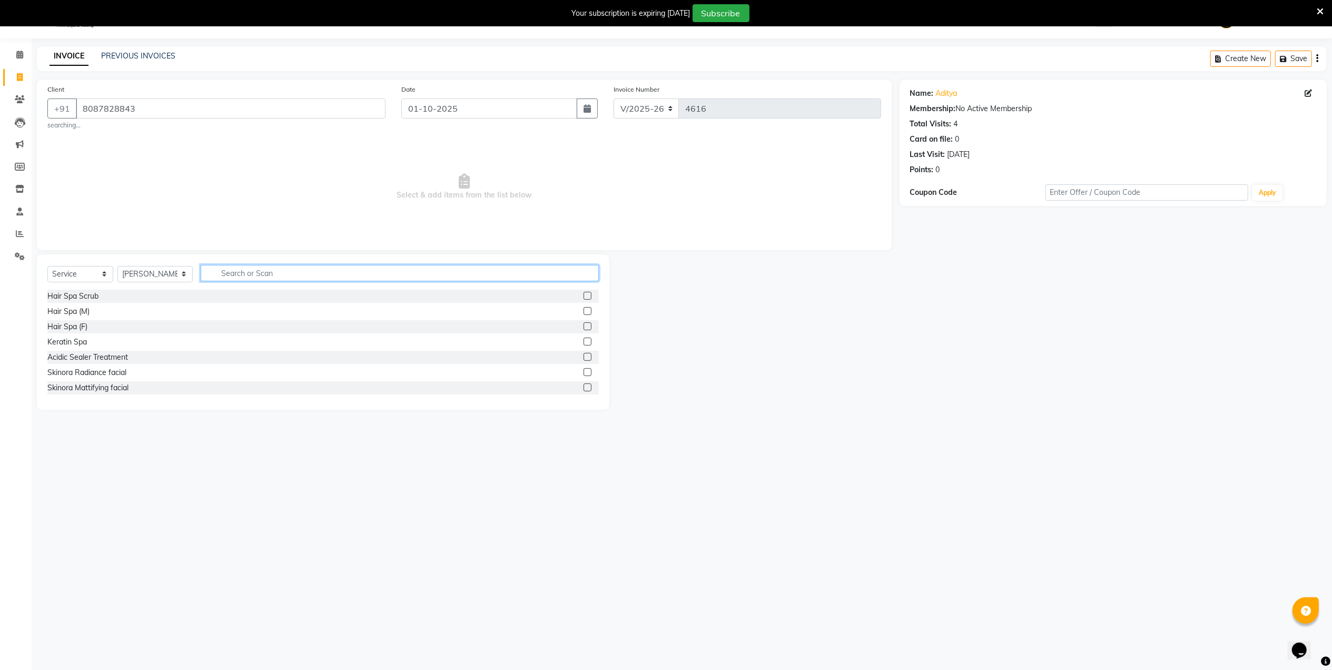
click at [275, 265] on input "text" at bounding box center [400, 273] width 398 height 16
type input "cut b"
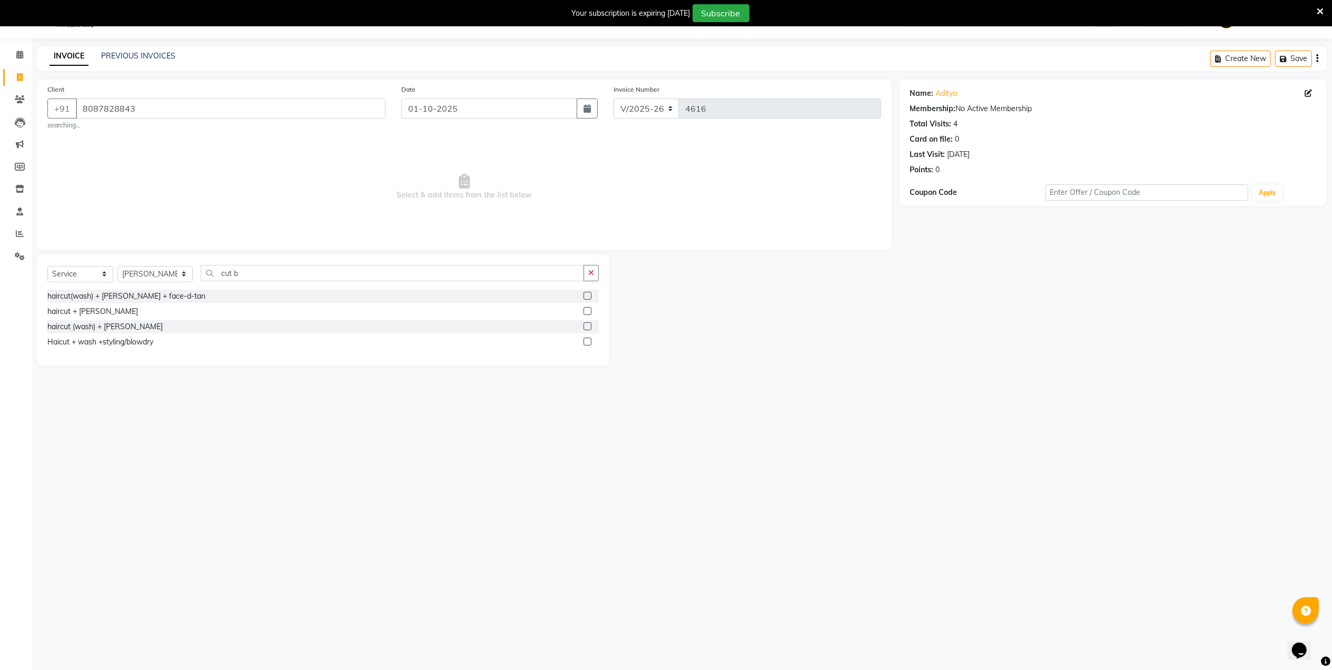
click at [588, 314] on label at bounding box center [587, 311] width 8 height 8
click at [588, 314] on input "checkbox" at bounding box center [586, 311] width 7 height 7
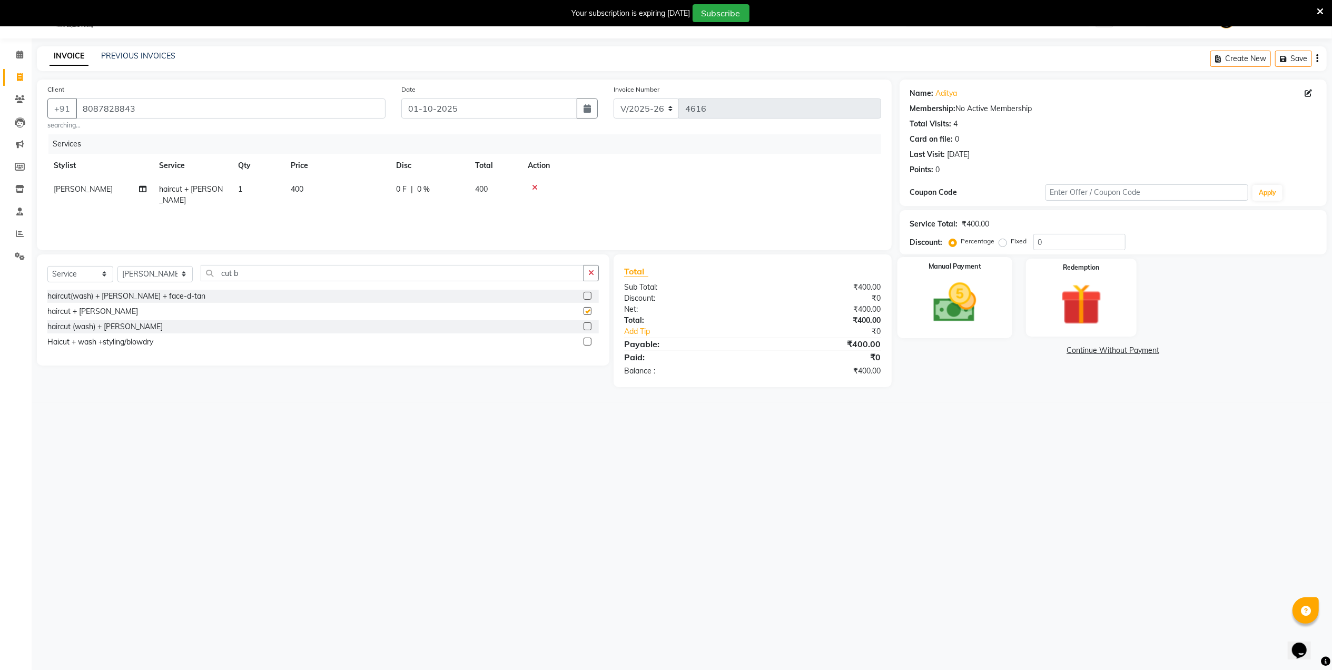
checkbox input "false"
click at [948, 318] on img at bounding box center [954, 302] width 70 height 49
click at [1014, 352] on span "UPI" at bounding box center [1010, 351] width 16 height 12
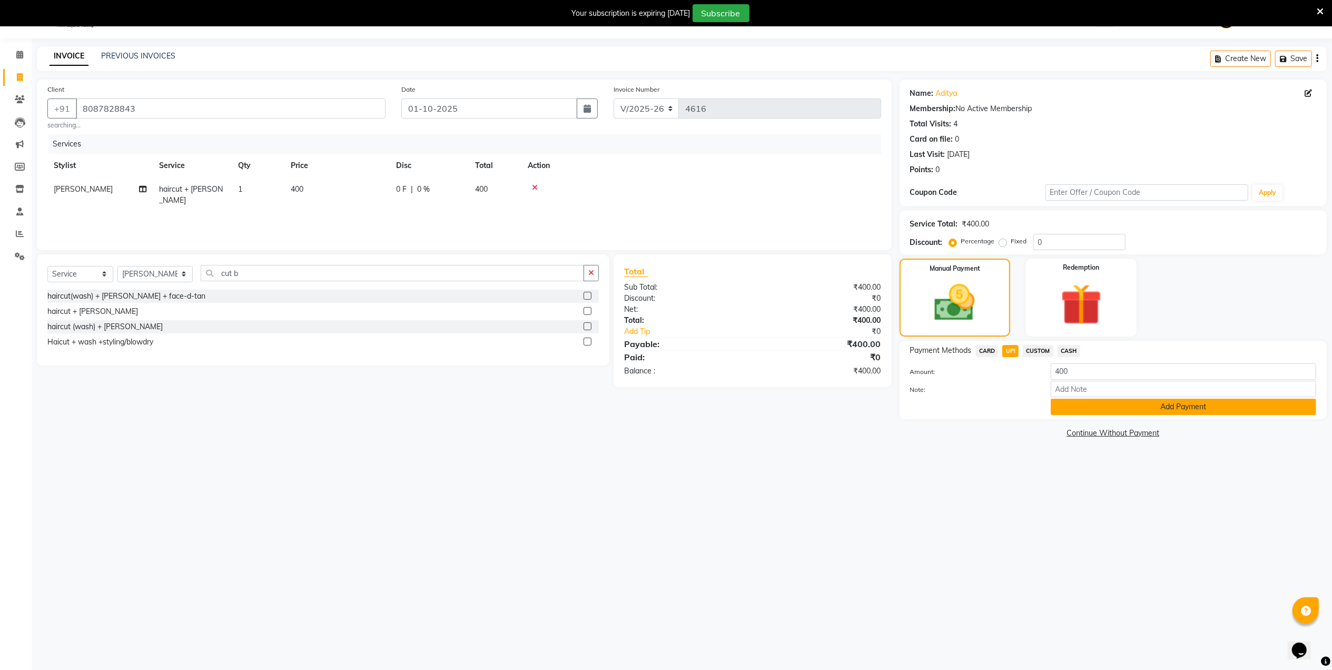
click at [1075, 407] on button "Add Payment" at bounding box center [1183, 407] width 265 height 16
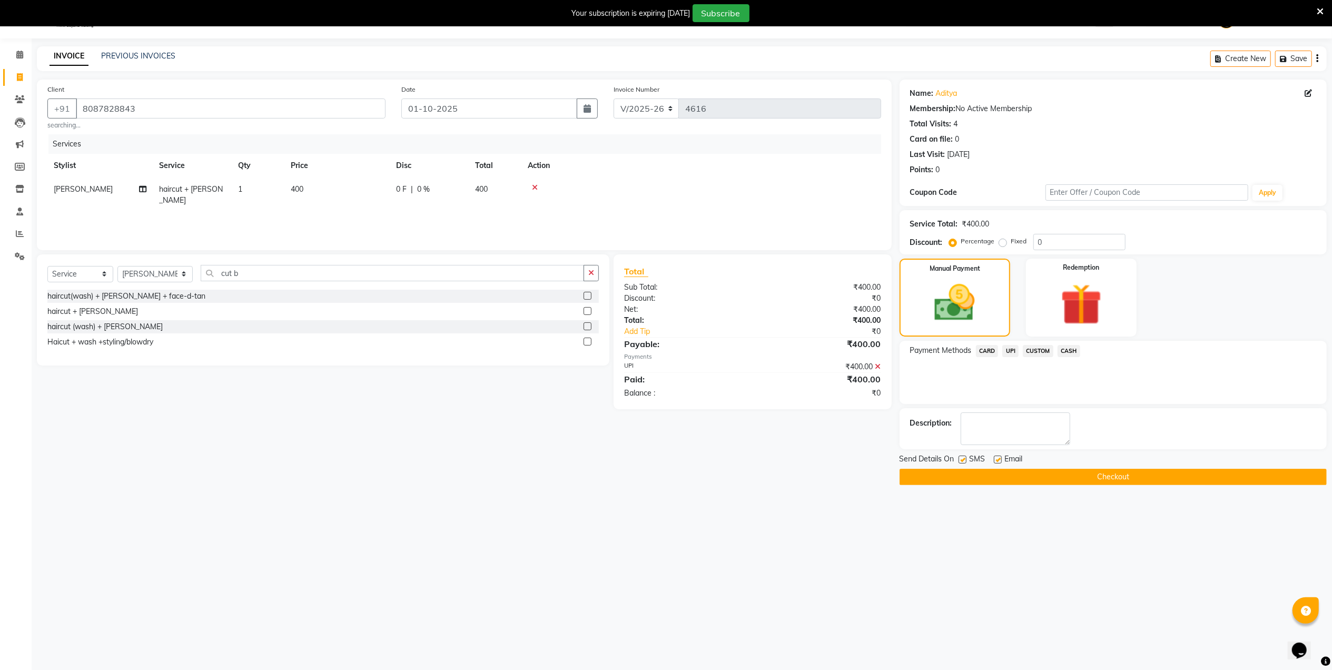
click at [1061, 479] on button "Checkout" at bounding box center [1112, 477] width 427 height 16
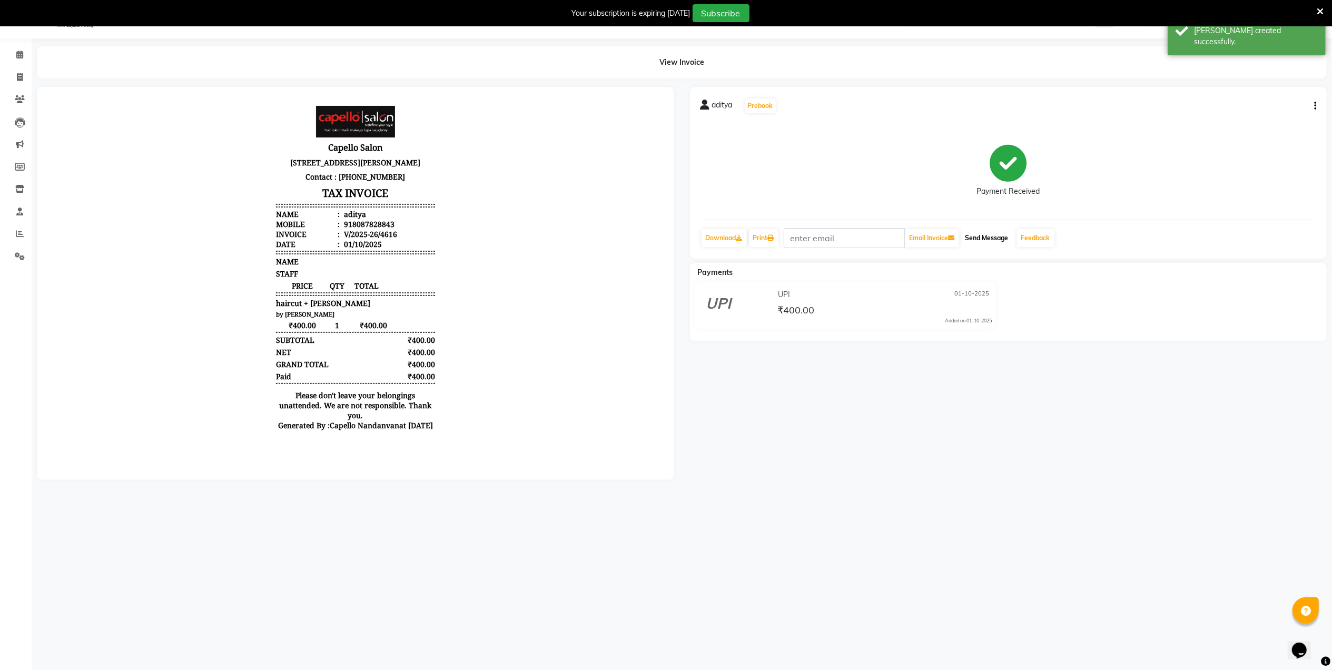
click at [1012, 242] on button "Send Message" at bounding box center [987, 238] width 52 height 18
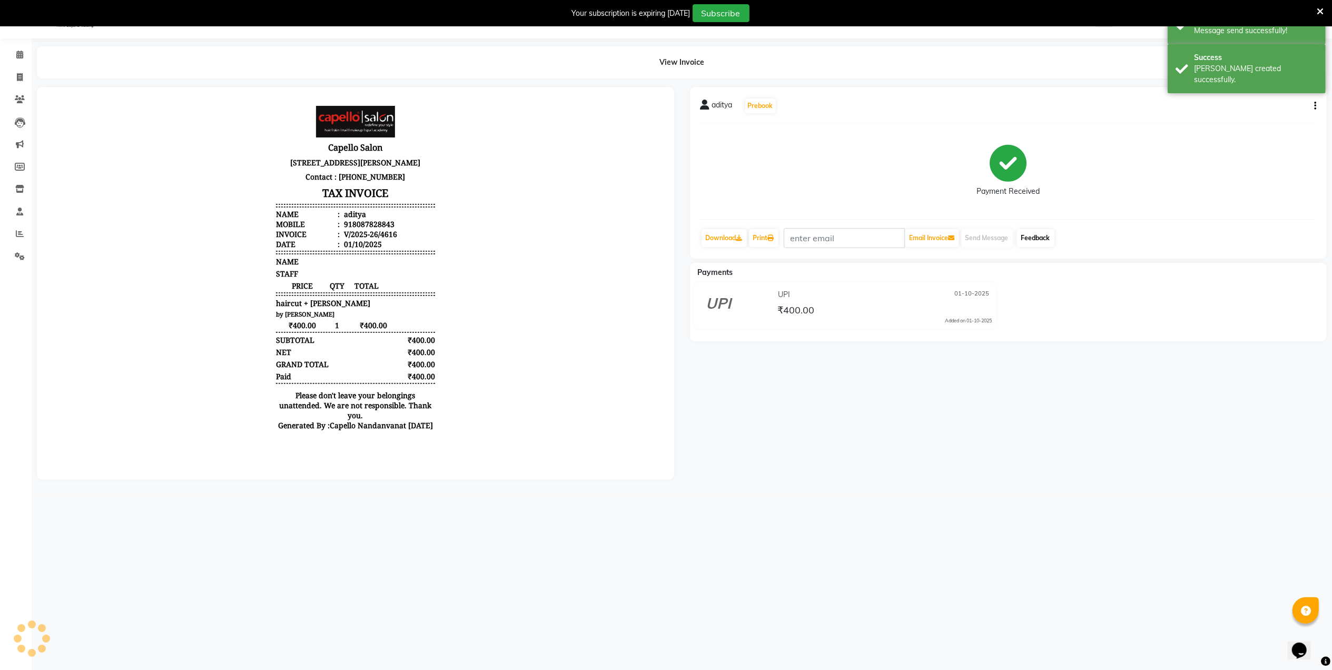
click at [1029, 241] on link "Feedback" at bounding box center [1035, 238] width 37 height 18
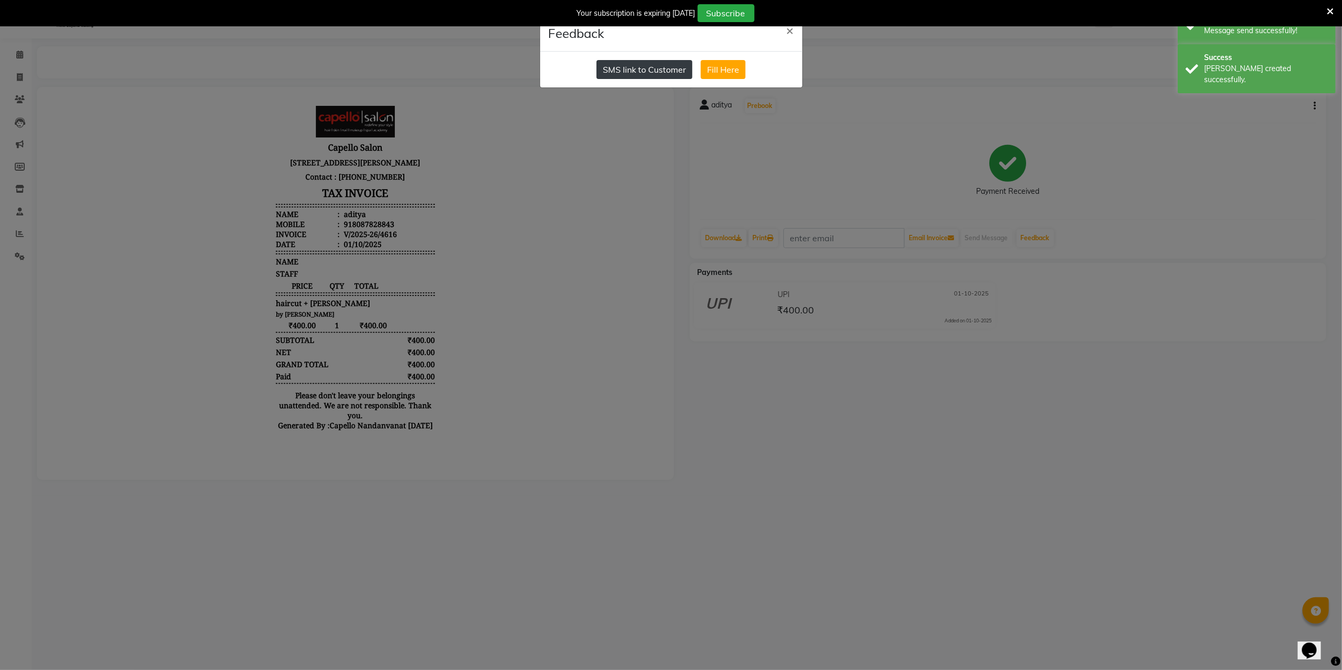
click at [661, 65] on button "SMS link to Customer" at bounding box center [645, 69] width 96 height 19
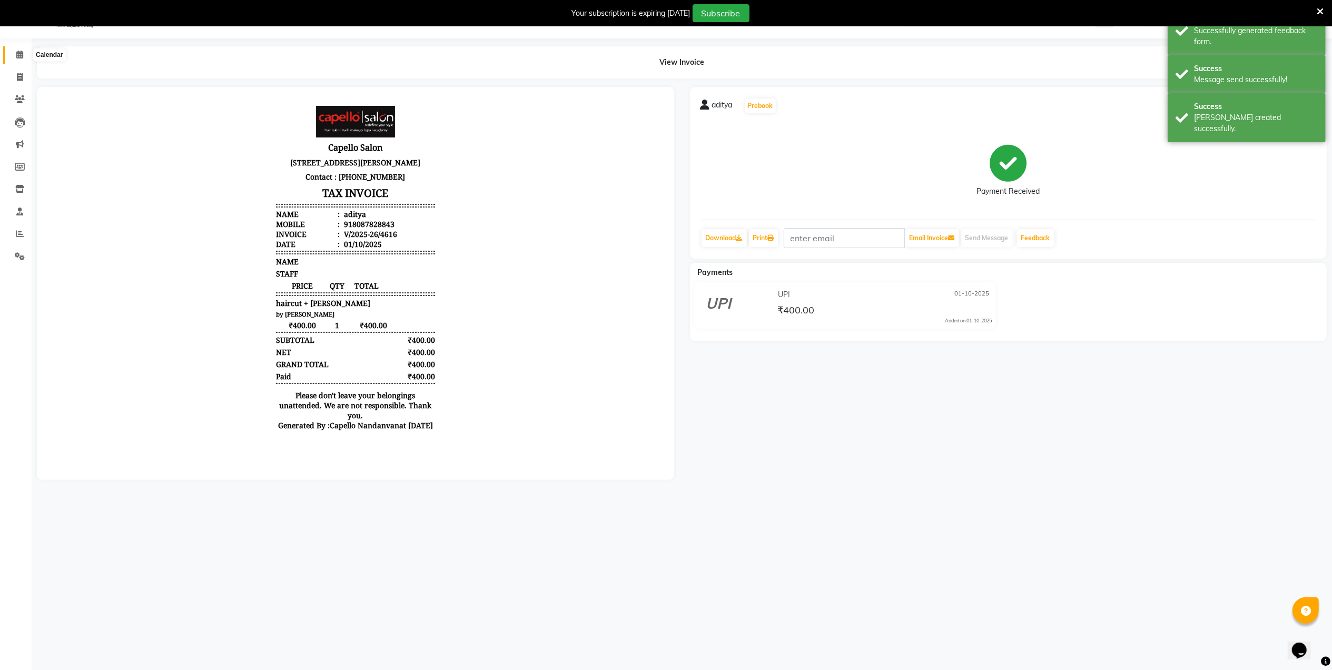
click at [23, 54] on span at bounding box center [20, 55] width 18 height 12
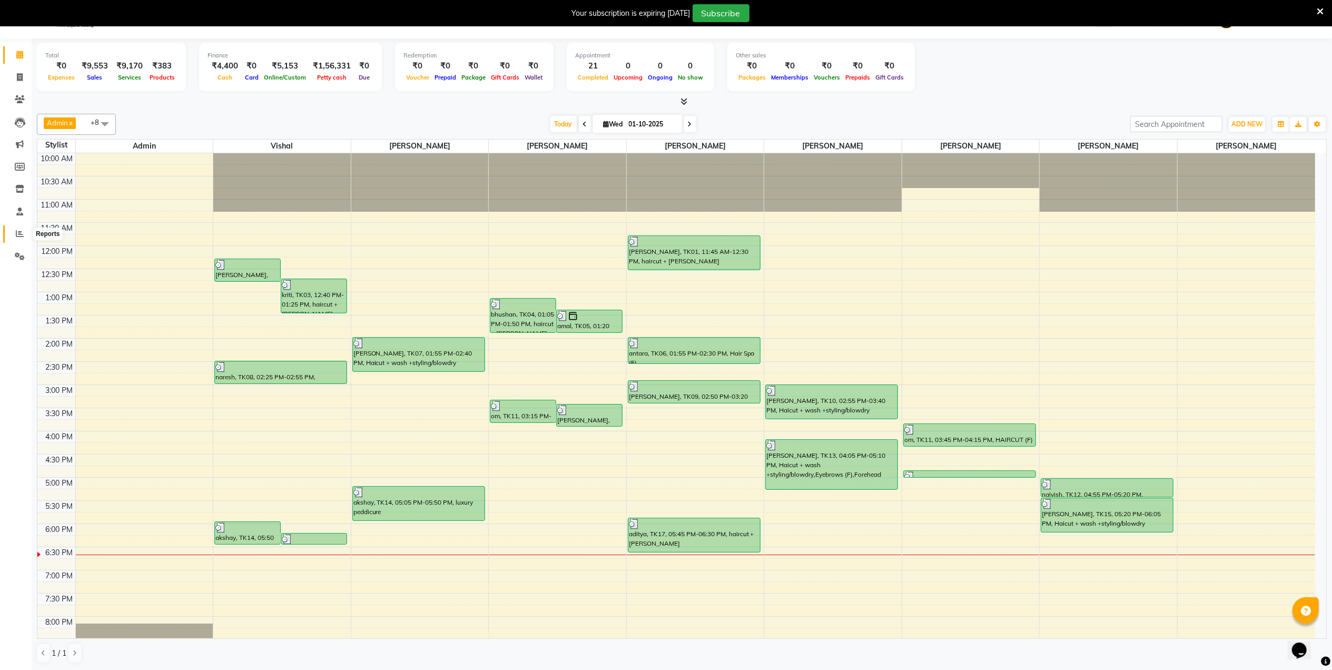
click at [17, 231] on icon at bounding box center [20, 234] width 8 height 8
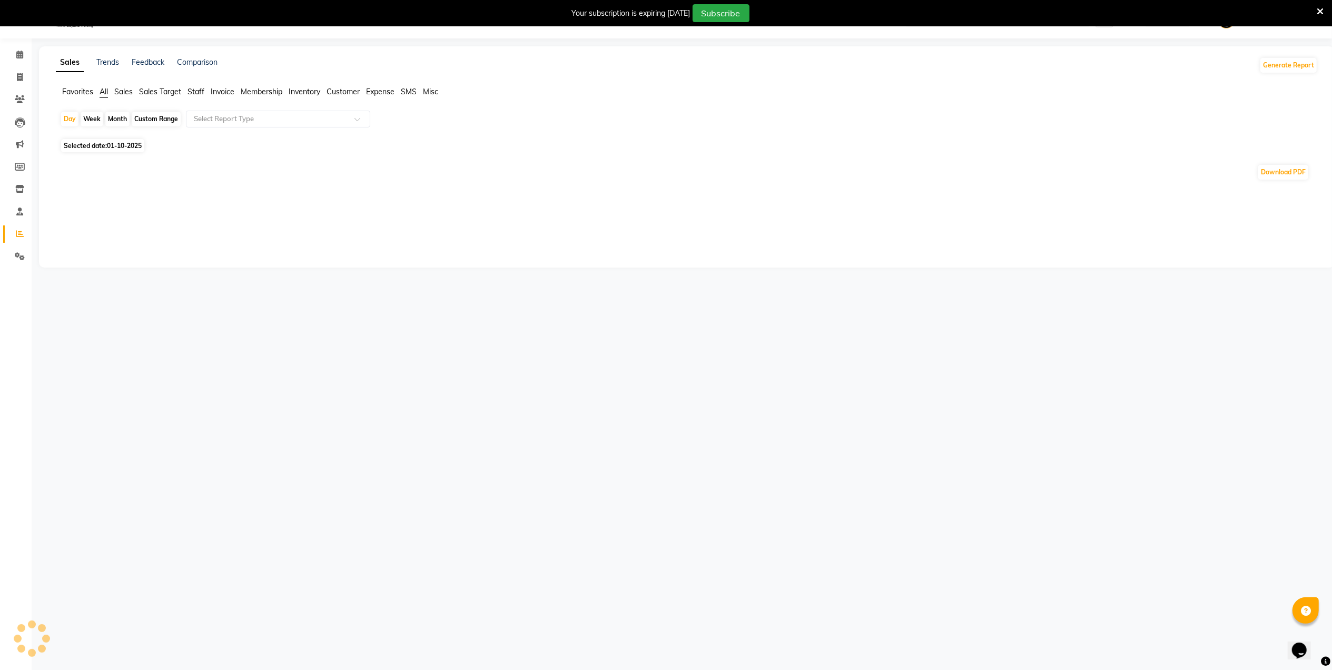
click at [113, 118] on div "Month" at bounding box center [117, 119] width 24 height 15
select select "10"
select select "2025"
click at [120, 118] on div "Month" at bounding box center [117, 119] width 24 height 15
select select "10"
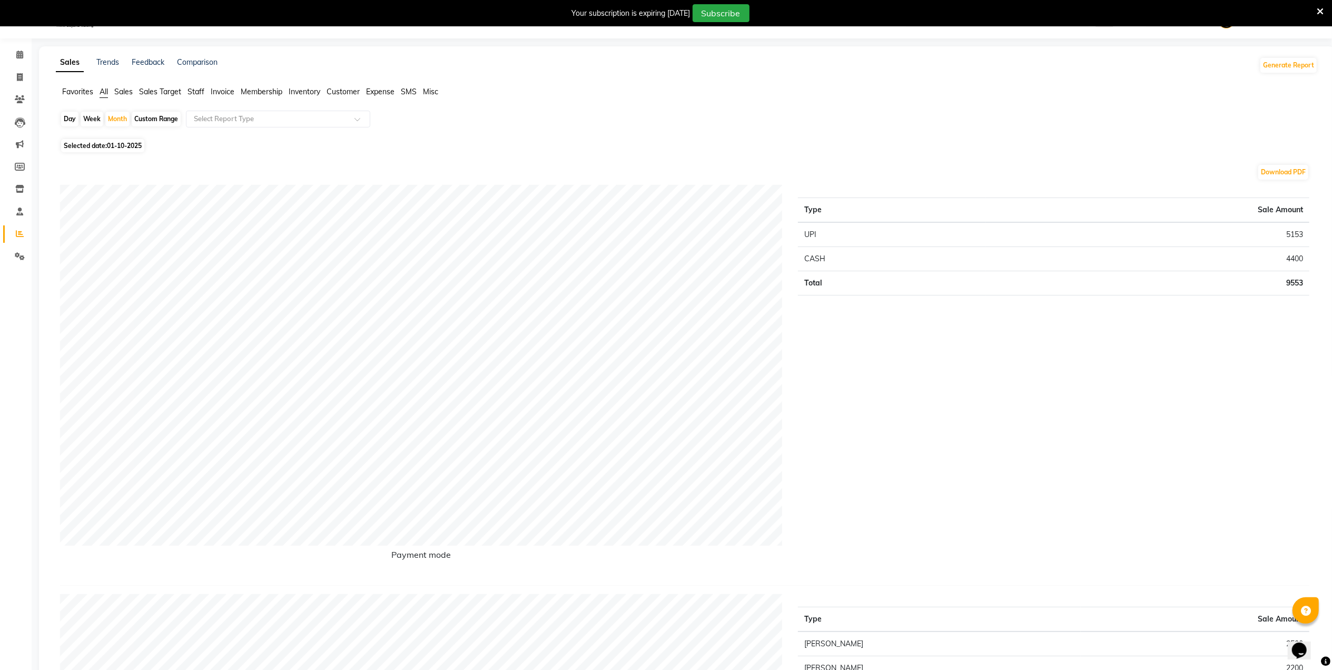
select select "2025"
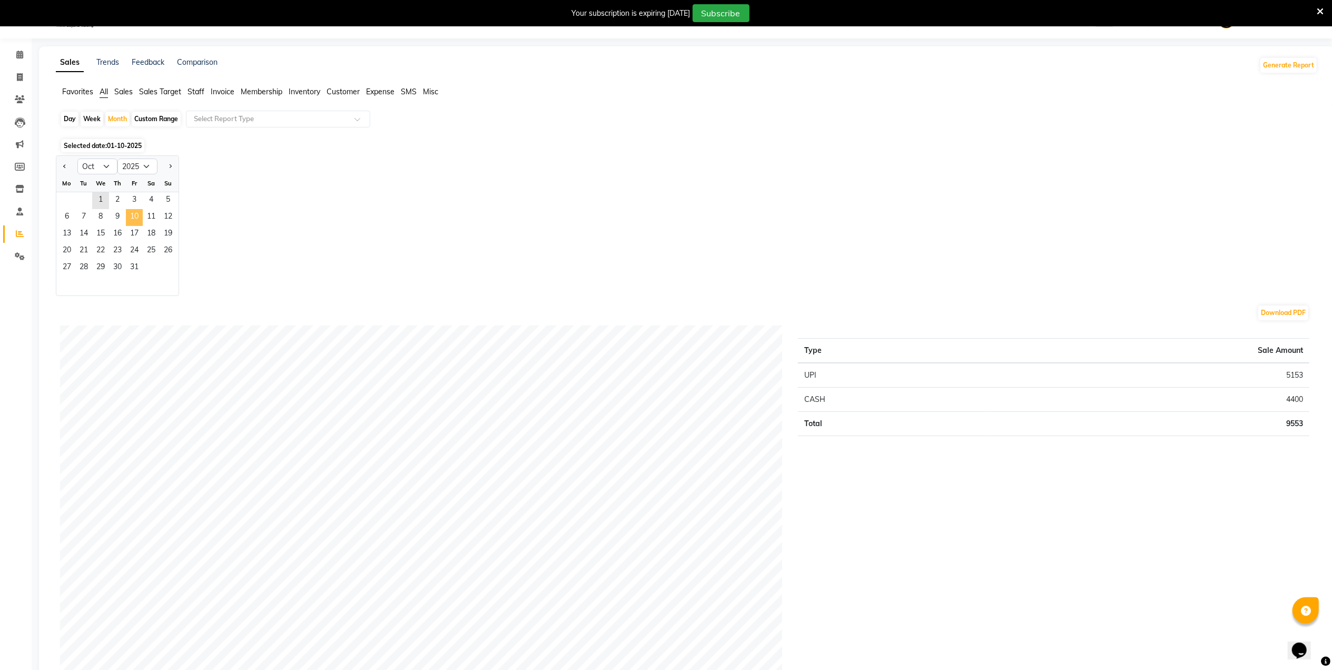
click at [141, 224] on span "10" at bounding box center [134, 217] width 17 height 17
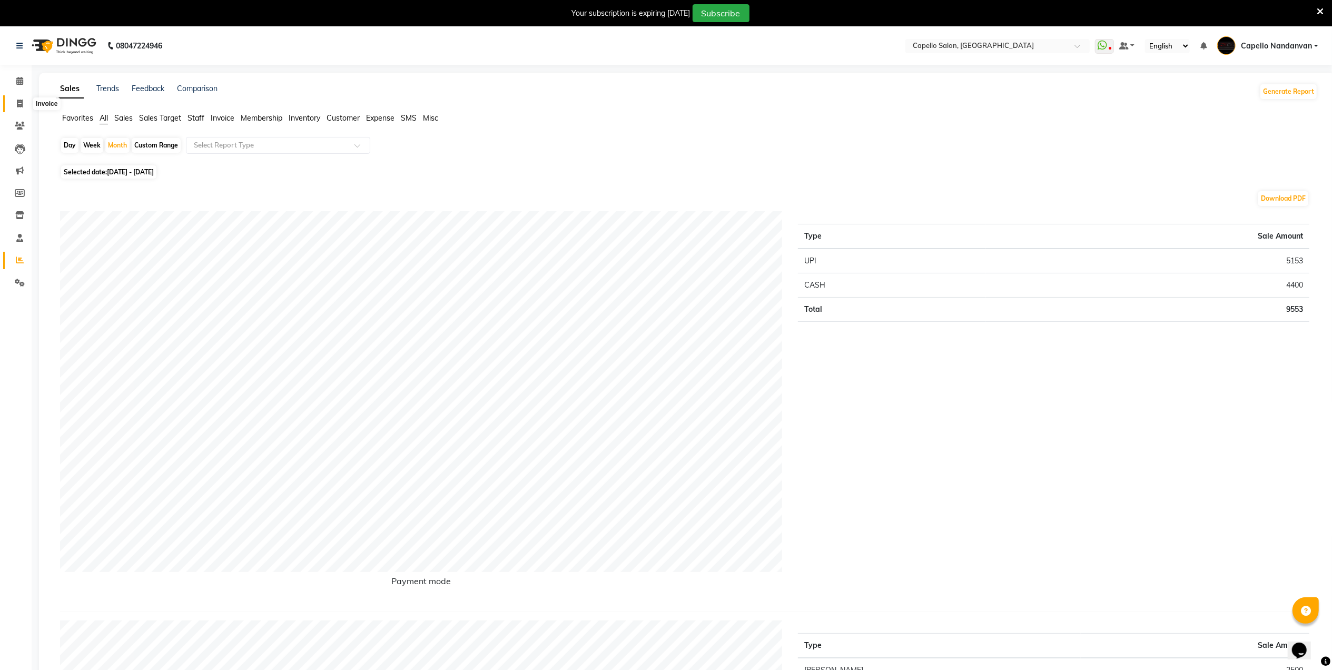
click at [20, 107] on icon at bounding box center [20, 104] width 6 height 8
select select "service"
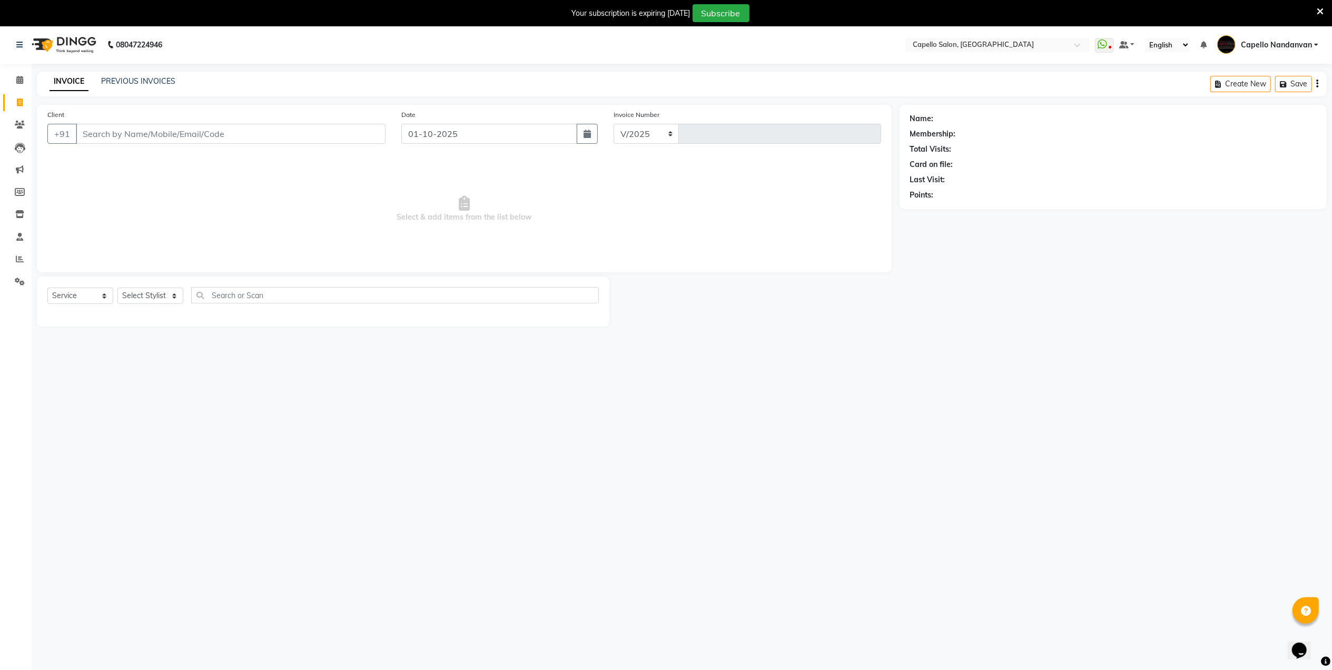
select select "830"
type input "4617"
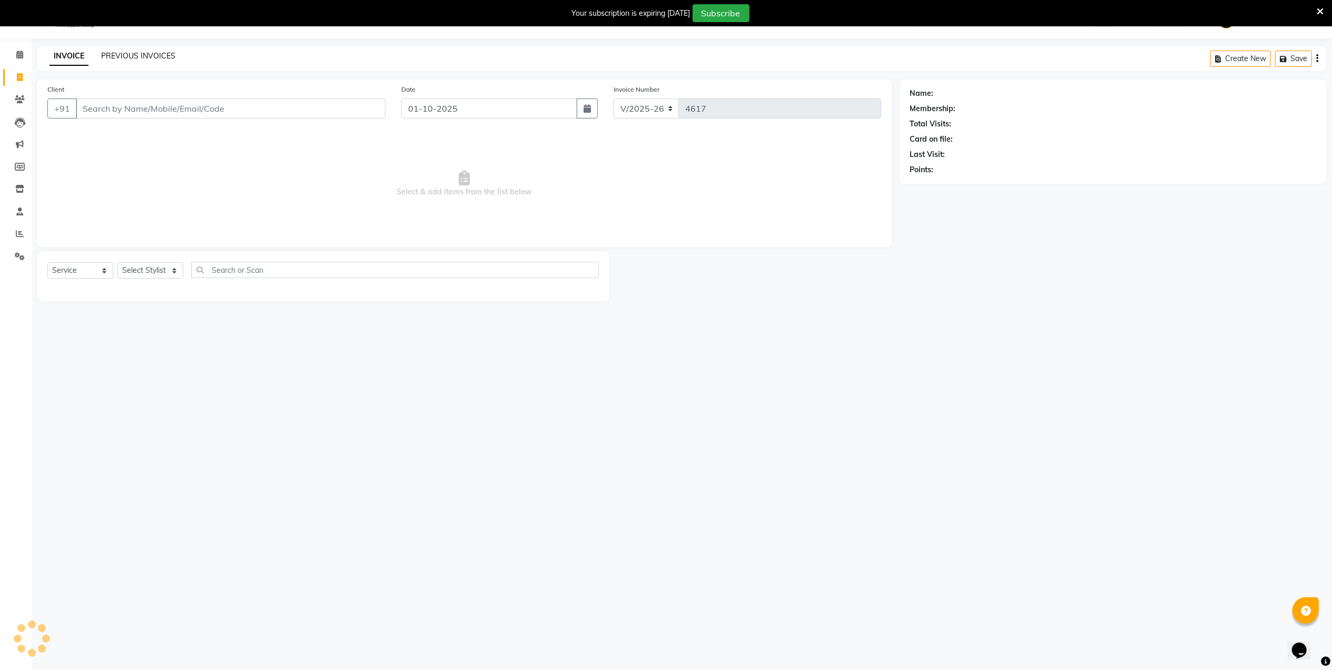
click at [151, 54] on link "PREVIOUS INVOICES" at bounding box center [138, 55] width 74 height 9
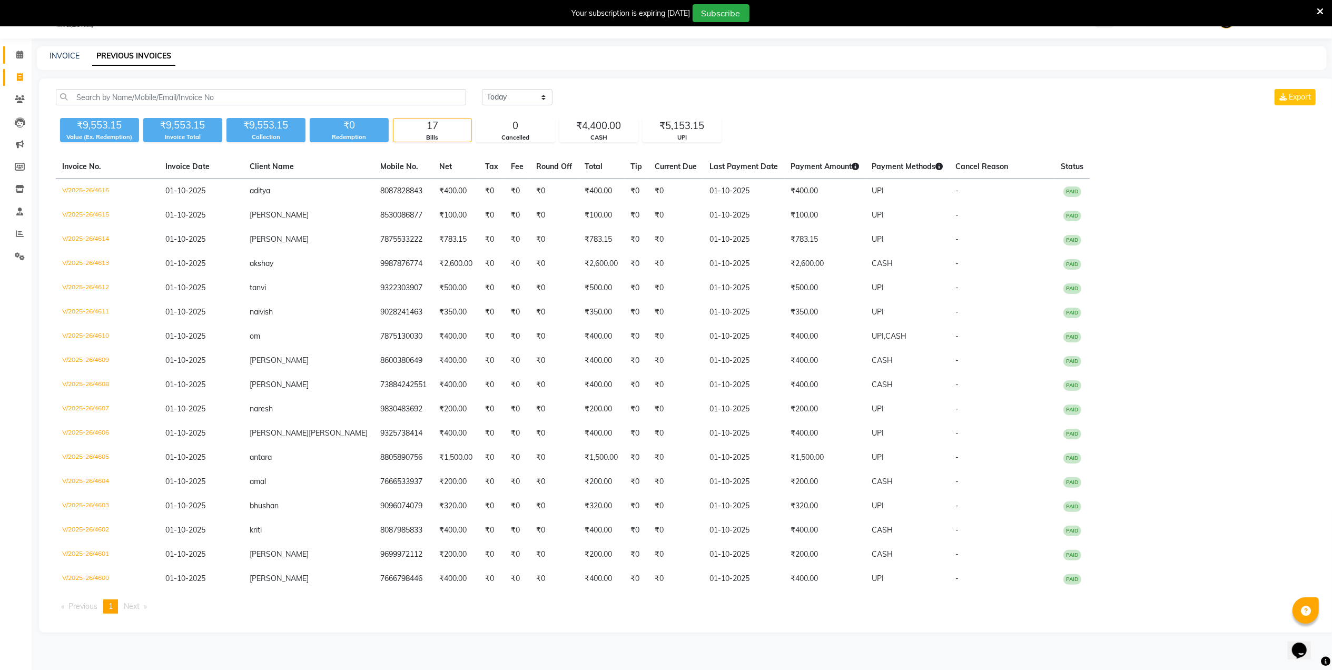
click at [9, 53] on link "Calendar" at bounding box center [15, 54] width 25 height 17
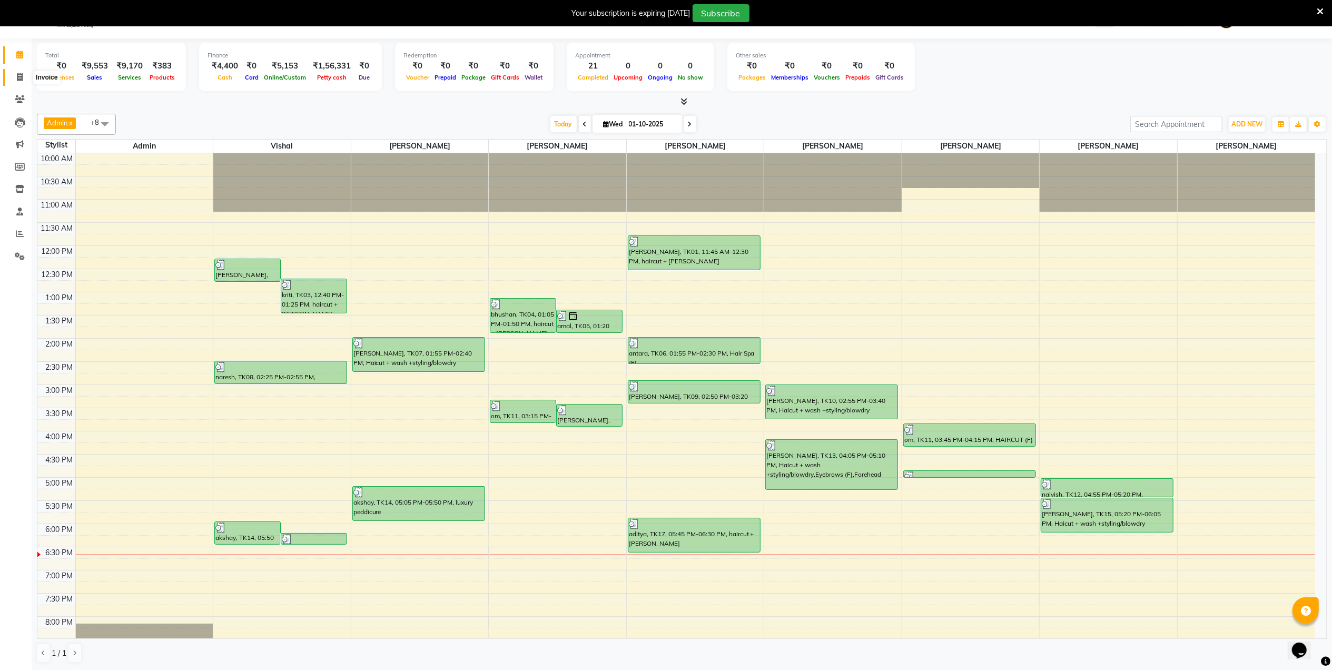
click at [24, 76] on span at bounding box center [20, 78] width 18 height 12
select select "service"
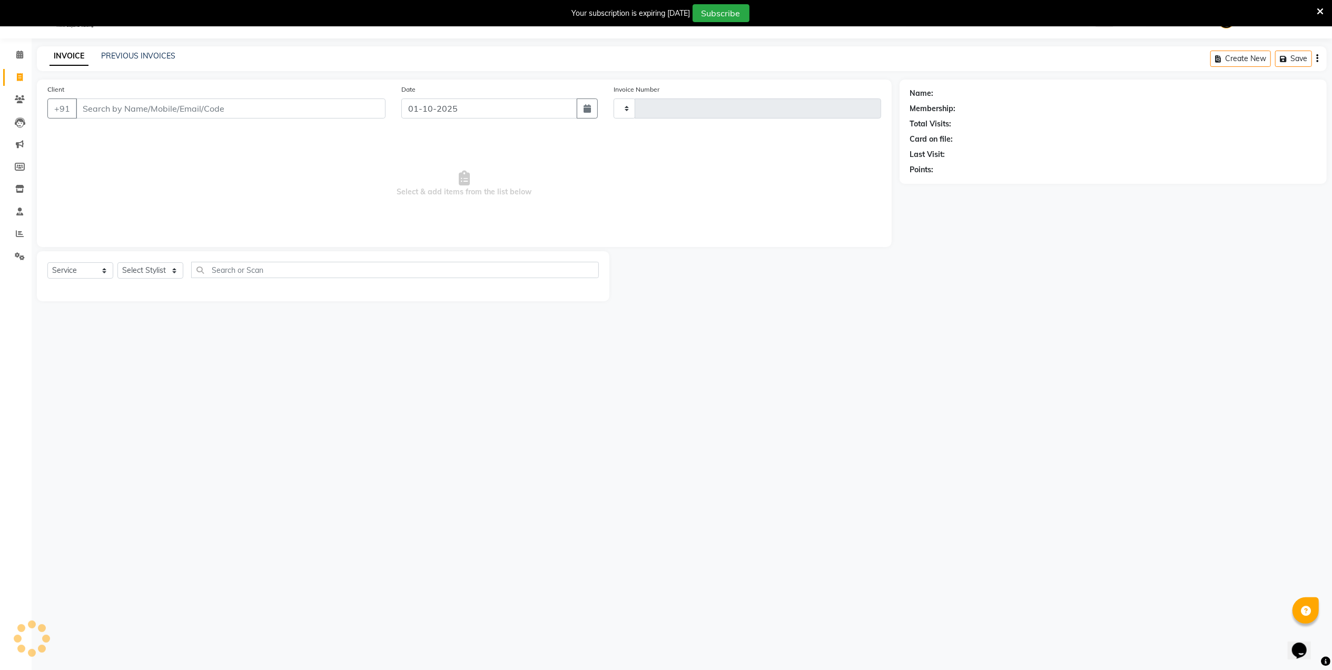
type input "4617"
select select "830"
click at [133, 133] on span "[PERSON_NAME] MAM" at bounding box center [133, 132] width 91 height 11
type input "9561219669"
click at [151, 280] on div "Select Service Product Membership Package Voucher Prepaid Gift Card Select Styl…" at bounding box center [322, 274] width 551 height 25
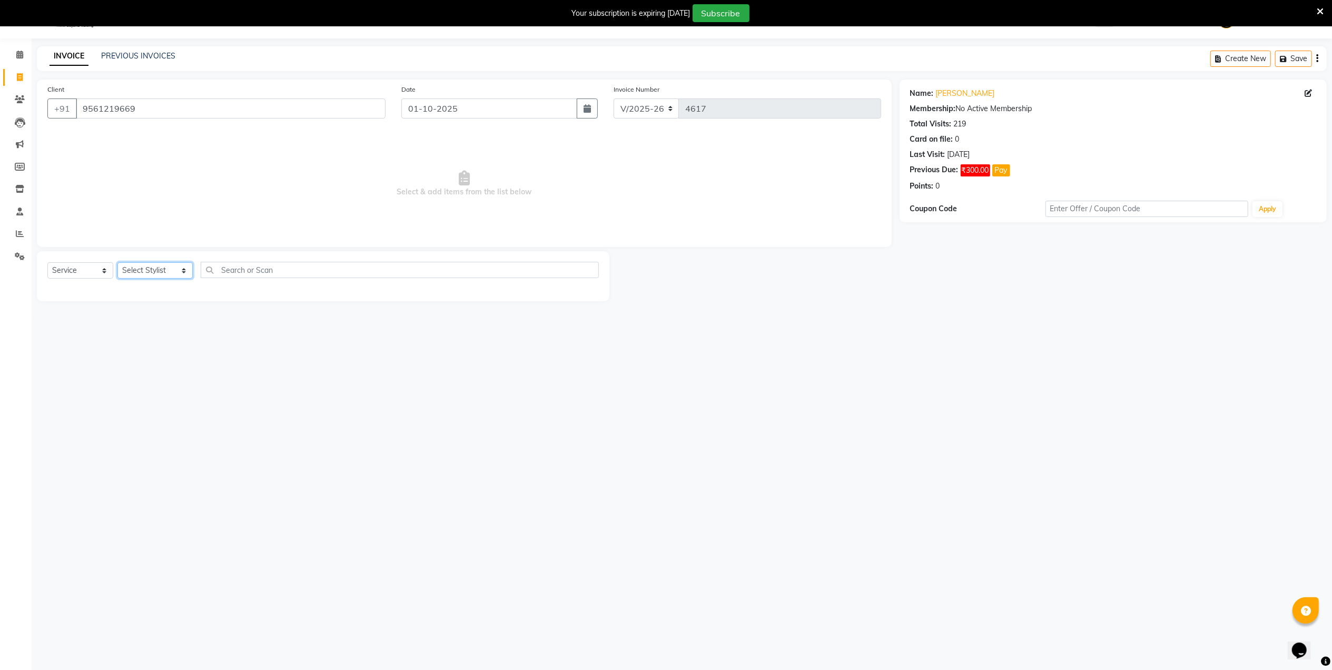
click at [151, 275] on select "Select Stylist Admin [PERSON_NAME] [PERSON_NAME] [PERSON_NAME] [PERSON_NAME] Ow…" at bounding box center [154, 270] width 75 height 16
select select "14478"
click at [117, 262] on select "Select Stylist Admin [PERSON_NAME] [PERSON_NAME] [PERSON_NAME] [PERSON_NAME] Ow…" at bounding box center [154, 270] width 75 height 16
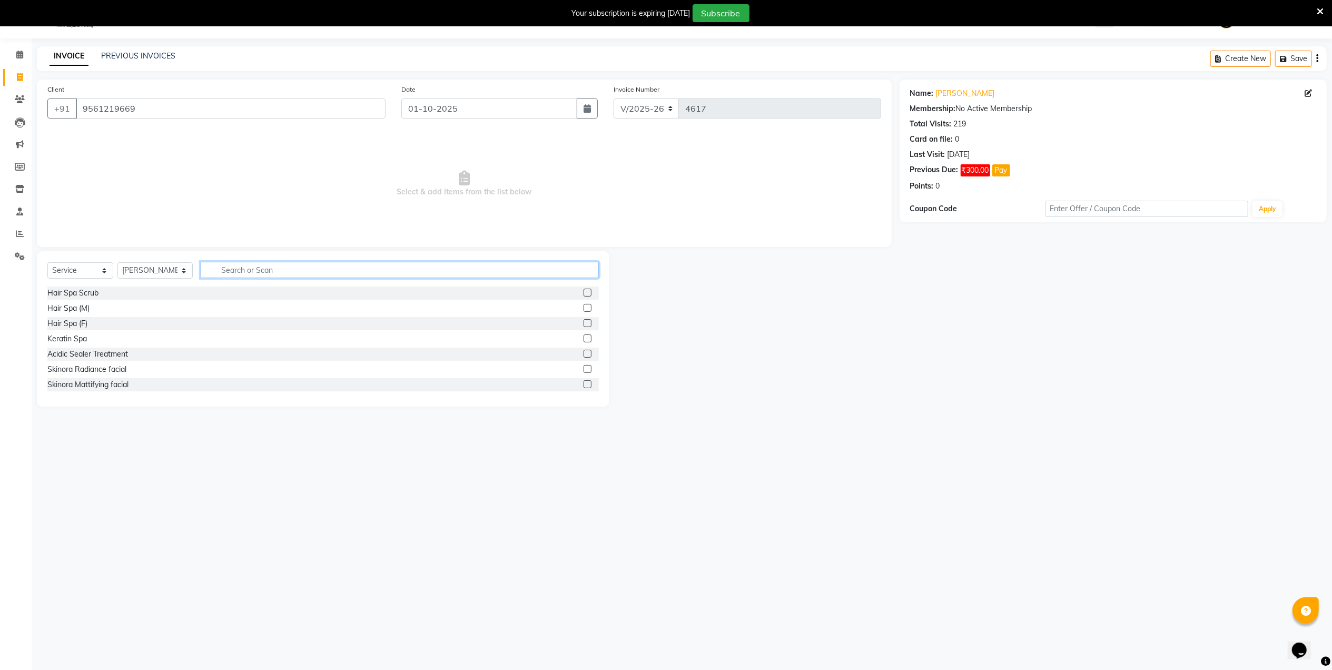
click at [272, 266] on input "text" at bounding box center [400, 270] width 398 height 16
type input "kera"
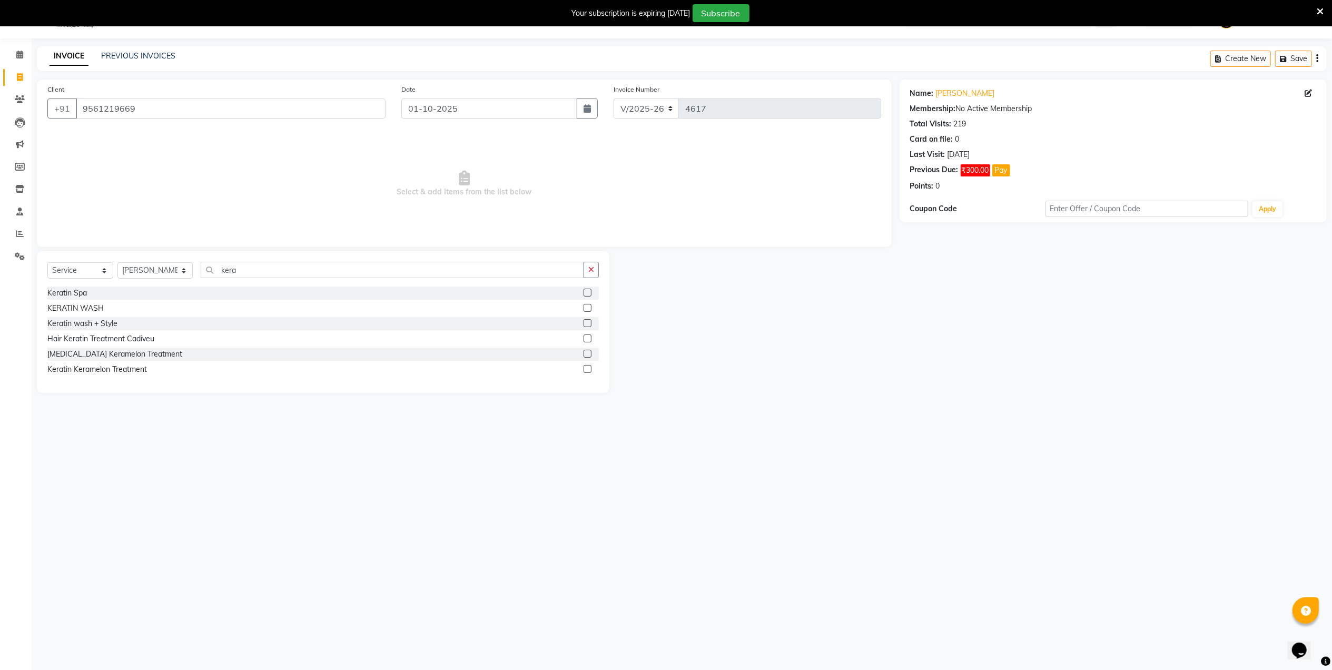
click at [588, 323] on label at bounding box center [587, 323] width 8 height 8
click at [588, 323] on input "checkbox" at bounding box center [586, 323] width 7 height 7
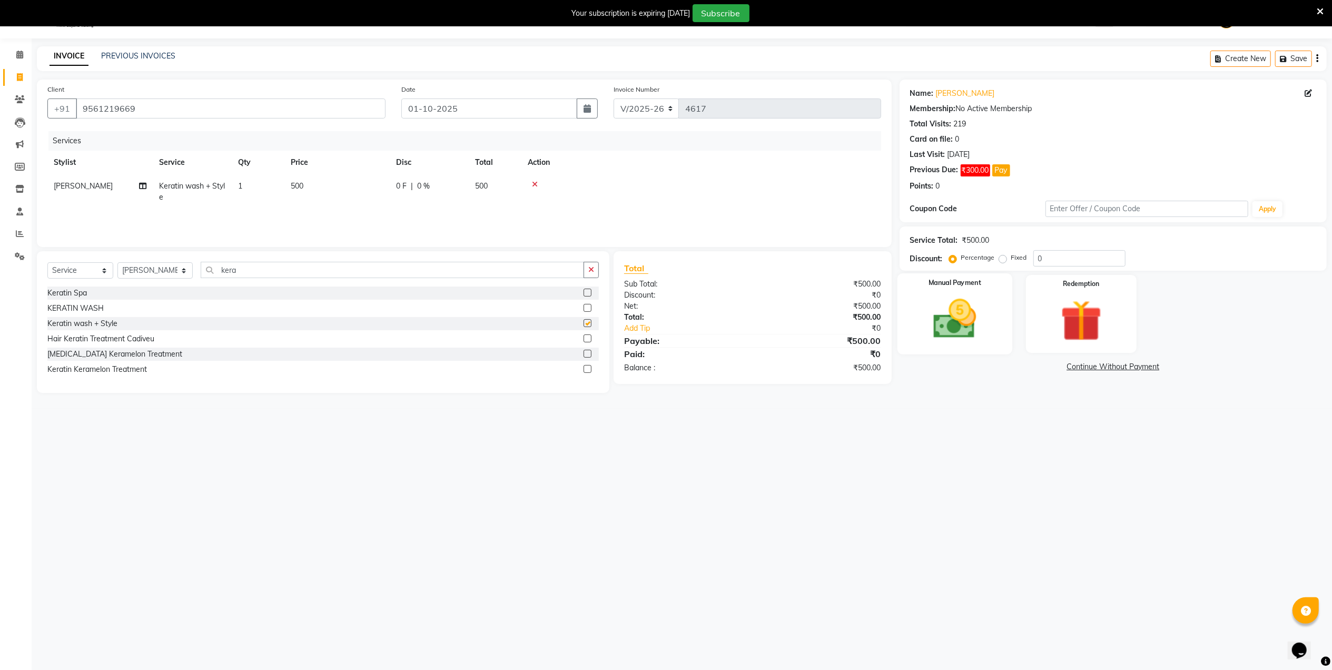
checkbox input "false"
click at [976, 341] on img at bounding box center [954, 318] width 70 height 49
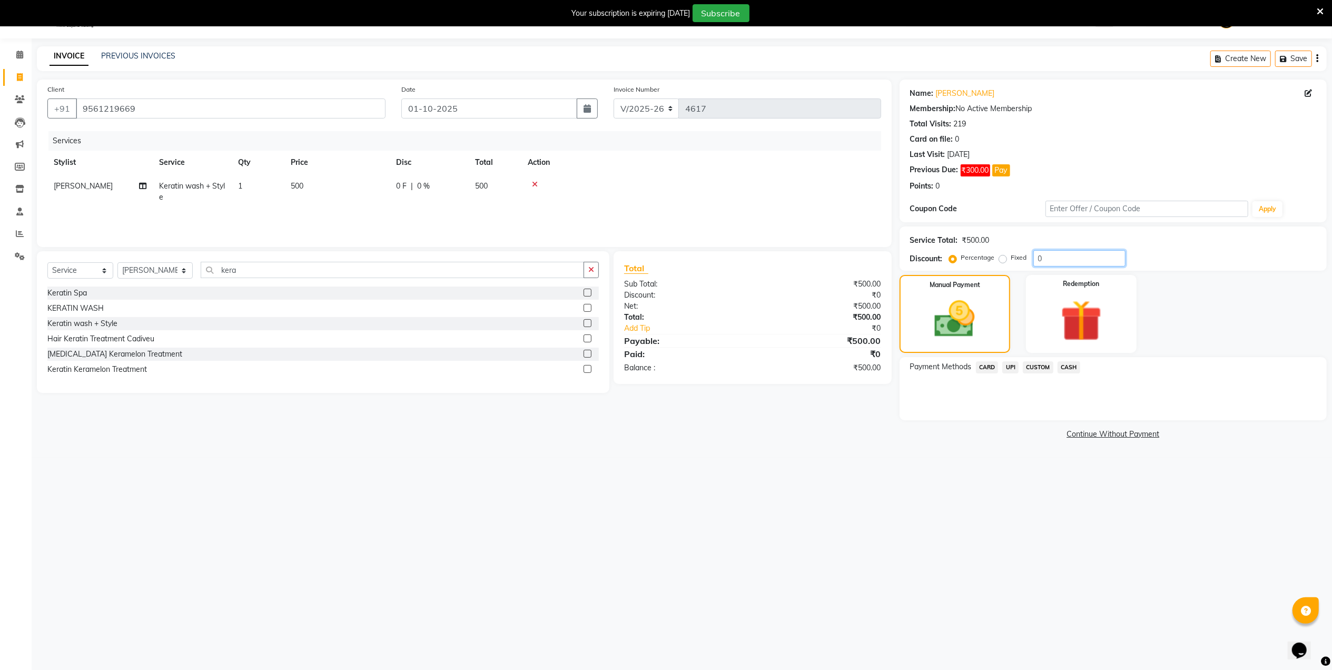
click at [1069, 260] on input "0" at bounding box center [1079, 258] width 92 height 16
type input "50"
click at [1044, 370] on span "CUSTOM" at bounding box center [1038, 367] width 31 height 12
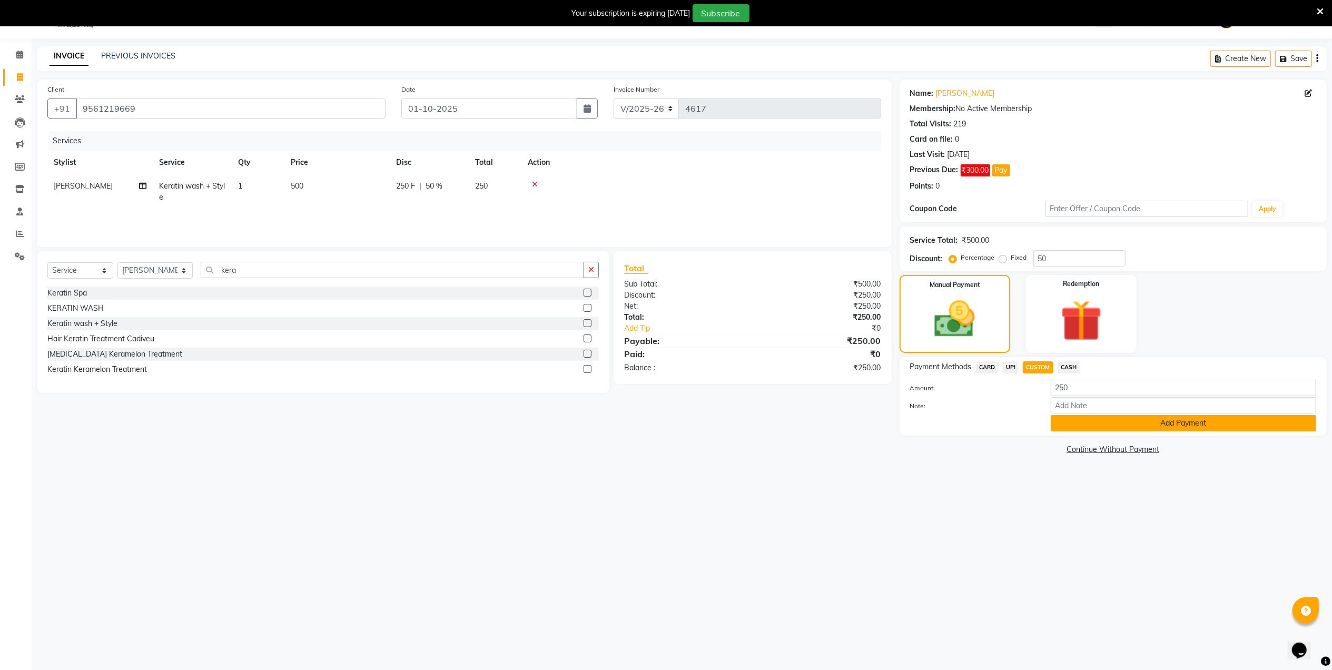
click at [1081, 422] on button "Add Payment" at bounding box center [1183, 423] width 265 height 16
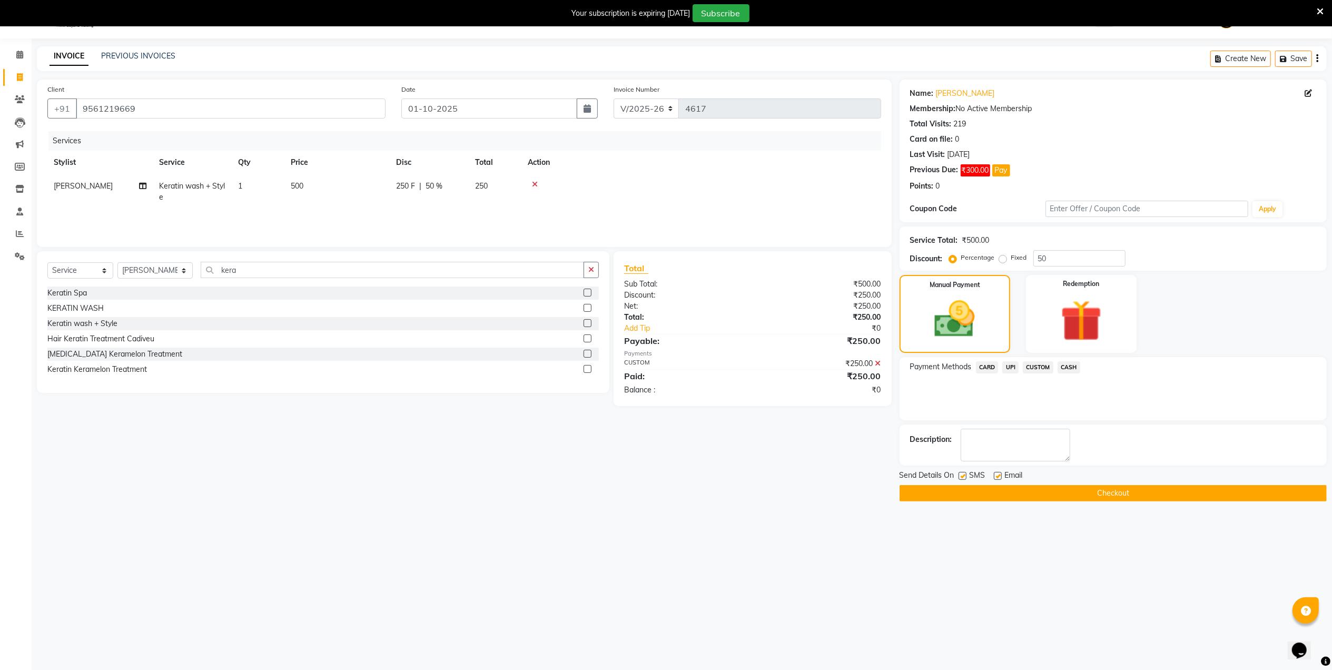
click at [1106, 495] on button "Checkout" at bounding box center [1112, 493] width 427 height 16
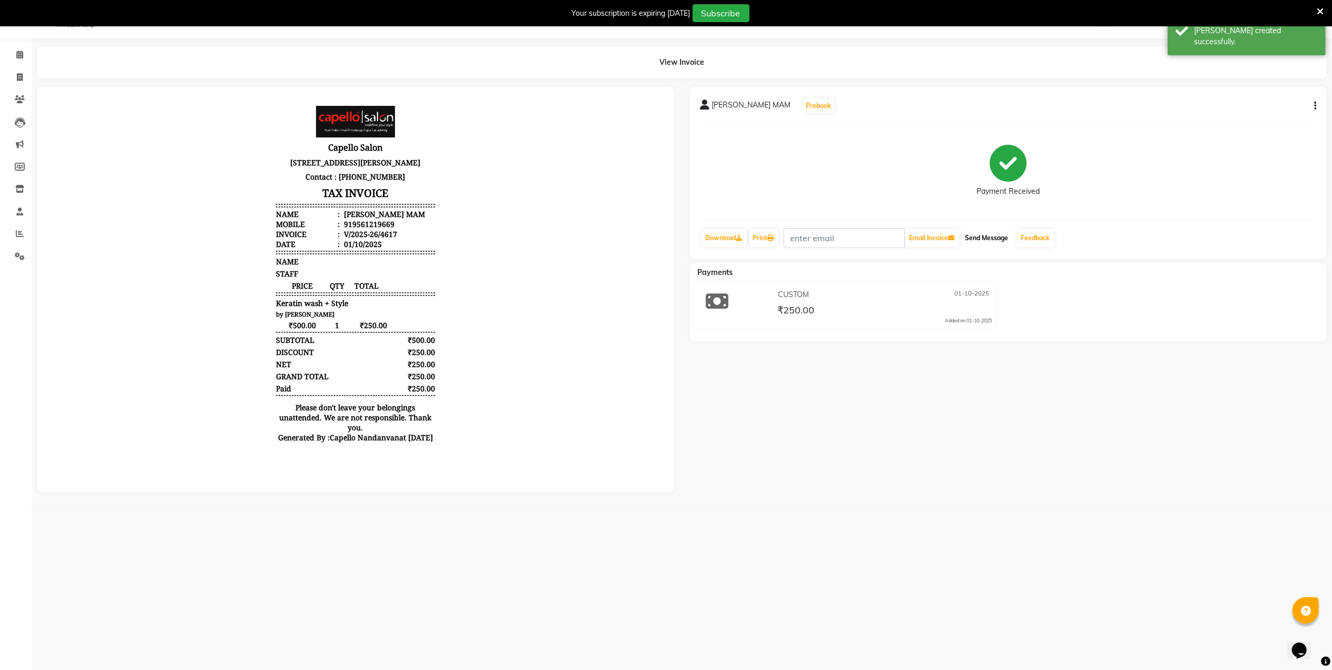
click at [1012, 238] on button "Send Message" at bounding box center [987, 238] width 52 height 18
click at [1029, 236] on link "Feedback" at bounding box center [1035, 238] width 37 height 18
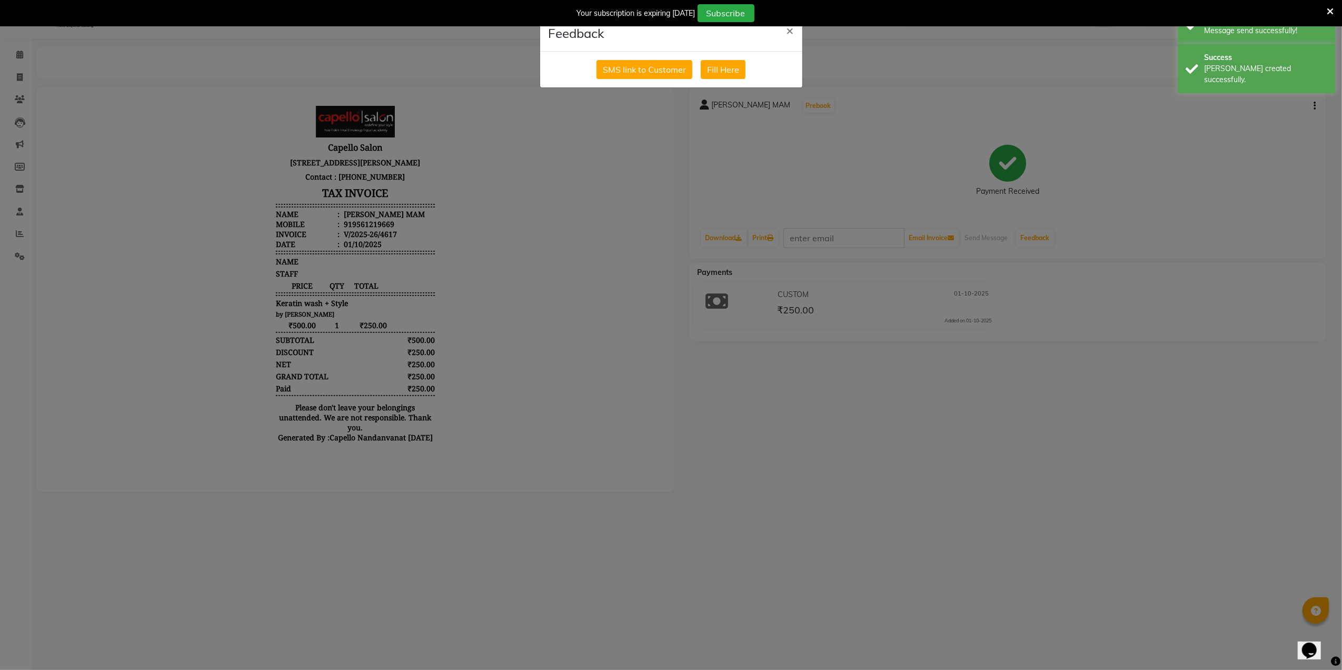
click at [677, 80] on div "SMS link to Customer Fill Here" at bounding box center [671, 70] width 262 height 36
click at [679, 66] on button "SMS link to Customer" at bounding box center [645, 69] width 96 height 19
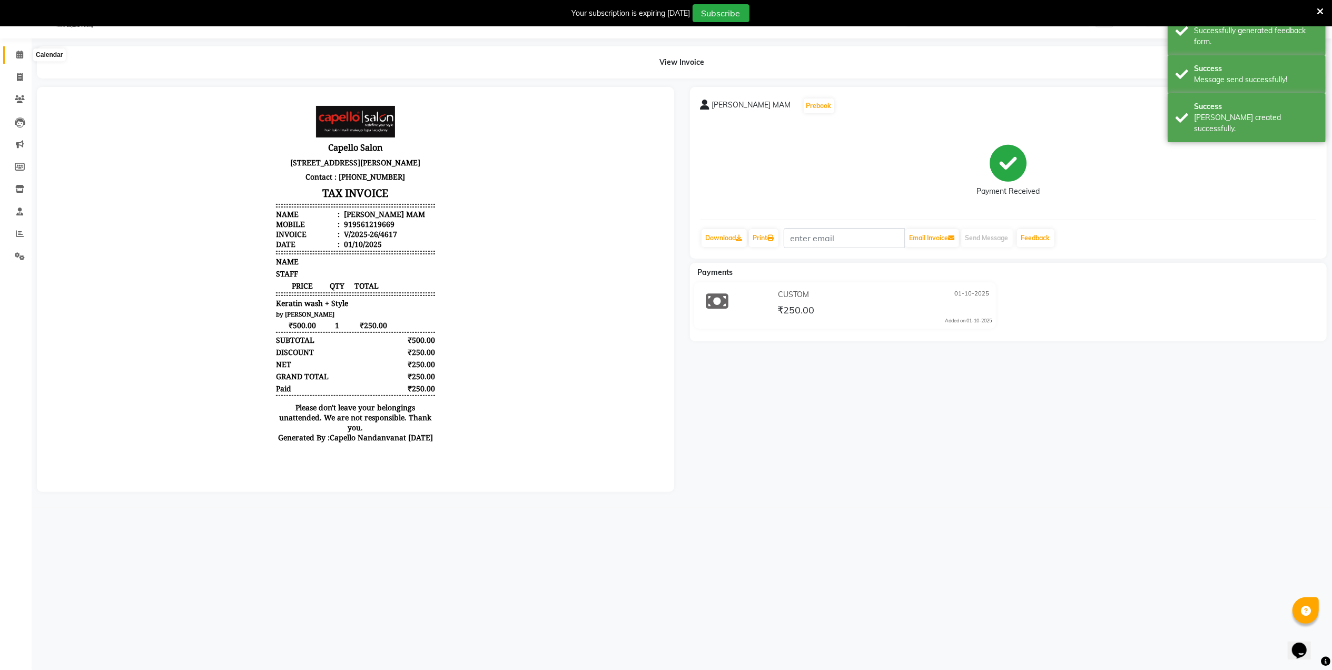
click at [24, 56] on span at bounding box center [20, 55] width 18 height 12
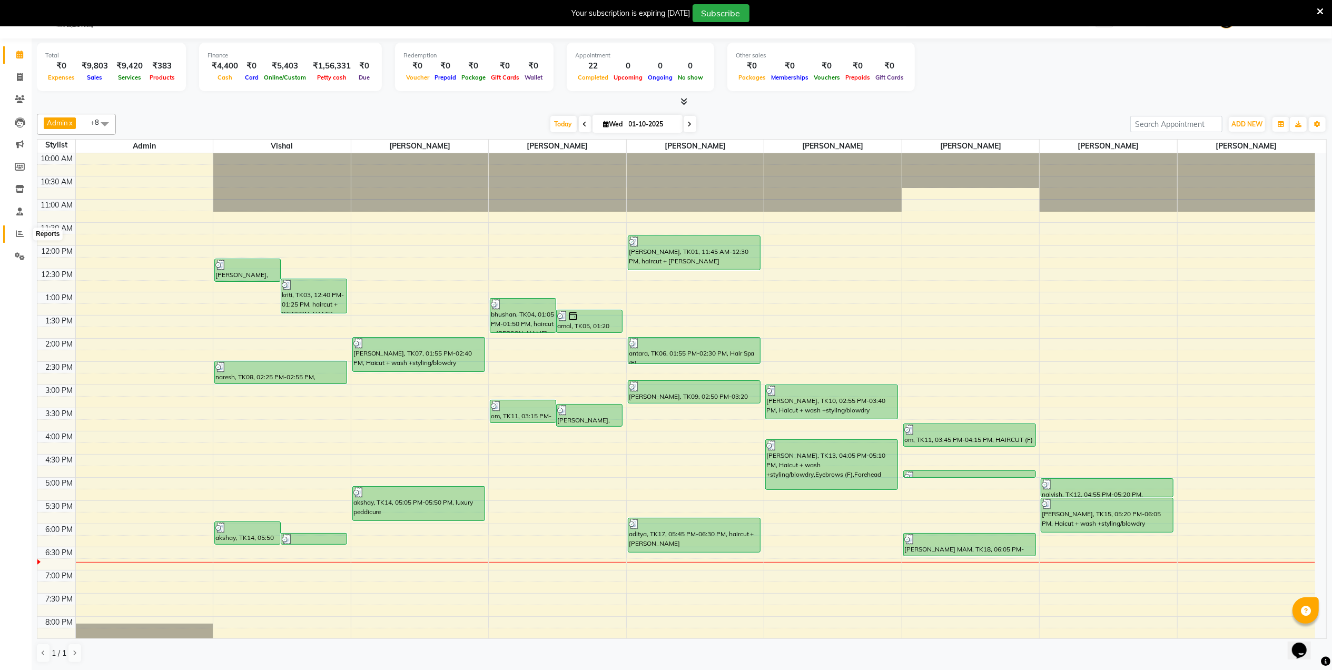
click at [25, 232] on span at bounding box center [20, 234] width 18 height 12
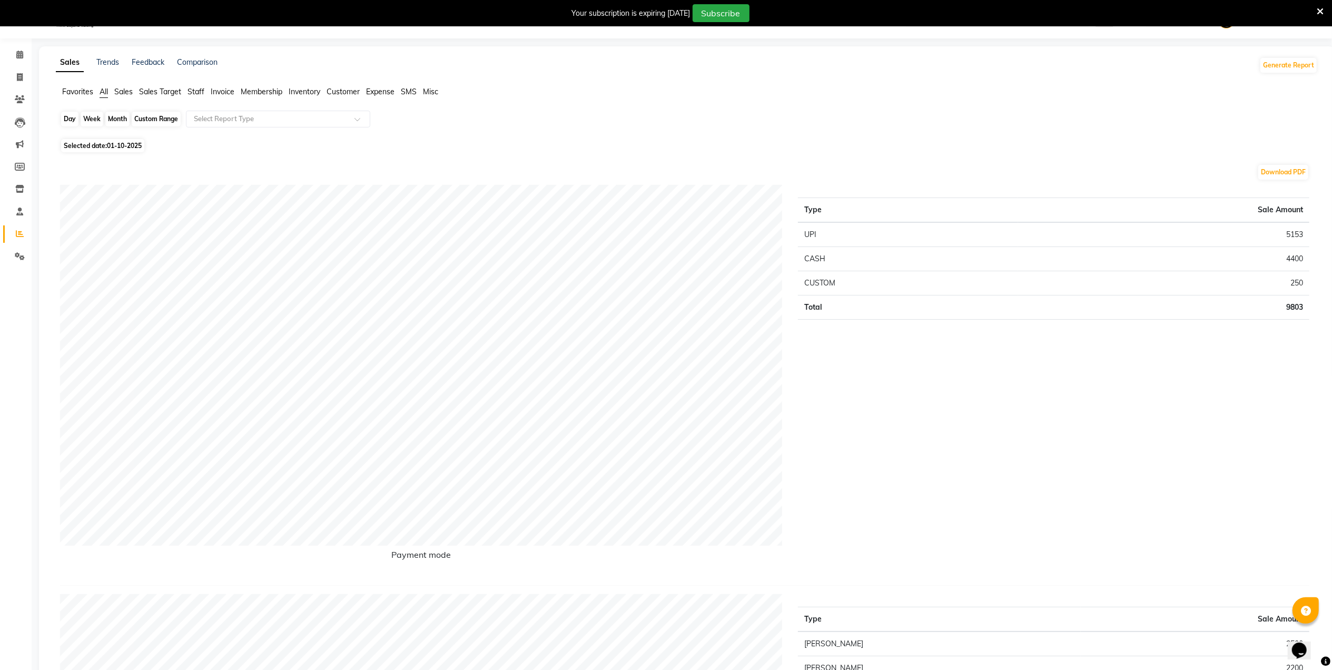
click at [68, 118] on div "Day" at bounding box center [69, 119] width 17 height 15
select select "10"
select select "2025"
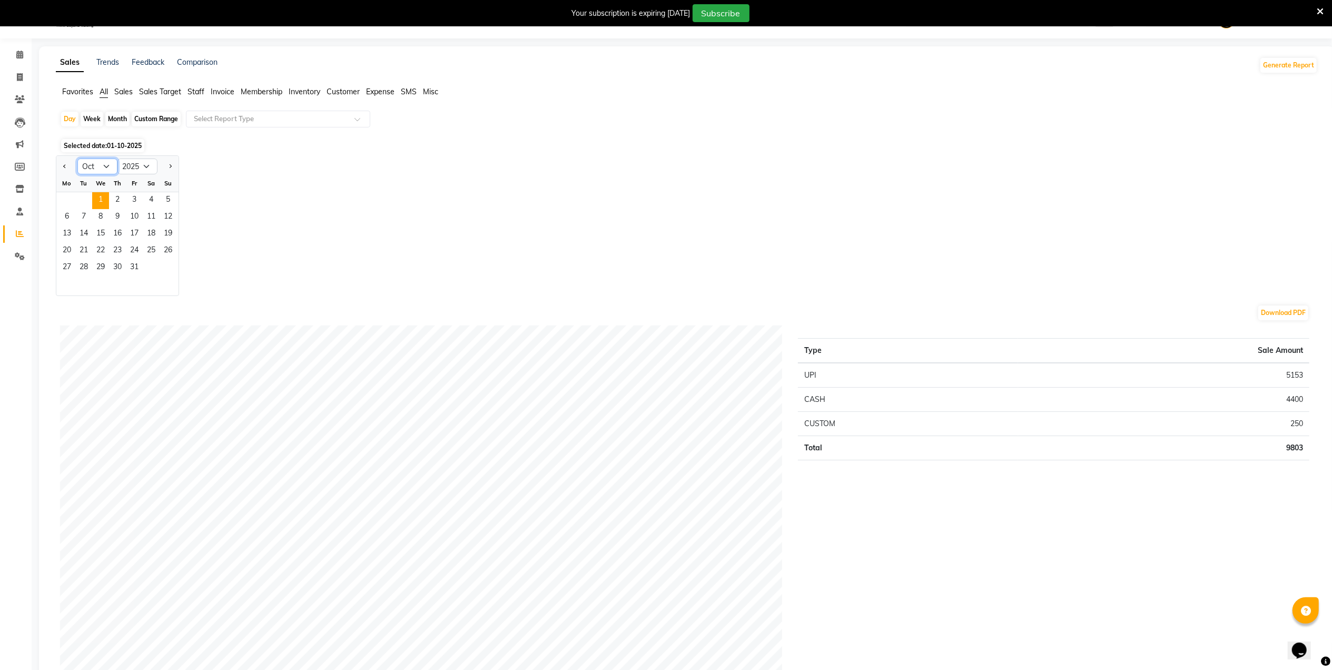
click at [102, 163] on select "Jan Feb Mar Apr May Jun Jul Aug Sep Oct Nov Dec" at bounding box center [97, 167] width 40 height 16
select select "11"
click at [77, 159] on select "Jan Feb Mar Apr May Jun Jul Aug Sep Oct Nov Dec" at bounding box center [97, 167] width 40 height 16
click at [138, 270] on span "28" at bounding box center [134, 268] width 17 height 17
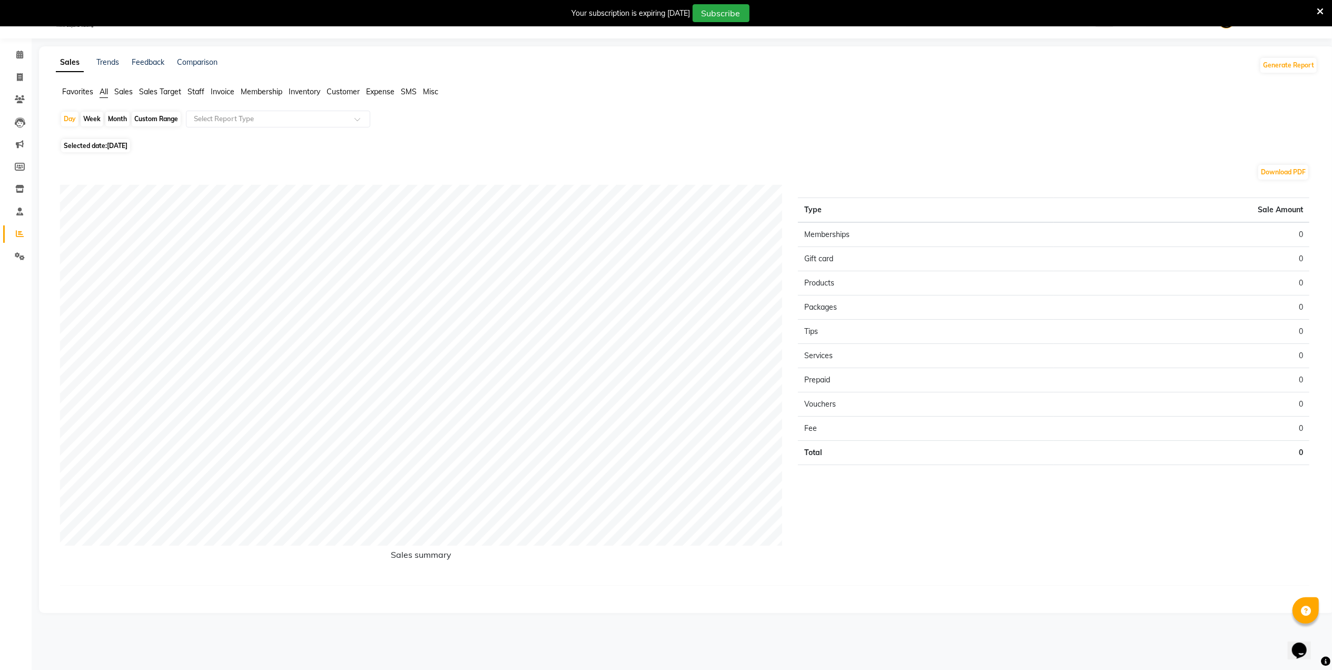
click at [116, 123] on div "Month" at bounding box center [117, 119] width 24 height 15
select select "11"
select select "2025"
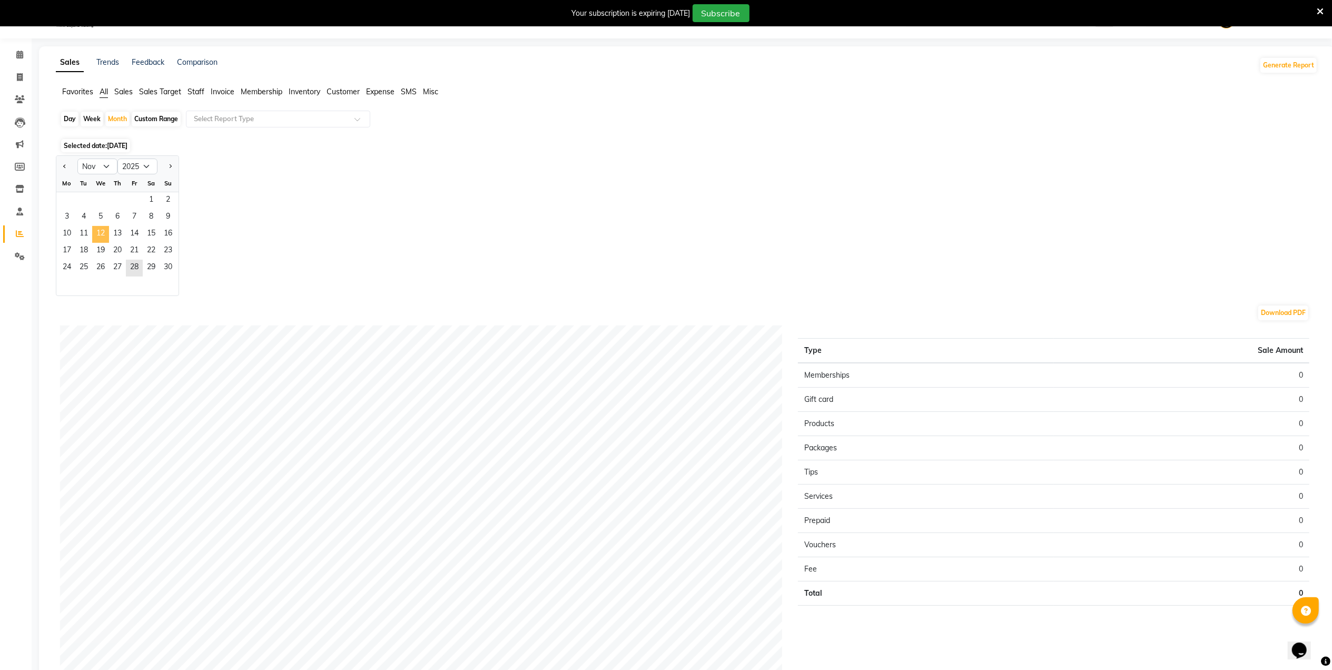
click at [98, 241] on span "12" at bounding box center [100, 234] width 17 height 17
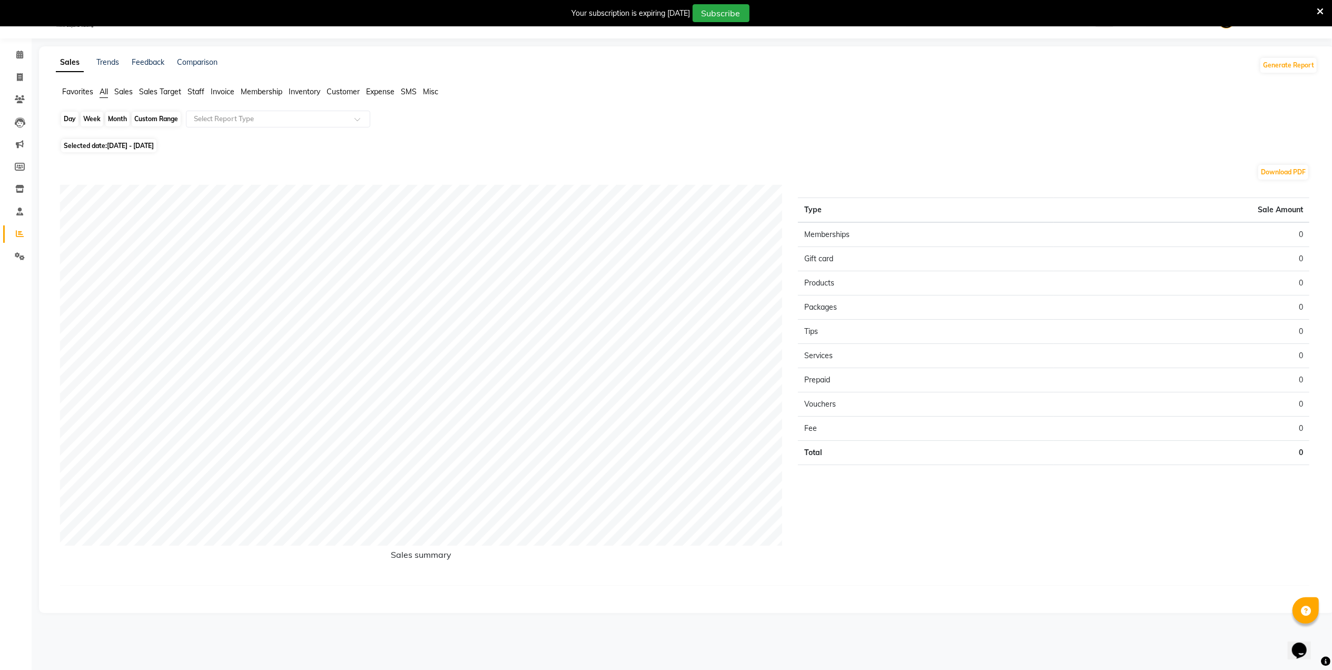
click at [110, 120] on div "Month" at bounding box center [117, 119] width 24 height 15
select select "11"
select select "2025"
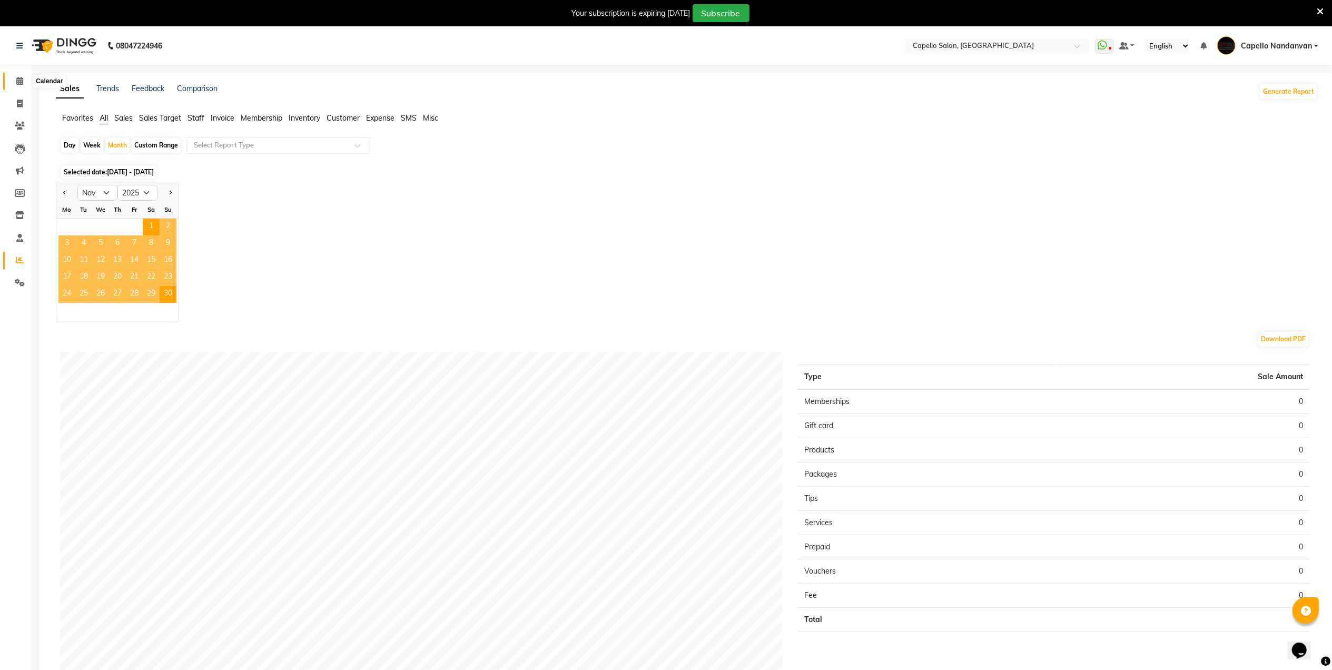
click at [17, 80] on icon at bounding box center [19, 81] width 7 height 8
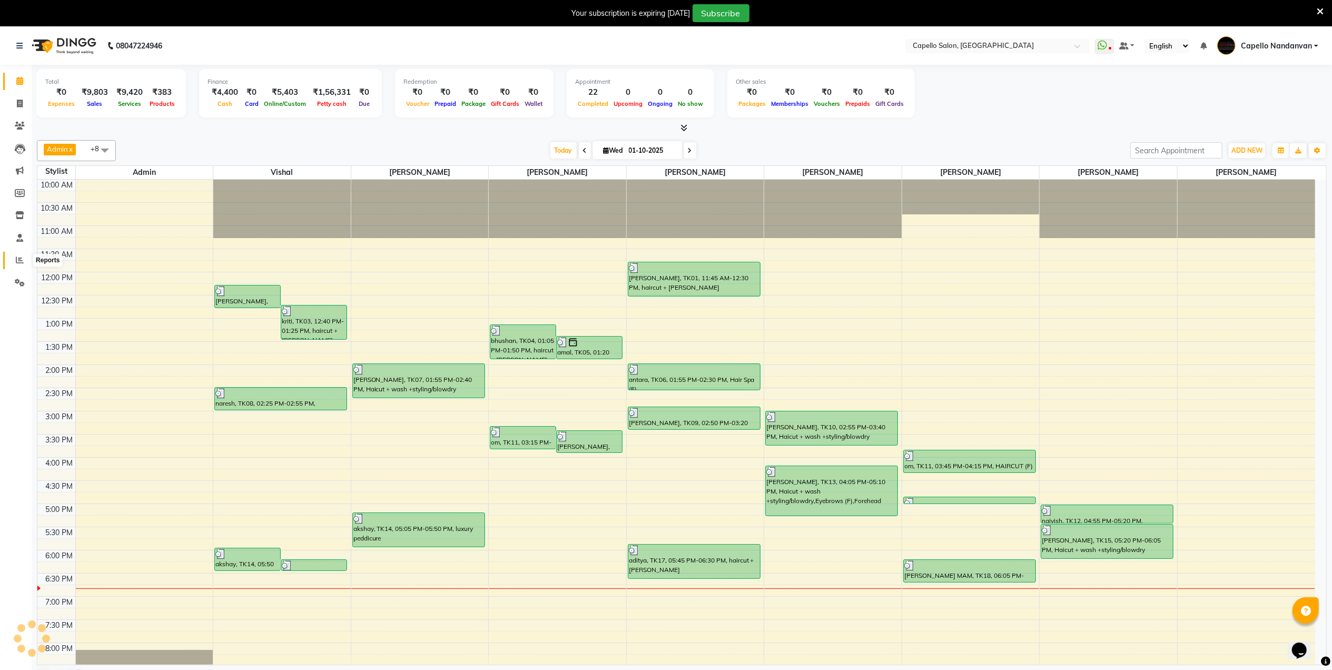
click at [18, 256] on icon at bounding box center [20, 260] width 8 height 8
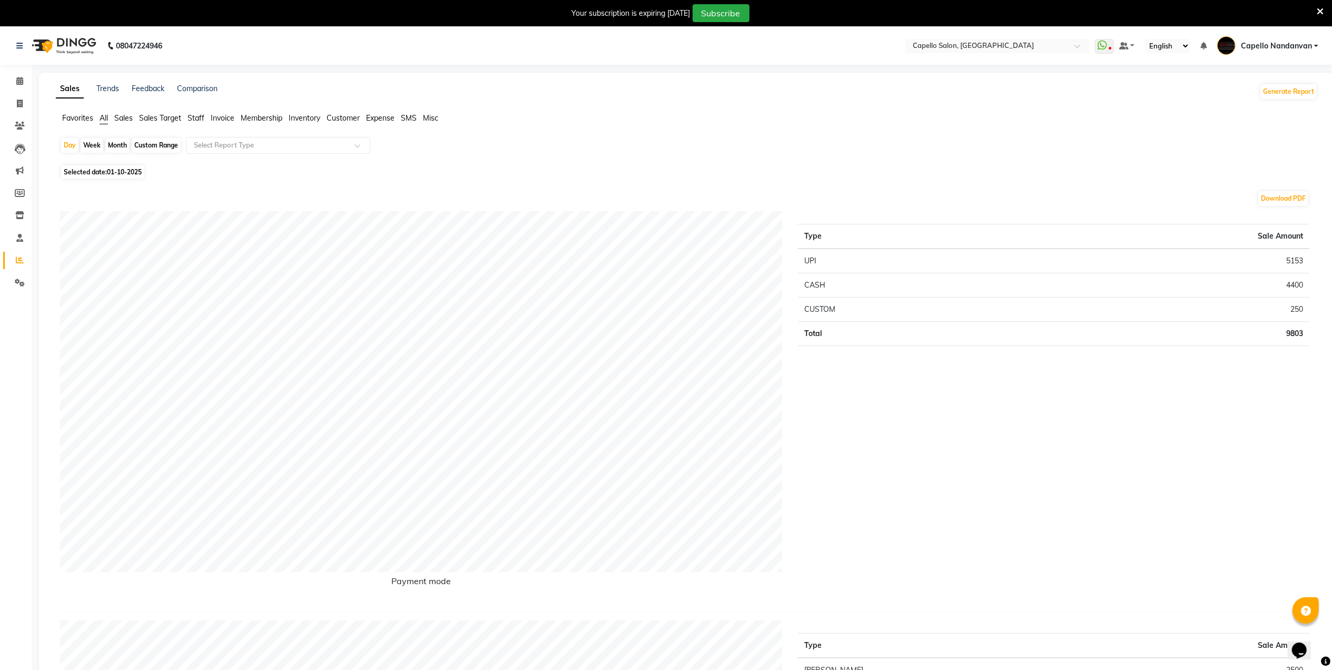
click at [106, 150] on div "Month" at bounding box center [117, 145] width 24 height 15
select select "10"
select select "2025"
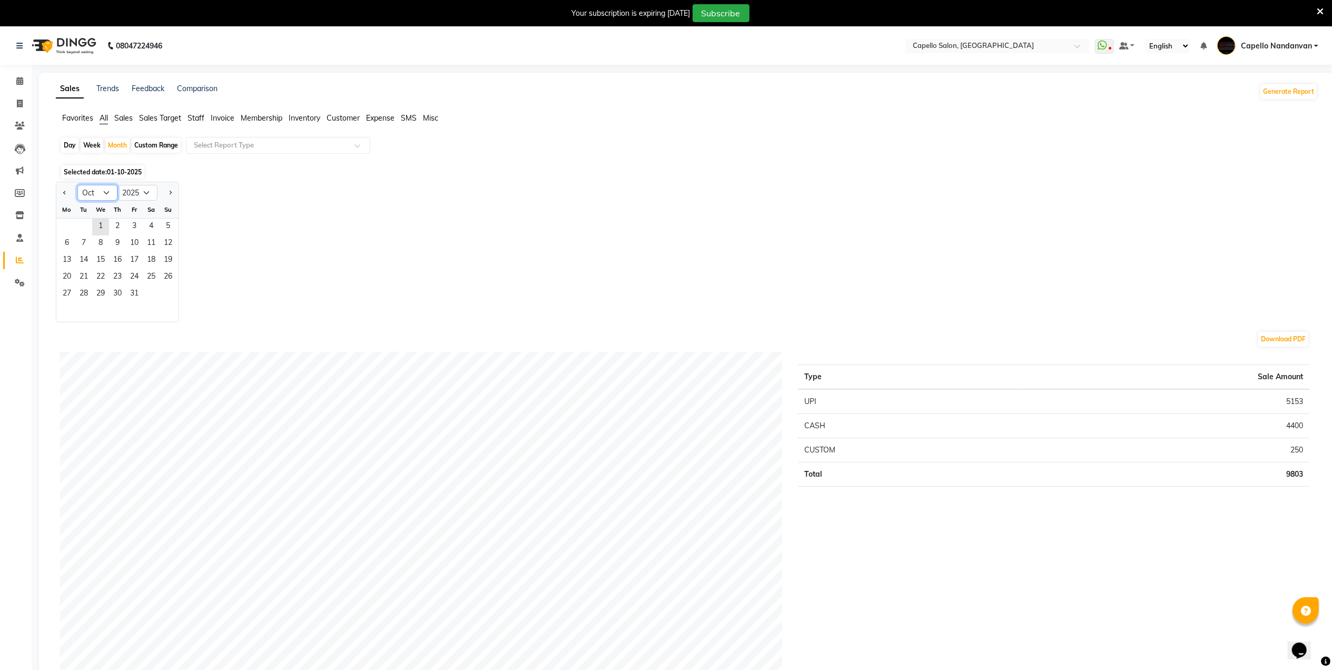
click at [108, 186] on select "Jan Feb Mar Apr May Jun Jul Aug Sep Oct Nov Dec" at bounding box center [97, 193] width 40 height 16
select select "9"
click at [77, 185] on select "Jan Feb Mar Apr May Jun Jul Aug Sep Oct Nov Dec" at bounding box center [97, 193] width 40 height 16
click at [140, 254] on span "19" at bounding box center [134, 260] width 17 height 17
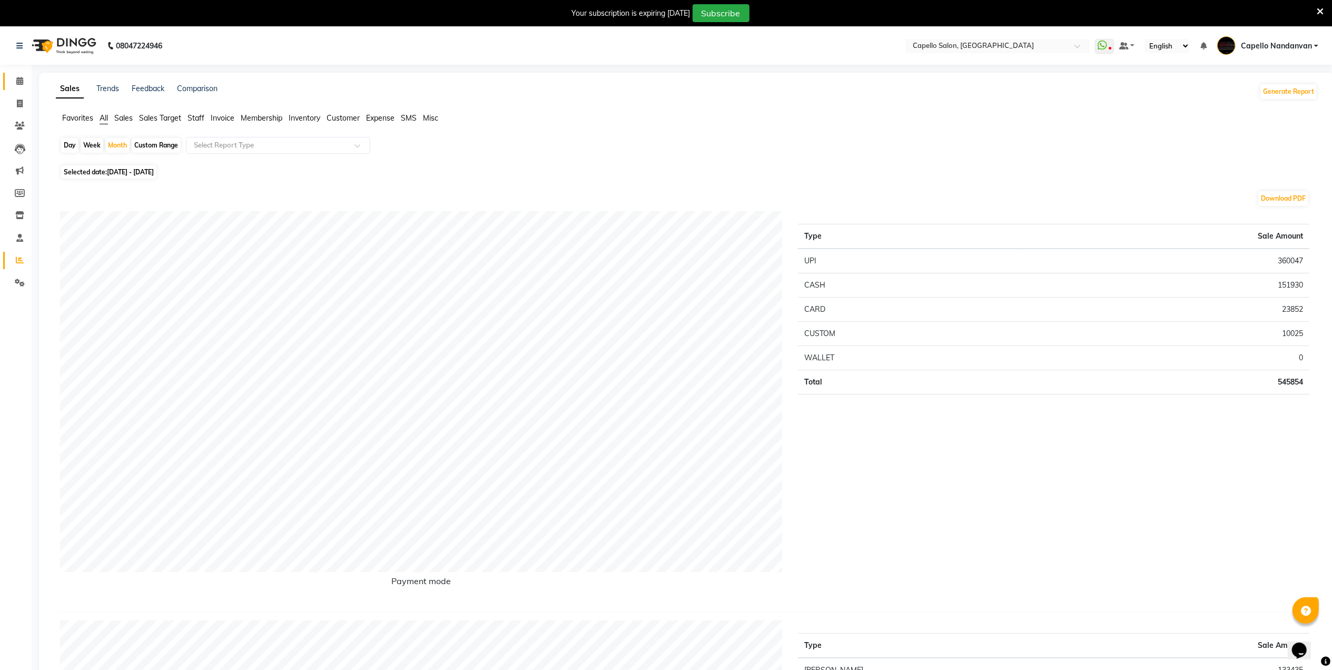
click at [23, 74] on link "Calendar" at bounding box center [15, 81] width 25 height 17
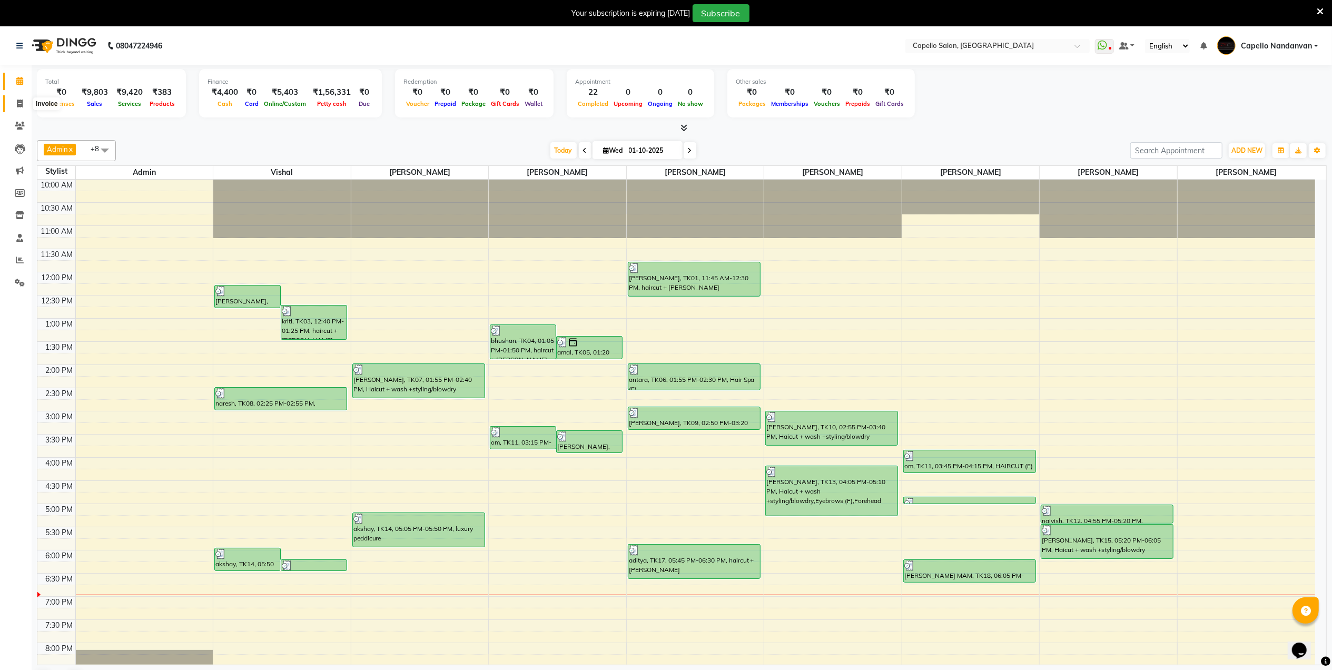
click at [17, 105] on icon at bounding box center [20, 104] width 6 height 8
select select "service"
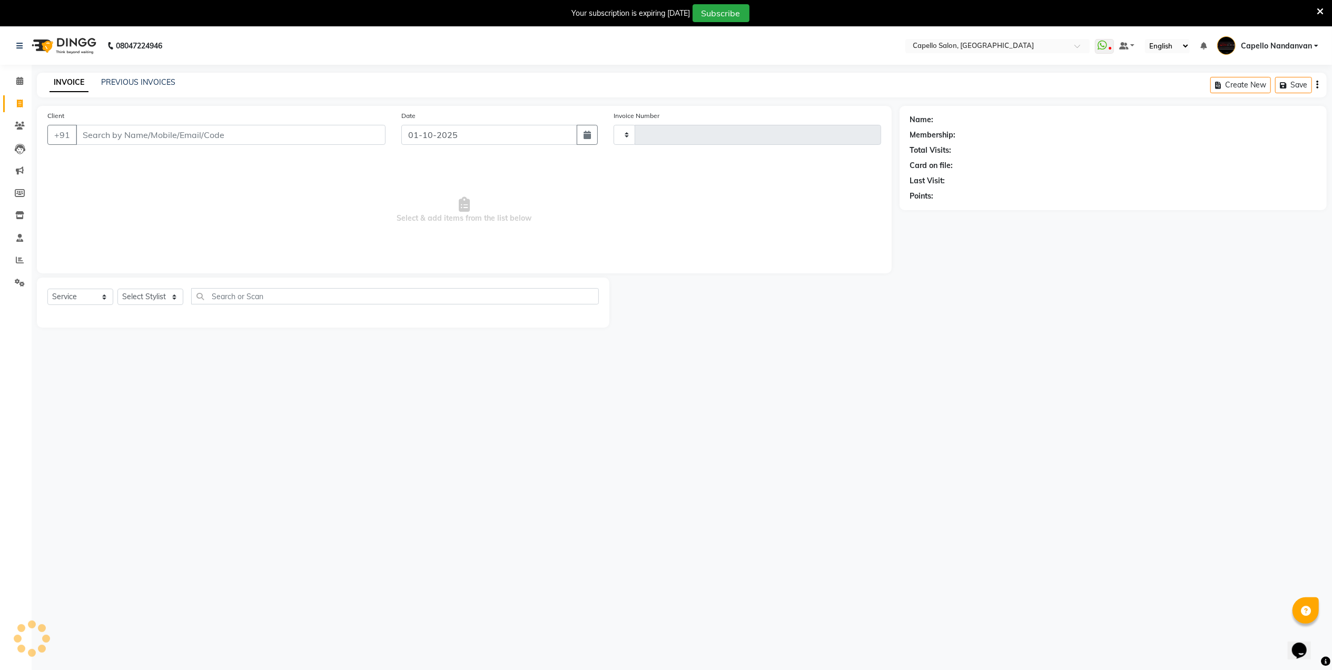
type input "4618"
select select "830"
type input "7276168469"
click at [362, 128] on button "Add Client" at bounding box center [358, 135] width 54 height 20
select select "22"
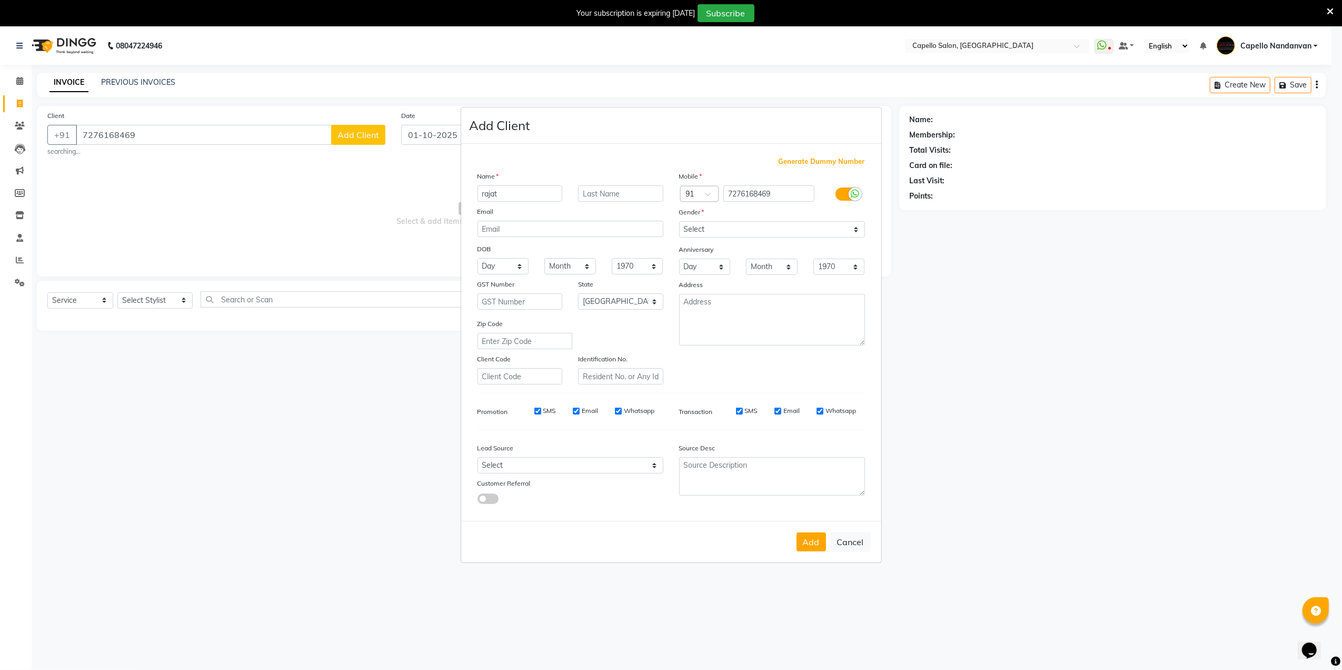
type input "rajat"
click at [773, 234] on select "Select Male Female Other Prefer Not To Say" at bounding box center [772, 229] width 186 height 16
select select "male"
click at [679, 222] on select "Select Male Female Other Prefer Not To Say" at bounding box center [772, 229] width 186 height 16
click at [807, 542] on button "Add" at bounding box center [811, 541] width 29 height 19
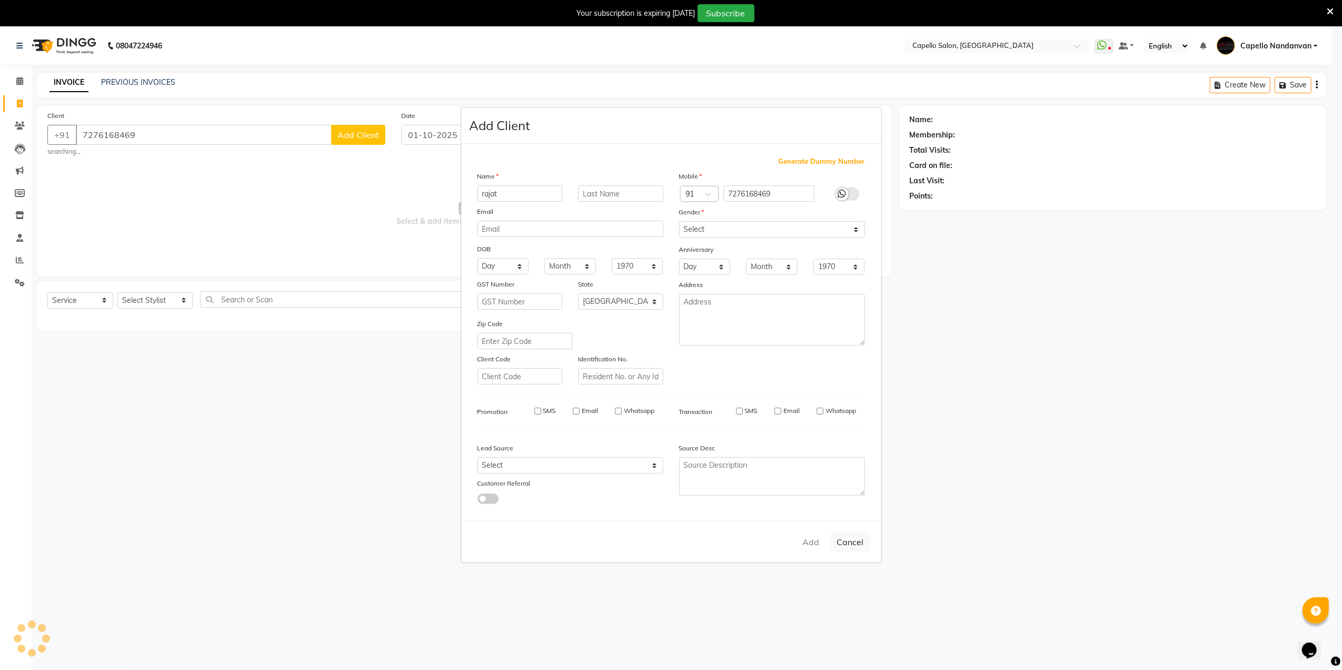
select select
select select "null"
select select
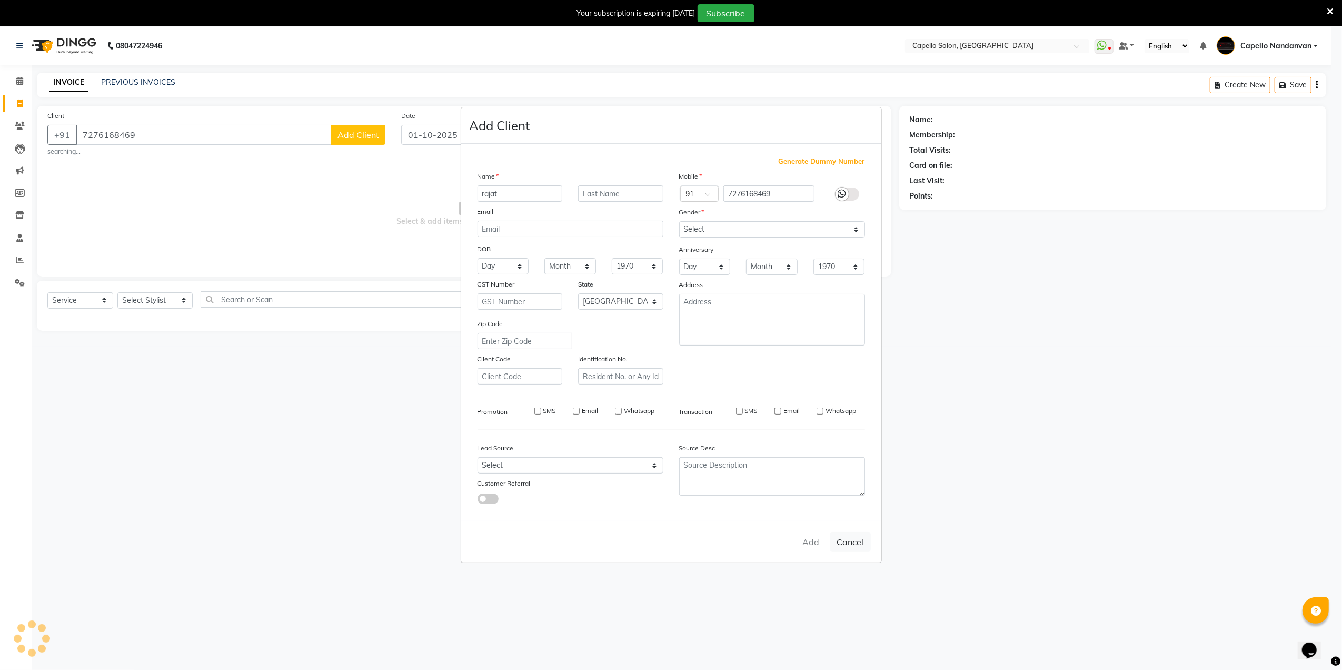
select select
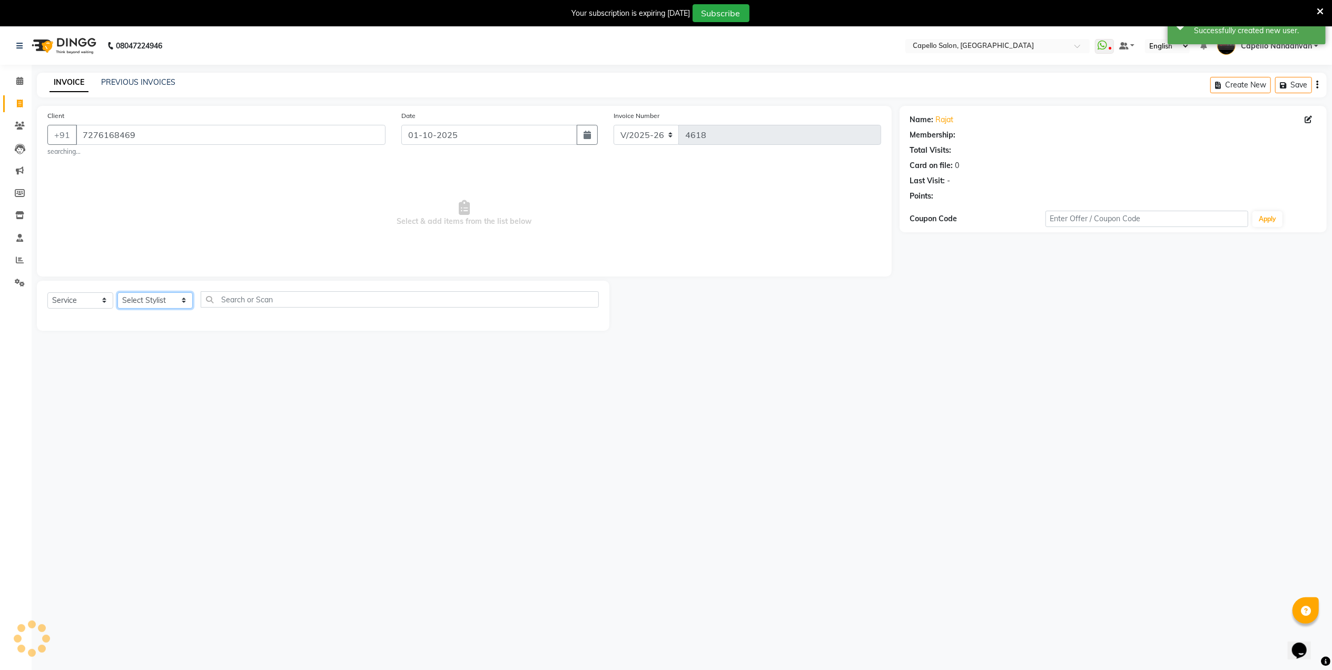
click at [159, 306] on select "Select Stylist Admin [PERSON_NAME] [PERSON_NAME] [PERSON_NAME] [PERSON_NAME] Ow…" at bounding box center [154, 300] width 75 height 16
click at [117, 292] on select "Select Stylist Admin [PERSON_NAME] [PERSON_NAME] [PERSON_NAME] [PERSON_NAME] Ow…" at bounding box center [154, 300] width 75 height 16
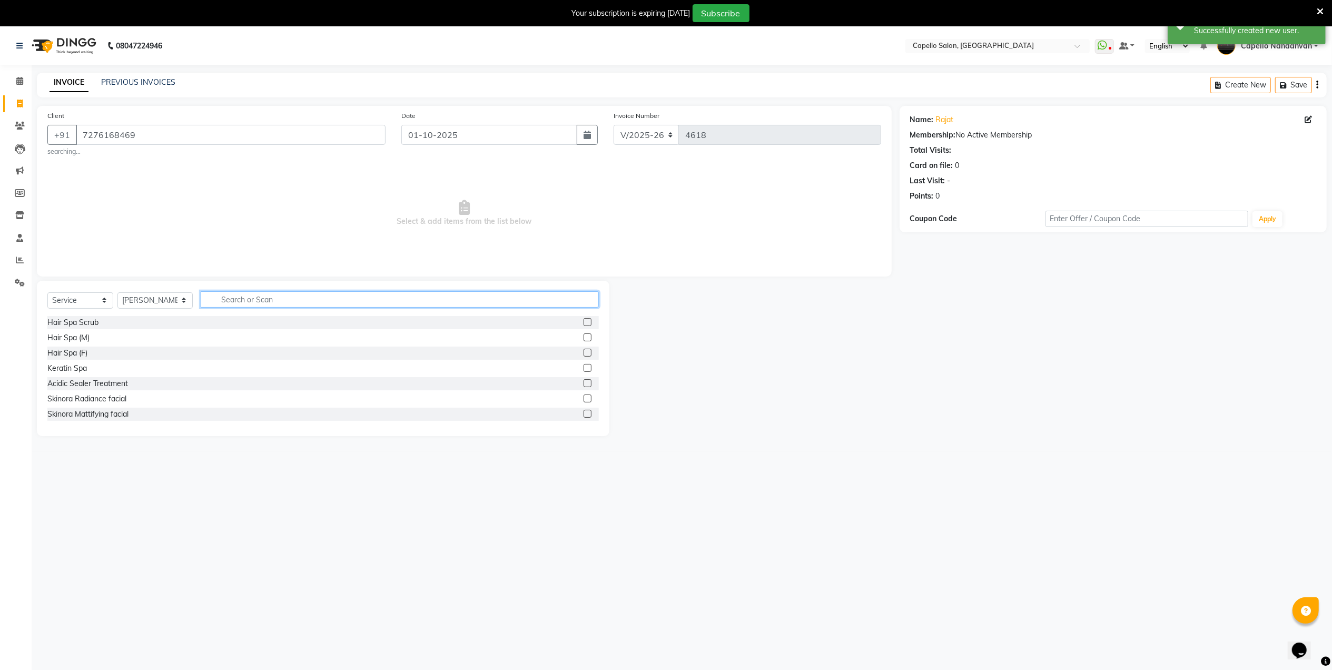
click at [269, 304] on input "text" at bounding box center [400, 299] width 398 height 16
click at [587, 354] on label at bounding box center [587, 353] width 8 height 8
click at [587, 354] on input "checkbox" at bounding box center [586, 353] width 7 height 7
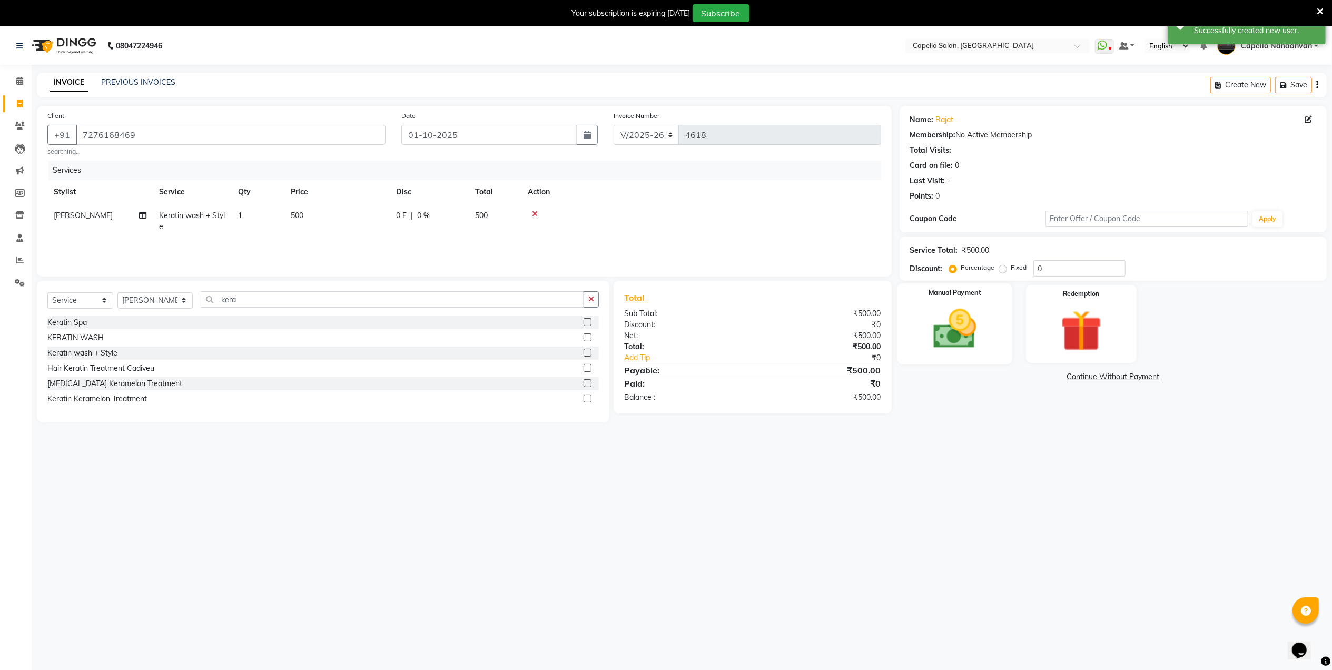
click at [924, 334] on img at bounding box center [954, 328] width 70 height 49
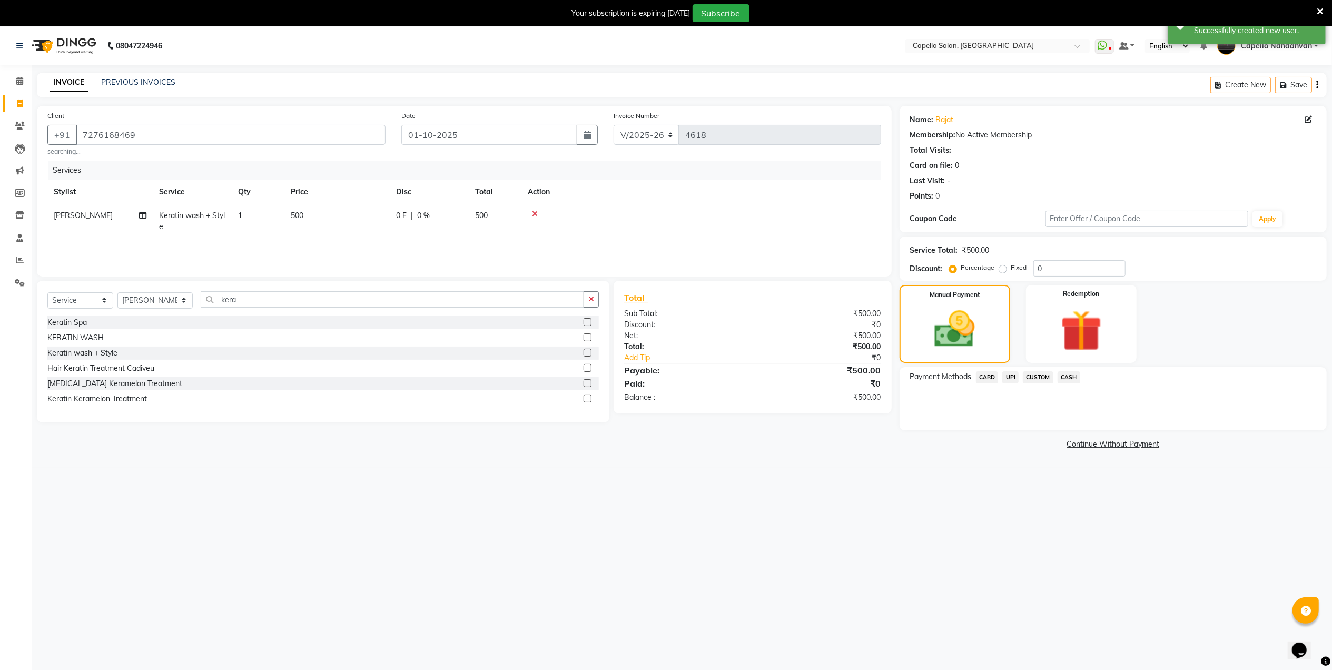
click at [1071, 378] on span "CASH" at bounding box center [1068, 377] width 23 height 12
click at [1088, 436] on button "Add Payment" at bounding box center [1183, 433] width 265 height 16
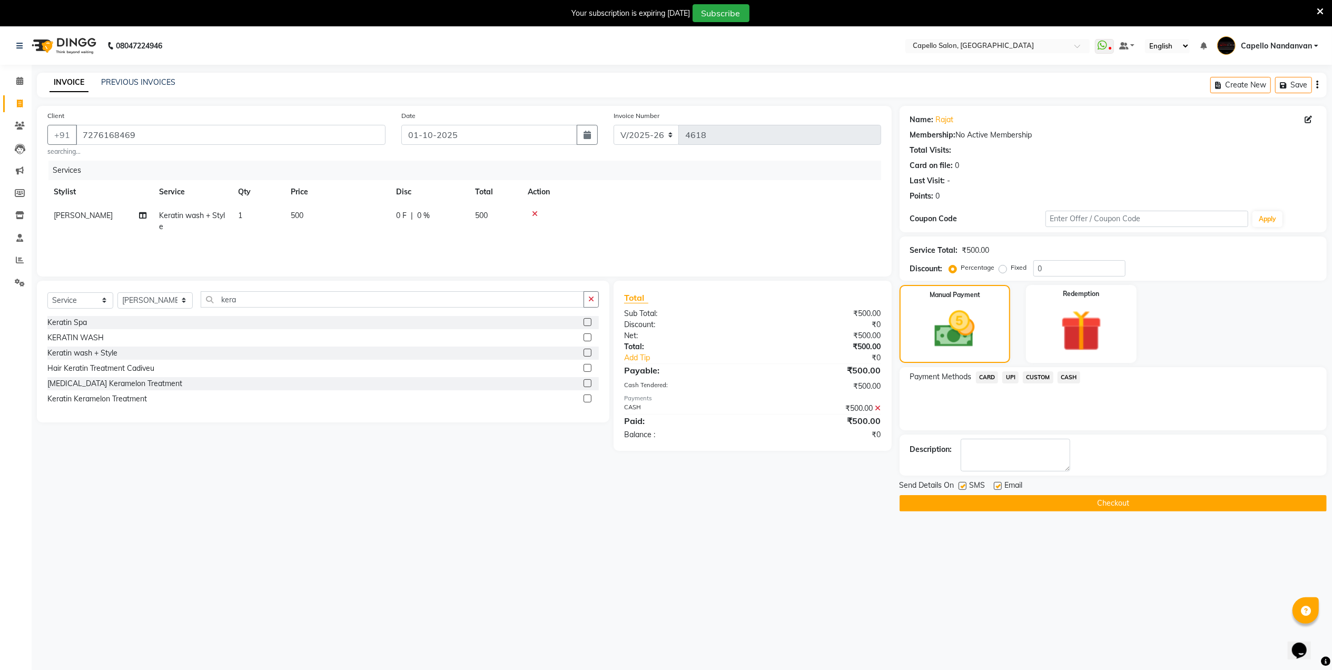
click at [1037, 504] on button "Checkout" at bounding box center [1112, 503] width 427 height 16
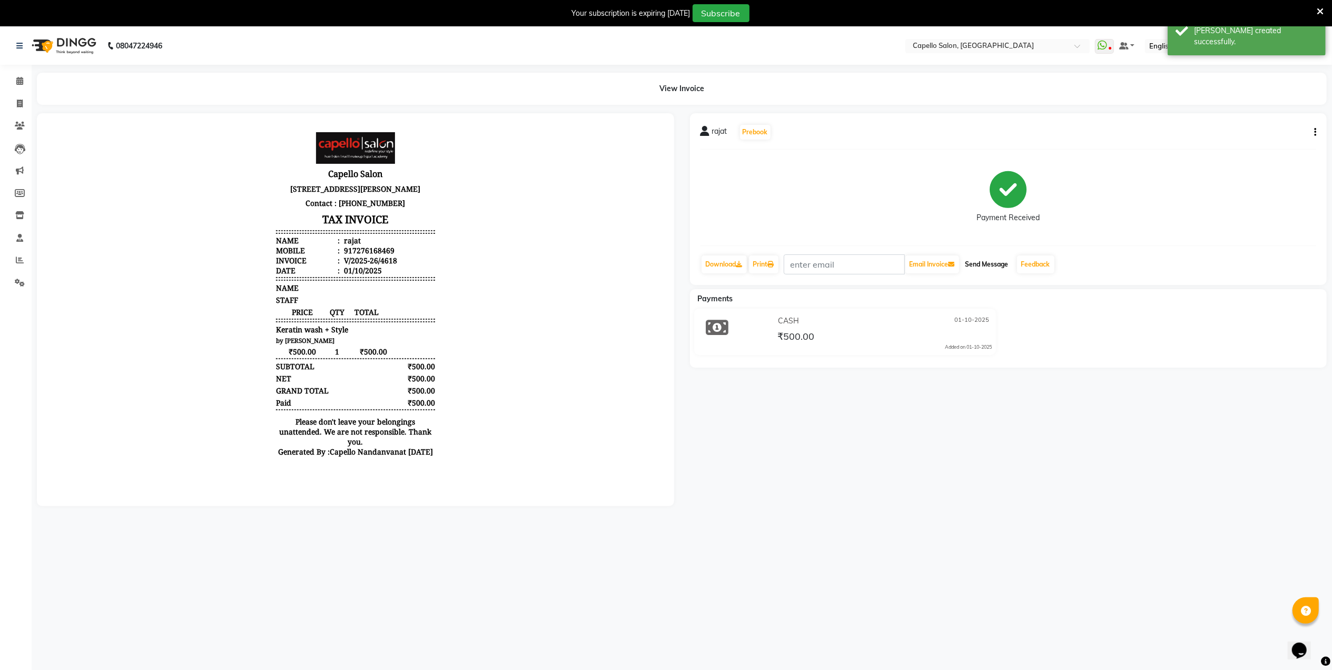
click at [984, 262] on button "Send Message" at bounding box center [987, 264] width 52 height 18
click at [1033, 262] on link "Feedback" at bounding box center [1035, 264] width 37 height 18
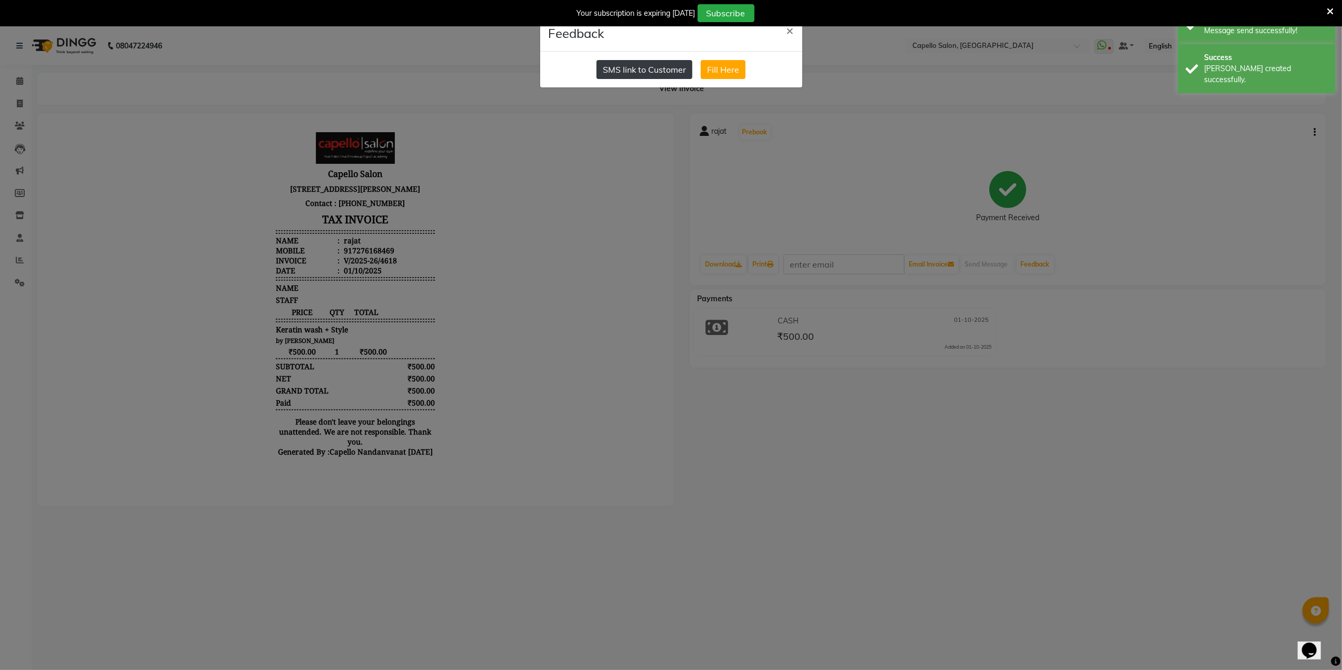
click at [660, 72] on button "SMS link to Customer" at bounding box center [645, 69] width 96 height 19
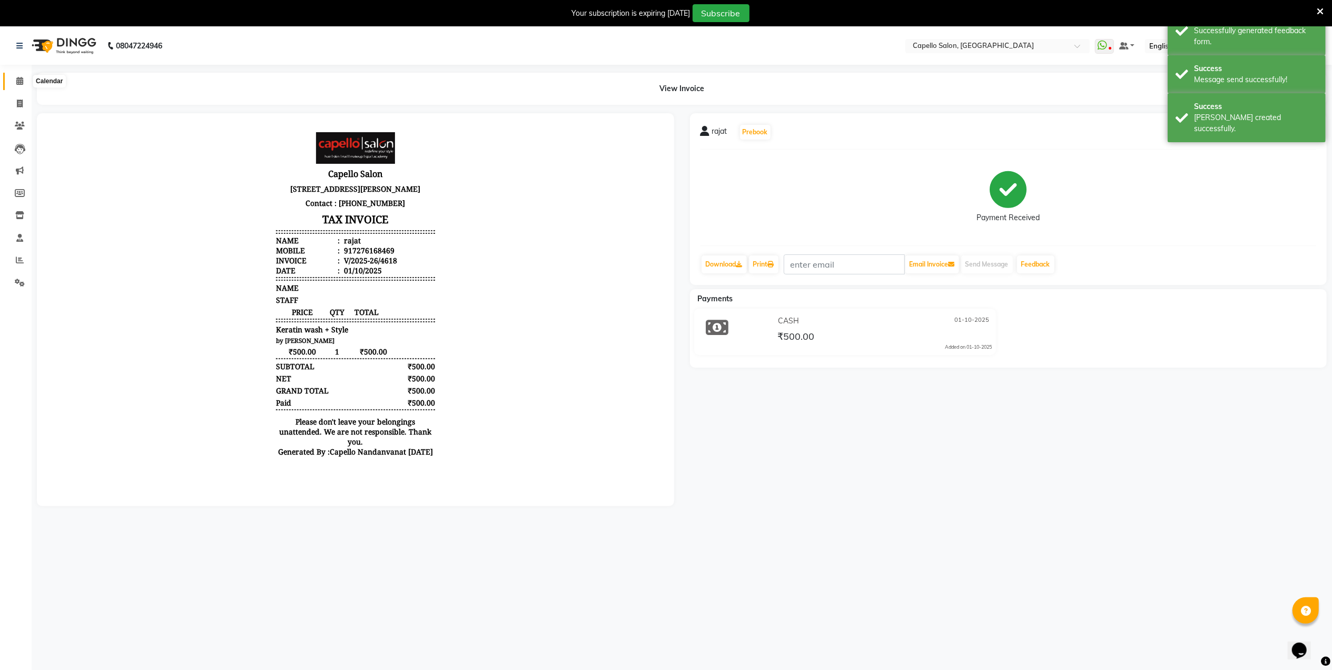
click at [24, 81] on span at bounding box center [20, 81] width 18 height 12
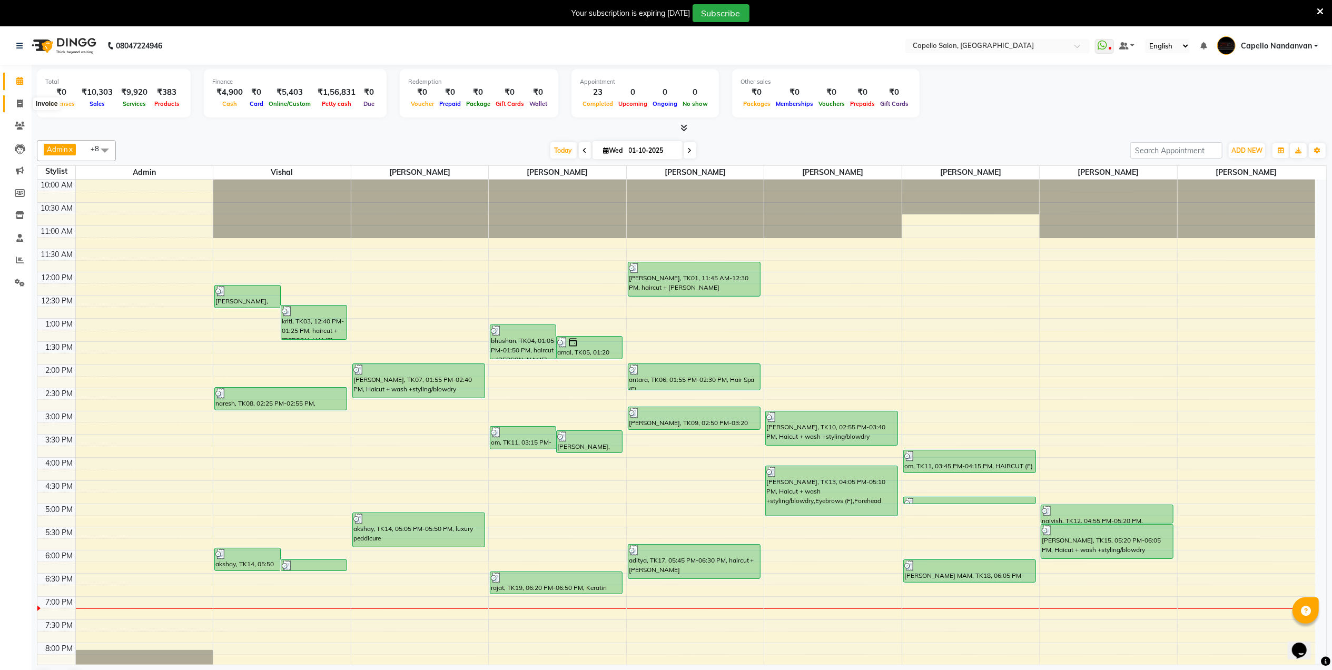
click at [18, 106] on icon at bounding box center [20, 104] width 6 height 8
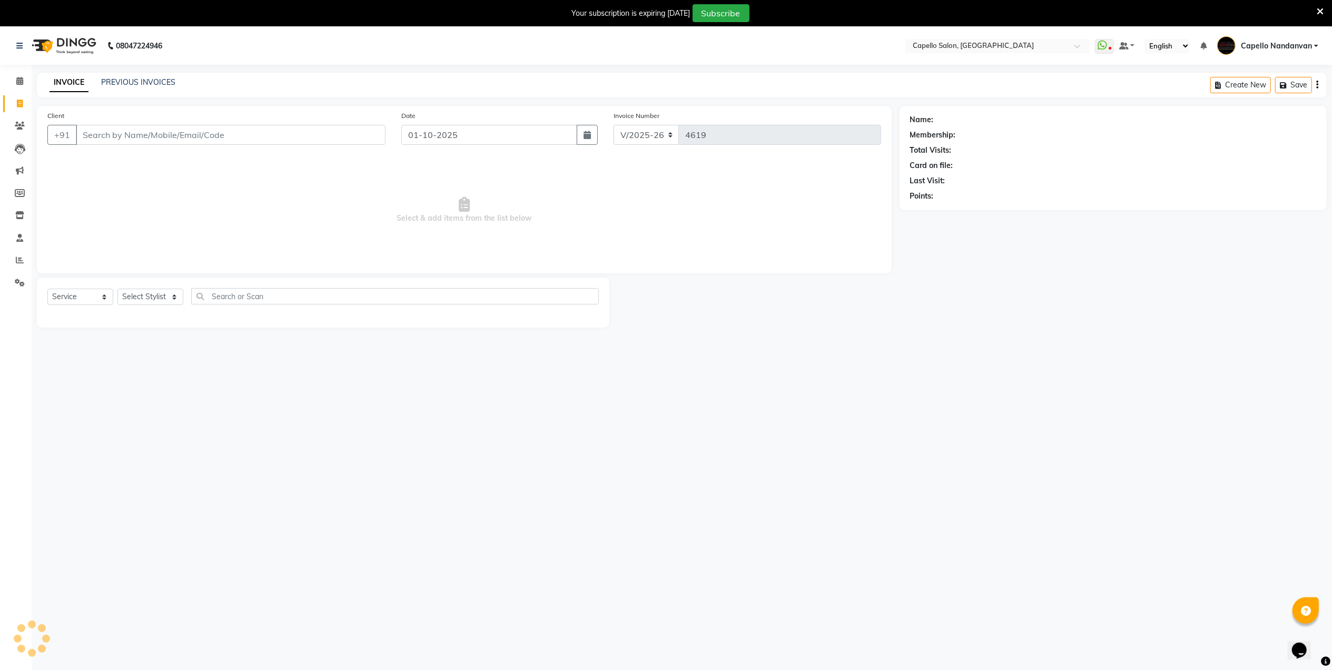
click at [127, 131] on input "Client" at bounding box center [231, 135] width 310 height 20
click at [170, 295] on select "Select Stylist" at bounding box center [150, 297] width 66 height 16
click at [117, 289] on select "Select Stylist Admin [PERSON_NAME] [PERSON_NAME] [PERSON_NAME] [PERSON_NAME] Ow…" at bounding box center [154, 297] width 75 height 16
click at [158, 135] on input "Client" at bounding box center [231, 135] width 310 height 20
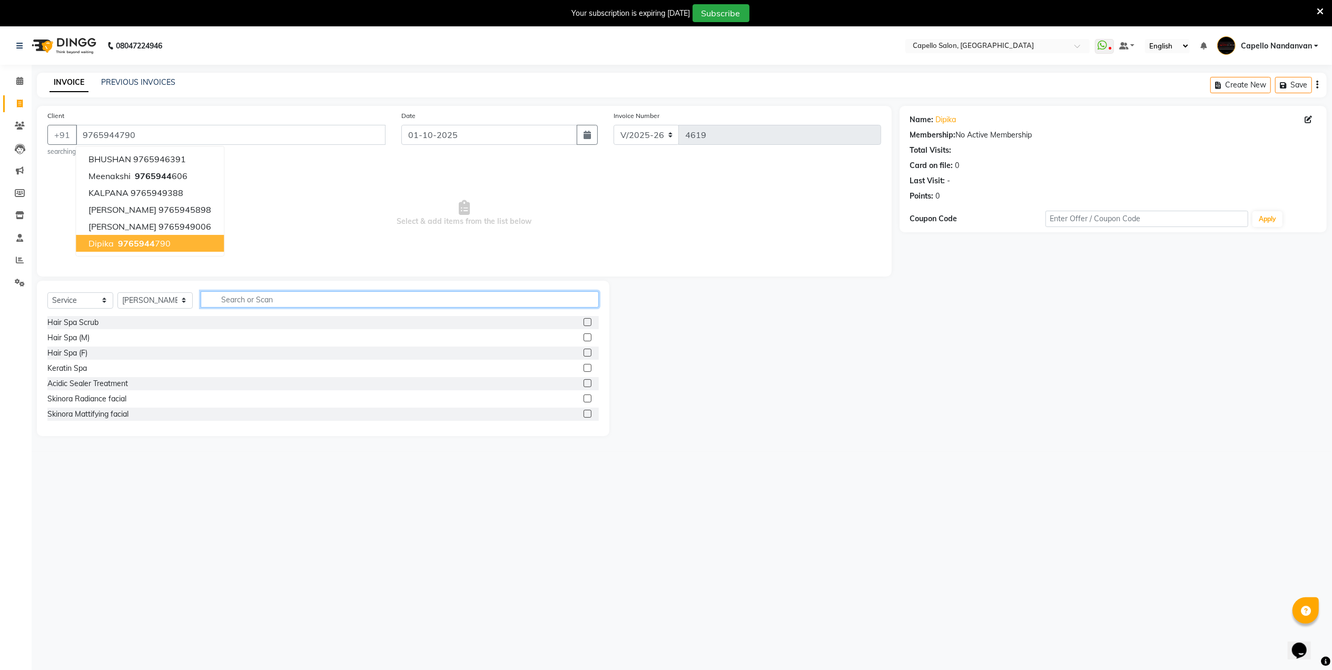
click at [274, 308] on input "text" at bounding box center [400, 299] width 398 height 16
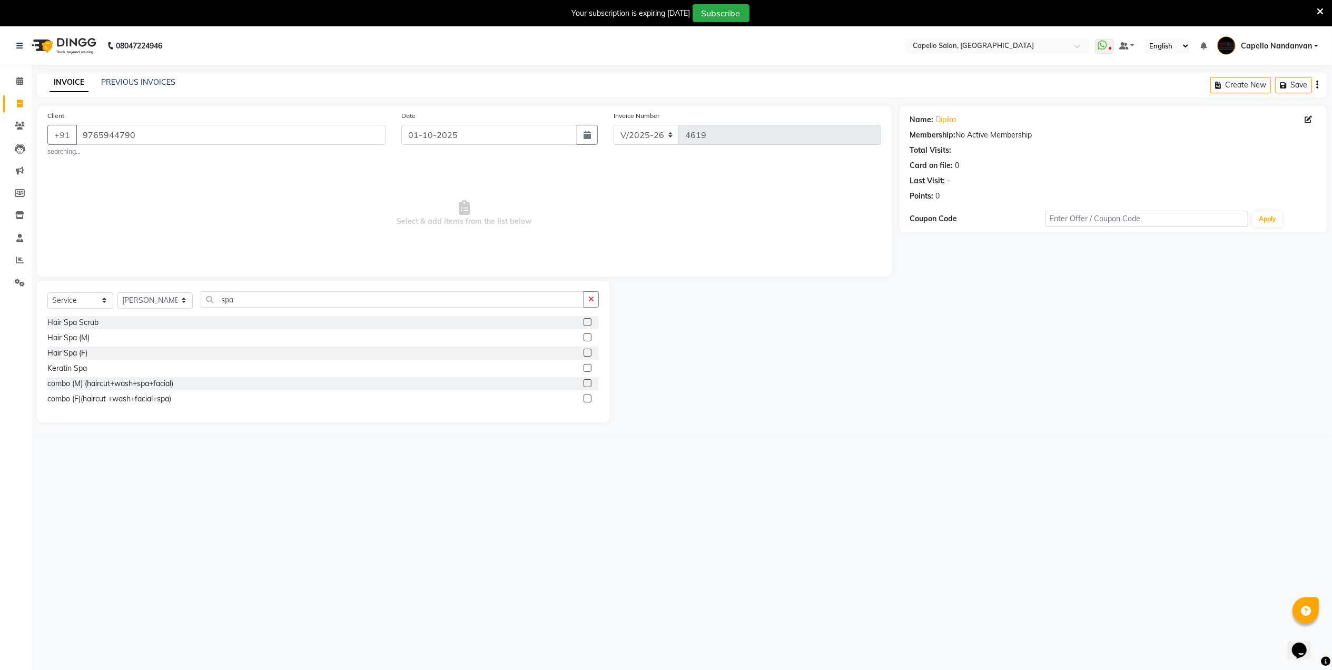
click at [587, 354] on label at bounding box center [587, 353] width 8 height 8
click at [587, 354] on input "checkbox" at bounding box center [586, 353] width 7 height 7
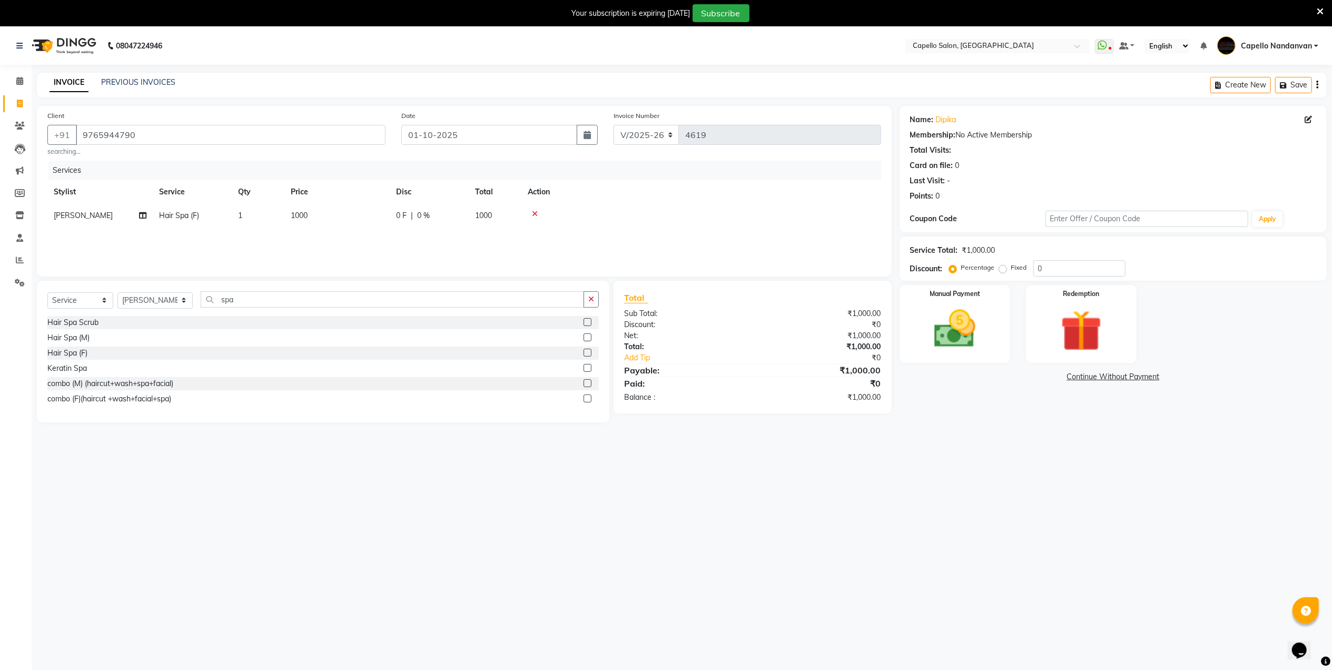
click at [317, 210] on td "1000" at bounding box center [336, 216] width 105 height 24
click at [371, 220] on input "1000" at bounding box center [386, 218] width 93 height 16
click at [778, 478] on div "08047224946 Select Location × Capello Salon, Nandanvan WhatsApp Status ✕ Status…" at bounding box center [666, 362] width 1332 height 670
click at [963, 337] on img at bounding box center [954, 328] width 70 height 49
click at [1008, 378] on span "UPI" at bounding box center [1010, 377] width 16 height 12
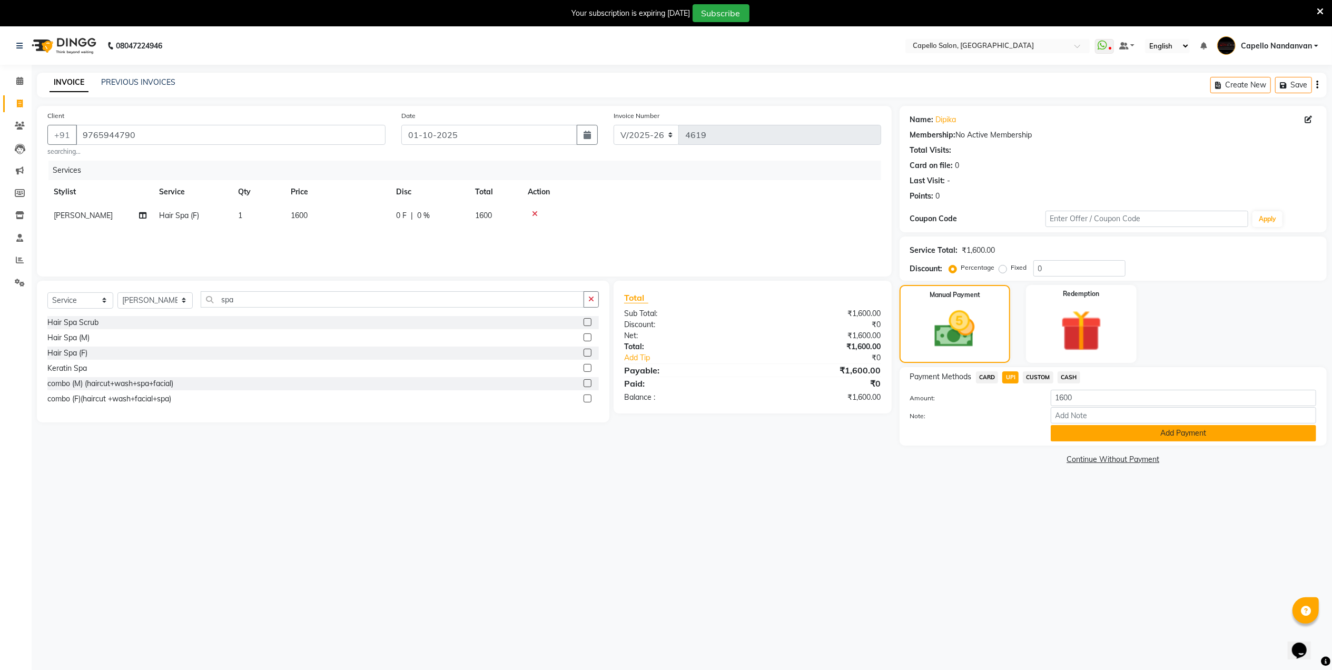
click at [1083, 432] on button "Add Payment" at bounding box center [1183, 433] width 265 height 16
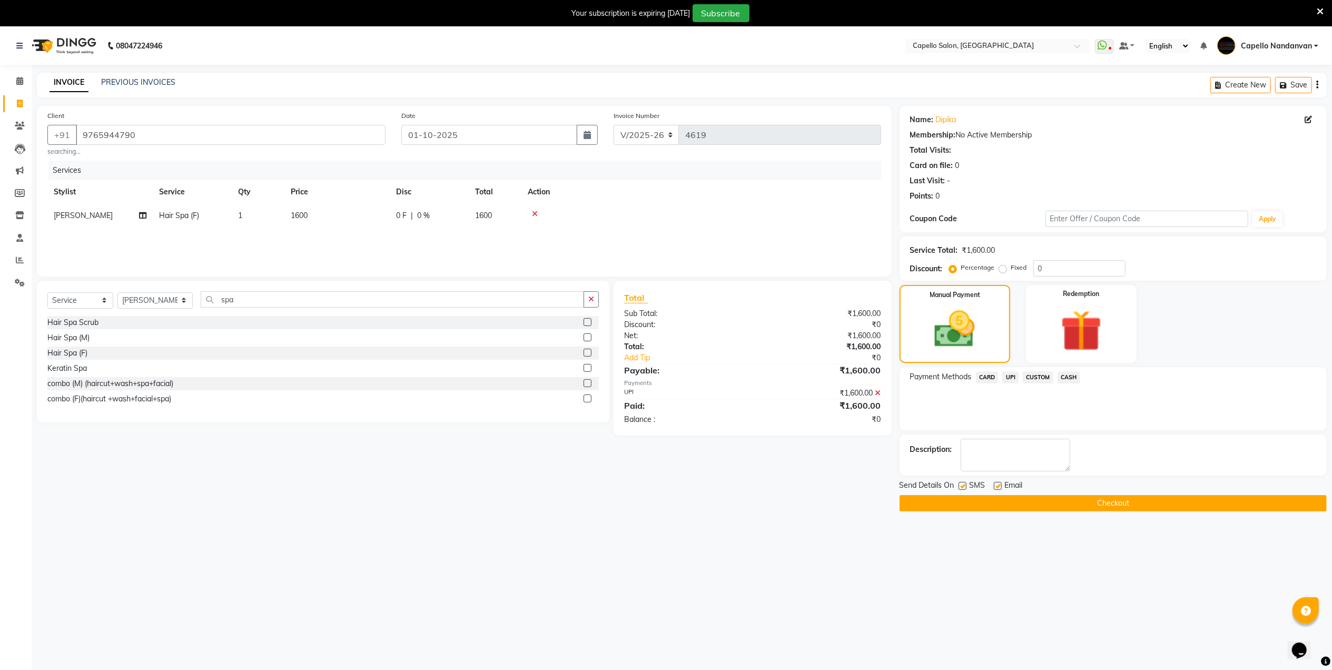
click at [1039, 503] on button "Checkout" at bounding box center [1112, 503] width 427 height 16
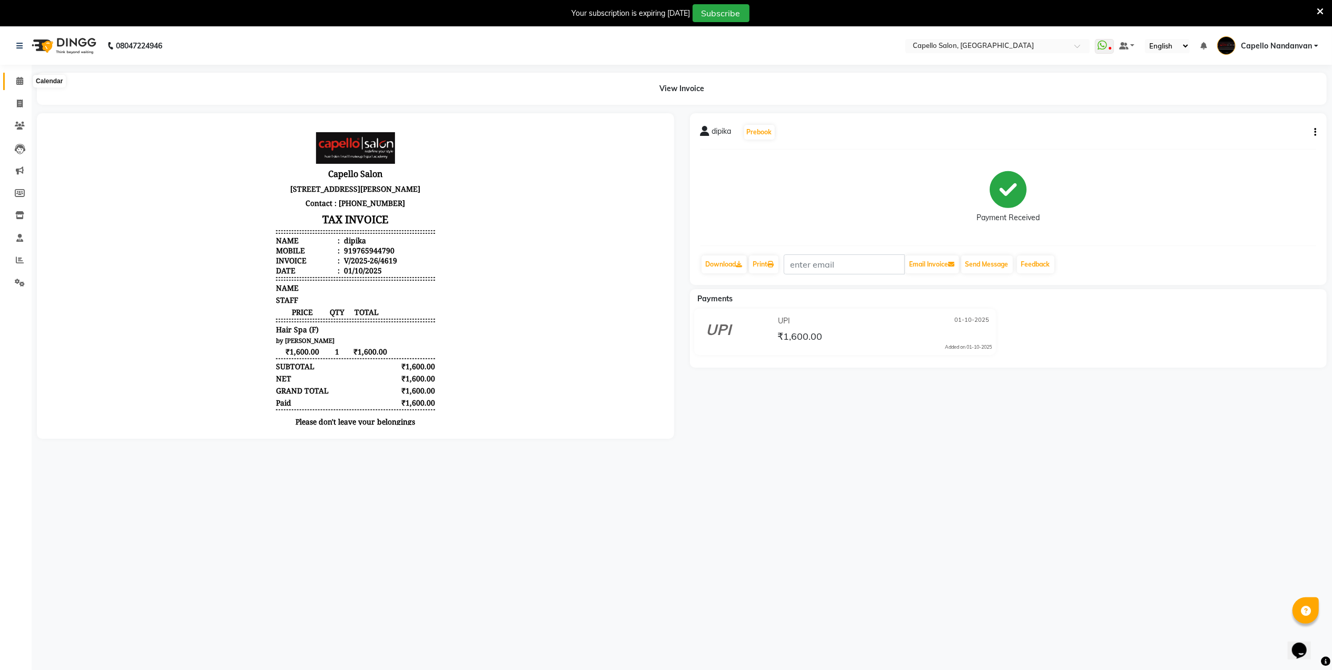
click at [22, 81] on icon at bounding box center [19, 81] width 7 height 8
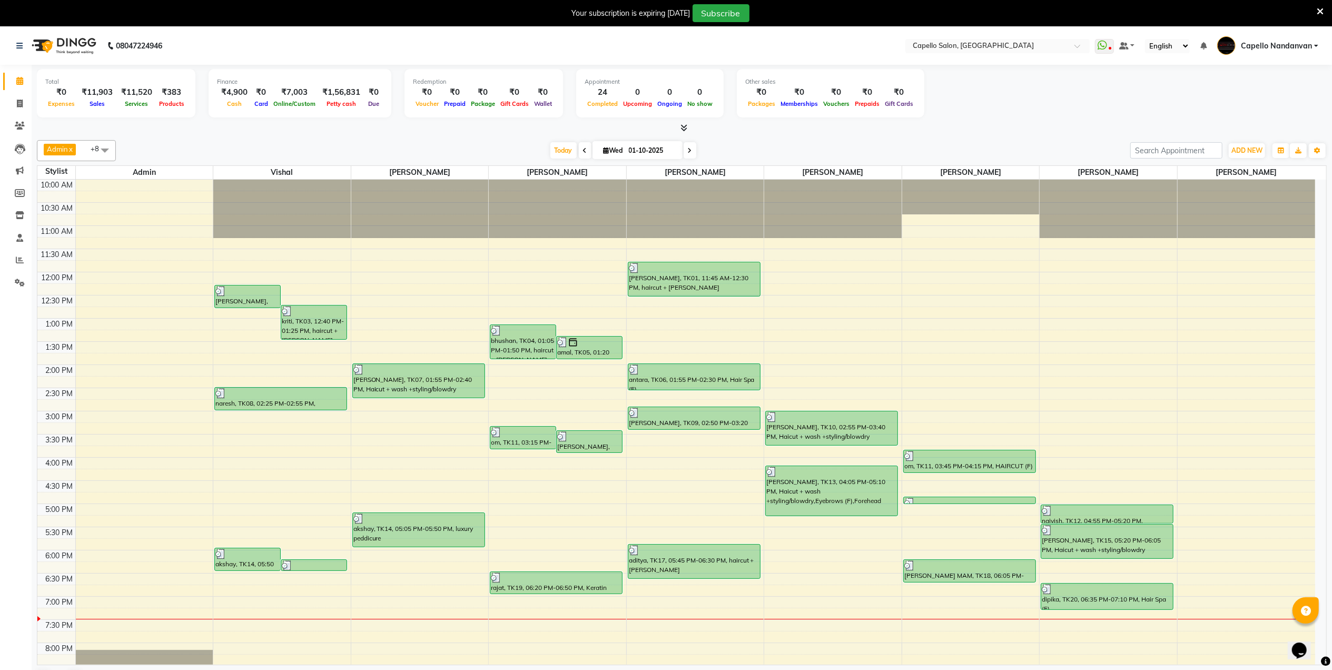
click at [28, 83] on li "Calendar" at bounding box center [16, 81] width 32 height 23
click at [24, 108] on span at bounding box center [20, 104] width 18 height 12
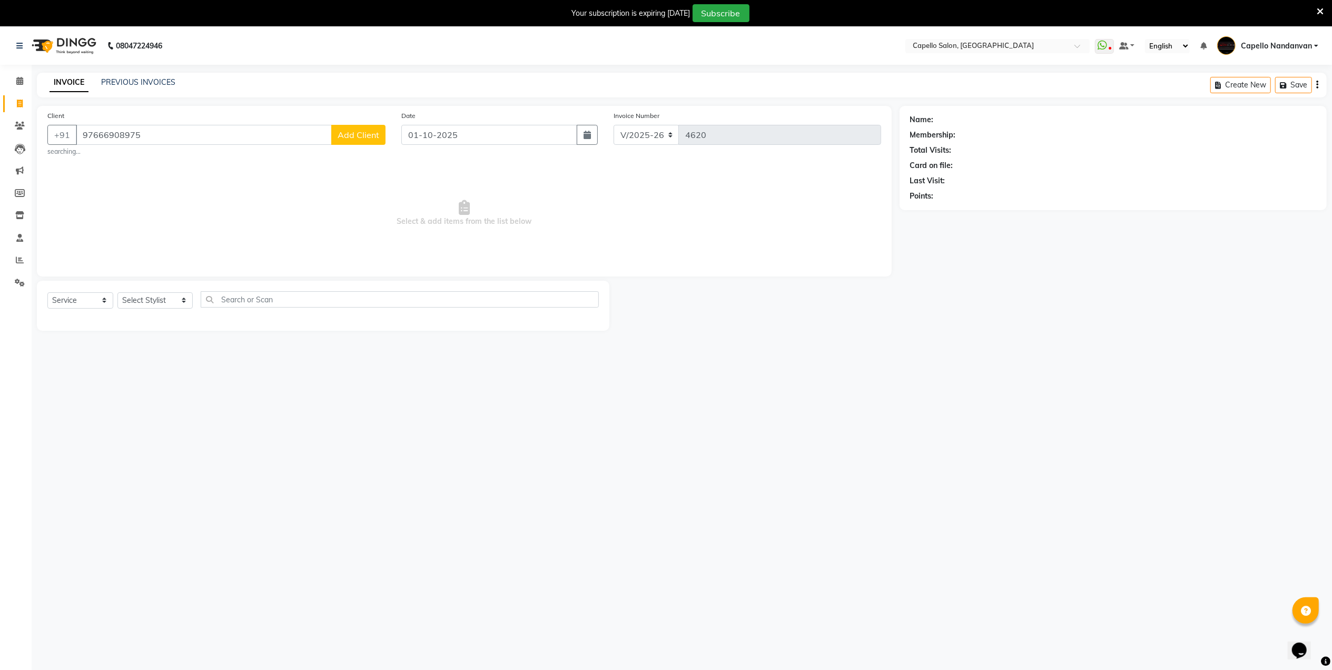
click at [362, 133] on span "Add Client" at bounding box center [359, 135] width 42 height 11
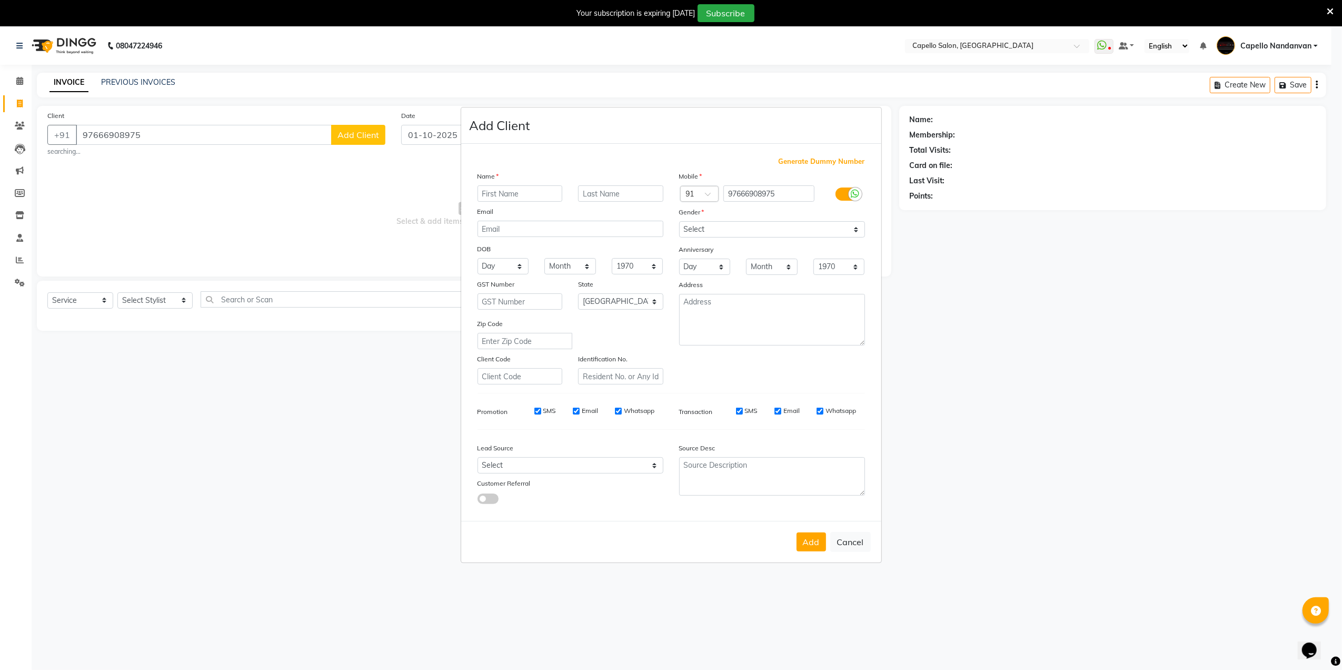
click at [506, 194] on input "text" at bounding box center [520, 193] width 85 height 16
click at [514, 194] on input "itu" at bounding box center [520, 193] width 85 height 16
click at [709, 223] on select "Select Male Female Other Prefer Not To Say" at bounding box center [772, 229] width 186 height 16
click at [679, 222] on select "Select Male Female Other Prefer Not To Say" at bounding box center [772, 229] width 186 height 16
click at [808, 544] on button "Add" at bounding box center [811, 541] width 29 height 19
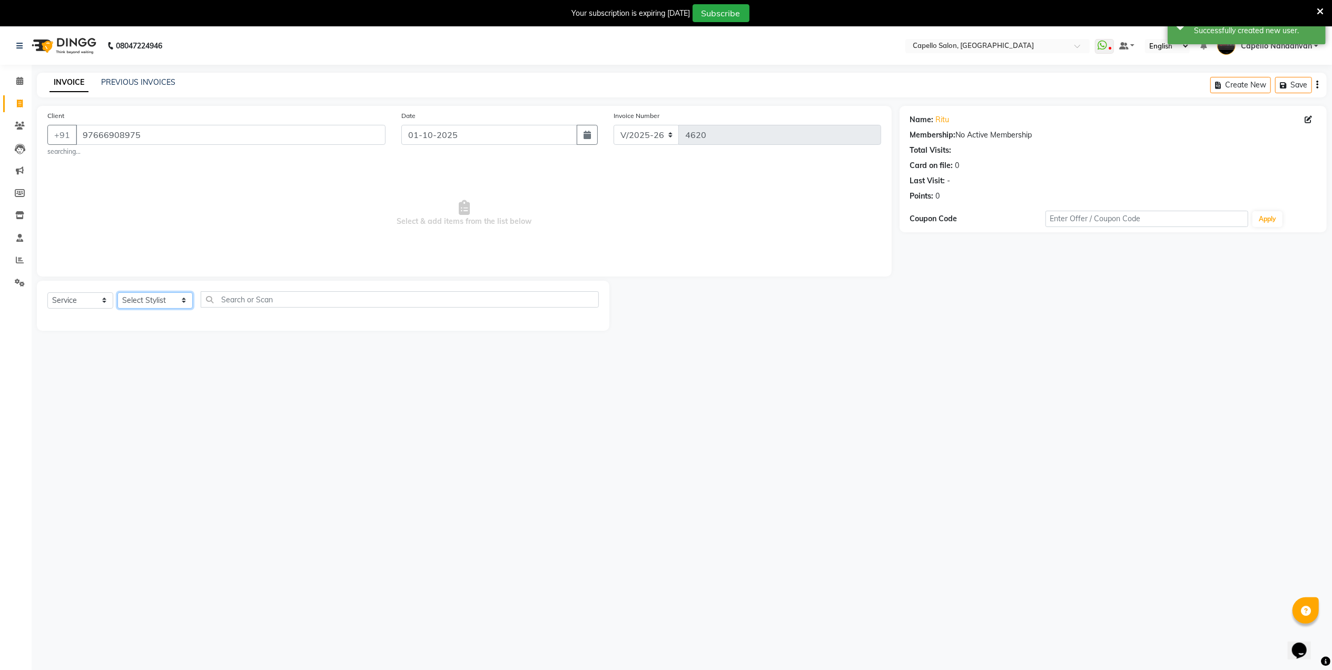
click at [123, 297] on select "Select Stylist Admin [PERSON_NAME] [PERSON_NAME] [PERSON_NAME] [PERSON_NAME] Ow…" at bounding box center [154, 300] width 75 height 16
click at [117, 292] on select "Select Stylist Admin [PERSON_NAME] [PERSON_NAME] [PERSON_NAME] [PERSON_NAME] Ow…" at bounding box center [154, 300] width 75 height 16
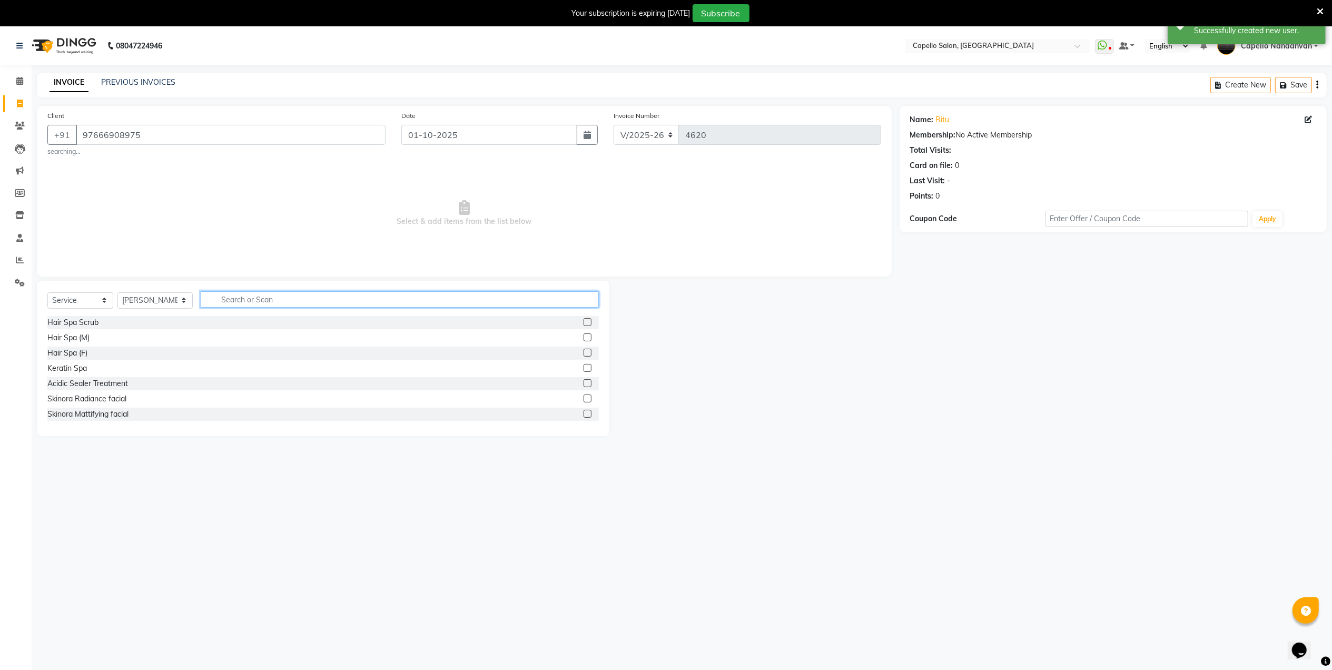
click at [274, 305] on input "text" at bounding box center [400, 299] width 398 height 16
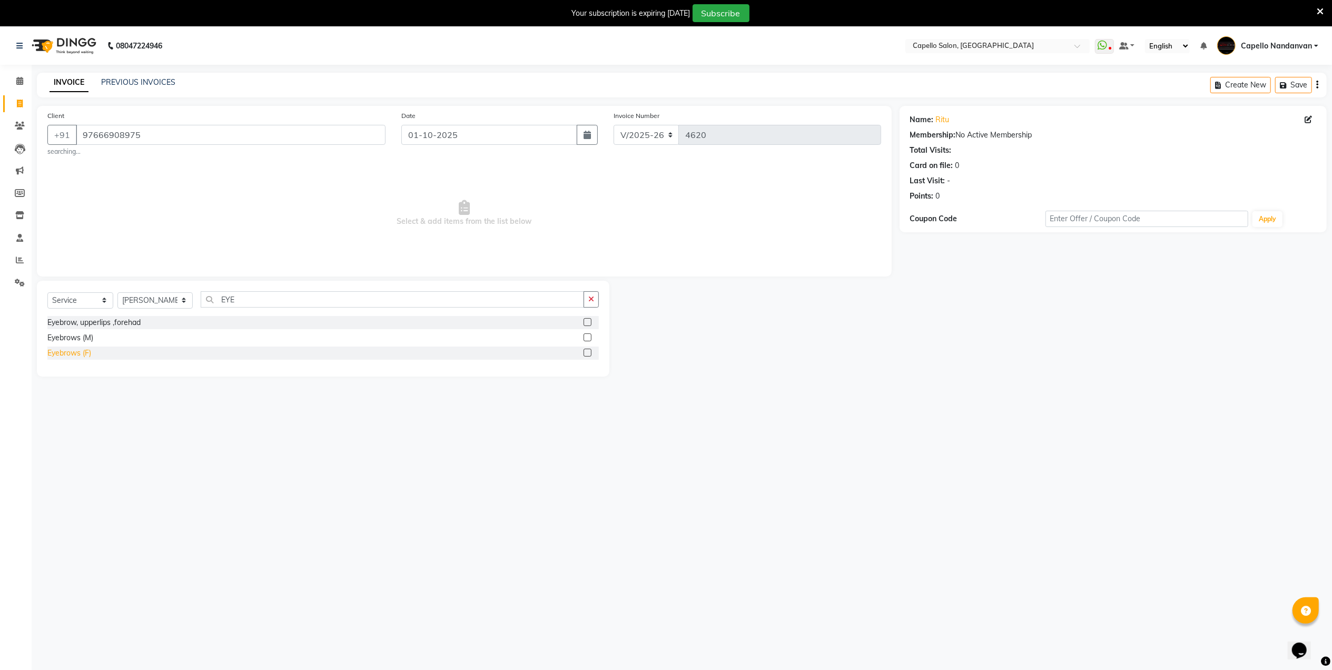
click at [62, 350] on div "Eyebrows (F)" at bounding box center [69, 353] width 44 height 11
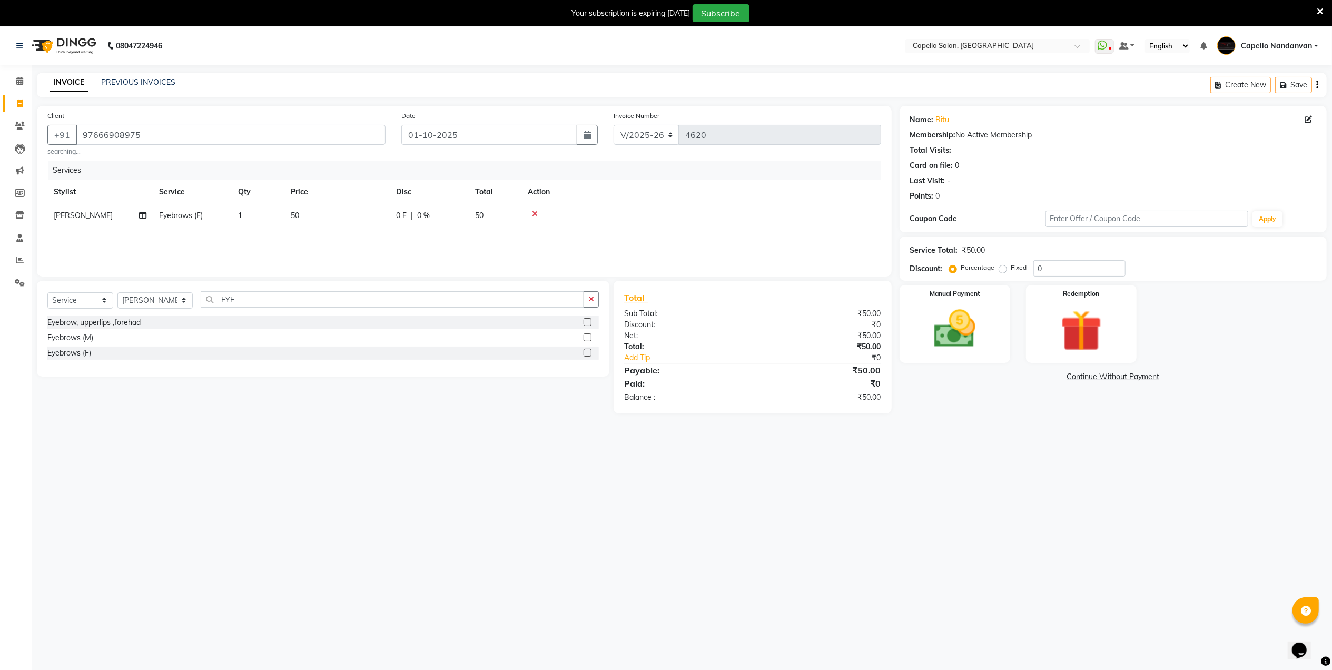
click at [238, 214] on span "1" at bounding box center [240, 215] width 4 height 9
click at [306, 219] on input "1" at bounding box center [308, 218] width 40 height 16
click at [380, 427] on main "INVOICE PREVIOUS INVOICES Create New Save Client +91 97666908975 searching... D…" at bounding box center [682, 251] width 1300 height 356
click at [967, 329] on img at bounding box center [954, 328] width 70 height 49
click at [1064, 375] on span "CASH" at bounding box center [1068, 377] width 23 height 12
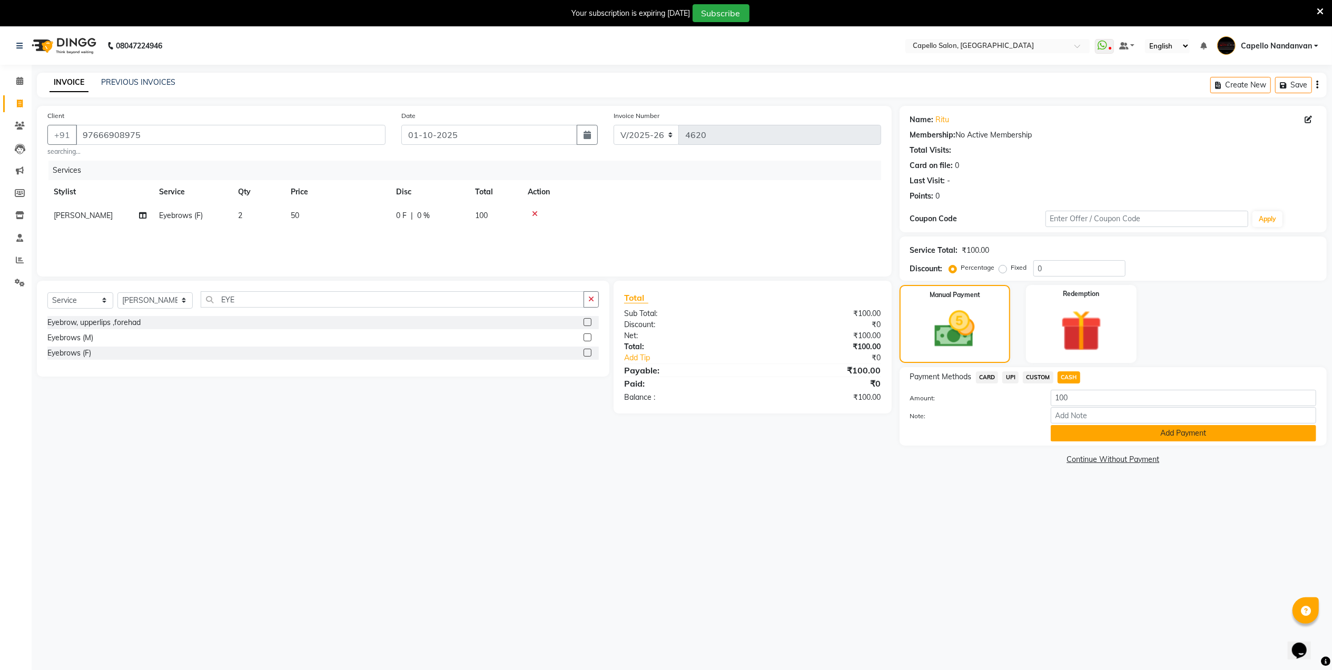
click at [1087, 432] on button "Add Payment" at bounding box center [1183, 433] width 265 height 16
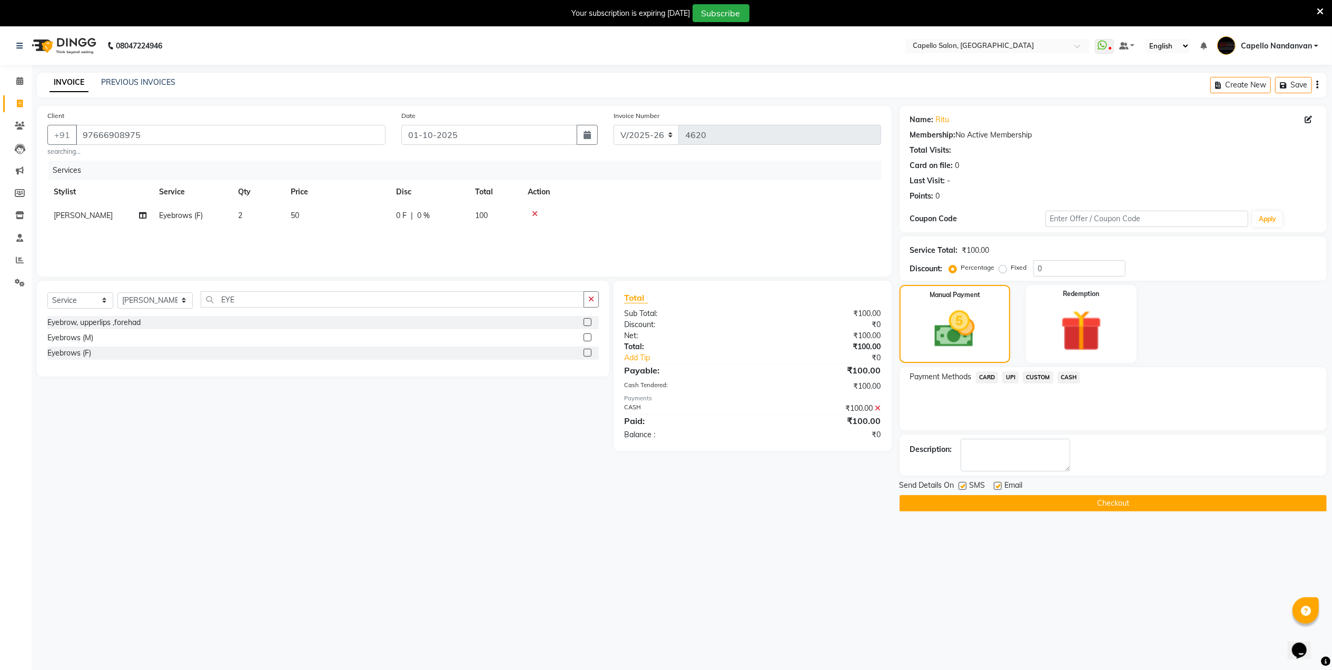
click at [1090, 509] on button "Checkout" at bounding box center [1112, 503] width 427 height 16
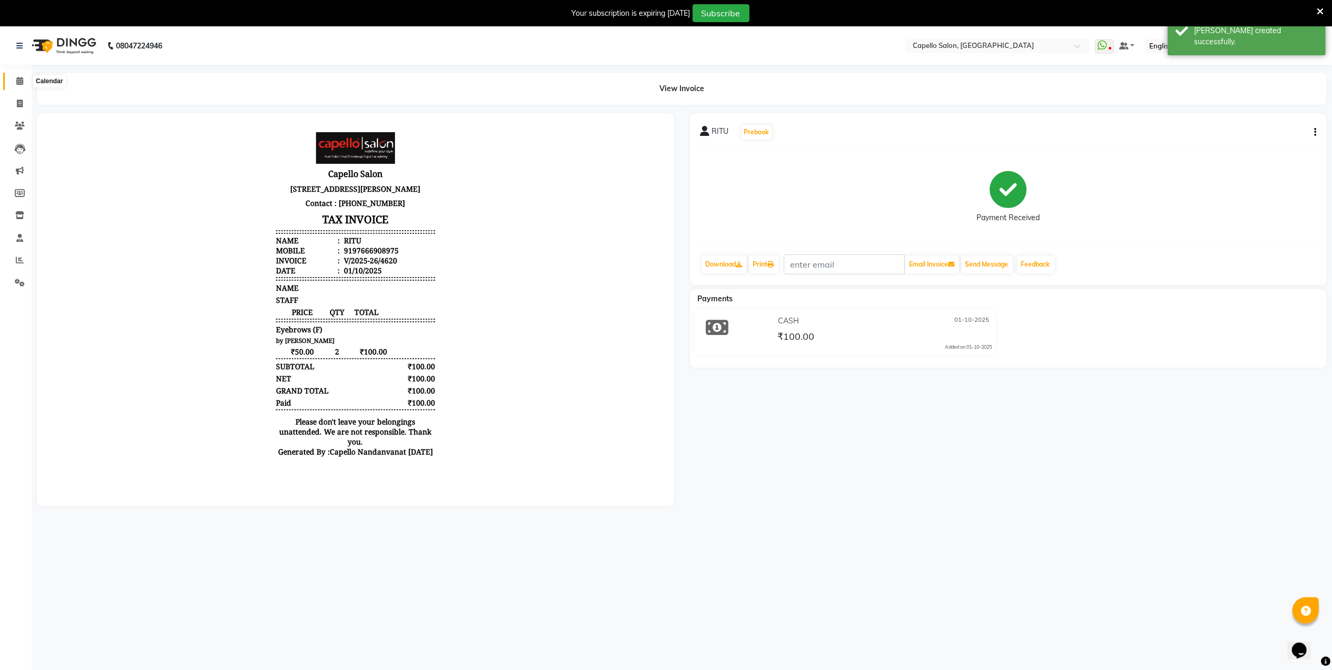
click at [17, 81] on icon at bounding box center [19, 81] width 7 height 8
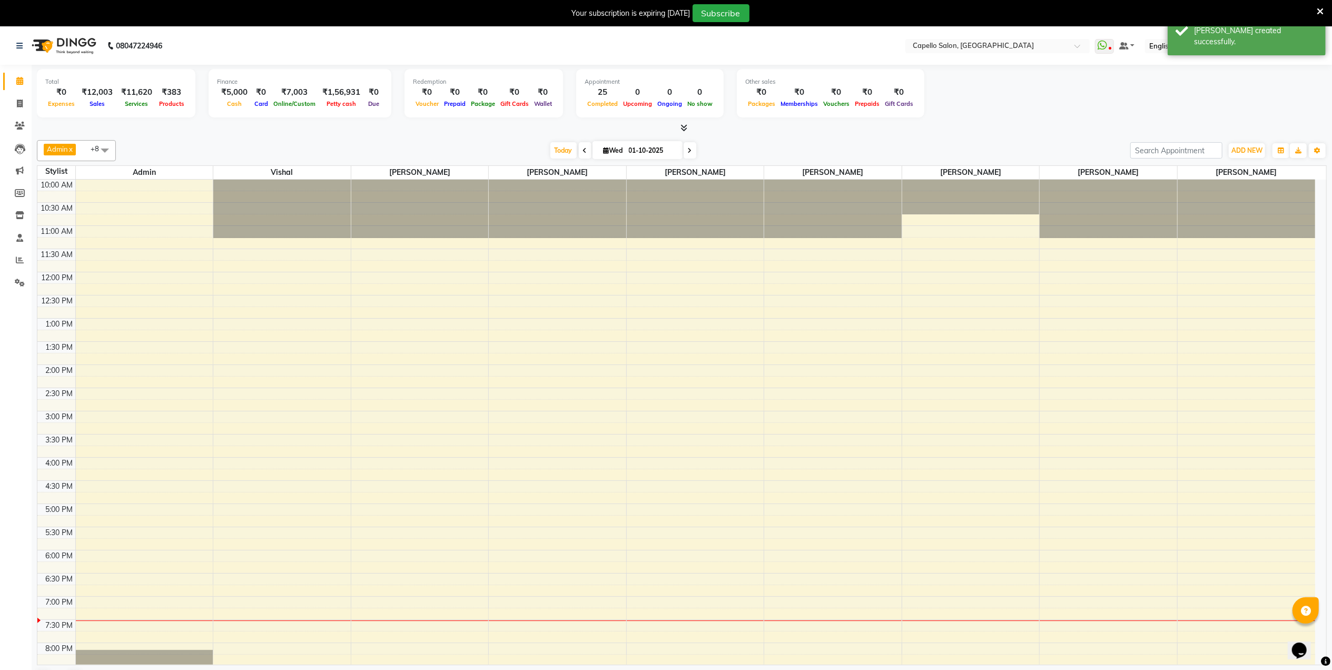
scroll to position [59, 0]
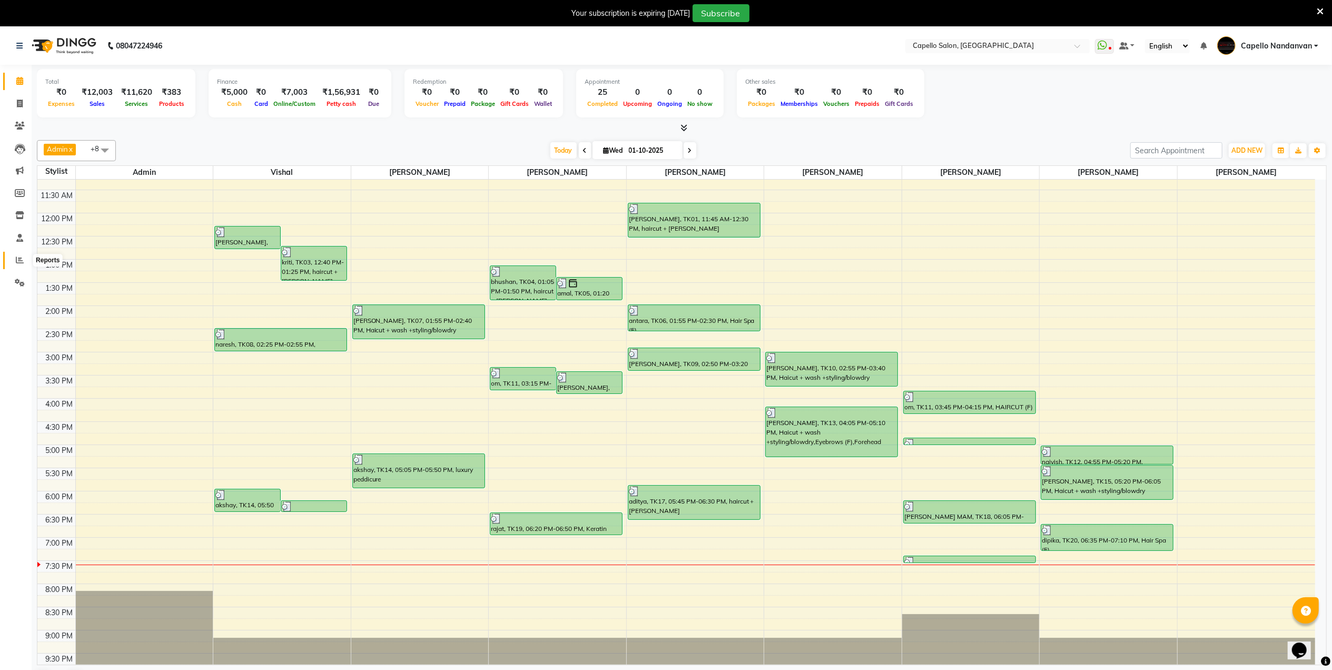
click at [15, 260] on span at bounding box center [20, 260] width 18 height 12
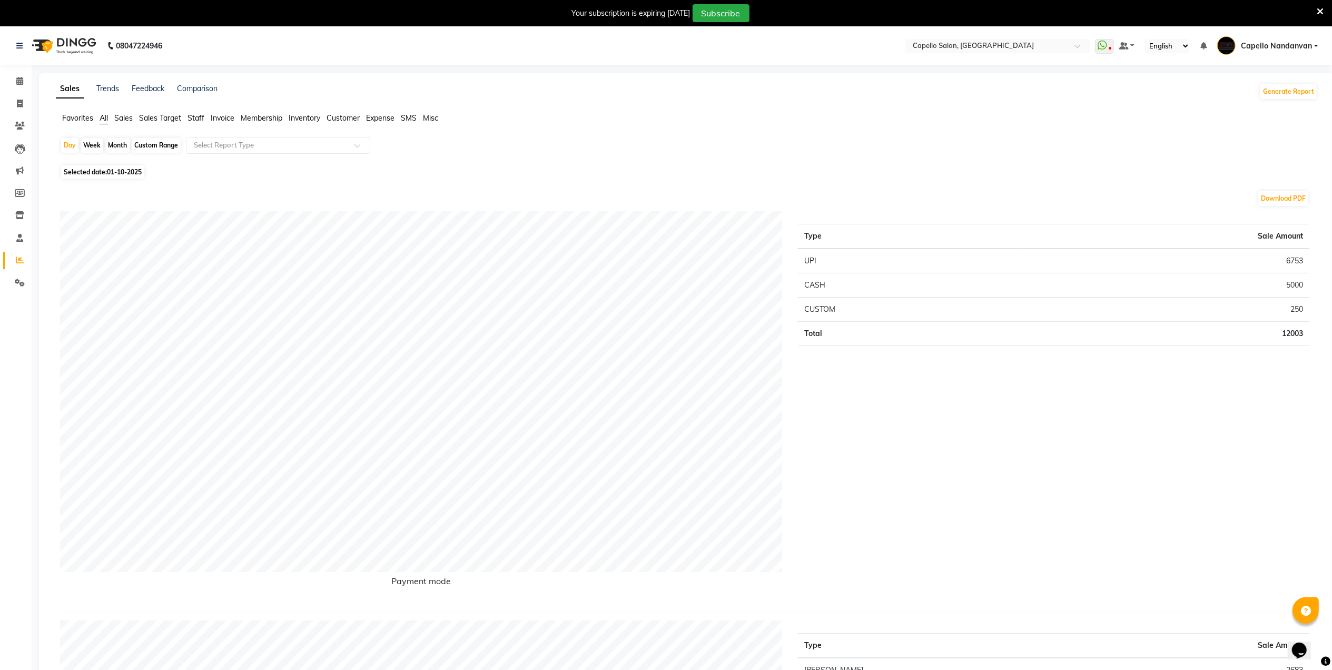
click at [114, 145] on div "Month" at bounding box center [117, 145] width 24 height 15
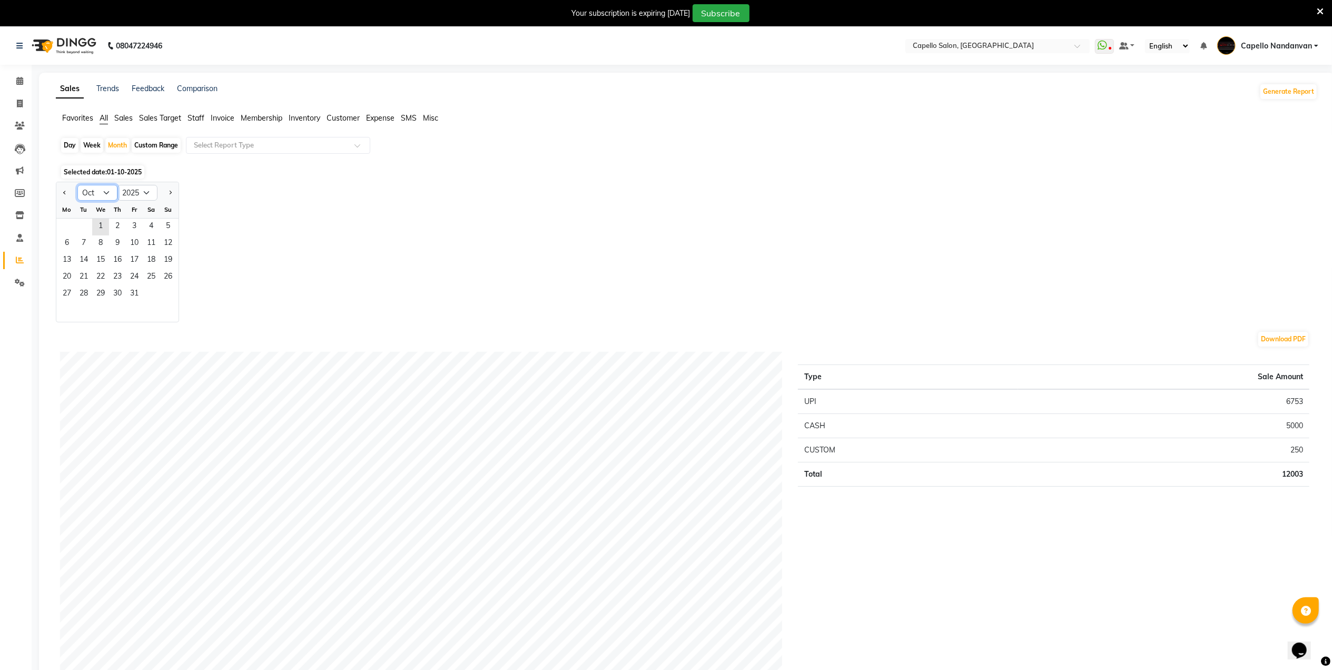
click at [111, 189] on select "Jan Feb Mar Apr May Jun Jul Aug Sep Oct Nov Dec" at bounding box center [97, 193] width 40 height 16
click at [77, 185] on select "Jan Feb Mar Apr May Jun Jul Aug Sep Oct Nov Dec" at bounding box center [97, 193] width 40 height 16
click at [87, 228] on span "2" at bounding box center [83, 227] width 17 height 17
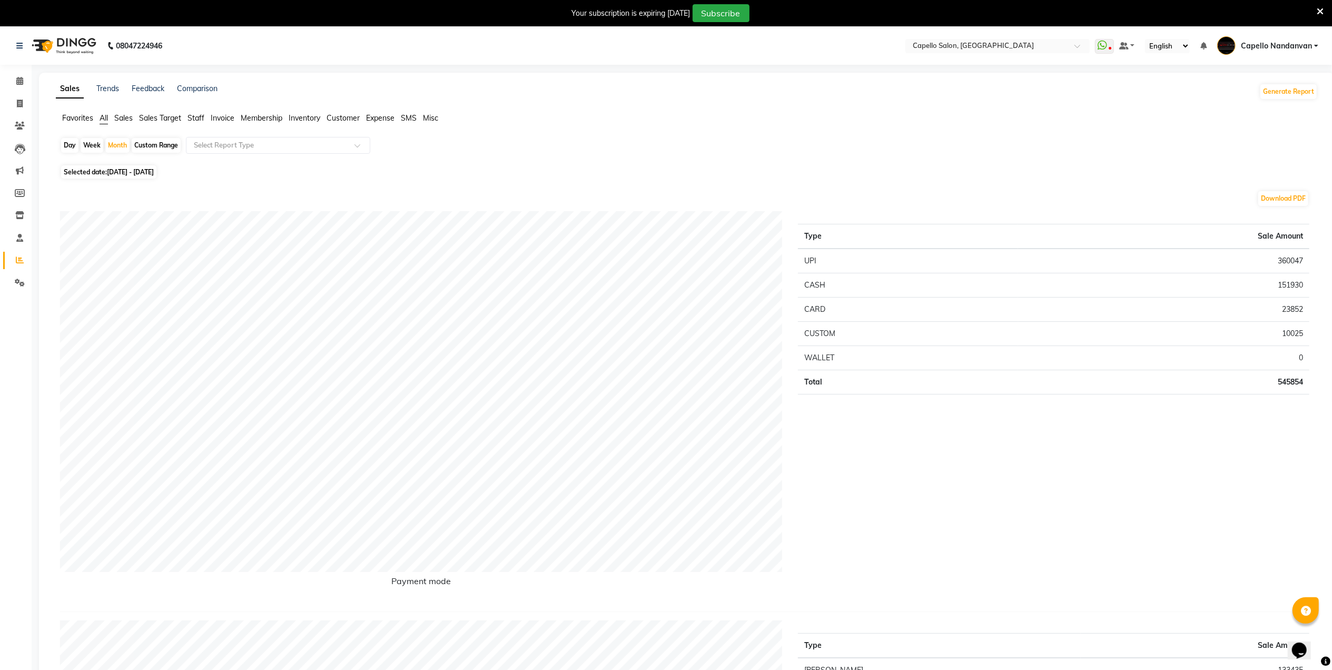
click at [194, 116] on span "Staff" at bounding box center [195, 117] width 17 height 9
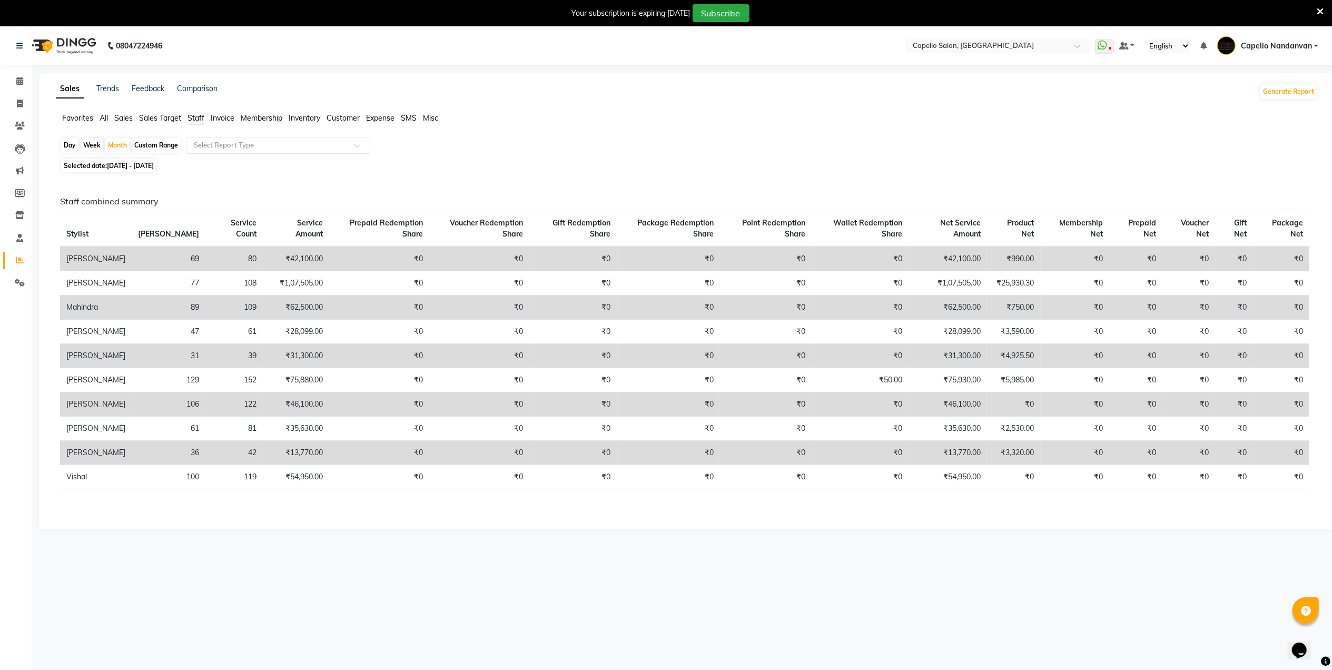
click at [213, 143] on input "text" at bounding box center [268, 145] width 152 height 11
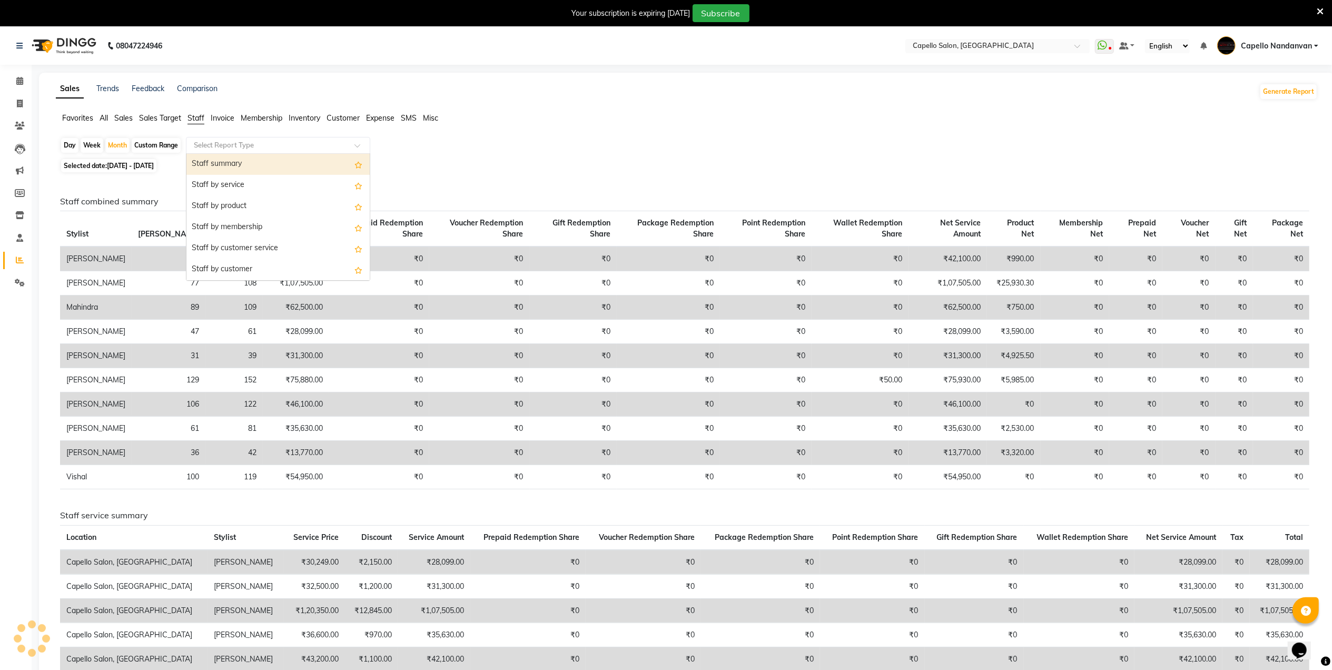
click at [251, 167] on div "Staff summary" at bounding box center [277, 164] width 183 height 21
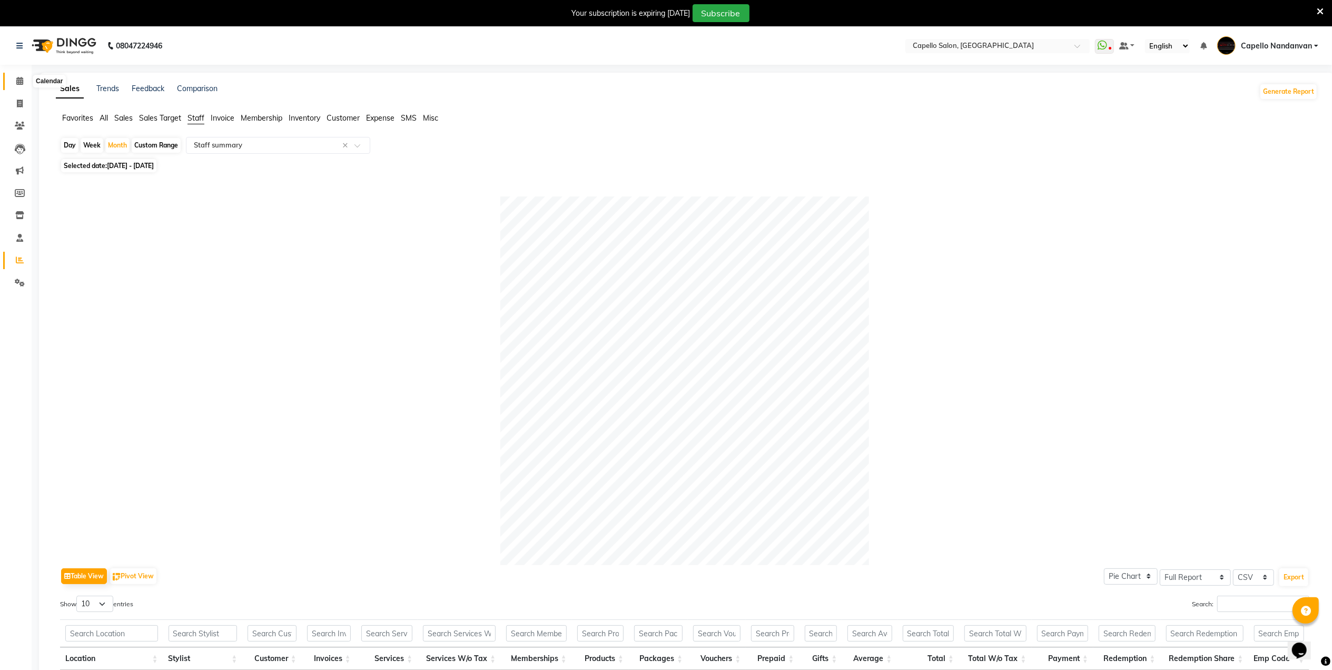
click at [14, 84] on span at bounding box center [20, 81] width 18 height 12
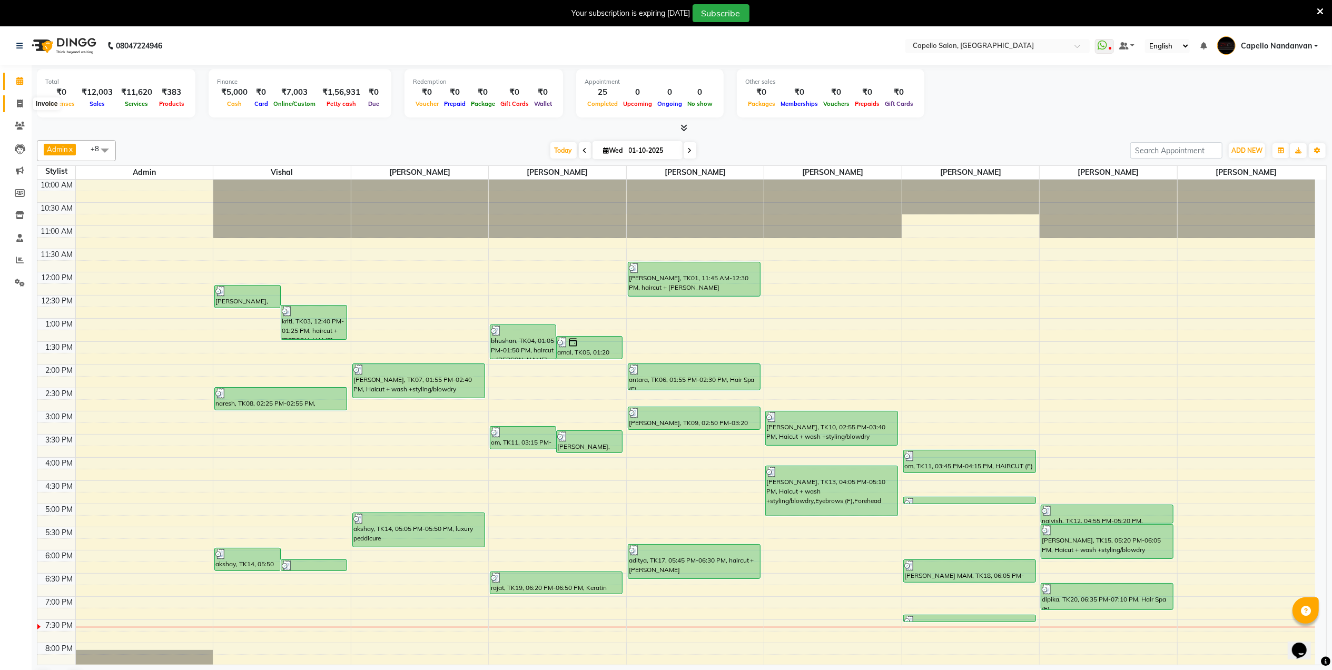
click at [23, 105] on span at bounding box center [20, 104] width 18 height 12
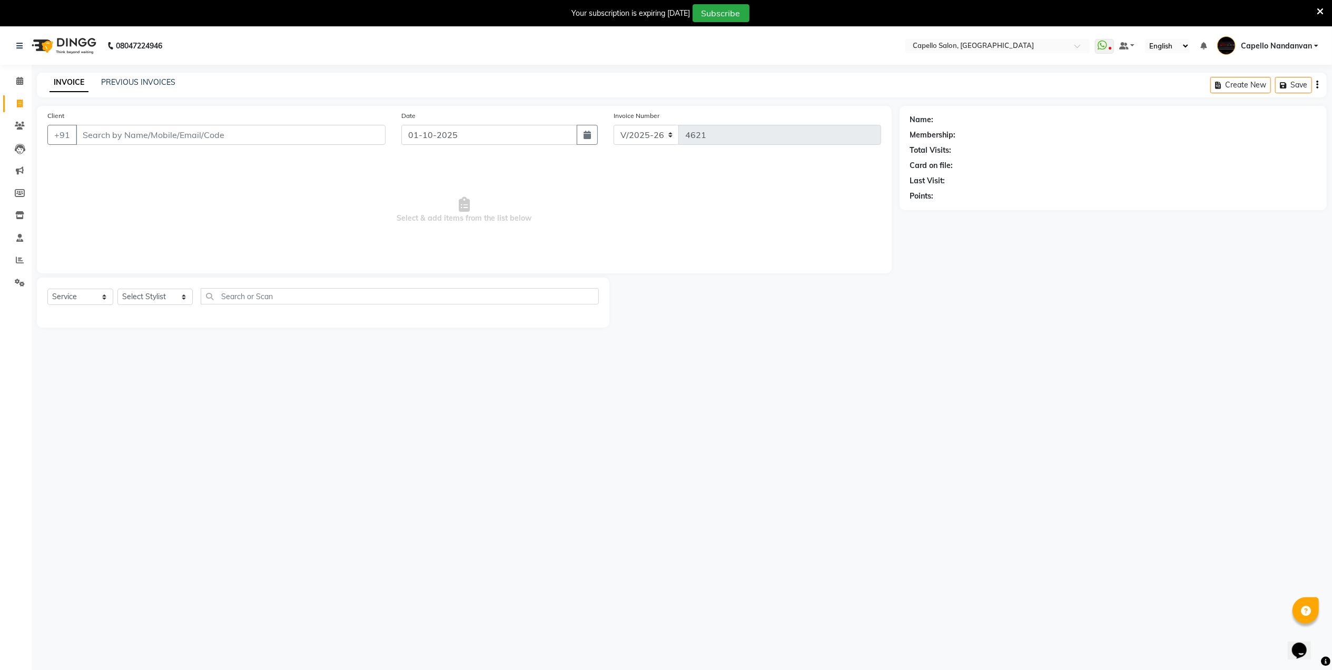
click at [182, 134] on input "Client" at bounding box center [231, 135] width 310 height 20
click at [874, 315] on div at bounding box center [754, 303] width 290 height 50
click at [245, 133] on input "Client" at bounding box center [231, 135] width 310 height 20
click at [151, 304] on select "Select Stylist Admin [PERSON_NAME] [PERSON_NAME] [PERSON_NAME] [PERSON_NAME] Ow…" at bounding box center [154, 300] width 75 height 16
click at [117, 292] on select "Select Stylist Admin [PERSON_NAME] [PERSON_NAME] [PERSON_NAME] [PERSON_NAME] Ow…" at bounding box center [154, 300] width 75 height 16
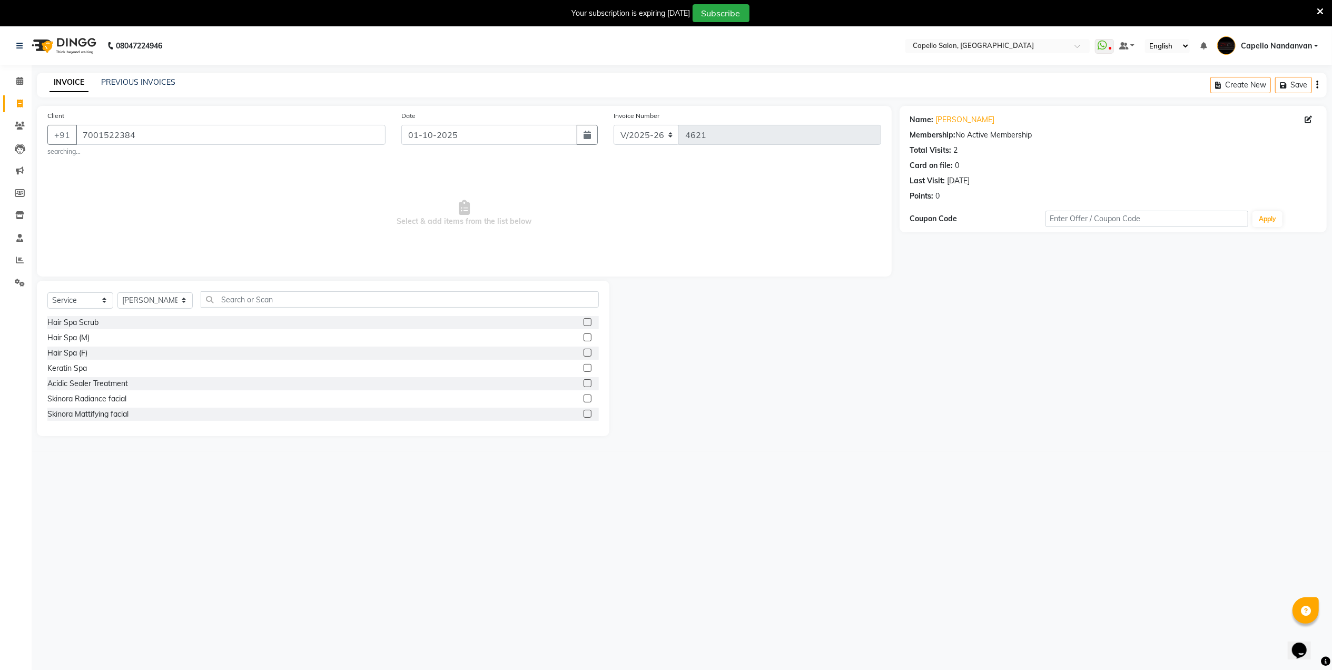
click at [350, 309] on div "Select Service Product Membership Package Voucher Prepaid Gift Card Select Styl…" at bounding box center [322, 303] width 551 height 25
click at [355, 301] on input "text" at bounding box center [400, 299] width 398 height 16
click at [583, 384] on label at bounding box center [587, 383] width 8 height 8
click at [583, 384] on input "checkbox" at bounding box center [586, 383] width 7 height 7
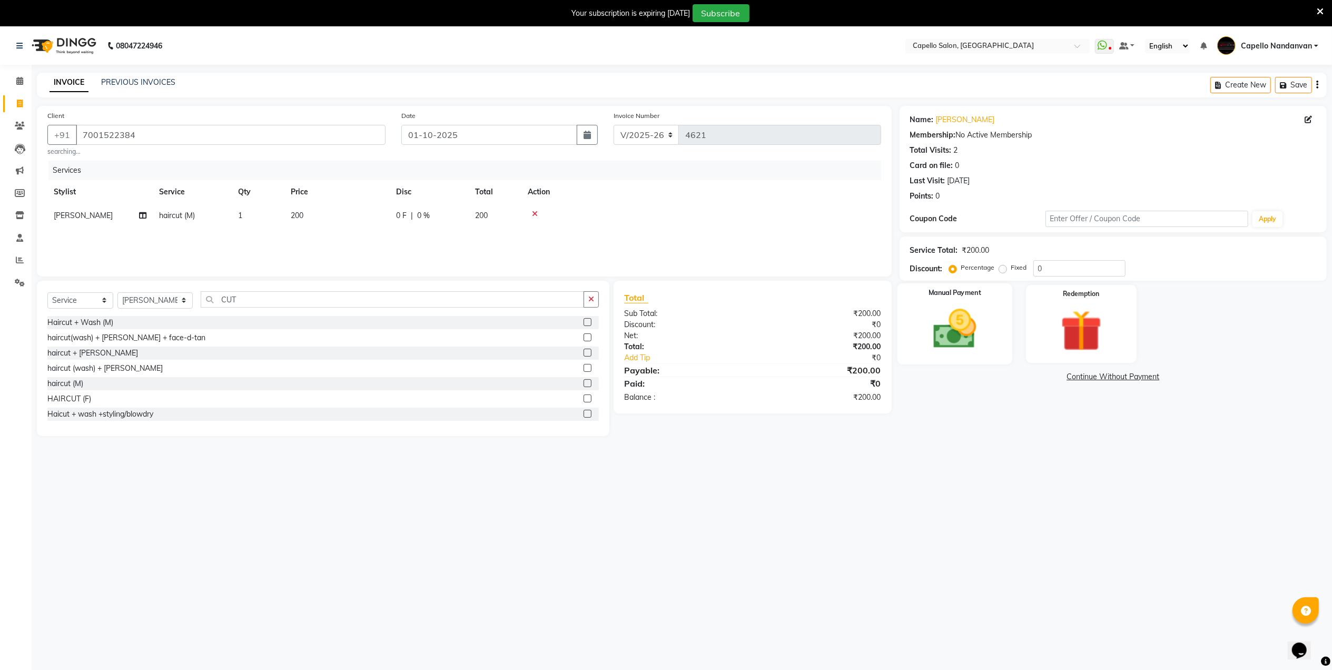
click at [959, 339] on img at bounding box center [954, 328] width 70 height 49
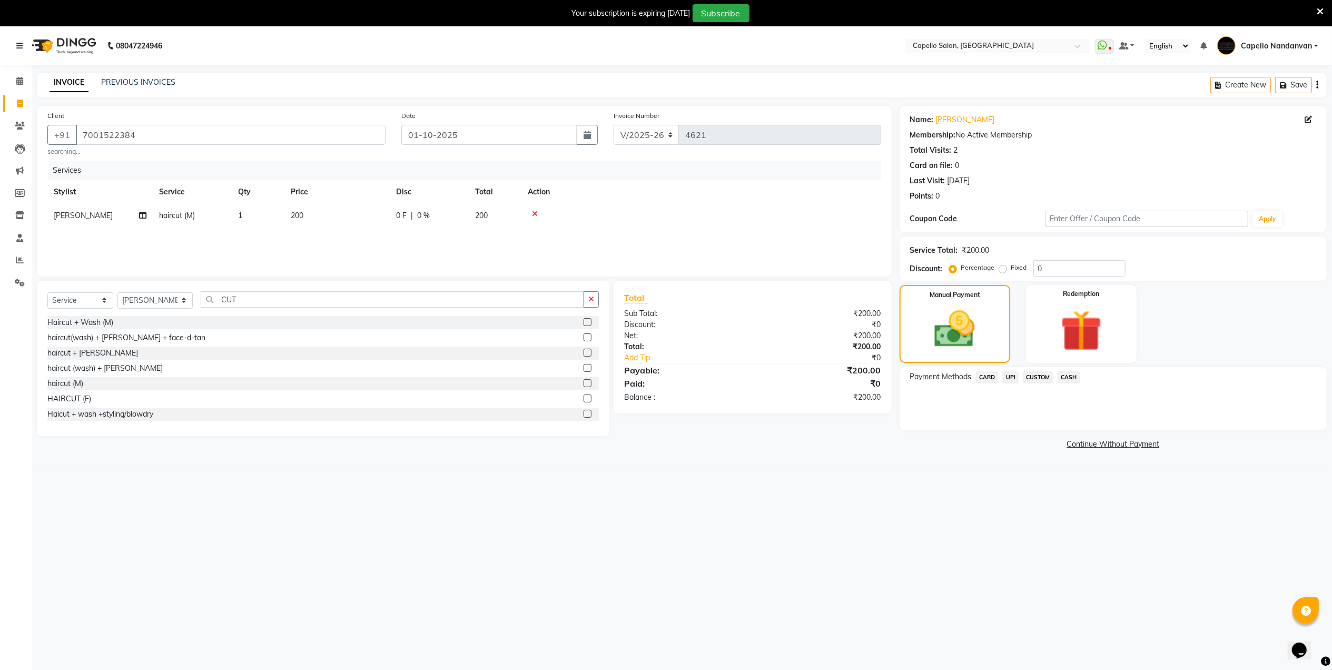
click at [1013, 380] on span "UPI" at bounding box center [1010, 377] width 16 height 12
click at [1055, 434] on button "Add Payment" at bounding box center [1183, 433] width 265 height 16
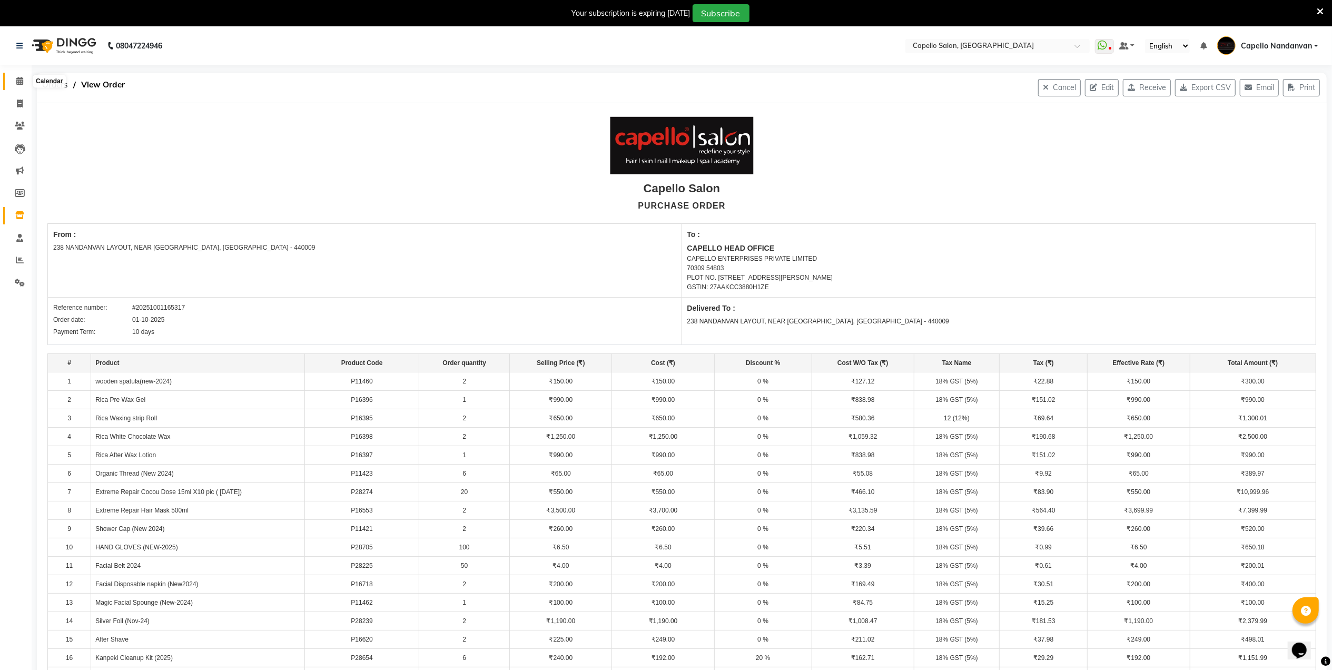
click at [21, 78] on icon at bounding box center [19, 81] width 7 height 8
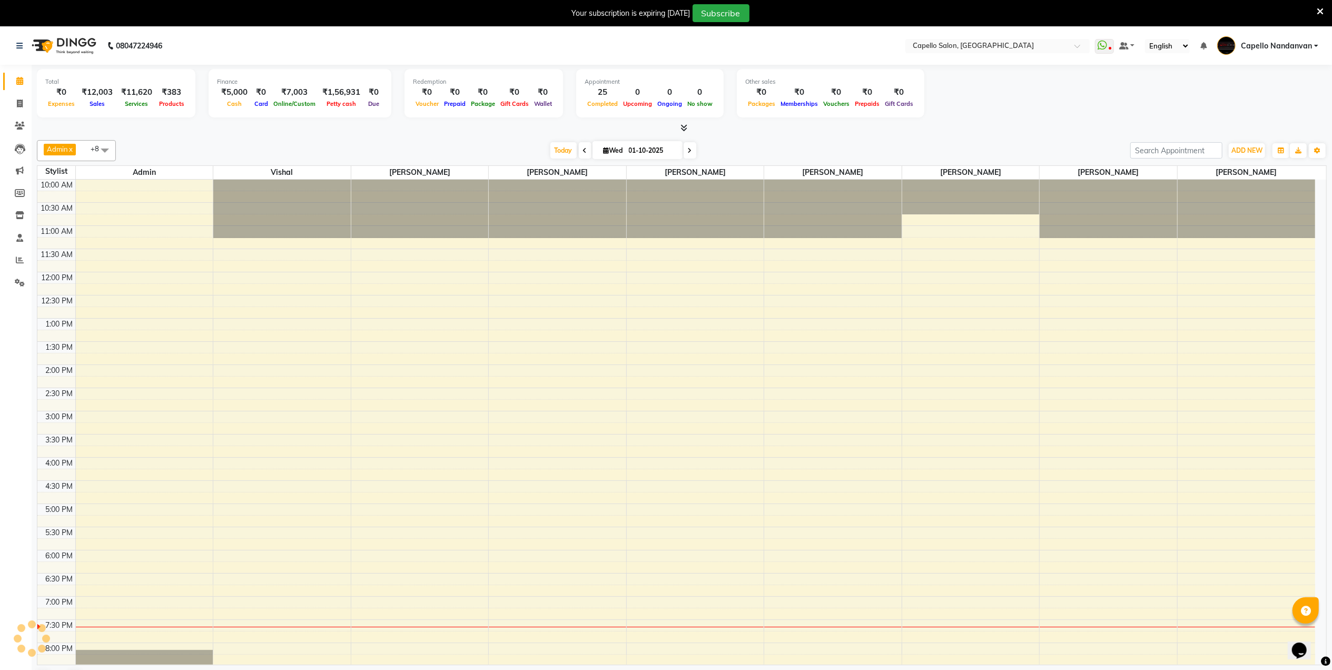
scroll to position [59, 0]
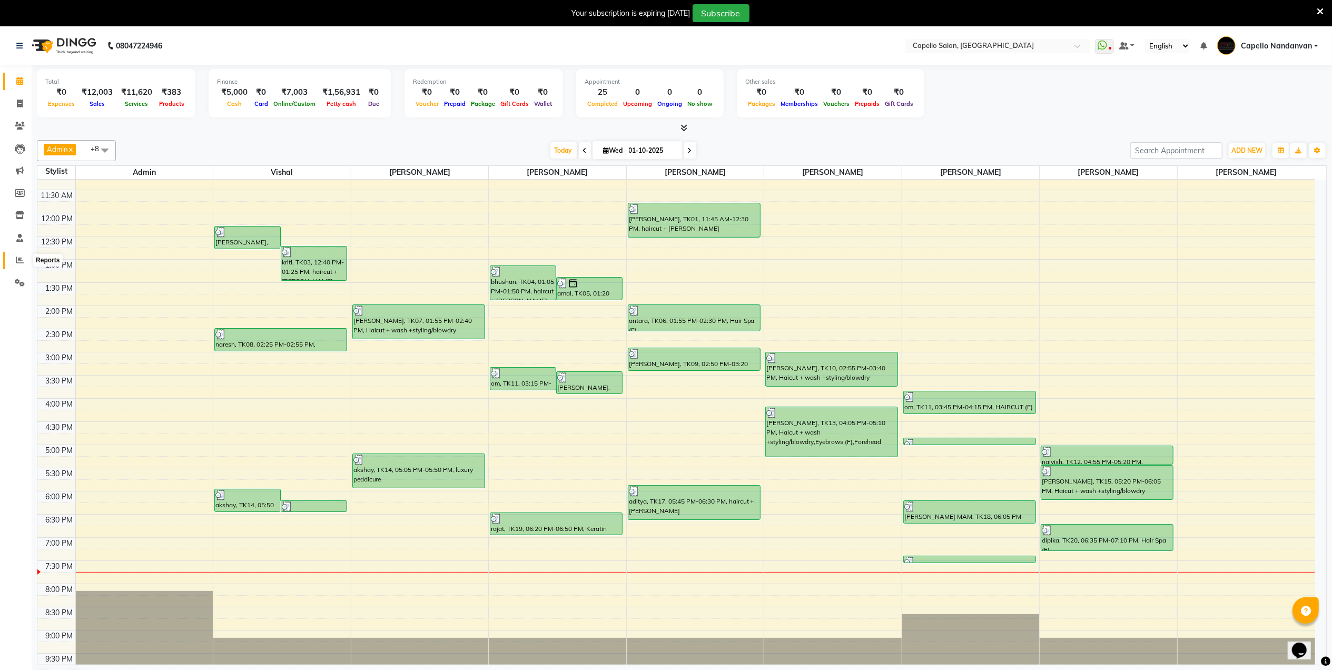
click at [13, 254] on span at bounding box center [20, 260] width 18 height 12
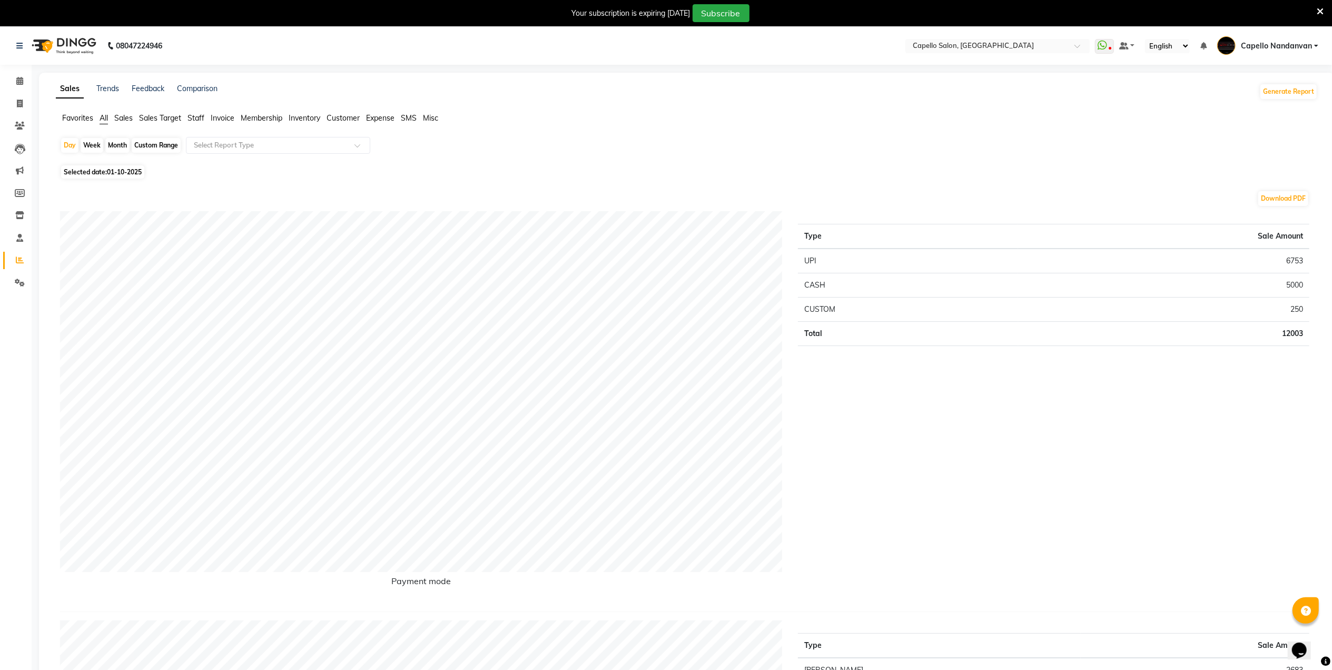
click at [114, 145] on div "Month" at bounding box center [117, 145] width 24 height 15
select select "10"
select select "2025"
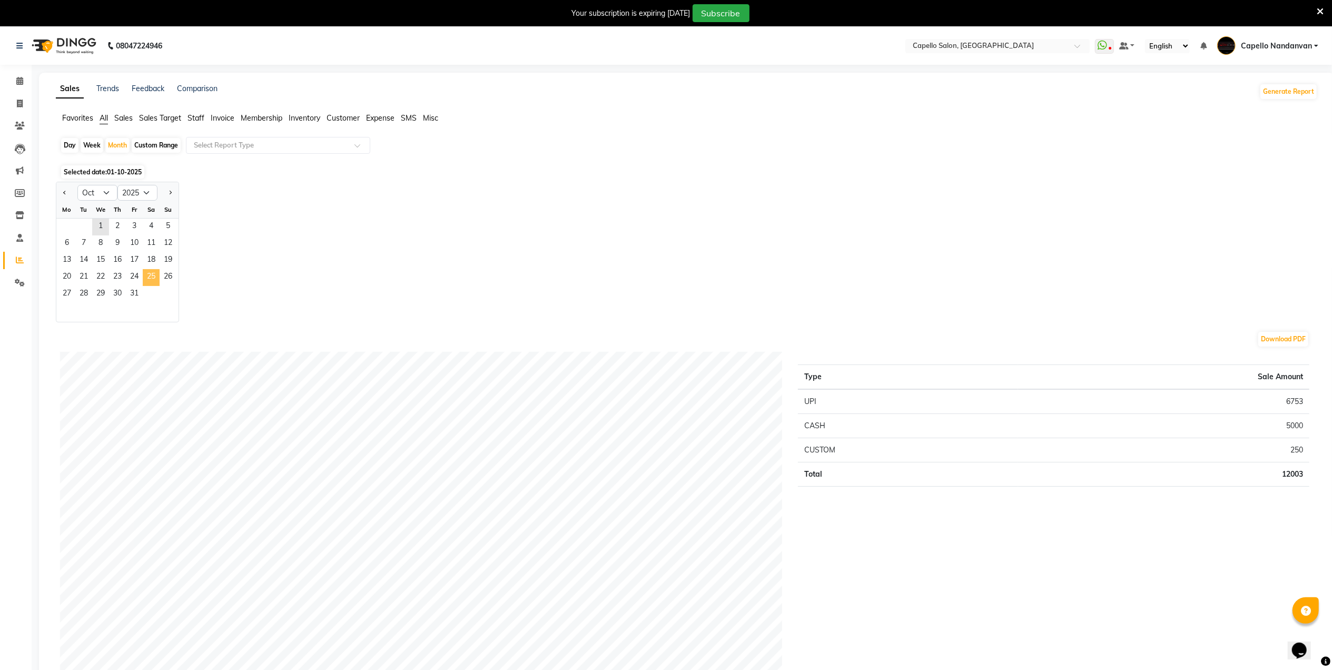
click at [143, 275] on span "25" at bounding box center [151, 277] width 17 height 17
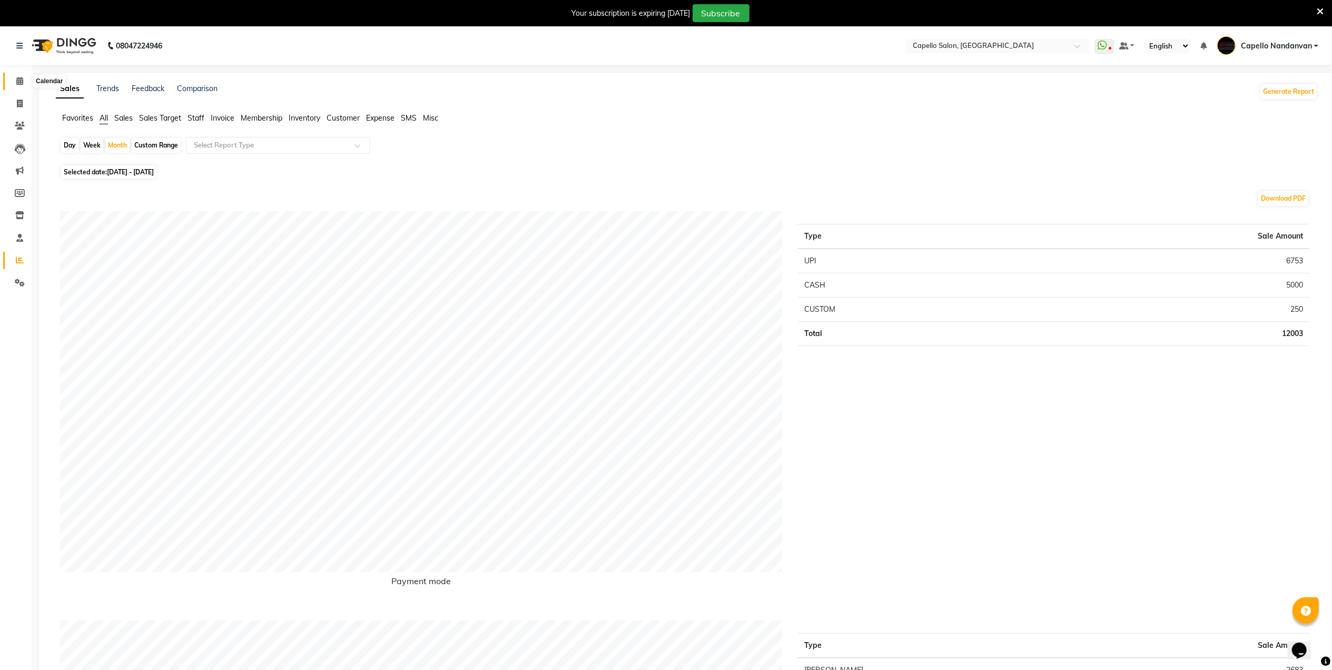
click at [19, 87] on span at bounding box center [20, 81] width 18 height 12
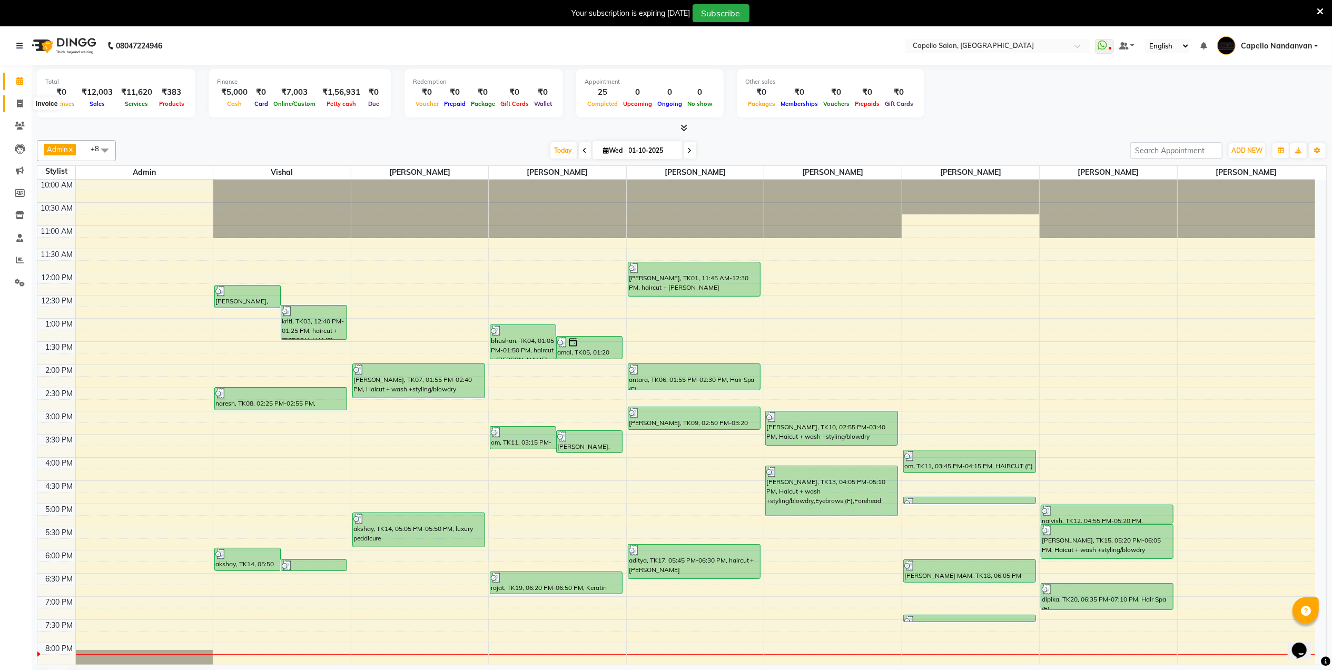
click at [28, 106] on span at bounding box center [20, 104] width 18 height 12
select select "service"
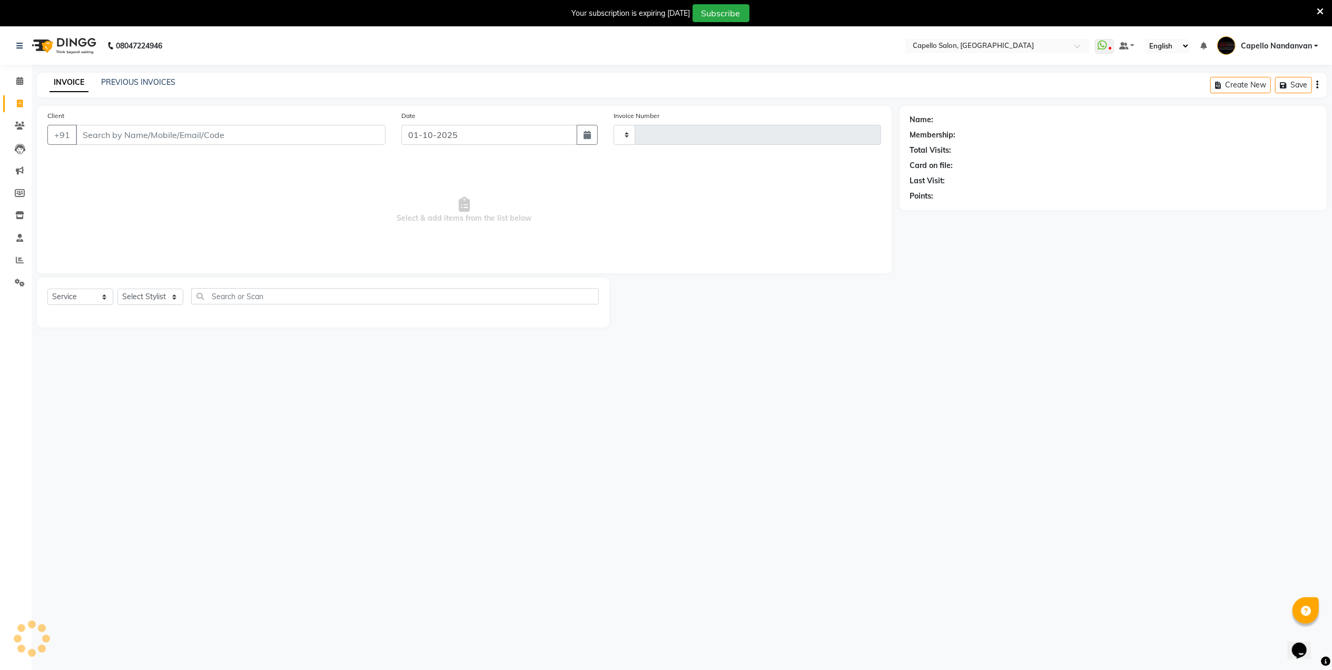
type input "4621"
select select "830"
type input "8830180059"
click at [177, 298] on select "Select Stylist Admin [PERSON_NAME] [PERSON_NAME] [PERSON_NAME] [PERSON_NAME] Ow…" at bounding box center [154, 300] width 75 height 16
select select "88160"
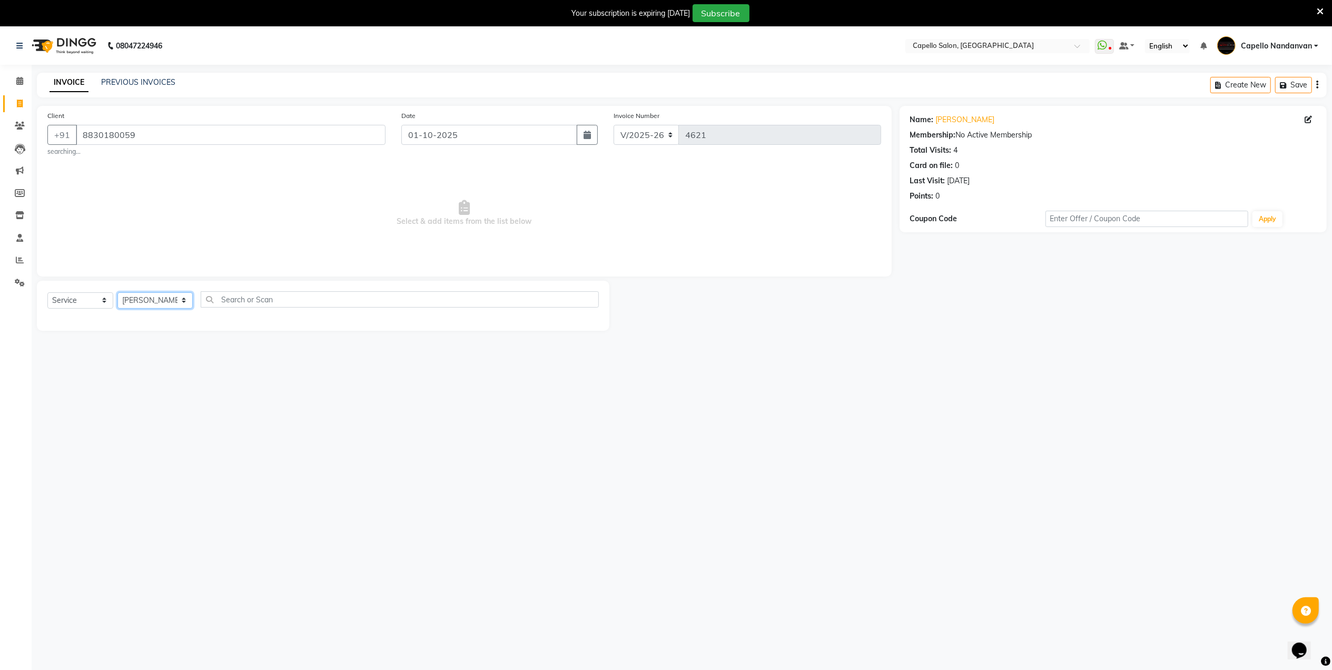
click at [117, 292] on select "Select Stylist Admin [PERSON_NAME] [PERSON_NAME] [PERSON_NAME] [PERSON_NAME] Ow…" at bounding box center [154, 300] width 75 height 16
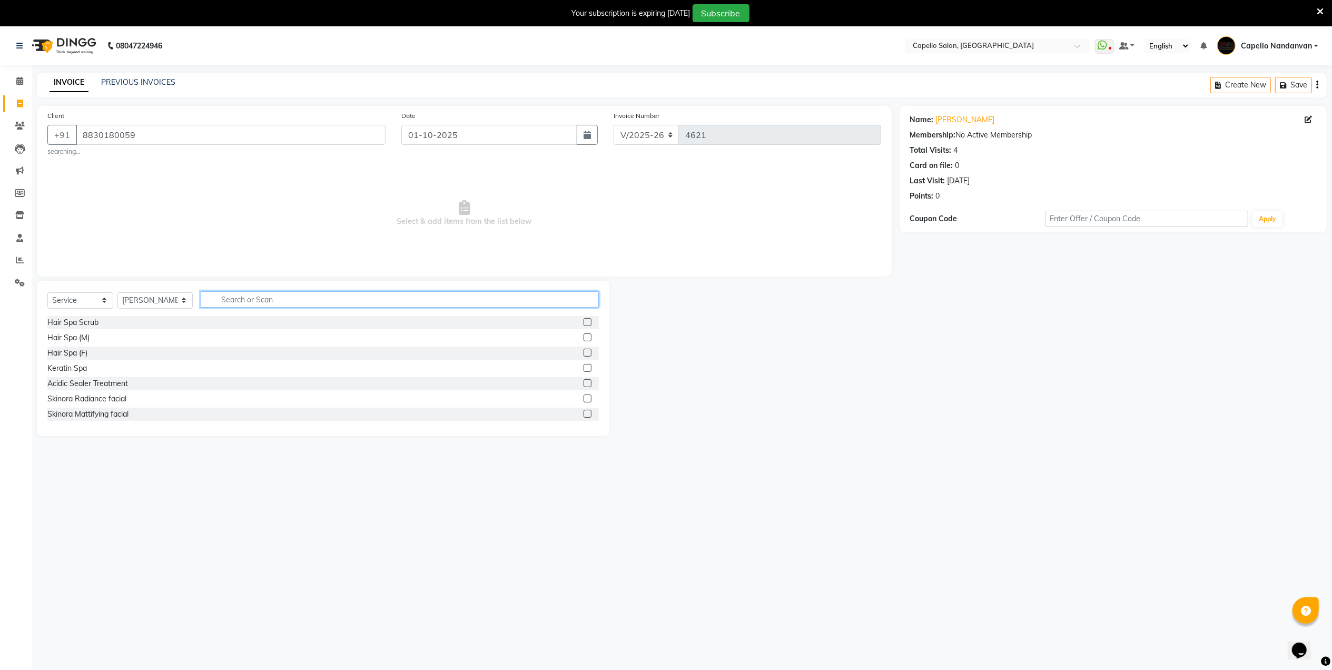
click at [262, 303] on input "text" at bounding box center [400, 299] width 398 height 16
type input "EY"
click at [587, 354] on label at bounding box center [587, 353] width 8 height 8
click at [587, 354] on input "checkbox" at bounding box center [586, 353] width 7 height 7
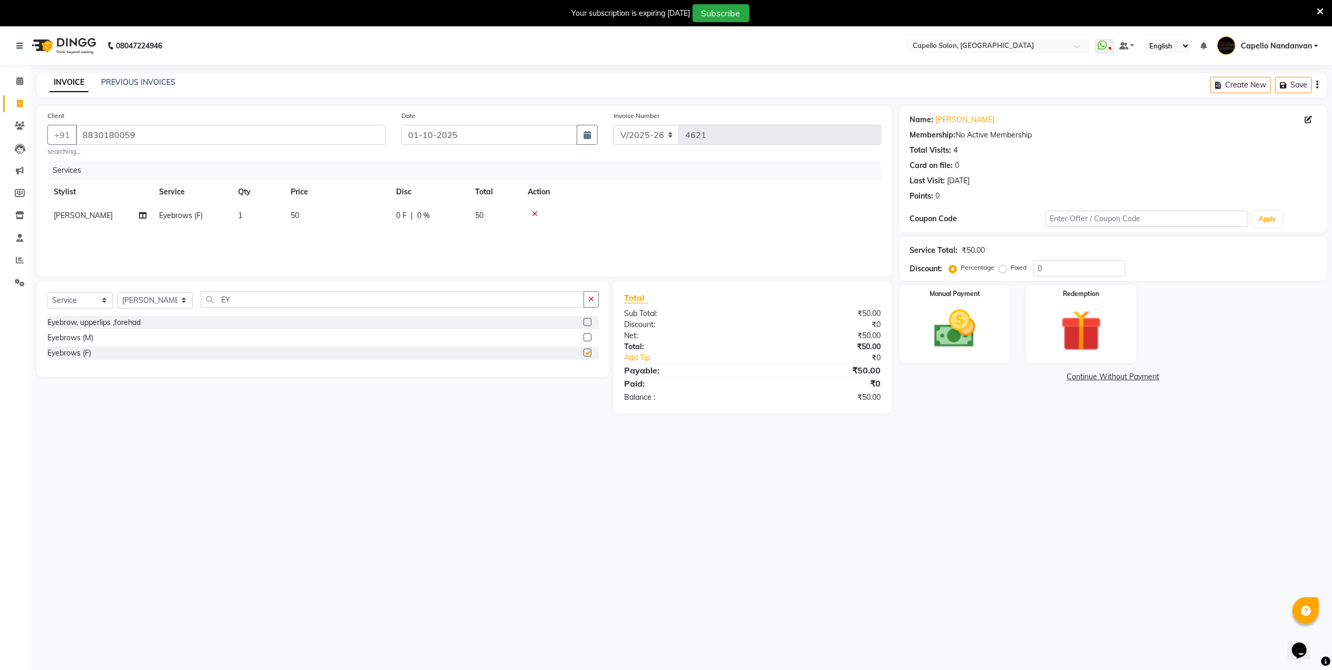
checkbox input "false"
click at [295, 303] on input "EY" at bounding box center [392, 299] width 383 height 16
type input "E"
click at [167, 304] on select "Select Stylist Admin [PERSON_NAME] [PERSON_NAME] [PERSON_NAME] [PERSON_NAME] Ow…" at bounding box center [154, 300] width 75 height 16
select select "29083"
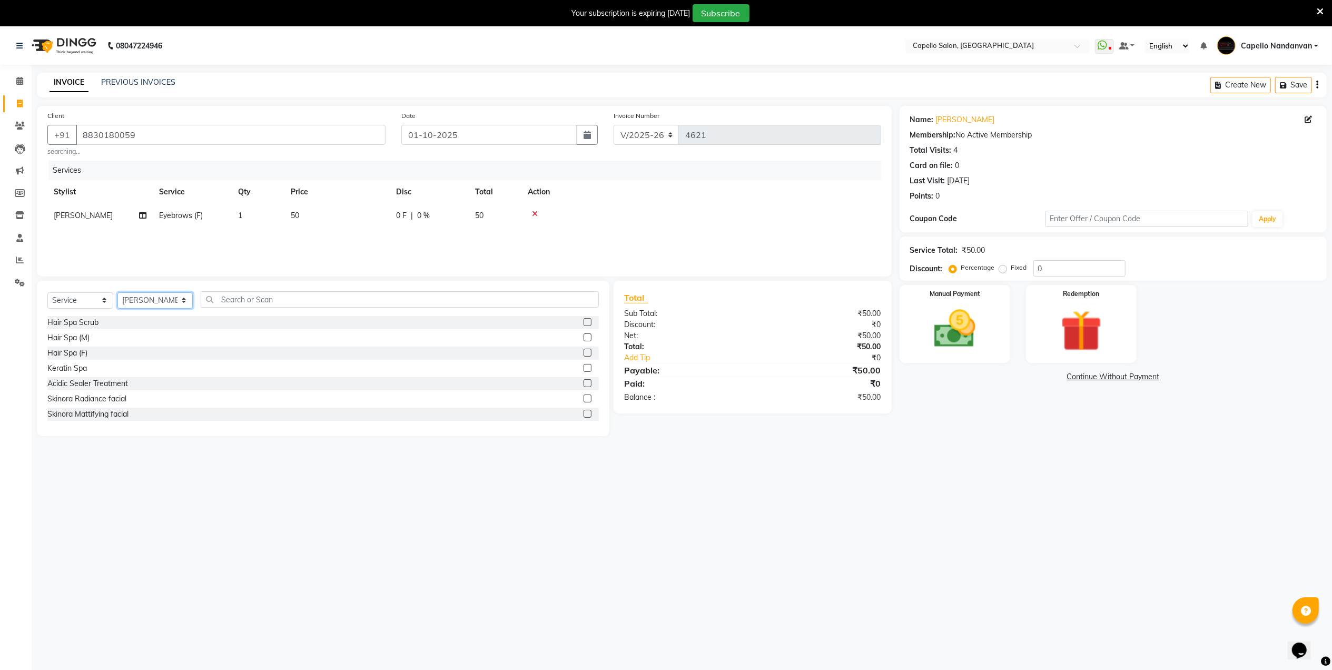
click at [117, 292] on select "Select Stylist Admin [PERSON_NAME] [PERSON_NAME] [PERSON_NAME] [PERSON_NAME] Ow…" at bounding box center [154, 300] width 75 height 16
click at [329, 303] on input "text" at bounding box center [400, 299] width 398 height 16
type input "CLE"
click at [585, 341] on label at bounding box center [587, 337] width 8 height 8
click at [585, 341] on input "checkbox" at bounding box center [586, 337] width 7 height 7
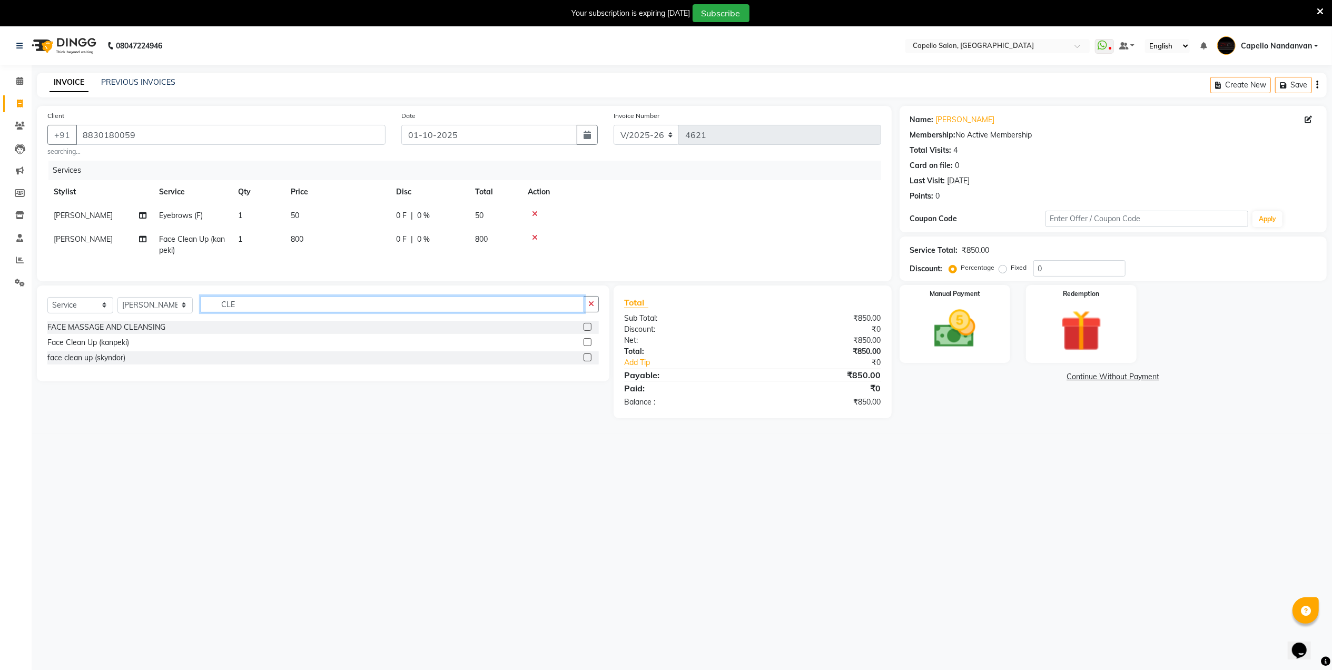
checkbox input "false"
click at [568, 312] on input "CLE" at bounding box center [392, 304] width 383 height 16
type input "C"
type input "EYE"
click at [588, 361] on label at bounding box center [587, 357] width 8 height 8
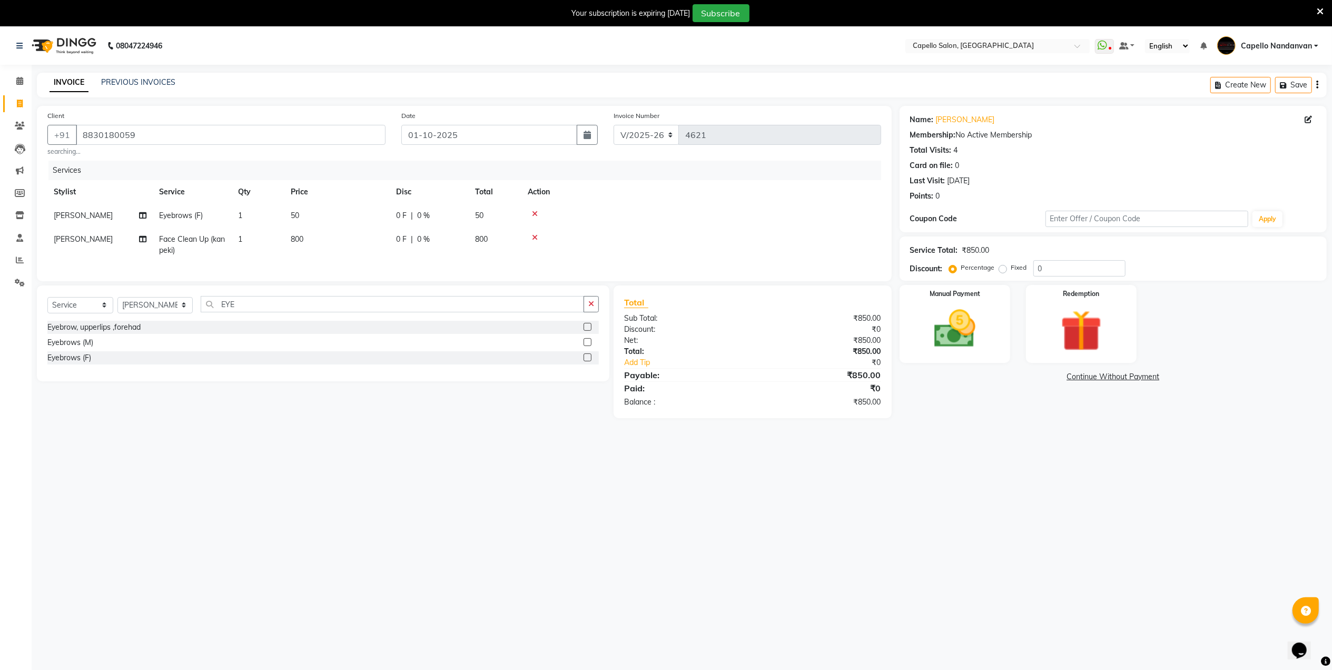
click at [588, 361] on input "checkbox" at bounding box center [586, 357] width 7 height 7
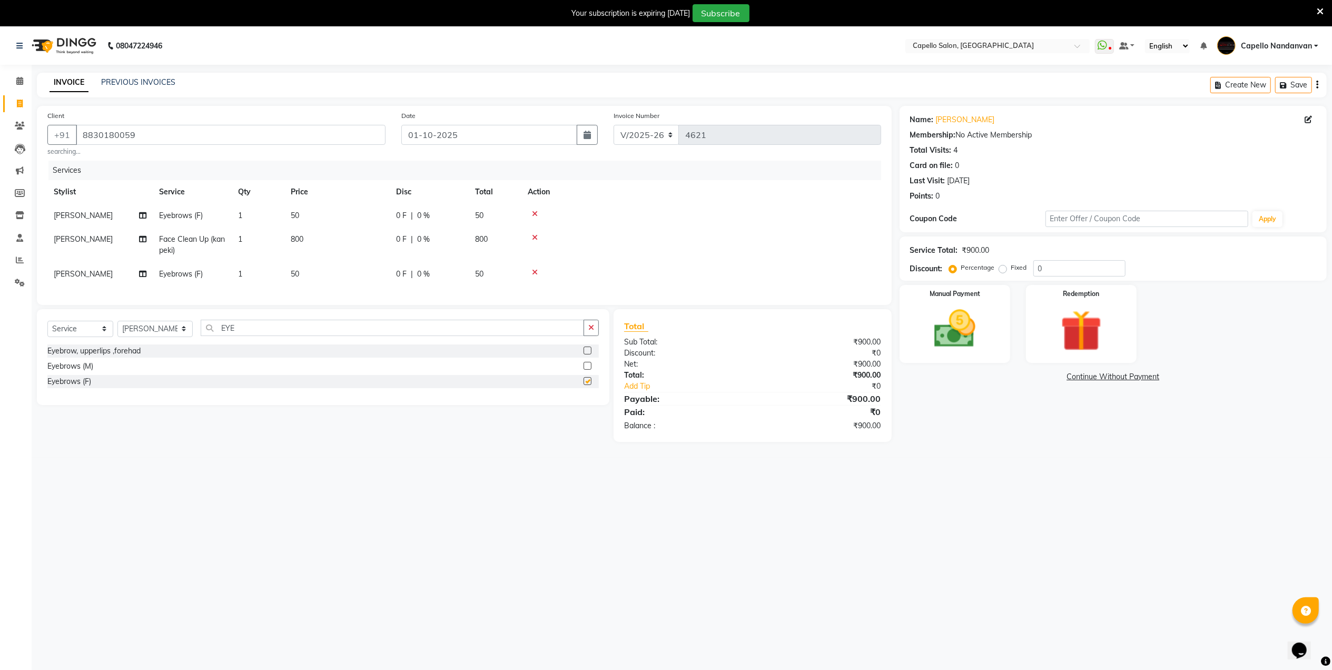
checkbox input "false"
click at [506, 336] on input "EYE" at bounding box center [392, 328] width 383 height 16
type input "E"
type input "FOR"
click at [589, 370] on label at bounding box center [587, 366] width 8 height 8
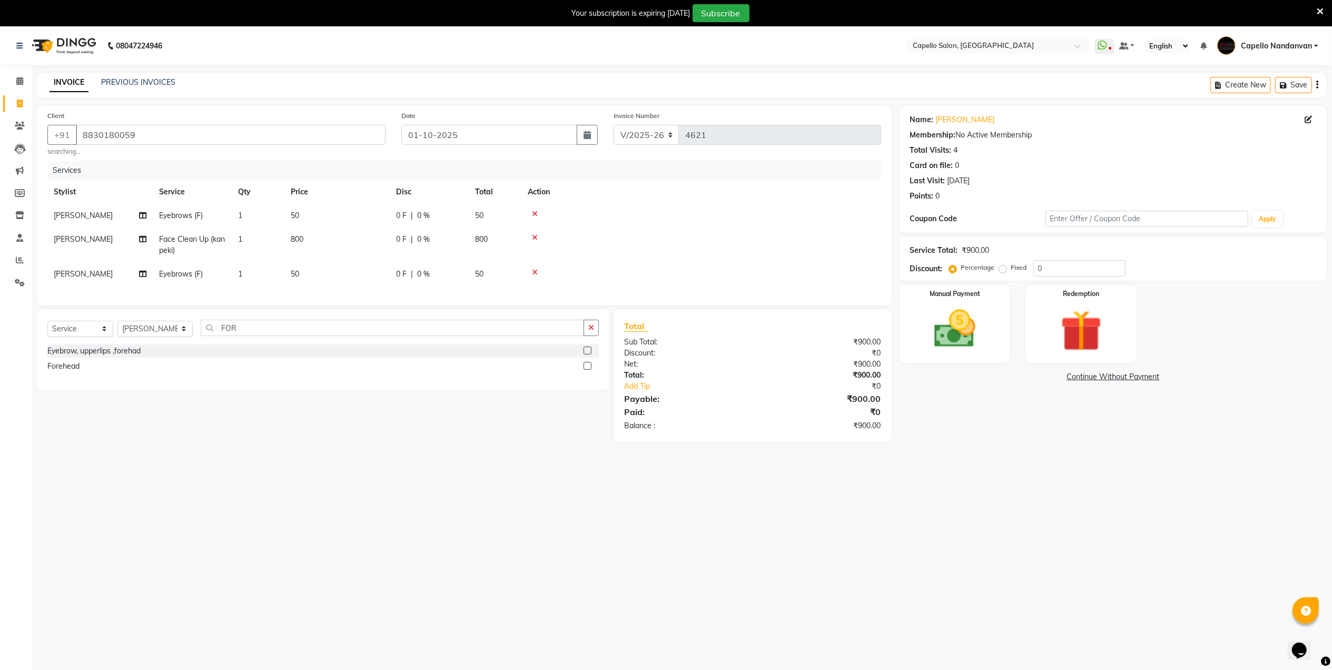
click at [589, 370] on input "checkbox" at bounding box center [586, 366] width 7 height 7
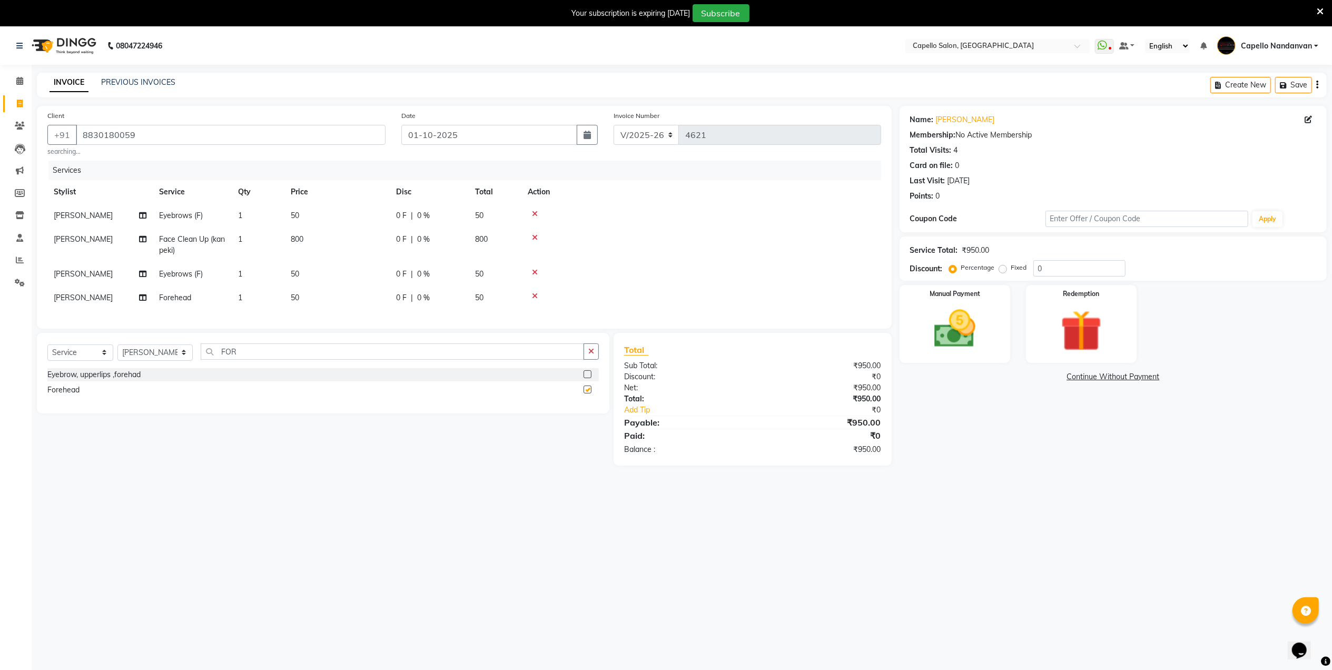
checkbox input "false"
click at [962, 341] on img at bounding box center [954, 328] width 70 height 49
click at [1013, 375] on span "UPI" at bounding box center [1010, 377] width 16 height 12
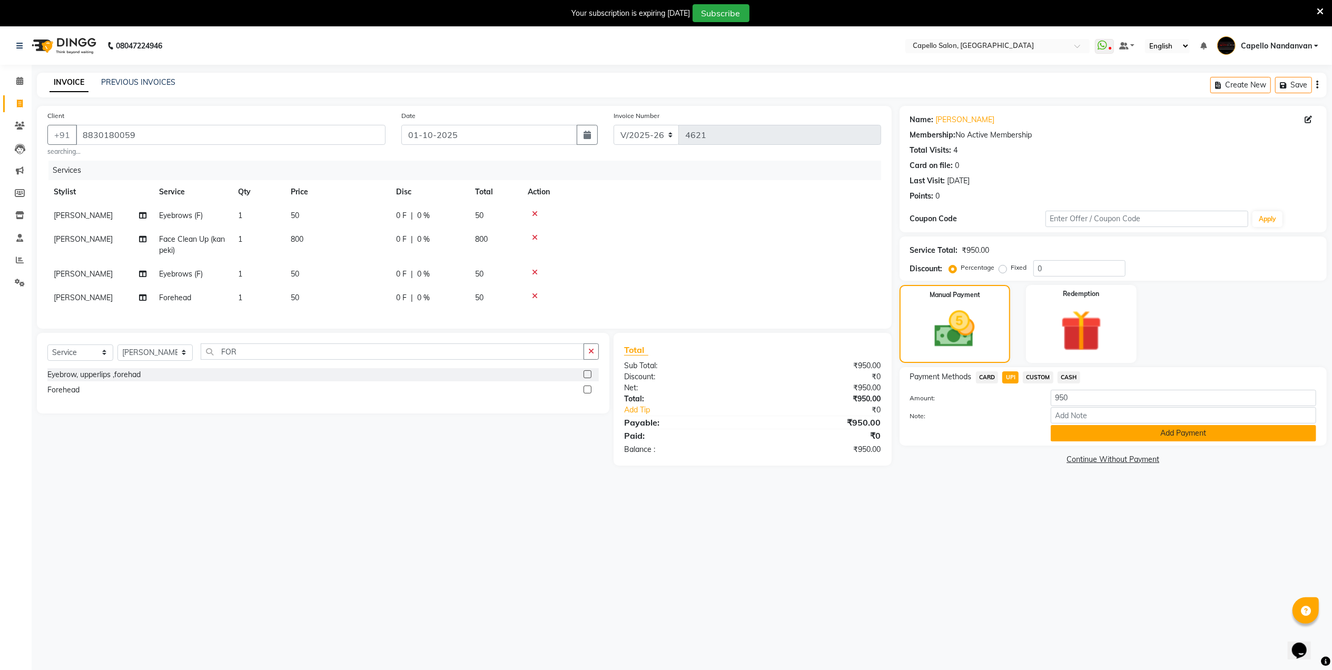
click at [1073, 433] on button "Add Payment" at bounding box center [1183, 433] width 265 height 16
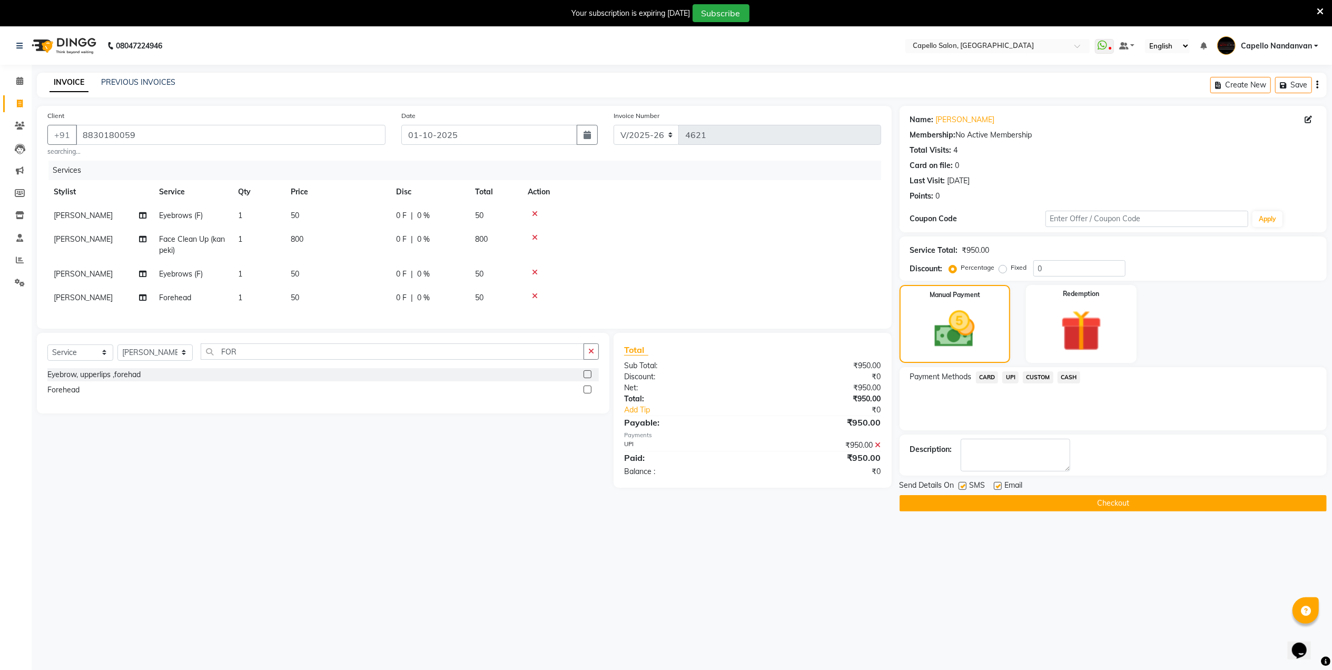
click at [1010, 512] on main "INVOICE PREVIOUS INVOICES Create New Save Client [PHONE_NUMBER] searching... Da…" at bounding box center [682, 300] width 1300 height 454
click at [1014, 503] on button "Checkout" at bounding box center [1112, 503] width 427 height 16
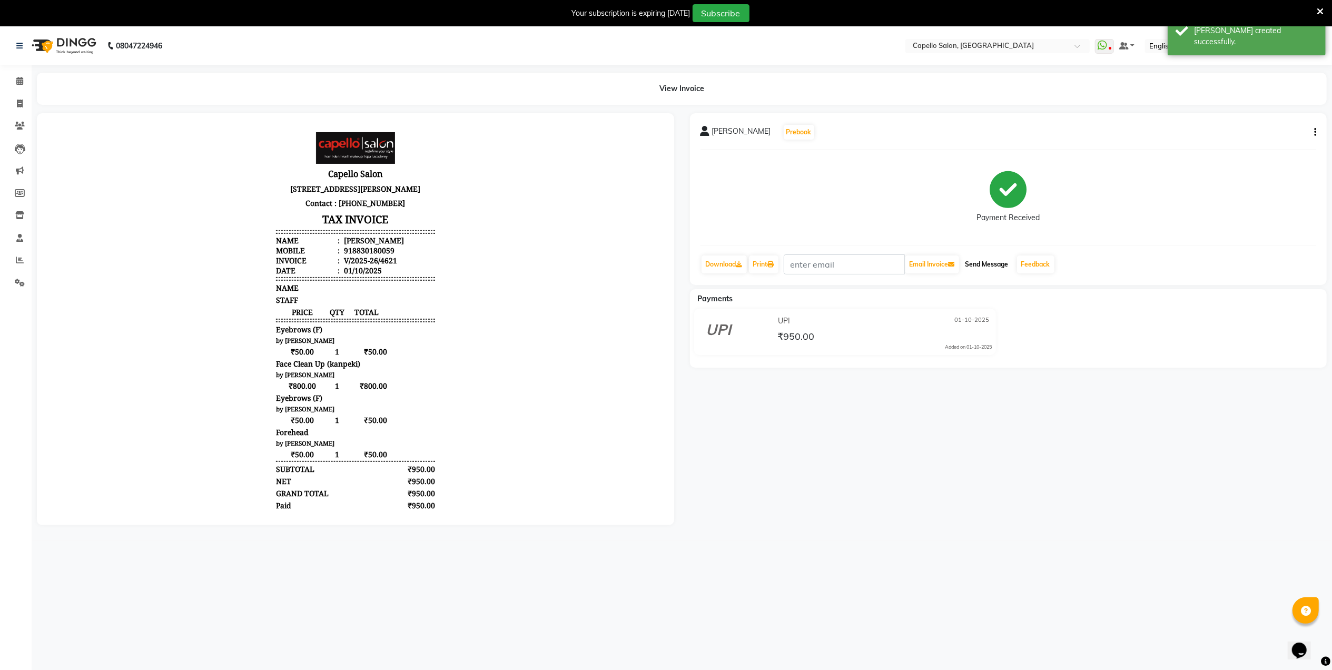
click at [990, 263] on button "Send Message" at bounding box center [987, 264] width 52 height 18
click at [1028, 270] on link "Feedback" at bounding box center [1035, 264] width 37 height 18
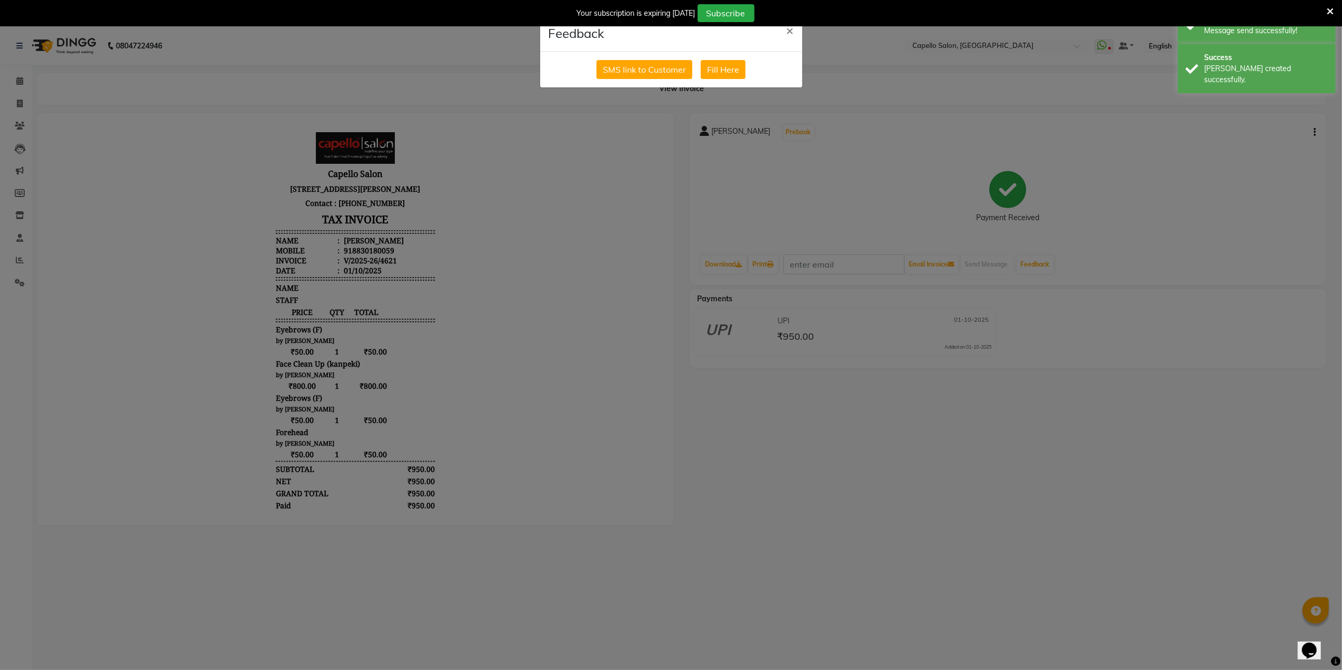
click at [643, 80] on div "SMS link to Customer Fill Here" at bounding box center [671, 70] width 262 height 36
click at [646, 72] on button "SMS link to Customer" at bounding box center [645, 69] width 96 height 19
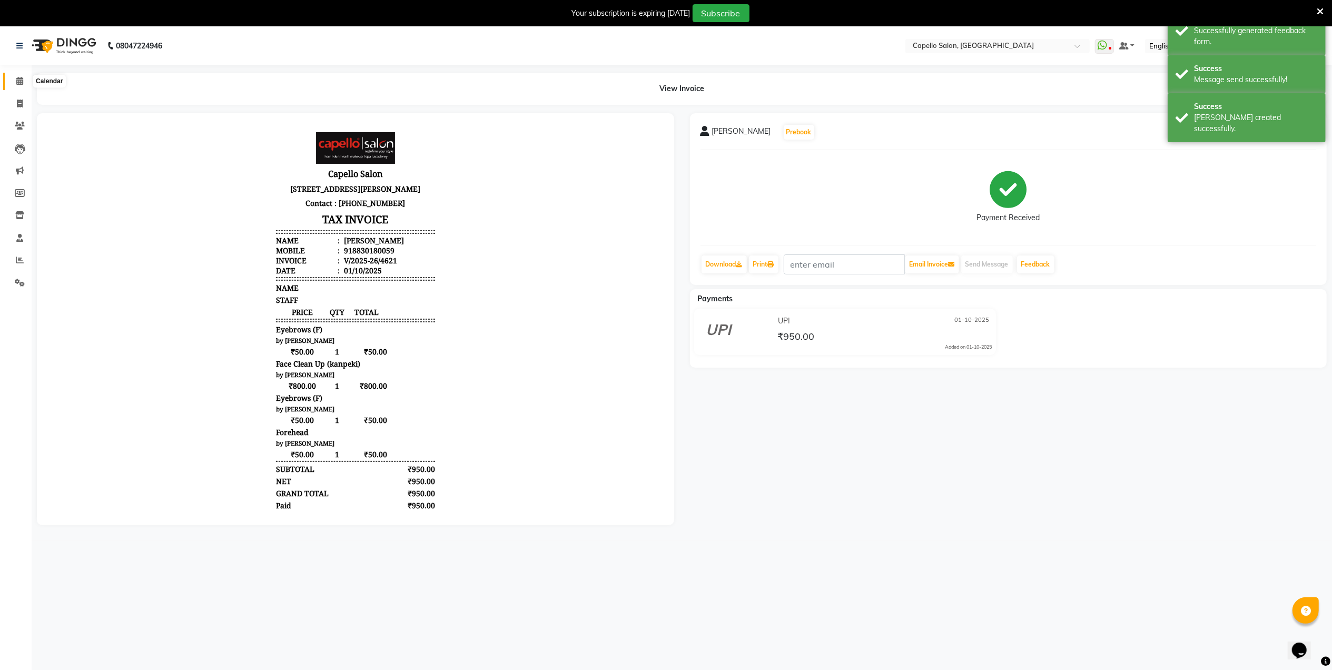
click at [22, 76] on span at bounding box center [20, 81] width 18 height 12
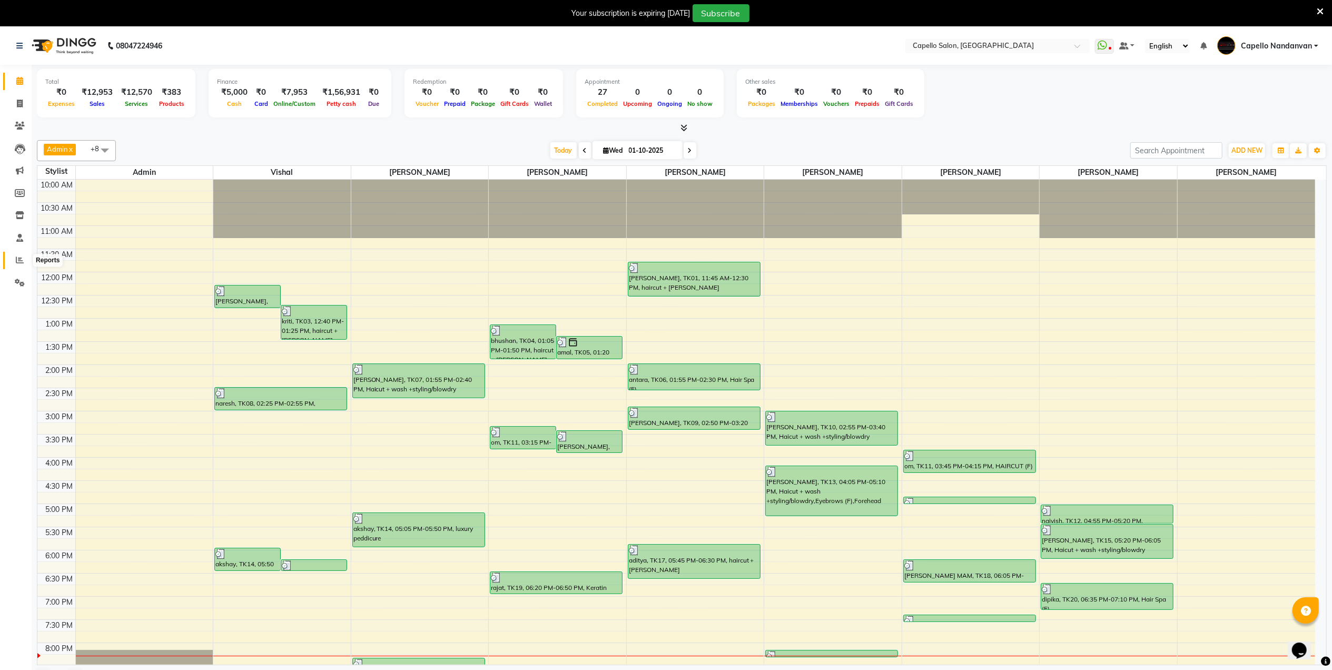
drag, startPoint x: 19, startPoint y: 258, endPoint x: 34, endPoint y: 253, distance: 16.0
click at [19, 258] on icon at bounding box center [20, 260] width 8 height 8
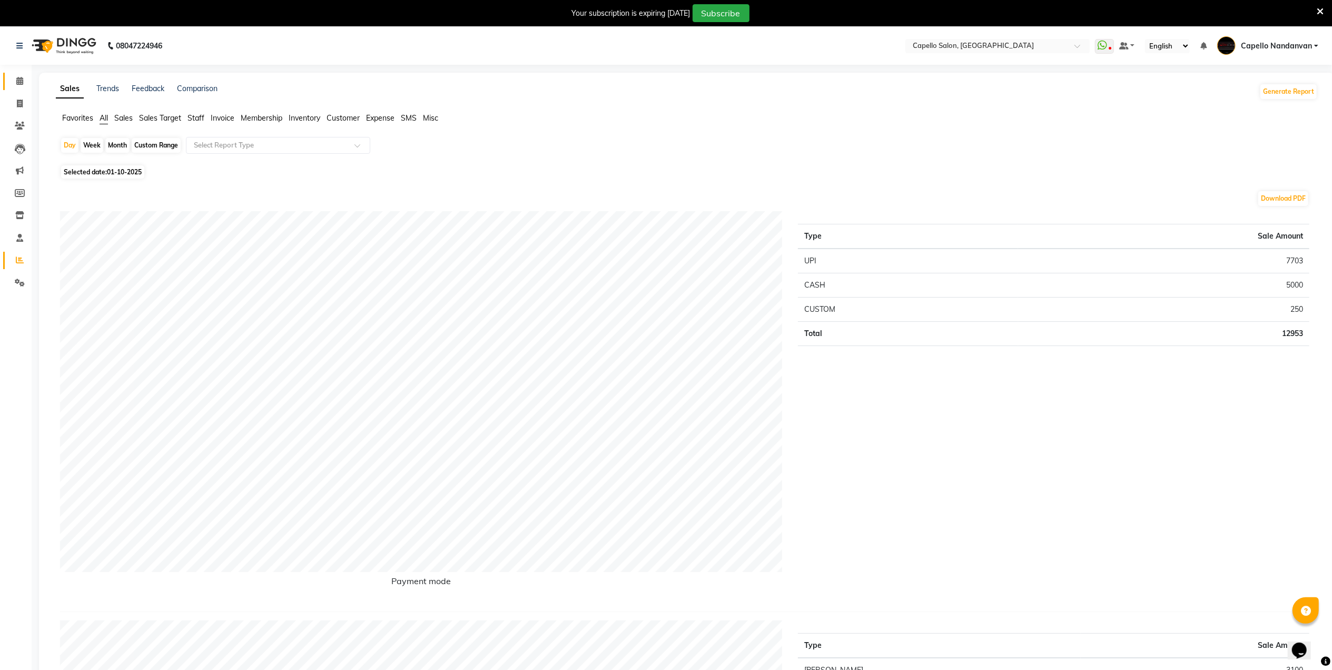
click at [13, 87] on link "Calendar" at bounding box center [15, 81] width 25 height 17
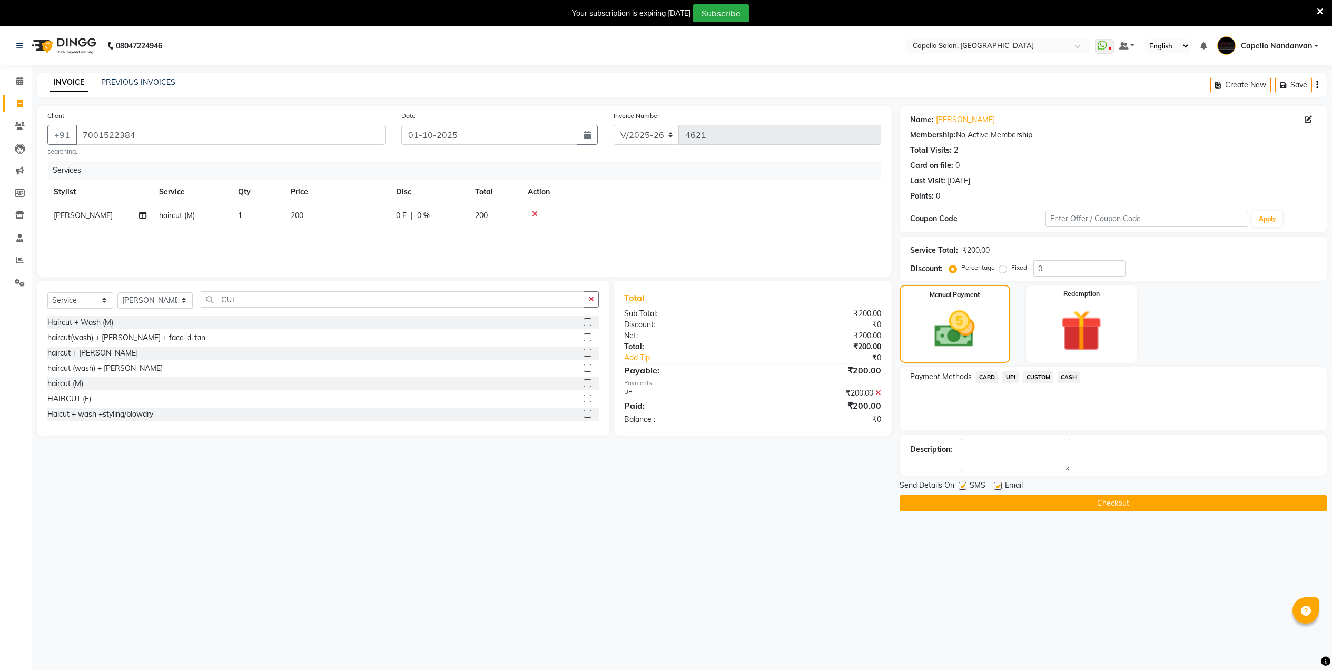
select select "830"
select select "service"
click at [165, 302] on select "Select Stylist Admin [PERSON_NAME] [PERSON_NAME] [PERSON_NAME] [PERSON_NAME] Ow…" at bounding box center [154, 300] width 75 height 16
select select "14478"
click at [117, 292] on select "Select Stylist Admin [PERSON_NAME] [PERSON_NAME] [PERSON_NAME] [PERSON_NAME] Ow…" at bounding box center [154, 300] width 75 height 16
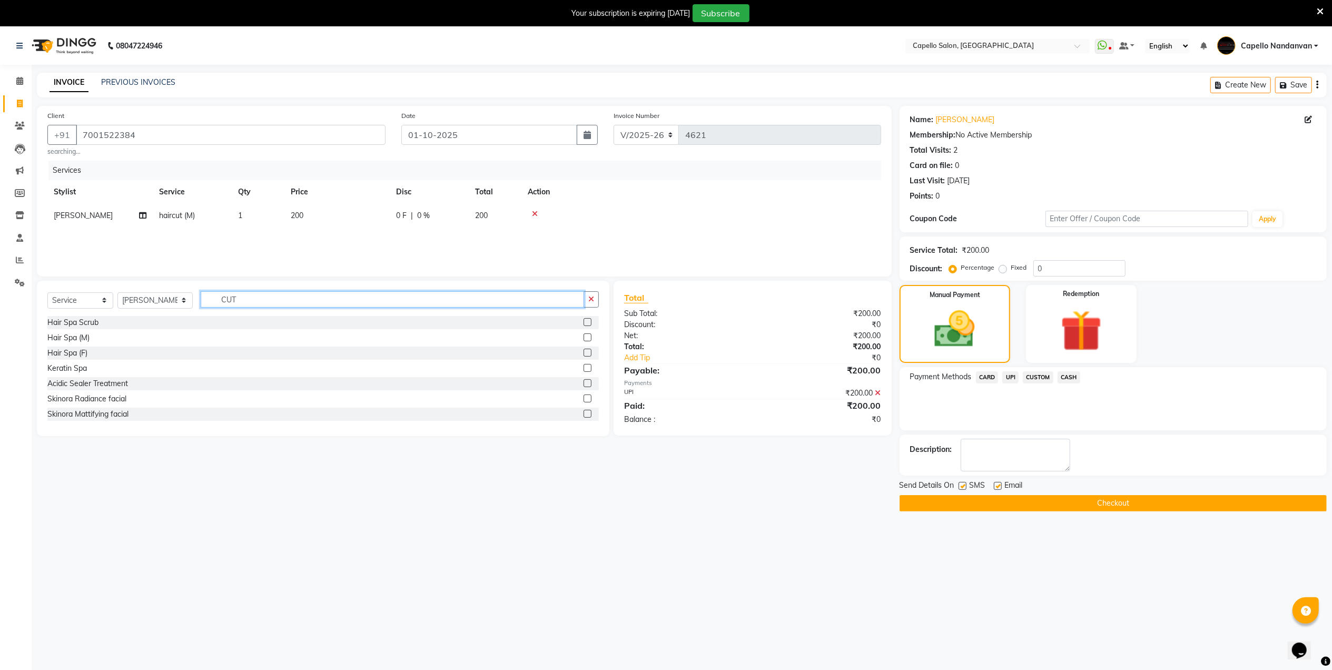
click at [280, 298] on input "CUT" at bounding box center [392, 299] width 383 height 16
type input "CUT"
click at [583, 412] on label at bounding box center [587, 414] width 8 height 8
click at [583, 412] on input "checkbox" at bounding box center [586, 414] width 7 height 7
checkbox input "false"
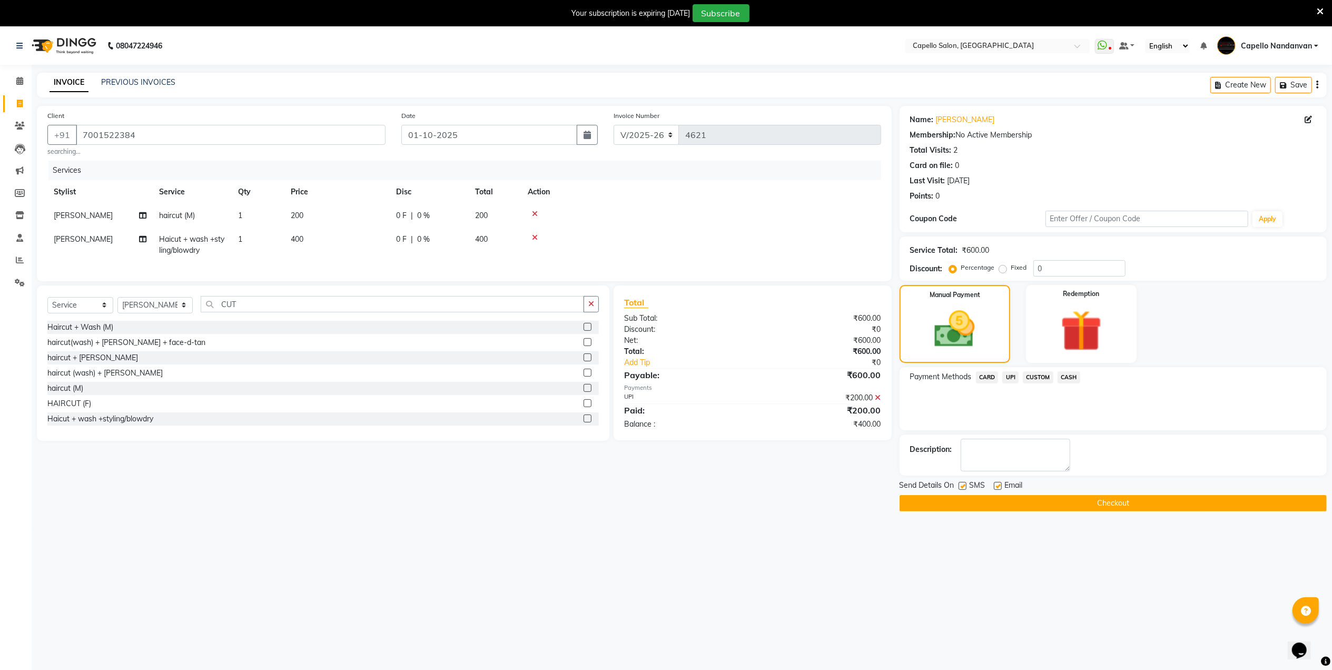
click at [1073, 378] on span "CASH" at bounding box center [1068, 377] width 23 height 12
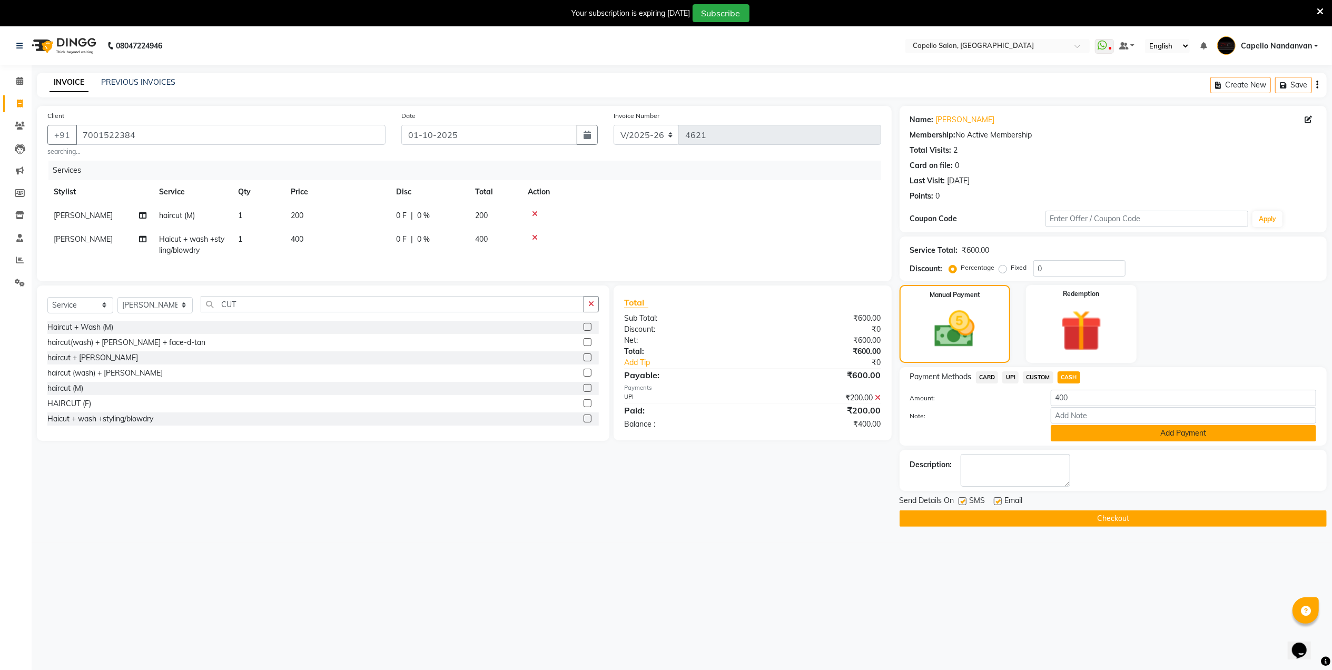
click at [1083, 428] on button "Add Payment" at bounding box center [1183, 433] width 265 height 16
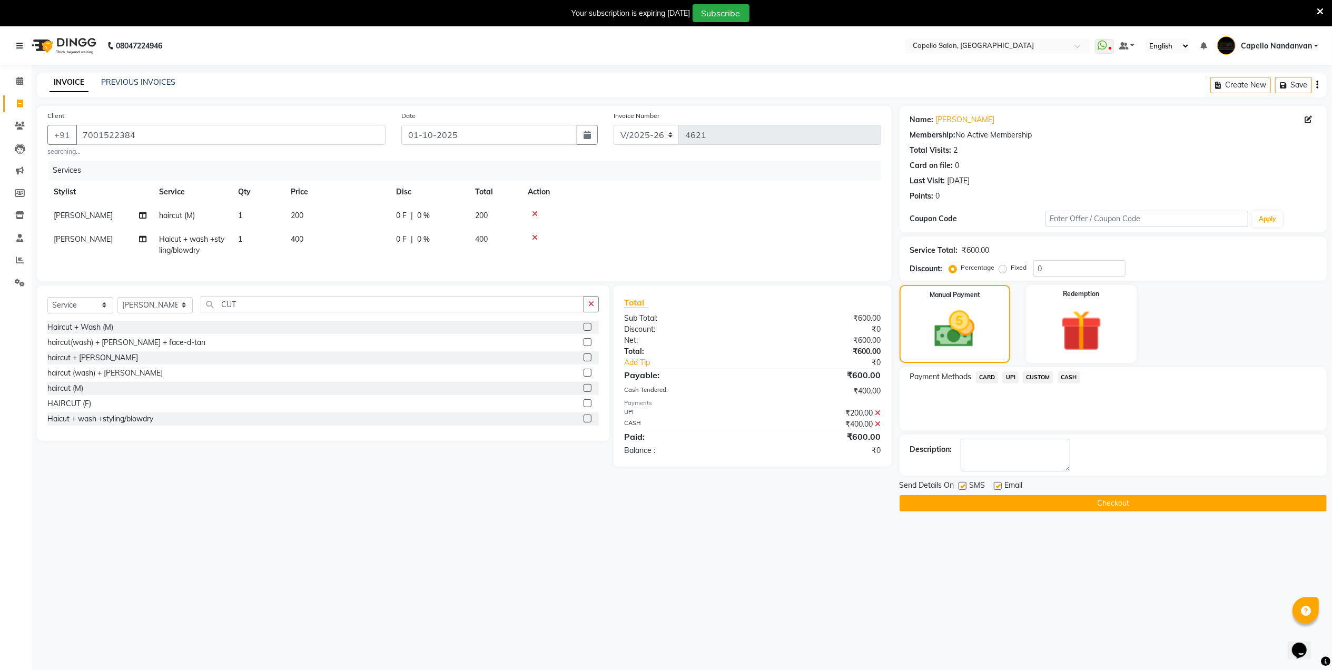
click at [1077, 501] on button "Checkout" at bounding box center [1112, 503] width 427 height 16
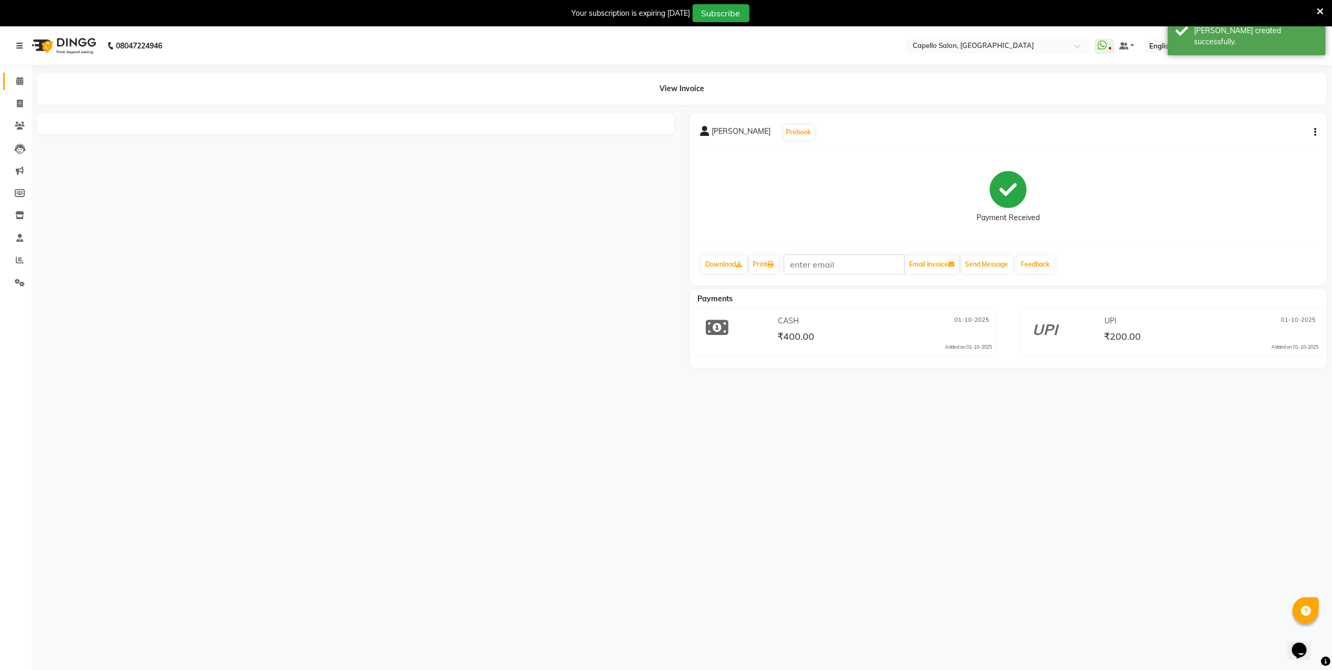
click at [21, 78] on icon at bounding box center [19, 81] width 7 height 8
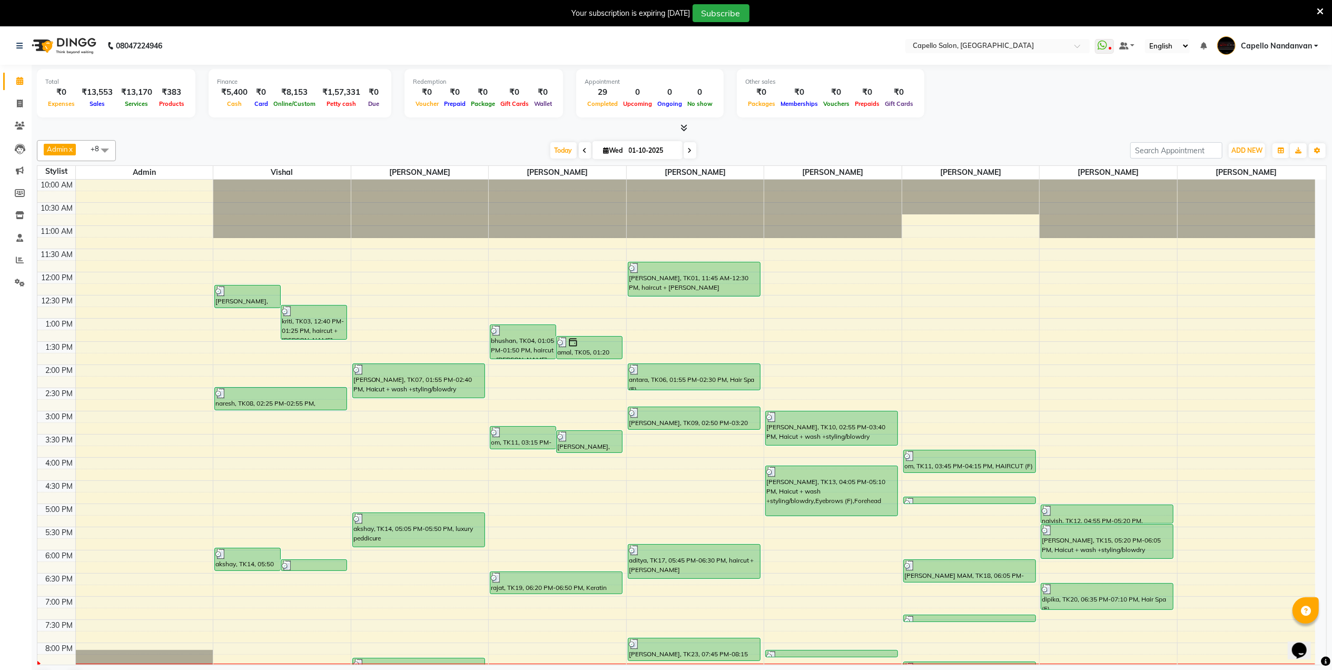
click at [999, 113] on div "Total ₹0 Expenses ₹13,553 Sales ₹13,170 Services ₹383 Products Finance ₹5,400 C…" at bounding box center [682, 95] width 1290 height 52
click at [20, 101] on icon at bounding box center [20, 104] width 6 height 8
select select "service"
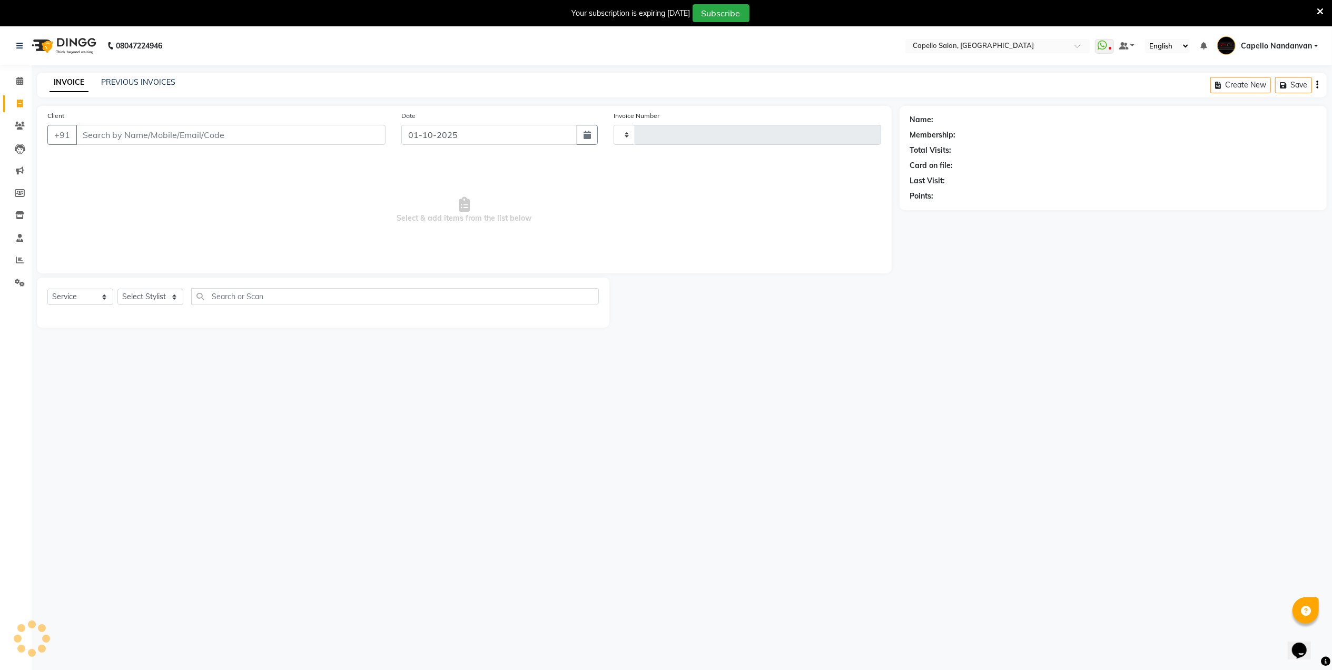
type input "4623"
select select "830"
click at [144, 80] on link "PREVIOUS INVOICES" at bounding box center [138, 81] width 74 height 9
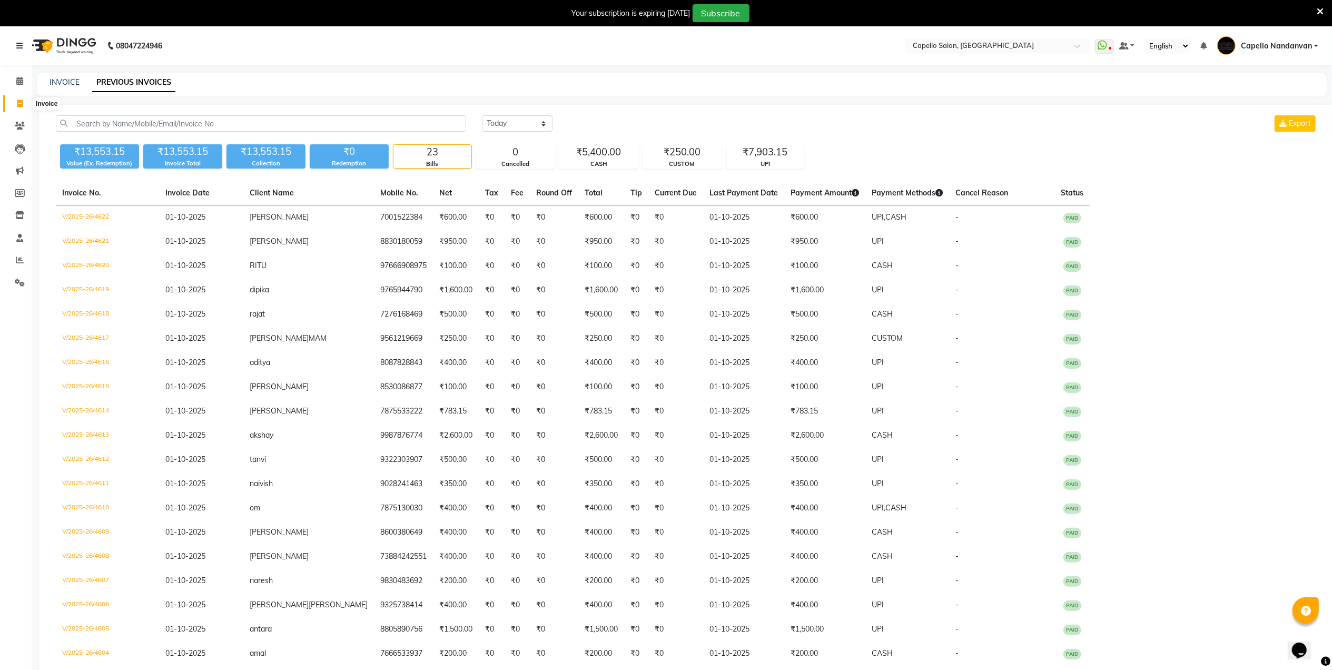
click at [17, 102] on icon at bounding box center [20, 104] width 6 height 8
select select "service"
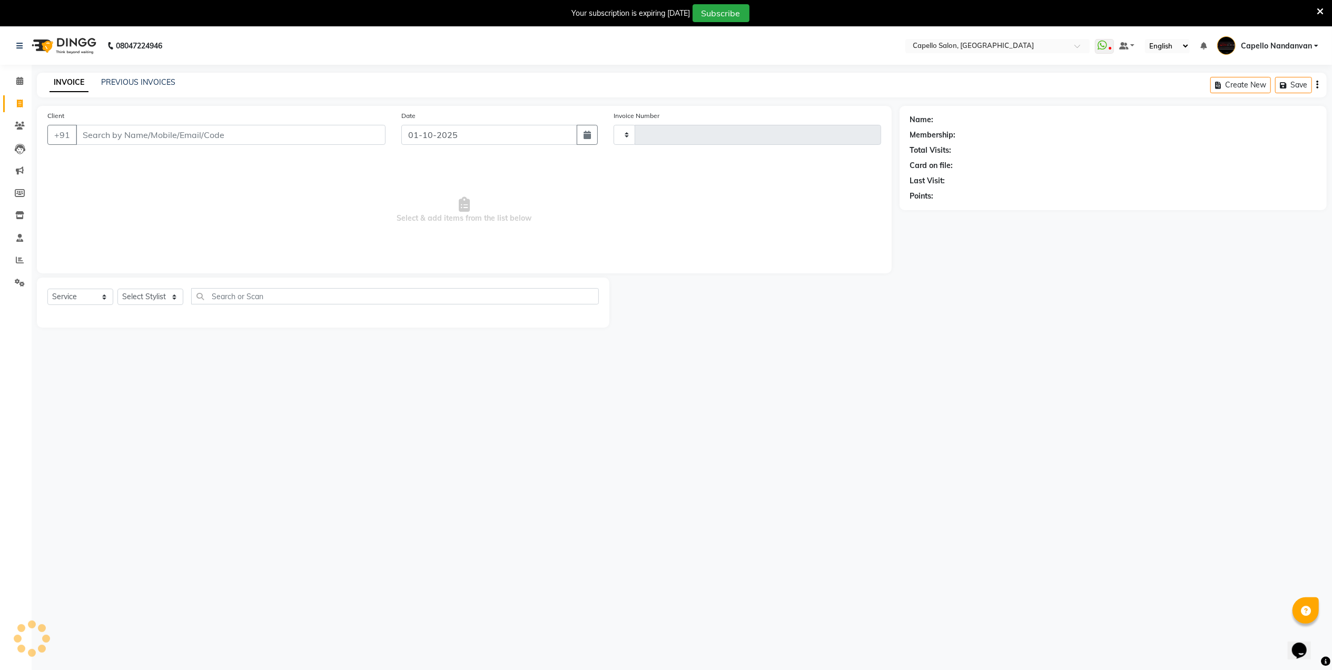
type input "4623"
select select "830"
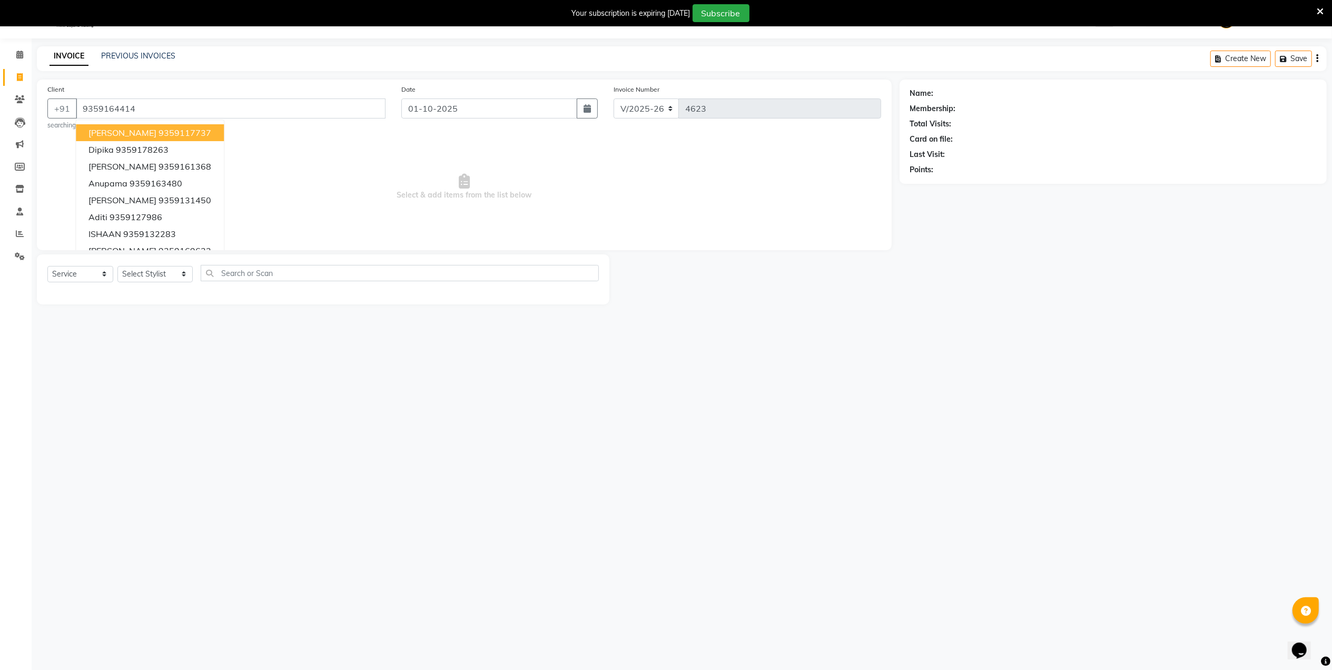
type input "9359164414"
click at [155, 276] on select "Select Stylist Admin [PERSON_NAME] [PERSON_NAME] [PERSON_NAME] [PERSON_NAME] Ow…" at bounding box center [154, 274] width 75 height 16
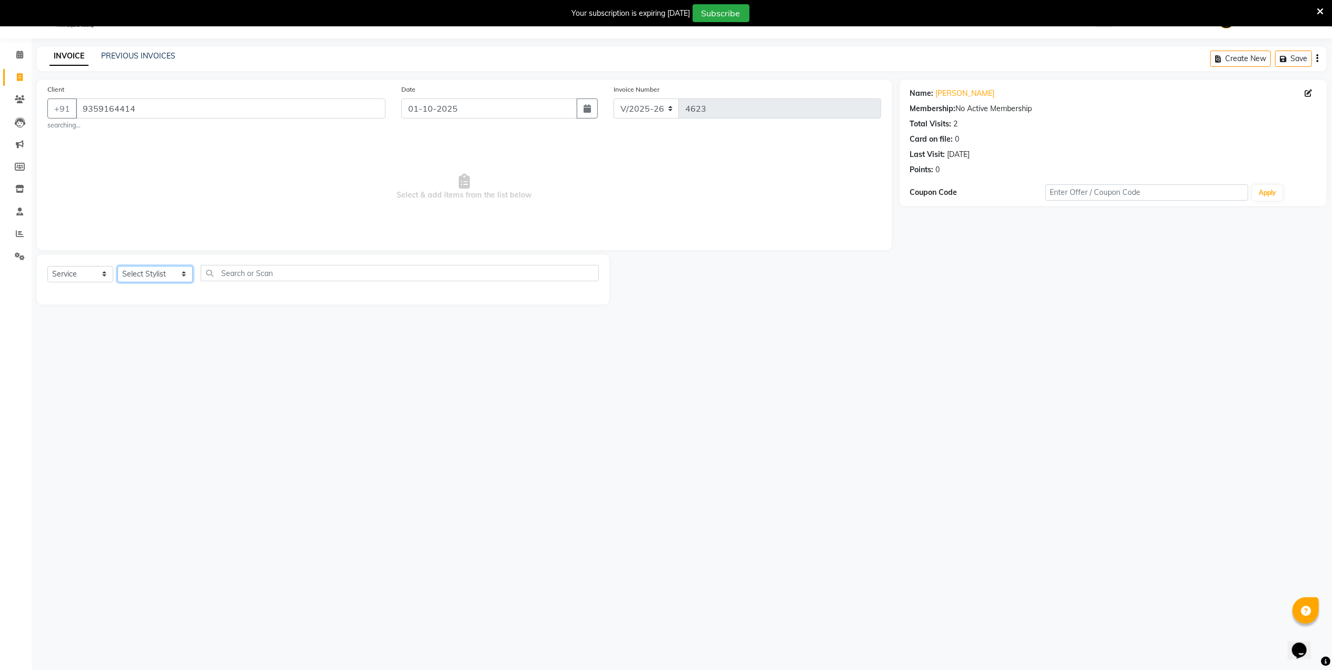
select select "40366"
click at [117, 266] on select "Select Stylist Admin [PERSON_NAME] [PERSON_NAME] [PERSON_NAME] [PERSON_NAME] Ow…" at bounding box center [154, 274] width 75 height 16
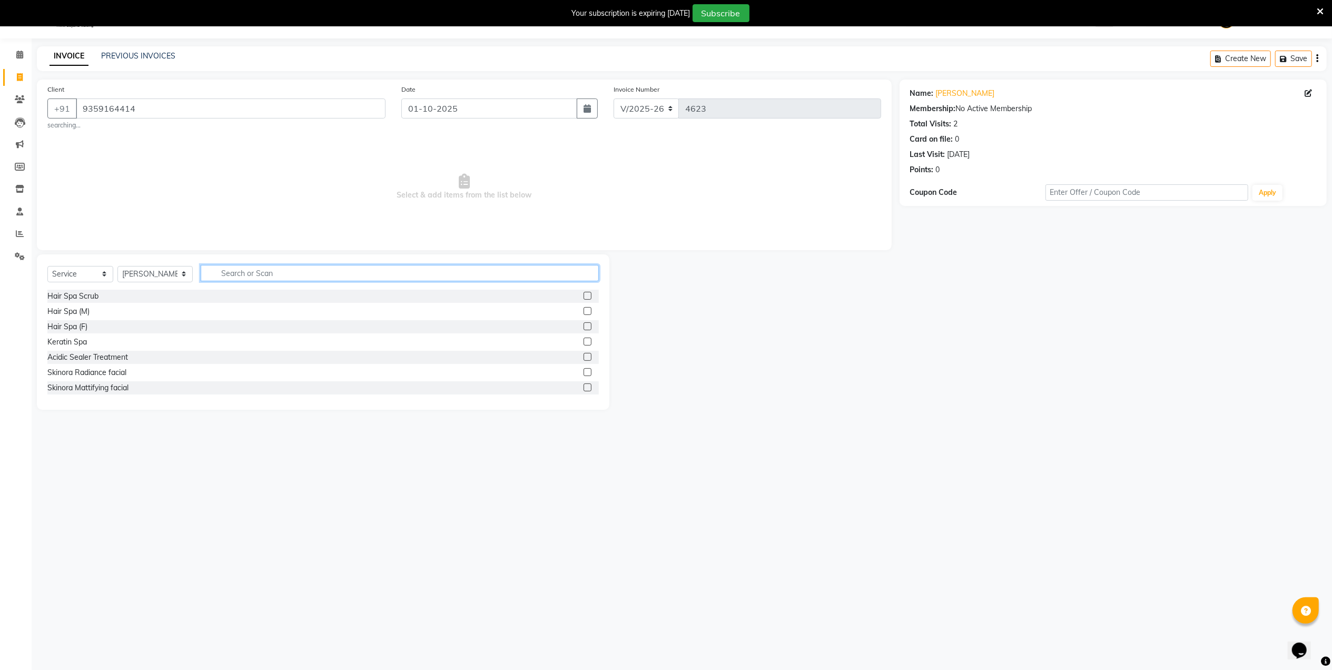
click at [264, 276] on input "text" at bounding box center [400, 273] width 398 height 16
type input "WAS"
click at [583, 383] on label at bounding box center [587, 386] width 8 height 8
click at [583, 383] on input "checkbox" at bounding box center [586, 386] width 7 height 7
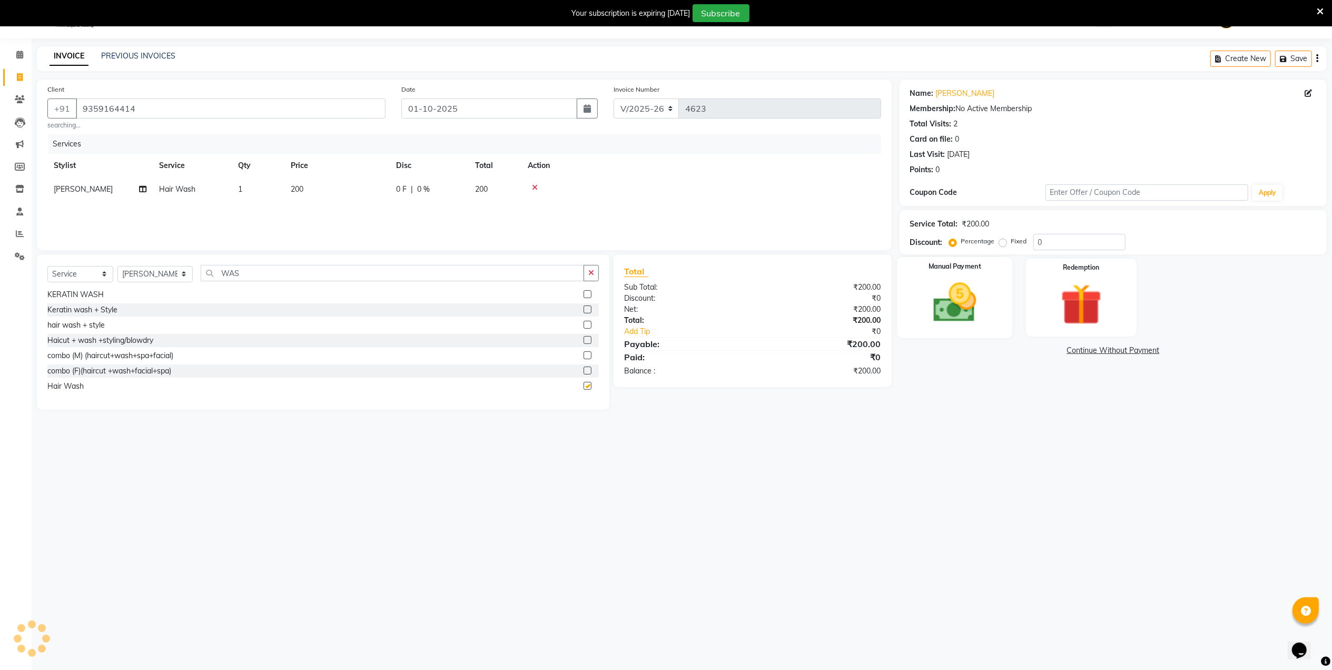
checkbox input "false"
click at [964, 319] on img at bounding box center [954, 302] width 70 height 49
click at [1012, 350] on span "UPI" at bounding box center [1010, 351] width 16 height 12
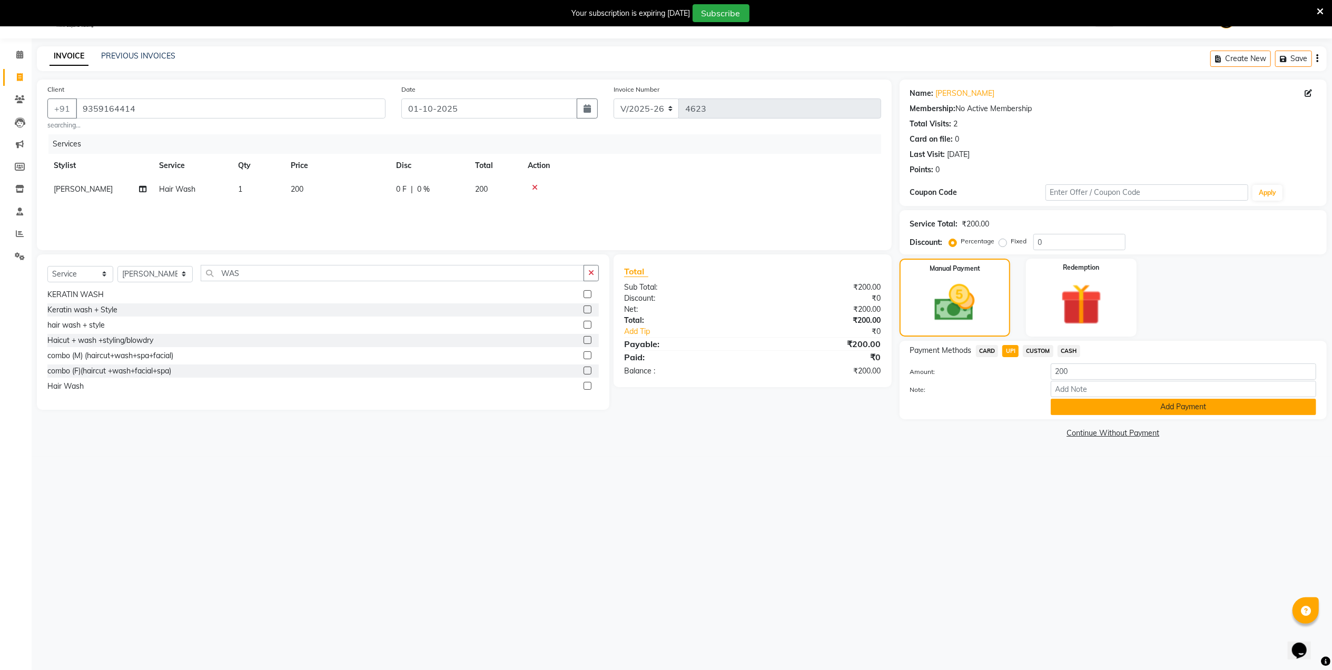
click at [1064, 407] on button "Add Payment" at bounding box center [1183, 407] width 265 height 16
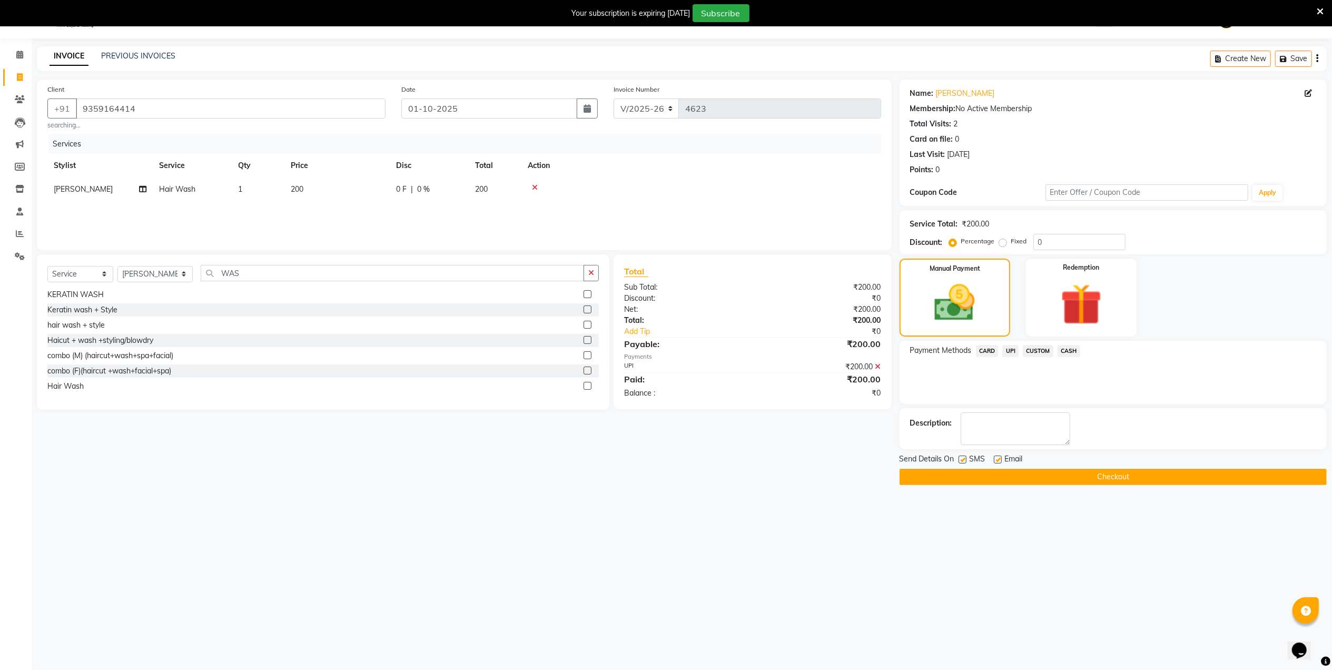
click at [1050, 479] on button "Checkout" at bounding box center [1112, 477] width 427 height 16
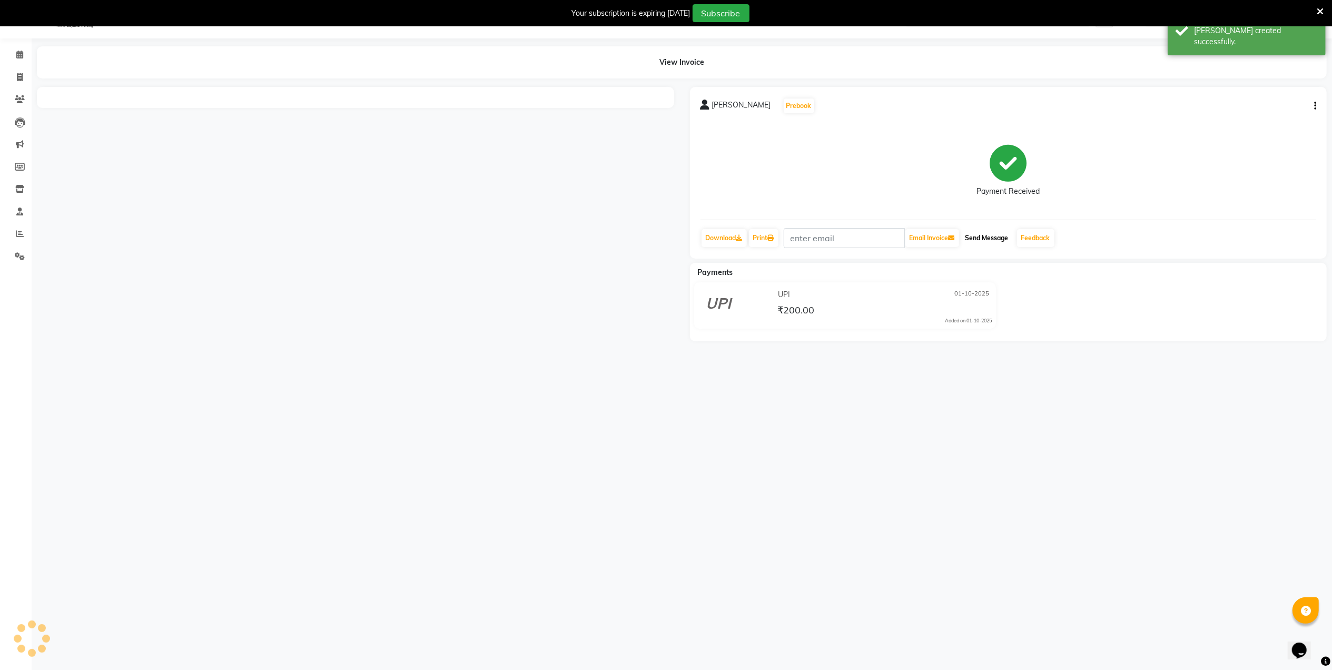
click at [1009, 238] on button "Send Message" at bounding box center [987, 238] width 52 height 18
click at [1031, 232] on link "Feedback" at bounding box center [1035, 238] width 37 height 18
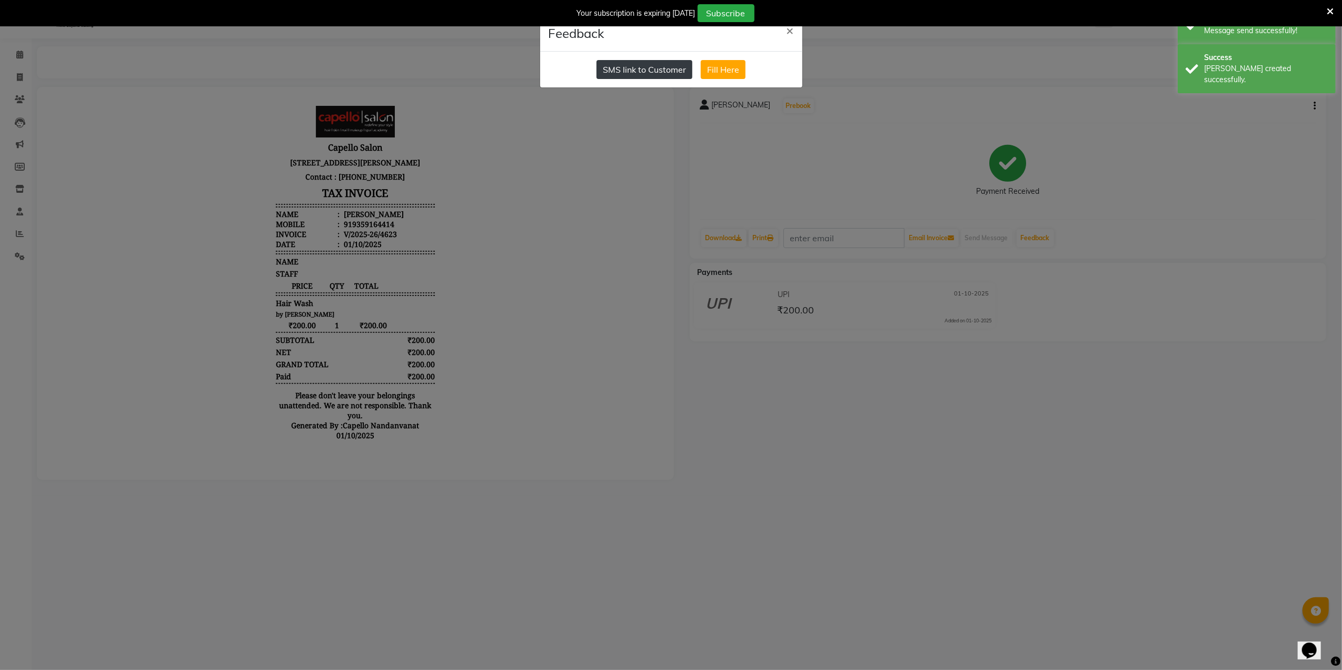
click at [633, 76] on button "SMS link to Customer" at bounding box center [645, 69] width 96 height 19
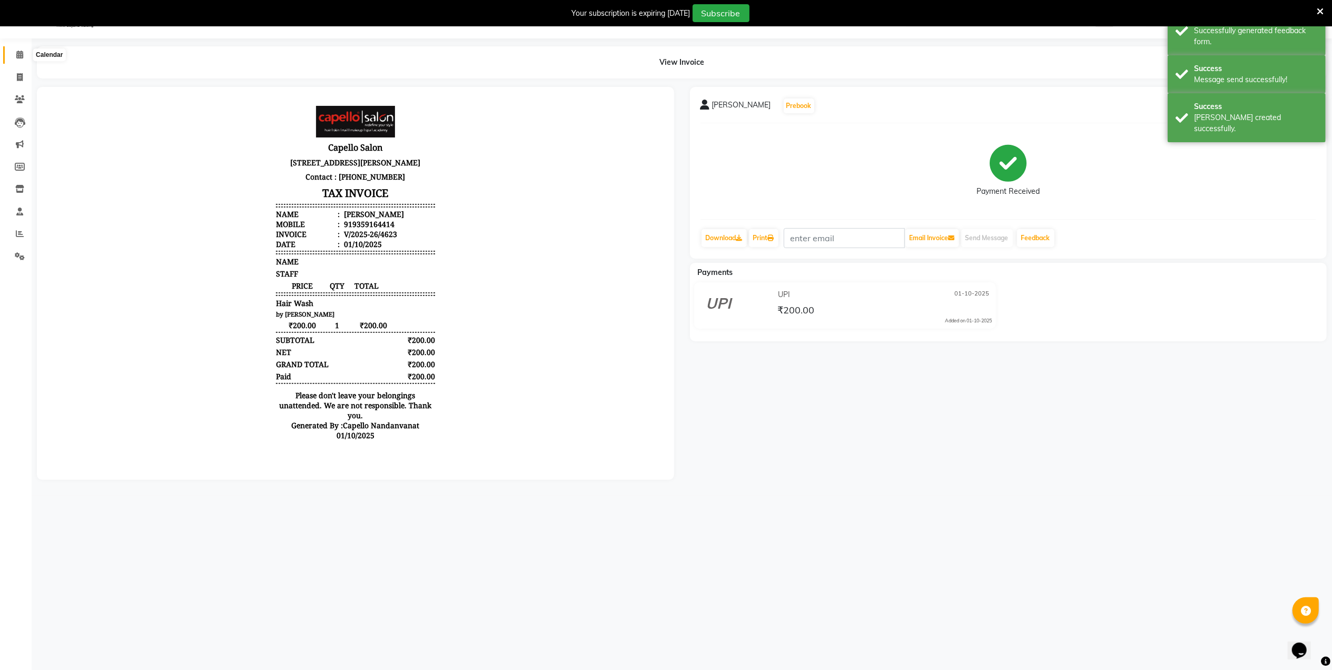
click at [17, 60] on span at bounding box center [20, 55] width 18 height 12
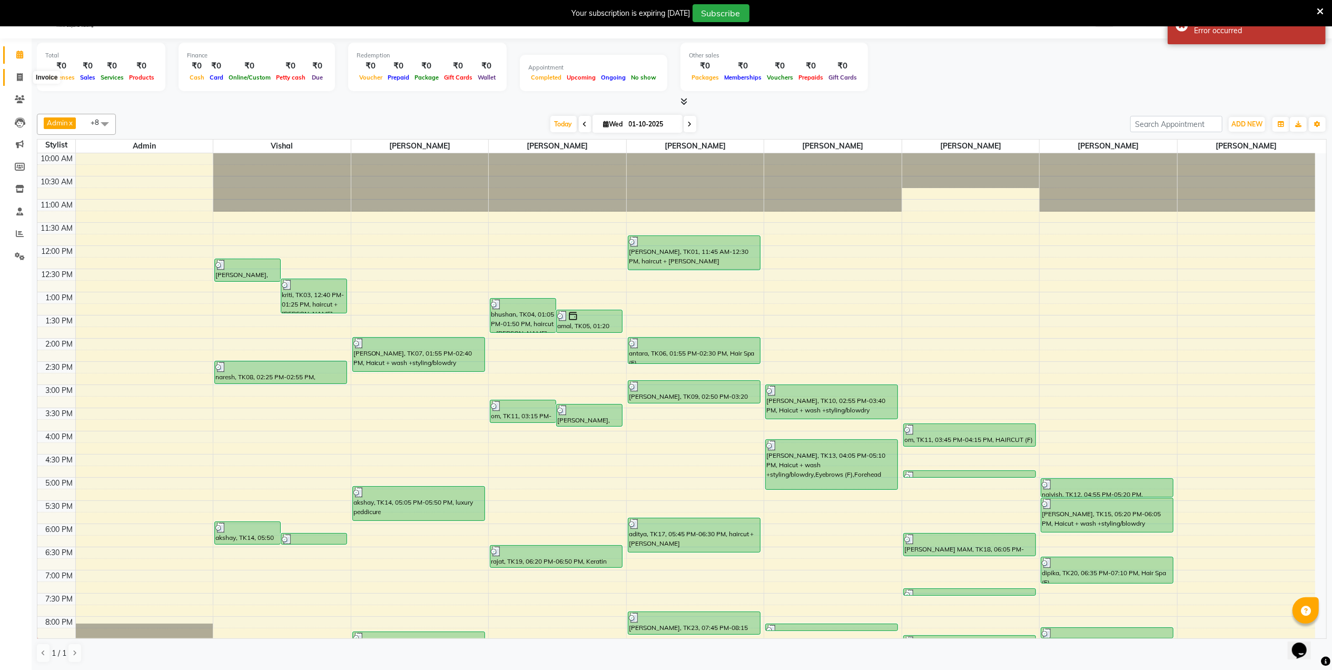
click at [13, 72] on span at bounding box center [20, 78] width 18 height 12
select select "service"
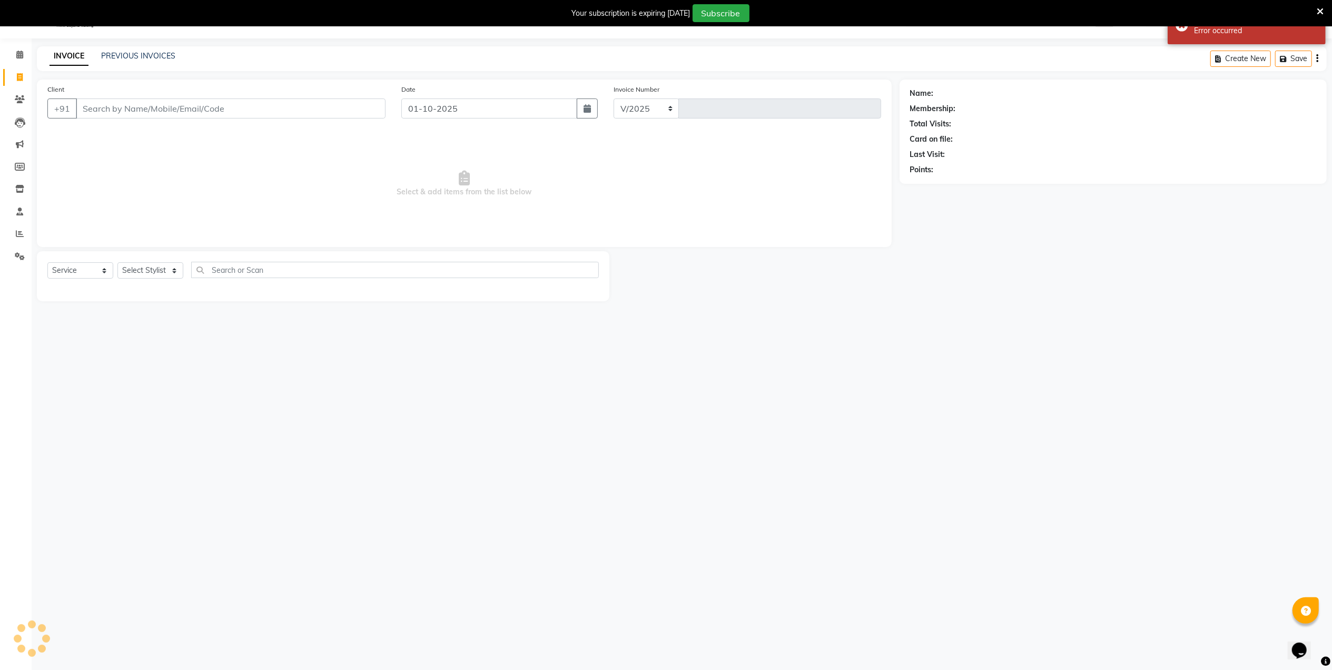
select select "830"
type input "4624"
click at [136, 57] on link "PREVIOUS INVOICES" at bounding box center [138, 55] width 74 height 9
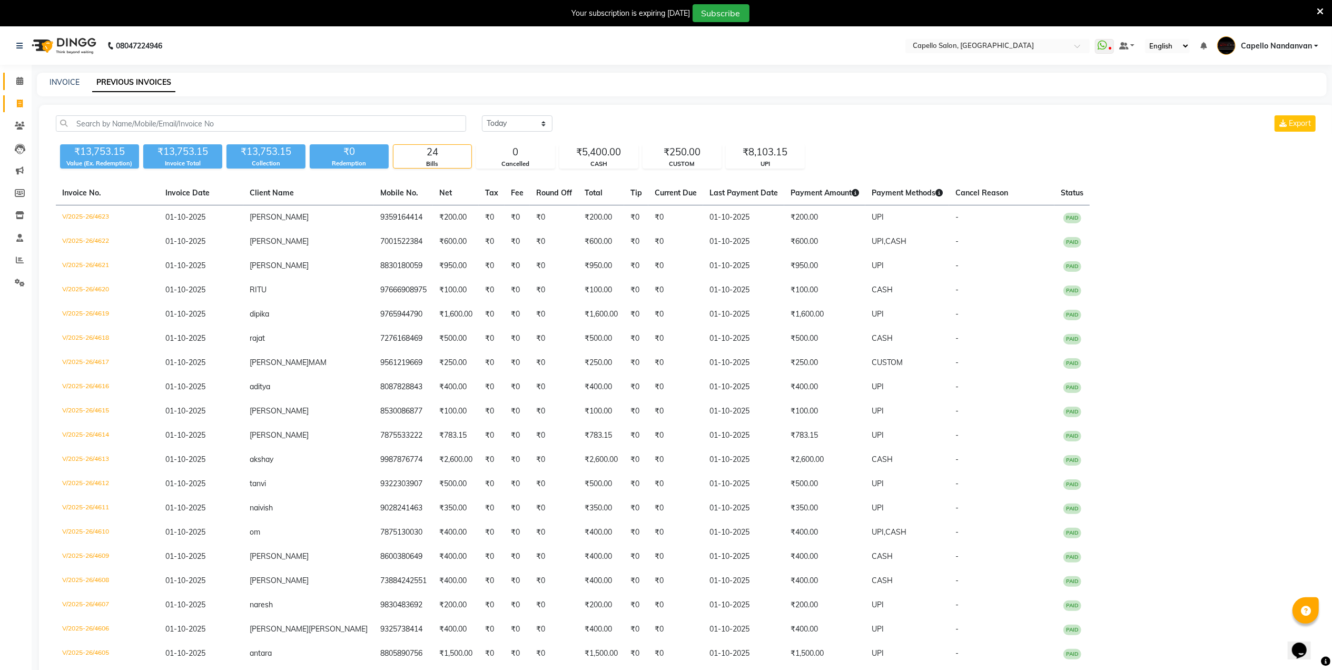
click at [15, 91] on li "Calendar" at bounding box center [16, 81] width 32 height 23
click at [14, 82] on span at bounding box center [20, 81] width 18 height 12
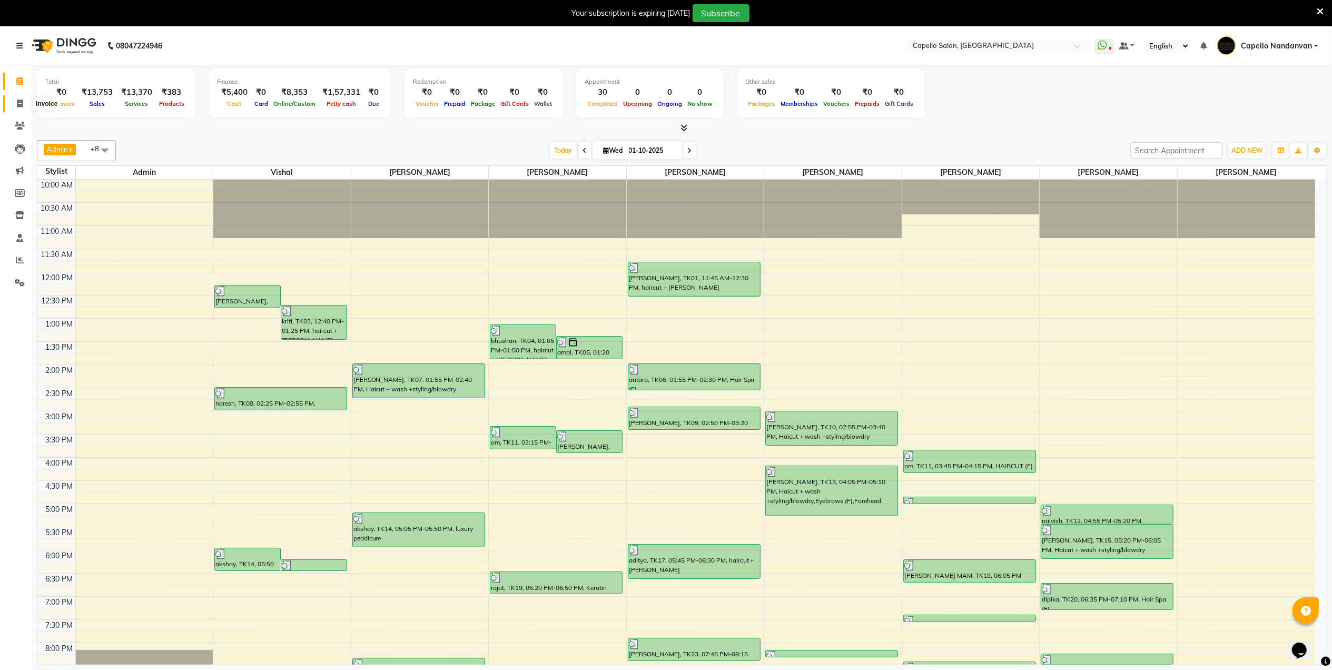
click at [22, 106] on icon at bounding box center [20, 104] width 6 height 8
select select "service"
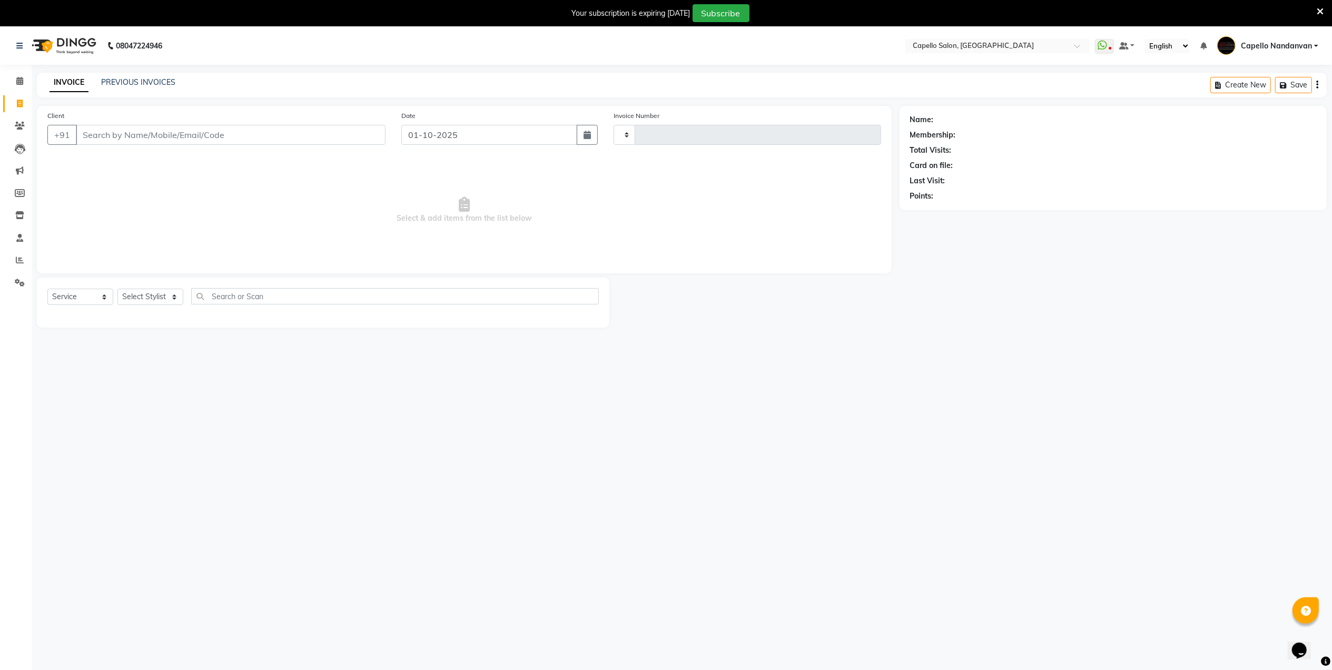
type input "4624"
select select "830"
click at [163, 82] on link "PREVIOUS INVOICES" at bounding box center [138, 81] width 74 height 9
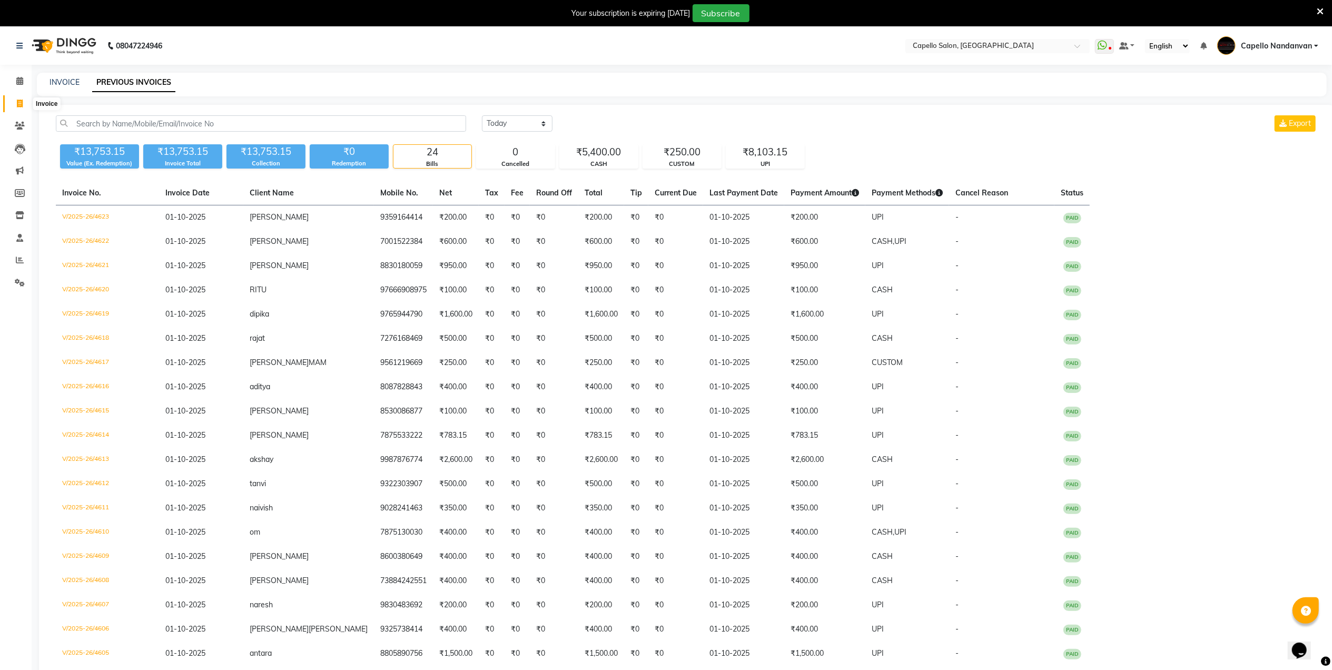
click at [18, 106] on icon at bounding box center [20, 104] width 6 height 8
select select "service"
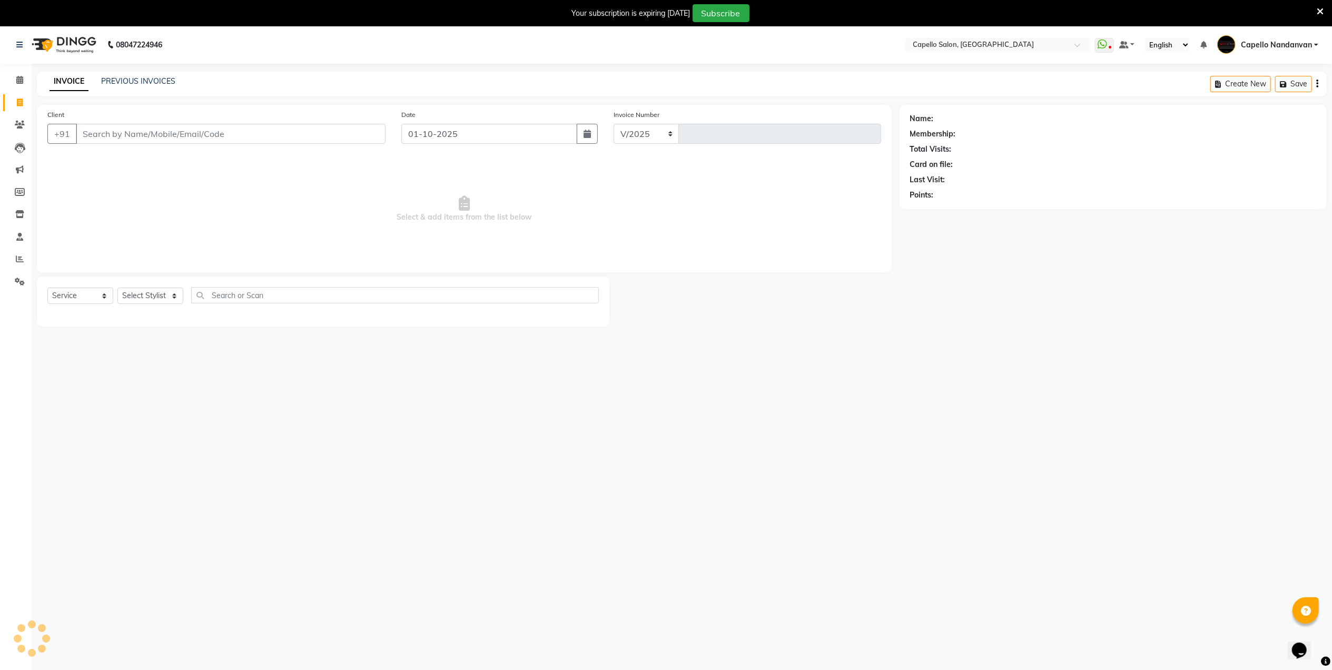
select select "830"
type input "4624"
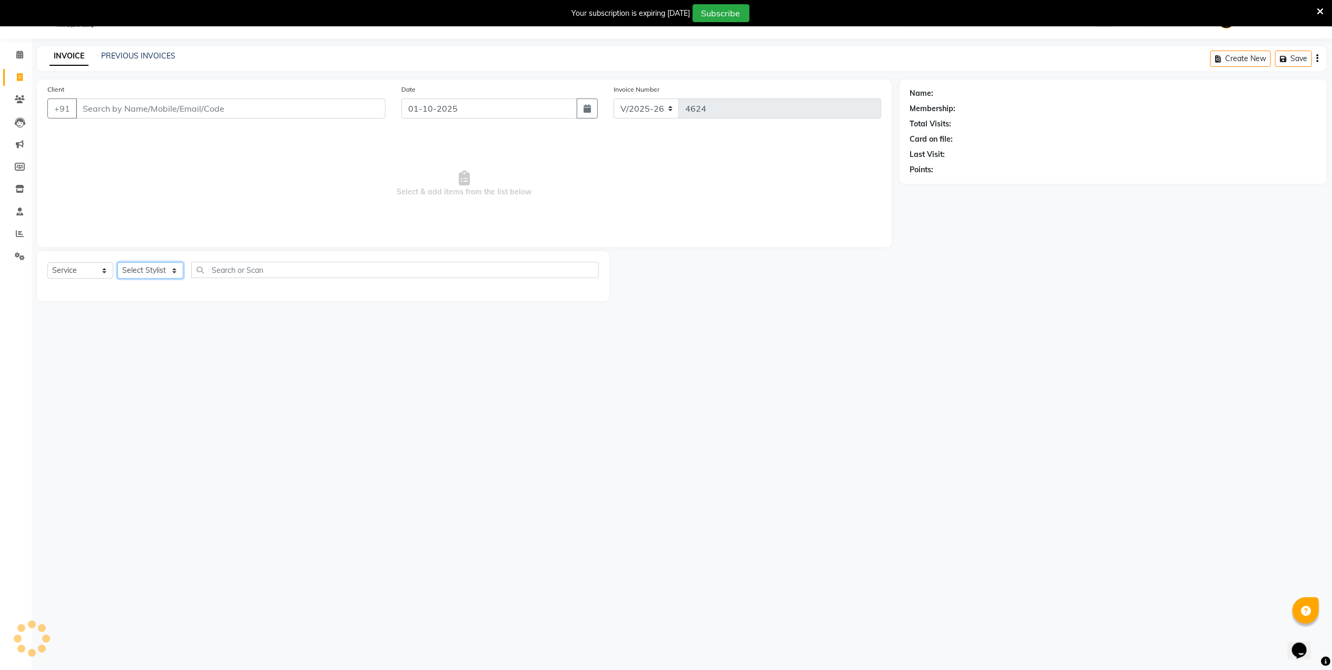
click at [171, 265] on select "Select Stylist" at bounding box center [150, 270] width 66 height 16
select select "42453"
click at [117, 262] on select "Select Stylist Admin [PERSON_NAME] [PERSON_NAME] [PERSON_NAME] [PERSON_NAME] Ow…" at bounding box center [154, 270] width 75 height 16
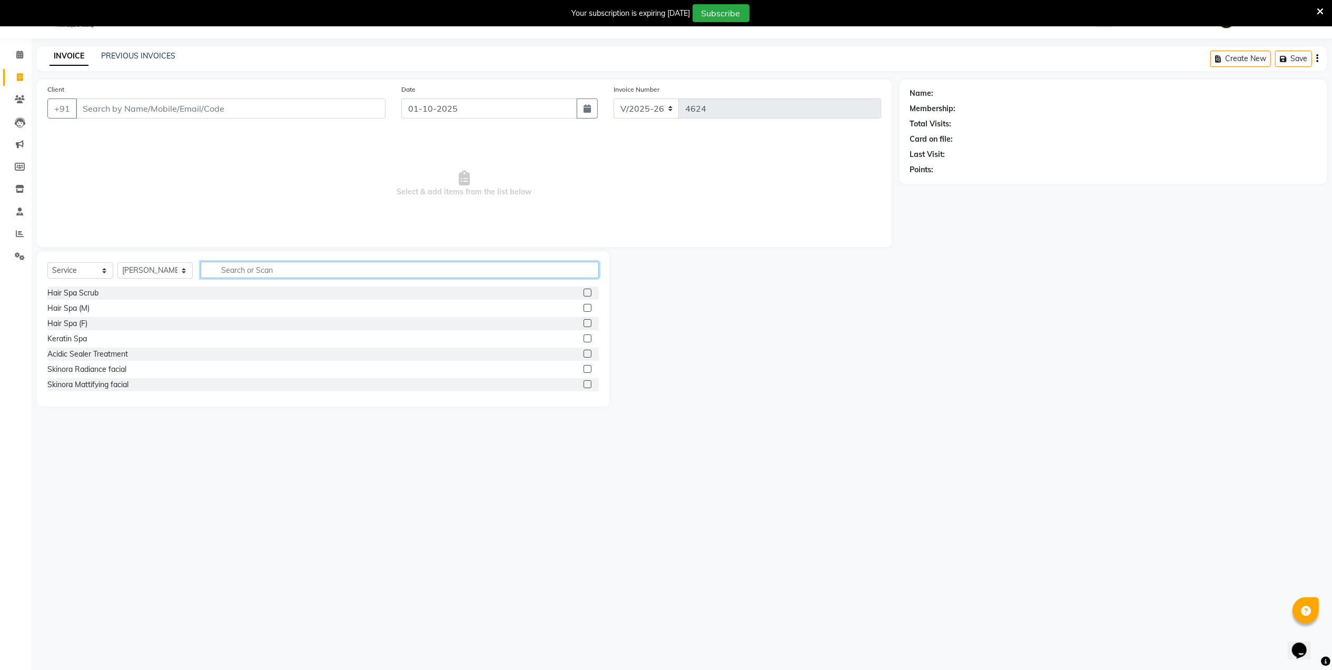
click at [266, 266] on input "text" at bounding box center [400, 270] width 398 height 16
type input "CUT"
click at [583, 350] on label at bounding box center [587, 354] width 8 height 8
click at [583, 351] on input "checkbox" at bounding box center [586, 354] width 7 height 7
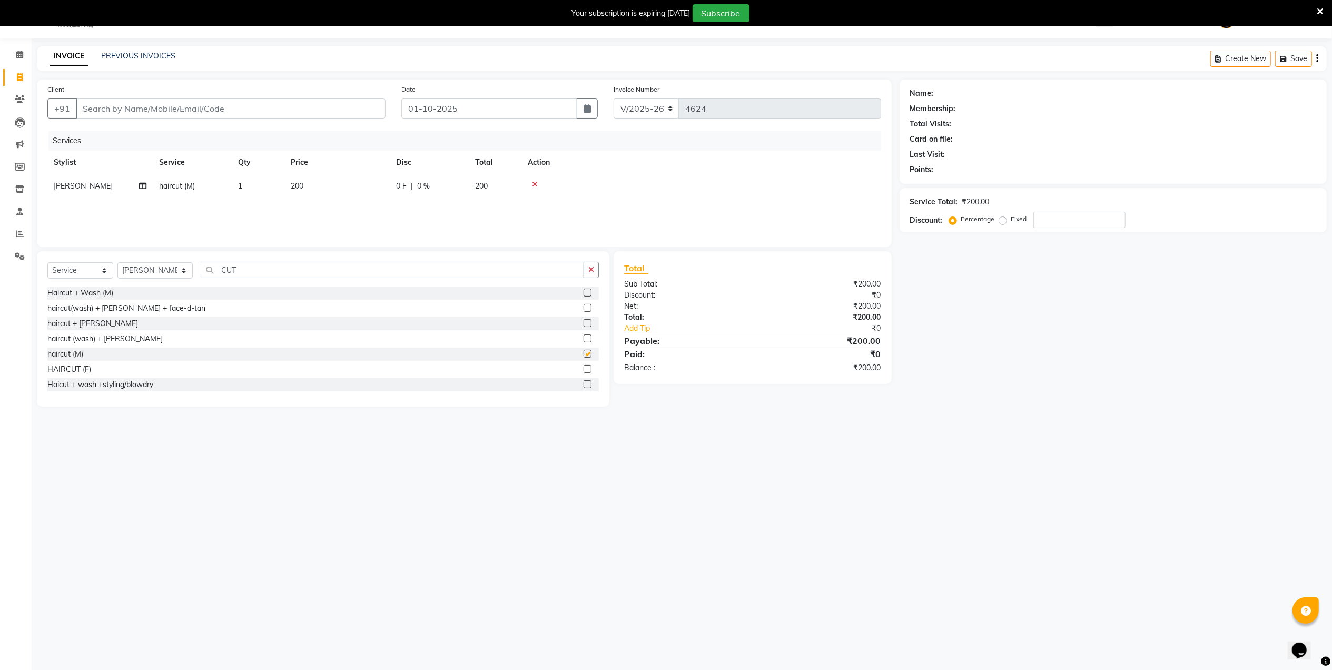
checkbox input "false"
click at [257, 192] on td "1" at bounding box center [258, 186] width 53 height 24
select select "42453"
click at [583, 291] on label at bounding box center [587, 293] width 8 height 8
click at [583, 291] on input "checkbox" at bounding box center [586, 293] width 7 height 7
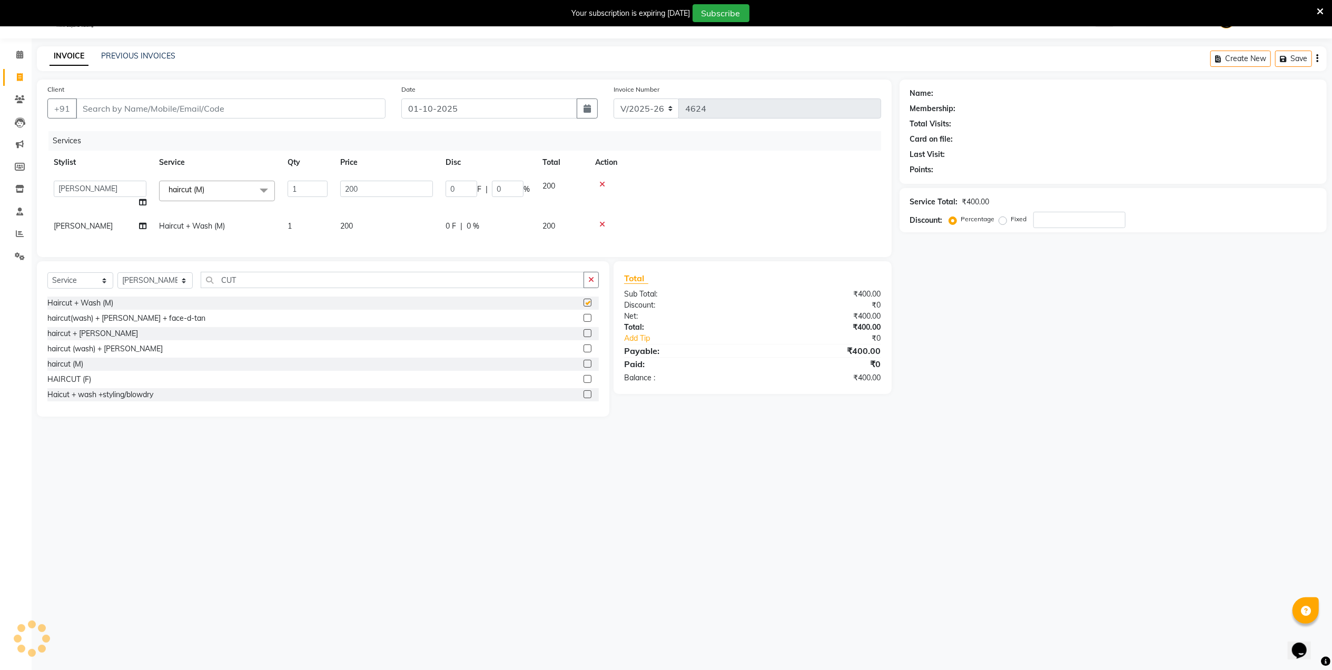
checkbox input "false"
click at [599, 185] on icon at bounding box center [602, 184] width 6 height 7
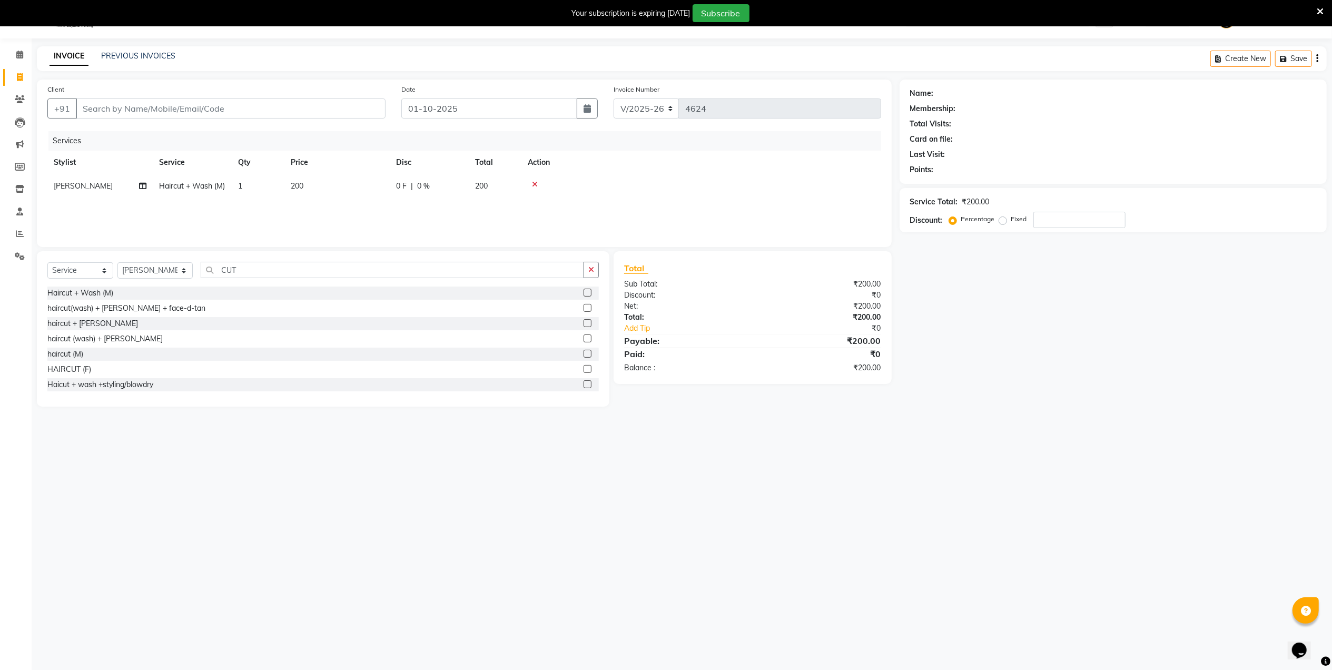
click at [255, 190] on td "1" at bounding box center [258, 186] width 53 height 24
select select "42453"
click at [304, 185] on input "1" at bounding box center [308, 189] width 40 height 16
type input "2"
drag, startPoint x: 778, startPoint y: 489, endPoint x: 778, endPoint y: 468, distance: 21.1
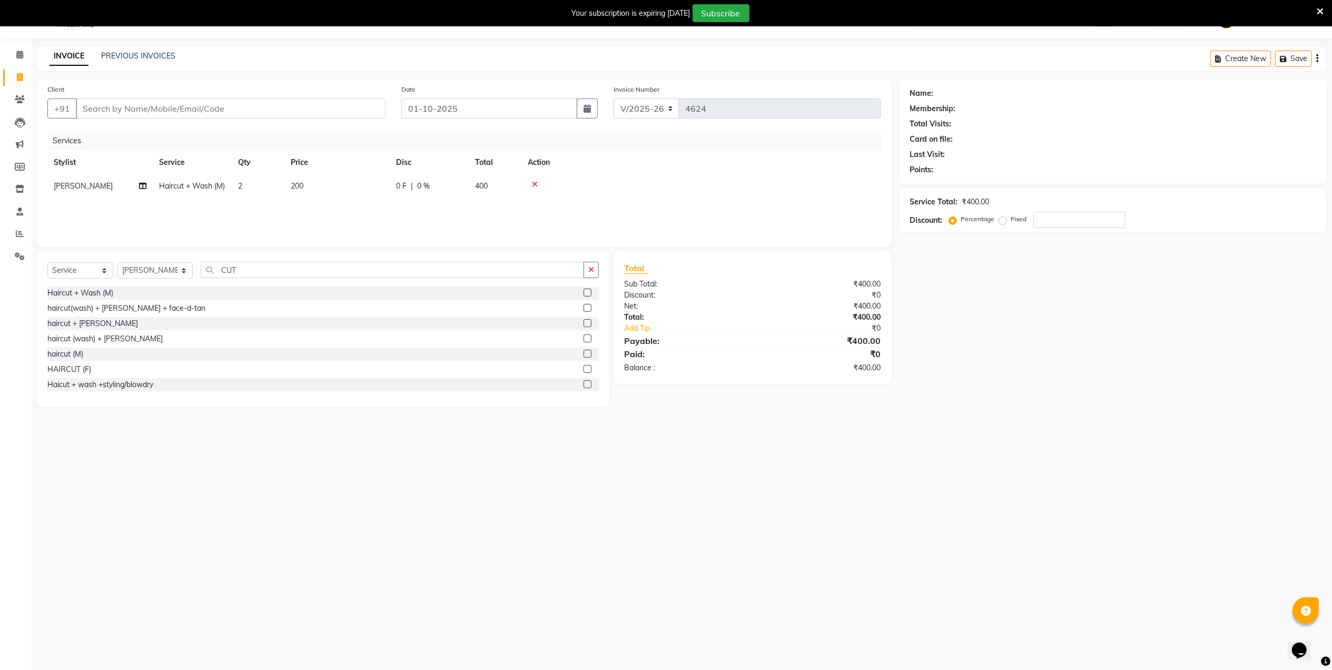
click at [779, 487] on div "08047224946 Select Location × [GEOGRAPHIC_DATA], [GEOGRAPHIC_DATA] WhatsApp Sta…" at bounding box center [666, 336] width 1332 height 670
click at [194, 105] on input "Client" at bounding box center [231, 108] width 310 height 20
type input "7"
type input "0"
type input "7264921786"
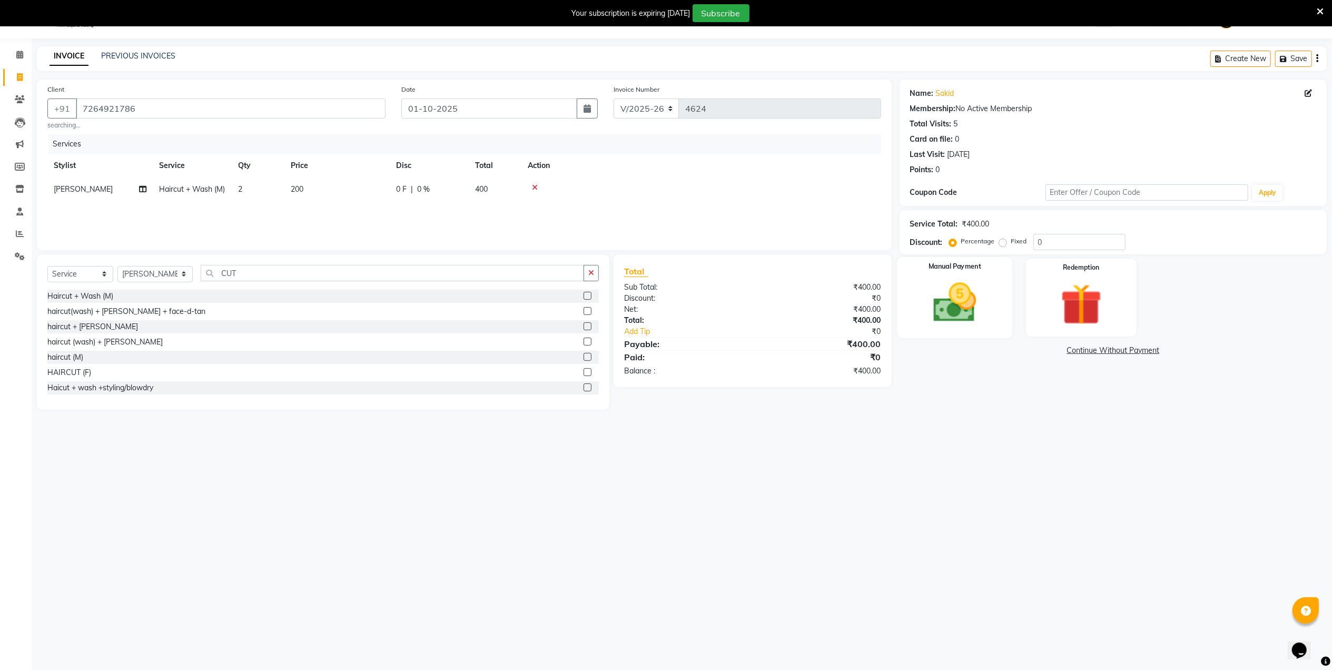
click at [972, 317] on img at bounding box center [954, 302] width 70 height 49
click at [1014, 354] on span "UPI" at bounding box center [1010, 351] width 16 height 12
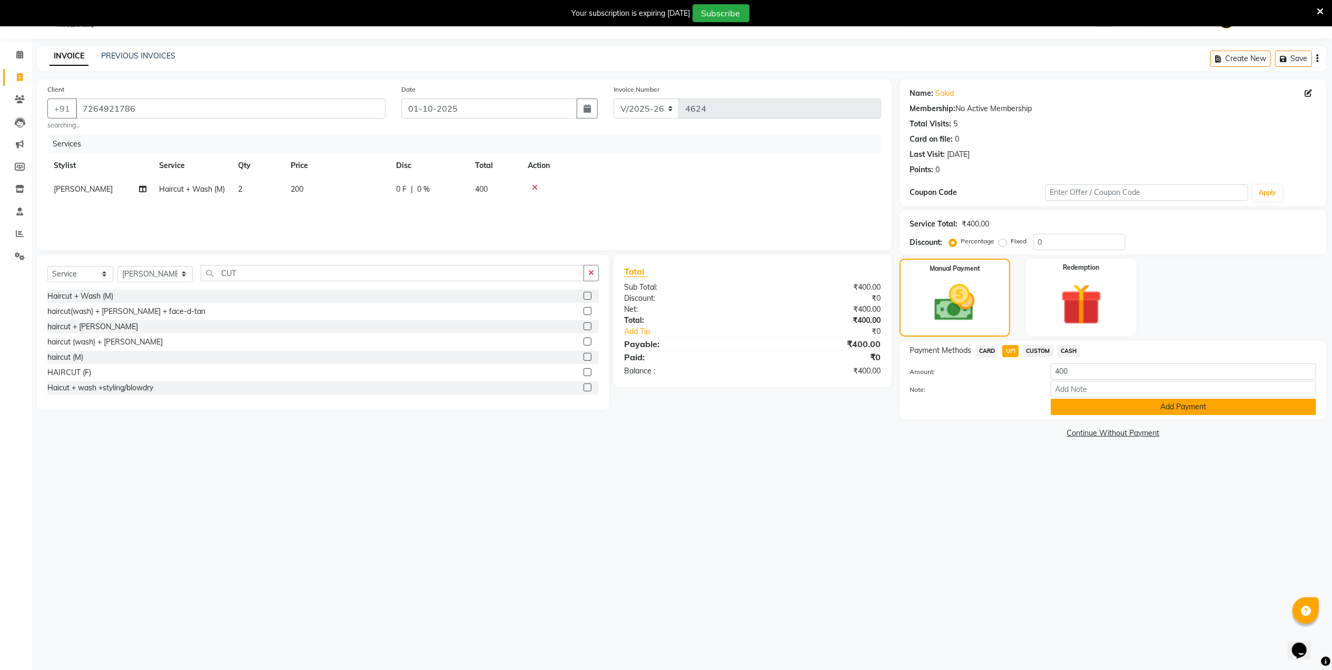
click at [1066, 409] on button "Add Payment" at bounding box center [1183, 407] width 265 height 16
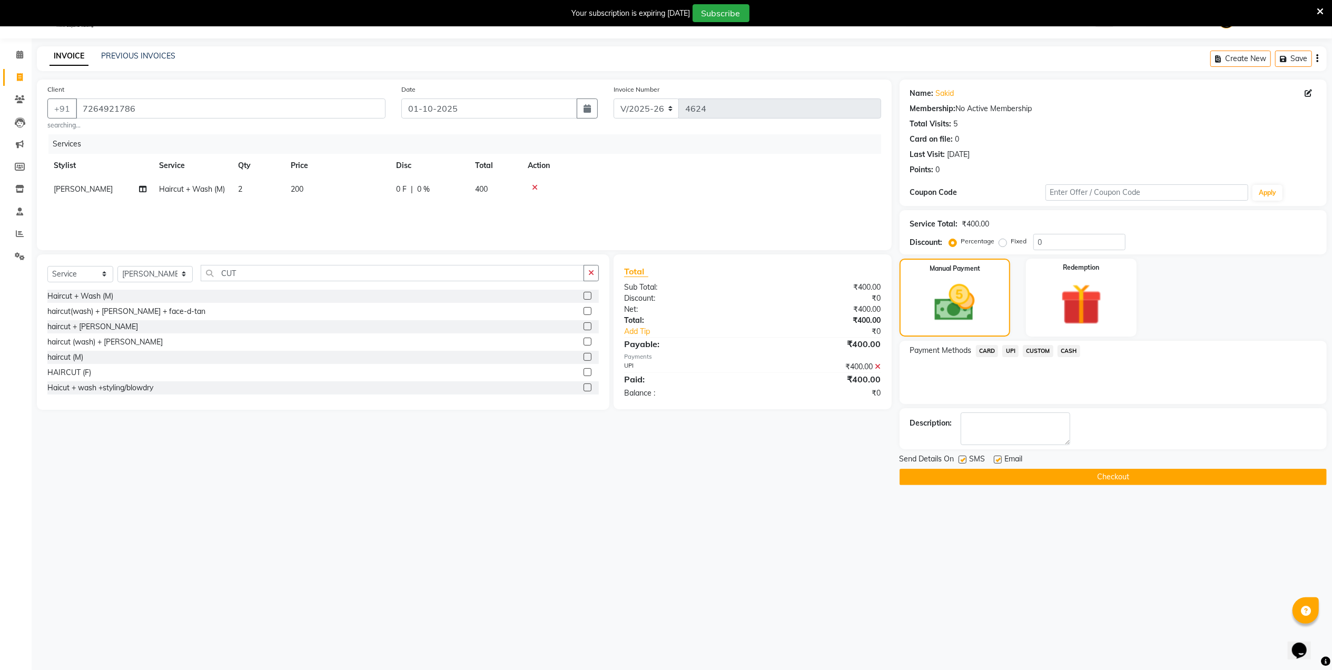
click at [1131, 477] on button "Checkout" at bounding box center [1112, 477] width 427 height 16
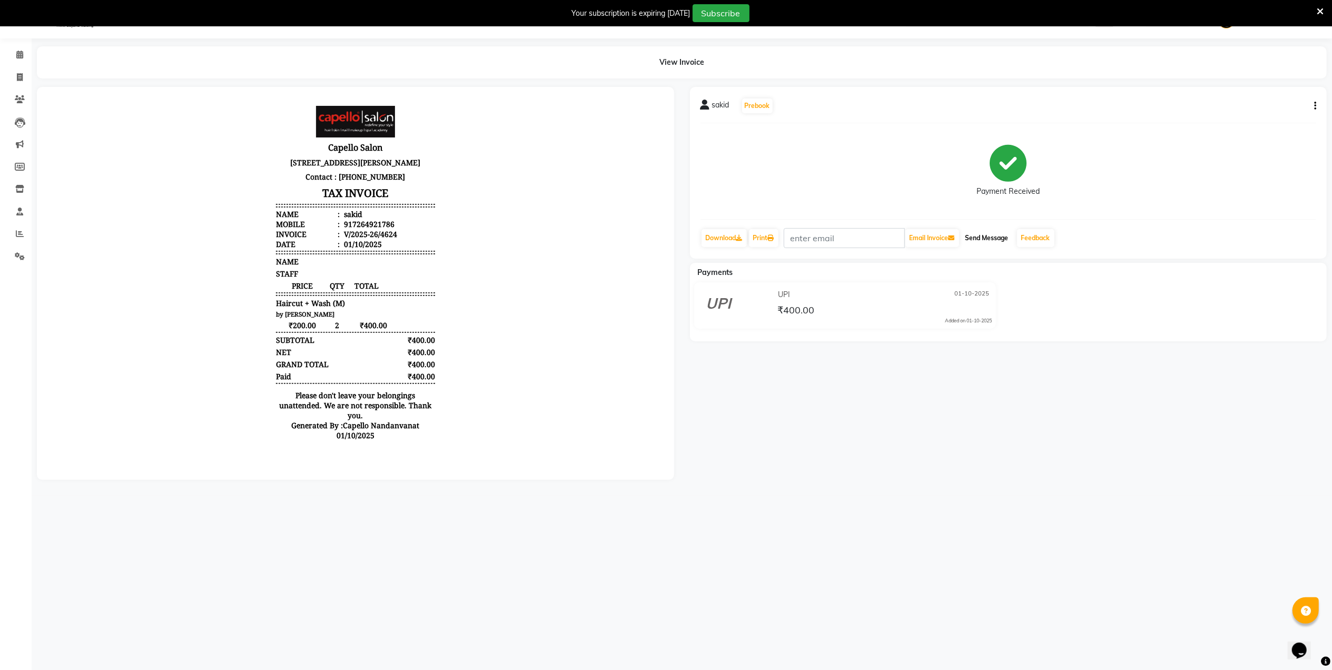
click at [1004, 235] on button "Send Message" at bounding box center [987, 238] width 52 height 18
click at [1031, 232] on link "Feedback" at bounding box center [1035, 238] width 37 height 18
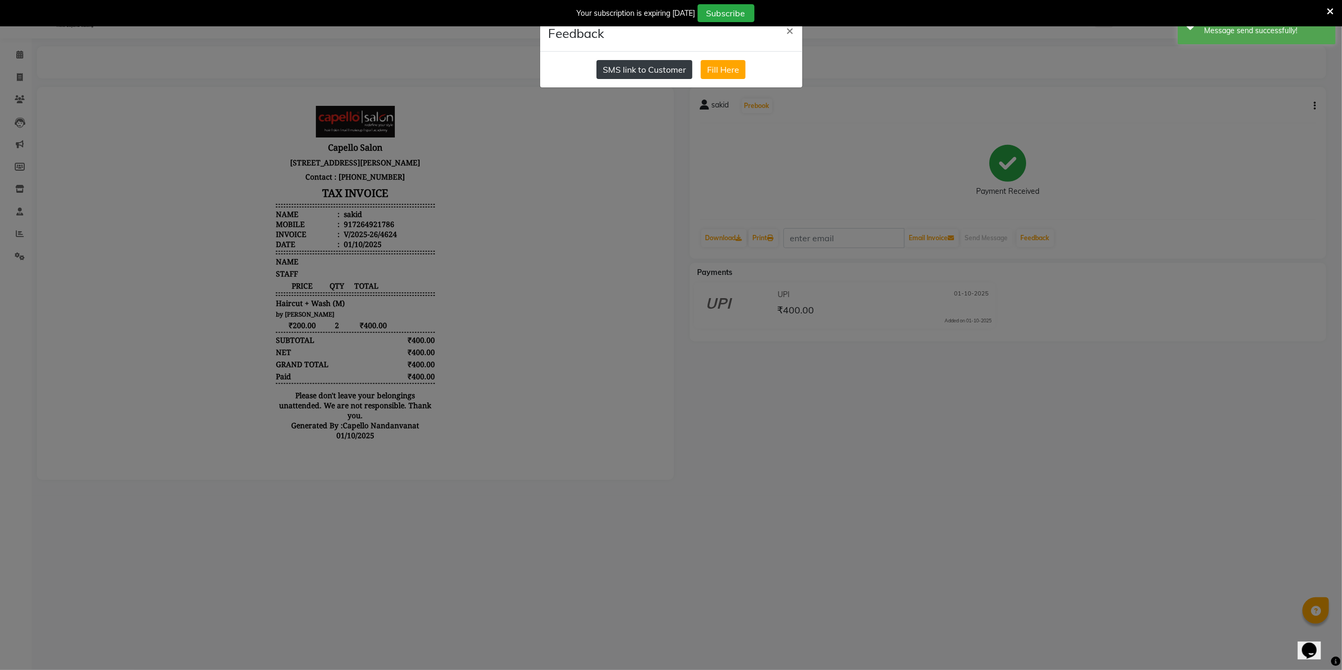
click at [668, 74] on button "SMS link to Customer" at bounding box center [645, 69] width 96 height 19
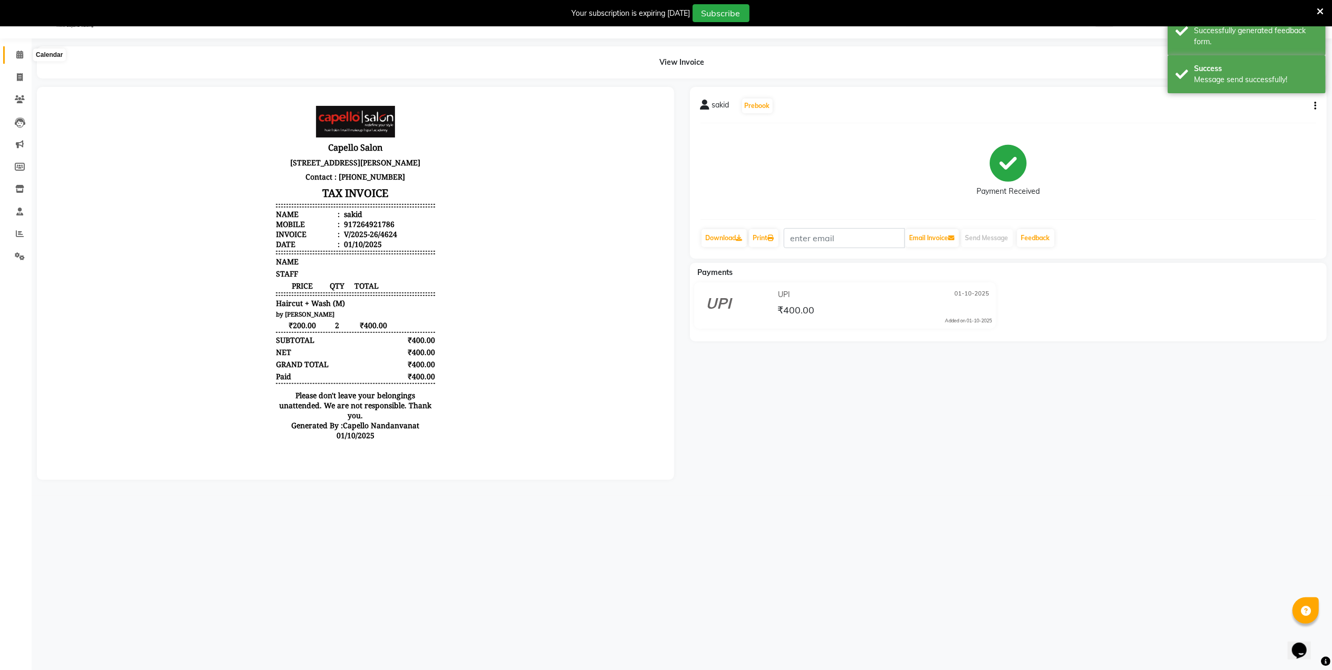
click at [14, 51] on span at bounding box center [20, 55] width 18 height 12
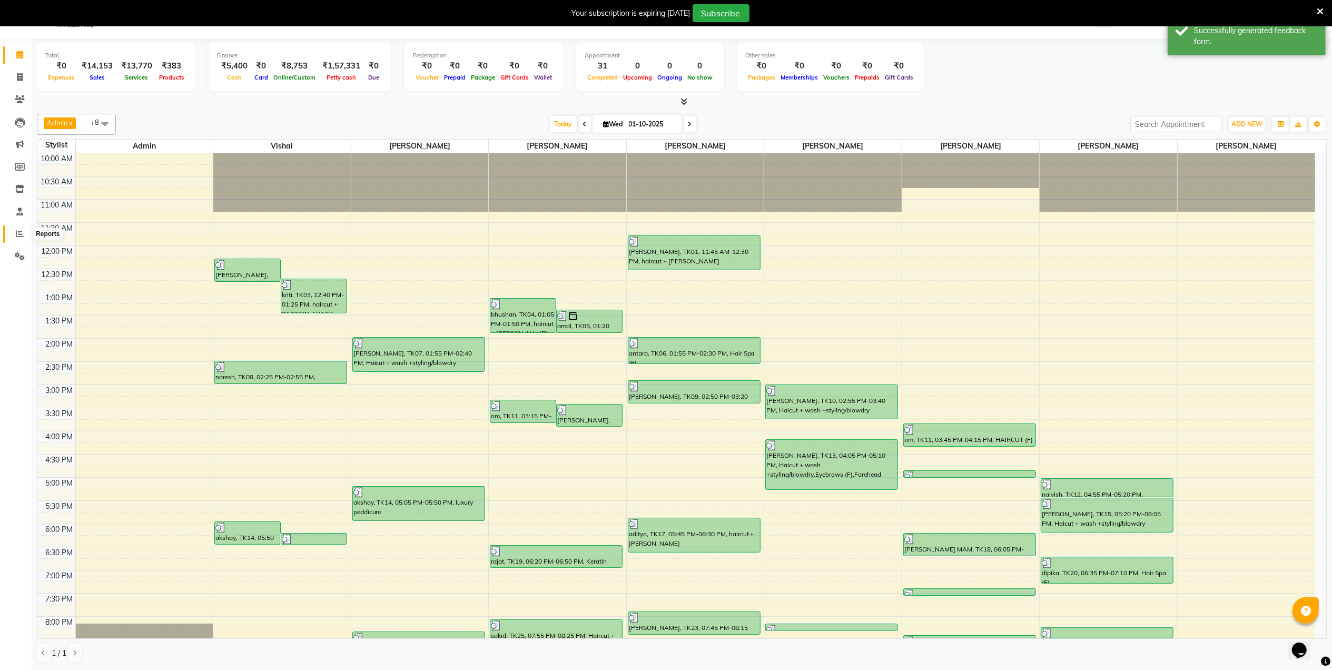
click at [23, 233] on icon at bounding box center [20, 234] width 8 height 8
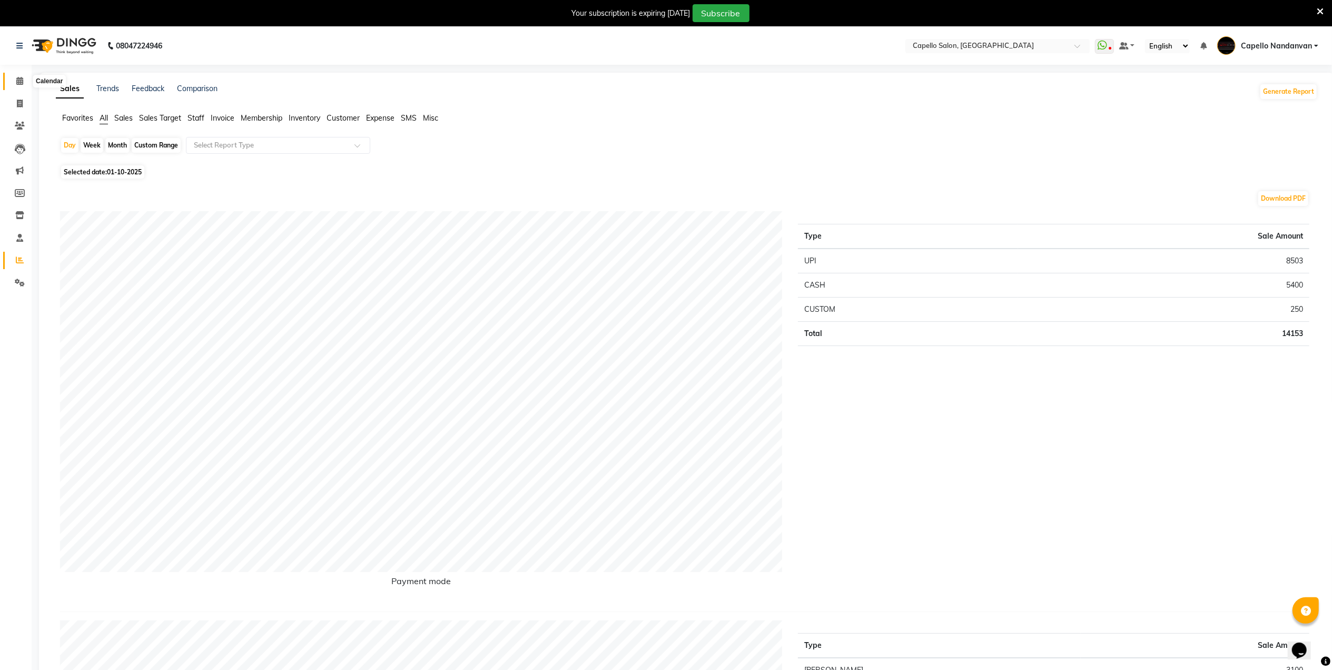
click at [21, 75] on span at bounding box center [20, 81] width 18 height 12
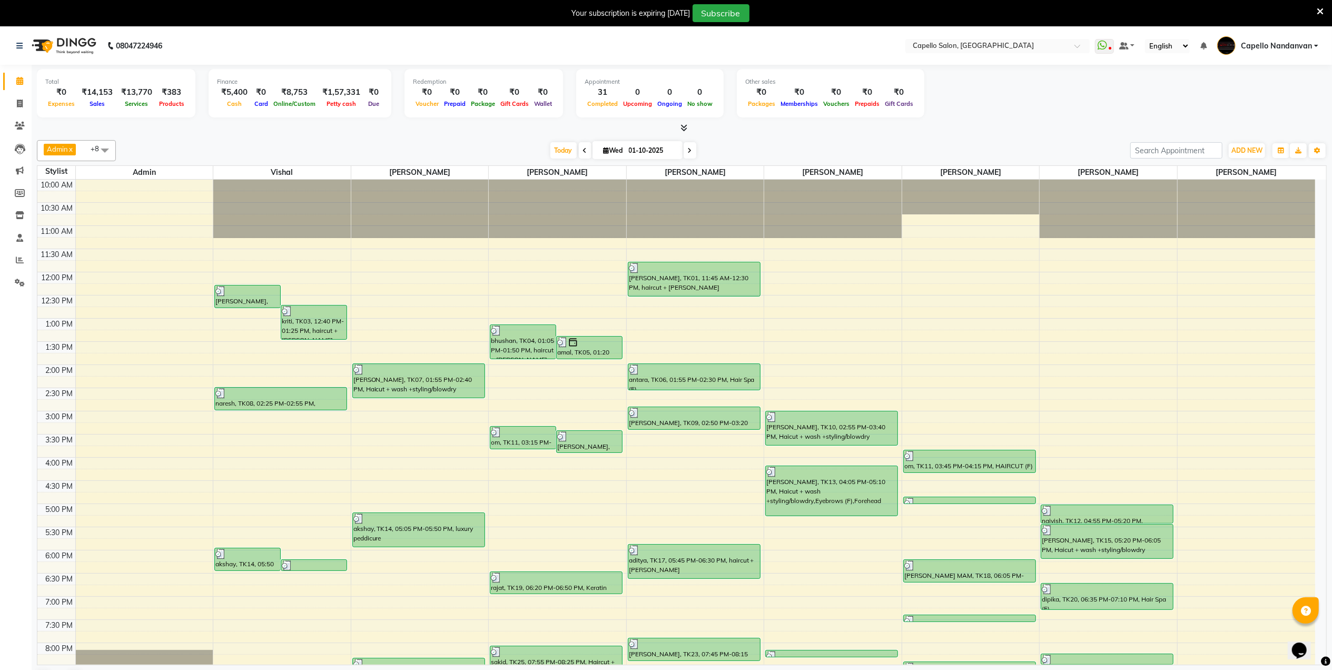
scroll to position [27, 0]
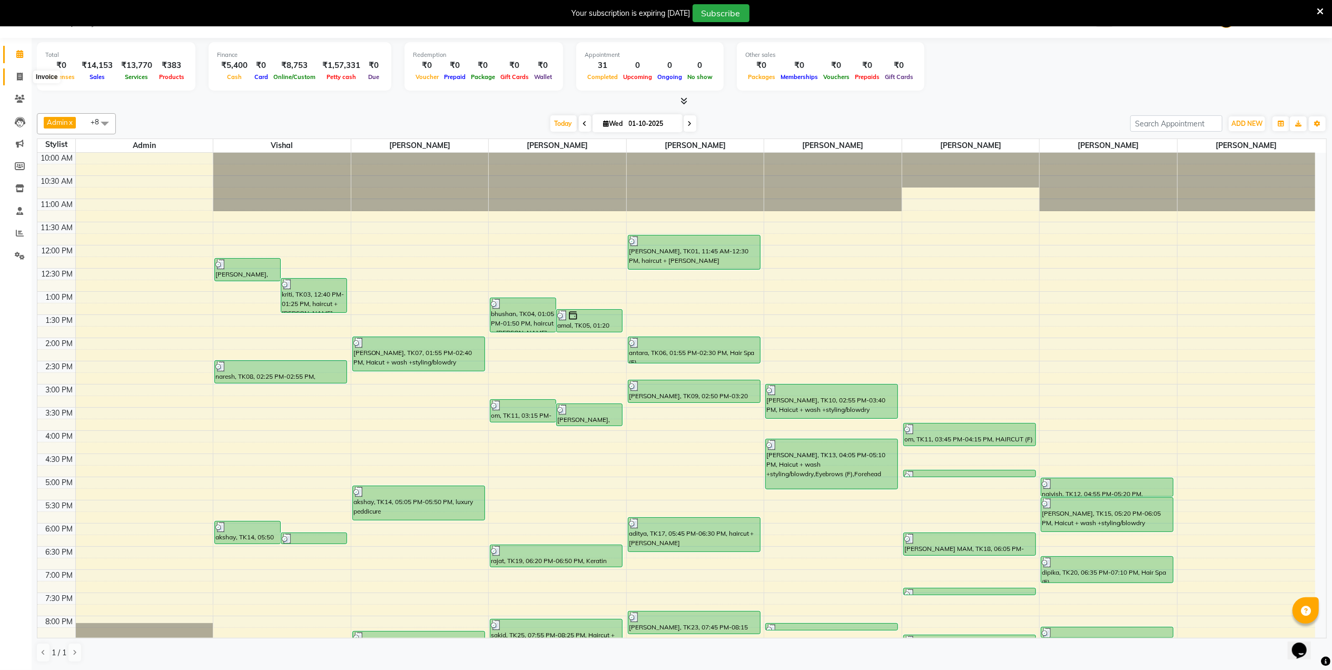
drag, startPoint x: 19, startPoint y: 73, endPoint x: 27, endPoint y: 72, distance: 8.0
click at [19, 73] on icon at bounding box center [20, 77] width 6 height 8
select select "service"
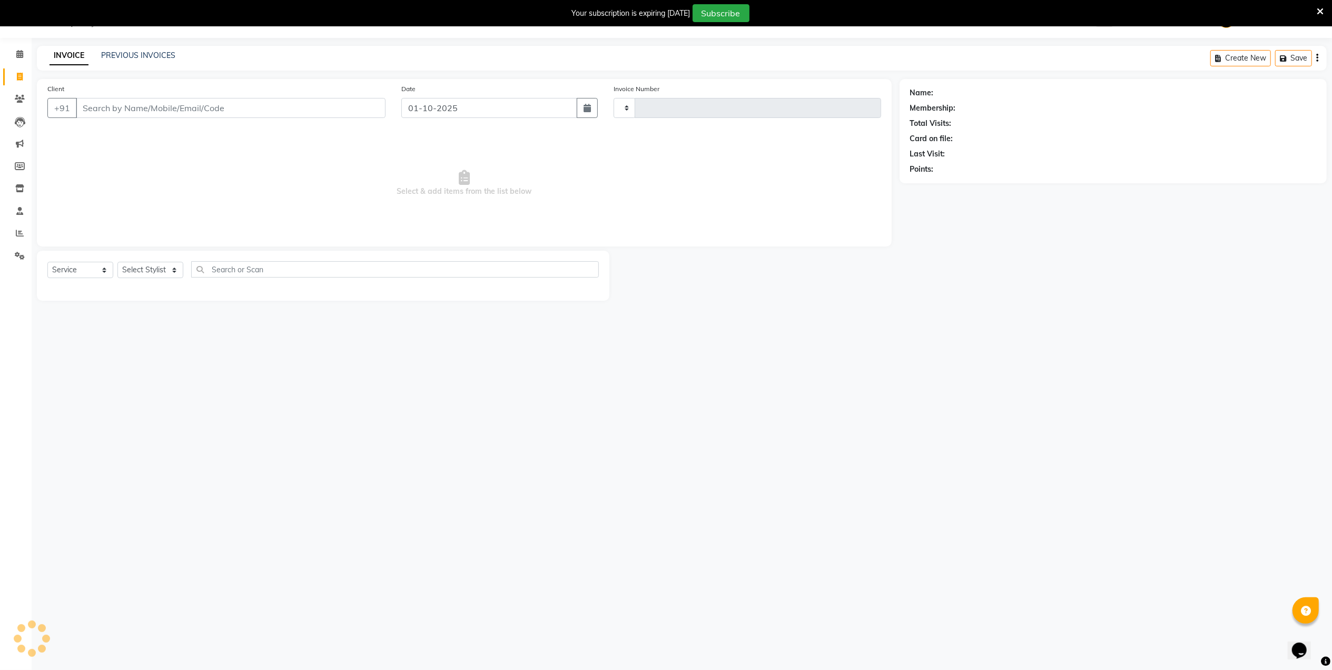
scroll to position [26, 0]
type input "4625"
select select "830"
click at [108, 57] on link "PREVIOUS INVOICES" at bounding box center [138, 55] width 74 height 9
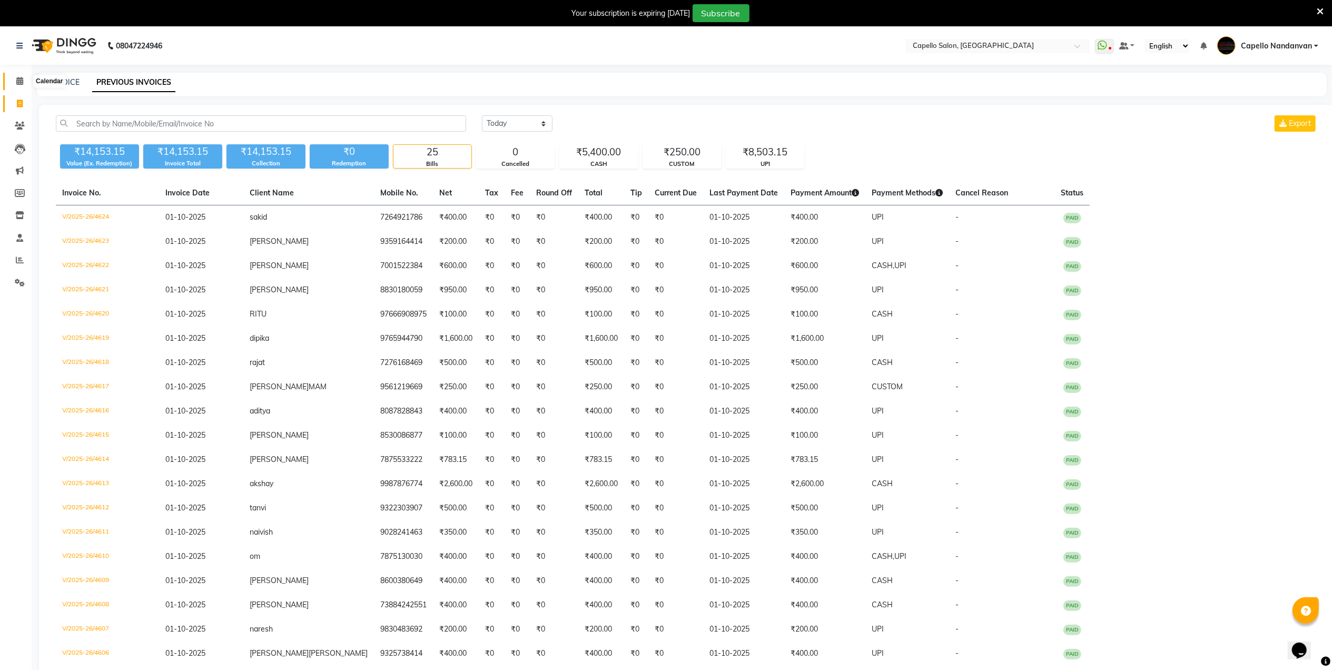
click at [17, 76] on span at bounding box center [20, 81] width 18 height 12
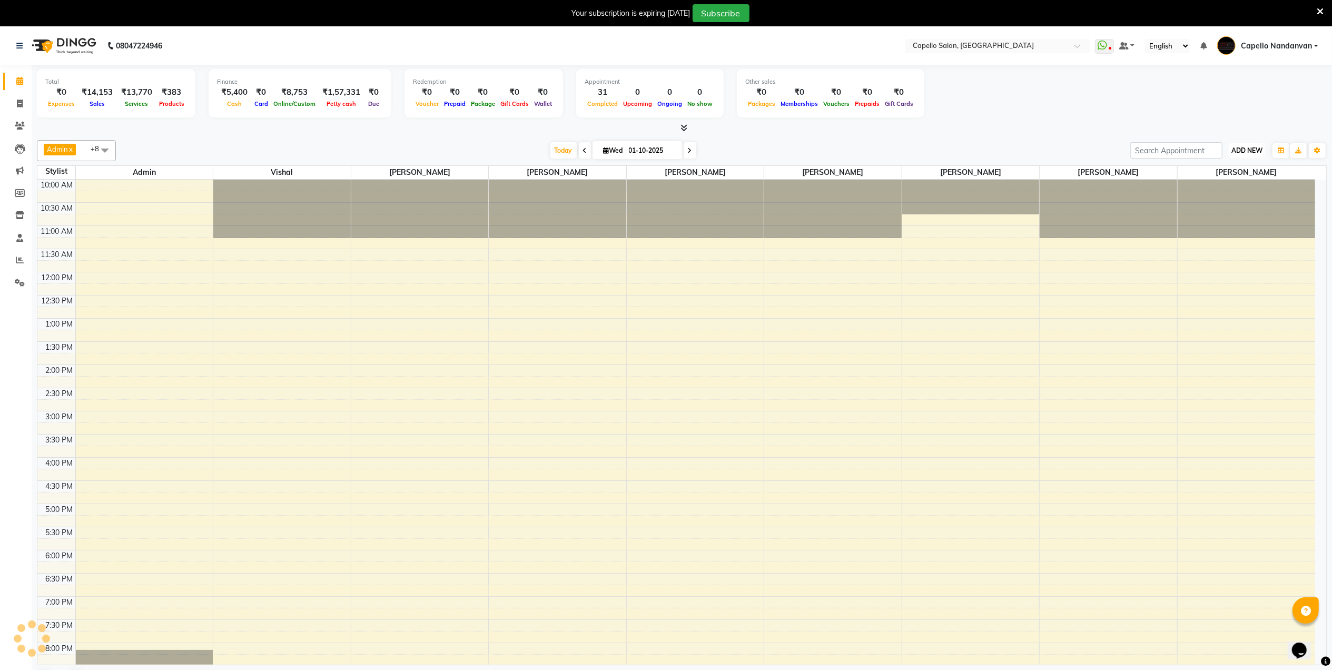
click at [1245, 155] on button "ADD NEW Toggle Dropdown" at bounding box center [1247, 150] width 36 height 15
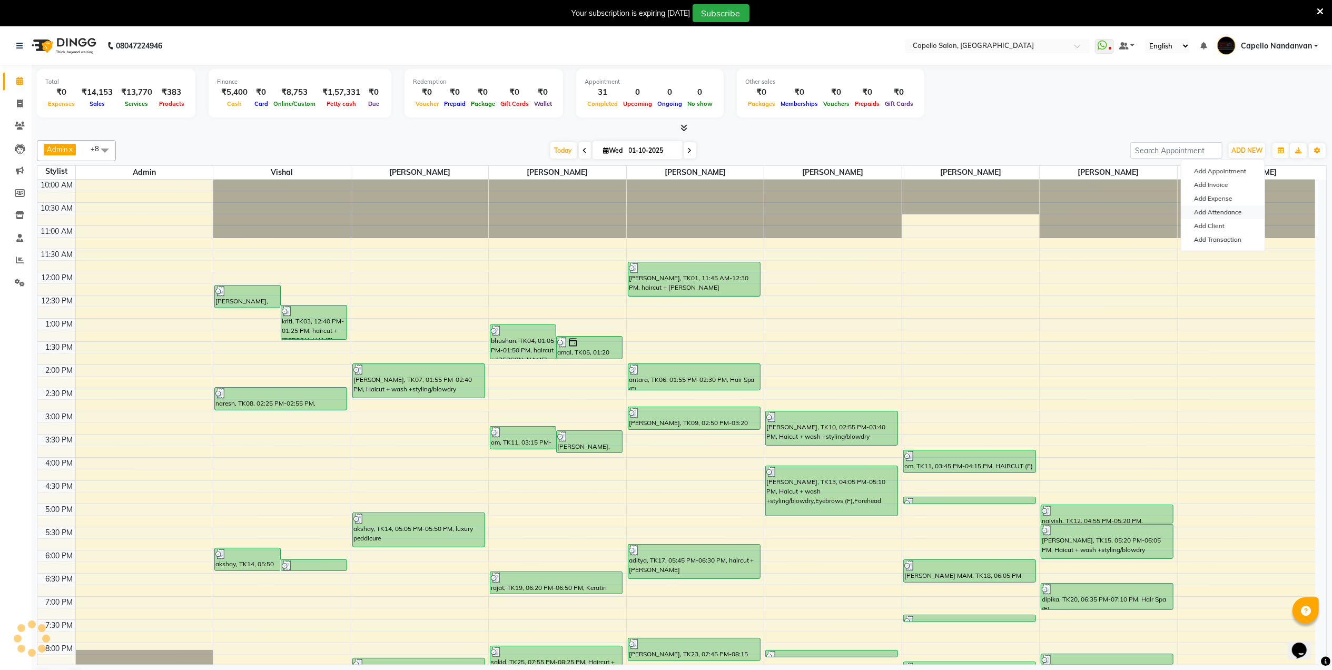
click at [1221, 213] on link "Add Attendance" at bounding box center [1222, 212] width 83 height 14
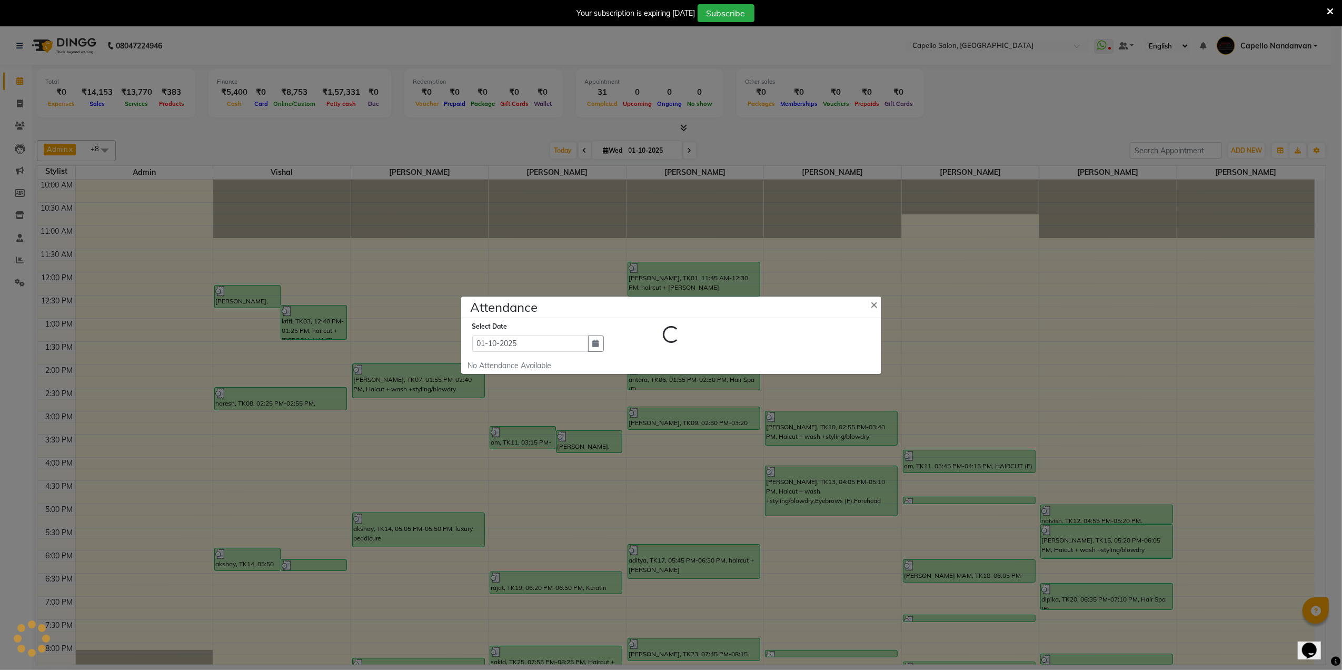
select select "W"
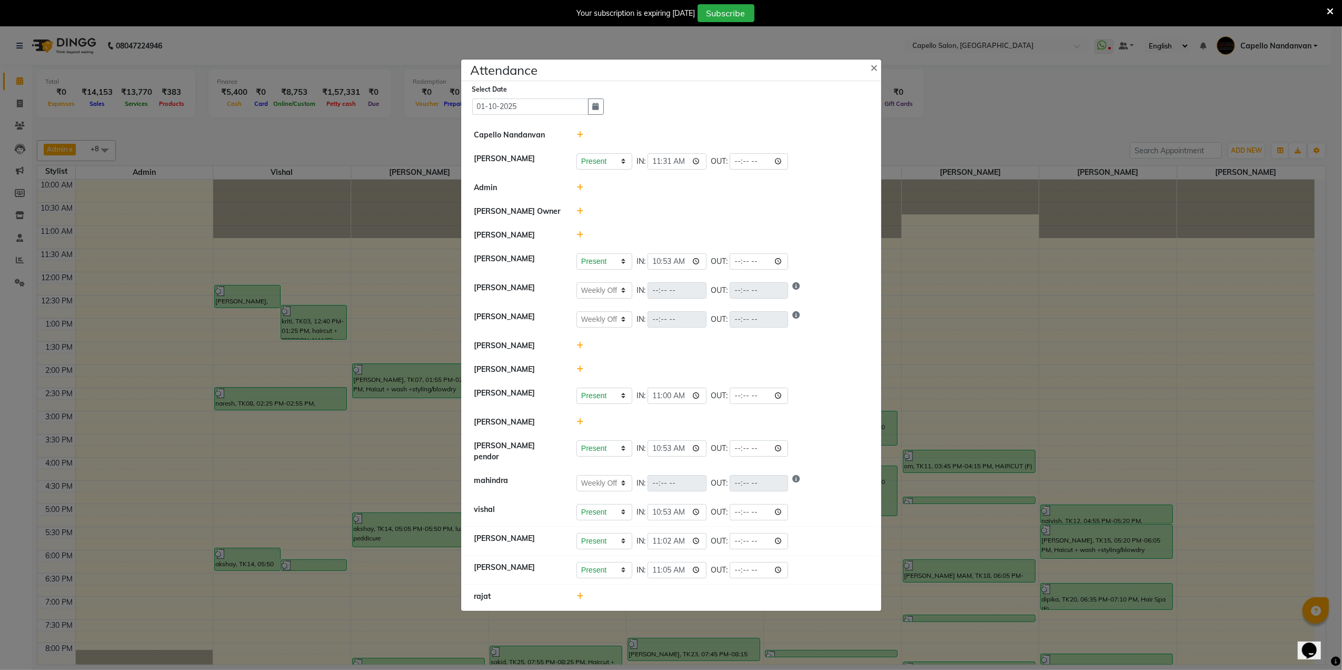
click at [581, 239] on icon at bounding box center [580, 234] width 7 height 7
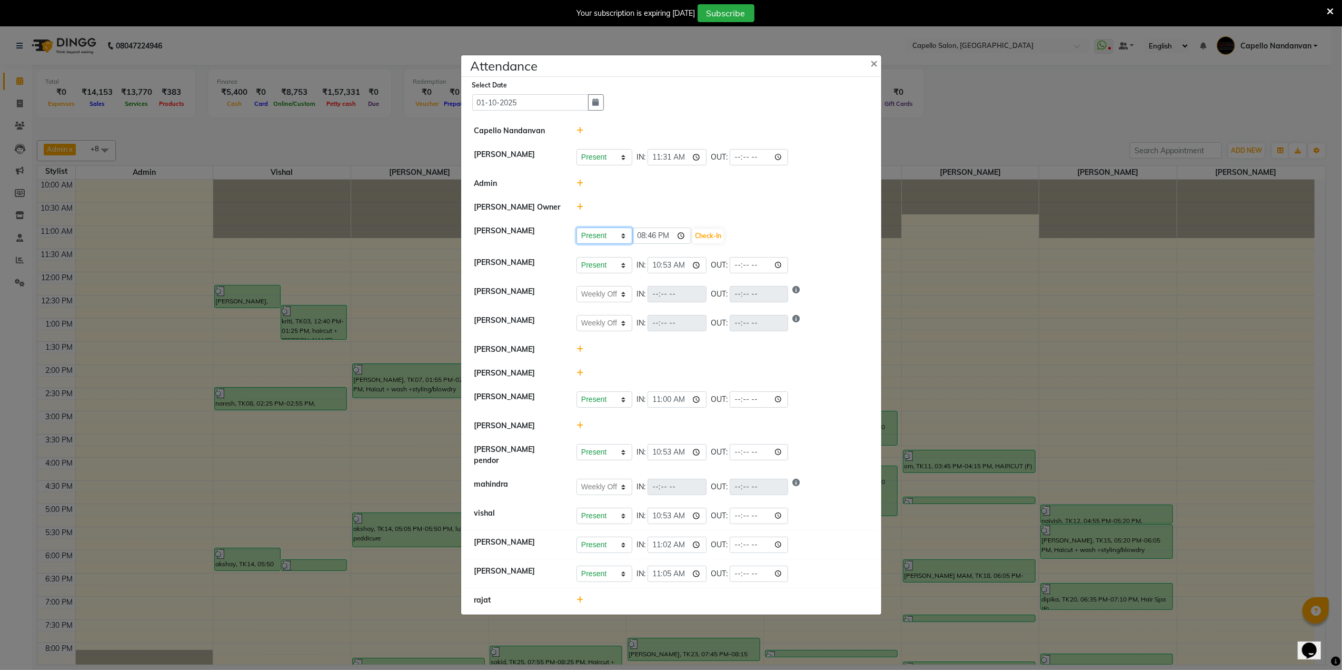
click at [581, 239] on select "Present Absent Late Half Day Weekly Off" at bounding box center [605, 235] width 56 height 16
select select "A"
click at [577, 230] on select "Present Absent Late Half Day Weekly Off" at bounding box center [605, 235] width 56 height 16
click at [650, 242] on button "Save" at bounding box center [643, 236] width 21 height 15
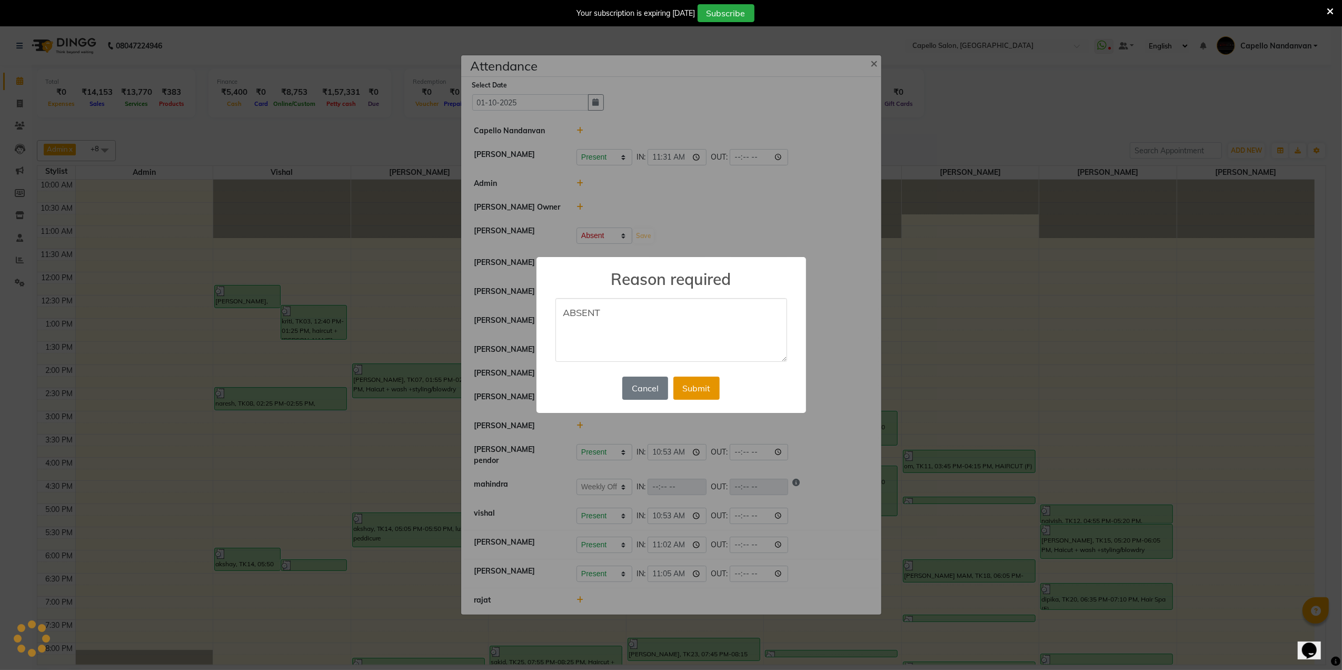
type textarea "ABSENT"
click at [694, 383] on button "Submit" at bounding box center [696, 388] width 46 height 23
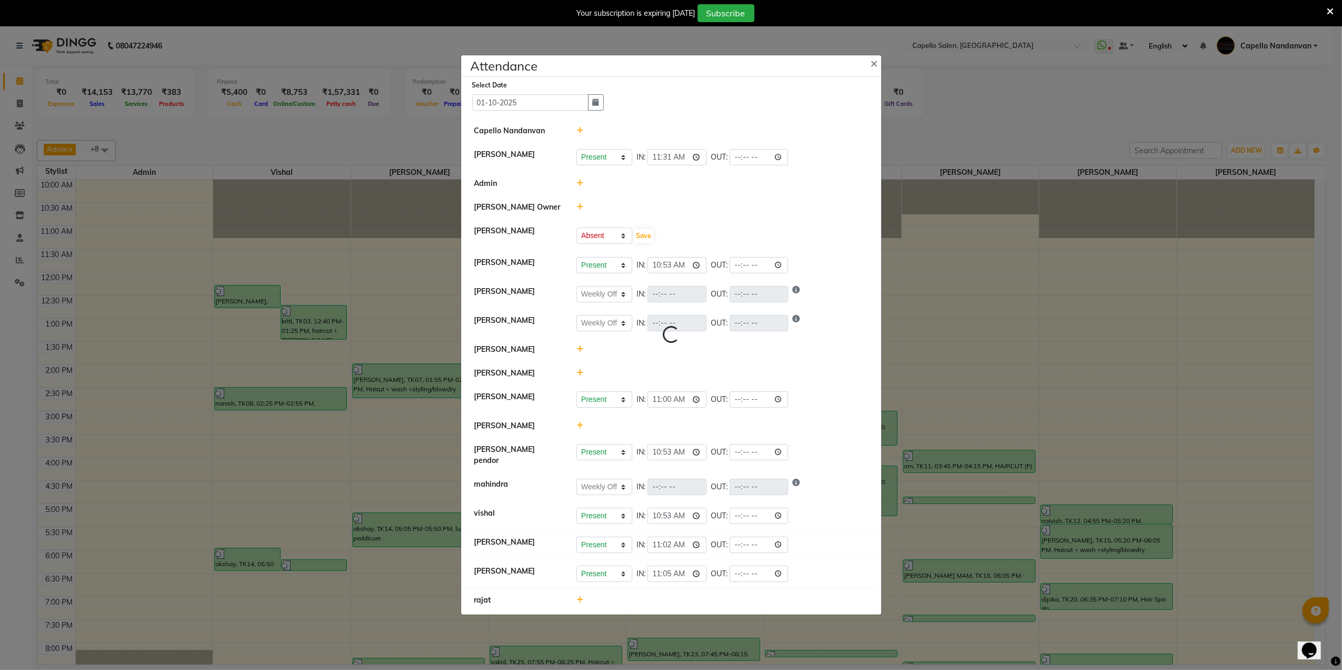
select select "A"
select select "W"
click at [582, 375] on icon at bounding box center [580, 371] width 7 height 7
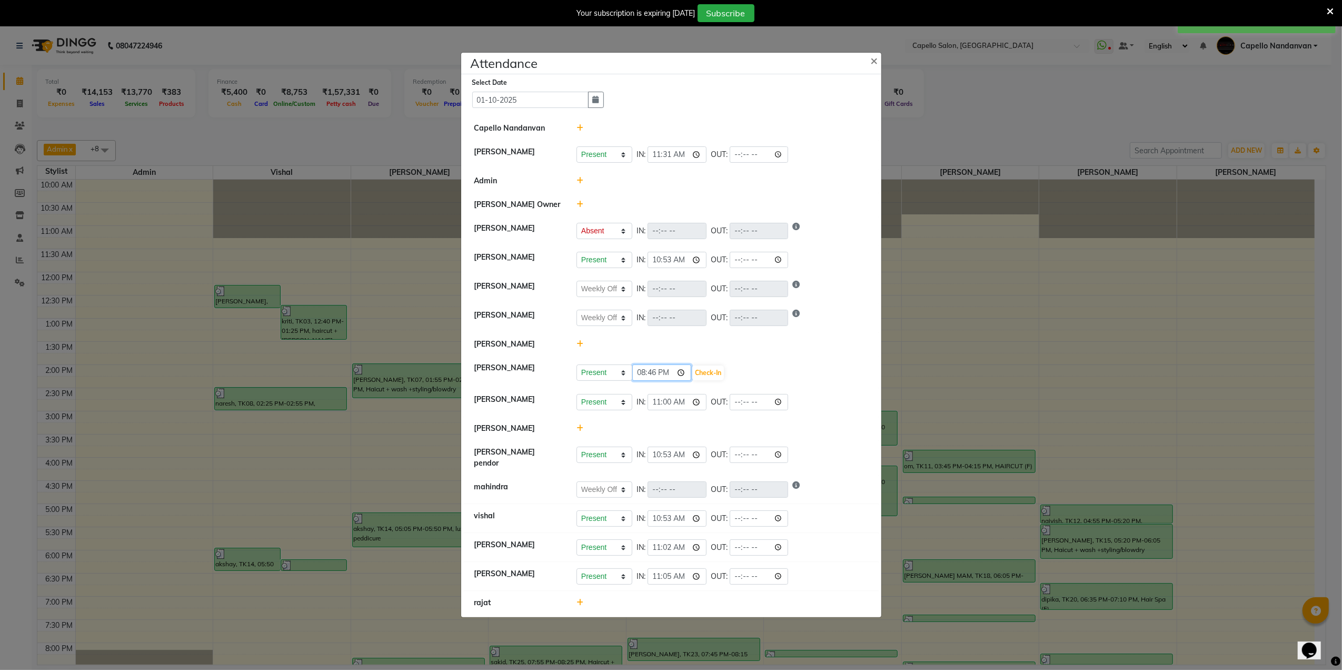
click at [642, 373] on input "20:46" at bounding box center [661, 372] width 59 height 16
type input "15:30"
click at [701, 375] on button "Check-In" at bounding box center [708, 372] width 32 height 15
select select "A"
select select "W"
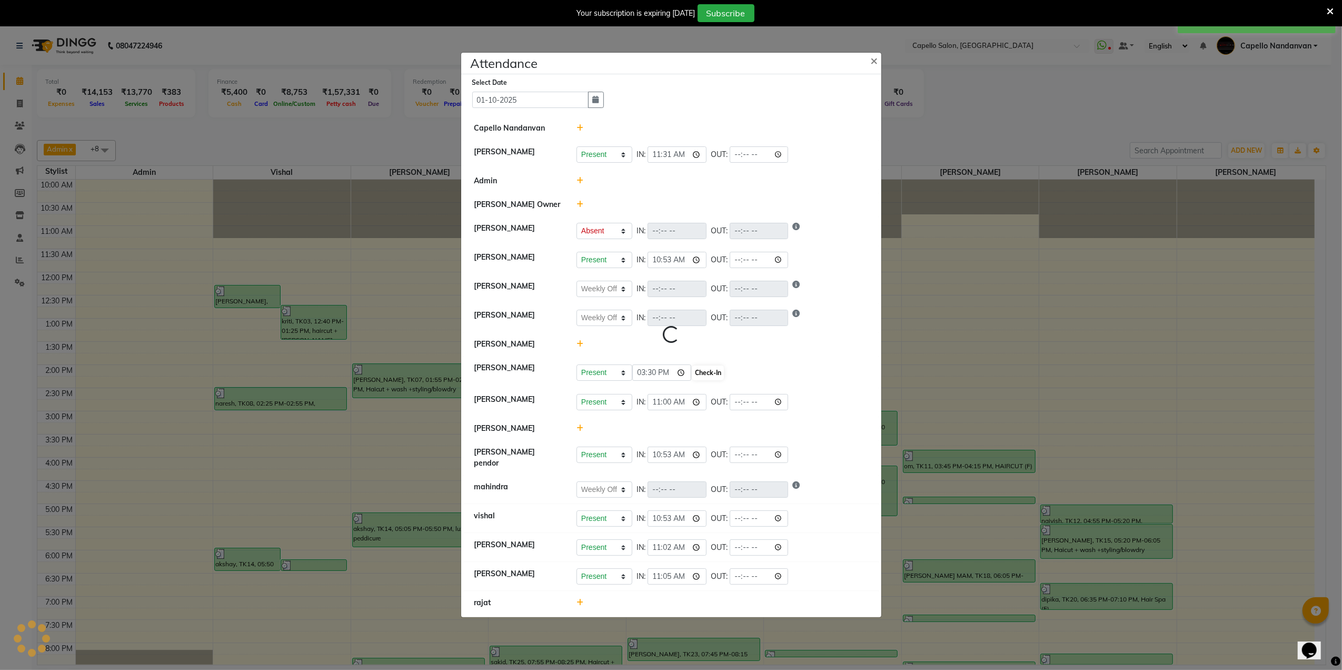
select select "W"
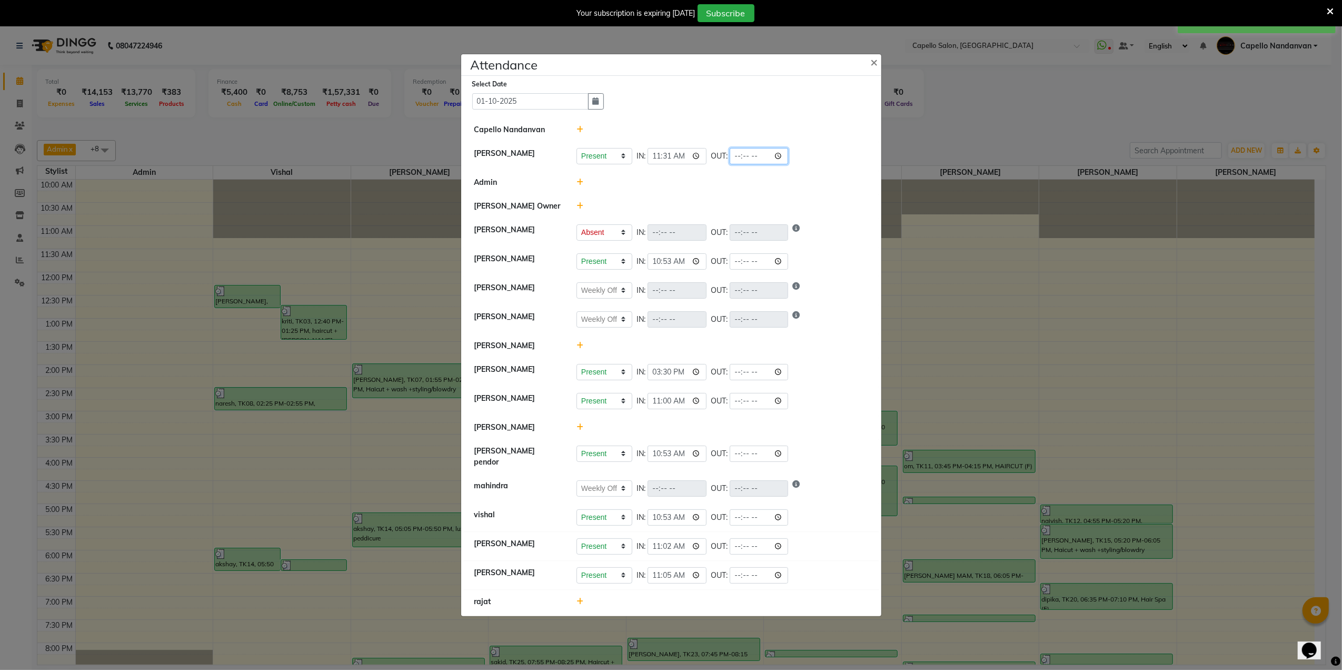
click at [736, 163] on input "time" at bounding box center [759, 156] width 59 height 16
type input "20:30"
click at [810, 177] on li "Admin" at bounding box center [671, 183] width 415 height 24
select select "A"
select select "W"
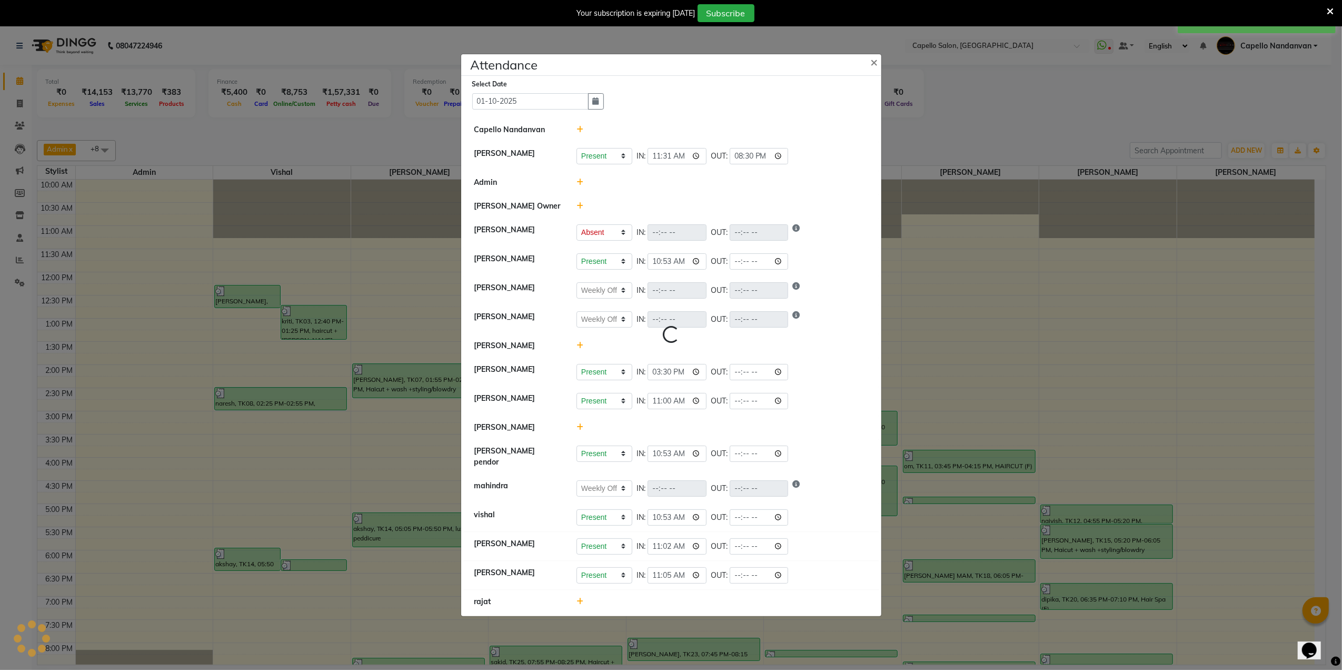
select select "W"
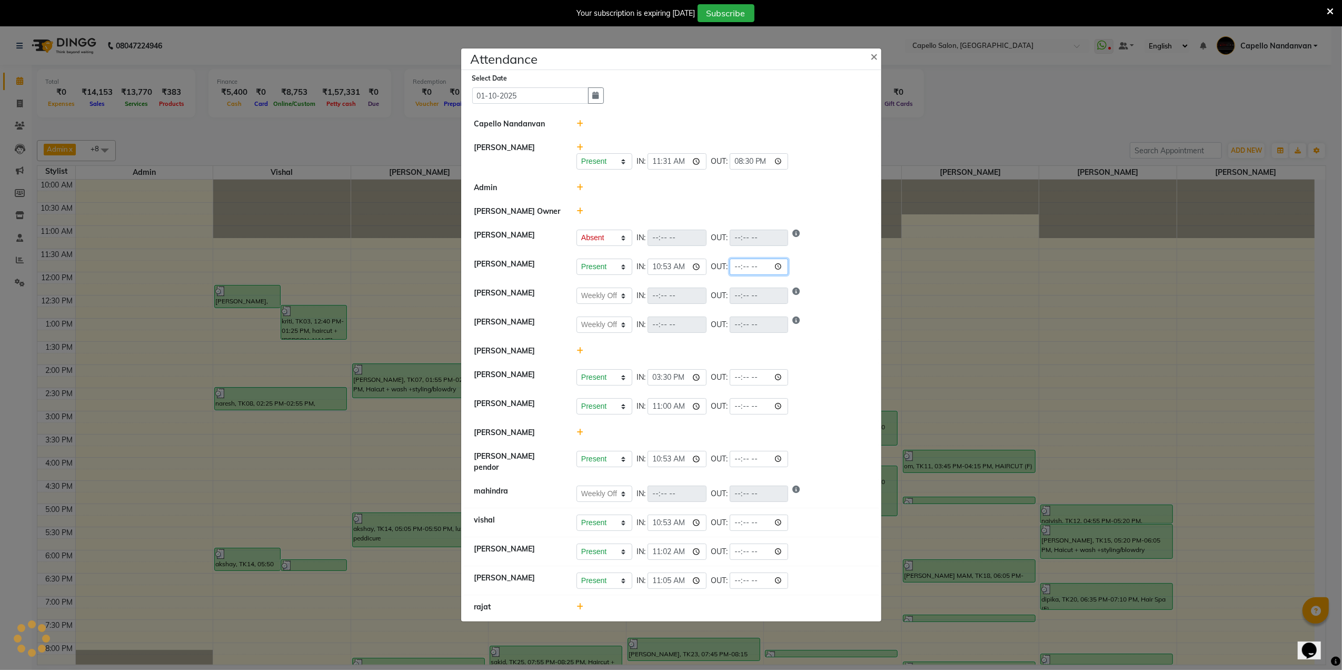
click at [734, 269] on input "time" at bounding box center [759, 267] width 59 height 16
type input "20:00"
click at [794, 219] on li "[PERSON_NAME] Owner" at bounding box center [671, 212] width 415 height 24
select select "A"
select select "W"
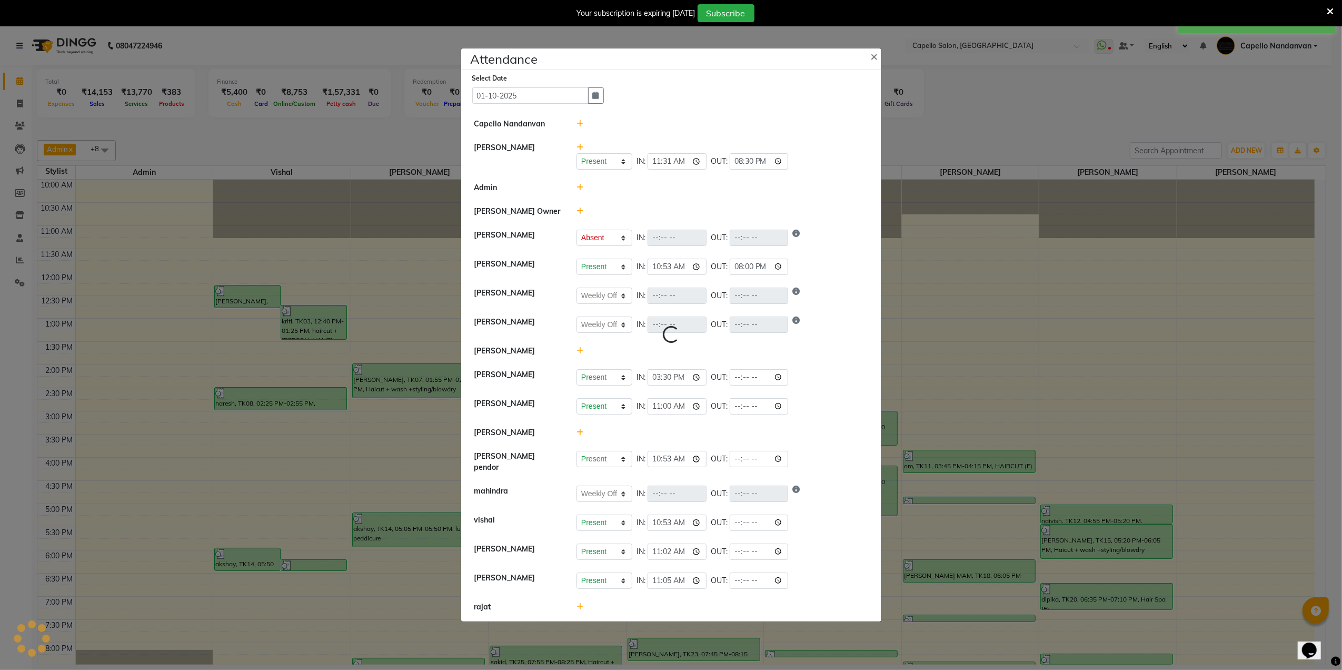
select select "W"
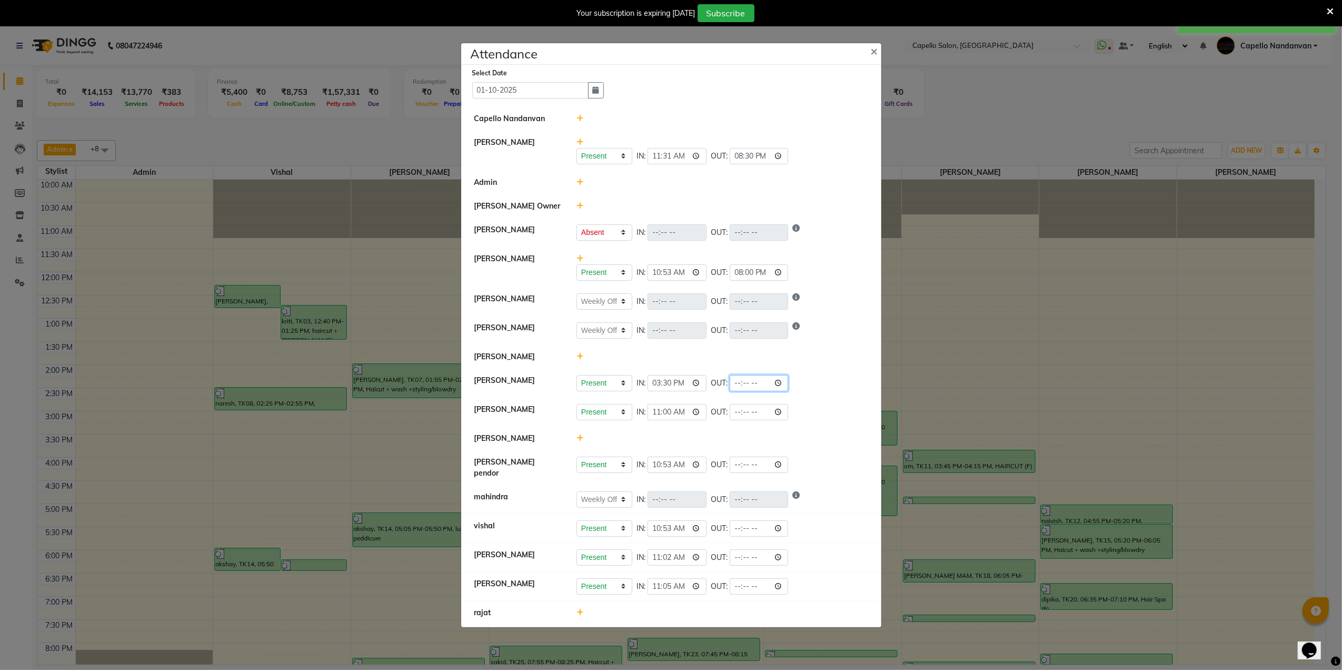
click at [735, 384] on input "time" at bounding box center [759, 383] width 59 height 16
type input "21:00"
click at [821, 361] on div at bounding box center [723, 356] width 308 height 11
select select "A"
select select "W"
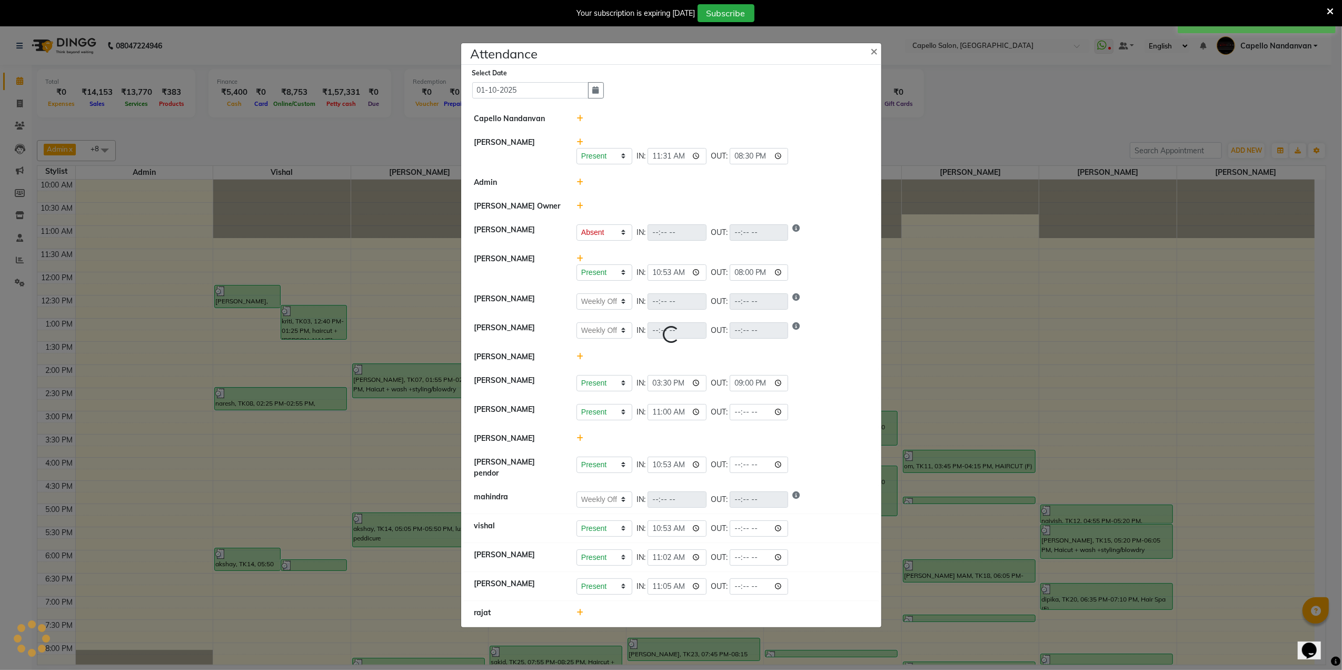
select select "W"
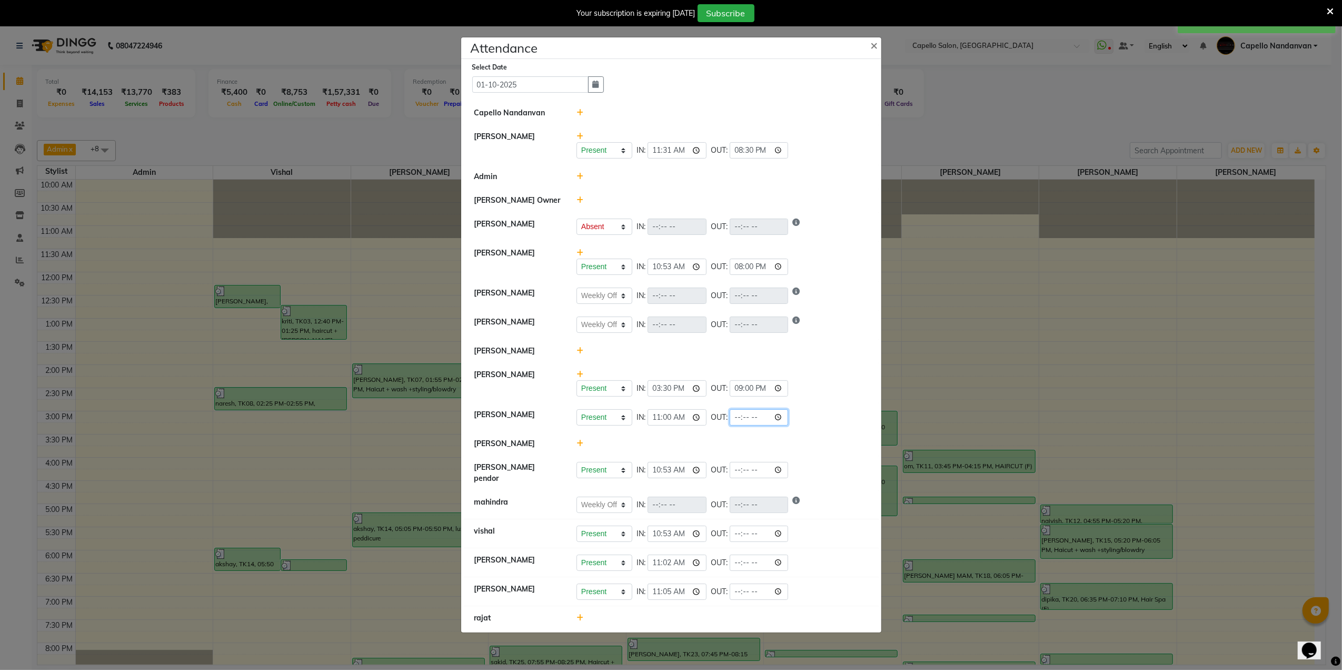
click at [740, 419] on input "time" at bounding box center [759, 417] width 59 height 16
type input "21:00"
click at [809, 374] on div "Present Absent Late Half Day Weekly Off IN: 15:30 OUT: 21:00" at bounding box center [723, 382] width 308 height 27
select select "A"
select select "W"
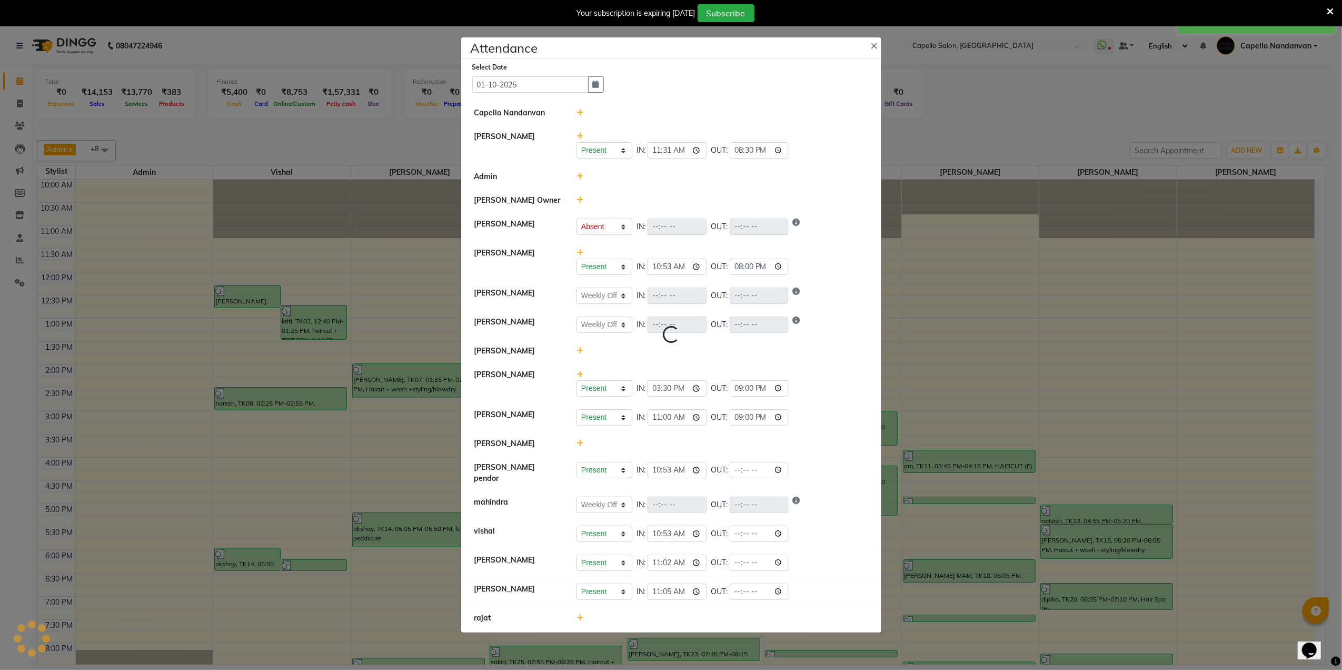
select select "W"
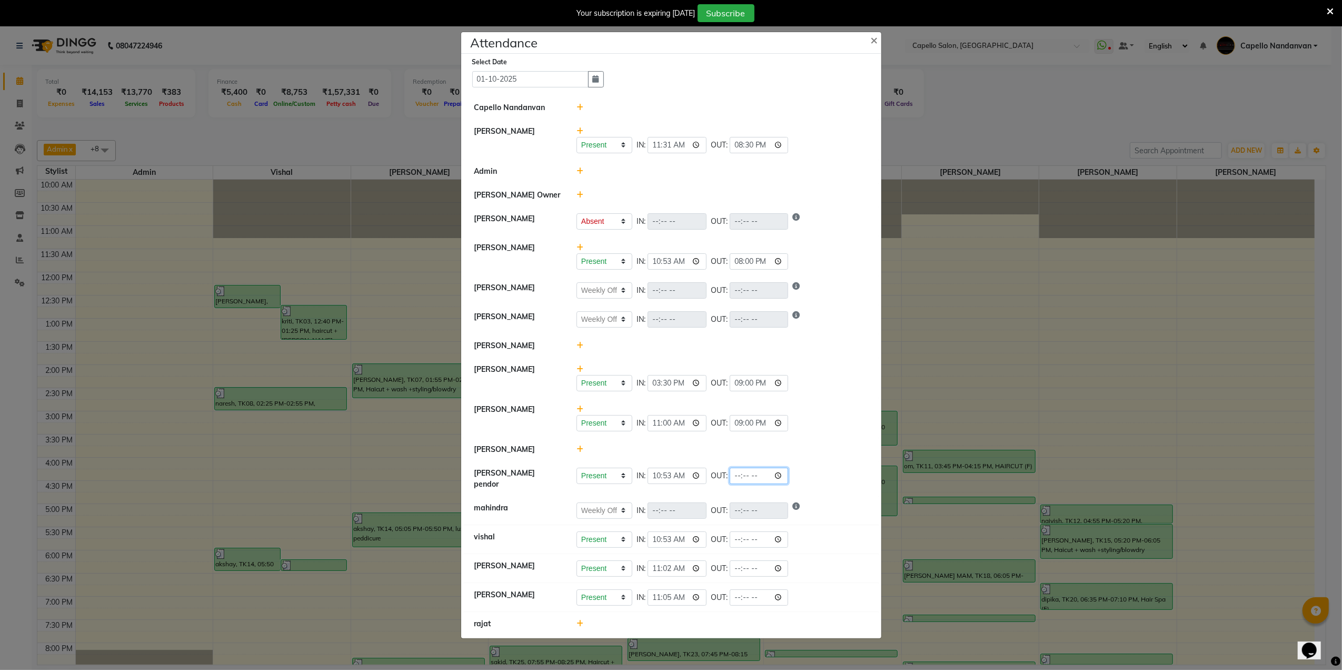
click at [736, 484] on input "time" at bounding box center [759, 476] width 59 height 16
type input "21:00"
click at [776, 443] on li "[PERSON_NAME]" at bounding box center [671, 450] width 415 height 24
select select "A"
select select "W"
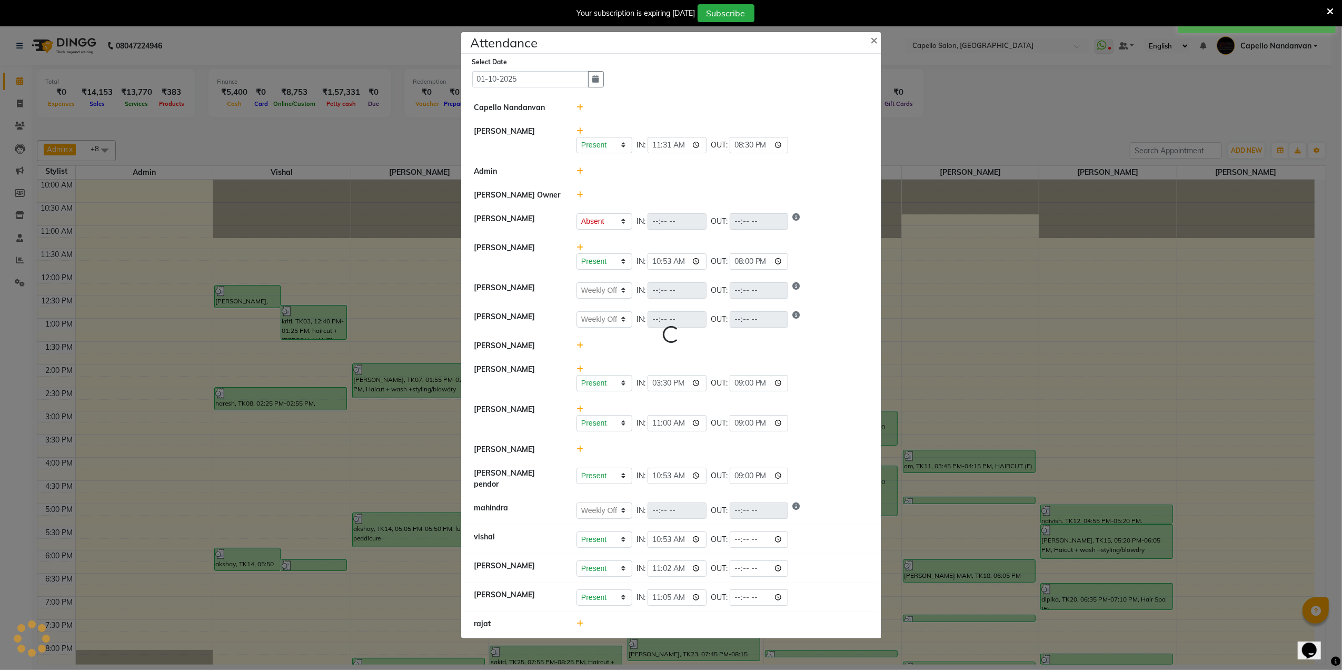
select select "W"
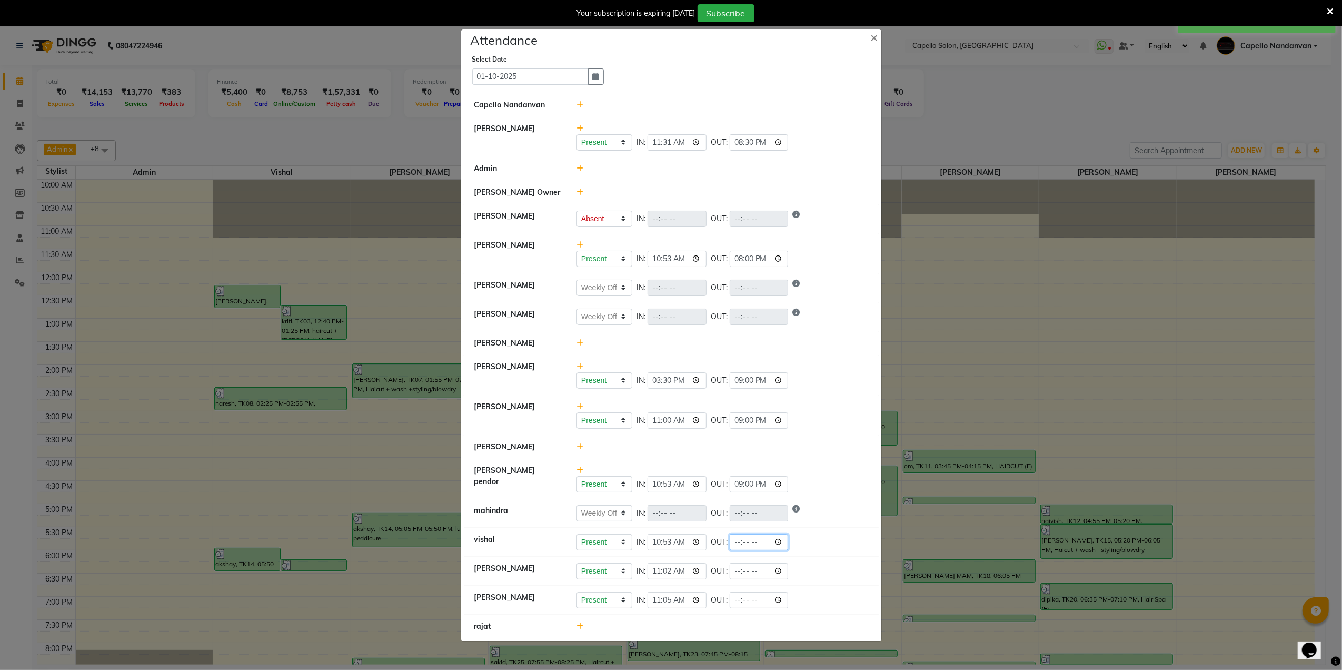
click at [740, 538] on input "time" at bounding box center [759, 542] width 59 height 16
type input "21:00"
click at [856, 427] on div "Present Absent Late Half Day Weekly Off IN: 11:00 OUT: 21:00" at bounding box center [723, 420] width 292 height 16
select select "A"
select select "W"
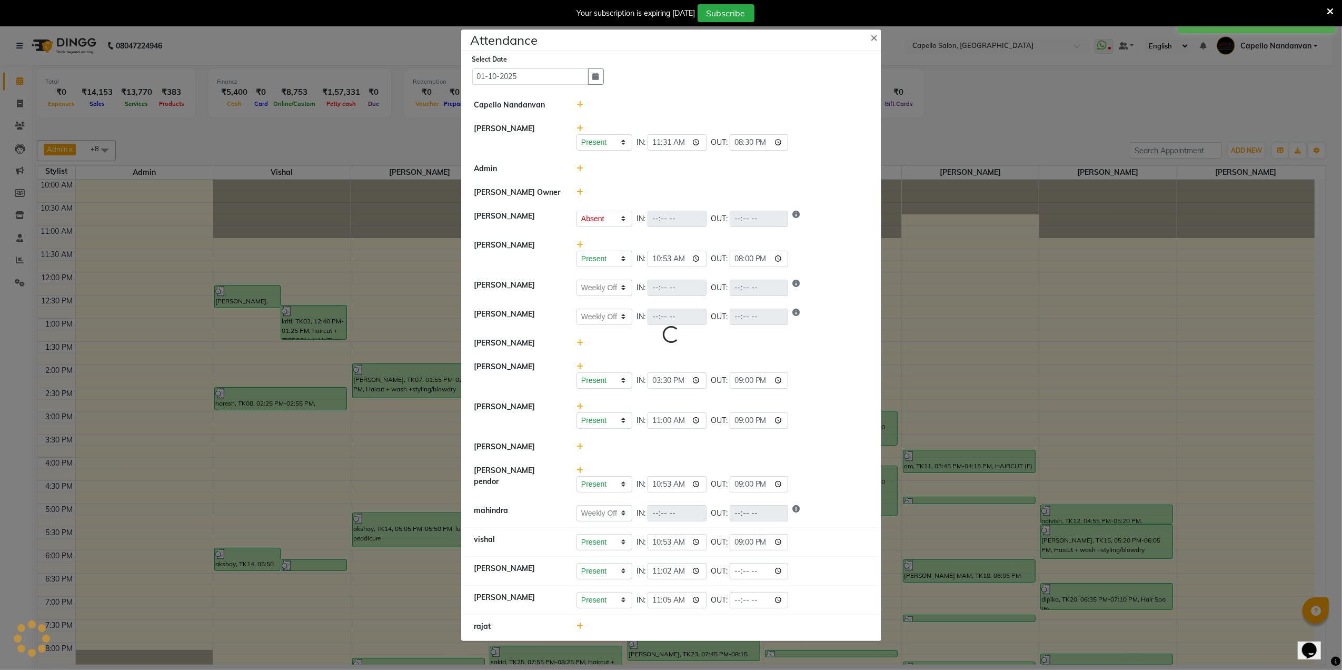
select select "W"
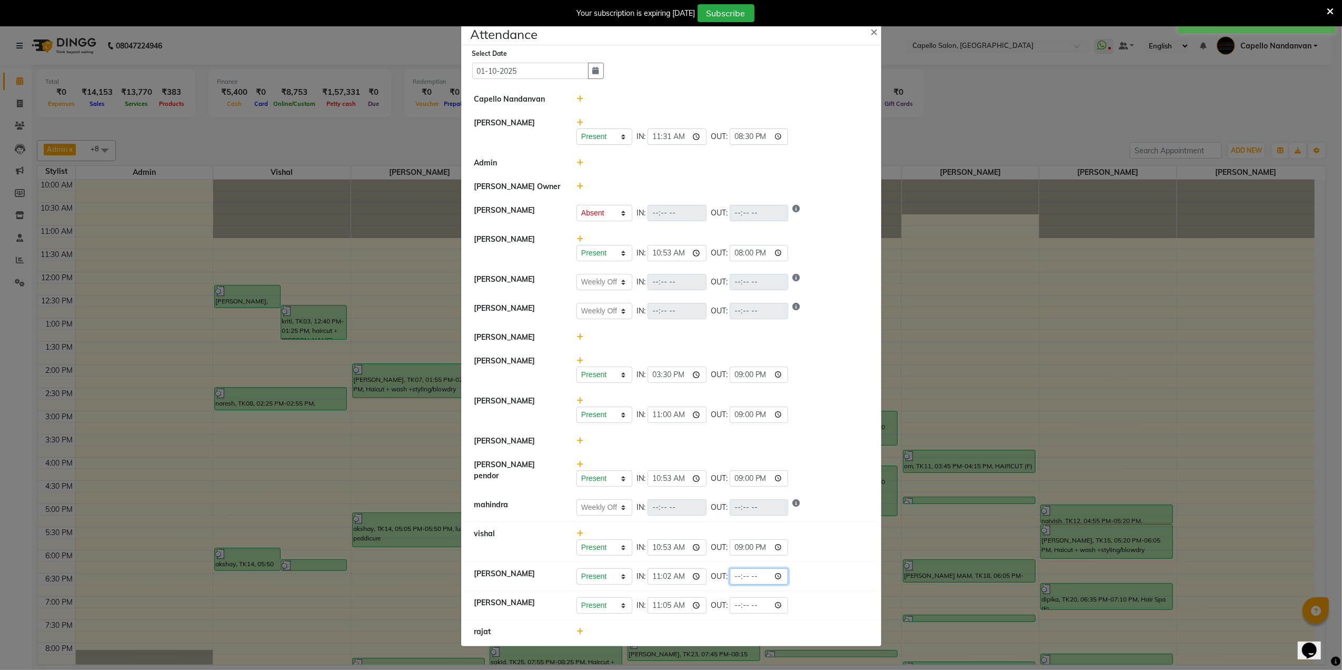
click at [737, 583] on input "time" at bounding box center [759, 576] width 59 height 16
type input "21:00"
click at [815, 566] on li "[PERSON_NAME] Present Absent Late Half Day Weekly Off IN: 11:02 OUT: 21:00" at bounding box center [671, 576] width 415 height 29
select select "A"
select select "W"
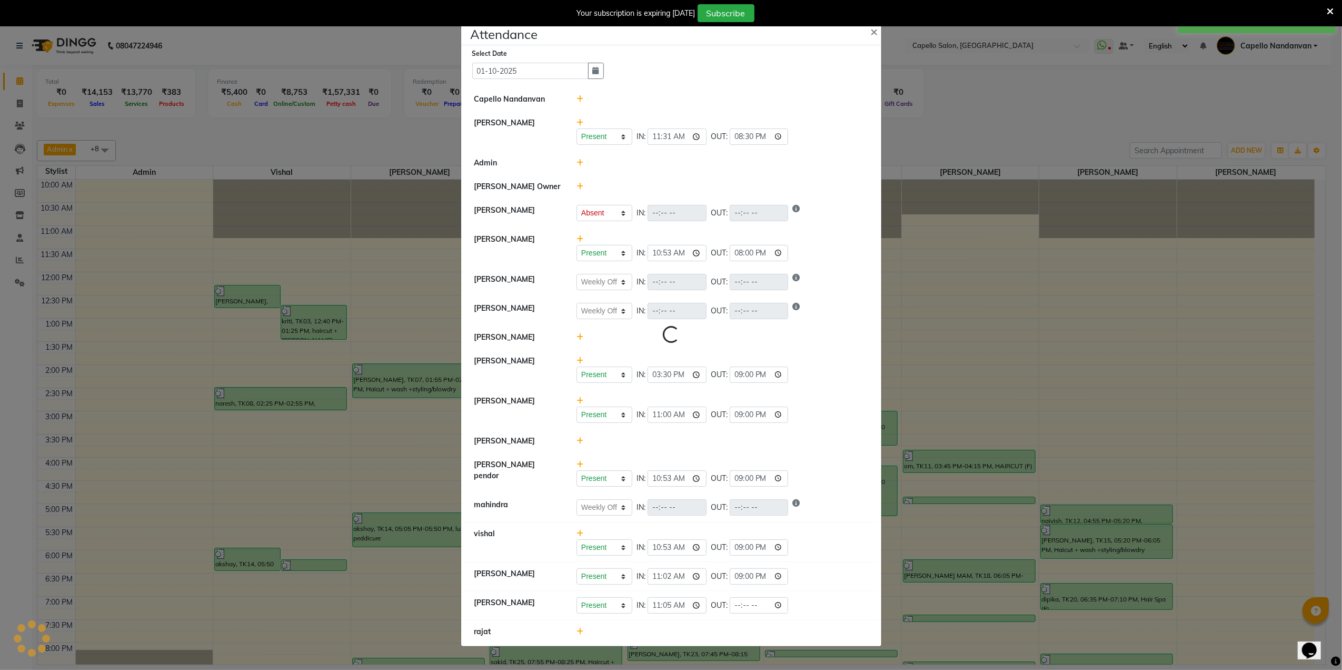
select select "W"
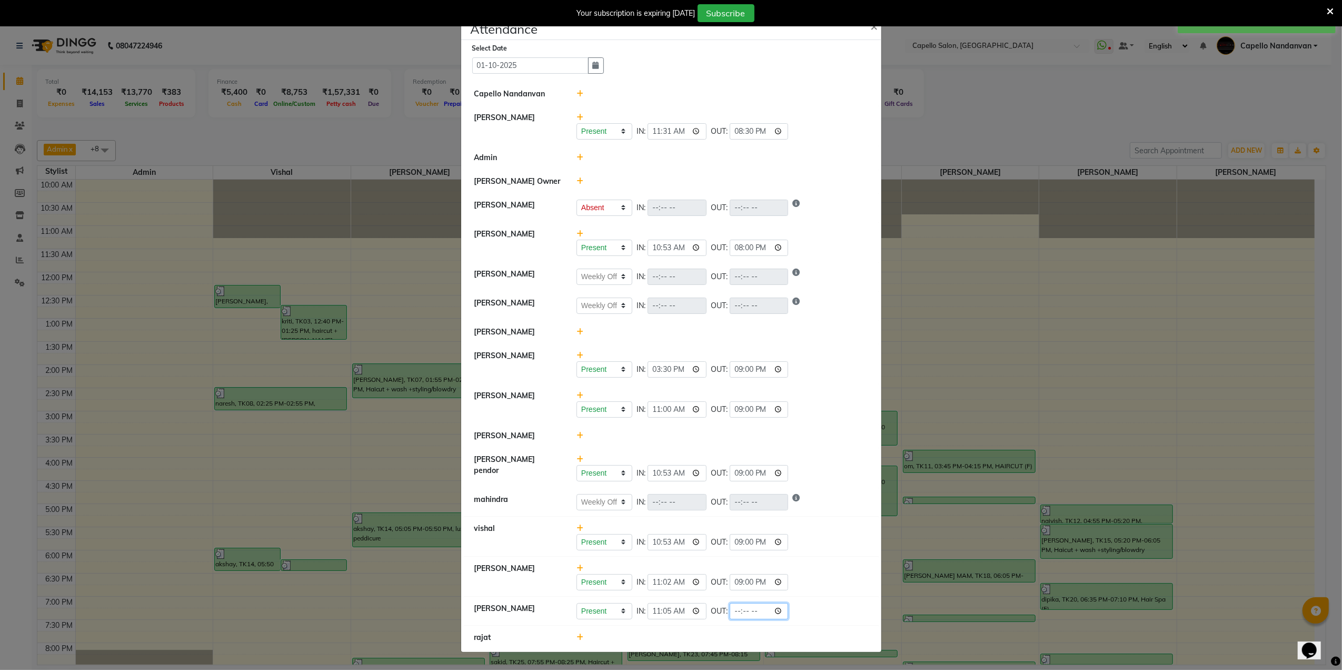
click at [742, 611] on input "time" at bounding box center [759, 611] width 59 height 16
type input "20:00"
click at [834, 565] on div "Present Absent Late Half Day Weekly Off IN: 11:02 OUT: 21:00" at bounding box center [723, 576] width 308 height 27
select select "A"
select select "W"
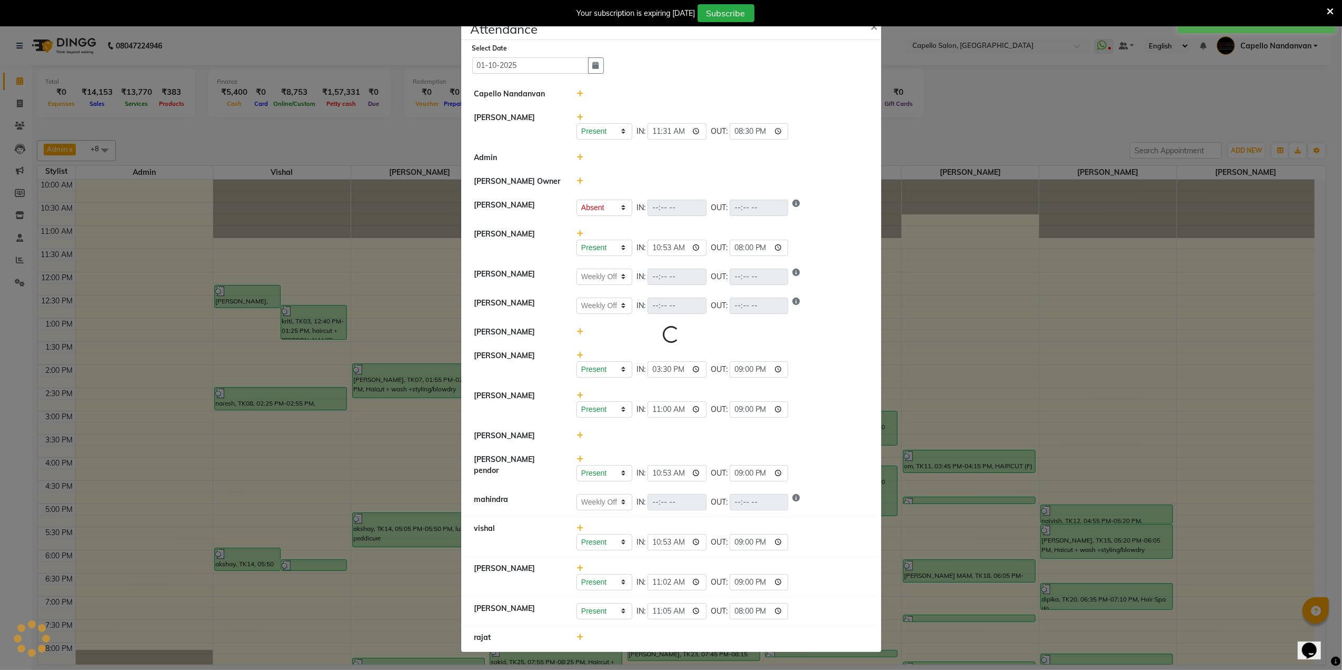
select select "W"
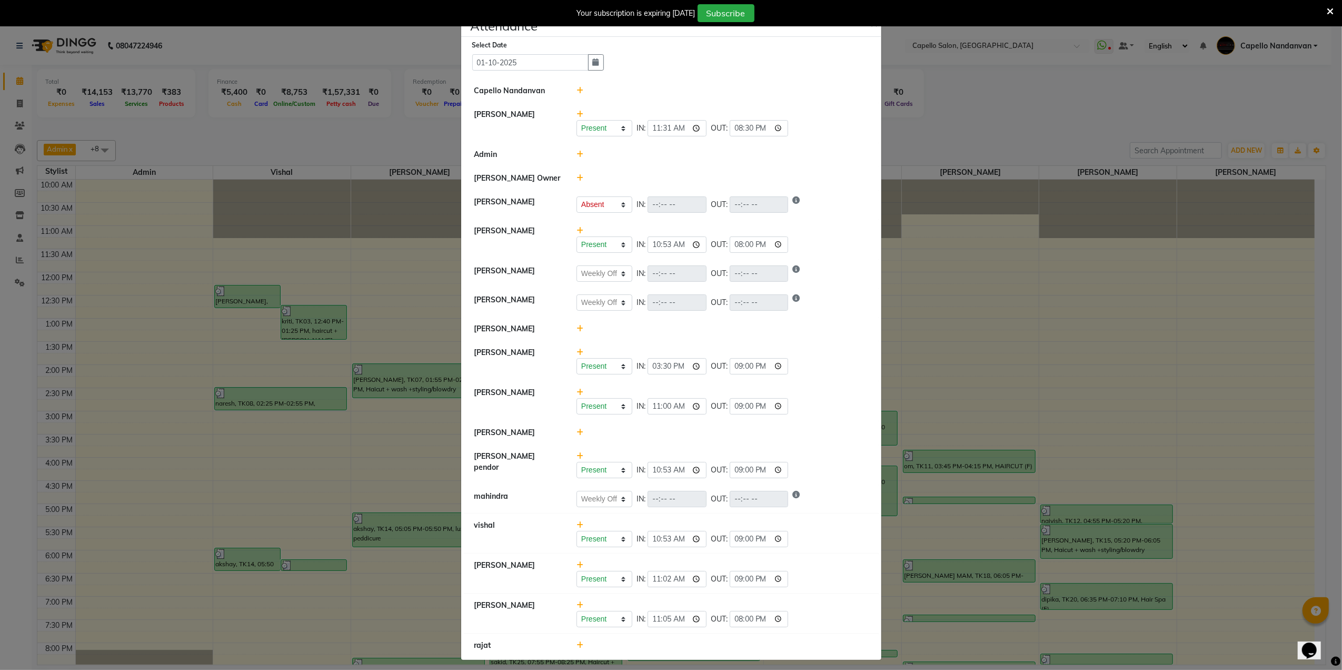
click at [1135, 98] on ngb-modal-window "Attendance × Select Date [DATE] [PERSON_NAME] [PERSON_NAME] Present Absent Late…" at bounding box center [671, 335] width 1342 height 670
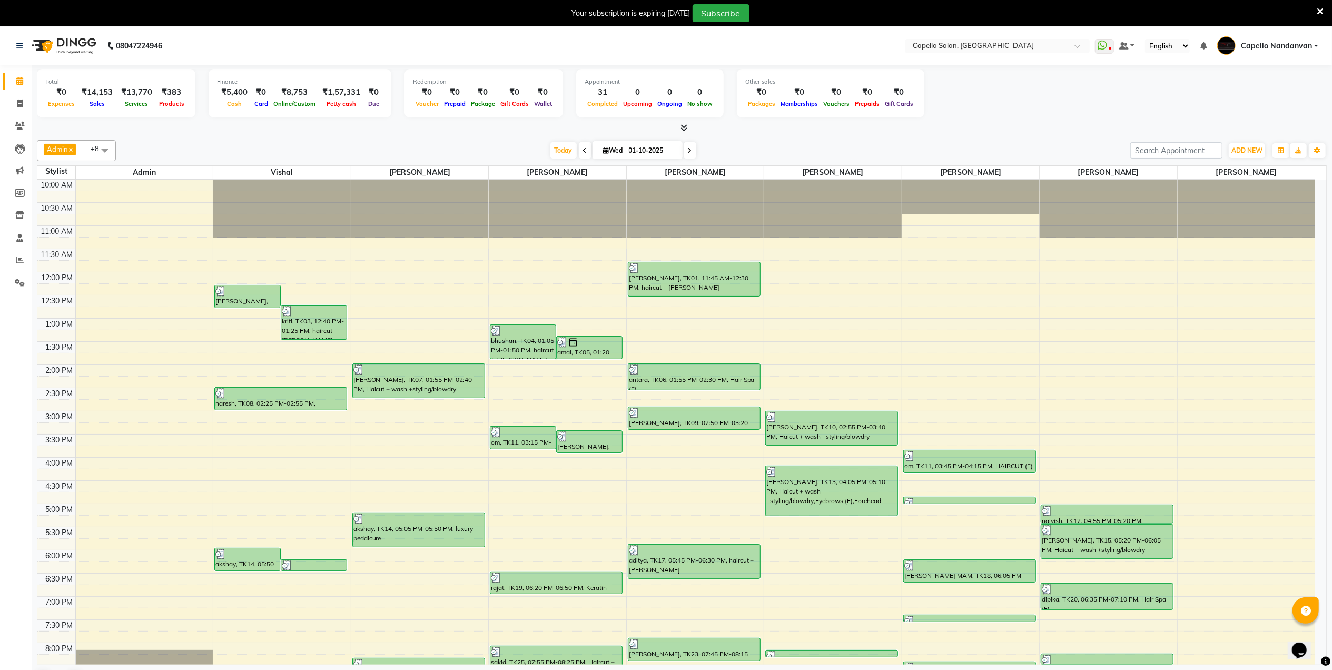
click at [1077, 145] on div "[DATE] [DATE]" at bounding box center [623, 151] width 1004 height 16
click at [1010, 115] on div "Total ₹0 Expenses ₹14,153 Sales ₹13,770 Services ₹383 Products Finance ₹5,400 C…" at bounding box center [682, 95] width 1290 height 52
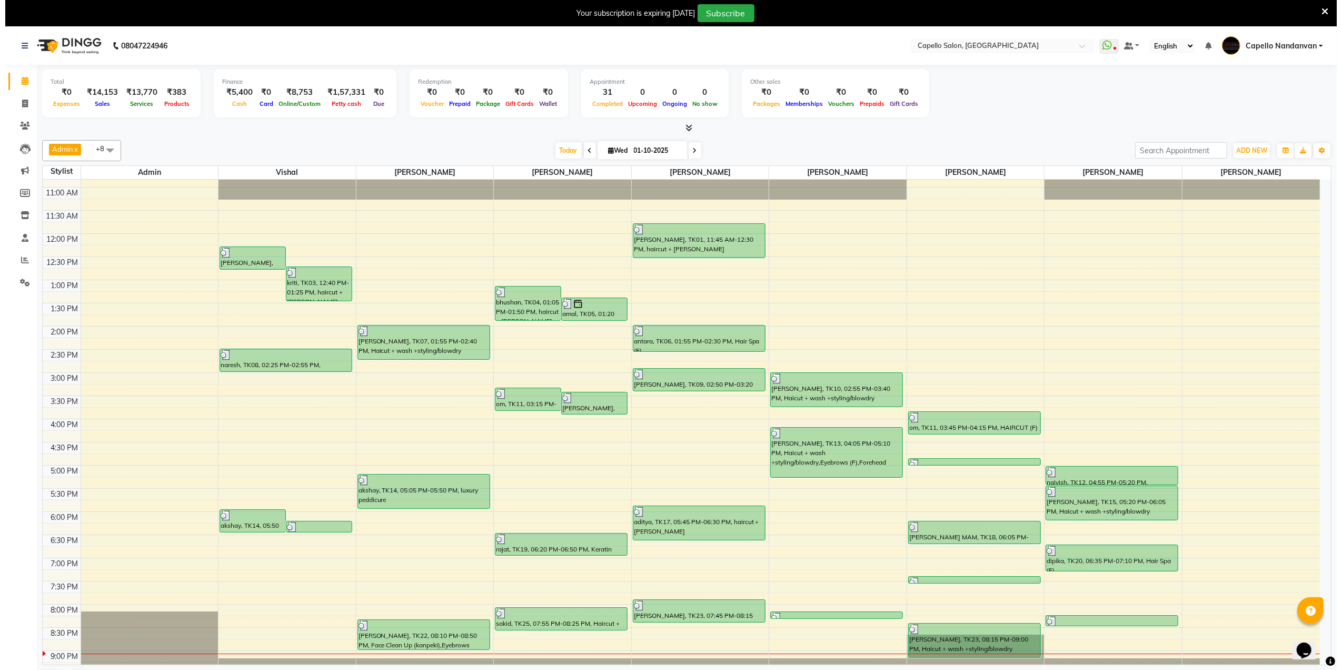
scroll to position [70, 0]
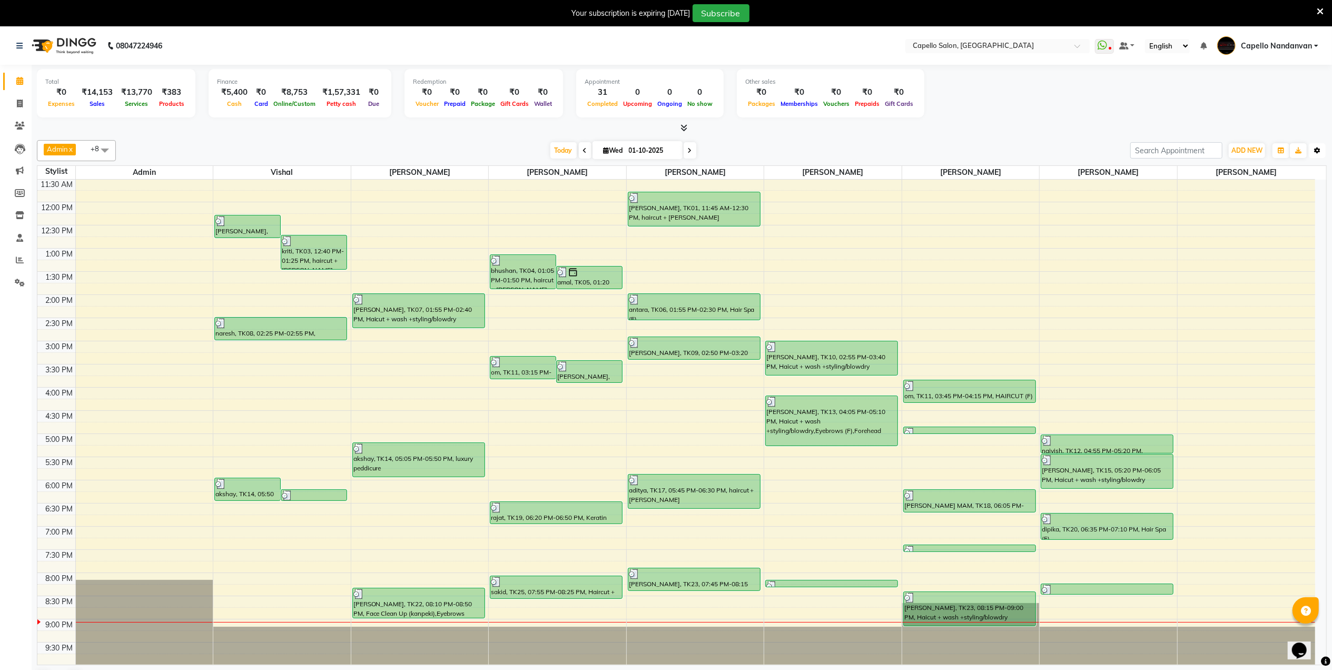
click at [1317, 152] on icon "button" at bounding box center [1317, 150] width 6 height 6
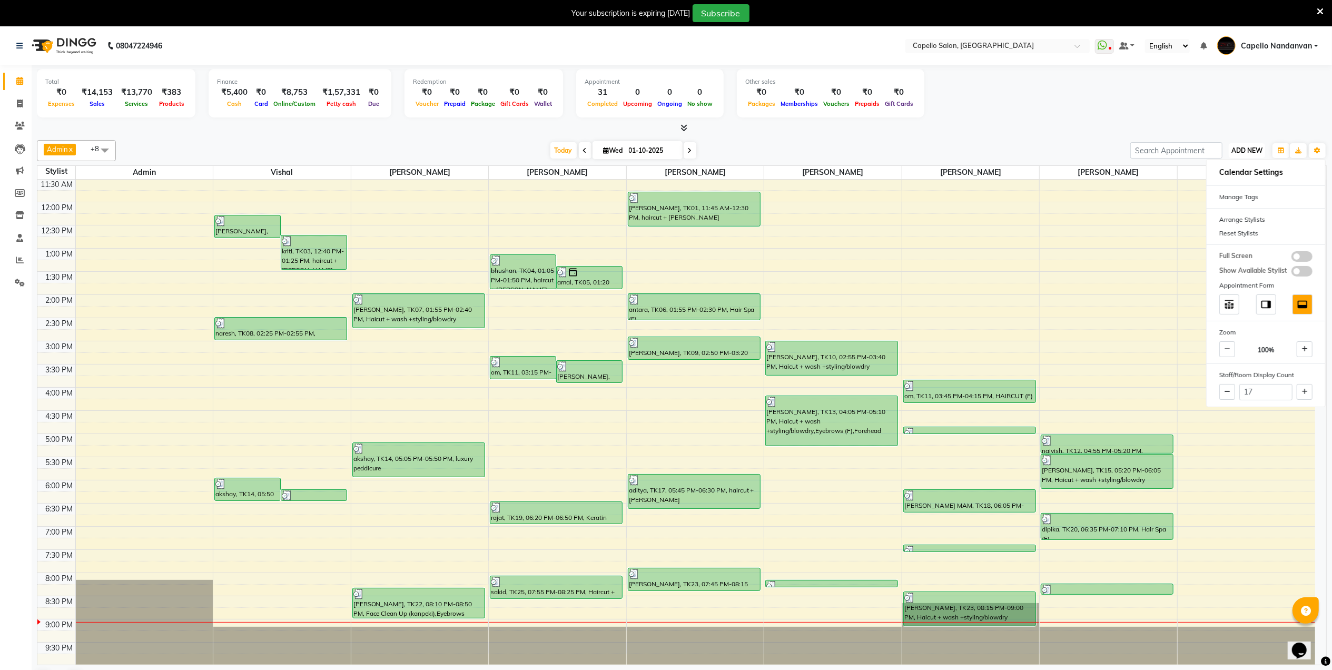
click at [1243, 150] on span "ADD NEW" at bounding box center [1246, 150] width 31 height 8
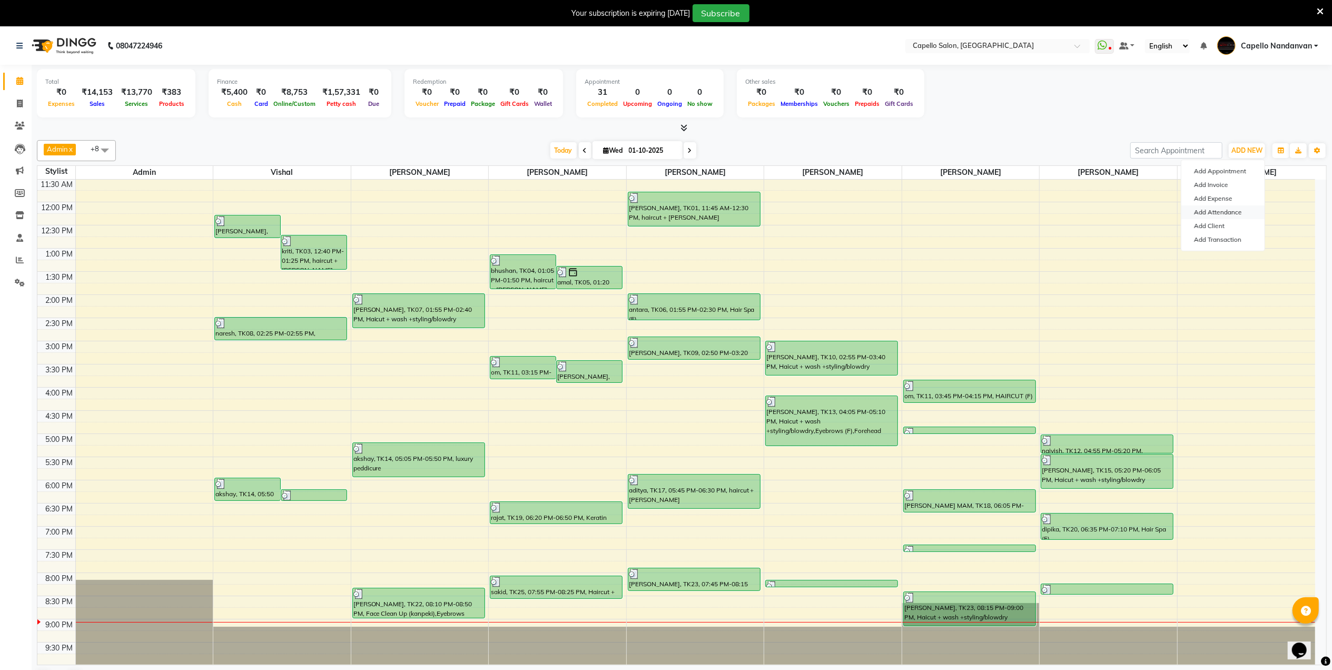
click at [1228, 209] on link "Add Attendance" at bounding box center [1222, 212] width 83 height 14
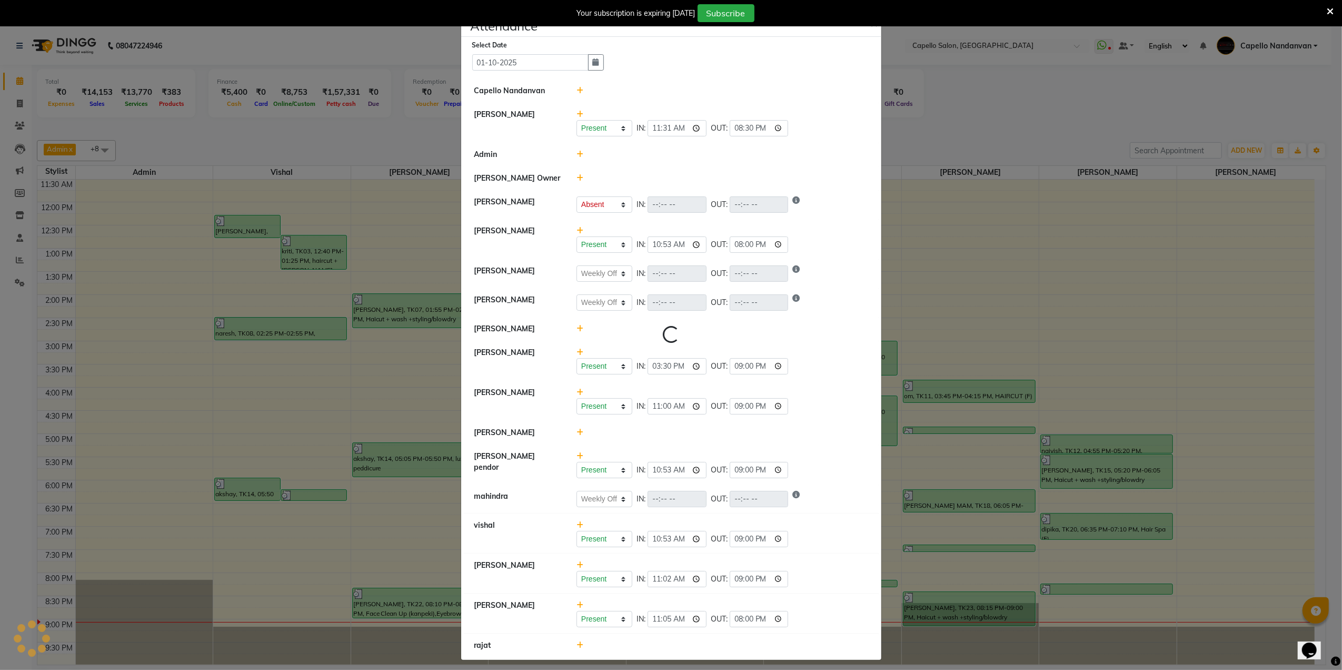
select select "A"
select select "W"
